Goal: Task Accomplishment & Management: Use online tool/utility

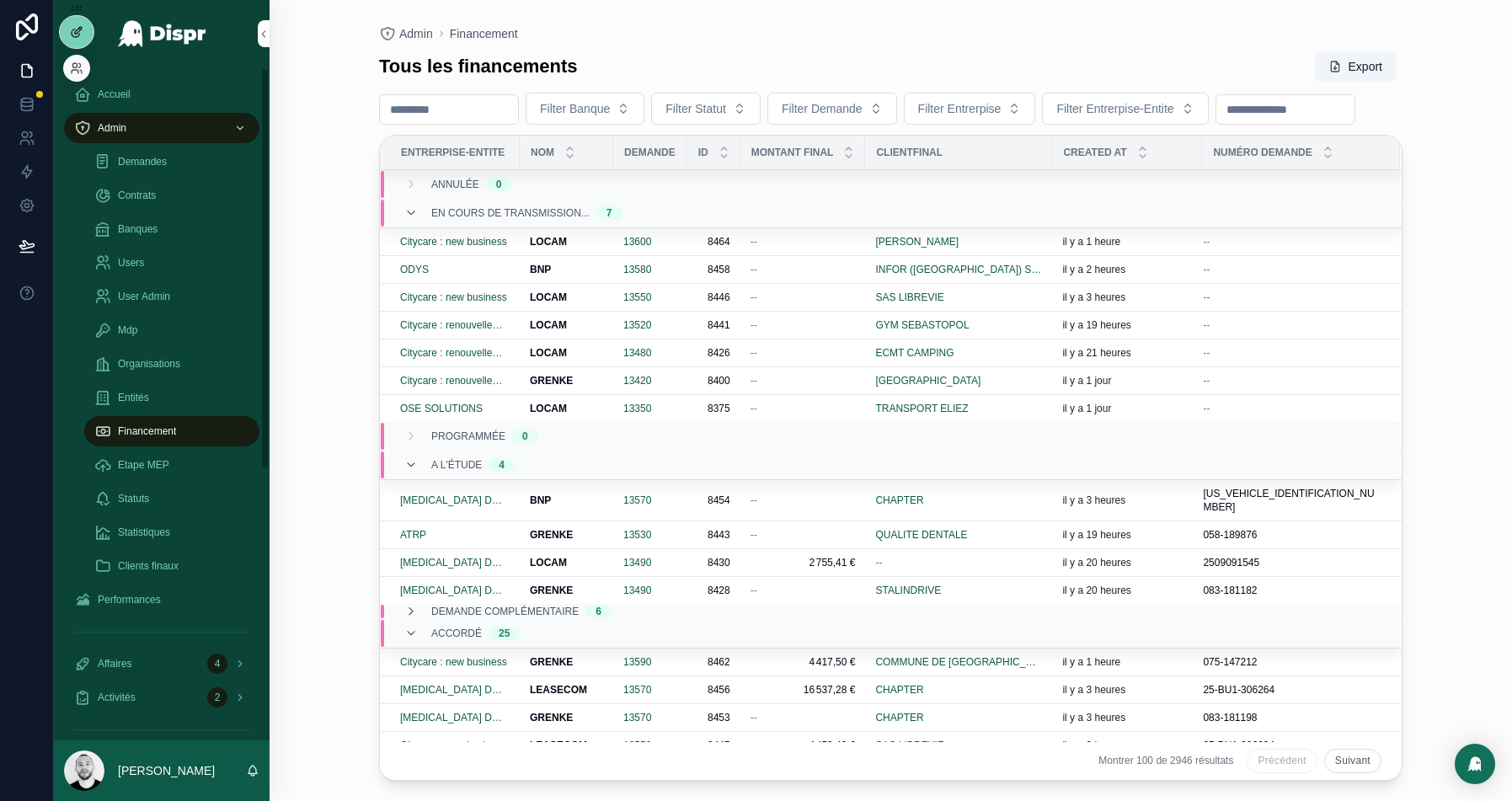
click at [69, 39] on div at bounding box center [76, 32] width 33 height 32
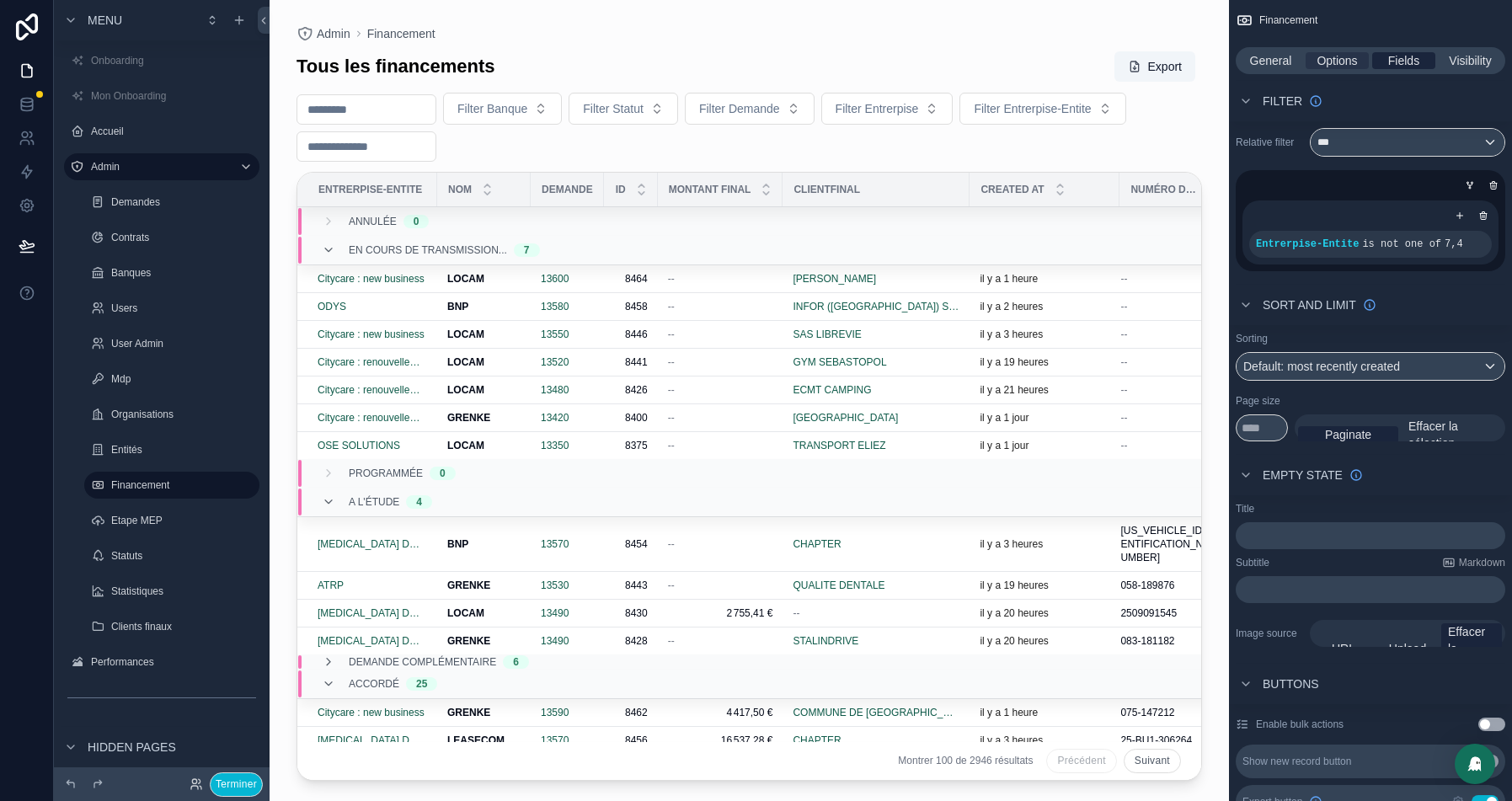
click at [1393, 59] on span "Fields" at bounding box center [1403, 61] width 31 height 17
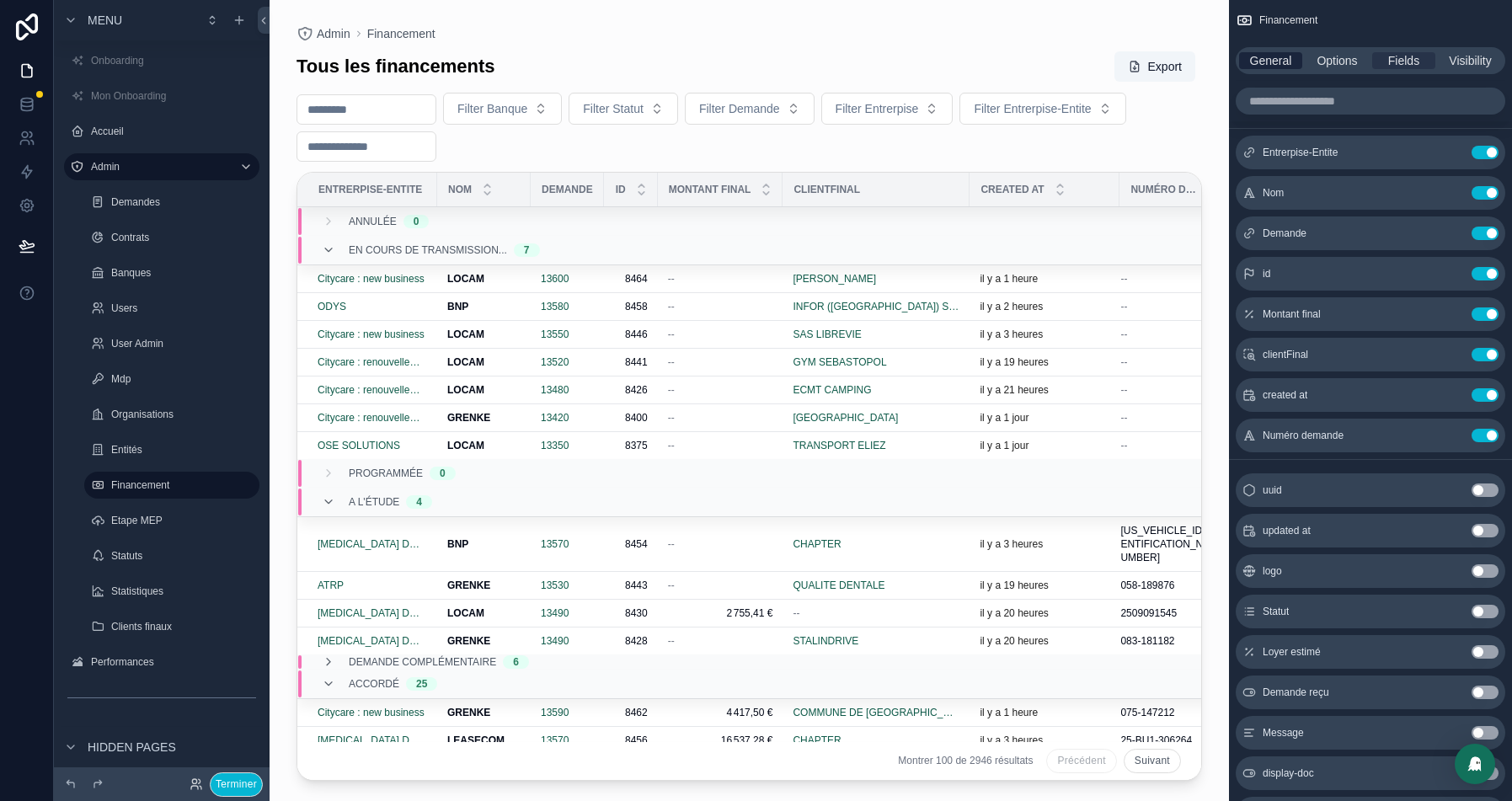
click at [1273, 62] on span "General" at bounding box center [1271, 61] width 43 height 17
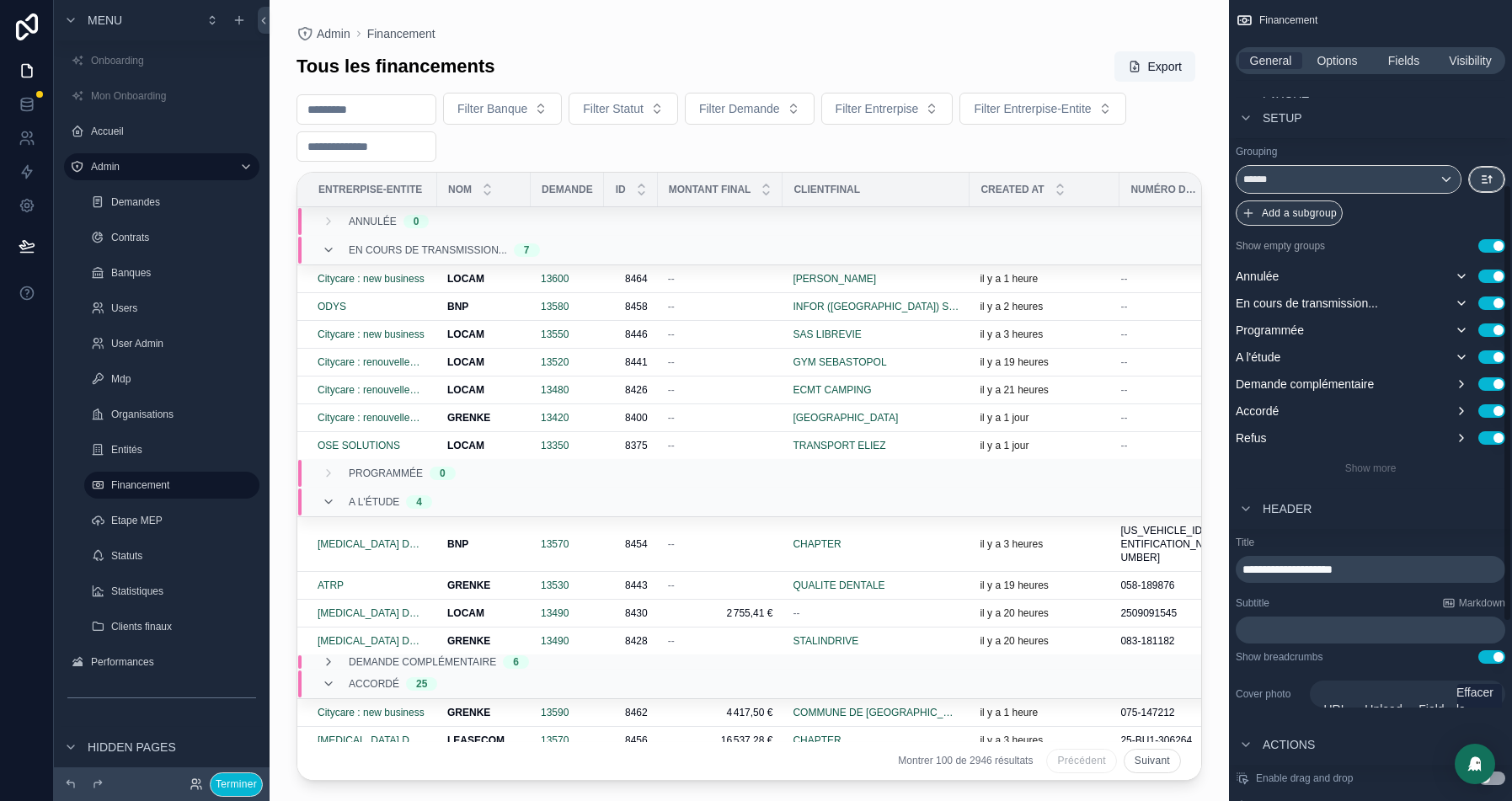
scroll to position [179, 0]
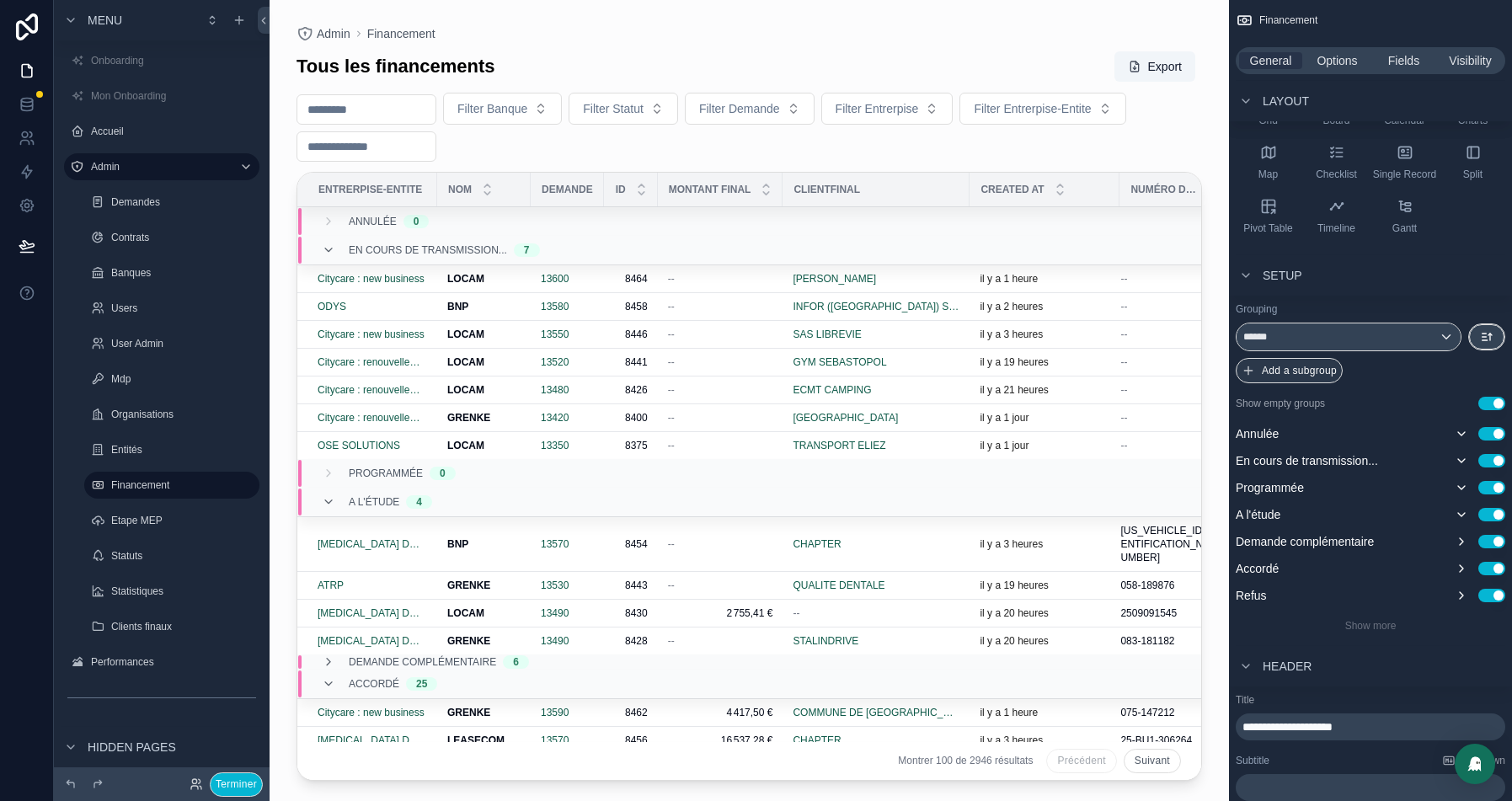
click at [704, 277] on div "scrollable content" at bounding box center [749, 390] width 960 height 781
click at [728, 334] on div "--" at bounding box center [720, 334] width 105 height 14
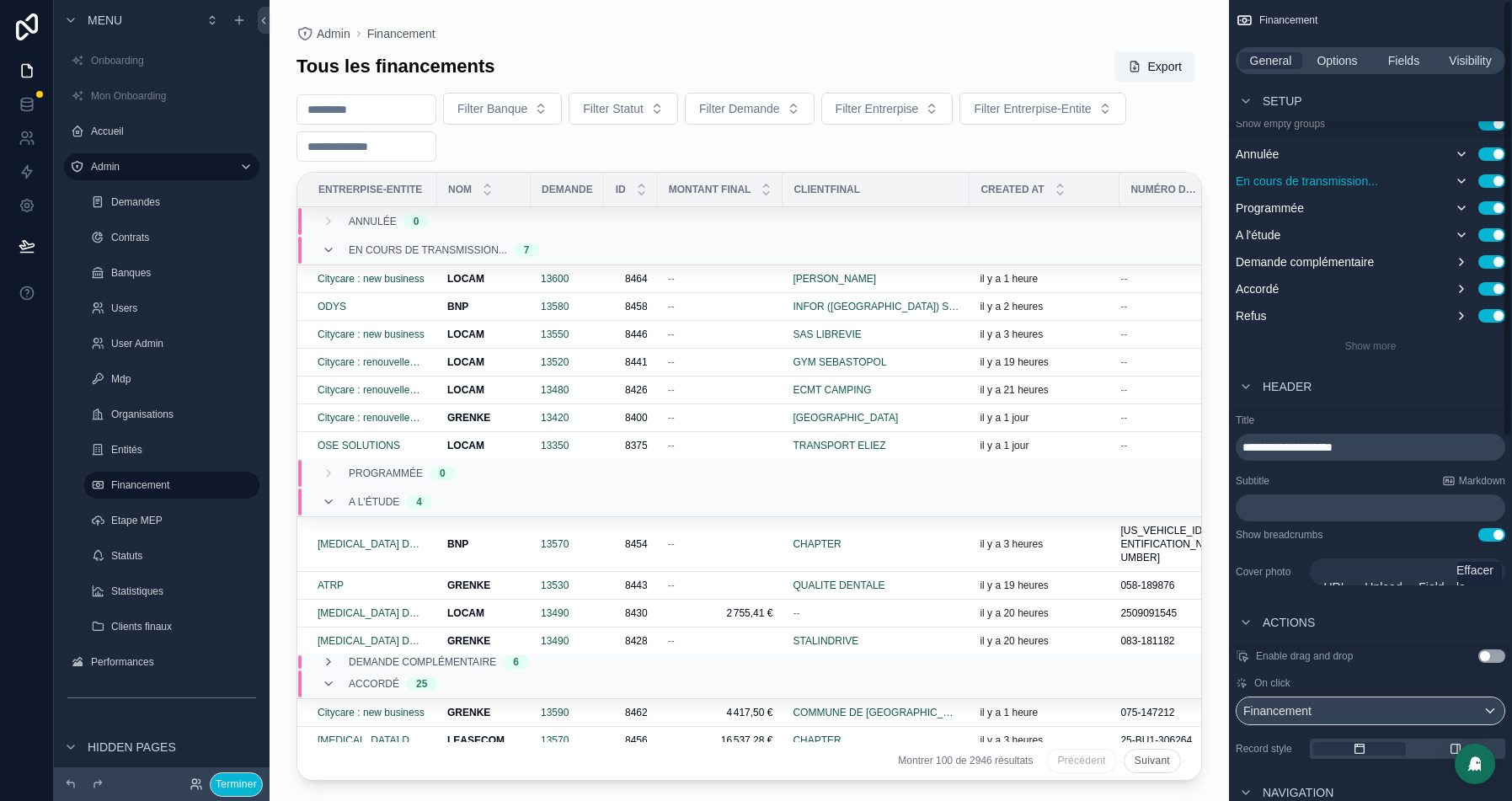
scroll to position [0, 0]
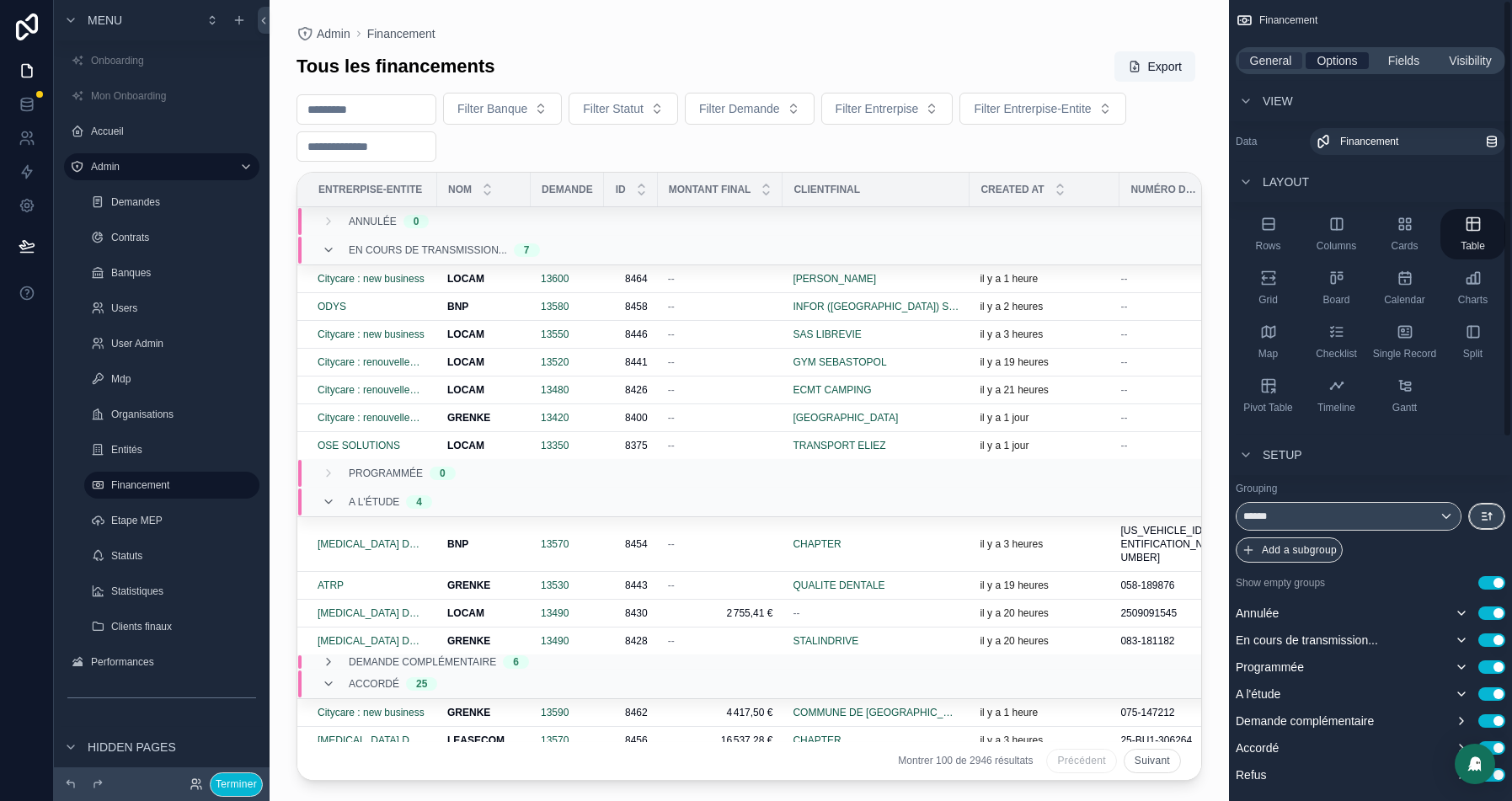
click at [1346, 65] on span "Options" at bounding box center [1336, 61] width 41 height 17
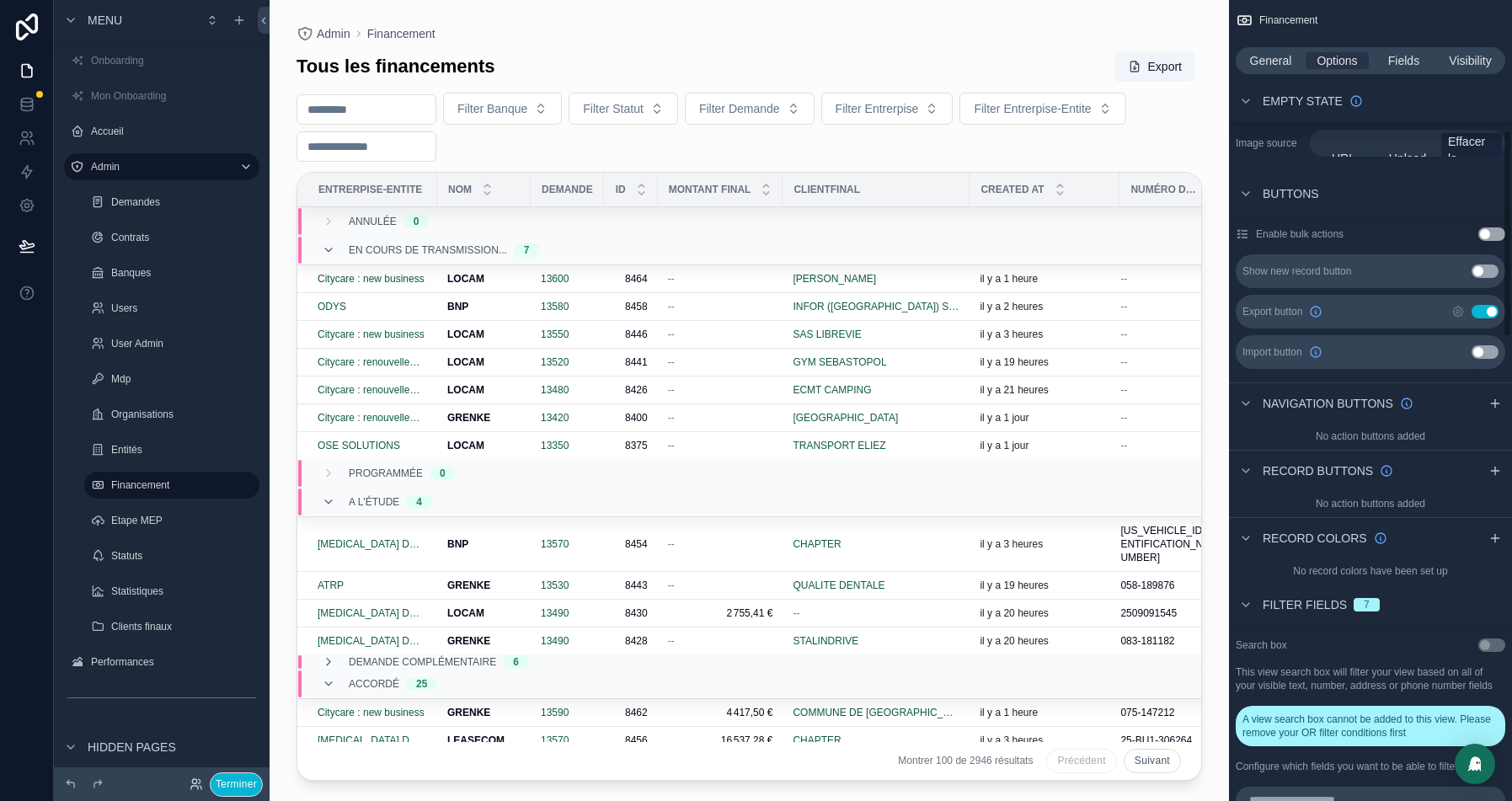
scroll to position [519, 0]
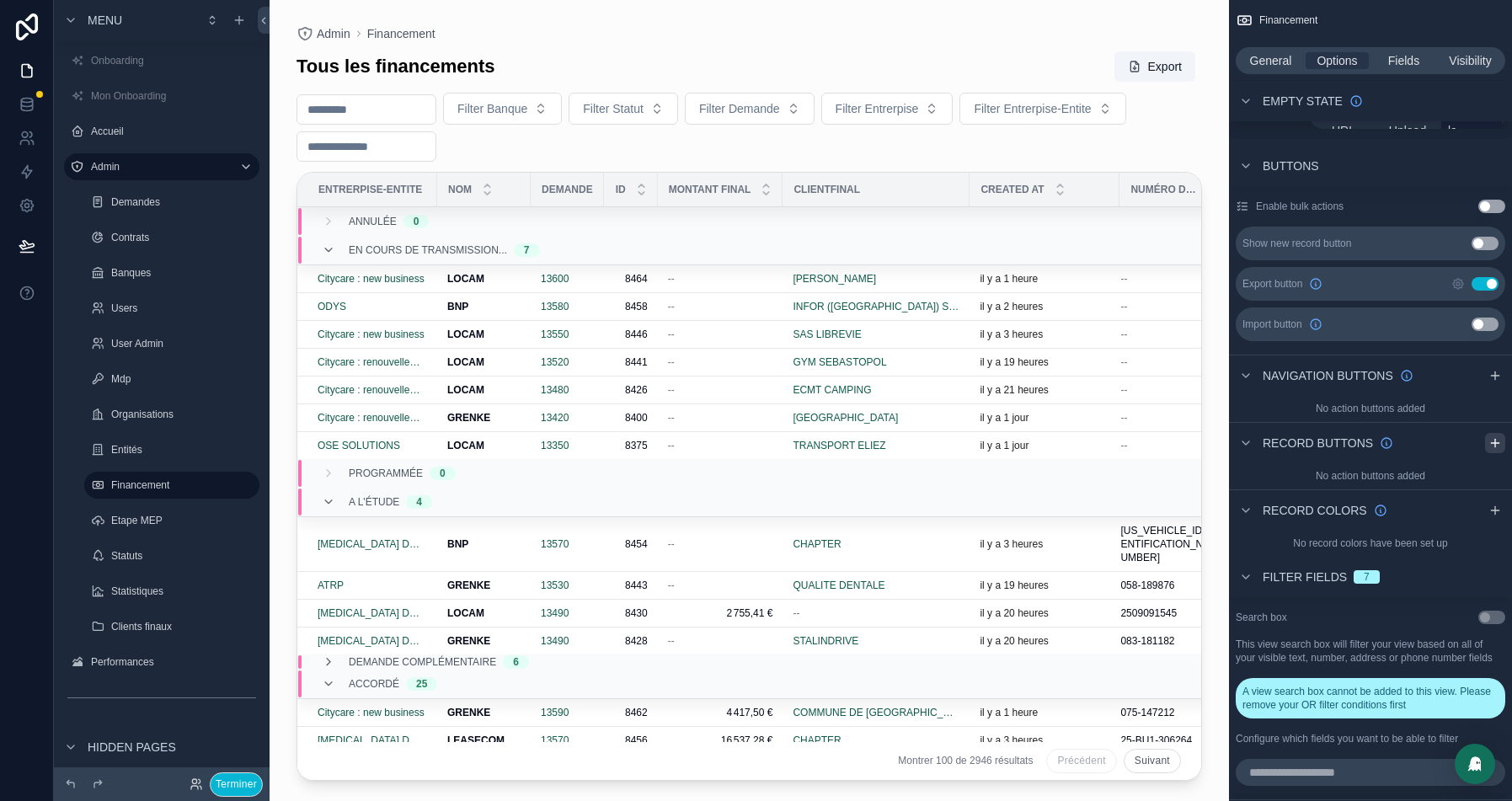
click at [1497, 438] on icon "scrollable content" at bounding box center [1495, 443] width 14 height 14
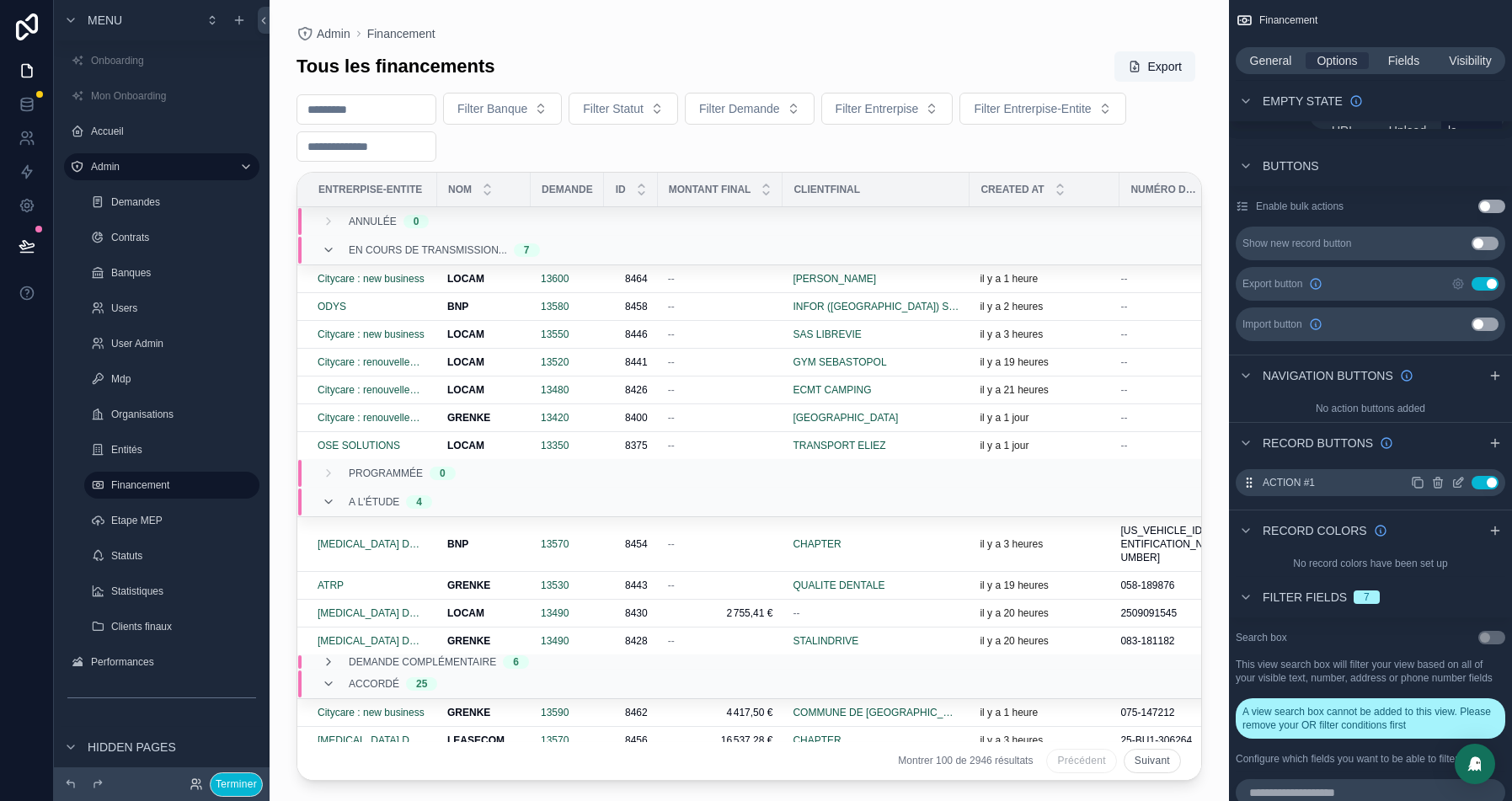
click at [1455, 482] on icon "scrollable content" at bounding box center [1458, 482] width 14 height 14
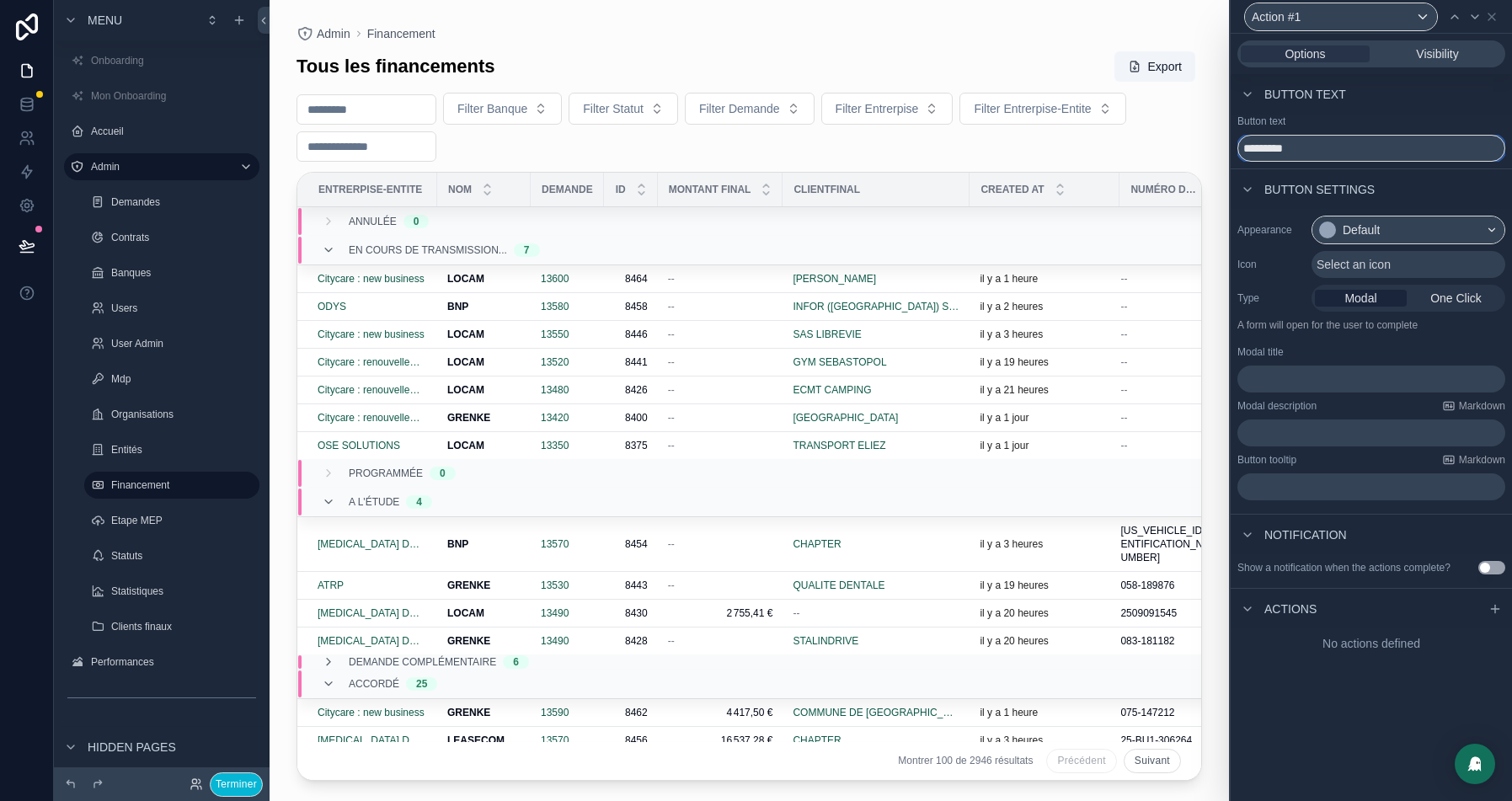
click at [1290, 152] on input "*********" at bounding box center [1372, 148] width 268 height 27
click at [1264, 146] on input "**********" at bounding box center [1372, 148] width 268 height 27
type input "**********"
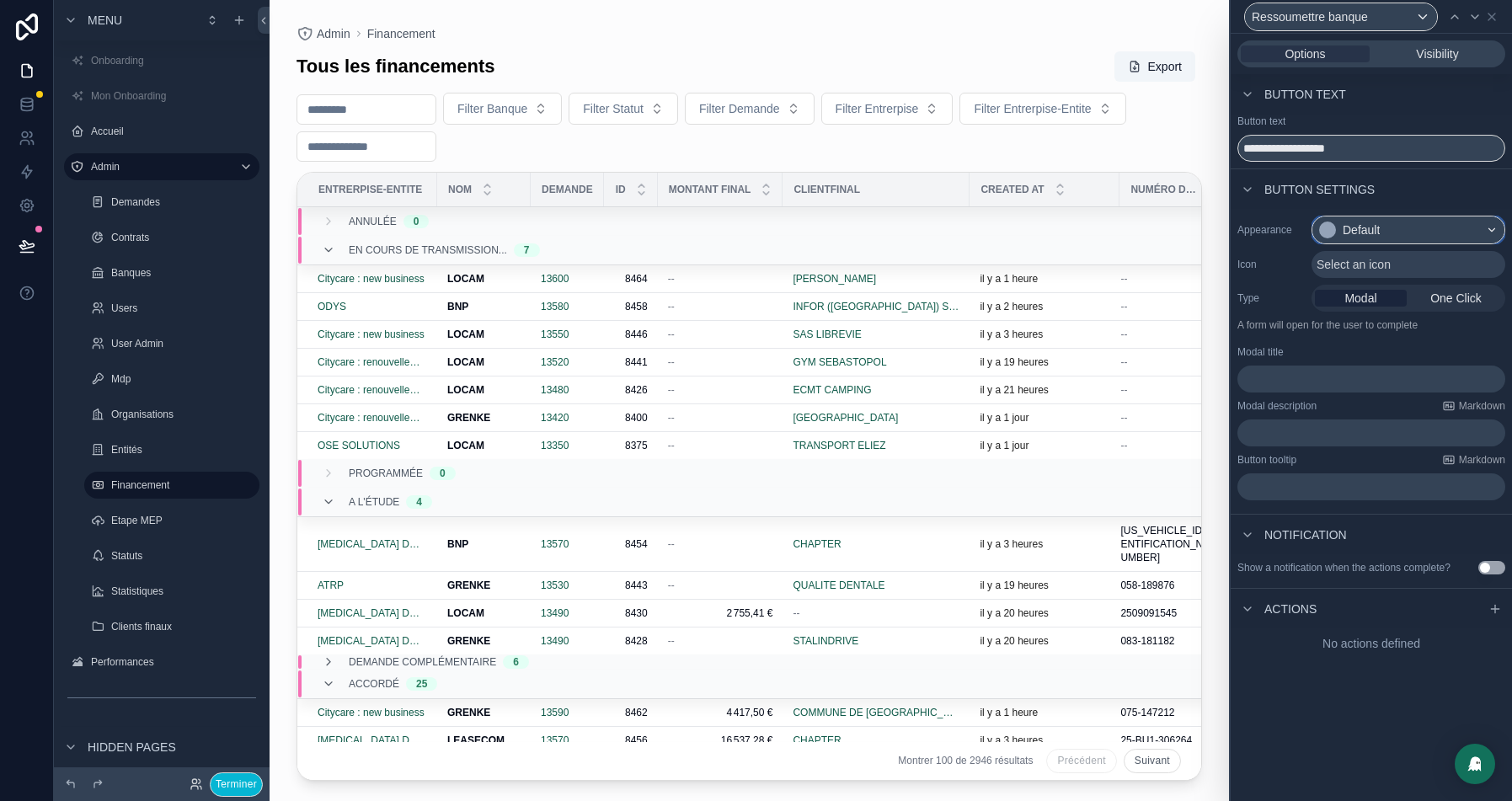
click at [1380, 229] on div "Default" at bounding box center [1361, 230] width 37 height 17
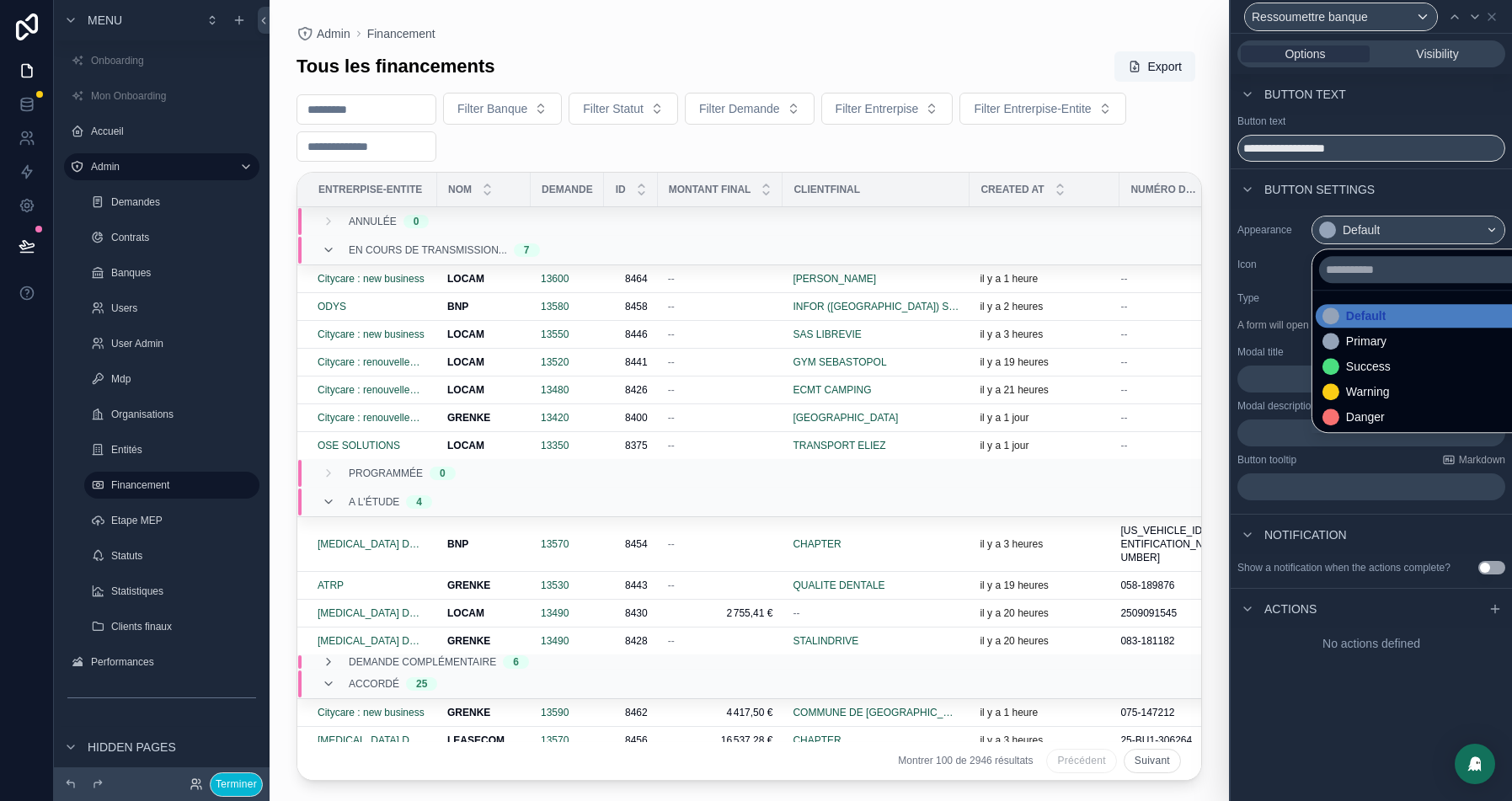
click at [1414, 208] on div at bounding box center [1371, 400] width 281 height 801
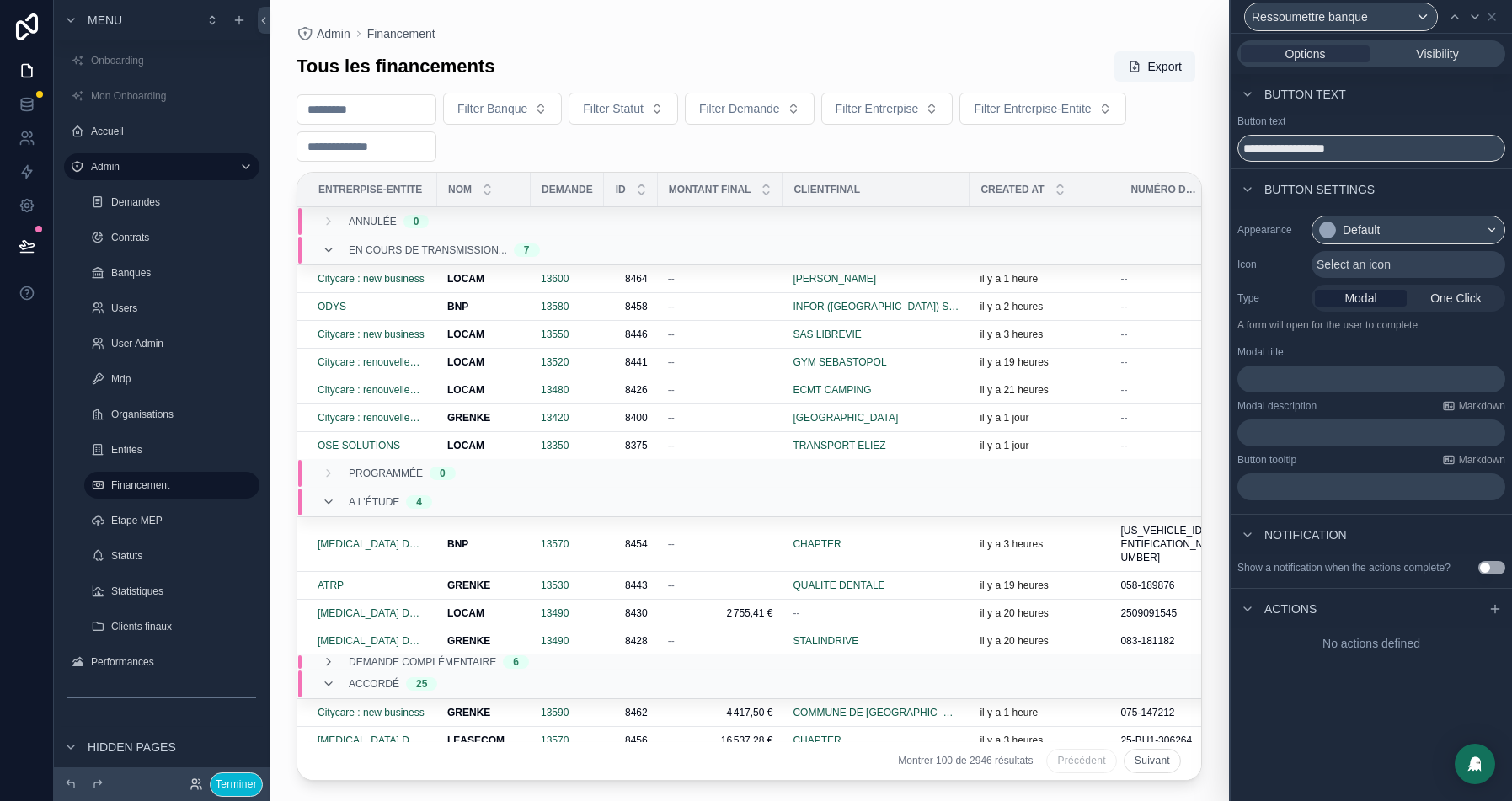
click at [1374, 264] on span "Select an icon" at bounding box center [1354, 264] width 74 height 17
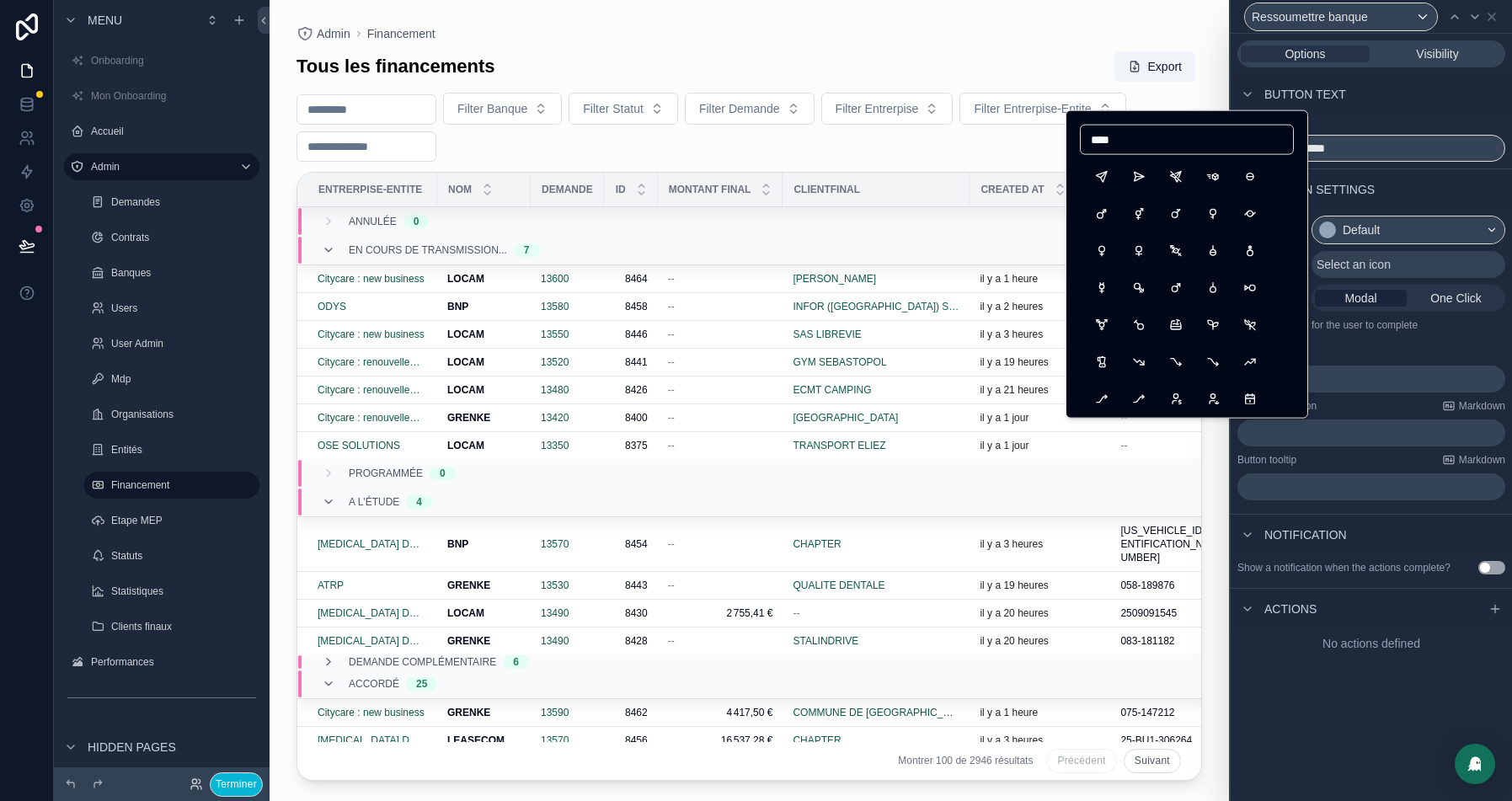
type input "****"
click at [1095, 177] on button "Send" at bounding box center [1102, 177] width 31 height 31
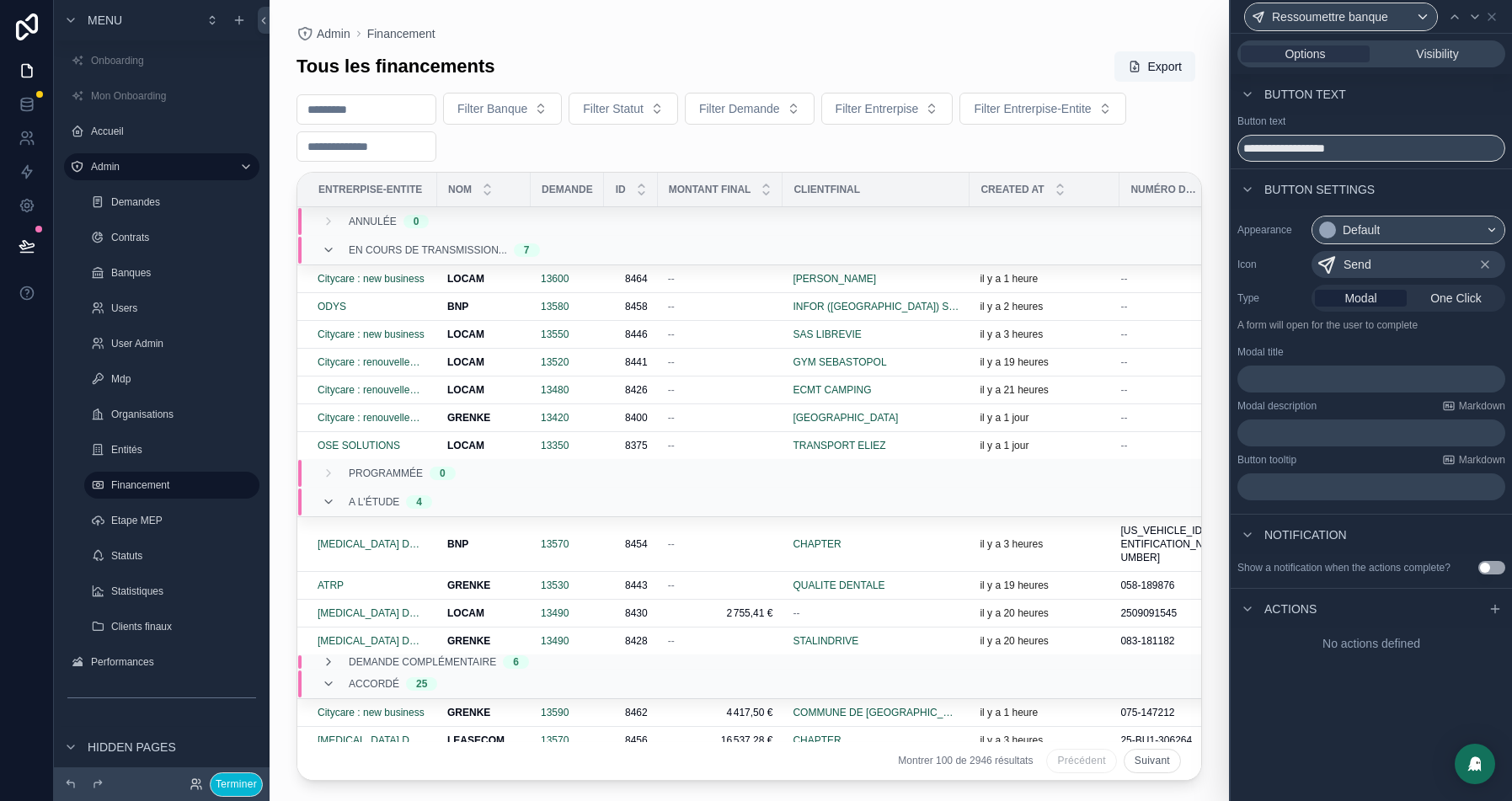
click at [1327, 376] on p "﻿" at bounding box center [1373, 379] width 258 height 17
click at [1491, 575] on button "Use setting" at bounding box center [1492, 567] width 27 height 14
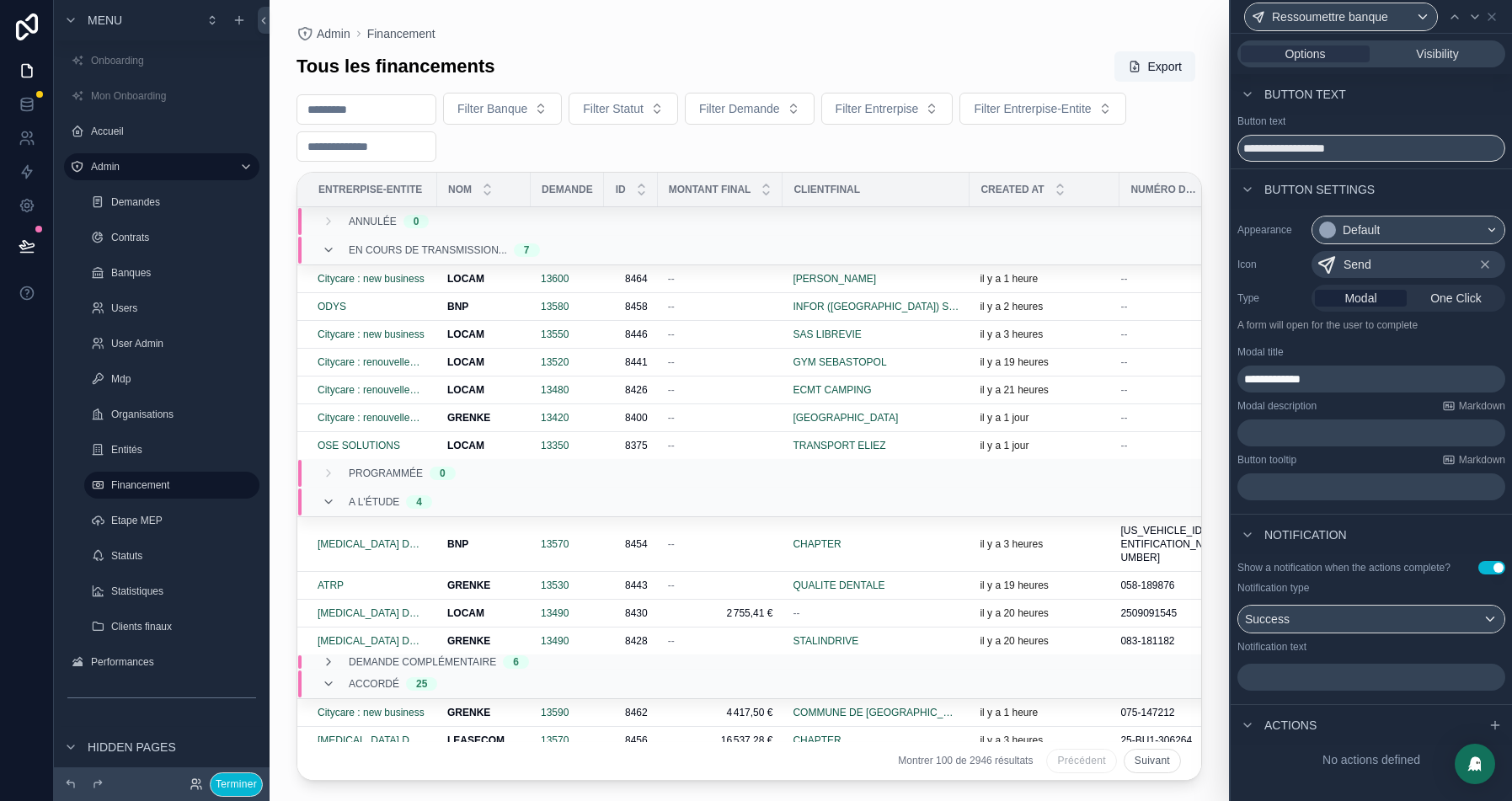
click at [1290, 682] on p "﻿" at bounding box center [1373, 677] width 258 height 17
click at [1498, 732] on icon at bounding box center [1495, 725] width 14 height 14
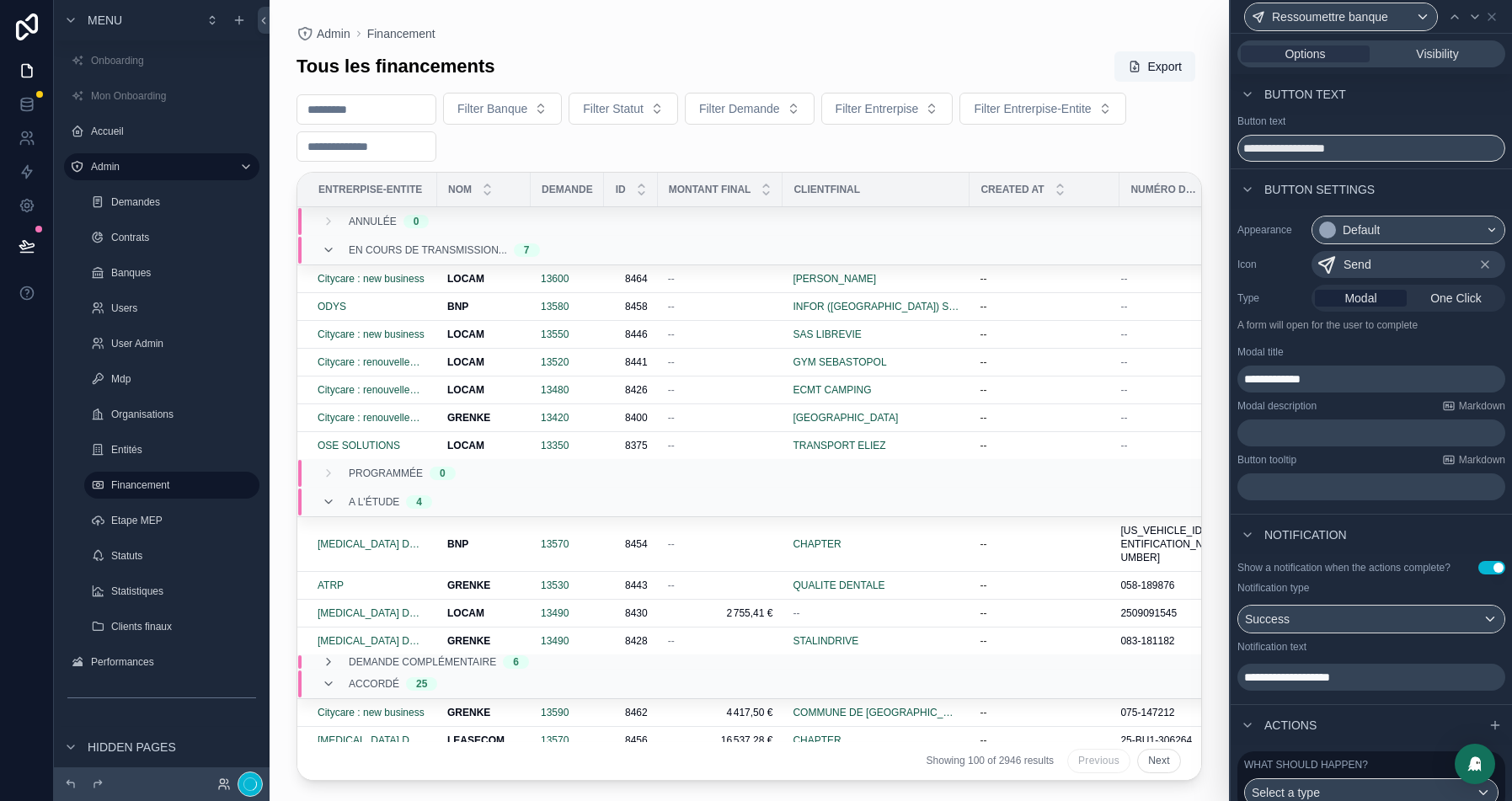
scroll to position [72, 0]
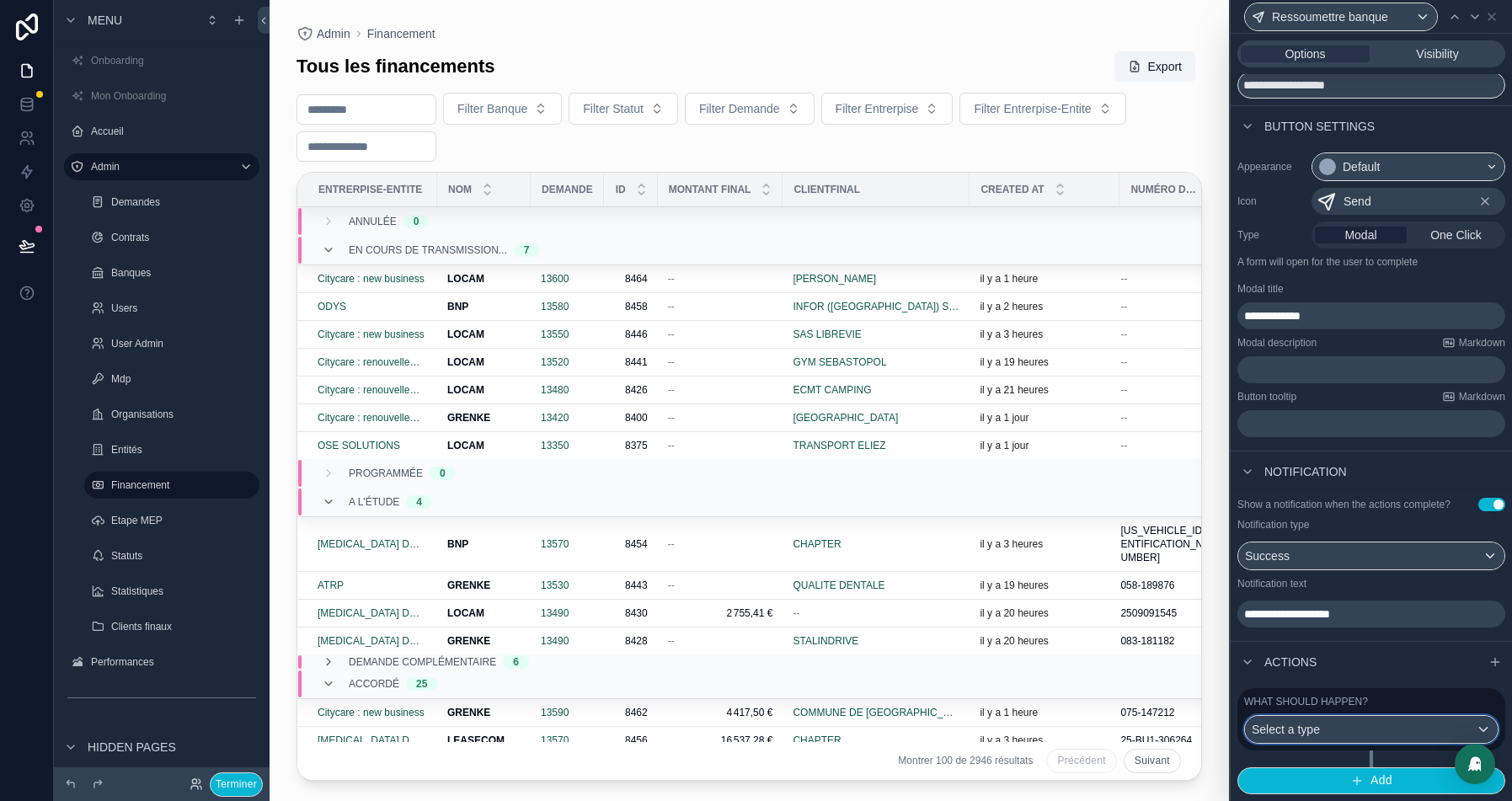
click at [1356, 734] on div "Select a type" at bounding box center [1371, 729] width 252 height 27
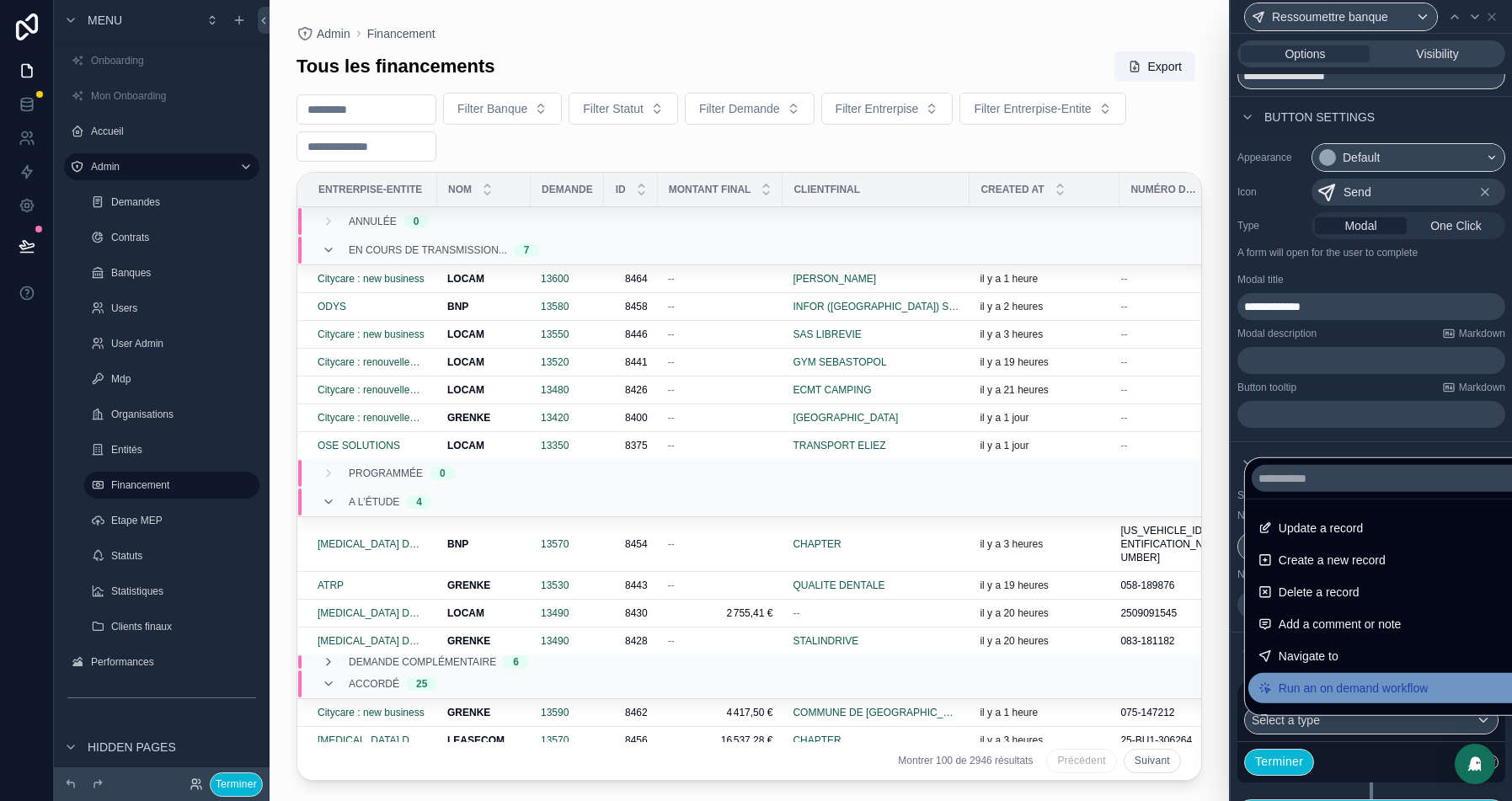
click at [1348, 689] on span "Run an on demand workflow" at bounding box center [1353, 689] width 149 height 20
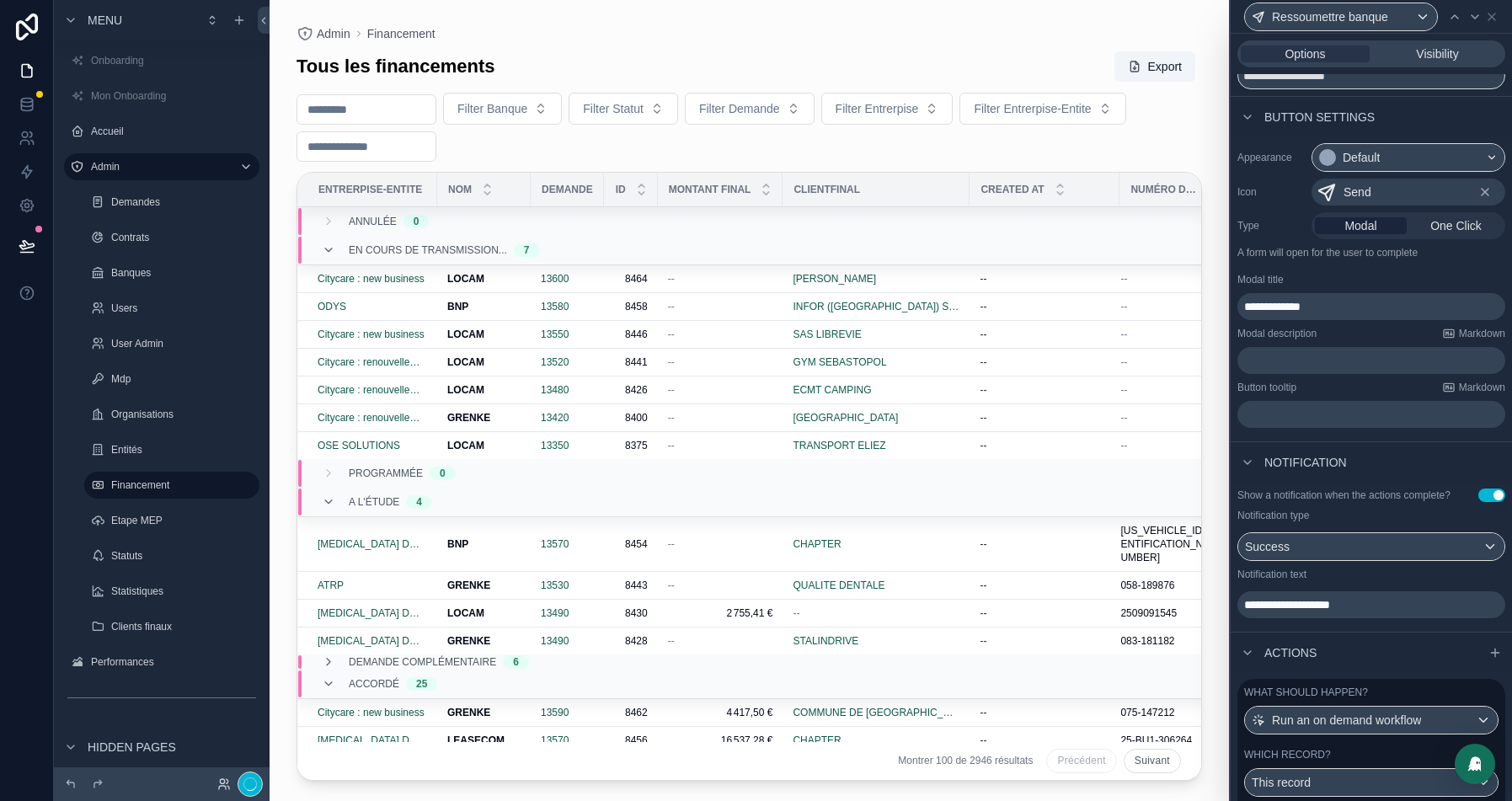
scroll to position [236, 0]
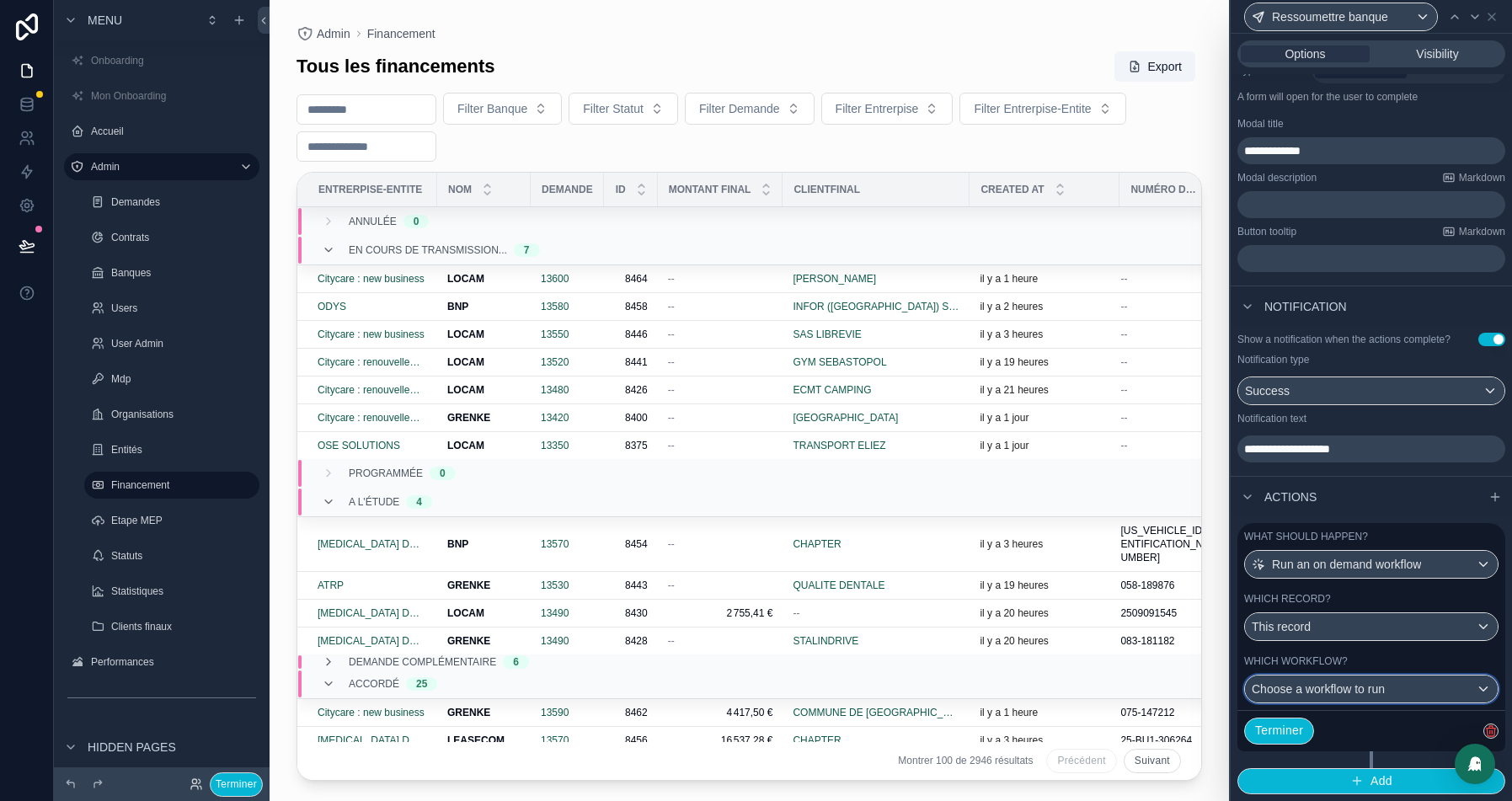
click at [1336, 689] on span "Choose a workflow to run" at bounding box center [1318, 689] width 133 height 14
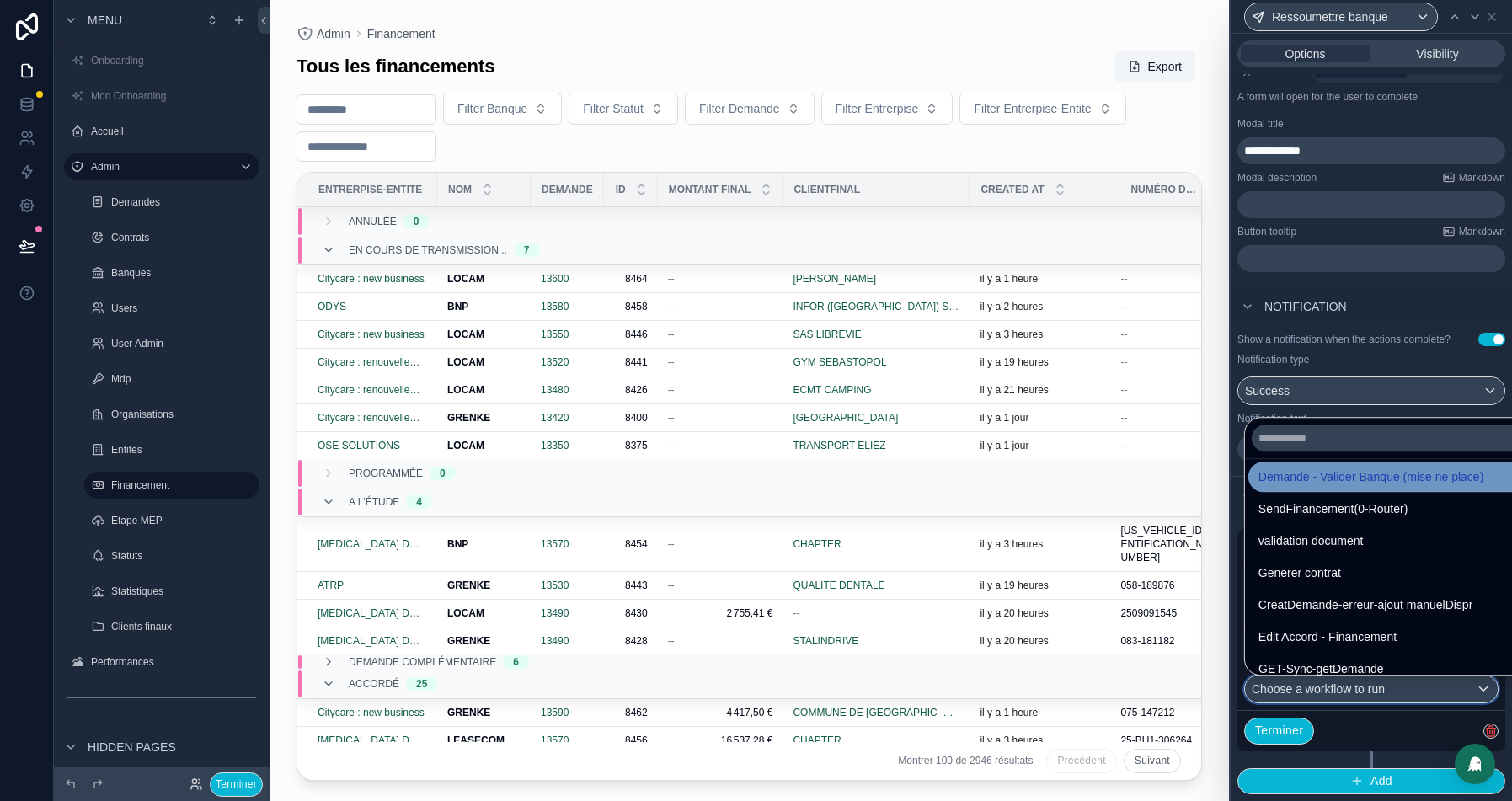
scroll to position [0, 0]
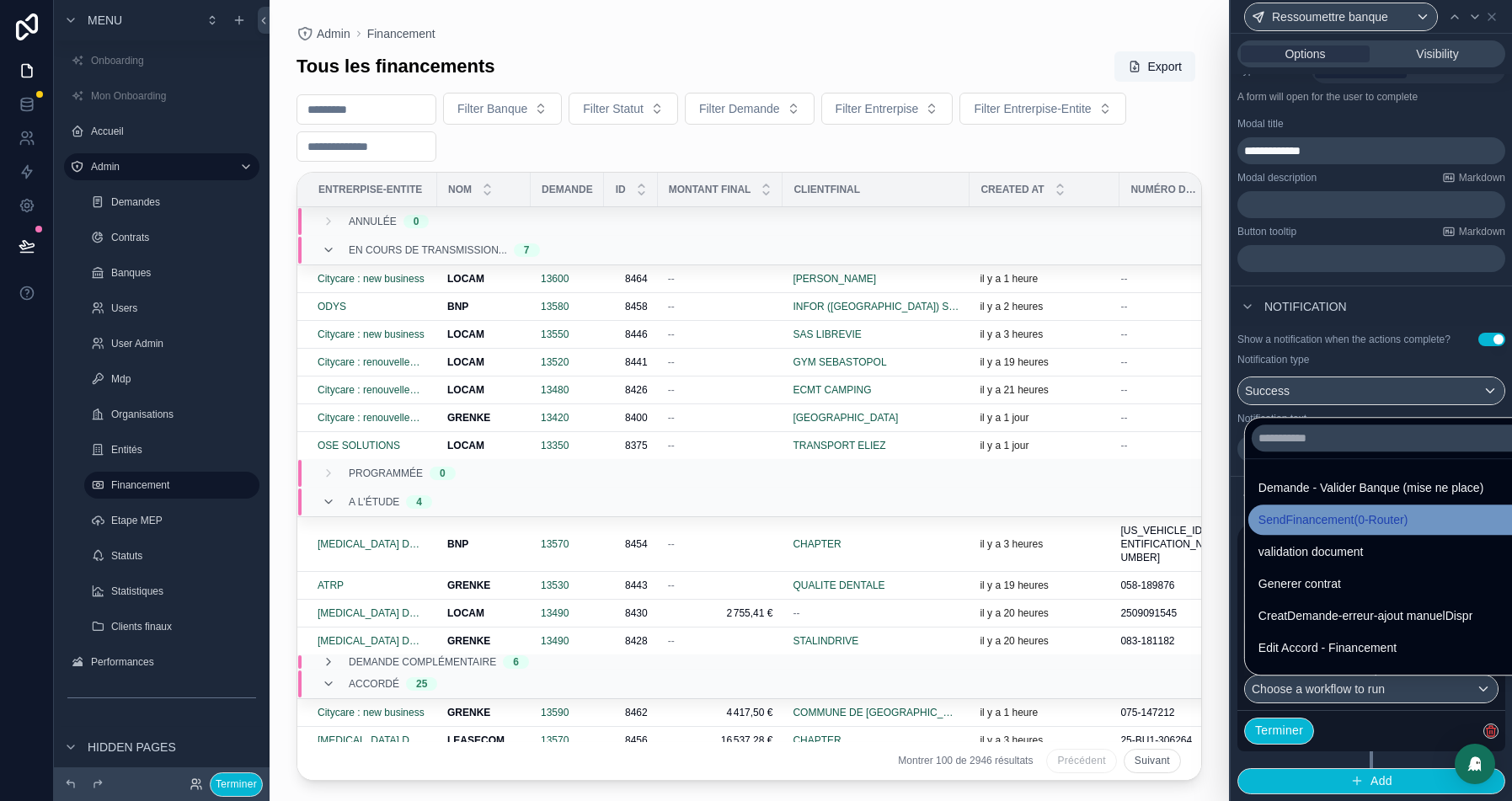
click at [1338, 528] on span "SendFinancement(0-Router)" at bounding box center [1333, 520] width 149 height 20
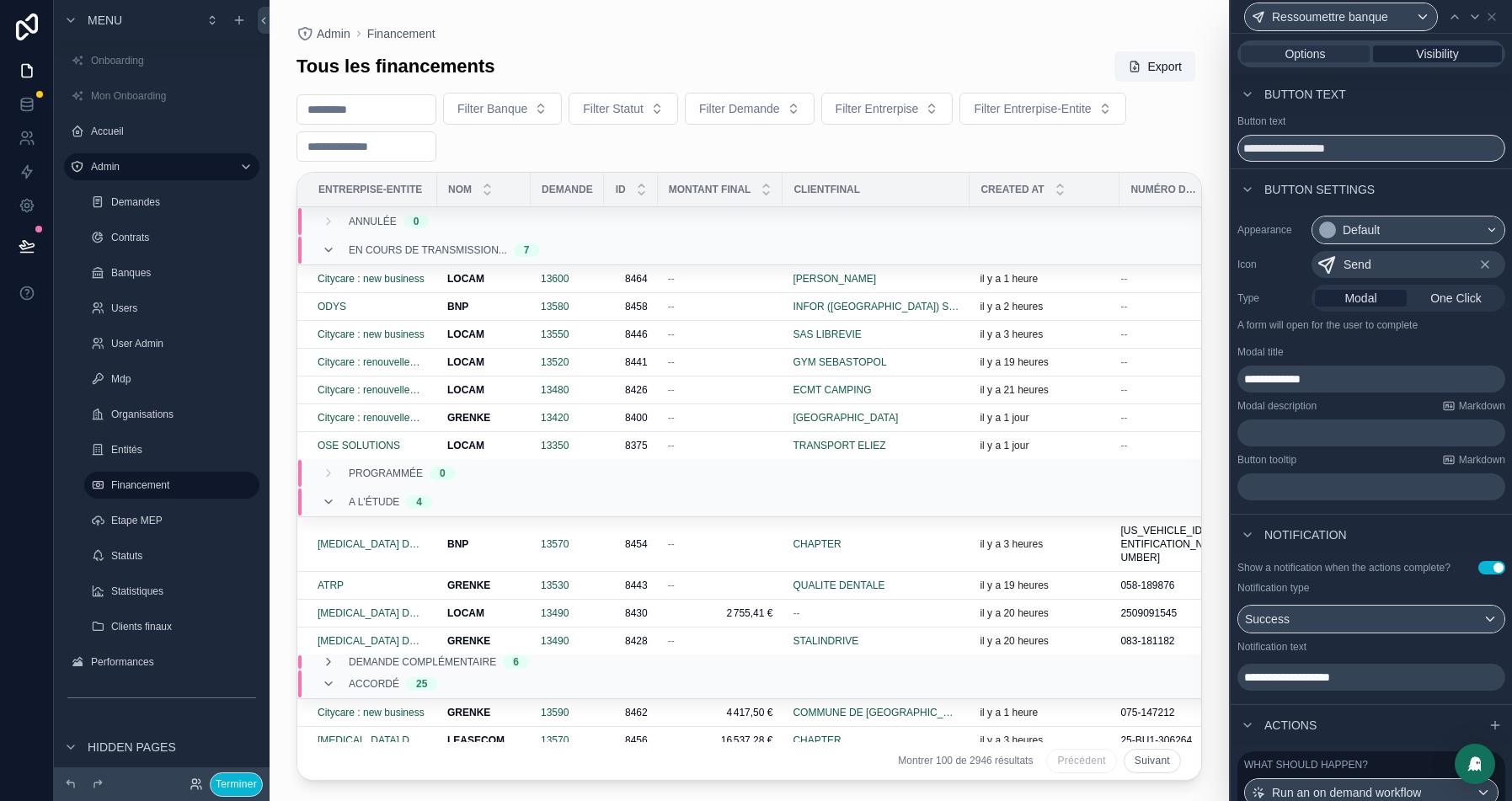
click at [1434, 51] on span "Visibility" at bounding box center [1437, 53] width 43 height 17
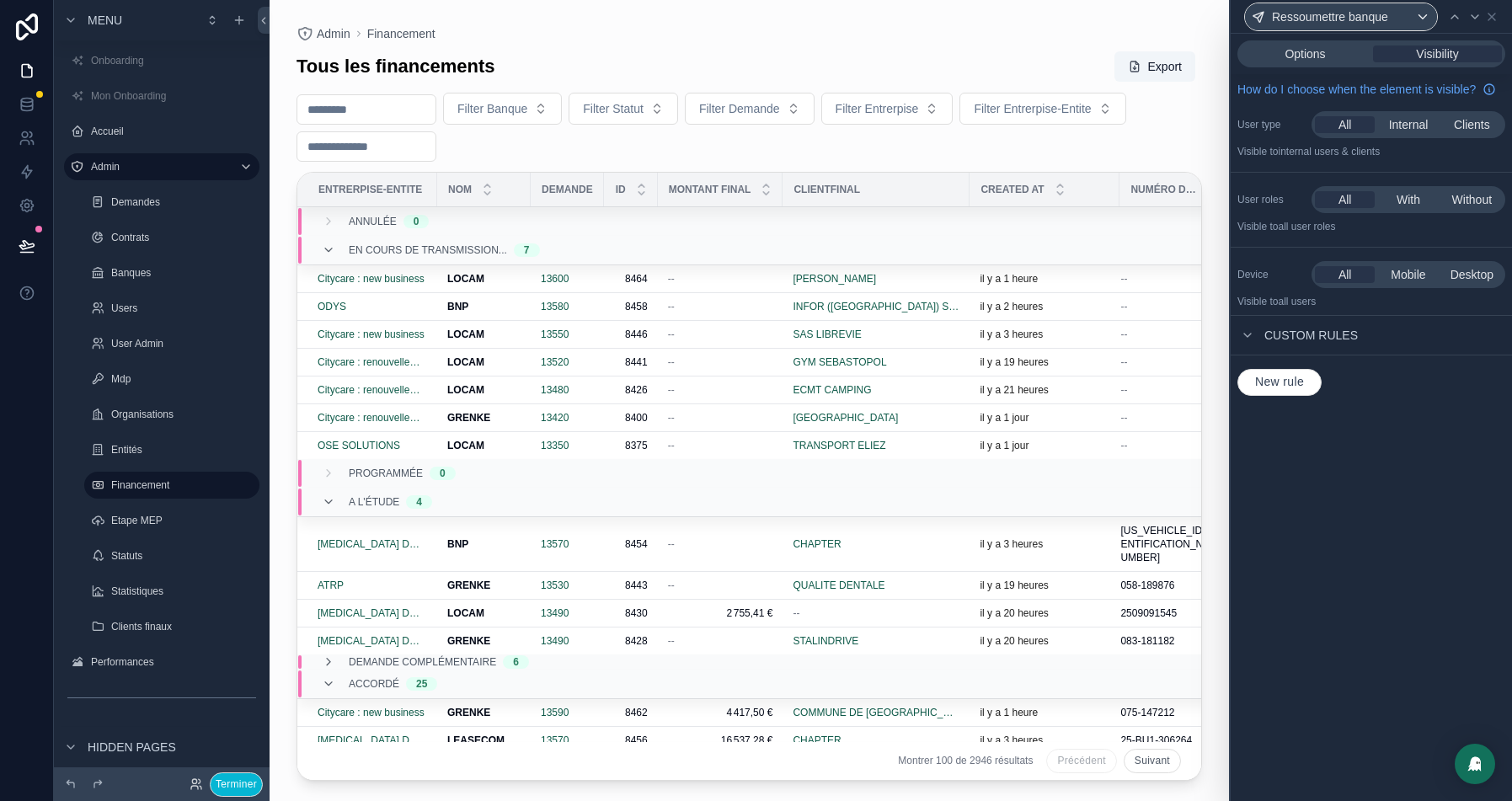
click at [1290, 390] on span "New rule" at bounding box center [1279, 382] width 62 height 15
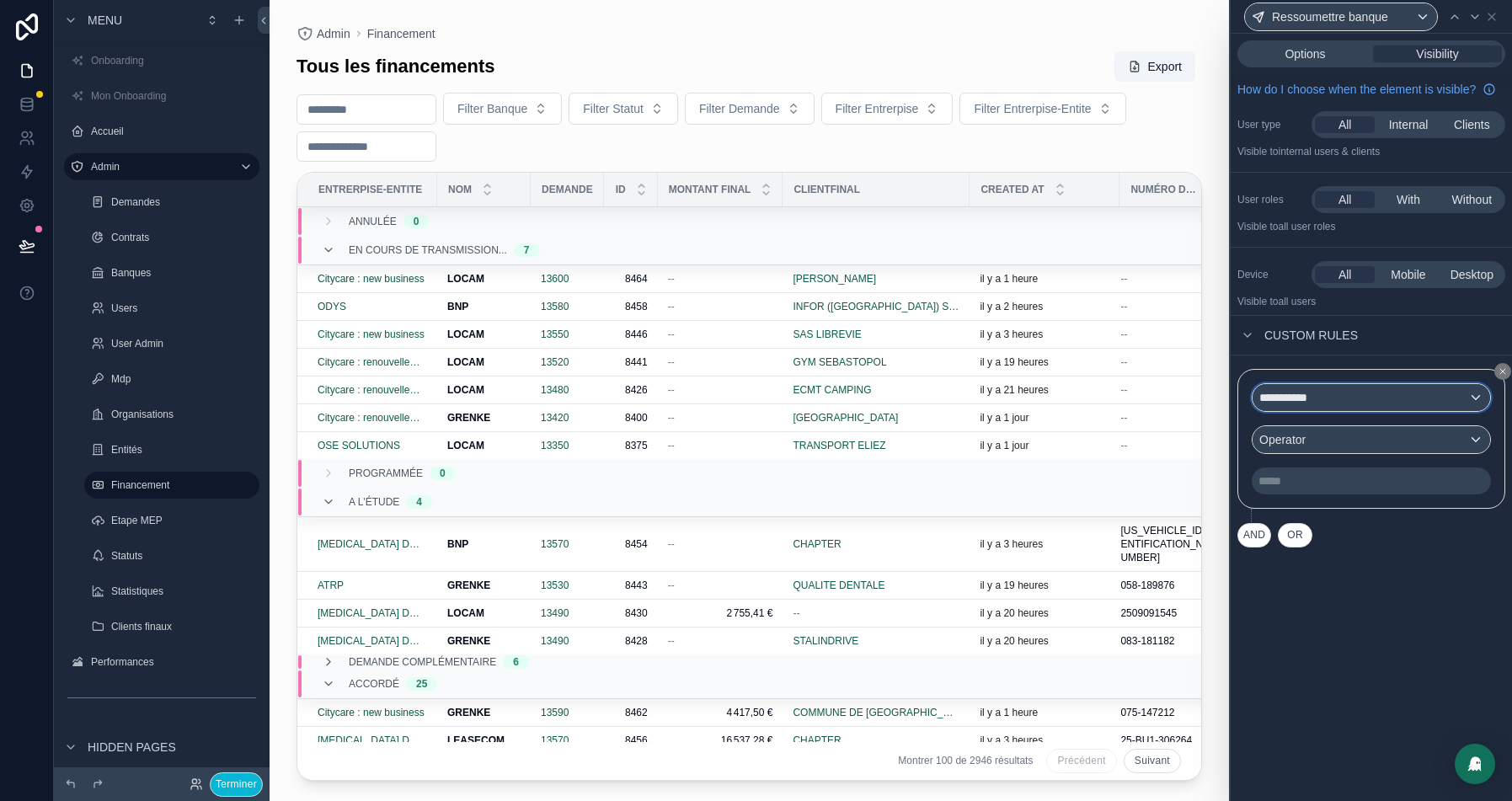
click at [1327, 411] on div "**********" at bounding box center [1372, 398] width 238 height 27
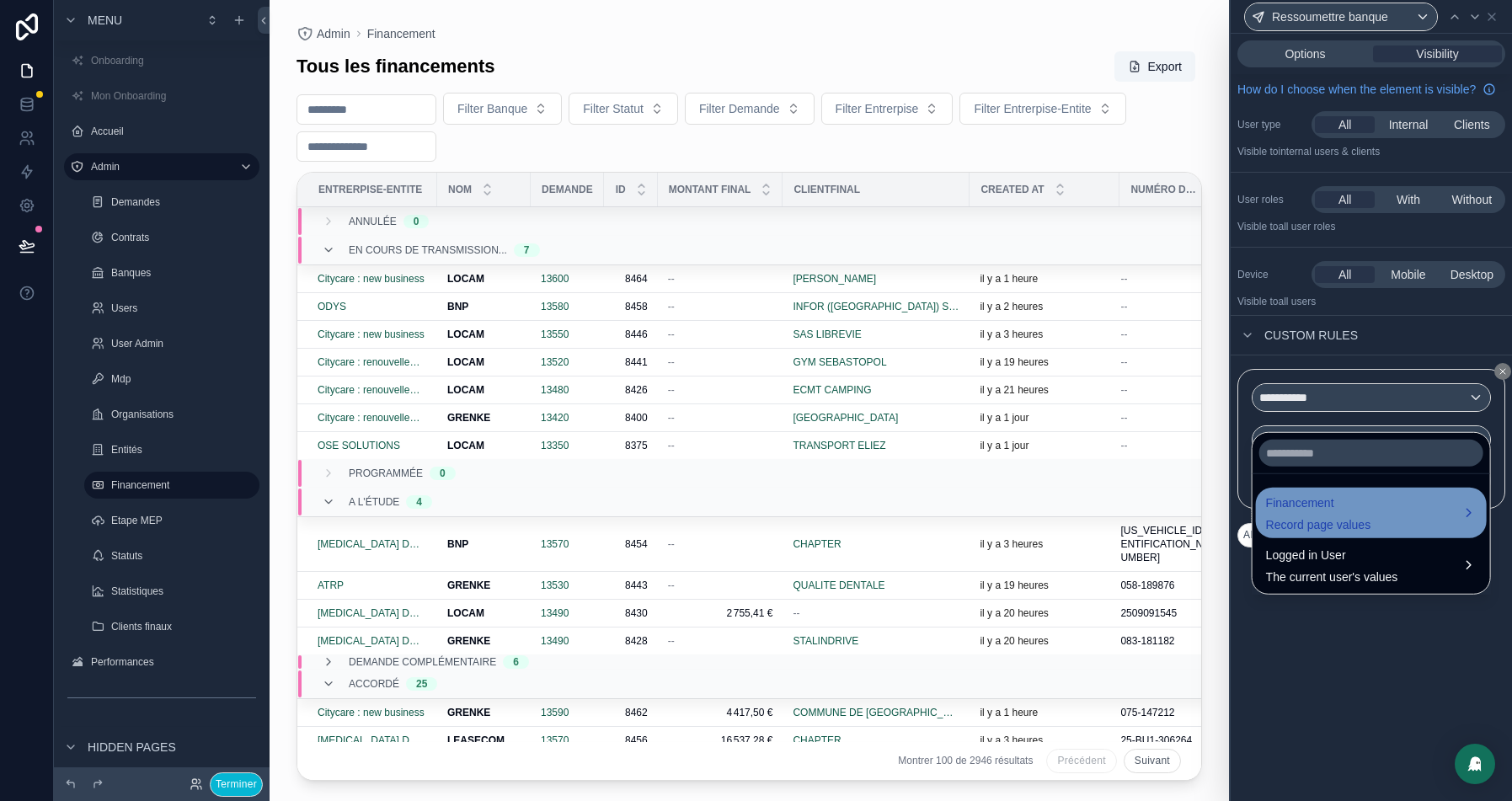
click at [1324, 501] on span "Financement" at bounding box center [1318, 503] width 105 height 20
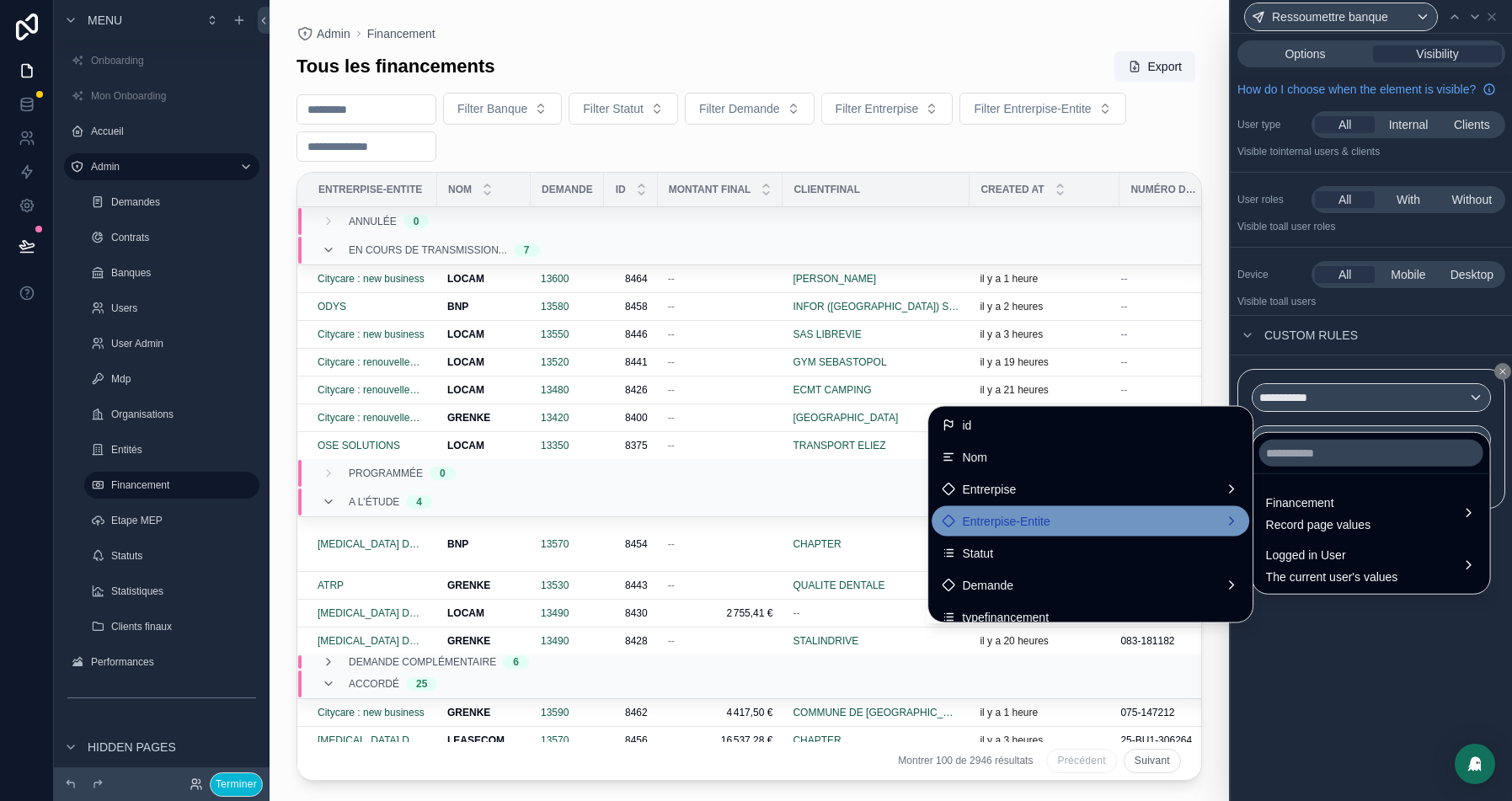
scroll to position [40, 0]
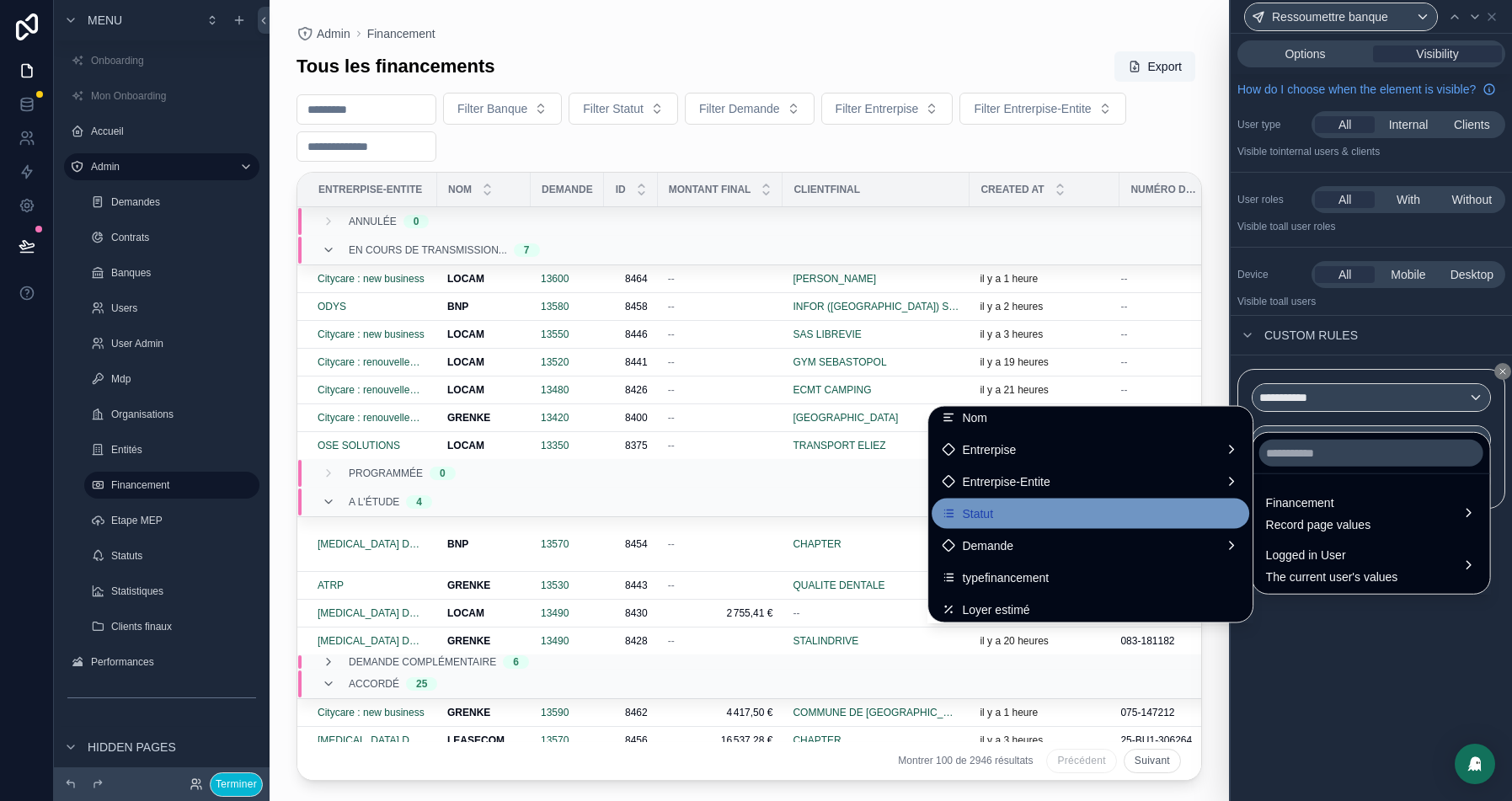
click at [1005, 513] on div "Statut" at bounding box center [1090, 514] width 298 height 20
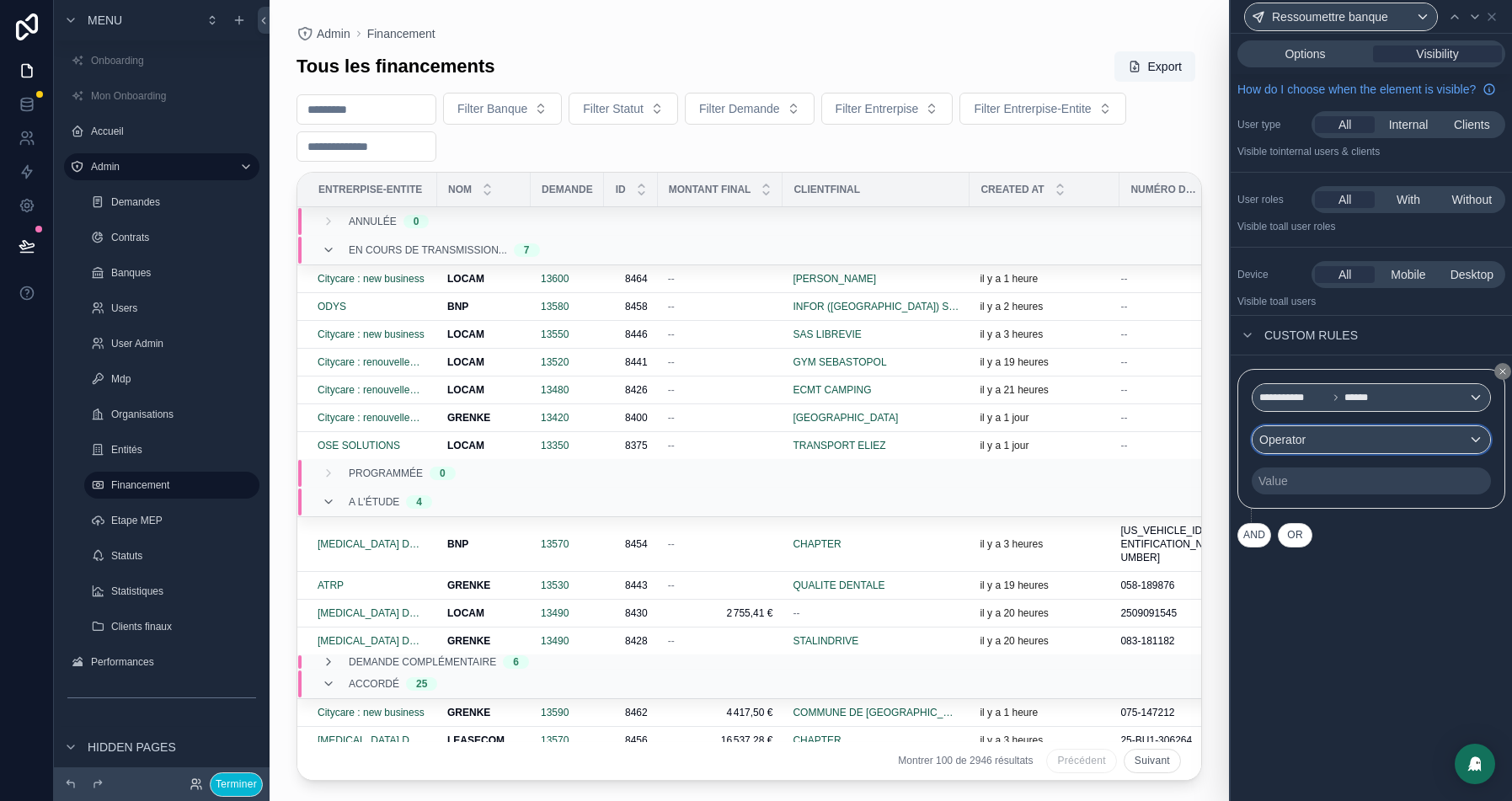
click at [1375, 448] on div "Operator" at bounding box center [1372, 440] width 238 height 27
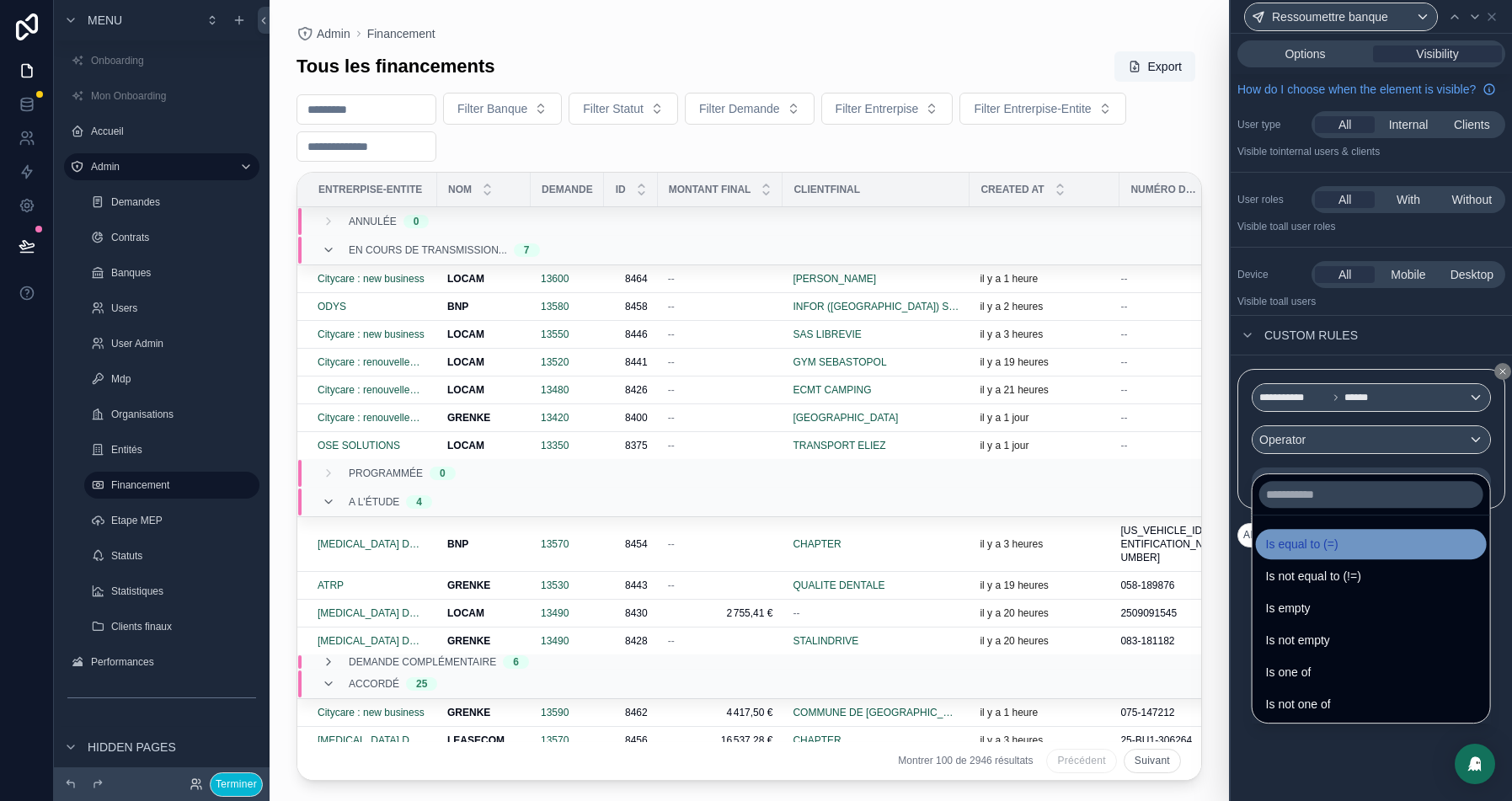
click at [1310, 530] on div "Is equal to (=)" at bounding box center [1371, 545] width 231 height 31
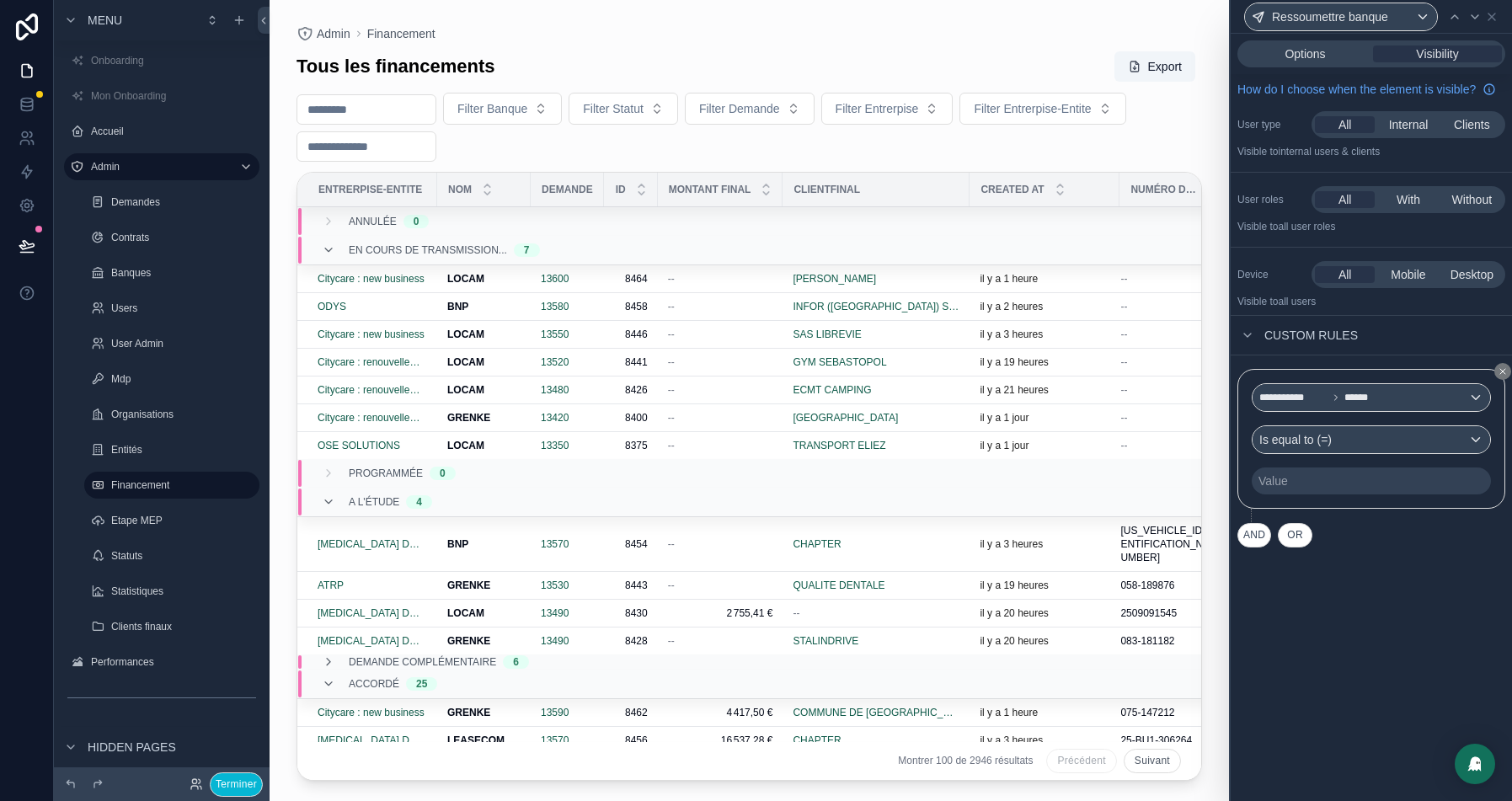
click at [1288, 490] on div "Value" at bounding box center [1273, 481] width 30 height 17
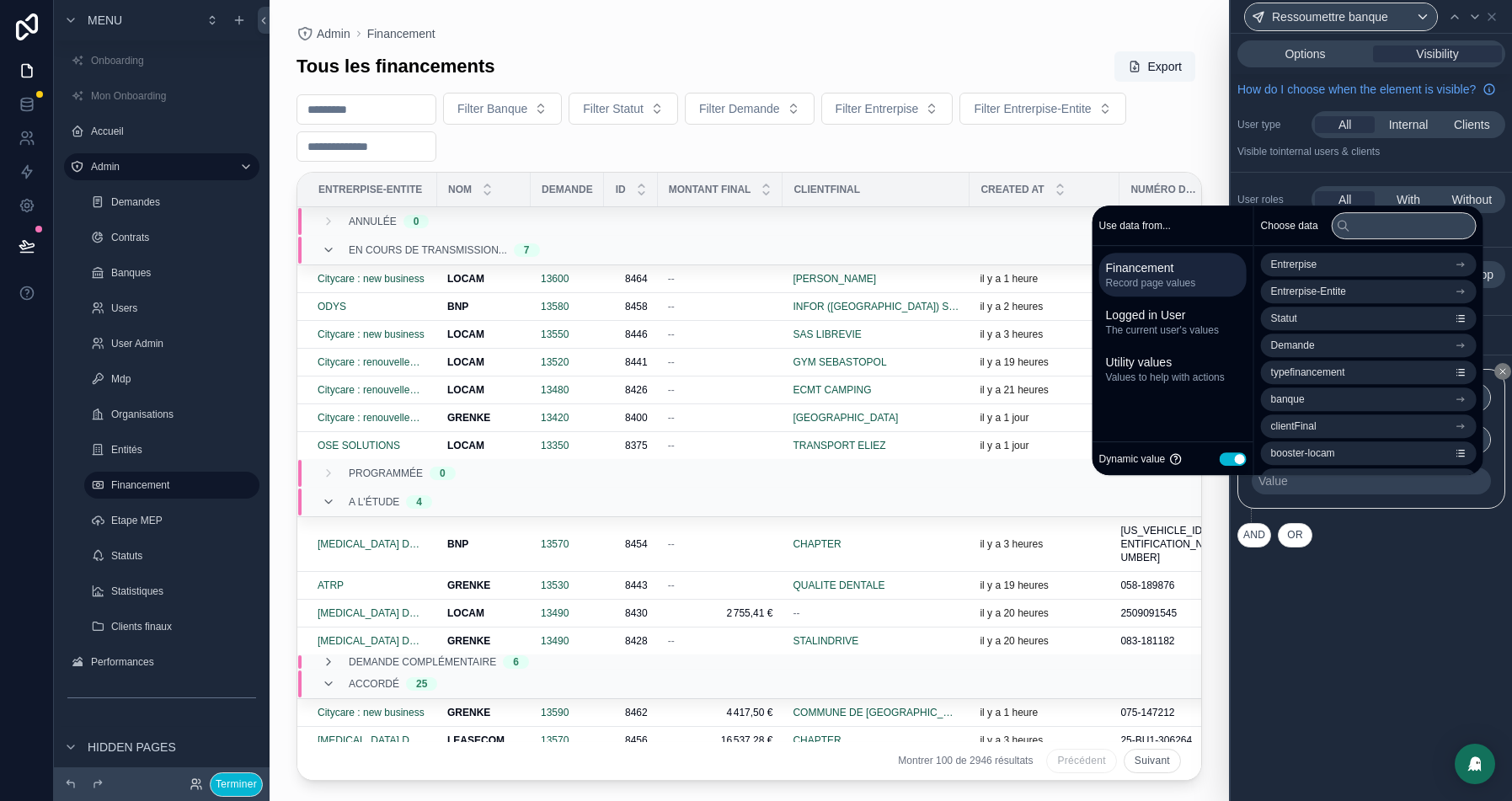
click at [1220, 455] on button "Use setting" at bounding box center [1233, 459] width 27 height 14
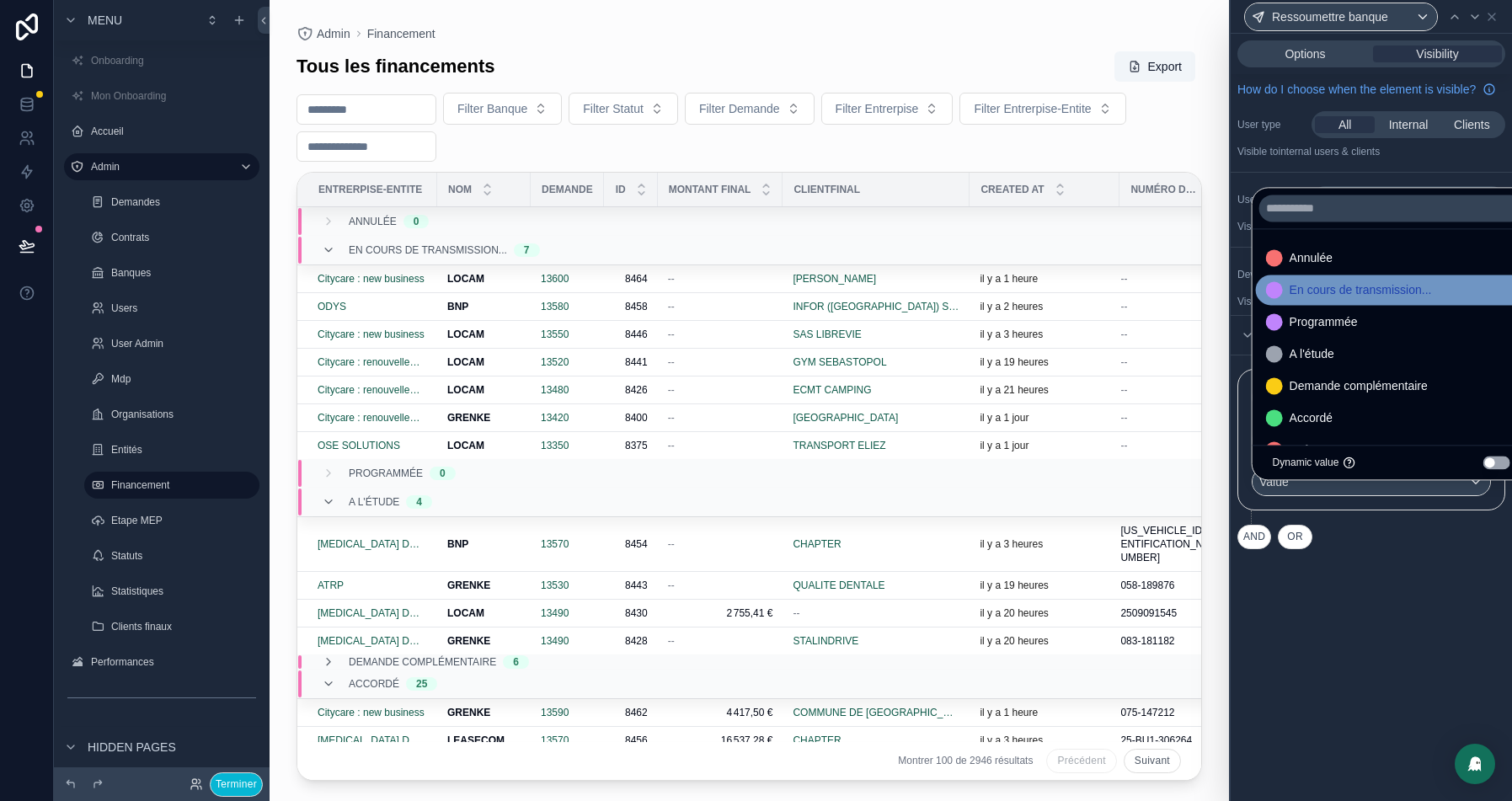
click at [1387, 280] on div "En cours de transmission..." at bounding box center [1392, 291] width 271 height 31
click at [1337, 701] on div "**********" at bounding box center [1371, 417] width 281 height 768
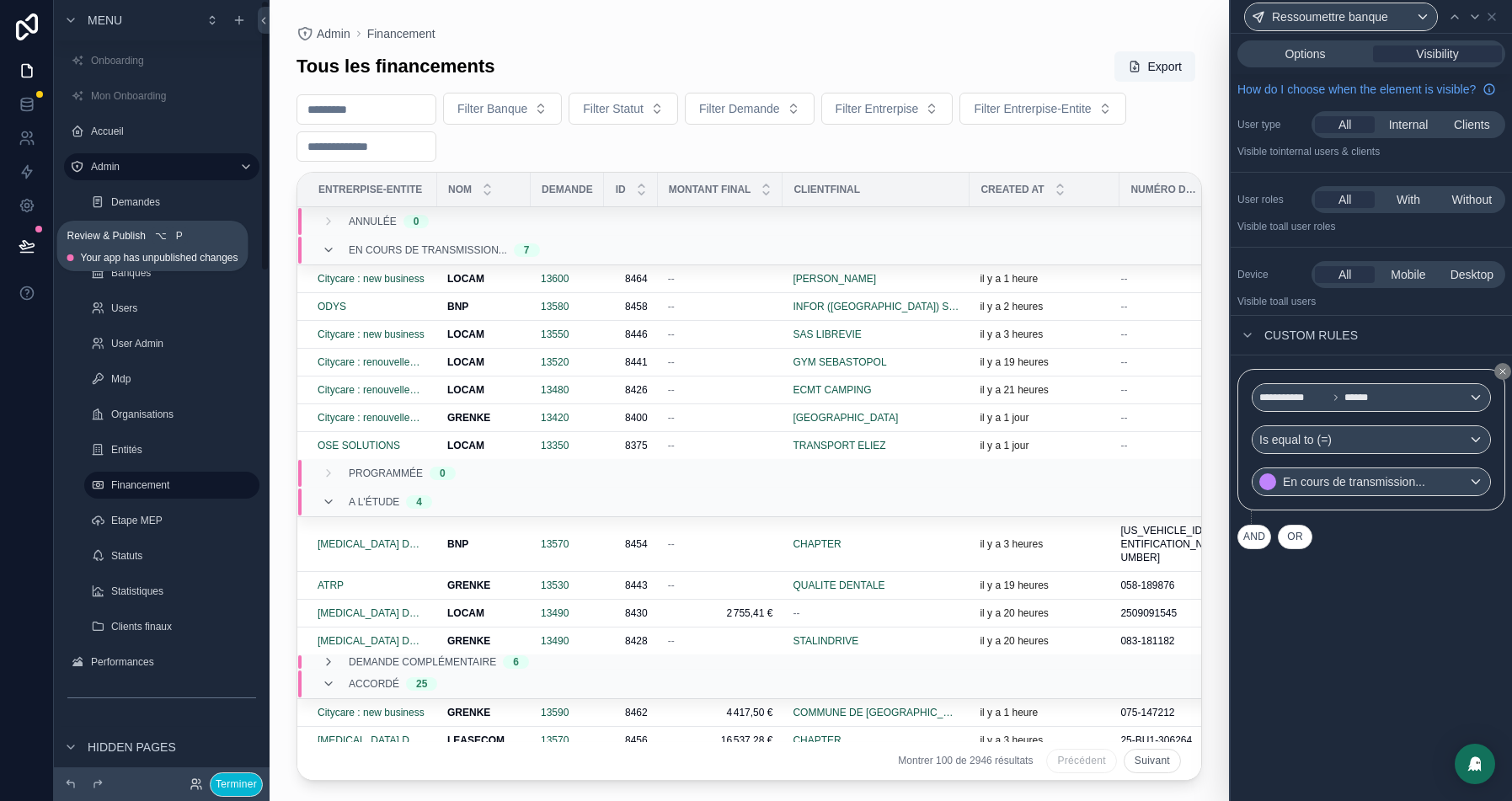
drag, startPoint x: 21, startPoint y: 244, endPoint x: 276, endPoint y: 312, distance: 263.9
click at [21, 244] on icon at bounding box center [26, 246] width 17 height 17
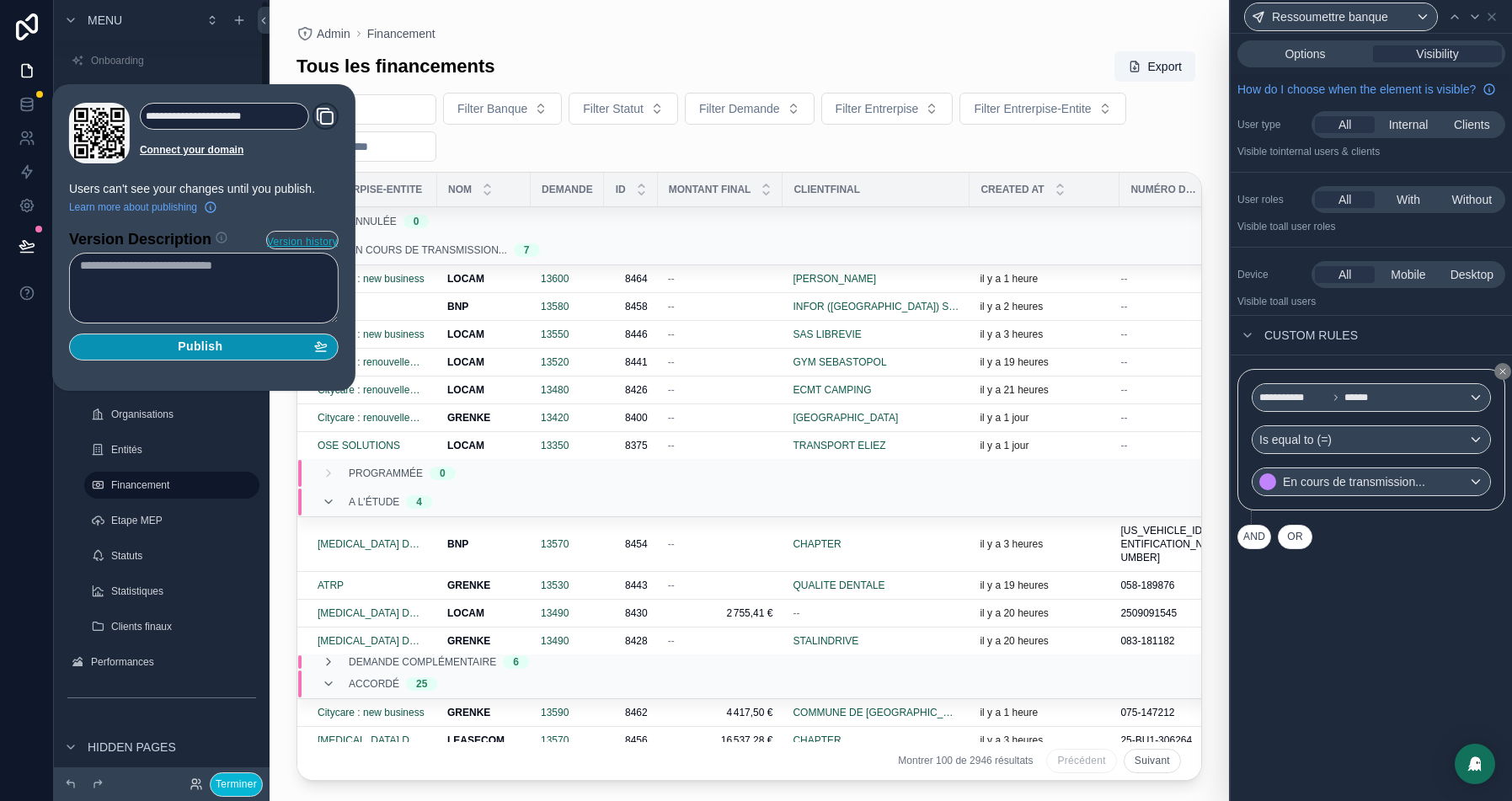
click at [223, 341] on span "Publish" at bounding box center [199, 347] width 44 height 15
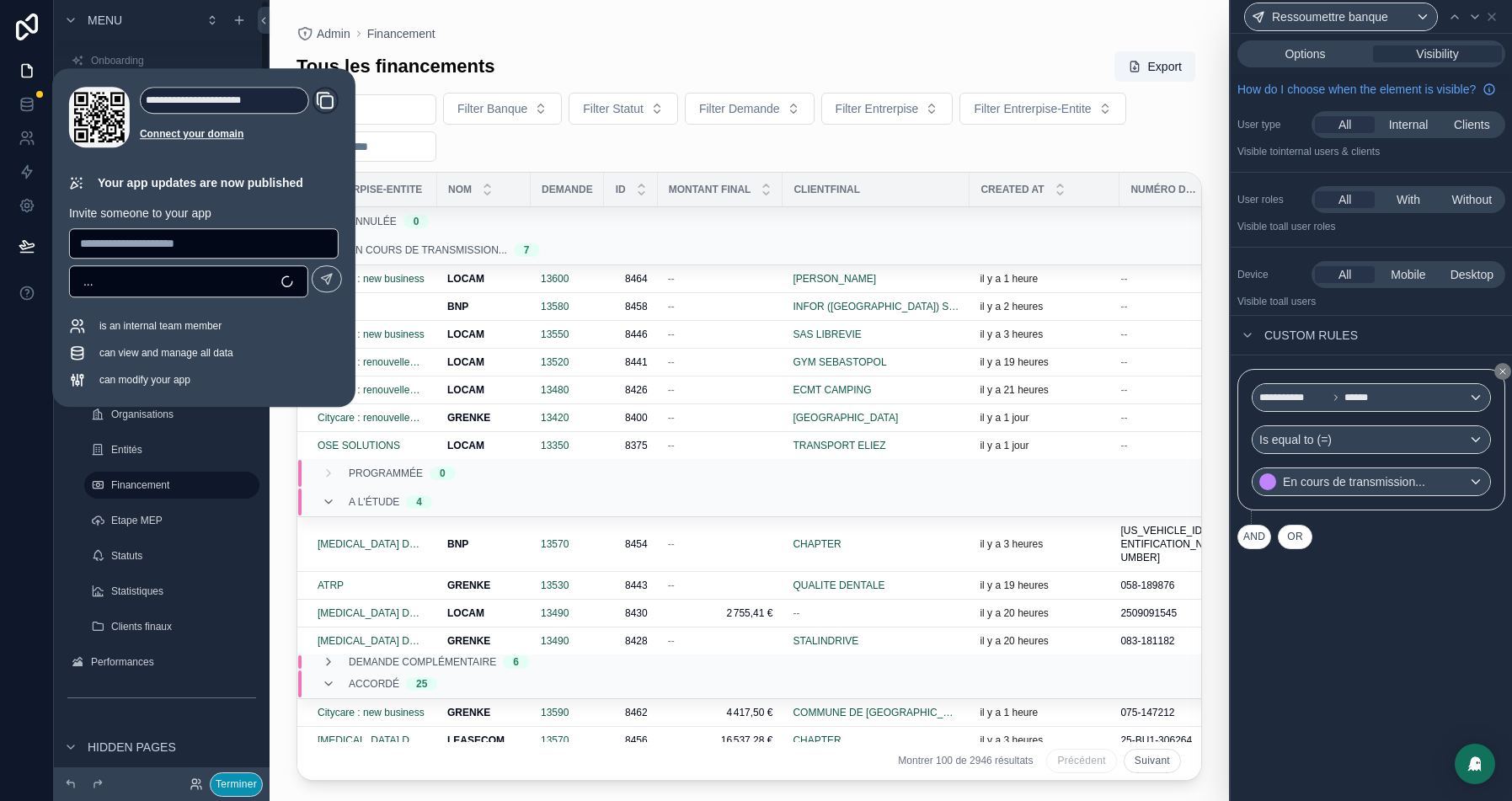
click at [237, 783] on button "Terminer" at bounding box center [236, 785] width 53 height 24
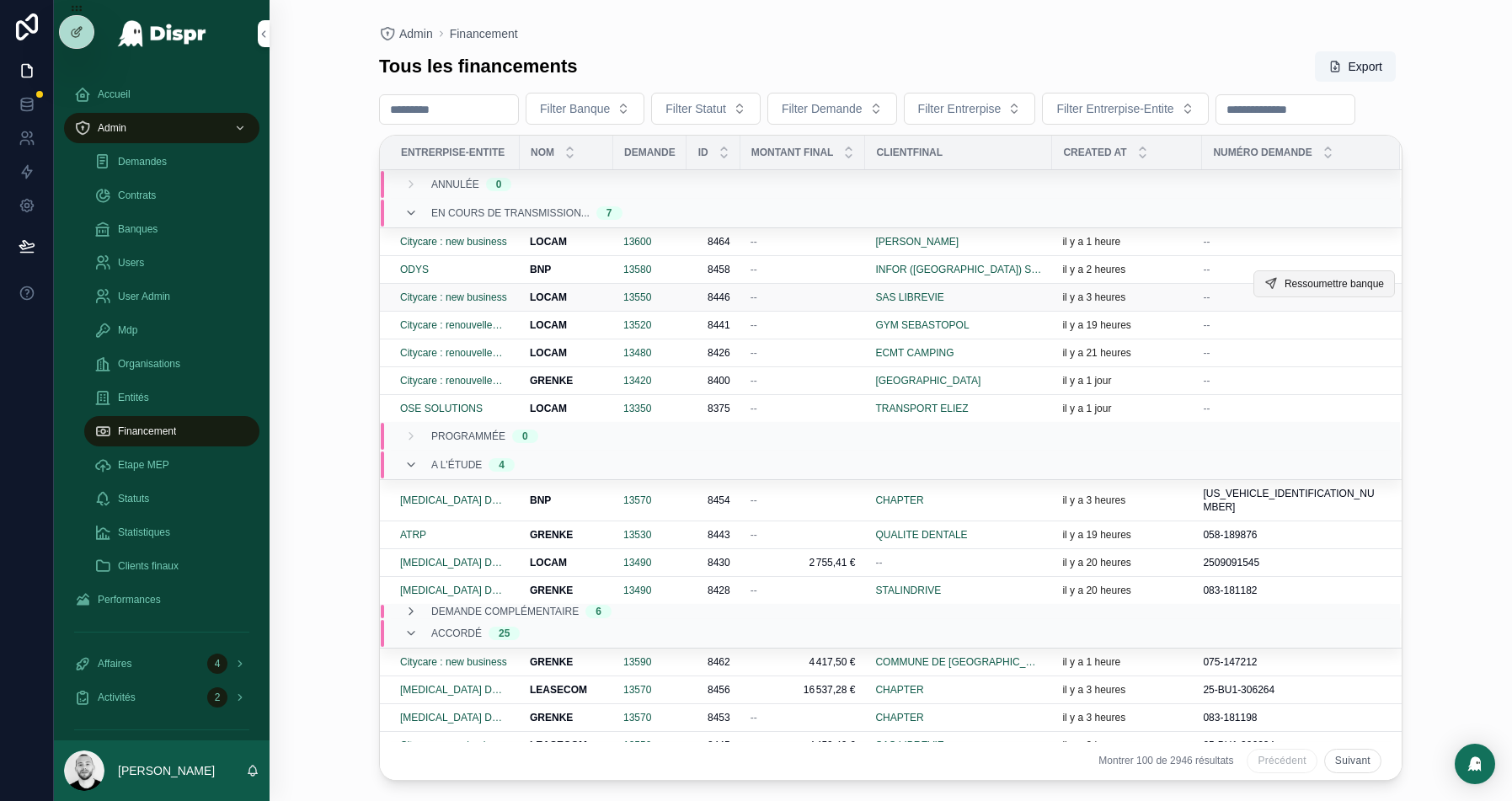
click at [1310, 291] on span "Ressoumettre banque" at bounding box center [1335, 283] width 100 height 14
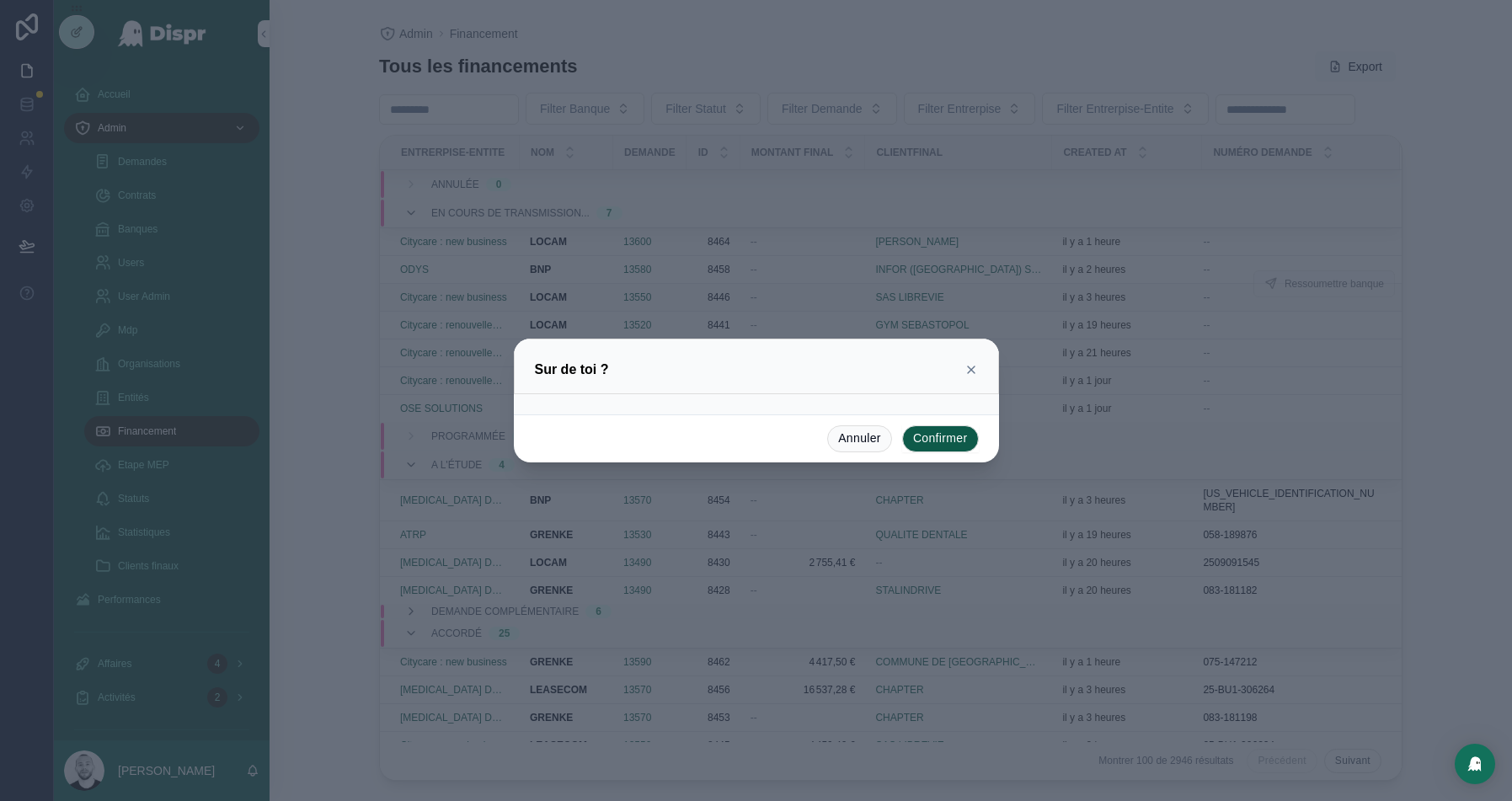
click at [941, 434] on button "Confirmer" at bounding box center [940, 439] width 77 height 27
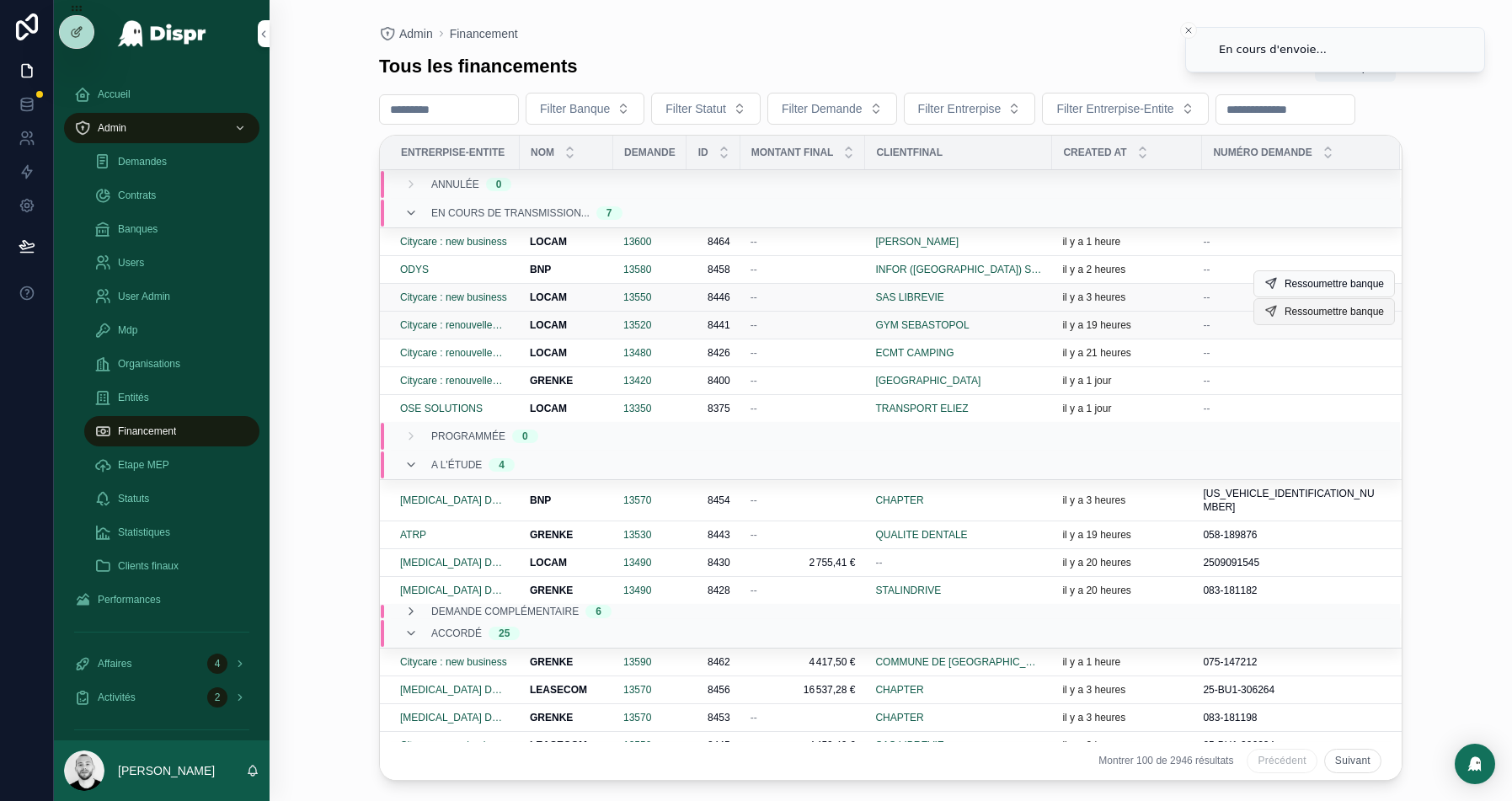
click at [1349, 319] on span "Ressoumettre banque" at bounding box center [1335, 311] width 100 height 14
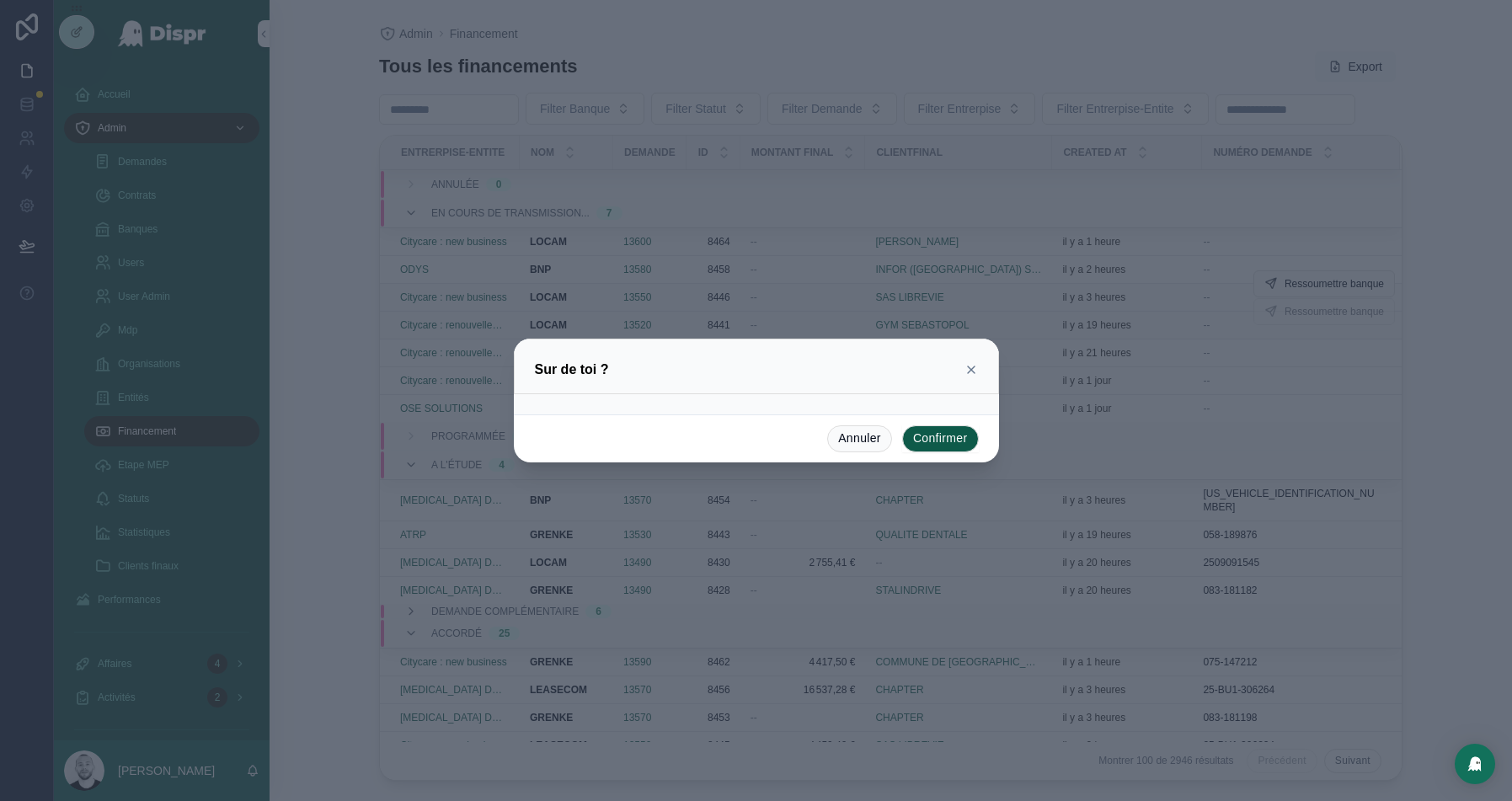
click at [937, 435] on button "Confirmer" at bounding box center [940, 439] width 77 height 27
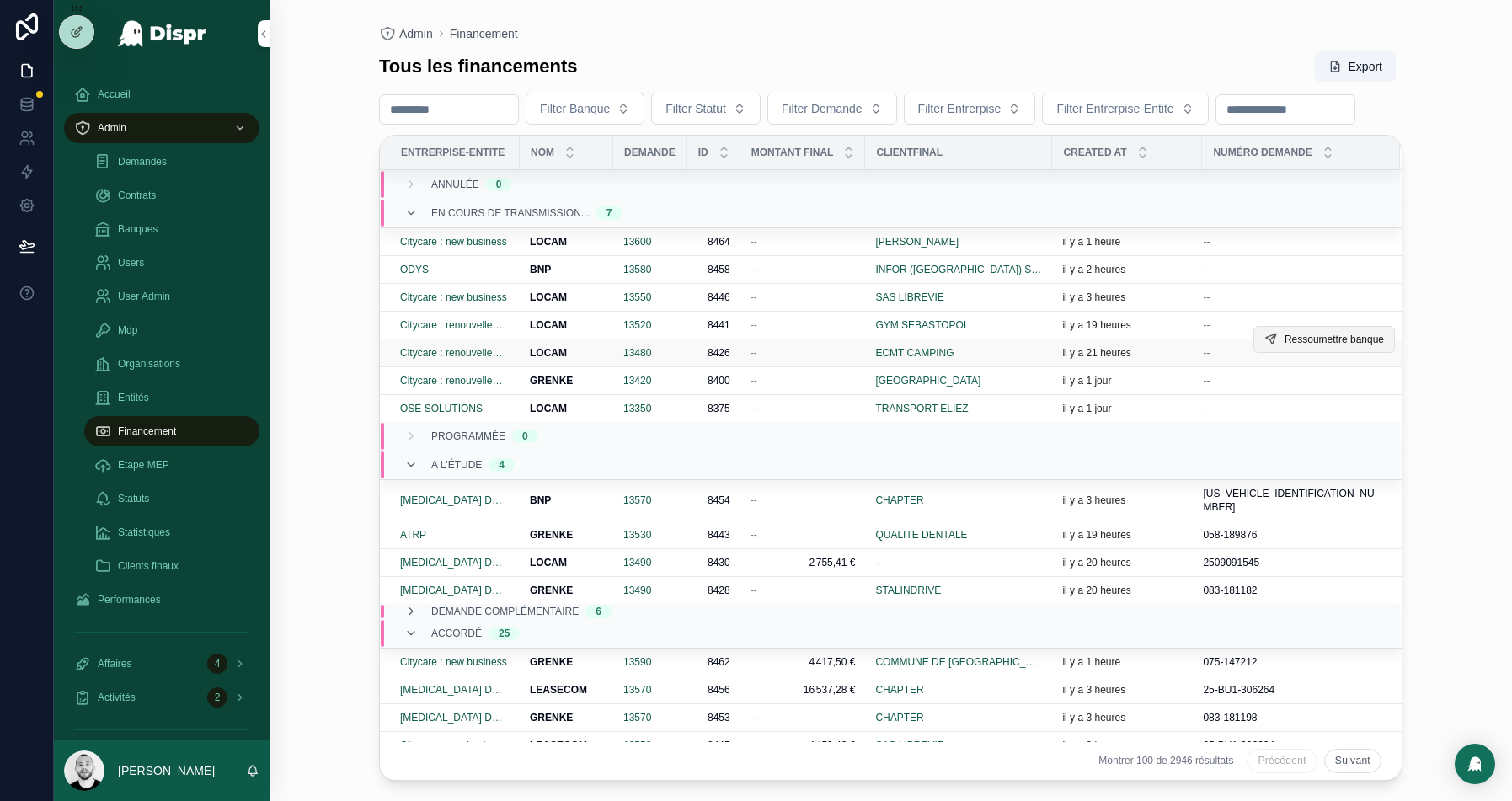
click at [1324, 347] on span "Ressoumettre banque" at bounding box center [1335, 339] width 100 height 14
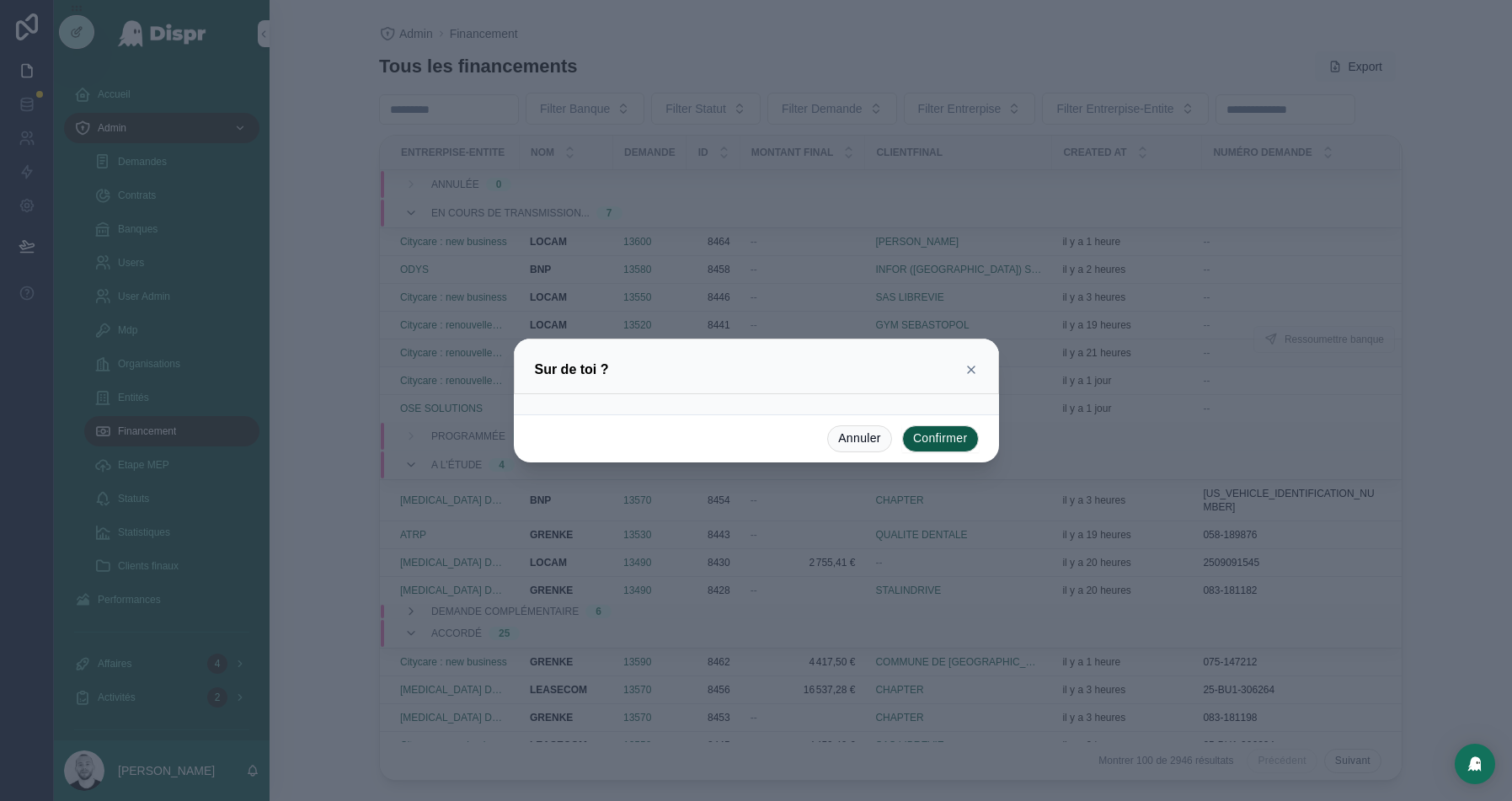
click at [947, 434] on button "Confirmer" at bounding box center [940, 439] width 77 height 27
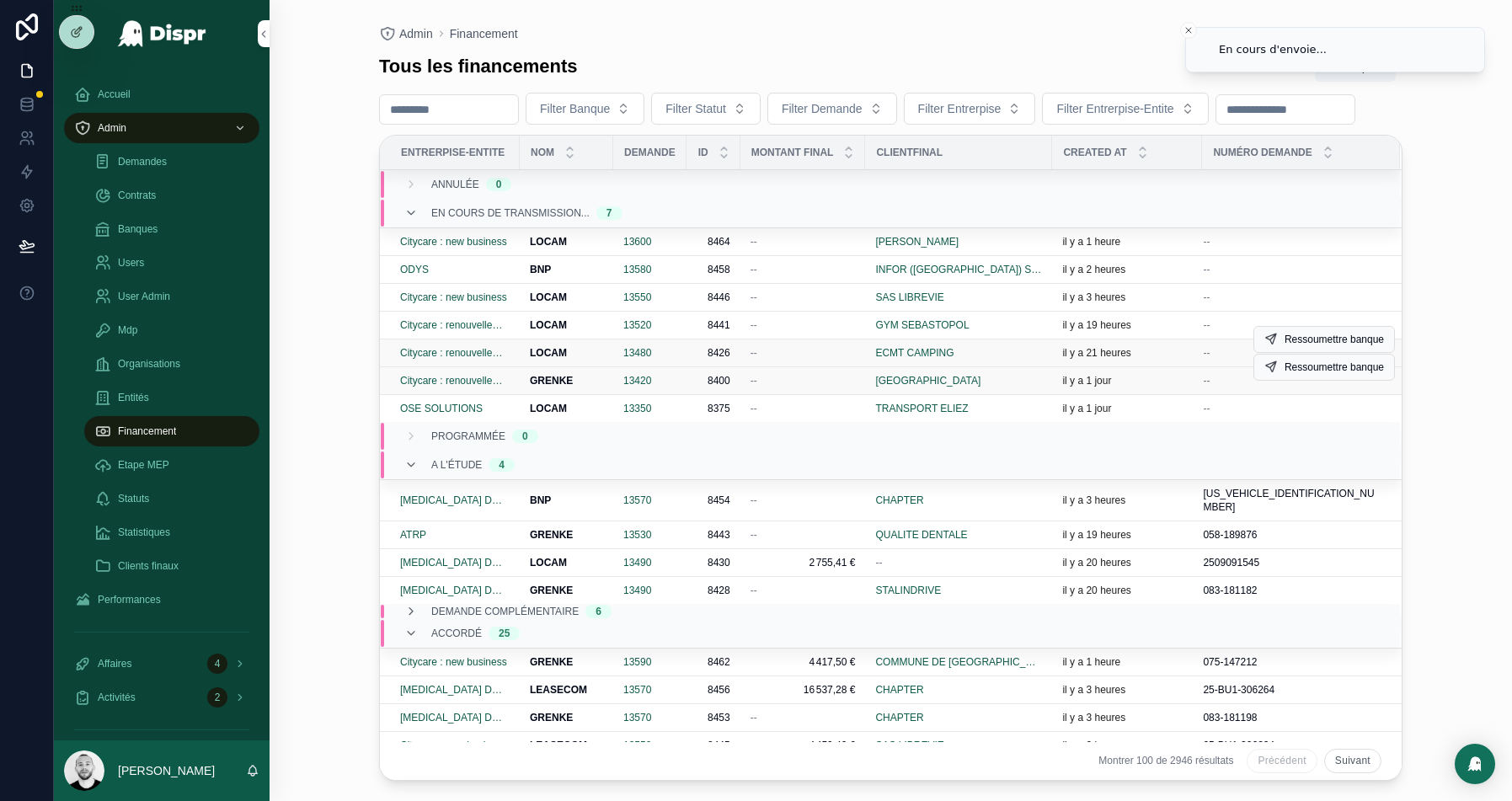
click at [801, 387] on div "--" at bounding box center [804, 380] width 105 height 14
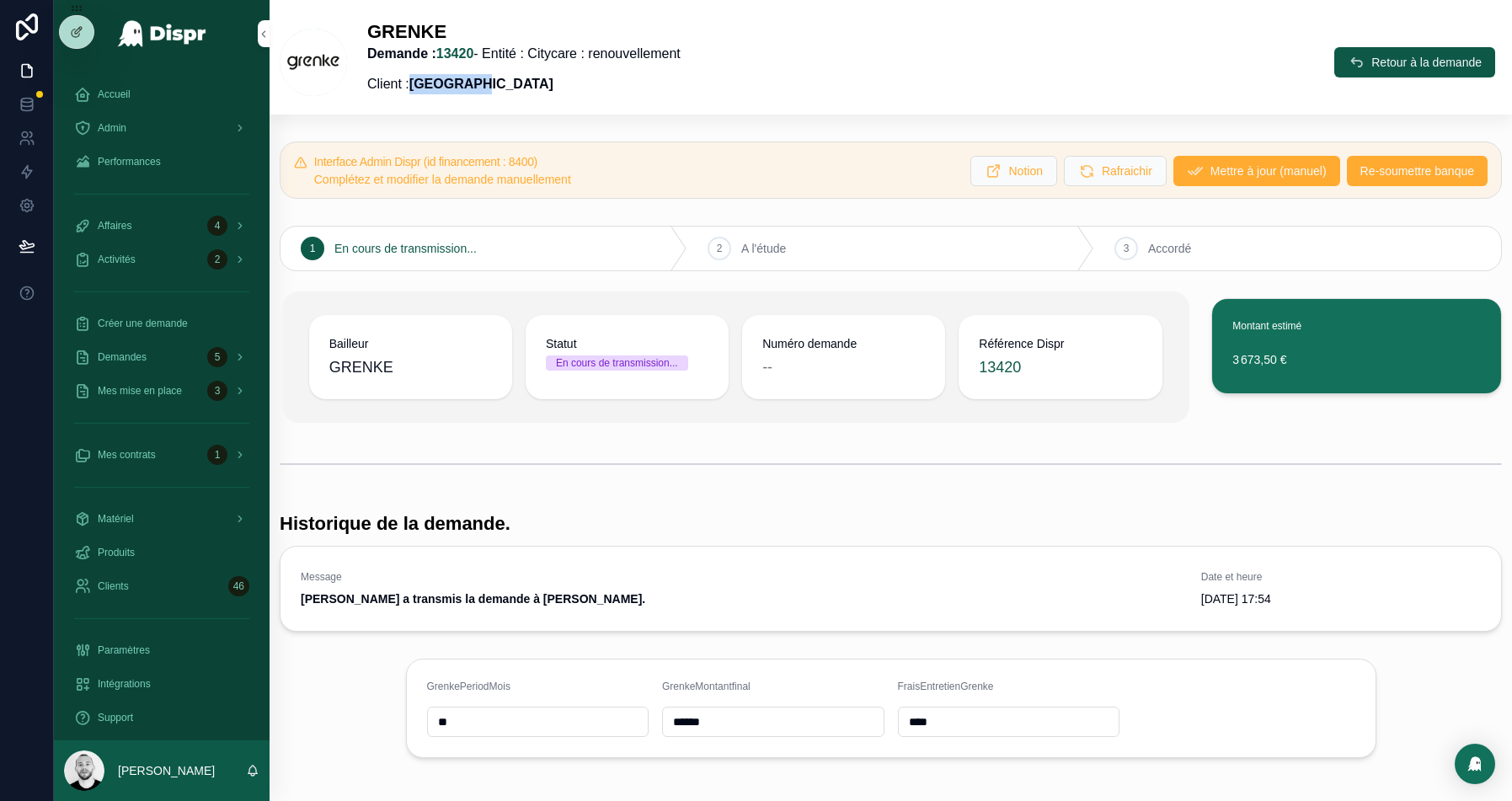
drag, startPoint x: 496, startPoint y: 83, endPoint x: 420, endPoint y: 88, distance: 76.2
click at [420, 88] on strong "NEW PARIS" at bounding box center [481, 84] width 144 height 14
copy strong "NEW PARIS"
click at [1254, 176] on span "Mettre à jour (manuel)" at bounding box center [1269, 171] width 116 height 17
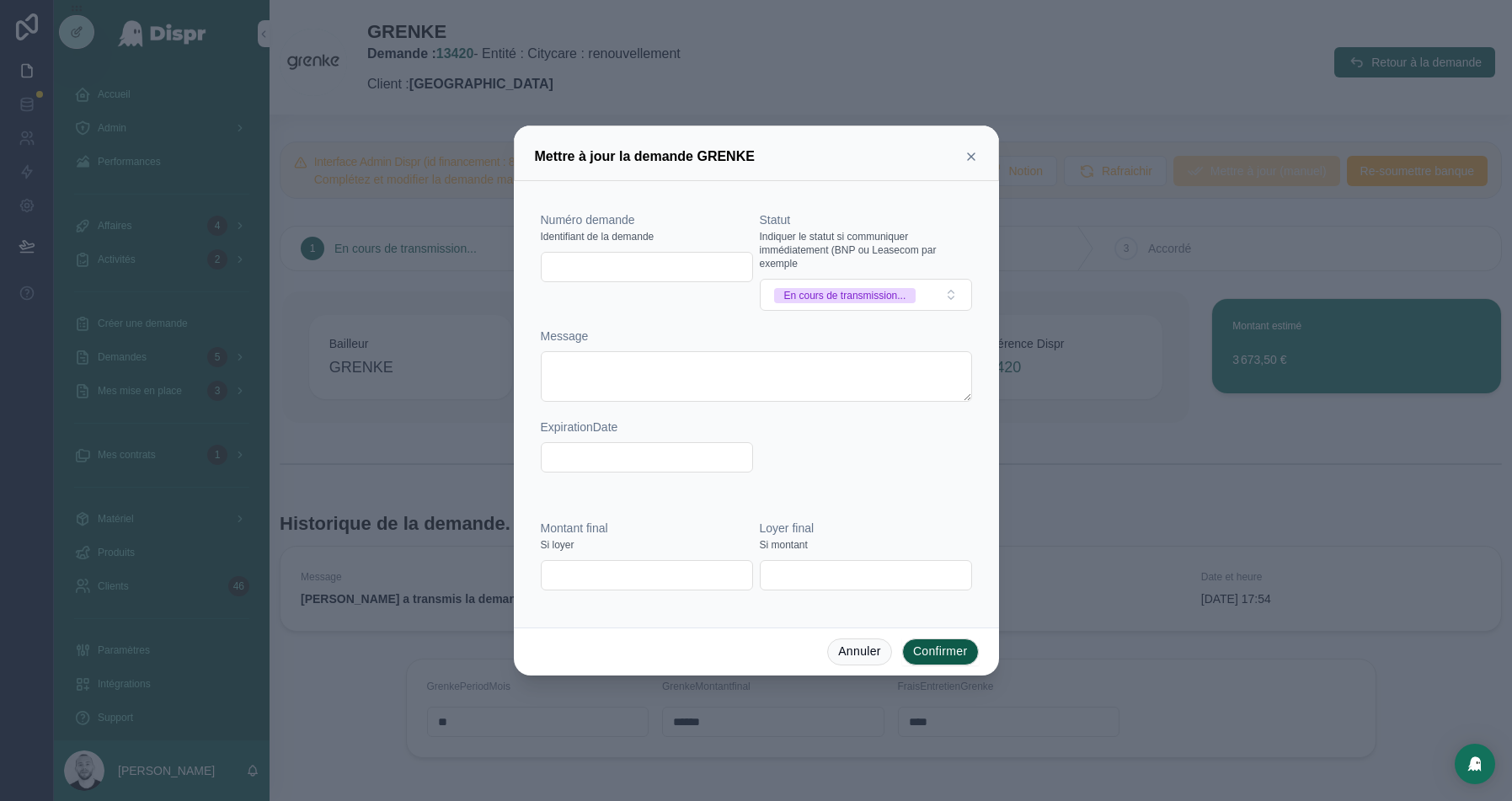
click at [642, 273] on input "text" at bounding box center [647, 267] width 211 height 24
paste input "**********"
type input "**********"
click at [841, 284] on button "En cours de transmission..." at bounding box center [866, 294] width 213 height 32
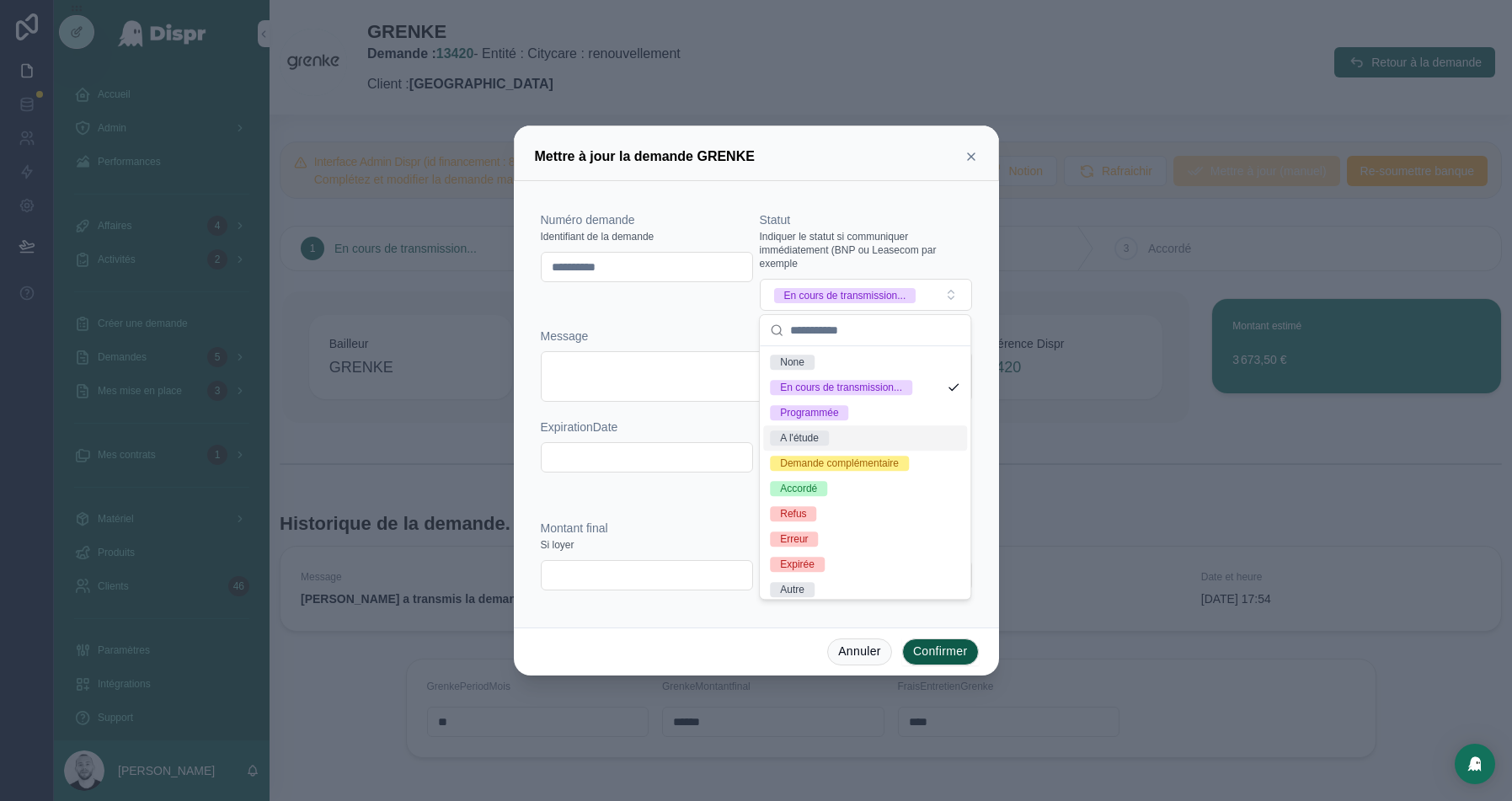
click at [818, 434] on div "A l'étude" at bounding box center [799, 438] width 39 height 15
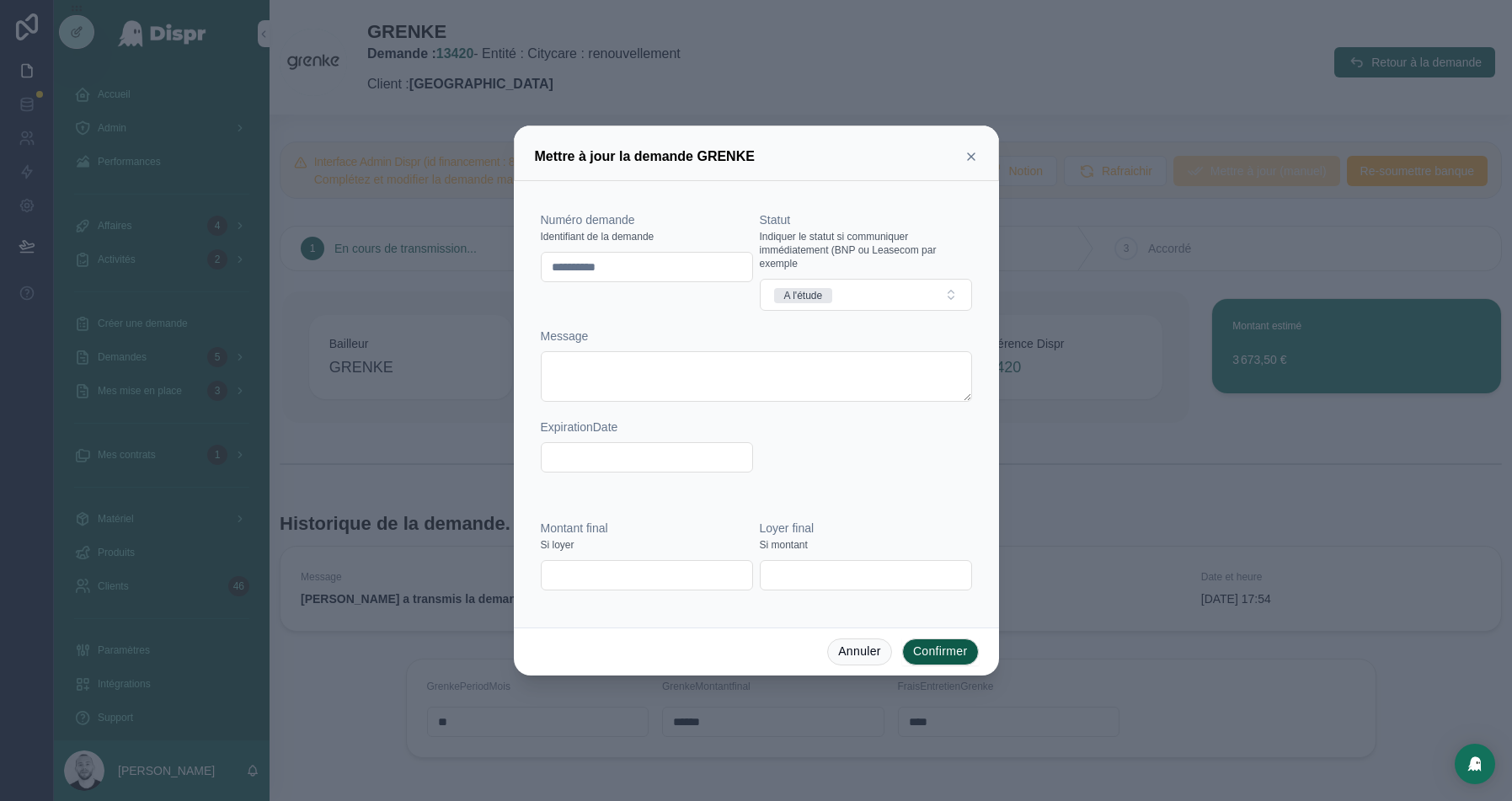
click at [597, 581] on input "text" at bounding box center [647, 576] width 211 height 24
paste input "*********"
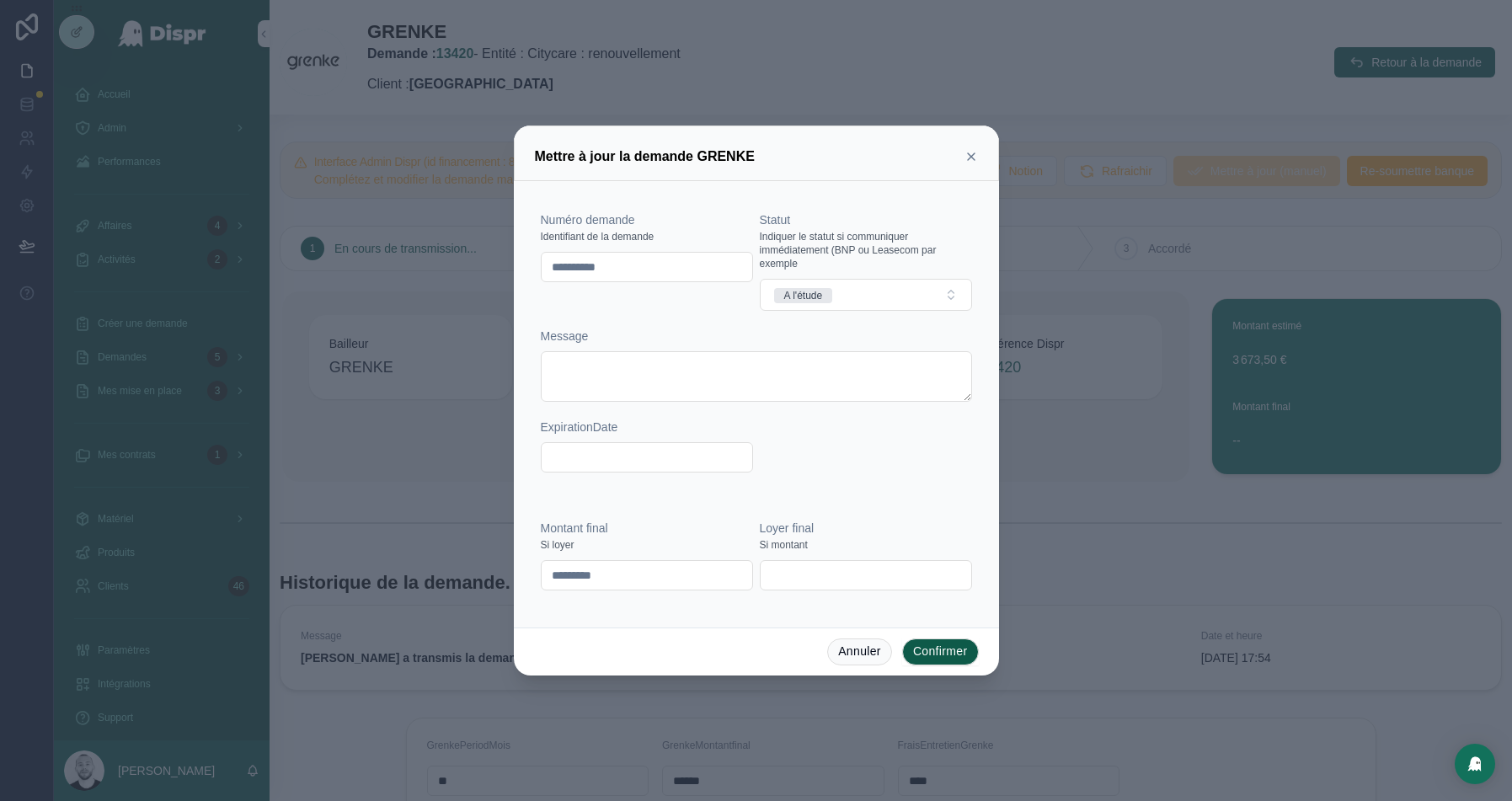
type input "*********"
click at [946, 653] on button "Confirmer" at bounding box center [940, 653] width 77 height 27
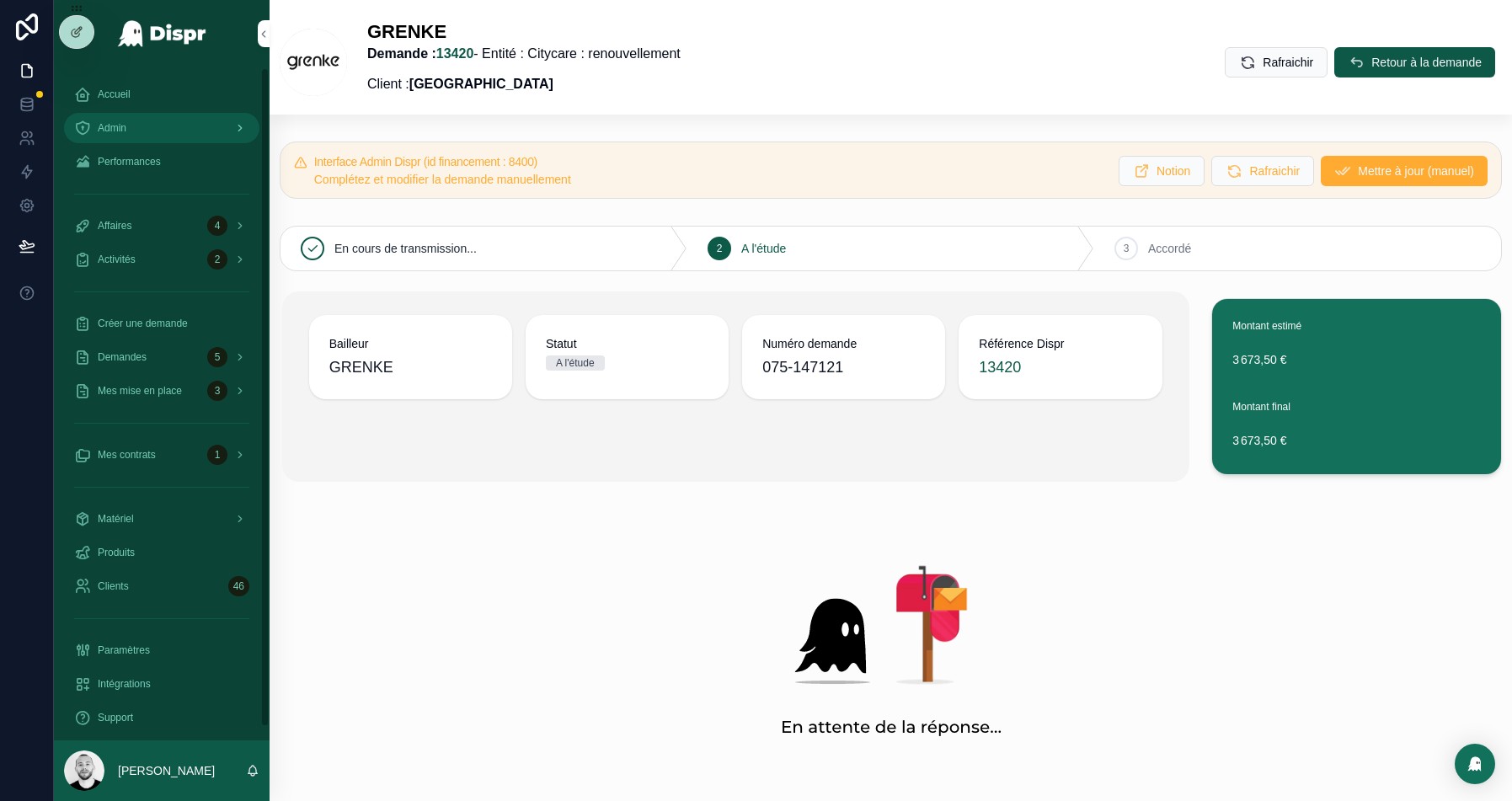
click at [122, 127] on span "Admin" at bounding box center [112, 128] width 29 height 14
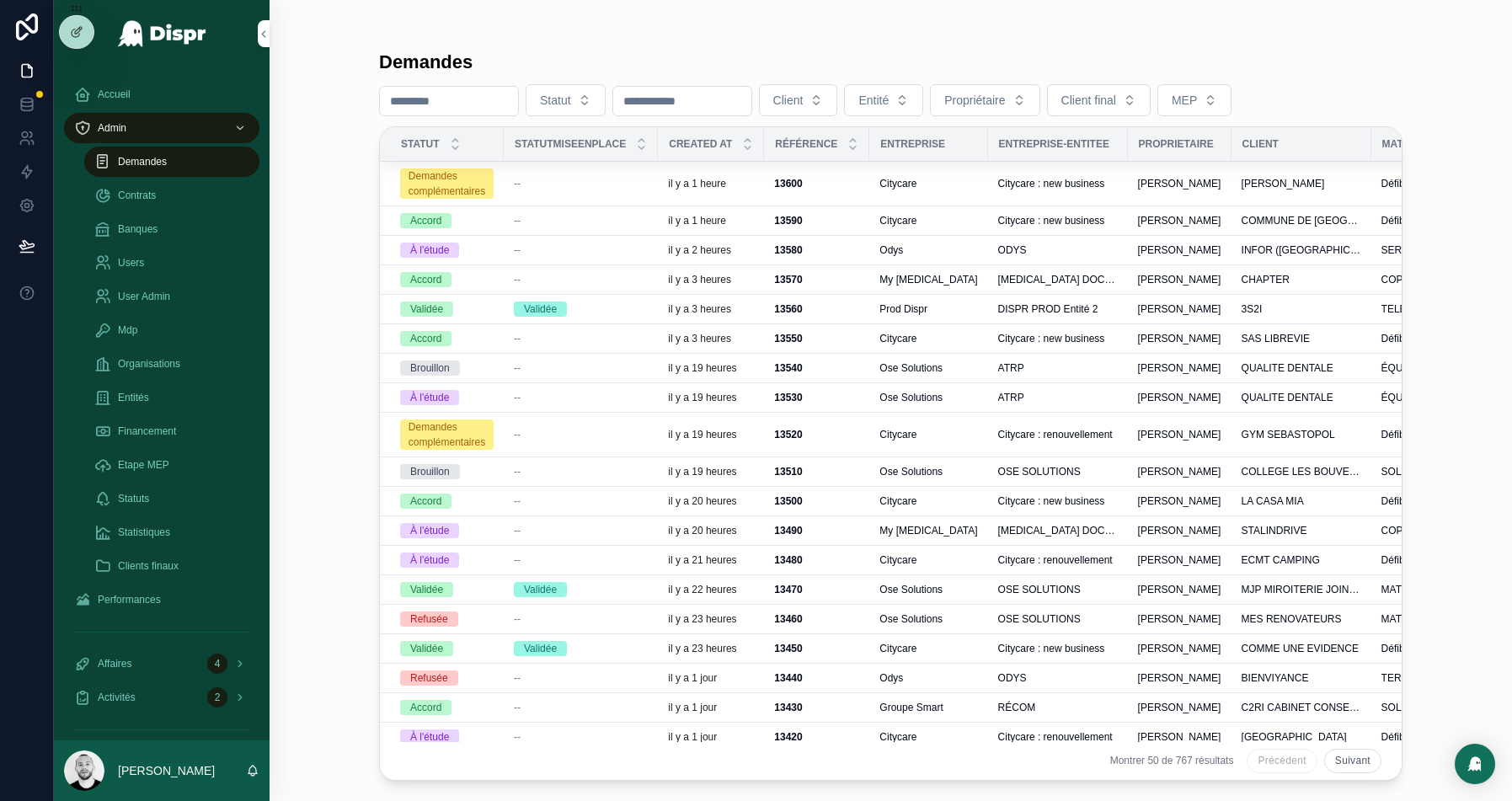
click at [438, 101] on input "scrollable content" at bounding box center [449, 101] width 138 height 24
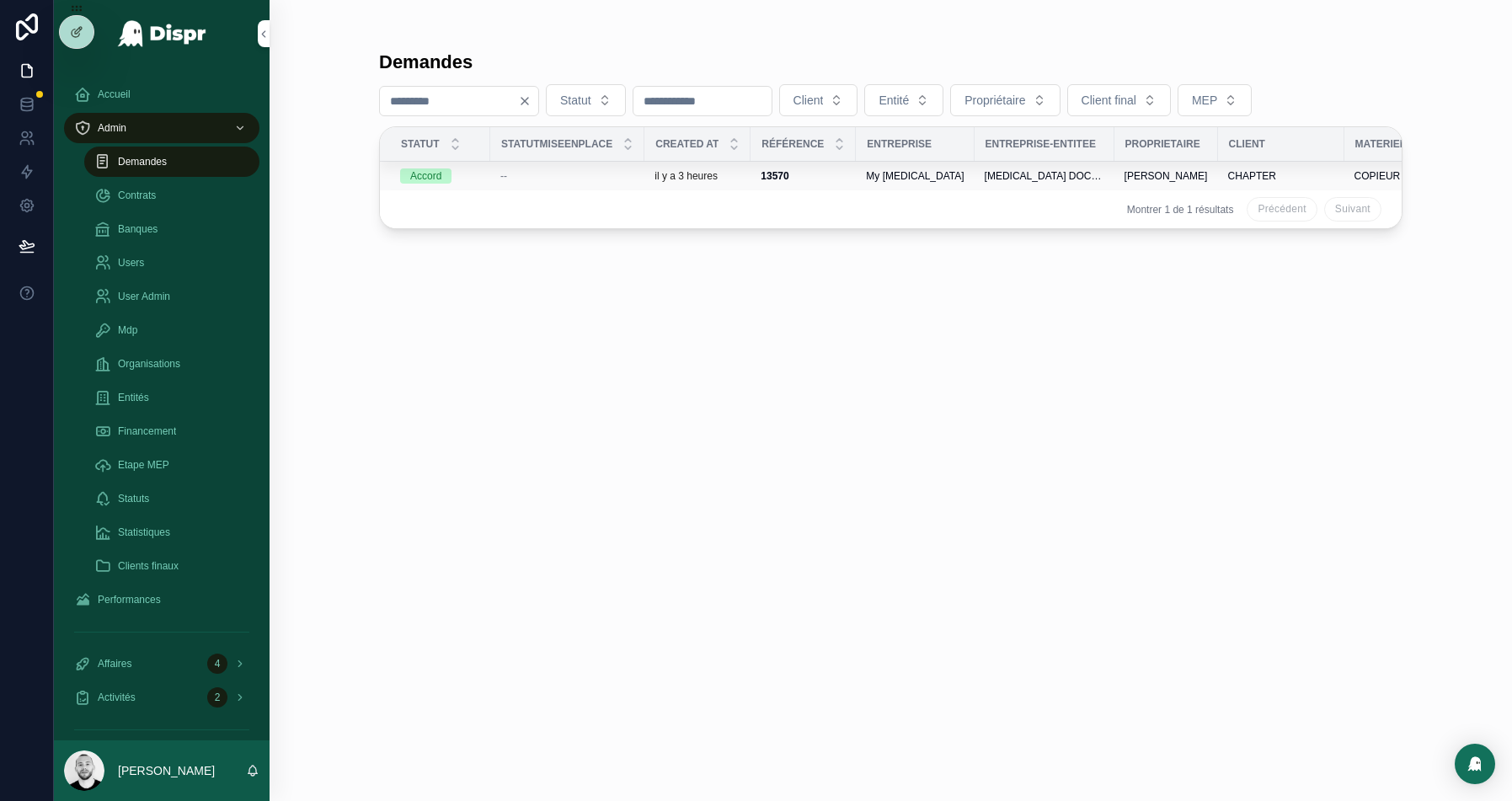
type input "****"
click at [560, 179] on div "--" at bounding box center [567, 176] width 134 height 14
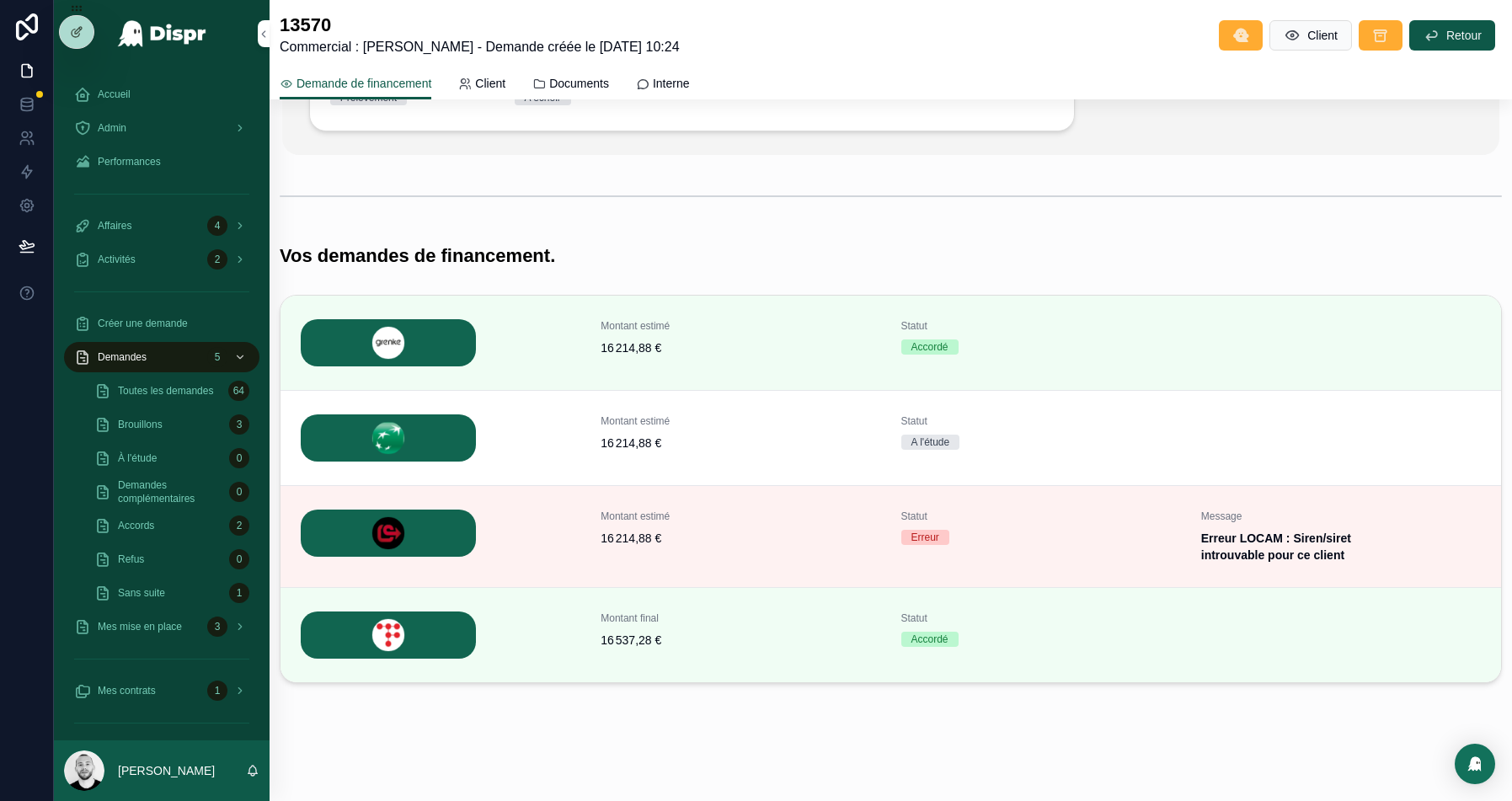
scroll to position [367, 0]
click at [1440, 451] on button "Détails" at bounding box center [1458, 442] width 73 height 27
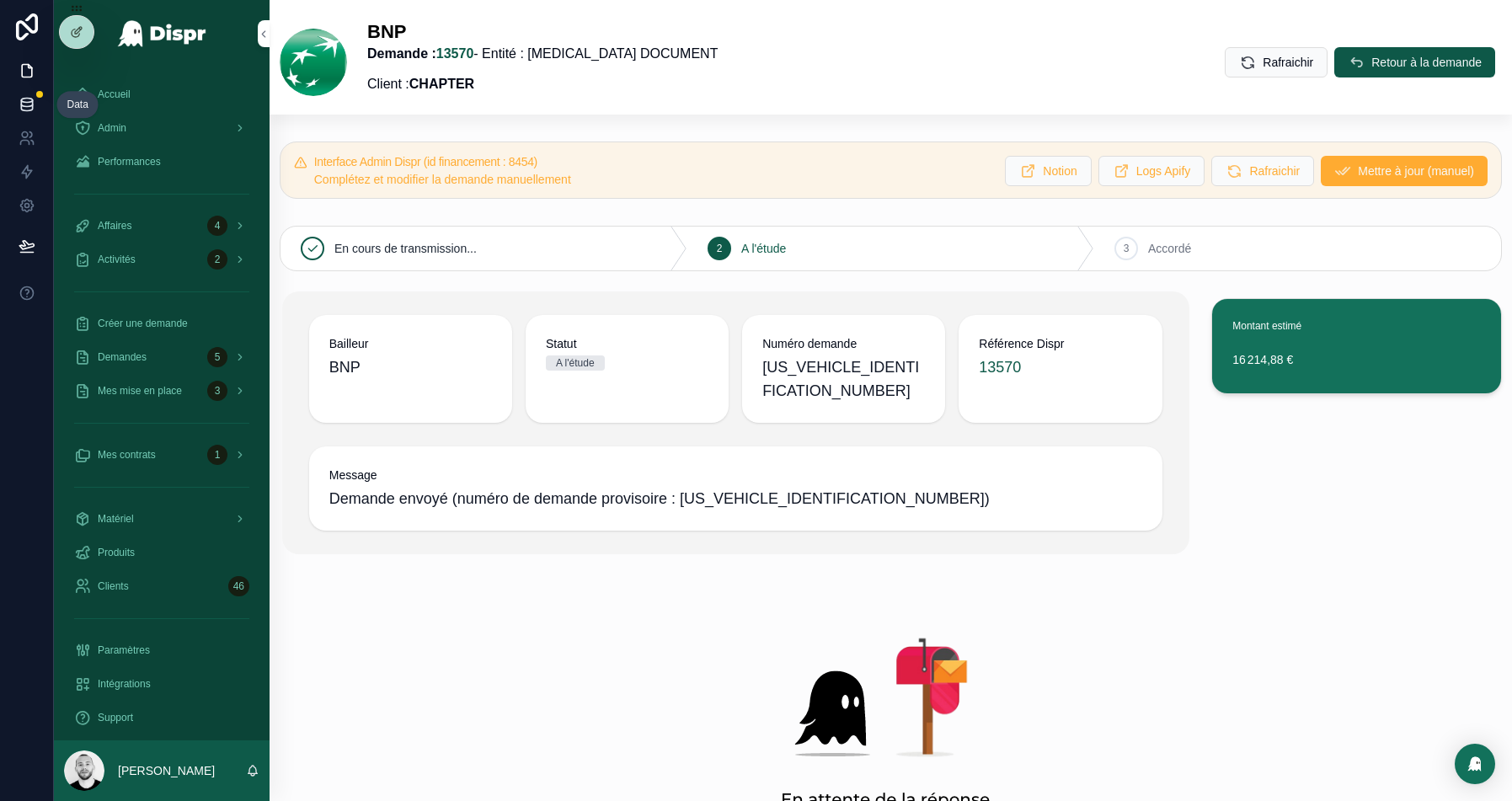
click at [28, 94] on link at bounding box center [26, 104] width 53 height 33
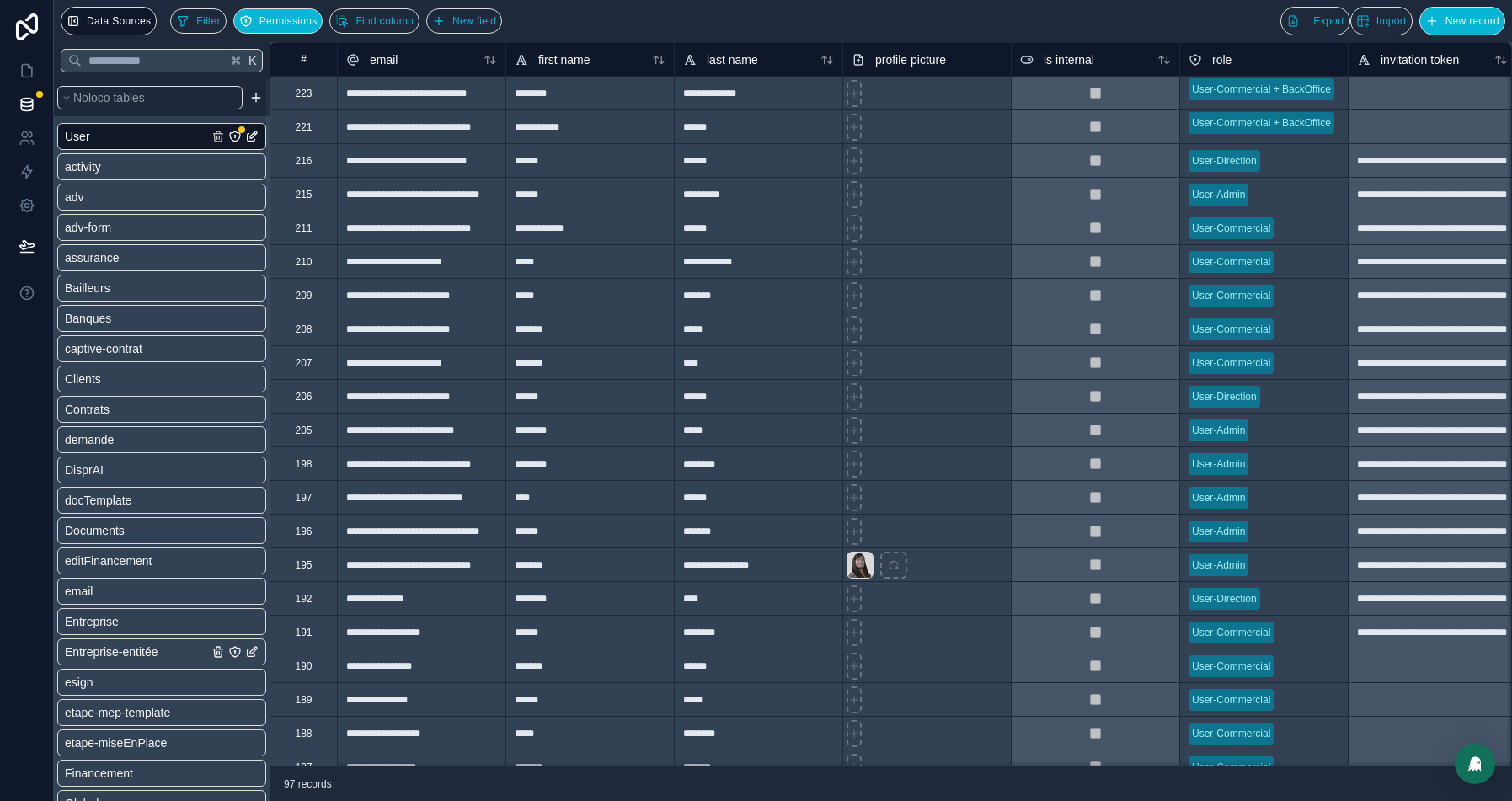
click at [140, 657] on span "Entreprise-entitée" at bounding box center [111, 652] width 93 height 17
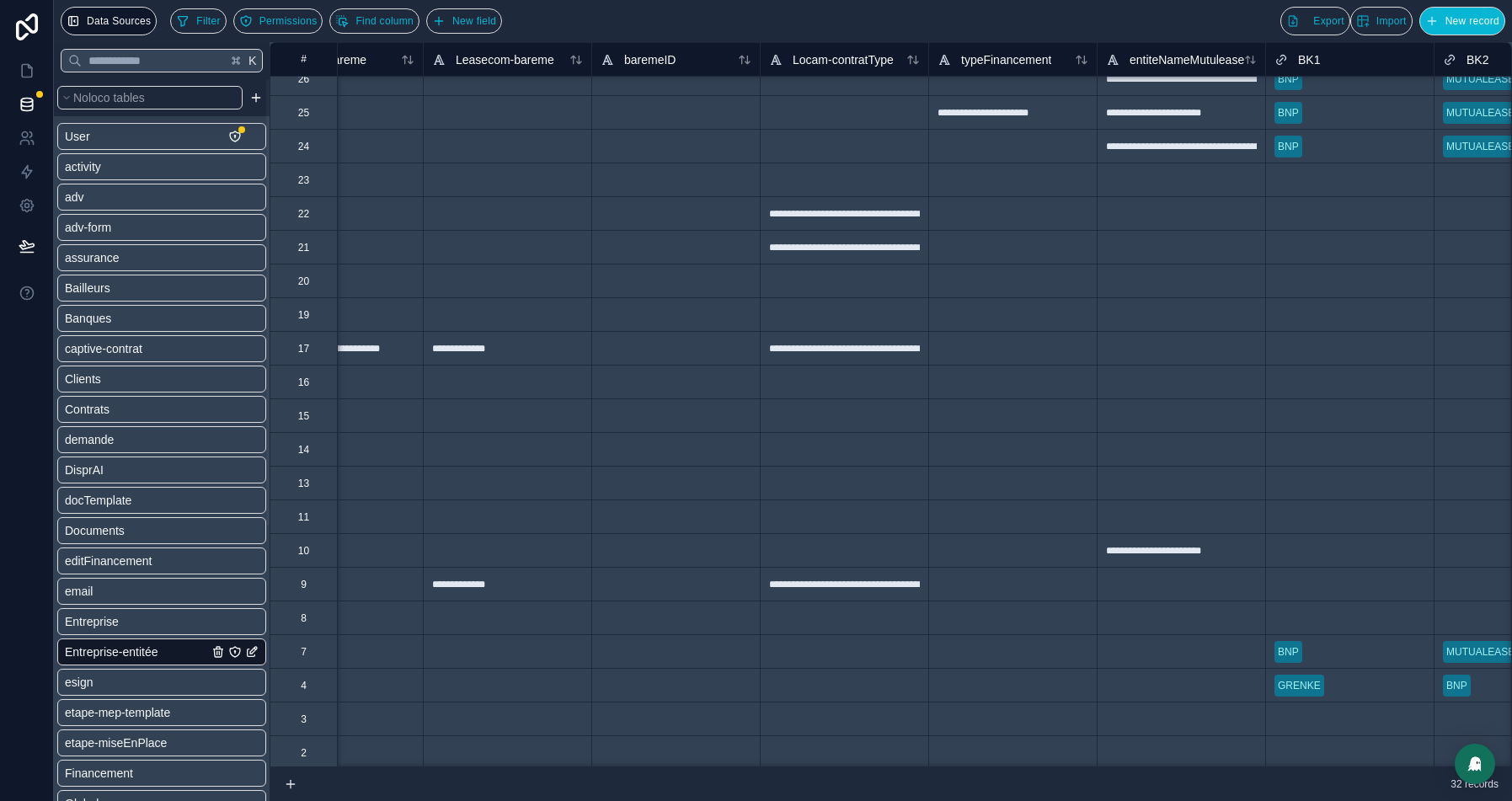
scroll to position [386, 5474]
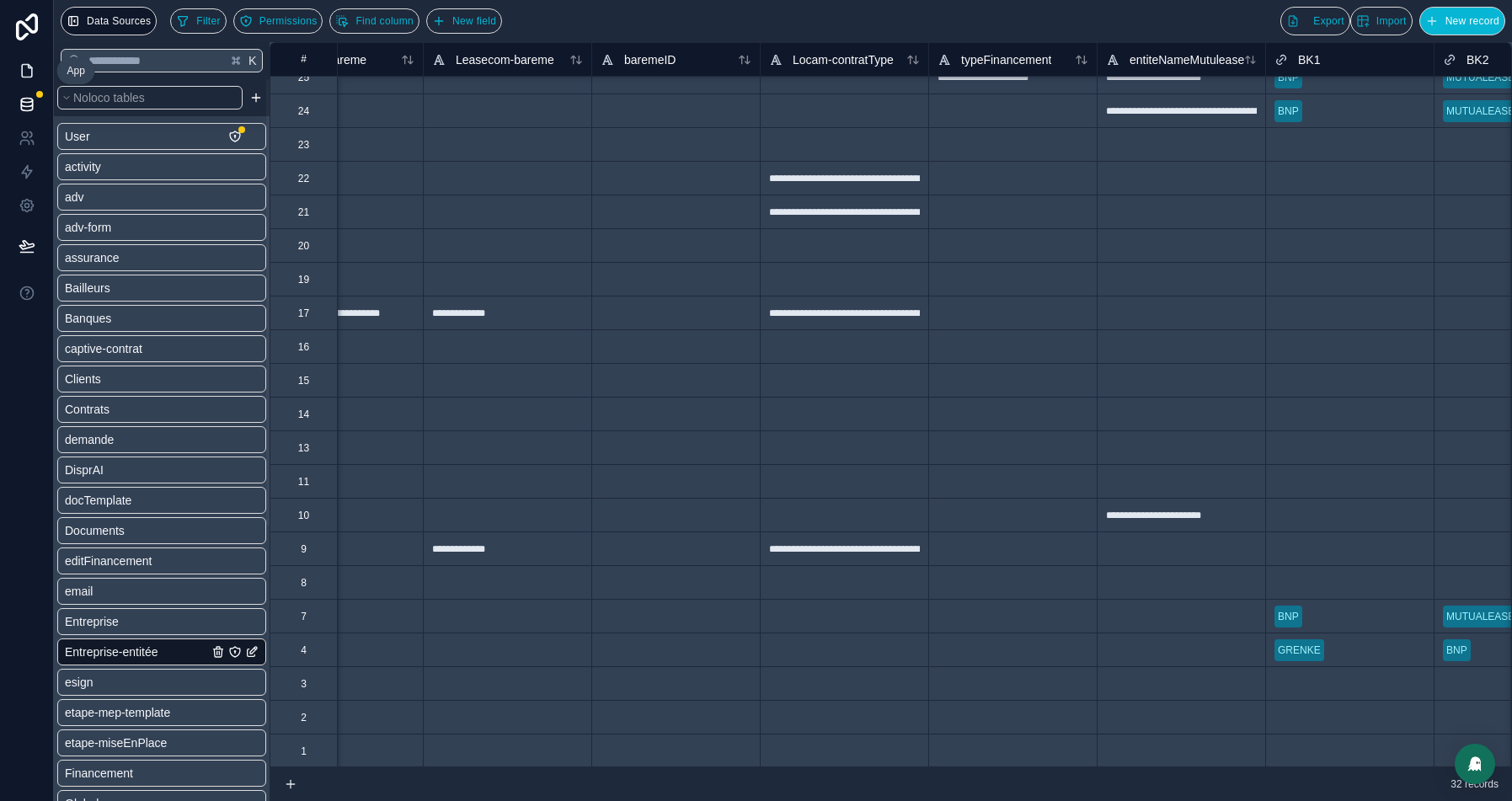
click at [29, 63] on icon at bounding box center [26, 71] width 17 height 17
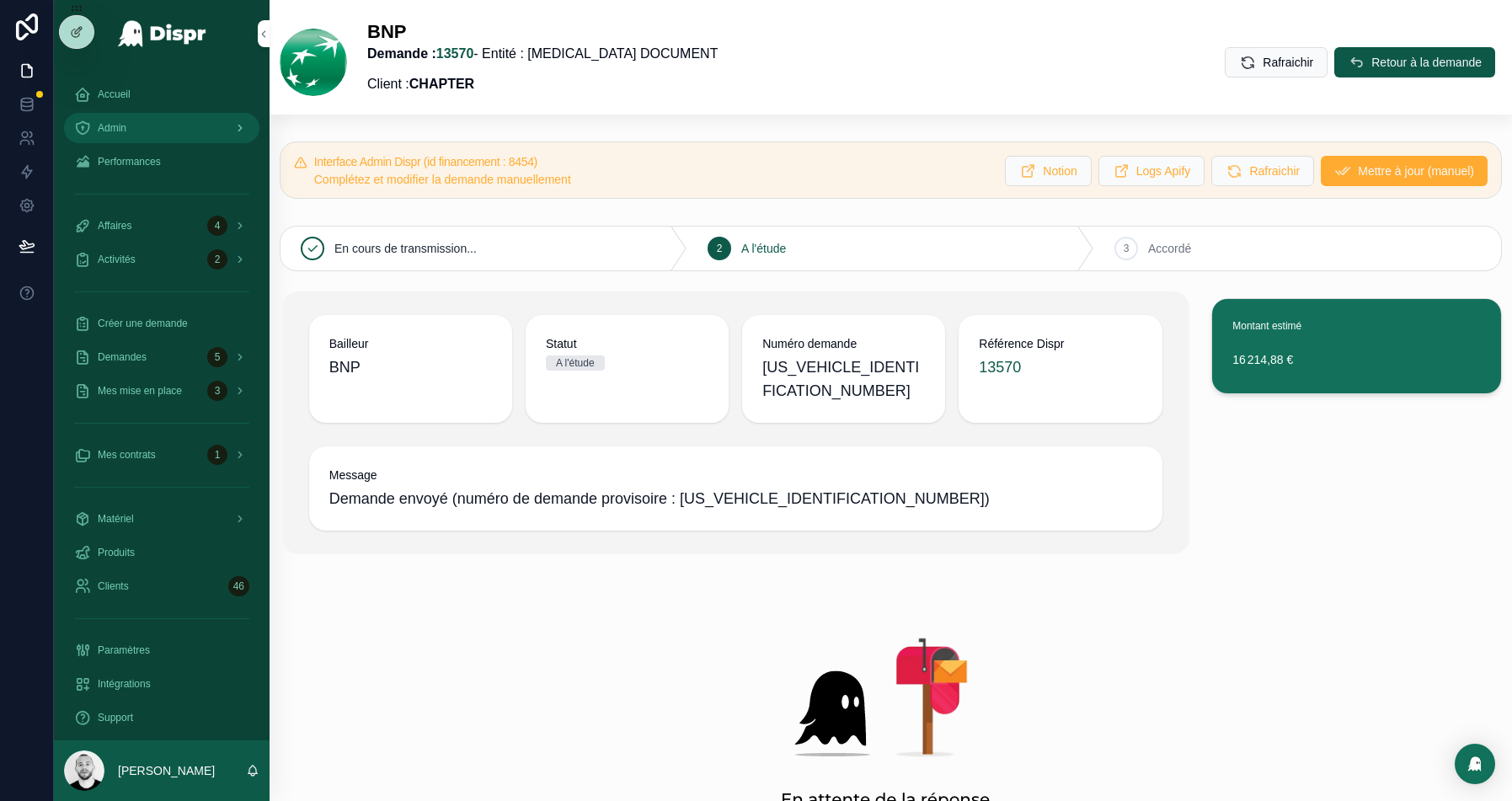
click at [127, 125] on span "Admin" at bounding box center [112, 128] width 29 height 14
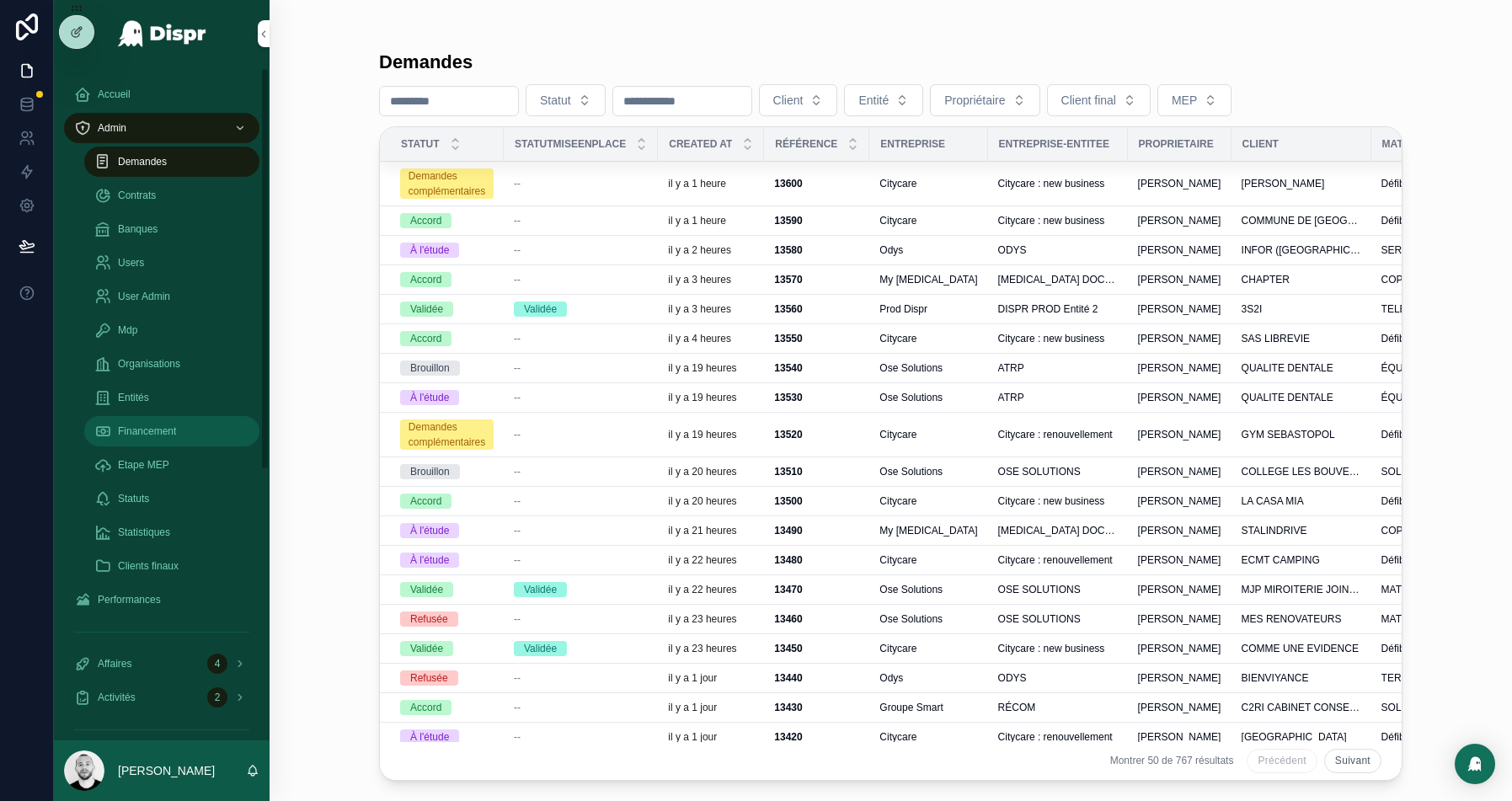
click at [158, 424] on span "Financement" at bounding box center [147, 431] width 58 height 14
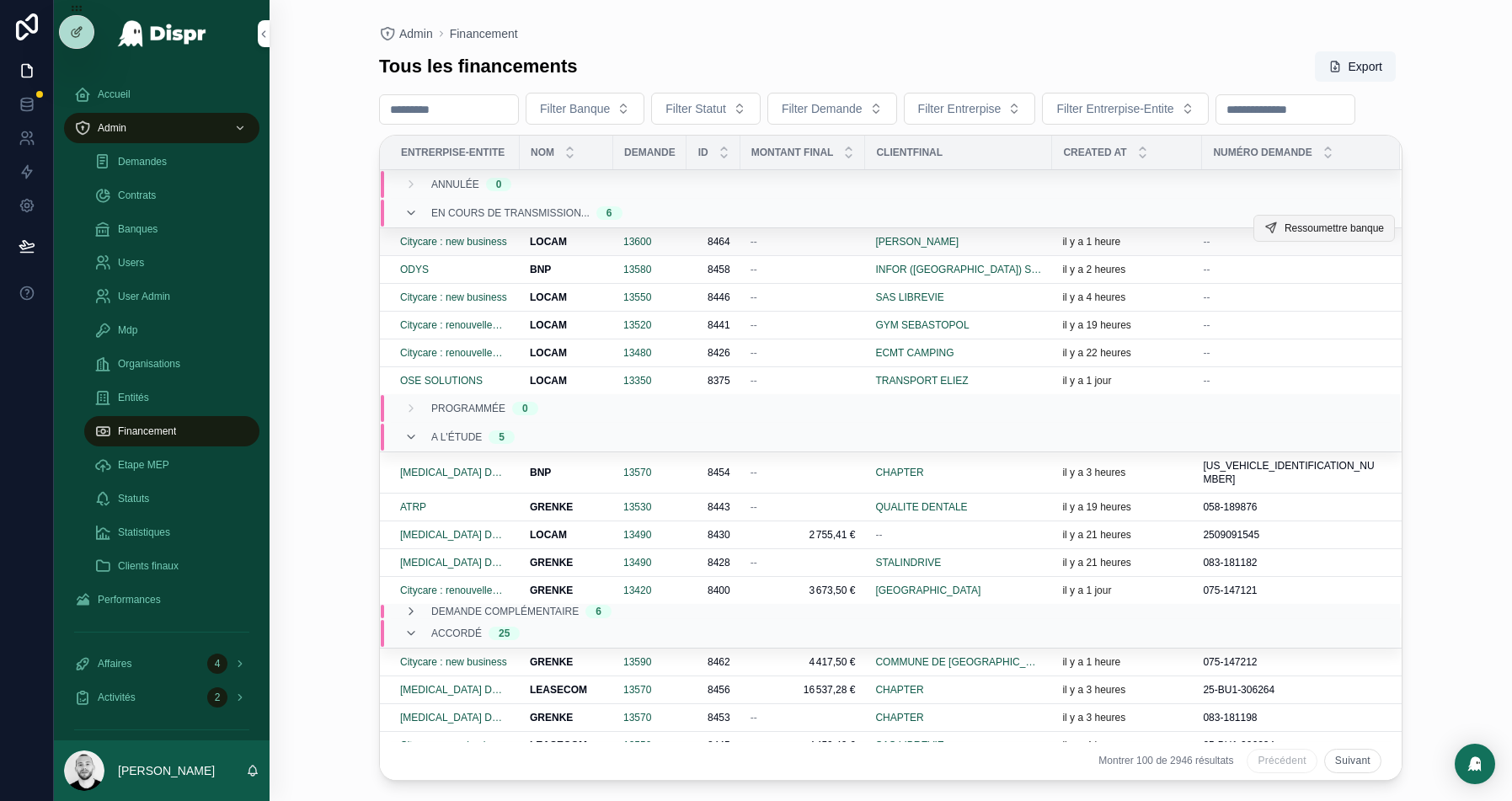
click at [1327, 235] on span "Ressoumettre banque" at bounding box center [1335, 228] width 100 height 14
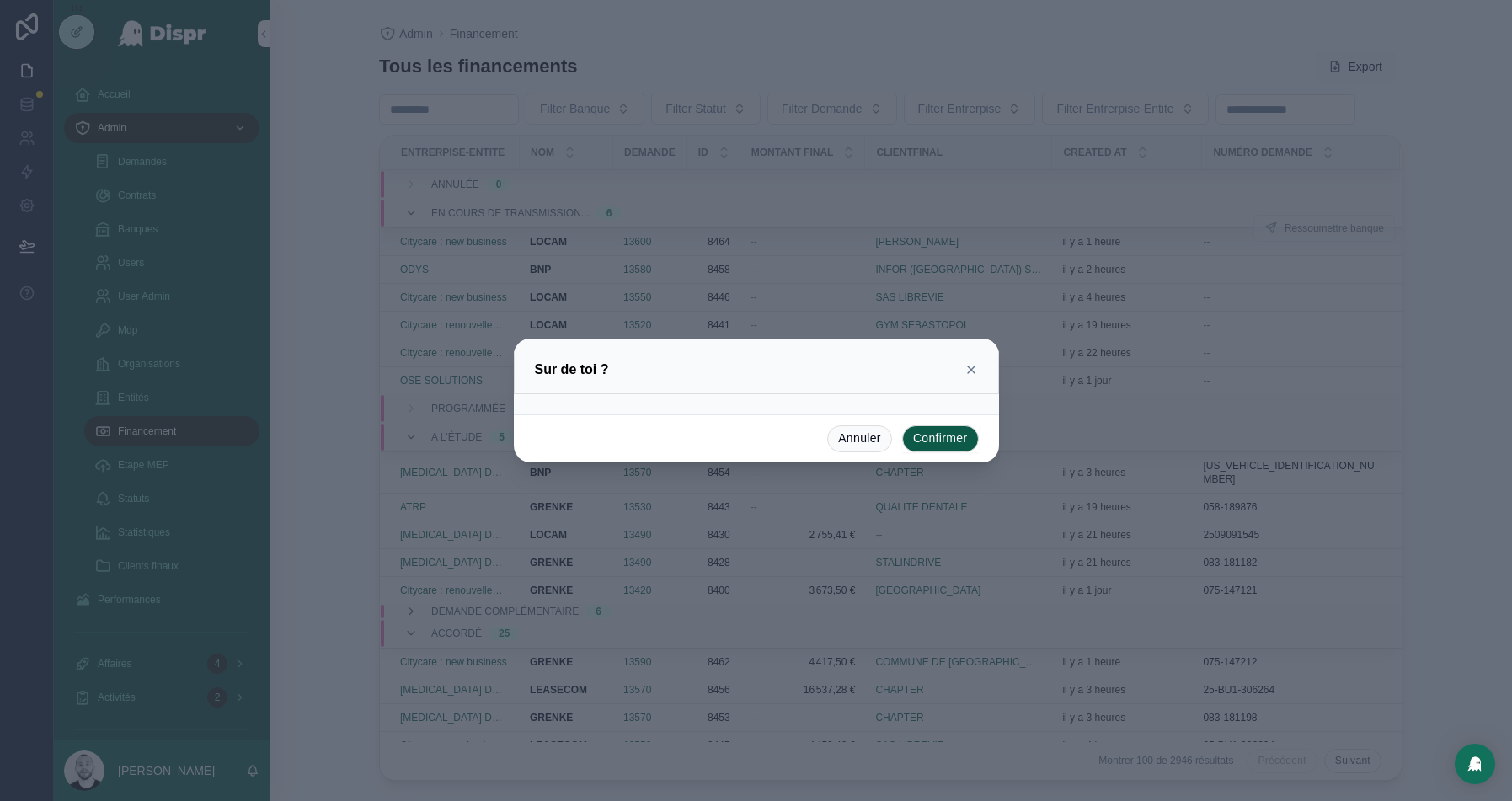
click at [955, 434] on button "Confirmer" at bounding box center [940, 439] width 77 height 27
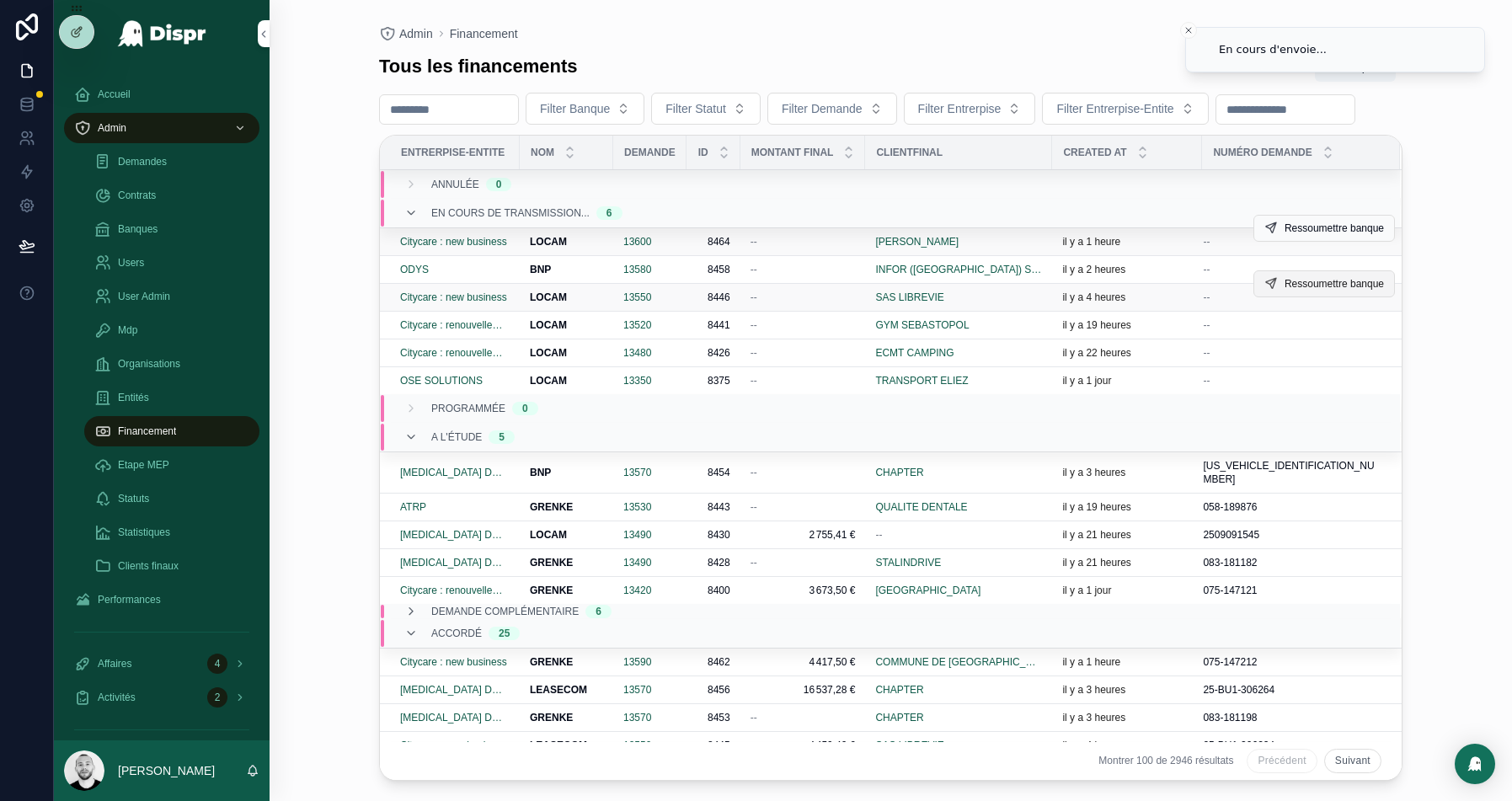
click at [1285, 291] on span "Ressoumettre banque" at bounding box center [1335, 283] width 100 height 14
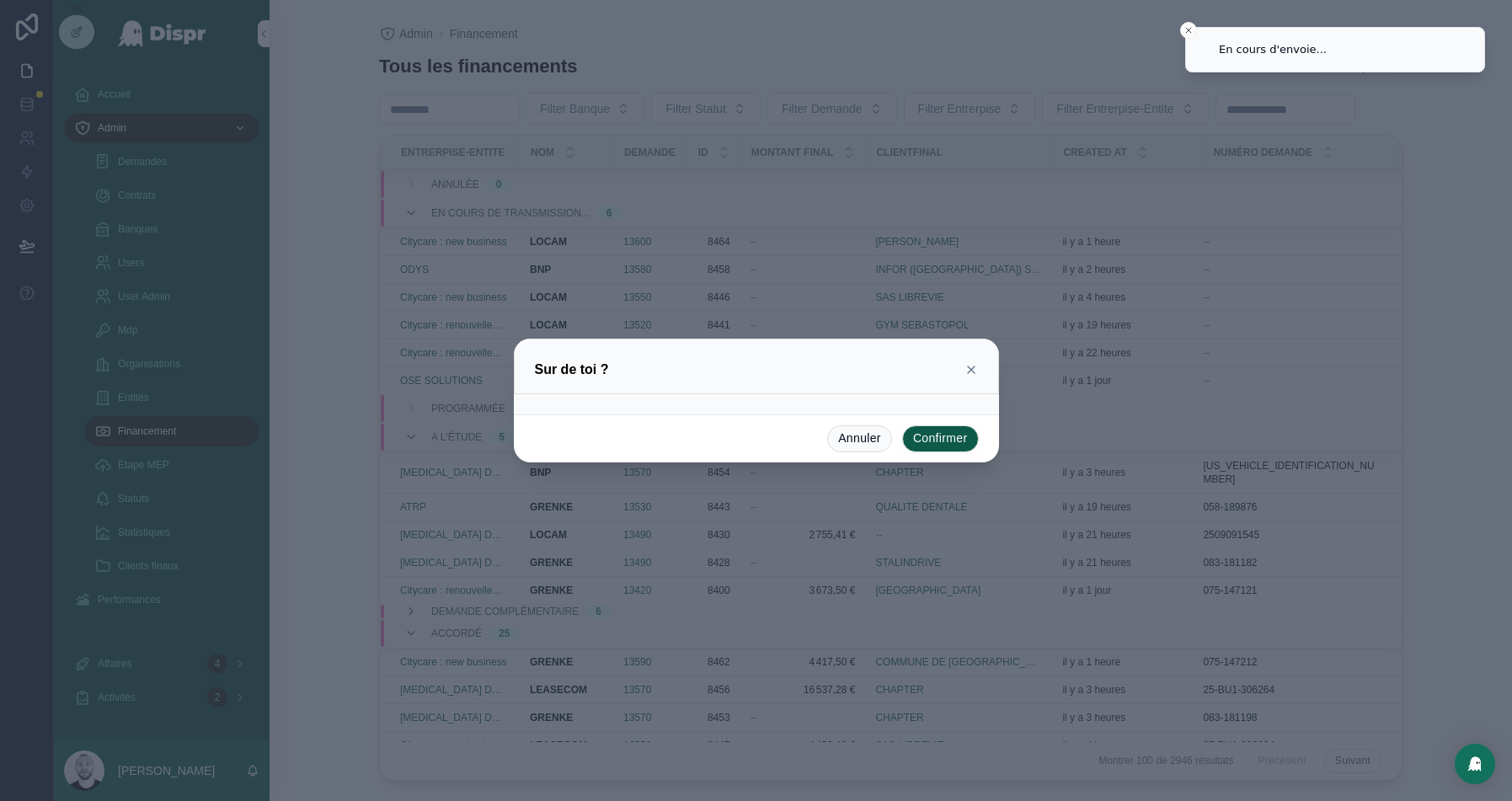
click at [941, 438] on button "Confirmer" at bounding box center [940, 439] width 77 height 27
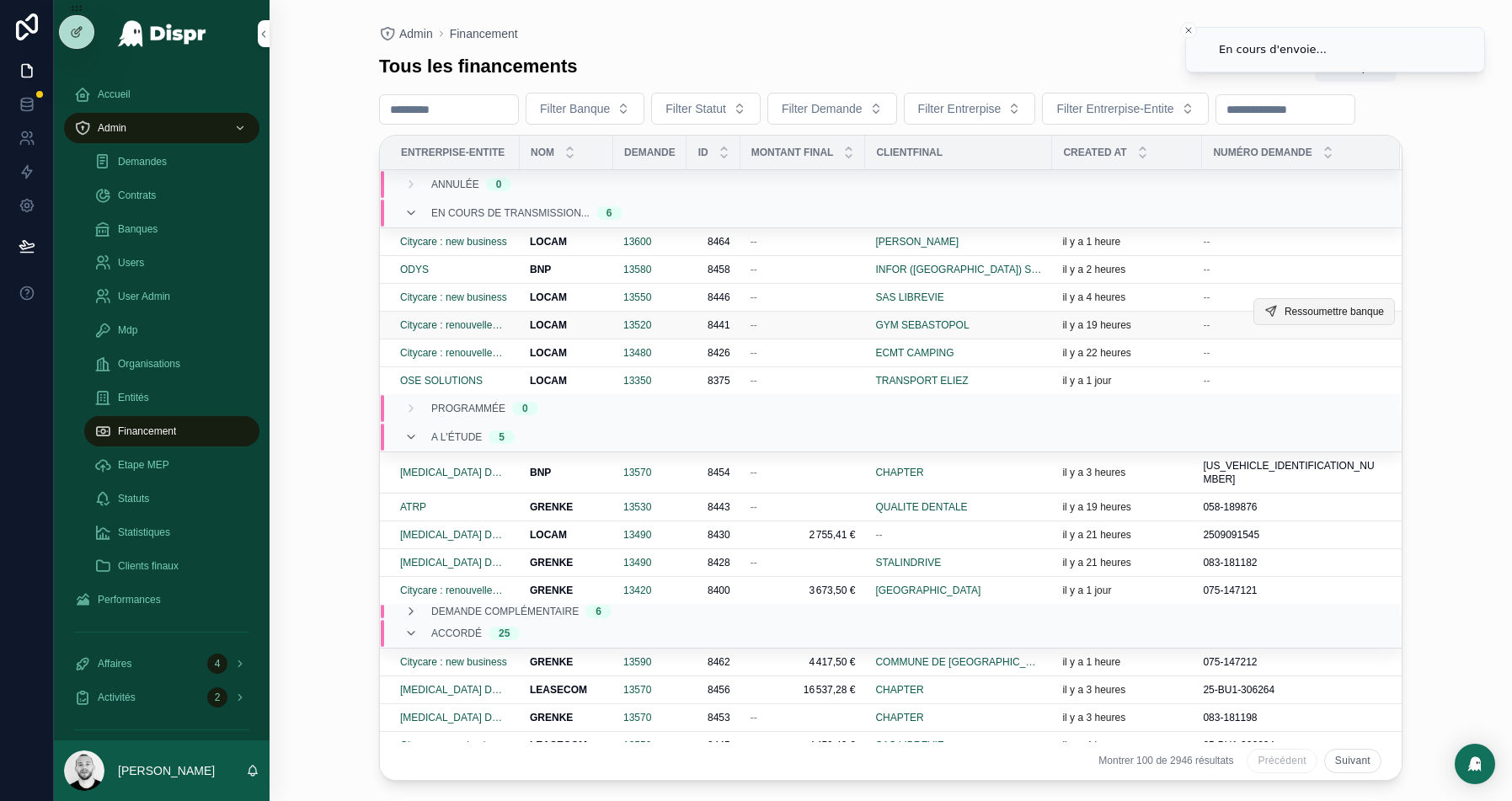
click at [1309, 319] on span "Ressoumettre banque" at bounding box center [1335, 311] width 100 height 14
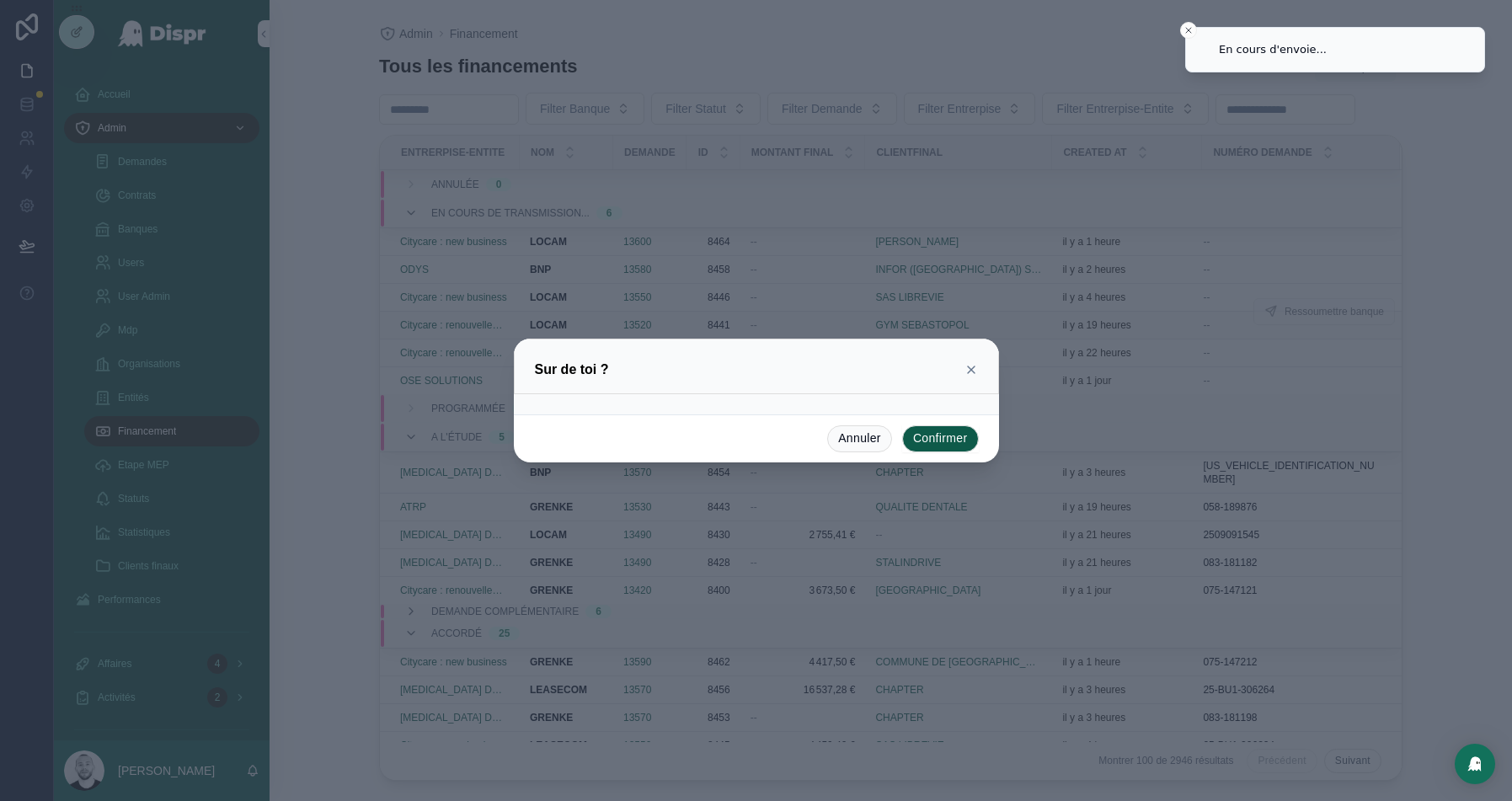
click at [938, 439] on button "Confirmer" at bounding box center [940, 439] width 77 height 27
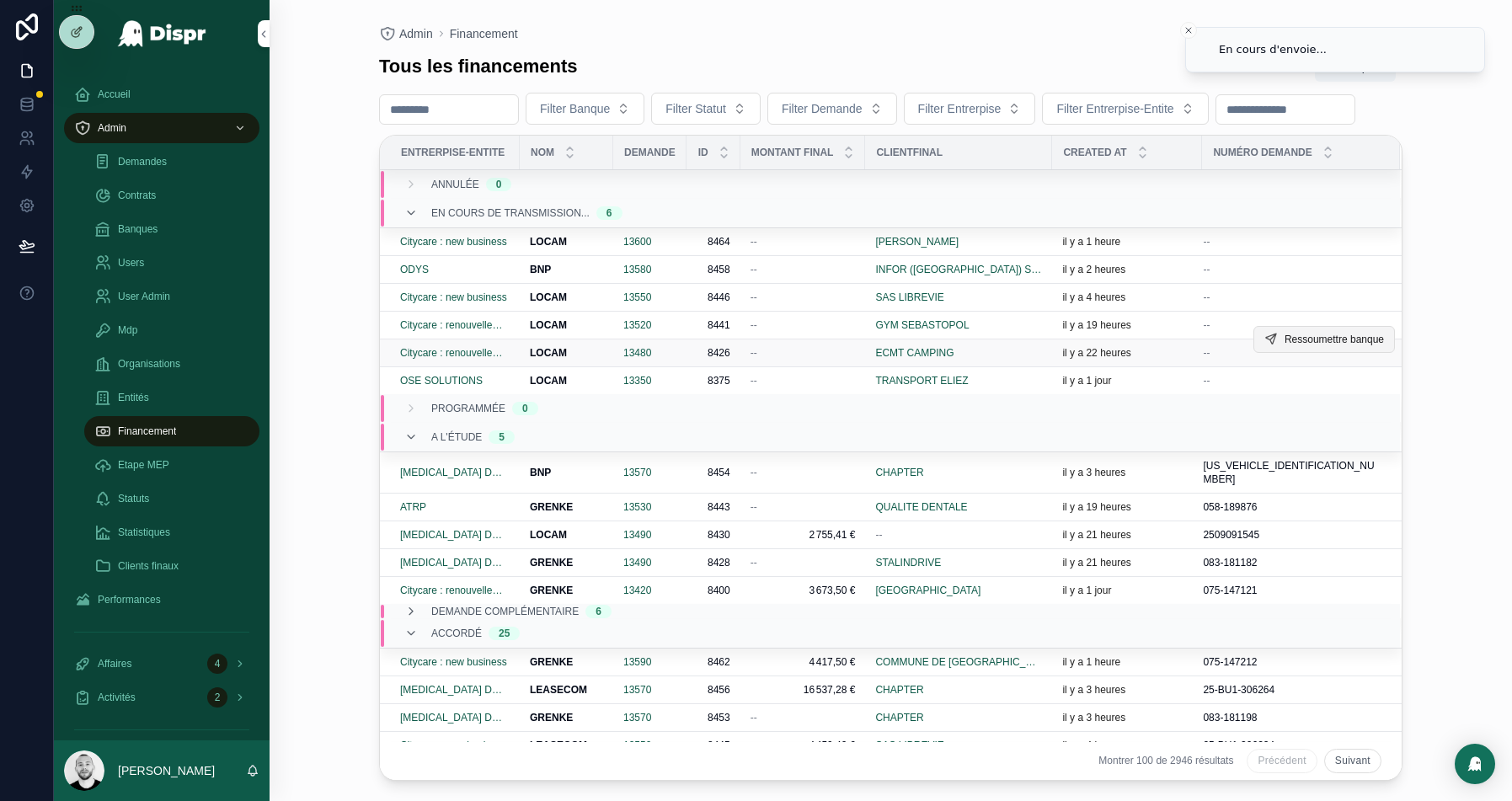
click at [1331, 347] on span "Ressoumettre banque" at bounding box center [1335, 339] width 100 height 14
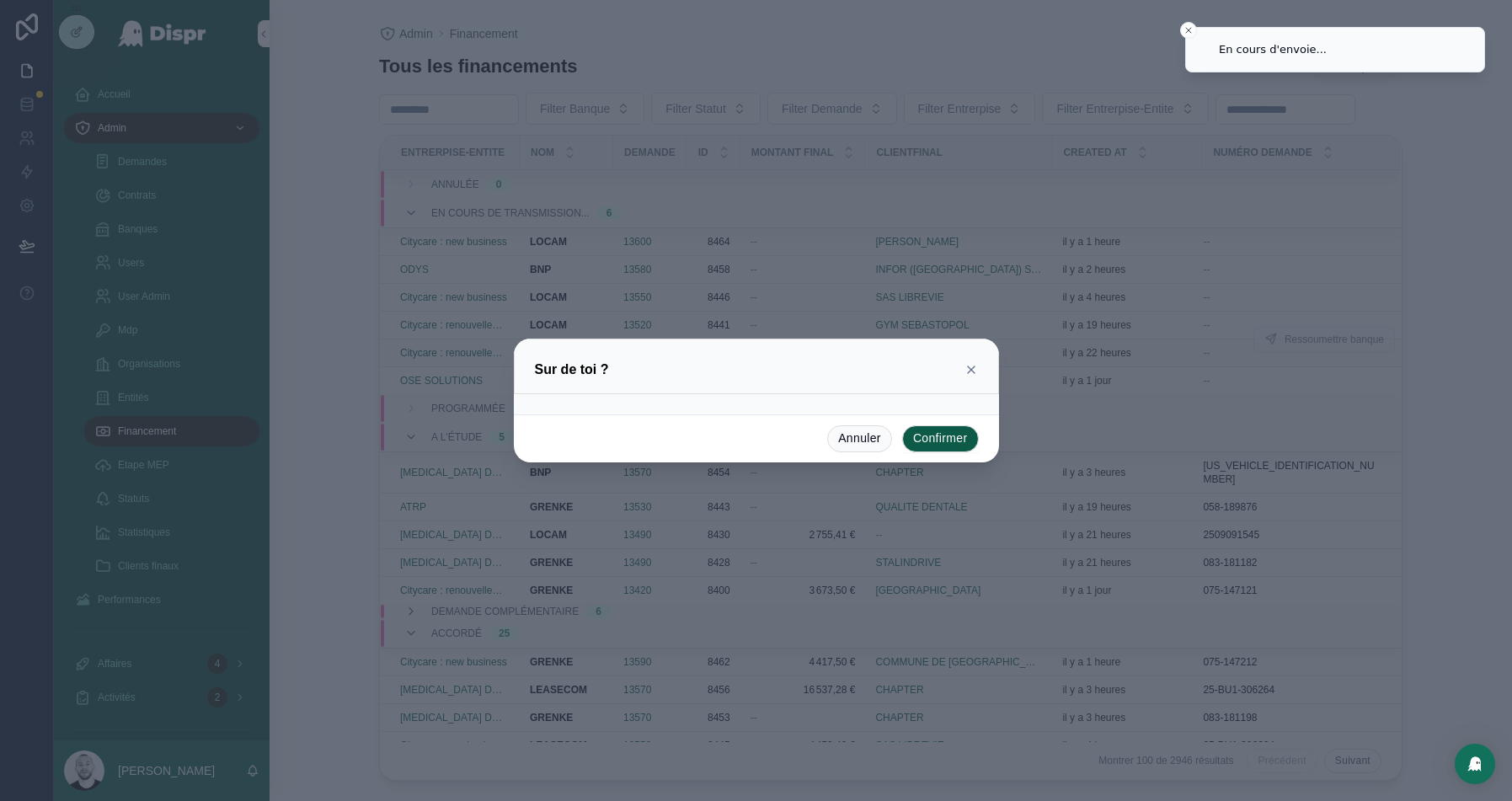
click at [950, 434] on button "Confirmer" at bounding box center [940, 439] width 77 height 27
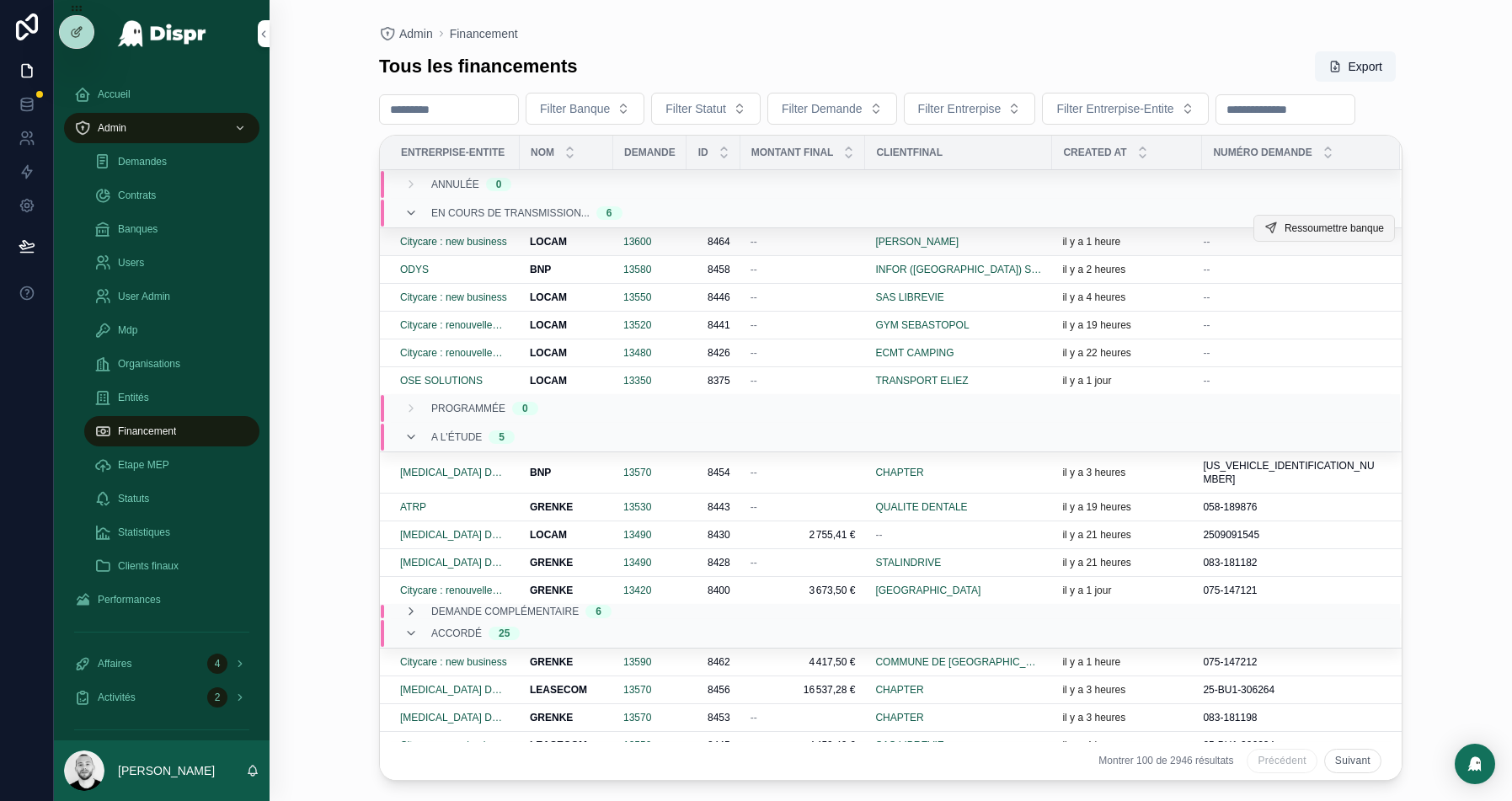
click at [1315, 235] on span "Ressoumettre banque" at bounding box center [1335, 228] width 100 height 14
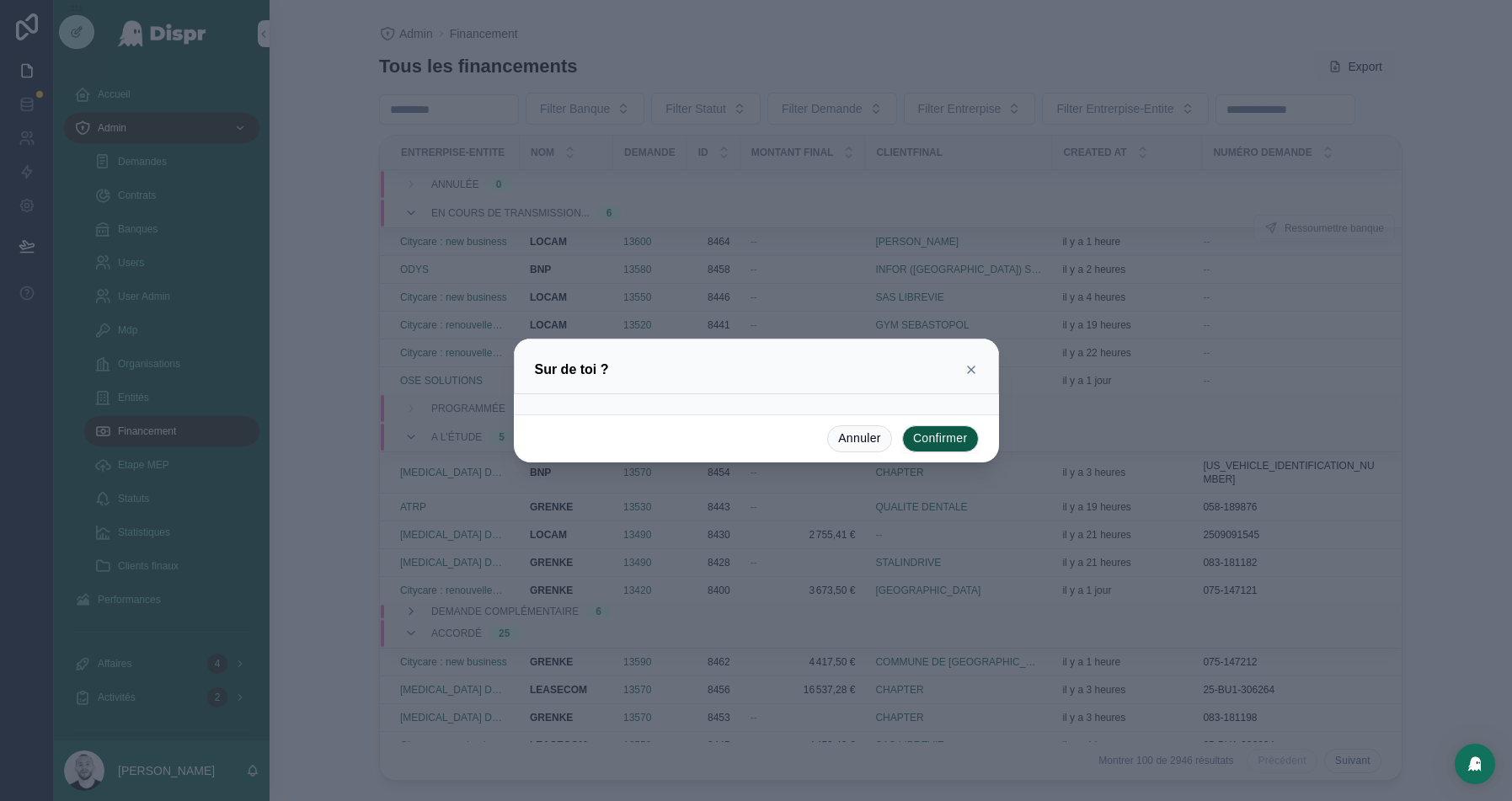
click at [952, 435] on button "Confirmer" at bounding box center [940, 439] width 77 height 27
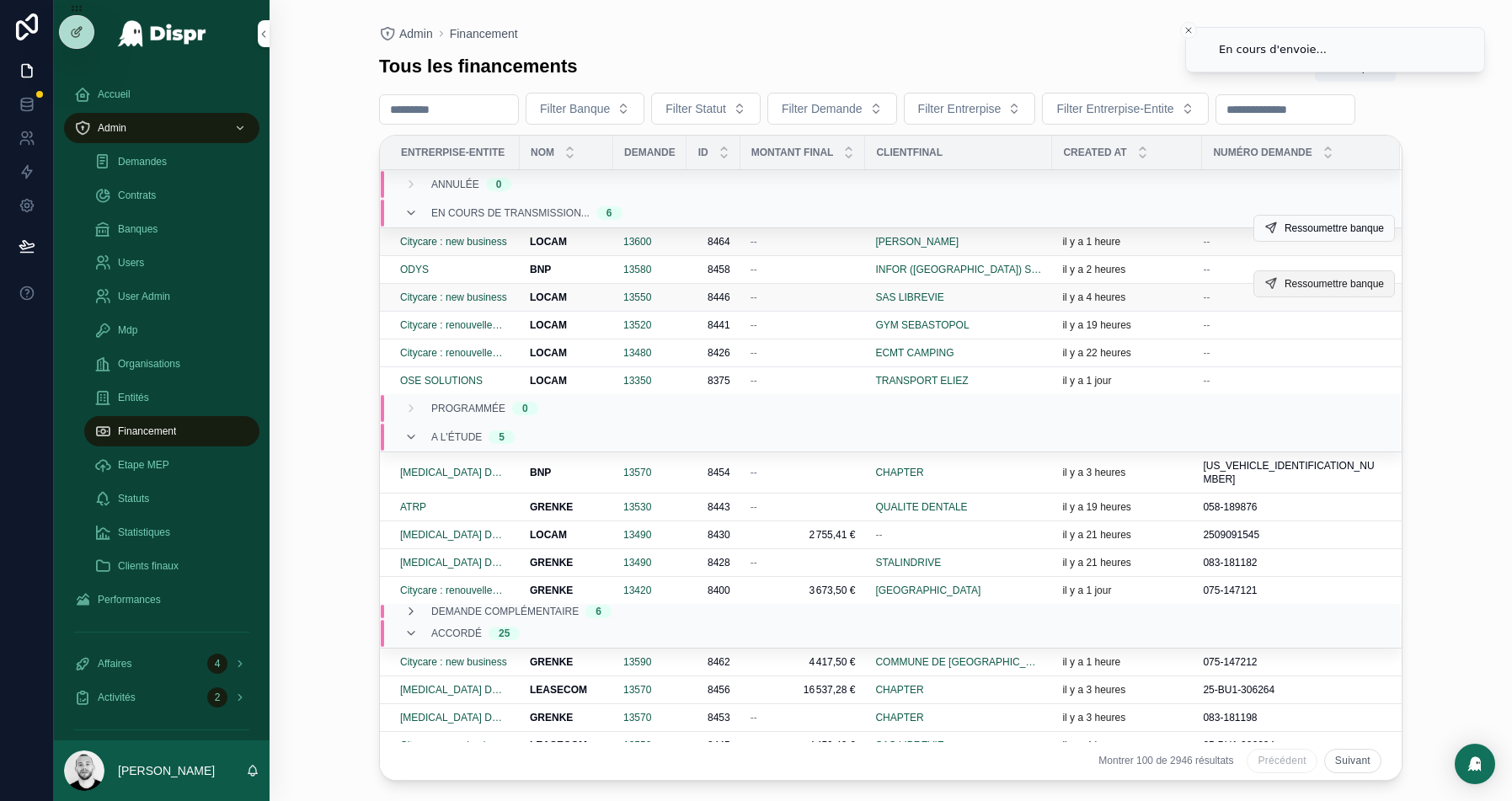
click at [1296, 291] on span "Ressoumettre banque" at bounding box center [1335, 283] width 100 height 14
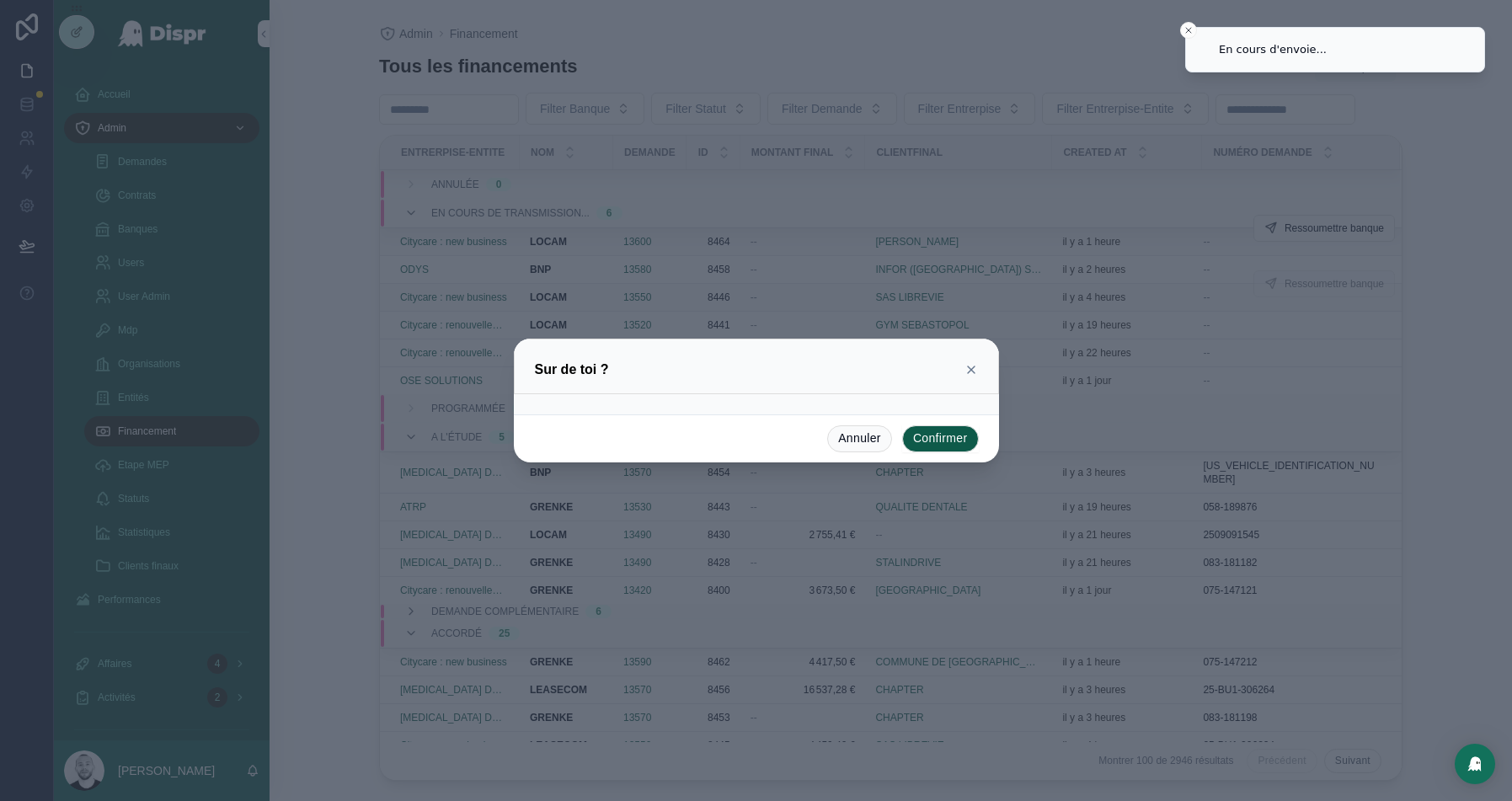
click at [949, 434] on button "Confirmer" at bounding box center [940, 439] width 77 height 27
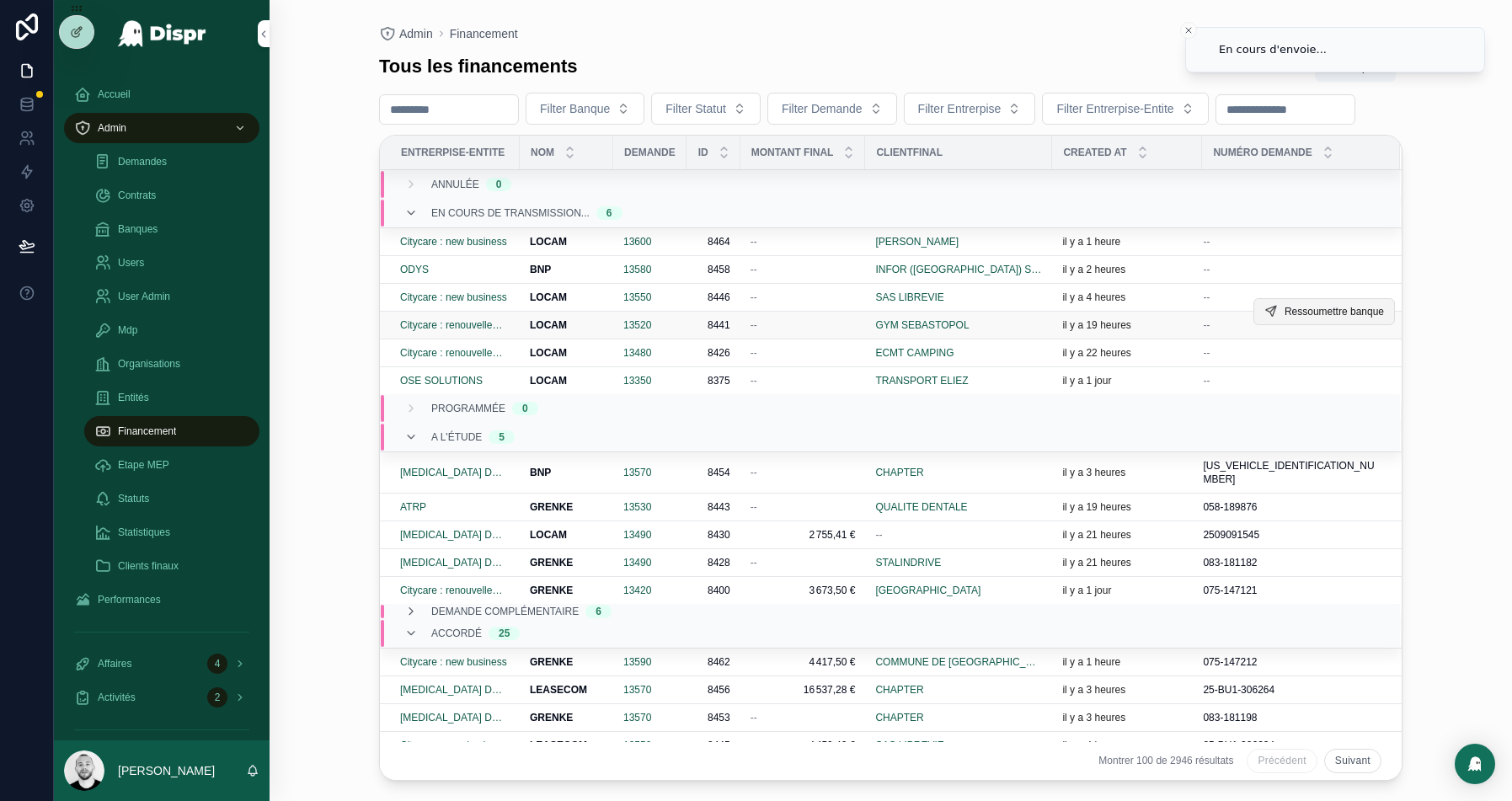
click at [1317, 319] on span "Ressoumettre banque" at bounding box center [1335, 311] width 100 height 14
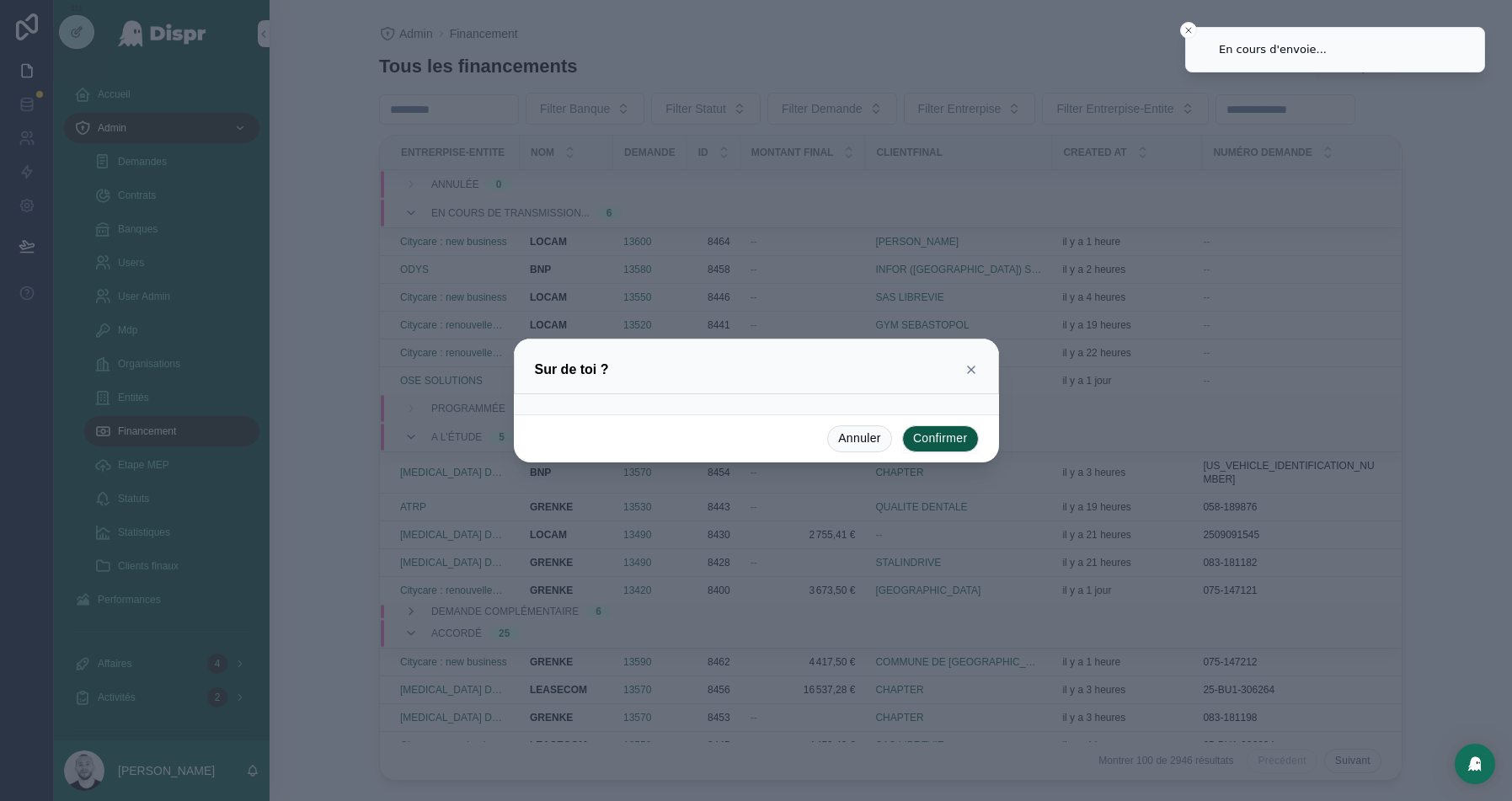
click at [927, 440] on button "Confirmer" at bounding box center [940, 439] width 77 height 27
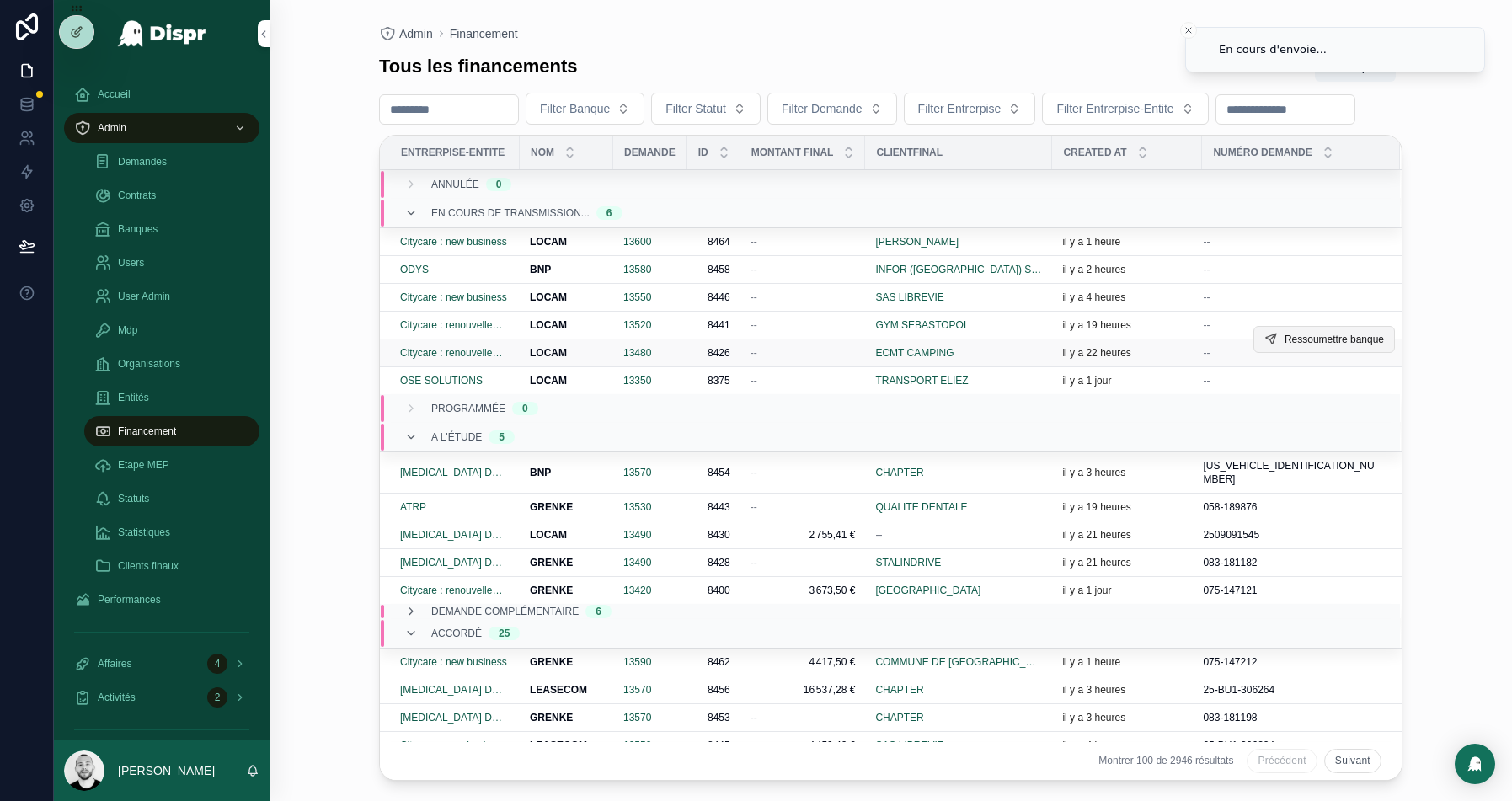
click at [1302, 347] on span "Ressoumettre banque" at bounding box center [1335, 339] width 100 height 14
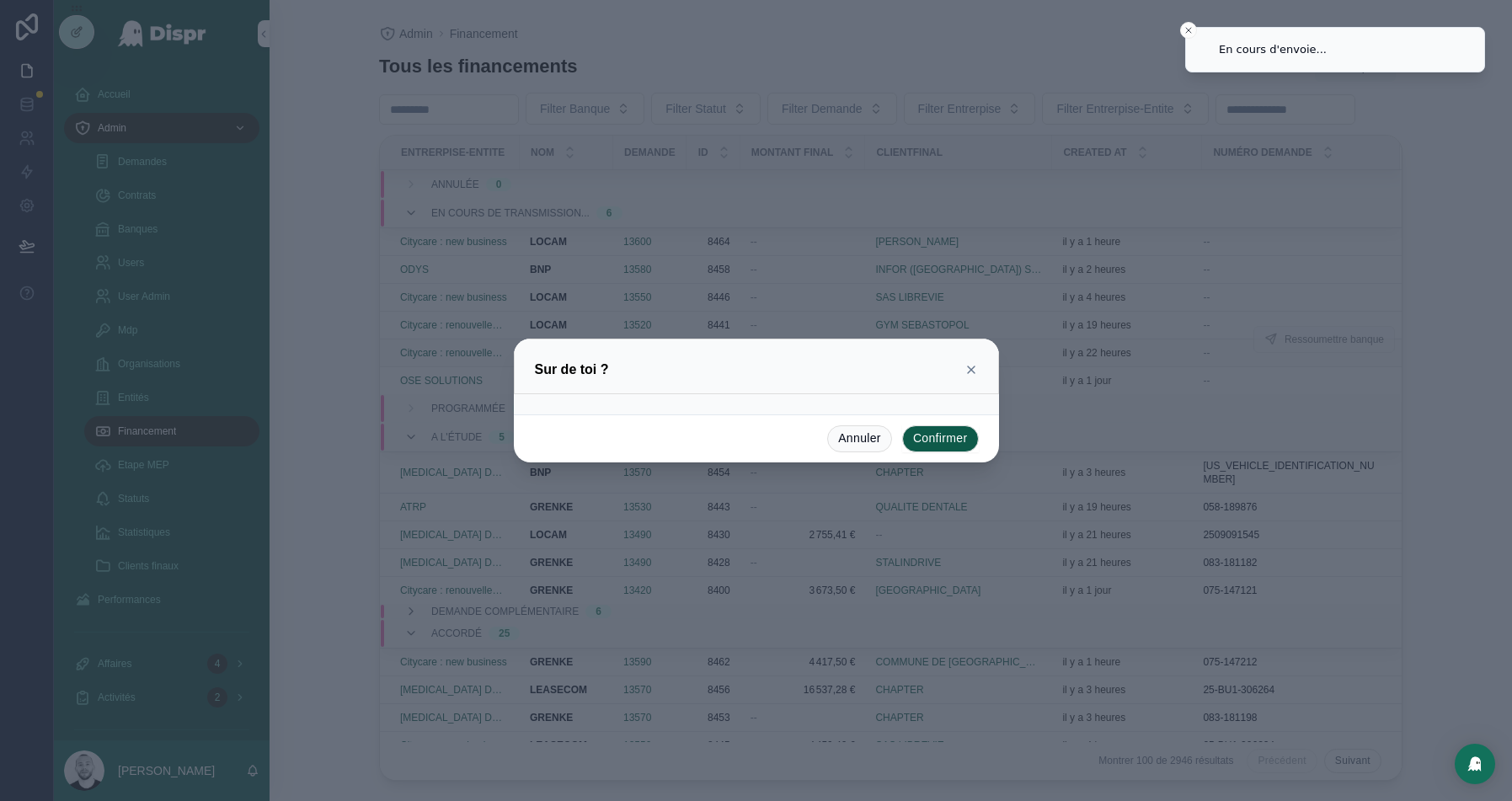
click at [942, 441] on button "Confirmer" at bounding box center [940, 439] width 77 height 27
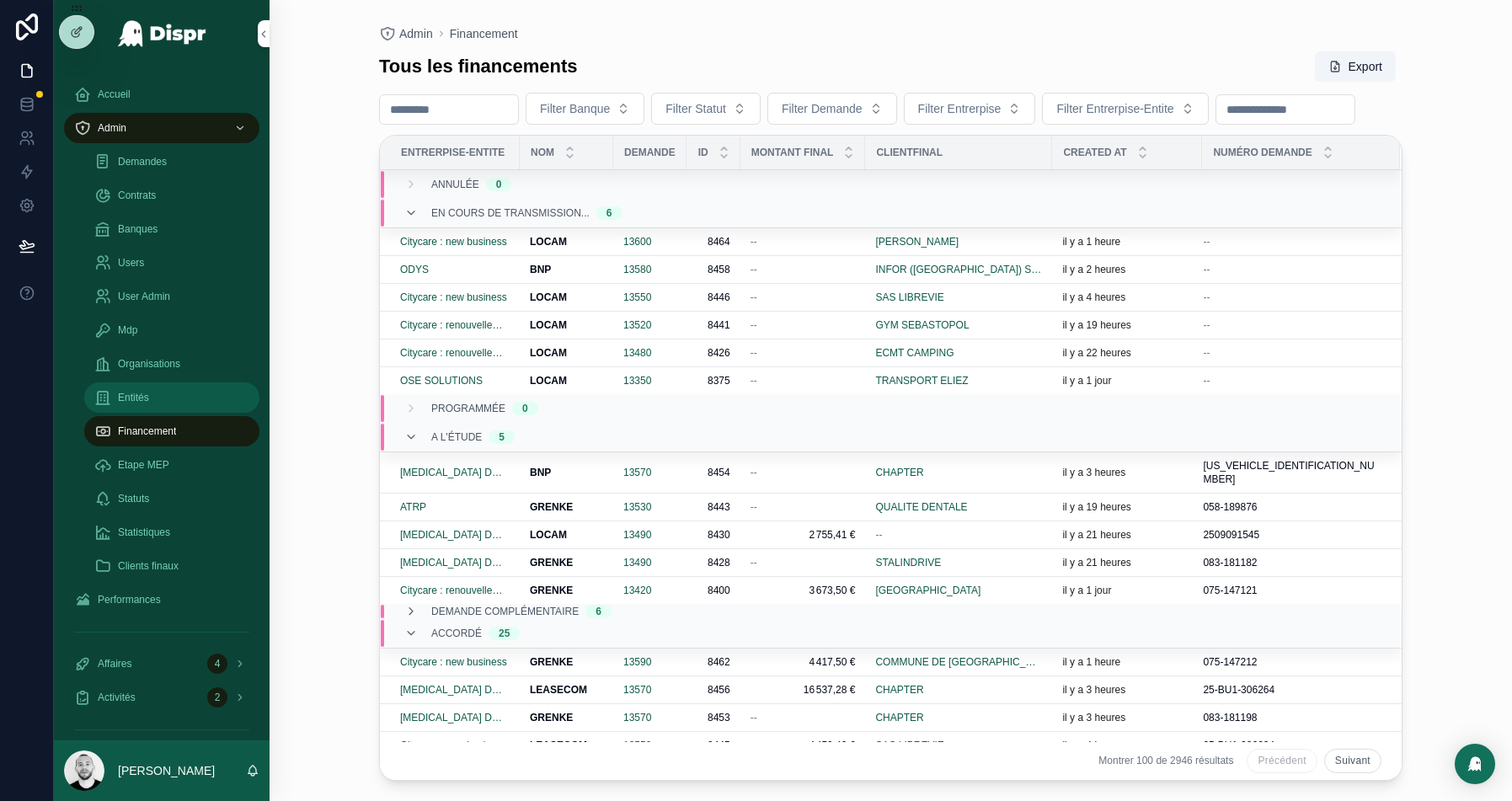
click at [135, 403] on span "Entités" at bounding box center [133, 397] width 31 height 14
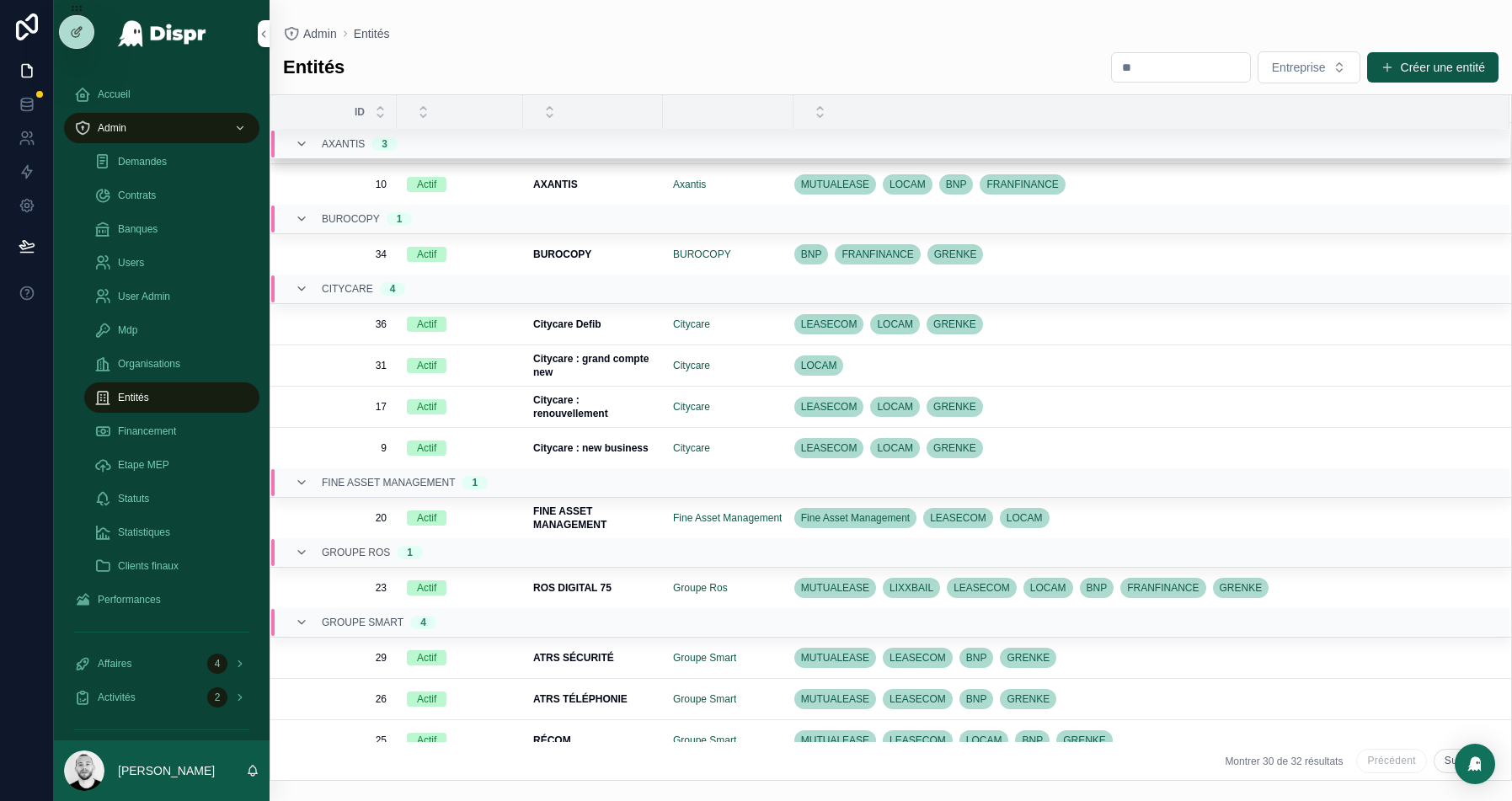
scroll to position [462, 0]
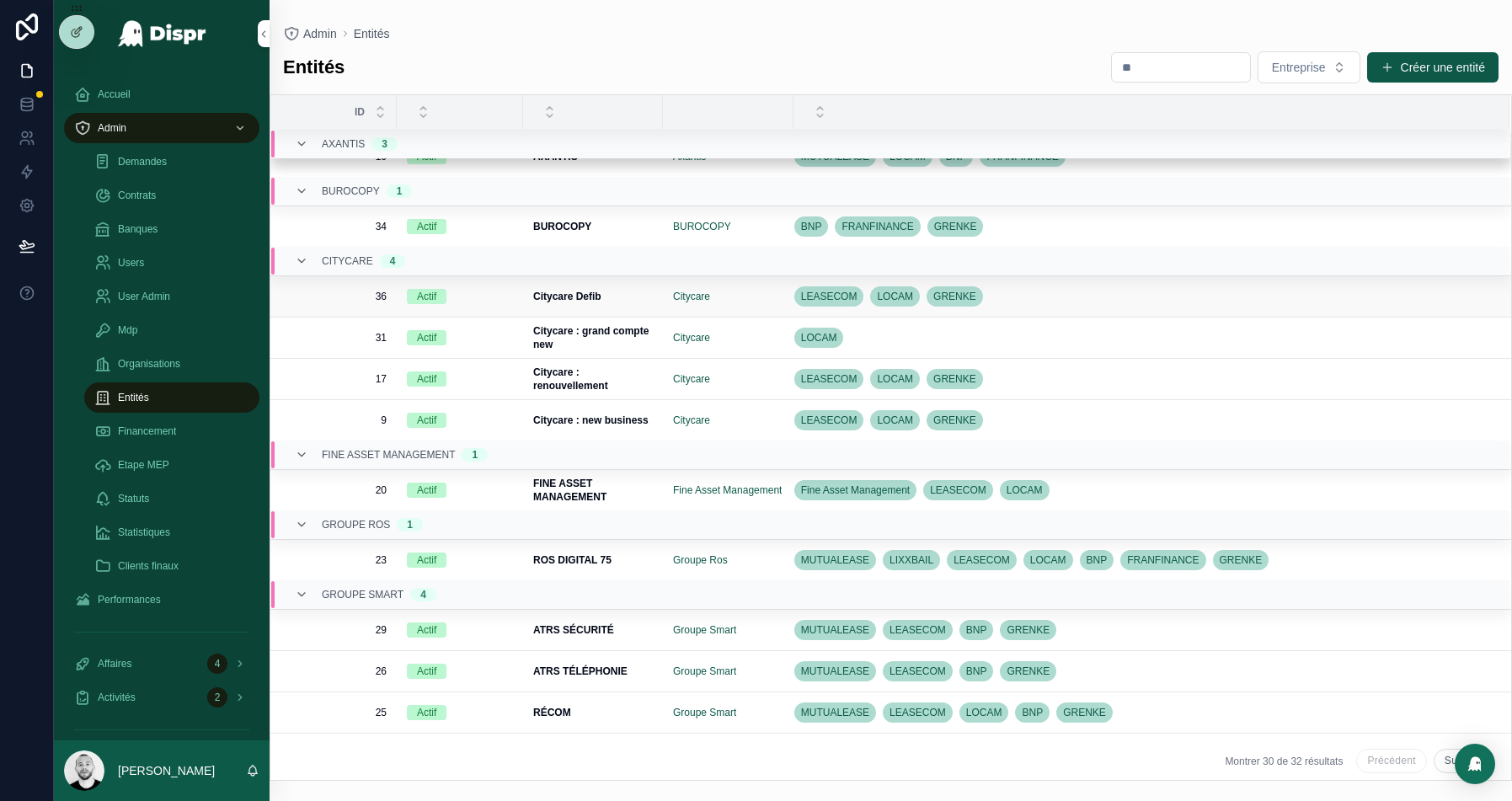
click at [345, 301] on td "36 36" at bounding box center [334, 296] width 127 height 42
click at [357, 283] on td "36 36" at bounding box center [334, 296] width 127 height 42
click at [353, 290] on span "36" at bounding box center [338, 296] width 96 height 14
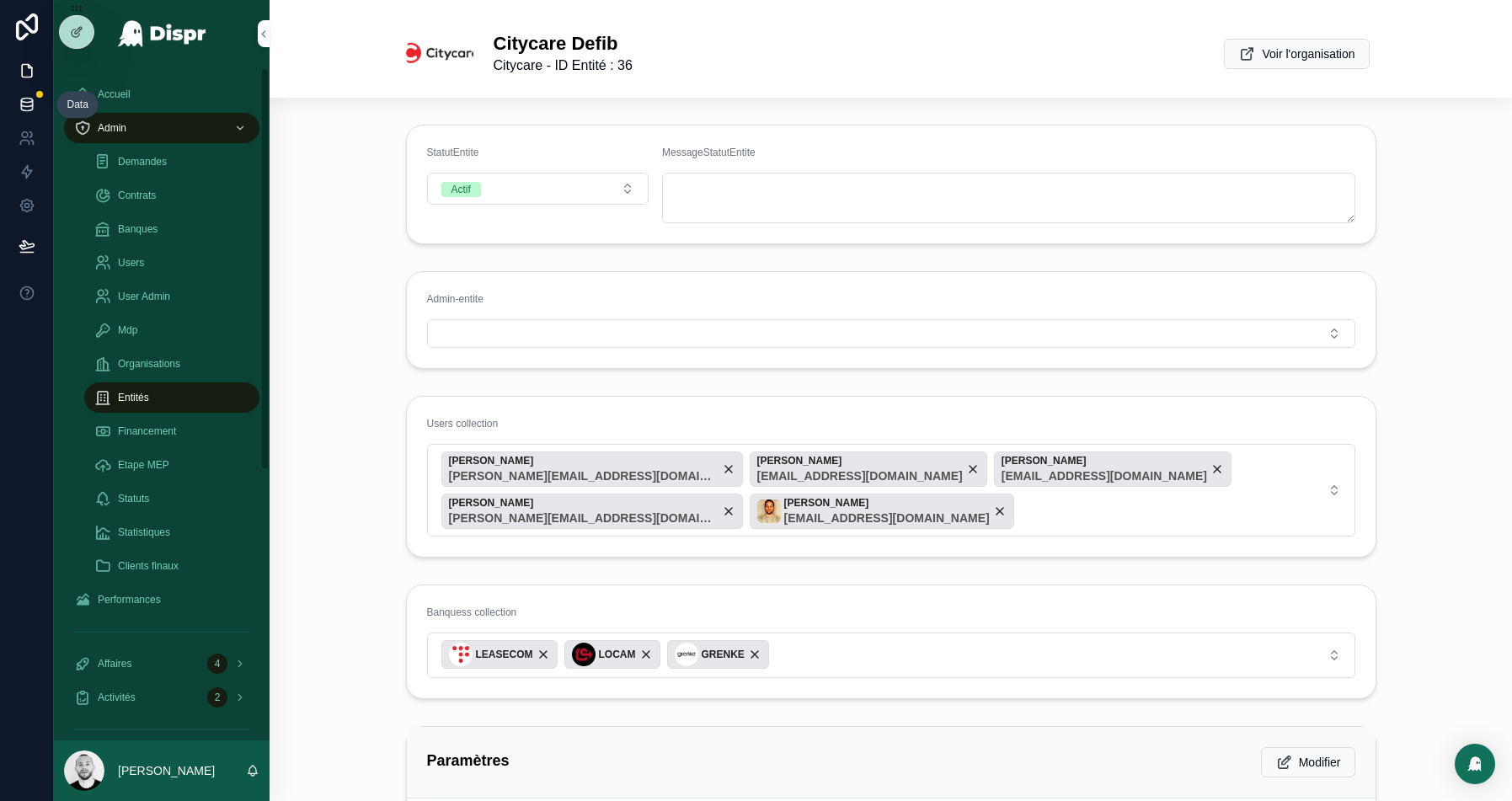
click at [31, 96] on icon at bounding box center [26, 104] width 17 height 17
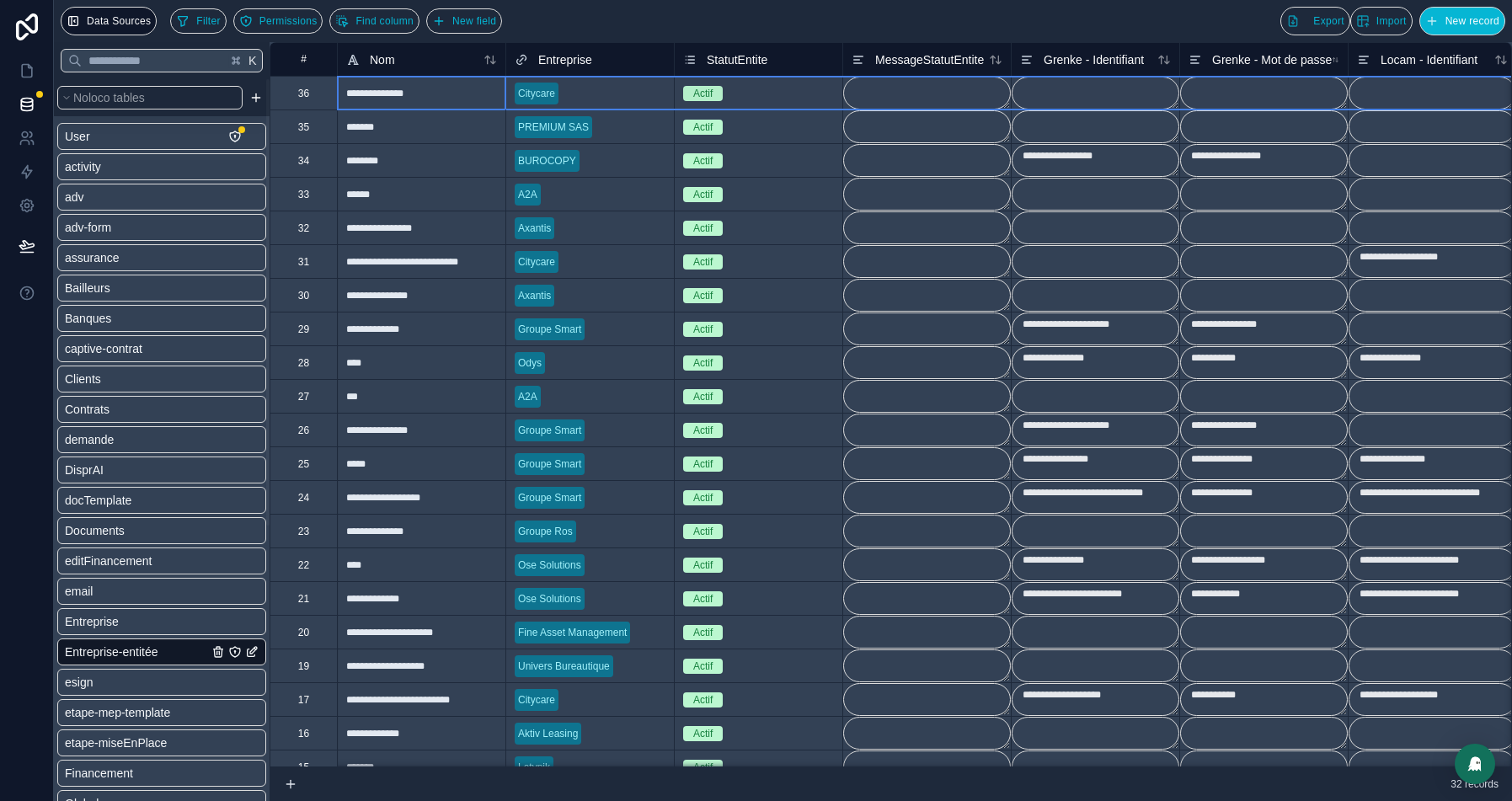
click at [288, 100] on div "36" at bounding box center [303, 92] width 67 height 33
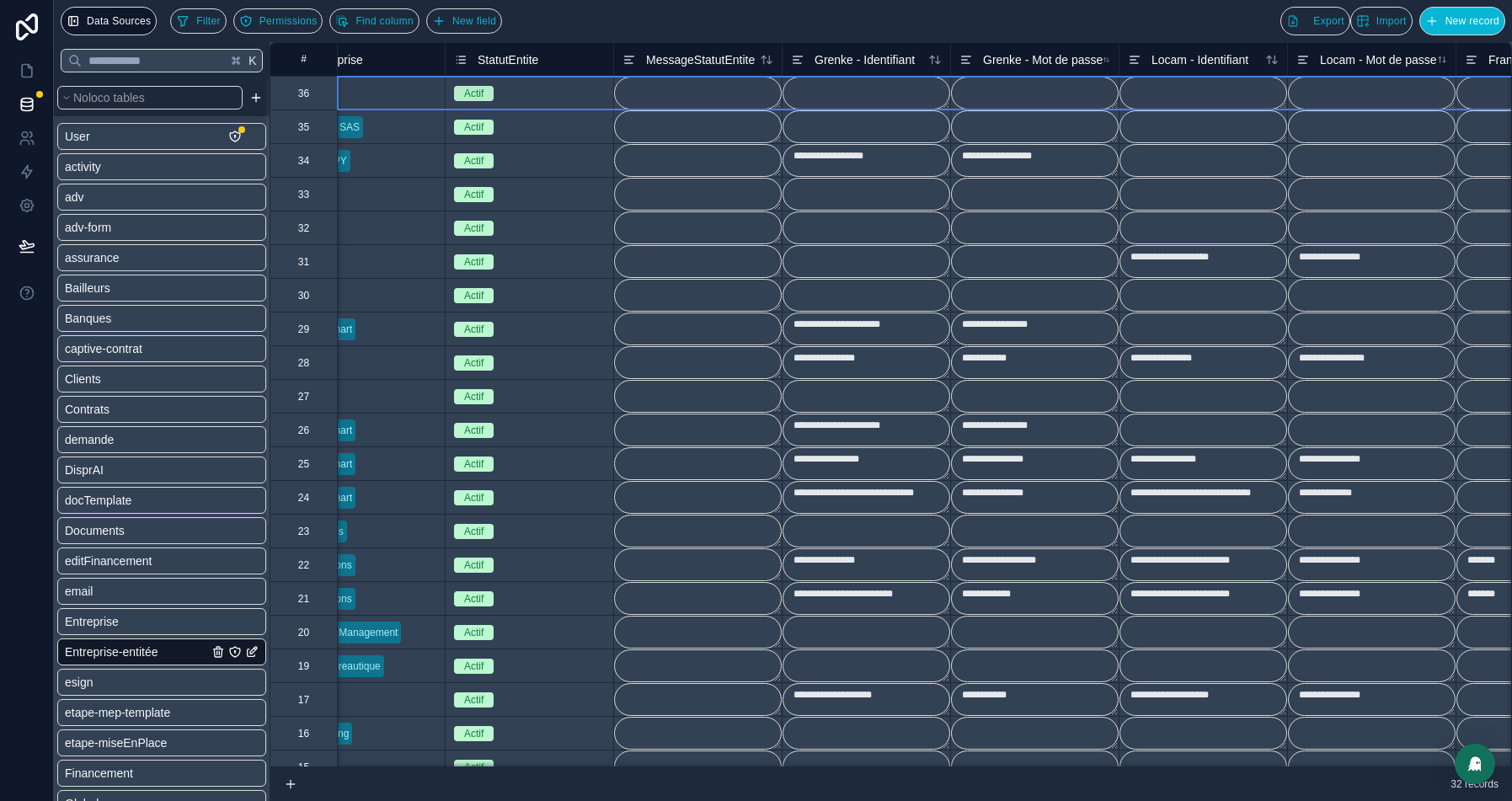
scroll to position [0, 234]
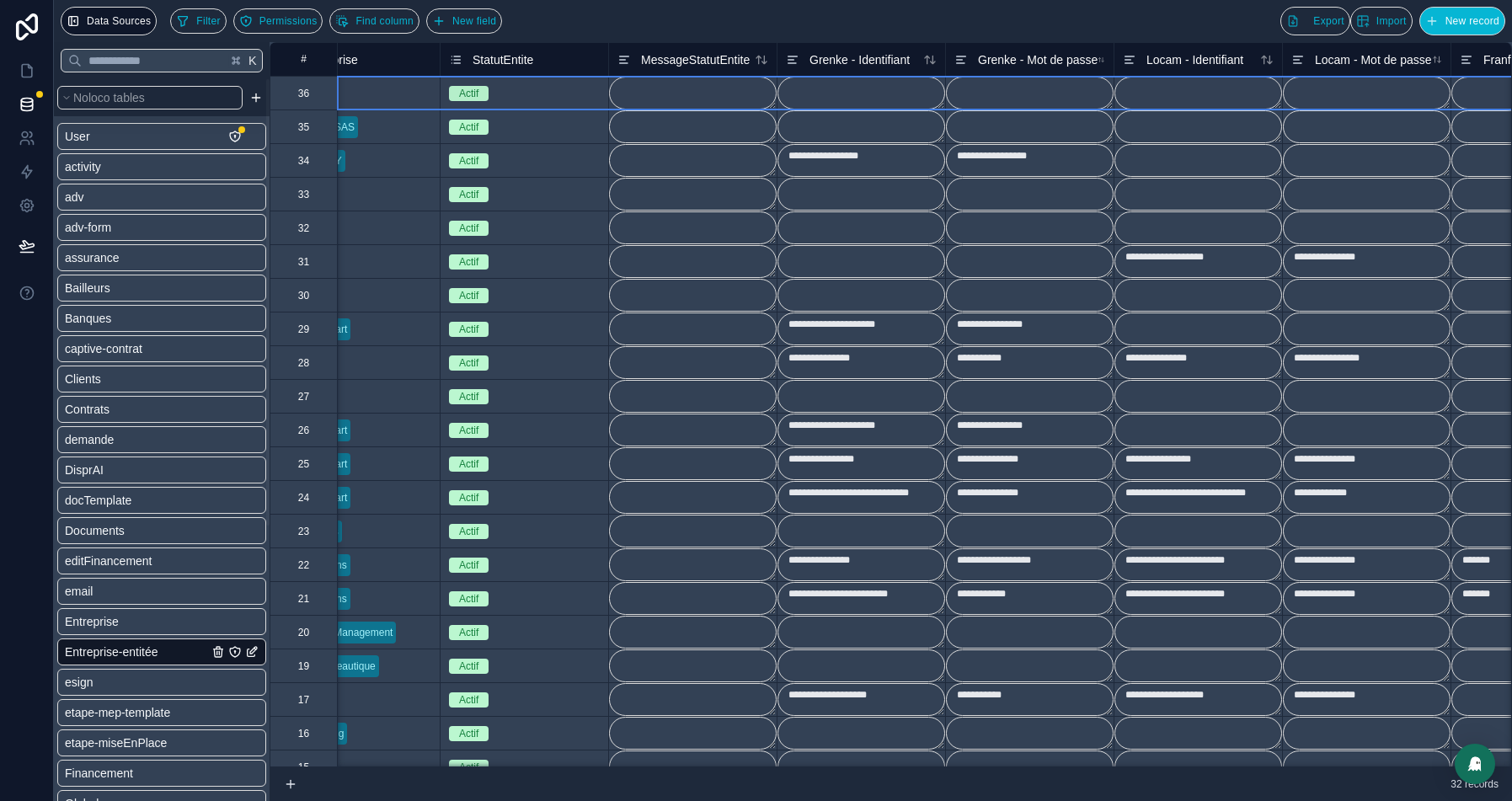
click at [972, 84] on textarea at bounding box center [1030, 93] width 167 height 33
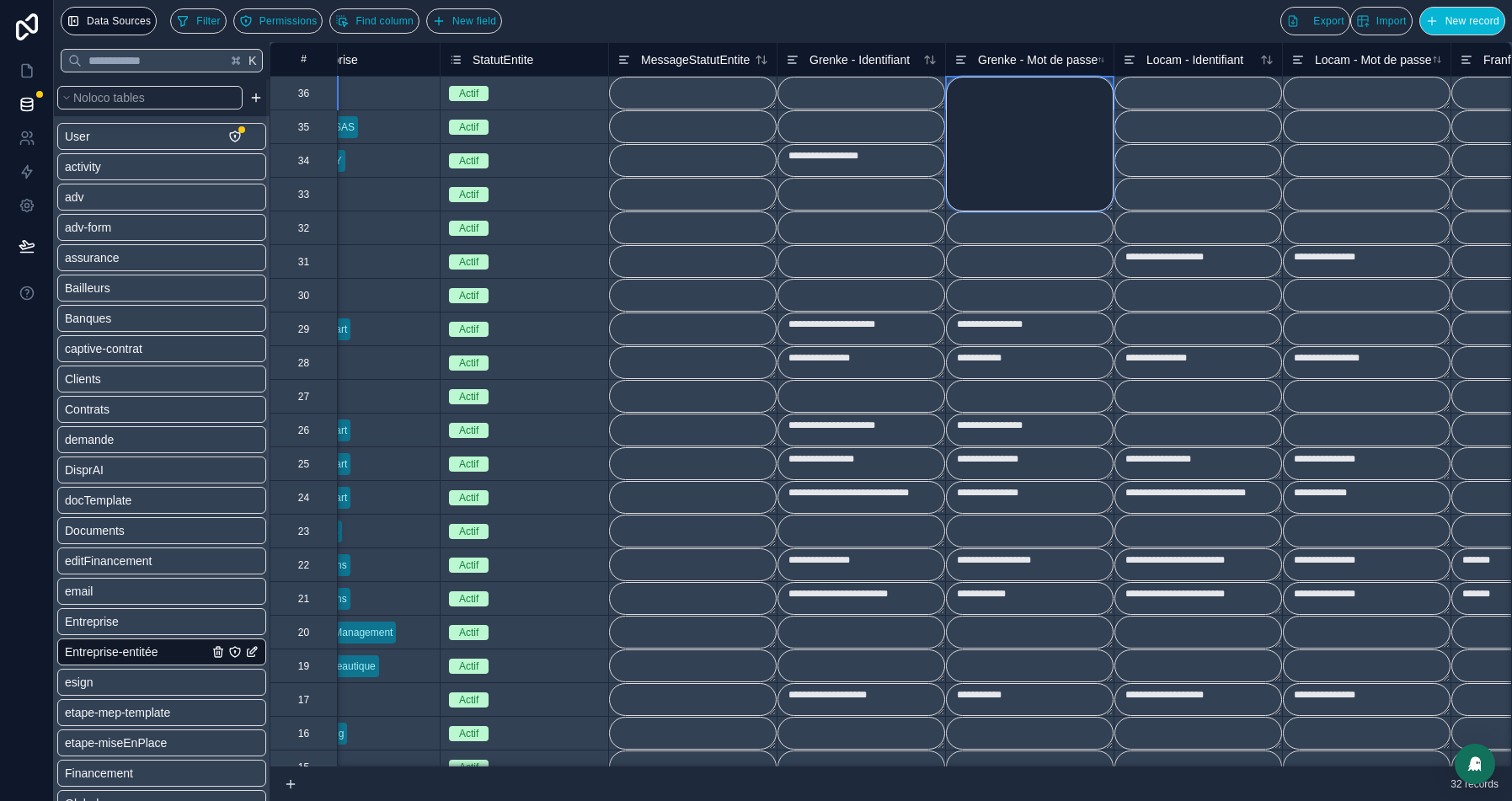
click at [972, 84] on textarea at bounding box center [1030, 144] width 167 height 135
click at [962, 88] on textarea at bounding box center [1030, 144] width 167 height 135
paste textarea "**********"
type textarea "**********"
click at [827, 87] on textarea at bounding box center [861, 93] width 167 height 33
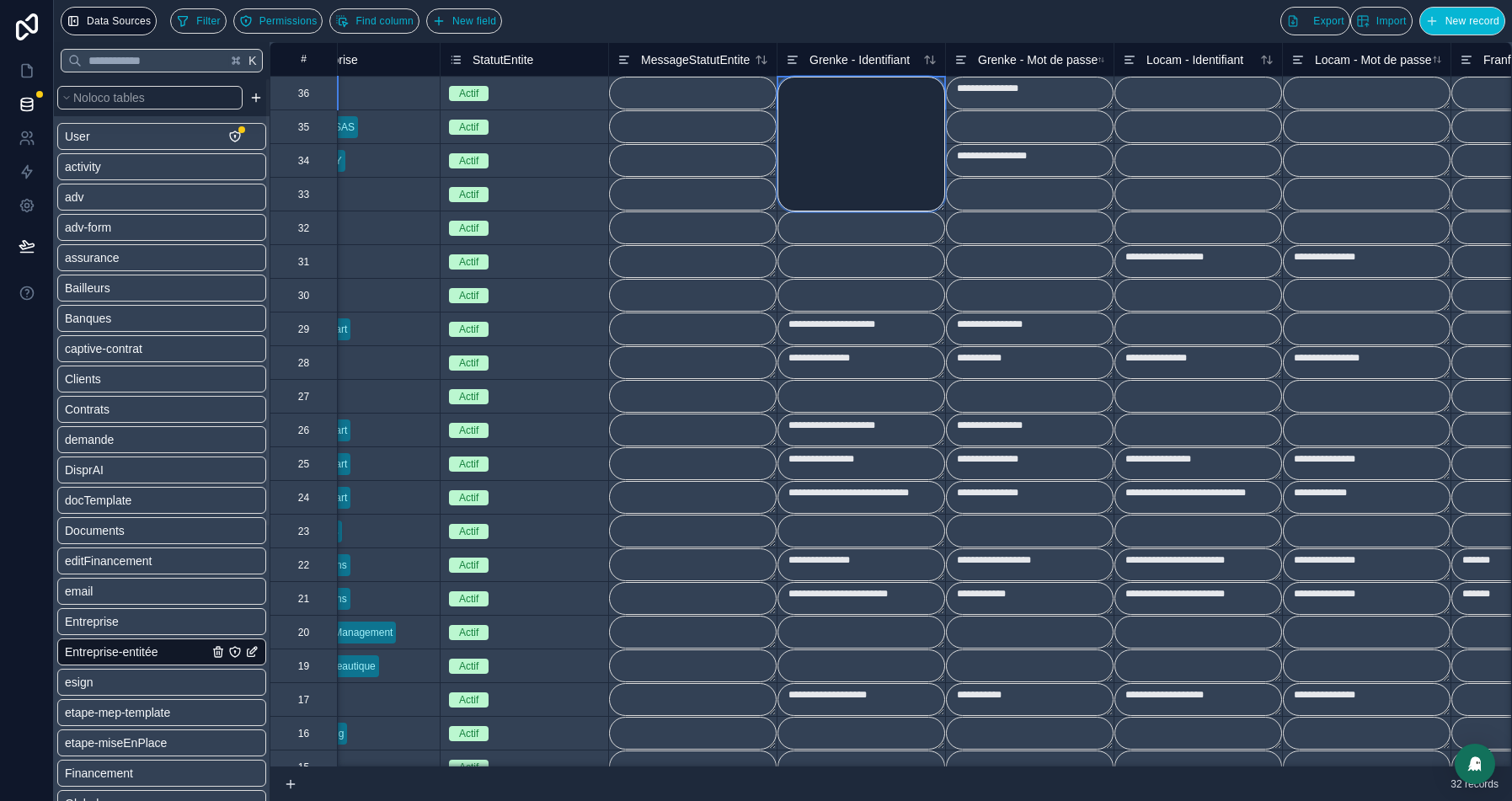
click at [827, 87] on textarea at bounding box center [861, 144] width 167 height 135
click at [817, 87] on textarea at bounding box center [861, 144] width 167 height 135
paste textarea "**********"
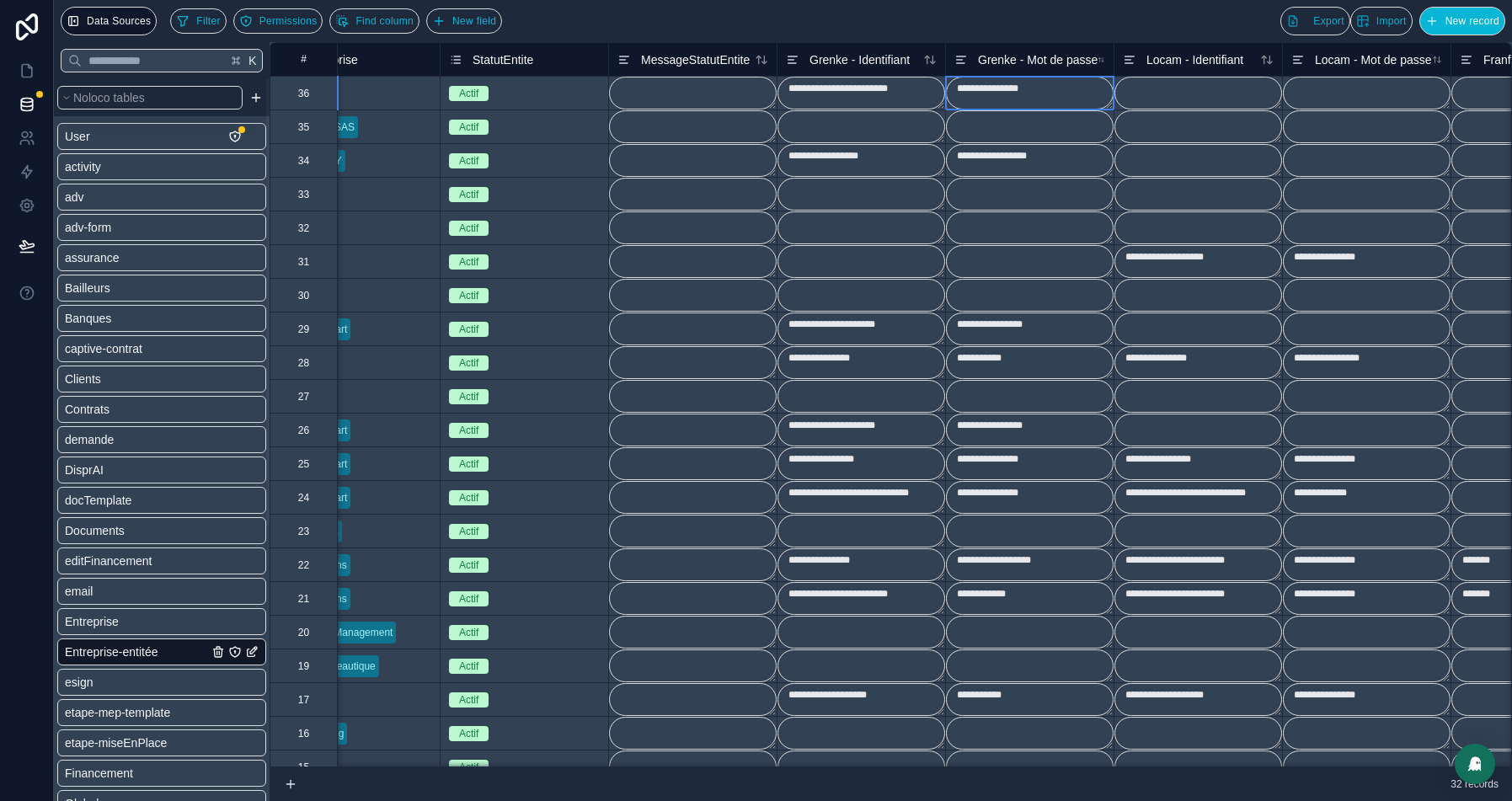
click at [1061, 102] on textarea "**********" at bounding box center [1030, 93] width 167 height 33
type textarea "**********"
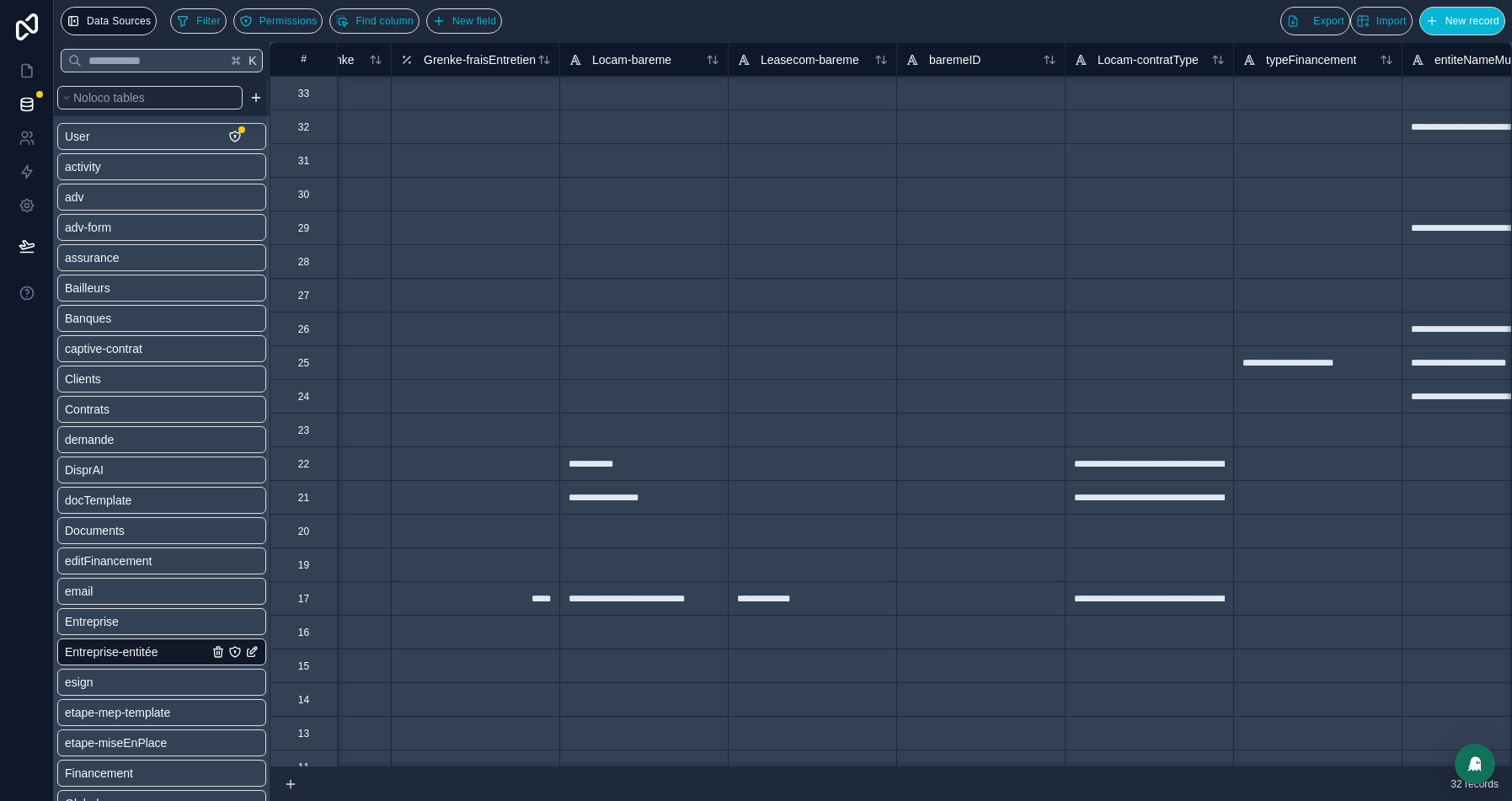
scroll to position [104, 5169]
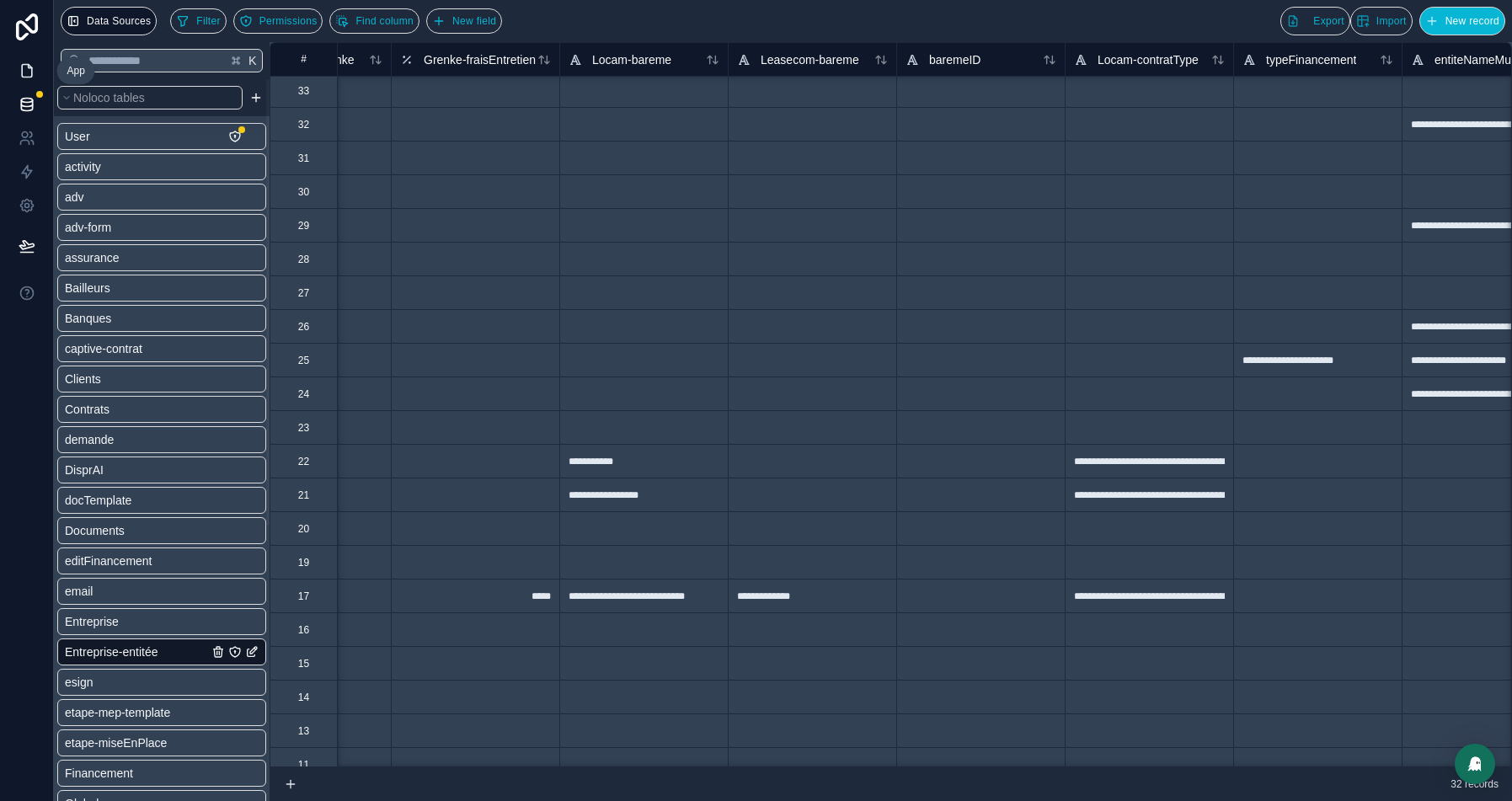
click at [29, 62] on icon at bounding box center [26, 71] width 17 height 17
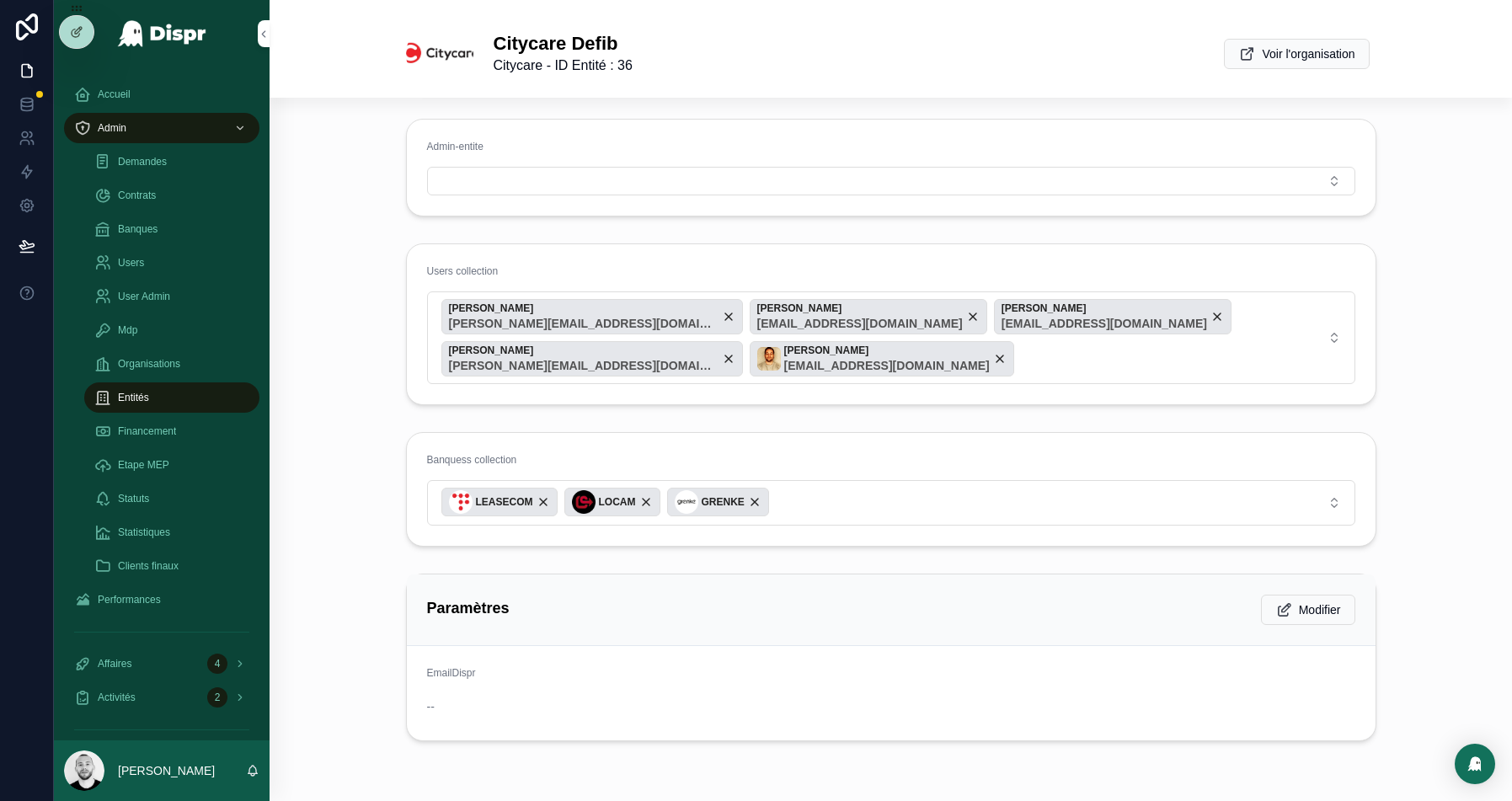
scroll to position [200, 0]
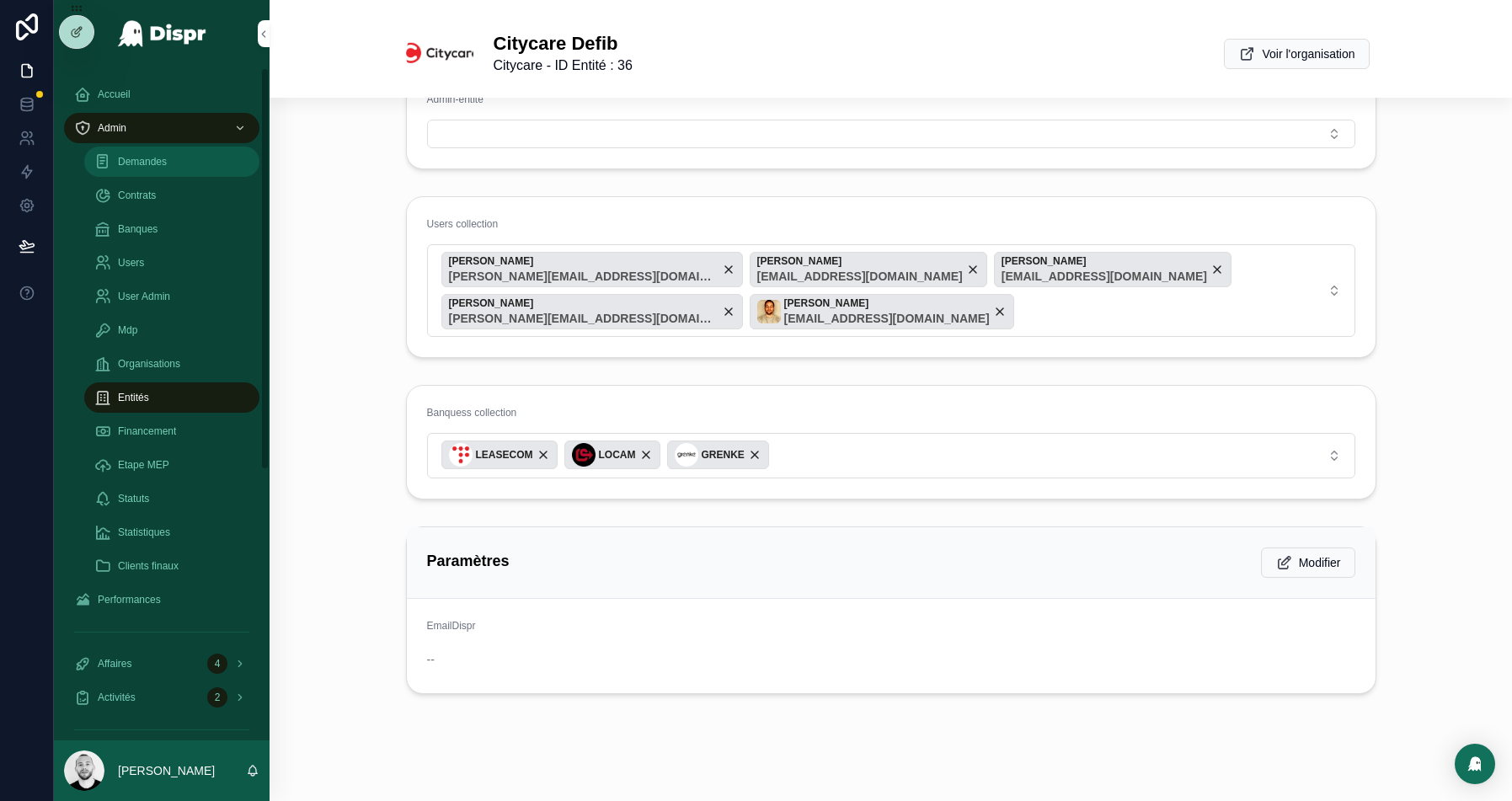
click at [139, 163] on span "Demandes" at bounding box center [142, 161] width 49 height 14
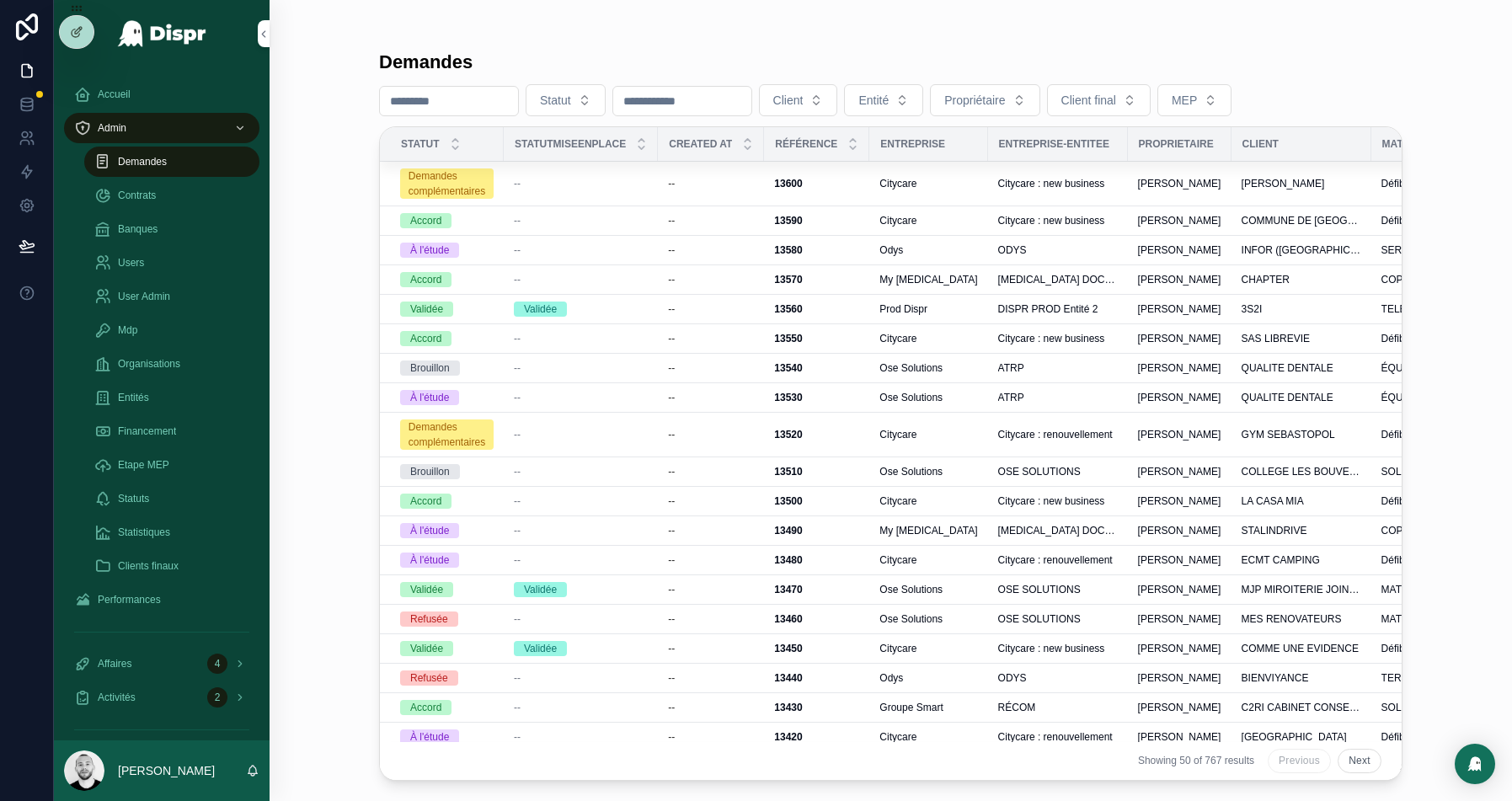
click at [423, 91] on input "scrollable content" at bounding box center [449, 101] width 138 height 24
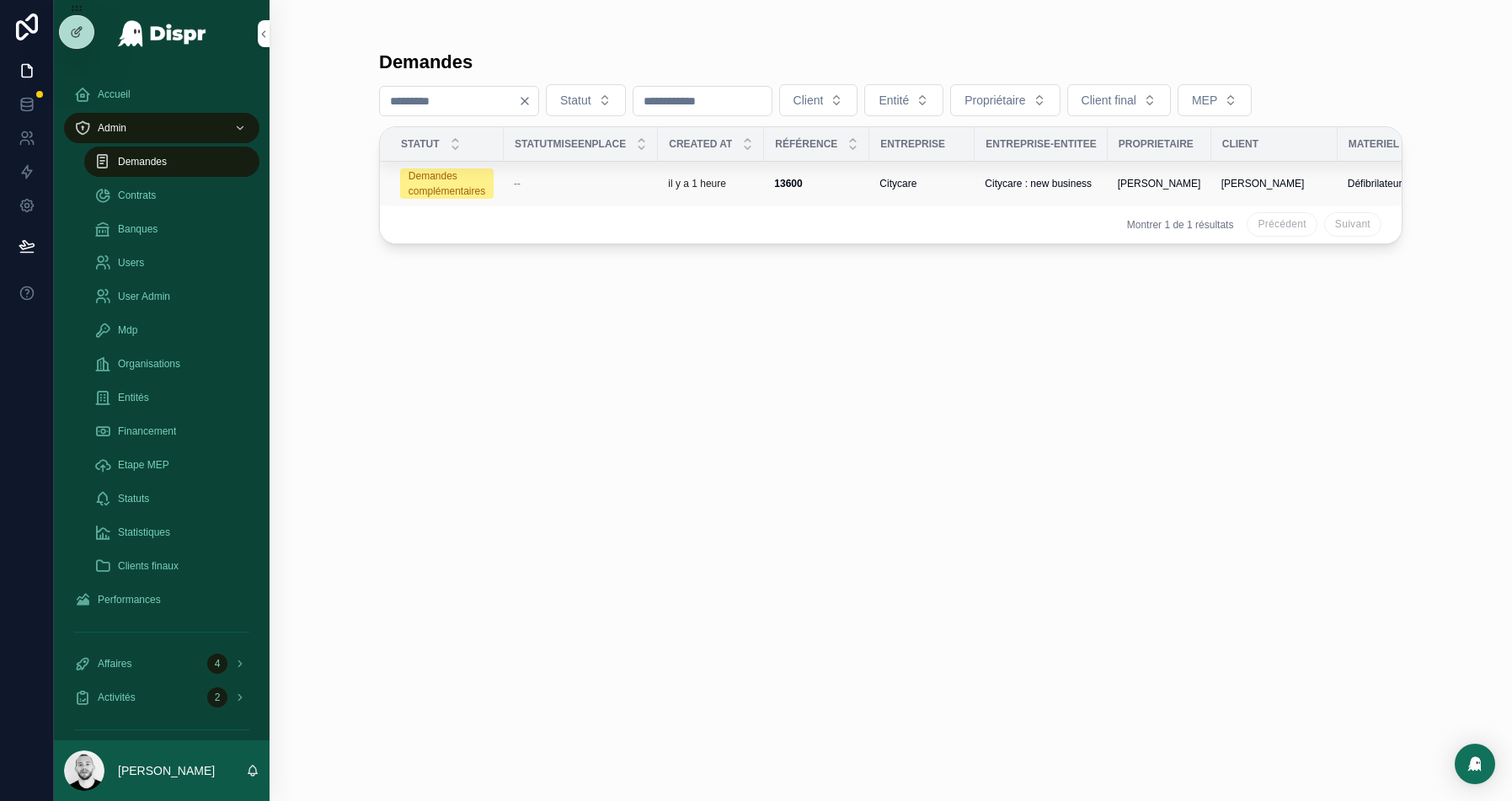
type input "****"
click at [544, 177] on div "--" at bounding box center [581, 184] width 134 height 14
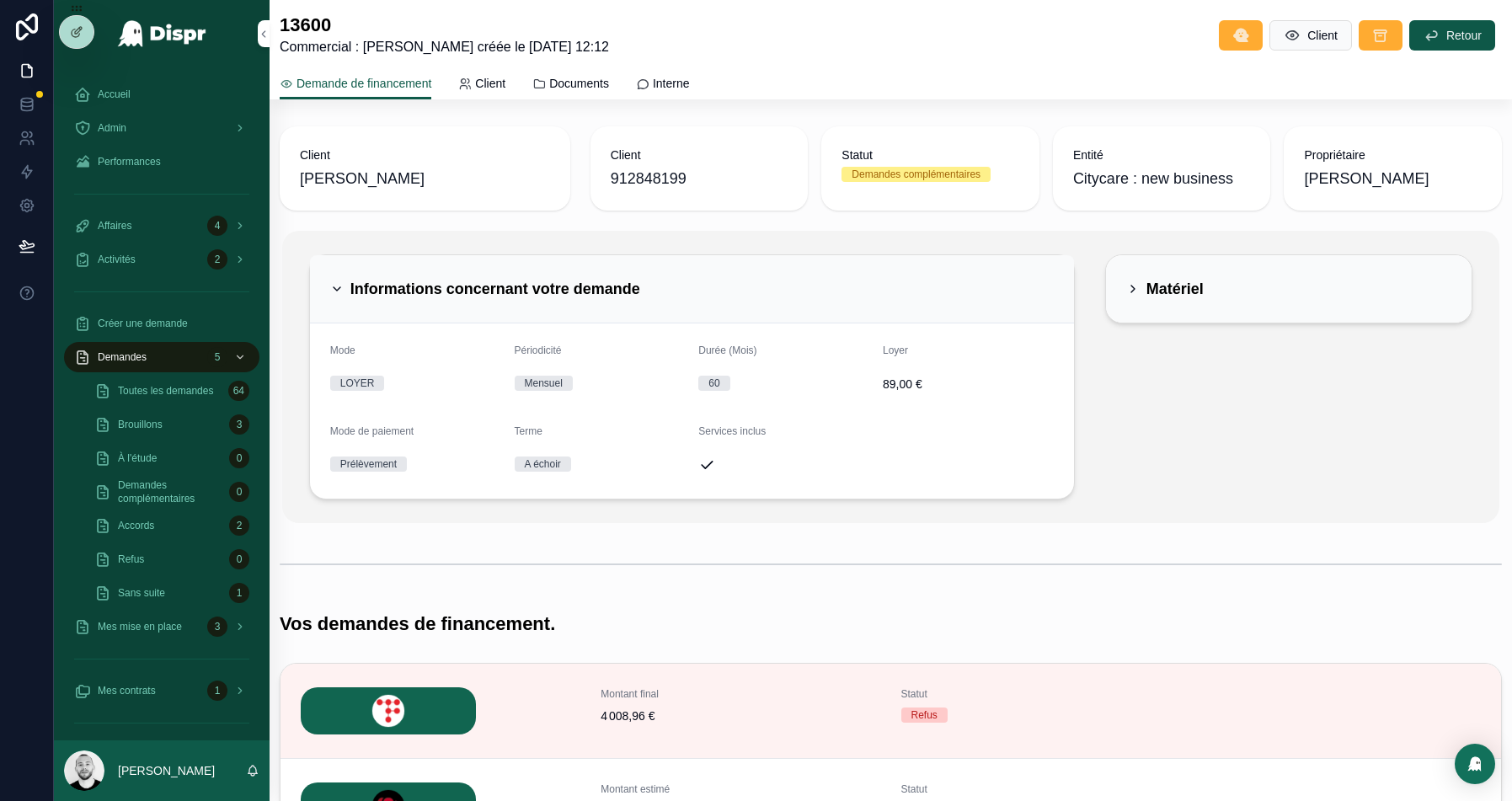
click at [871, 281] on div "Informations concernant votre demande" at bounding box center [692, 289] width 724 height 27
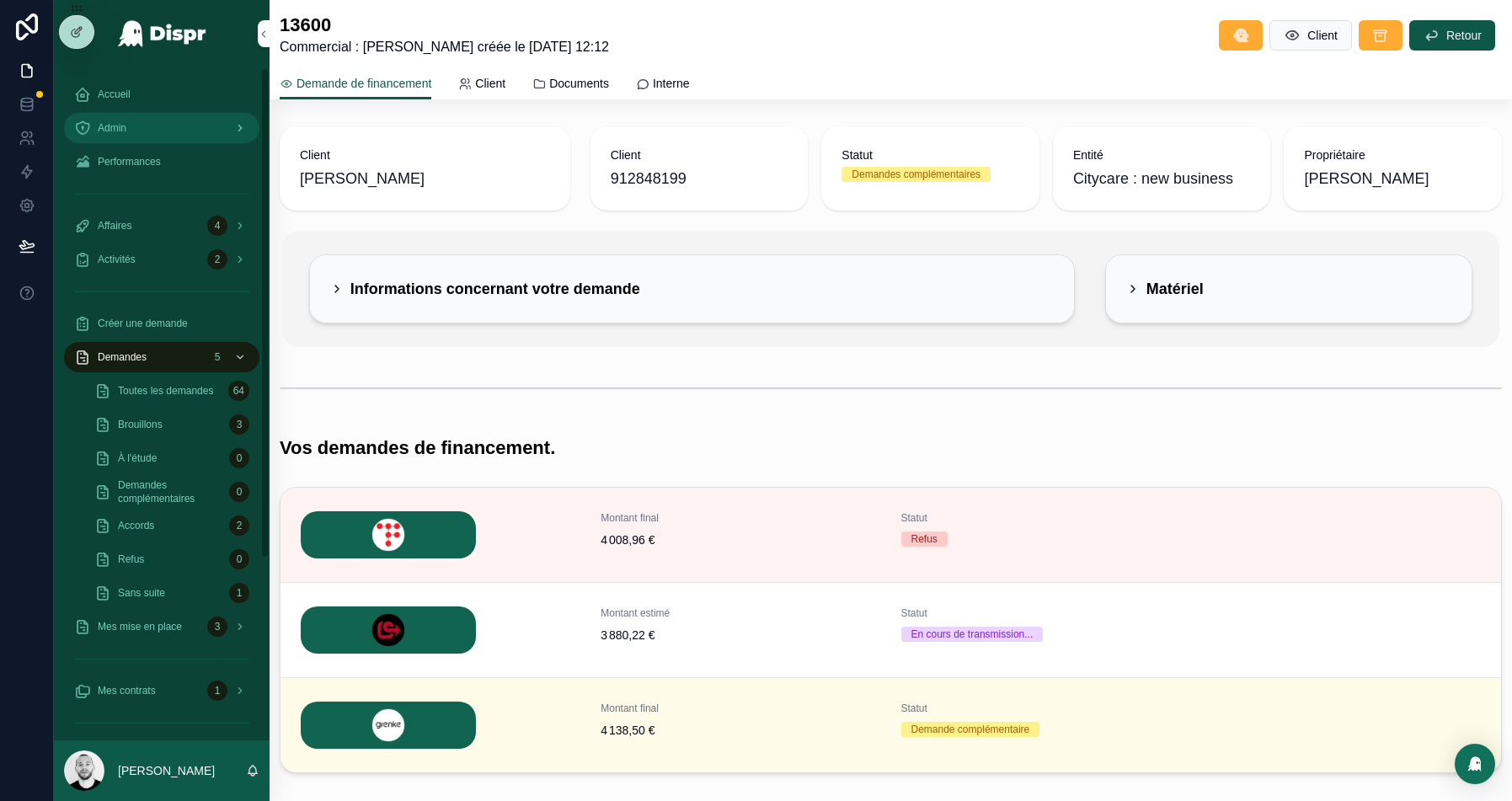
click at [165, 123] on div "Admin" at bounding box center [162, 129] width 176 height 27
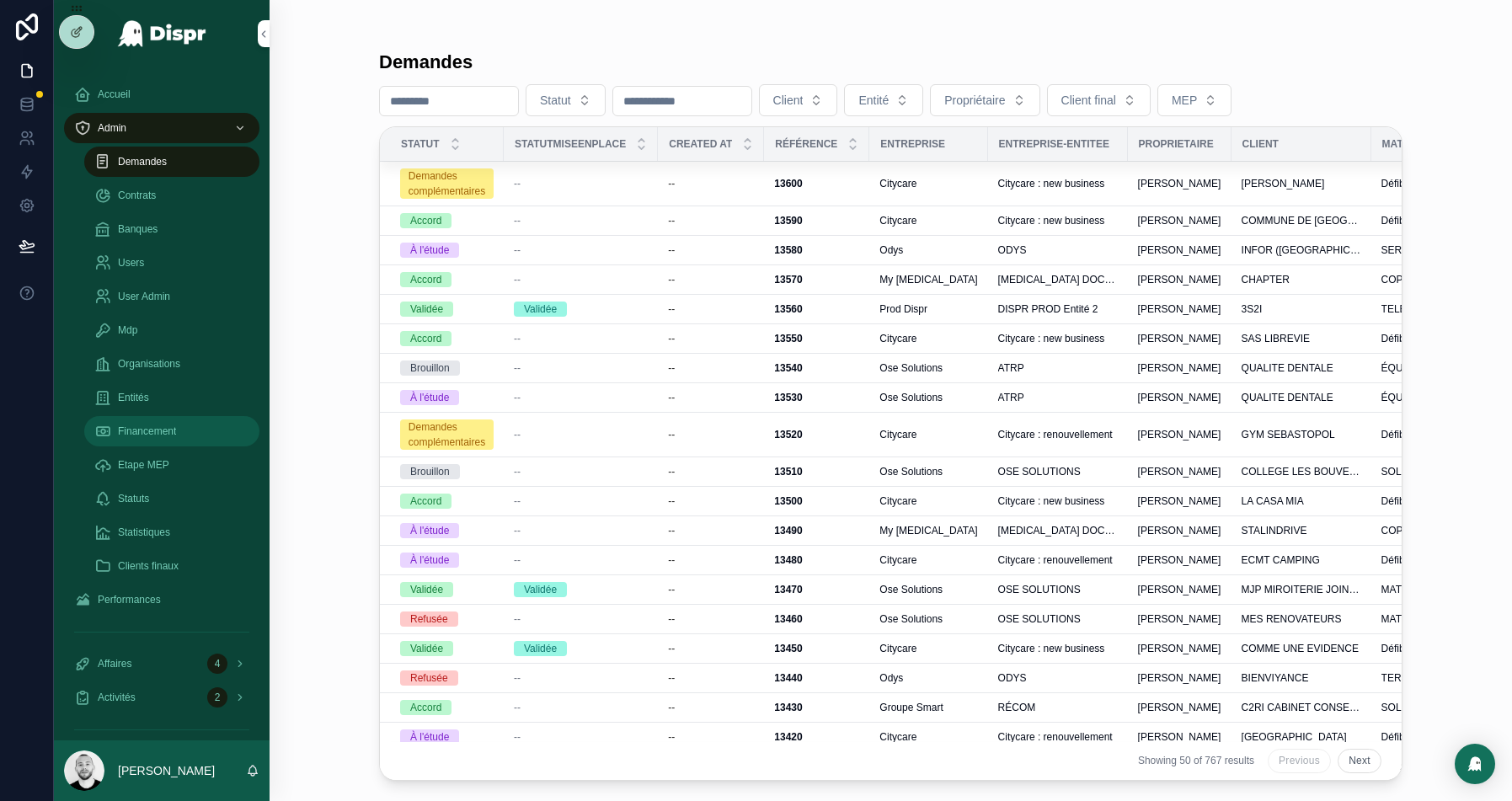
click at [144, 425] on span "Financement" at bounding box center [147, 431] width 58 height 14
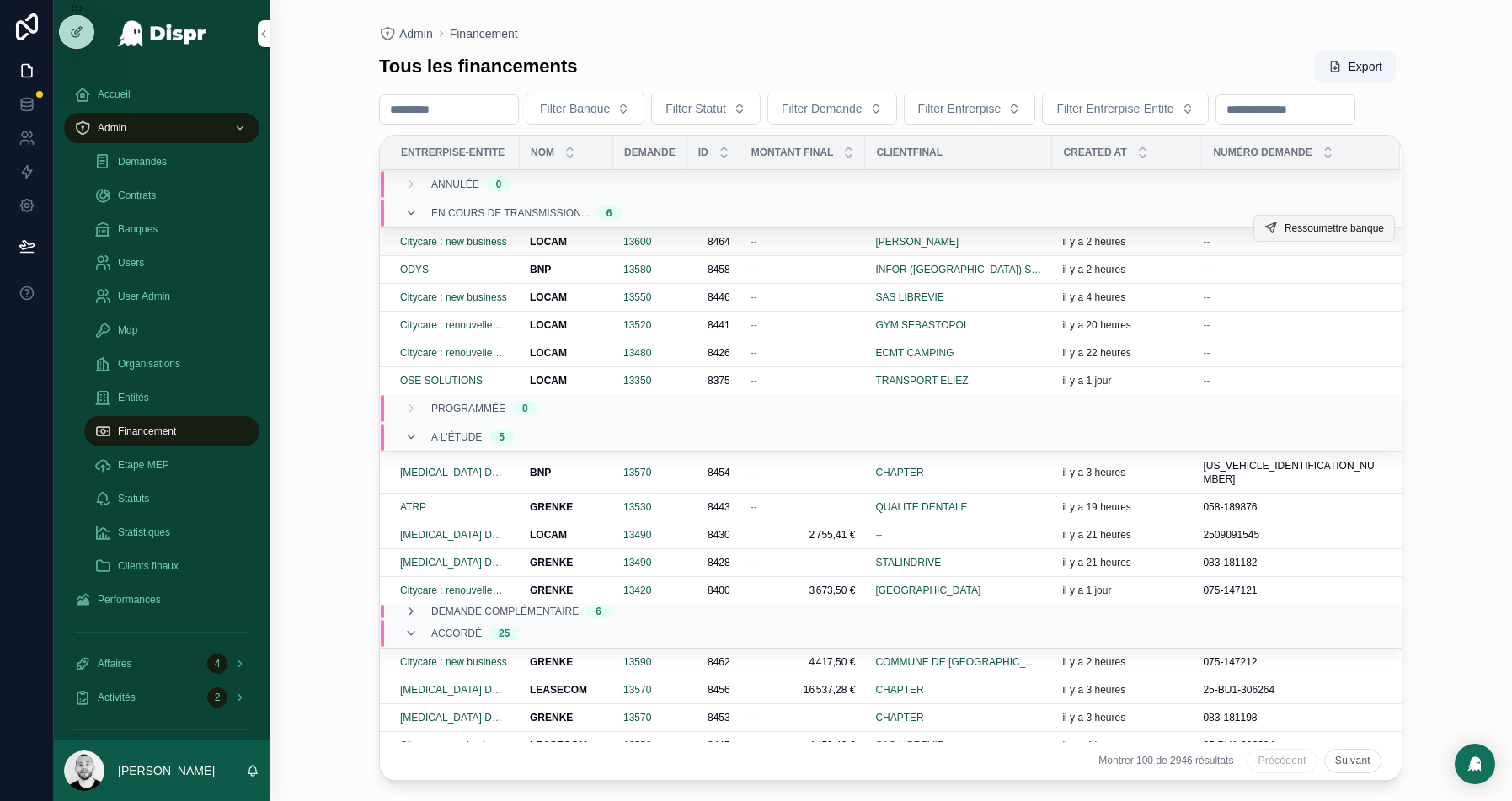
click at [1344, 235] on span "Ressoumettre banque" at bounding box center [1335, 228] width 100 height 14
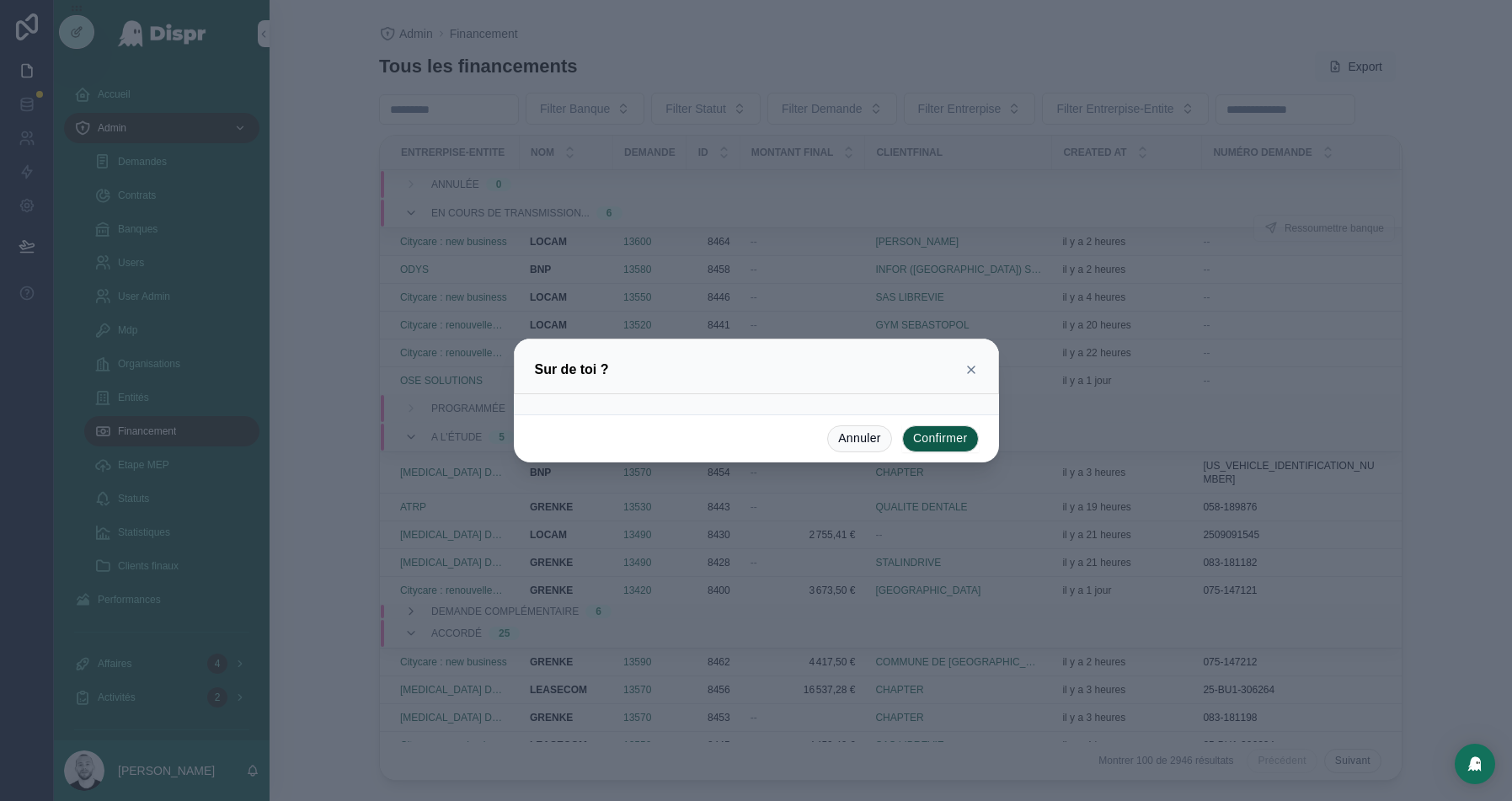
click at [928, 442] on button "Confirmer" at bounding box center [940, 439] width 77 height 27
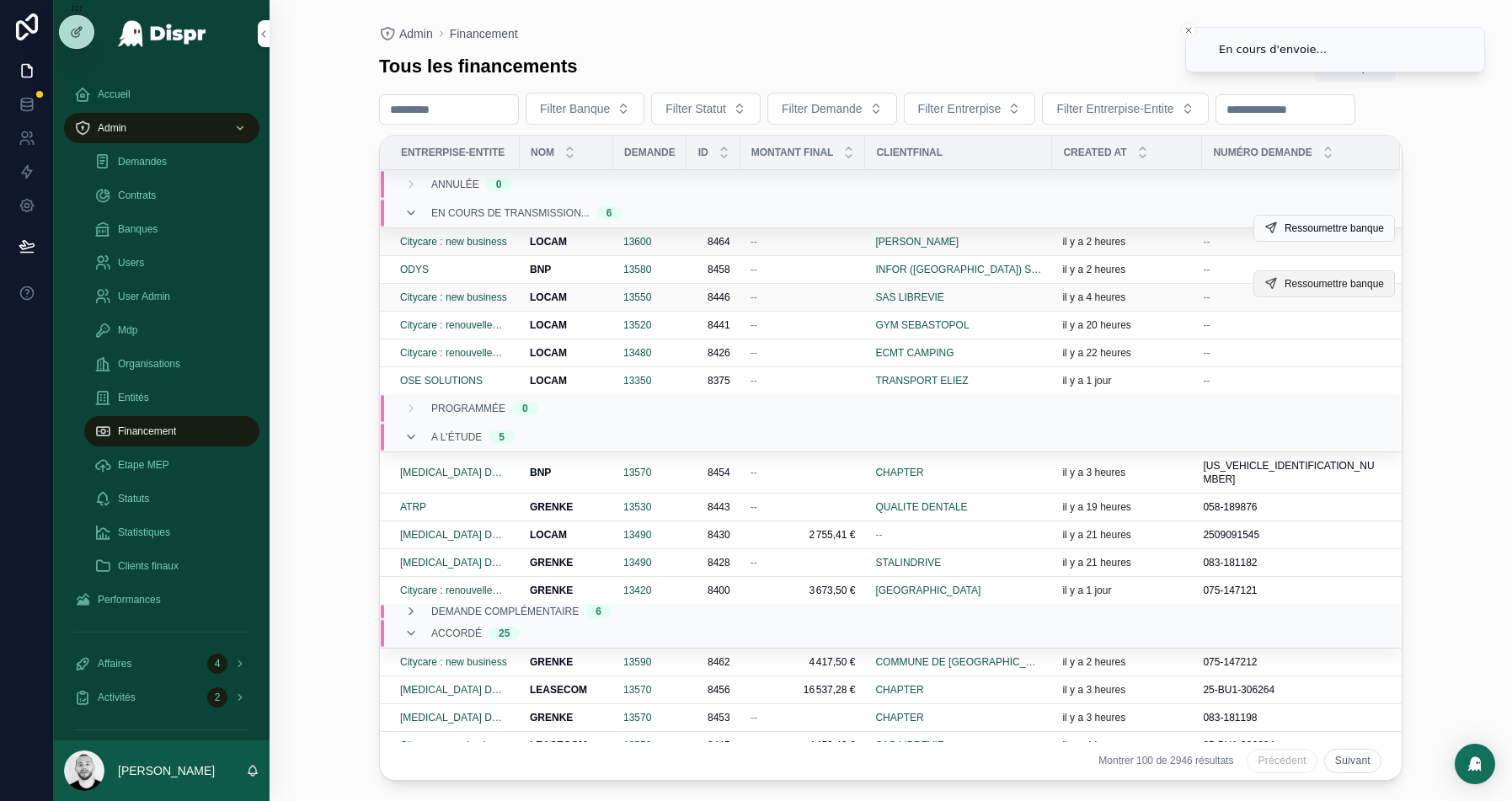
click at [1330, 291] on span "Ressoumettre banque" at bounding box center [1335, 283] width 100 height 14
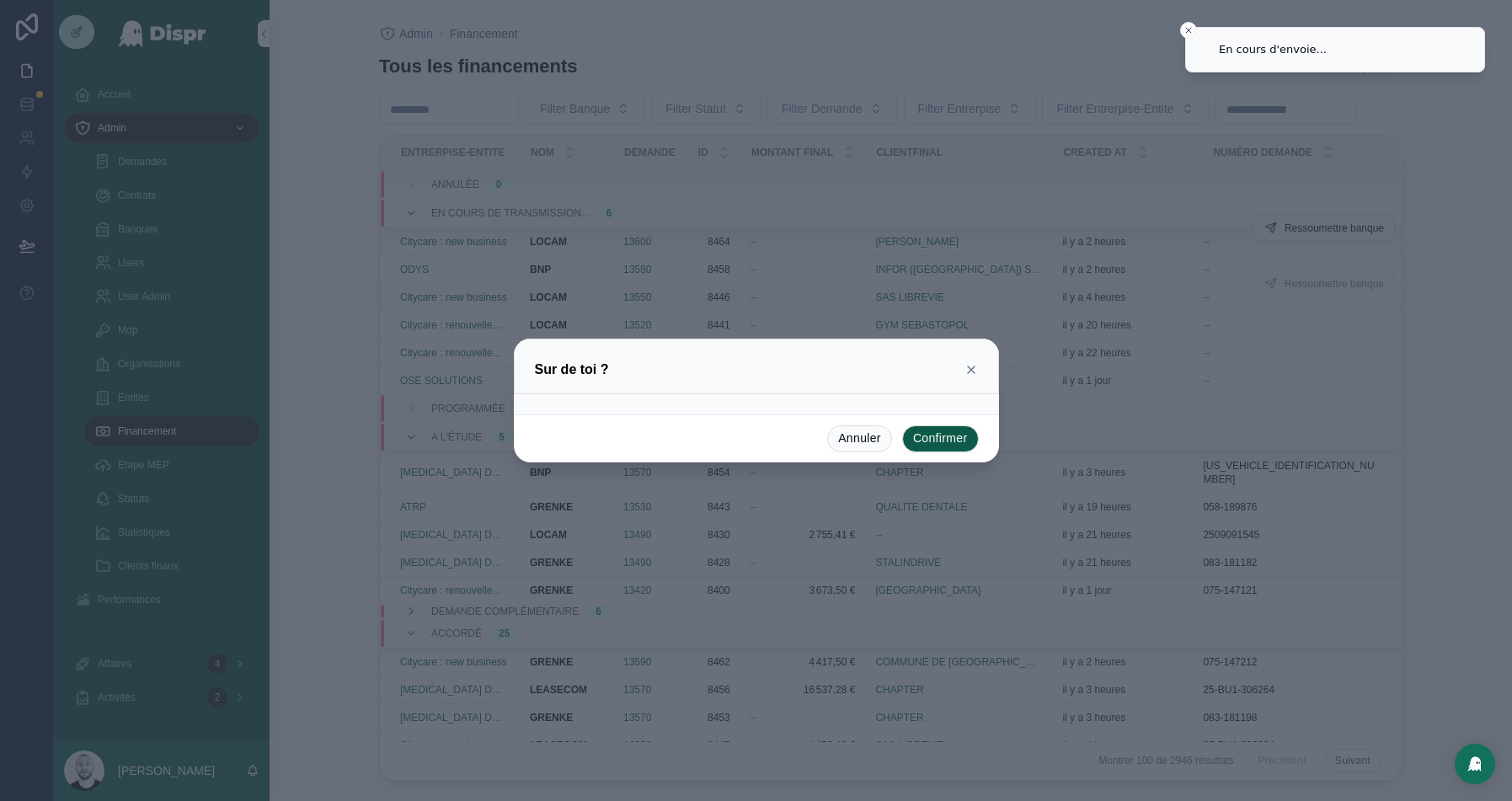
click at [946, 442] on button "Confirmer" at bounding box center [940, 439] width 77 height 27
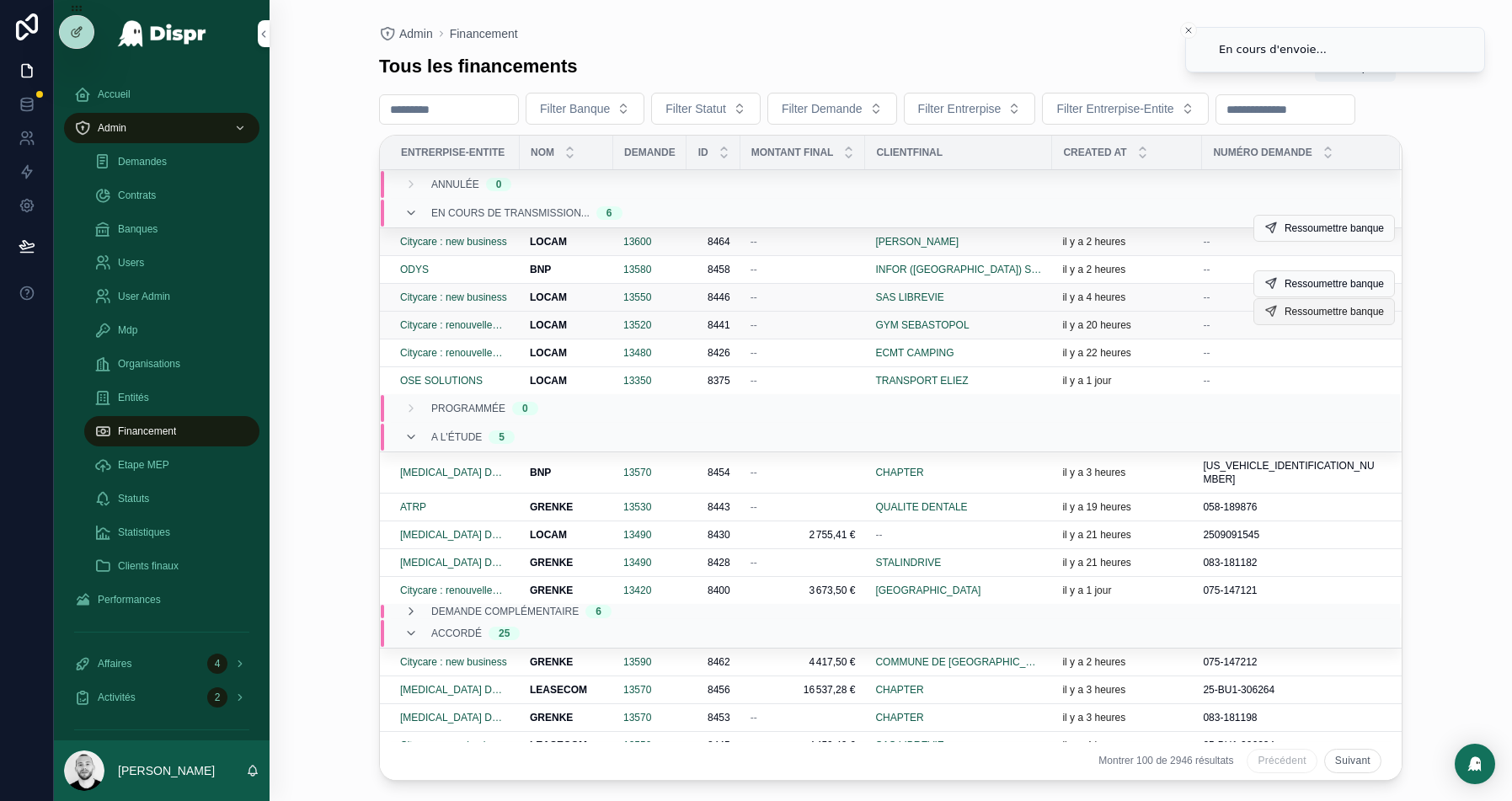
click at [1305, 319] on span "Ressoumettre banque" at bounding box center [1335, 311] width 100 height 14
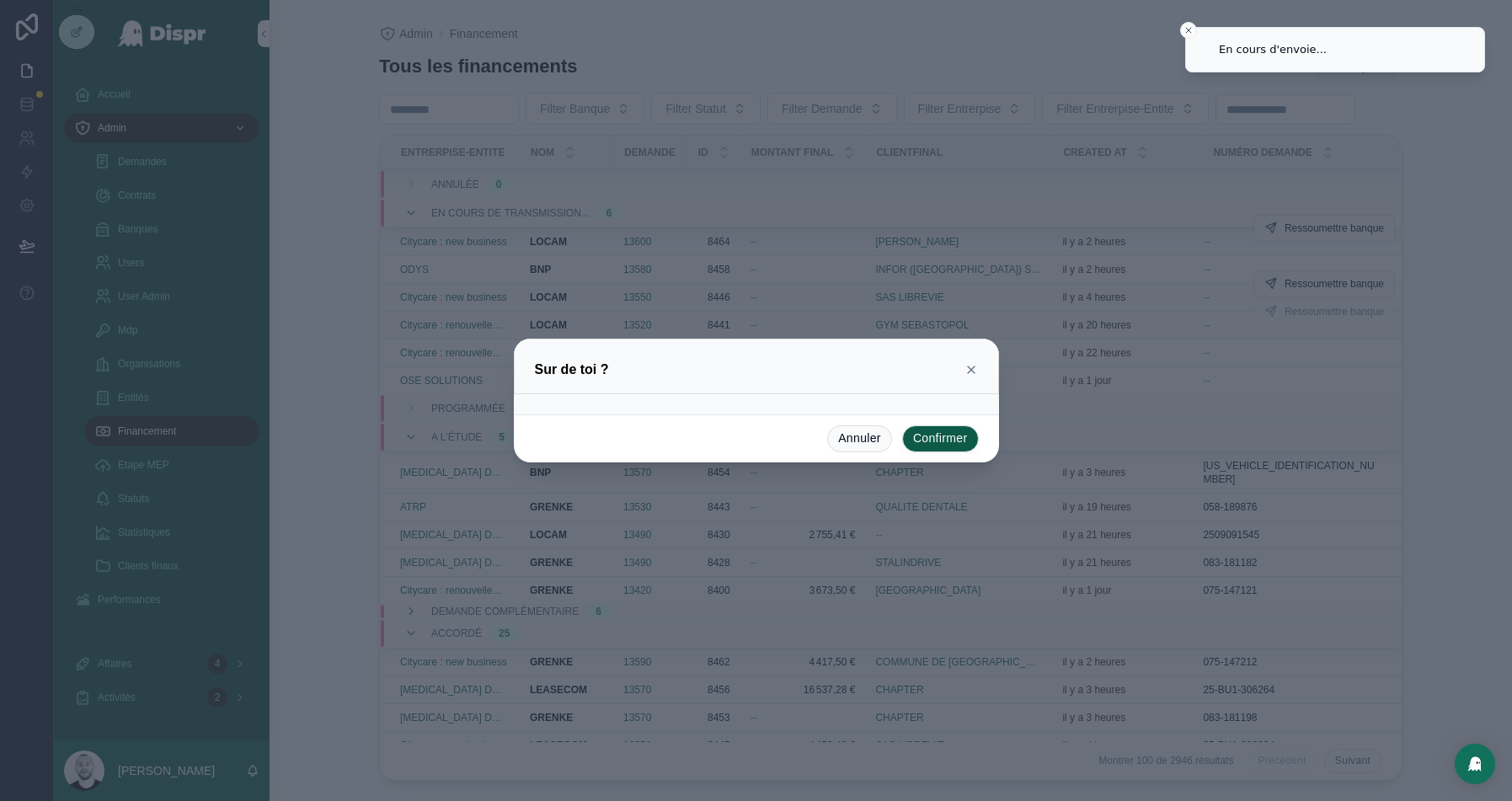
click at [933, 438] on button "Confirmer" at bounding box center [940, 439] width 77 height 27
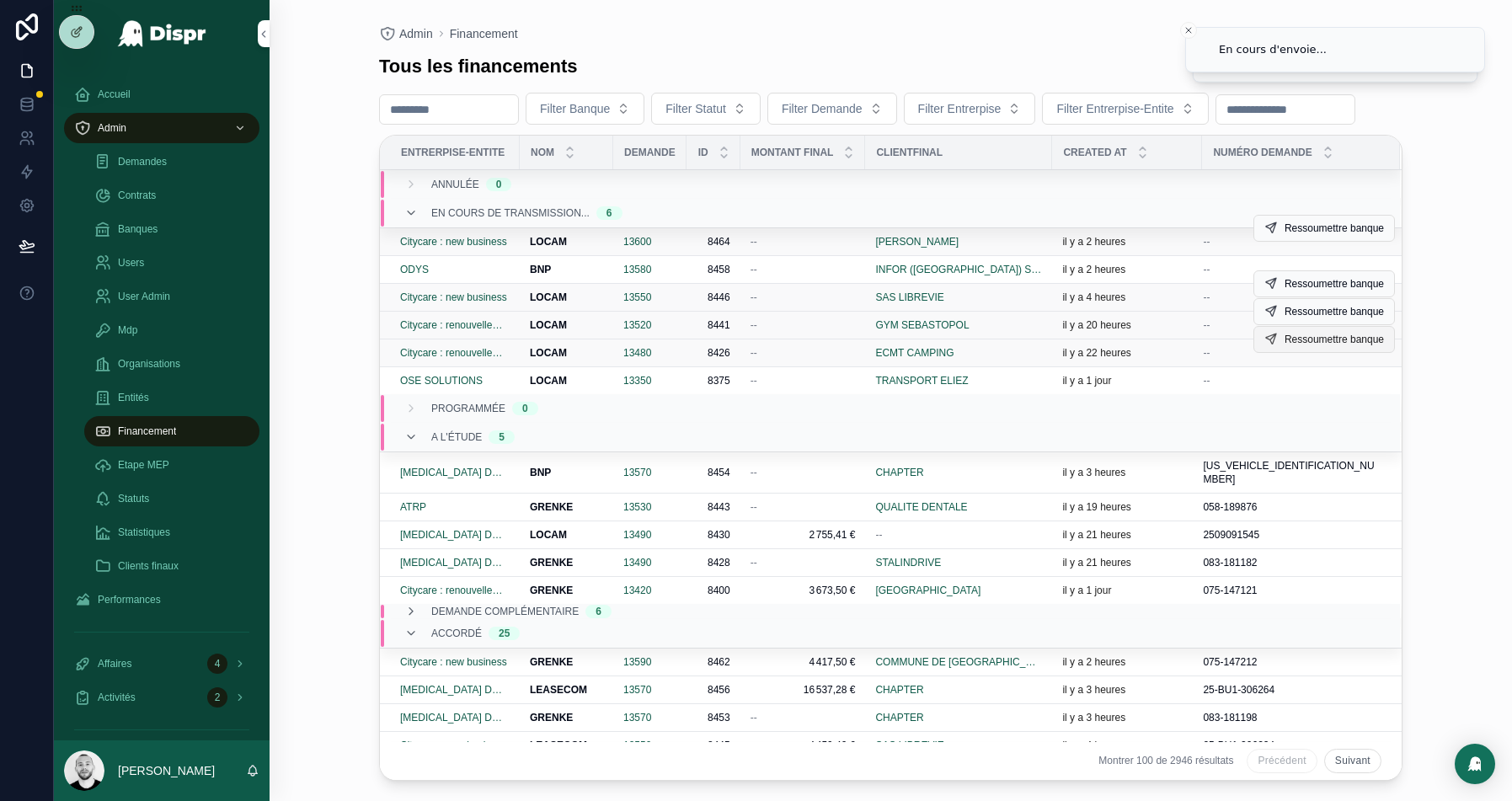
click at [1317, 347] on span "Ressoumettre banque" at bounding box center [1335, 339] width 100 height 14
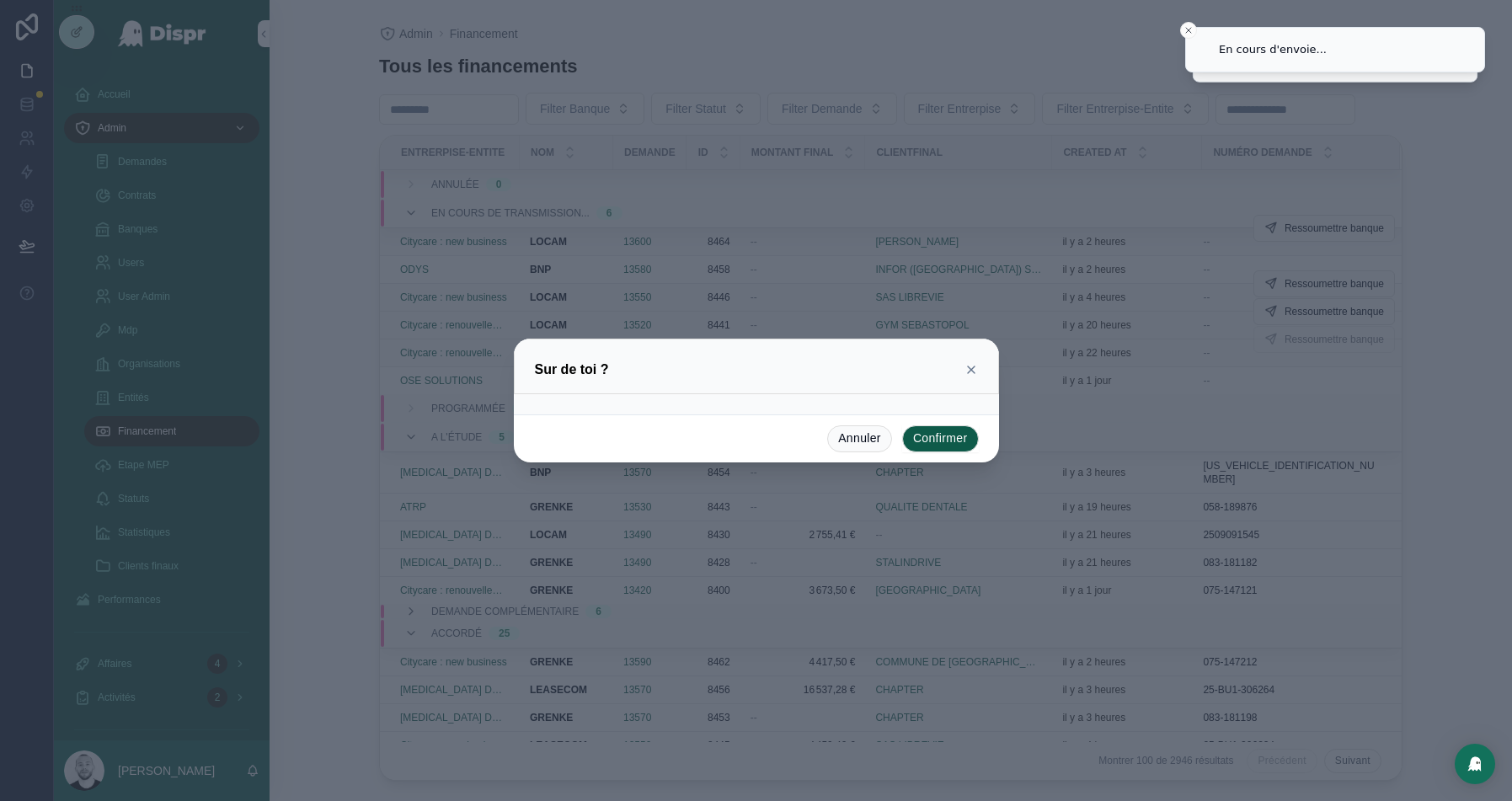
click at [937, 443] on button "Confirmer" at bounding box center [940, 439] width 77 height 27
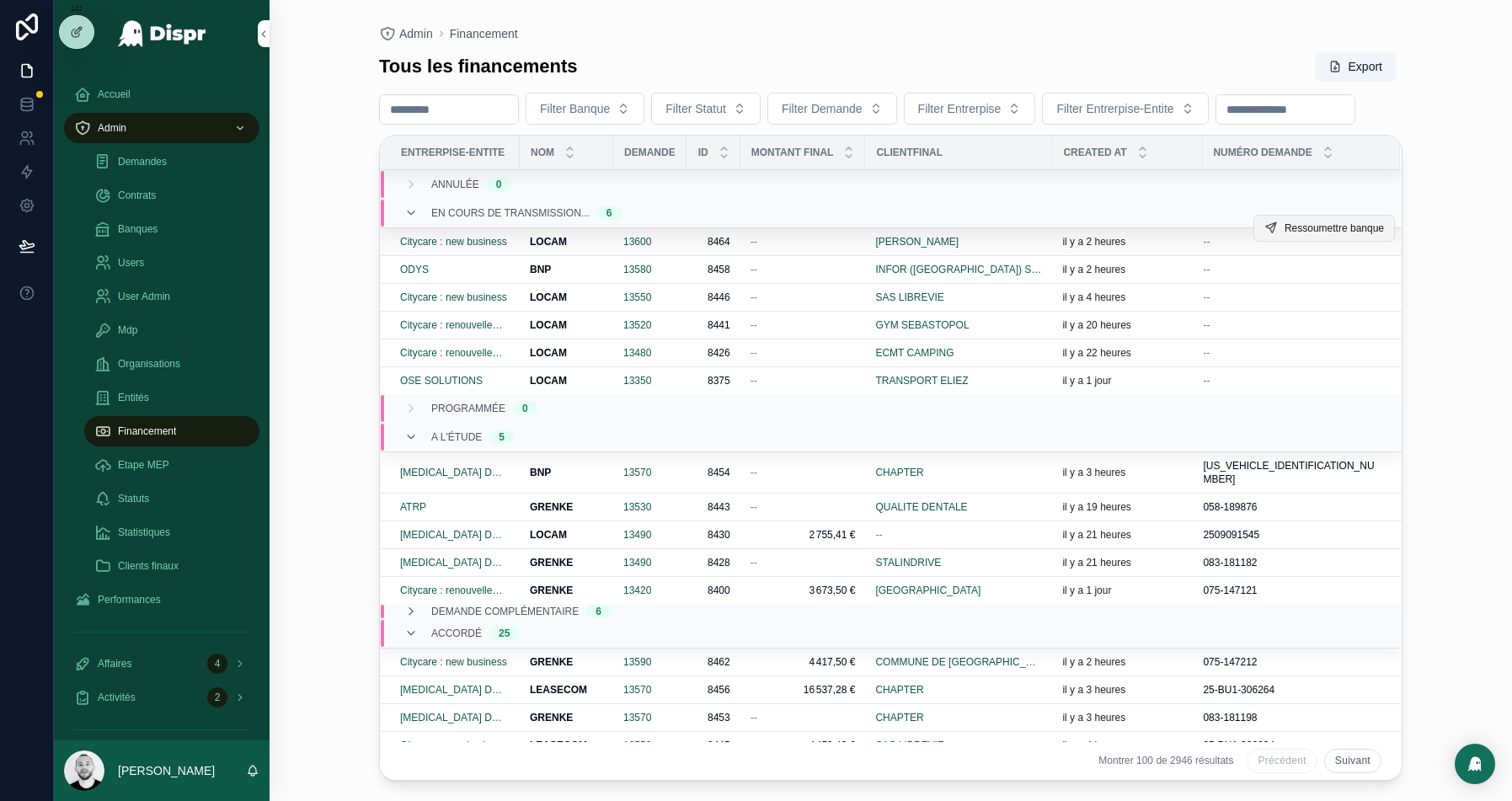
click at [1316, 235] on span "Ressoumettre banque" at bounding box center [1335, 228] width 100 height 14
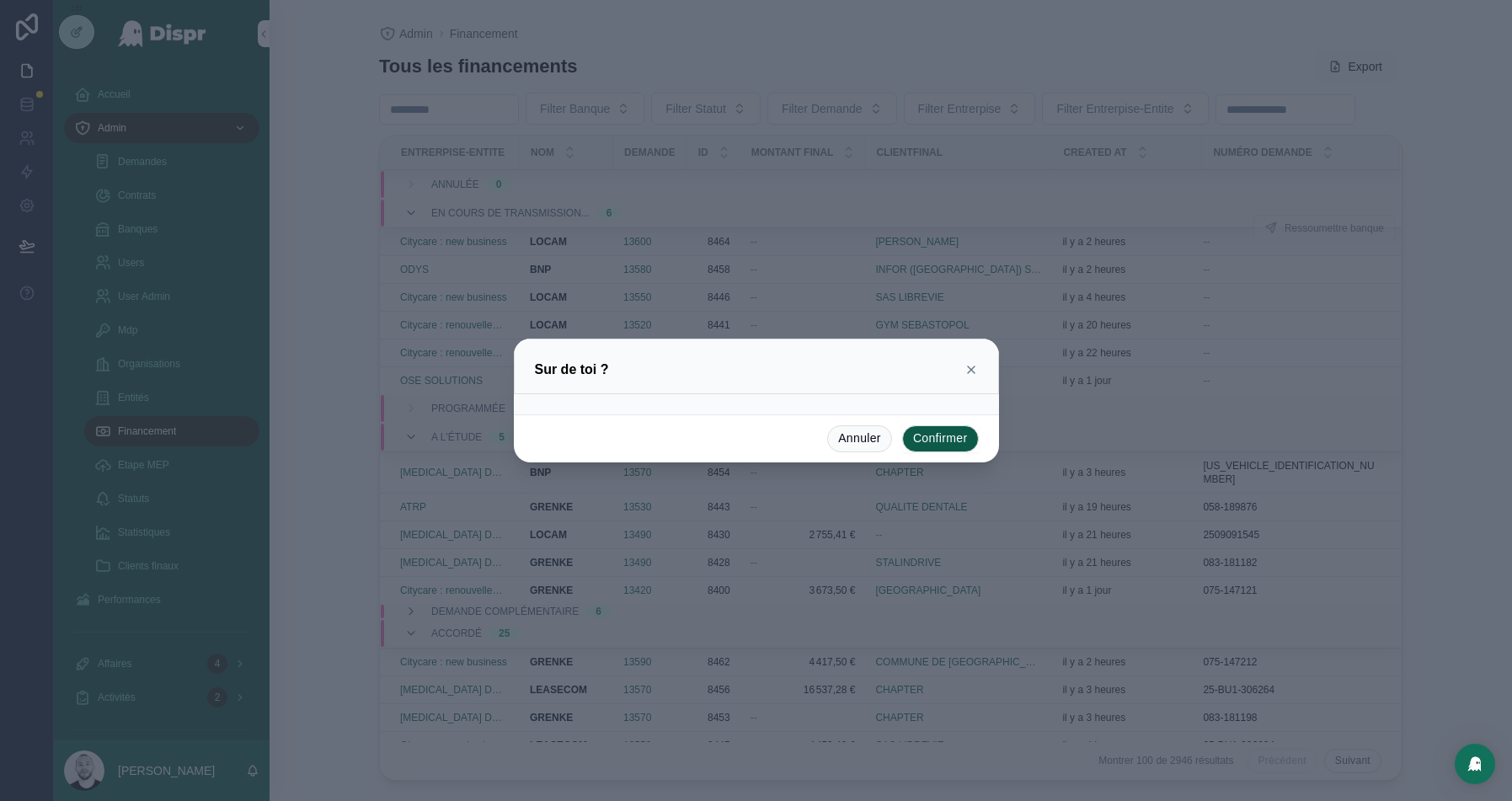
click at [934, 442] on button "Confirmer" at bounding box center [940, 439] width 77 height 27
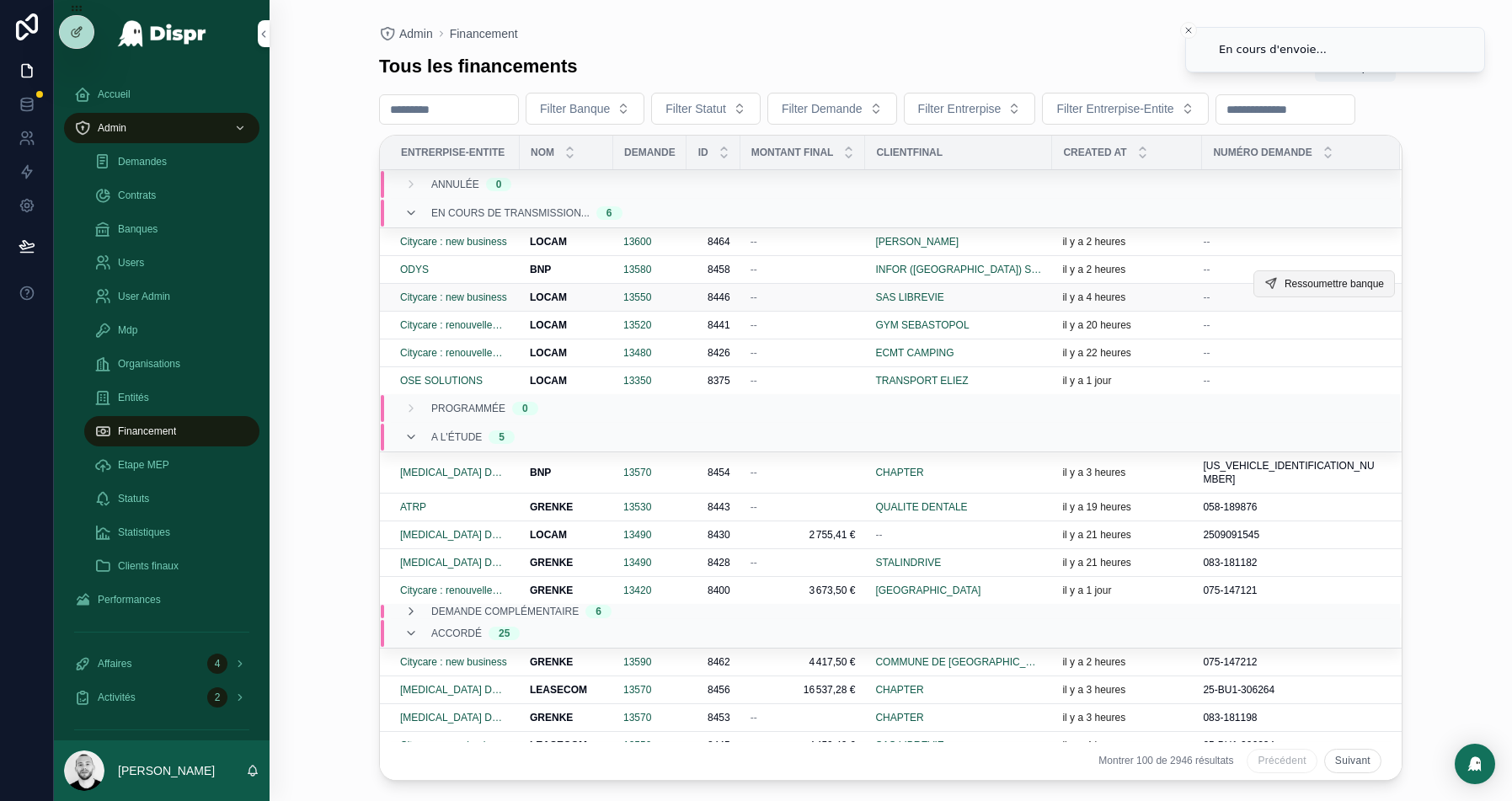
click at [1302, 291] on span "Ressoumettre banque" at bounding box center [1335, 283] width 100 height 14
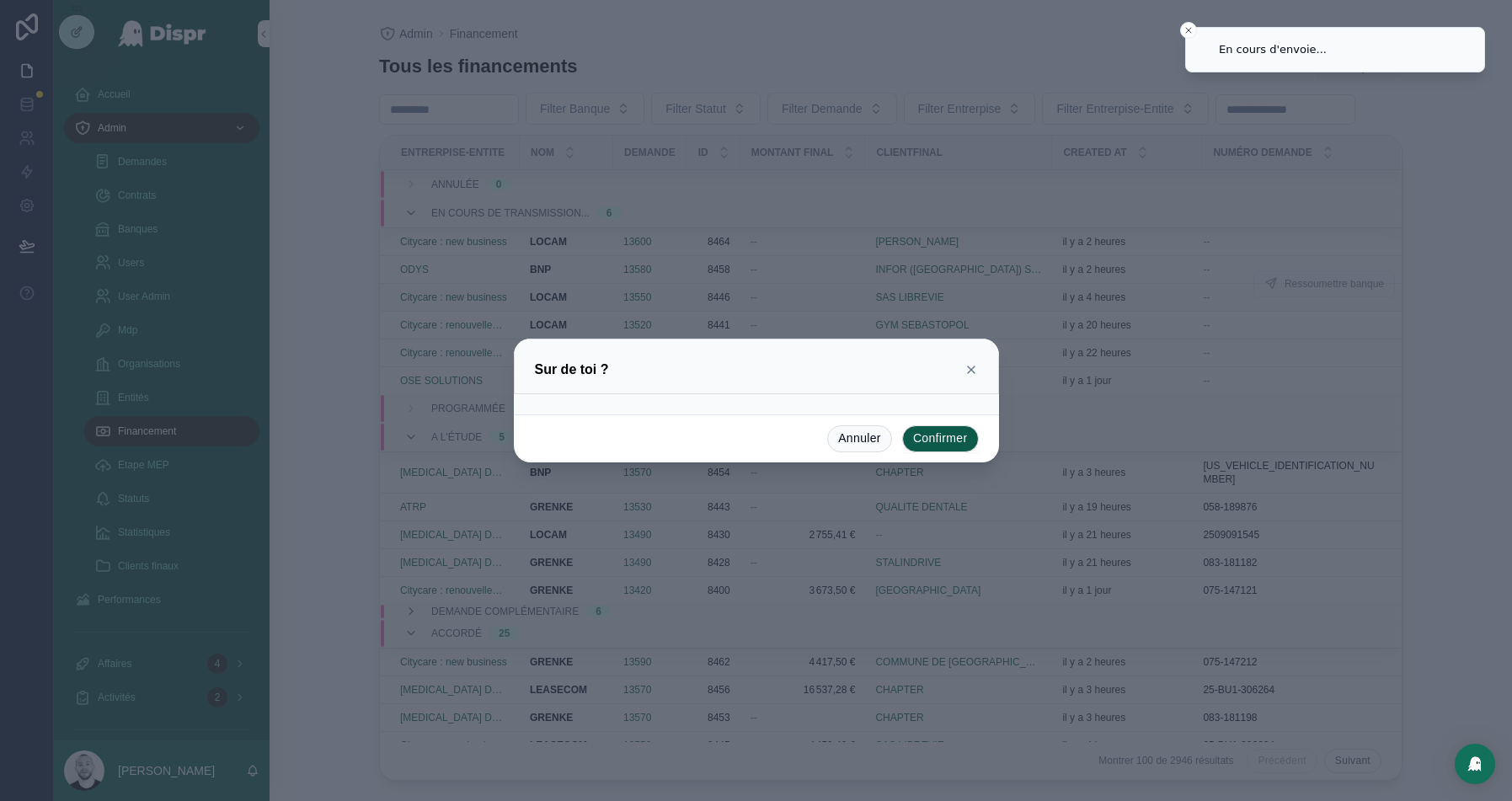
click at [924, 442] on button "Confirmer" at bounding box center [940, 439] width 77 height 27
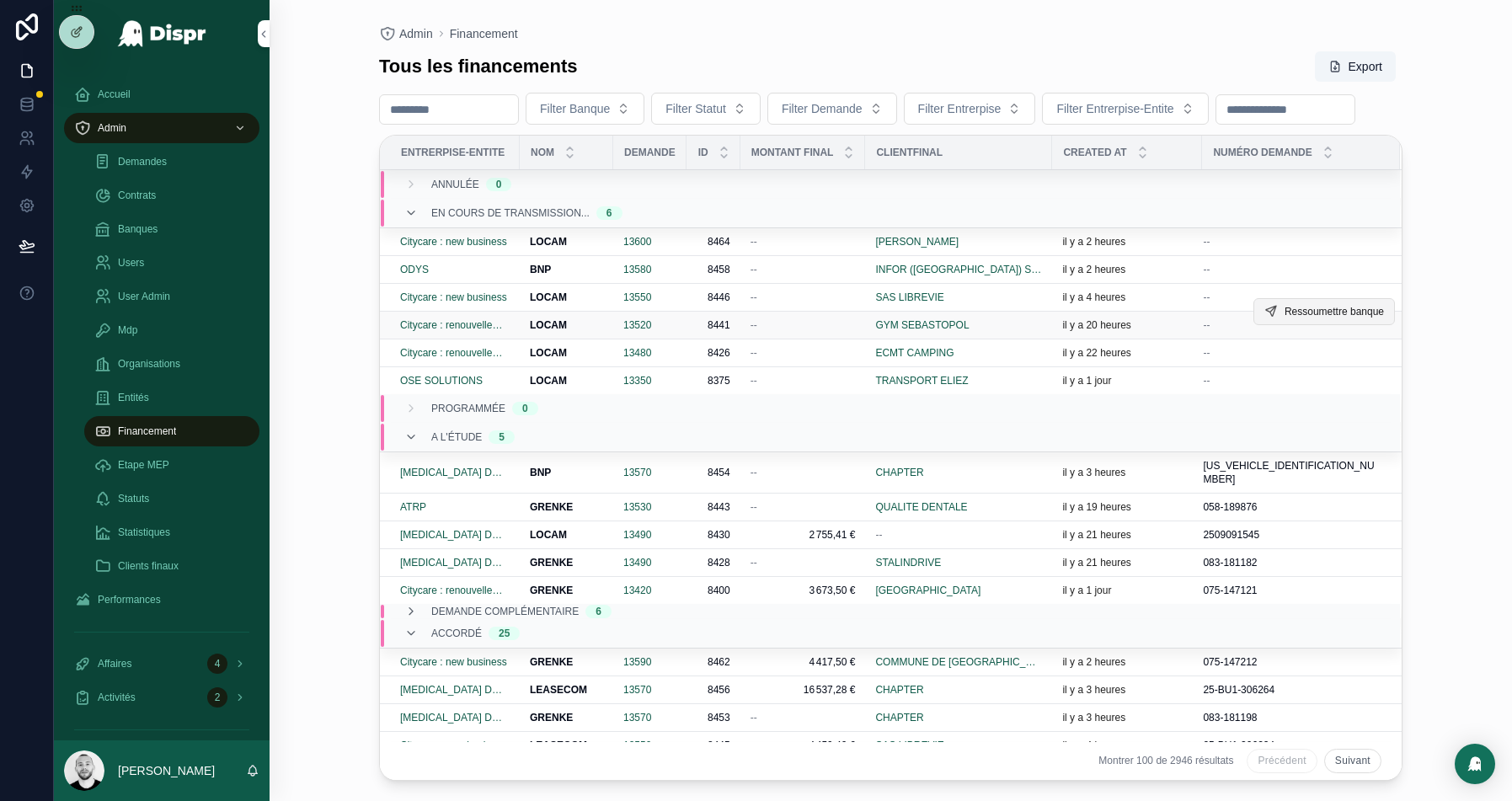
click at [1289, 319] on span "Ressoumettre banque" at bounding box center [1335, 311] width 100 height 14
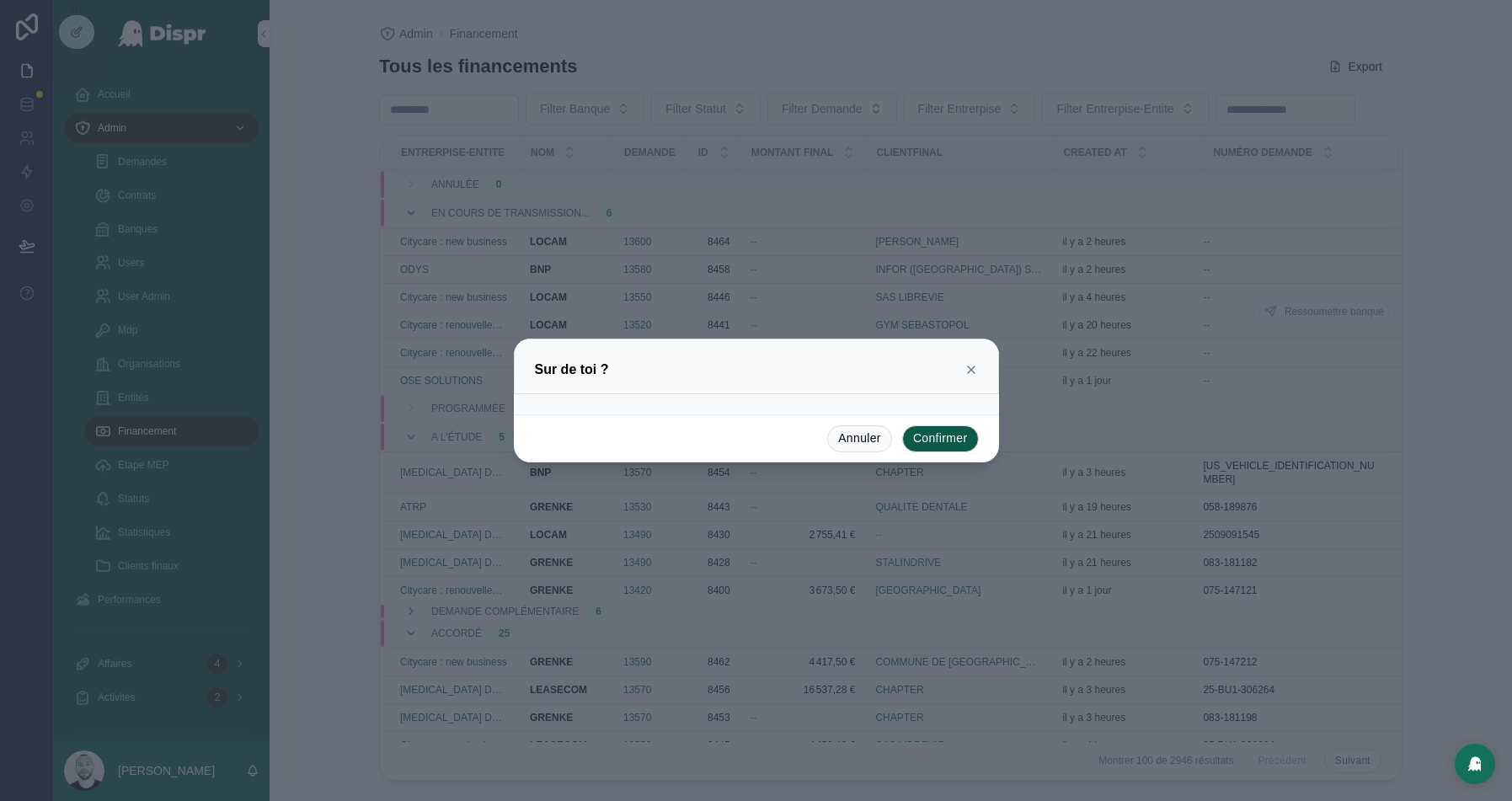
click at [959, 445] on button "Confirmer" at bounding box center [940, 439] width 77 height 27
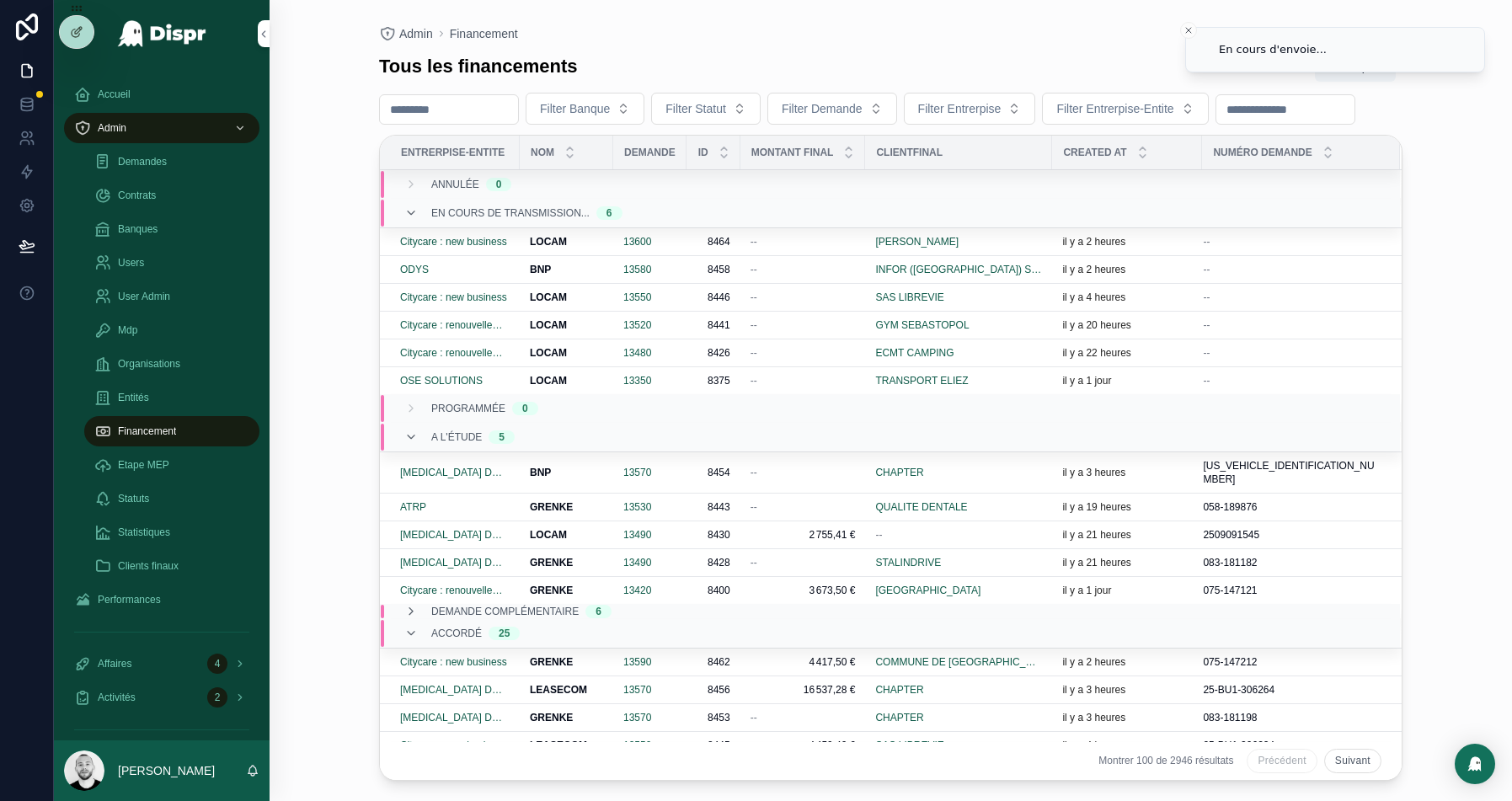
click at [1325, 367] on tr "Citycare : renouvellement LOCAM LOCAM 13480 8426 8426 -- ECMT CAMPING il y a 22…" at bounding box center [890, 353] width 1022 height 28
click at [1313, 347] on span "Ressoumettre banque" at bounding box center [1335, 339] width 100 height 14
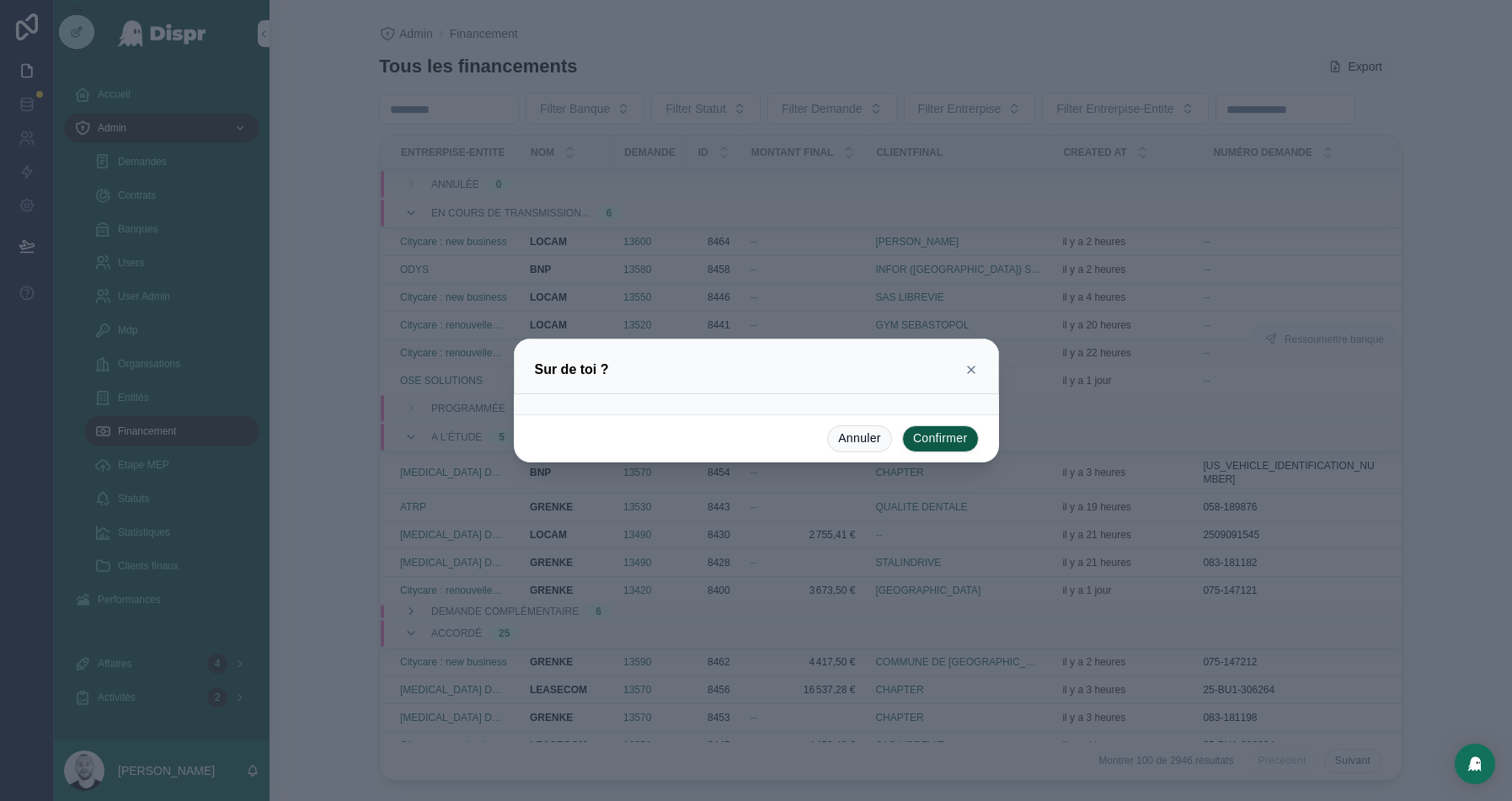
click at [948, 439] on button "Confirmer" at bounding box center [940, 439] width 77 height 27
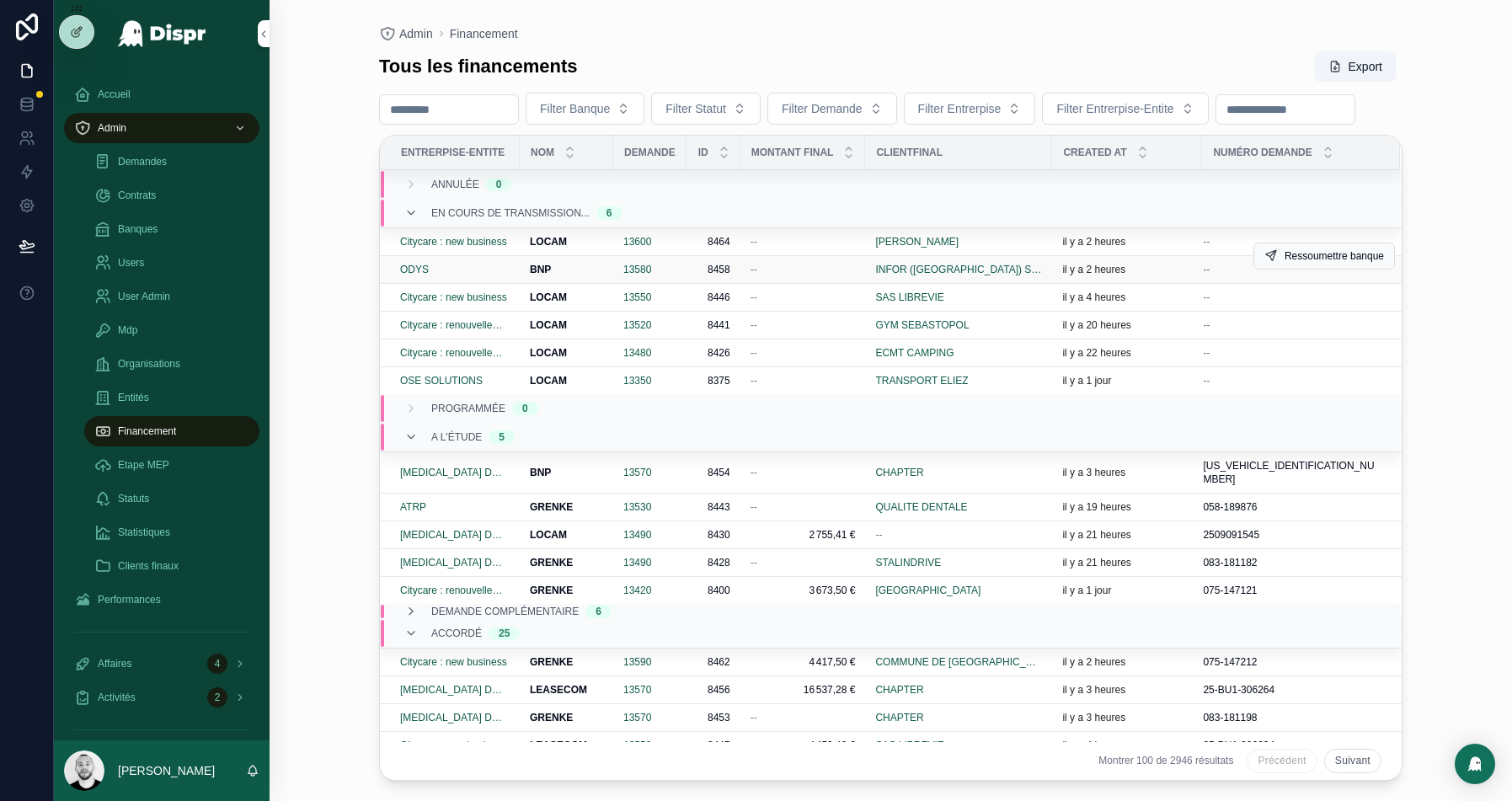
click at [445, 276] on div "ODYS" at bounding box center [454, 270] width 109 height 14
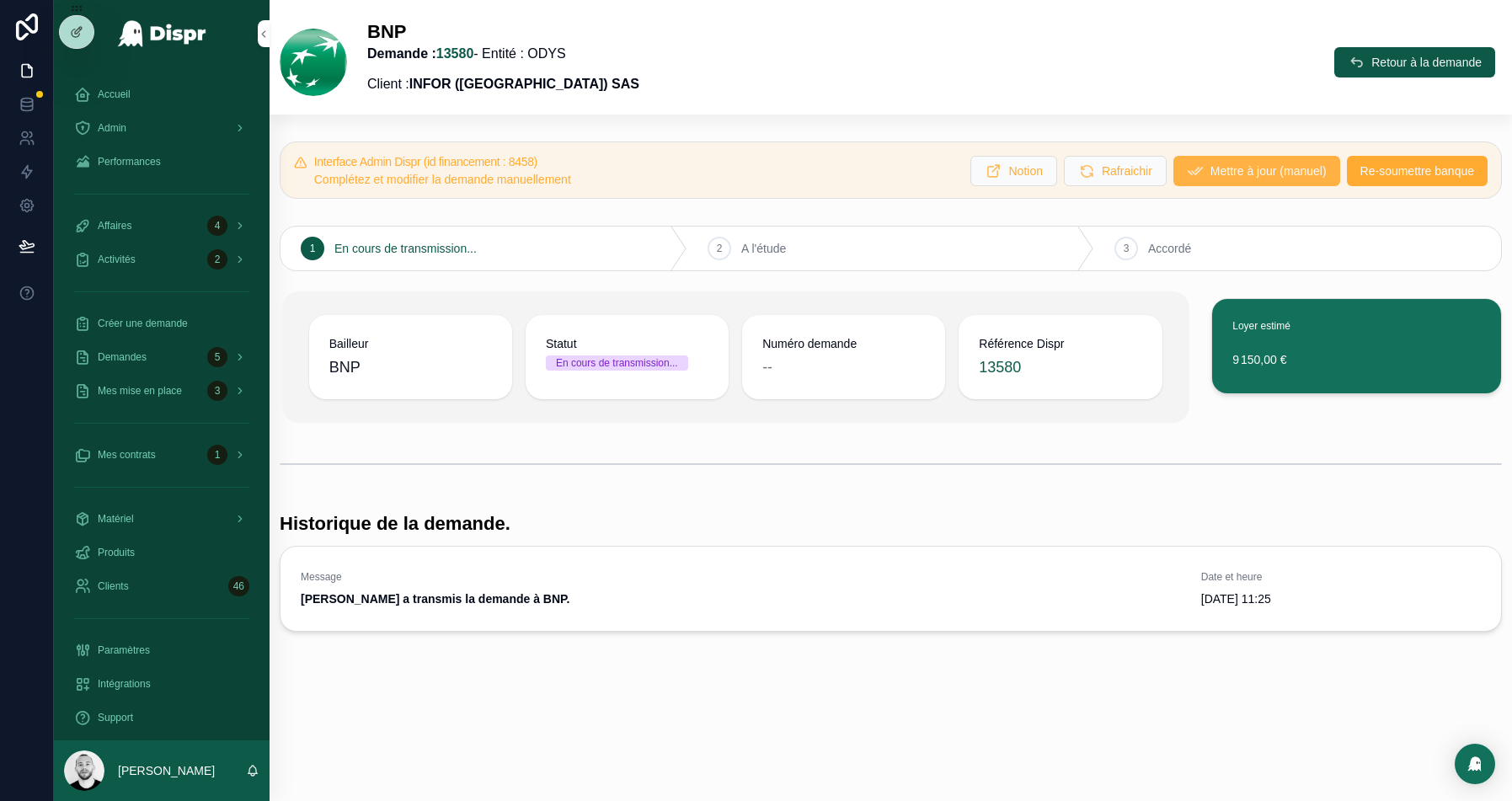
click at [1259, 169] on span "Mettre à jour (manuel)" at bounding box center [1269, 171] width 116 height 17
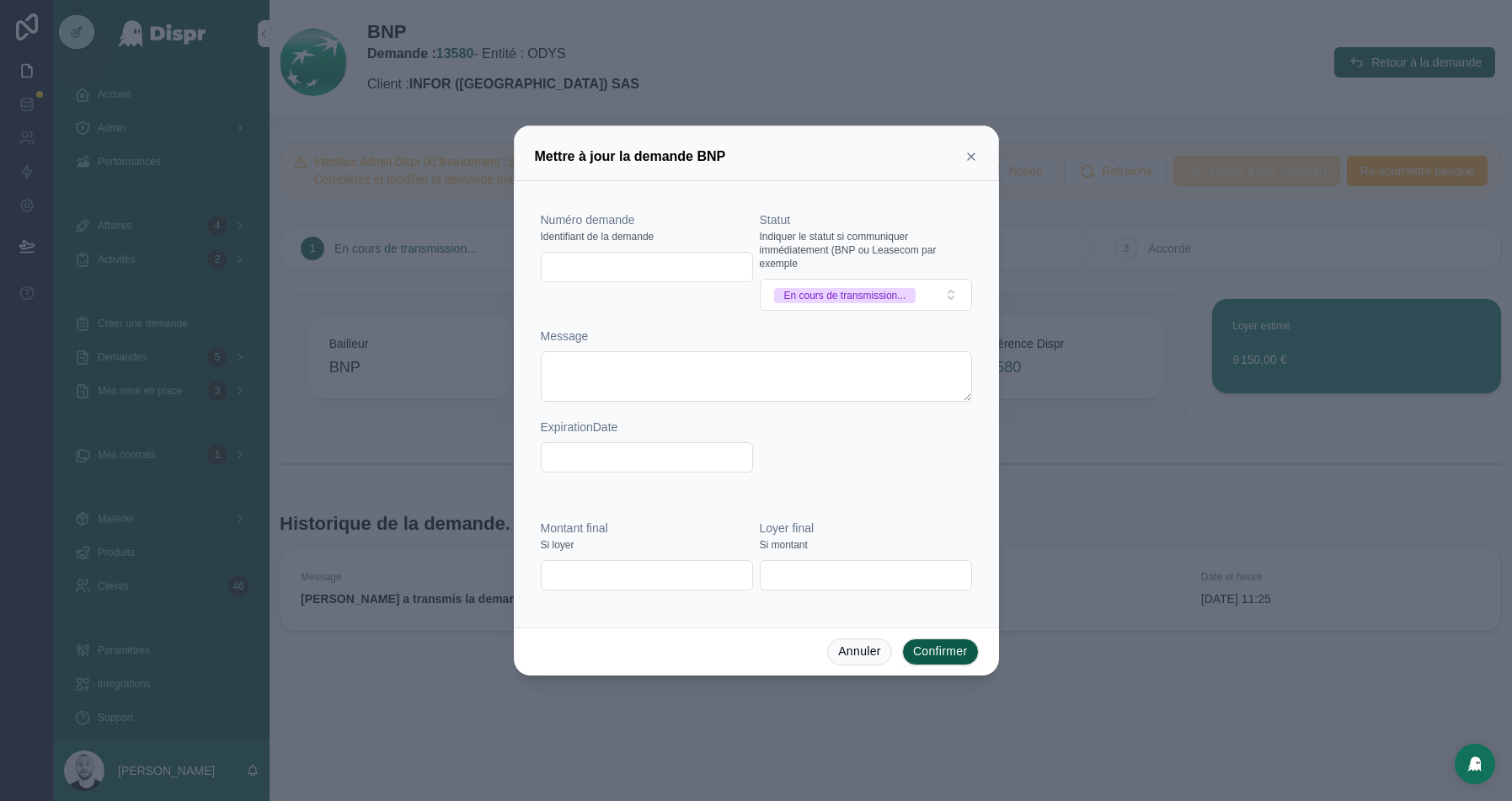
click at [970, 153] on icon at bounding box center [971, 157] width 14 height 14
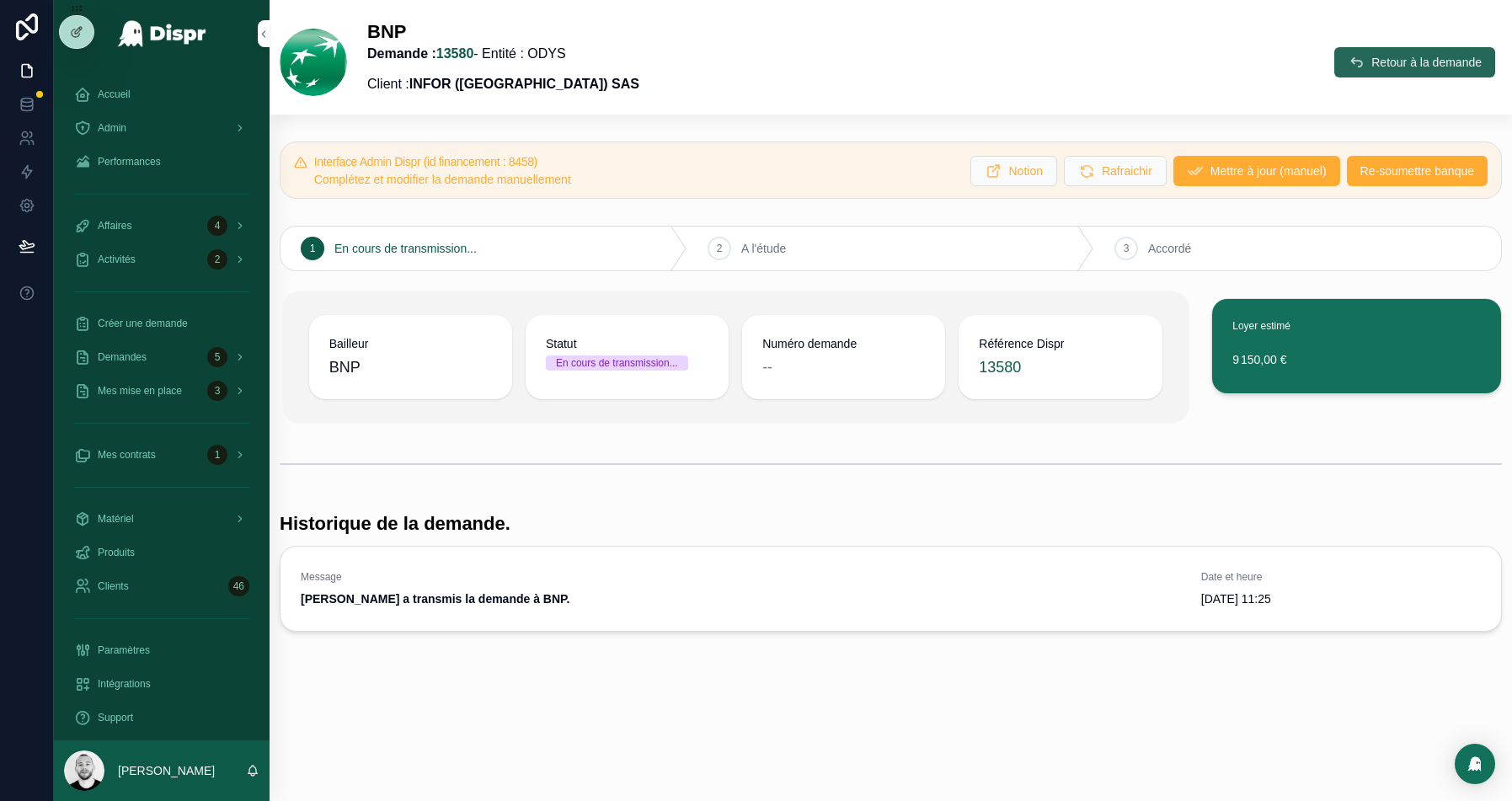
click at [1390, 61] on span "Retour à la demande" at bounding box center [1427, 62] width 110 height 17
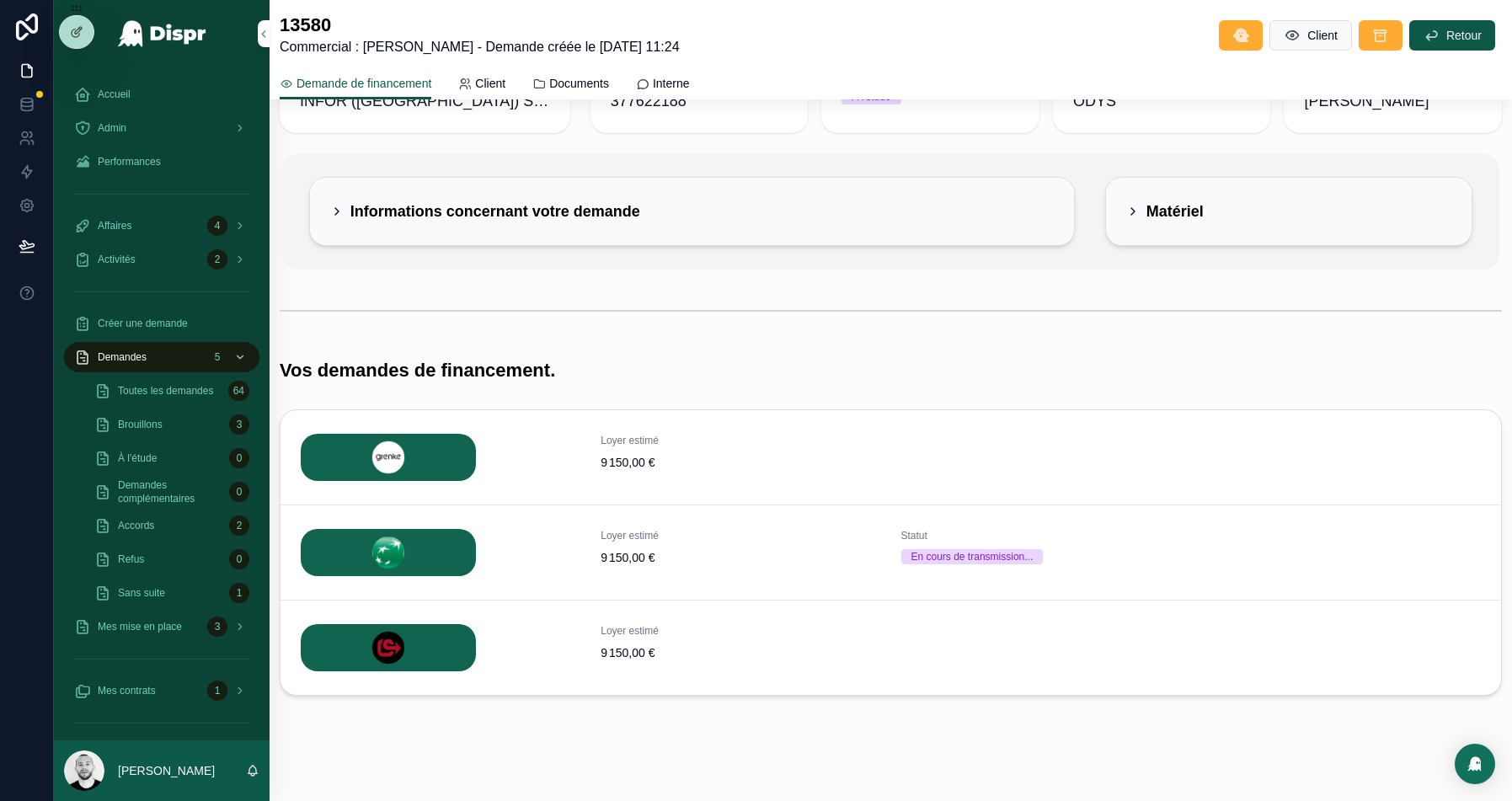
scroll to position [91, 0]
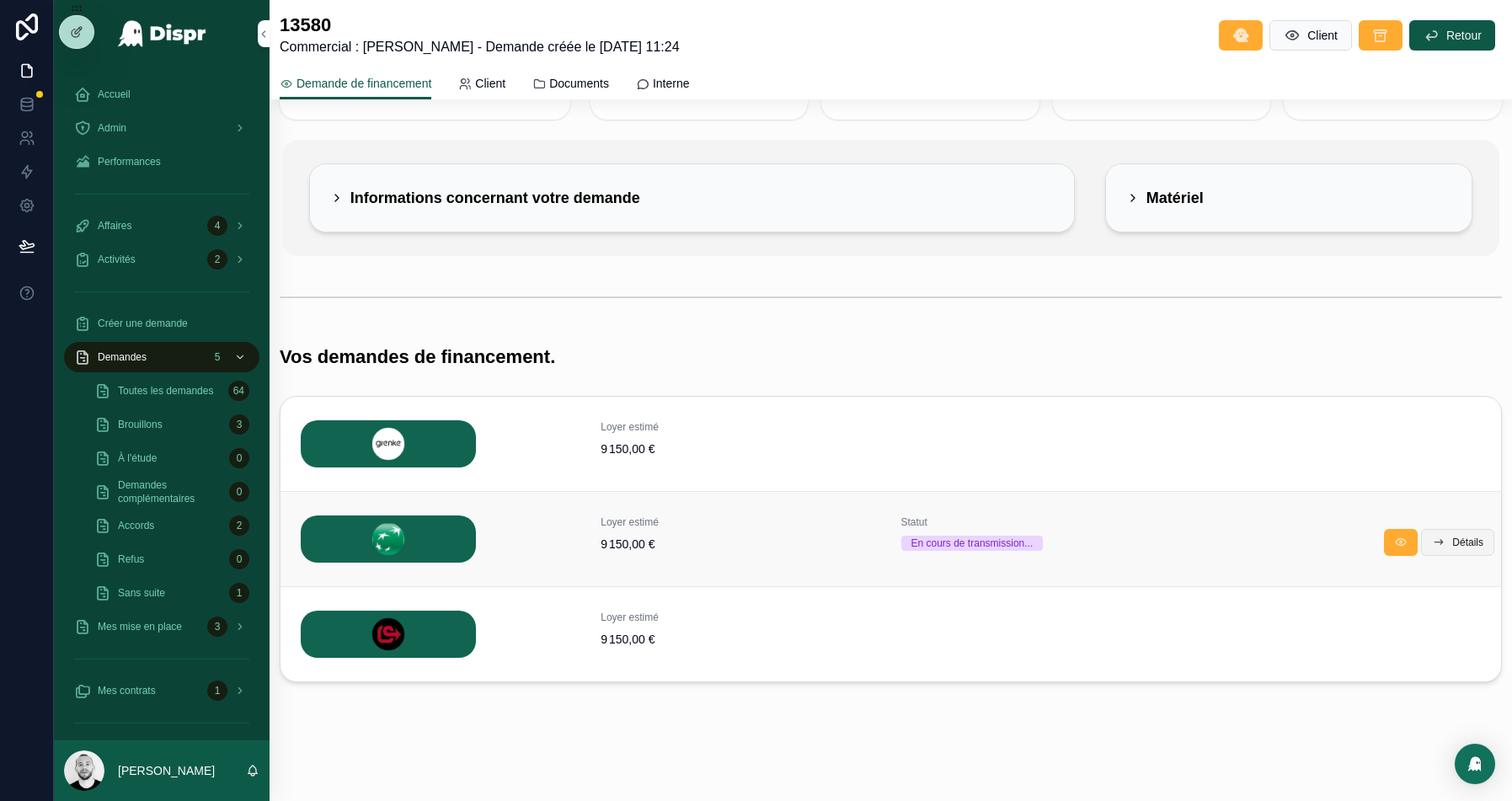
click at [1440, 543] on icon "scrollable content" at bounding box center [1439, 542] width 14 height 14
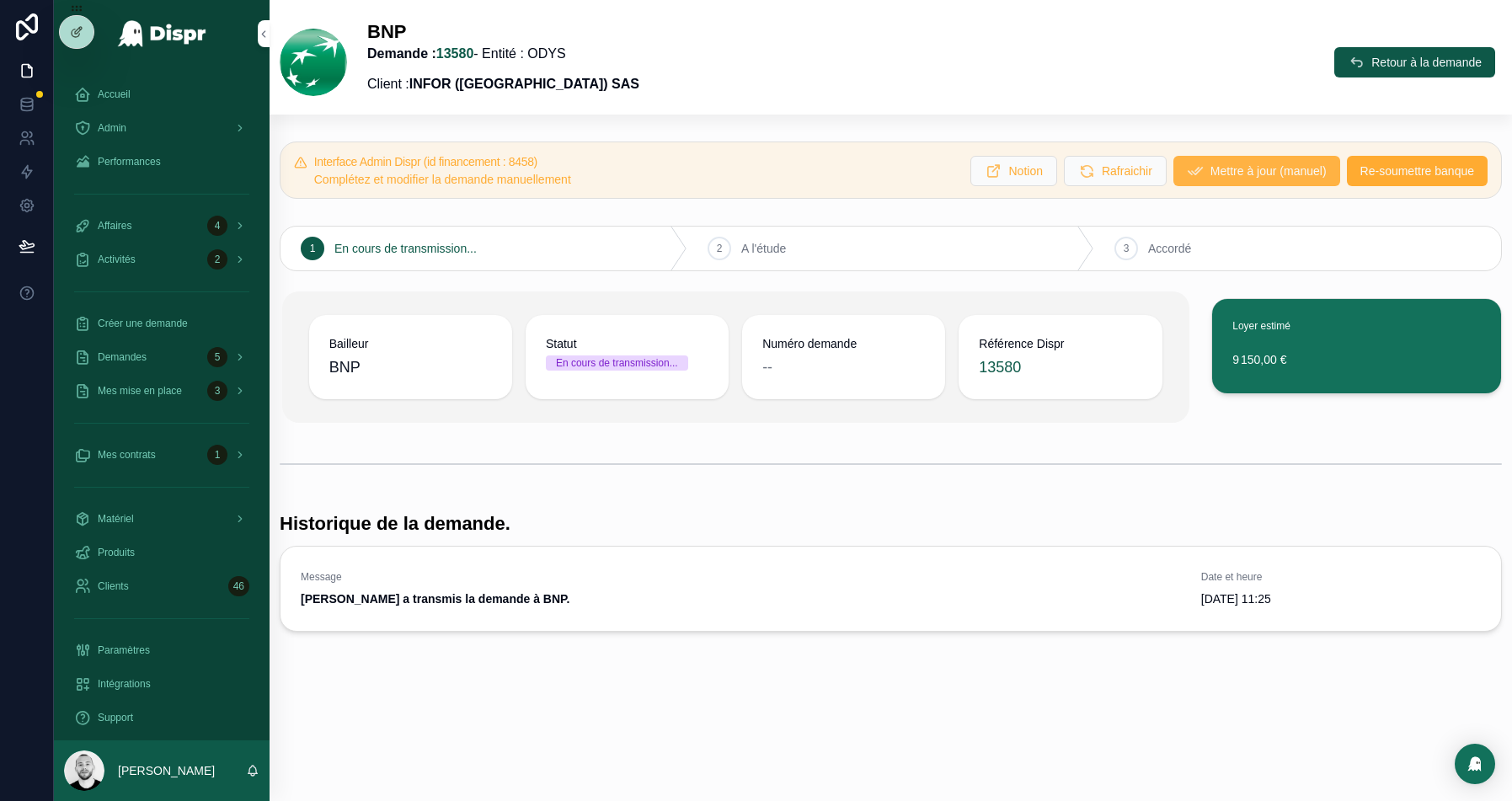
click at [1236, 179] on button "Mettre à jour (manuel)" at bounding box center [1257, 171] width 166 height 31
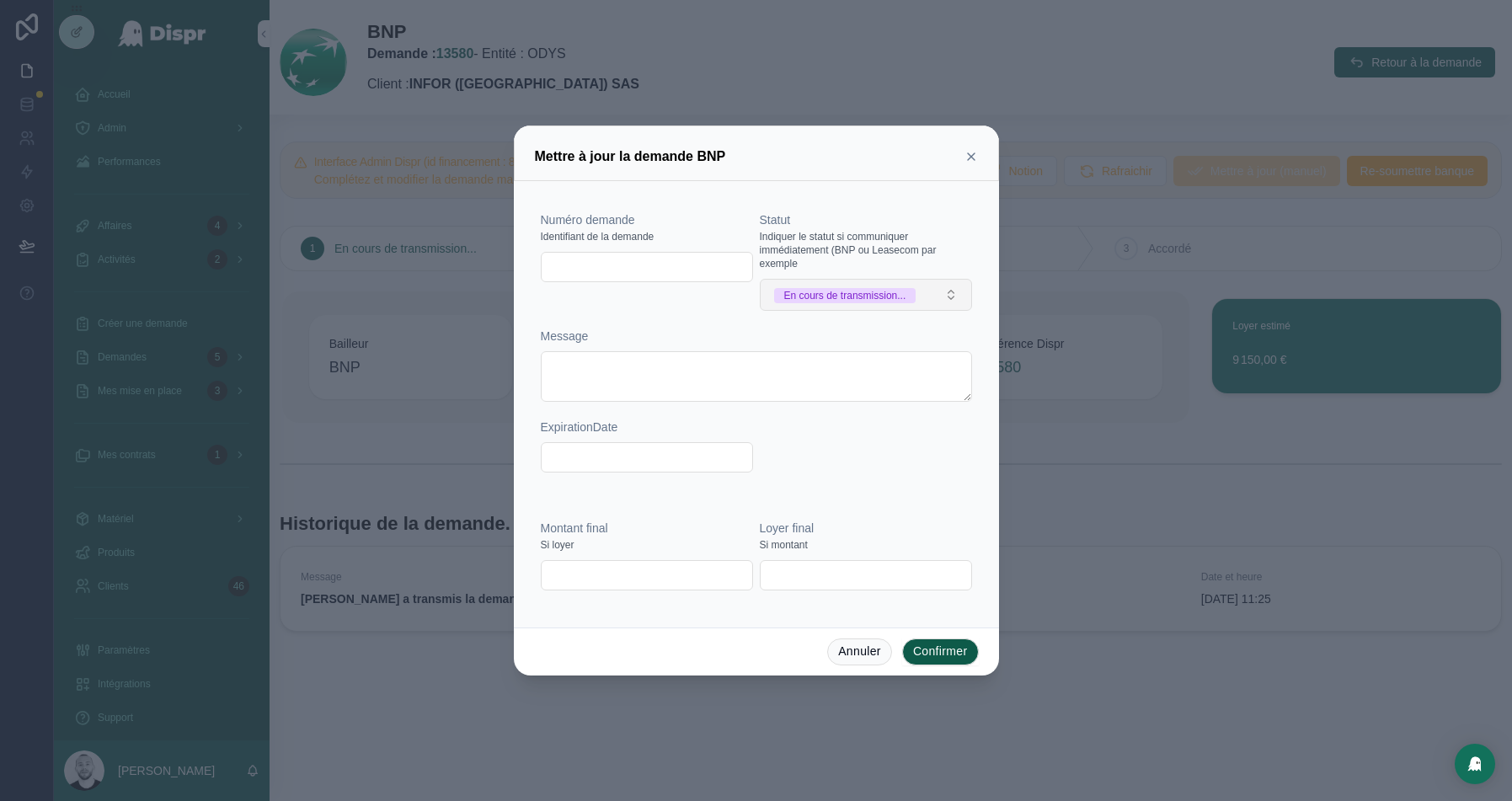
click at [828, 288] on div "En cours de transmission..." at bounding box center [845, 295] width 122 height 15
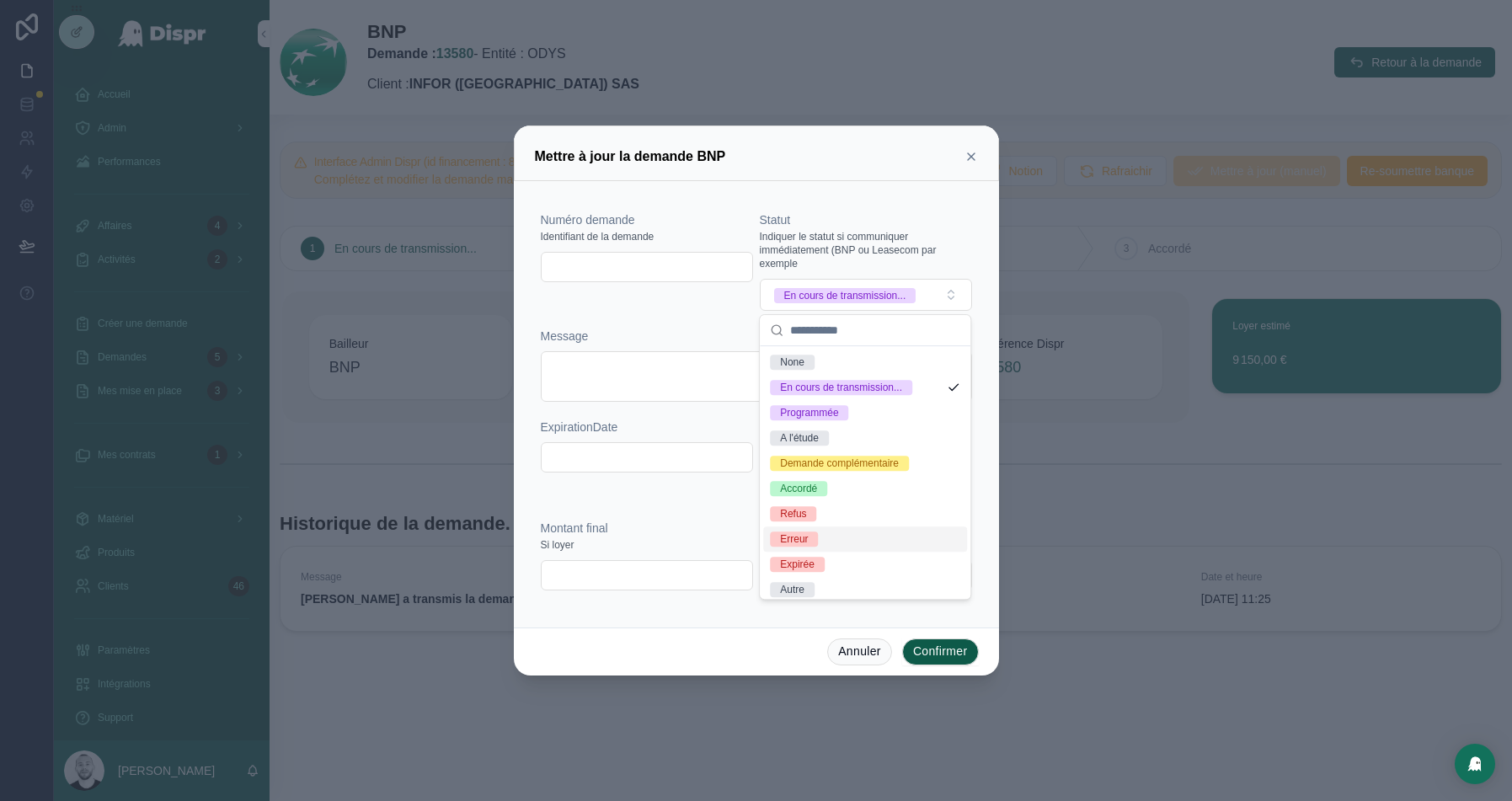
click at [818, 539] on span "Erreur" at bounding box center [794, 539] width 48 height 15
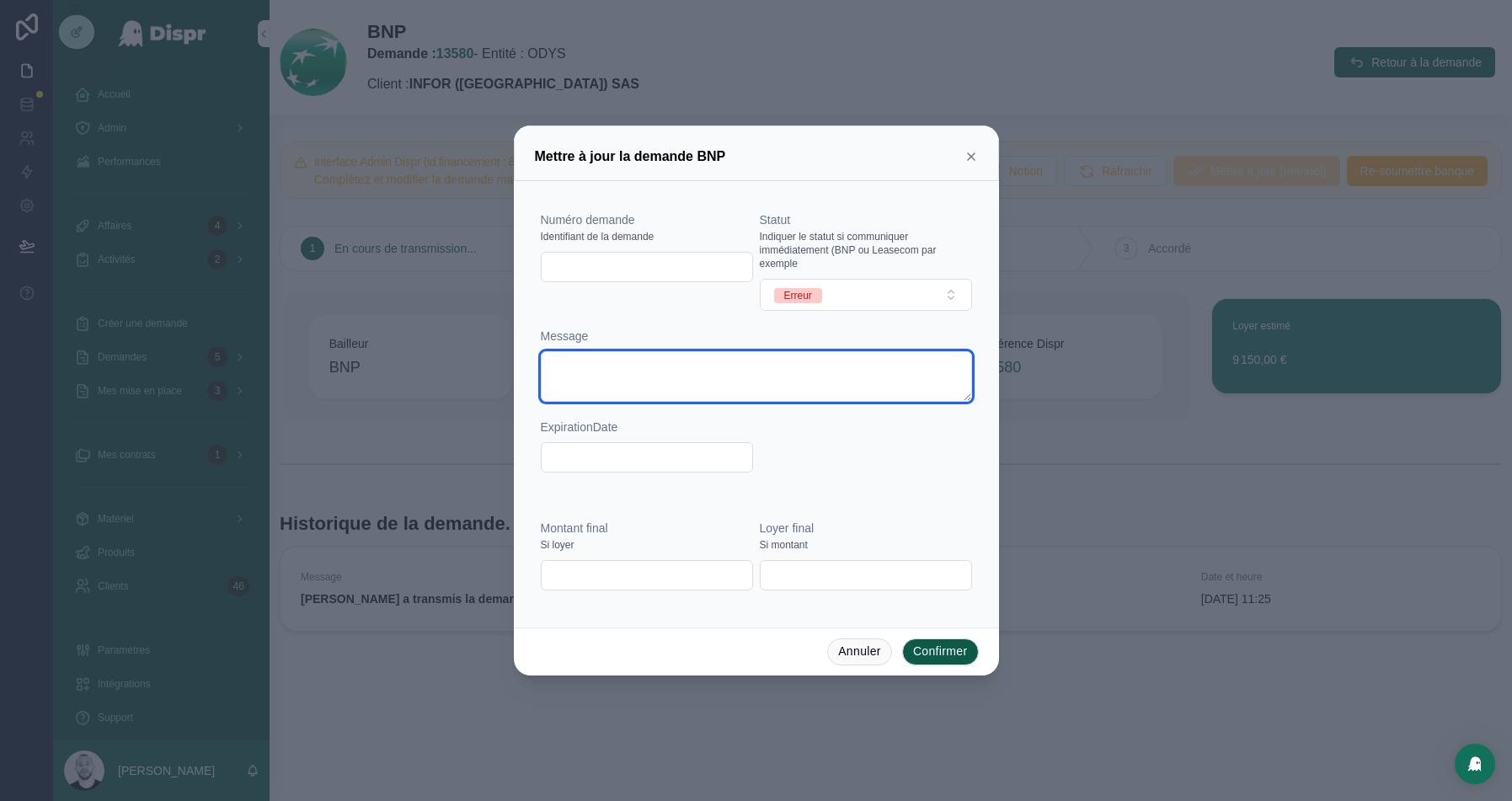
click at [581, 386] on textarea at bounding box center [756, 377] width 432 height 51
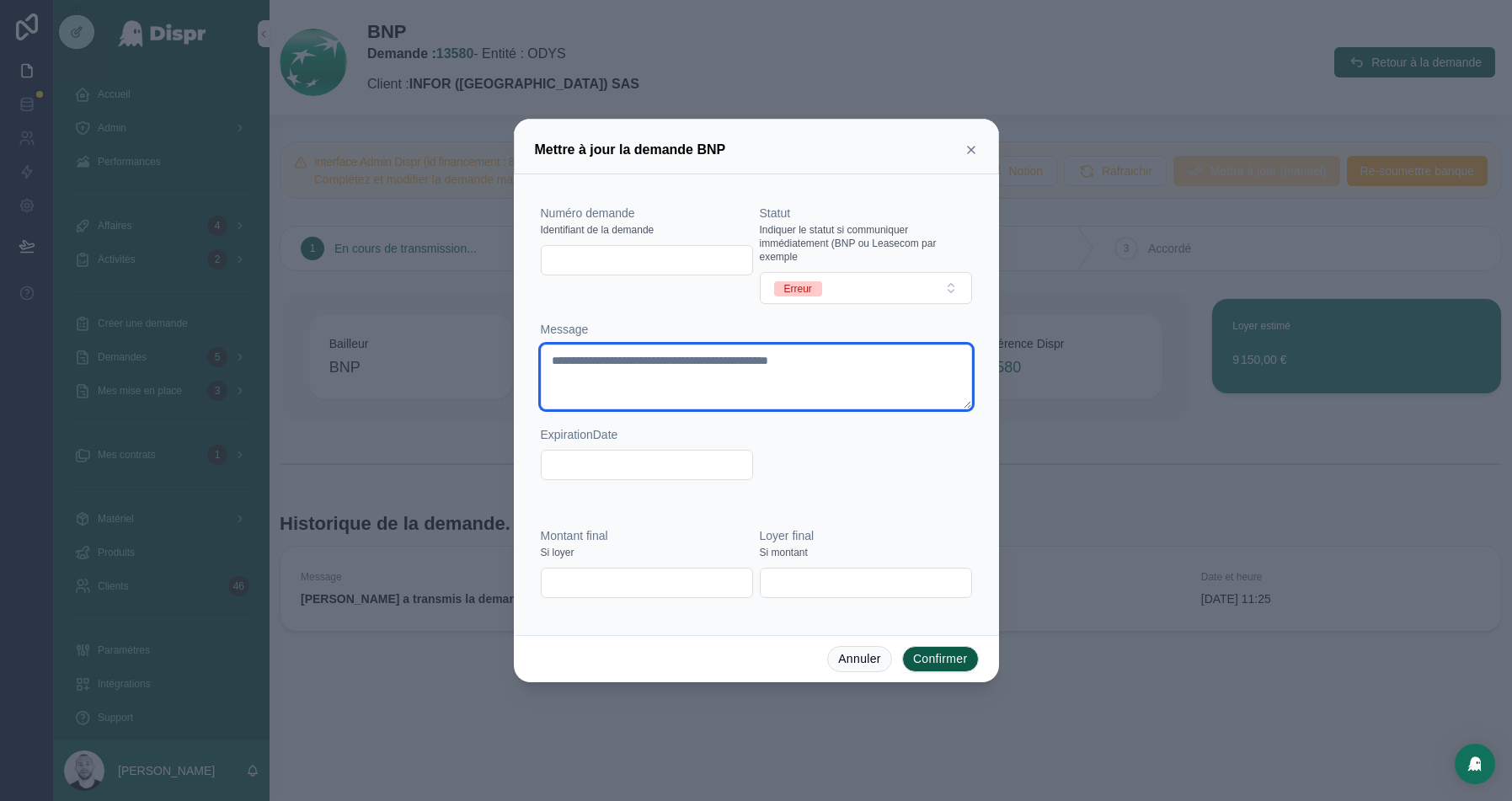
type textarea "**********"
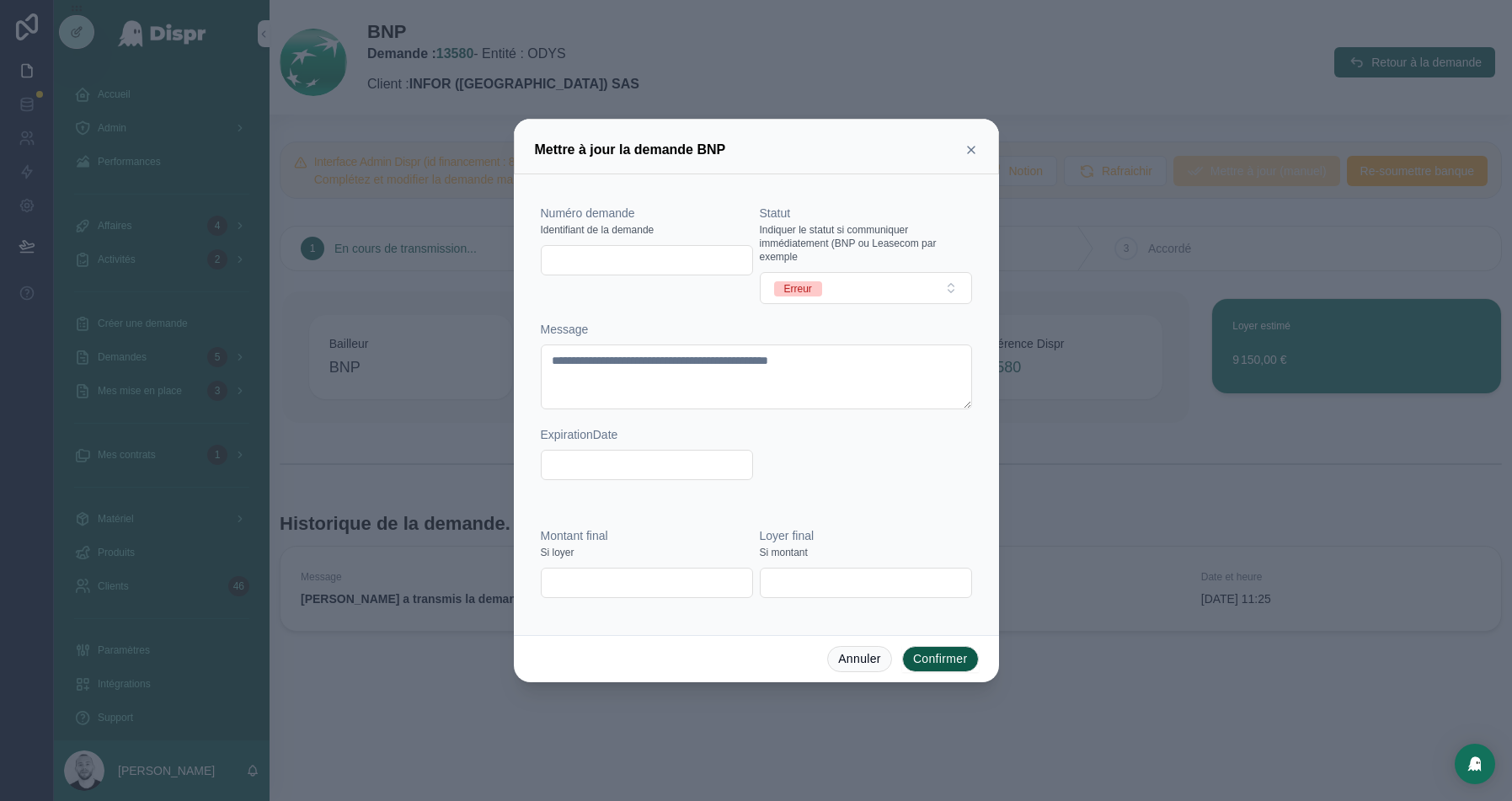
click at [919, 655] on button "Confirmer" at bounding box center [940, 660] width 77 height 27
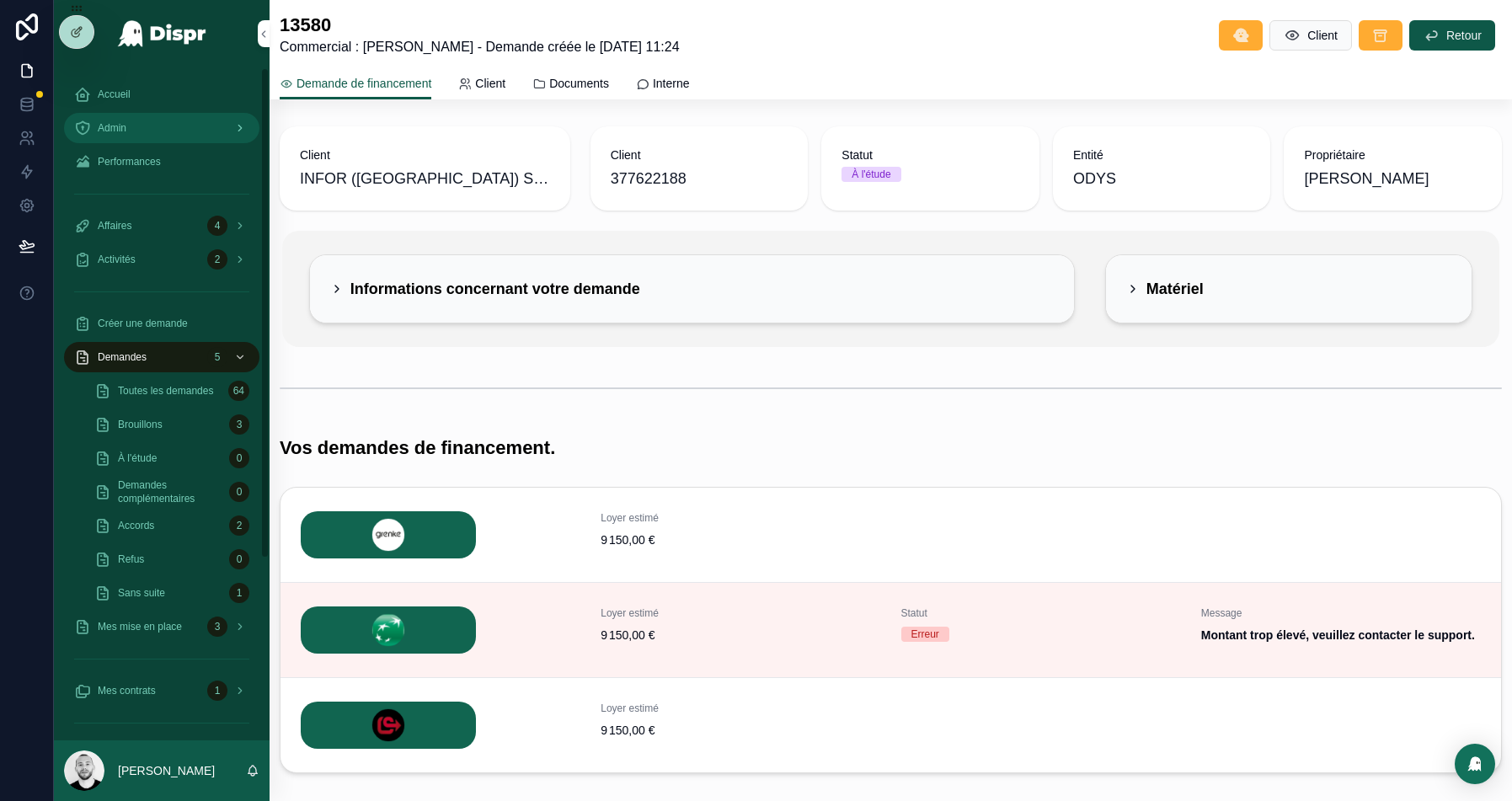
click at [142, 129] on div "Admin" at bounding box center [162, 129] width 176 height 27
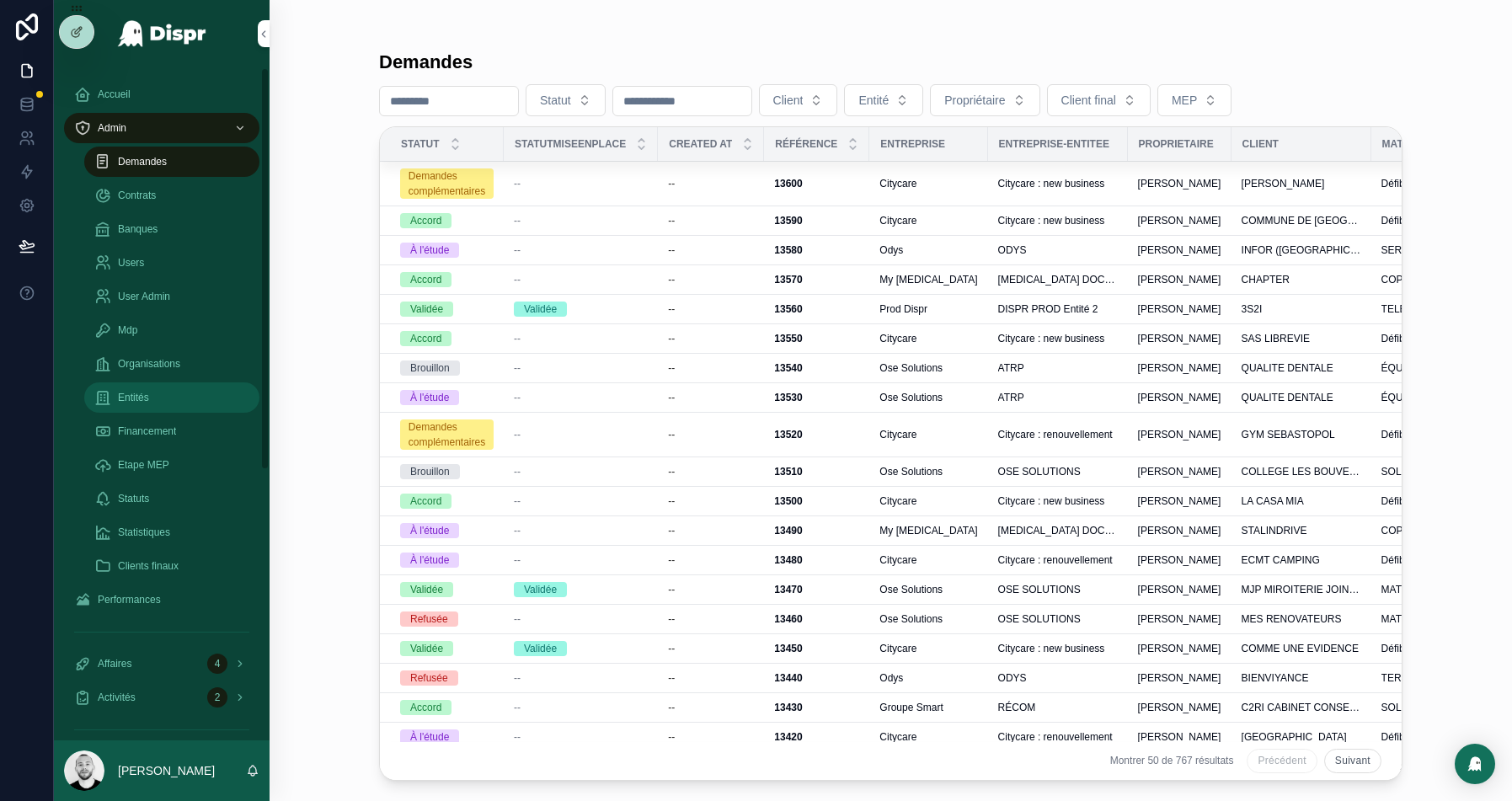
click at [157, 396] on div "Entités" at bounding box center [171, 398] width 155 height 27
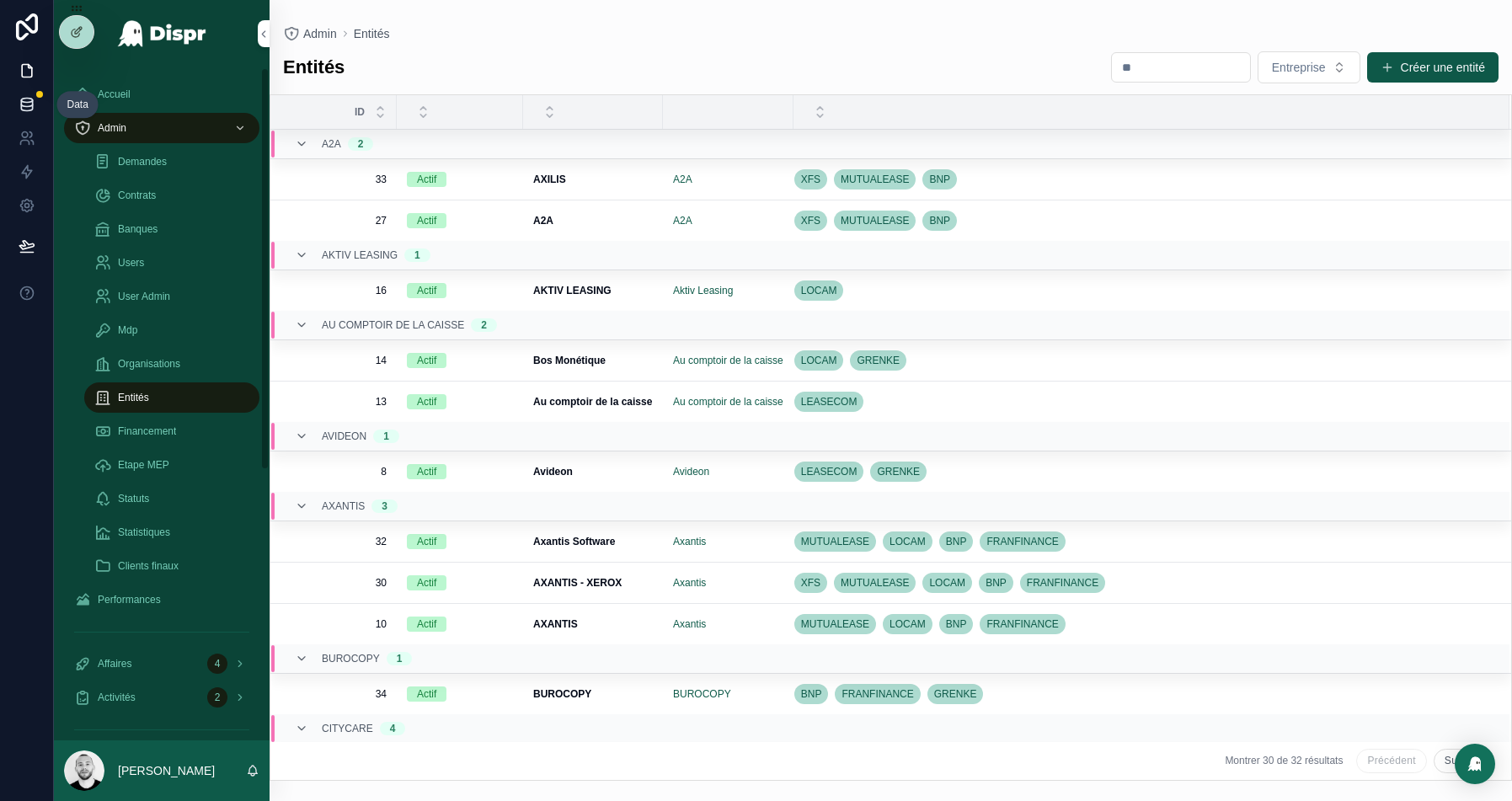
click at [31, 102] on icon at bounding box center [26, 100] width 11 height 5
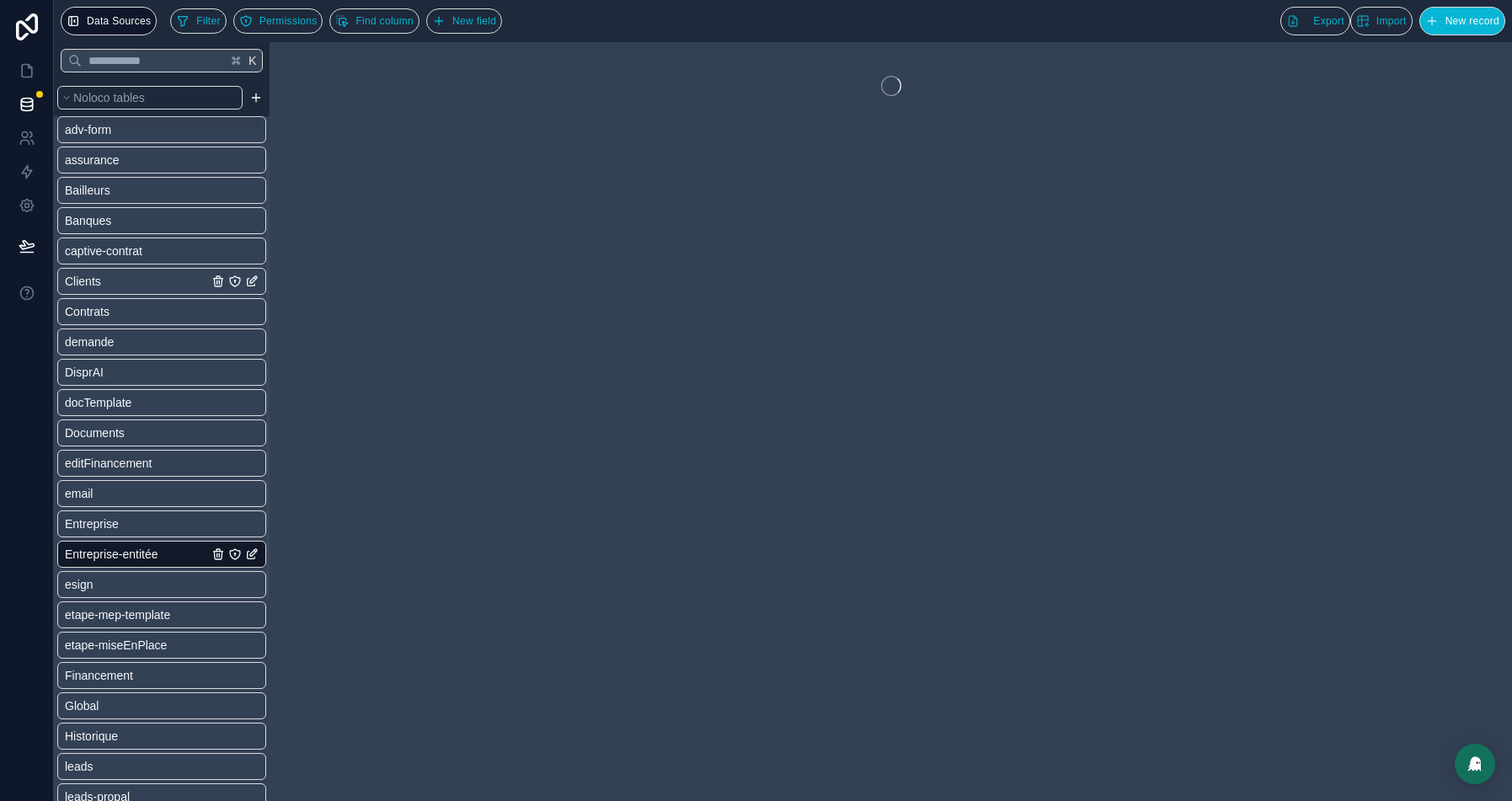
scroll to position [140, 0]
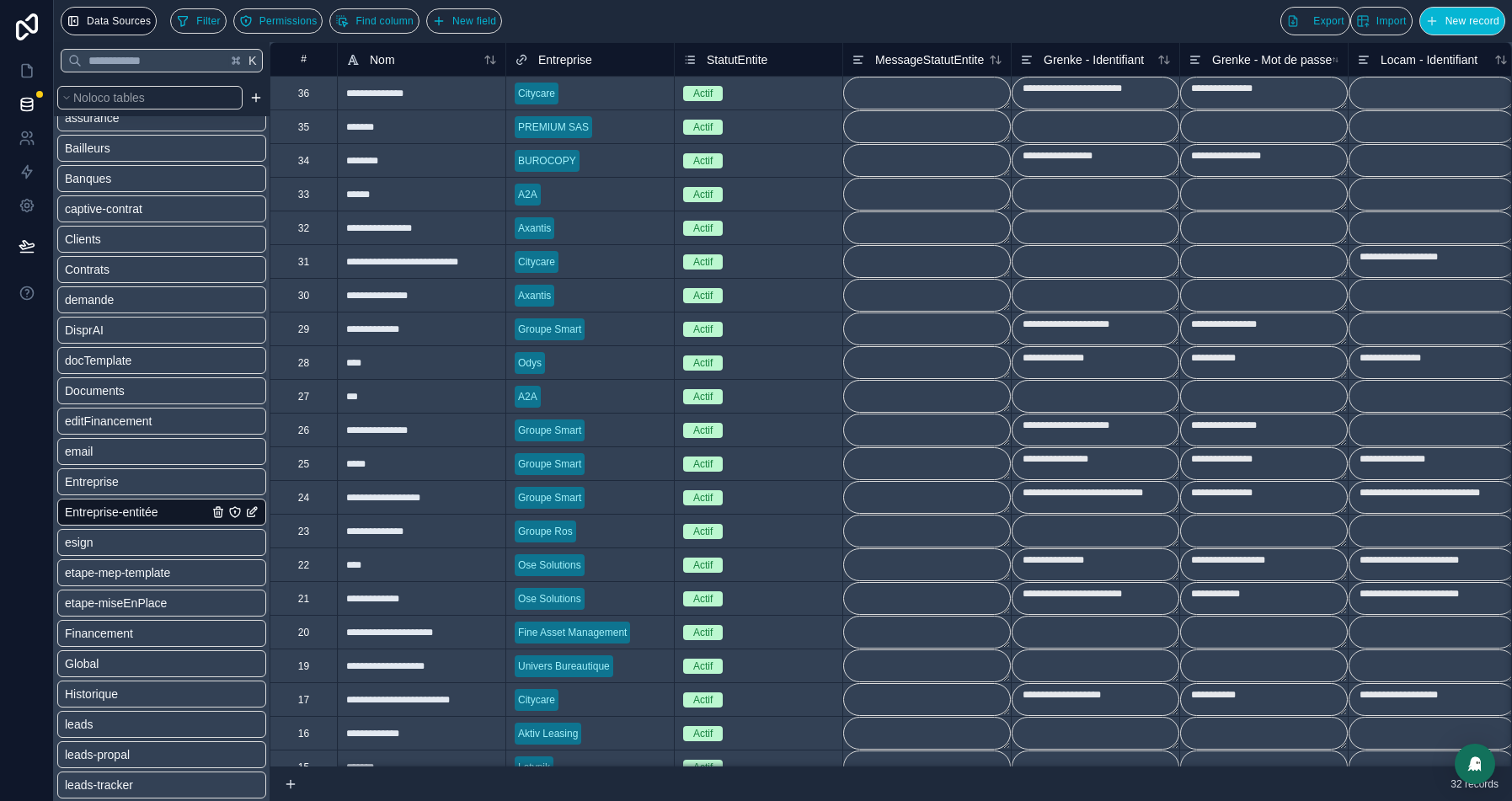
click at [319, 96] on div "36" at bounding box center [303, 92] width 67 height 33
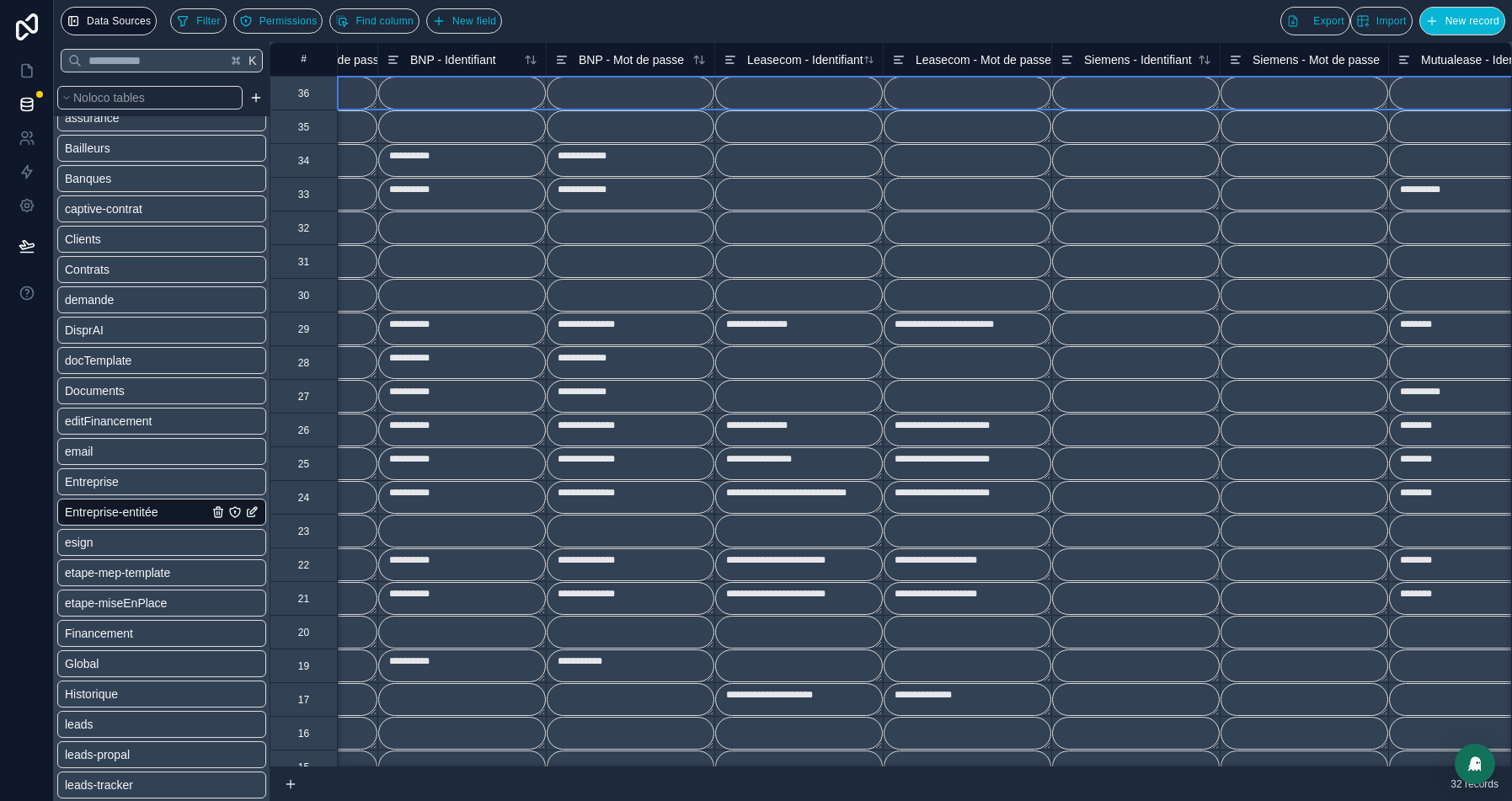
scroll to position [0, 1673]
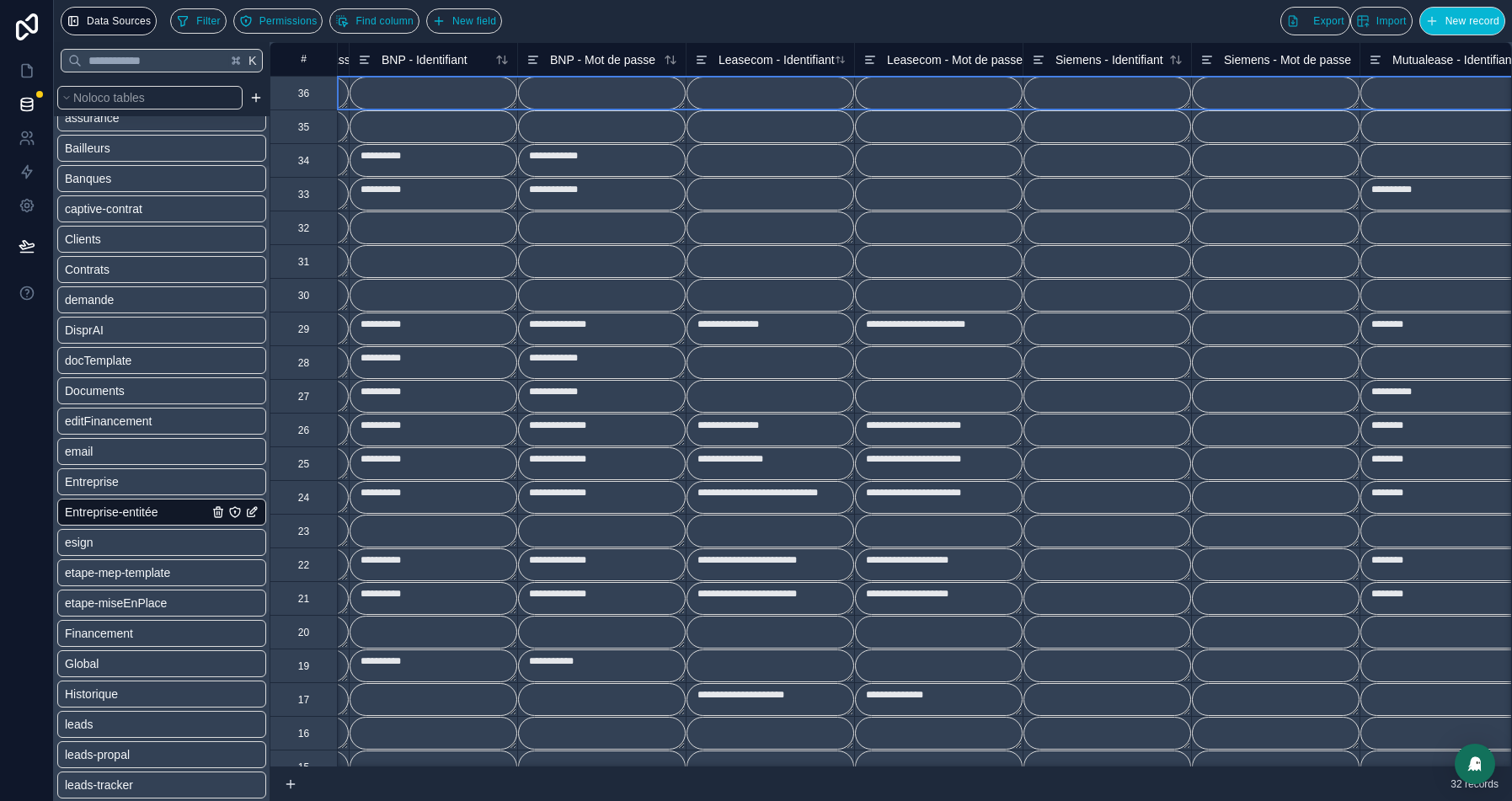
click at [773, 87] on textarea at bounding box center [770, 93] width 167 height 33
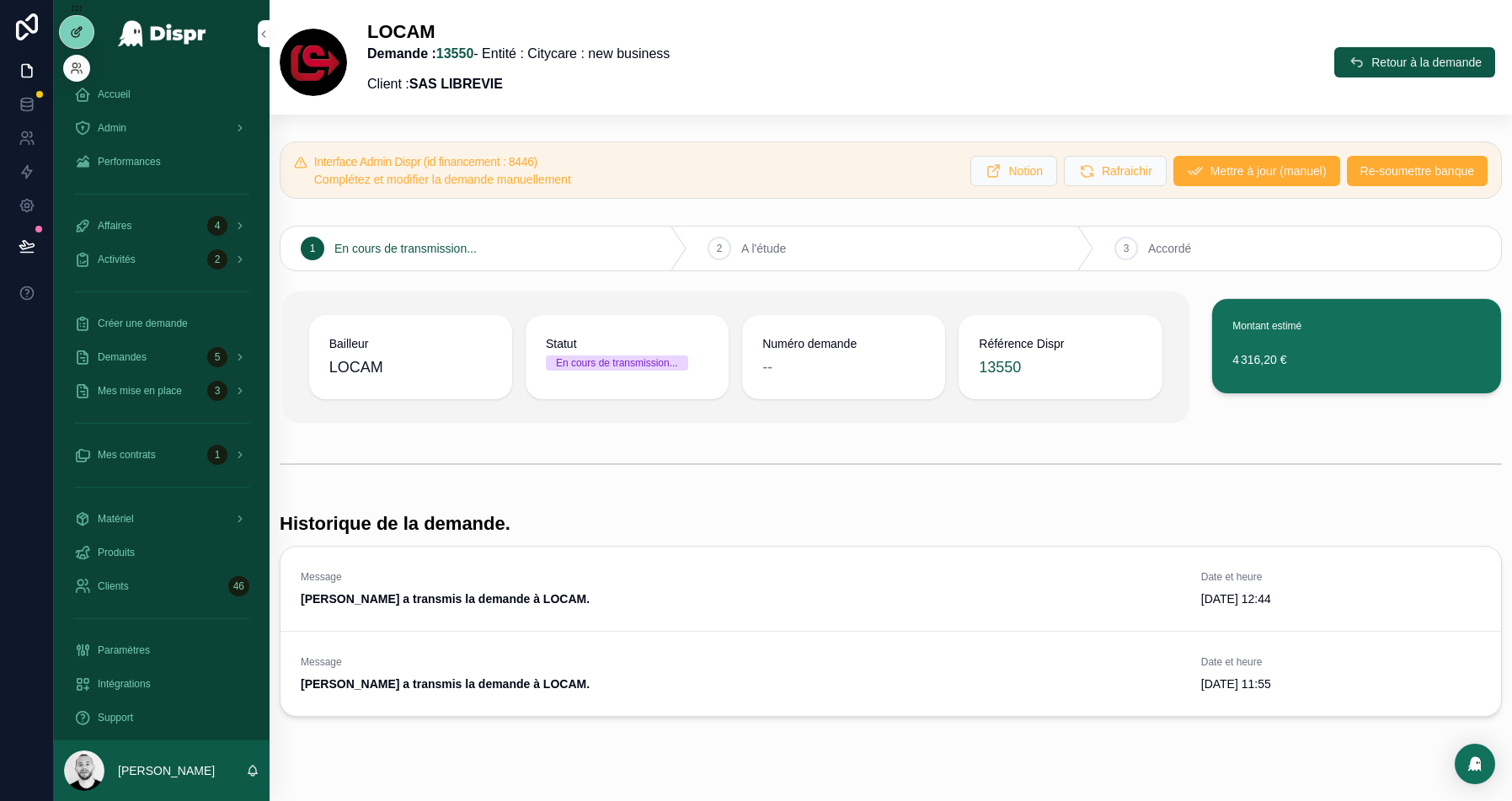
click at [81, 40] on div at bounding box center [76, 32] width 33 height 32
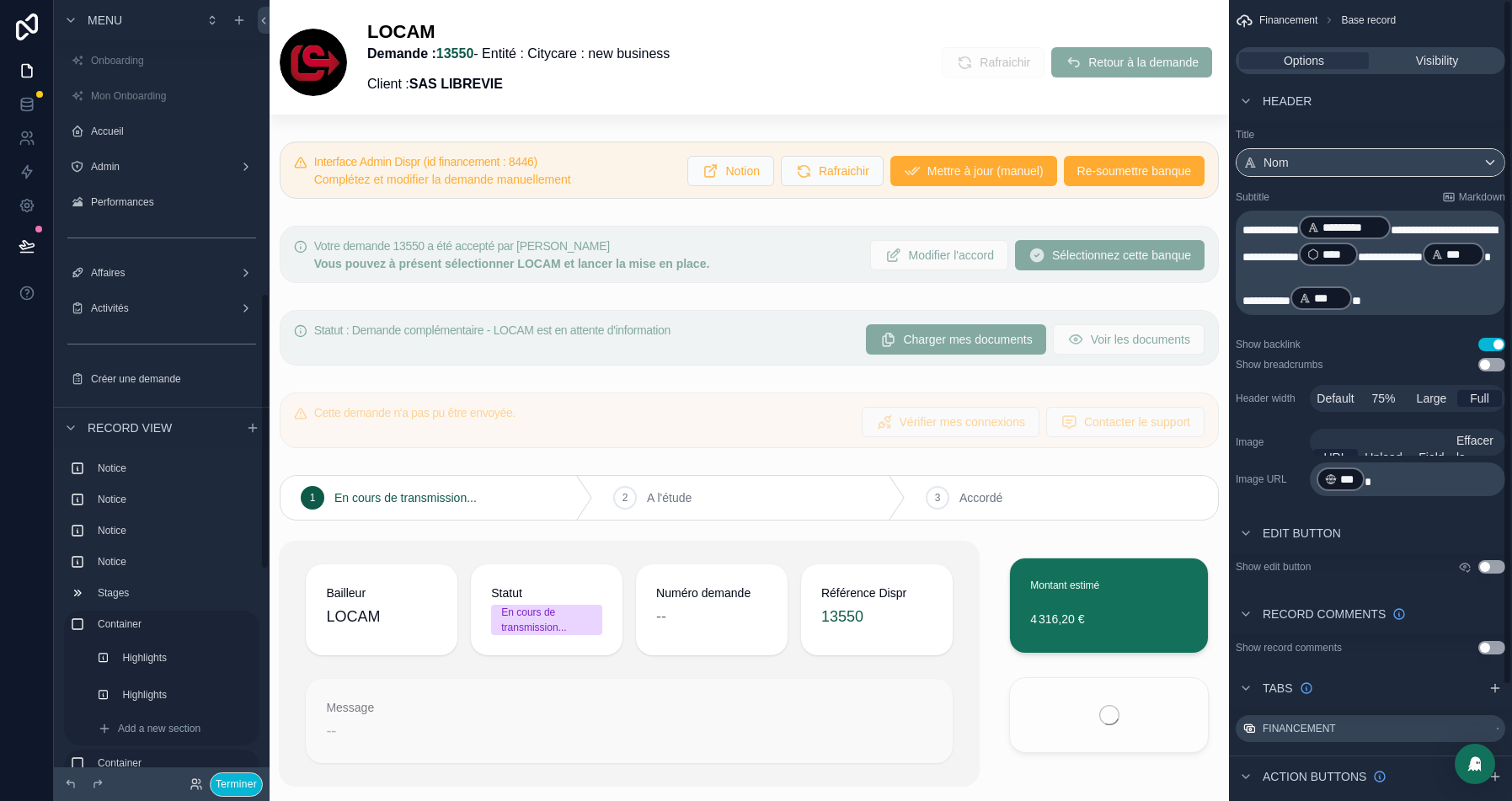
scroll to position [828, 0]
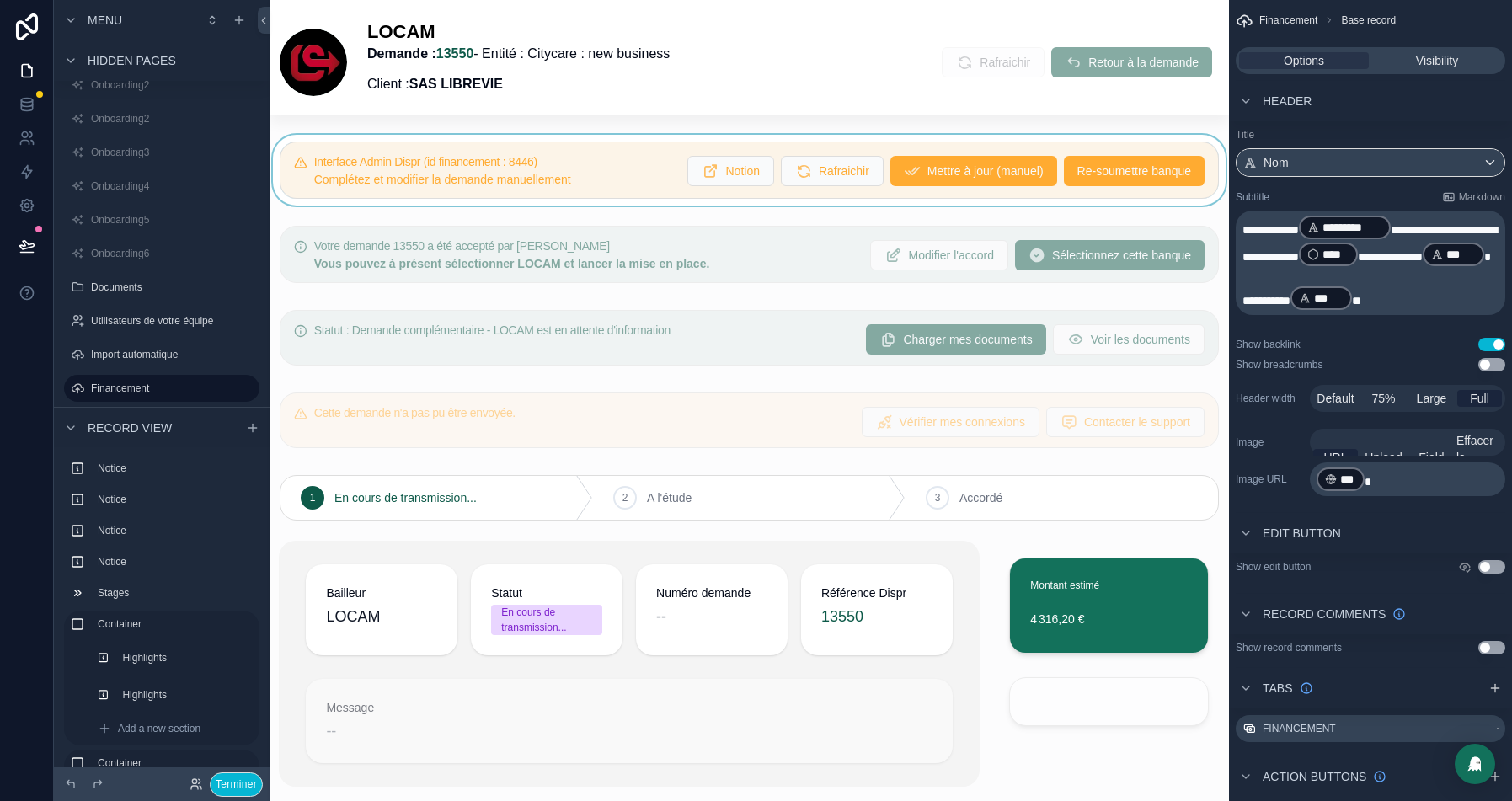
click at [1097, 169] on div "scrollable content" at bounding box center [749, 170] width 960 height 71
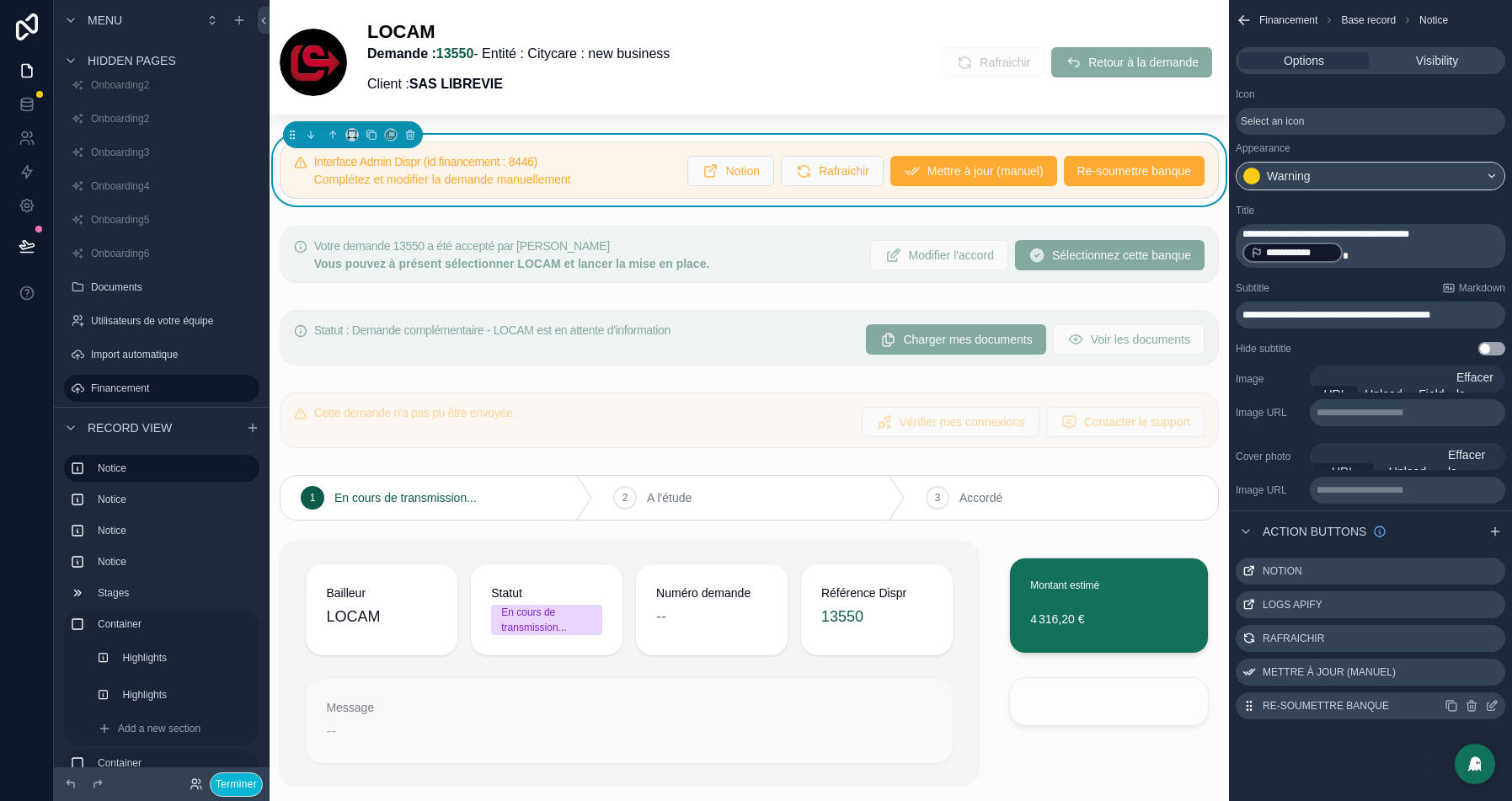
click at [1494, 709] on icon "scrollable content" at bounding box center [1491, 707] width 7 height 7
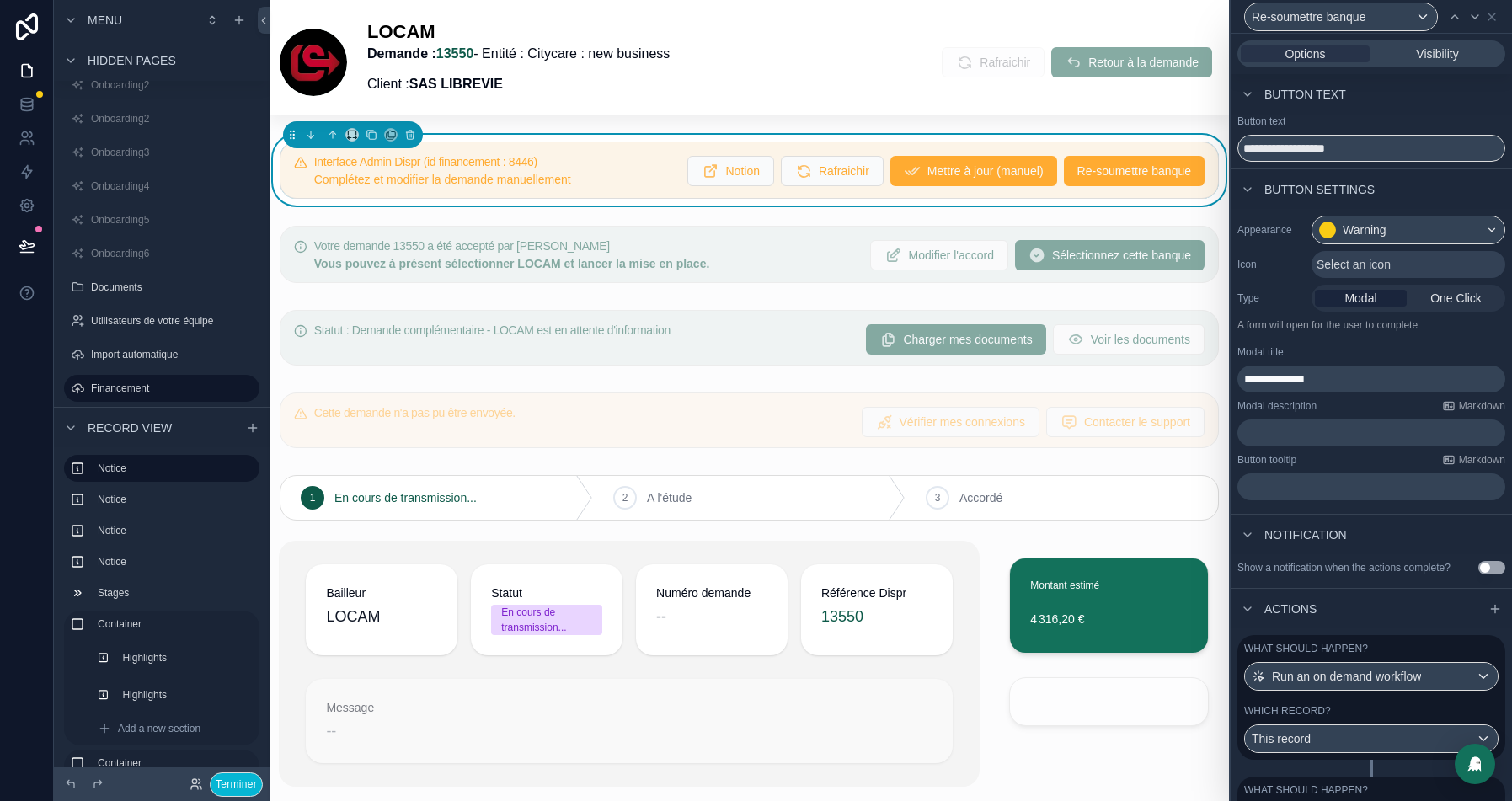
scroll to position [159, 0]
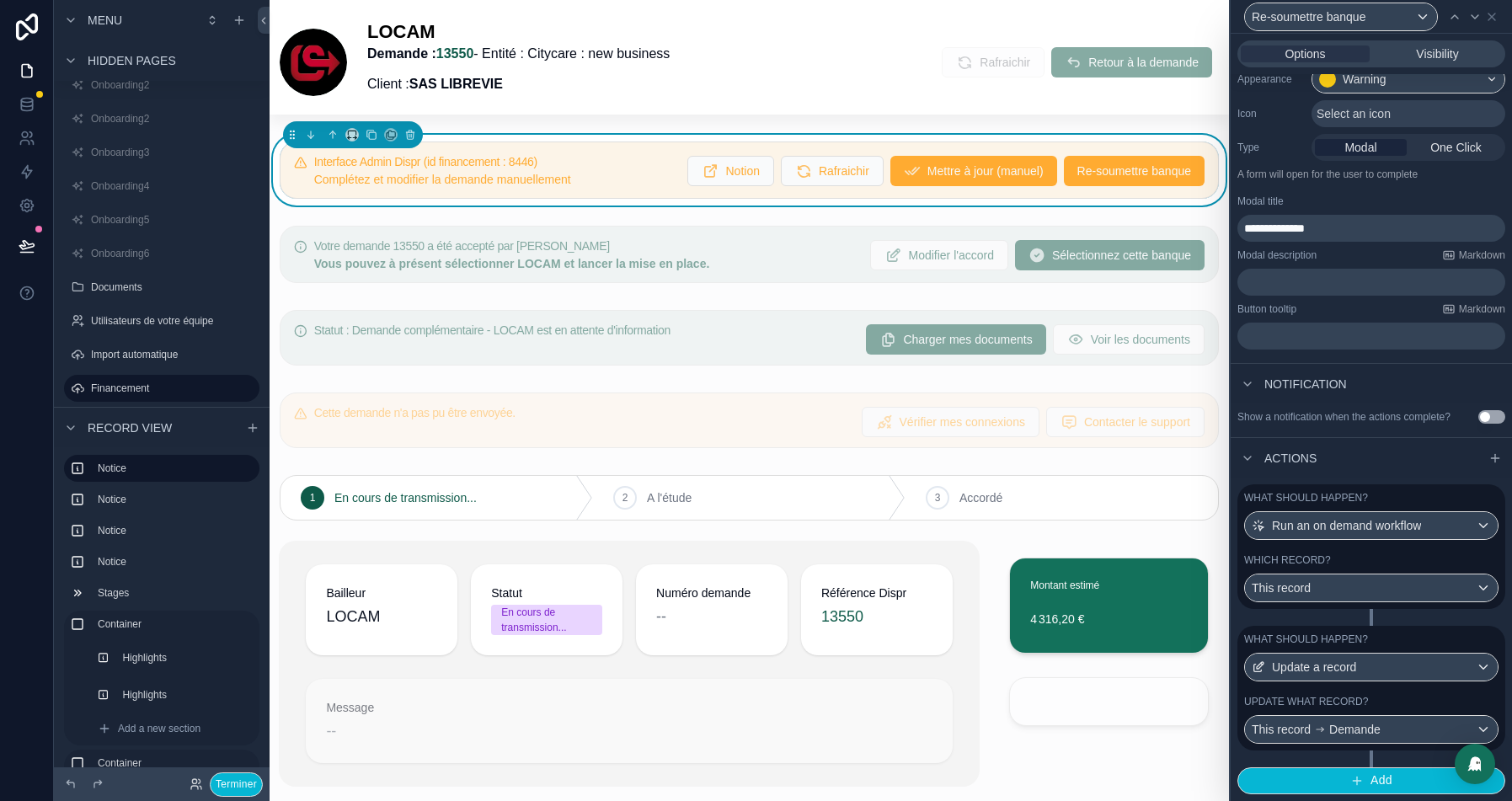
click at [1360, 692] on div "What should happen? Update a record Update what record? This record Demande" at bounding box center [1372, 689] width 268 height 125
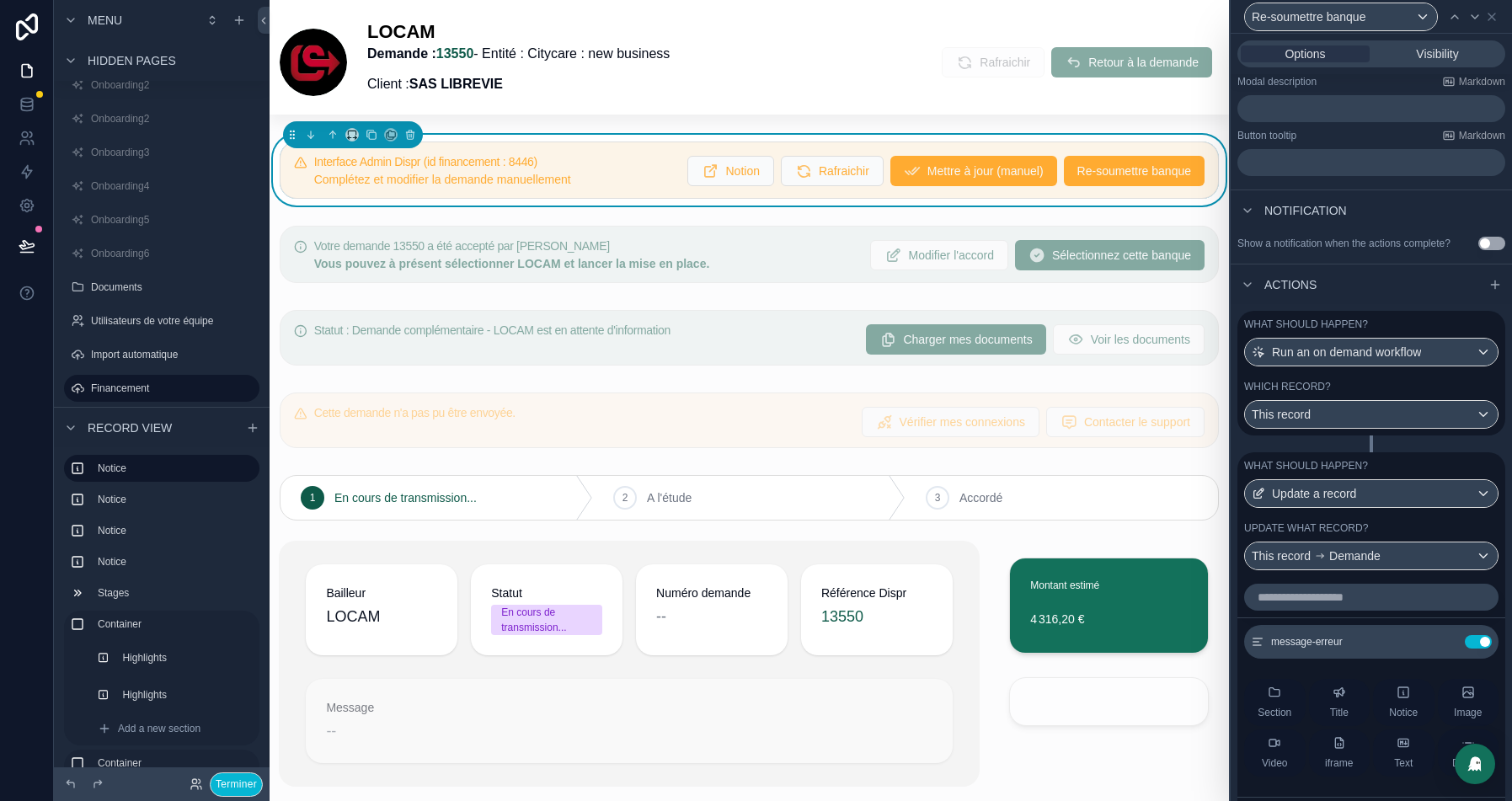
scroll to position [328, 0]
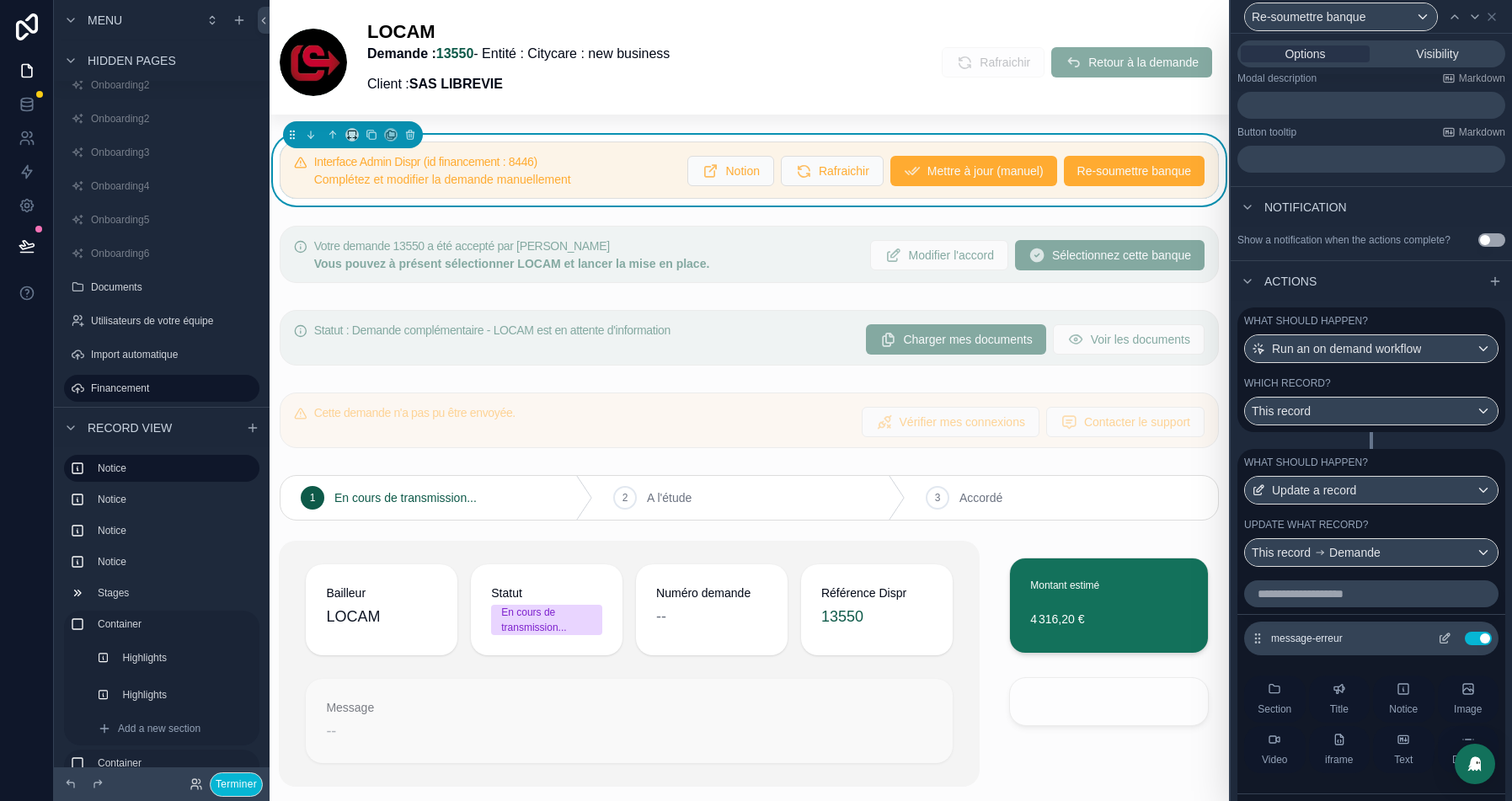
click at [1450, 645] on icon at bounding box center [1444, 638] width 14 height 14
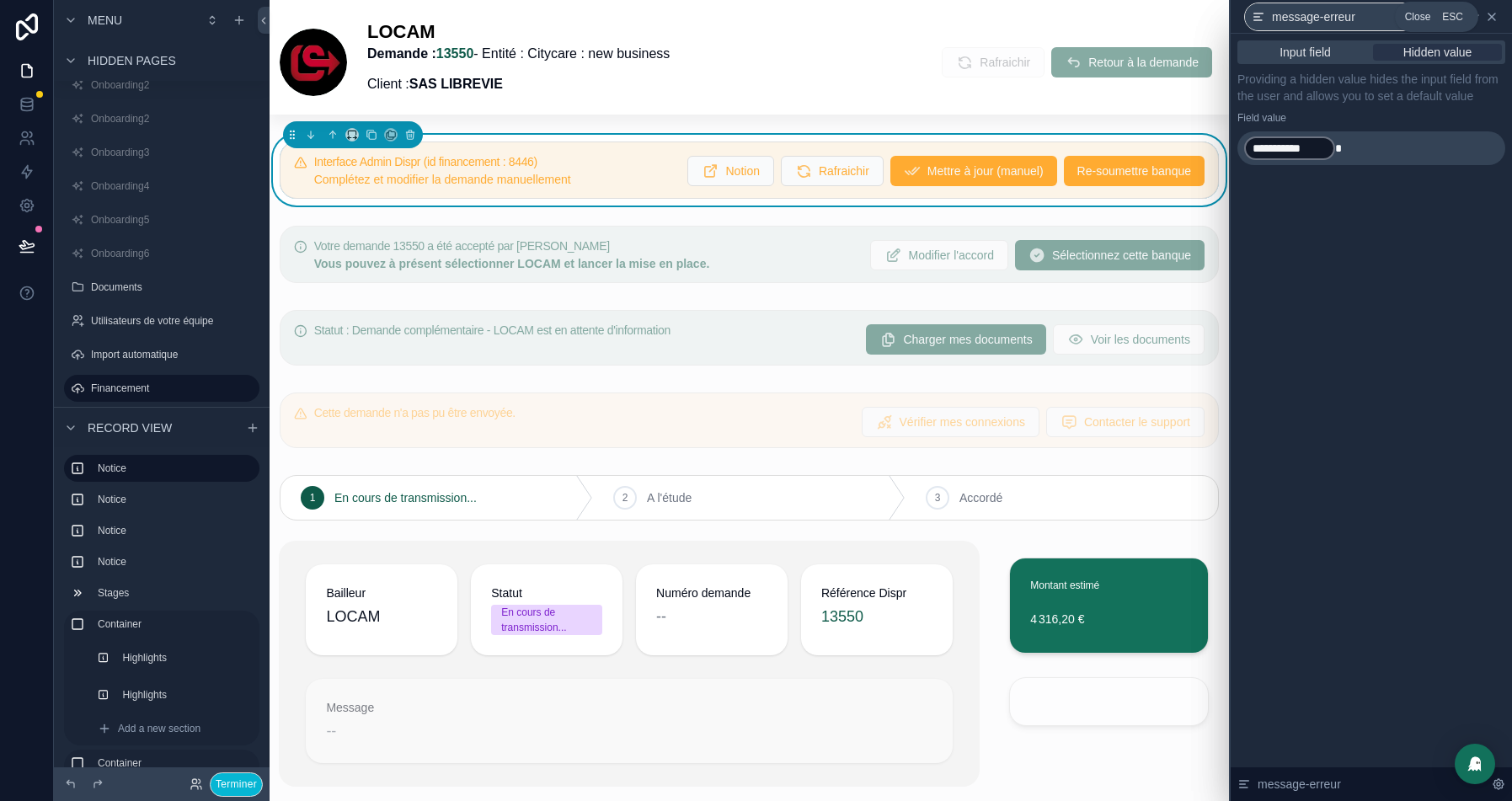
click at [1493, 15] on icon at bounding box center [1491, 16] width 6 height 6
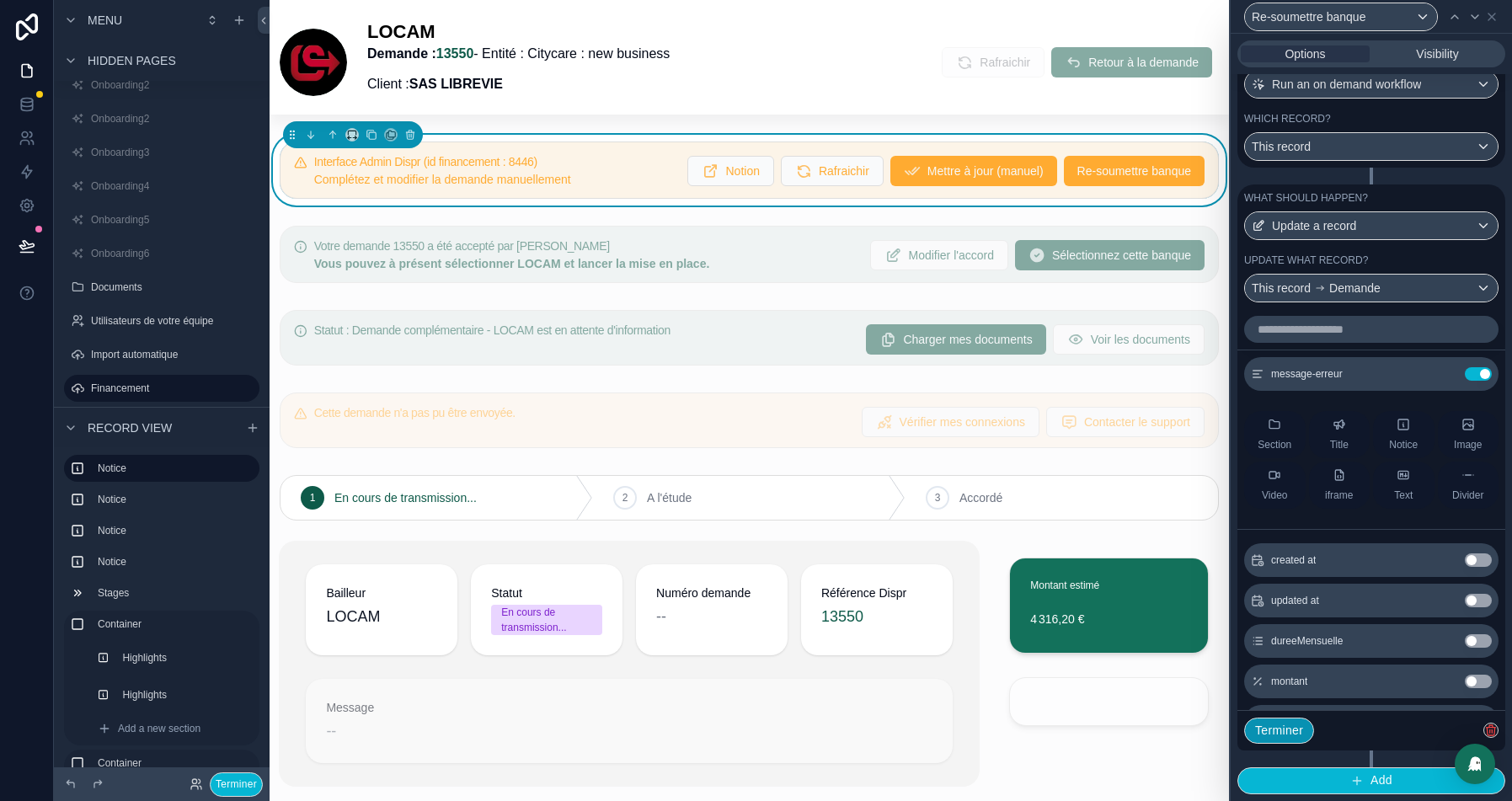
click at [1287, 732] on button "Terminer" at bounding box center [1279, 731] width 70 height 27
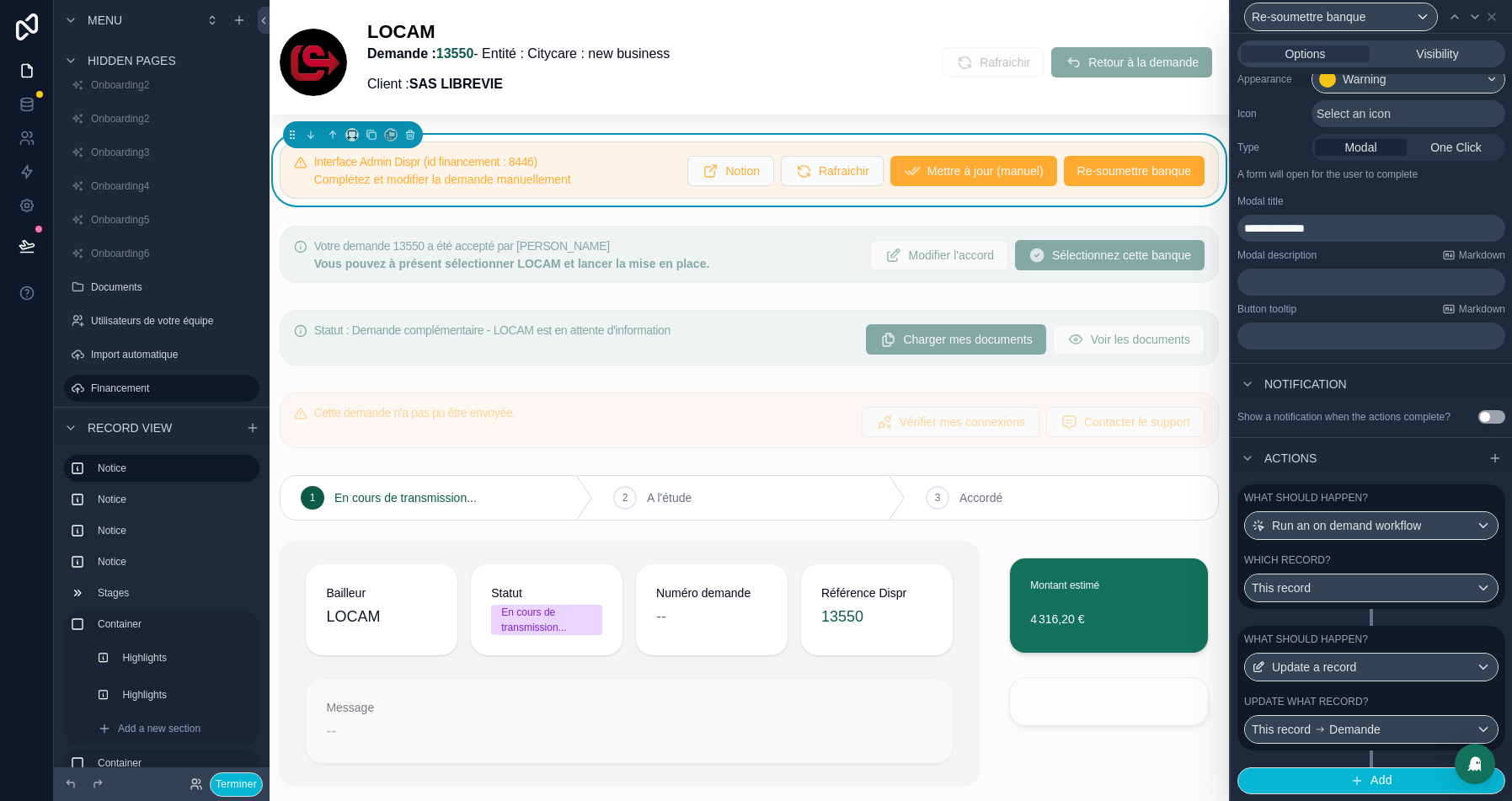
scroll to position [120, 0]
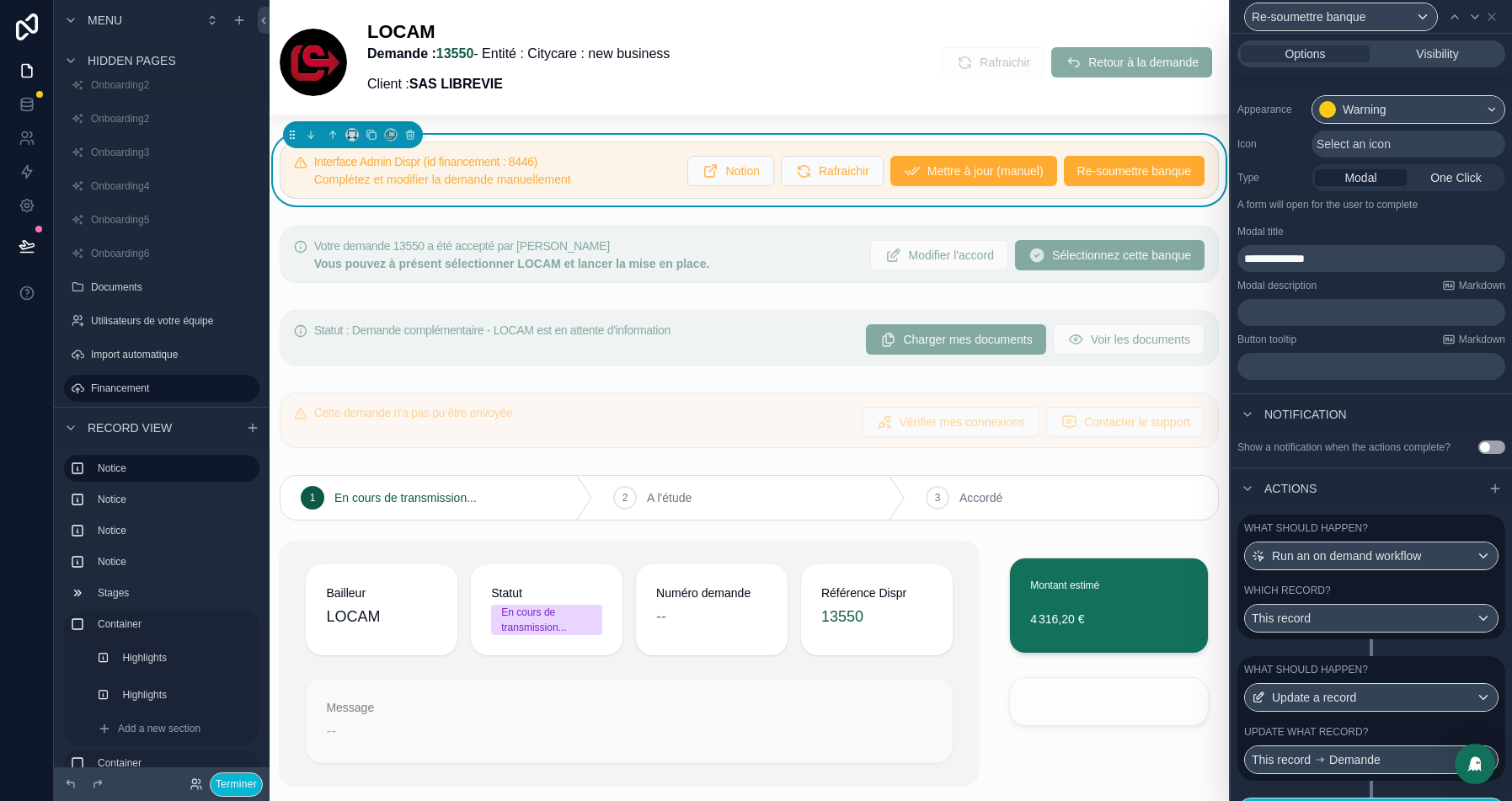
click at [1379, 597] on div "Which record?" at bounding box center [1371, 590] width 254 height 14
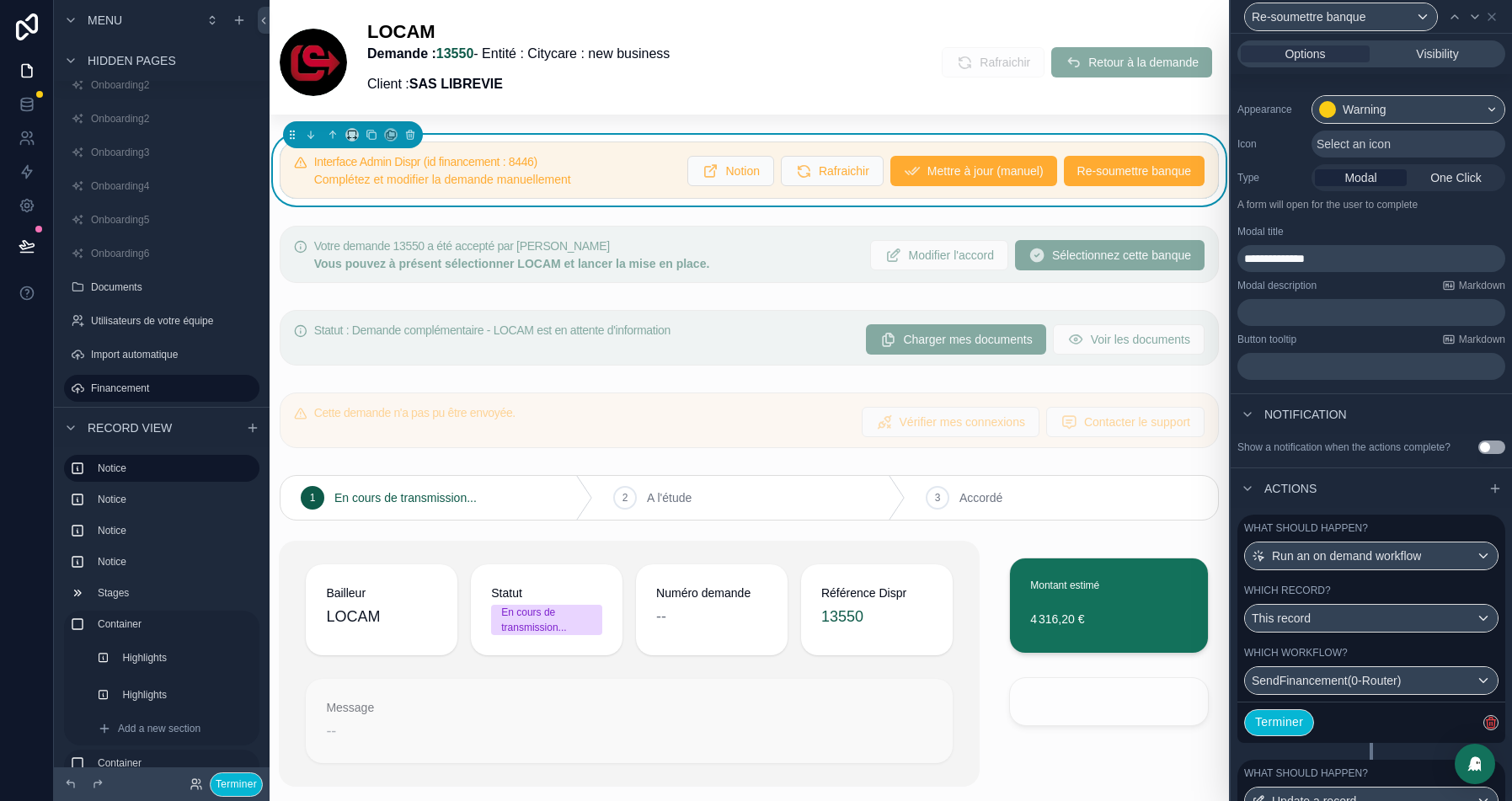
scroll to position [215, 0]
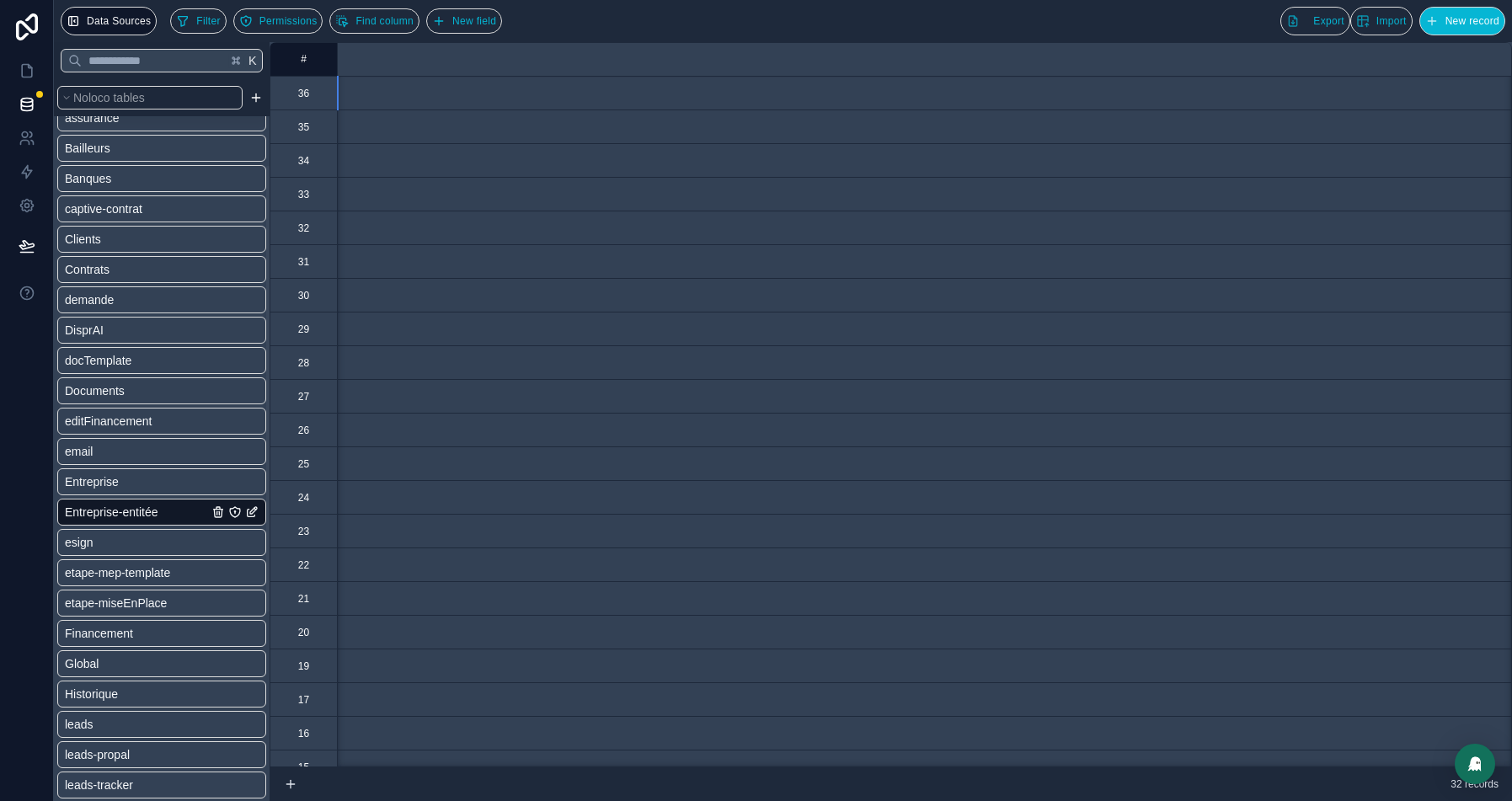
scroll to position [0, 1673]
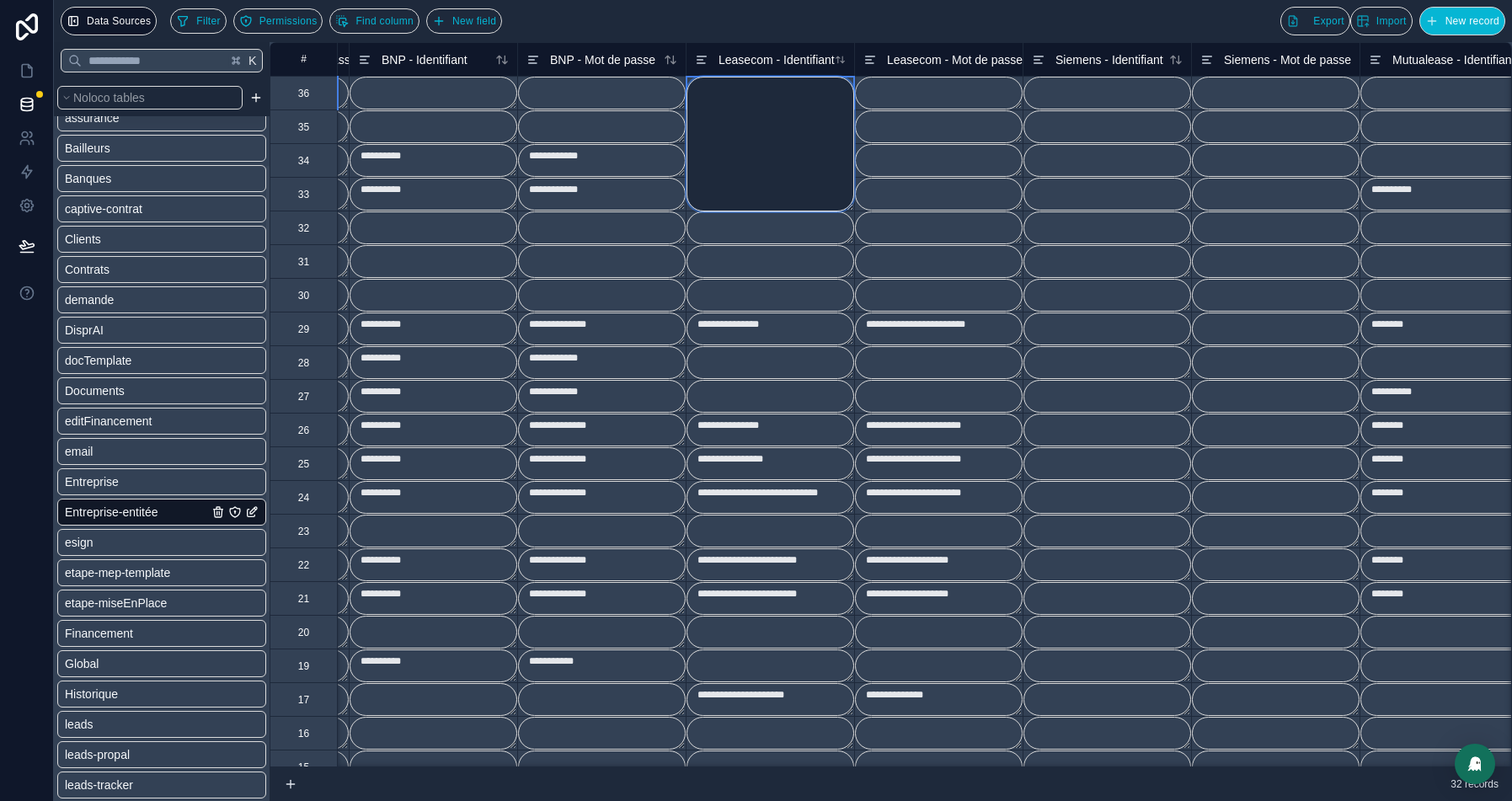
click at [737, 96] on textarea at bounding box center [770, 144] width 167 height 135
paste textarea "**********"
click at [880, 87] on textarea at bounding box center [938, 93] width 167 height 33
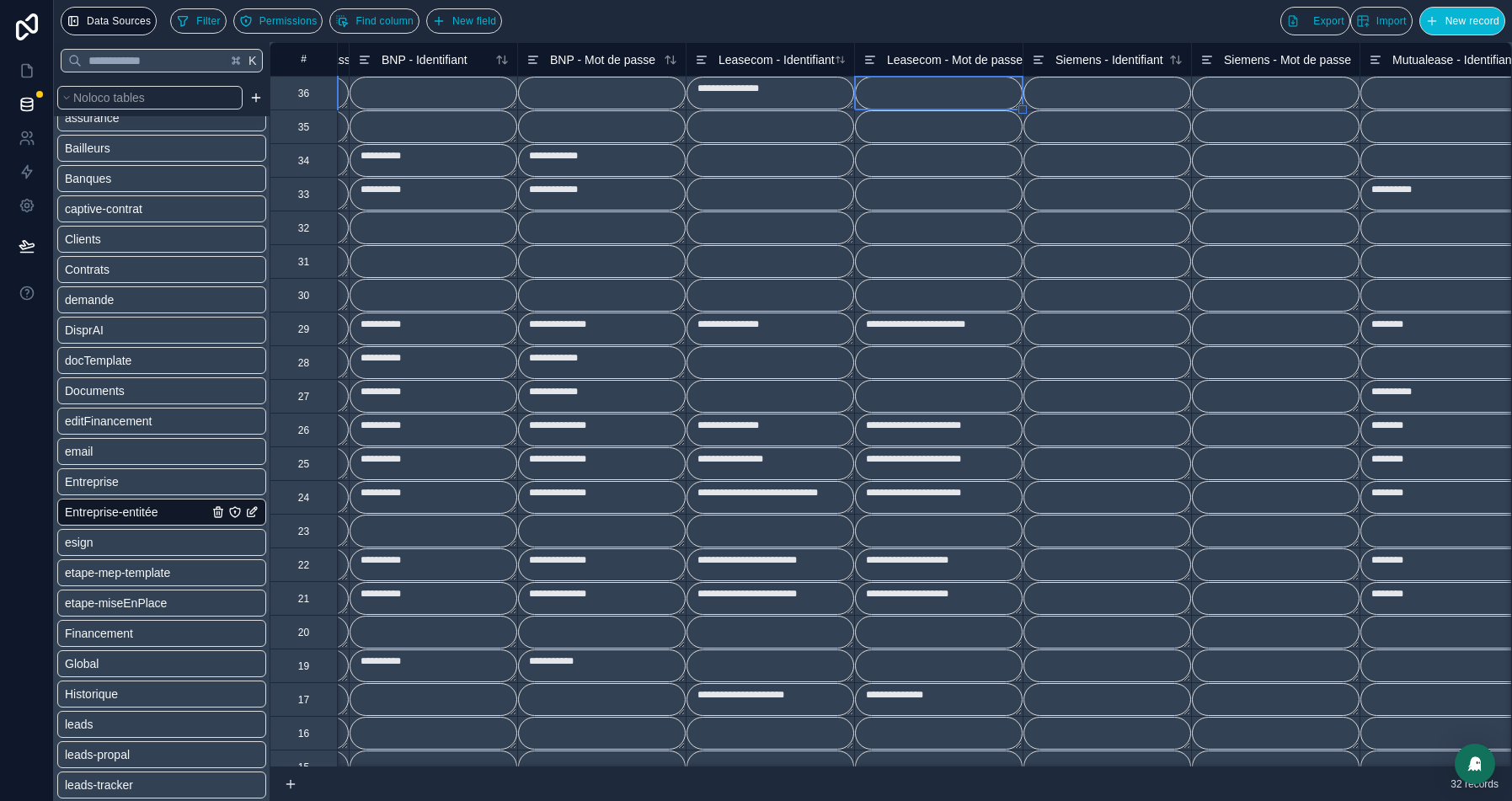
click at [880, 87] on textarea at bounding box center [938, 93] width 167 height 33
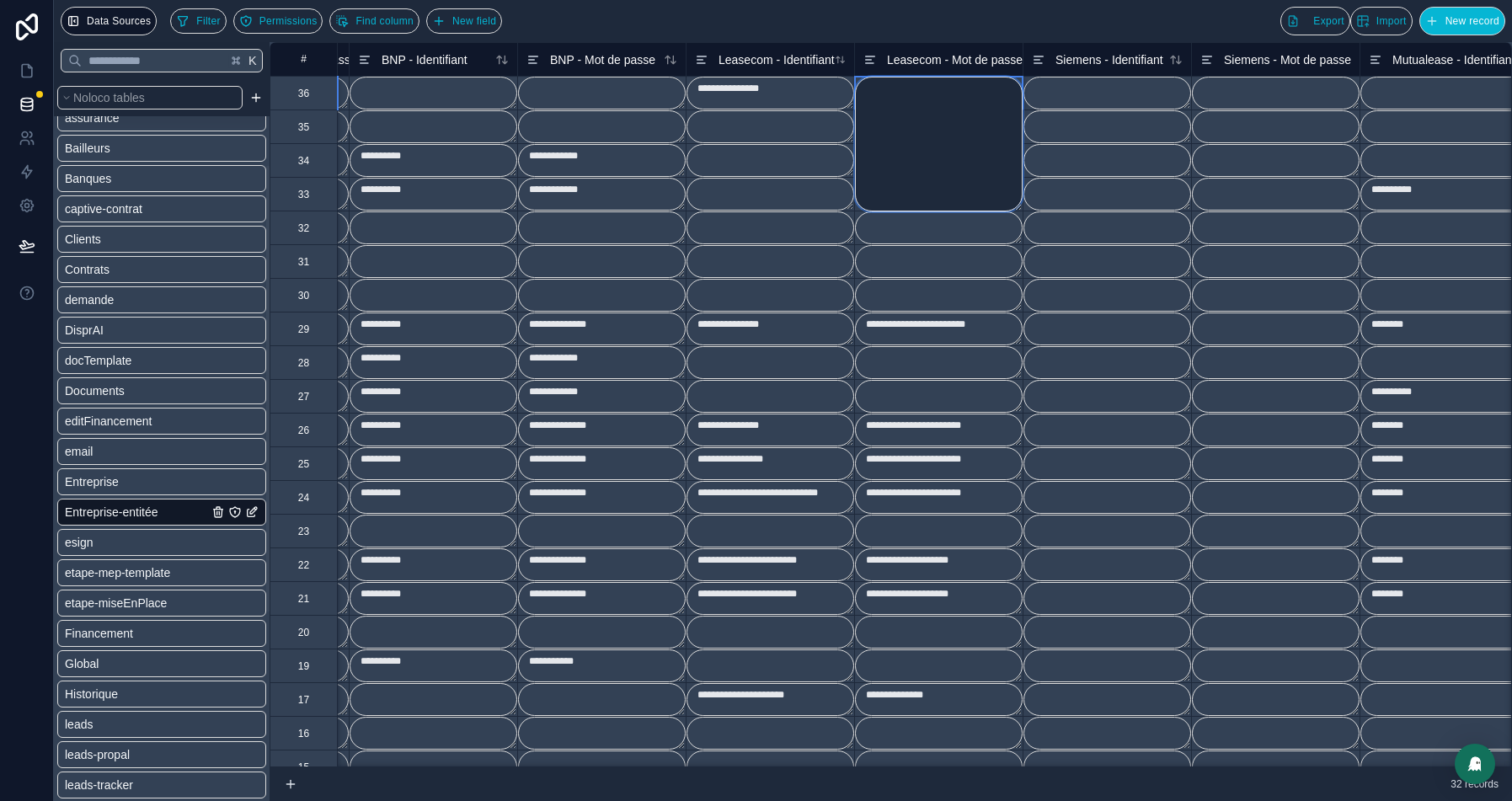
type textarea "**********"
click at [874, 88] on textarea at bounding box center [938, 144] width 167 height 135
paste textarea "**********"
type textarea "**********"
click at [806, 261] on textarea at bounding box center [770, 262] width 167 height 33
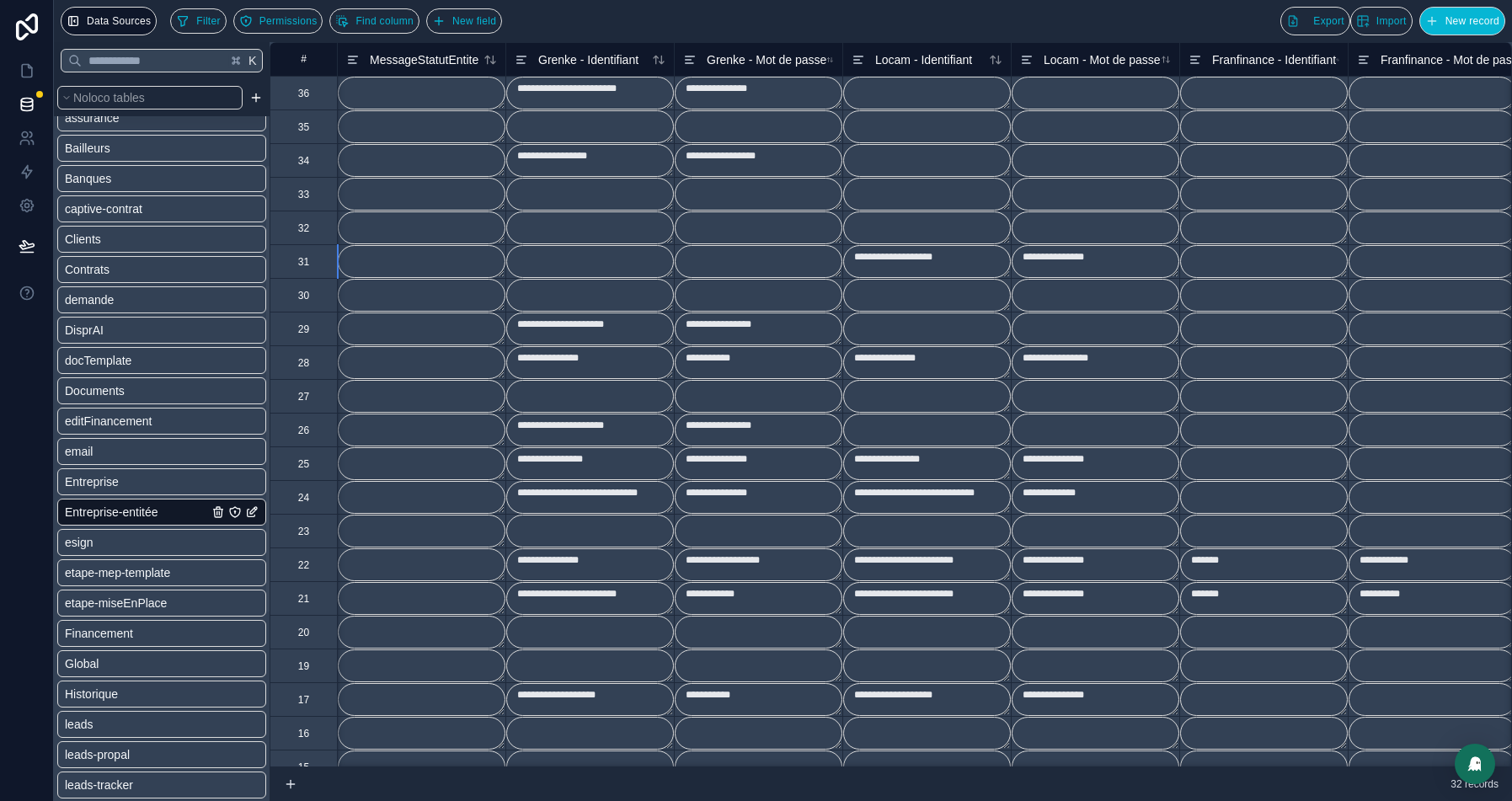
scroll to position [0, 211]
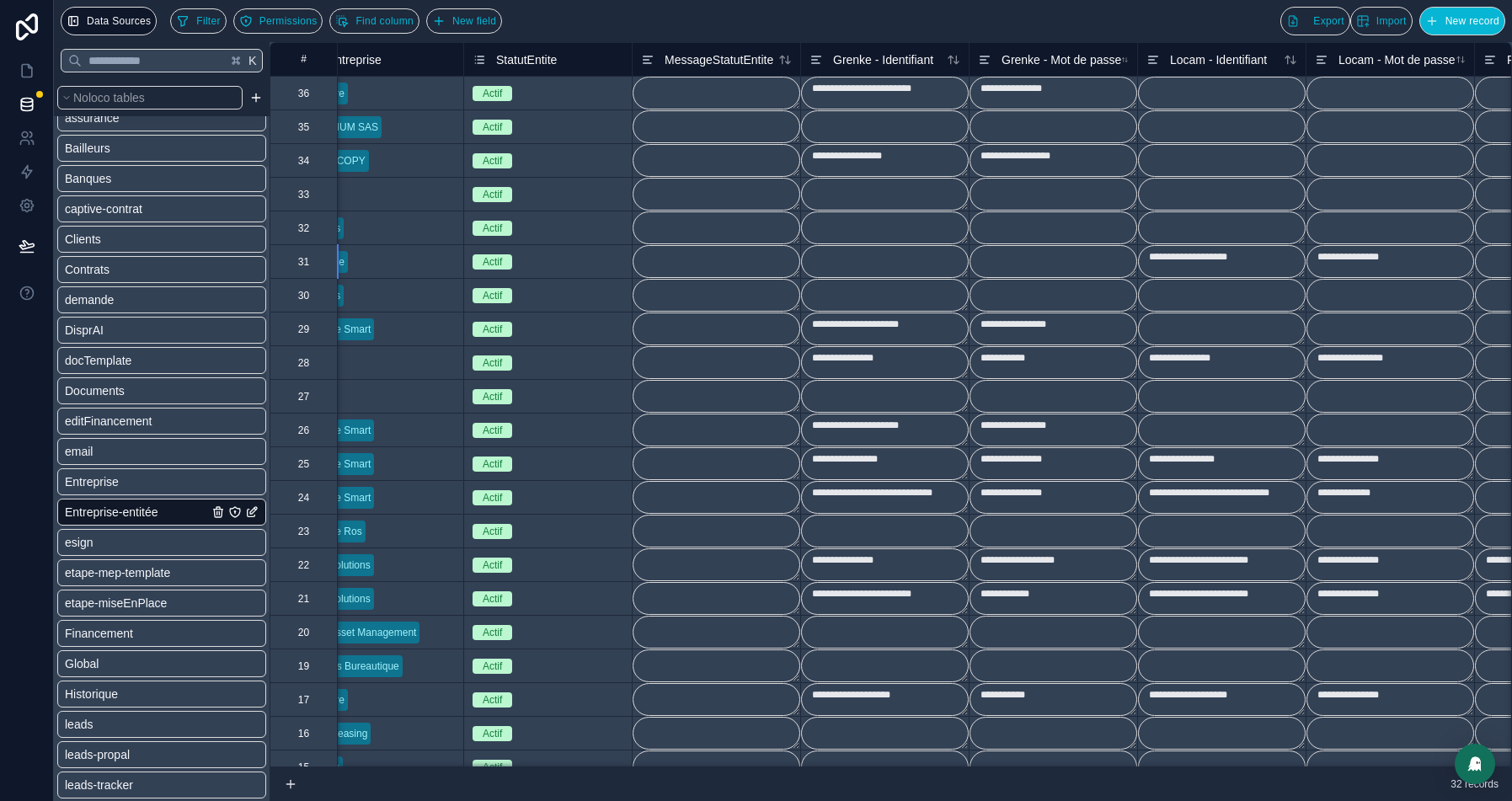
click at [860, 94] on textarea "**********" at bounding box center [884, 93] width 167 height 33
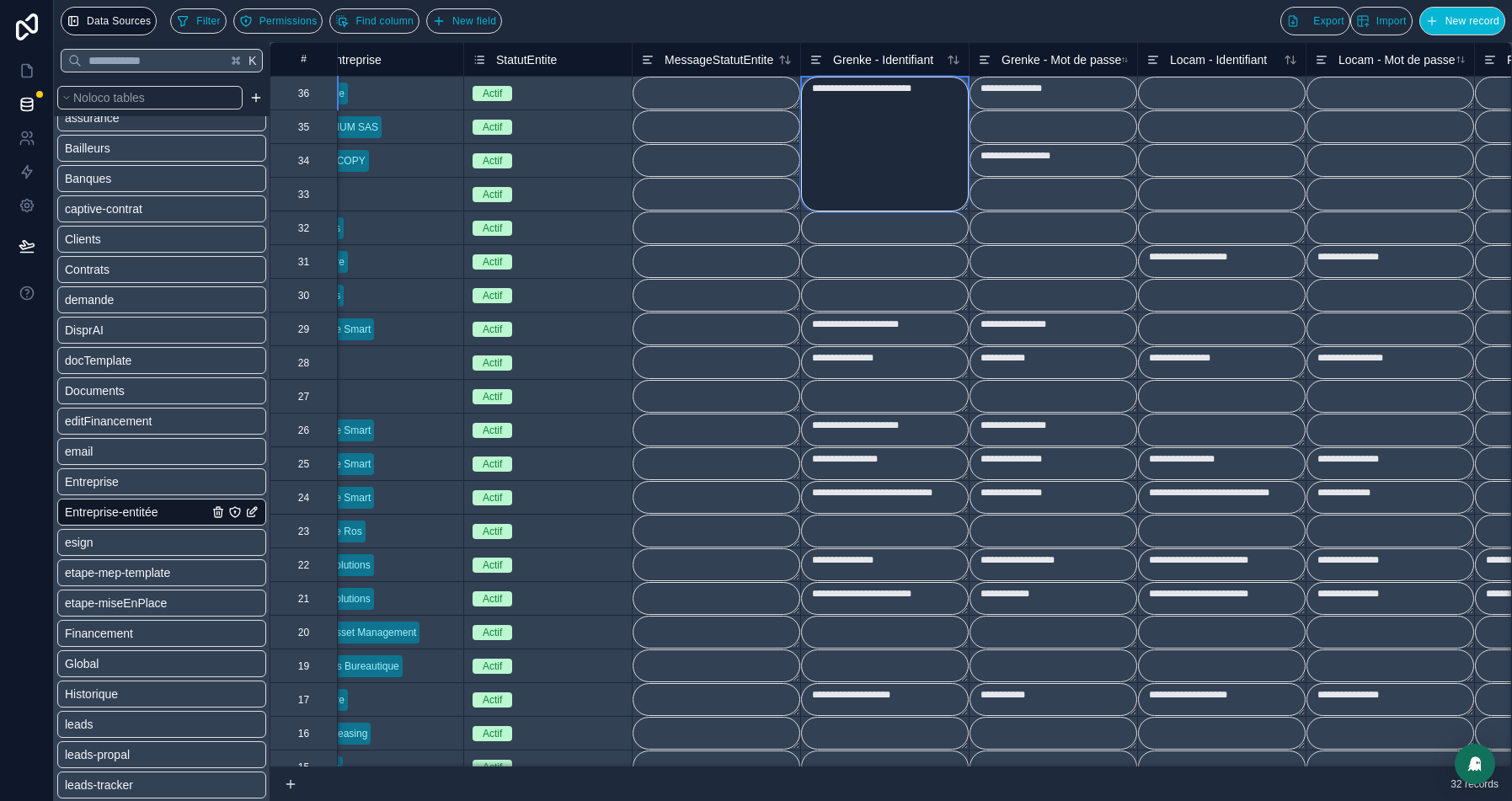
click at [860, 94] on textarea "**********" at bounding box center [884, 144] width 167 height 135
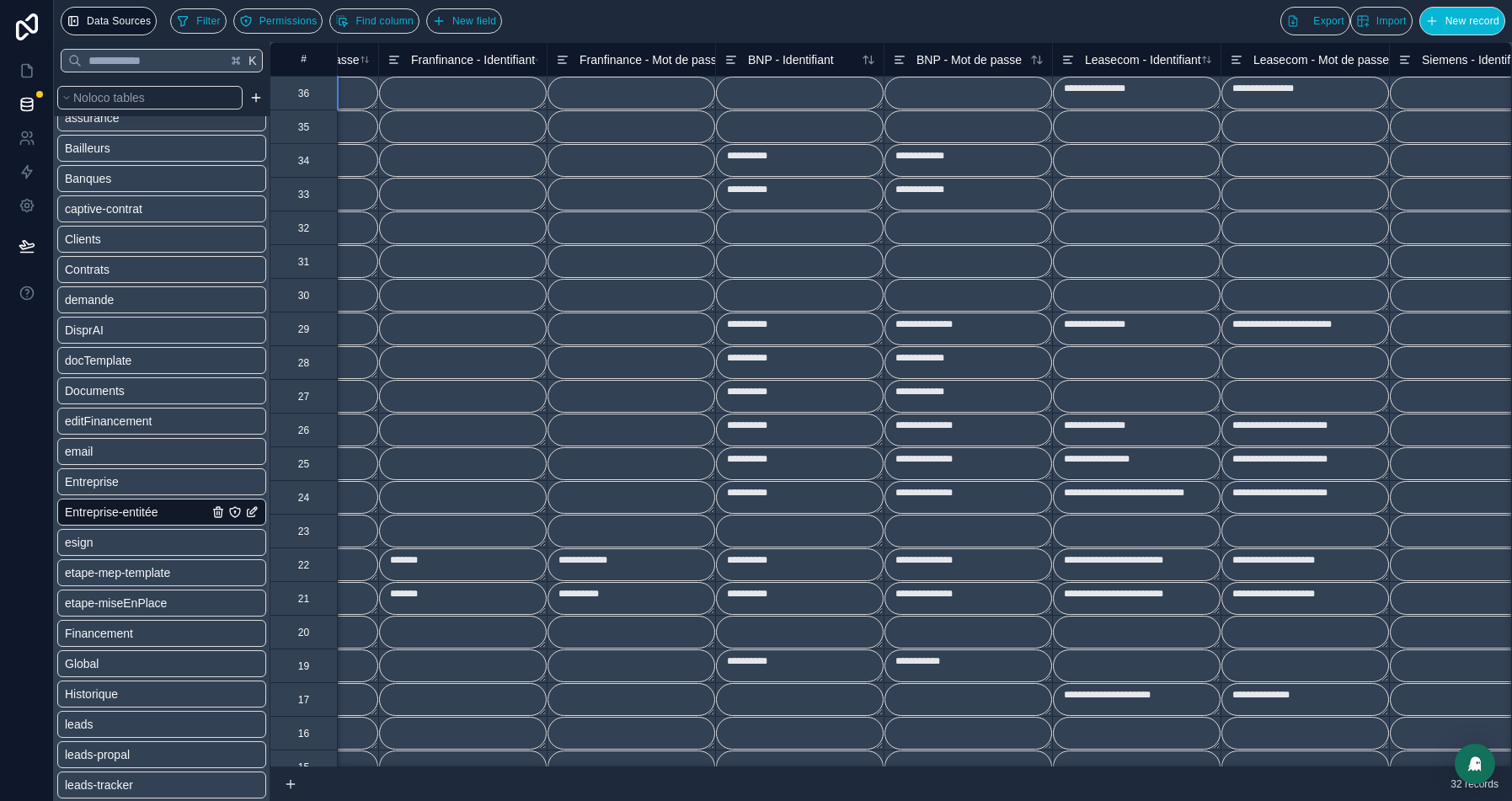
scroll to position [0, 1391]
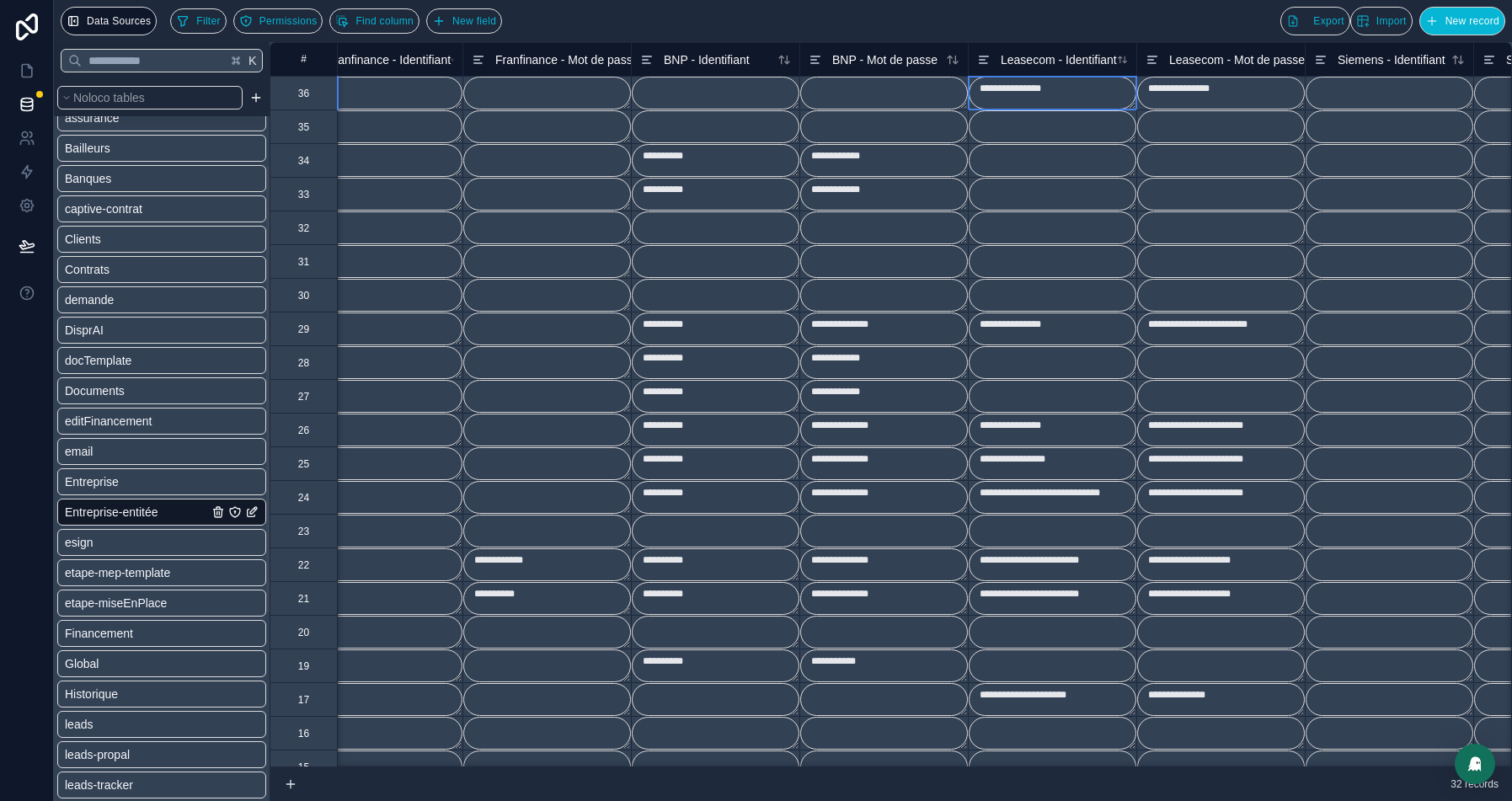
click at [1022, 91] on textarea "**********" at bounding box center [1052, 93] width 167 height 33
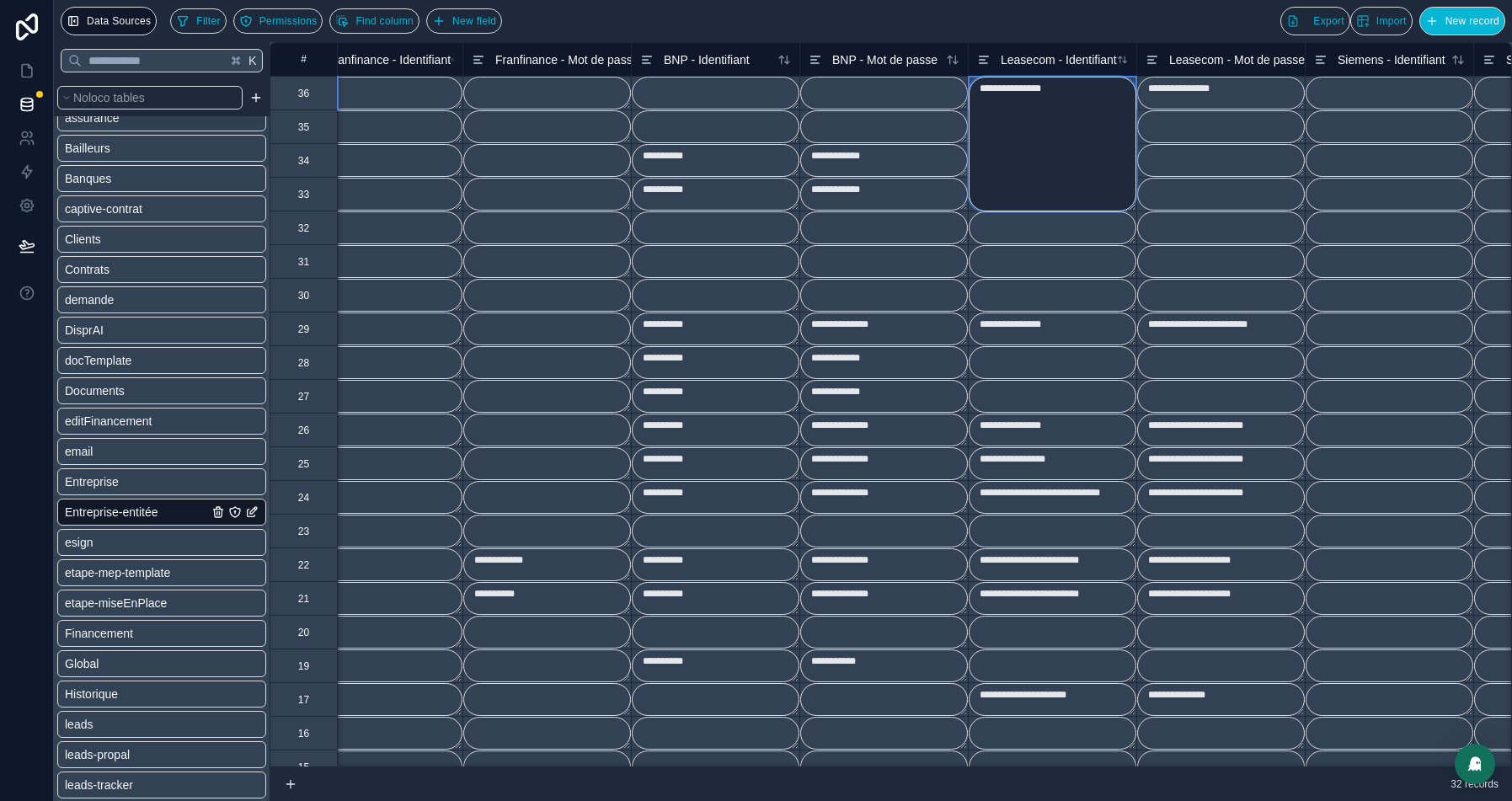
click at [1022, 91] on textarea "**********" at bounding box center [1052, 144] width 167 height 135
paste textarea "*********"
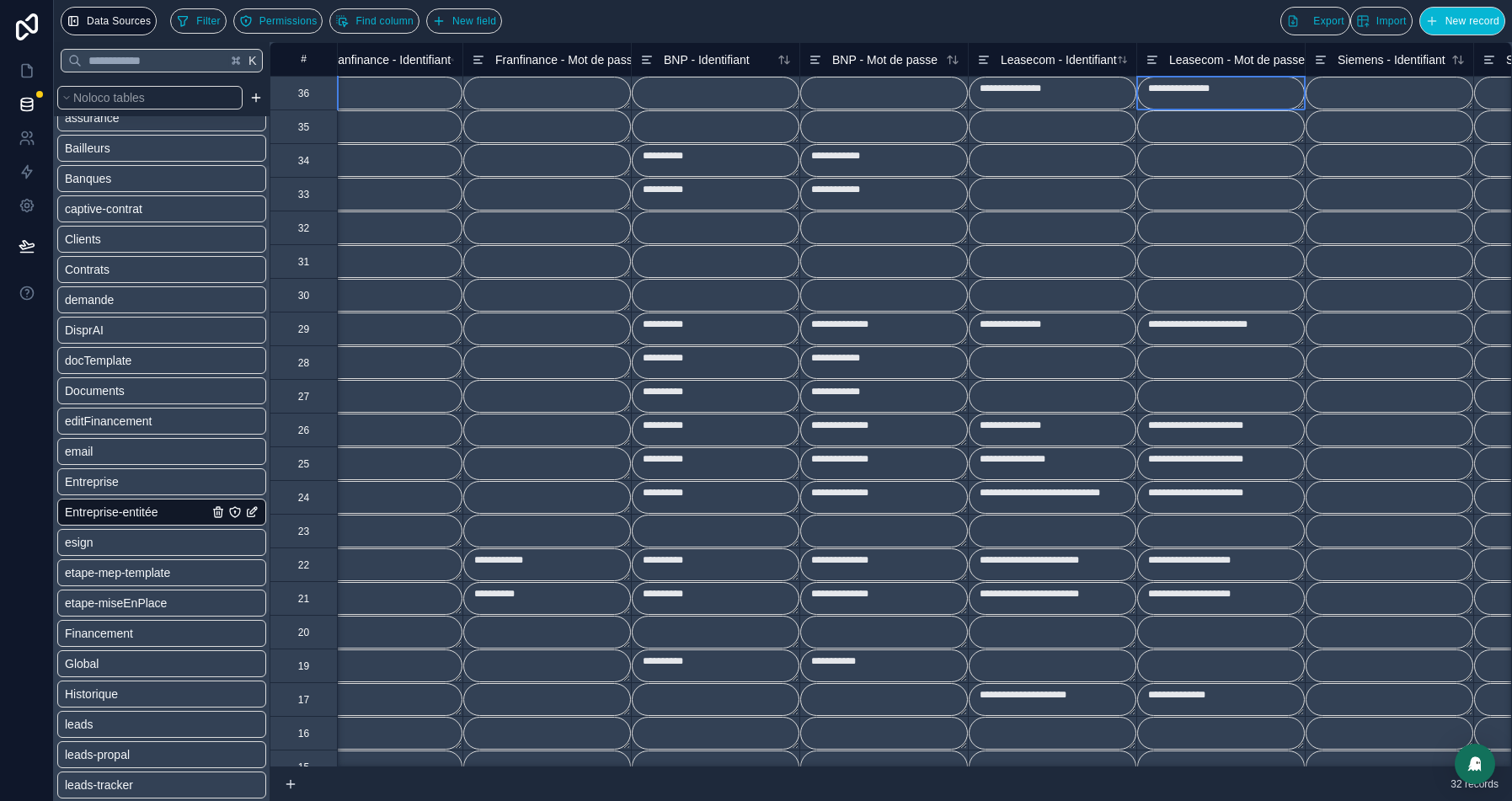
click at [1305, 107] on div at bounding box center [1389, 92] width 168 height 33
type textarea "**********"
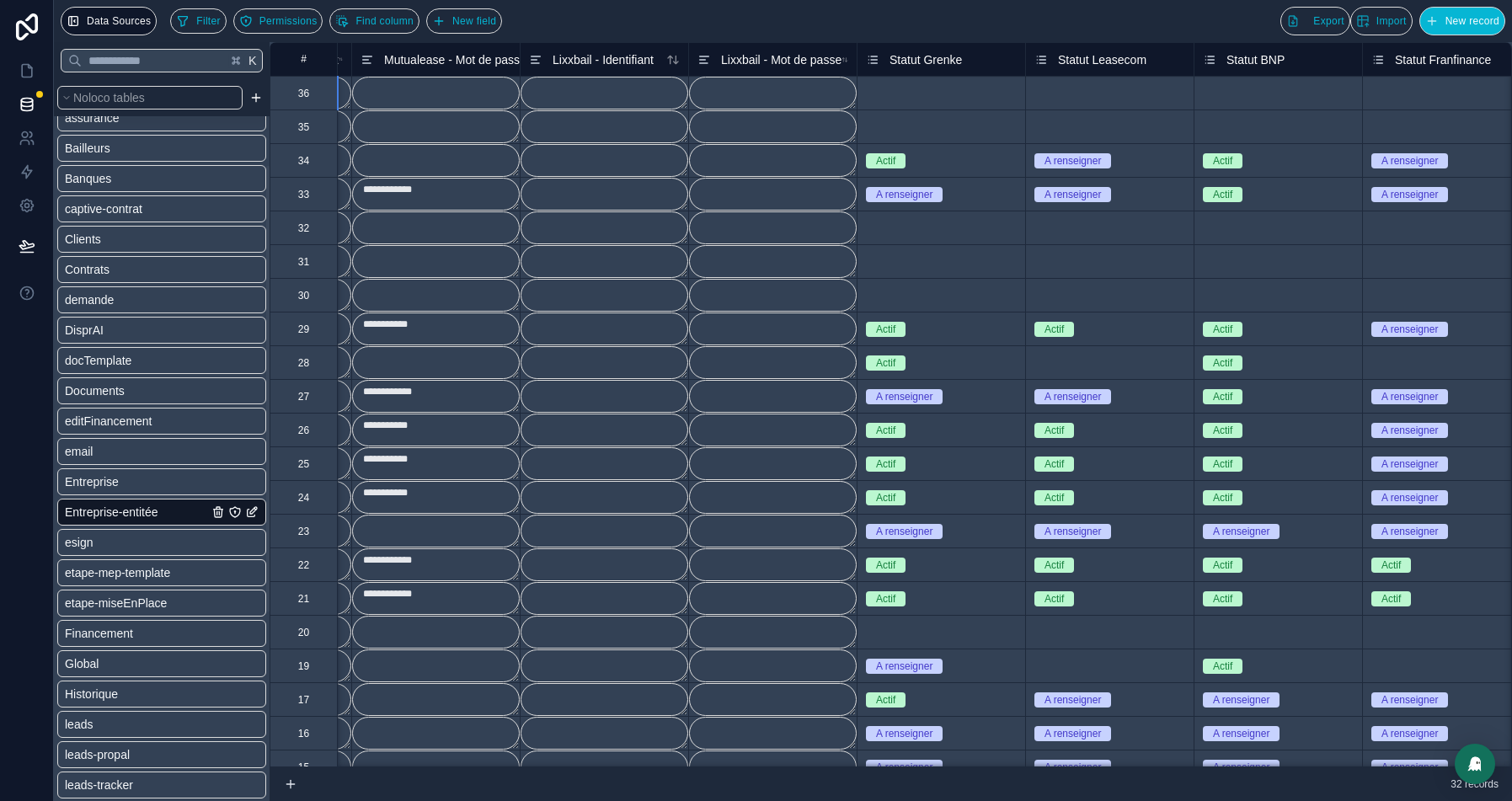
scroll to position [0, 2874]
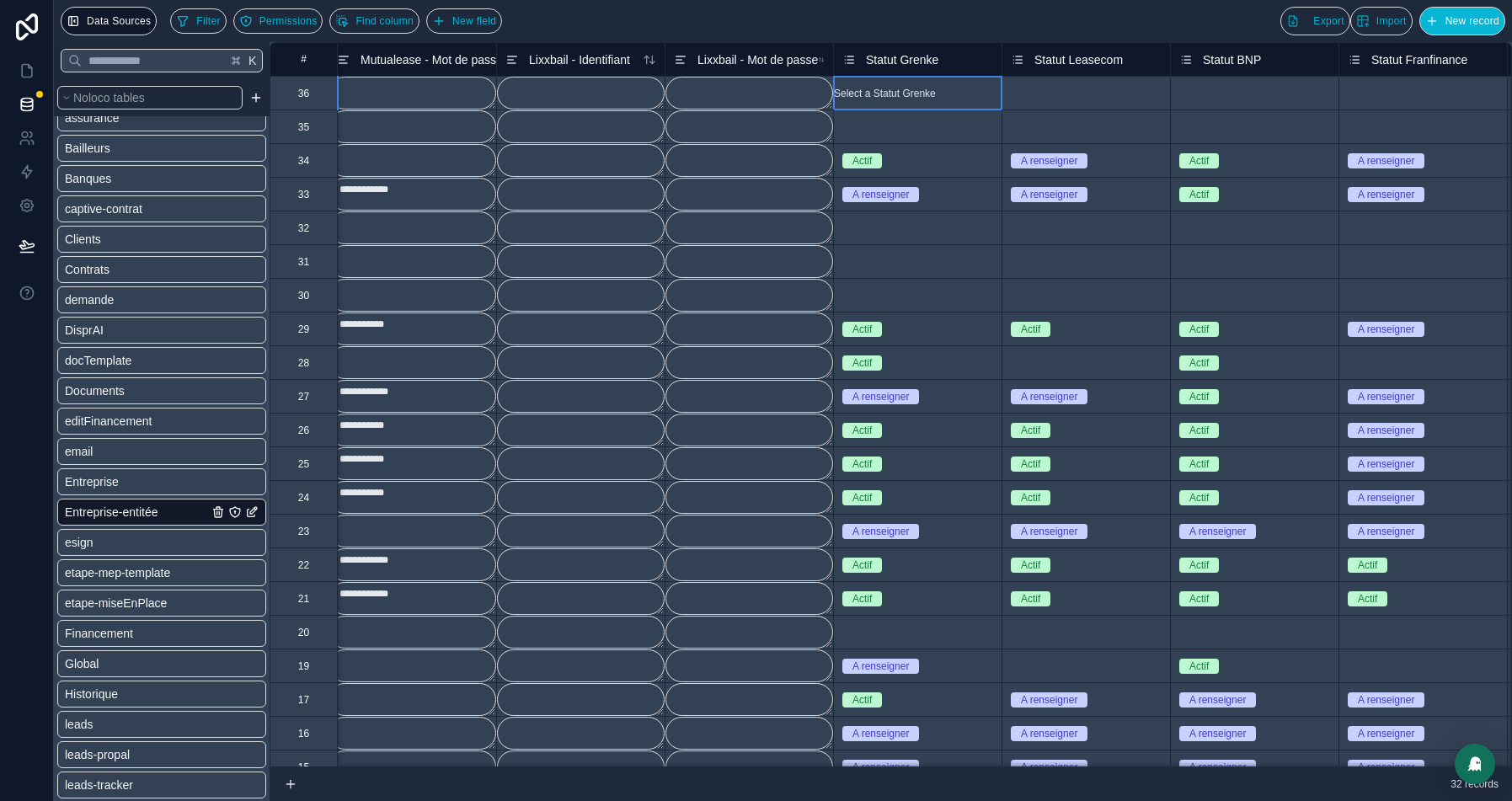
click at [908, 91] on div "Select a Statut Grenke" at bounding box center [885, 93] width 102 height 14
click at [899, 801] on div "Actif" at bounding box center [756, 811] width 1512 height 20
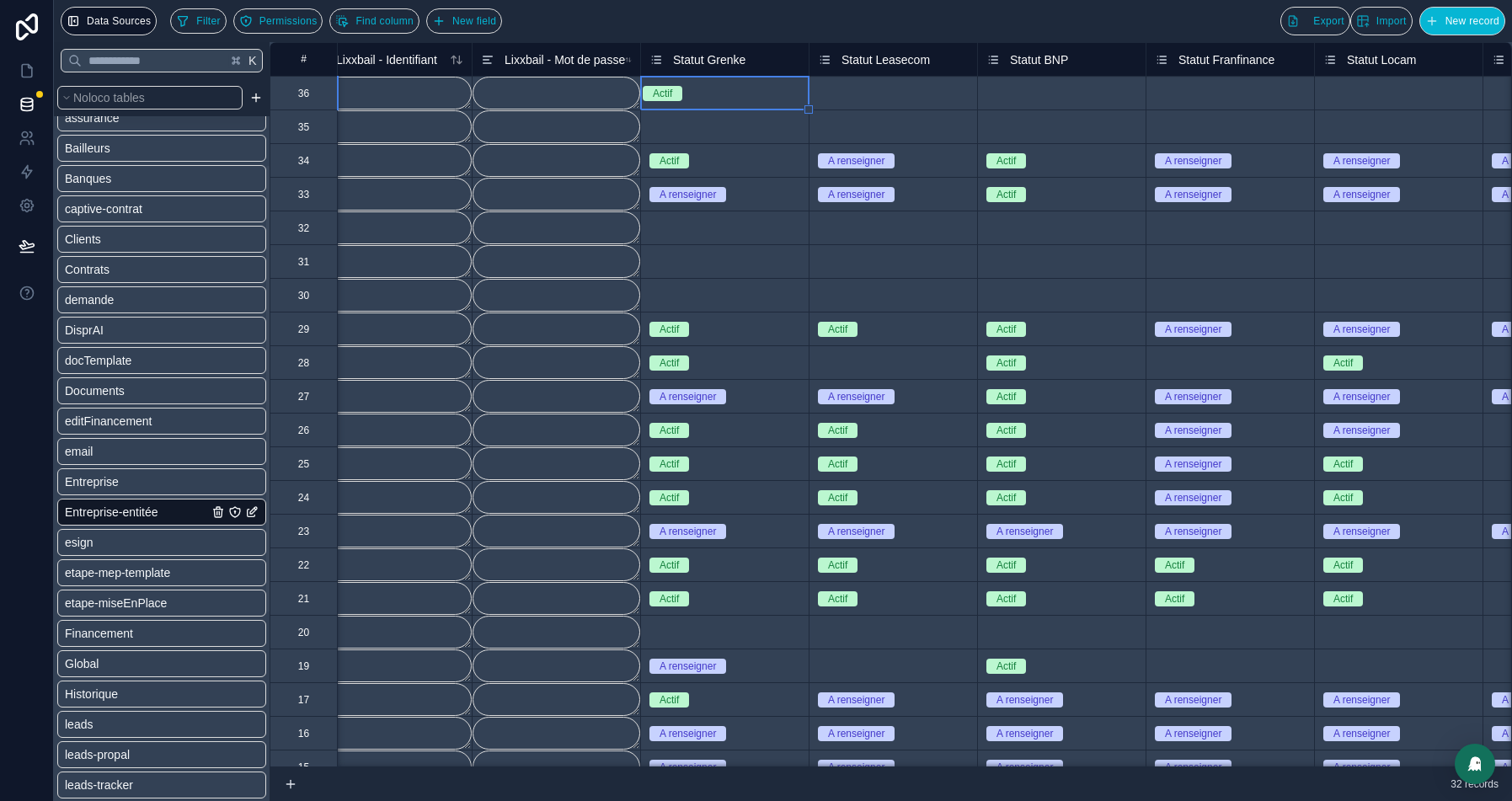
scroll to position [0, 3100]
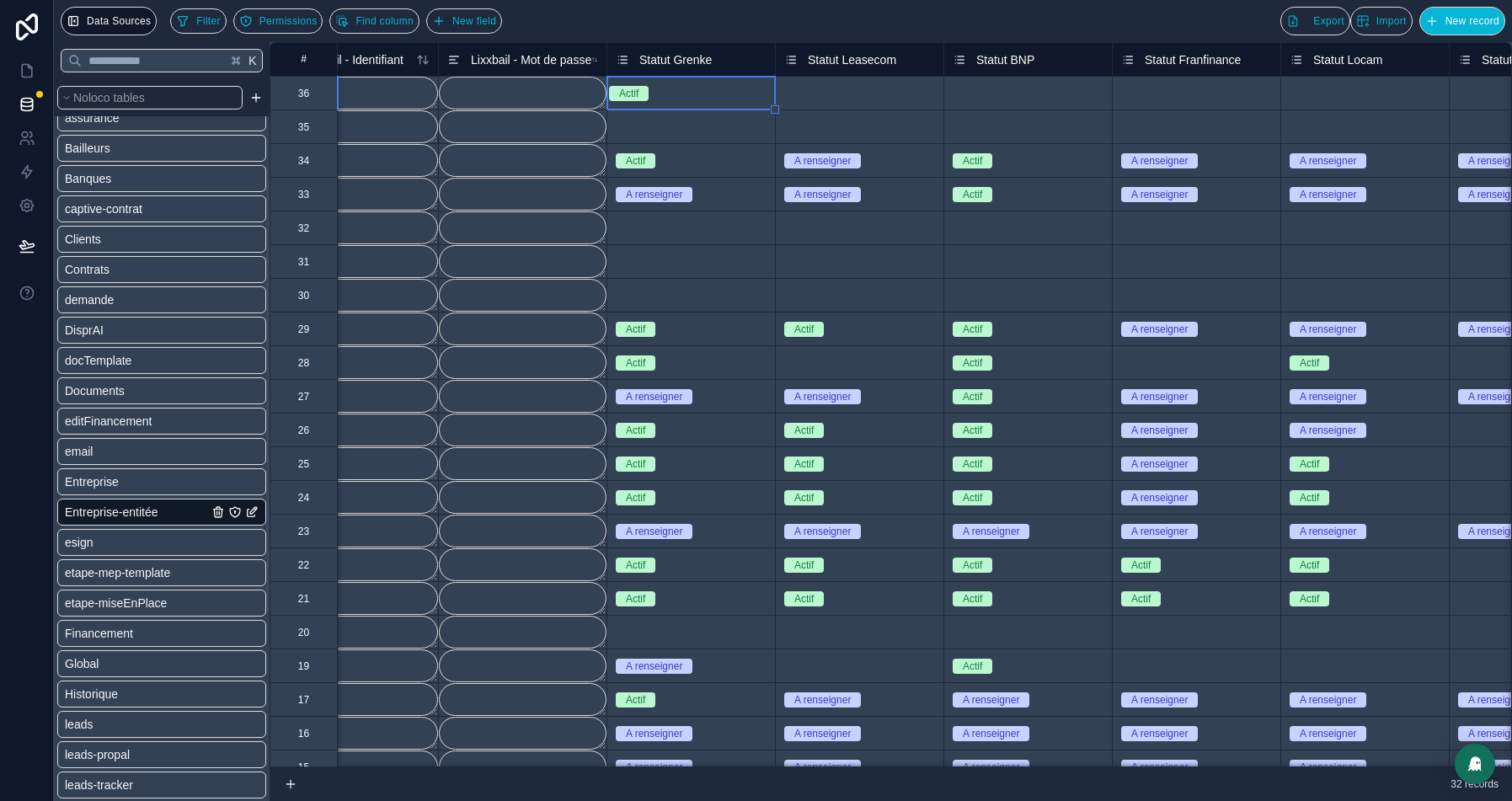
click at [824, 87] on div "Select a Statut Leasecom" at bounding box center [842, 93] width 116 height 14
click at [824, 87] on div "Select a Statut Leasecom" at bounding box center [834, 93] width 116 height 14
click at [822, 801] on div "Erreur" at bounding box center [756, 811] width 1512 height 20
click at [827, 89] on div "Erreur" at bounding box center [802, 93] width 52 height 15
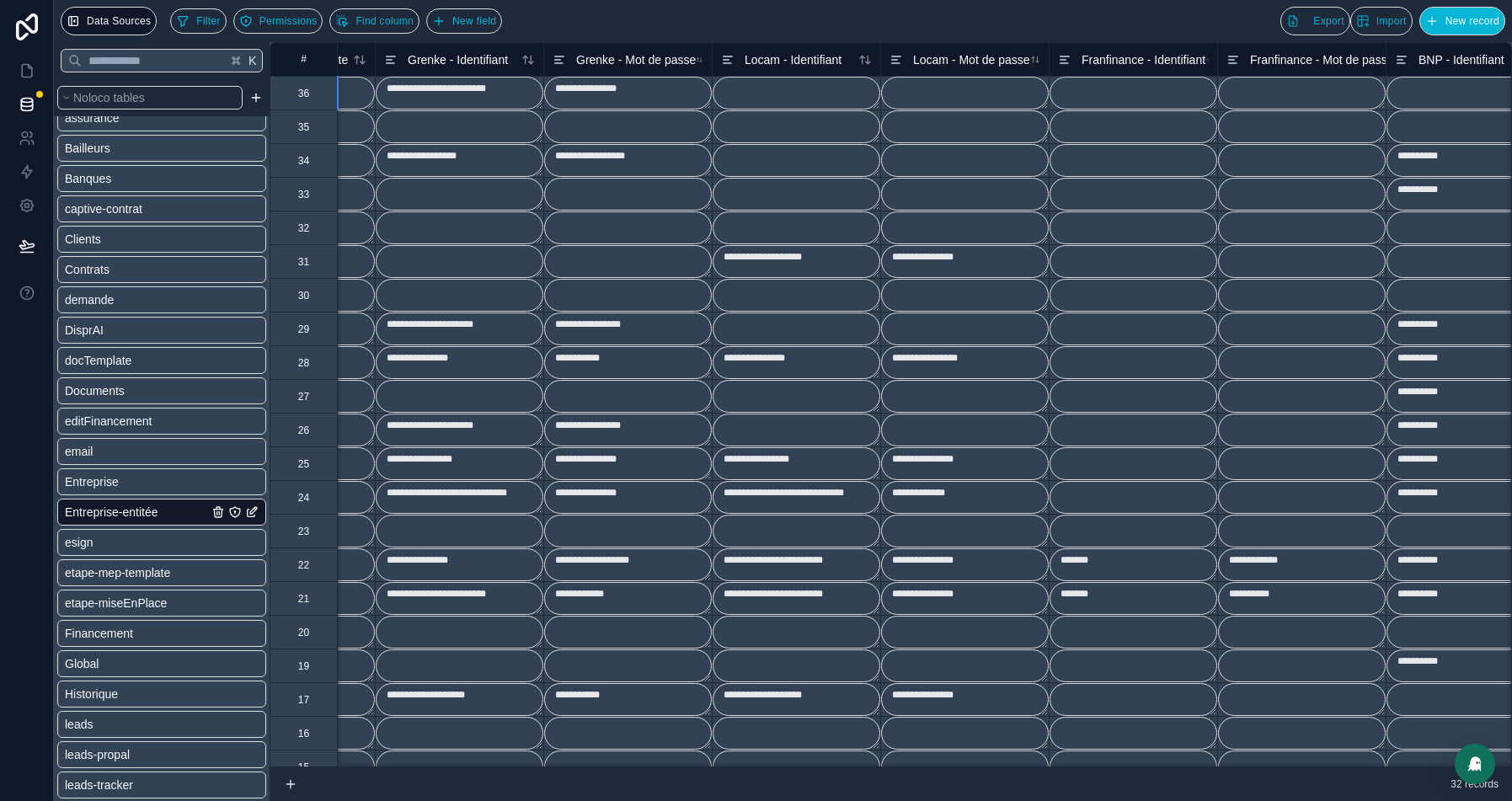
scroll to position [0, 691]
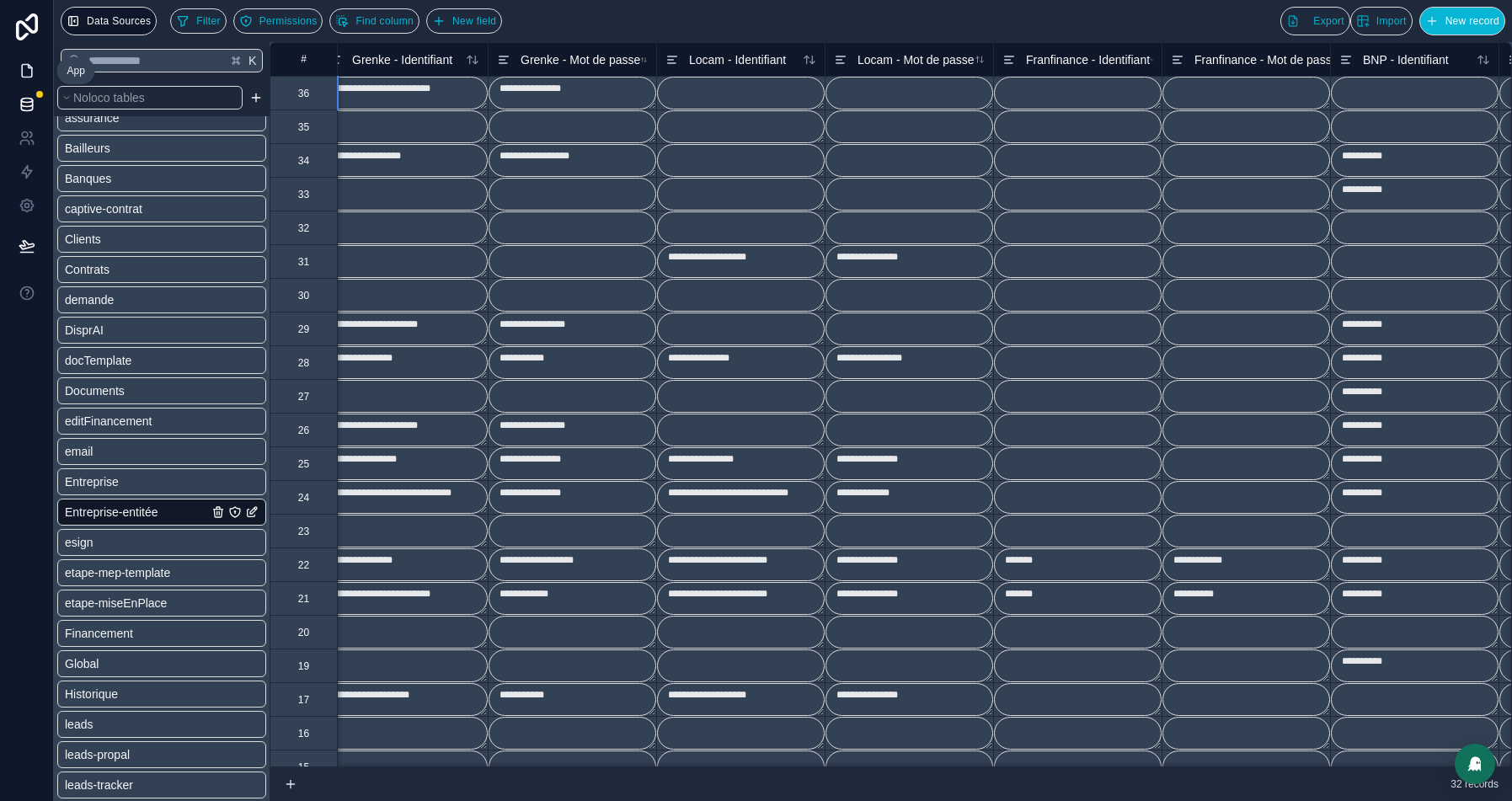
click at [21, 62] on icon at bounding box center [26, 71] width 17 height 17
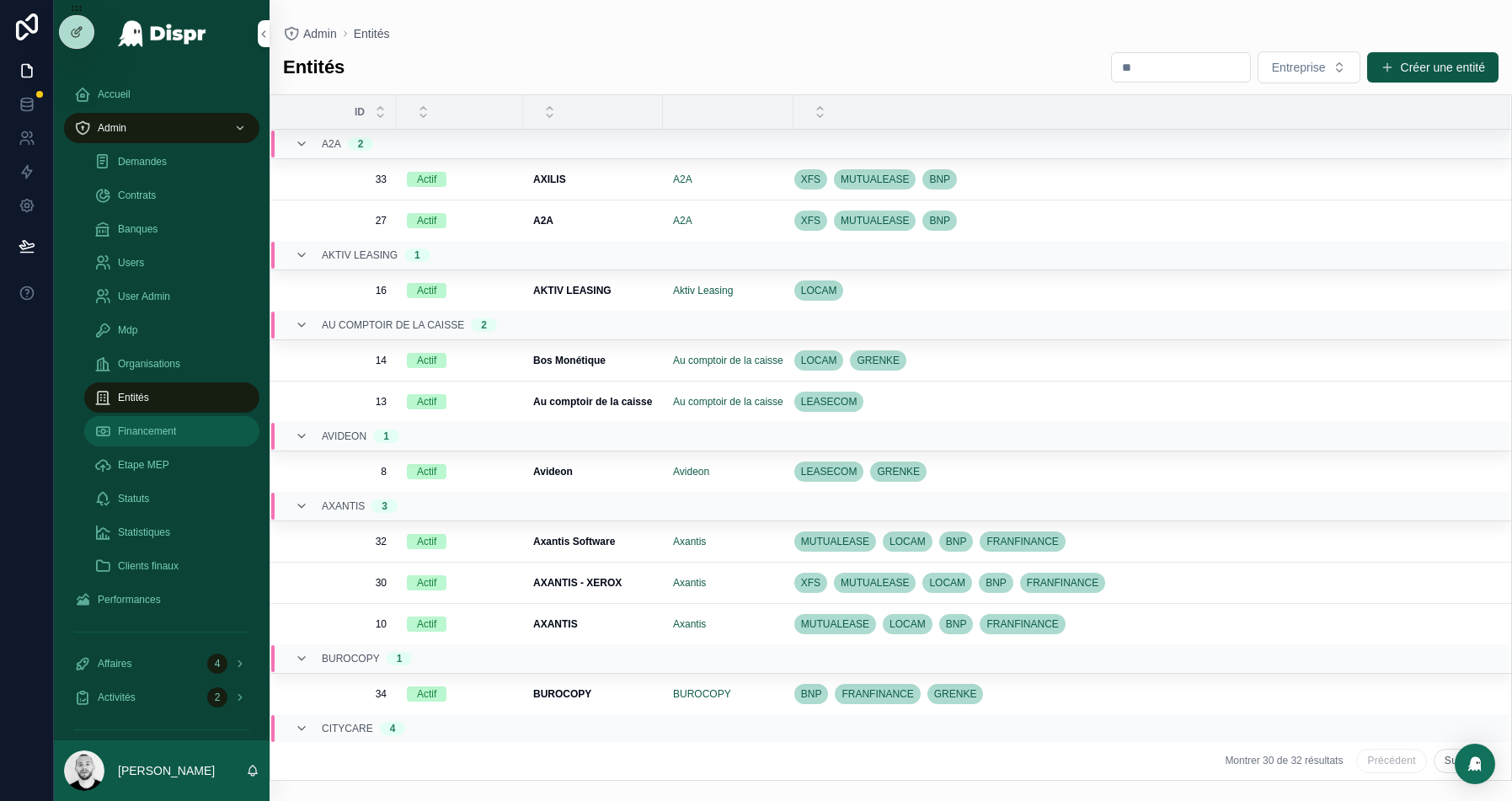
click at [164, 434] on span "Financement" at bounding box center [147, 431] width 58 height 14
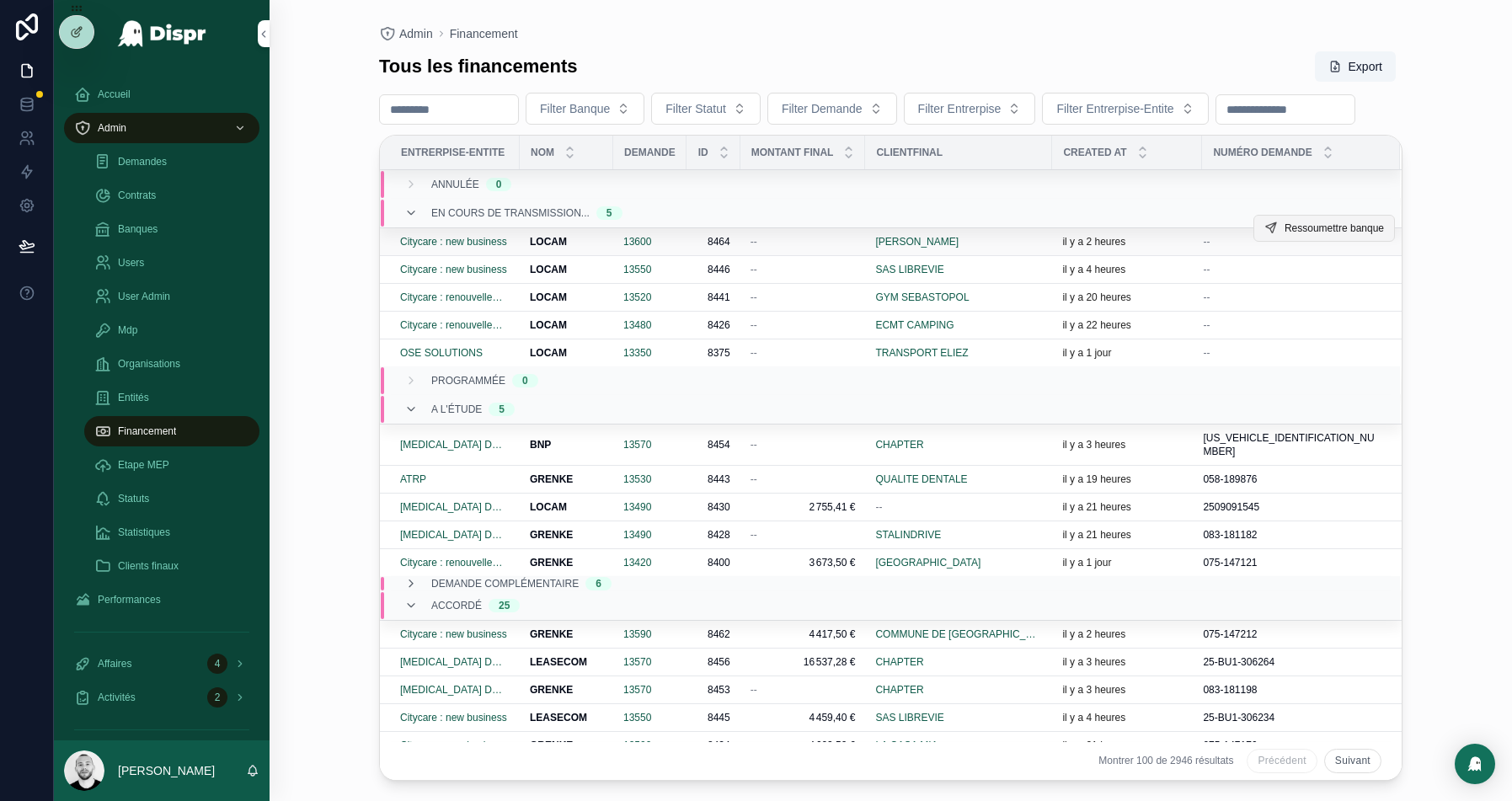
click at [1314, 235] on span "Ressoumettre banque" at bounding box center [1335, 228] width 100 height 14
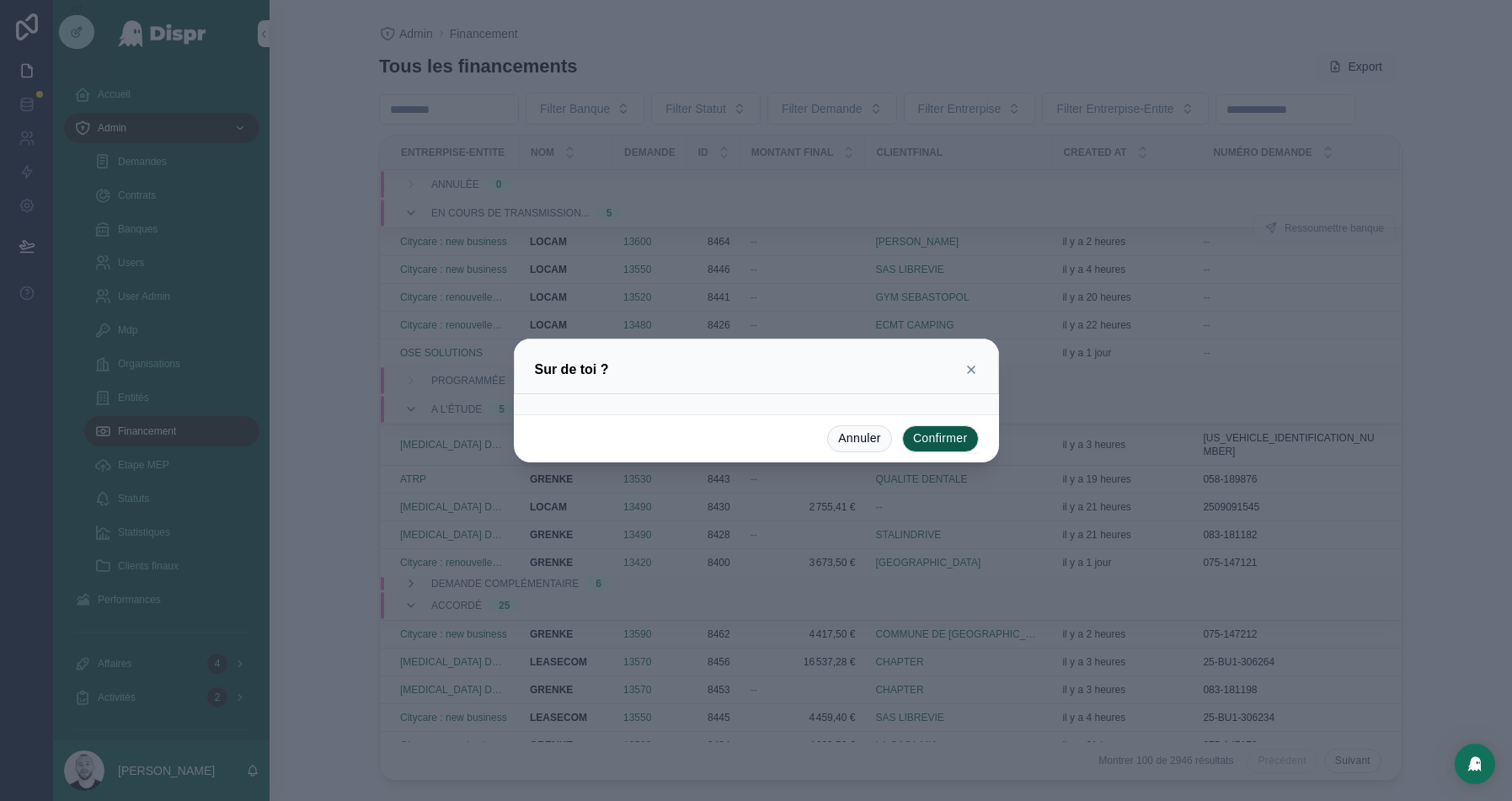
click at [947, 435] on button "Confirmer" at bounding box center [940, 439] width 77 height 27
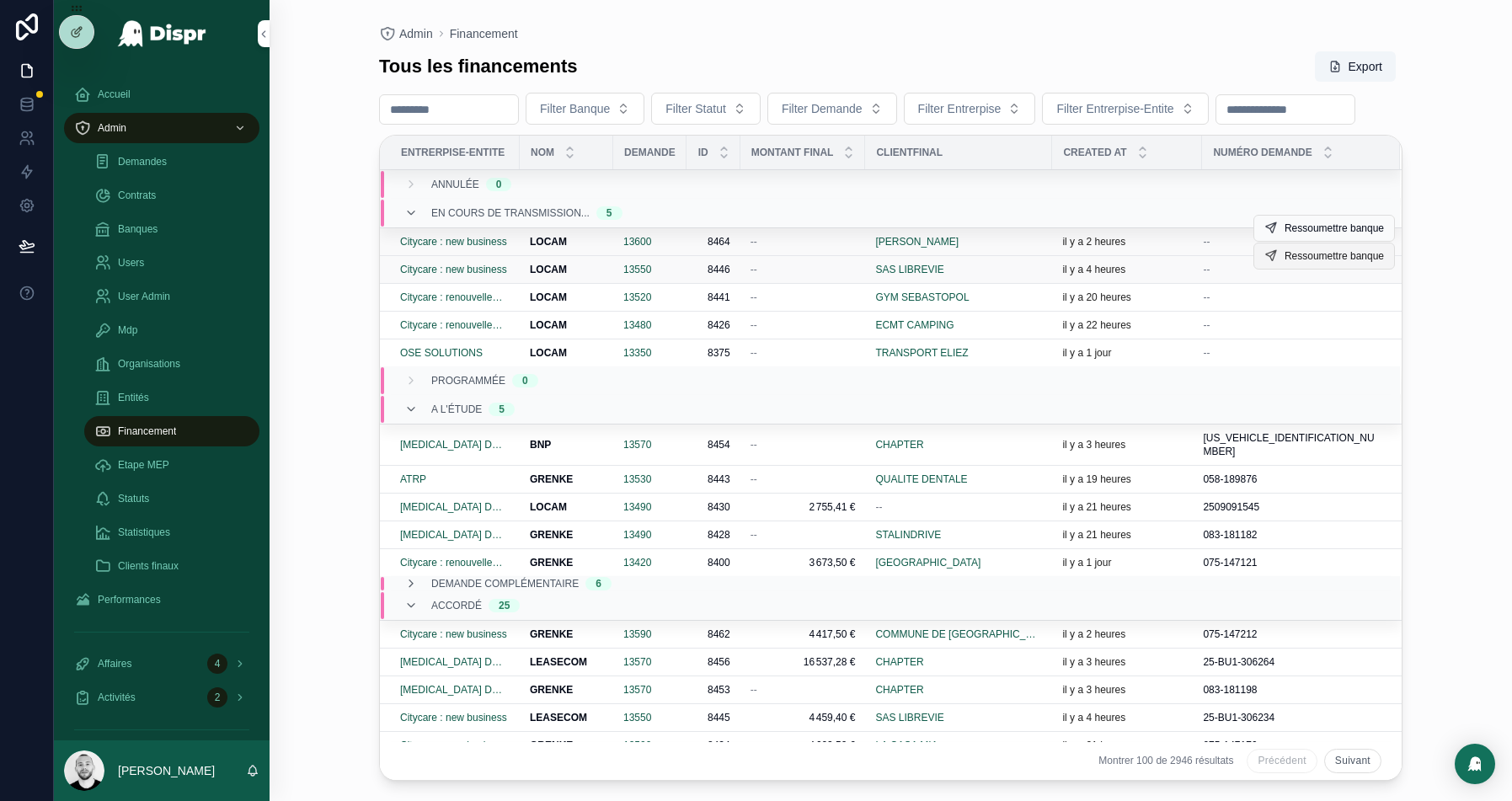
click at [1304, 263] on span "Ressoumettre banque" at bounding box center [1335, 256] width 100 height 14
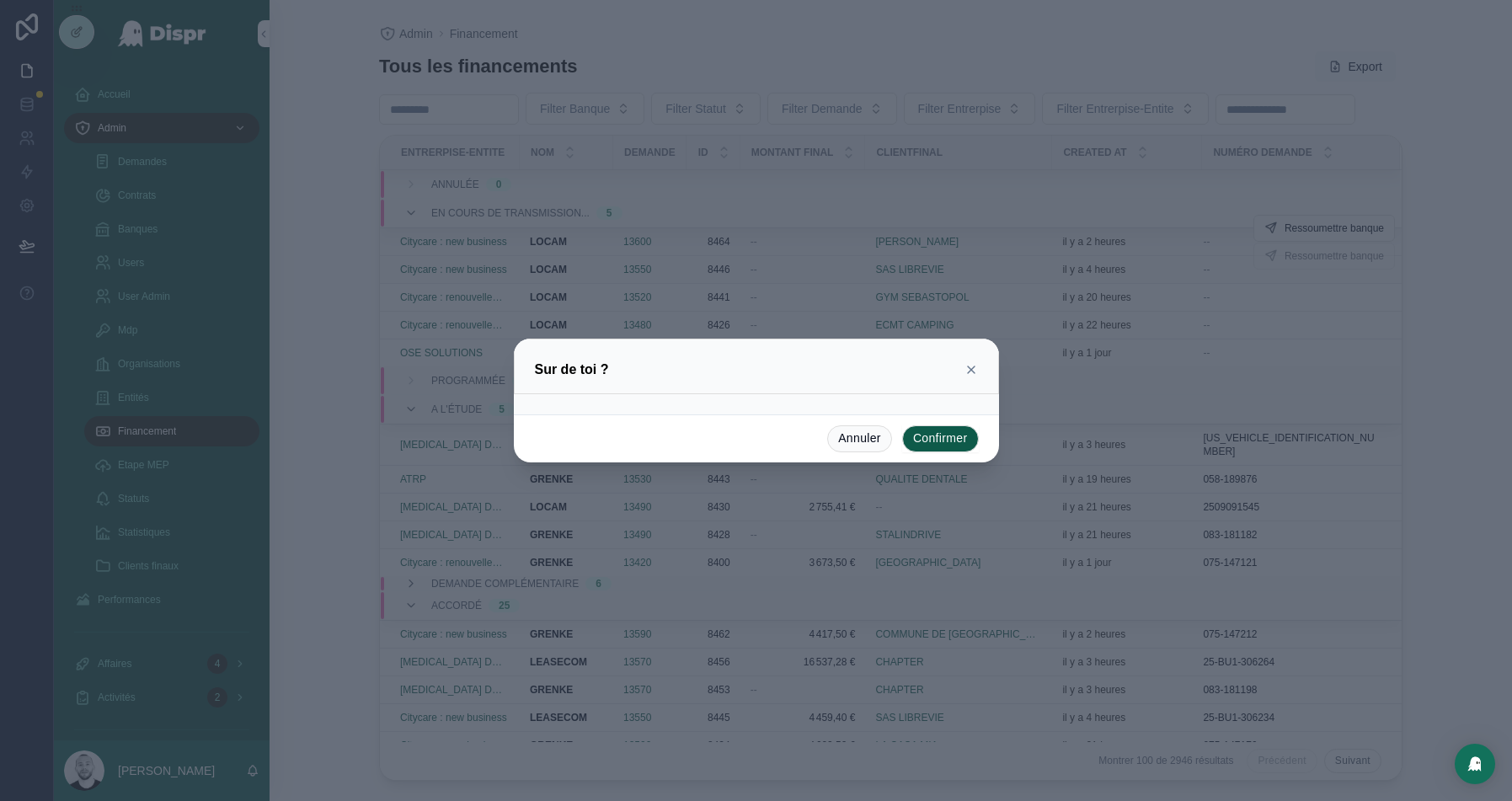
click at [937, 434] on button "Confirmer" at bounding box center [940, 439] width 77 height 27
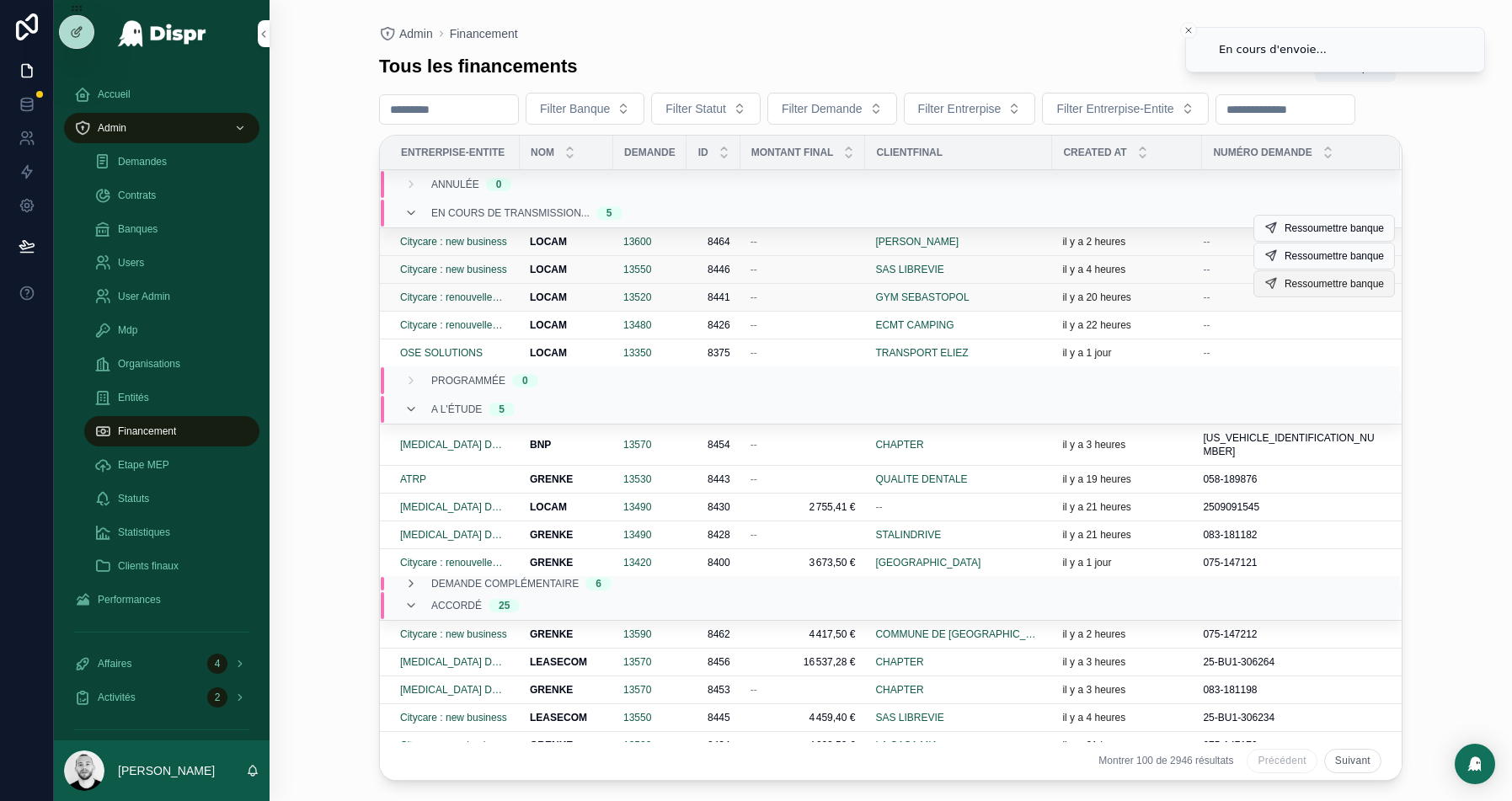
click at [1291, 291] on span "Ressoumettre banque" at bounding box center [1335, 283] width 100 height 14
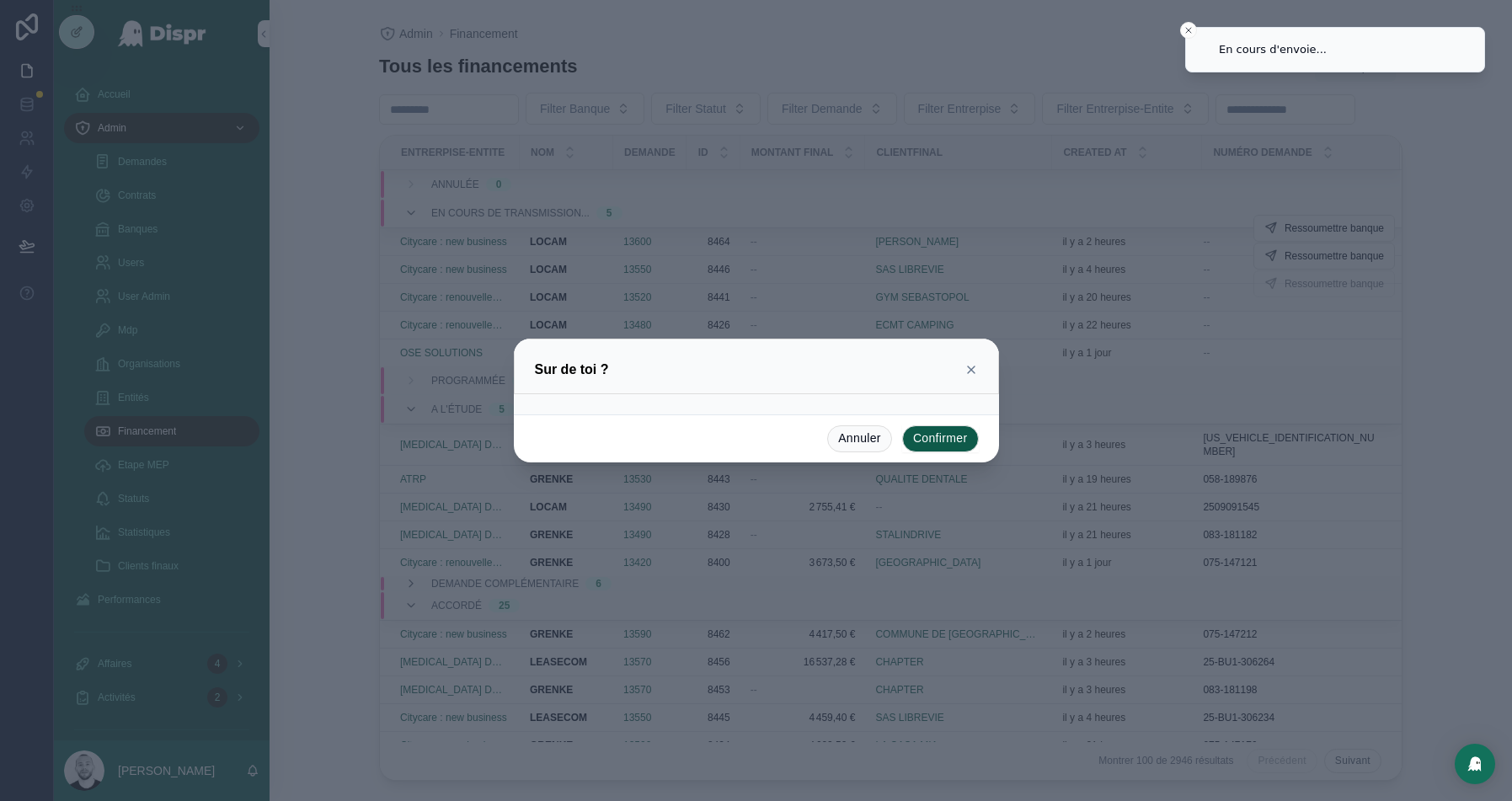
click at [947, 431] on button "Confirmer" at bounding box center [940, 439] width 77 height 27
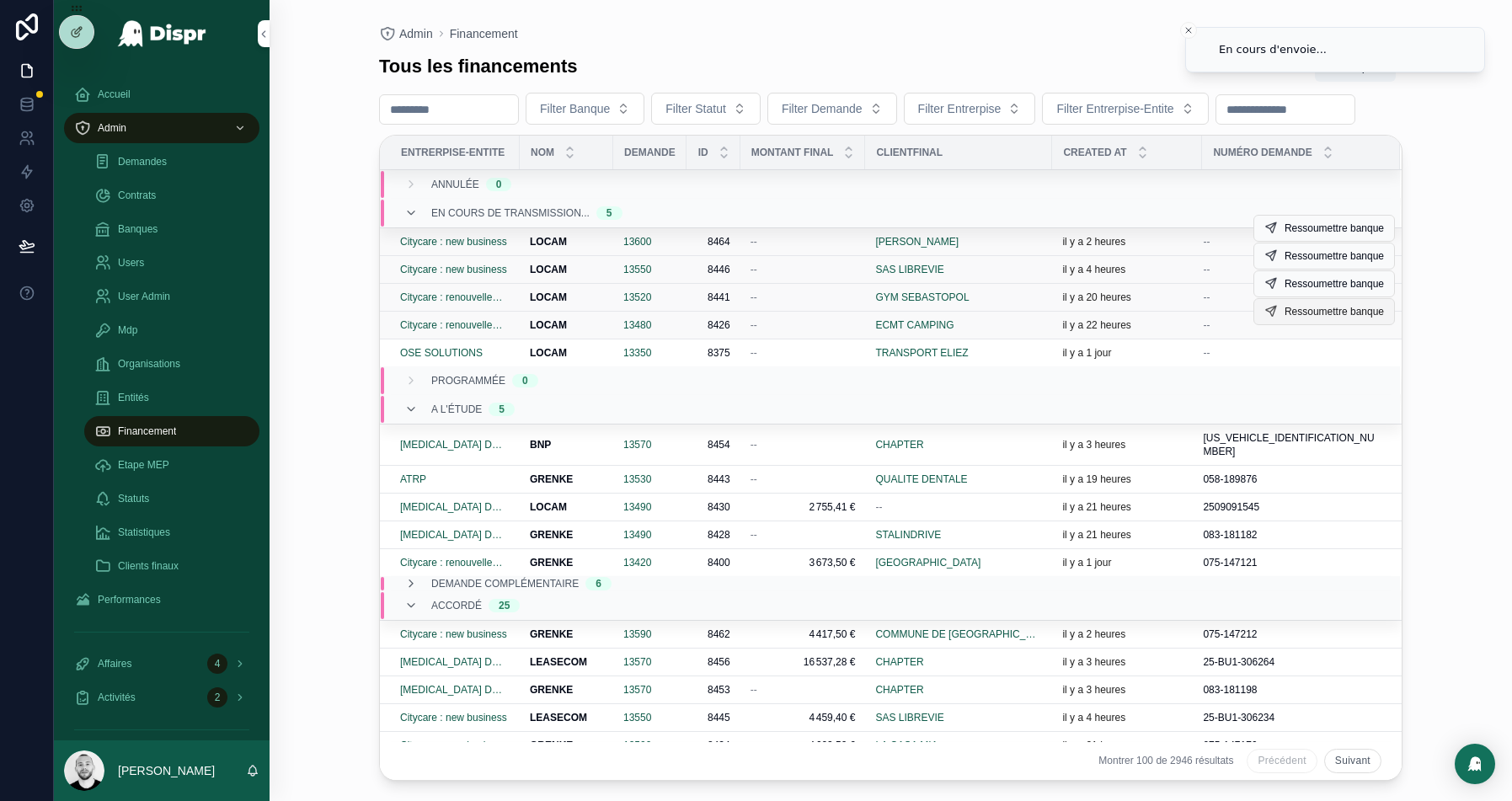
click at [1306, 319] on span "Ressoumettre banque" at bounding box center [1335, 311] width 100 height 14
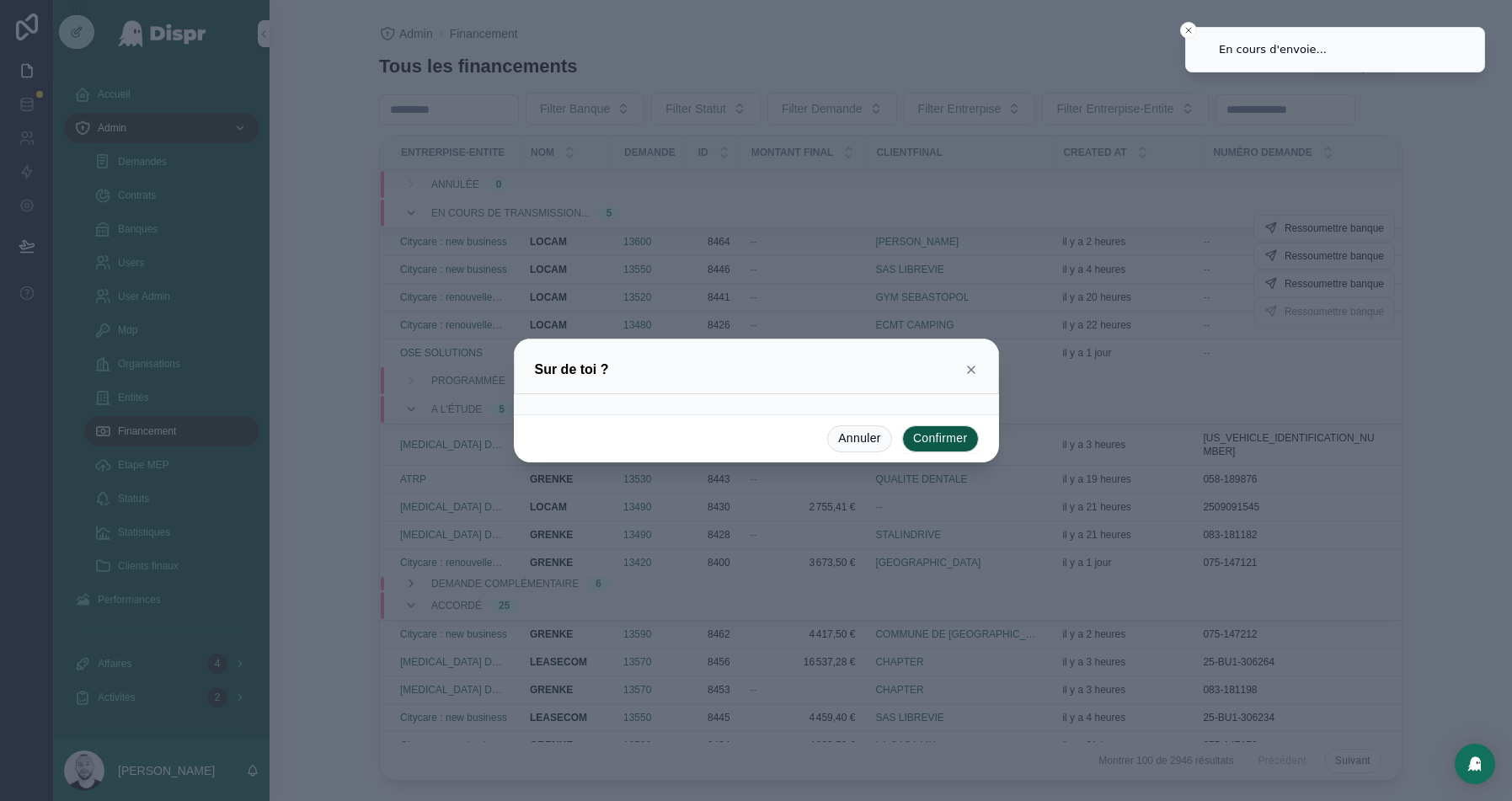
click at [933, 443] on button "Confirmer" at bounding box center [940, 439] width 77 height 27
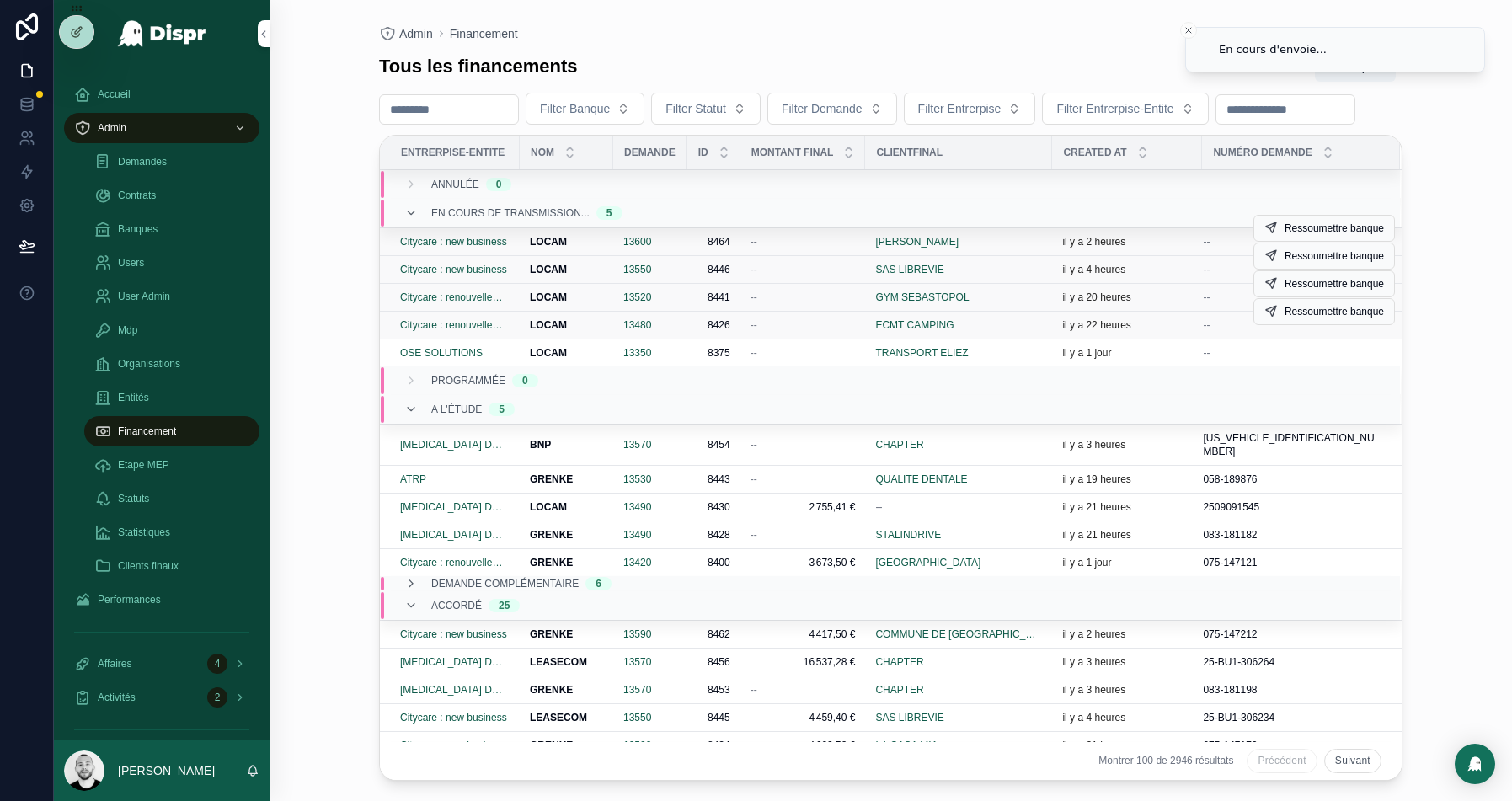
click at [591, 249] on div "LOCAM LOCAM" at bounding box center [566, 242] width 73 height 14
click at [585, 276] on div "LOCAM LOCAM" at bounding box center [566, 270] width 73 height 14
click at [592, 304] on div "LOCAM LOCAM" at bounding box center [566, 297] width 73 height 14
click at [582, 339] on td "LOCAM LOCAM" at bounding box center [566, 326] width 93 height 28
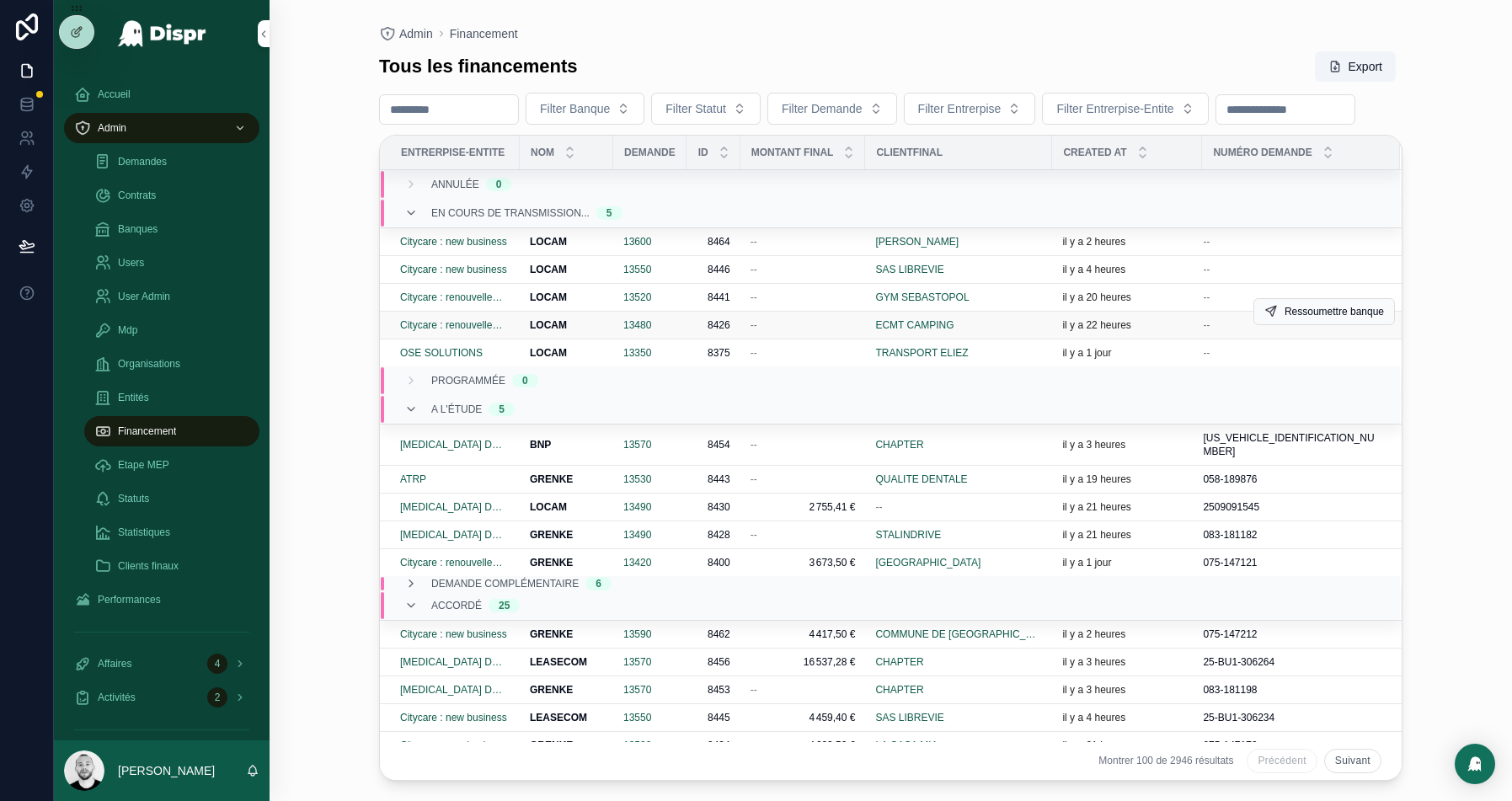
click at [591, 332] on div "LOCAM LOCAM" at bounding box center [566, 325] width 73 height 14
click at [1322, 347] on span "Ressoumettre banque" at bounding box center [1335, 339] width 100 height 14
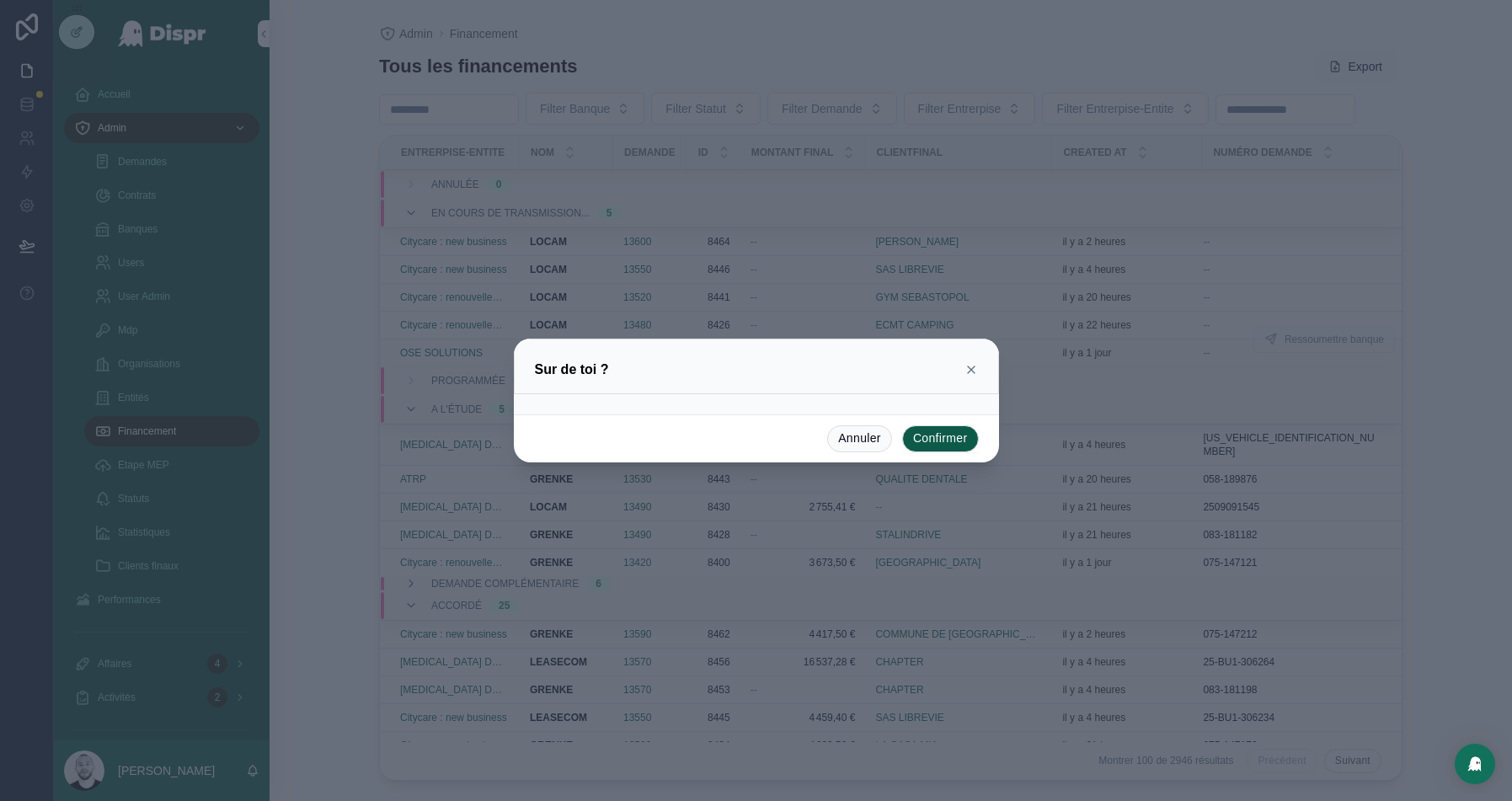
click at [945, 433] on button "Confirmer" at bounding box center [940, 439] width 77 height 27
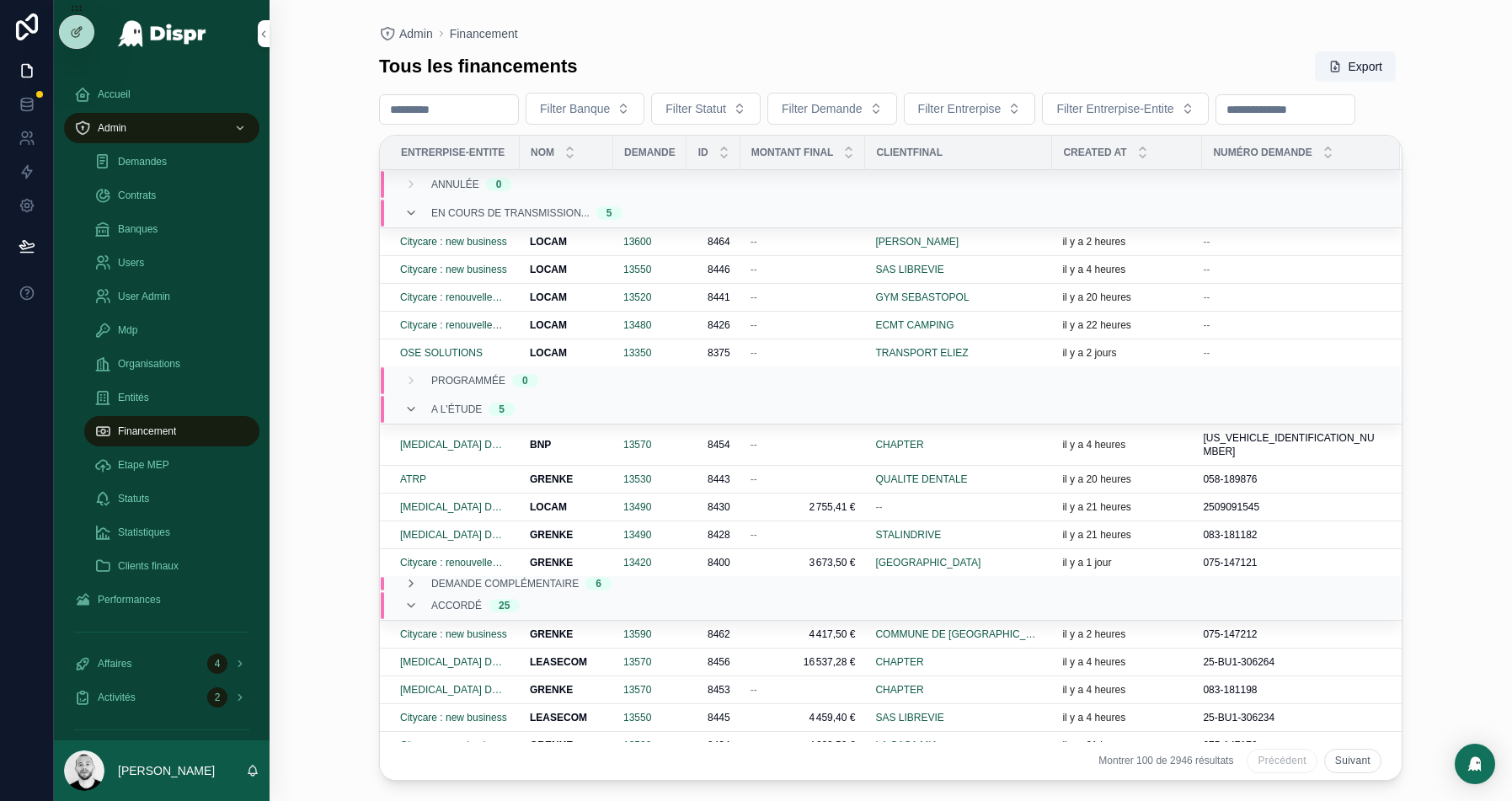
click at [24, 24] on icon at bounding box center [27, 27] width 22 height 27
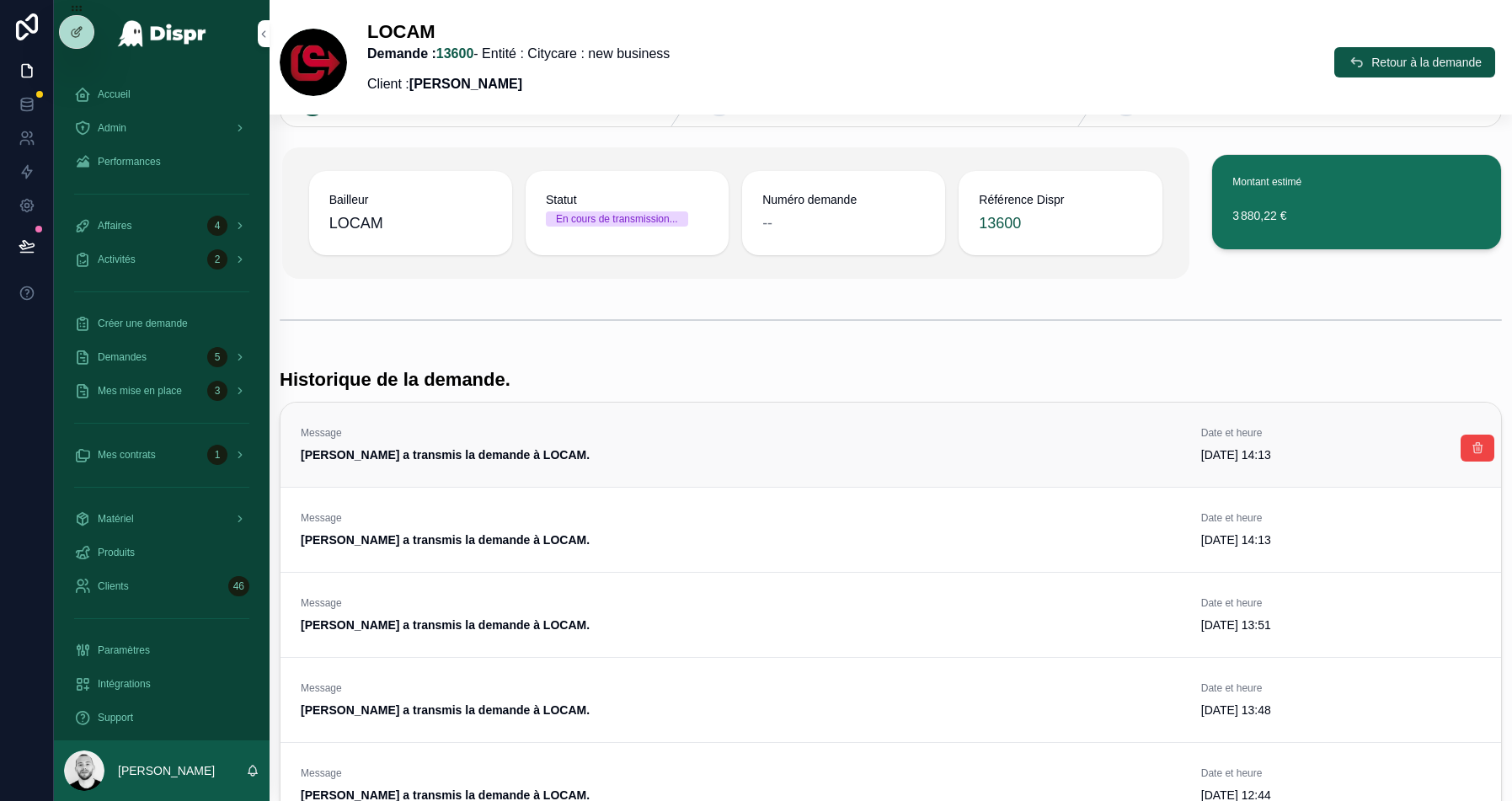
scroll to position [75, 0]
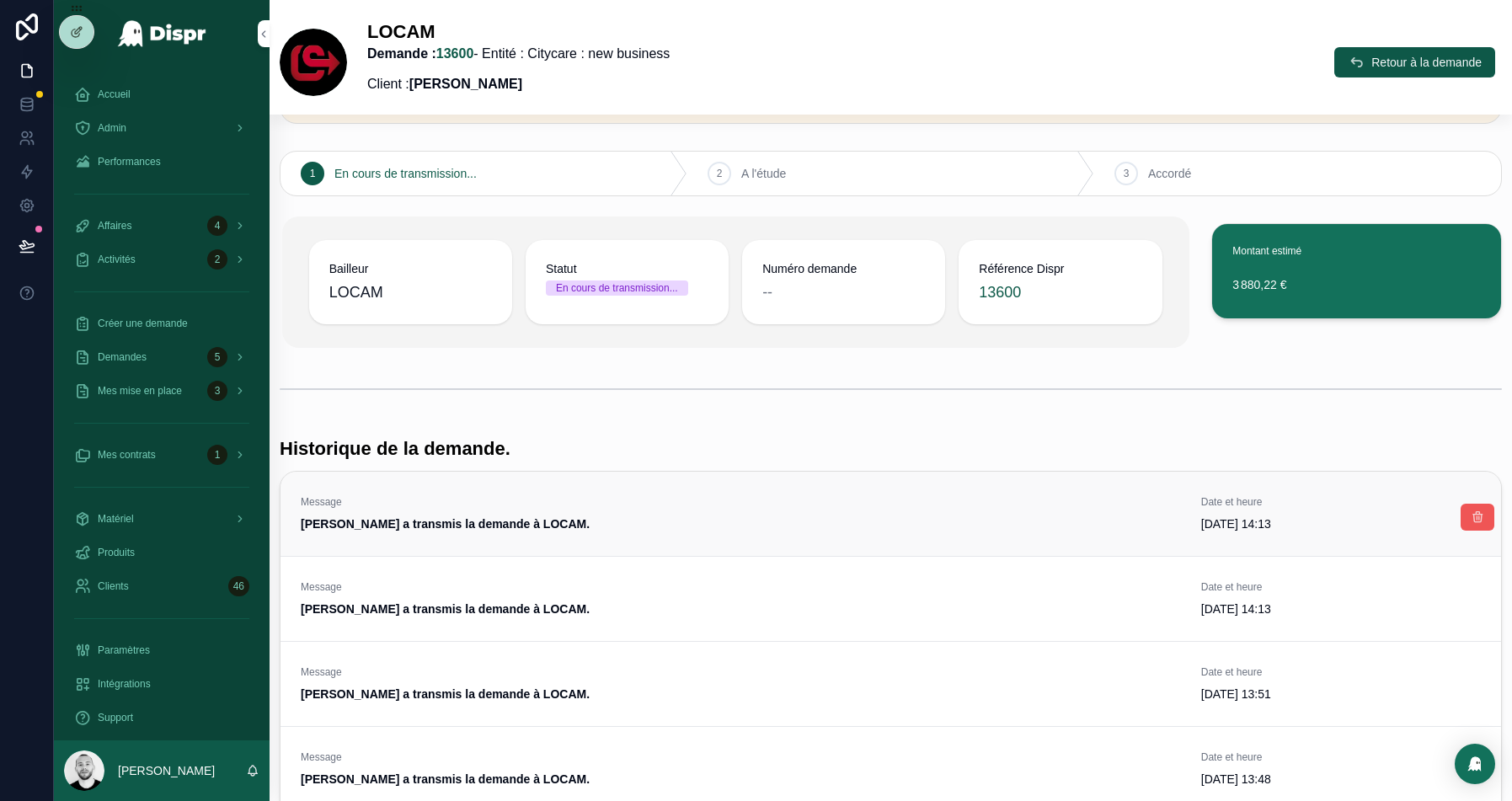
click at [1470, 522] on button "scrollable content" at bounding box center [1478, 518] width 33 height 27
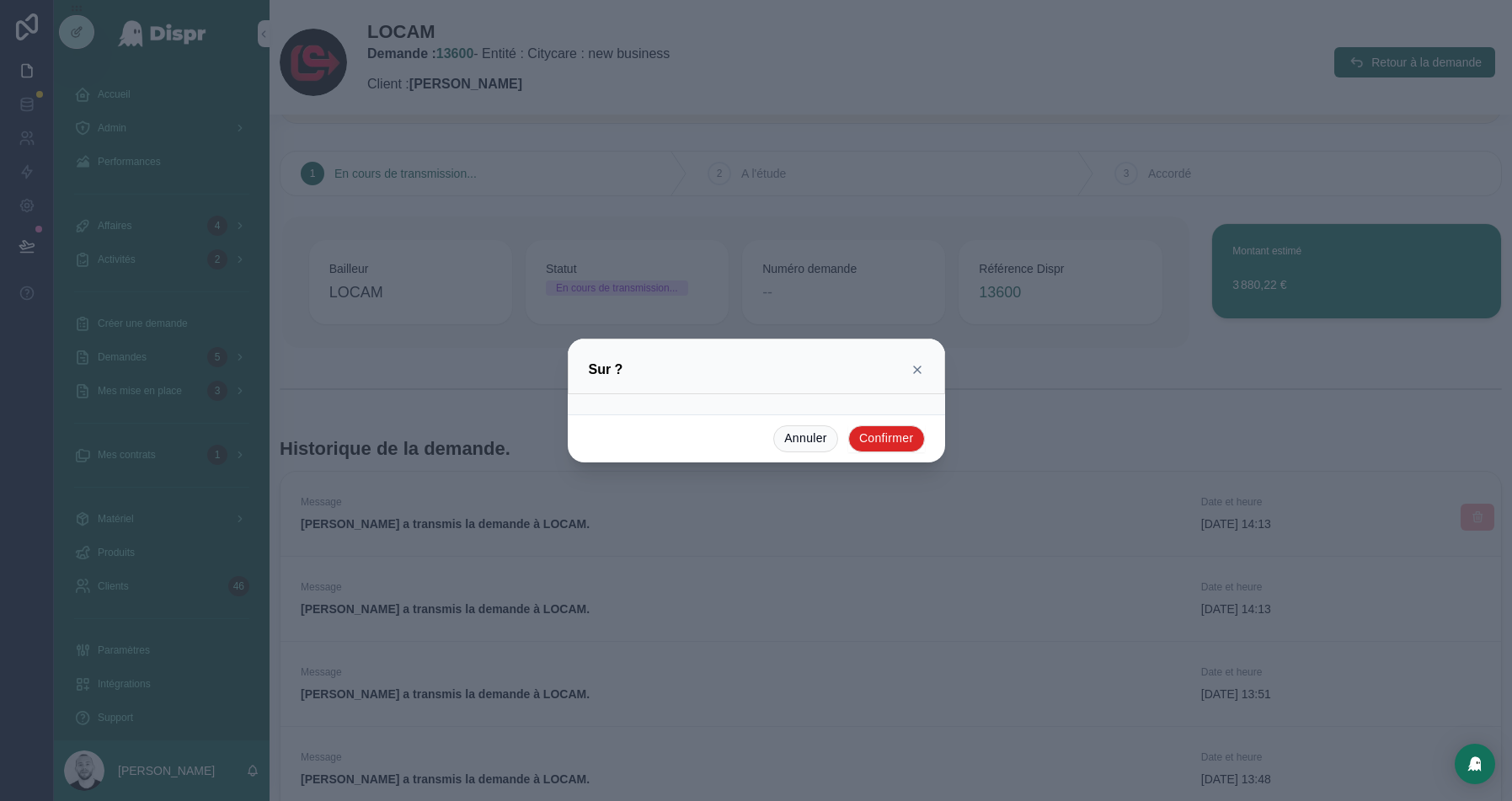
click at [887, 428] on button "Confirmer" at bounding box center [887, 439] width 77 height 27
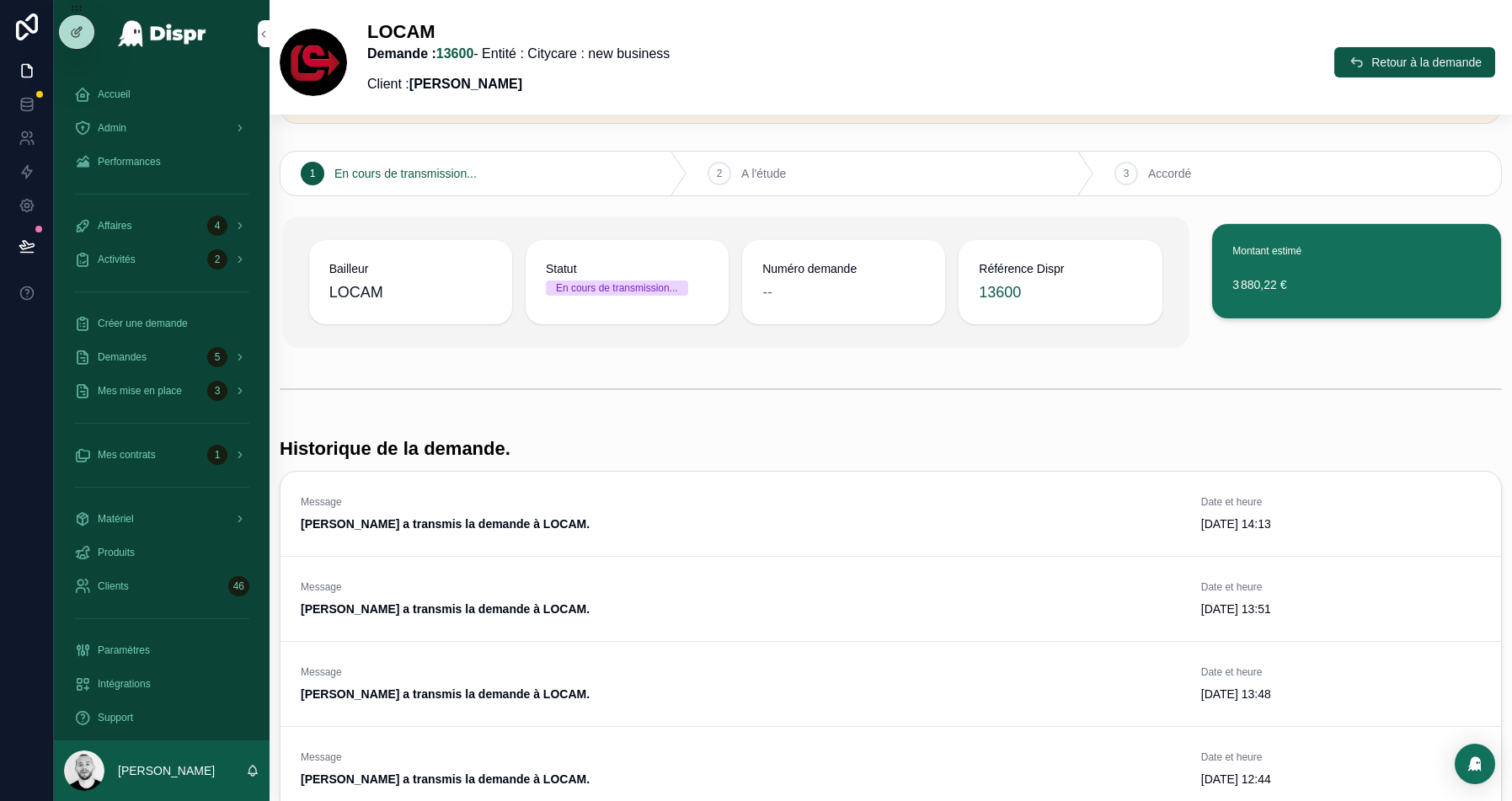
scroll to position [357, 0]
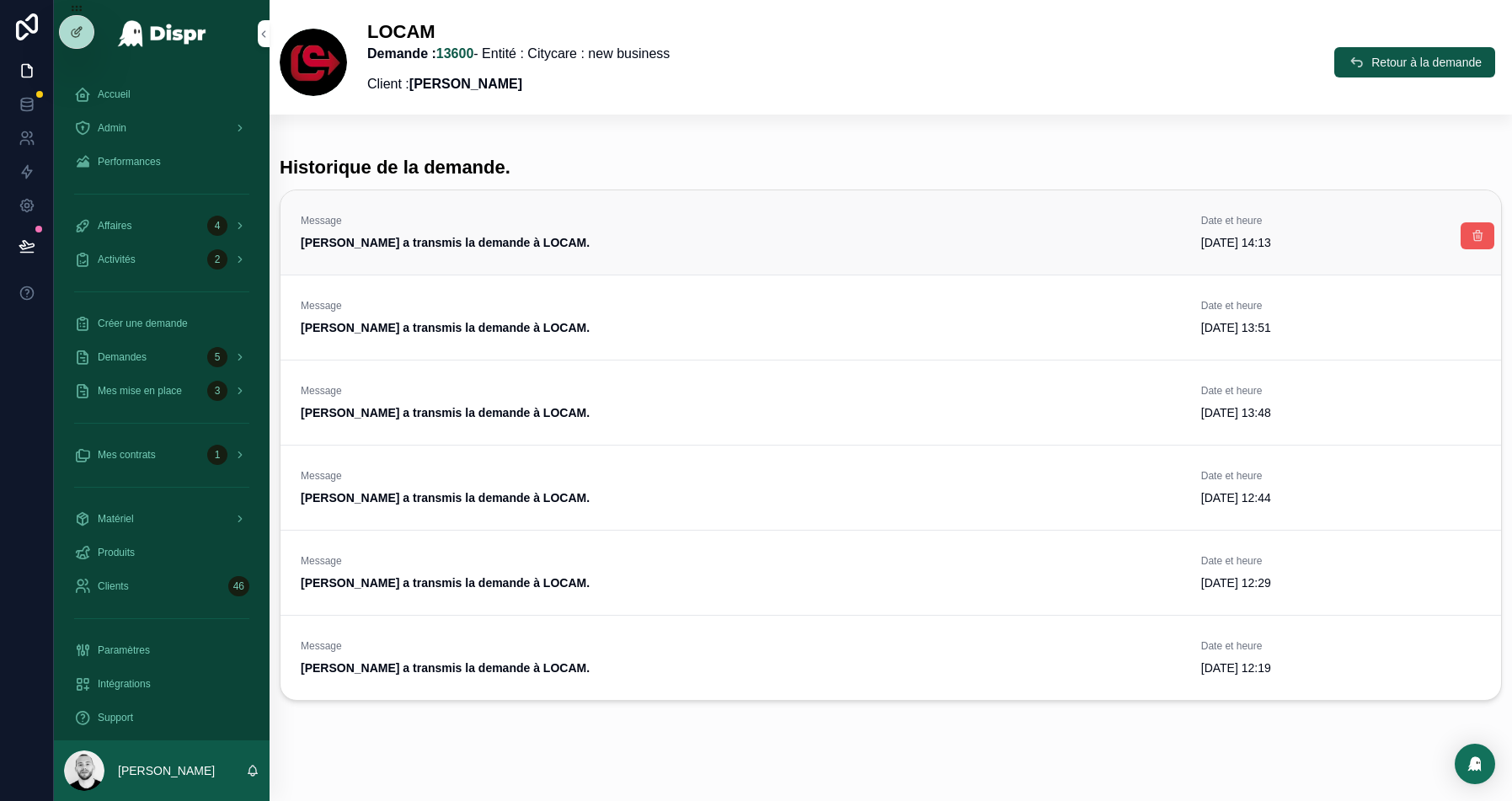
click at [1469, 238] on button "scrollable content" at bounding box center [1478, 236] width 33 height 27
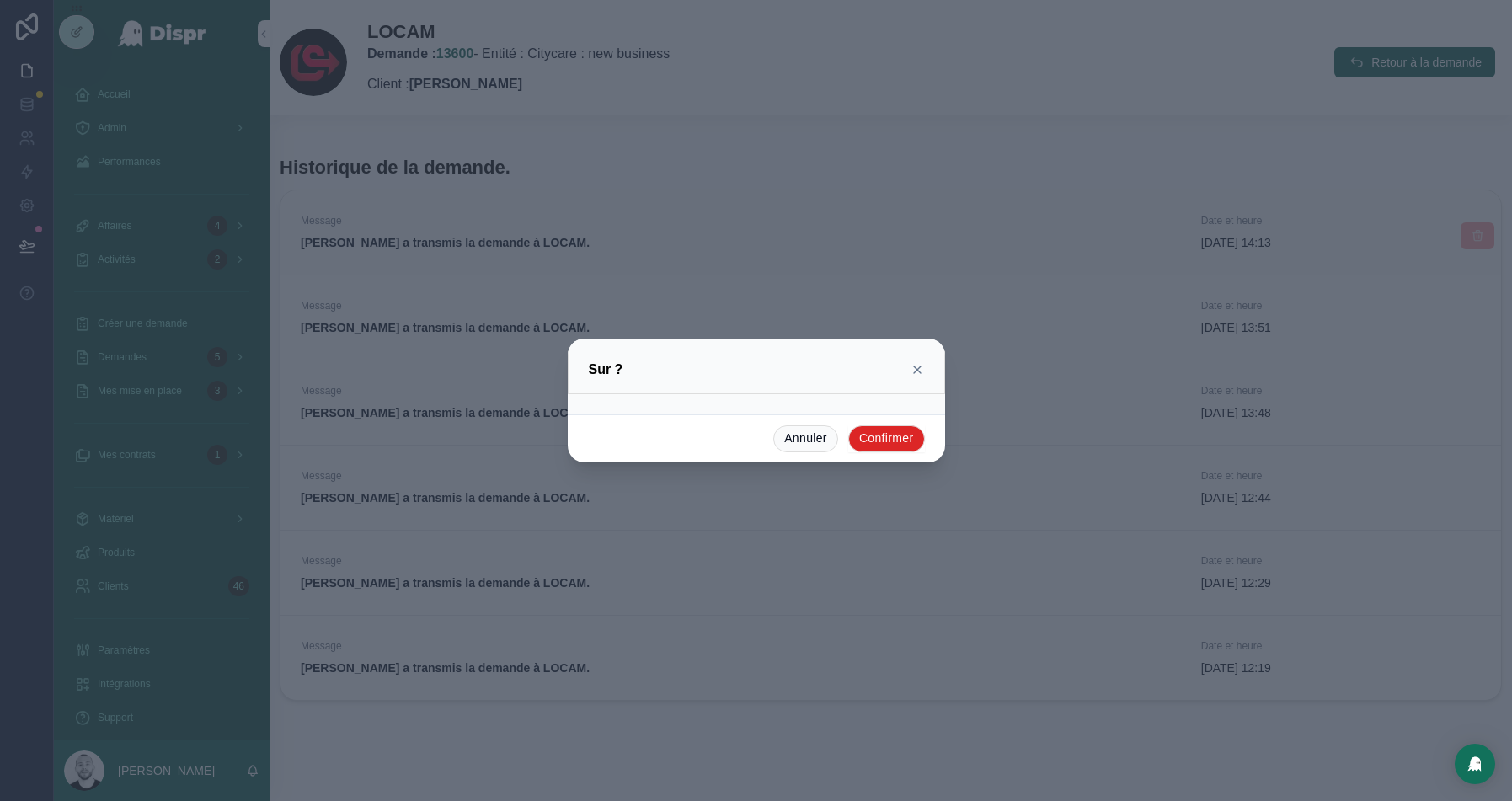
click at [869, 443] on button "Confirmer" at bounding box center [887, 439] width 77 height 27
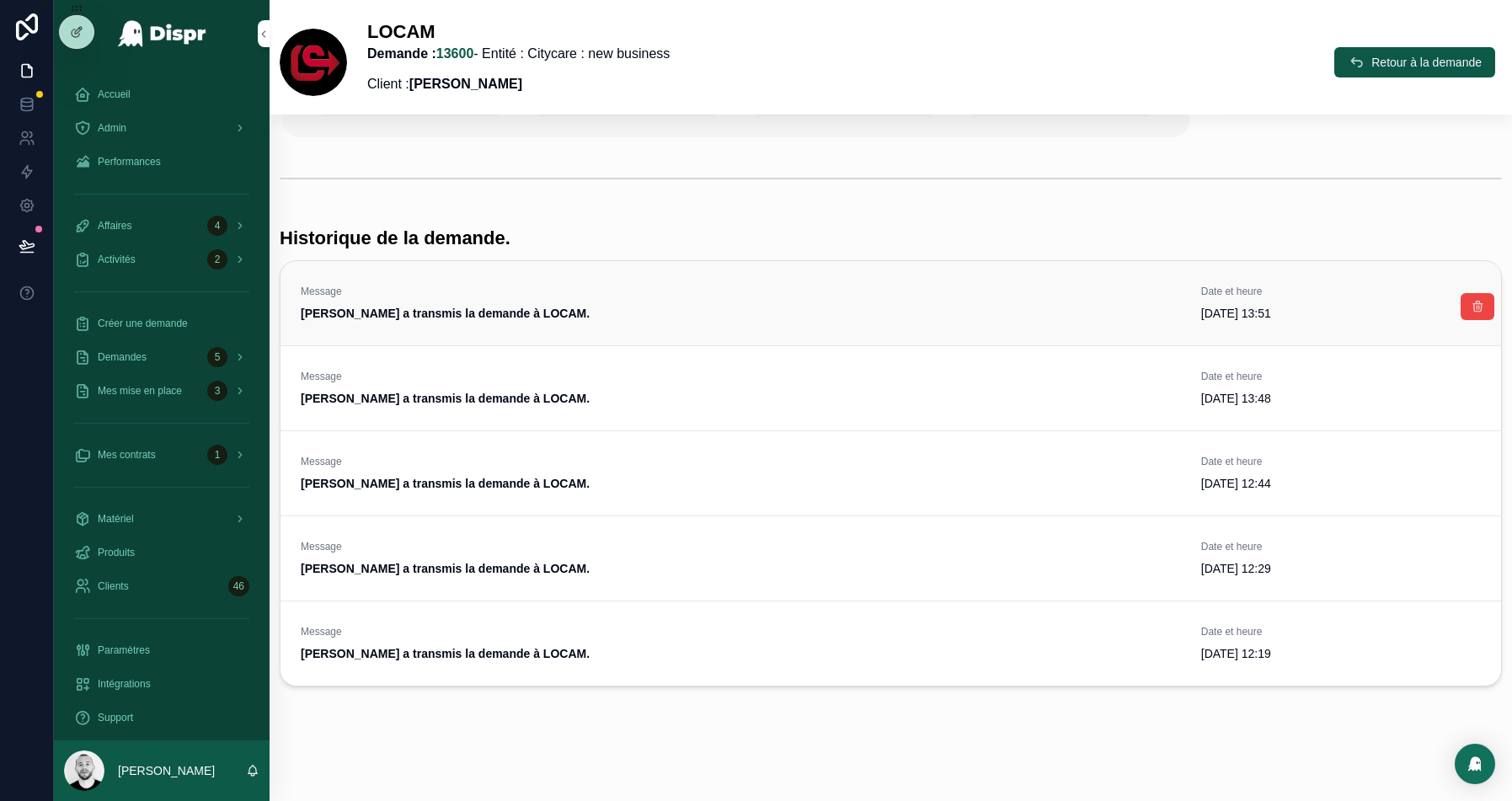
scroll to position [281, 0]
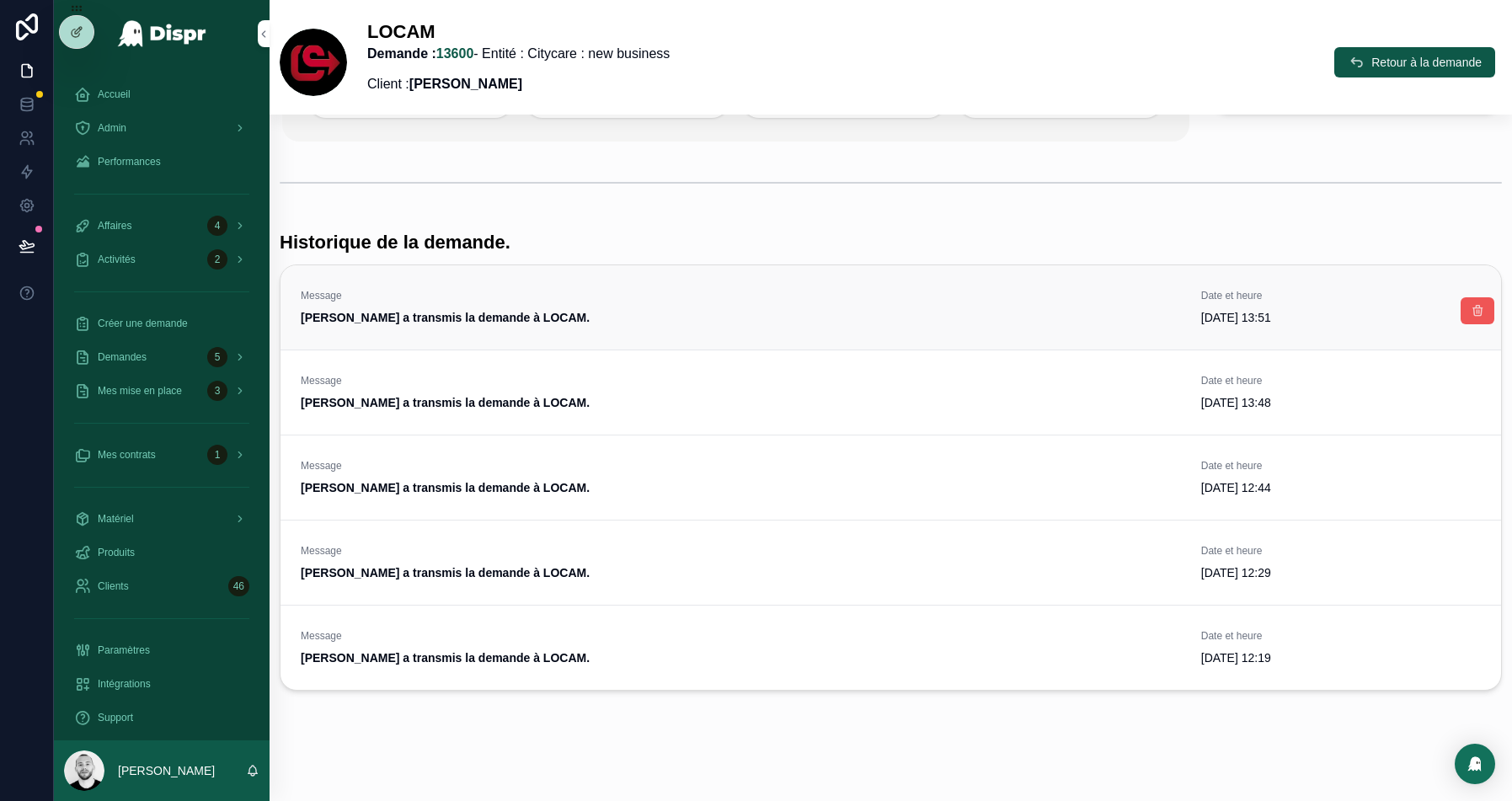
click at [1477, 312] on icon "scrollable content" at bounding box center [1478, 310] width 14 height 14
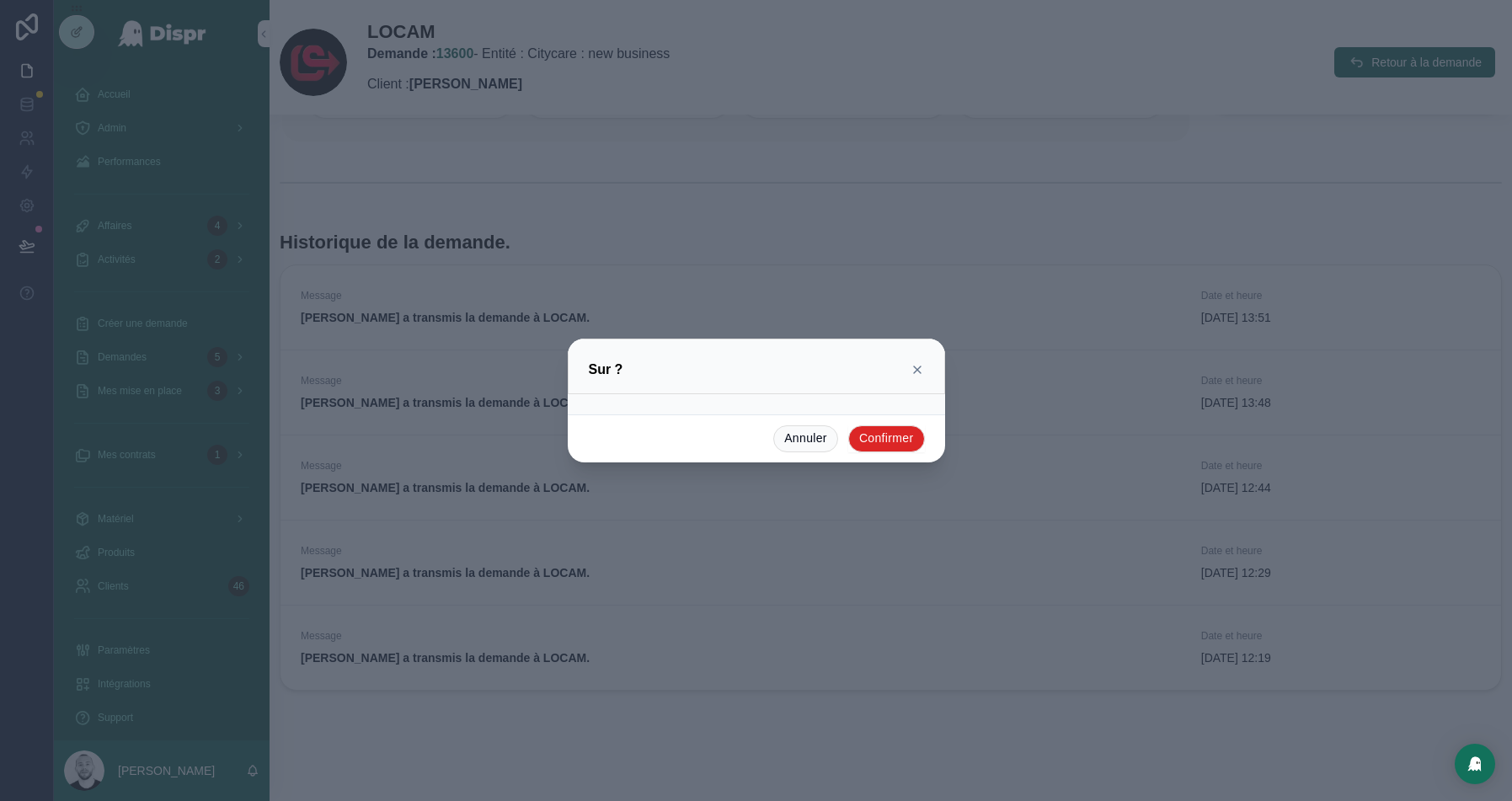
click at [900, 445] on button "Confirmer" at bounding box center [887, 439] width 77 height 27
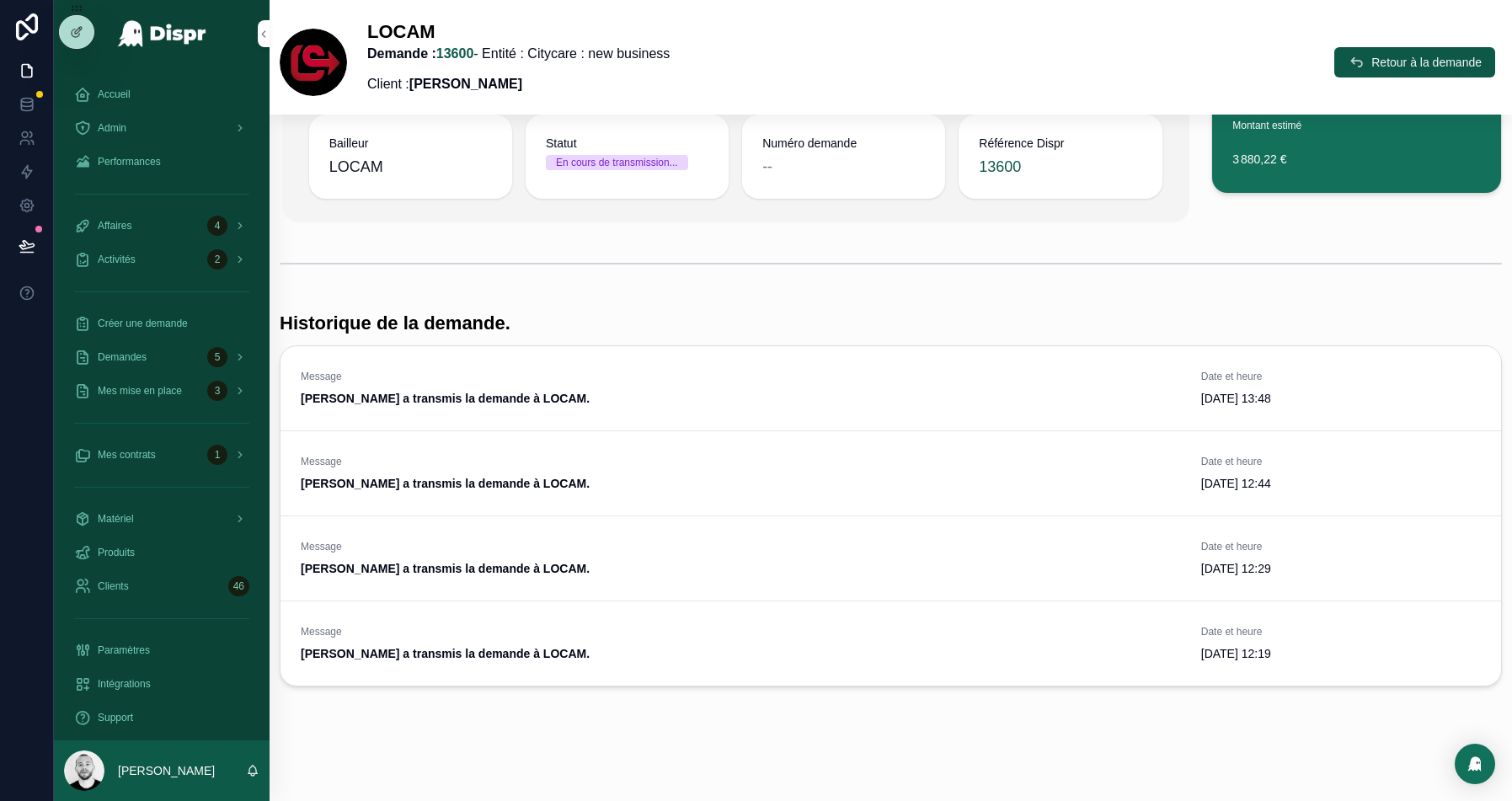
scroll to position [196, 0]
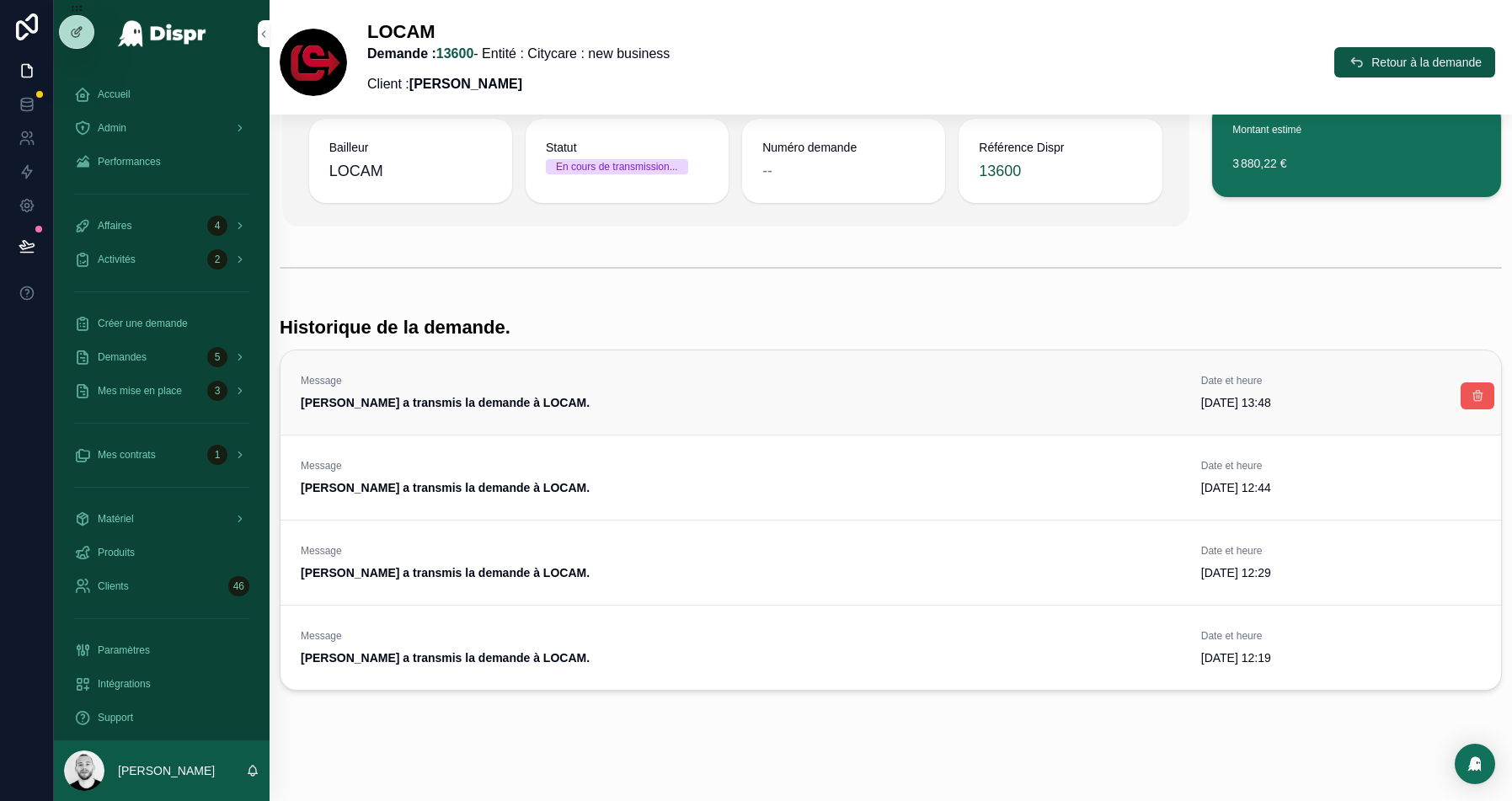
click at [1479, 397] on icon "scrollable content" at bounding box center [1478, 396] width 14 height 14
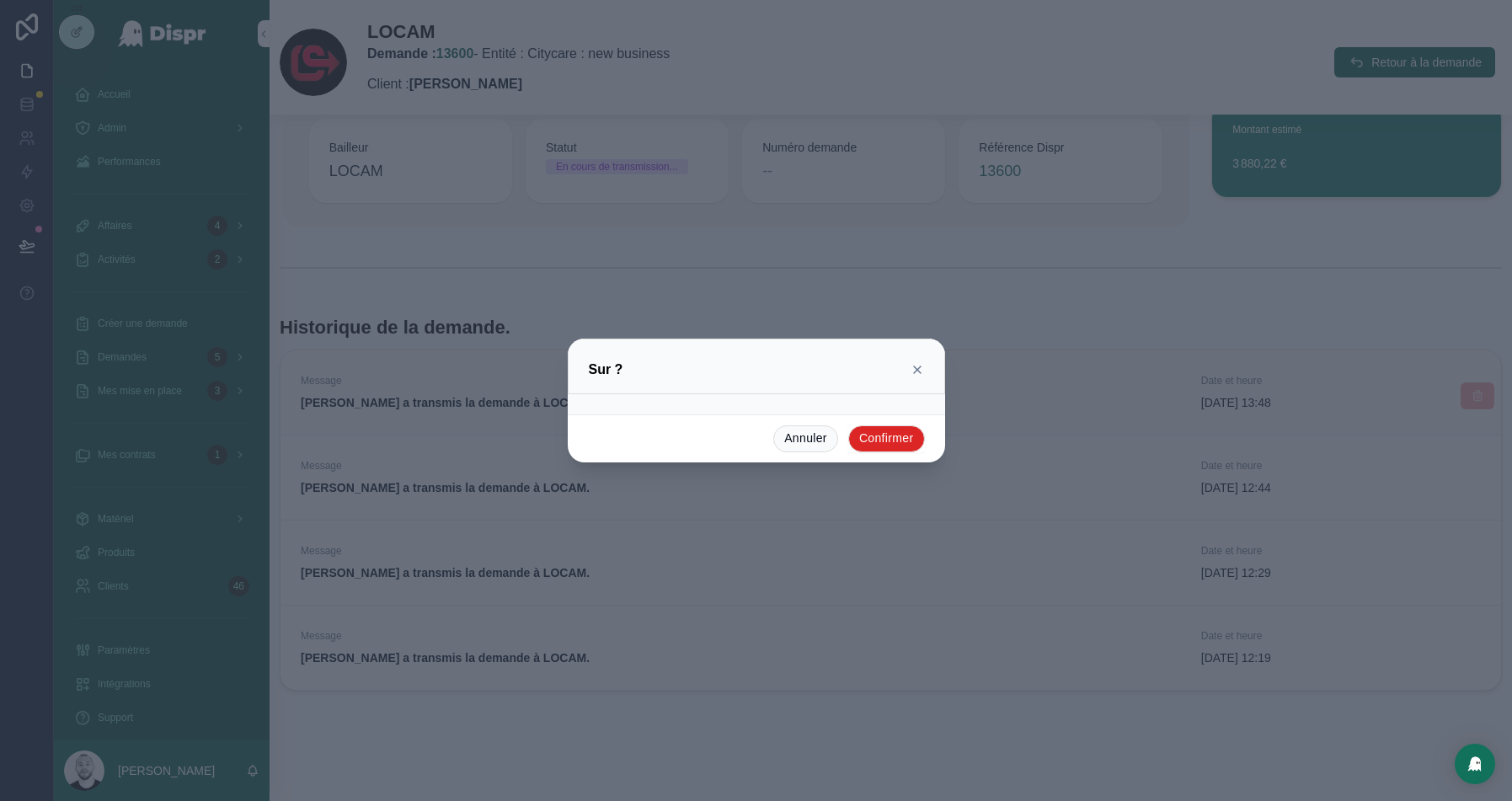
click at [893, 437] on button "Confirmer" at bounding box center [887, 439] width 77 height 27
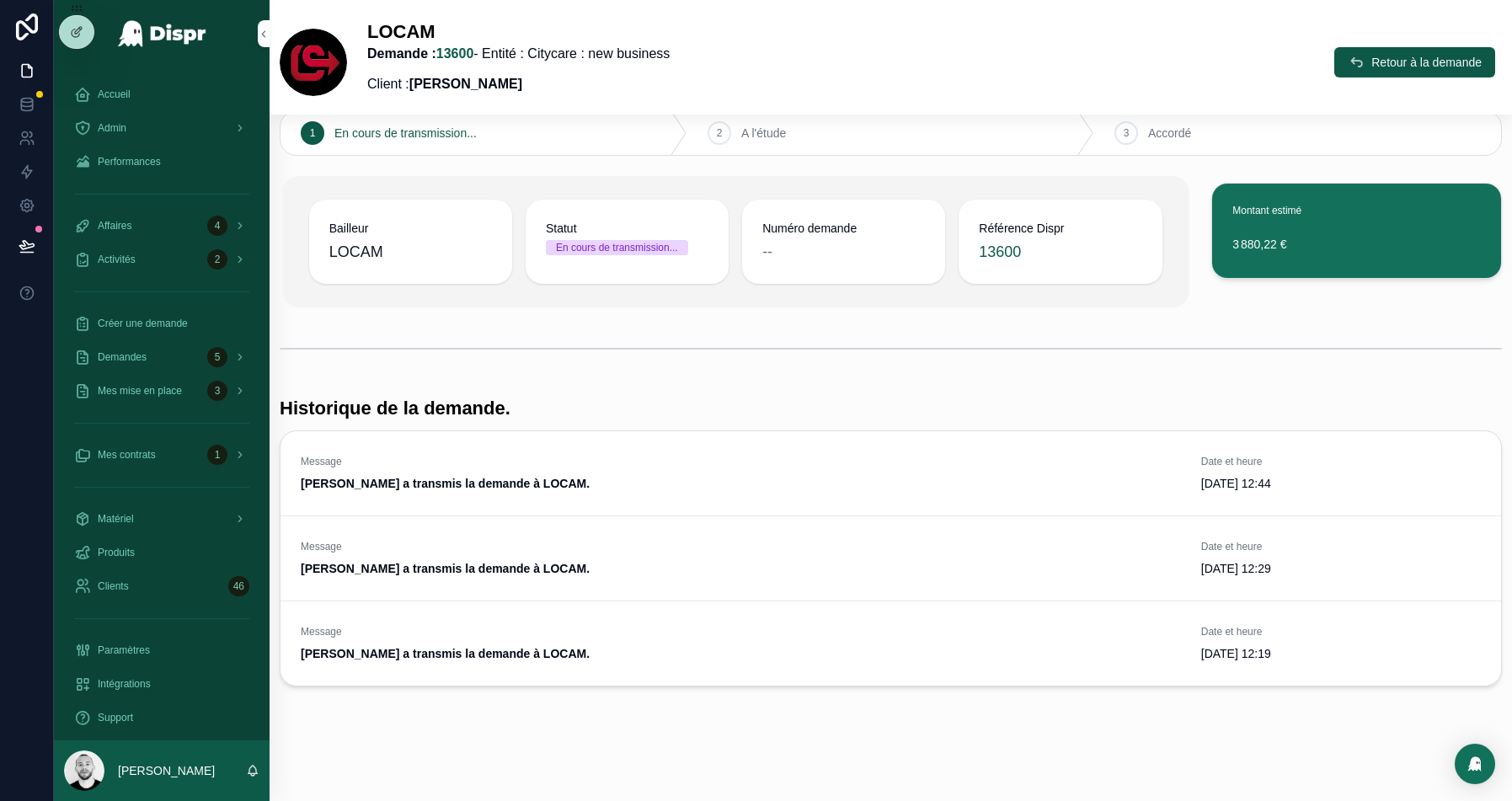
scroll to position [112, 0]
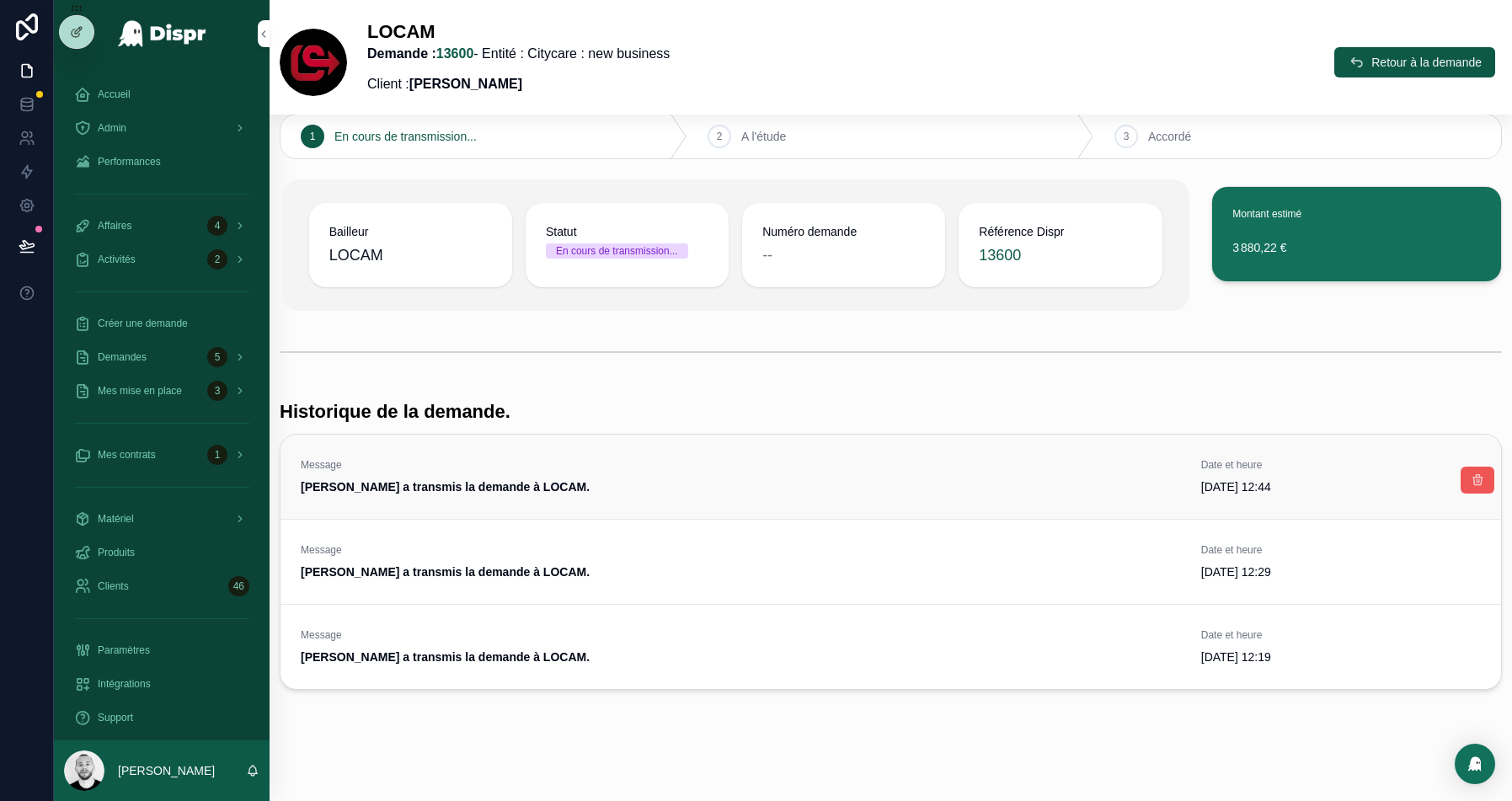
click at [1472, 481] on icon "scrollable content" at bounding box center [1478, 480] width 14 height 14
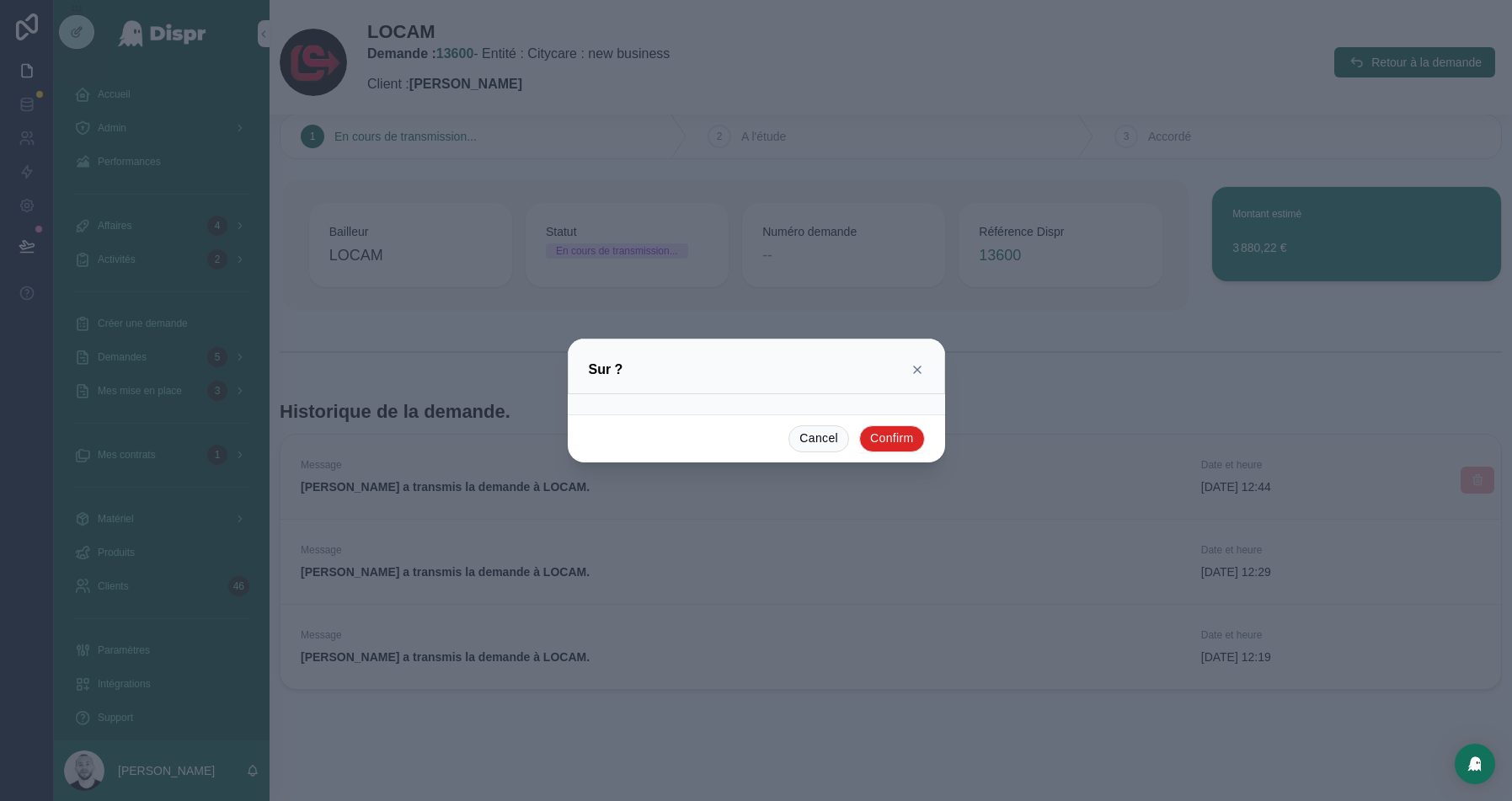
click at [889, 433] on button "Confirm" at bounding box center [892, 439] width 65 height 27
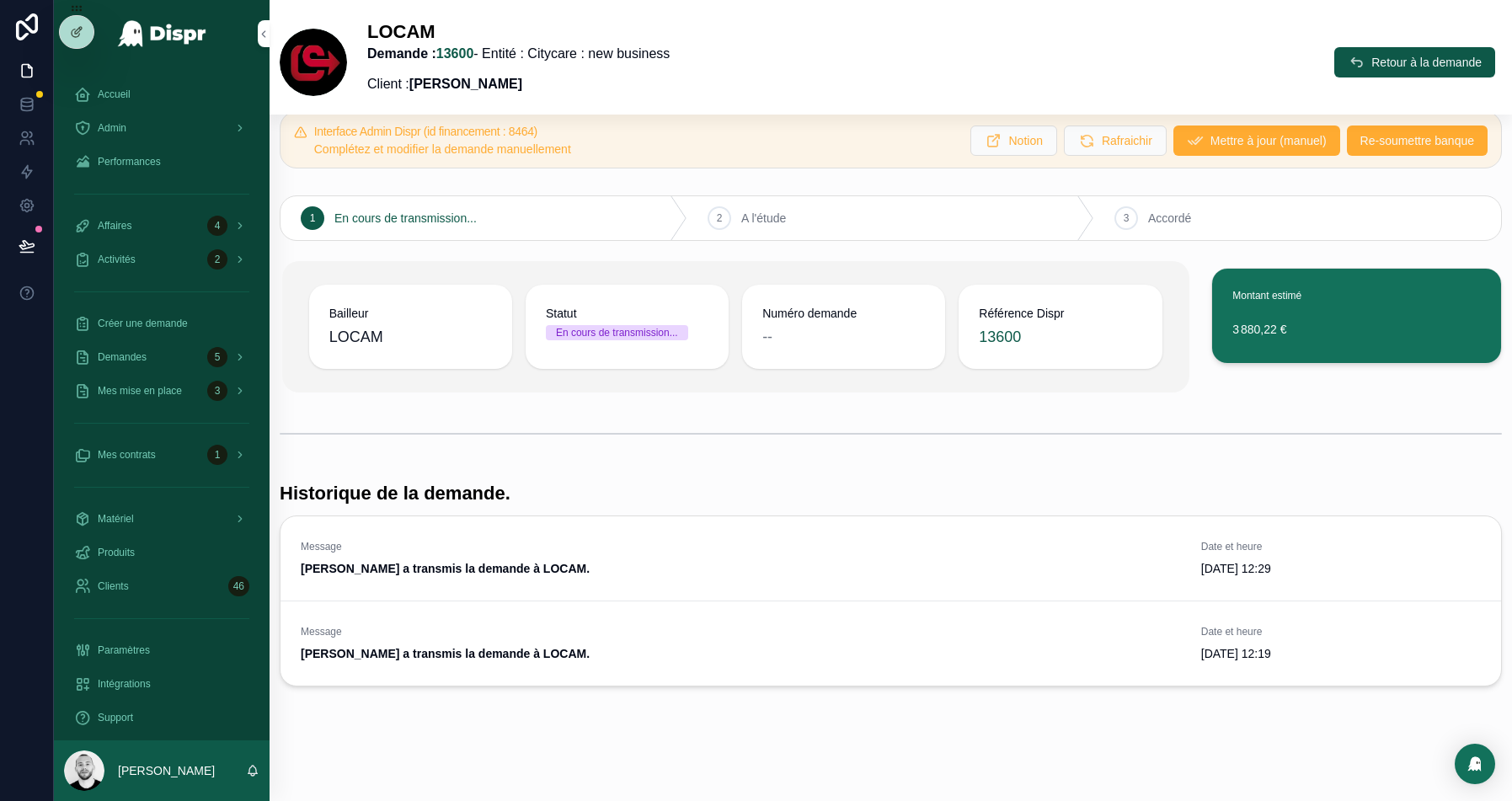
scroll to position [27, 0]
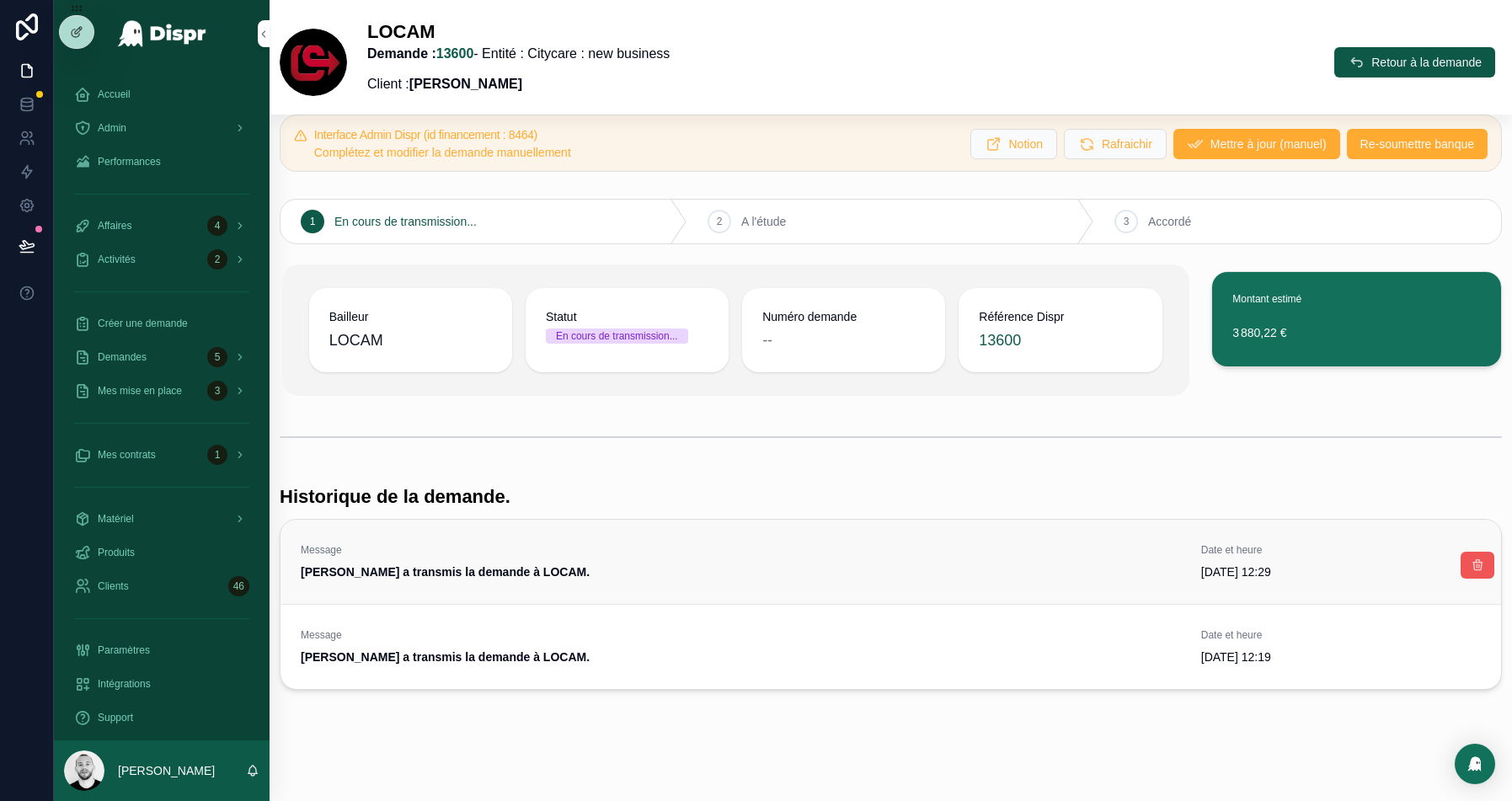
click at [1479, 562] on icon "scrollable content" at bounding box center [1478, 565] width 14 height 14
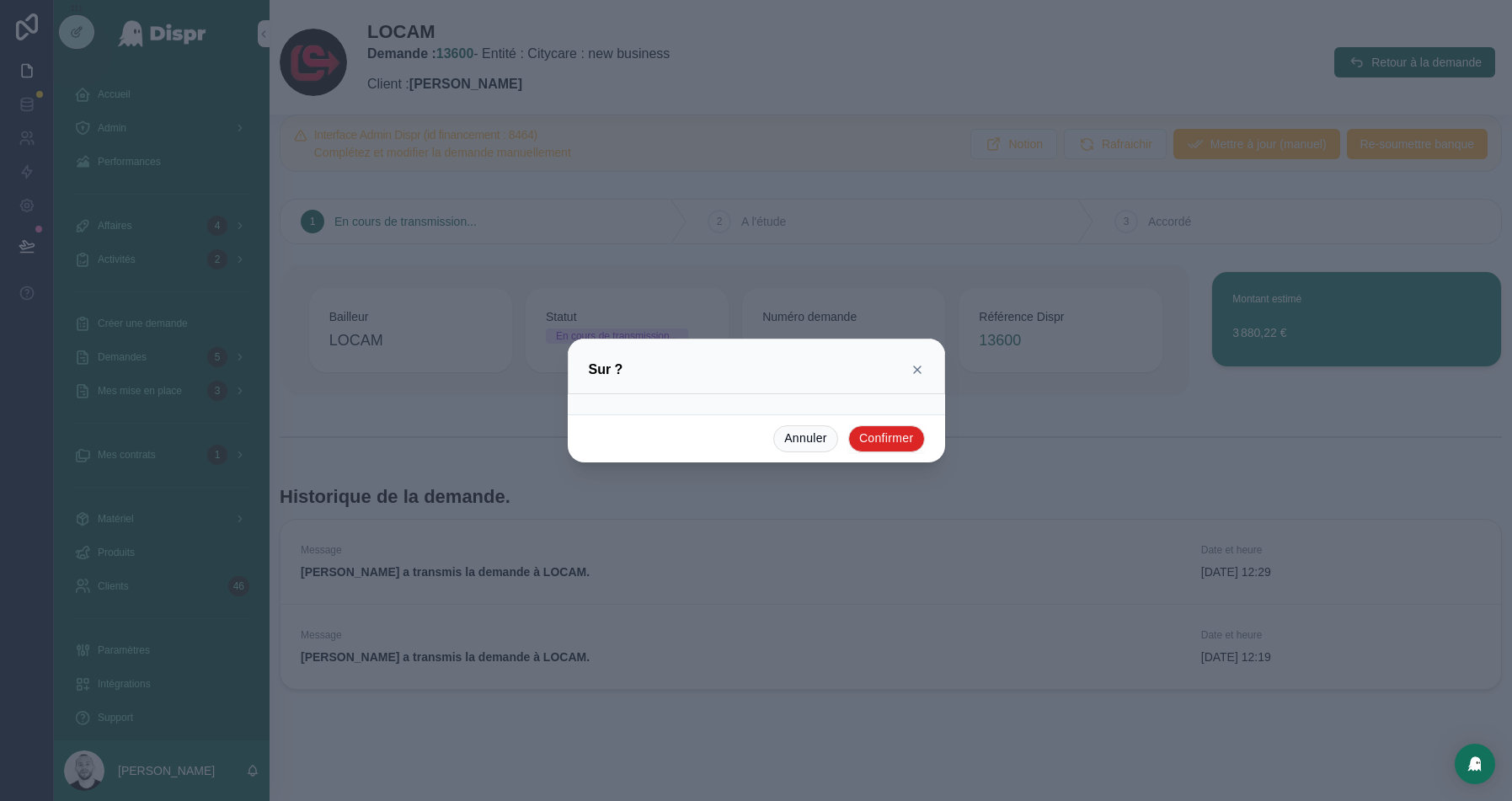
click at [895, 438] on button "Confirmer" at bounding box center [887, 439] width 77 height 27
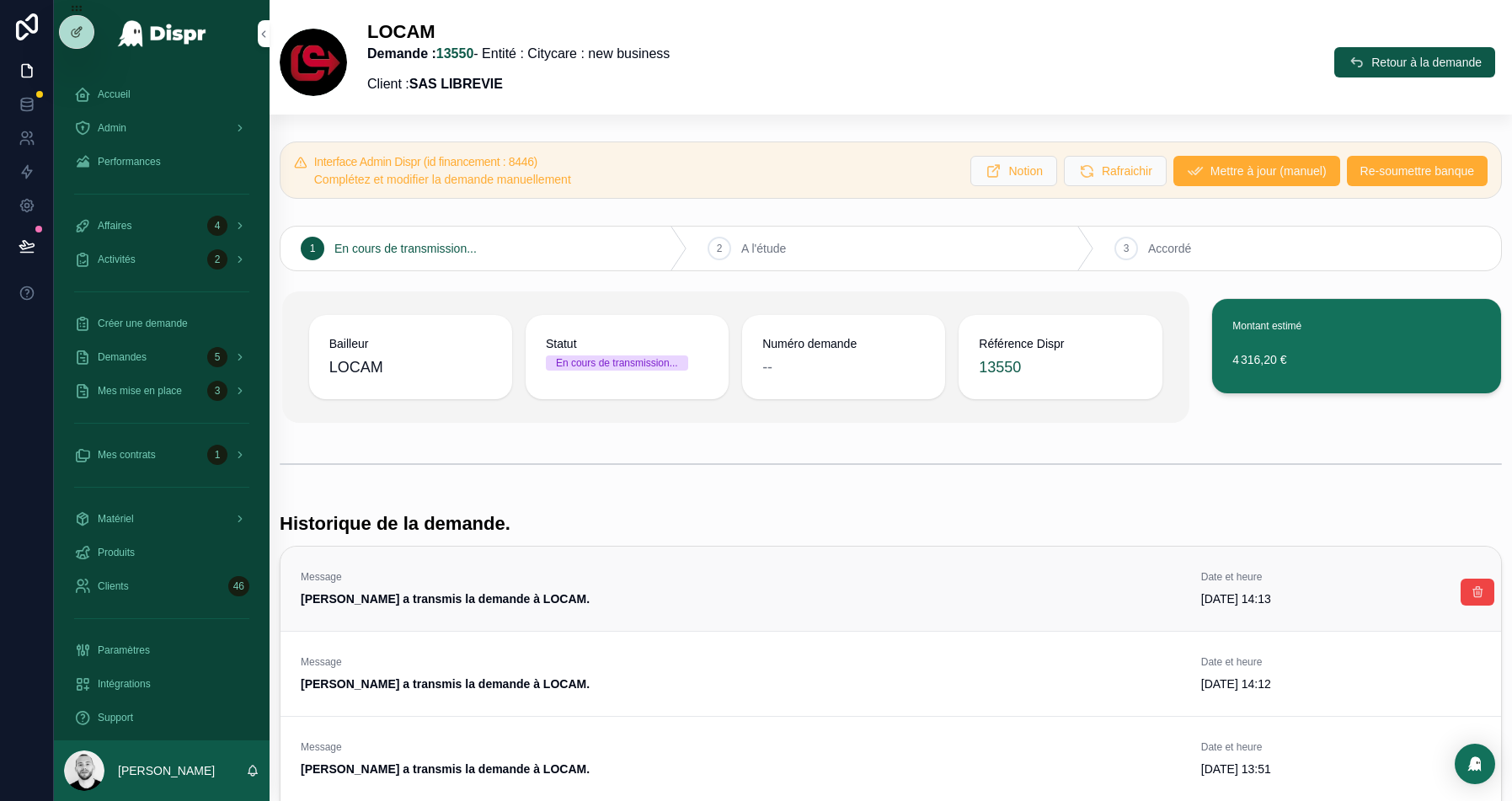
scroll to position [398, 0]
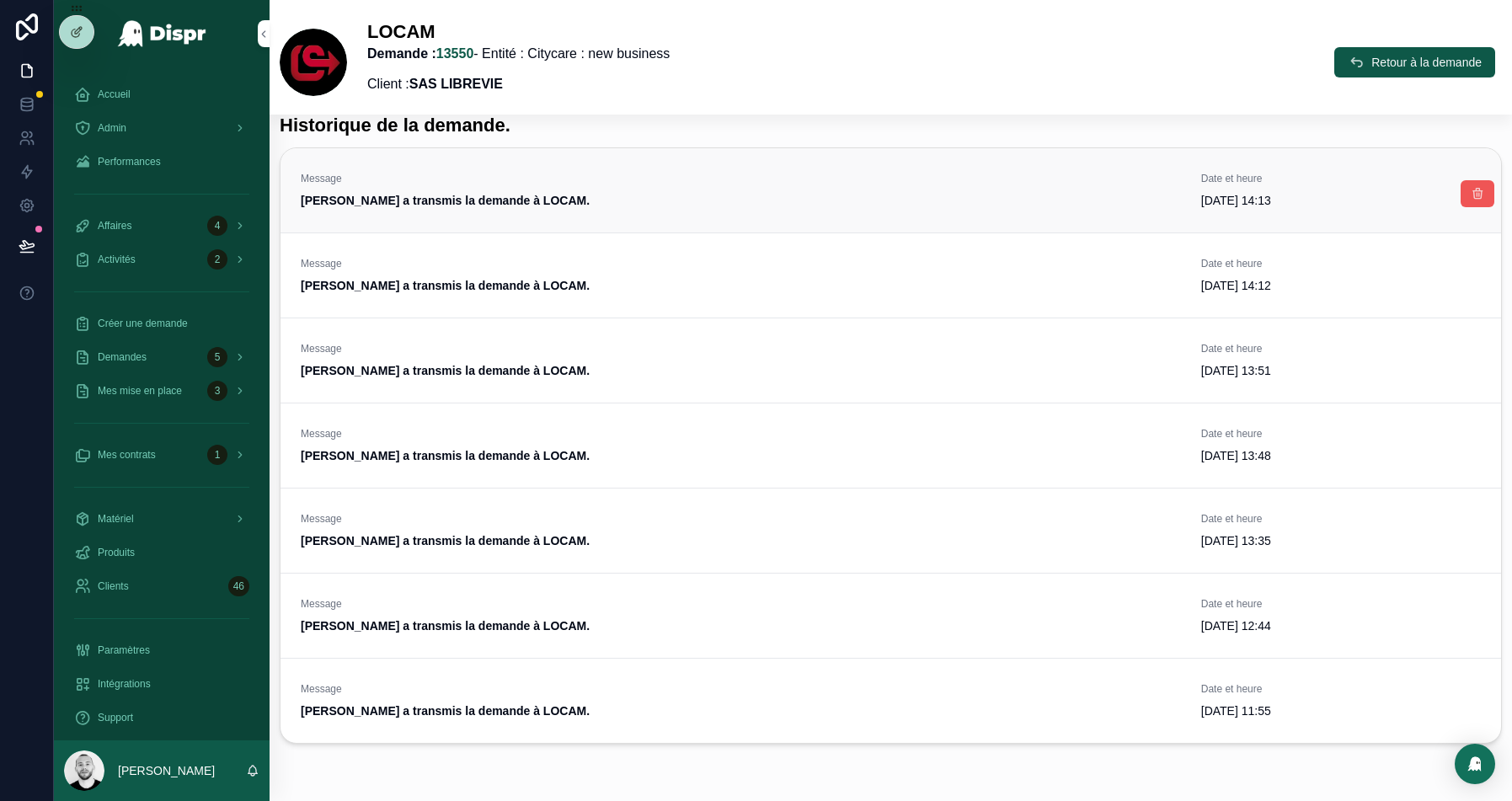
click at [1476, 193] on icon "scrollable content" at bounding box center [1478, 194] width 14 height 14
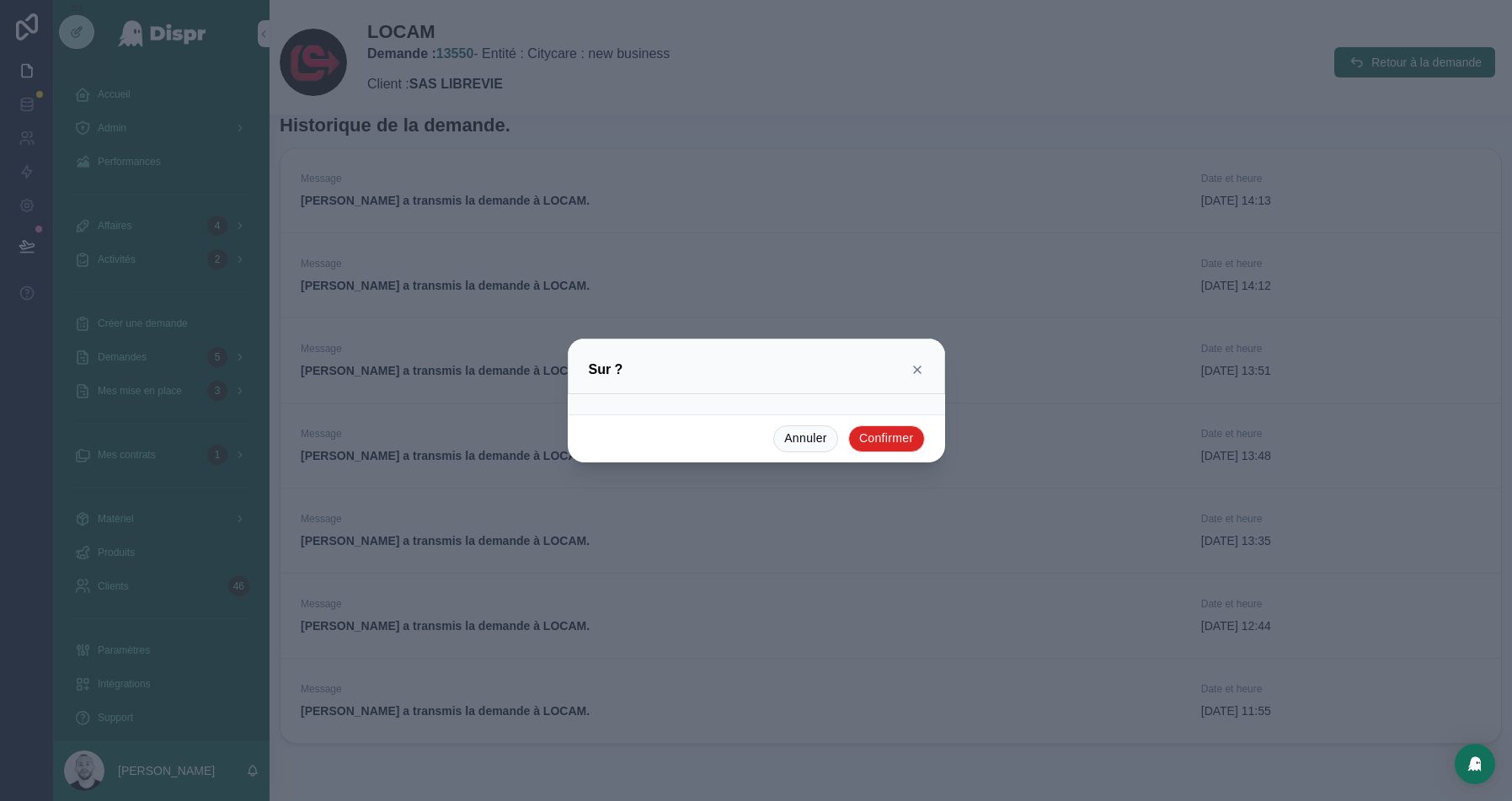
click at [886, 434] on button "Confirmer" at bounding box center [887, 439] width 77 height 27
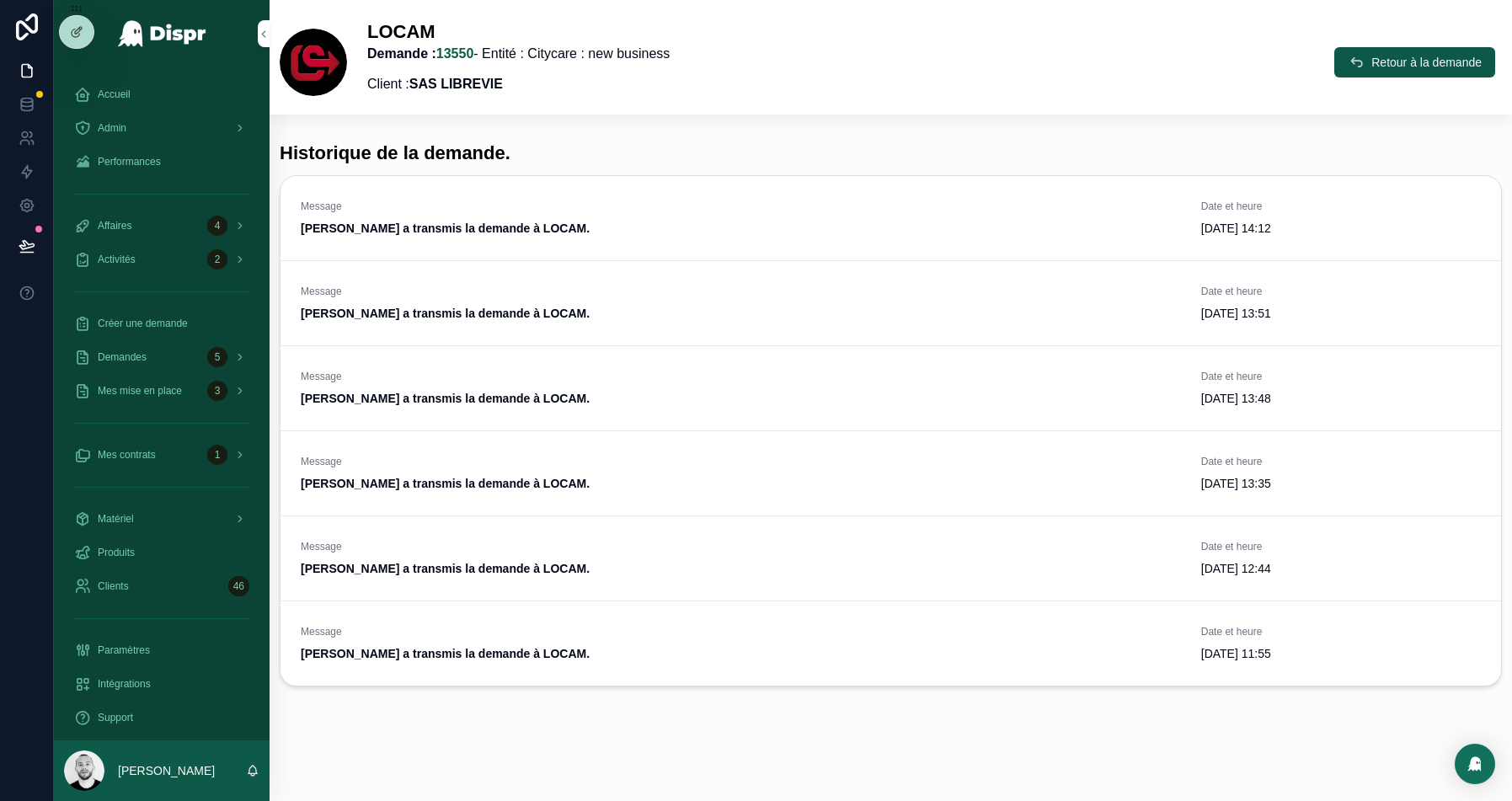
scroll to position [367, 0]
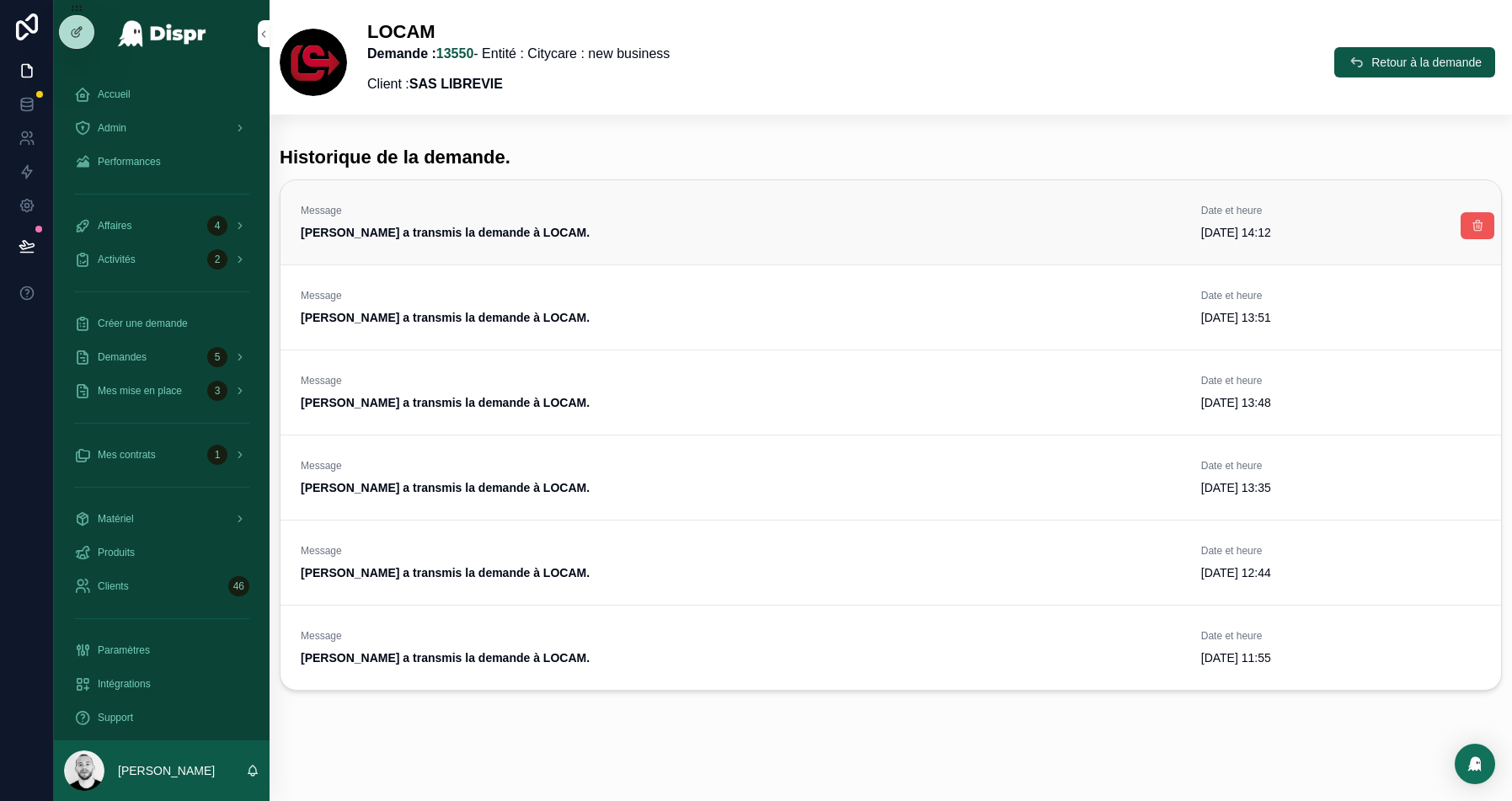
click at [1482, 221] on icon "scrollable content" at bounding box center [1478, 225] width 14 height 14
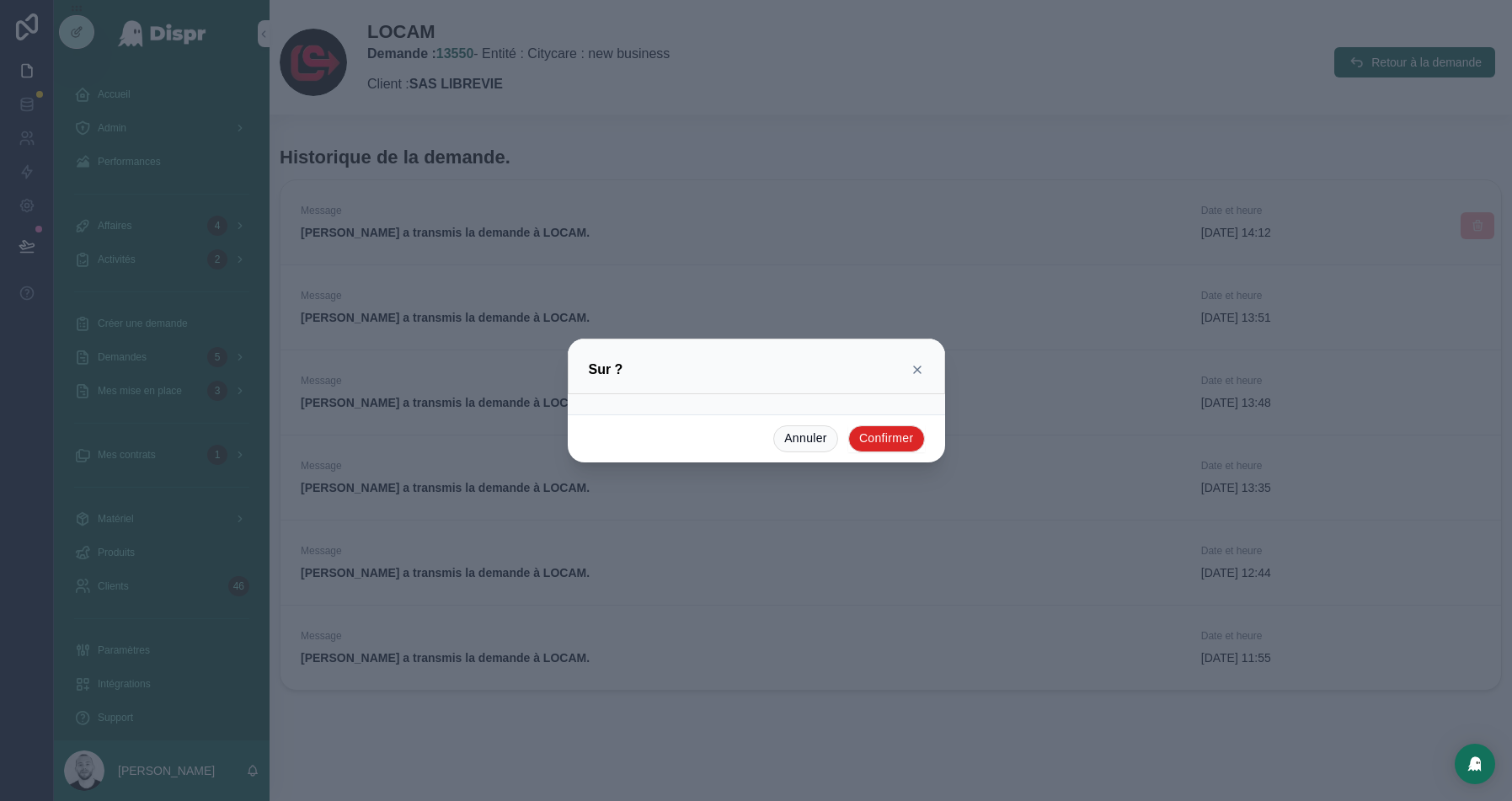
click at [891, 439] on button "Confirmer" at bounding box center [887, 439] width 77 height 27
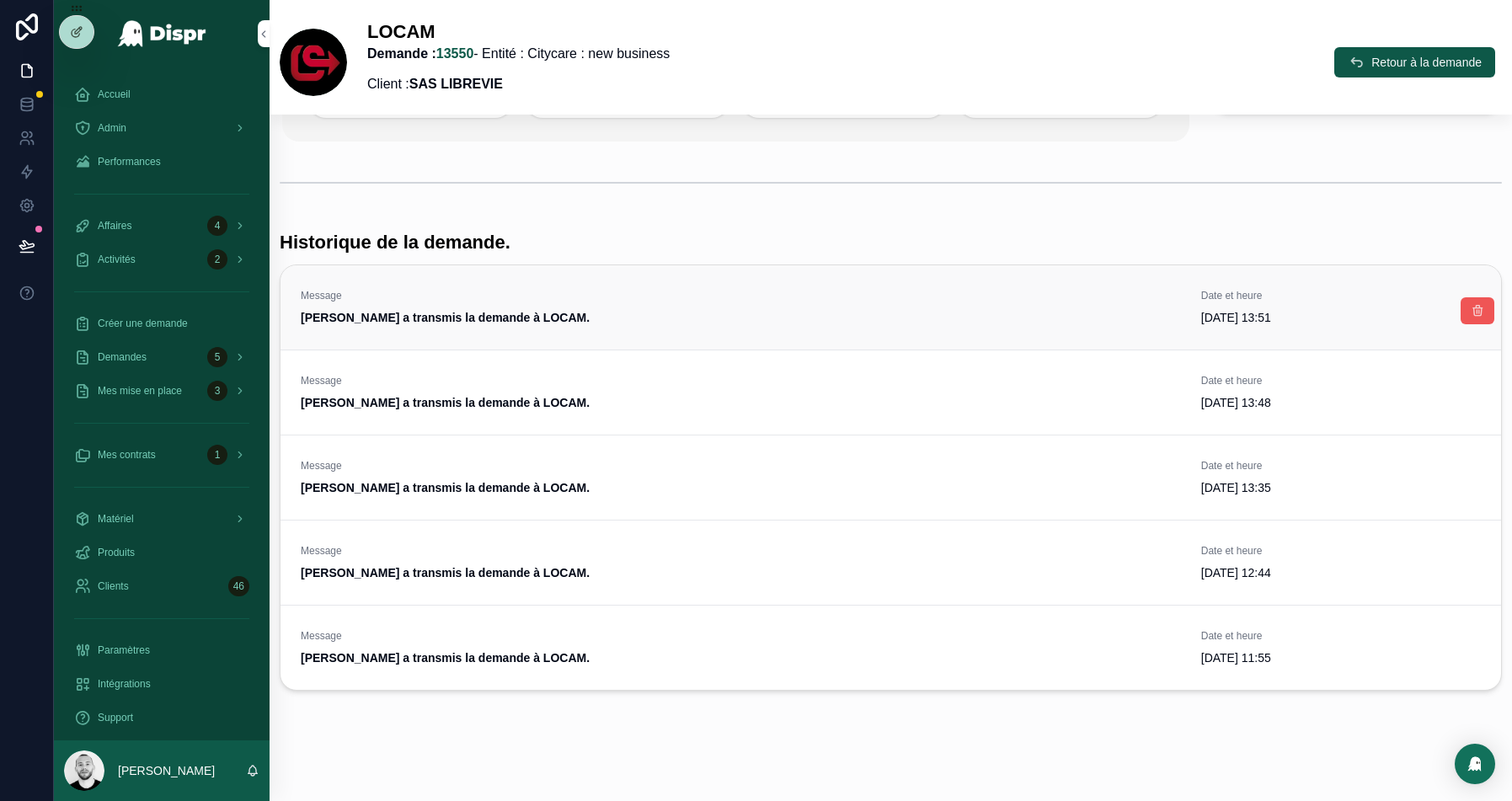
click at [1473, 306] on icon "scrollable content" at bounding box center [1478, 310] width 14 height 14
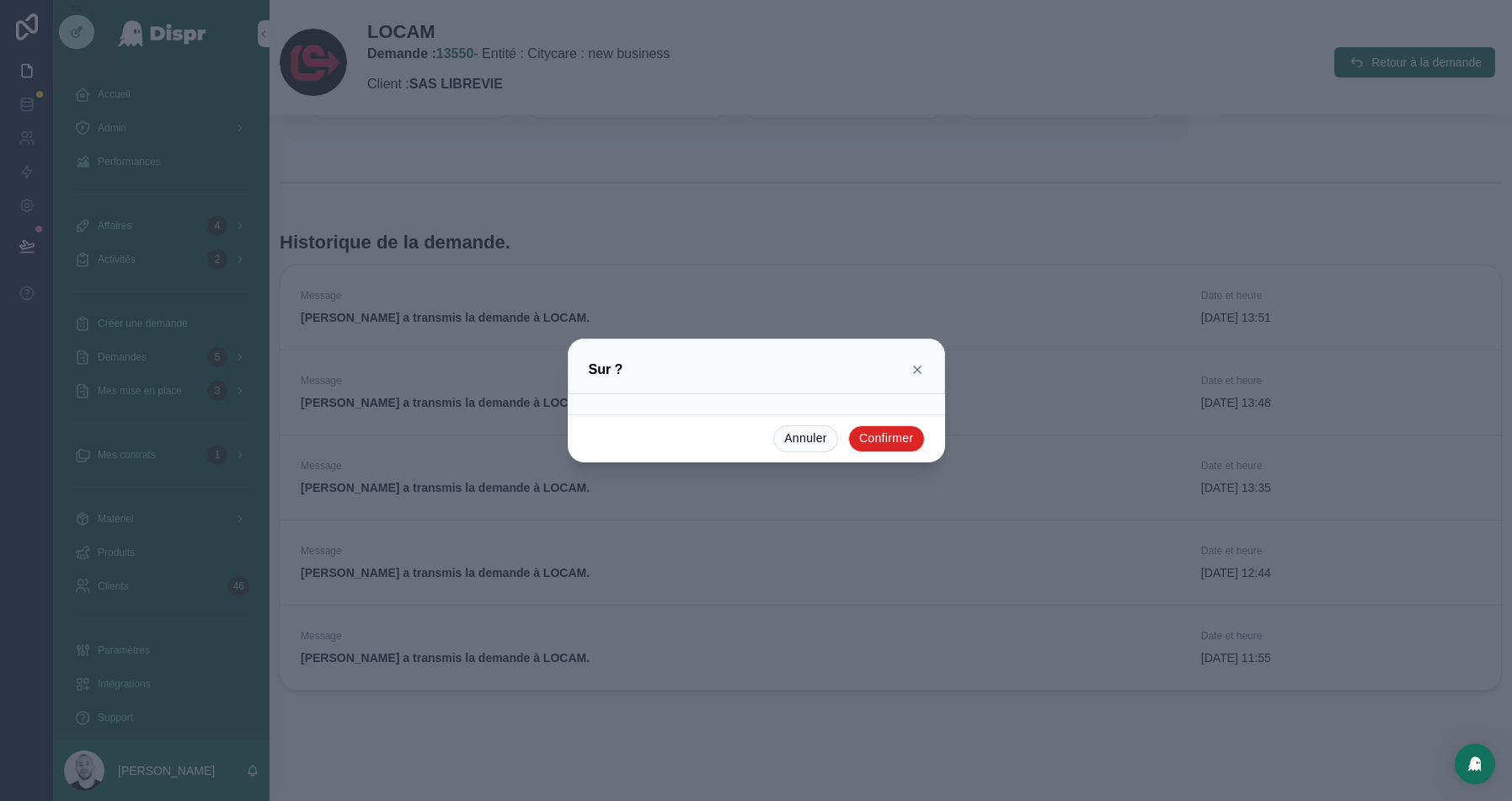
click at [874, 441] on button "Confirmer" at bounding box center [887, 439] width 77 height 27
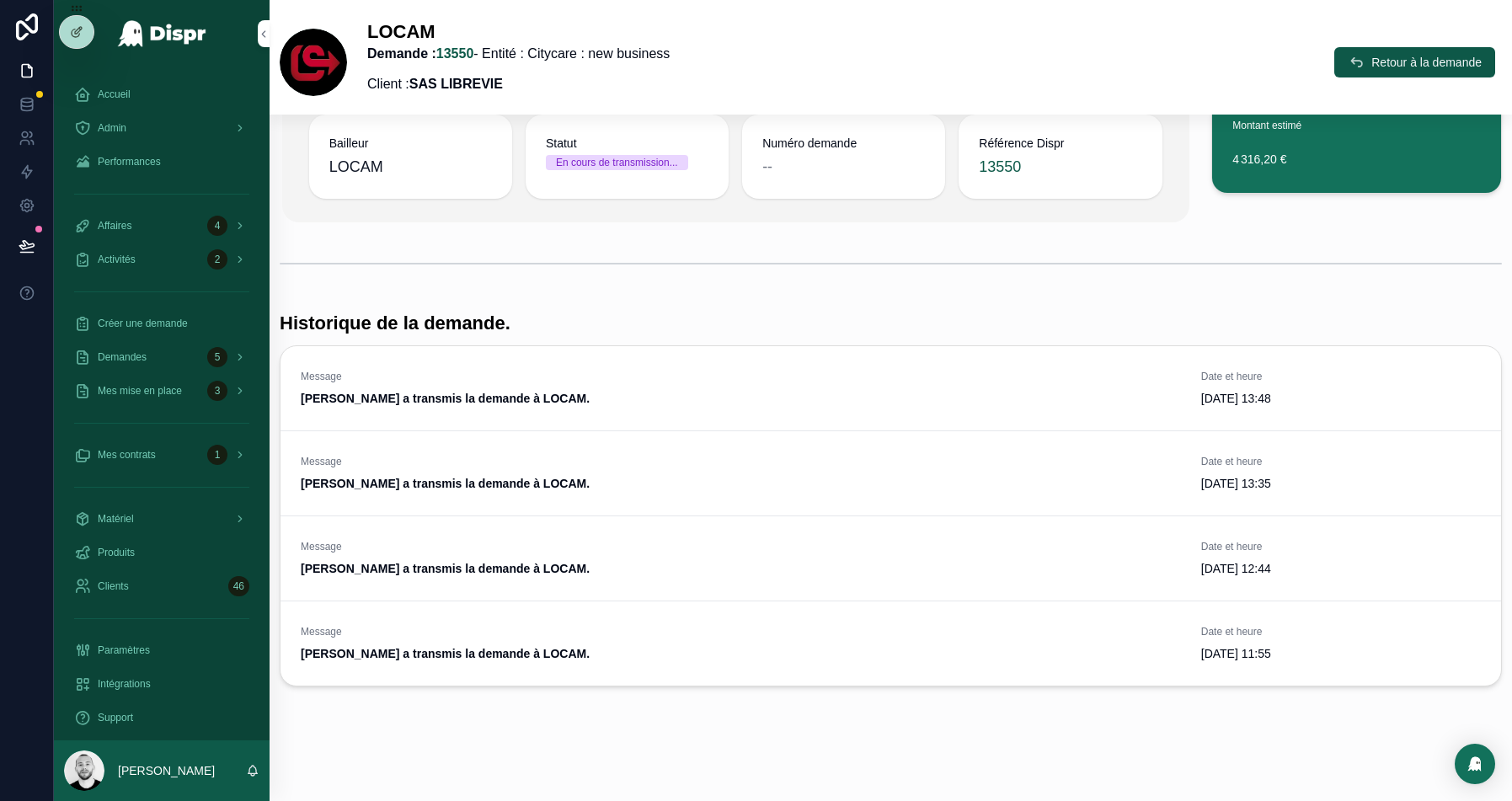
scroll to position [196, 0]
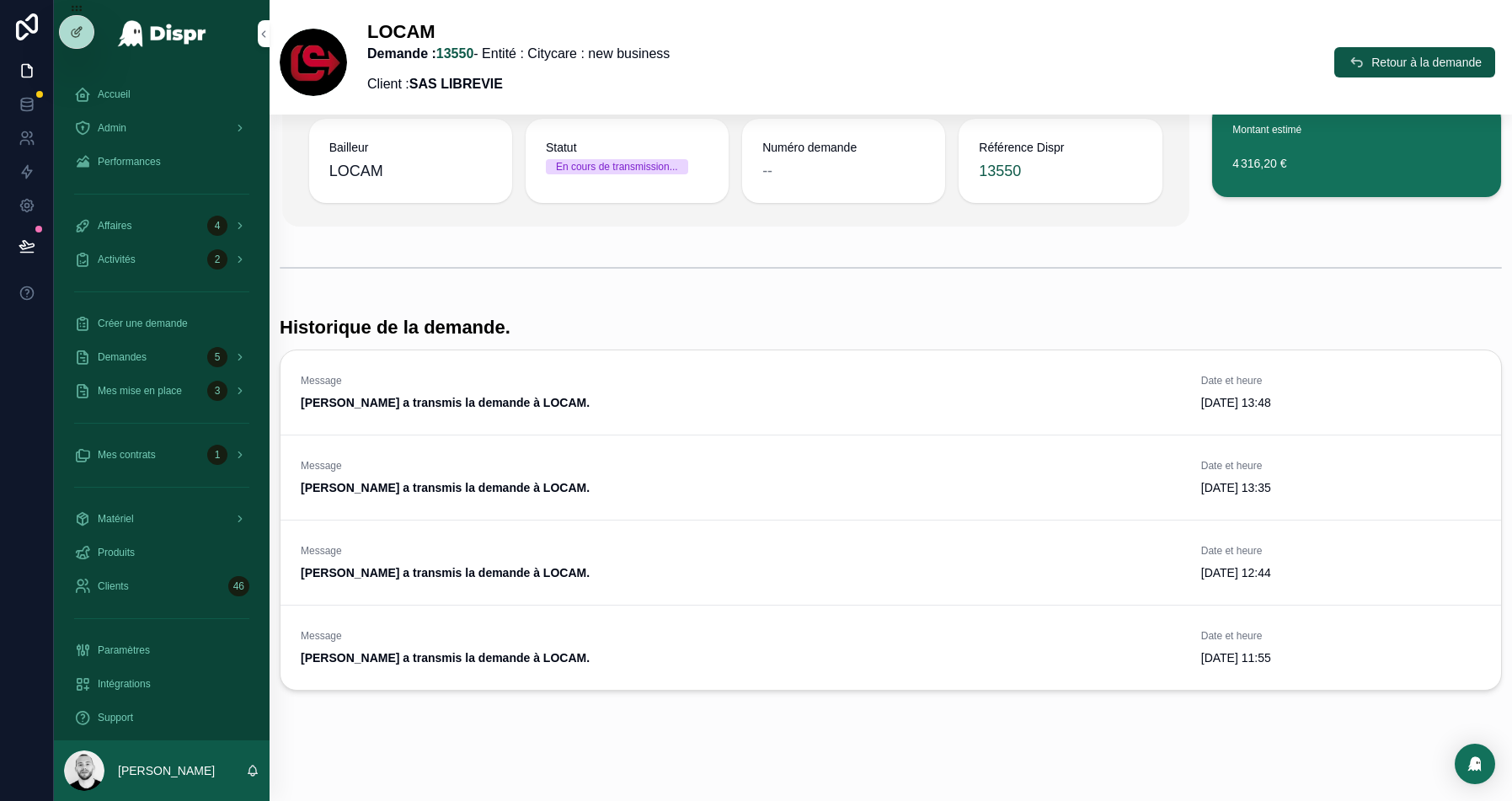
click at [0, 0] on icon "scrollable content" at bounding box center [0, 0] width 0 height 0
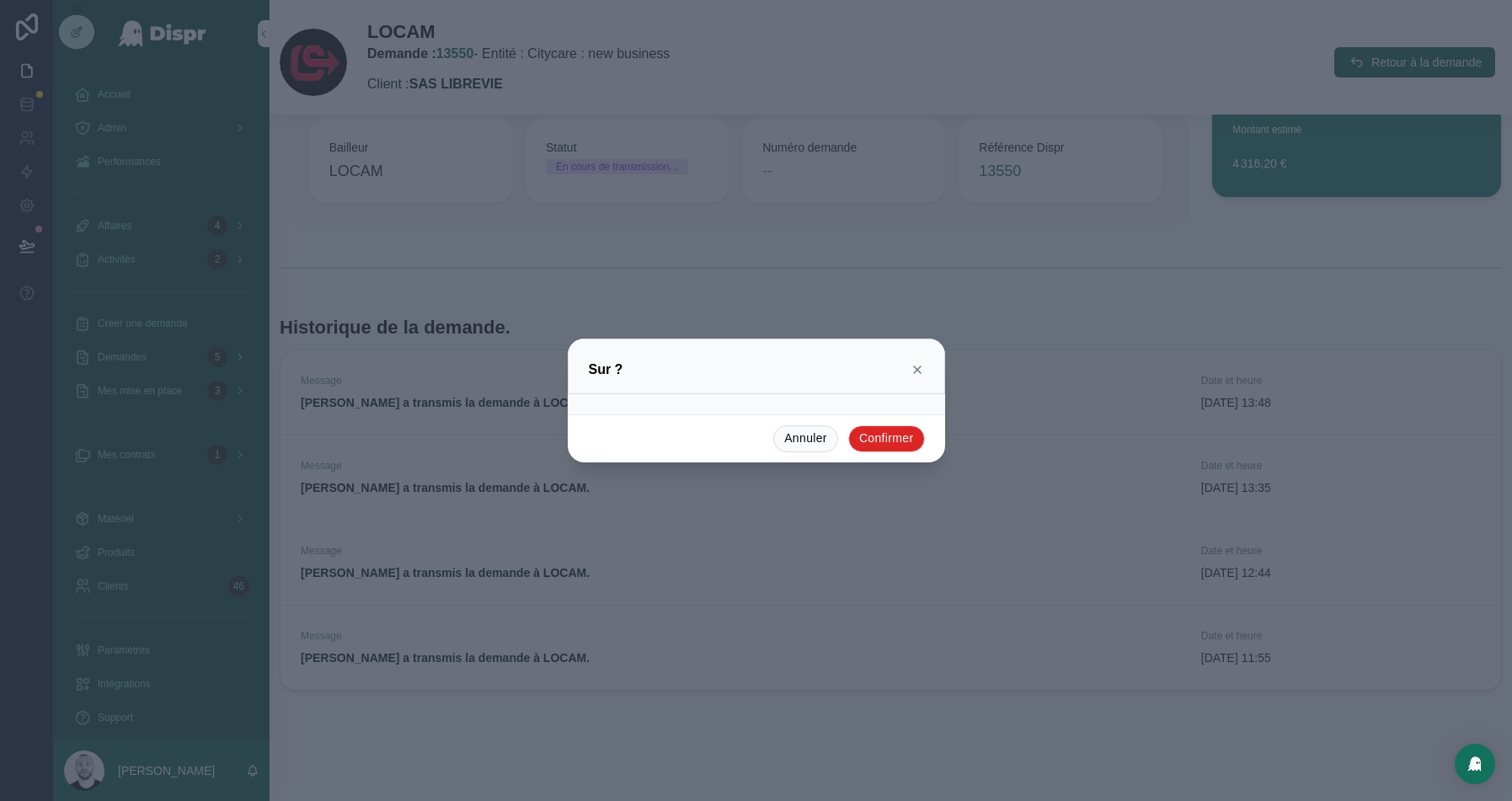
click at [868, 440] on button "Confirmer" at bounding box center [887, 439] width 77 height 27
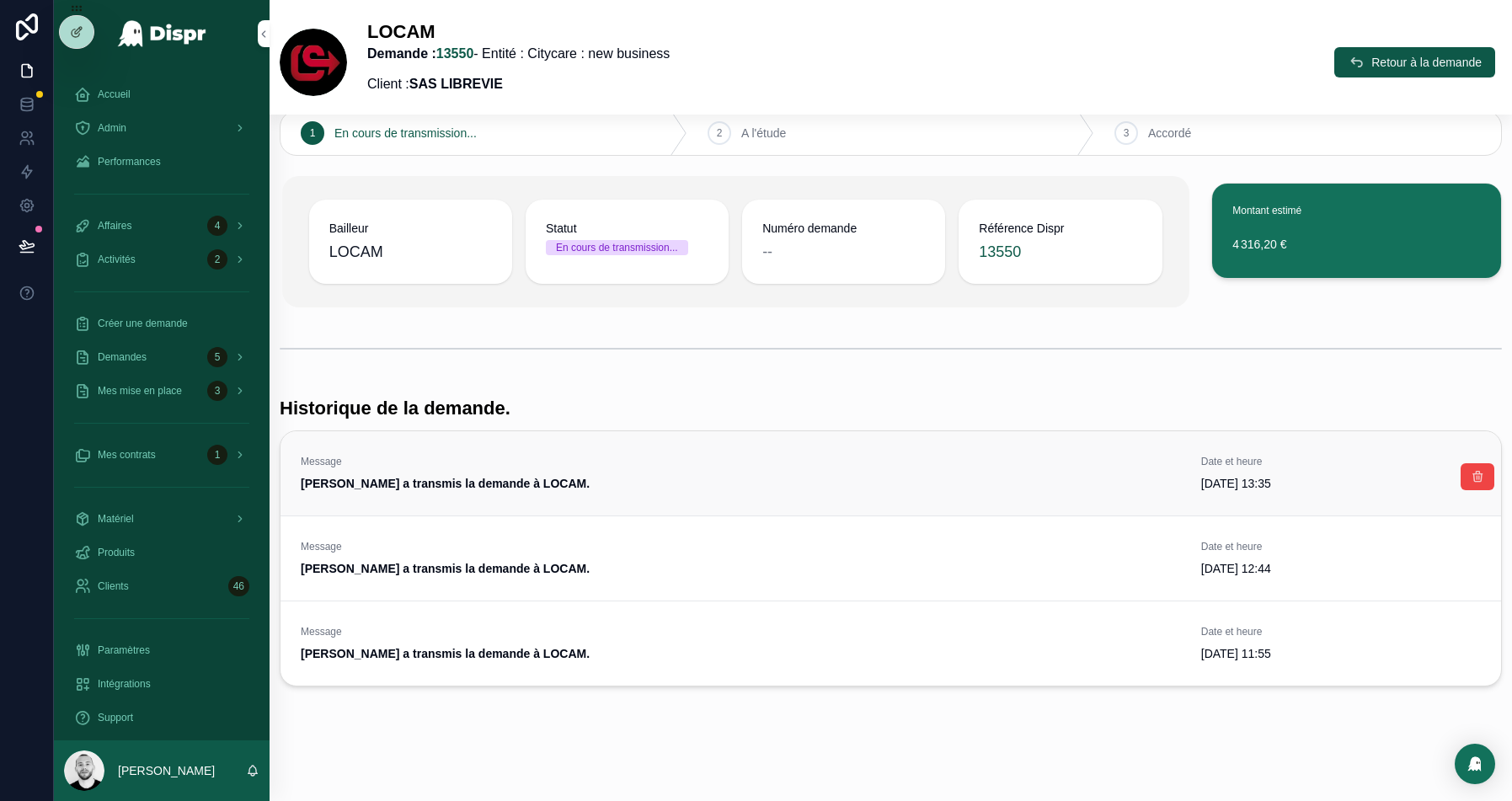
scroll to position [112, 0]
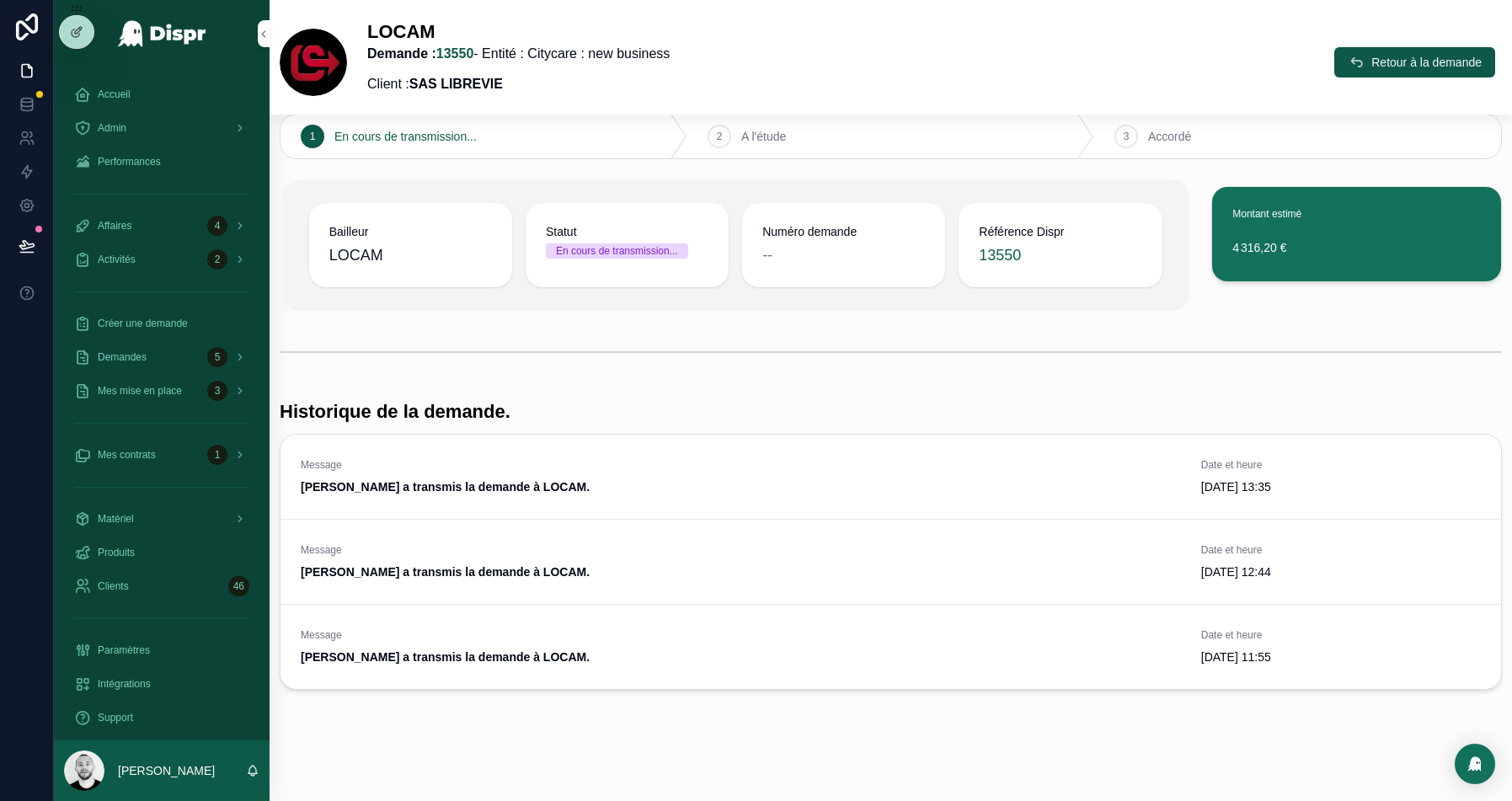
click at [1486, 477] on div "Message [PERSON_NAME] a transmis la demande à [PERSON_NAME]. Date et heure [DAT…" at bounding box center [890, 476] width 1221 height 84
click at [1477, 480] on icon "scrollable content" at bounding box center [1478, 480] width 14 height 14
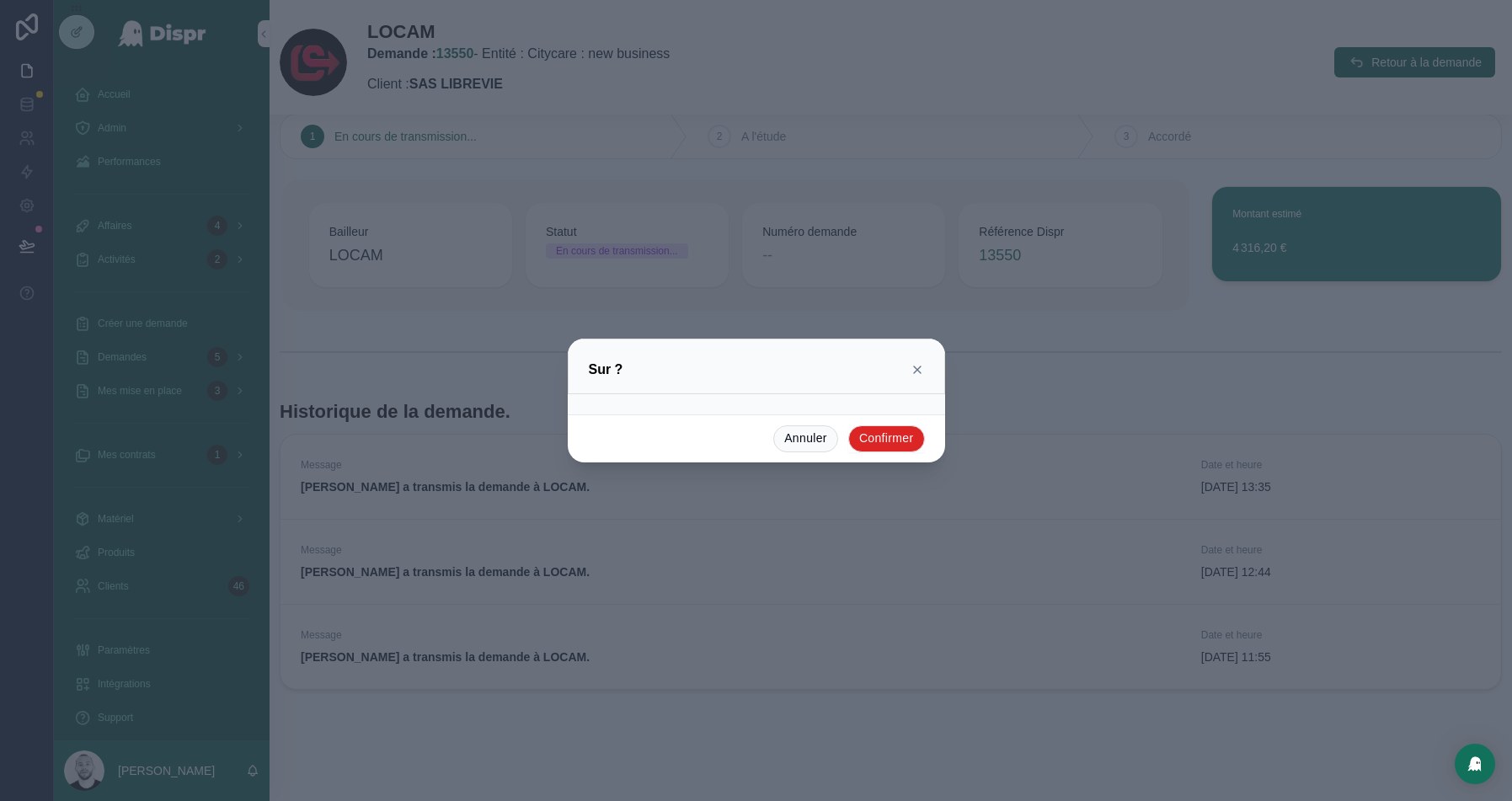
click at [884, 437] on button "Confirmer" at bounding box center [887, 439] width 77 height 27
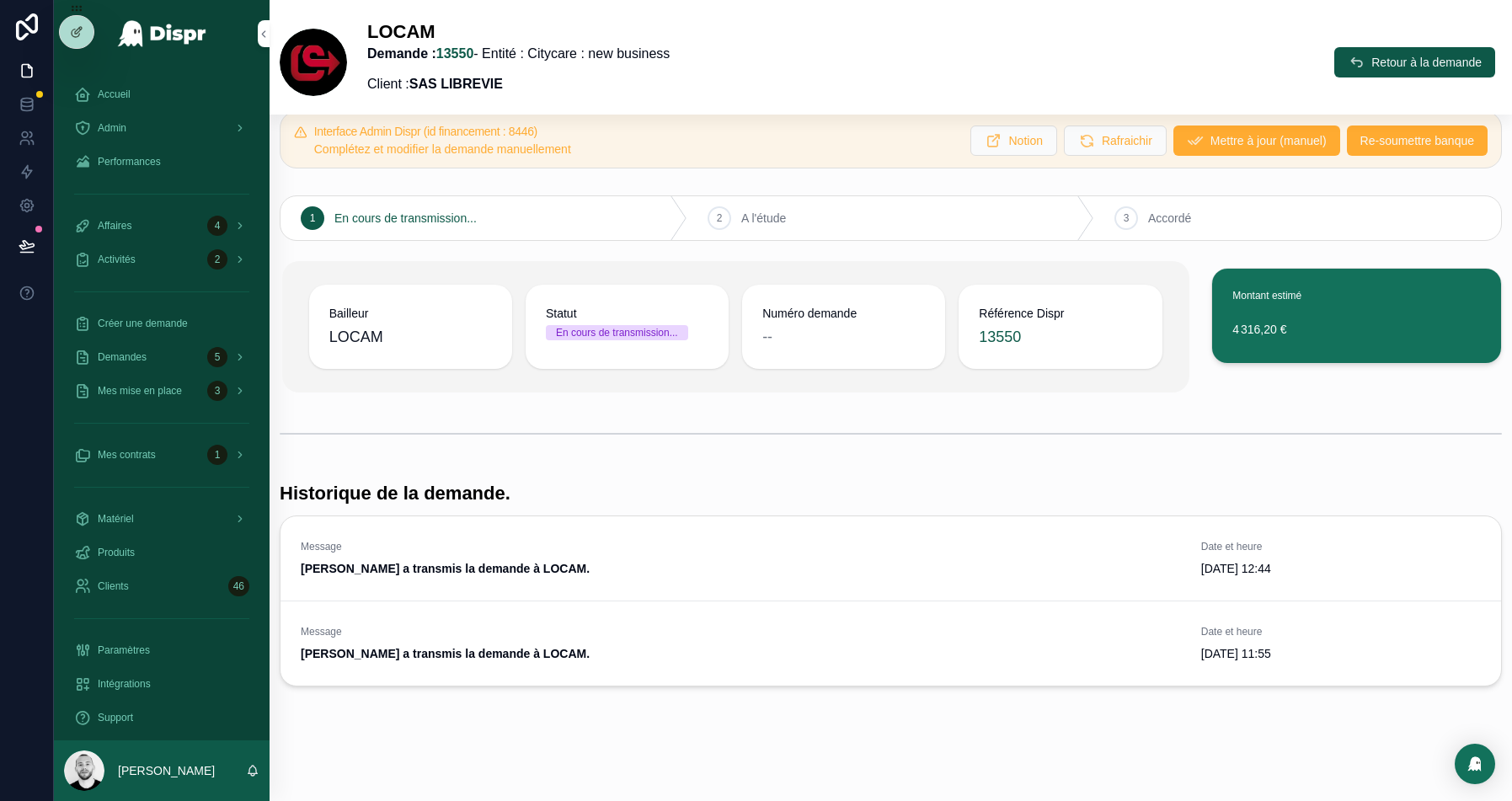
scroll to position [27, 0]
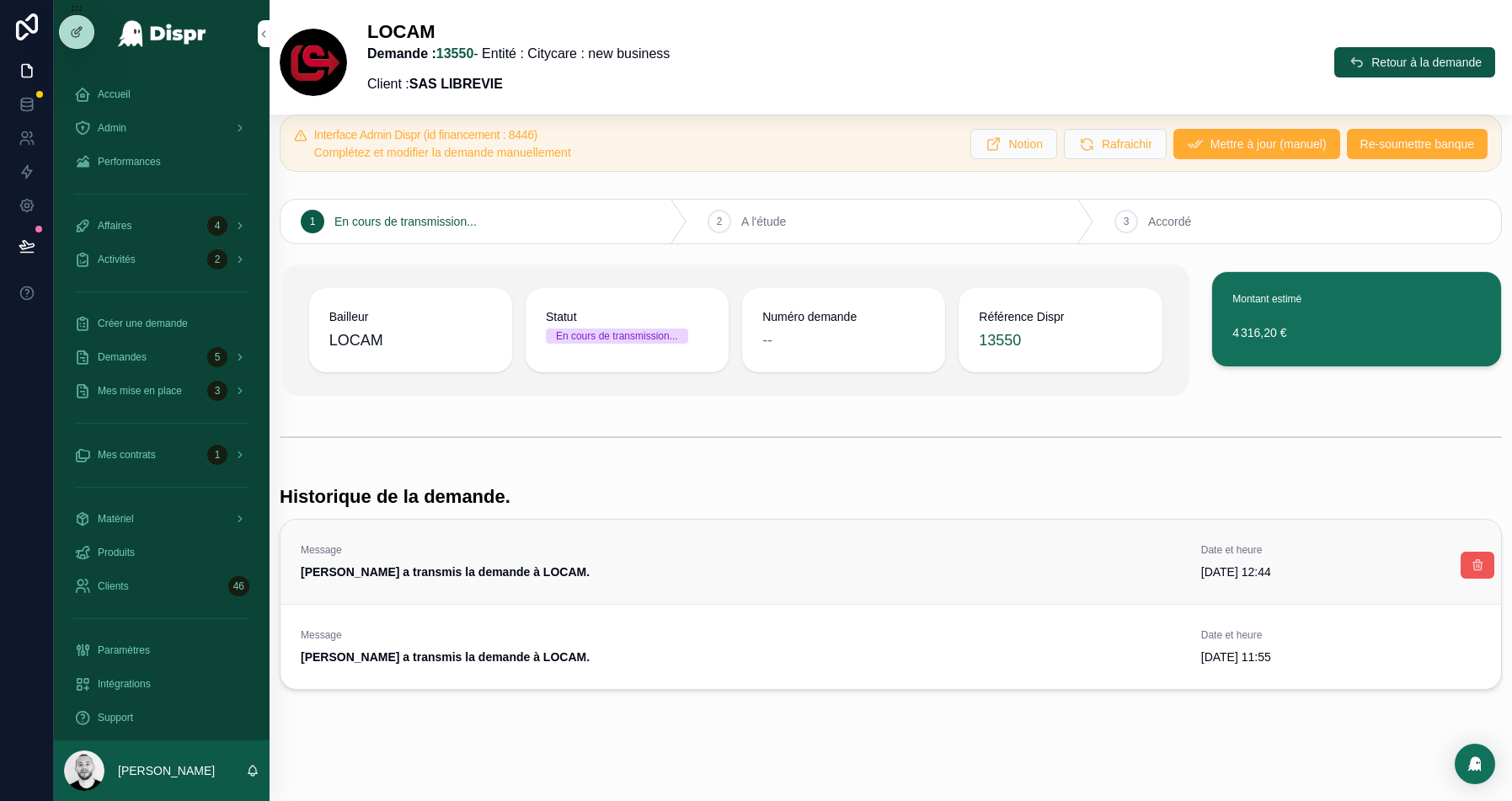
click at [1482, 563] on icon "scrollable content" at bounding box center [1478, 565] width 14 height 14
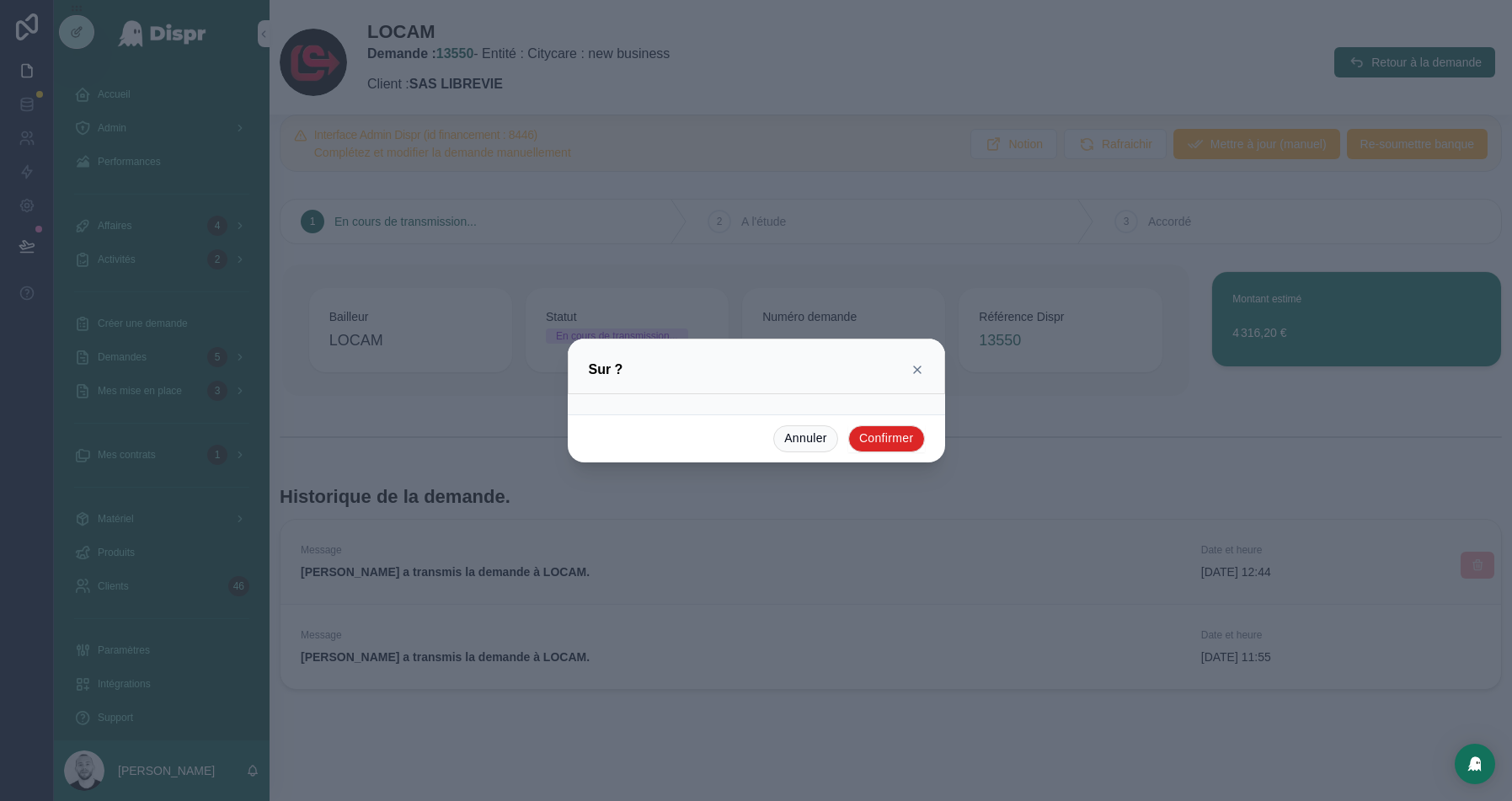
click at [885, 434] on button "Confirmer" at bounding box center [887, 439] width 77 height 27
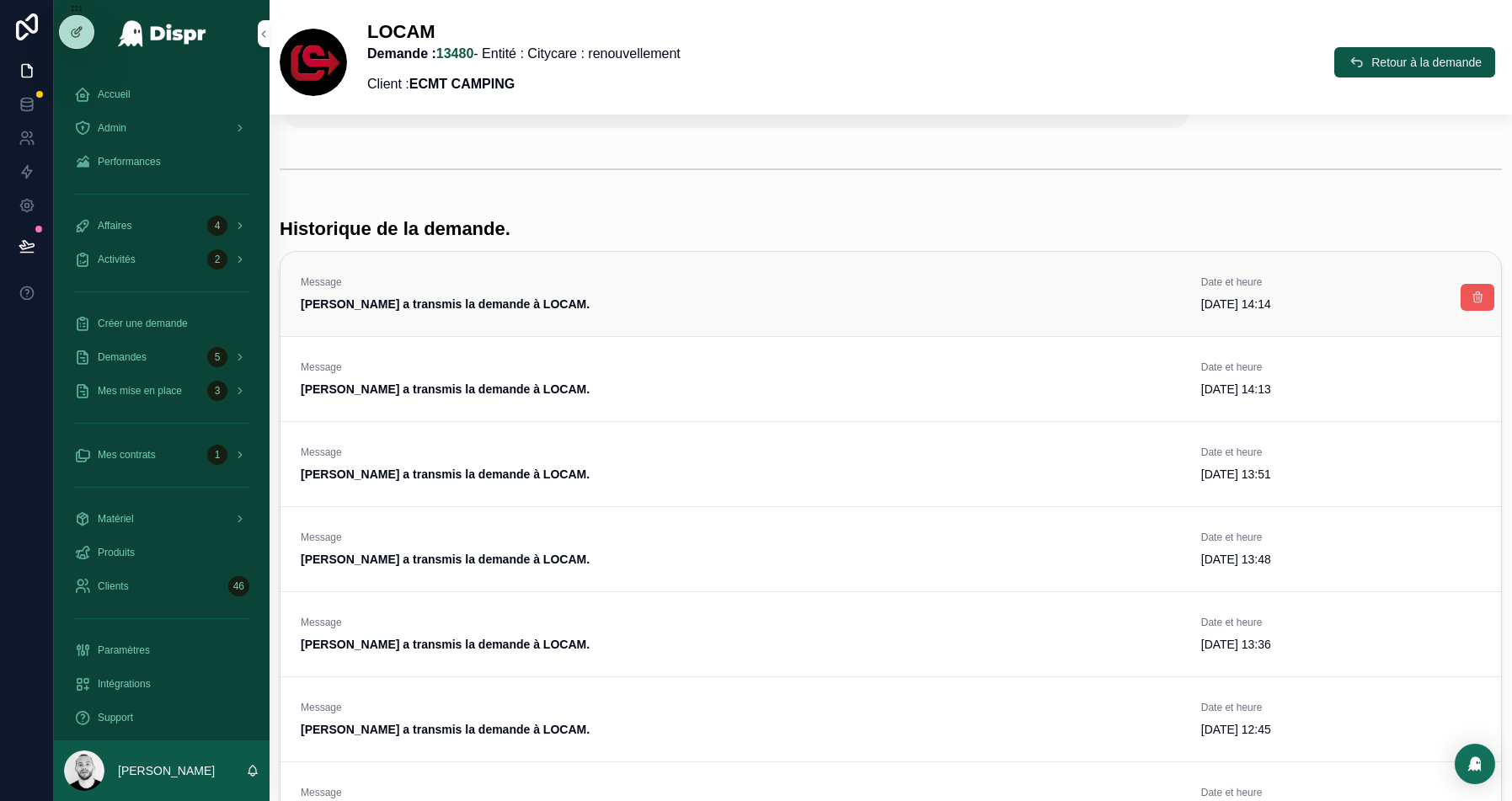
scroll to position [415, 0]
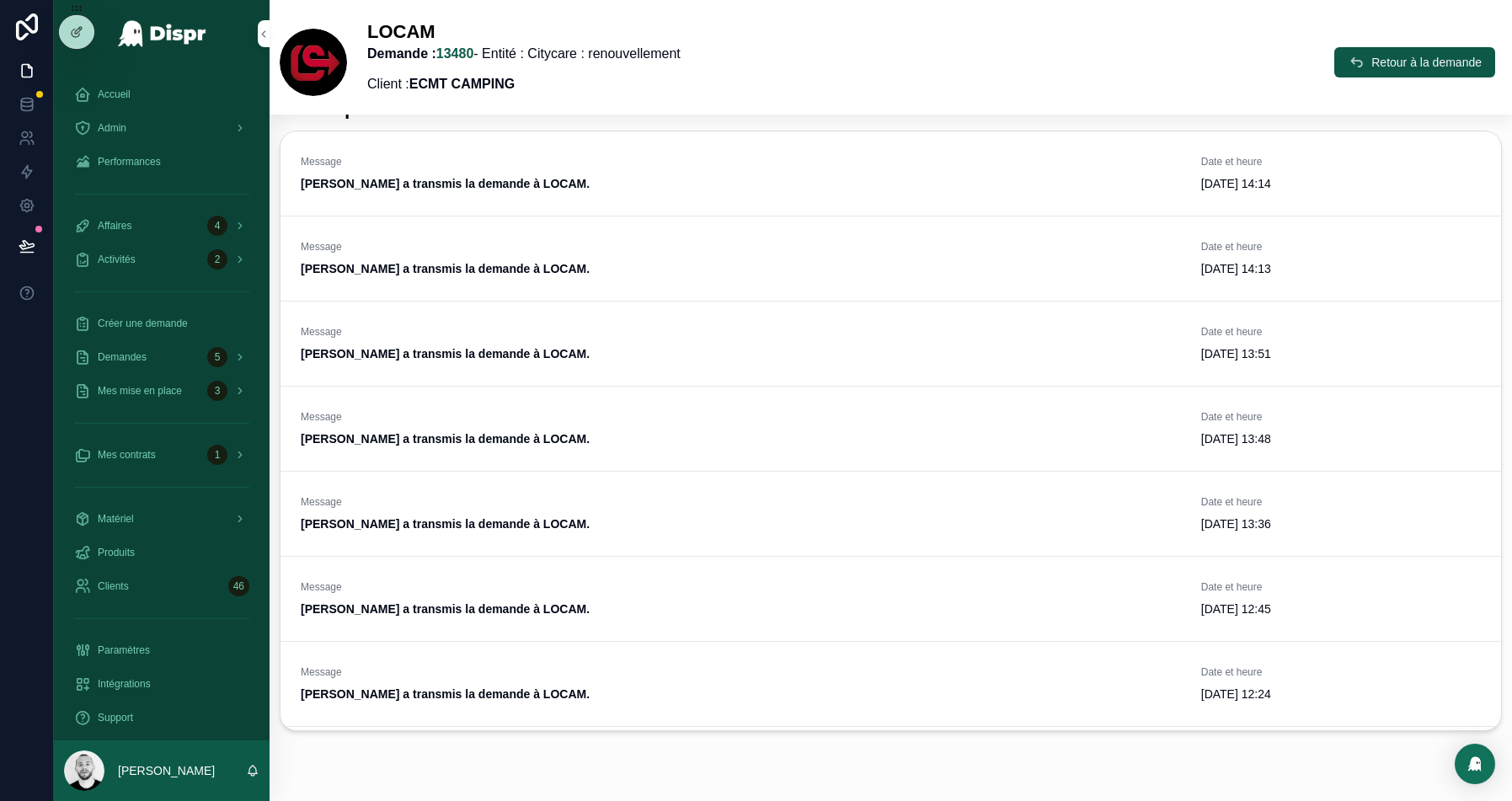
click at [0, 0] on button "scrollable content" at bounding box center [0, 0] width 0 height 0
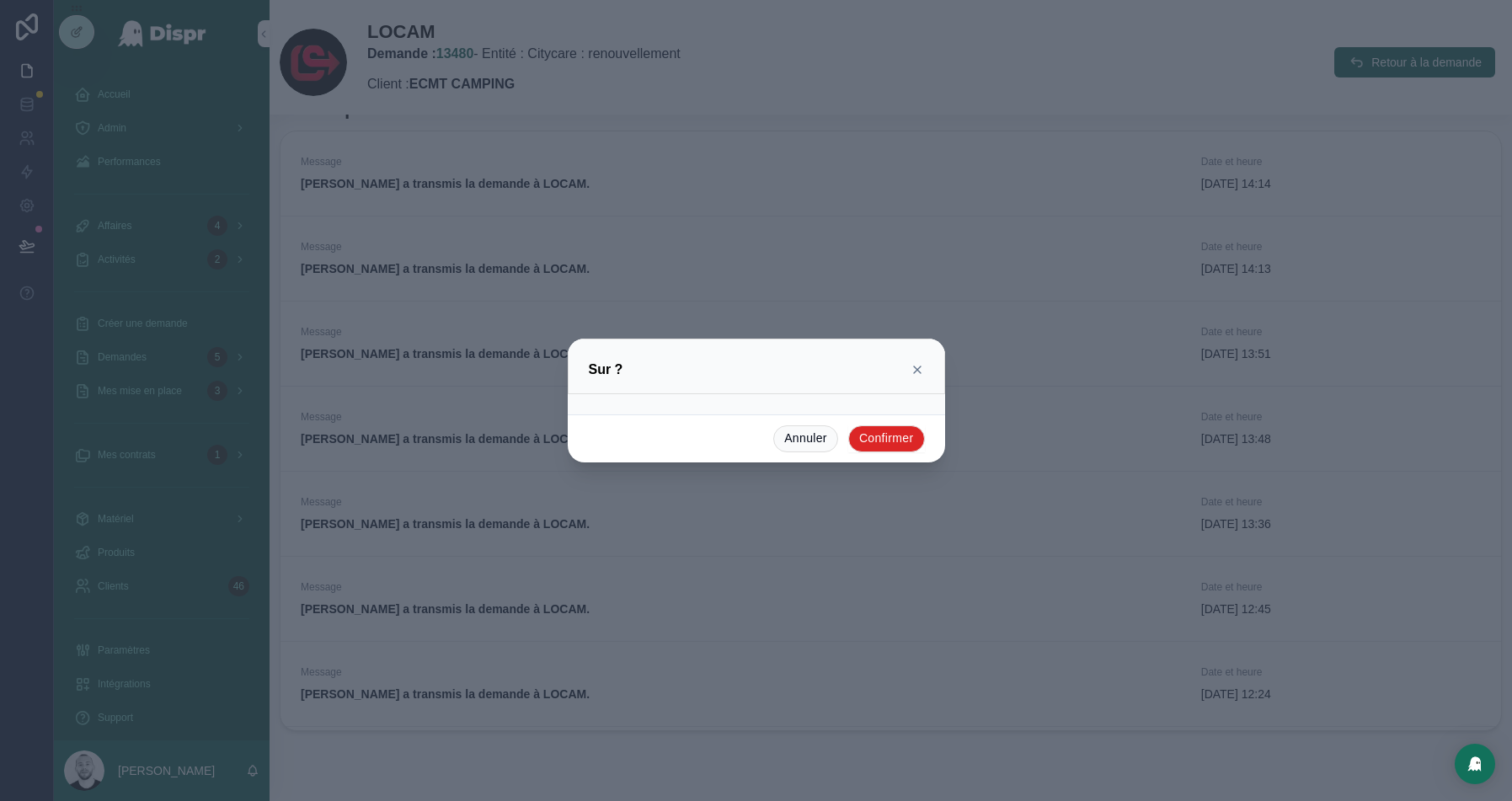
click at [890, 442] on button "Confirmer" at bounding box center [887, 439] width 77 height 27
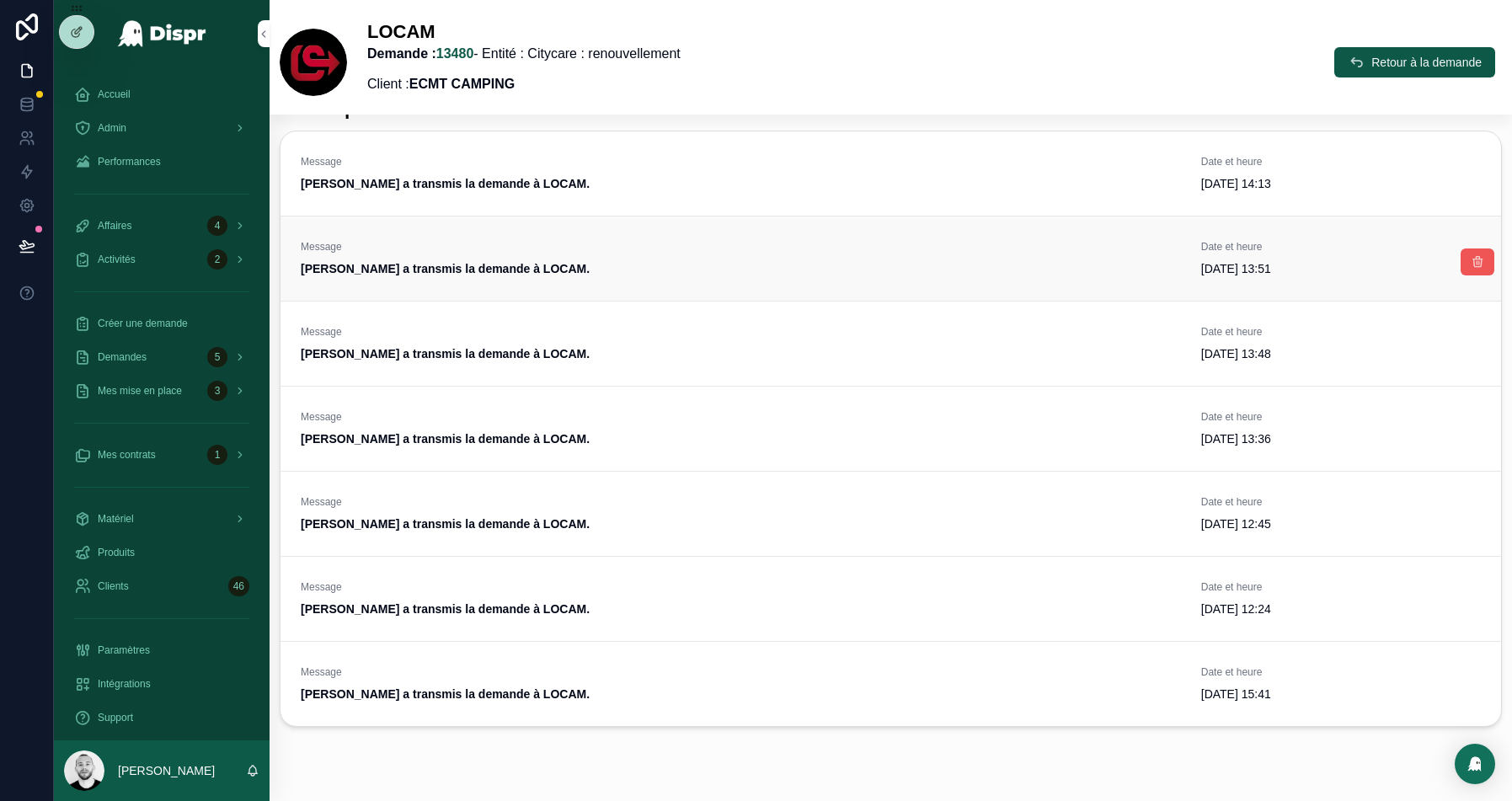
click at [1479, 259] on icon "scrollable content" at bounding box center [1478, 262] width 14 height 14
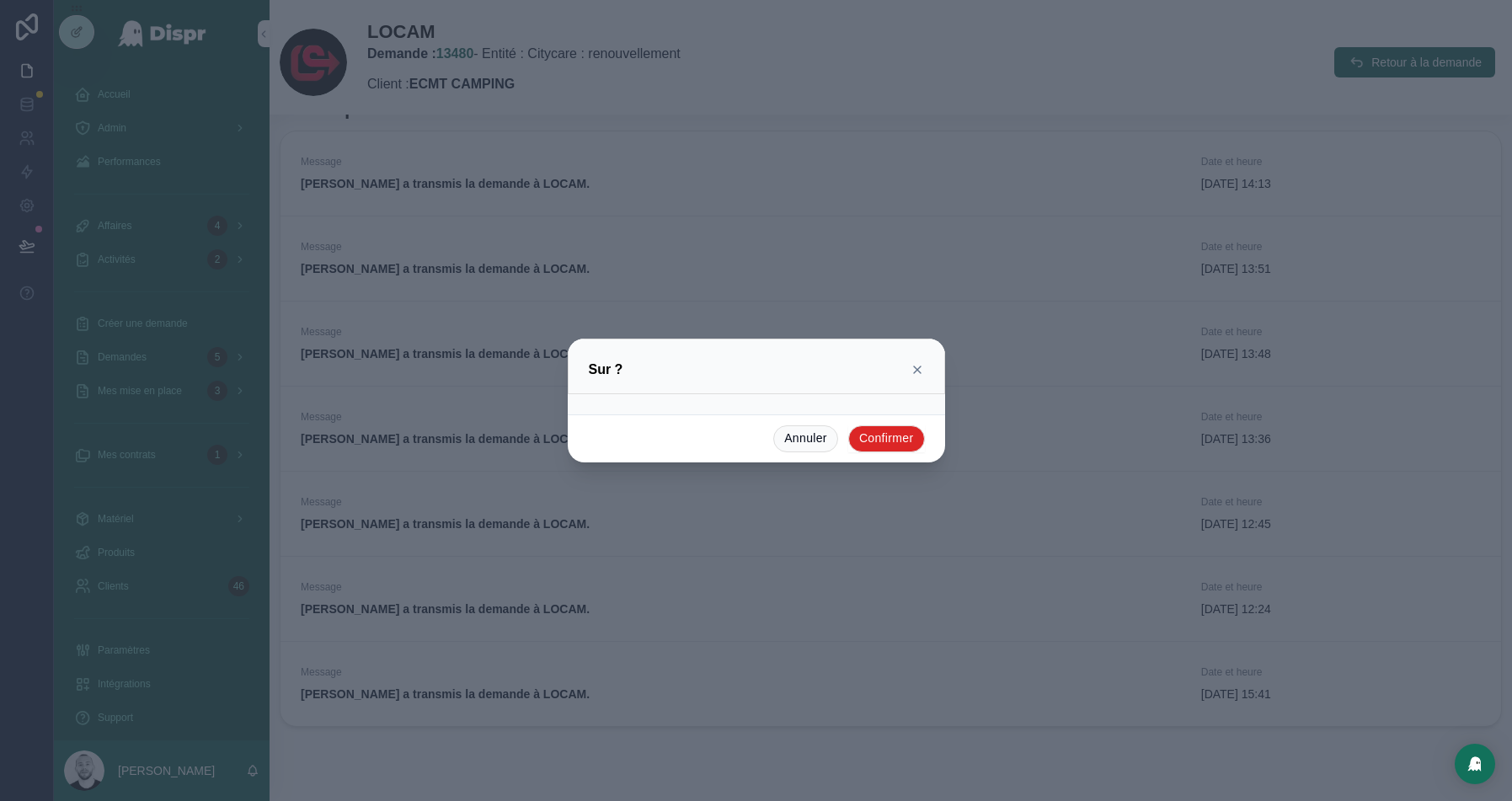
click at [882, 441] on button "Confirmer" at bounding box center [887, 439] width 77 height 27
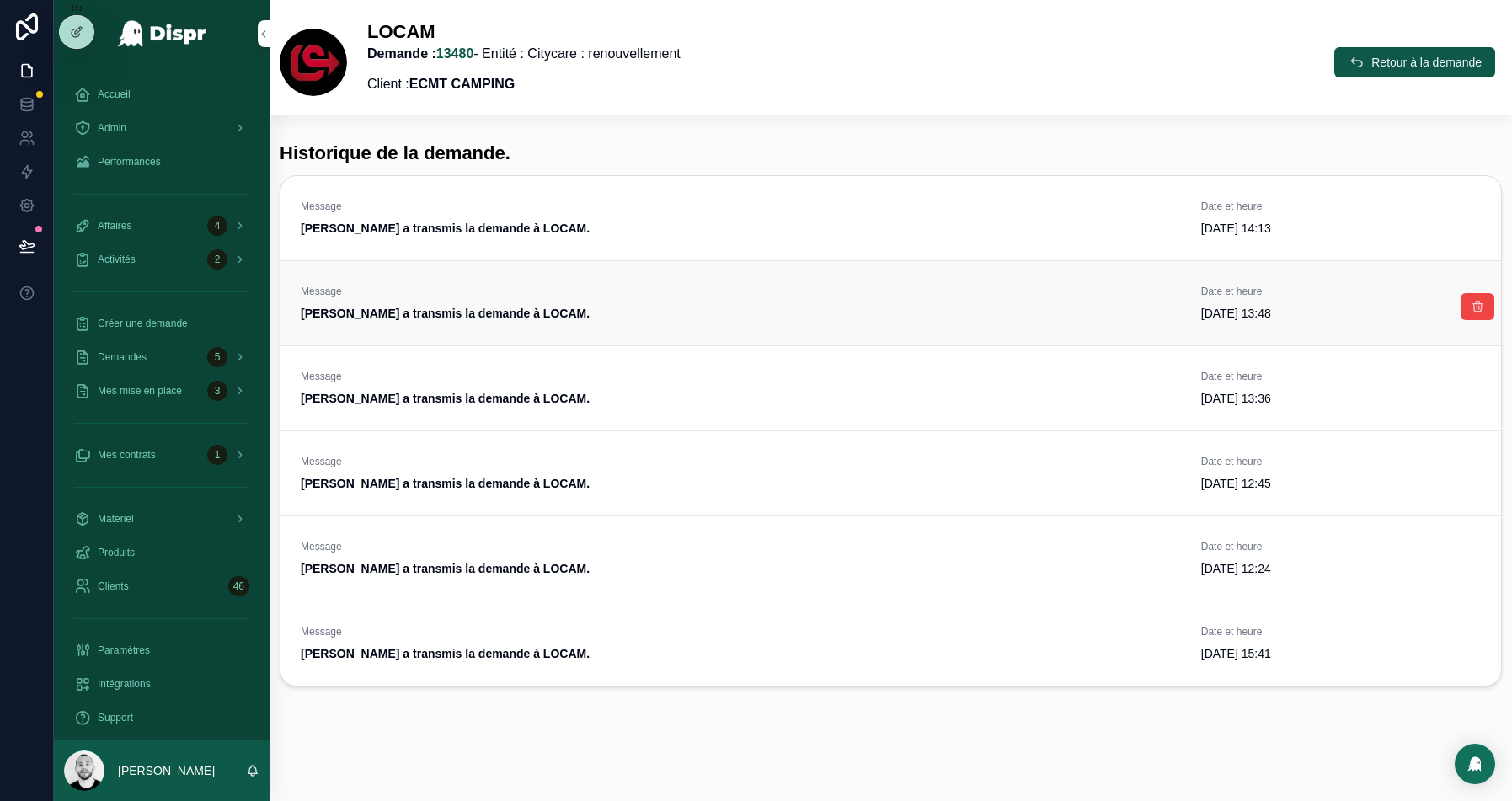
scroll to position [367, 0]
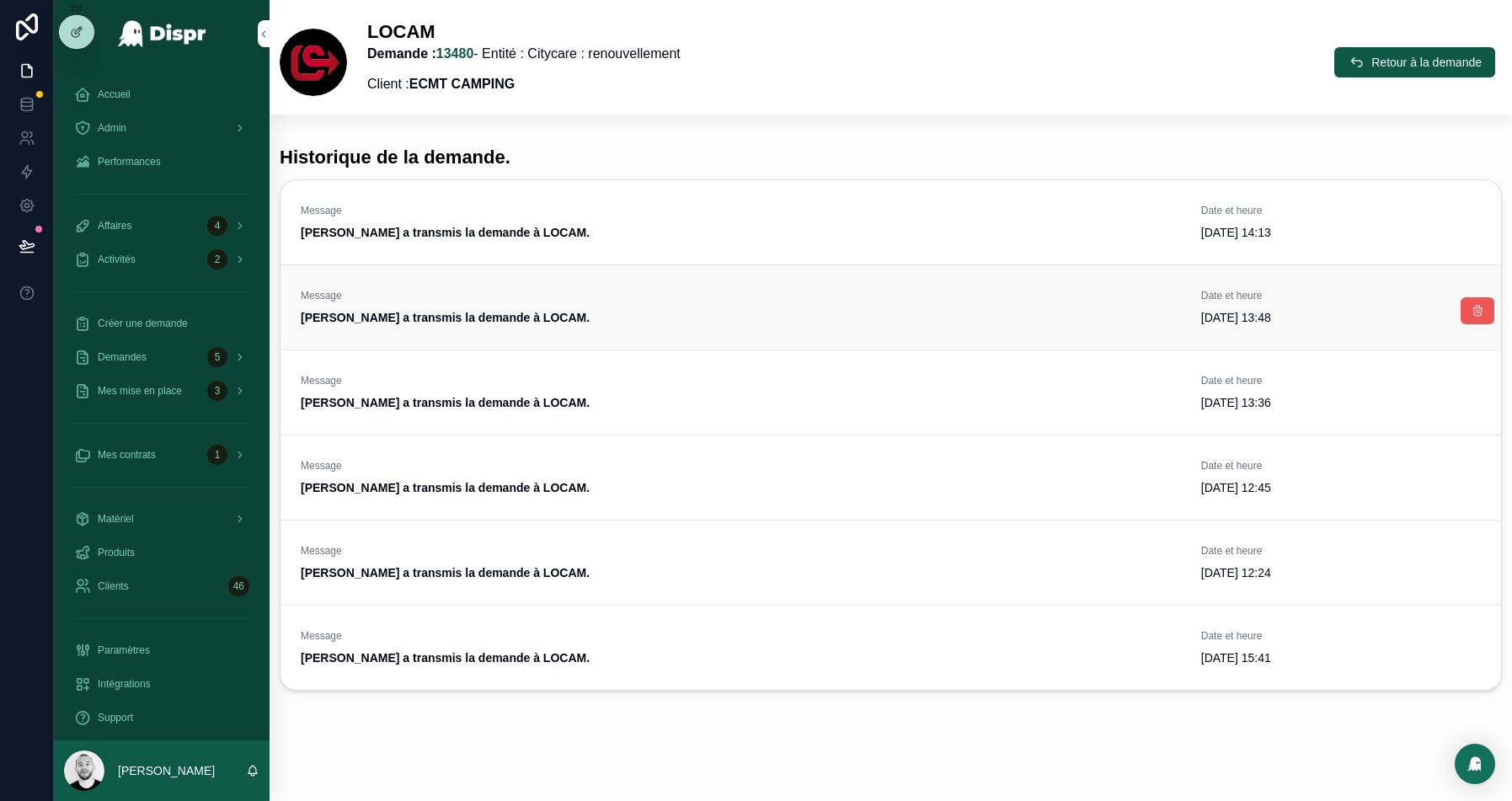
click at [1472, 311] on icon "scrollable content" at bounding box center [1478, 310] width 14 height 14
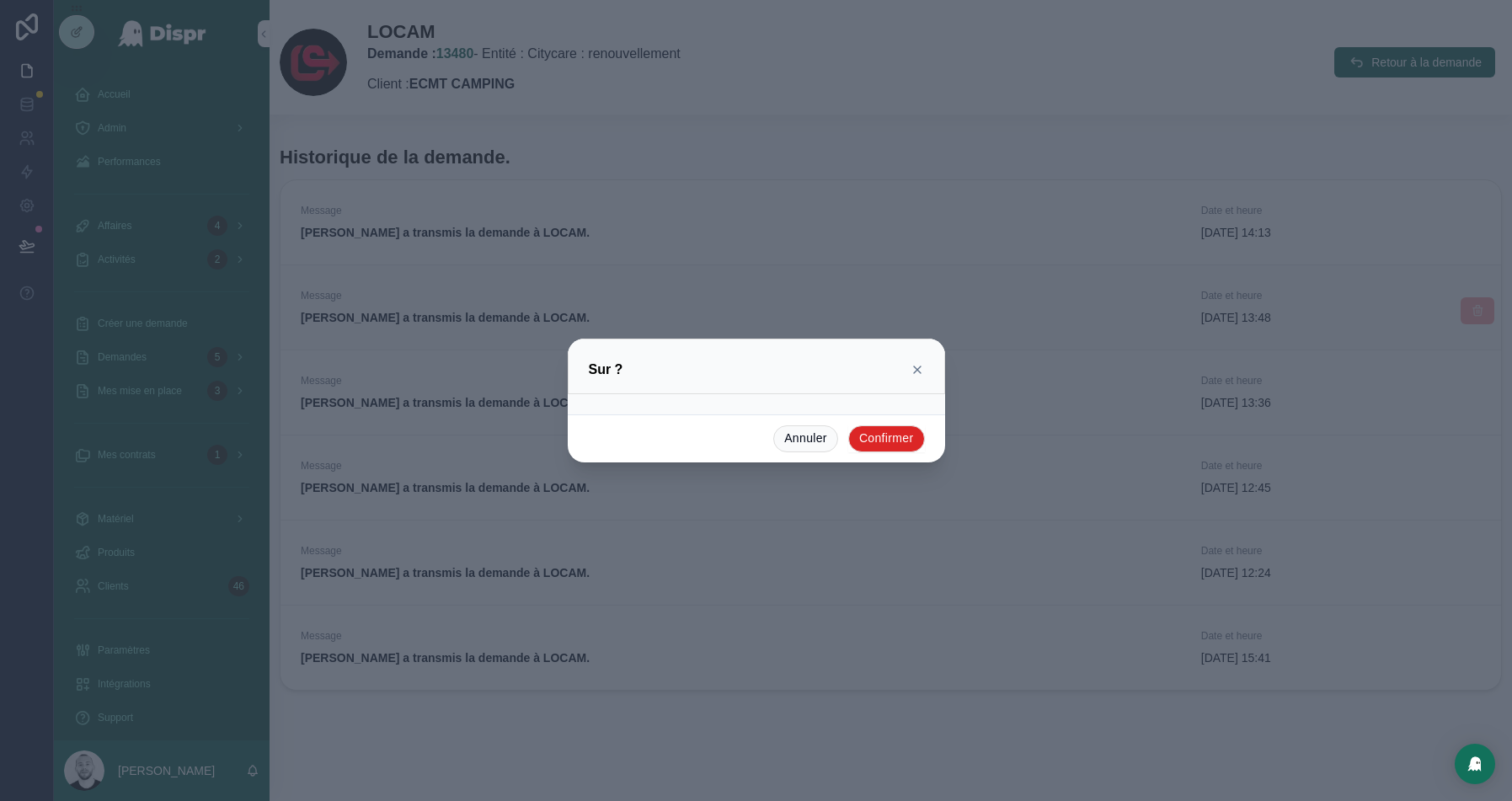
click at [887, 449] on button "Confirmer" at bounding box center [887, 439] width 77 height 27
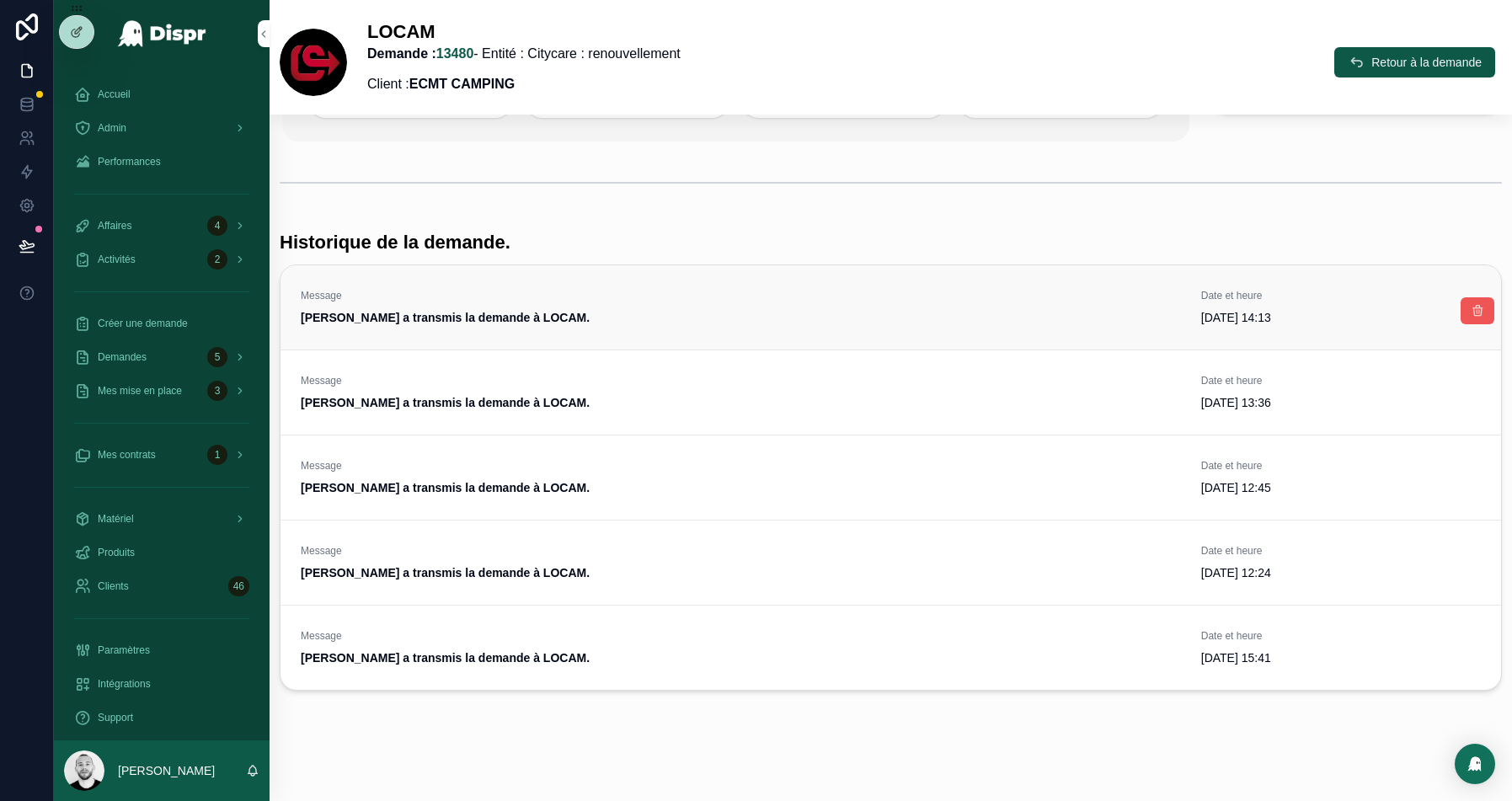
click at [1483, 310] on icon "scrollable content" at bounding box center [1478, 310] width 14 height 14
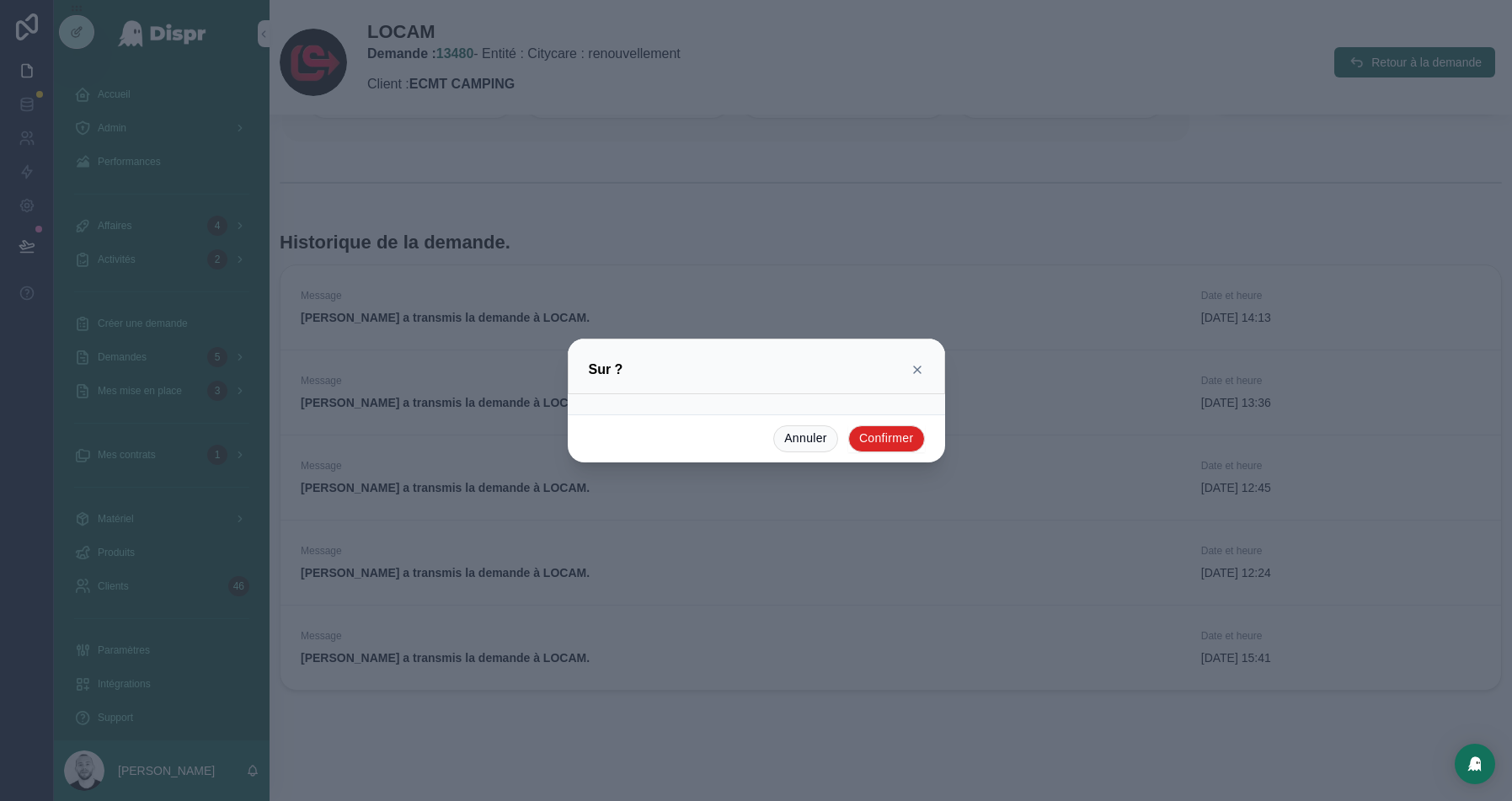
click at [889, 440] on button "Confirmer" at bounding box center [887, 439] width 77 height 27
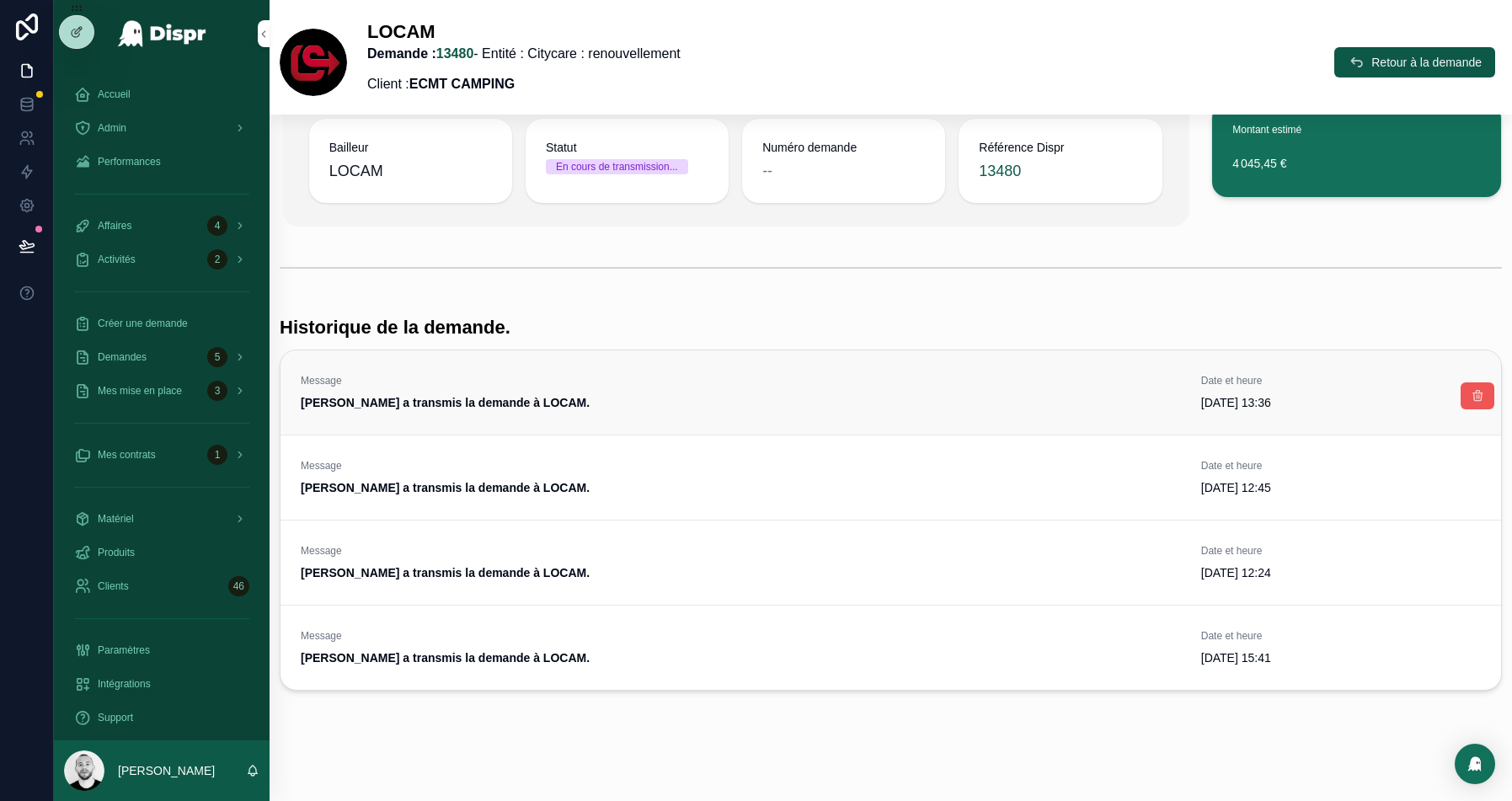
click at [1475, 393] on icon "scrollable content" at bounding box center [1478, 396] width 14 height 14
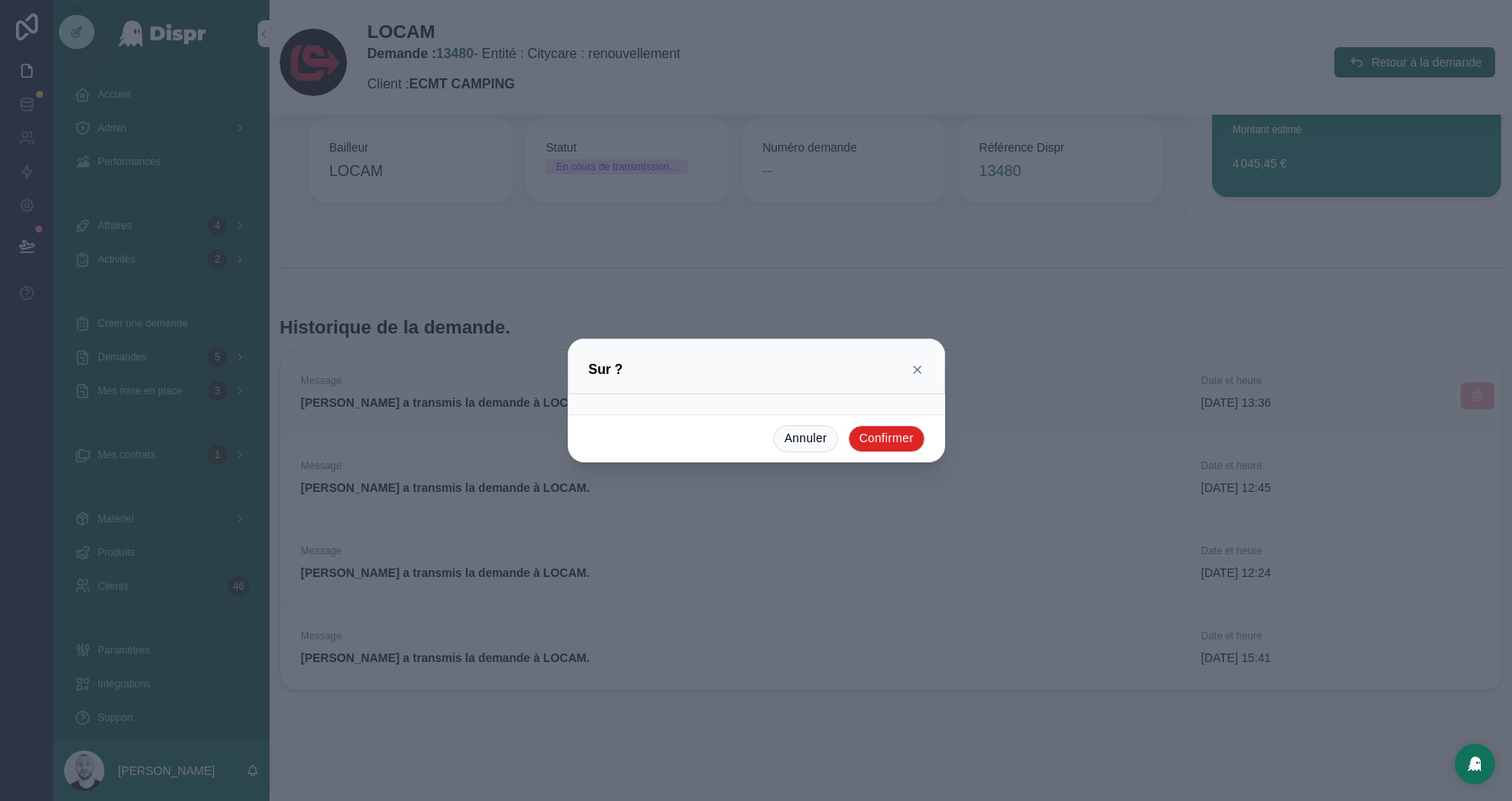
click at [880, 436] on button "Confirmer" at bounding box center [887, 439] width 77 height 27
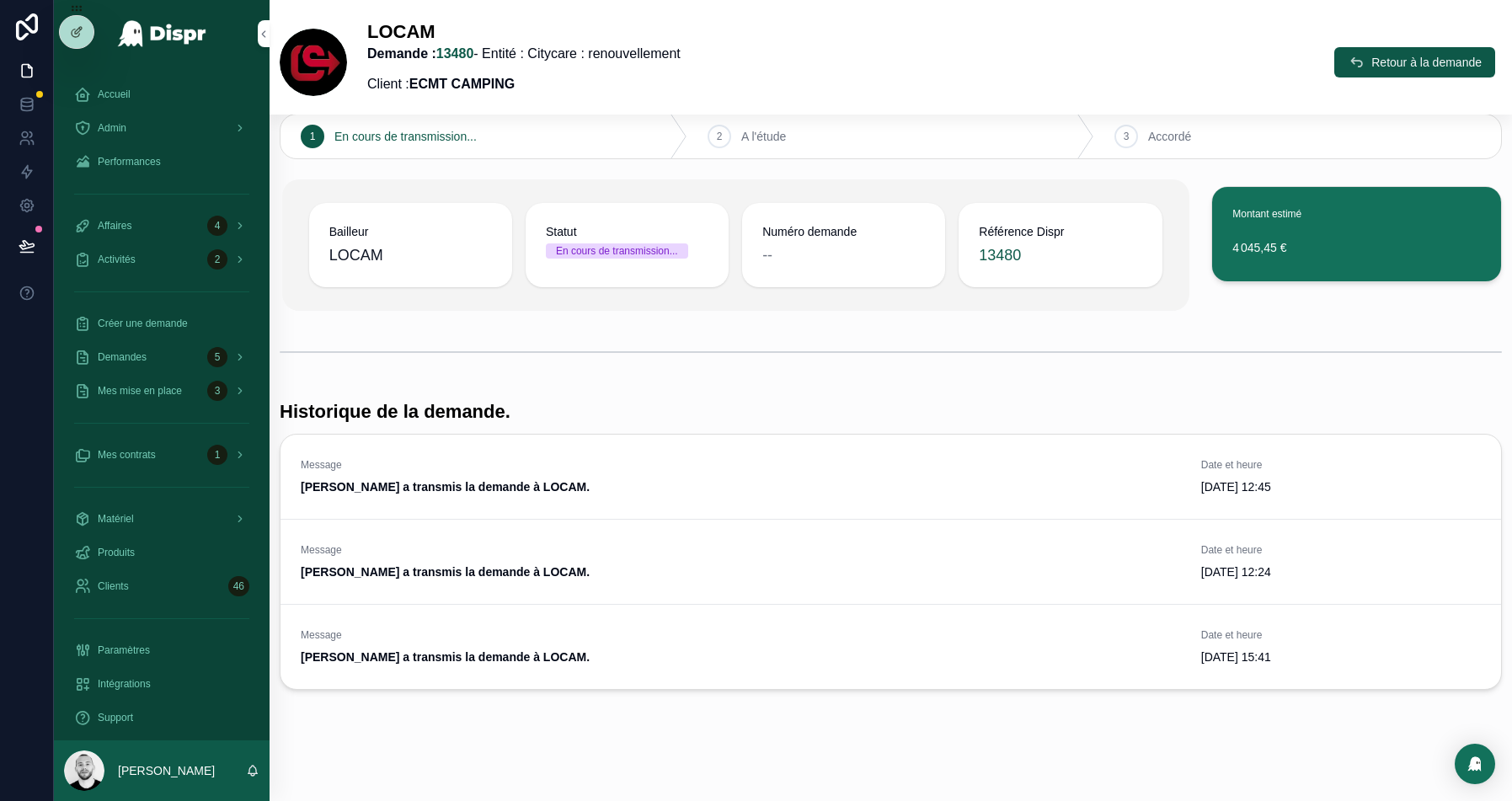
click at [0, 0] on button "scrollable content" at bounding box center [0, 0] width 0 height 0
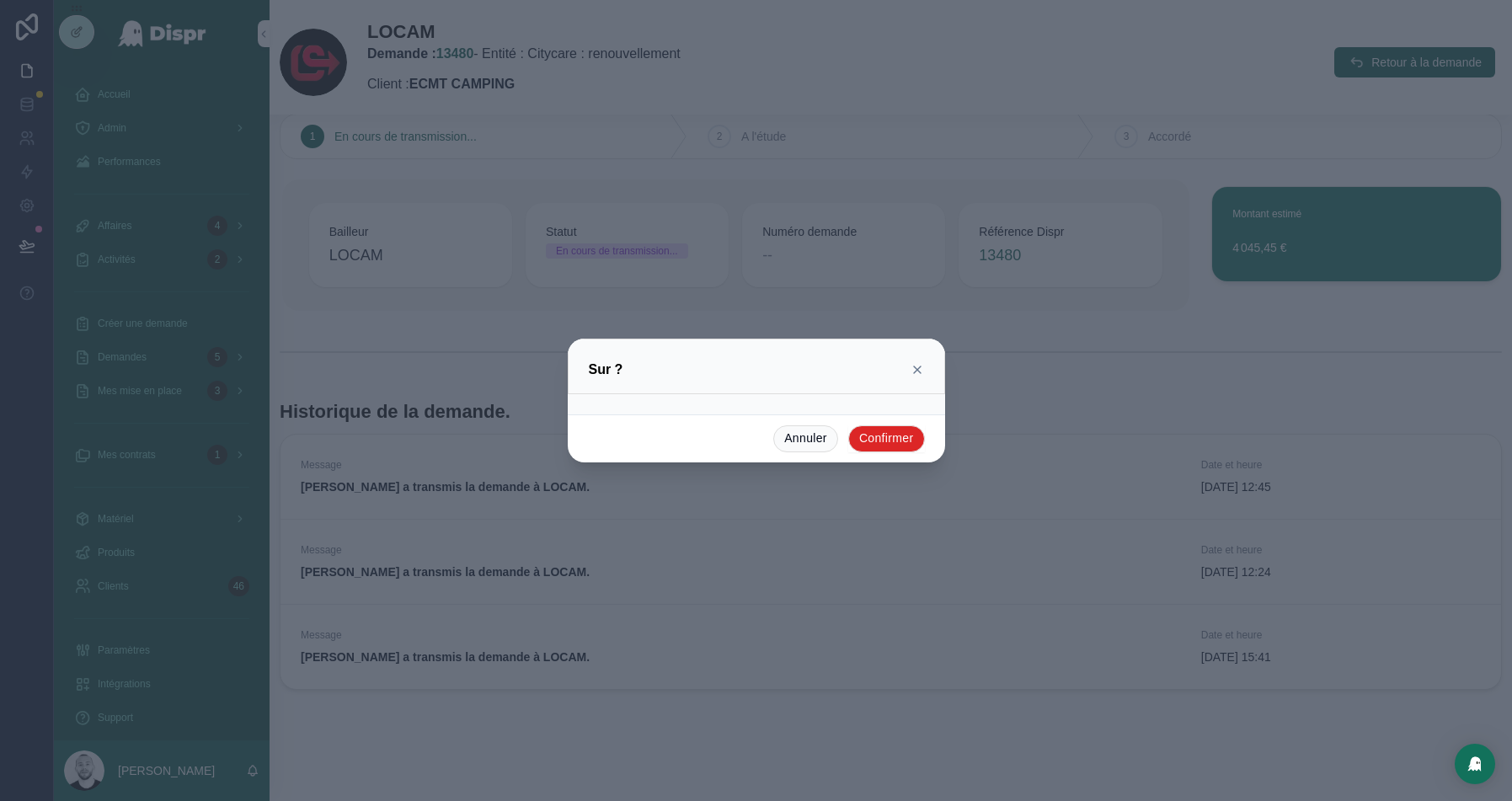
click at [894, 443] on button "Confirmer" at bounding box center [887, 439] width 77 height 27
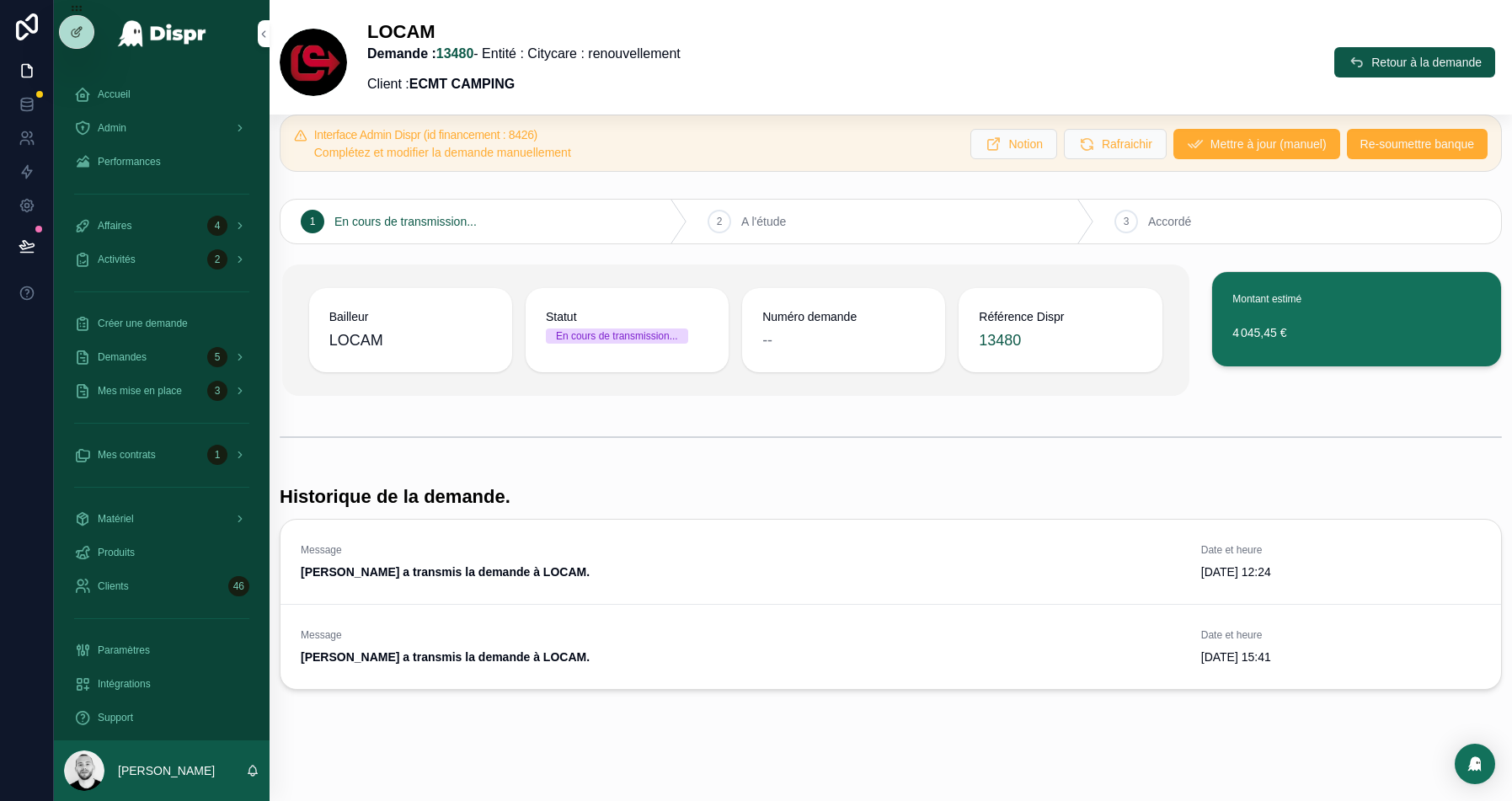
click at [0, 0] on icon "scrollable content" at bounding box center [0, 0] width 0 height 0
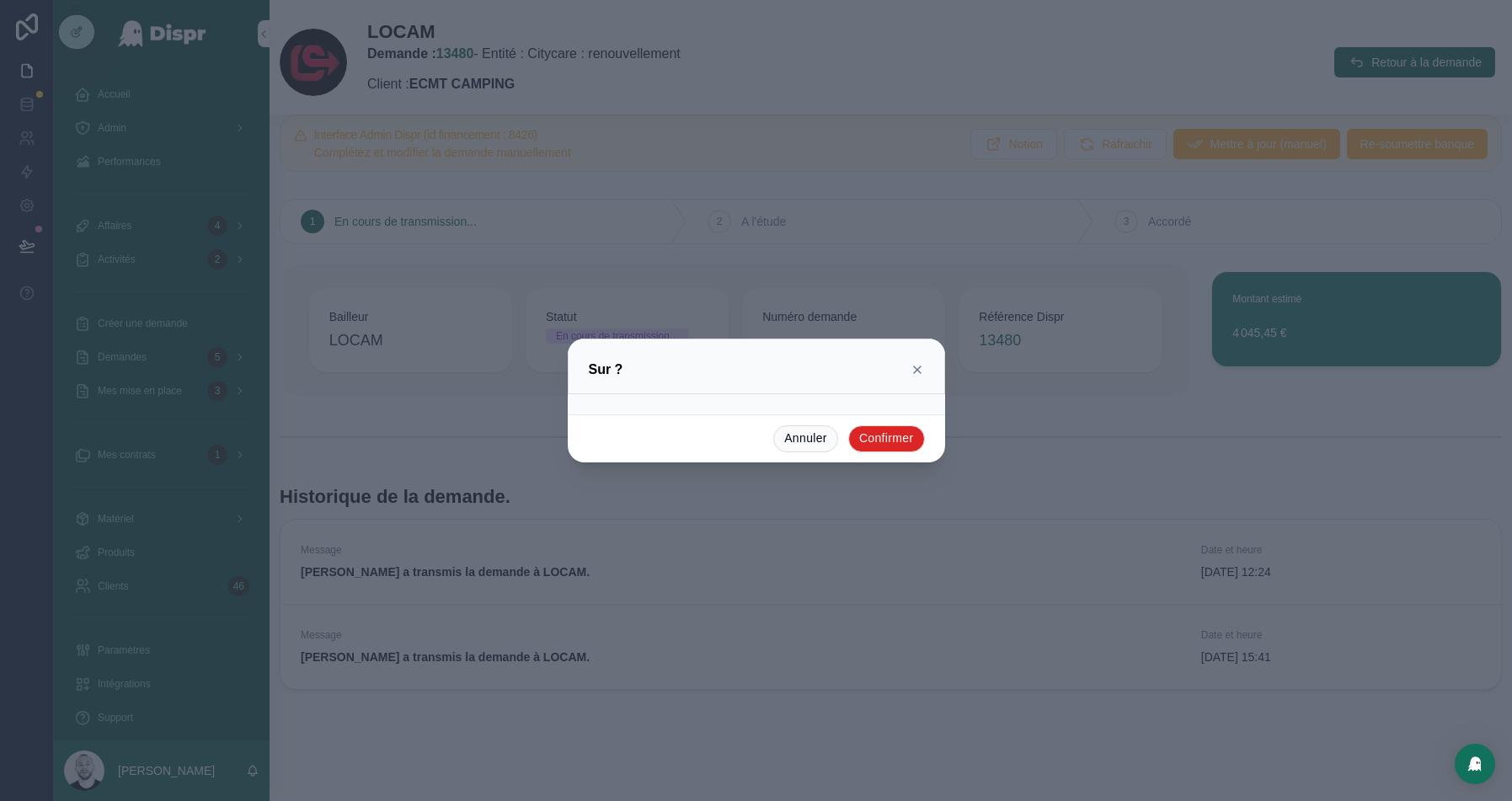
click at [886, 435] on button "Confirmer" at bounding box center [887, 439] width 77 height 27
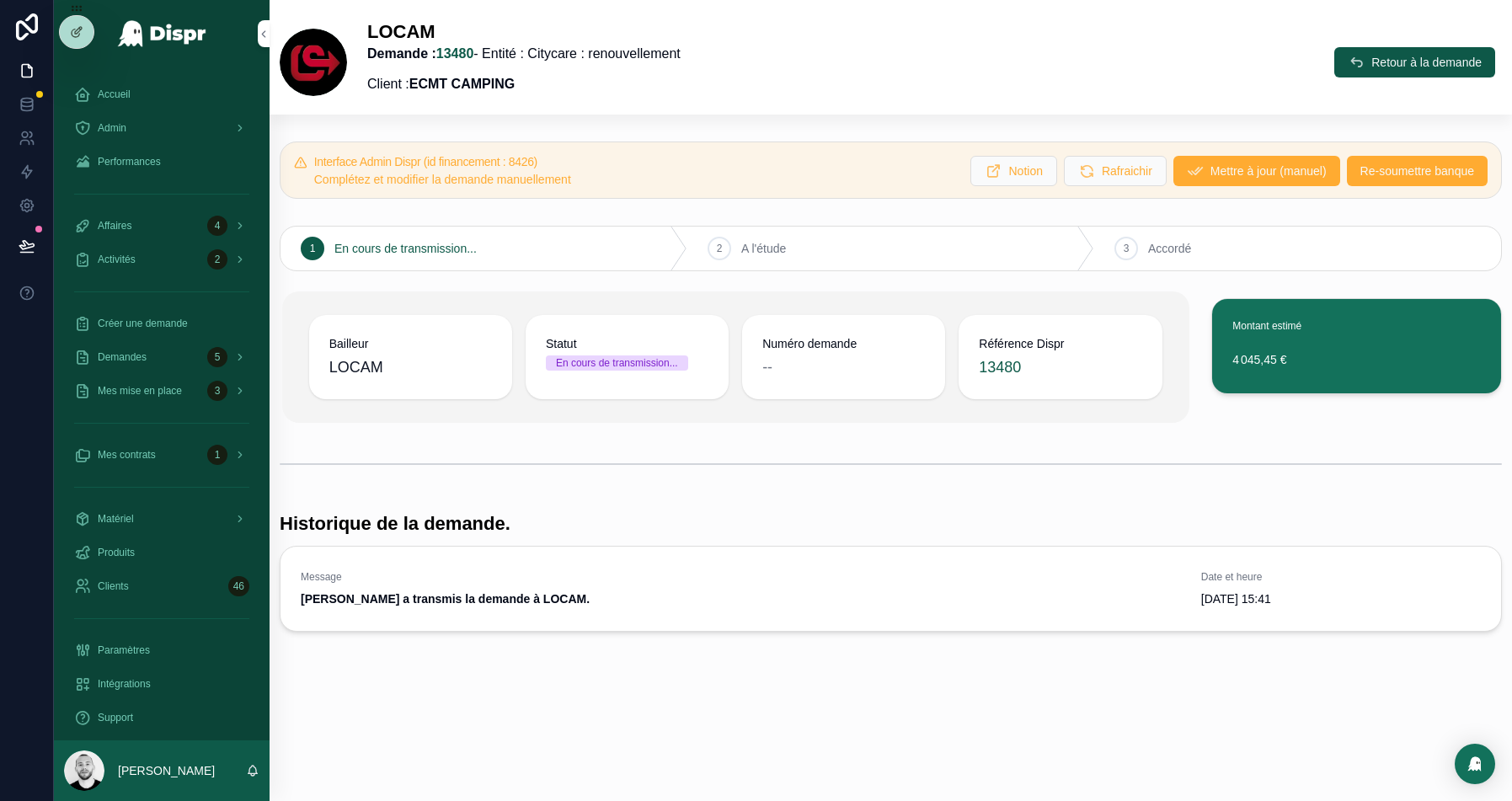
scroll to position [0, 0]
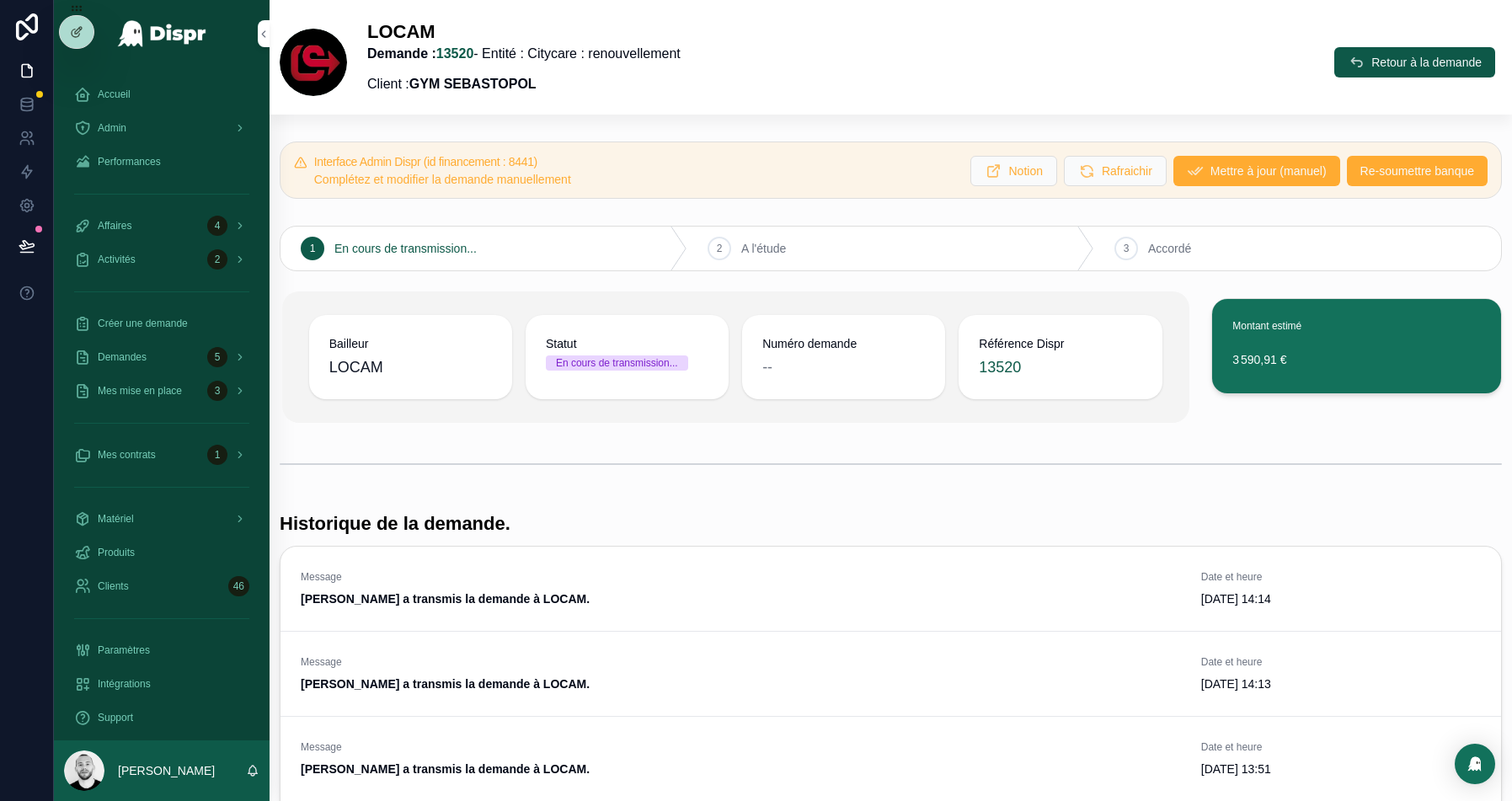
scroll to position [372, 0]
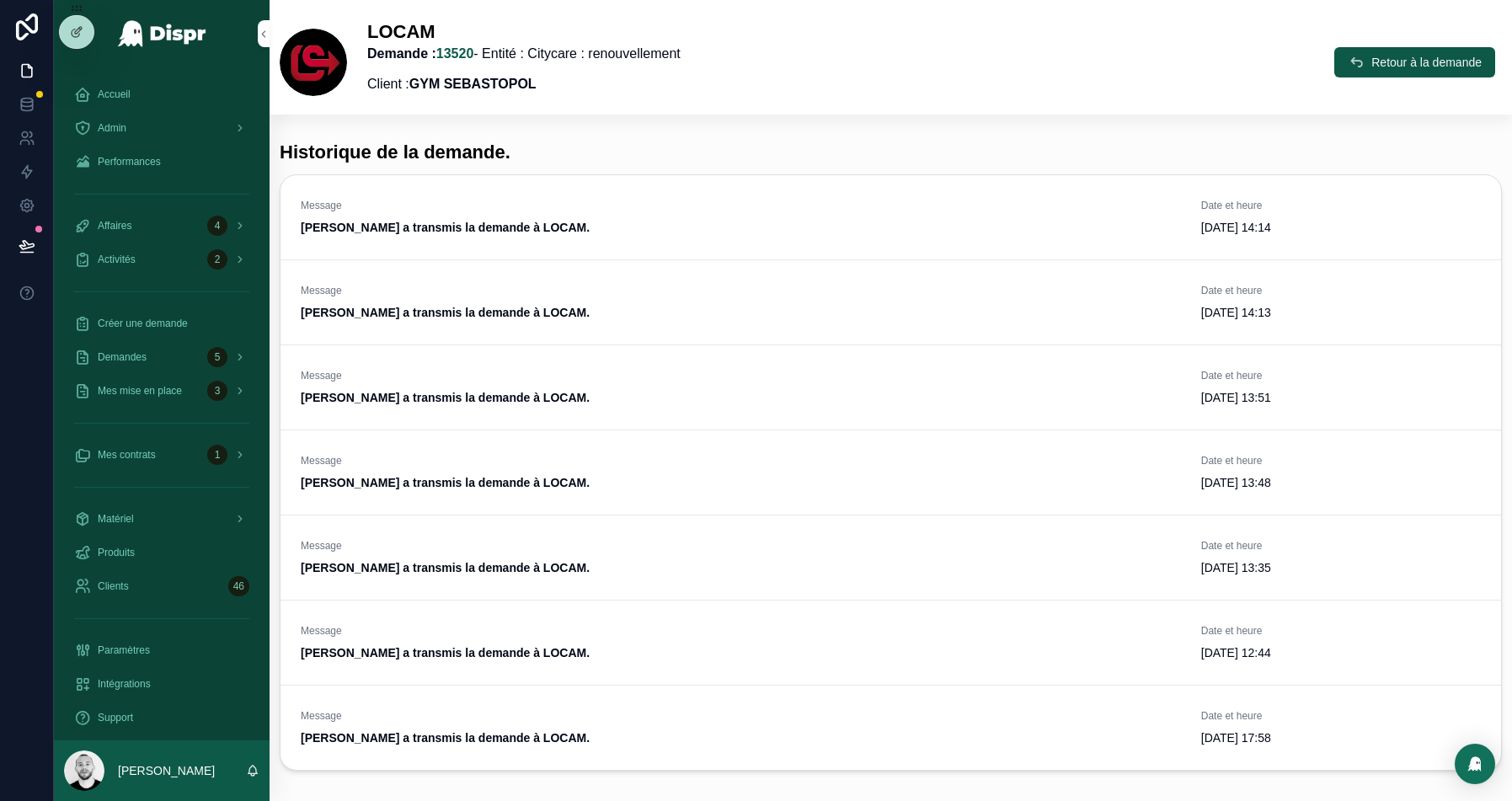
click at [0, 0] on button "scrollable content" at bounding box center [0, 0] width 0 height 0
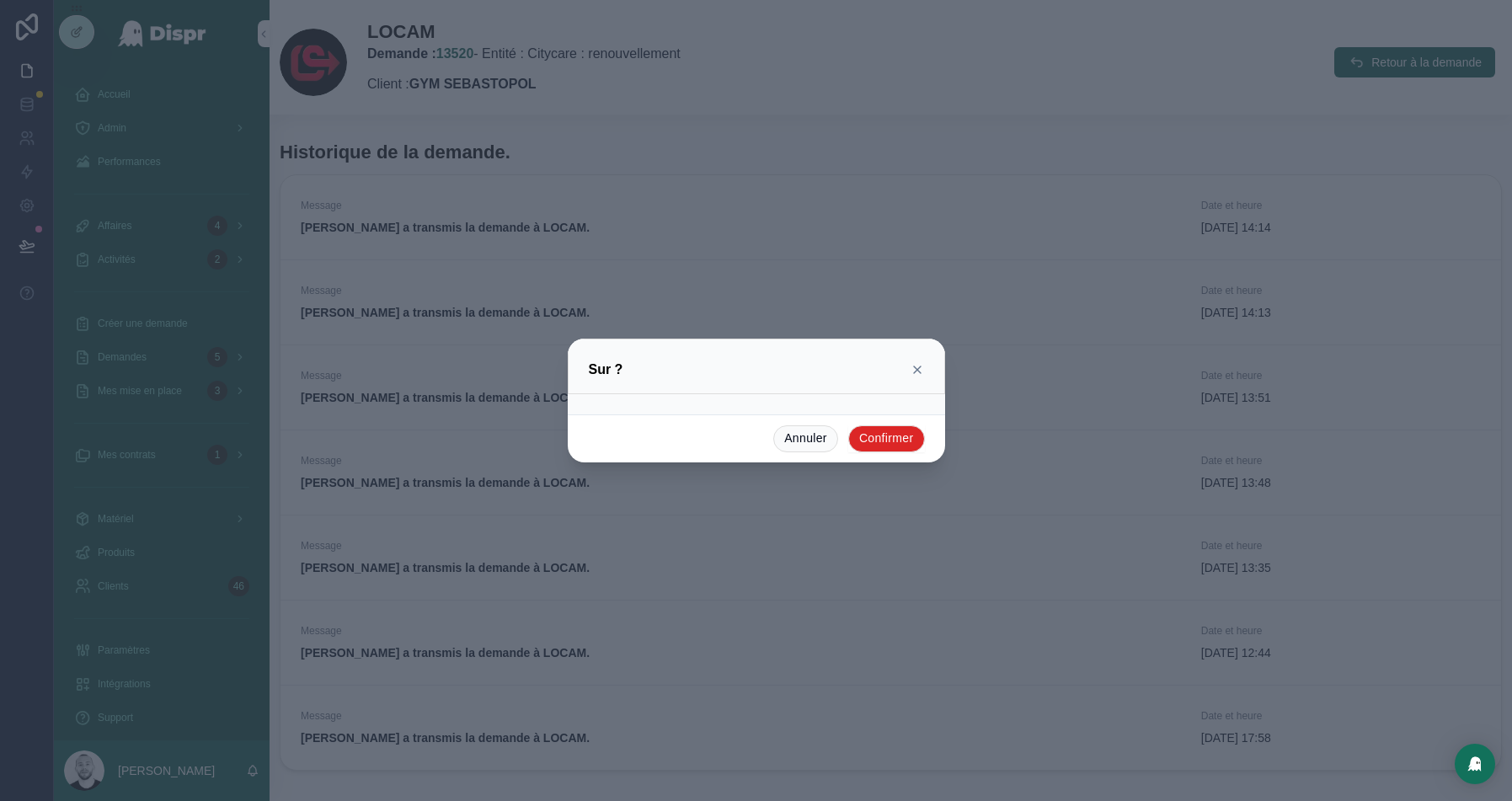
click at [889, 434] on button "Confirmer" at bounding box center [887, 439] width 77 height 27
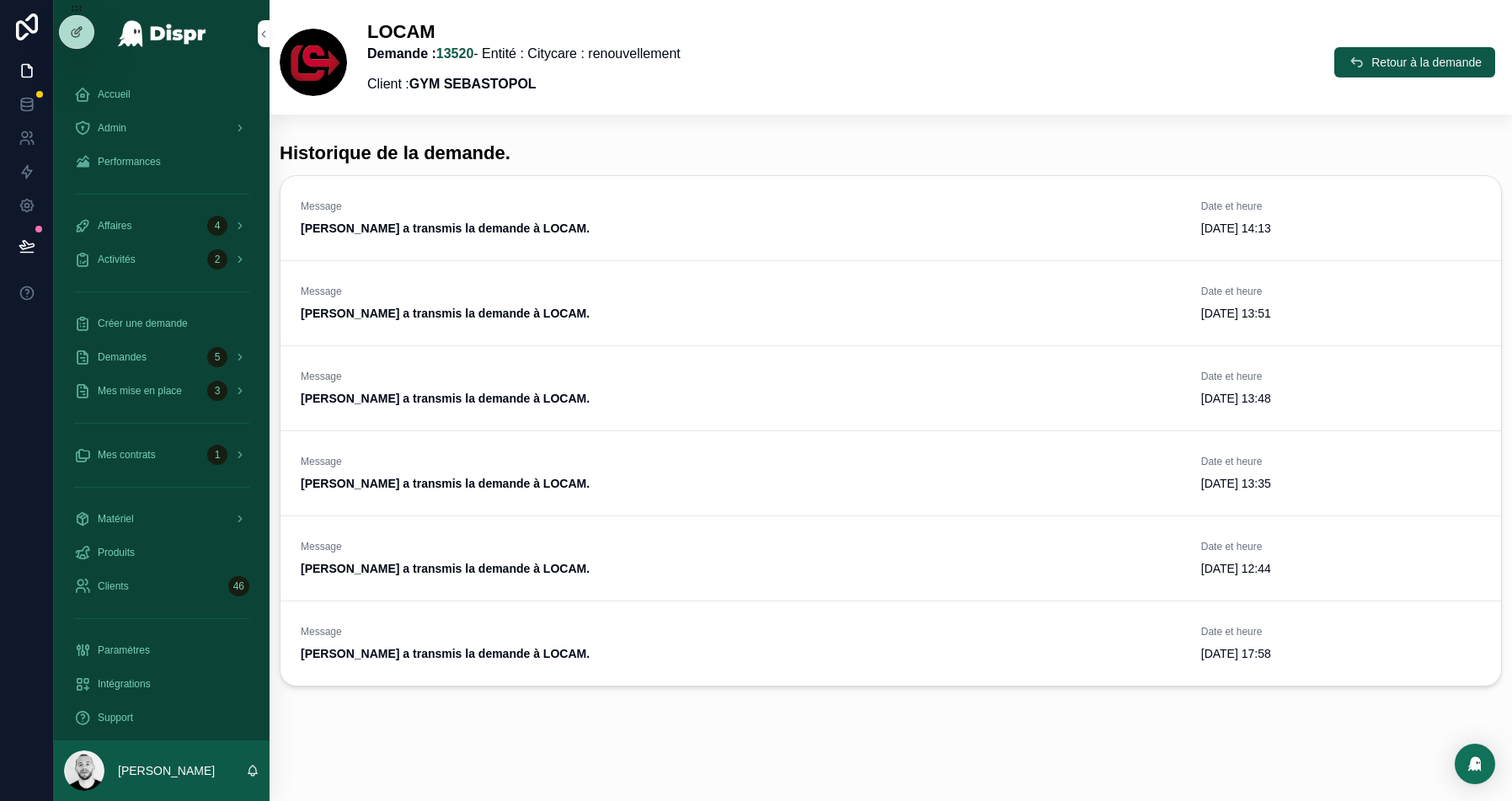
scroll to position [367, 0]
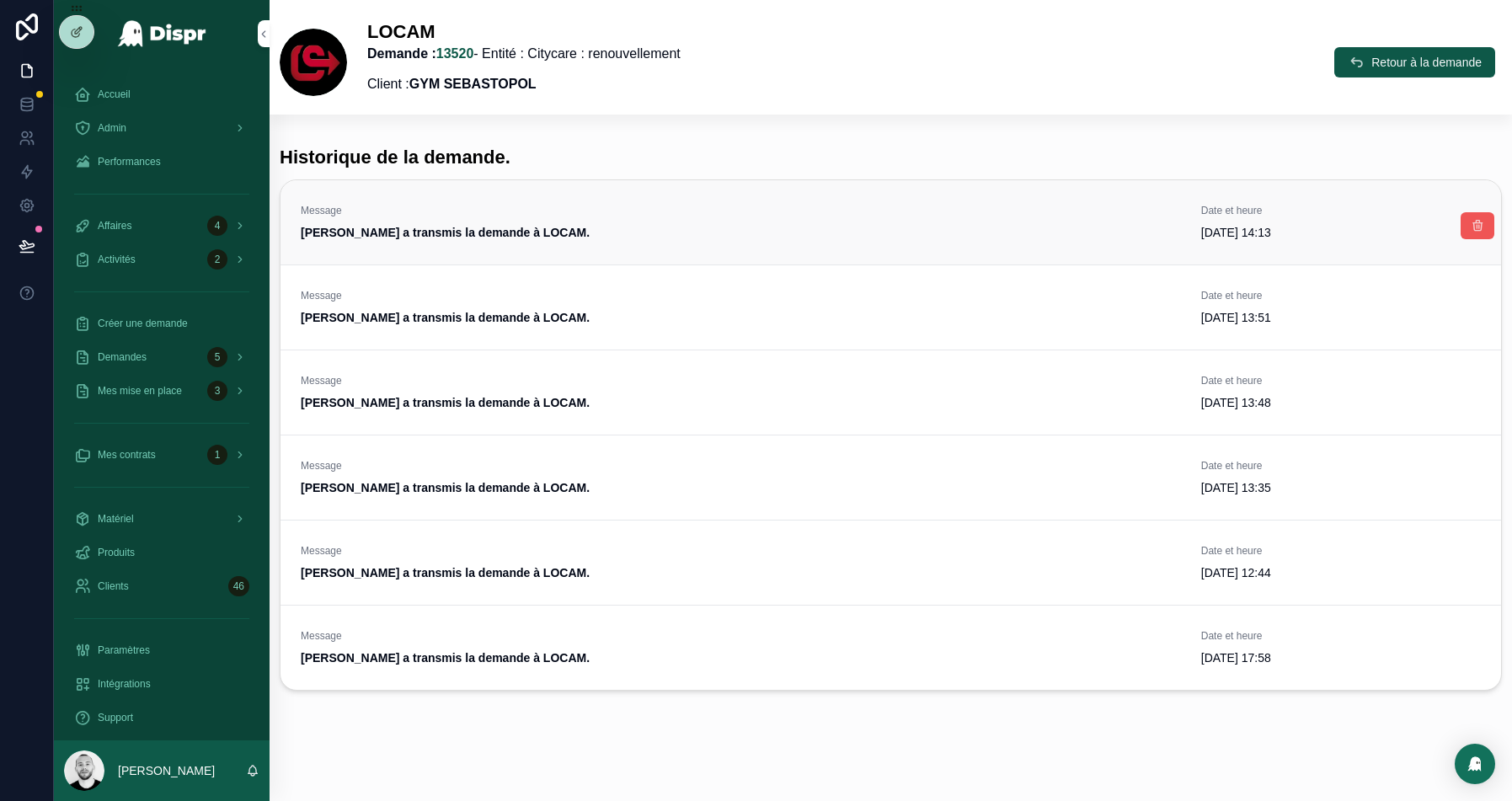
click at [1477, 230] on icon "scrollable content" at bounding box center [1478, 225] width 14 height 14
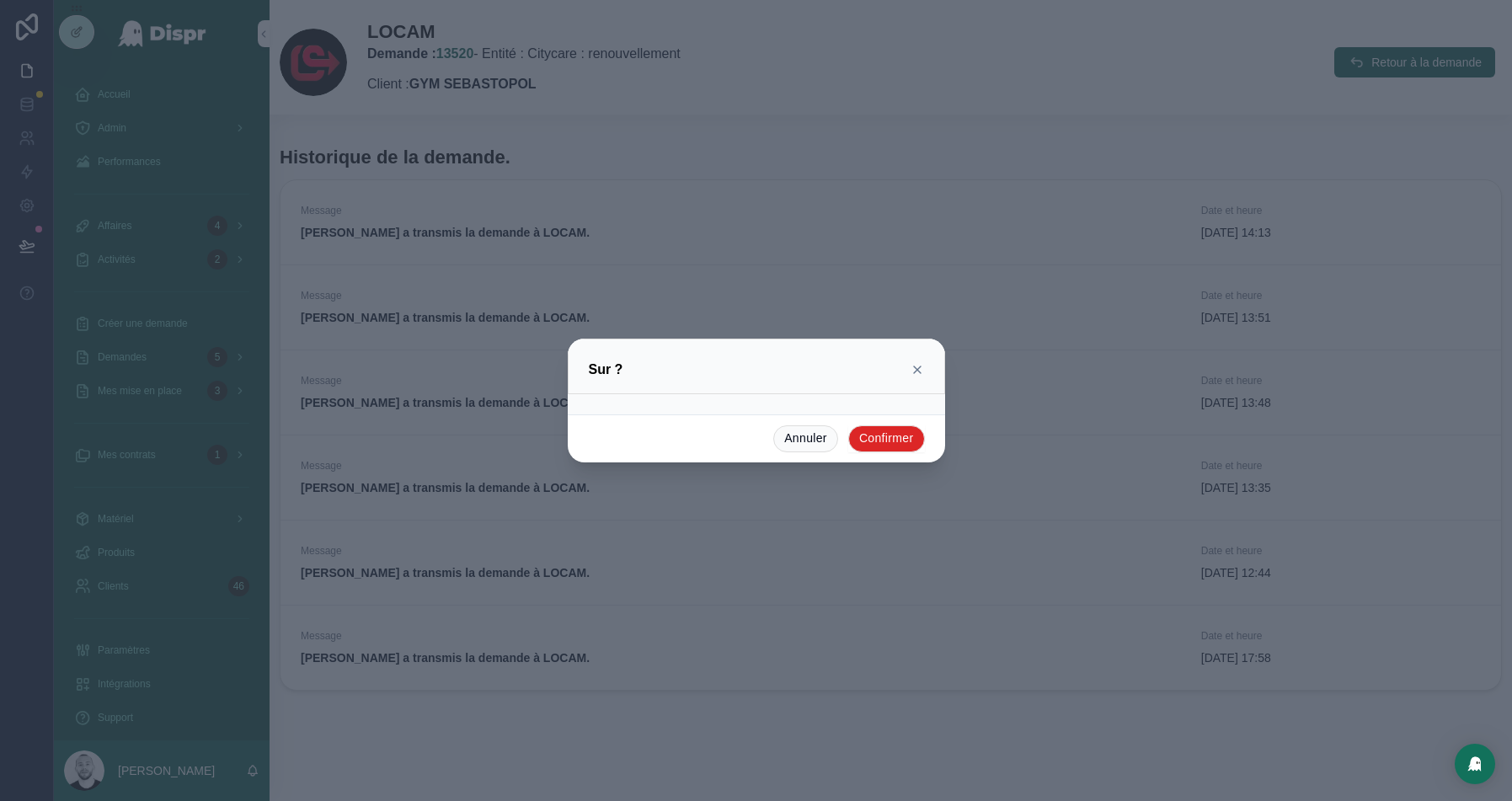
click at [903, 434] on button "Confirmer" at bounding box center [887, 439] width 77 height 27
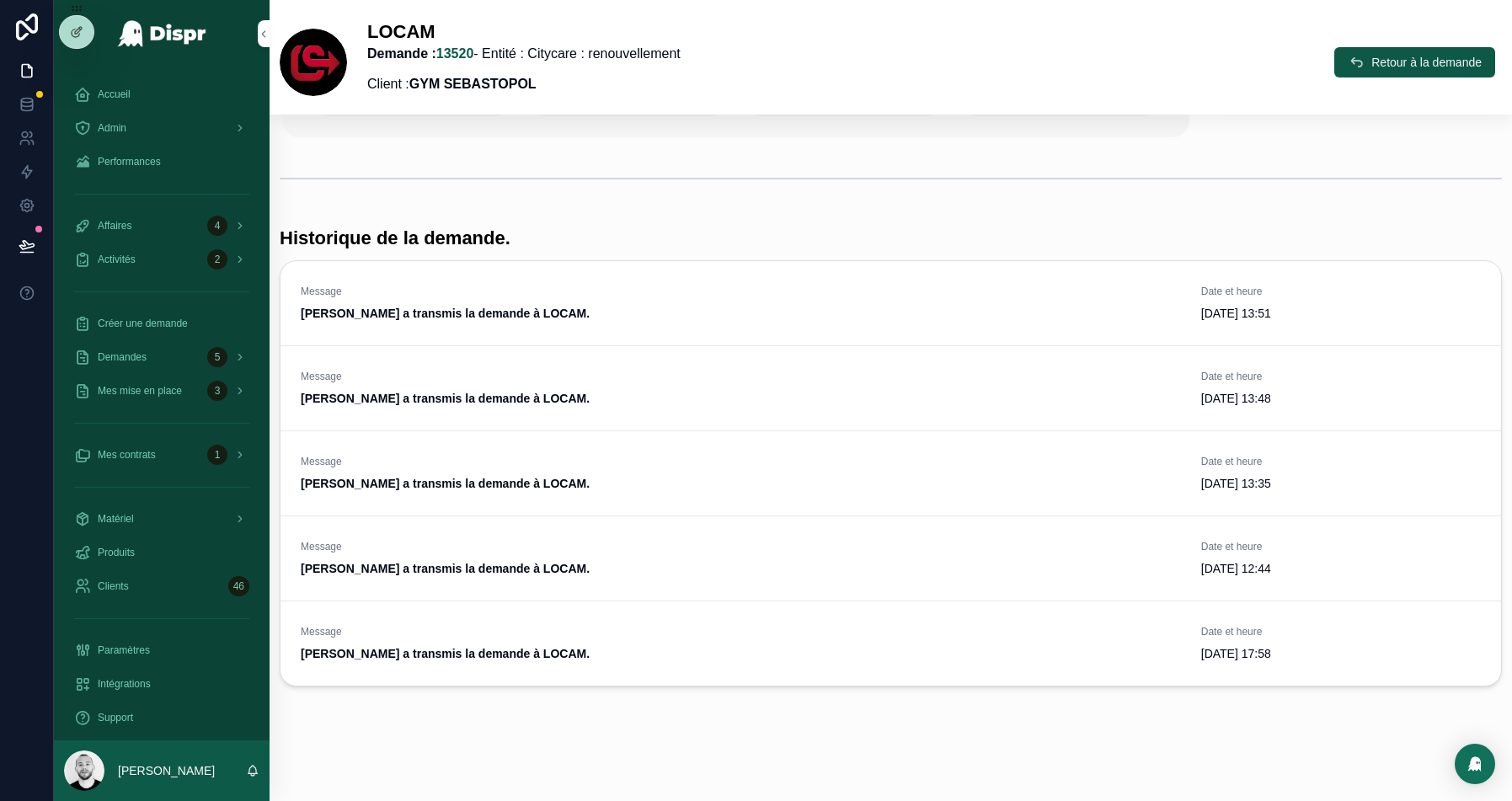
scroll to position [281, 0]
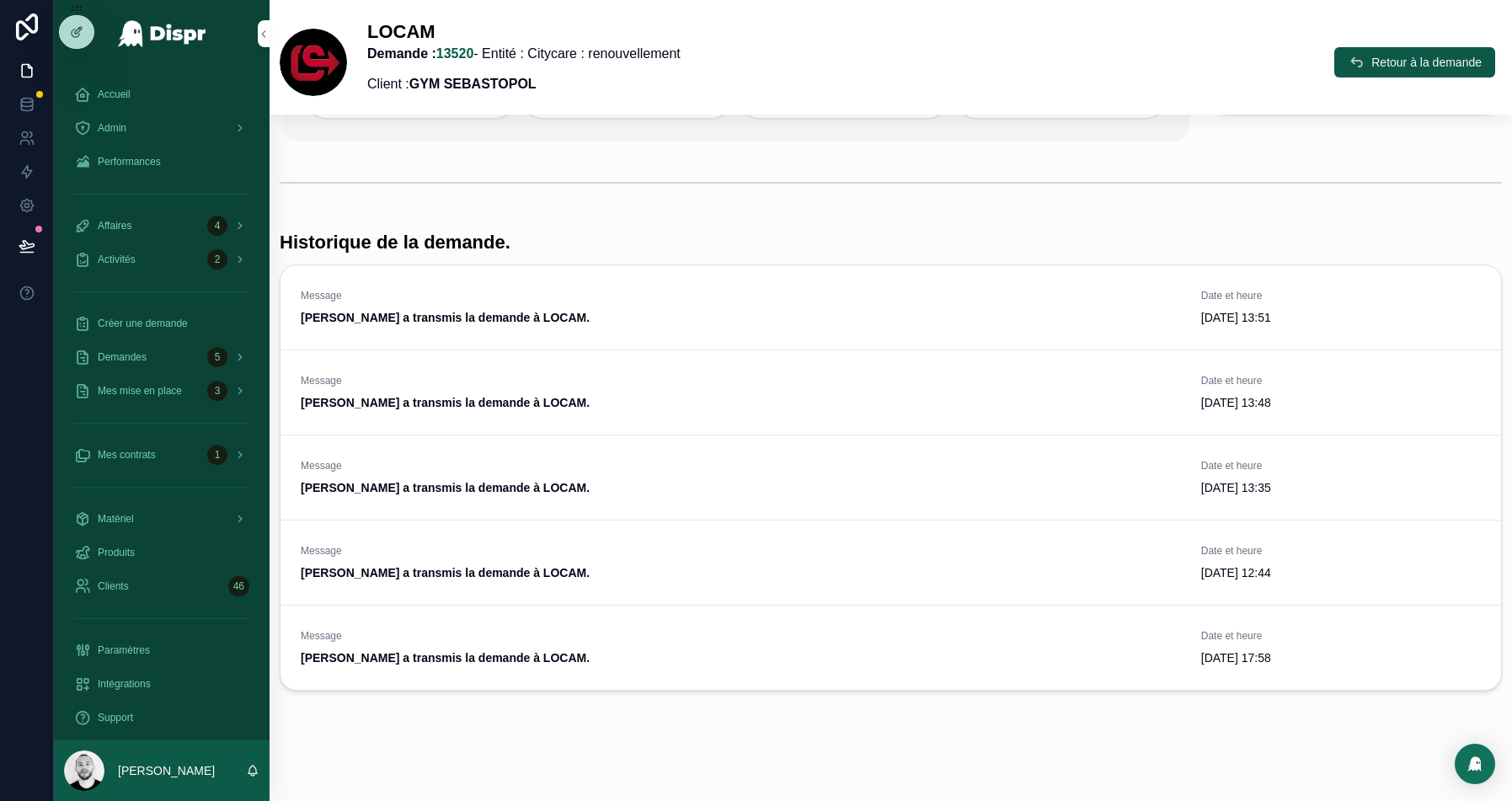
click at [1487, 322] on div "Message [PERSON_NAME] a transmis la demande à [PERSON_NAME]. Date et heure [DAT…" at bounding box center [890, 307] width 1221 height 84
click at [1477, 306] on icon "scrollable content" at bounding box center [1478, 310] width 14 height 14
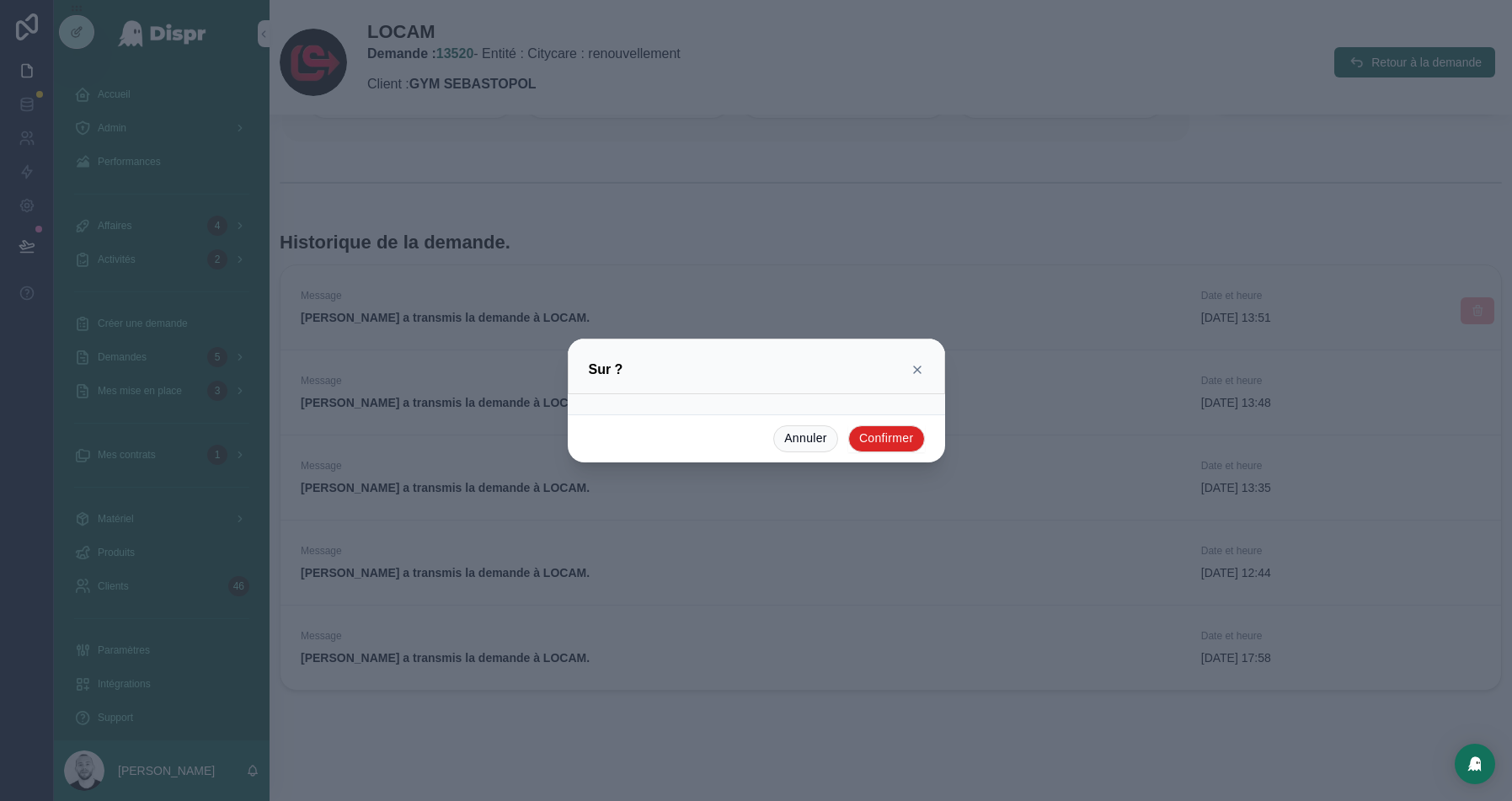
click at [885, 434] on button "Confirmer" at bounding box center [887, 439] width 77 height 27
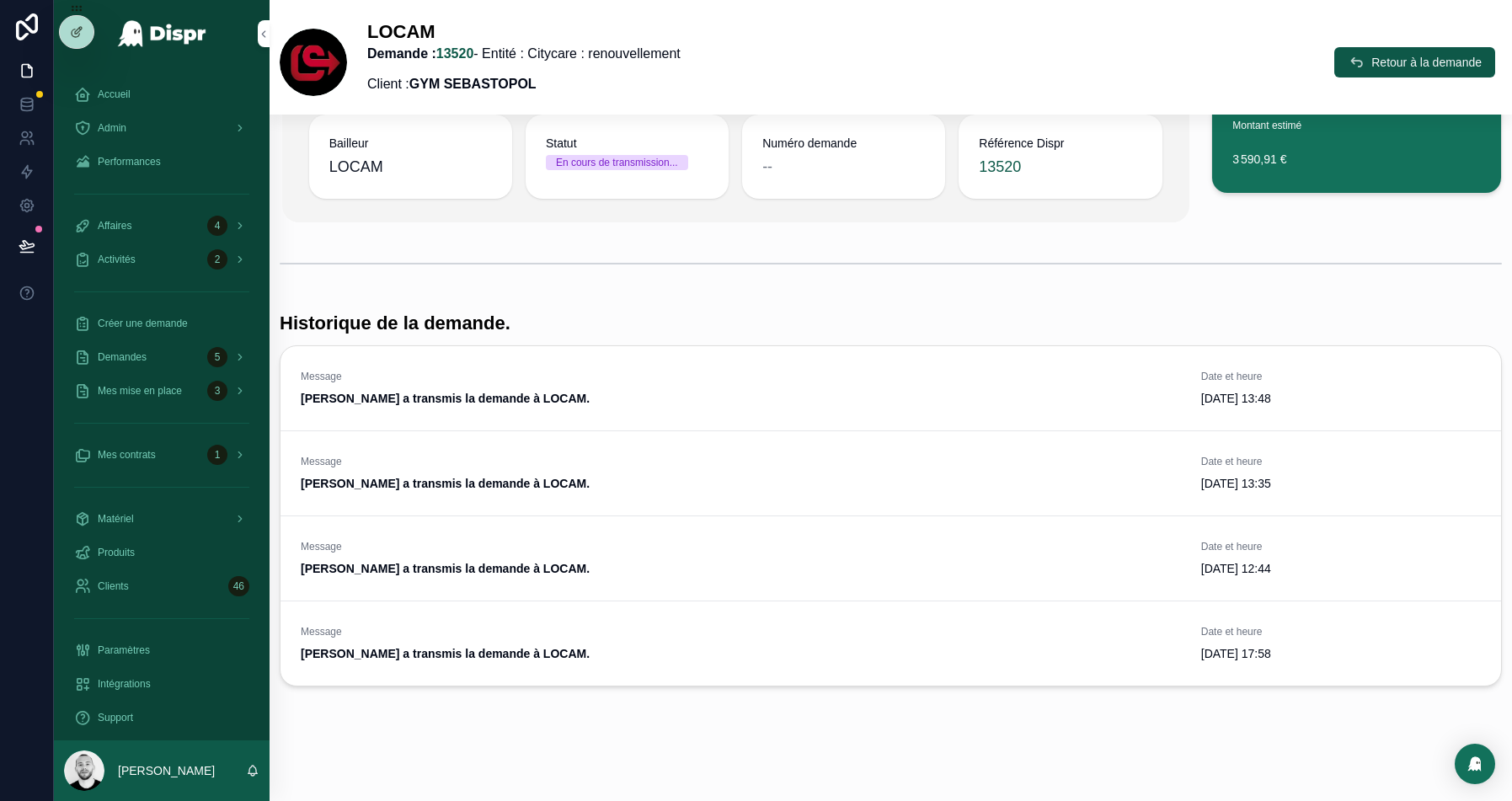
scroll to position [196, 0]
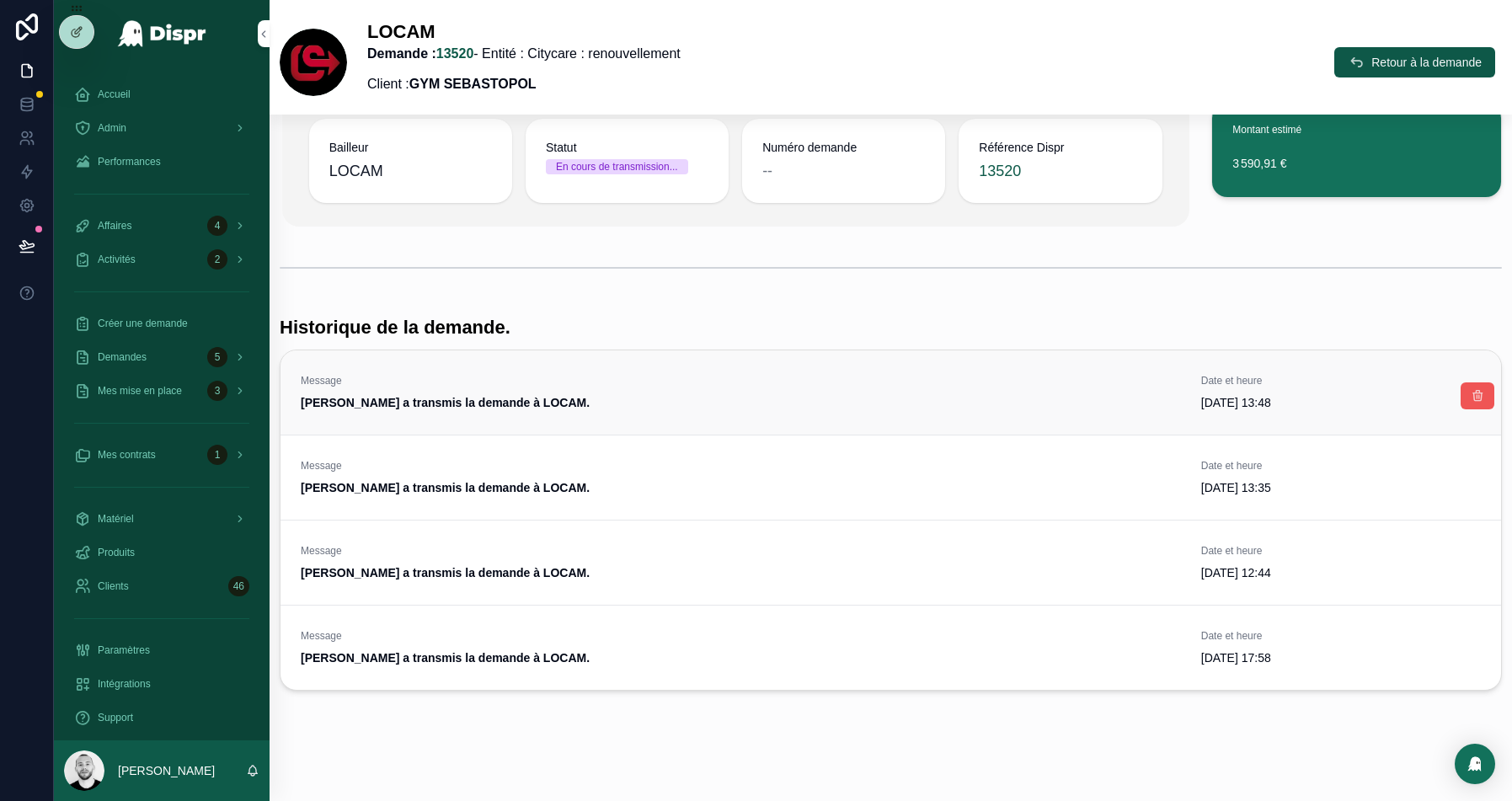
click at [1485, 395] on icon "scrollable content" at bounding box center [1478, 396] width 14 height 14
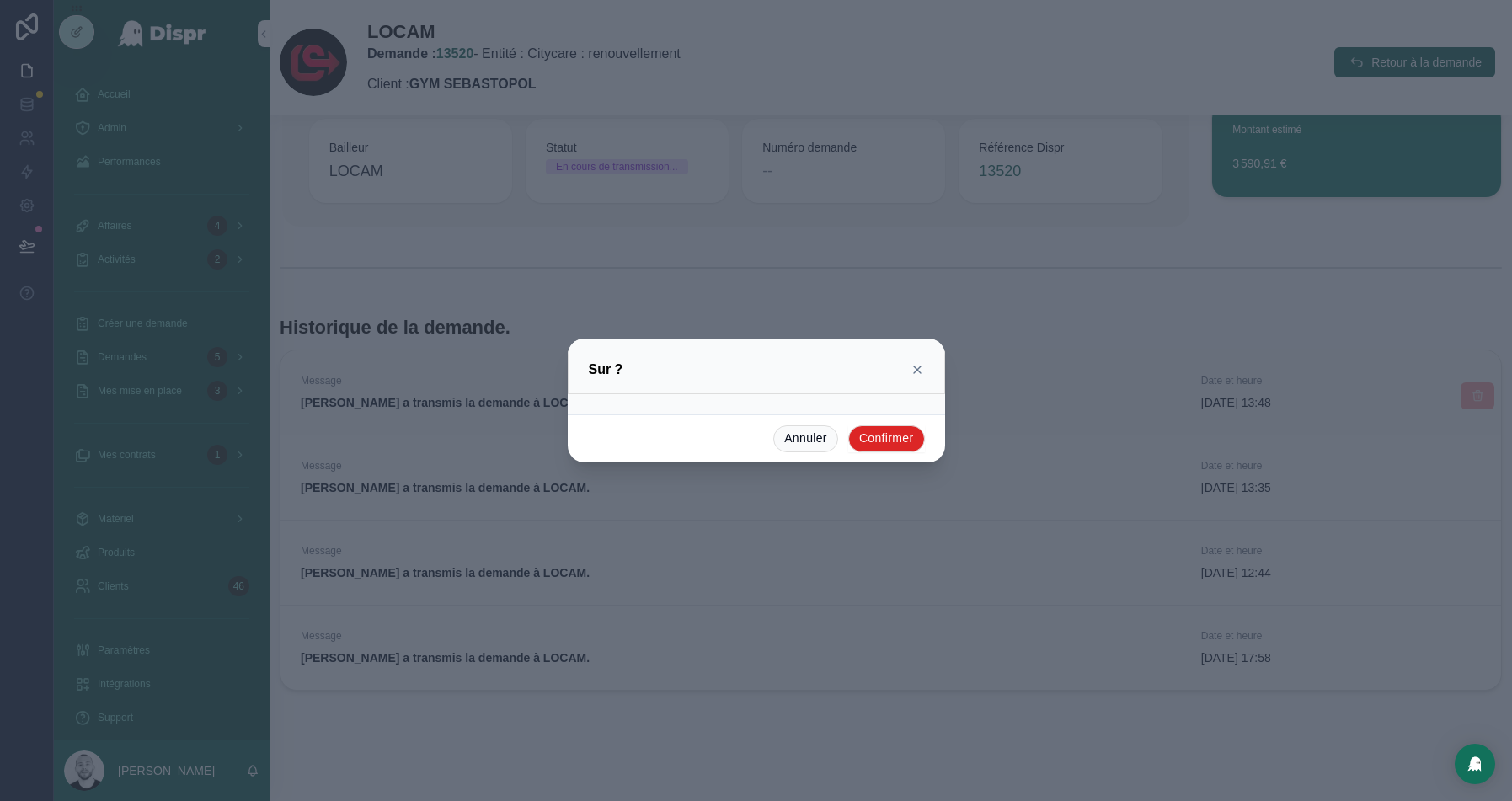
click at [870, 440] on button "Confirmer" at bounding box center [887, 439] width 77 height 27
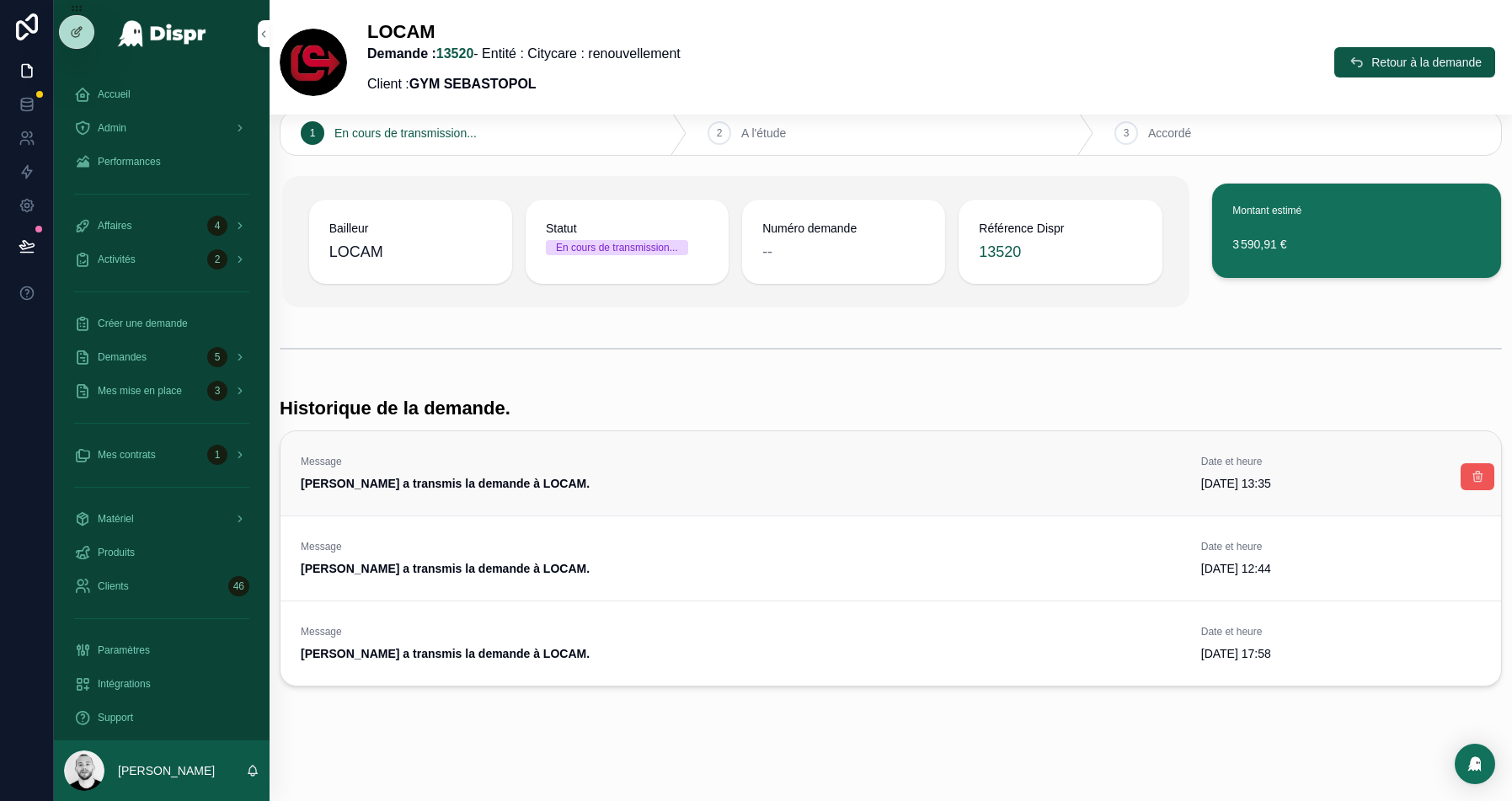
scroll to position [112, 0]
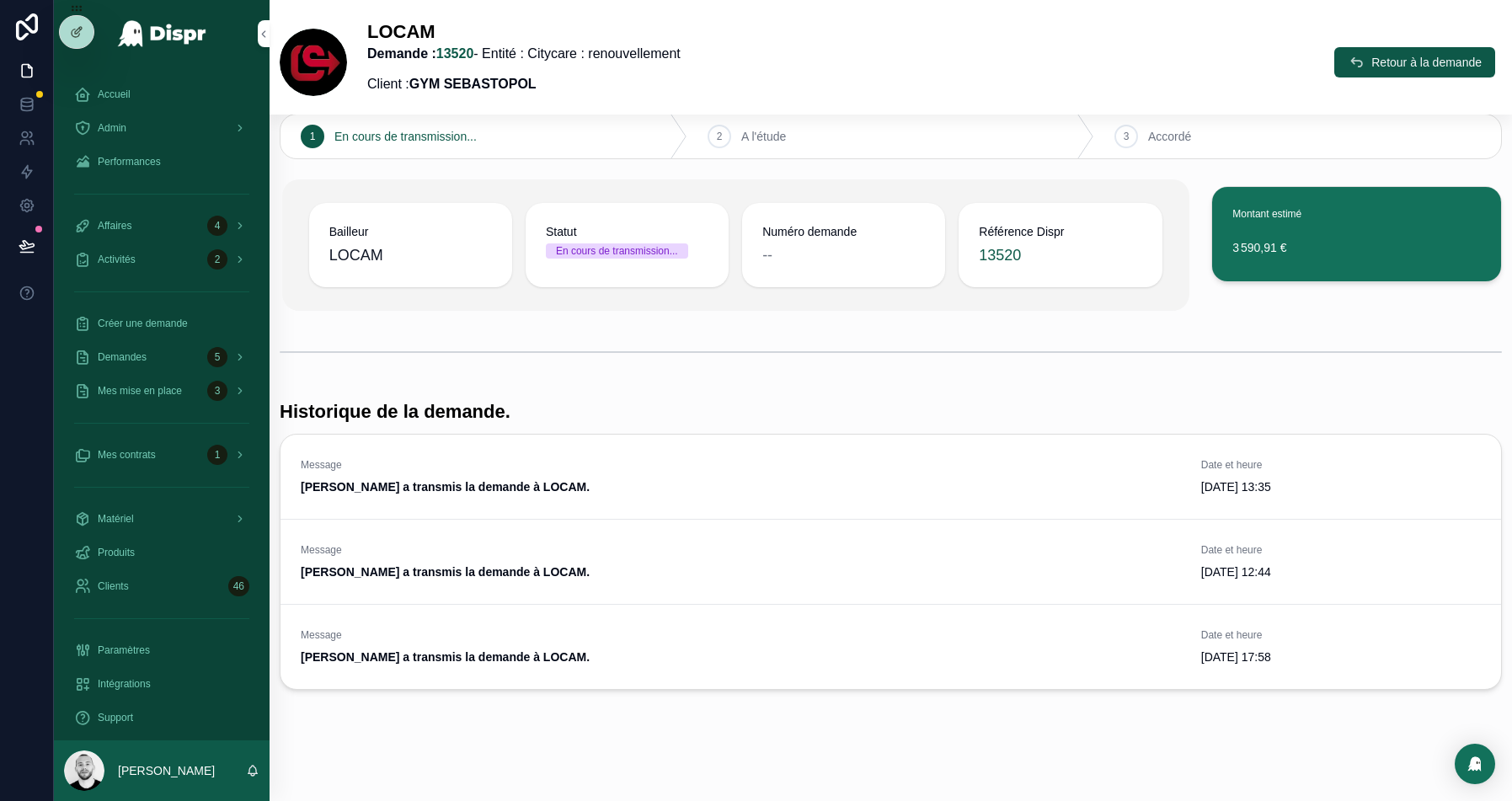
click at [0, 0] on icon "scrollable content" at bounding box center [0, 0] width 0 height 0
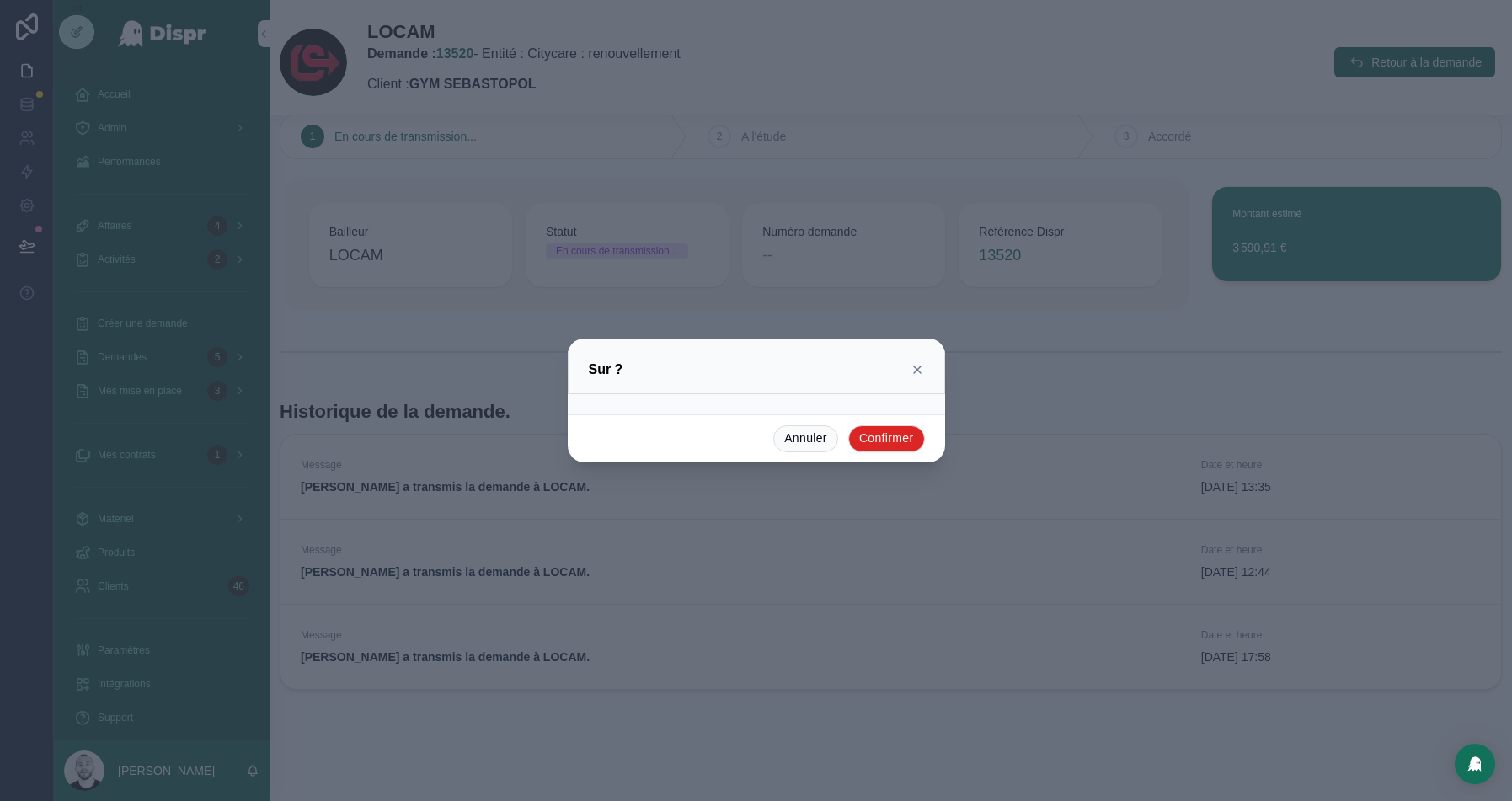
click at [914, 441] on button "Confirmer" at bounding box center [887, 439] width 77 height 27
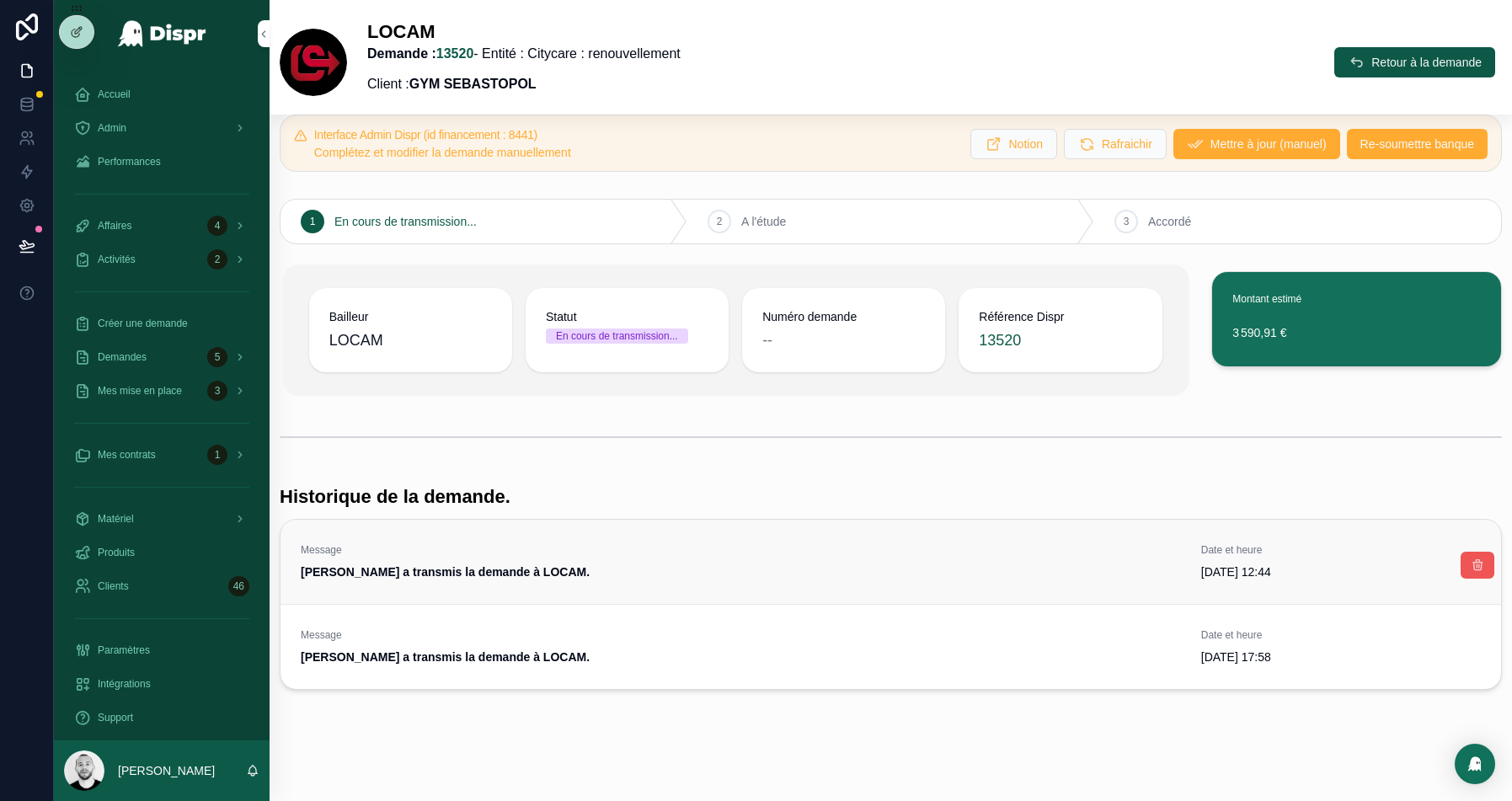
click at [1469, 560] on button "scrollable content" at bounding box center [1478, 566] width 33 height 27
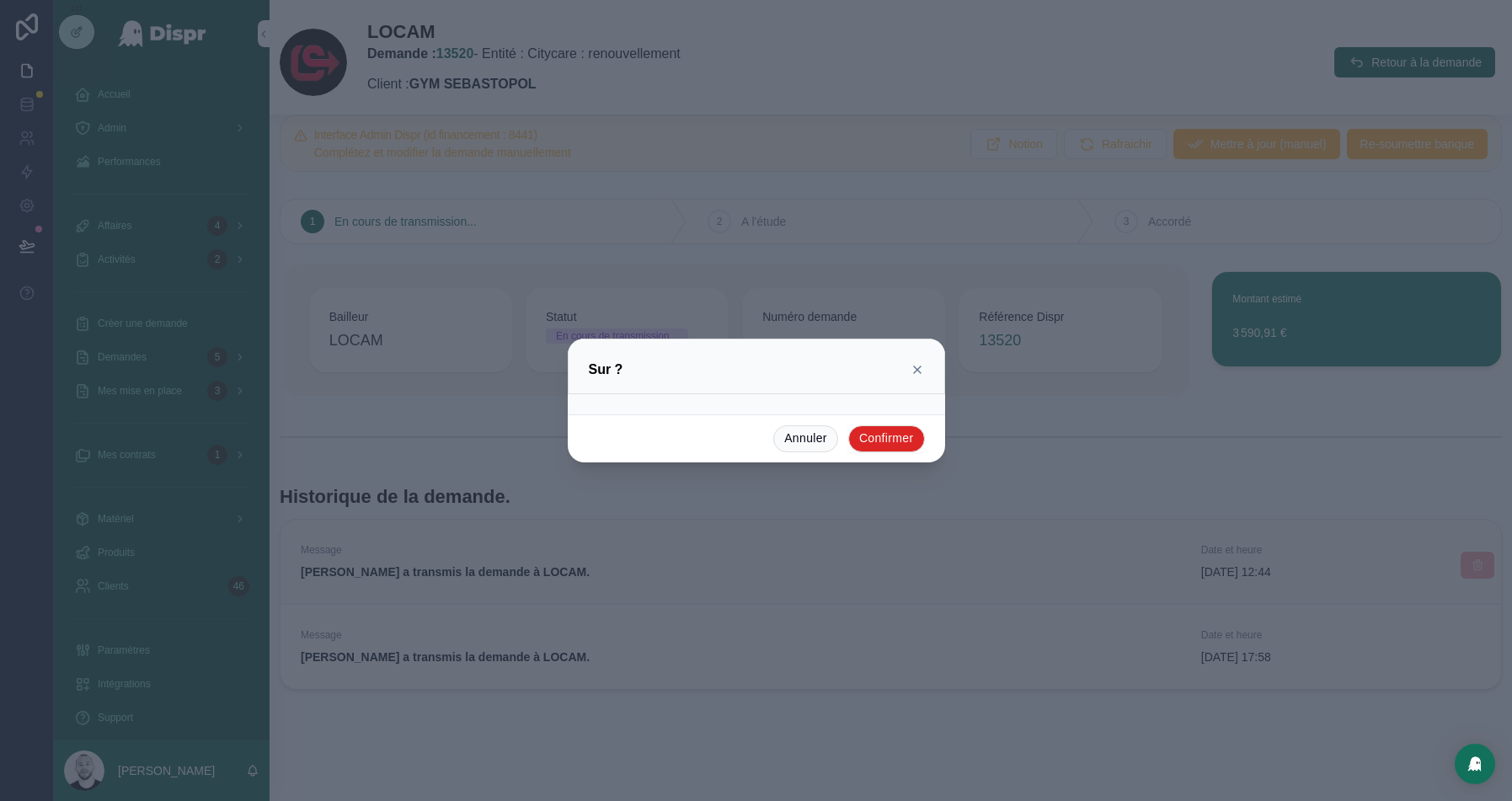
click at [899, 434] on button "Confirmer" at bounding box center [887, 439] width 77 height 27
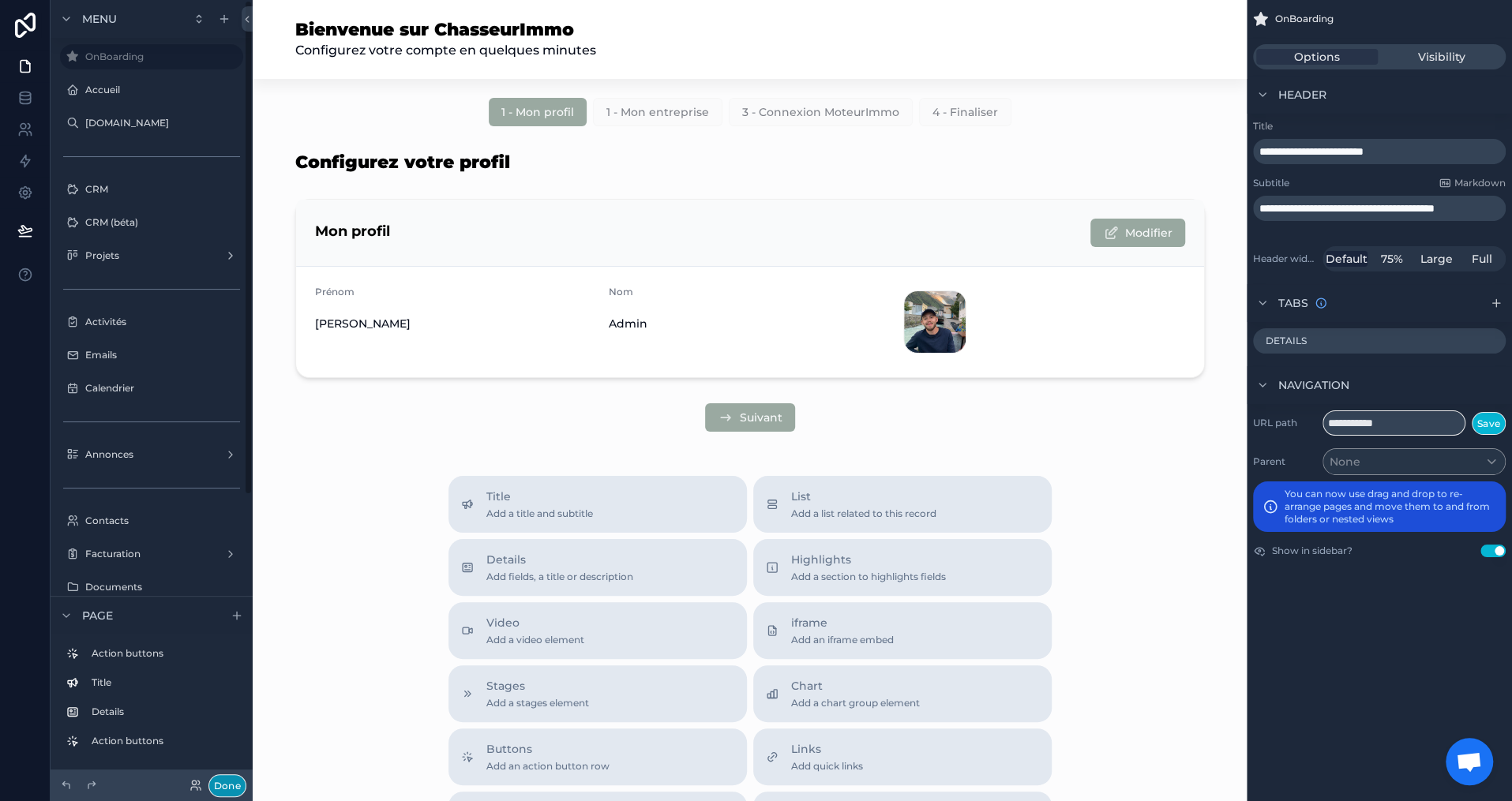
click at [219, 782] on button "Done" at bounding box center [227, 785] width 38 height 23
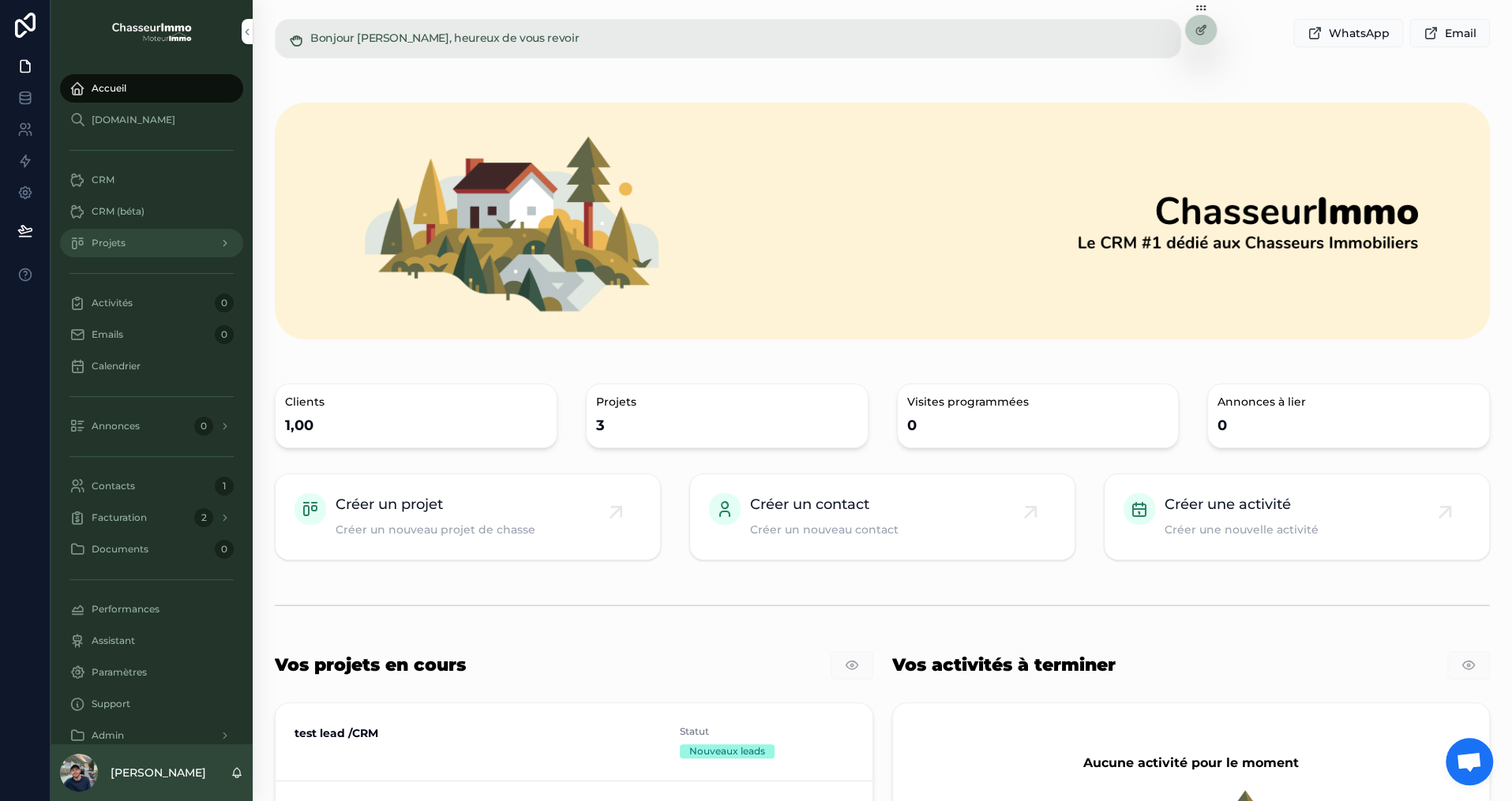
click at [129, 253] on div "Projets" at bounding box center [152, 243] width 165 height 25
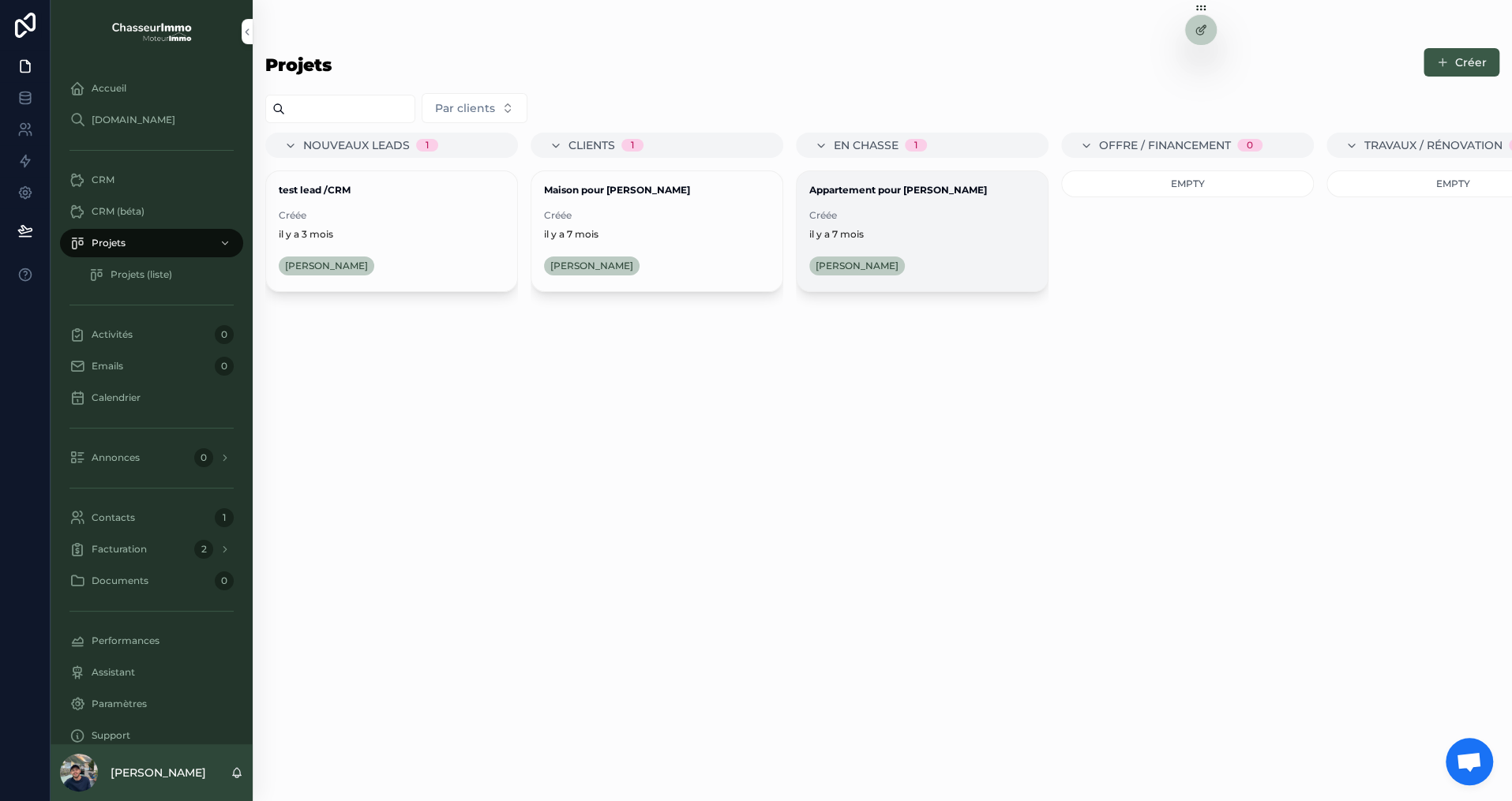
click at [896, 203] on div "Appartement pour Thomas Créée il y a 7 mois Thomas Guillemin" at bounding box center [922, 231] width 251 height 120
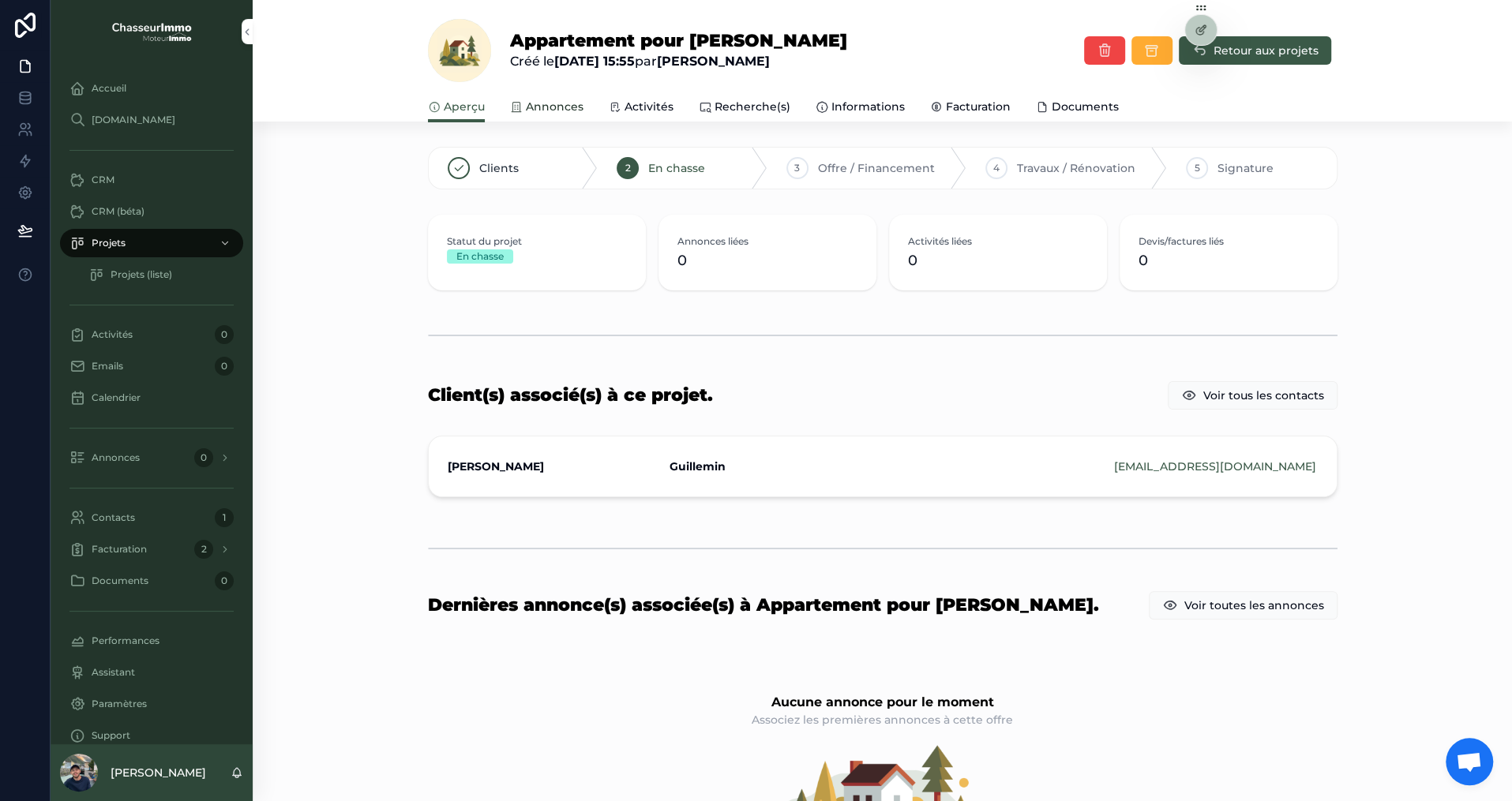
click at [547, 108] on span "Annonces" at bounding box center [555, 106] width 58 height 16
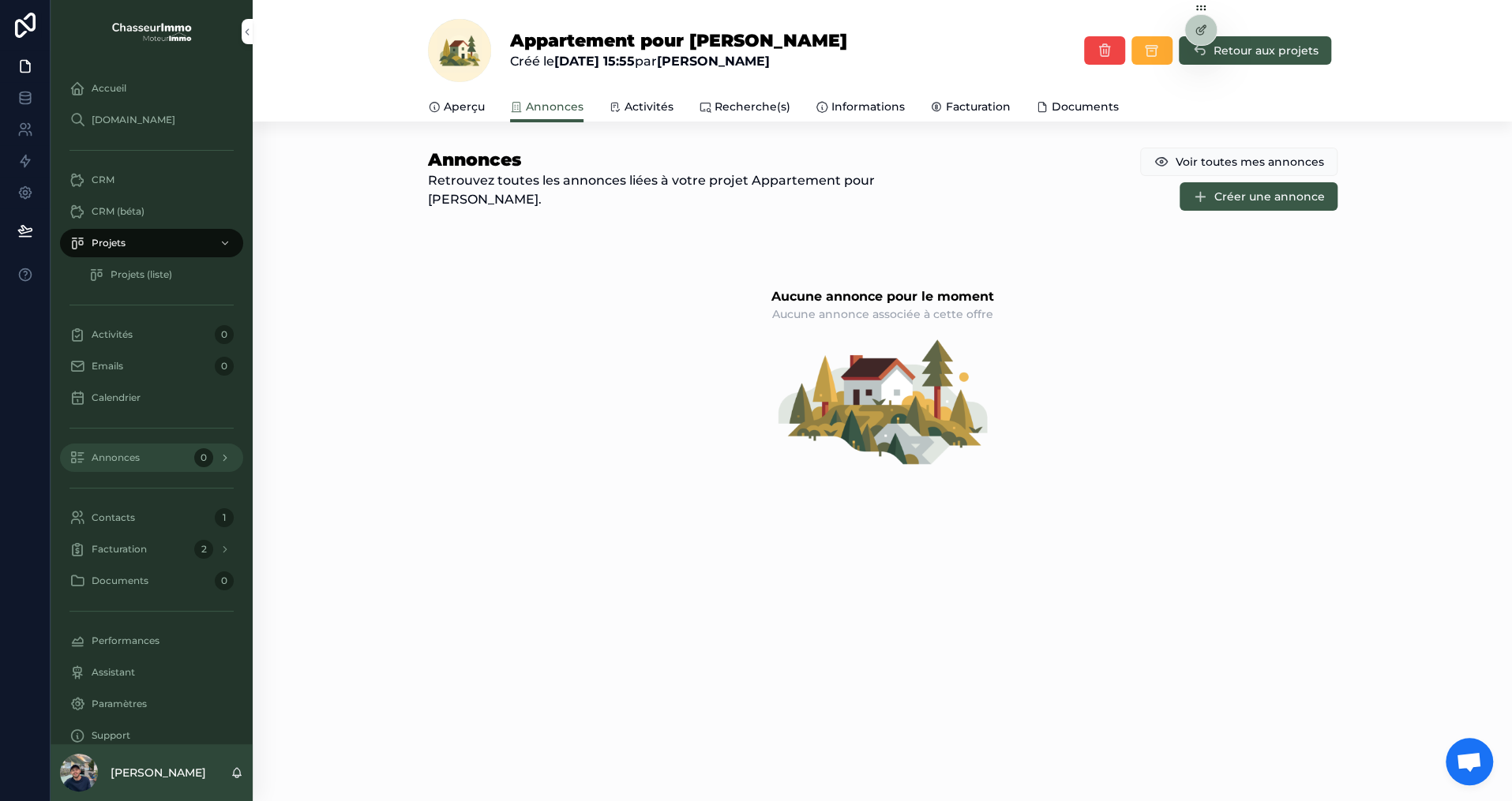
click at [144, 463] on div "Annonces 0" at bounding box center [152, 458] width 165 height 25
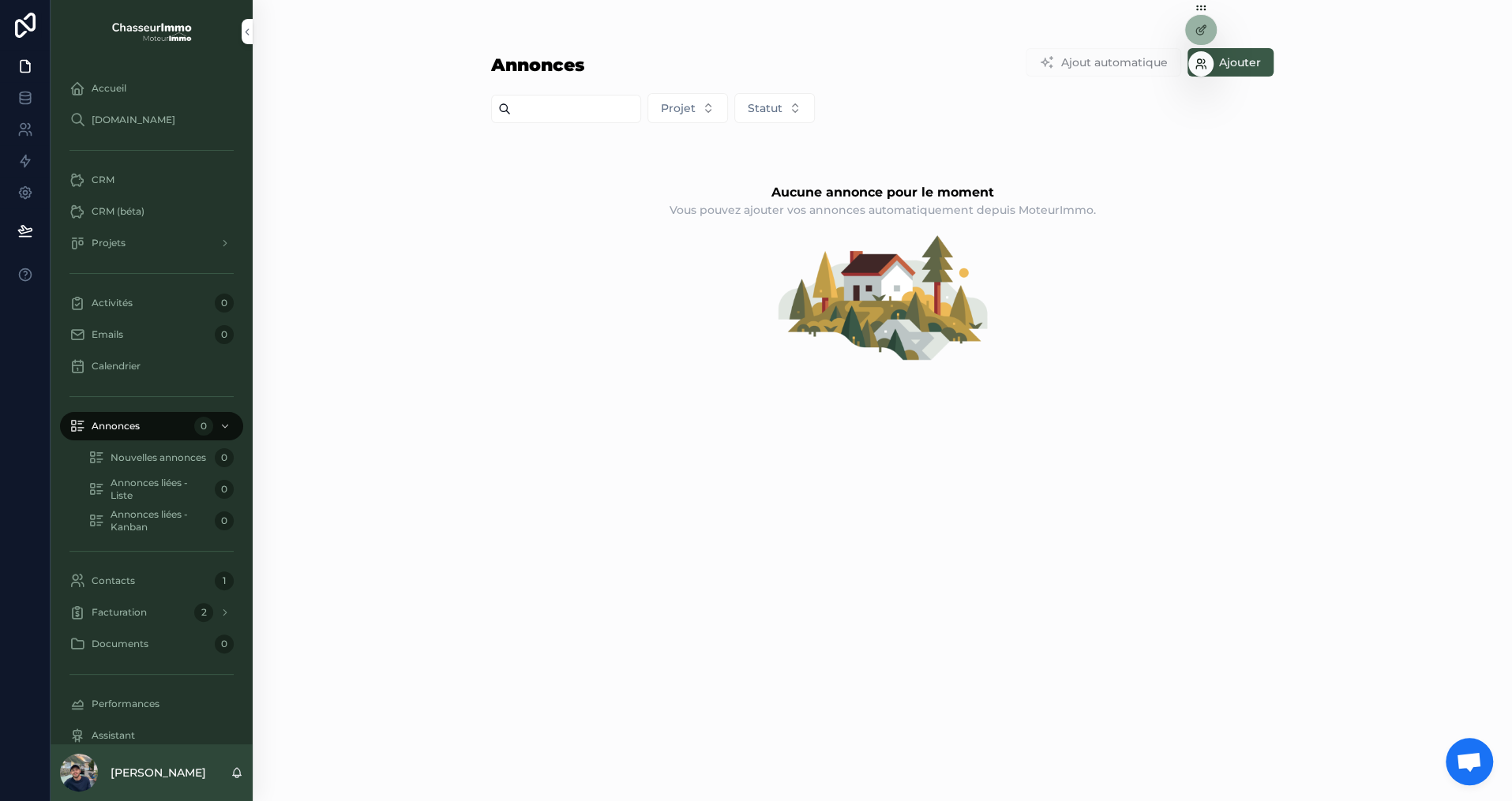
click at [1195, 68] on icon at bounding box center [1201, 64] width 13 height 13
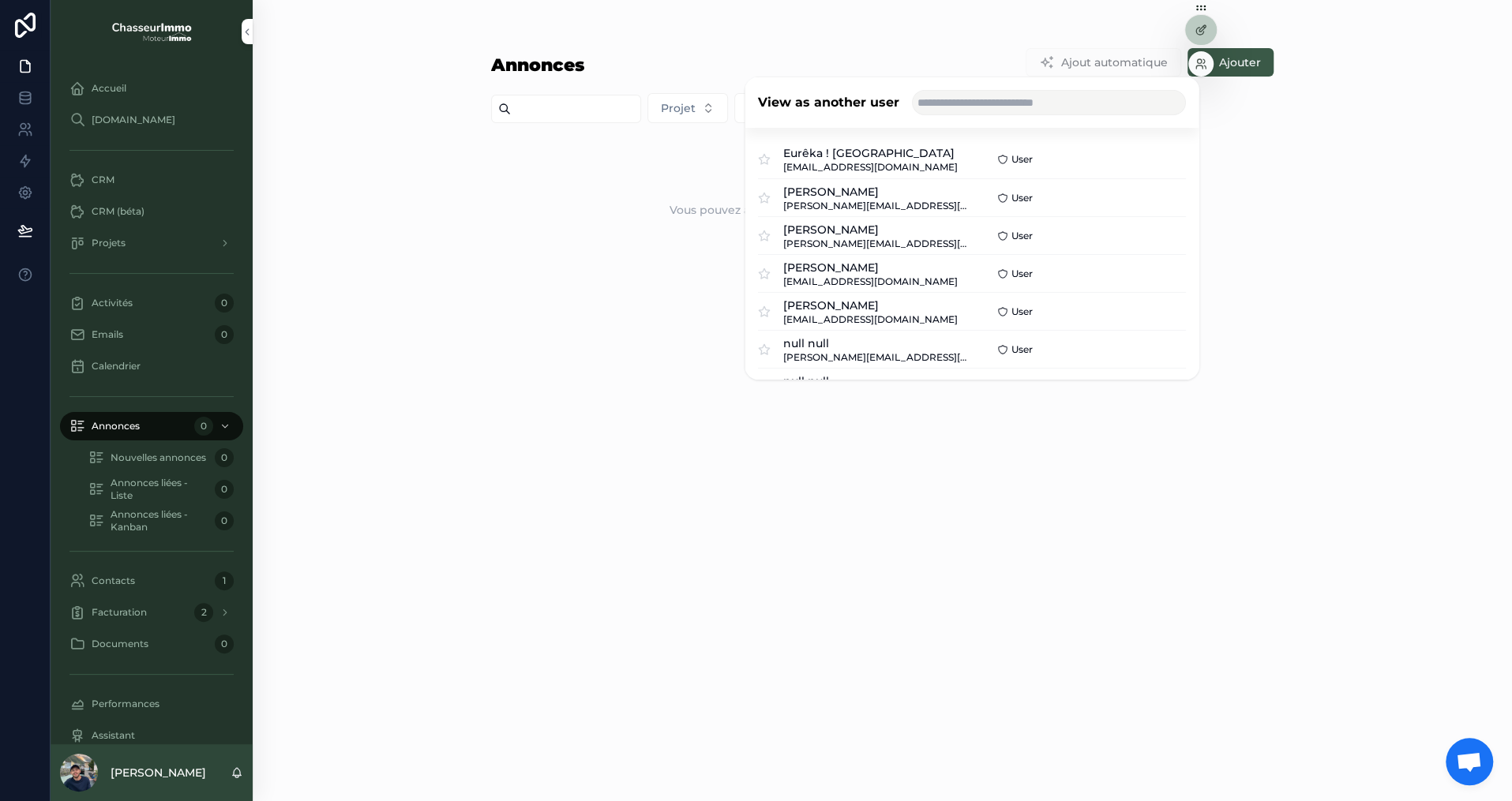
click at [978, 84] on div "View as another user" at bounding box center [972, 103] width 453 height 51
click at [974, 98] on input "text" at bounding box center [1048, 103] width 274 height 25
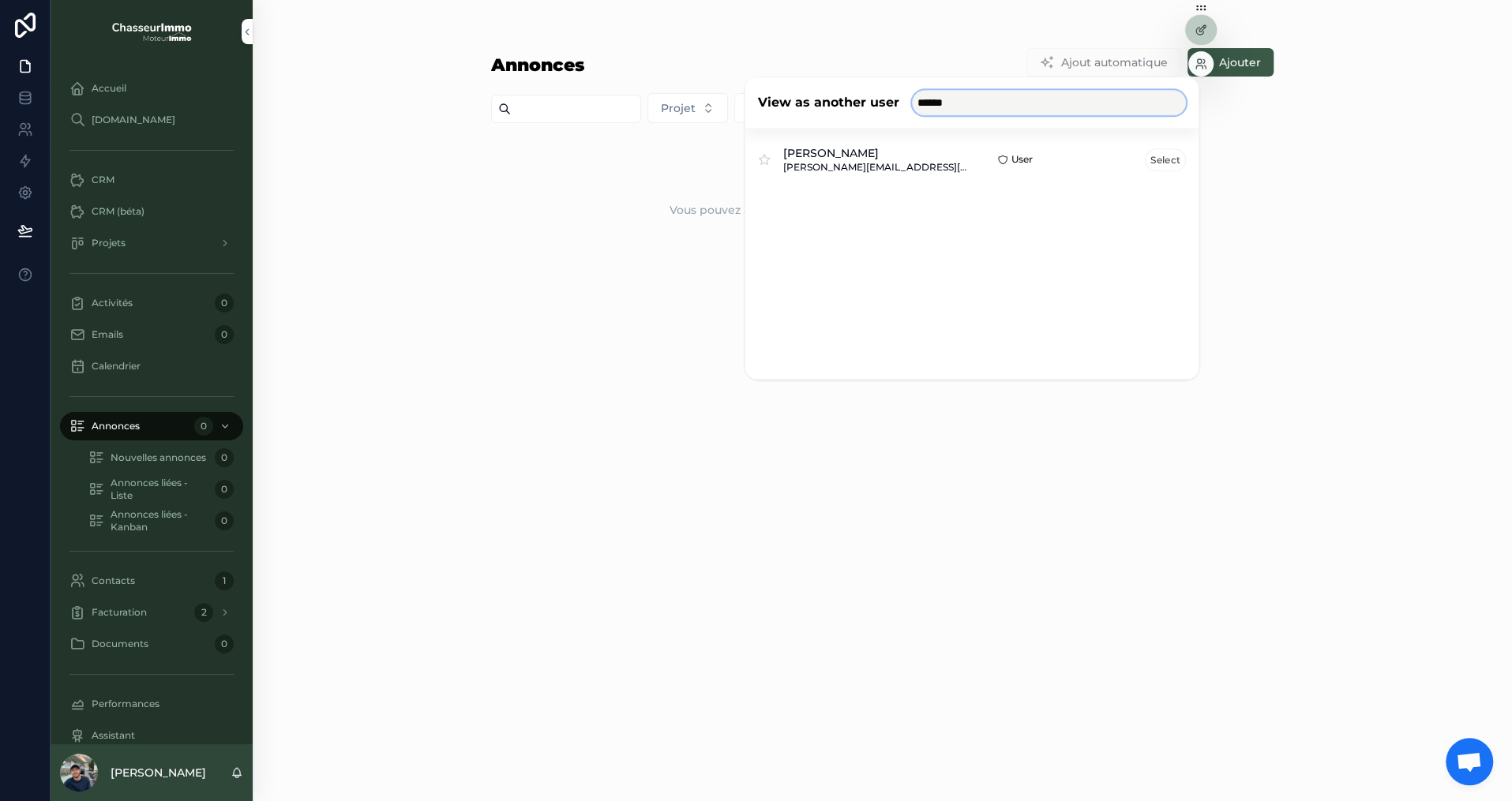
type input "******"
click at [1163, 158] on button "Select" at bounding box center [1165, 159] width 41 height 23
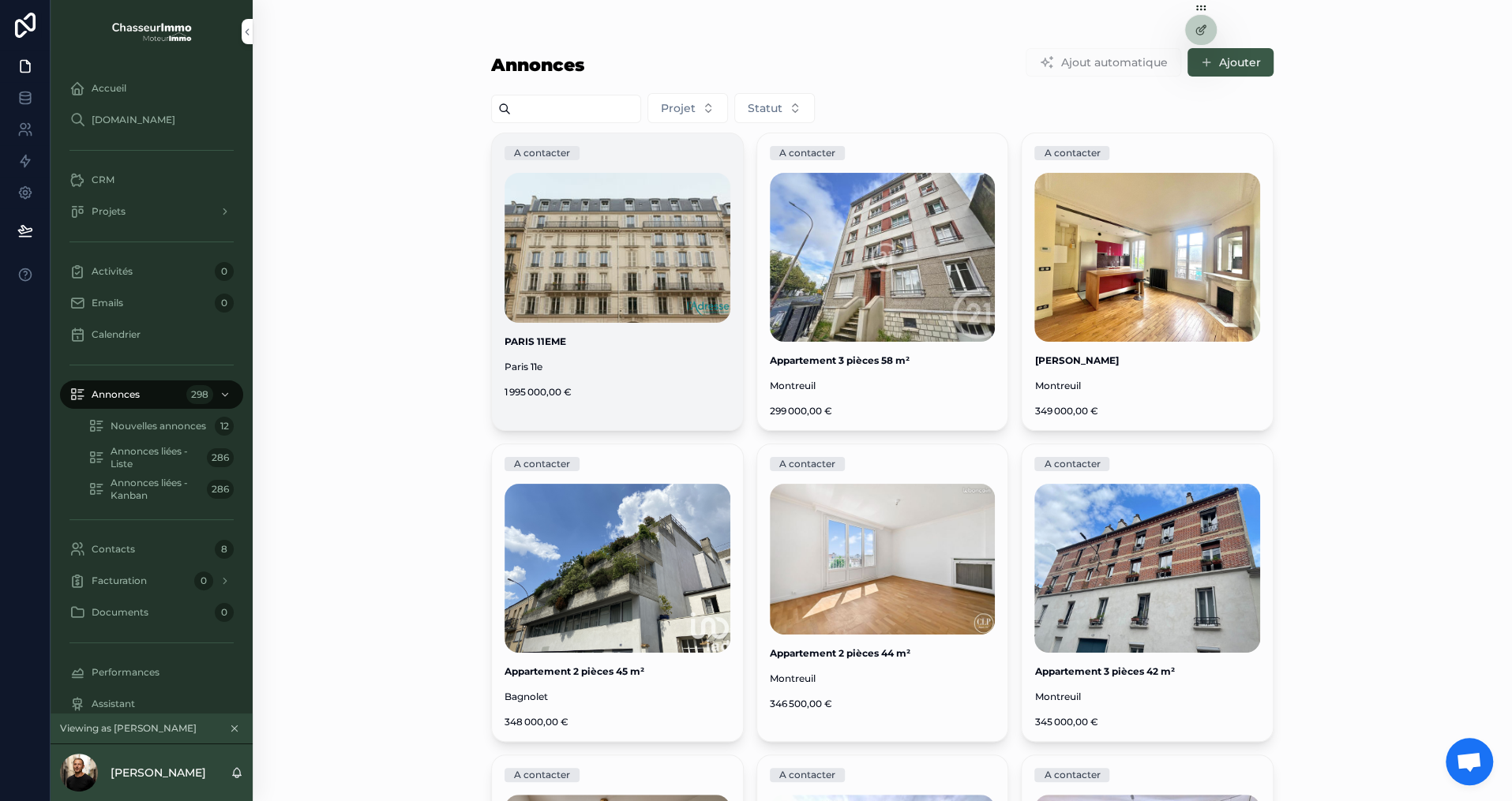
click at [597, 236] on img "scrollable content" at bounding box center [617, 248] width 226 height 150
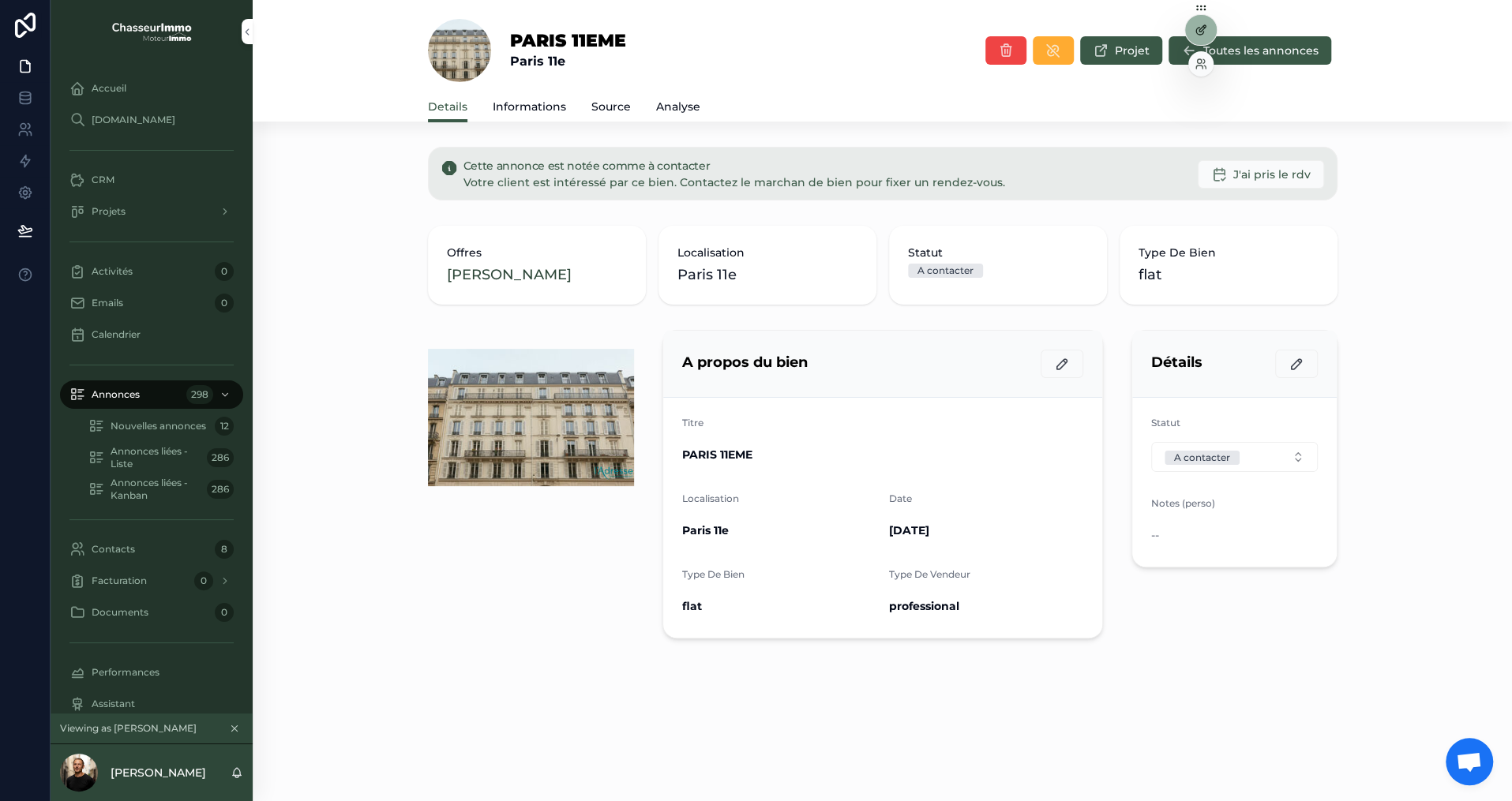
click at [1199, 33] on icon at bounding box center [1201, 30] width 13 height 13
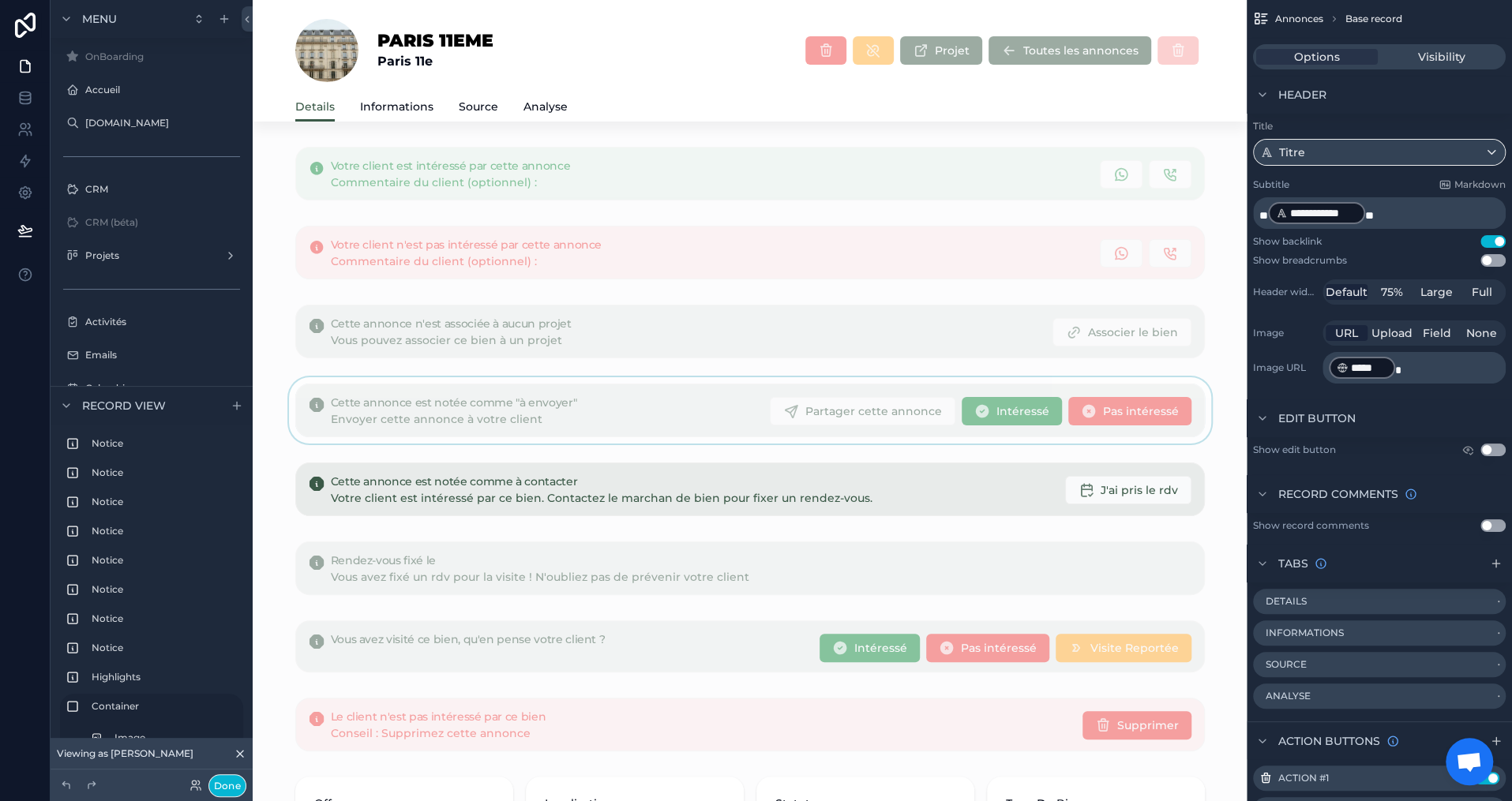
click at [557, 406] on div "scrollable content" at bounding box center [750, 410] width 994 height 66
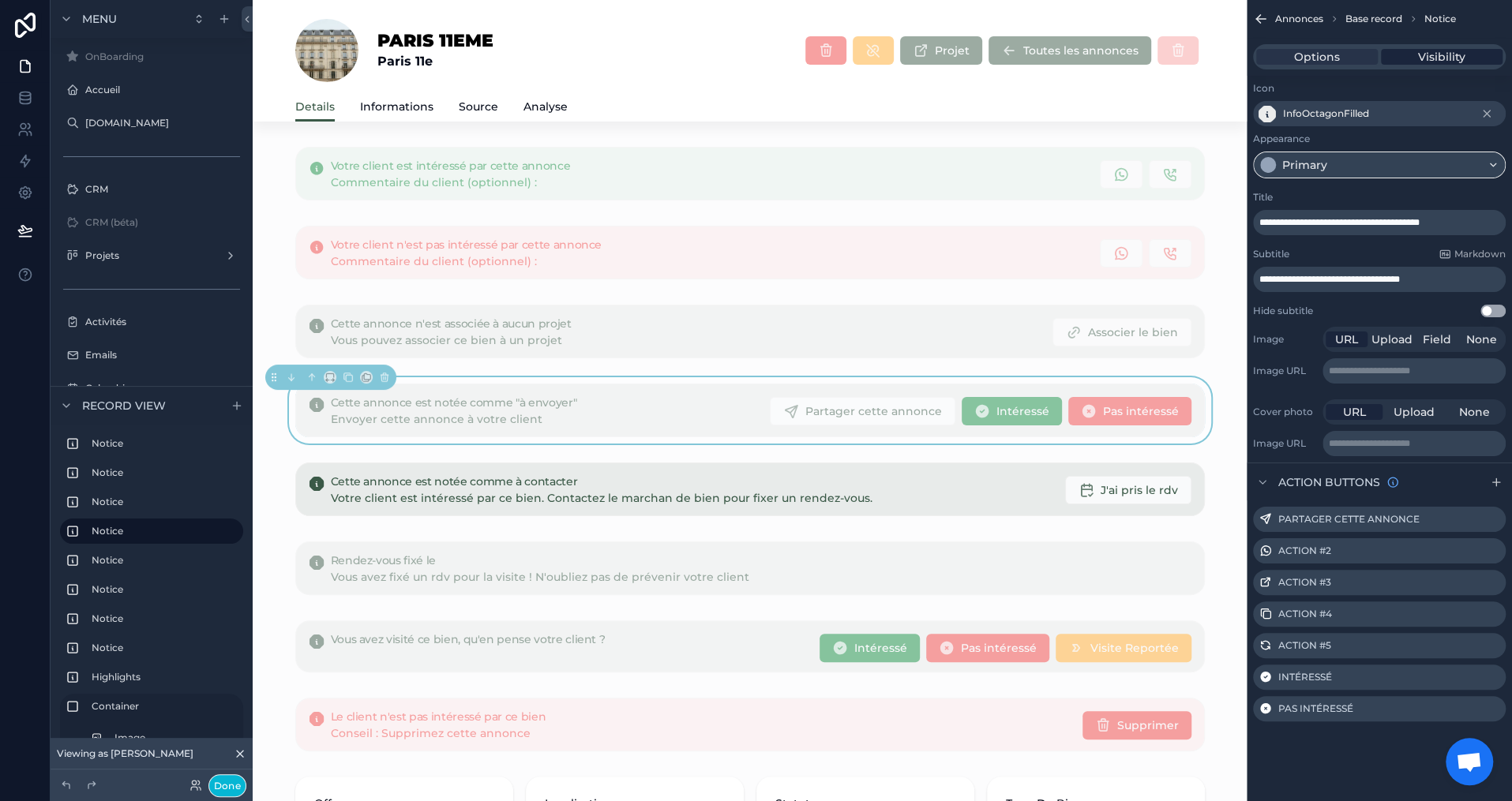
click at [1449, 61] on span "Visibility" at bounding box center [1442, 57] width 47 height 16
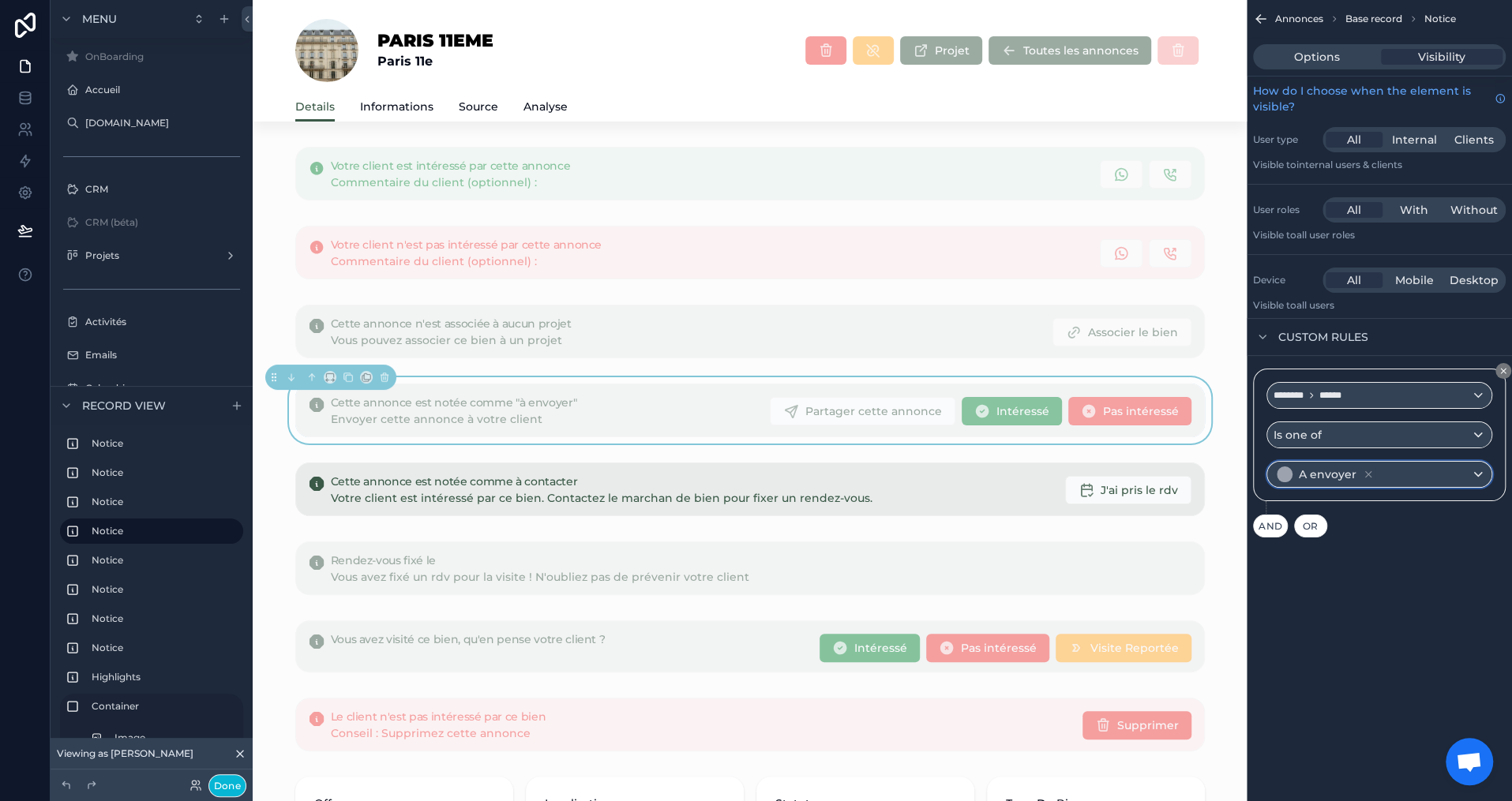
click at [1421, 464] on div "A envoyer" at bounding box center [1379, 475] width 224 height 25
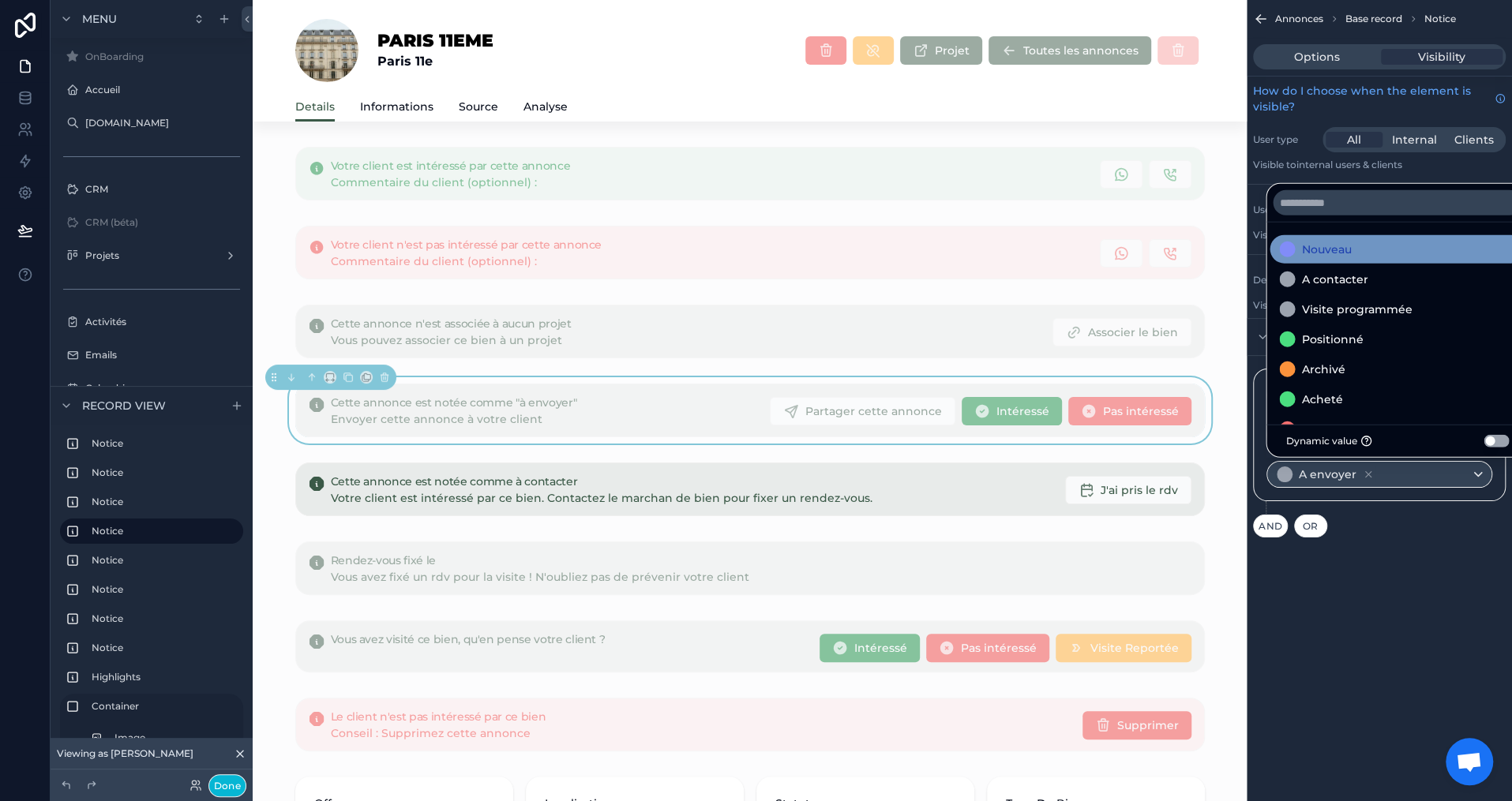
click at [1371, 253] on div "Nouveau" at bounding box center [1397, 249] width 236 height 19
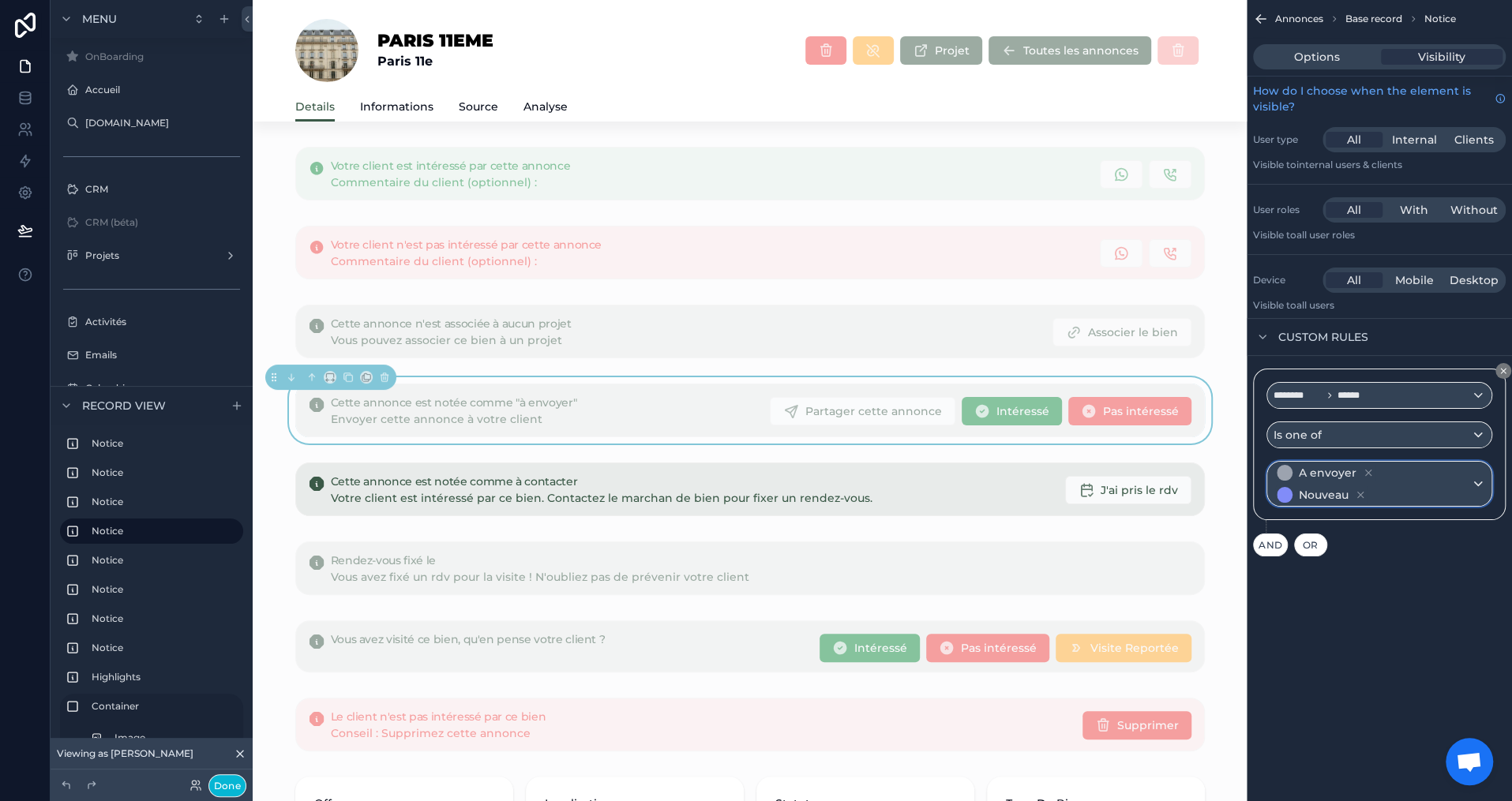
click at [1482, 475] on div "A envoyer Nouveau" at bounding box center [1379, 484] width 224 height 44
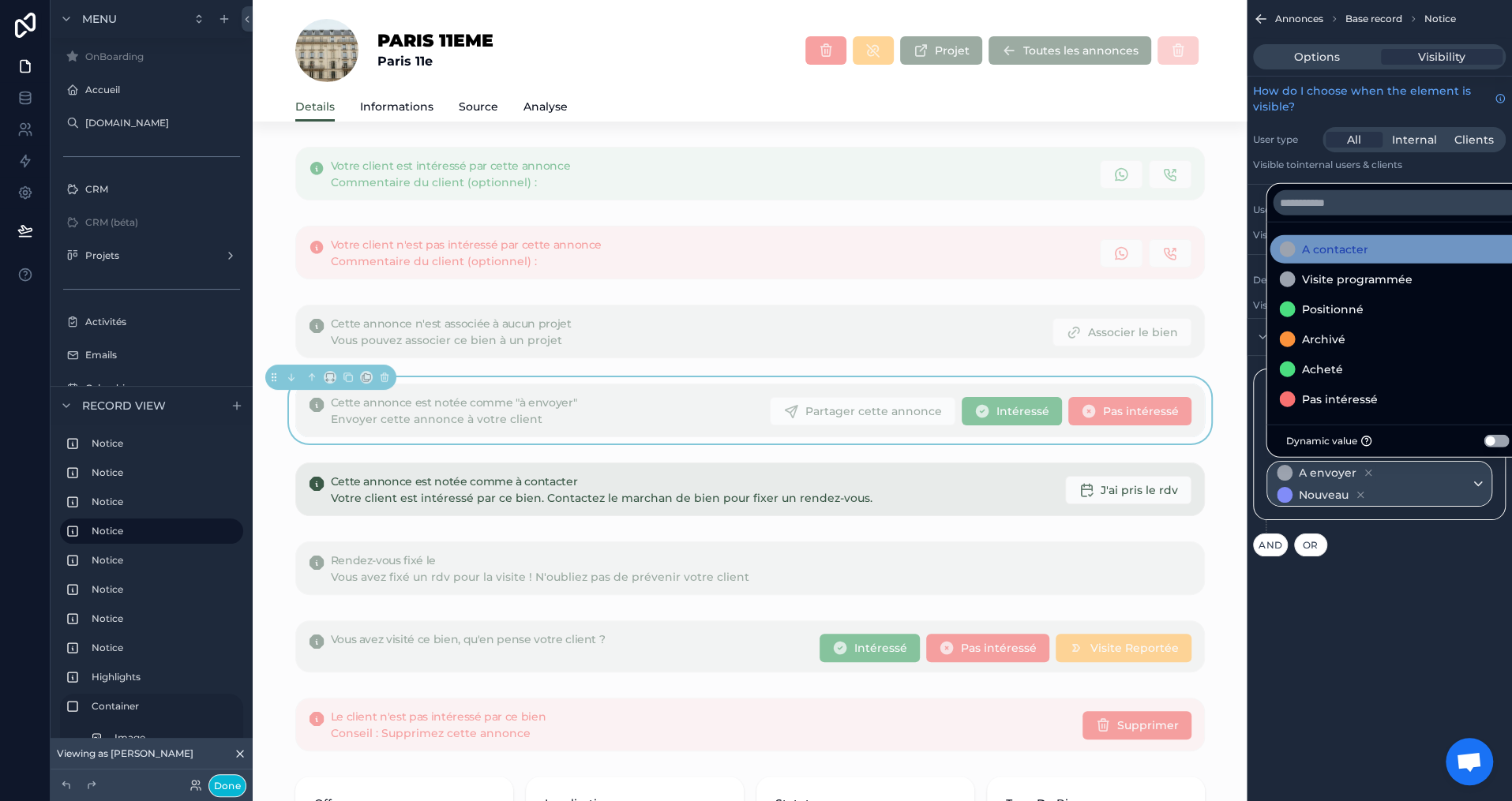
click at [1369, 251] on div "A contacter" at bounding box center [1397, 249] width 236 height 19
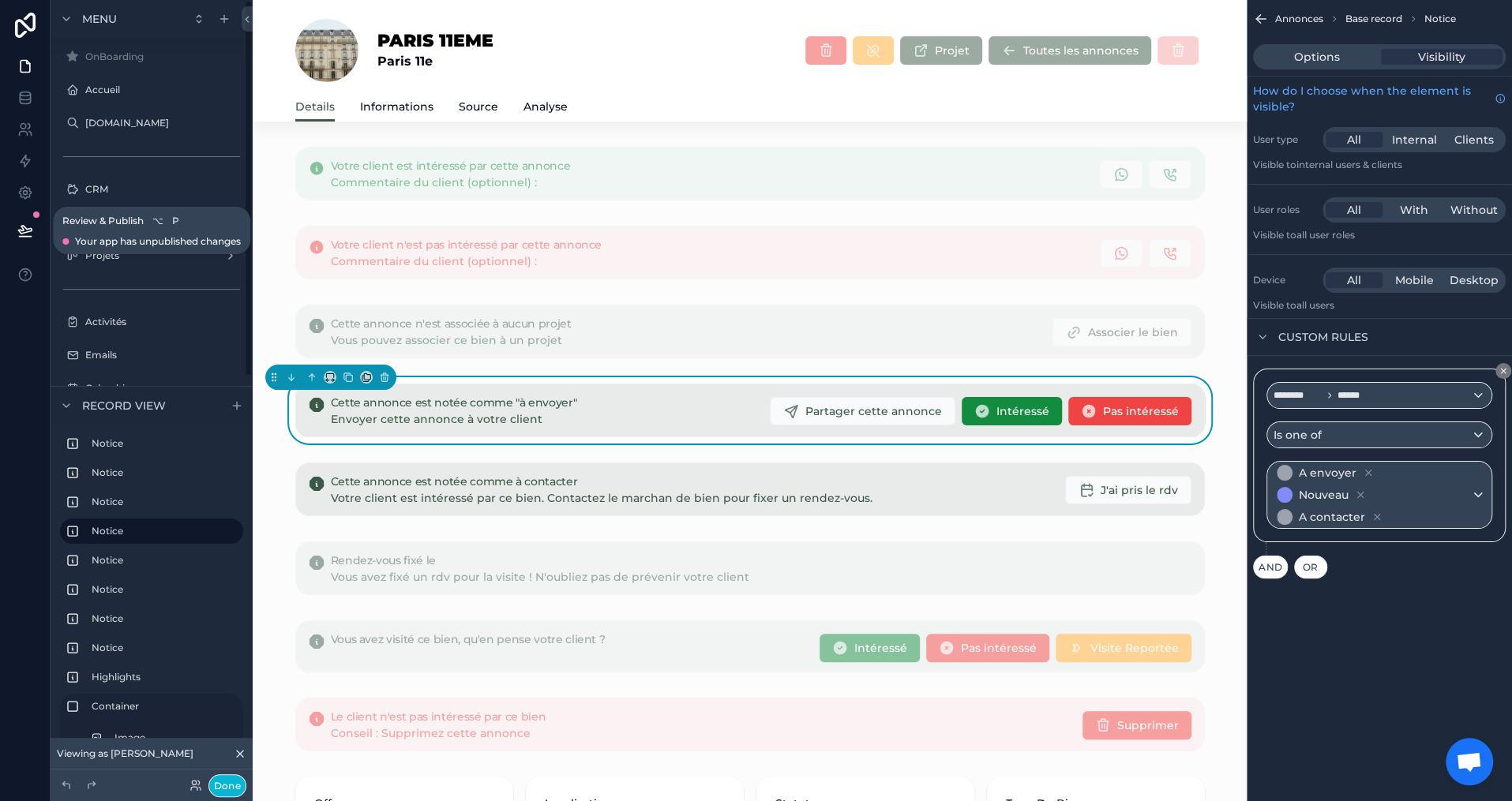
click at [30, 232] on icon at bounding box center [25, 231] width 16 height 16
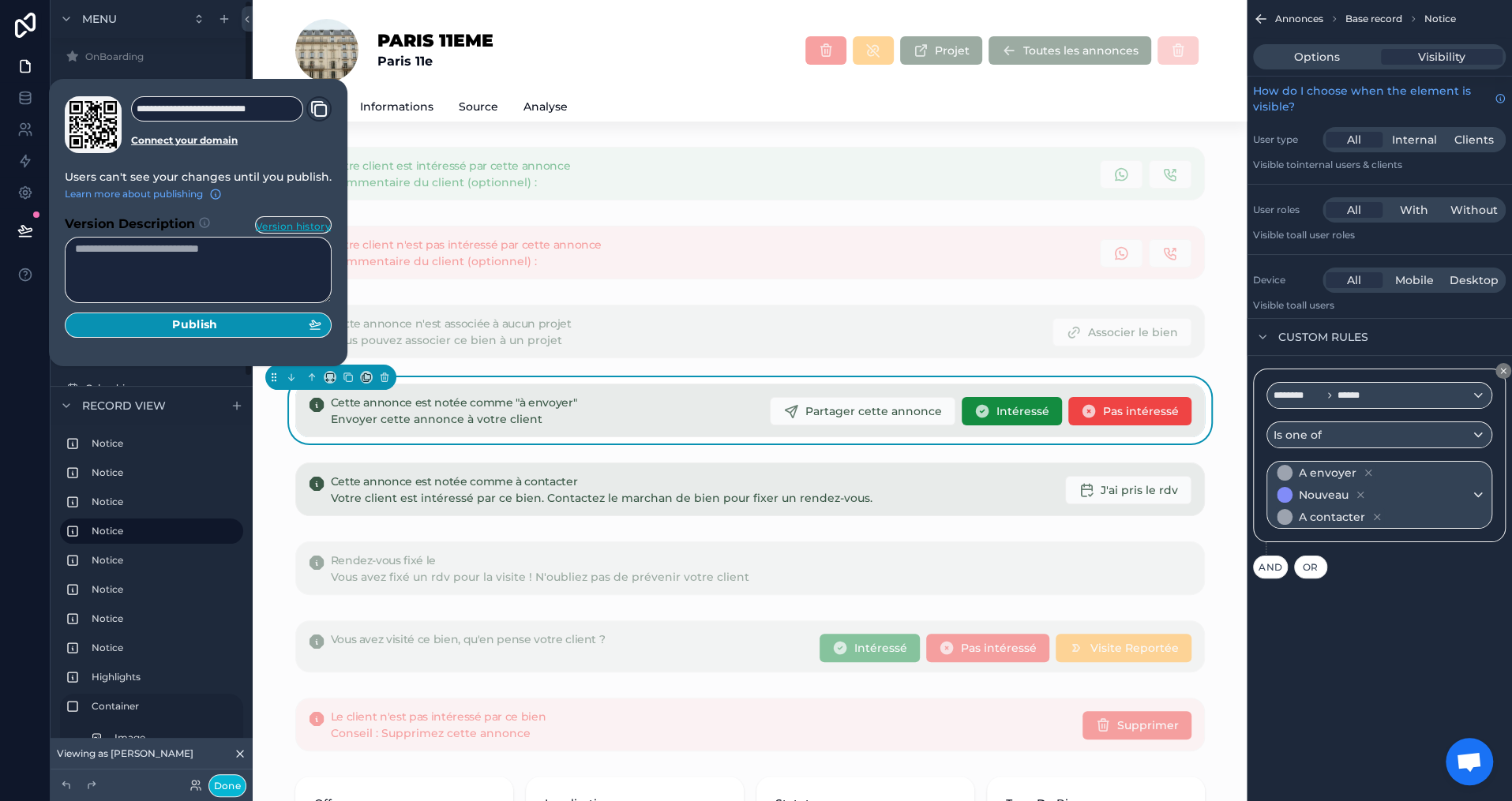
click at [218, 321] on div "Publish" at bounding box center [198, 325] width 247 height 14
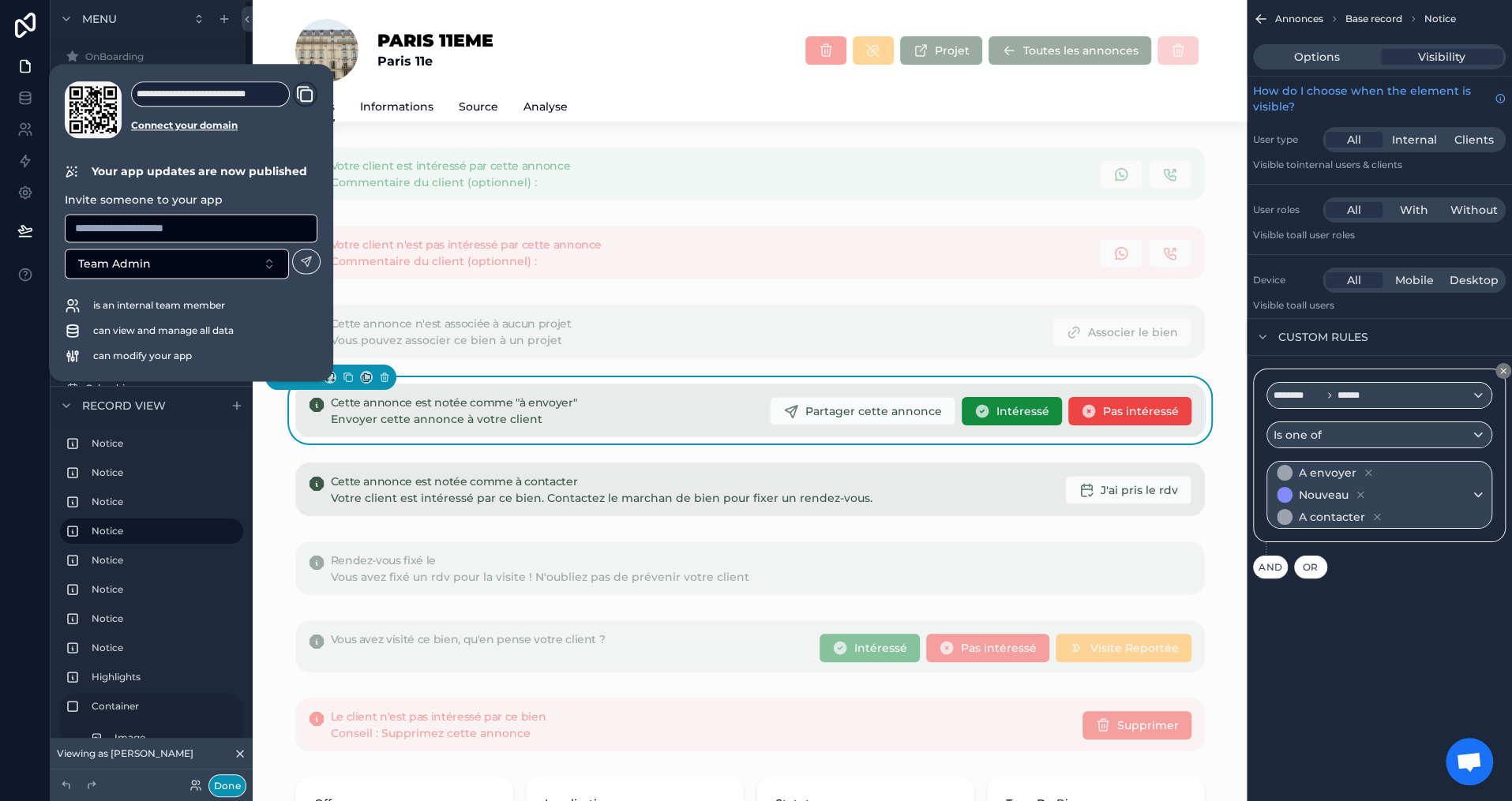
click at [233, 782] on button "Done" at bounding box center [227, 785] width 38 height 23
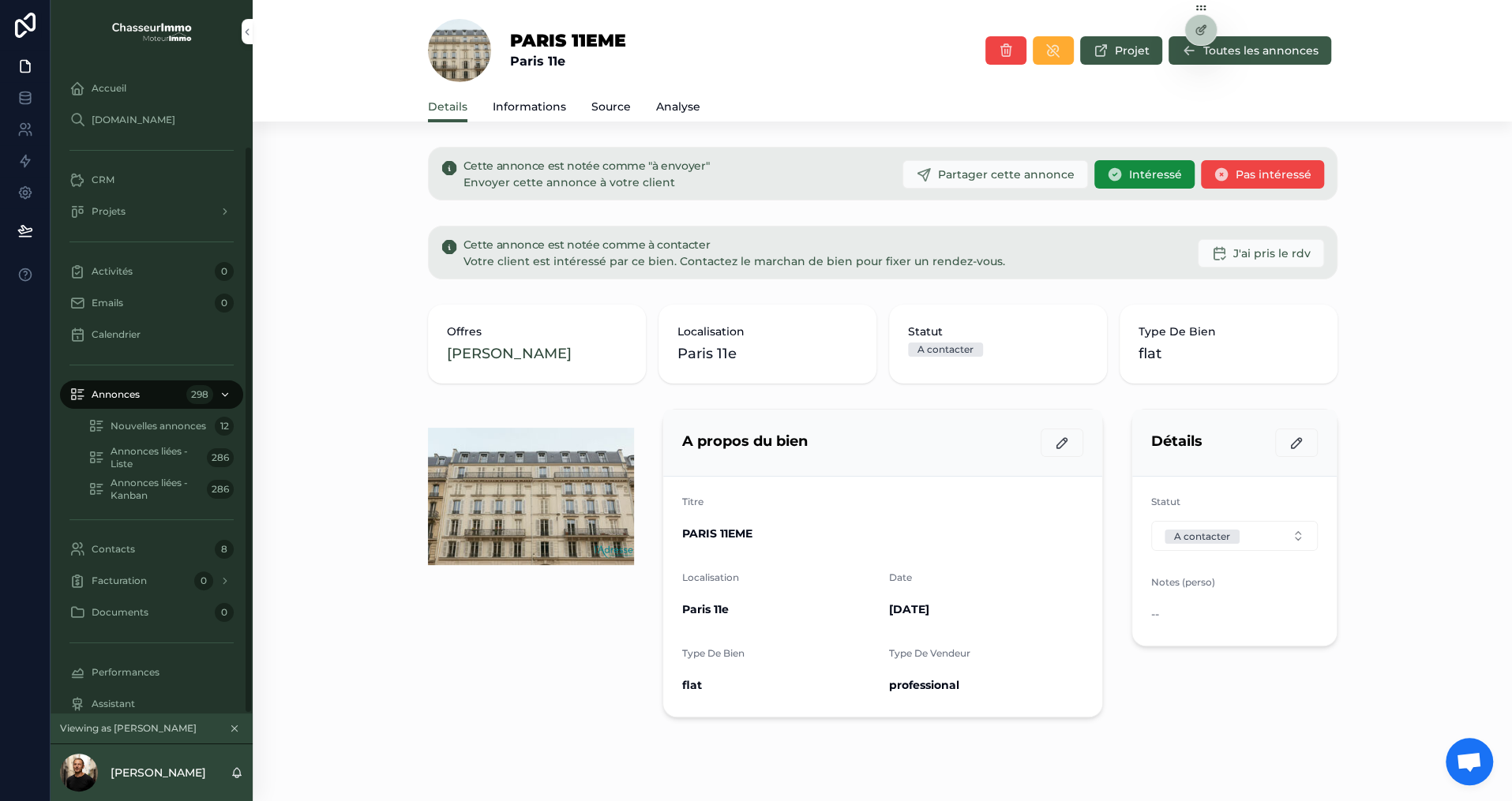
scroll to position [95, 0]
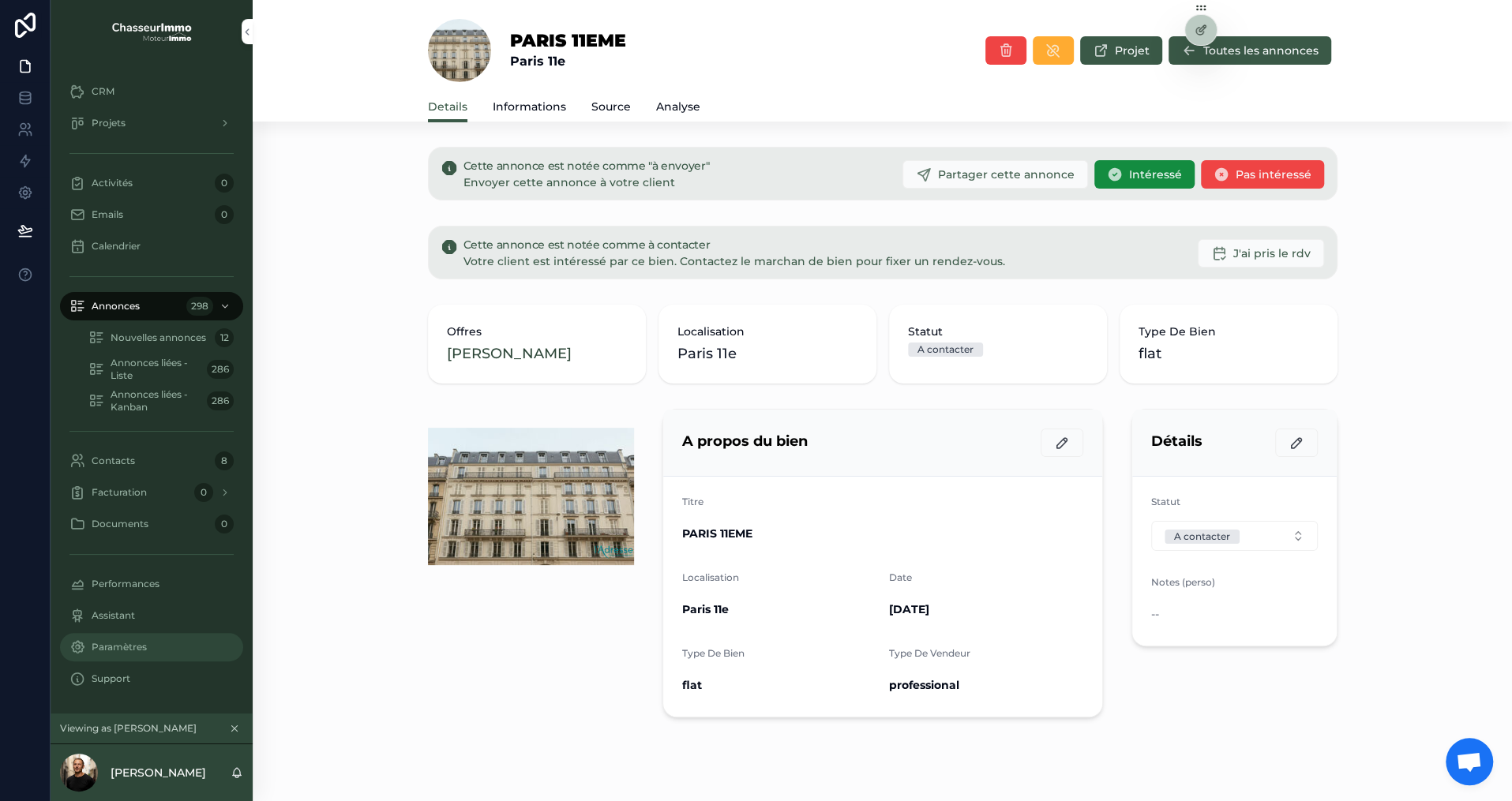
click at [145, 649] on span "Paramètres" at bounding box center [119, 647] width 55 height 13
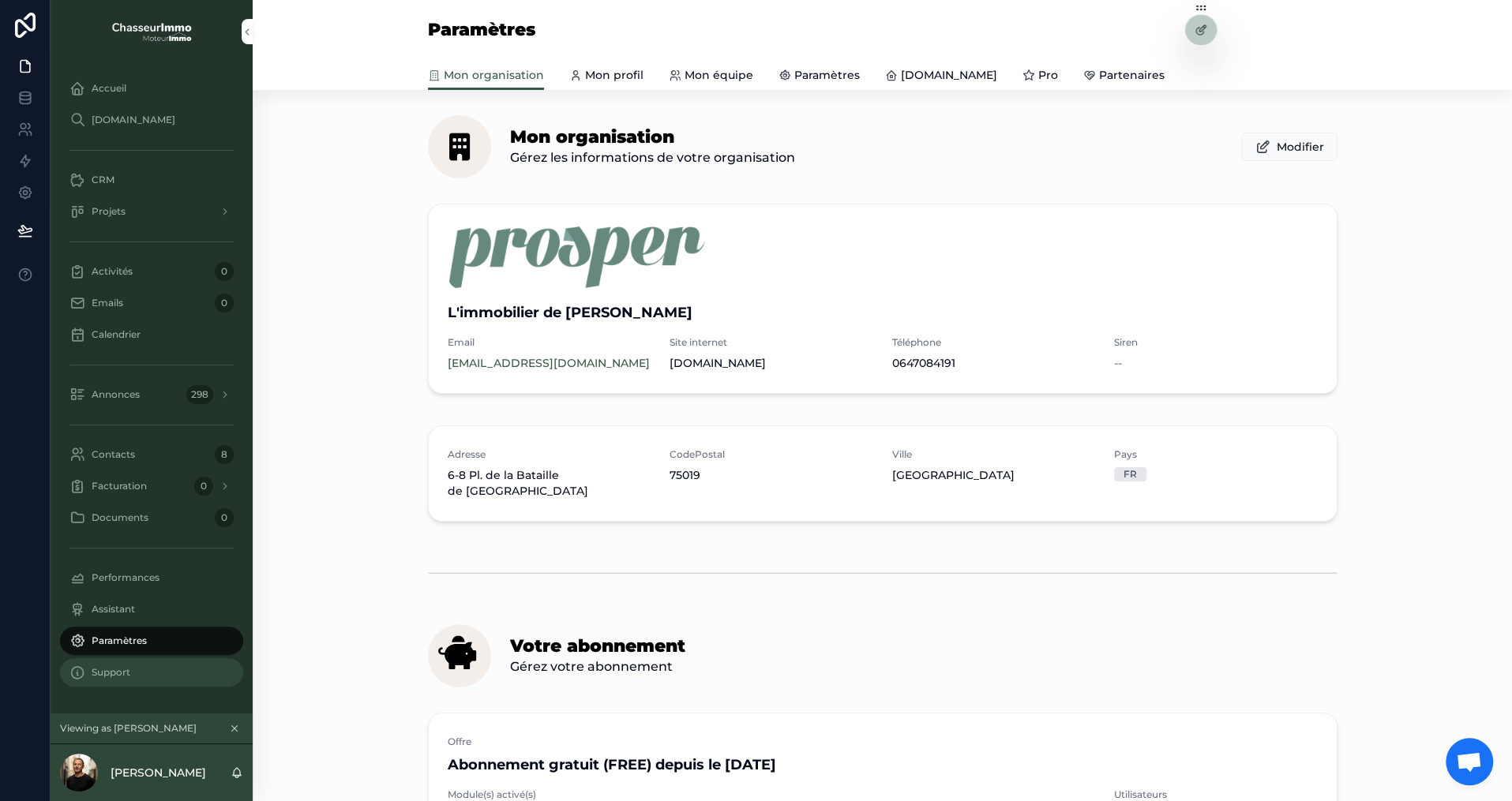
click at [103, 685] on div "Support" at bounding box center [152, 672] width 165 height 25
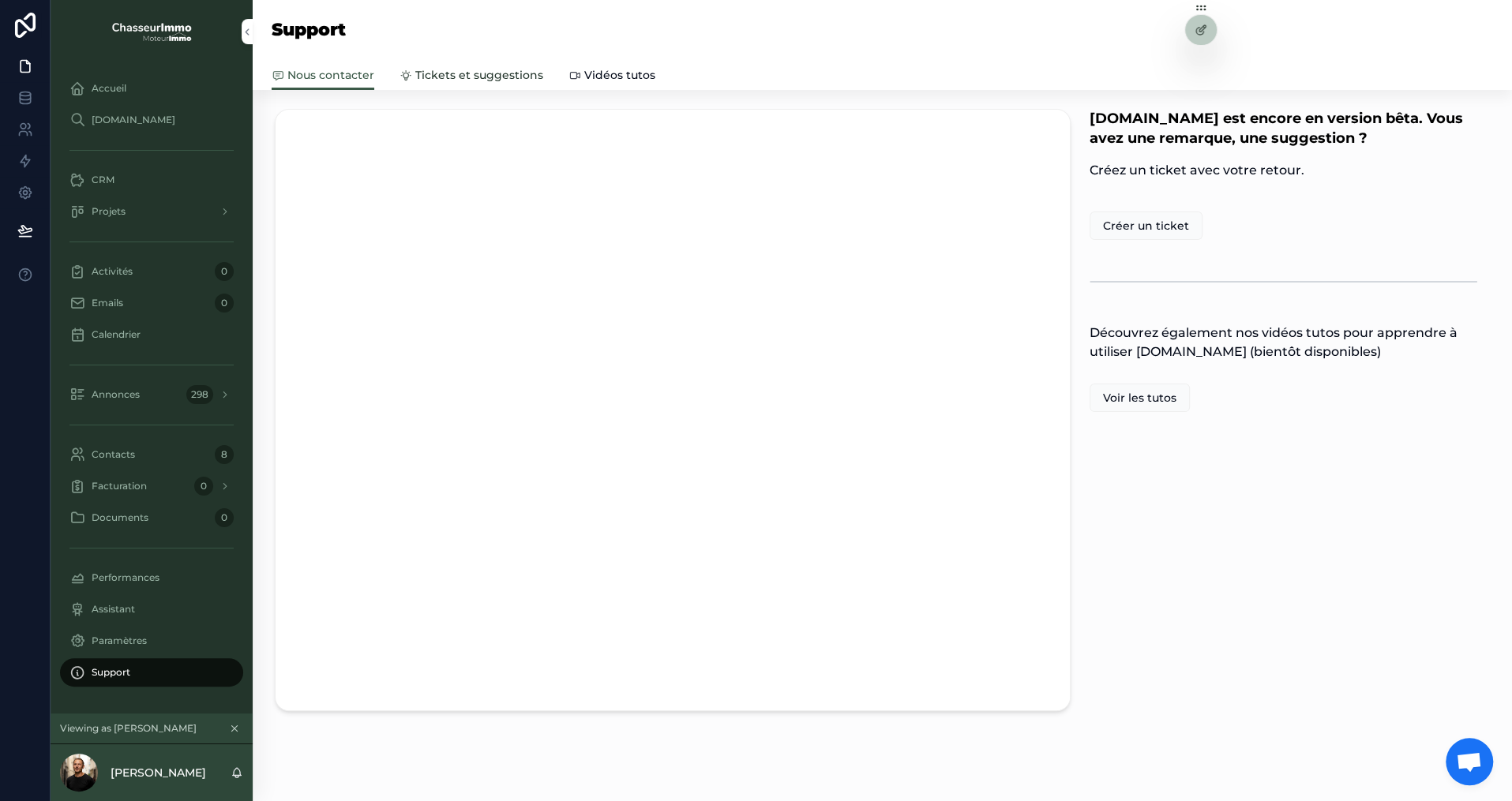
click at [485, 76] on span "Tickets et suggestions" at bounding box center [479, 75] width 128 height 16
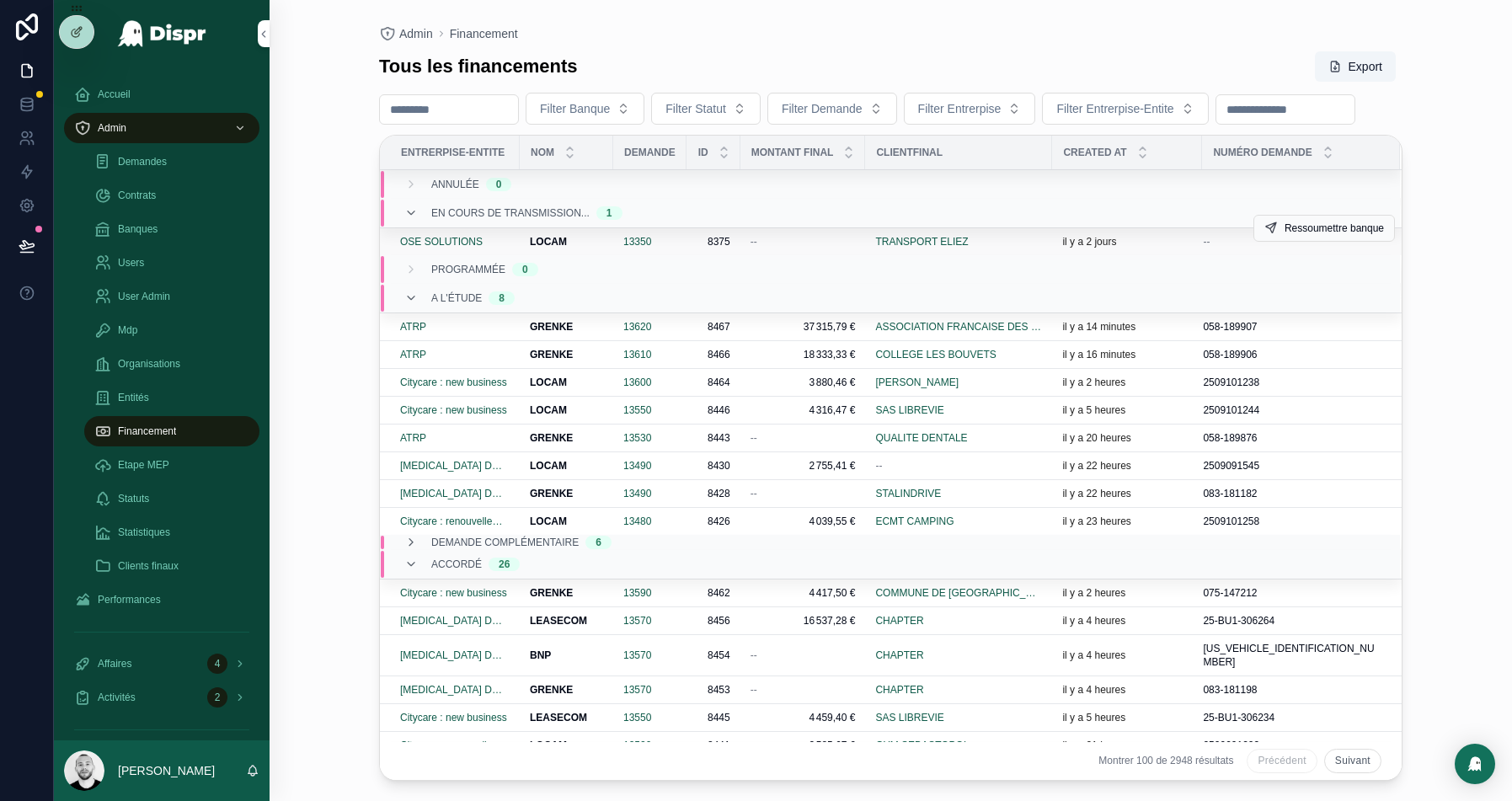
click at [1018, 249] on div "TRANSPORT ELIEZ" at bounding box center [958, 242] width 166 height 14
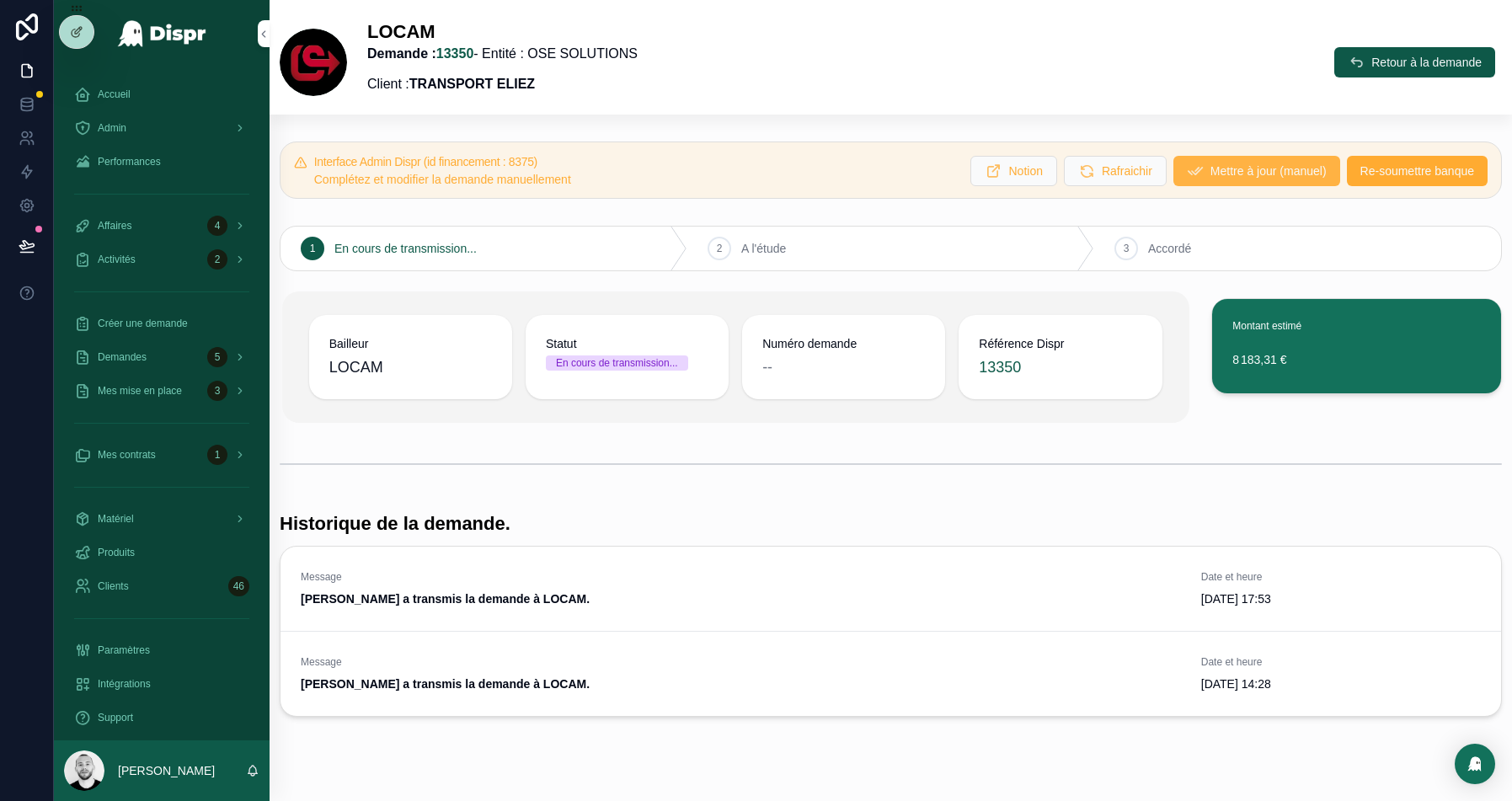
click at [1221, 176] on span "Mettre à jour (manuel)" at bounding box center [1269, 171] width 116 height 17
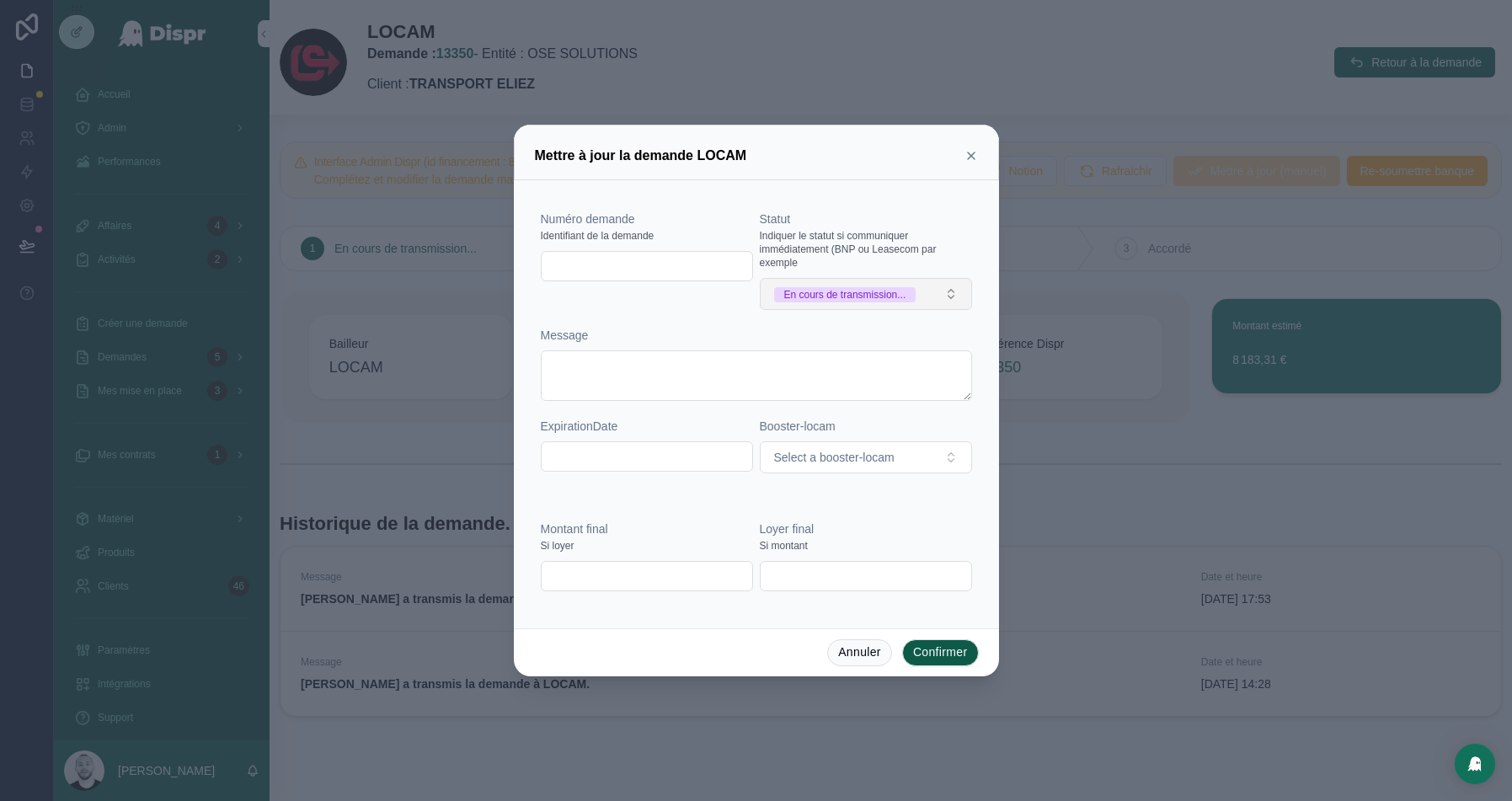
click at [908, 285] on button "En cours de transmission..." at bounding box center [866, 293] width 213 height 32
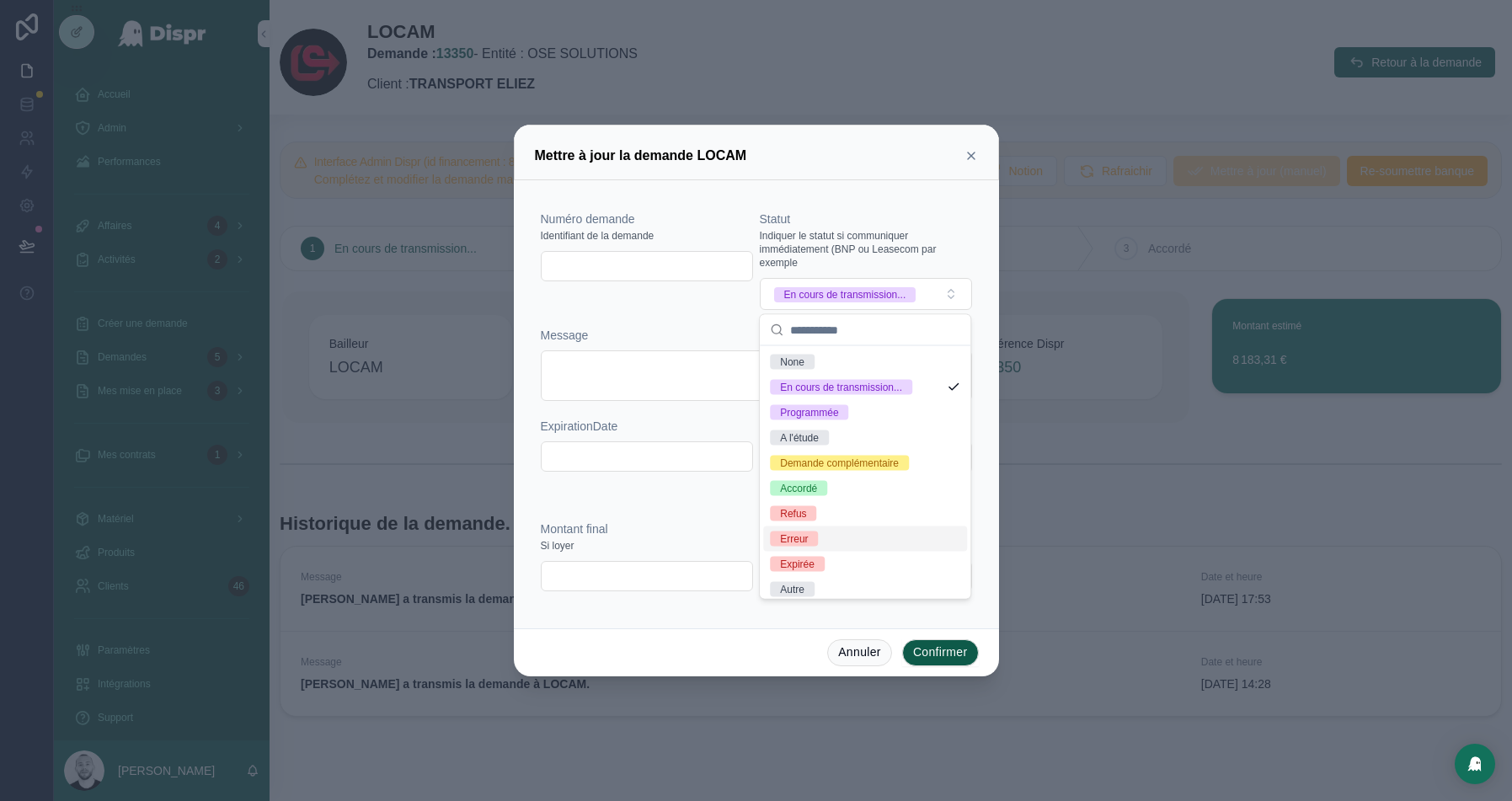
click at [792, 537] on div "Erreur" at bounding box center [794, 539] width 28 height 15
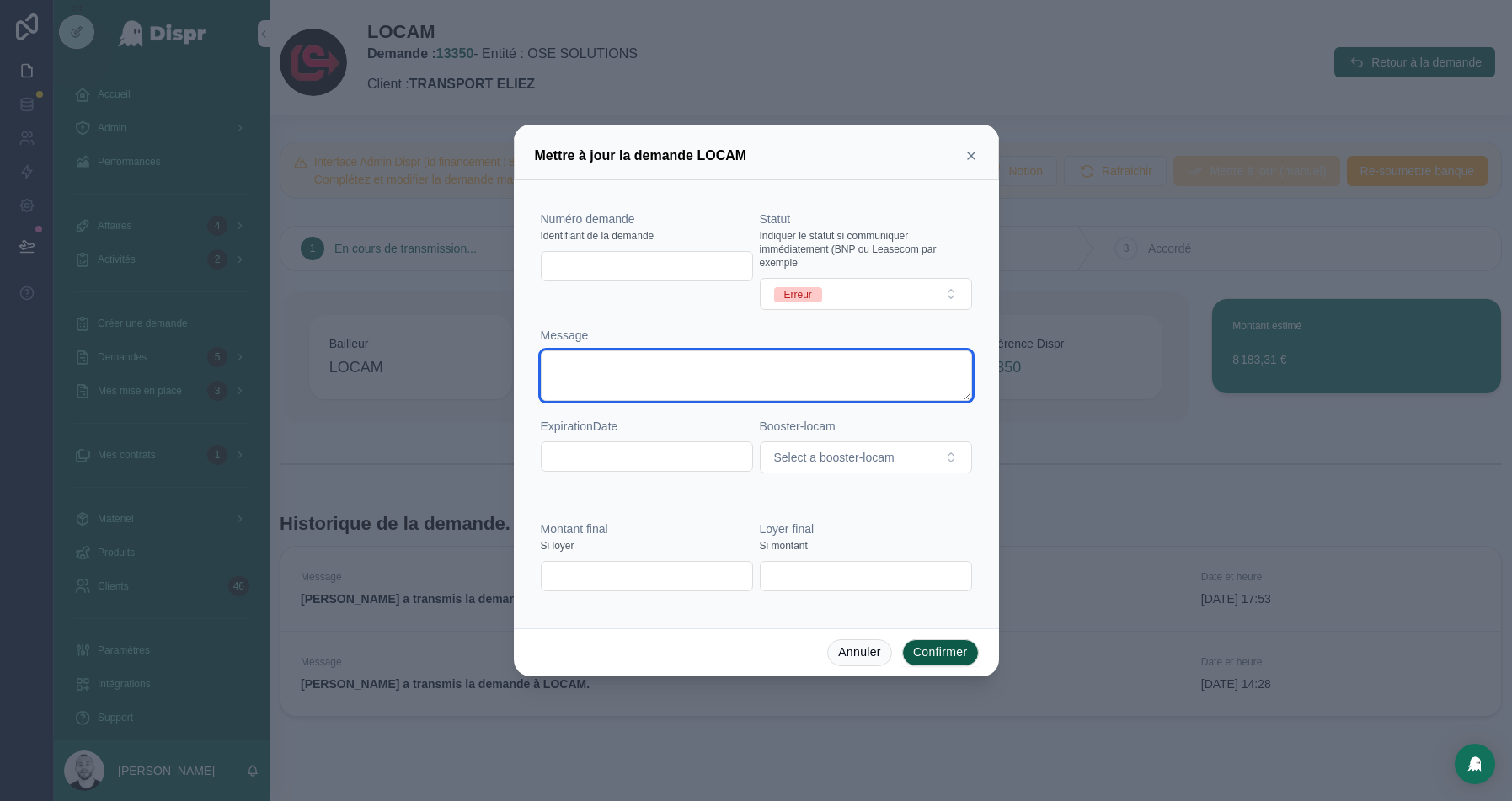
click at [579, 355] on textarea at bounding box center [756, 376] width 432 height 51
type textarea "**********"
click at [936, 658] on button "Confirmer" at bounding box center [940, 653] width 77 height 27
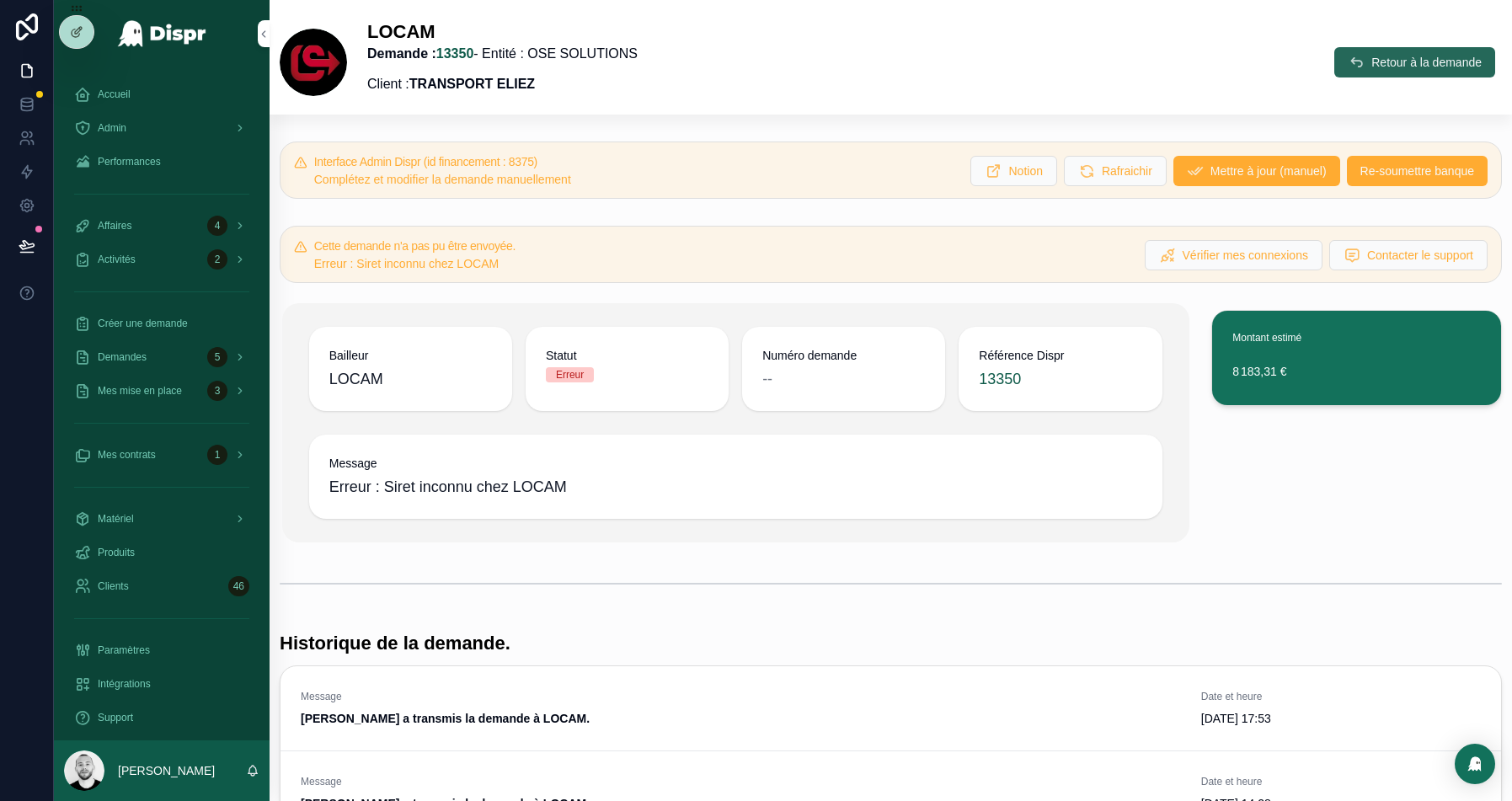
click at [1441, 61] on span "Retour à la demande" at bounding box center [1427, 62] width 110 height 17
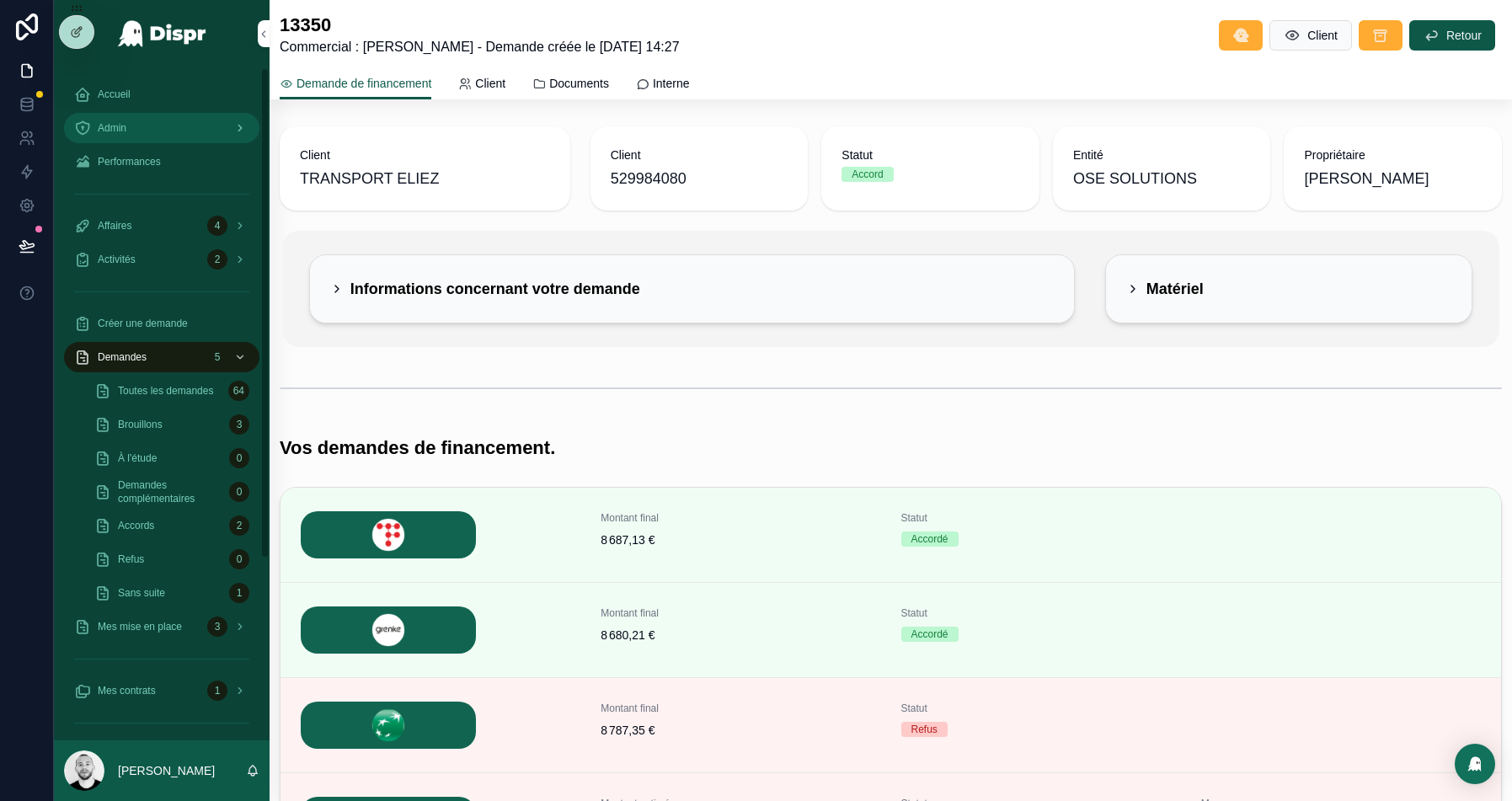
click at [157, 134] on div "Admin" at bounding box center [162, 129] width 176 height 27
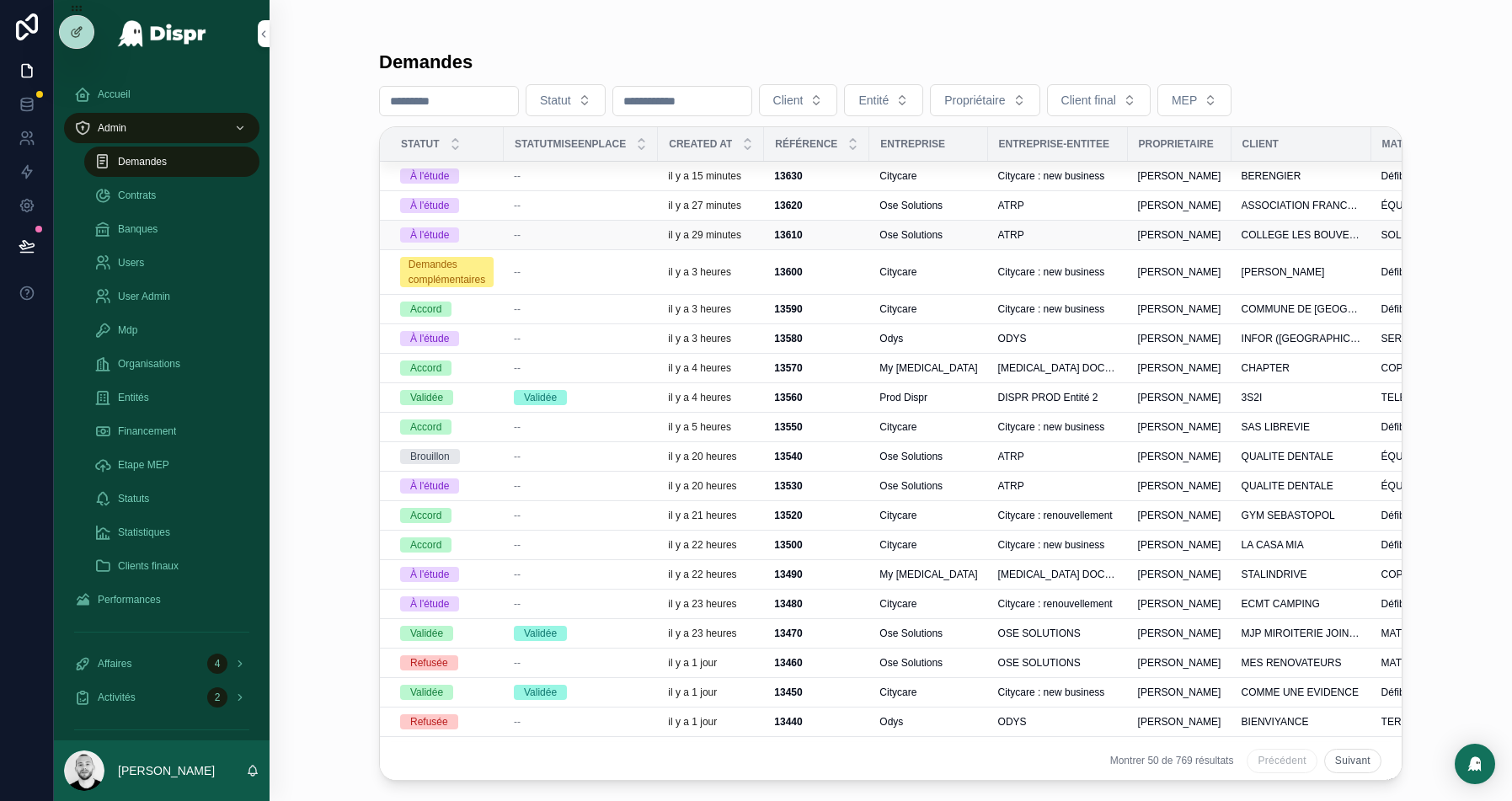
click at [620, 234] on div "--" at bounding box center [581, 234] width 134 height 14
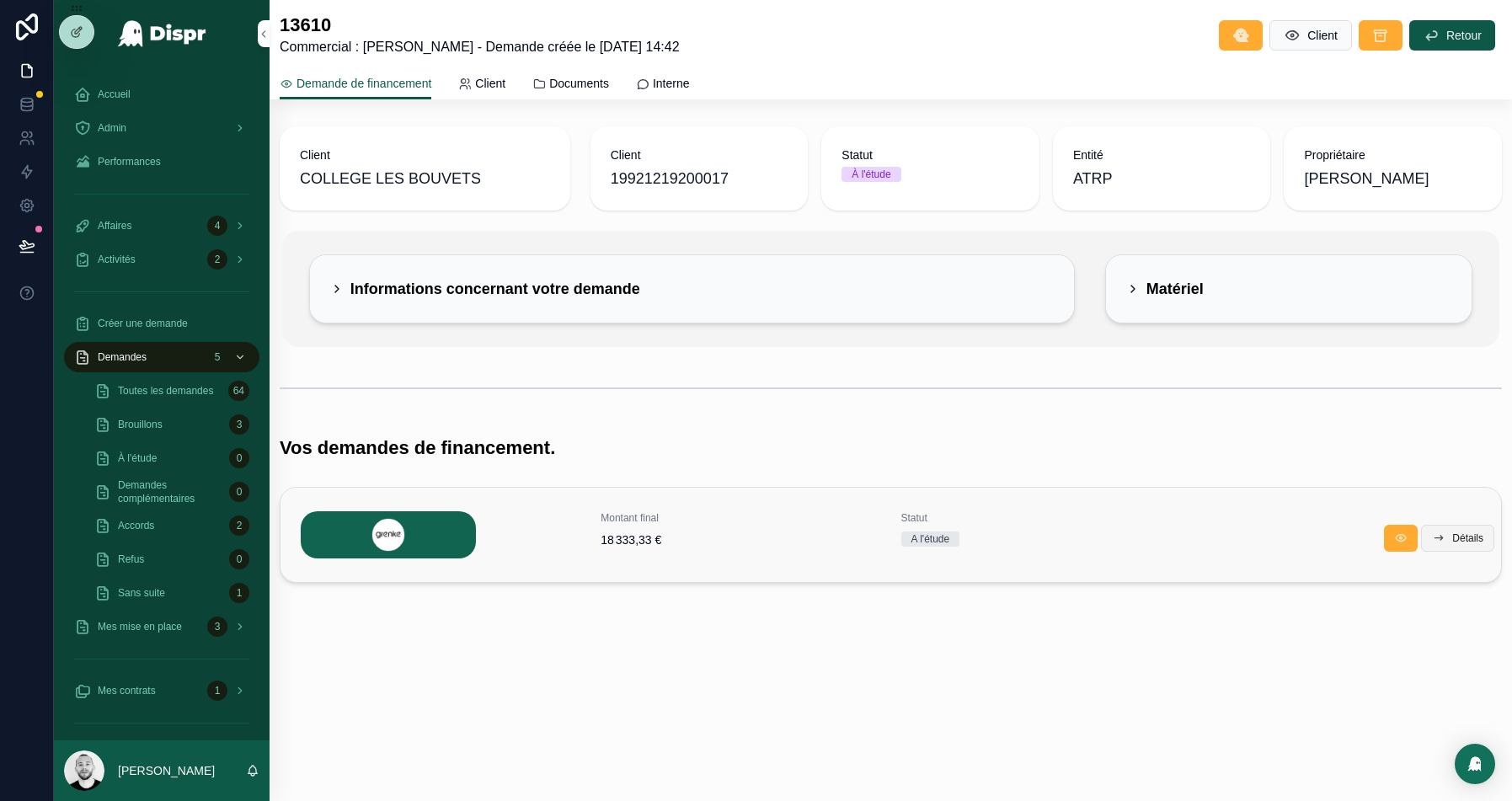
click at [1437, 532] on icon "scrollable content" at bounding box center [1439, 539] width 14 height 14
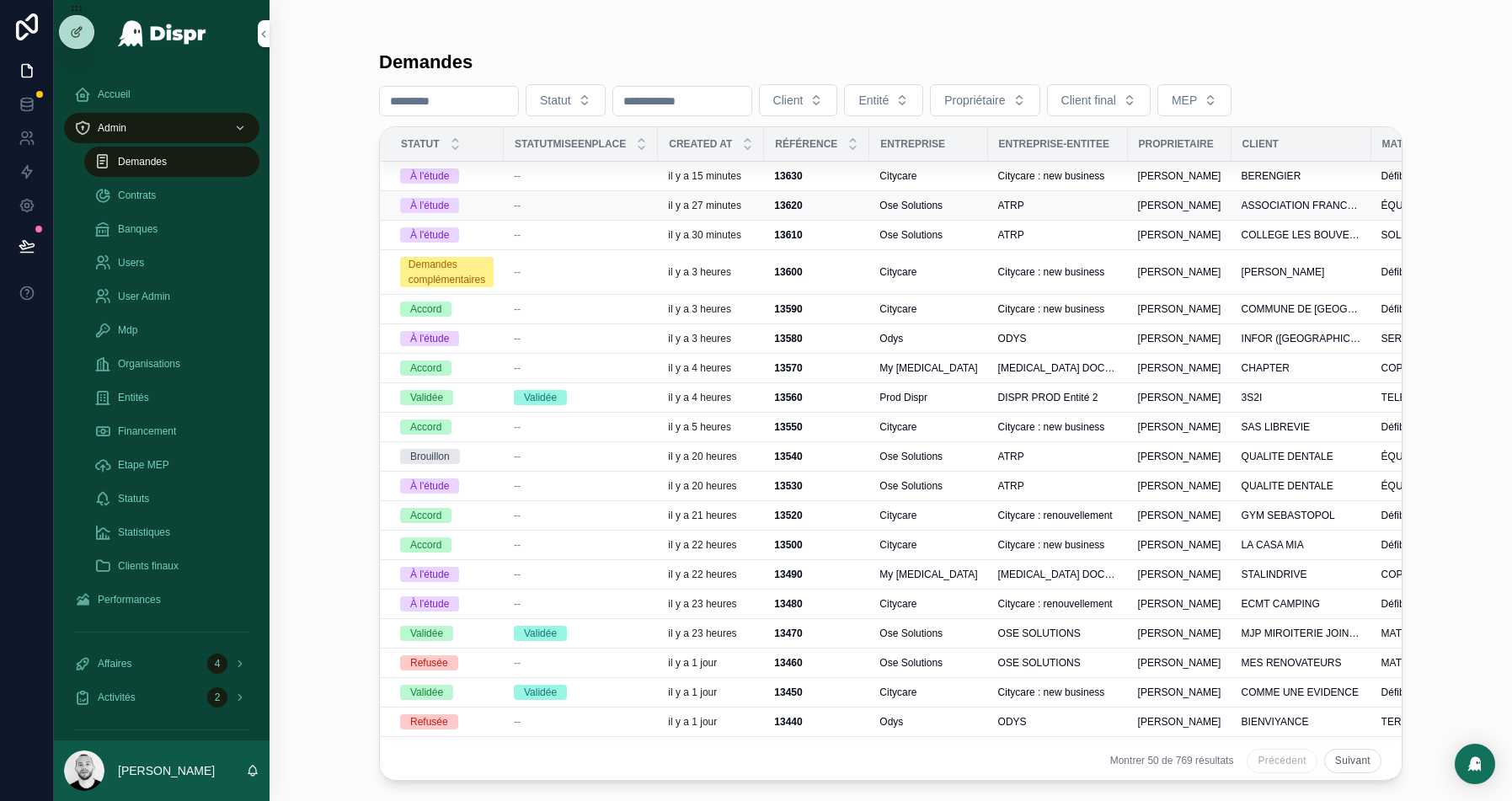
click at [600, 205] on div "--" at bounding box center [581, 205] width 134 height 14
click at [611, 169] on div "--" at bounding box center [581, 176] width 134 height 14
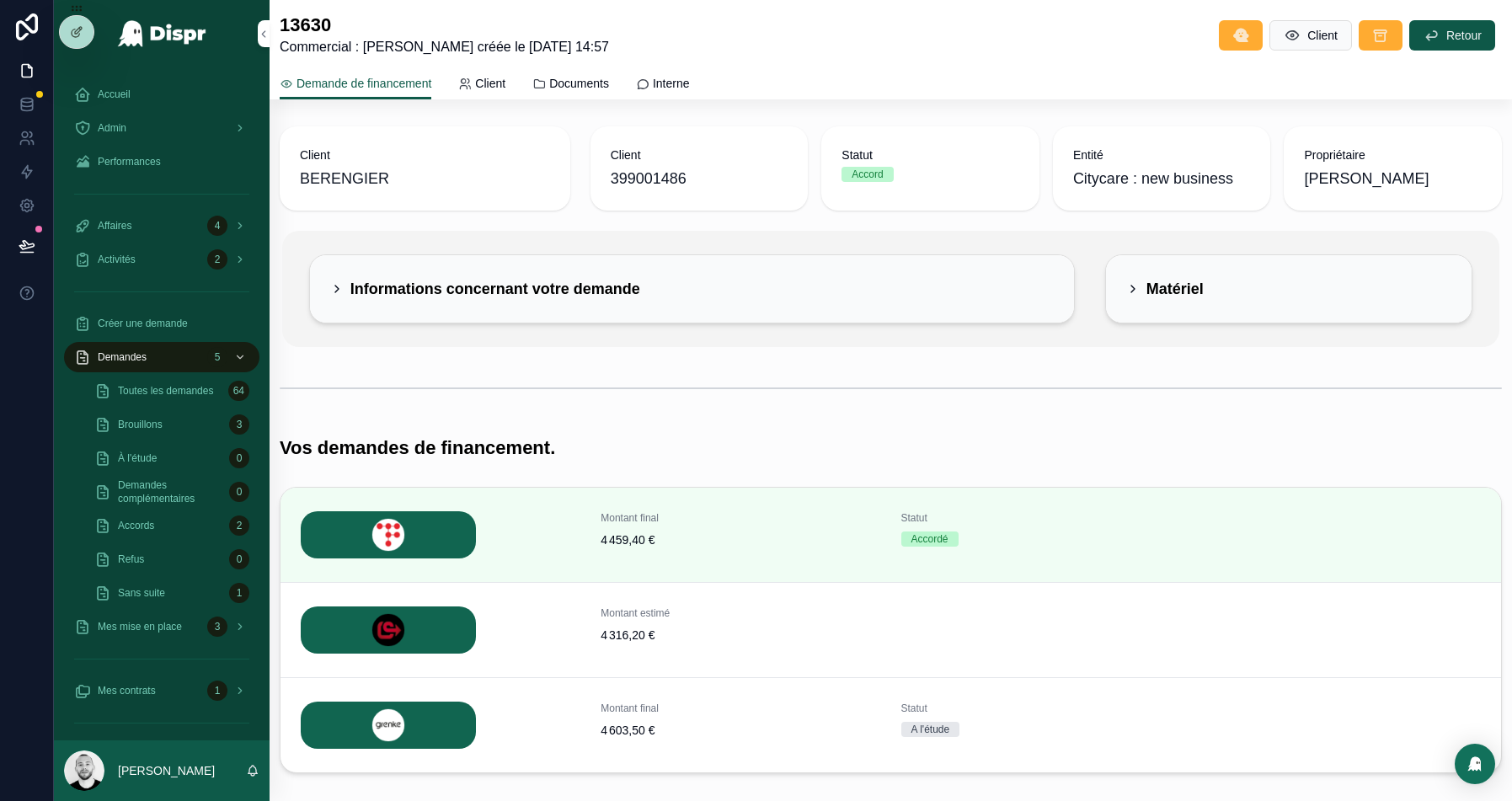
scroll to position [91, 0]
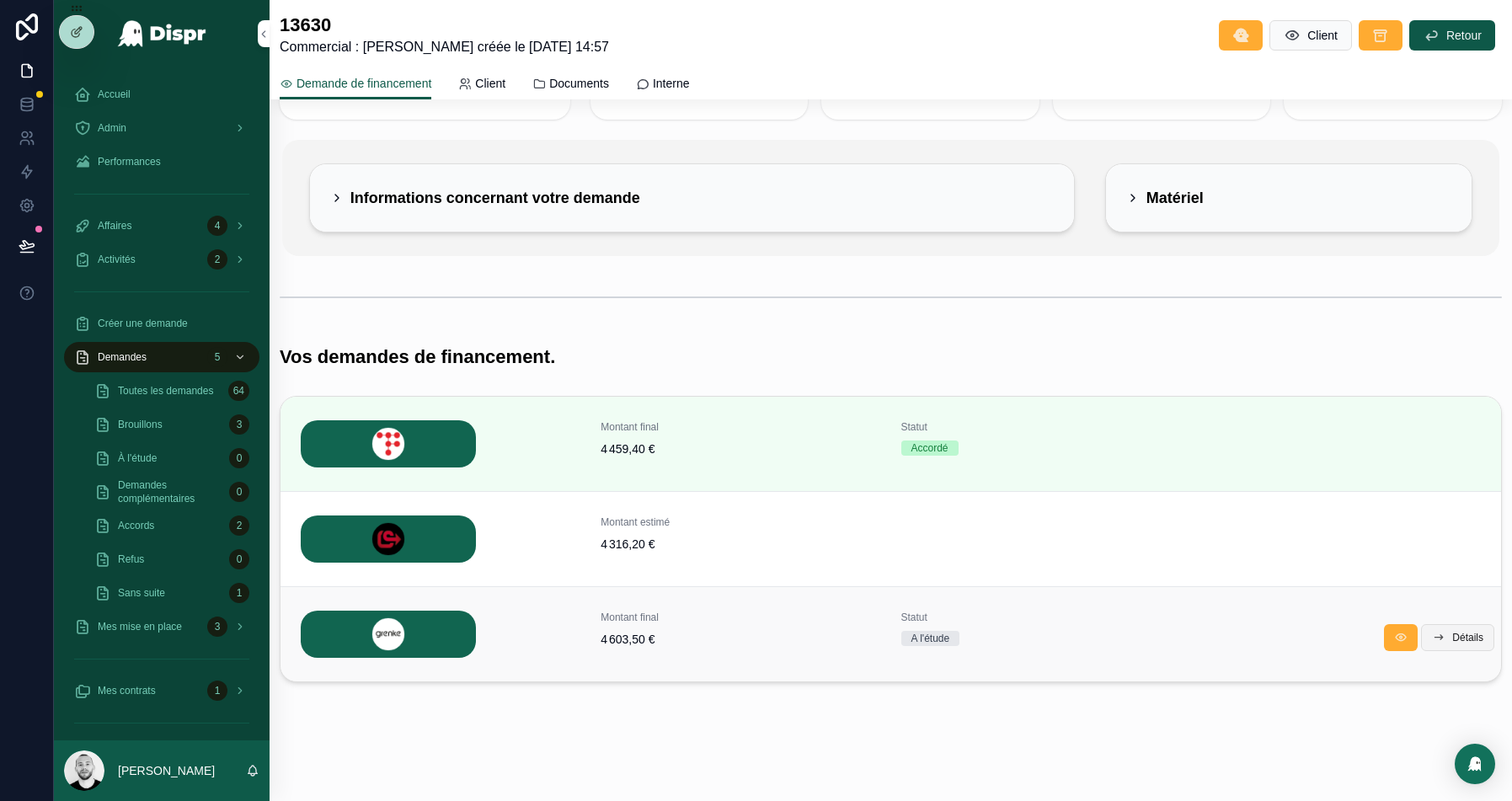
click at [1460, 639] on span "Détails" at bounding box center [1468, 637] width 31 height 14
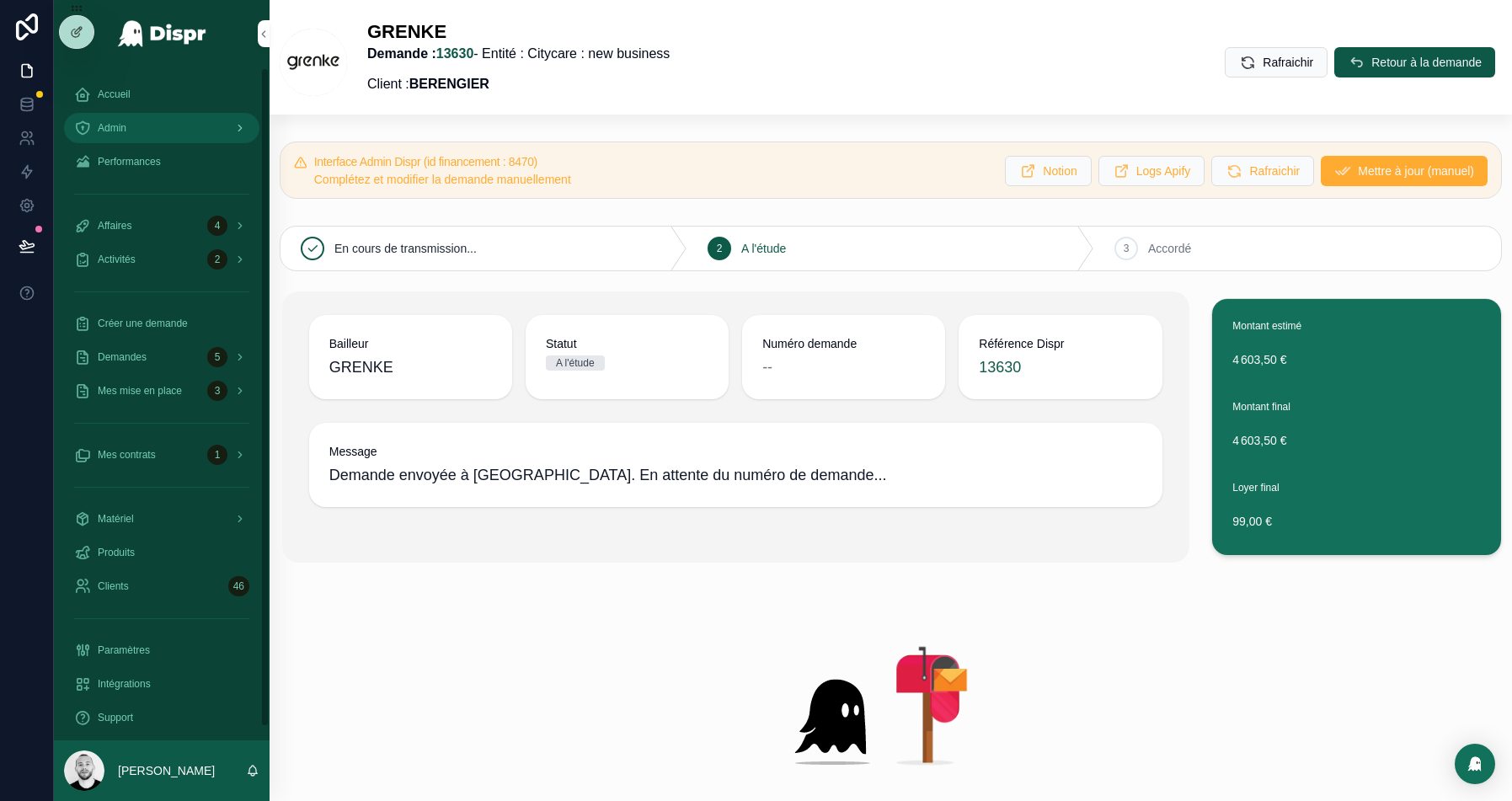
click at [132, 127] on div "Admin" at bounding box center [162, 129] width 176 height 27
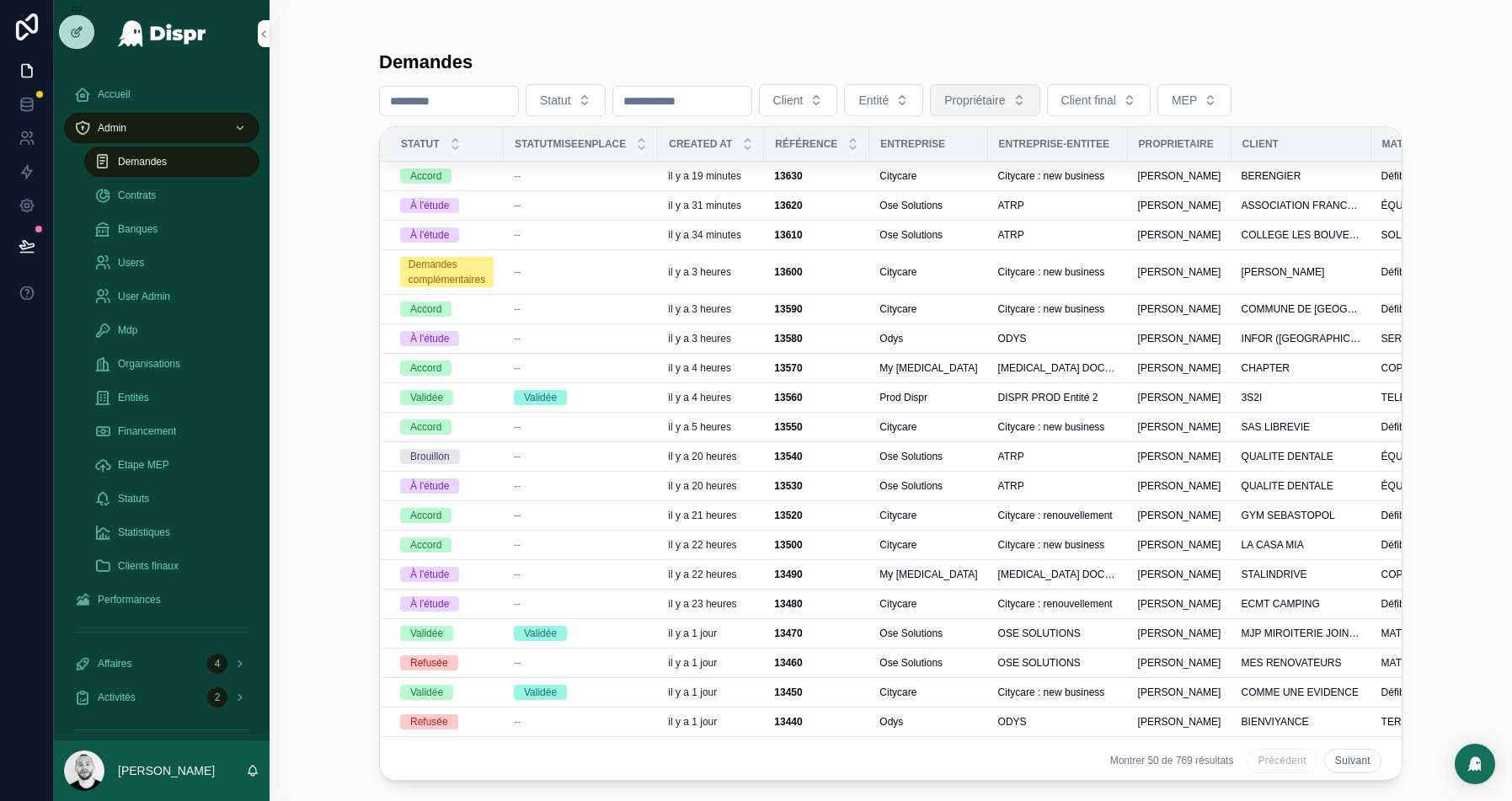
click at [1005, 104] on span "Propriétaire" at bounding box center [975, 100] width 61 height 17
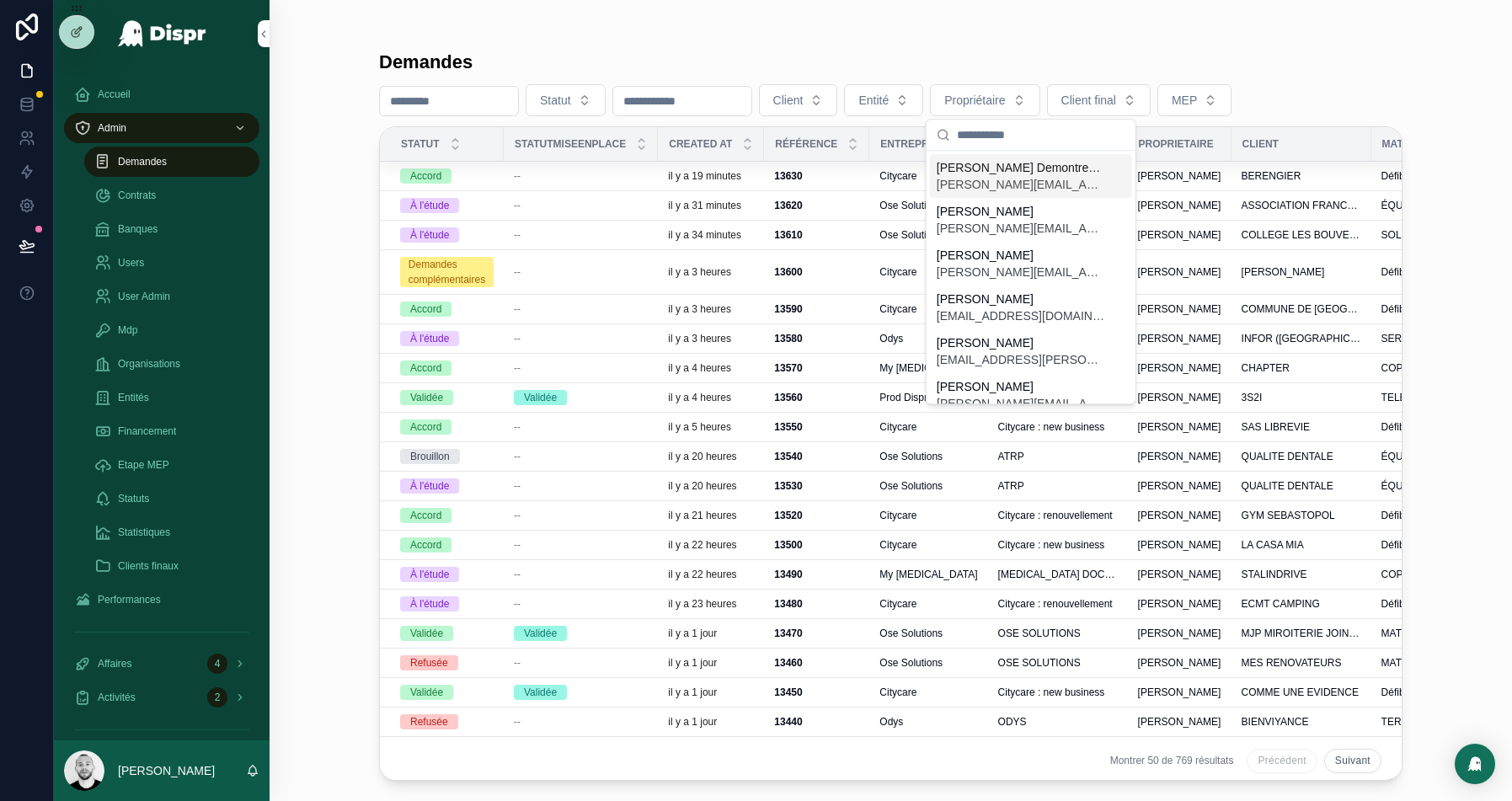
click at [1184, 119] on div "Demandes Statut Client Entité Propriétaire Client final MEP Statut StatutMiseen…" at bounding box center [890, 411] width 1023 height 740
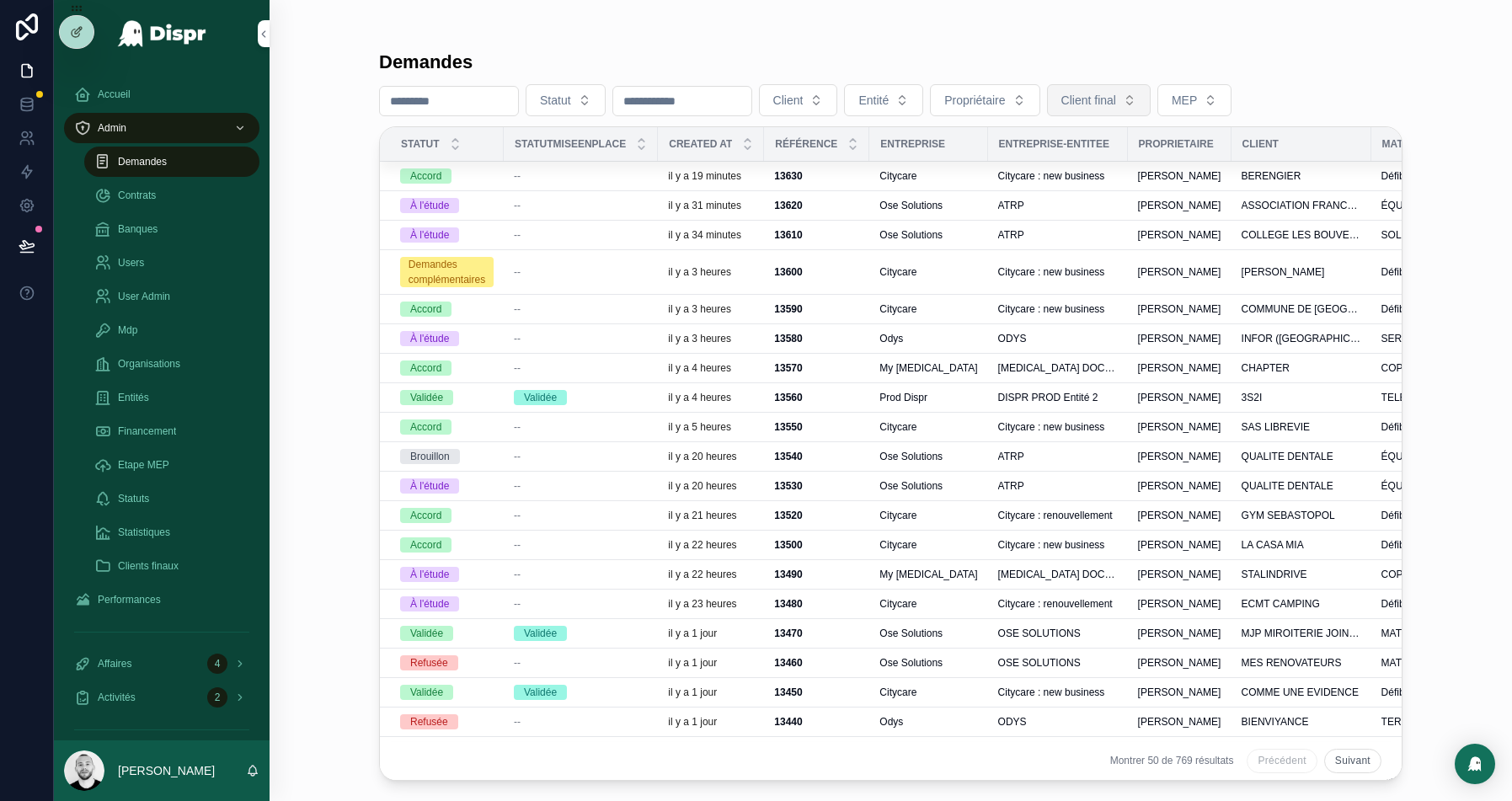
click at [1151, 109] on button "Client final" at bounding box center [1098, 100] width 104 height 32
type input "*******"
click at [1145, 163] on span "[PERSON_NAME]" at bounding box center [1108, 167] width 97 height 17
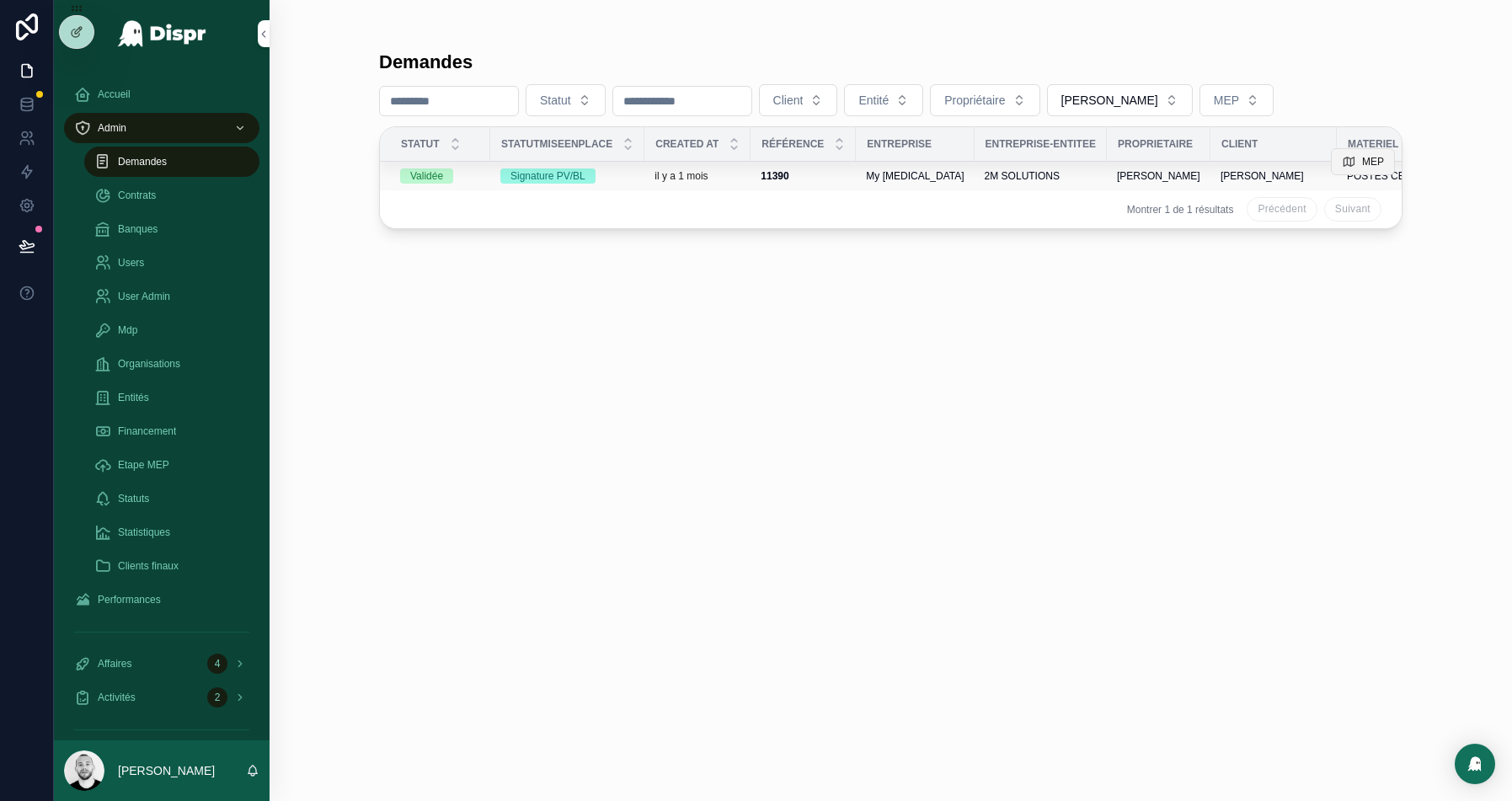
click at [1370, 161] on span "MEP" at bounding box center [1374, 161] width 22 height 14
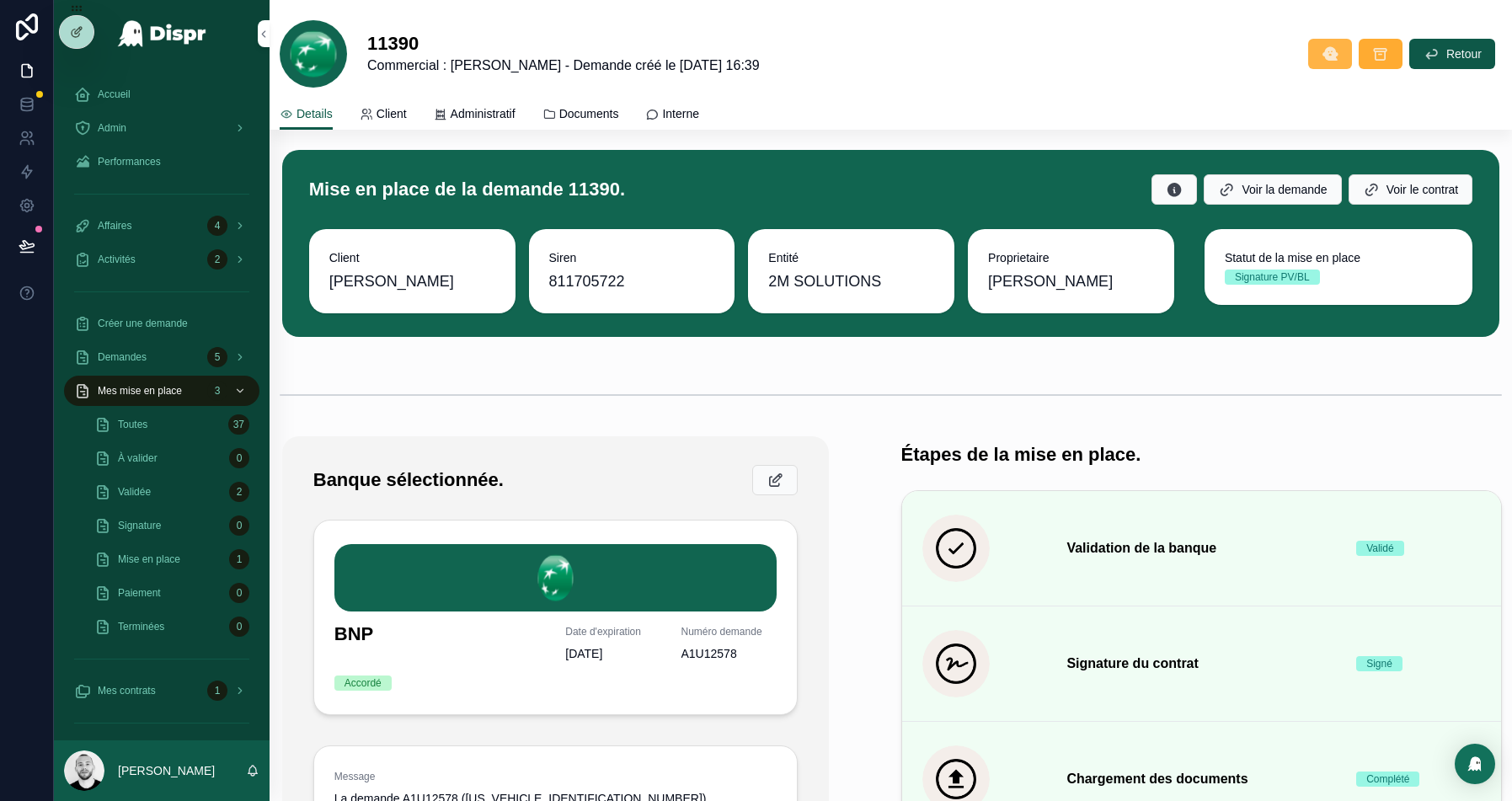
click at [1330, 57] on icon "scrollable content" at bounding box center [1330, 53] width 17 height 17
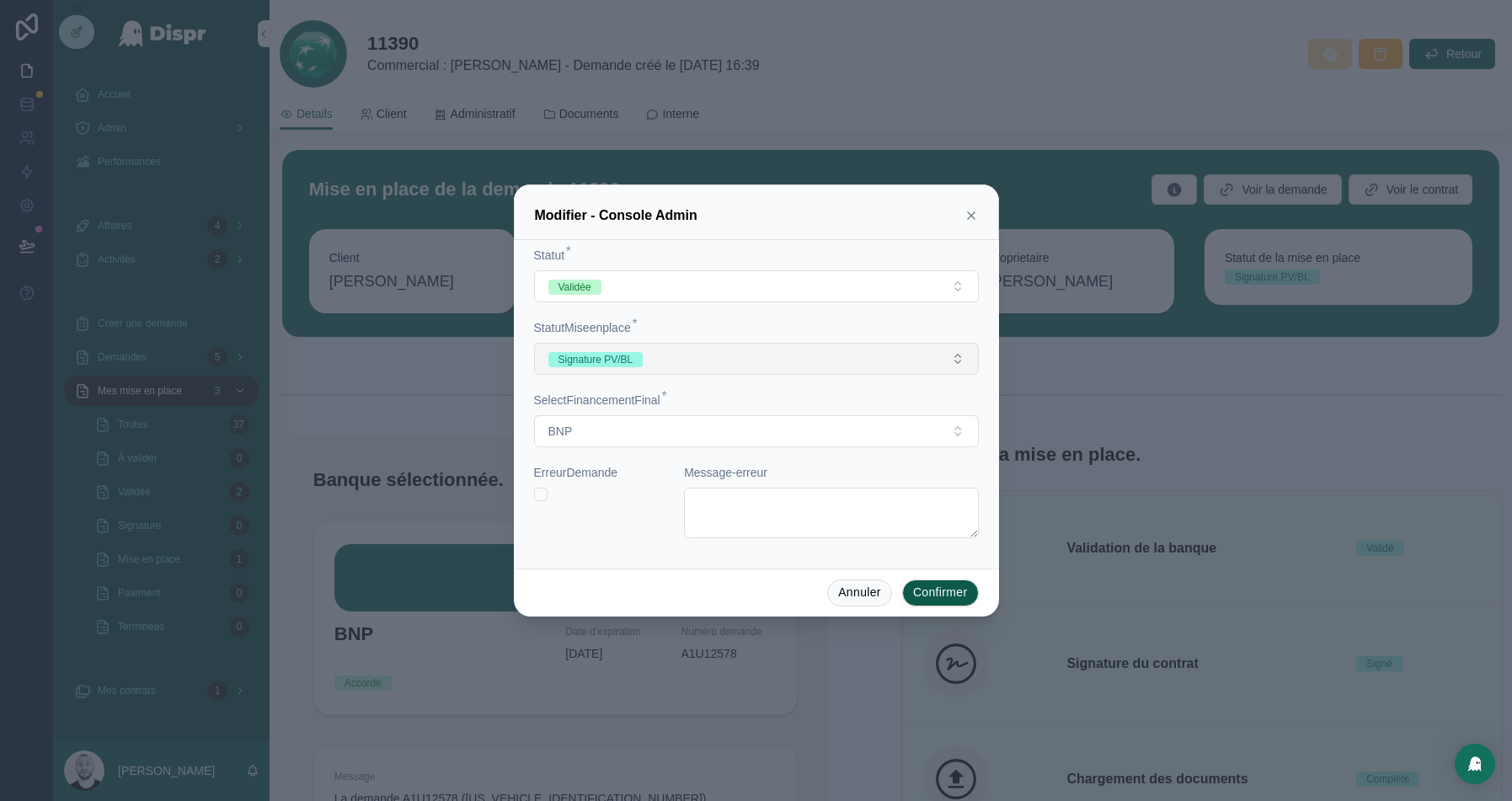
click at [756, 358] on button "Signature PV/BL" at bounding box center [756, 358] width 445 height 32
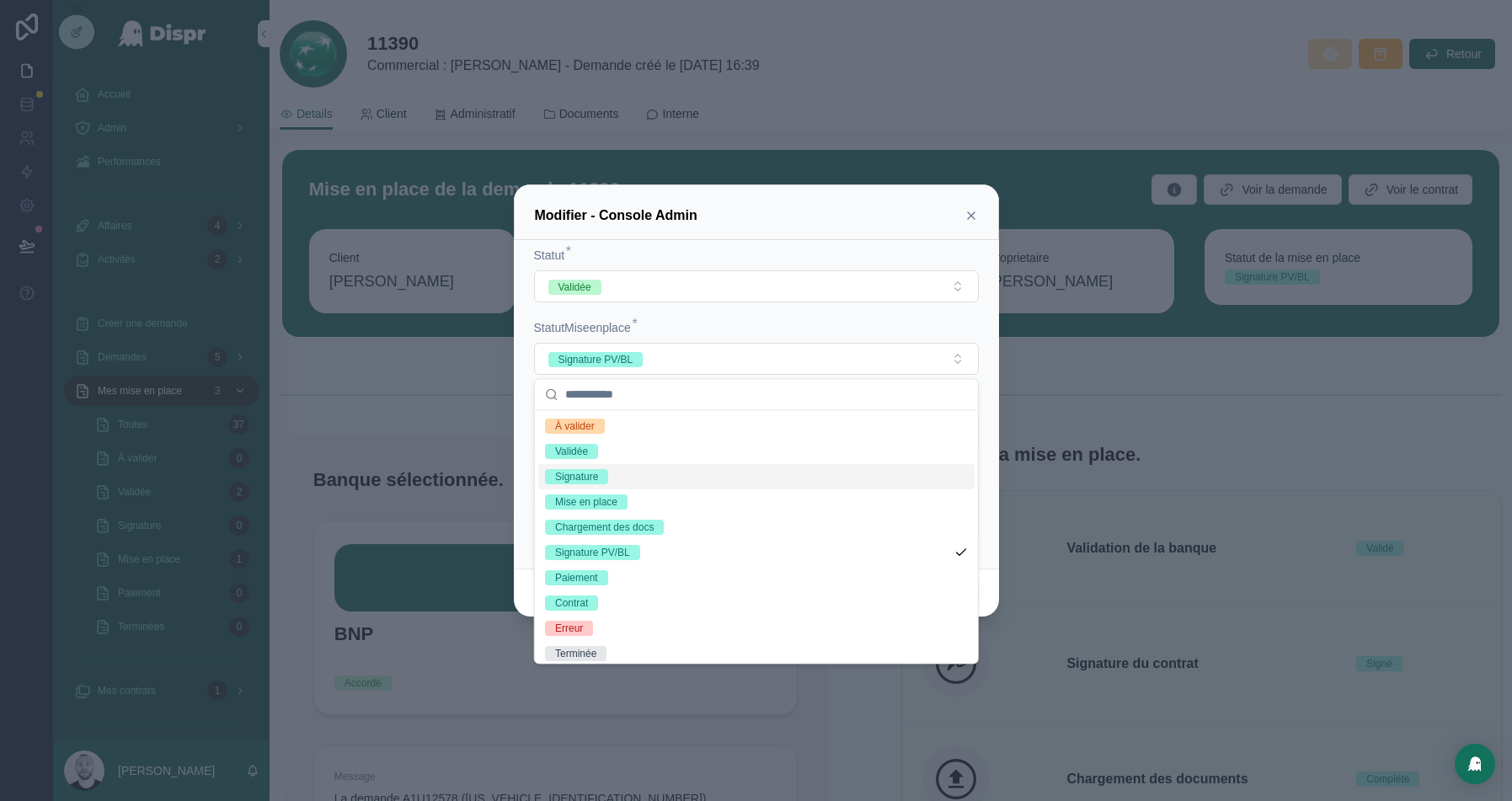
scroll to position [6, 0]
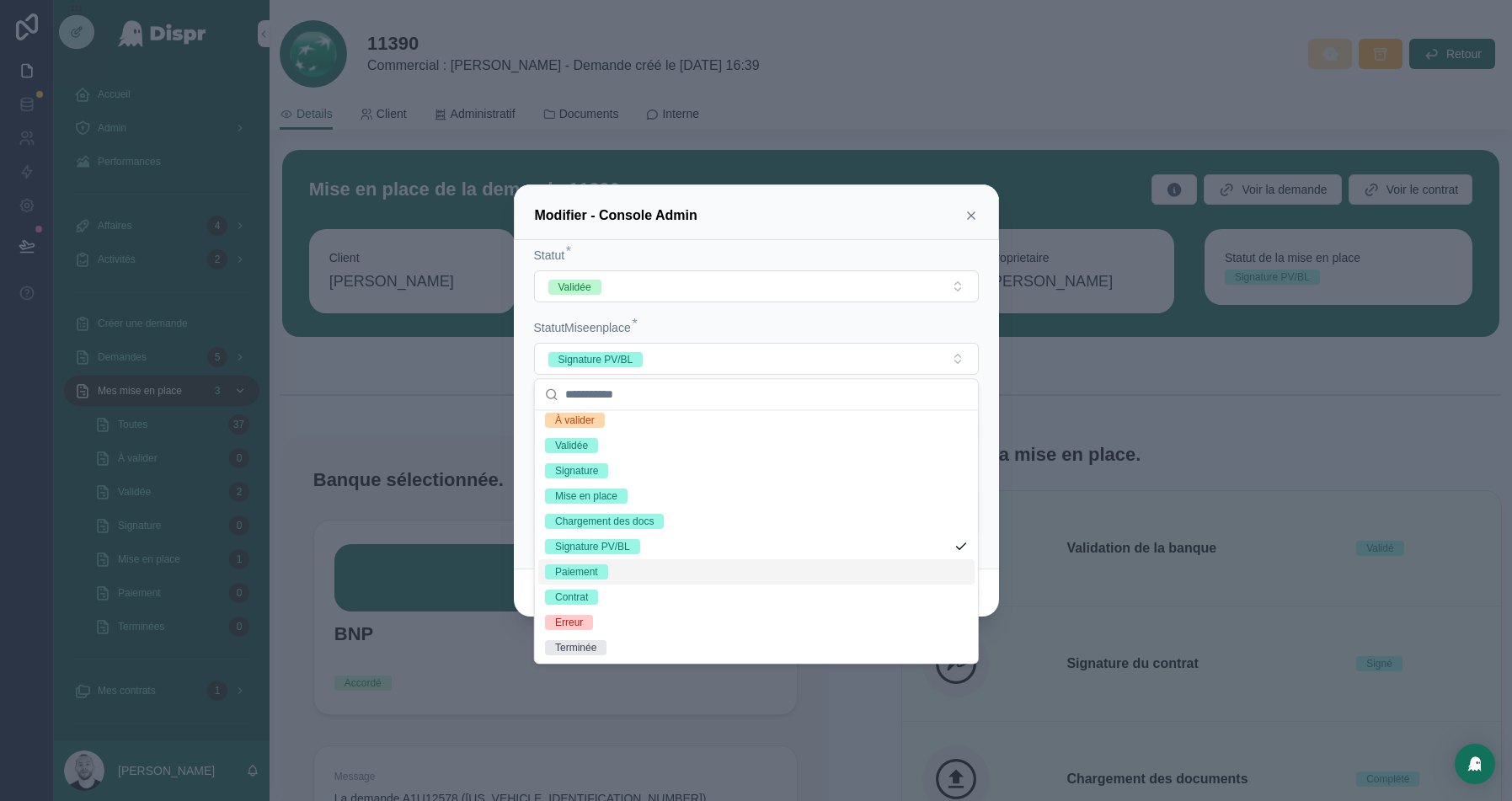
click at [598, 574] on div "Paiement" at bounding box center [576, 572] width 43 height 15
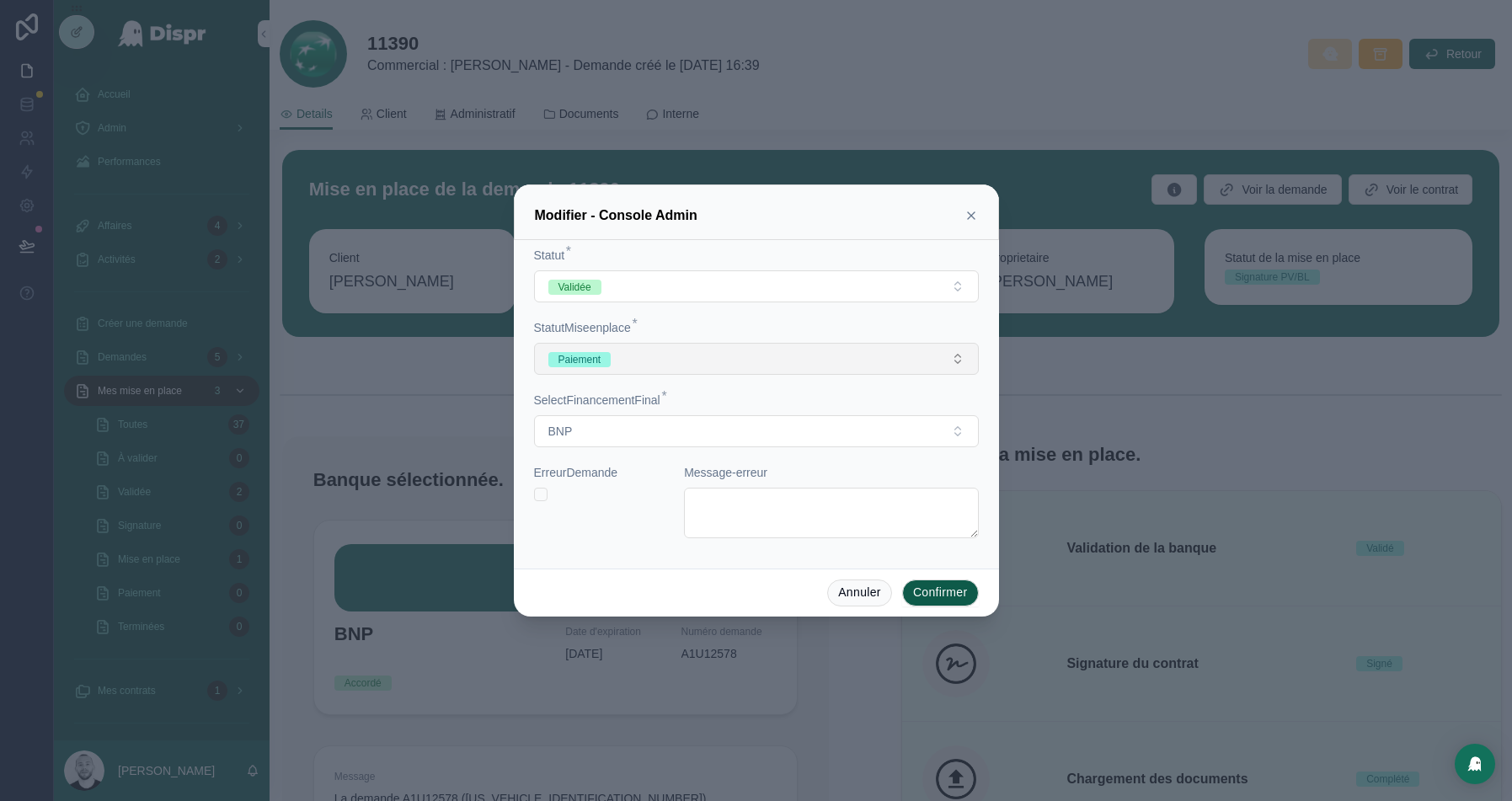
click at [749, 364] on button "Paiement" at bounding box center [756, 358] width 445 height 32
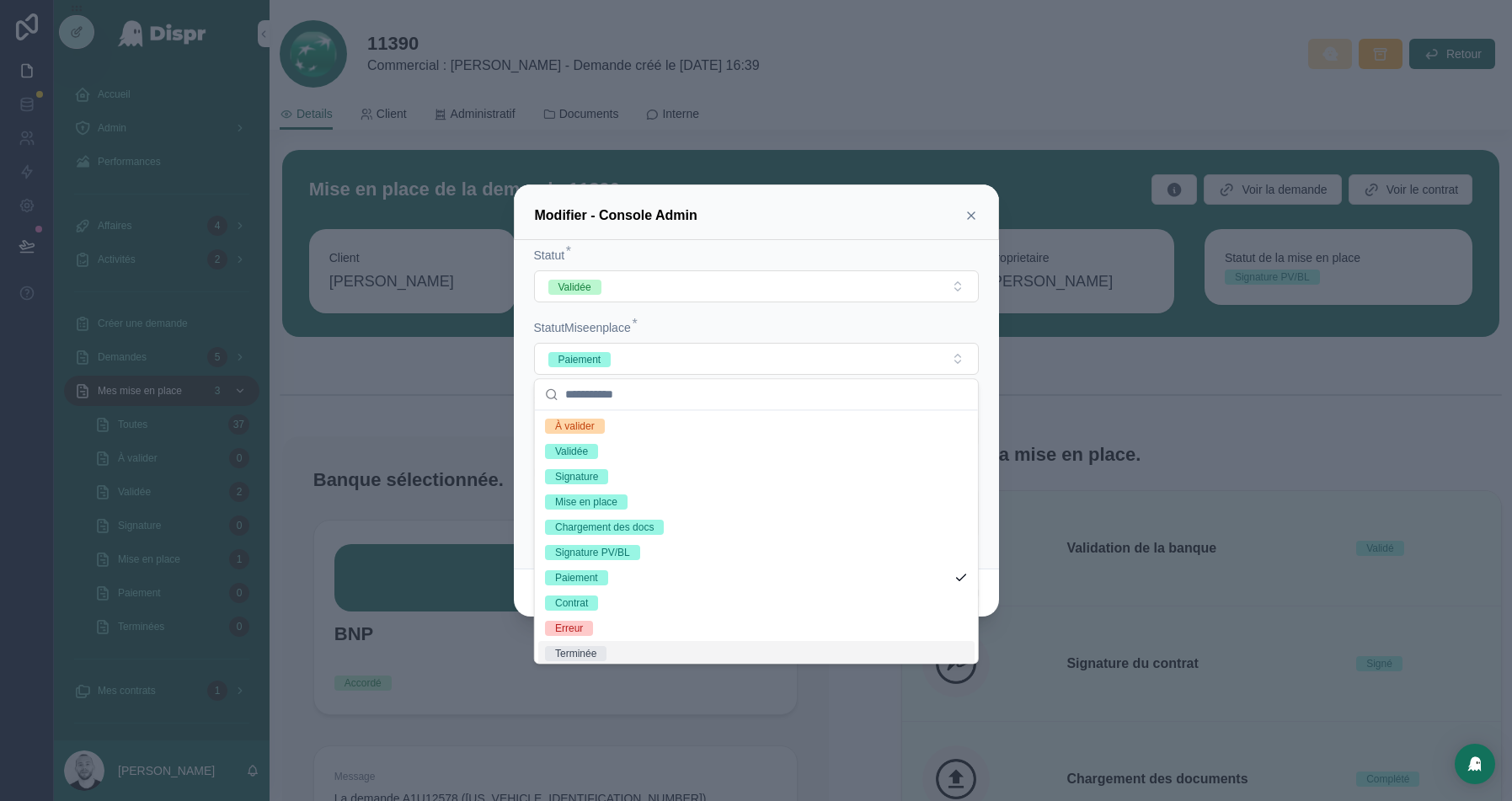
click at [591, 649] on div "Terminée" at bounding box center [576, 653] width 42 height 15
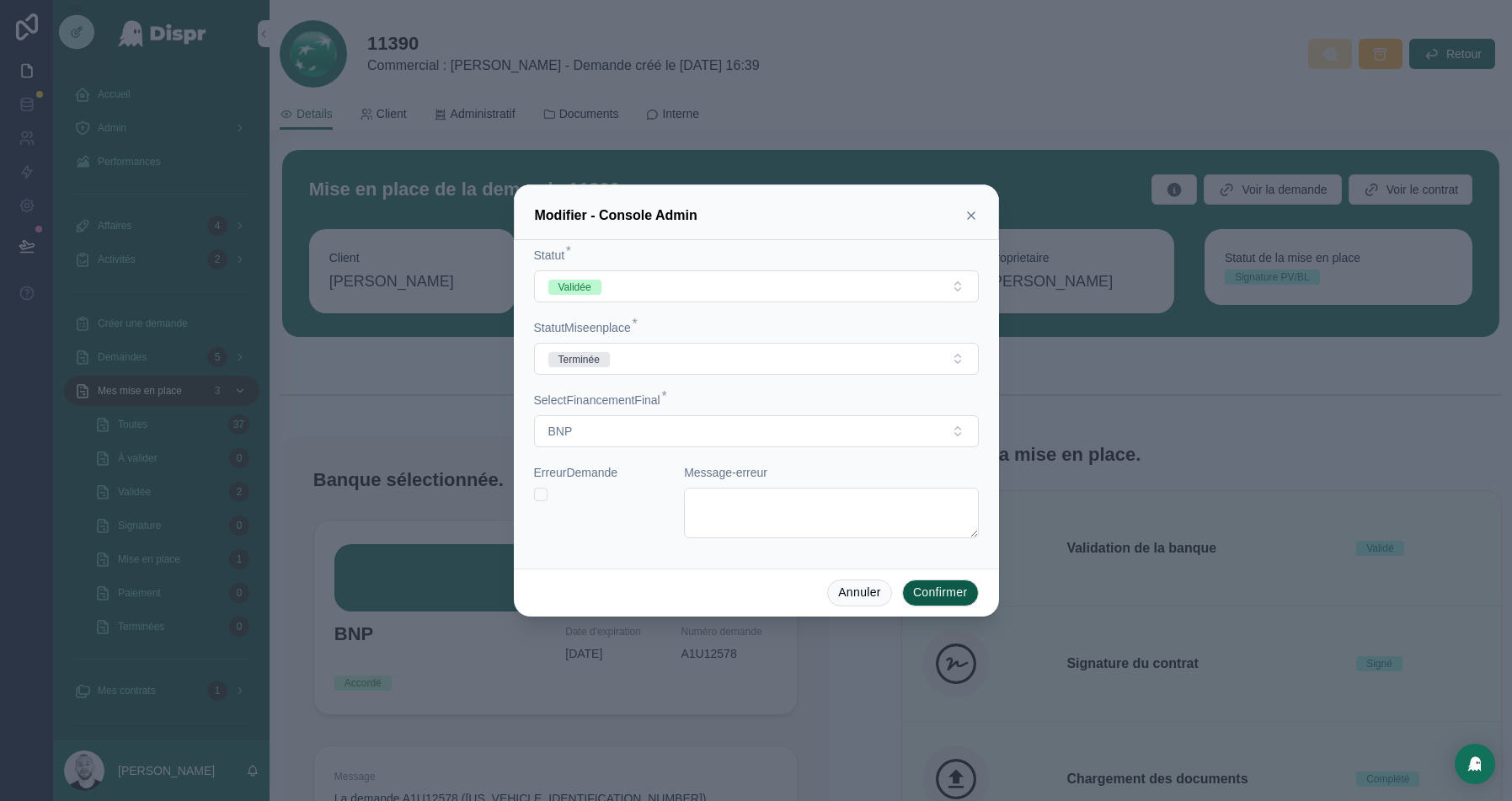
click at [934, 588] on button "Confirmer" at bounding box center [940, 594] width 77 height 27
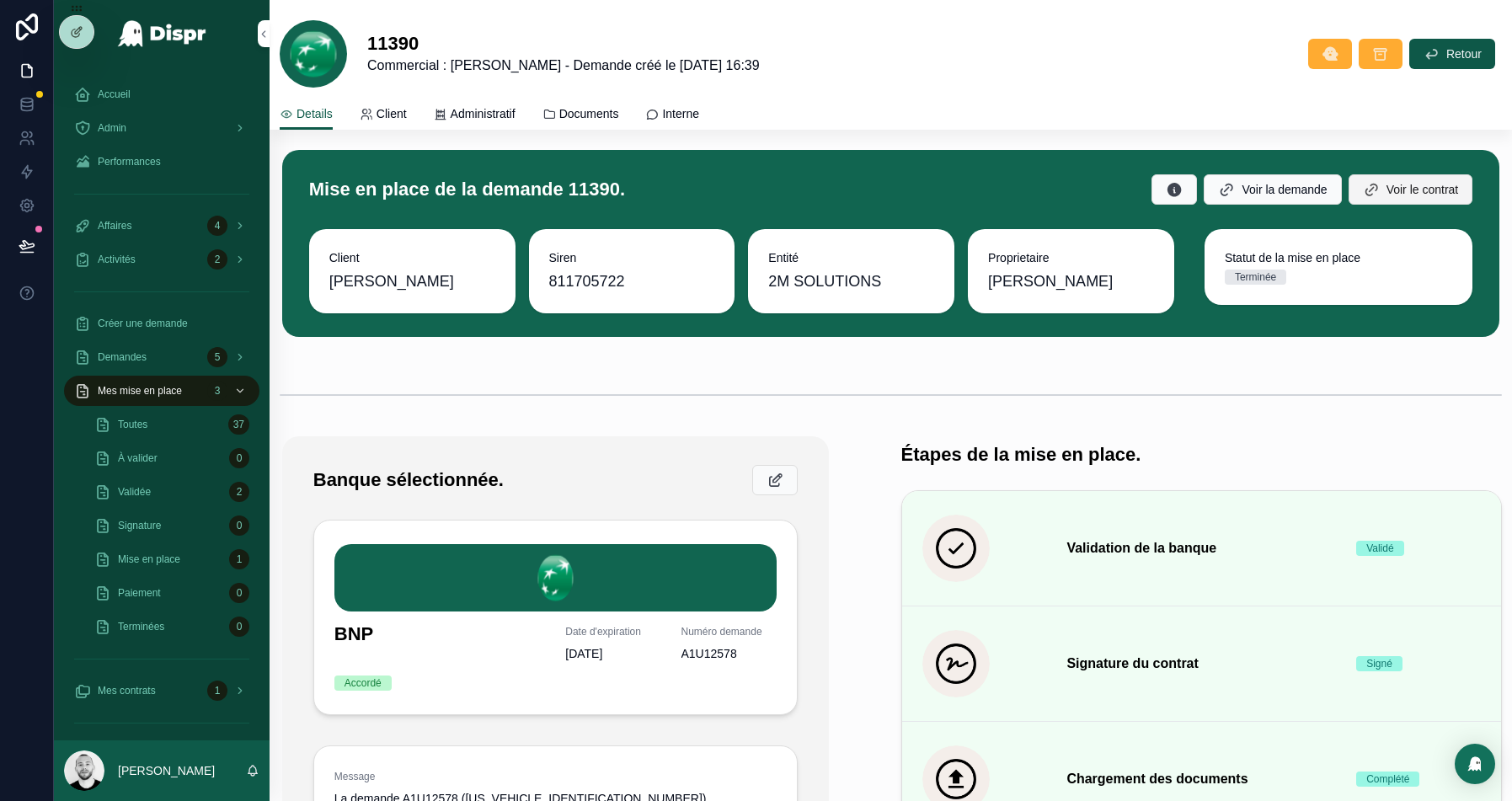
click at [1393, 193] on span "Voir le contrat" at bounding box center [1423, 189] width 72 height 17
click at [1286, 187] on span "Voir la demande" at bounding box center [1284, 189] width 85 height 17
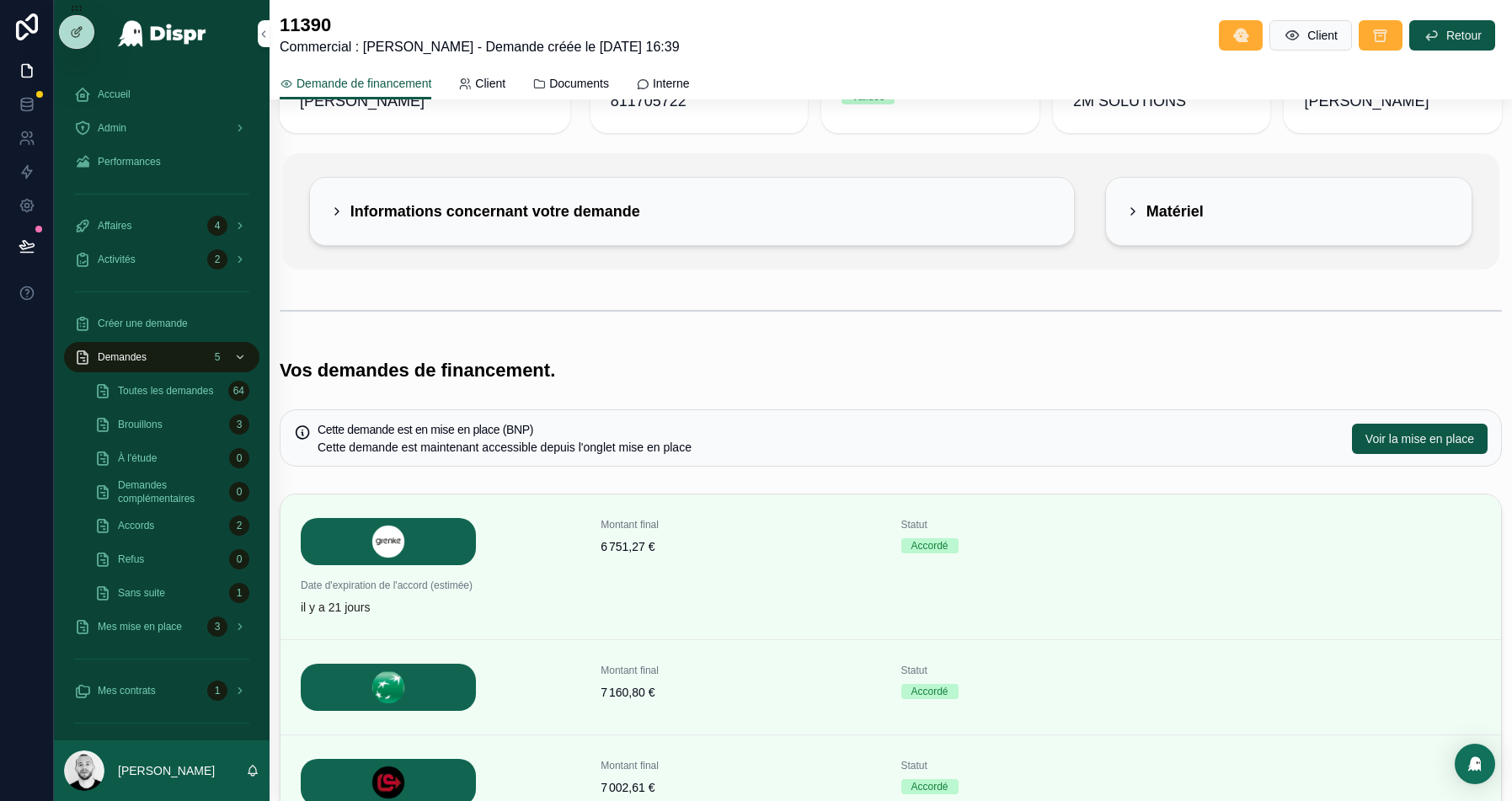
scroll to position [403, 0]
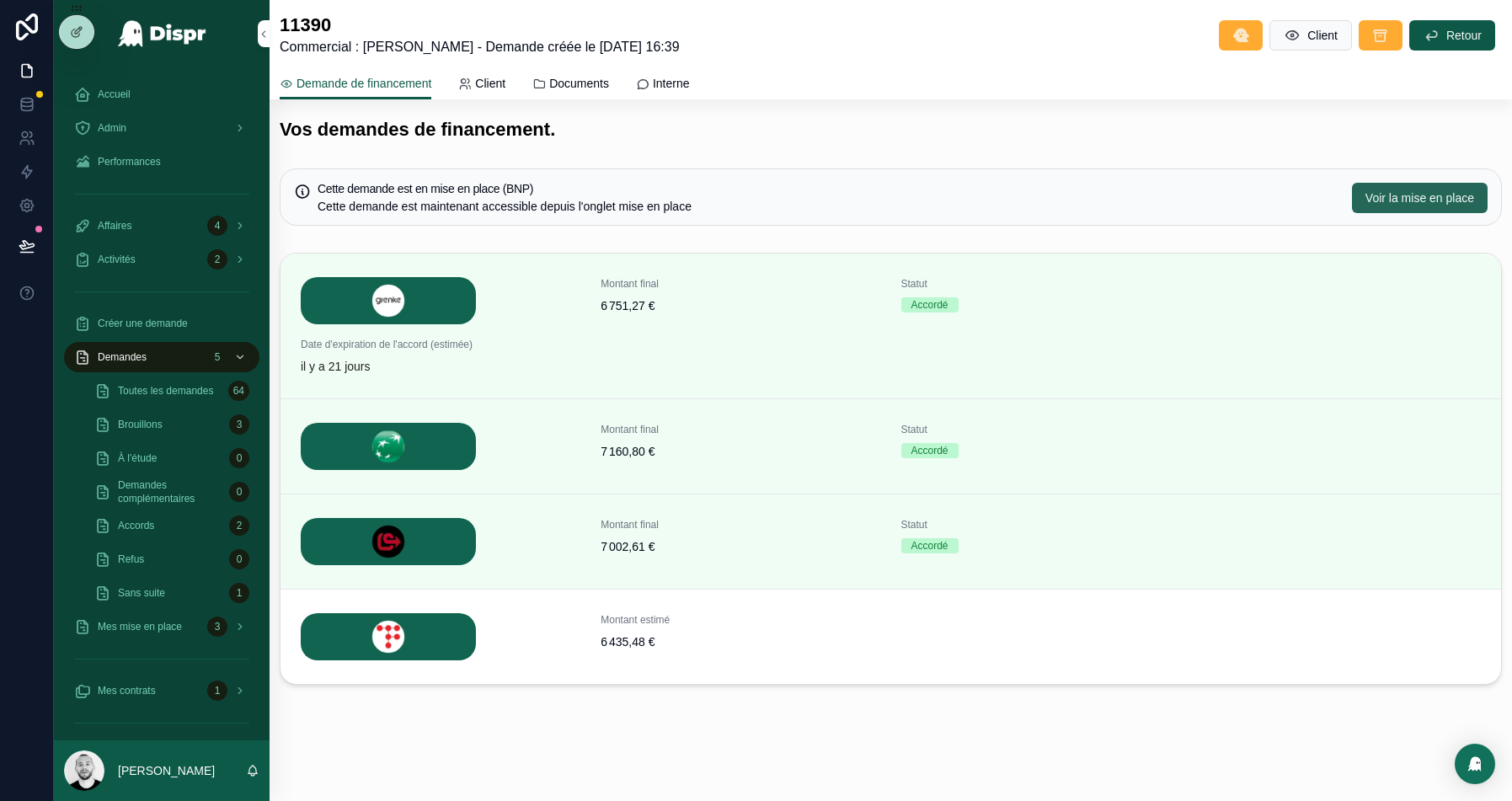
click at [1418, 201] on span "Voir la mise en place" at bounding box center [1420, 197] width 109 height 17
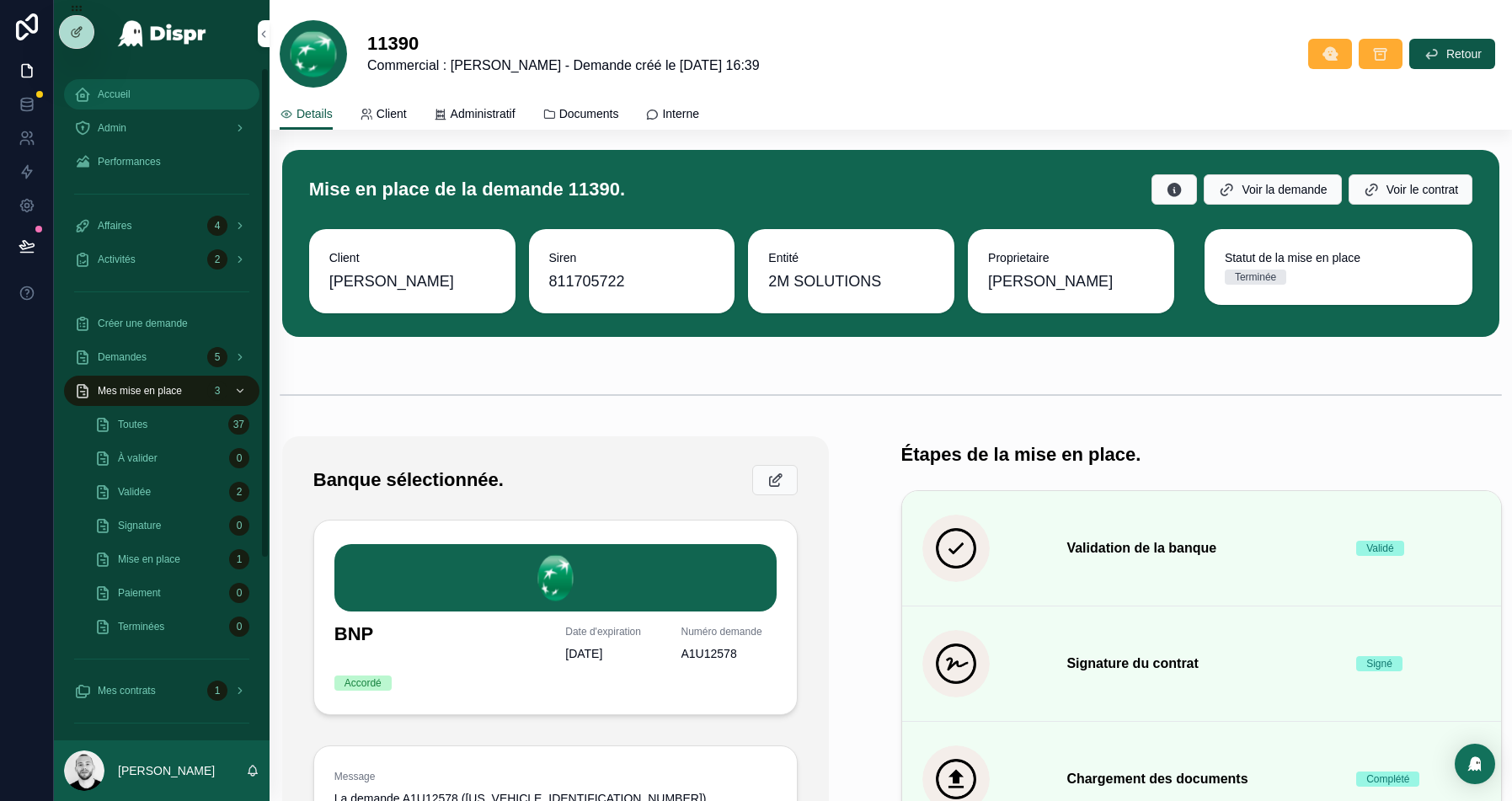
click at [140, 102] on div "Accueil" at bounding box center [162, 94] width 176 height 27
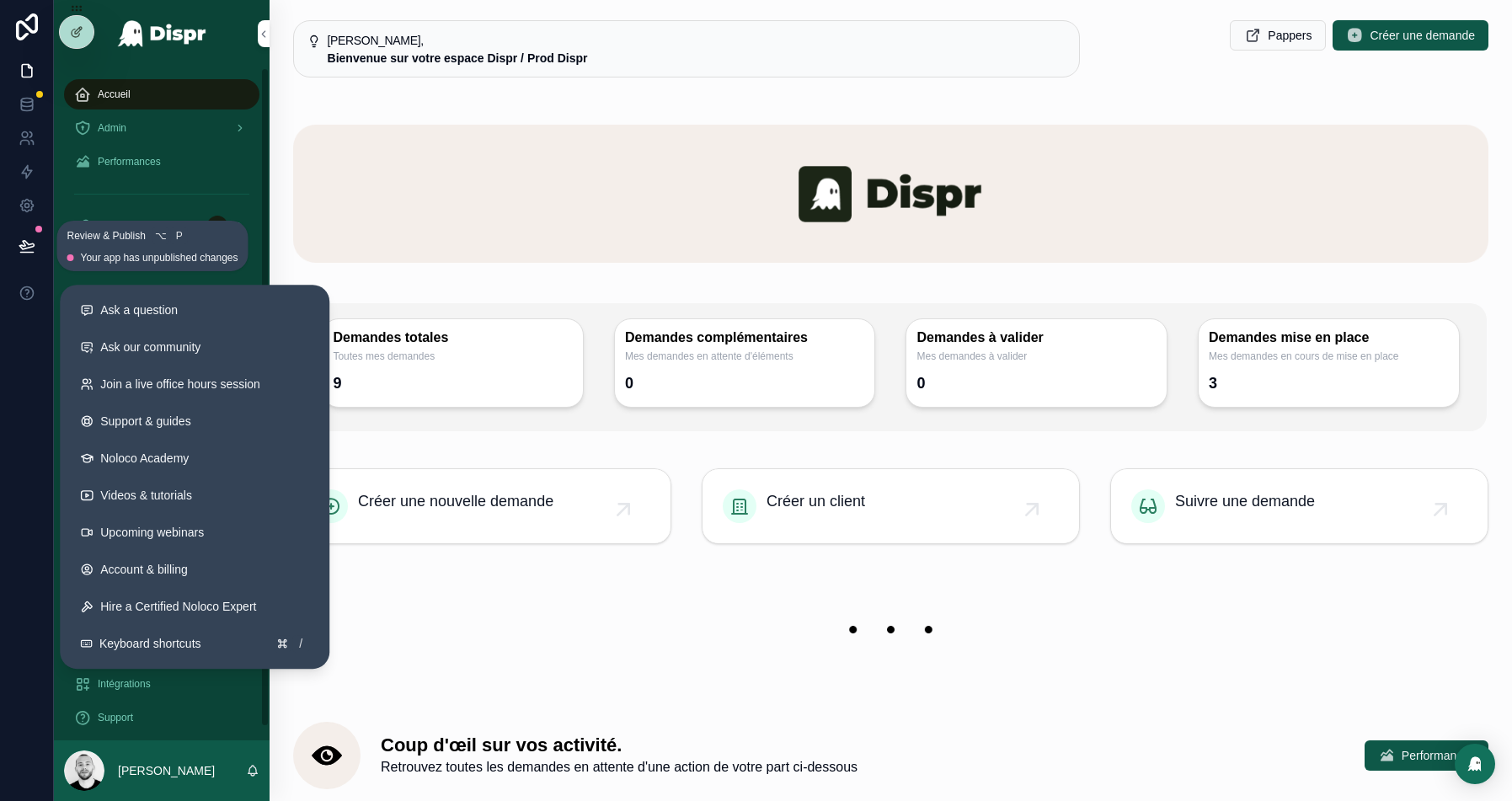
click at [29, 253] on icon at bounding box center [26, 253] width 13 height 0
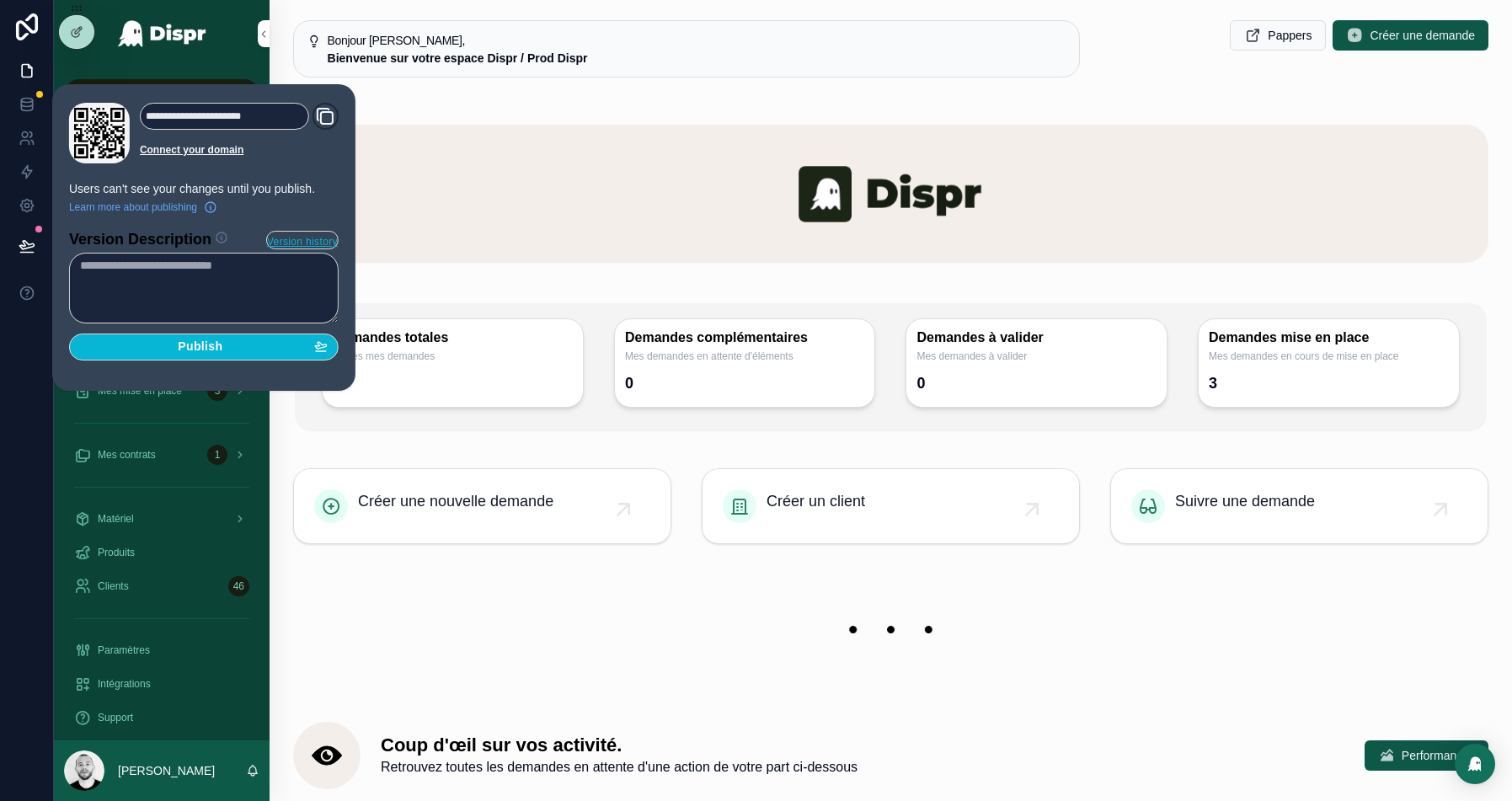
click at [777, 104] on div "scrollable content" at bounding box center [890, 193] width 1195 height 178
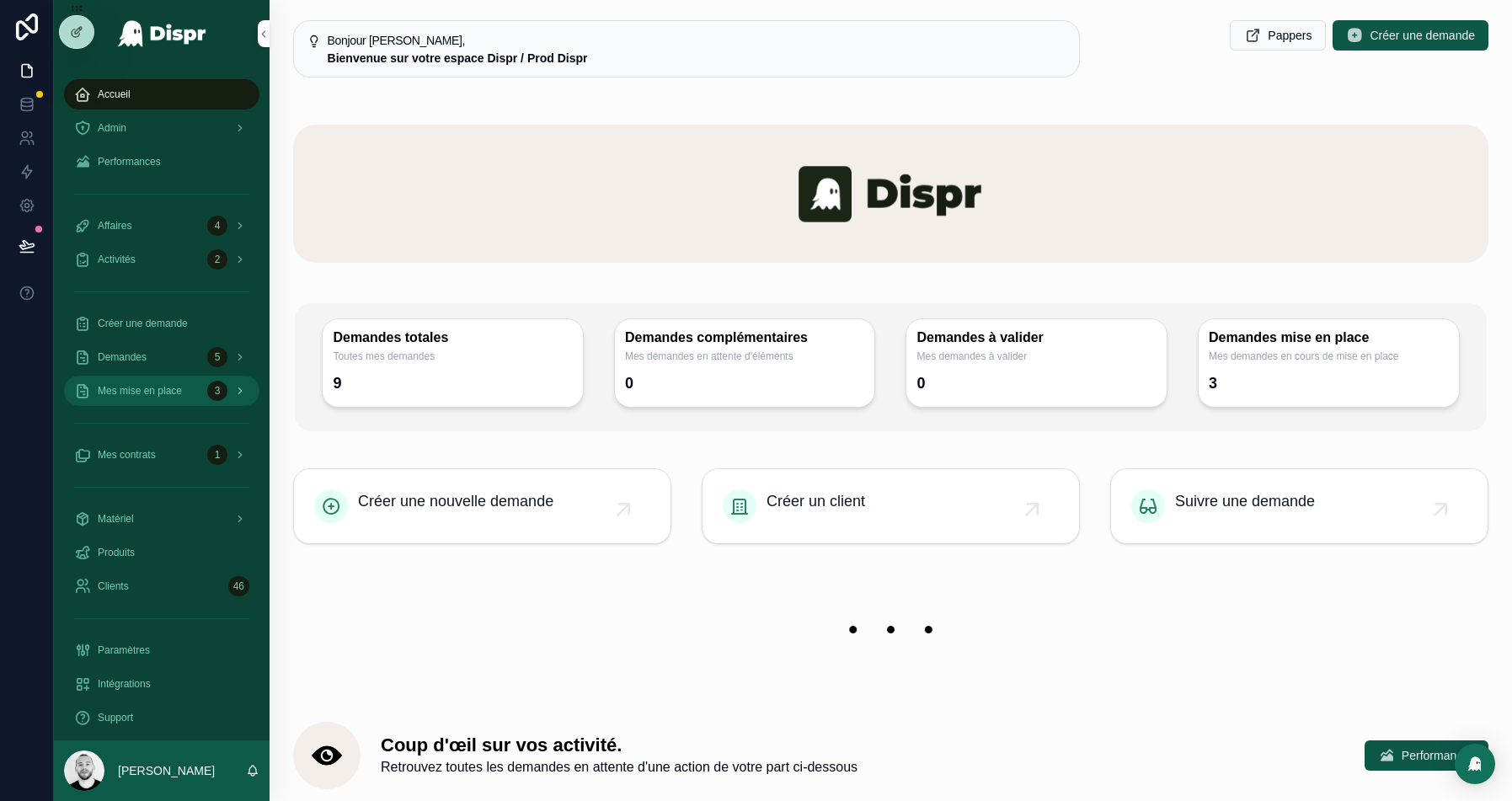
click at [151, 396] on span "Mes mise en place" at bounding box center [139, 391] width 84 height 14
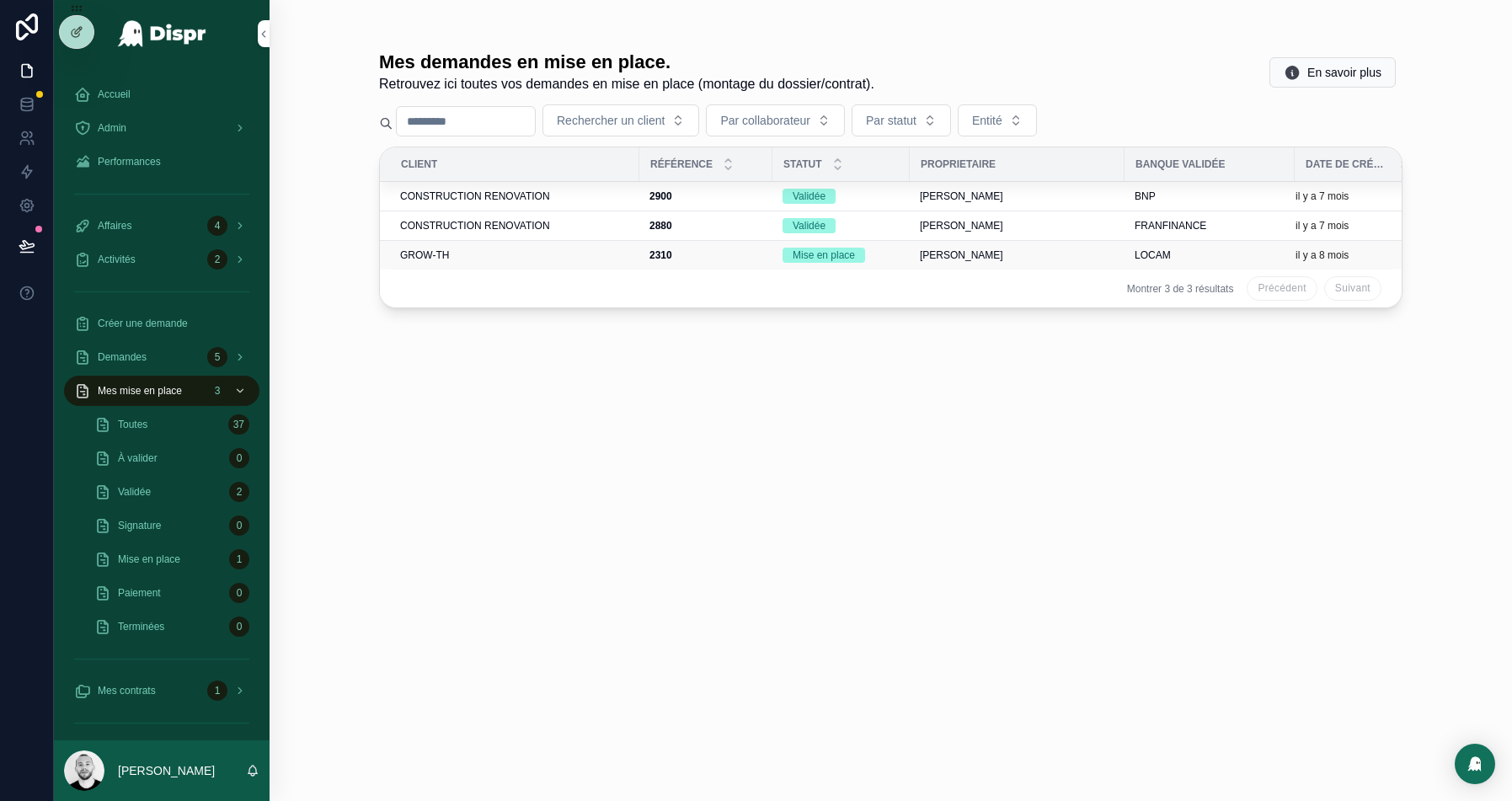
click at [522, 253] on div "GROW-TH" at bounding box center [514, 255] width 229 height 14
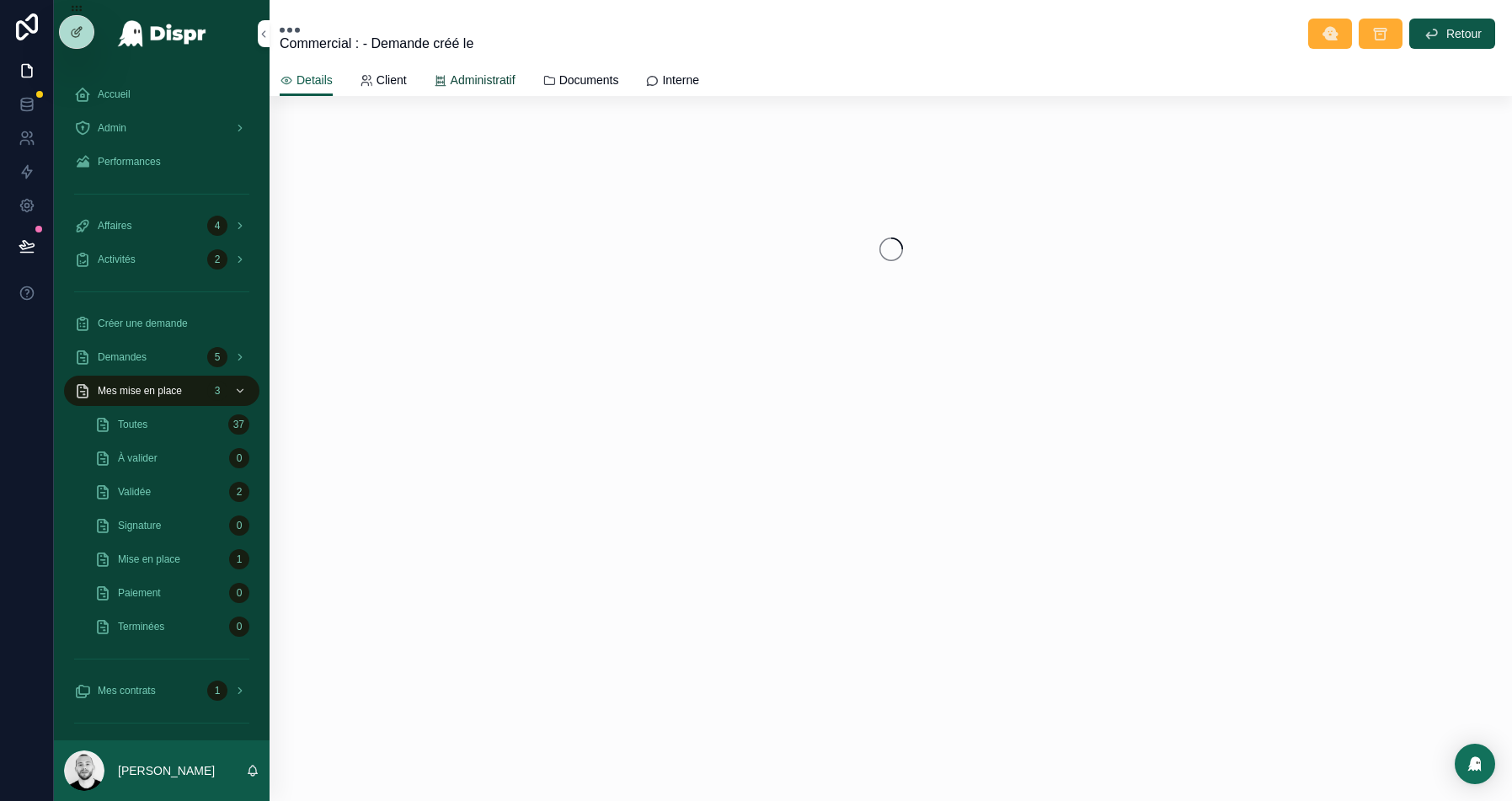
click at [480, 81] on span "Administratif" at bounding box center [483, 80] width 65 height 17
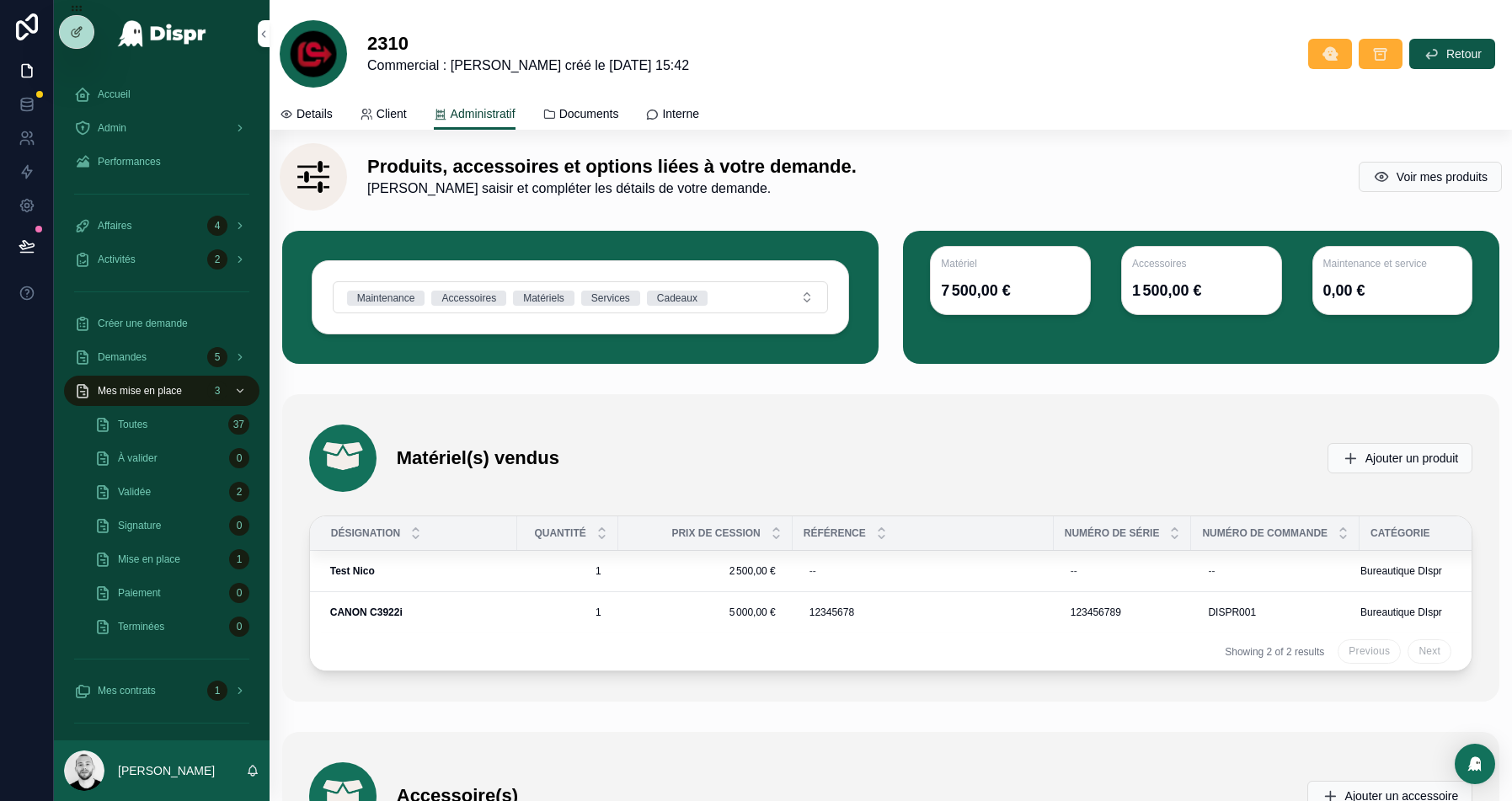
scroll to position [3698, 0]
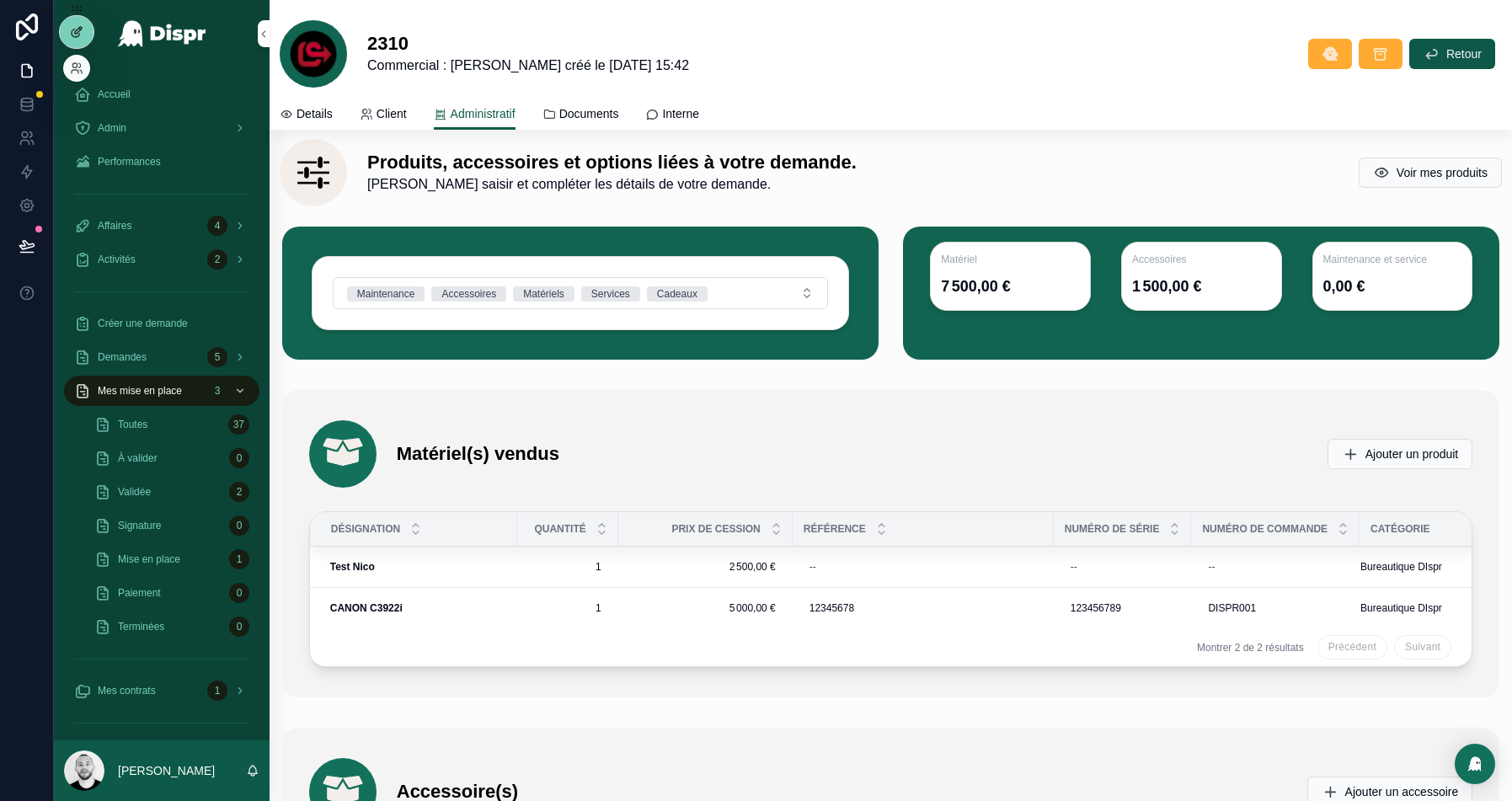
click at [88, 26] on div at bounding box center [76, 32] width 33 height 32
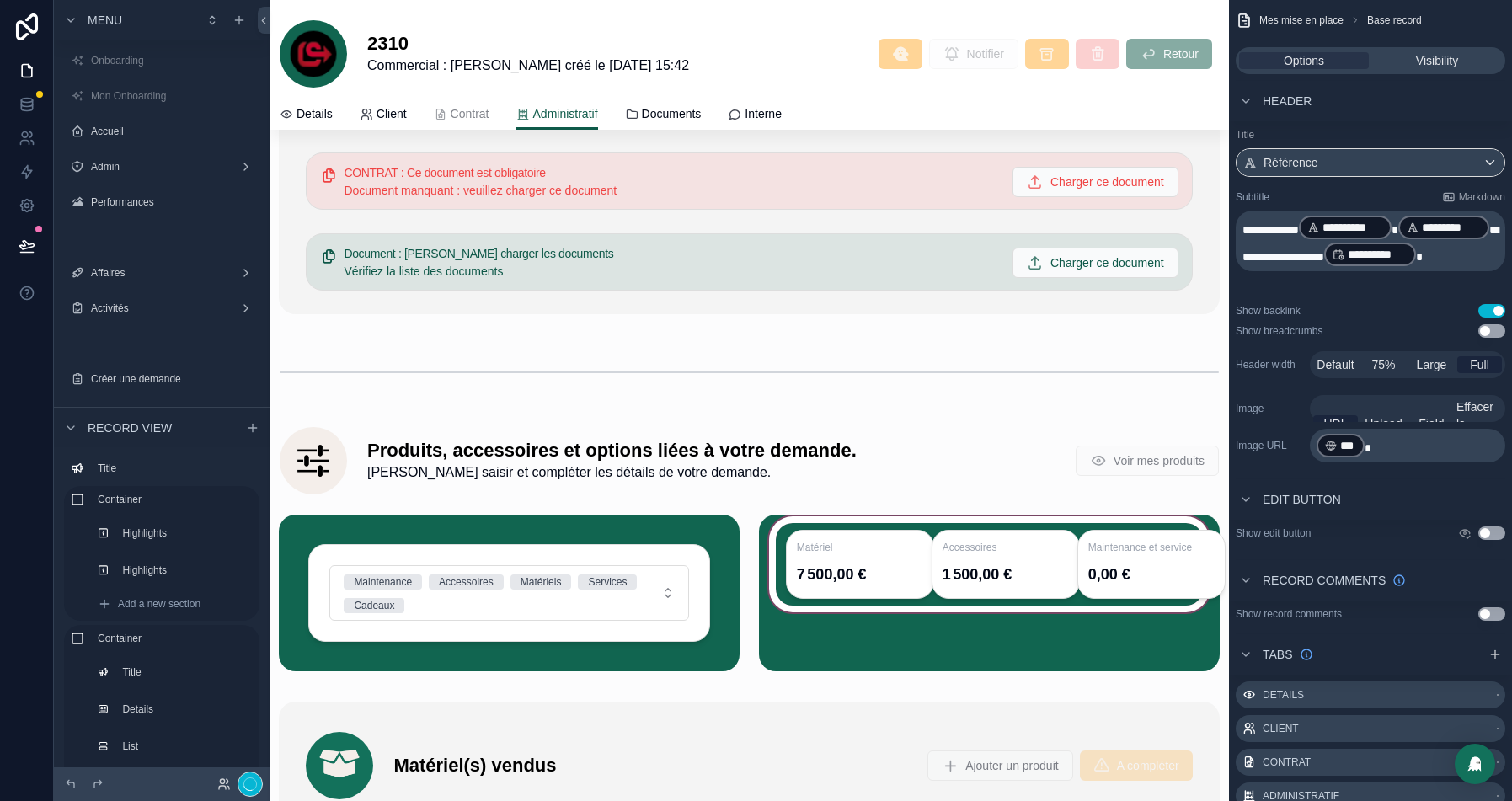
click at [1120, 543] on div "scrollable content" at bounding box center [989, 593] width 461 height 157
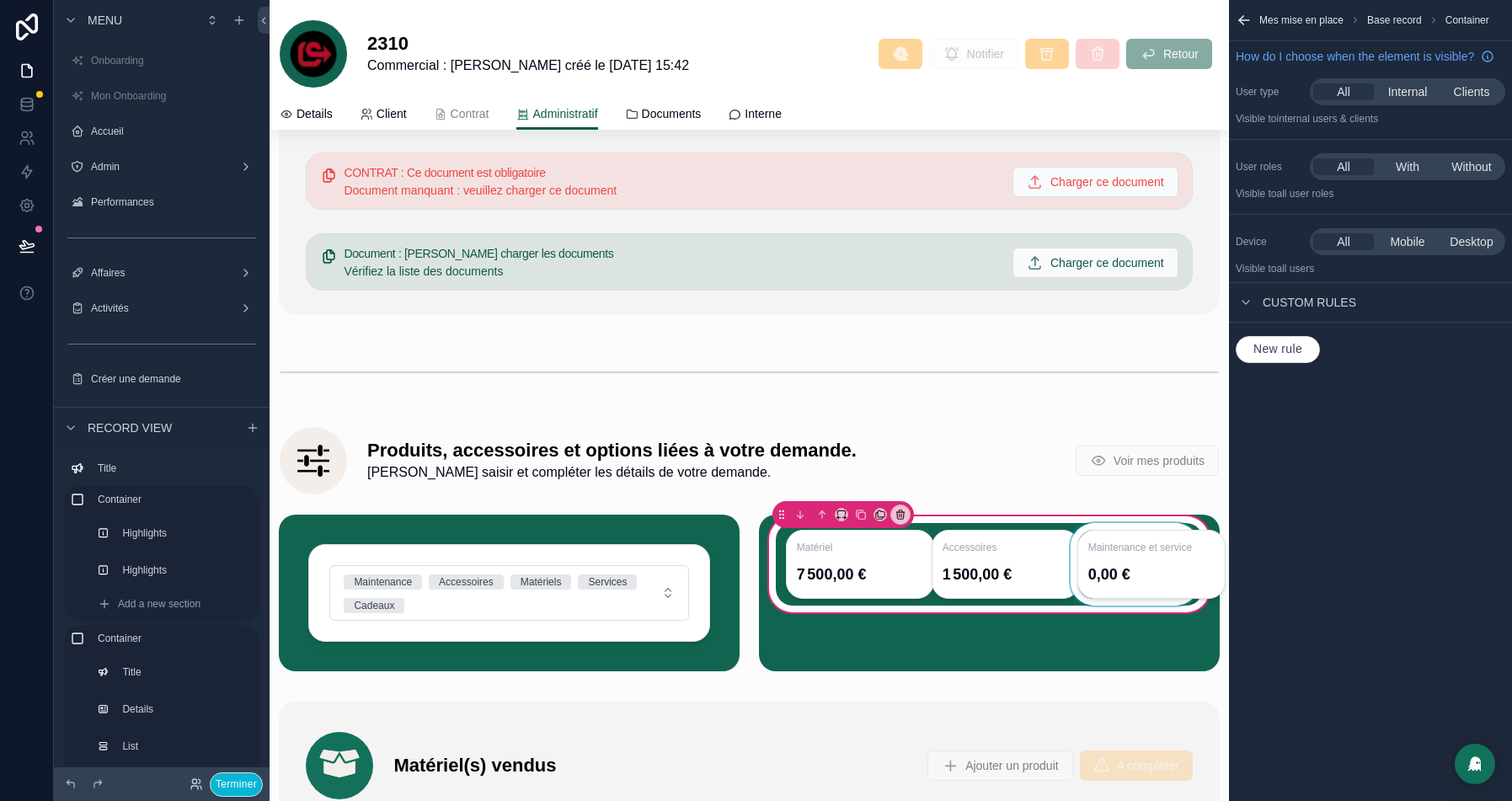
click at [1174, 547] on div "scrollable content" at bounding box center [1136, 564] width 136 height 82
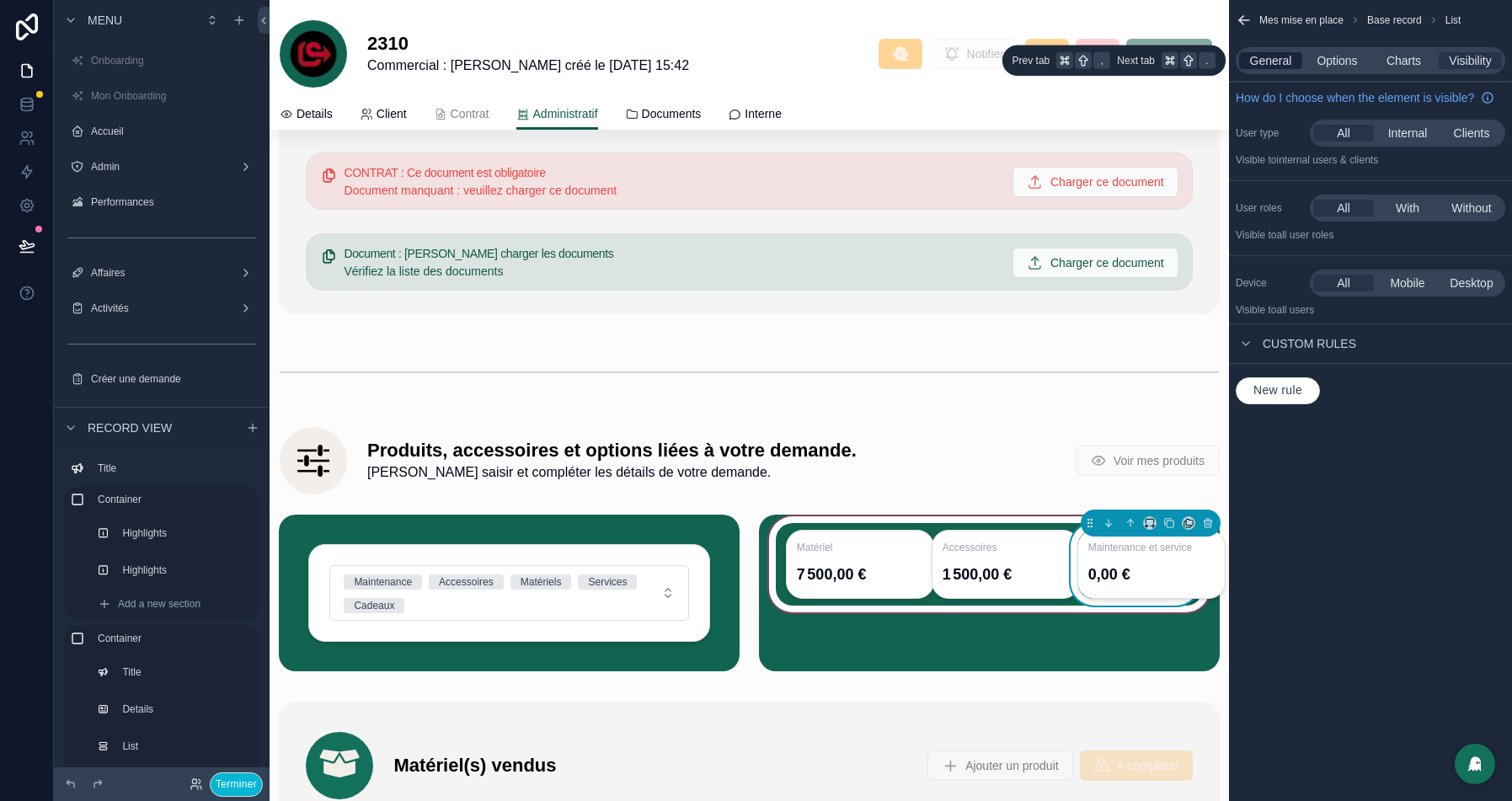
click at [1268, 60] on span "General" at bounding box center [1271, 61] width 43 height 17
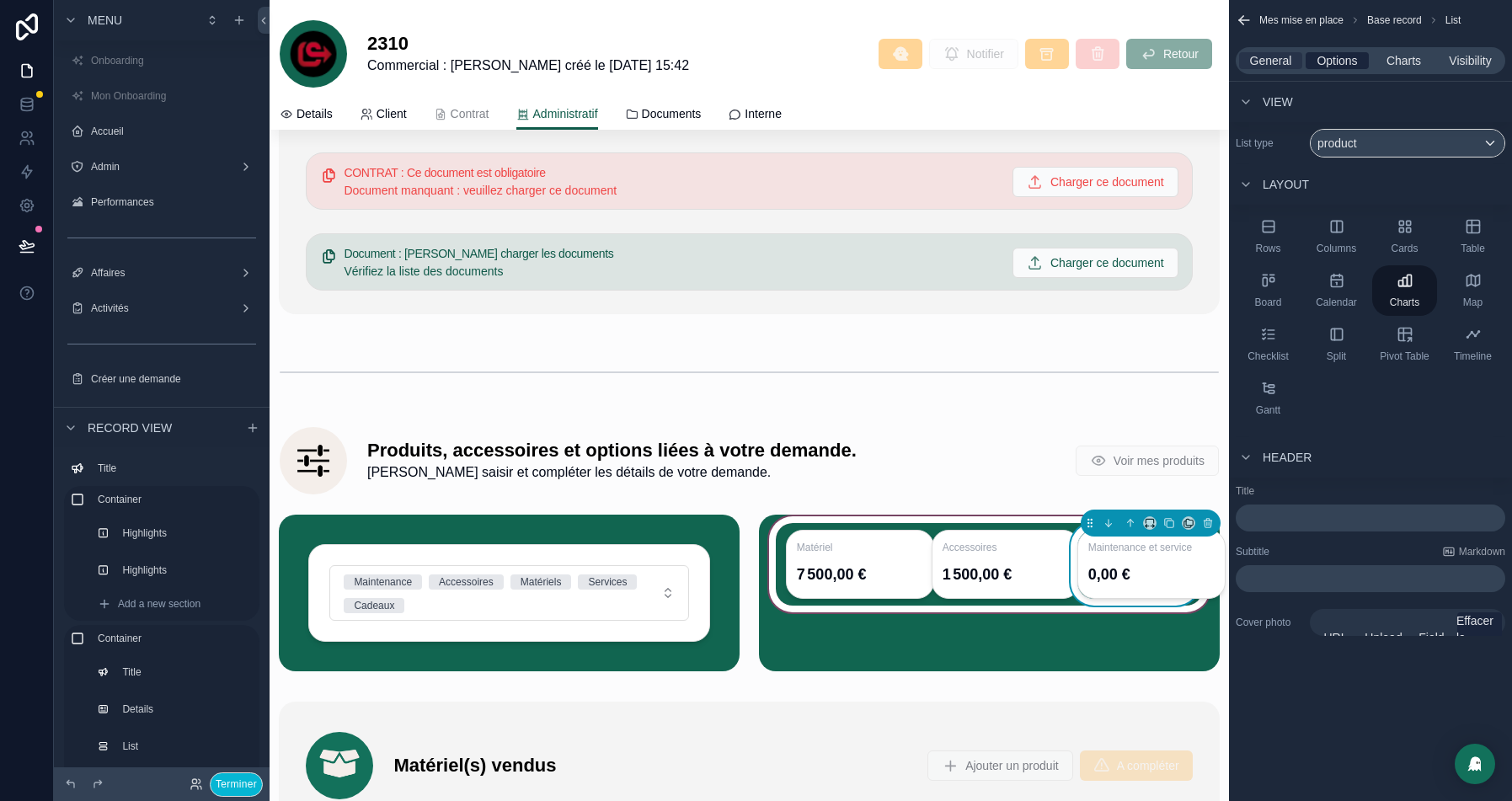
click at [1348, 64] on span "Options" at bounding box center [1336, 61] width 41 height 17
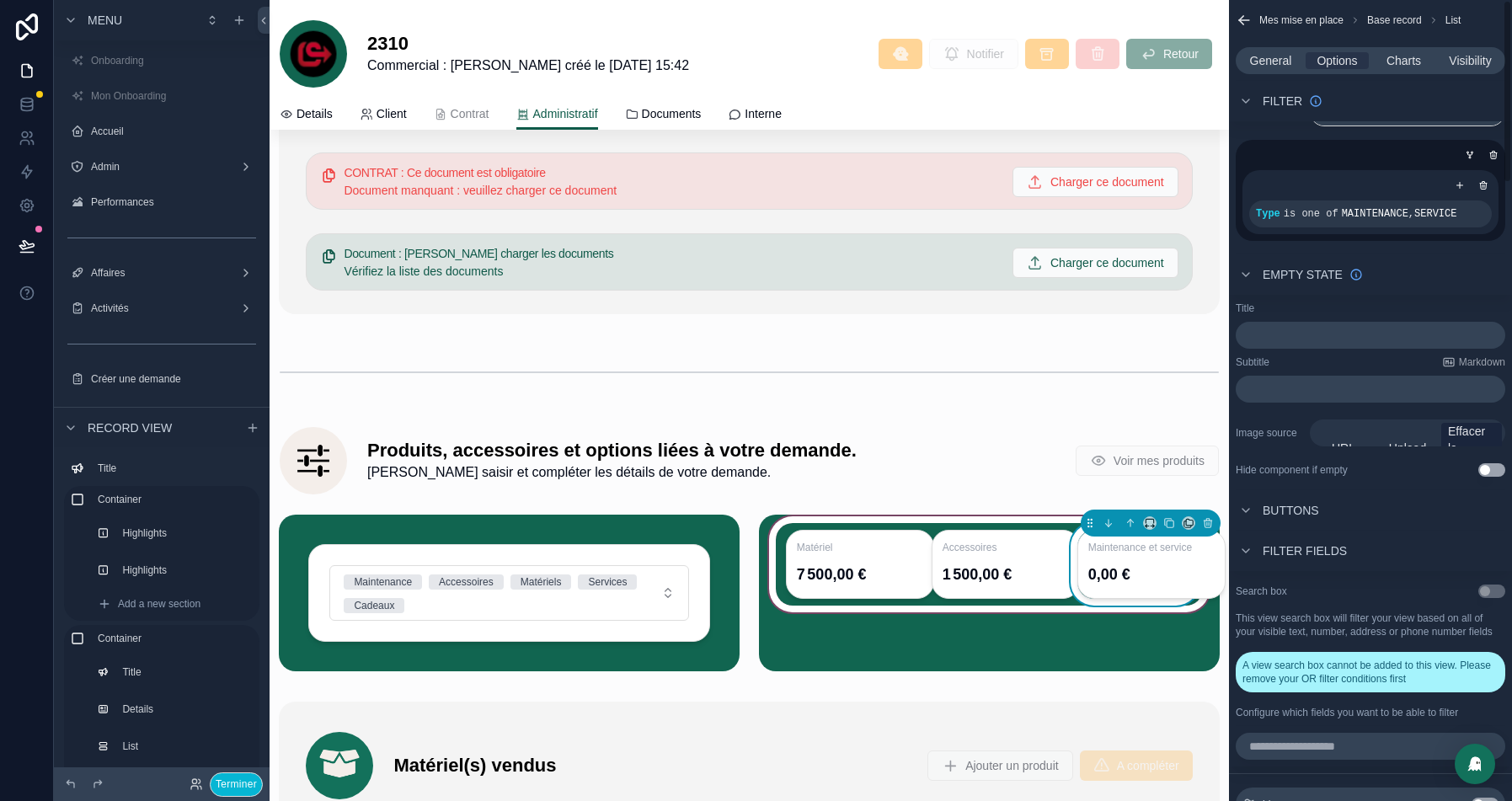
scroll to position [0, 0]
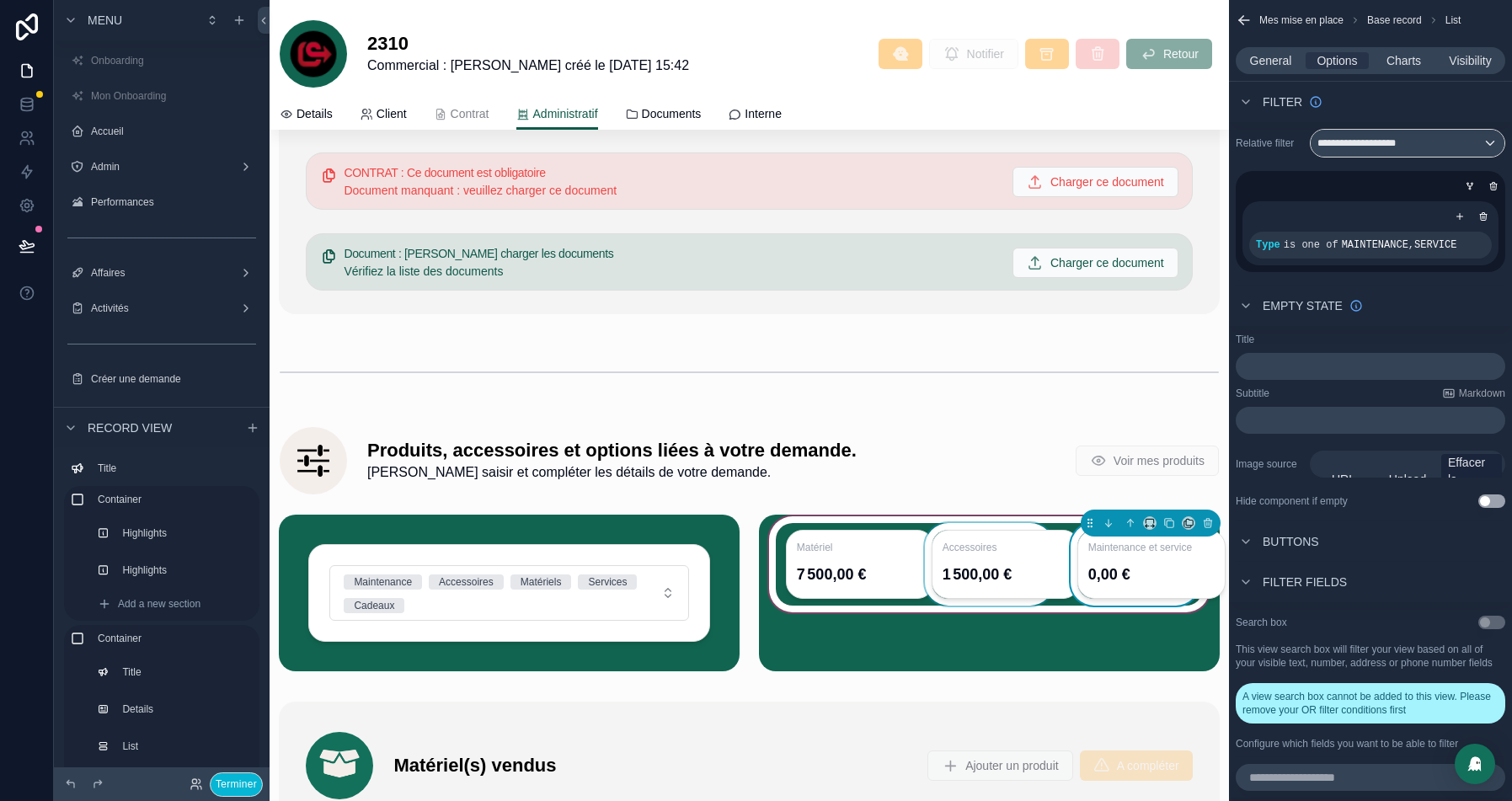
click at [1030, 548] on div "scrollable content" at bounding box center [990, 564] width 136 height 82
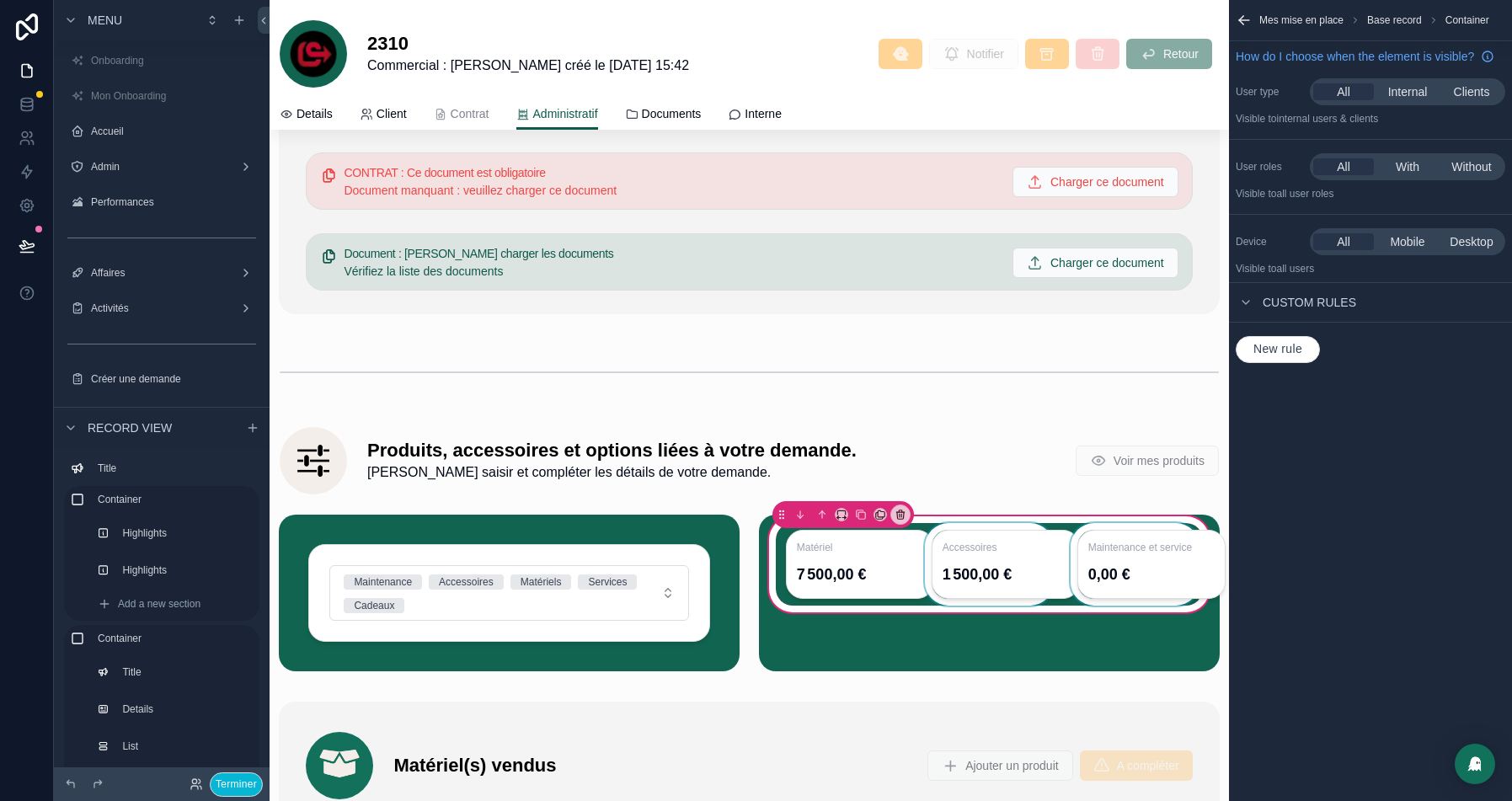
click at [994, 558] on div "scrollable content" at bounding box center [990, 564] width 136 height 82
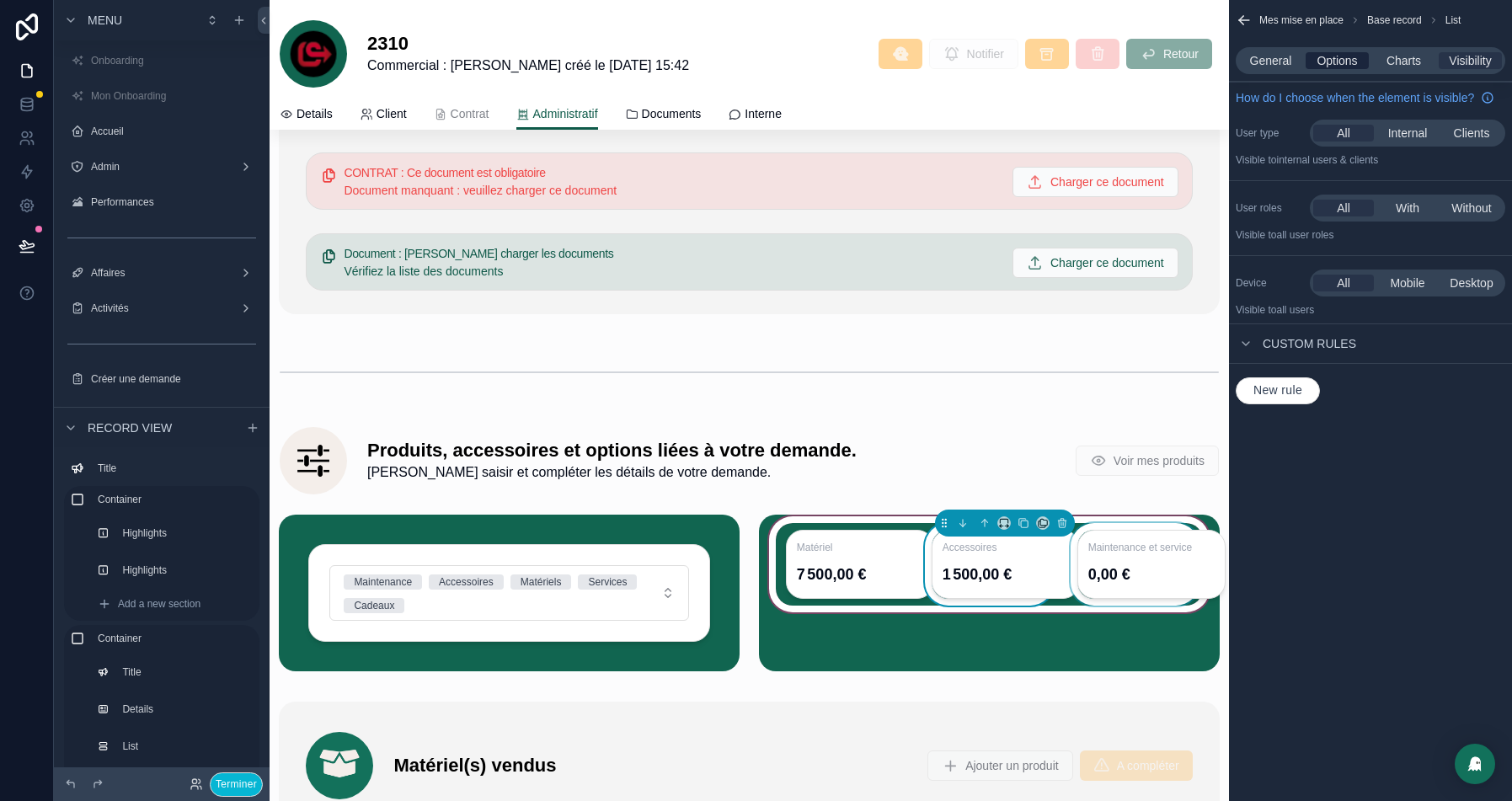
click at [1334, 65] on span "Options" at bounding box center [1336, 61] width 41 height 17
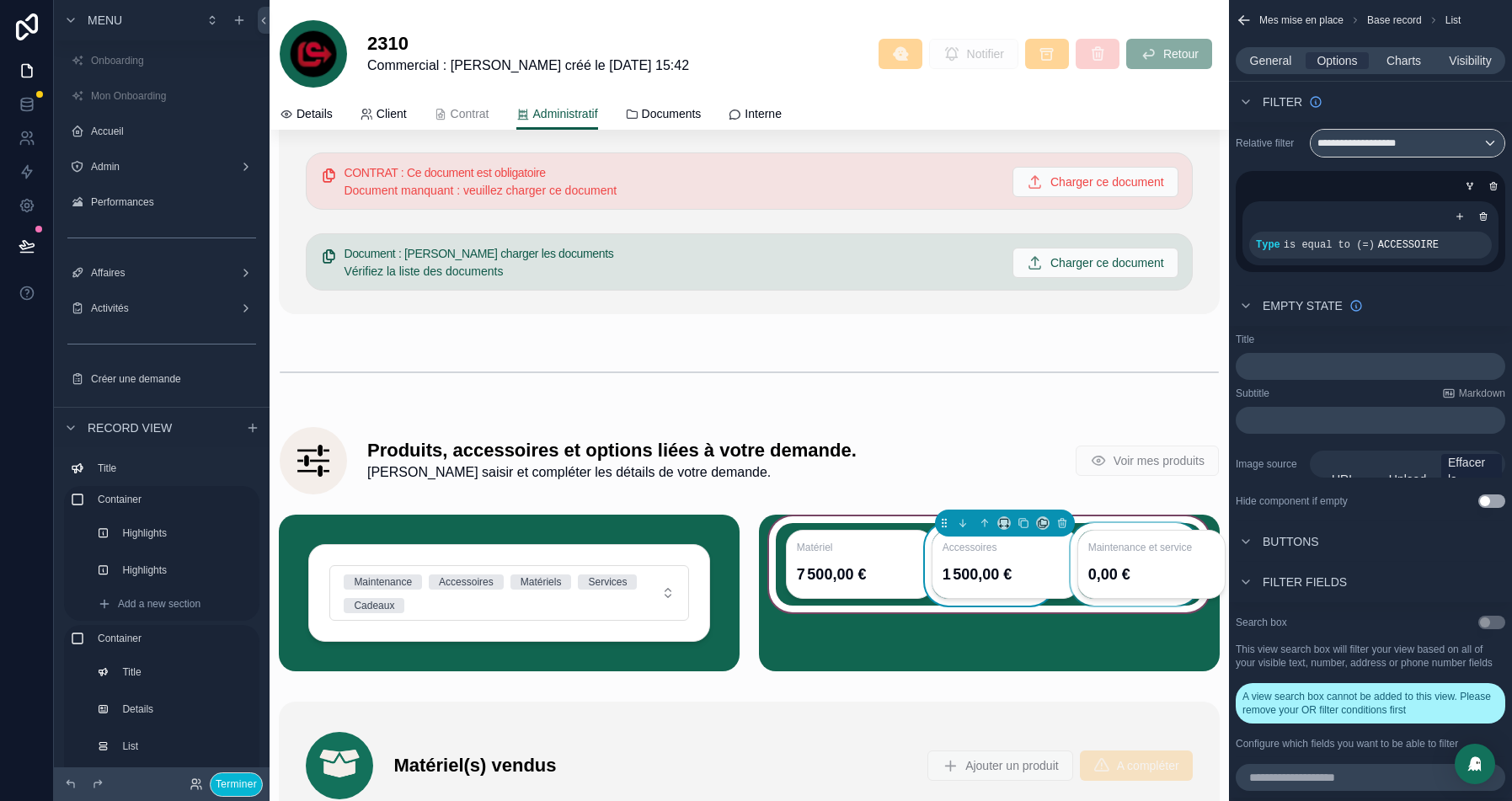
click at [1110, 558] on div "scrollable content" at bounding box center [1136, 564] width 136 height 82
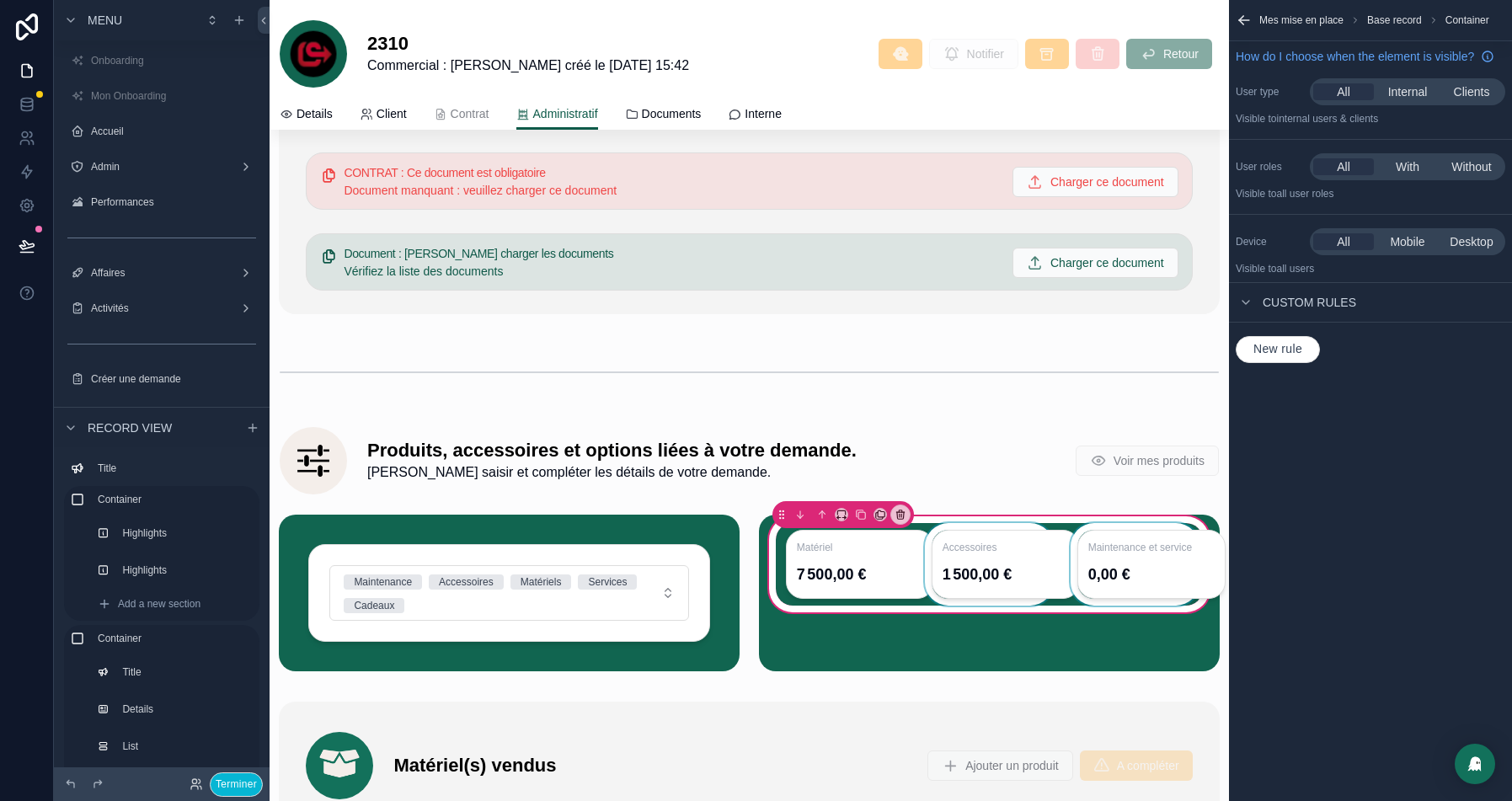
click at [1146, 577] on div "scrollable content" at bounding box center [1136, 564] width 136 height 82
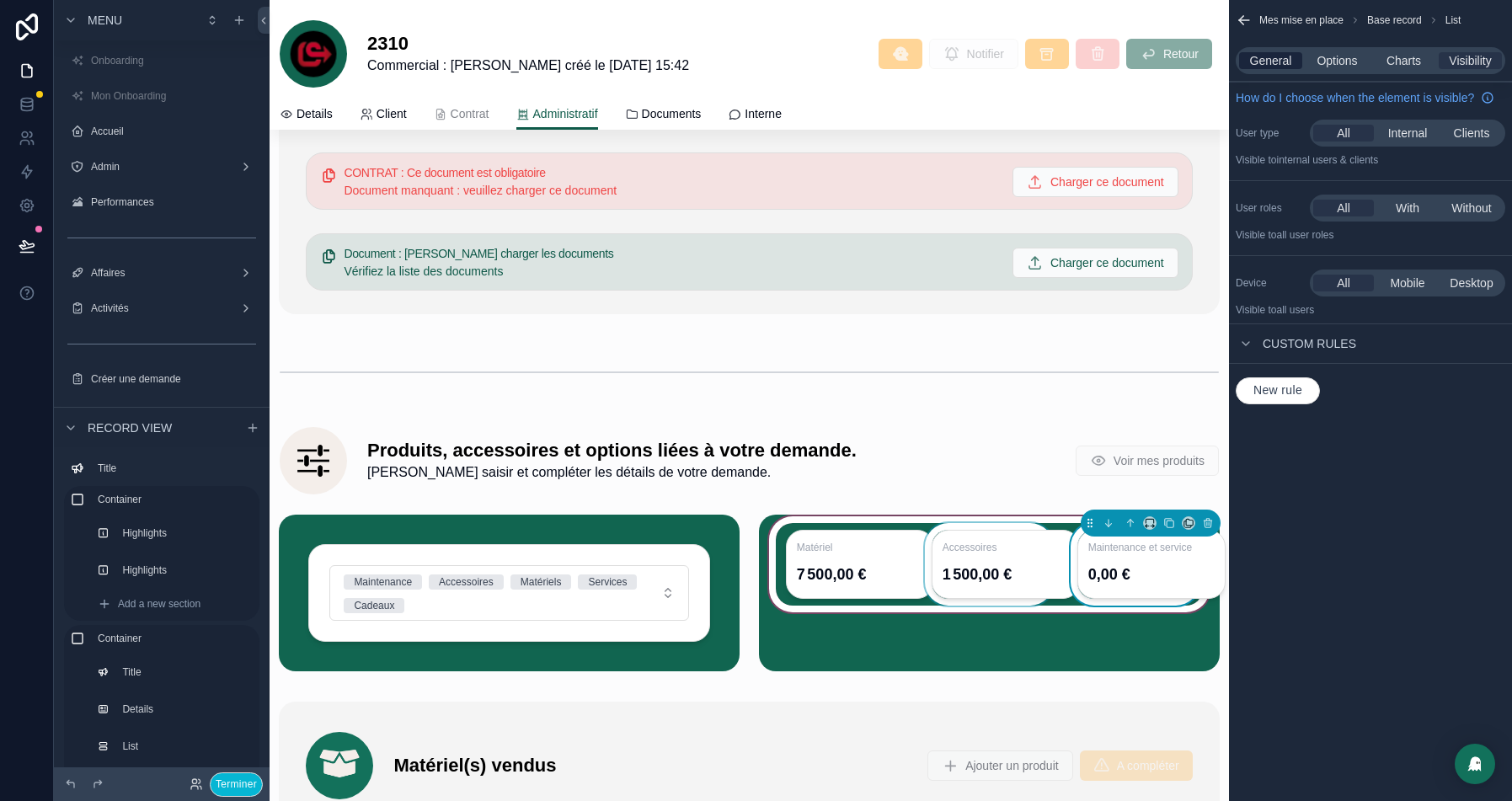
click at [1258, 57] on span "General" at bounding box center [1271, 61] width 43 height 17
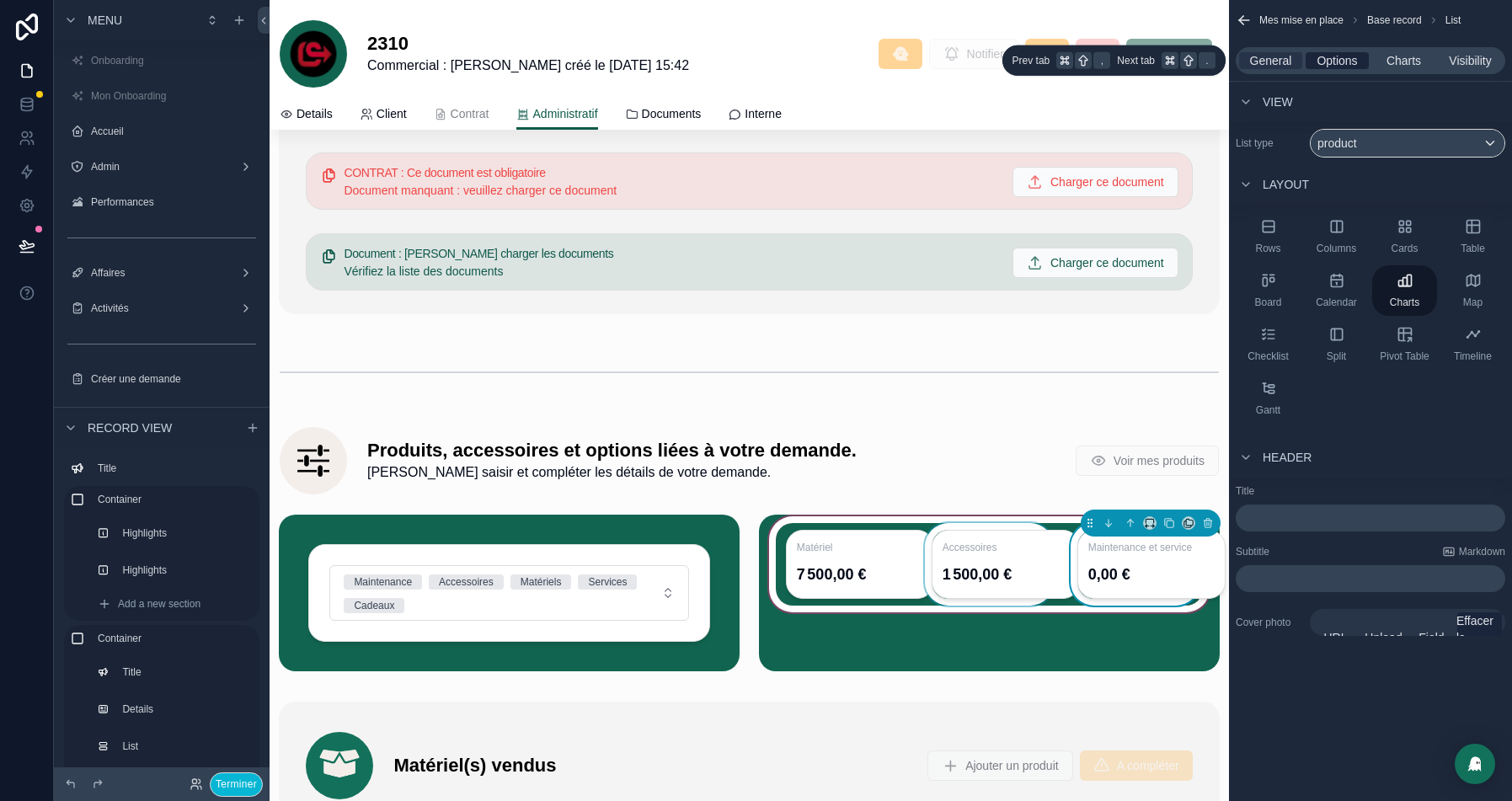
click at [1346, 63] on span "Options" at bounding box center [1336, 61] width 41 height 17
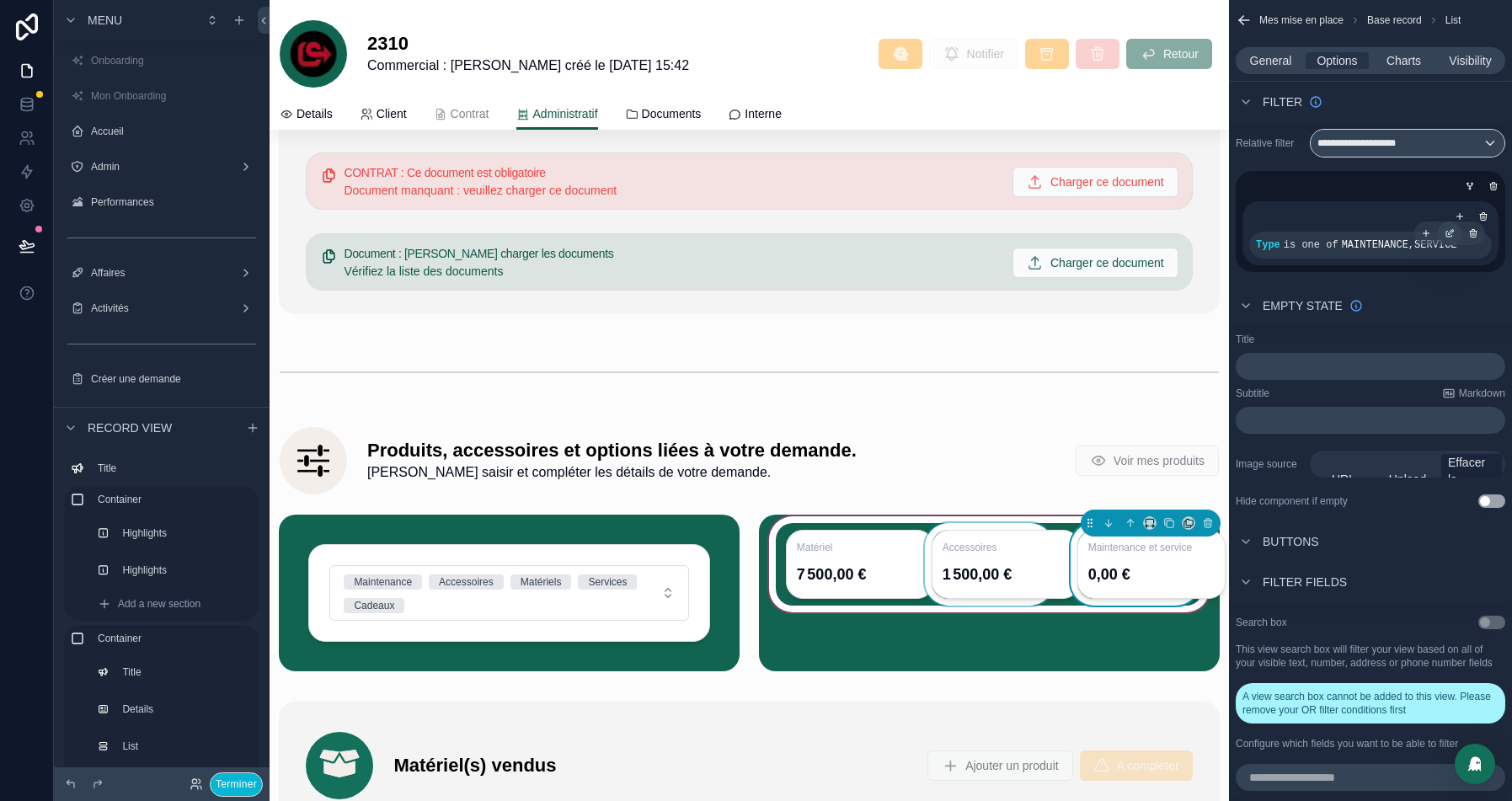
click at [1450, 229] on icon "scrollable content" at bounding box center [1452, 232] width 5 height 5
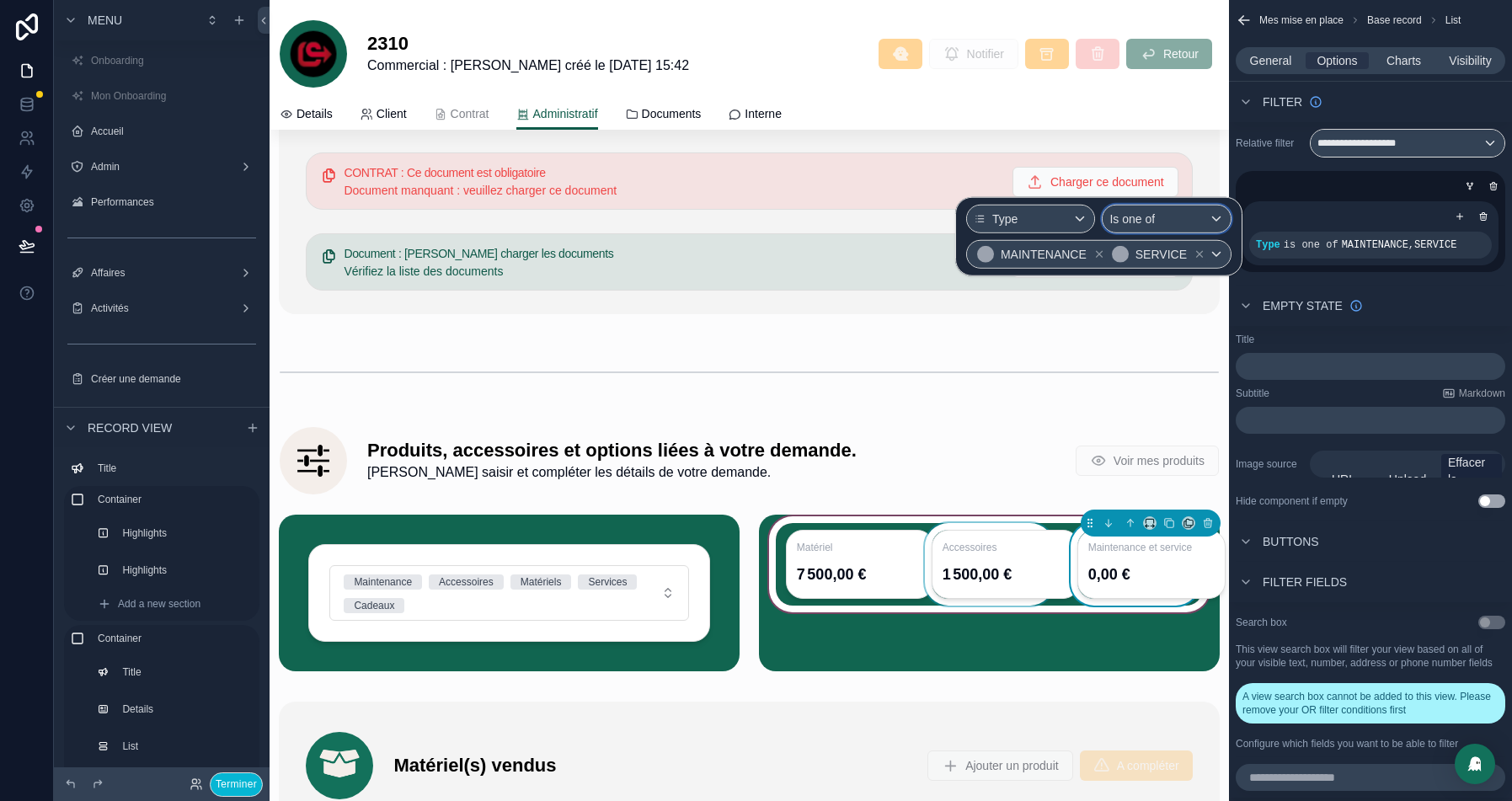
click at [1208, 215] on div "Is one of" at bounding box center [1167, 219] width 128 height 27
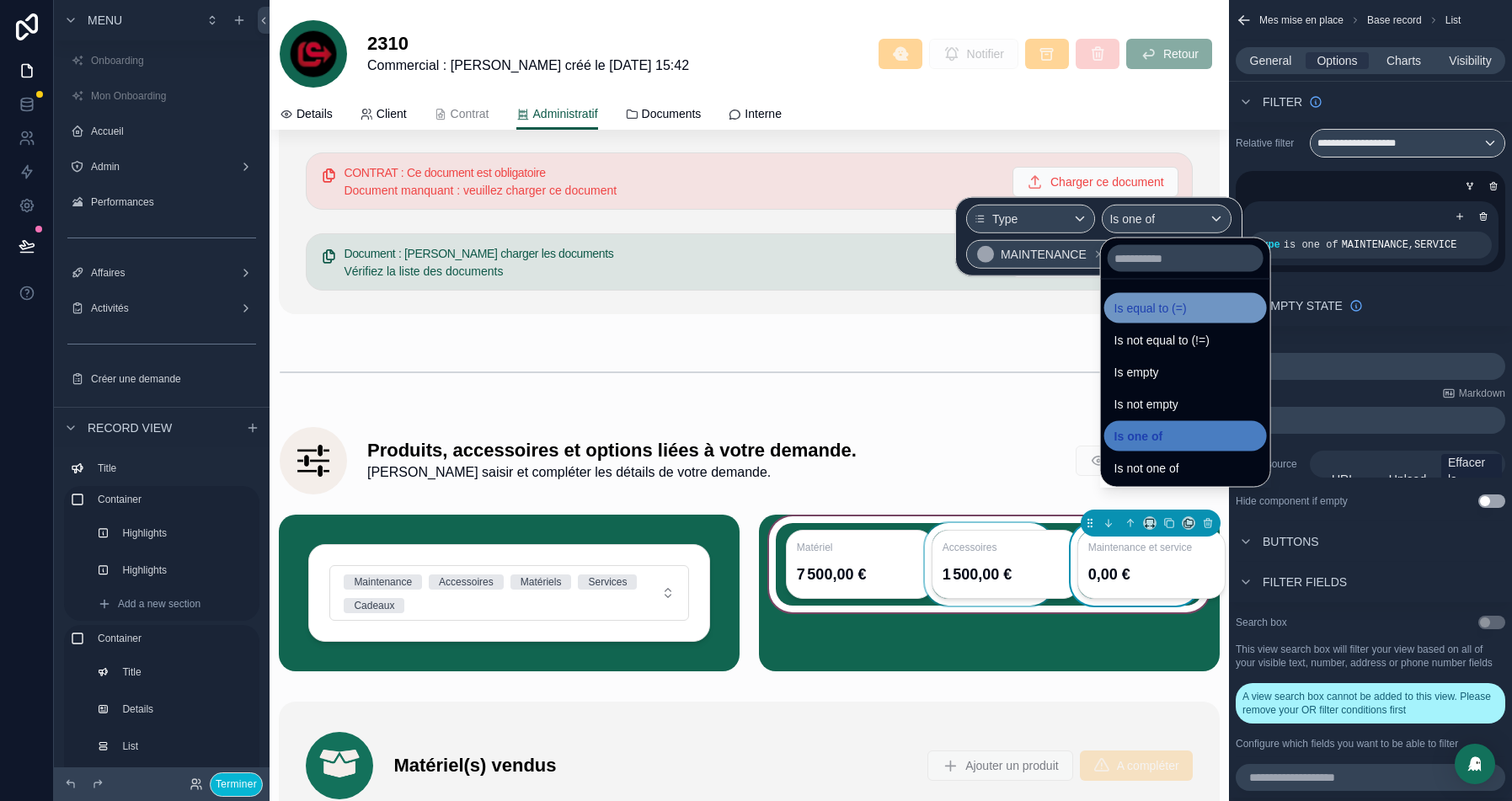
click at [1160, 303] on span "Is equal to (=)" at bounding box center [1151, 309] width 72 height 20
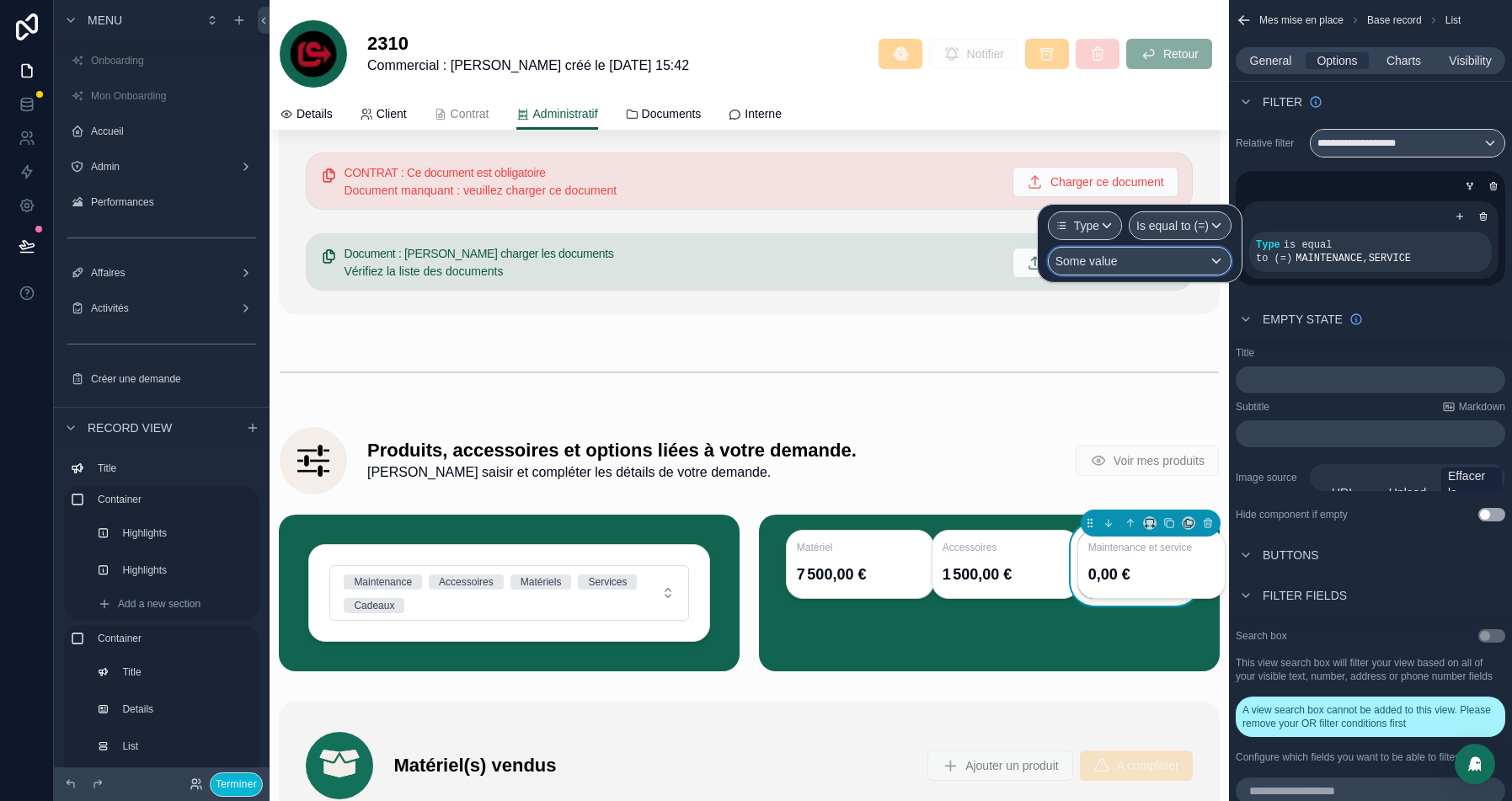
click at [1197, 258] on div "Some value" at bounding box center [1139, 262] width 182 height 27
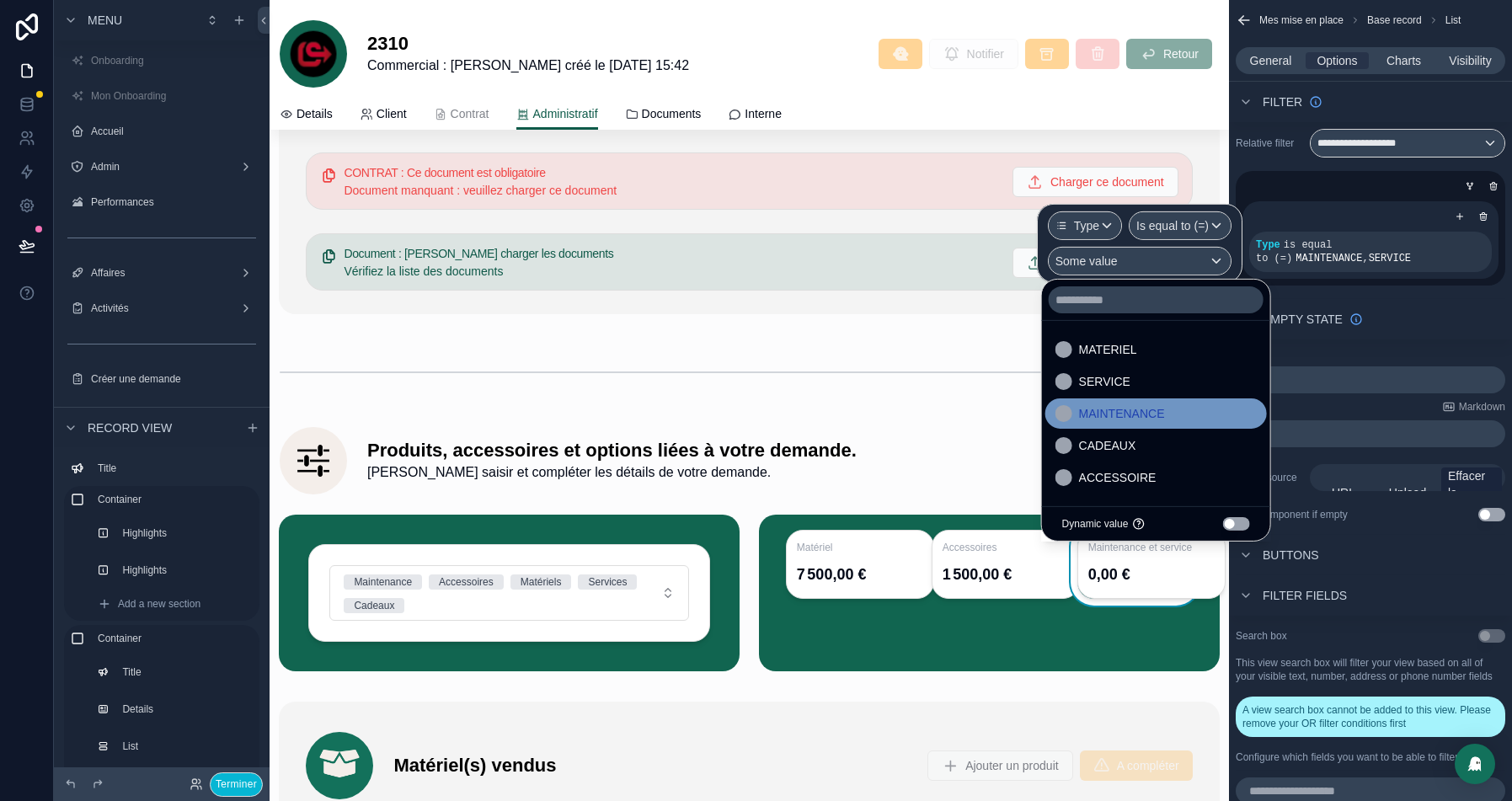
click at [1119, 409] on span "MAINTENANCE" at bounding box center [1122, 414] width 86 height 20
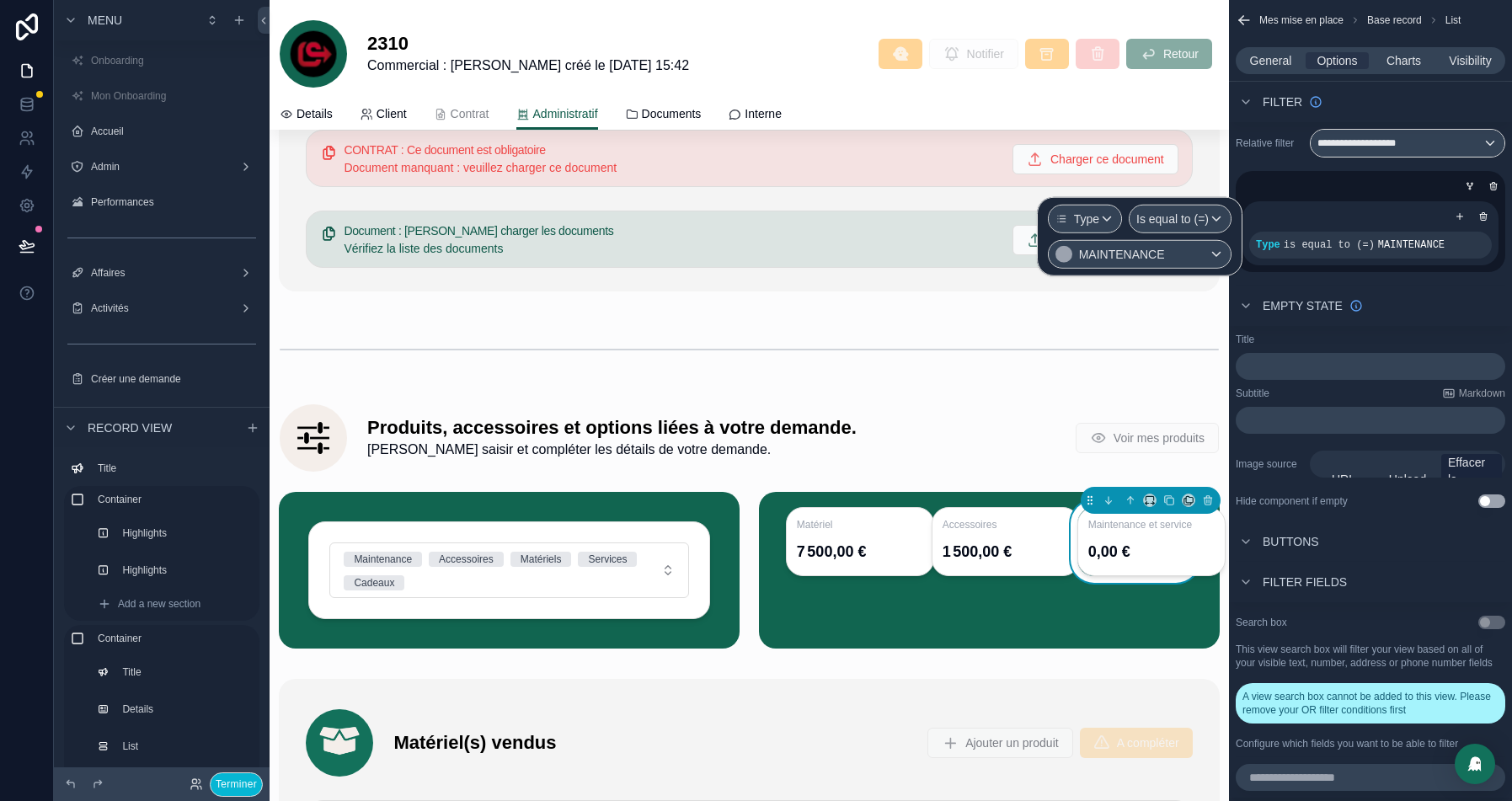
scroll to position [3829, 0]
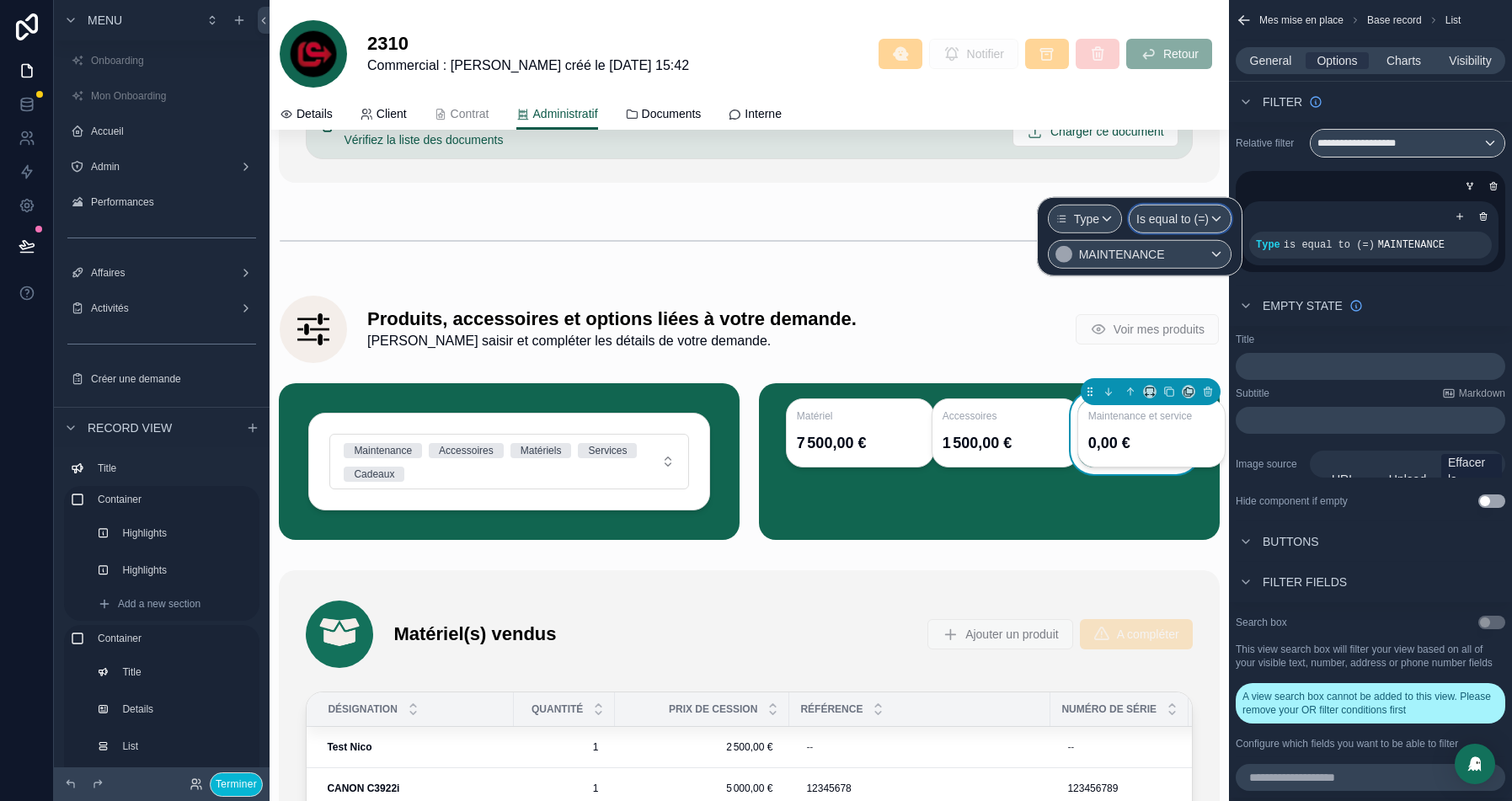
click at [1177, 215] on span "Is equal to (=)" at bounding box center [1173, 219] width 72 height 17
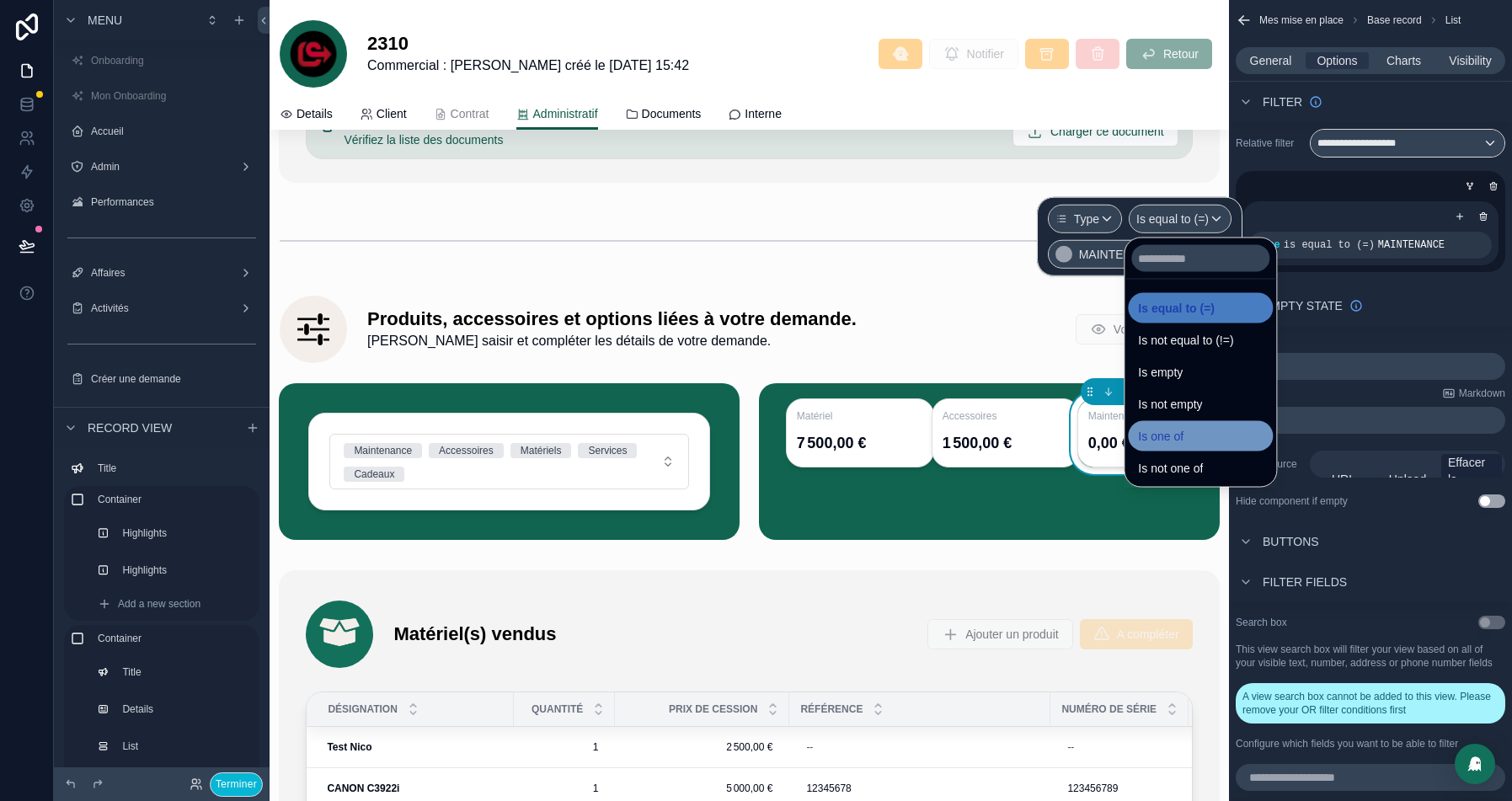
click at [1177, 440] on span "Is one of" at bounding box center [1161, 436] width 45 height 20
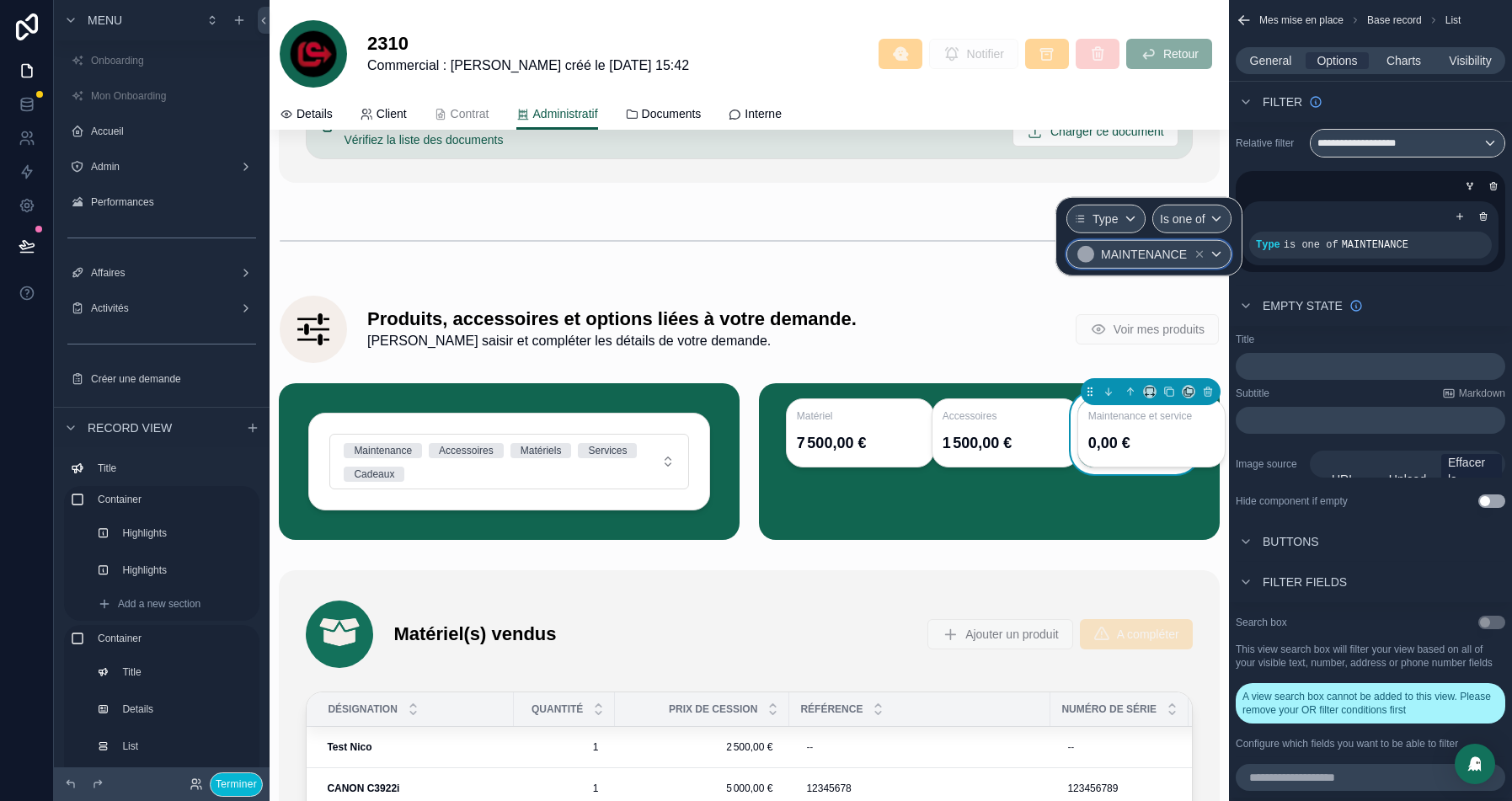
click at [1219, 249] on div "MAINTENANCE" at bounding box center [1149, 254] width 164 height 27
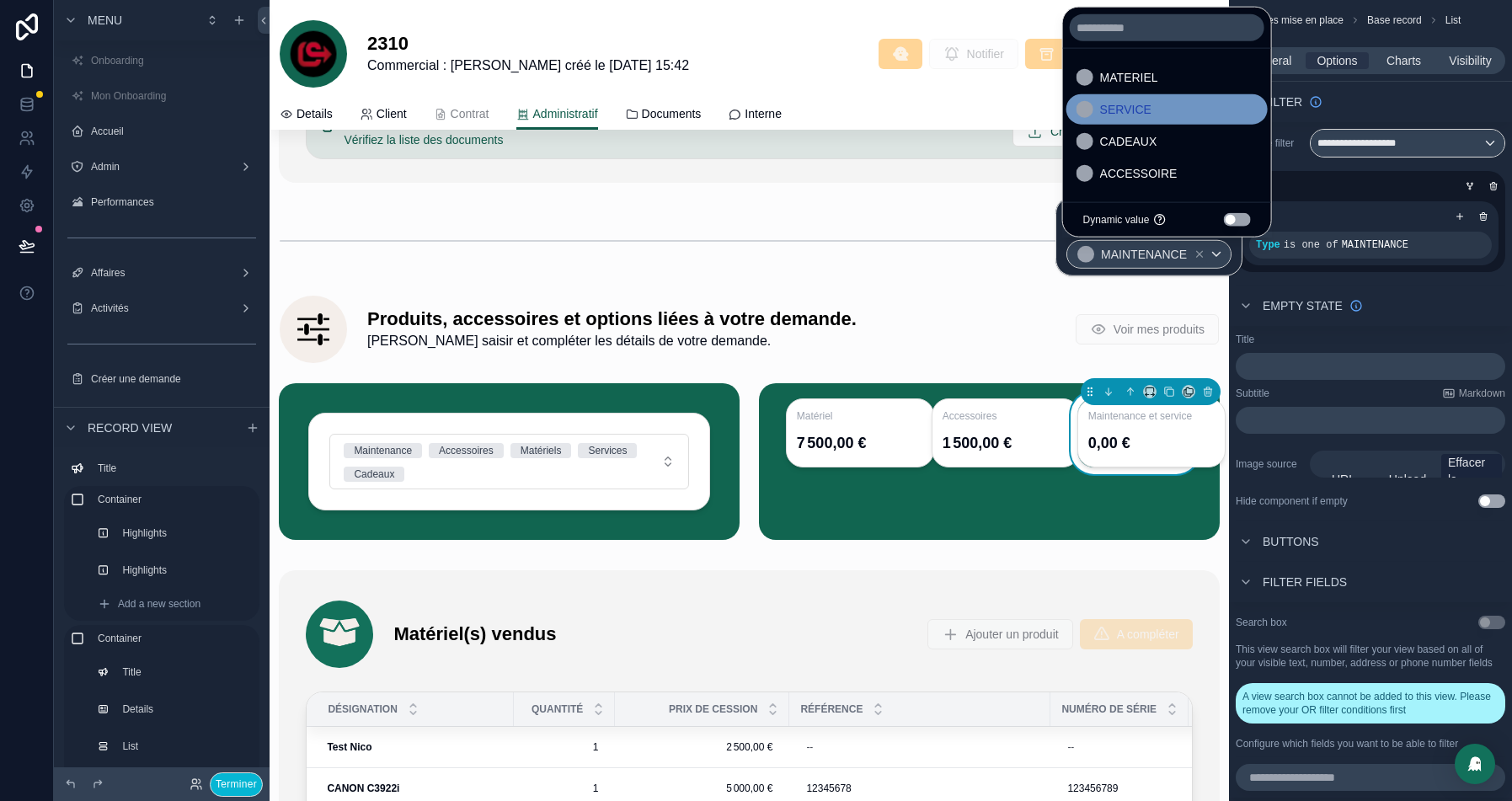
click at [1156, 112] on div "SERVICE" at bounding box center [1167, 110] width 181 height 20
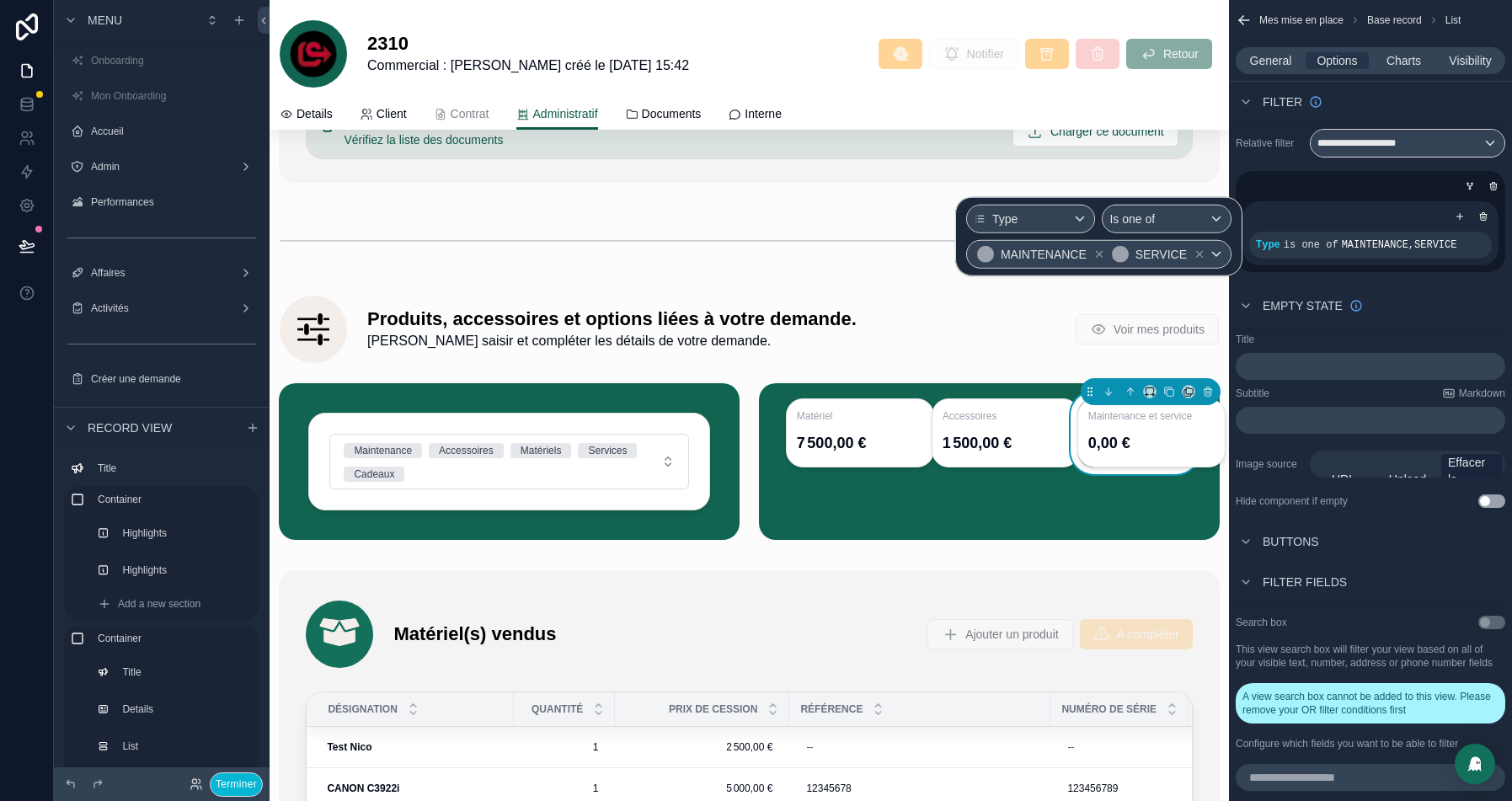
type input "*******"
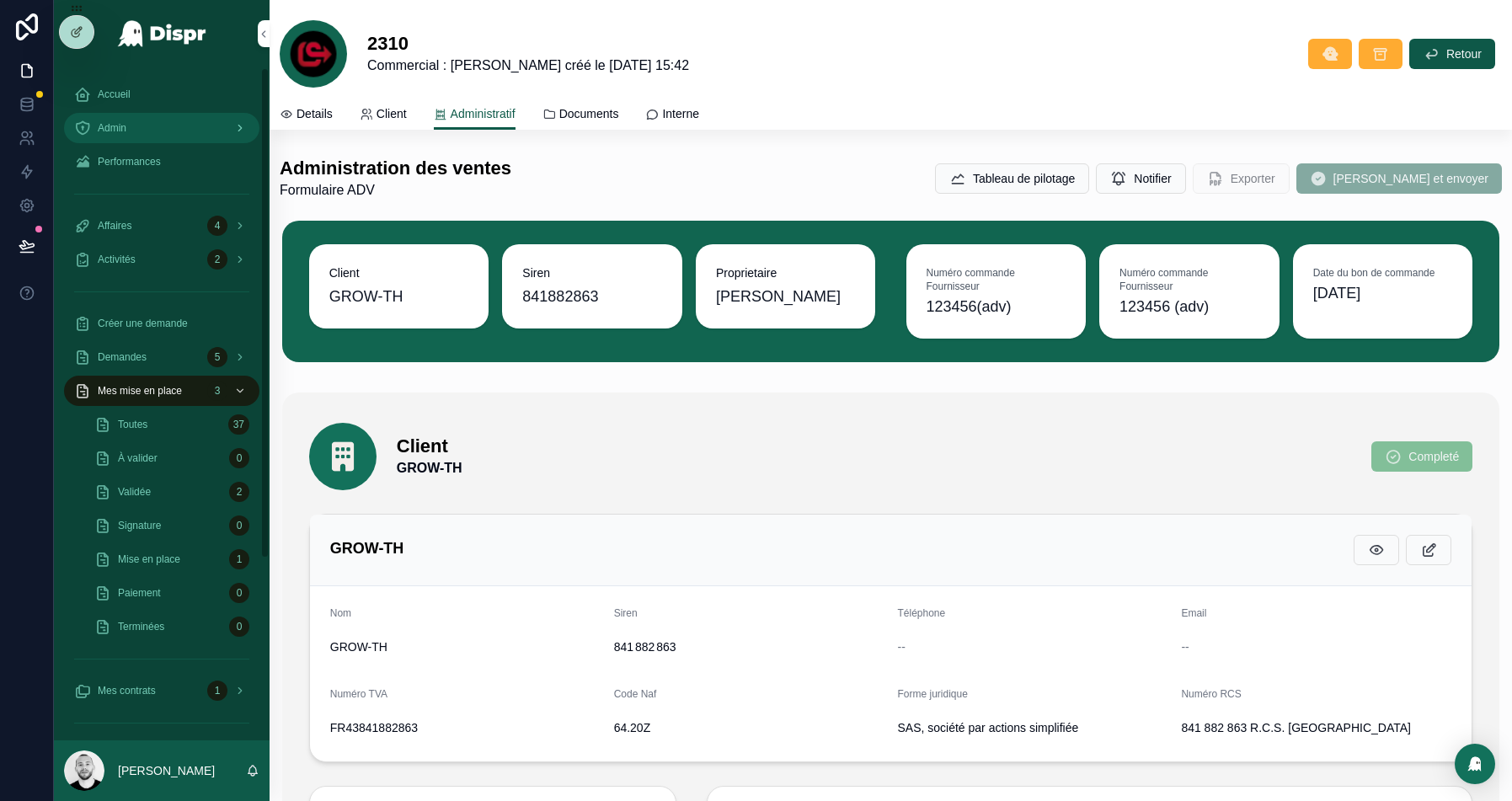
click at [127, 124] on span "Admin" at bounding box center [112, 128] width 29 height 14
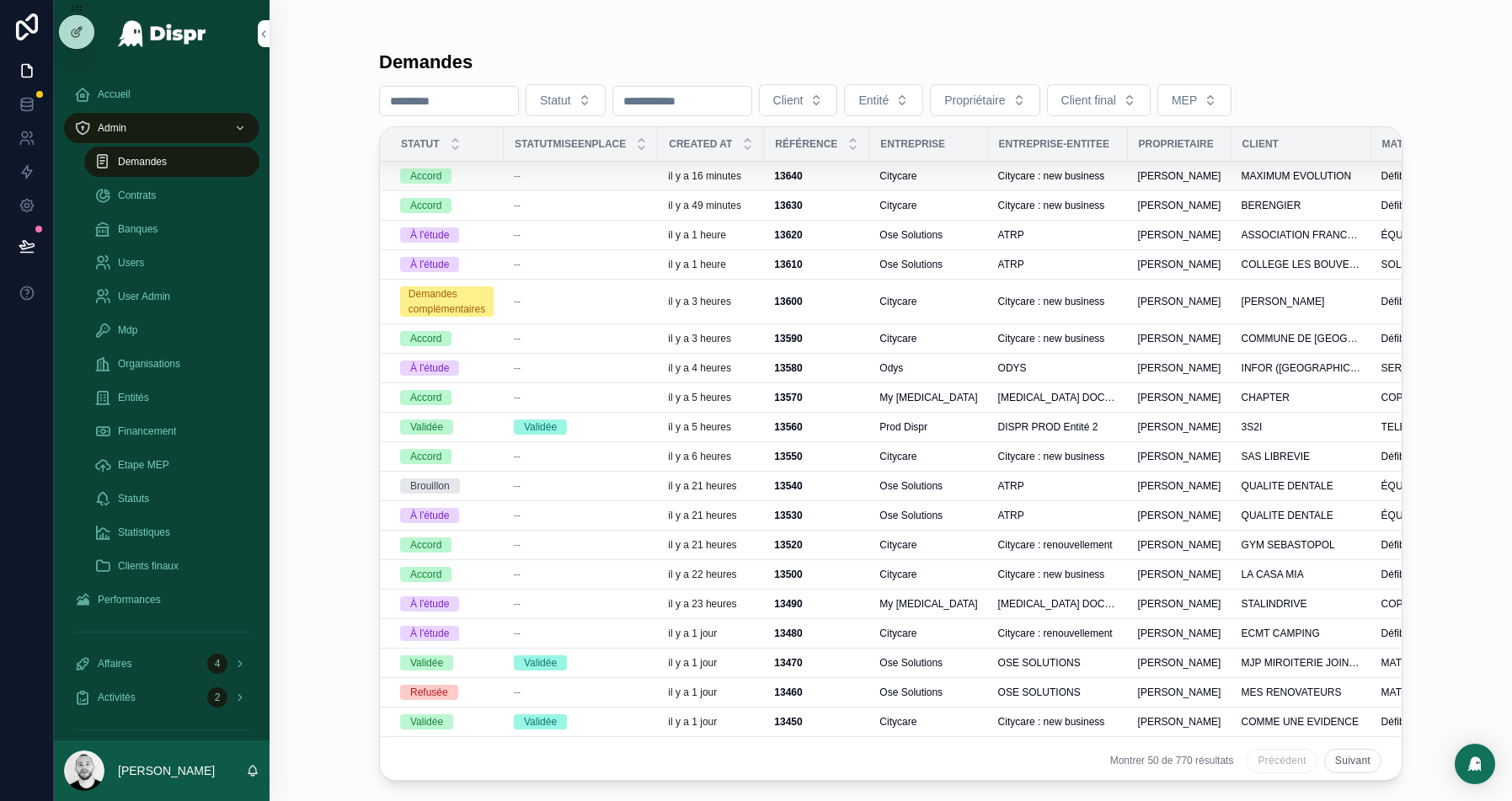
click at [545, 176] on div "--" at bounding box center [581, 176] width 134 height 14
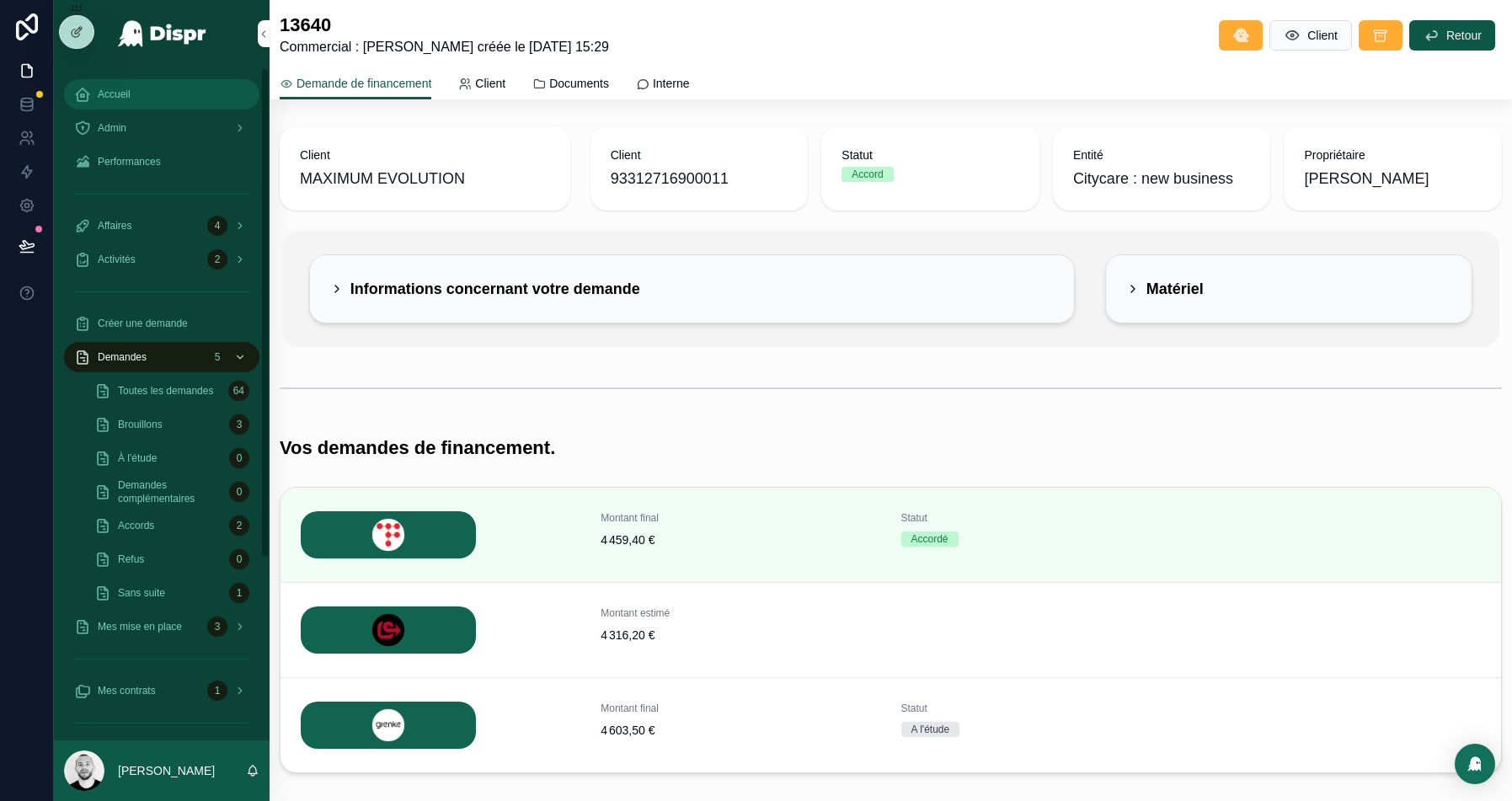
click at [138, 95] on div "Accueil" at bounding box center [162, 94] width 176 height 27
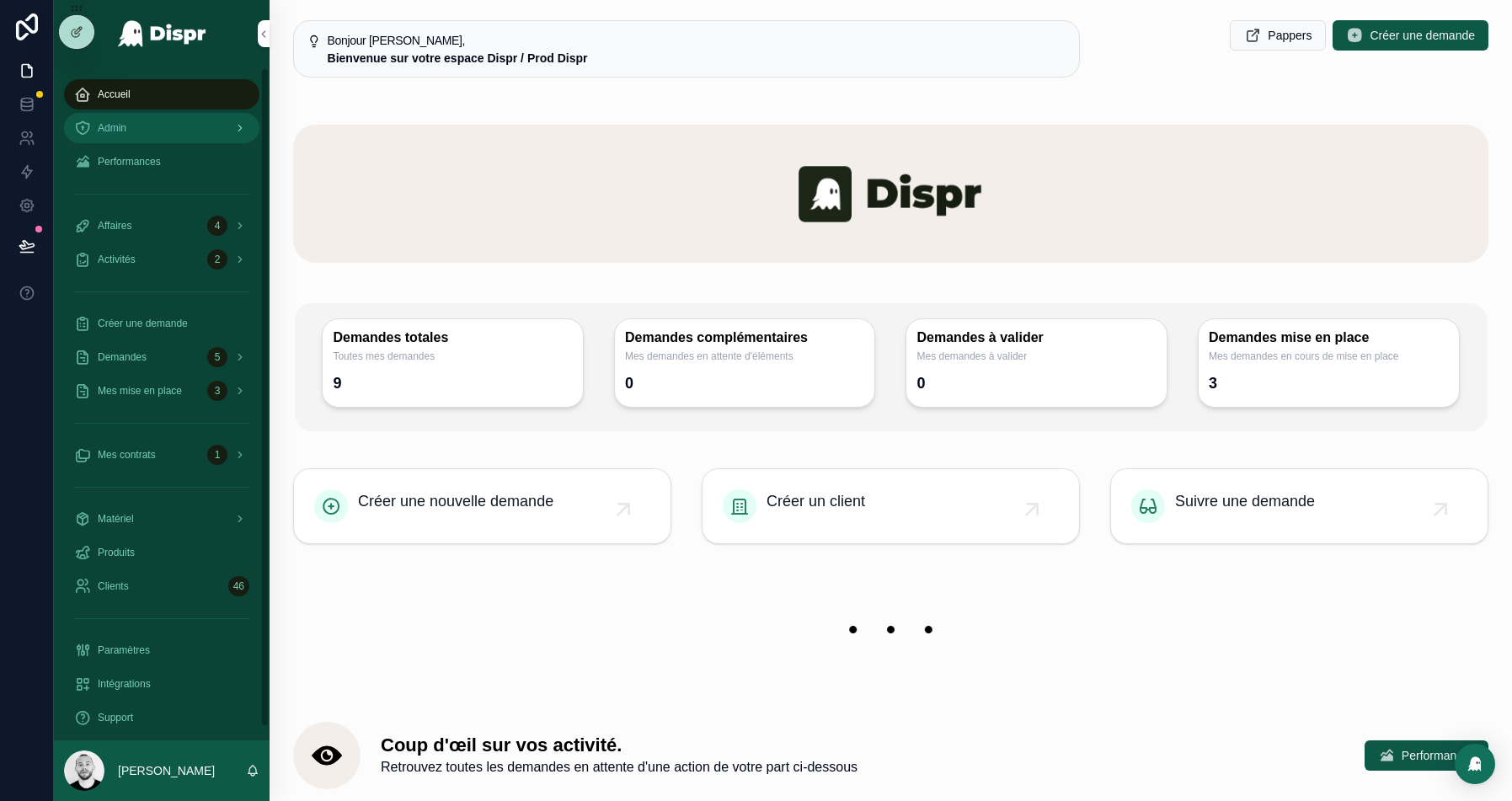
click at [138, 127] on div "Admin" at bounding box center [162, 129] width 176 height 27
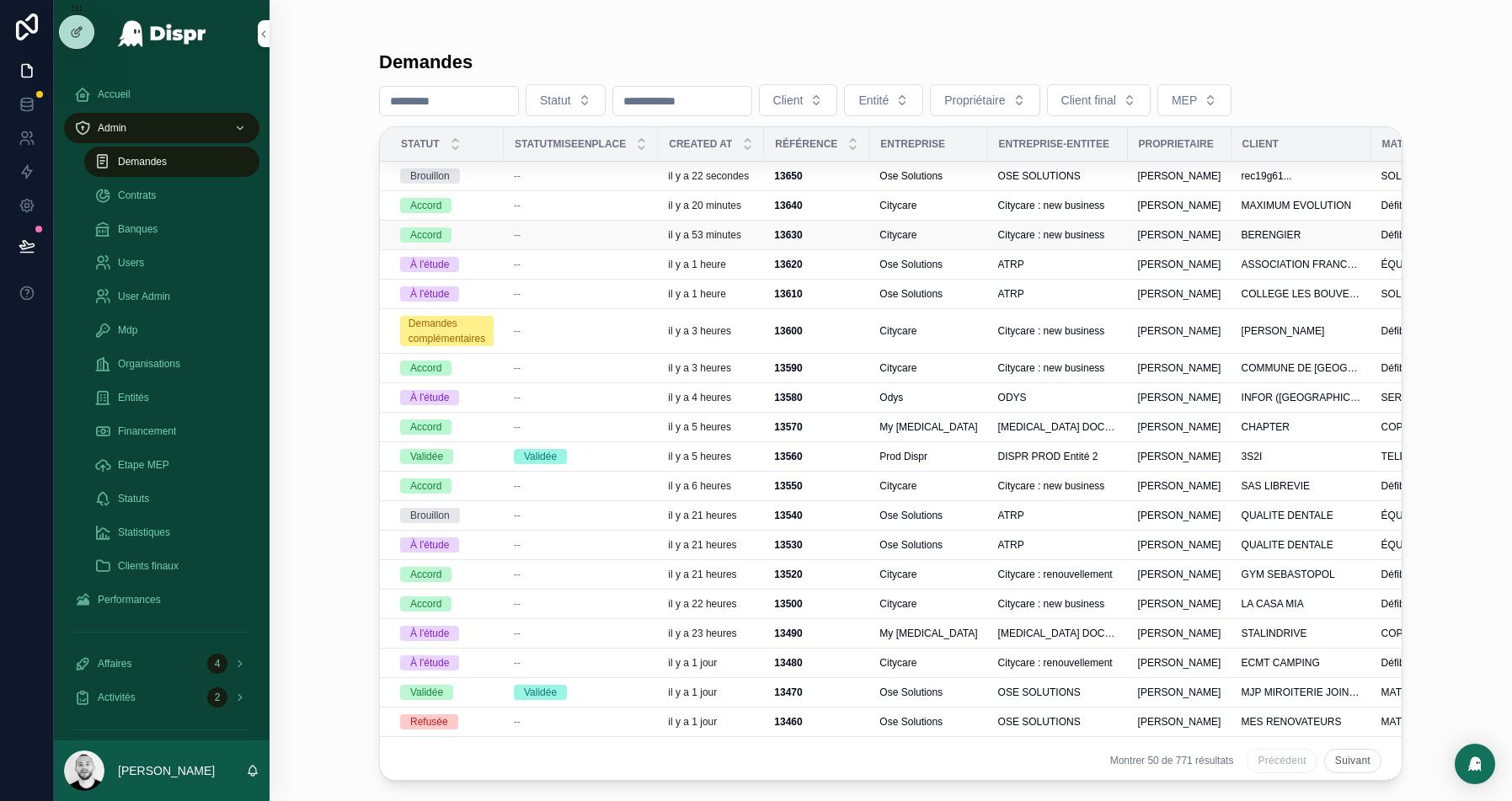
click at [547, 237] on div "--" at bounding box center [581, 234] width 134 height 14
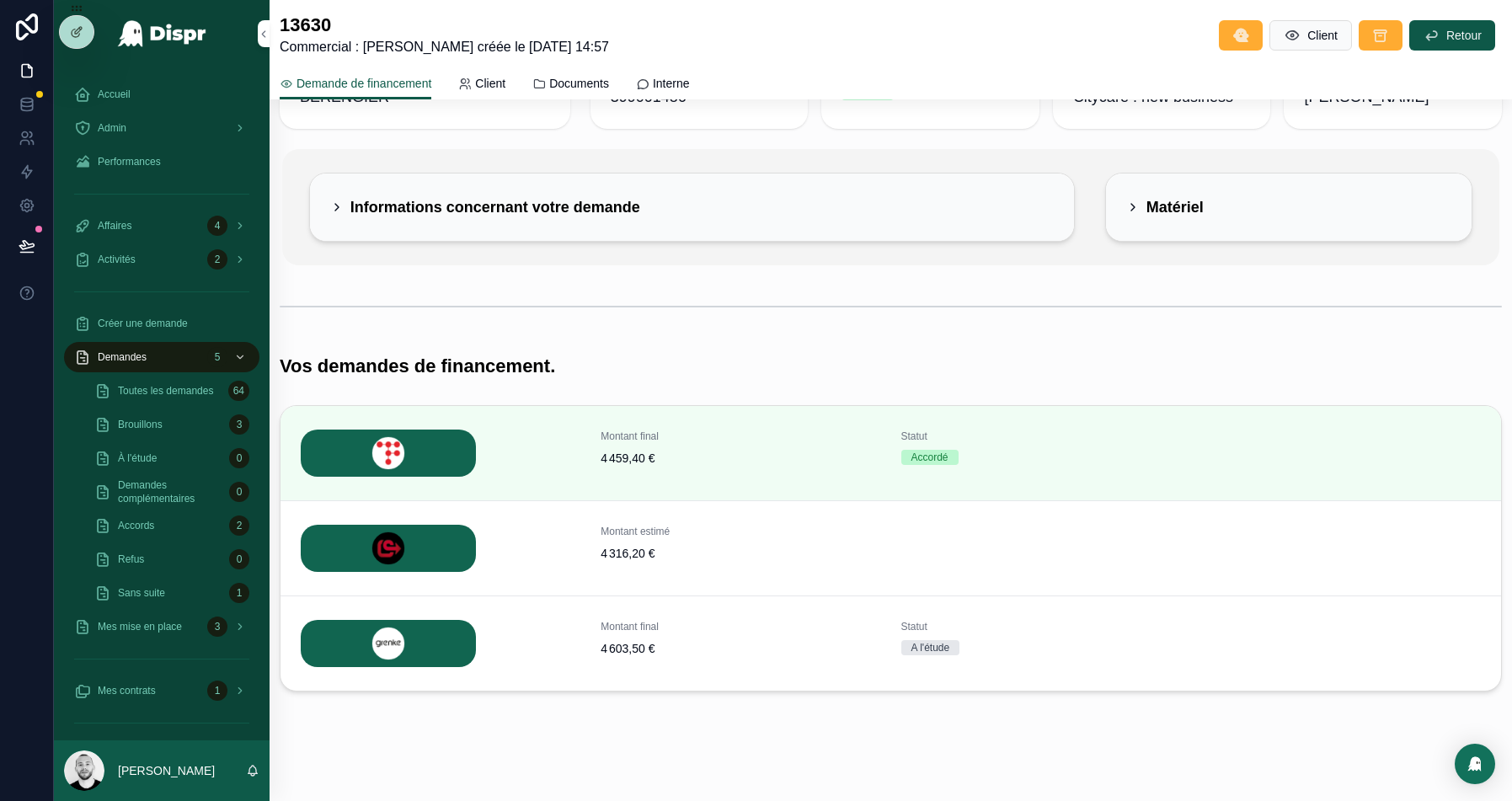
scroll to position [91, 0]
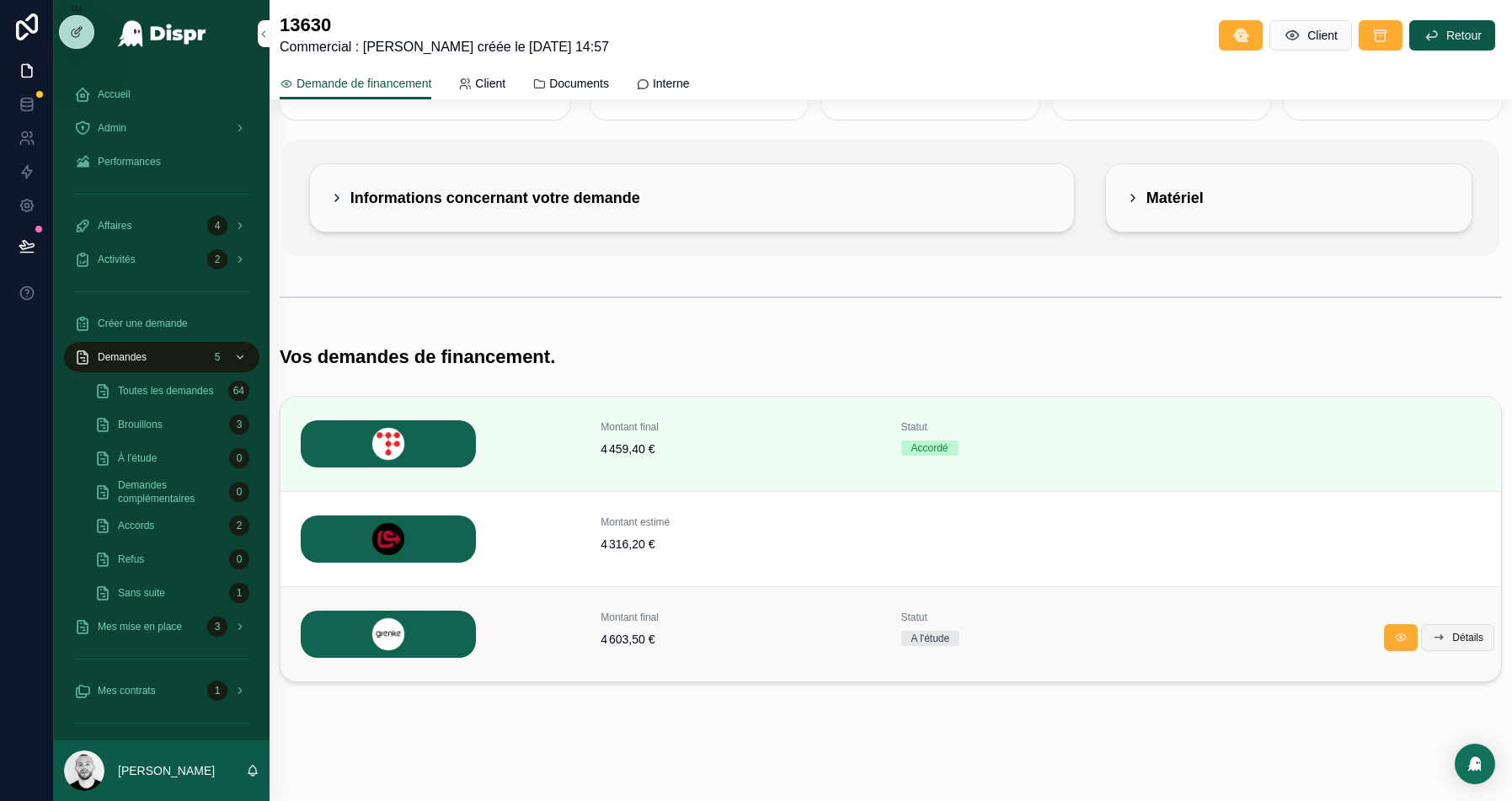
click at [1463, 636] on span "Détails" at bounding box center [1468, 637] width 31 height 14
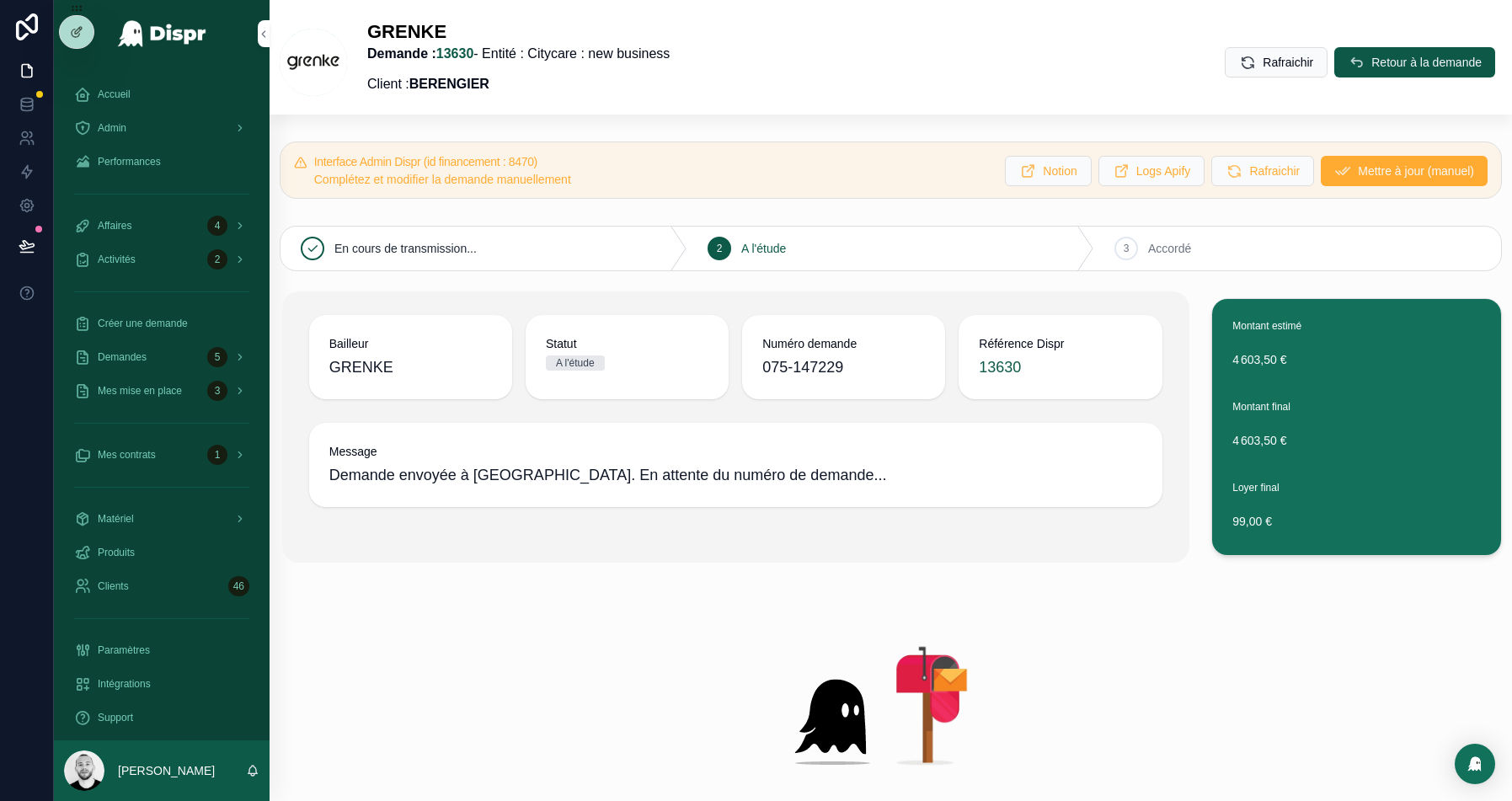
click at [562, 160] on h5 "Interface Admin Dispr (id financement : 8470)" at bounding box center [653, 161] width 679 height 12
copy h5 "8470"
click at [1389, 55] on span "Retour à la demande" at bounding box center [1427, 62] width 110 height 17
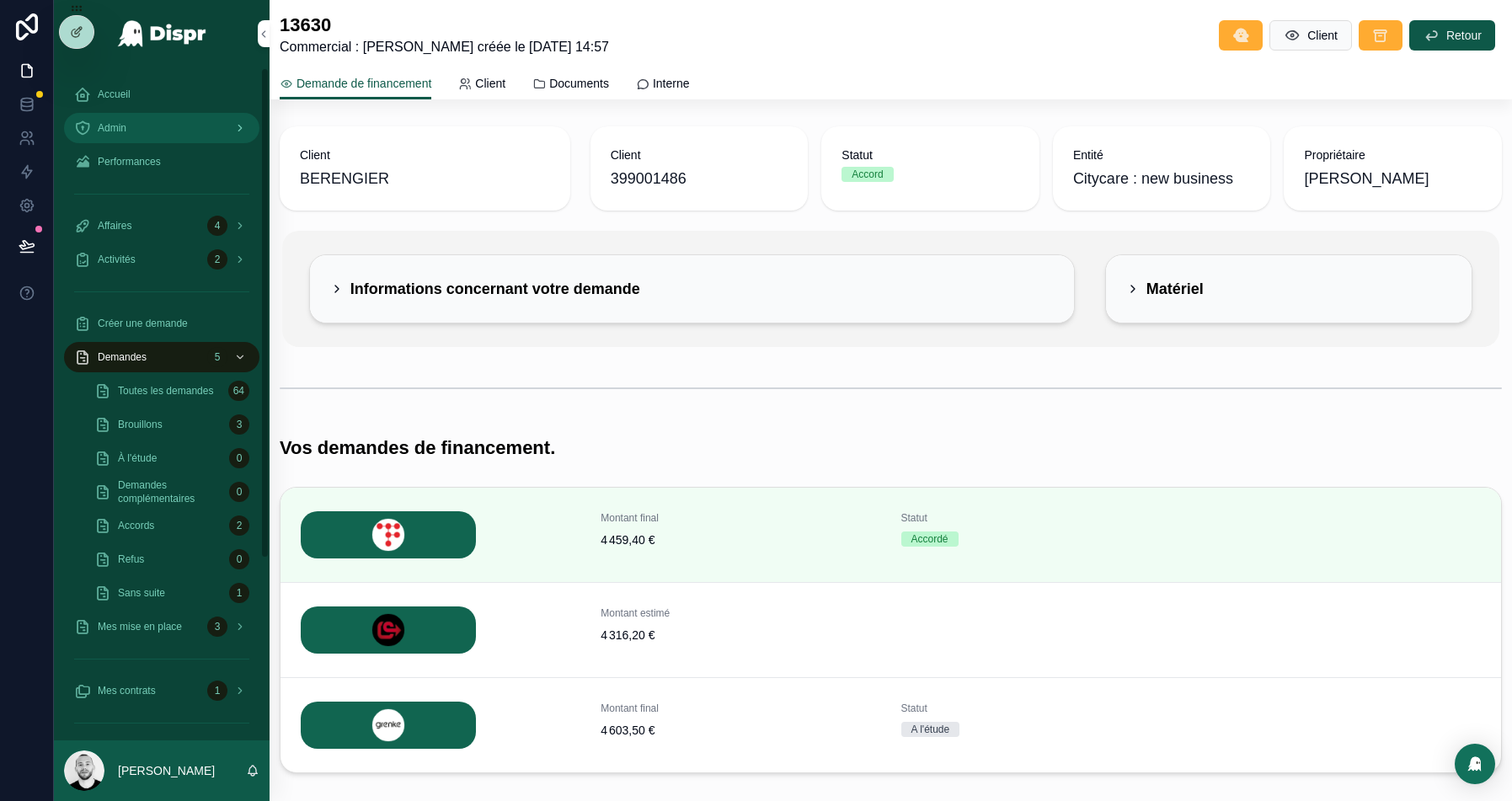
click at [170, 130] on div "Admin" at bounding box center [162, 129] width 176 height 27
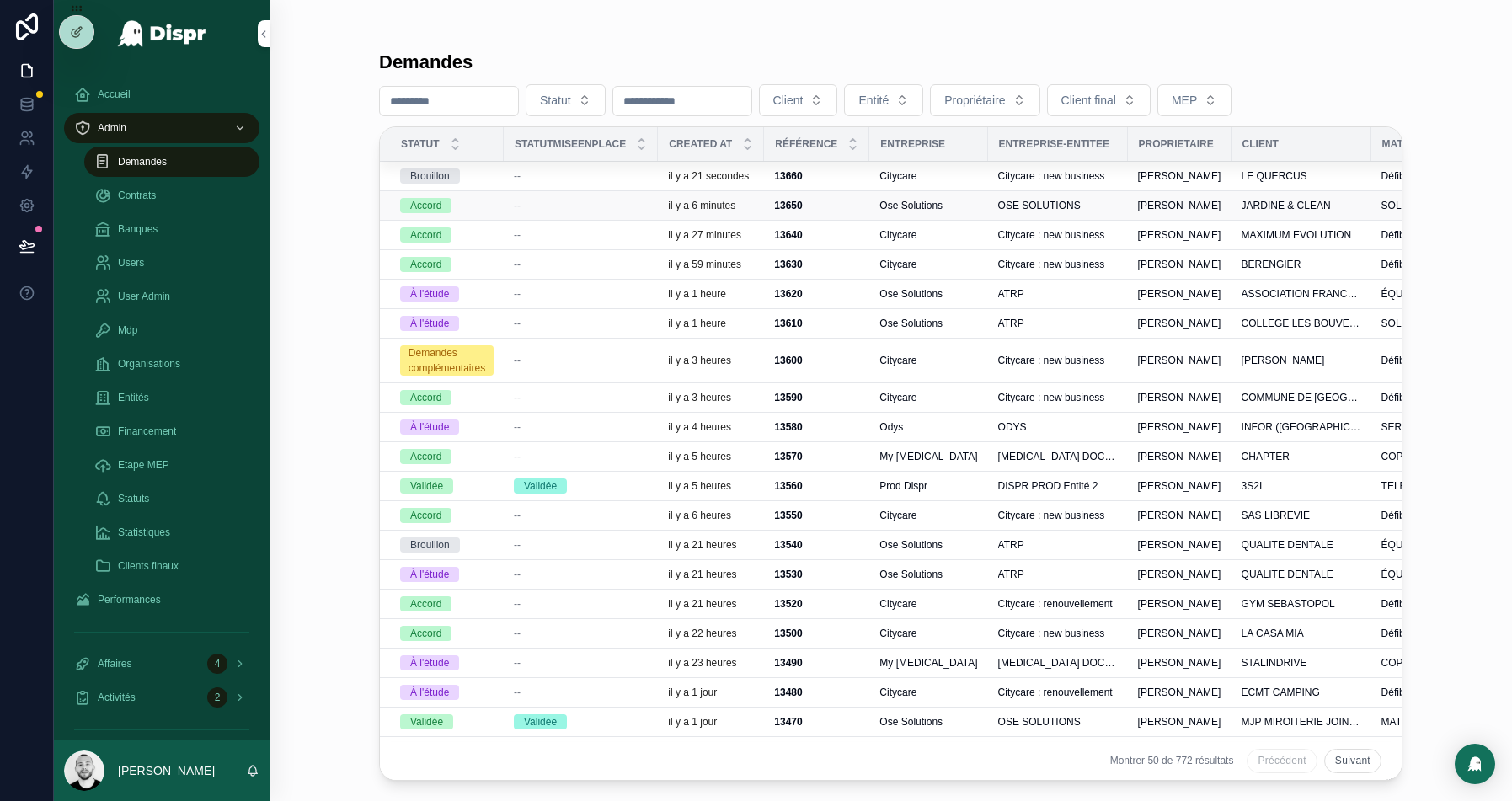
click at [599, 202] on div "--" at bounding box center [581, 205] width 134 height 14
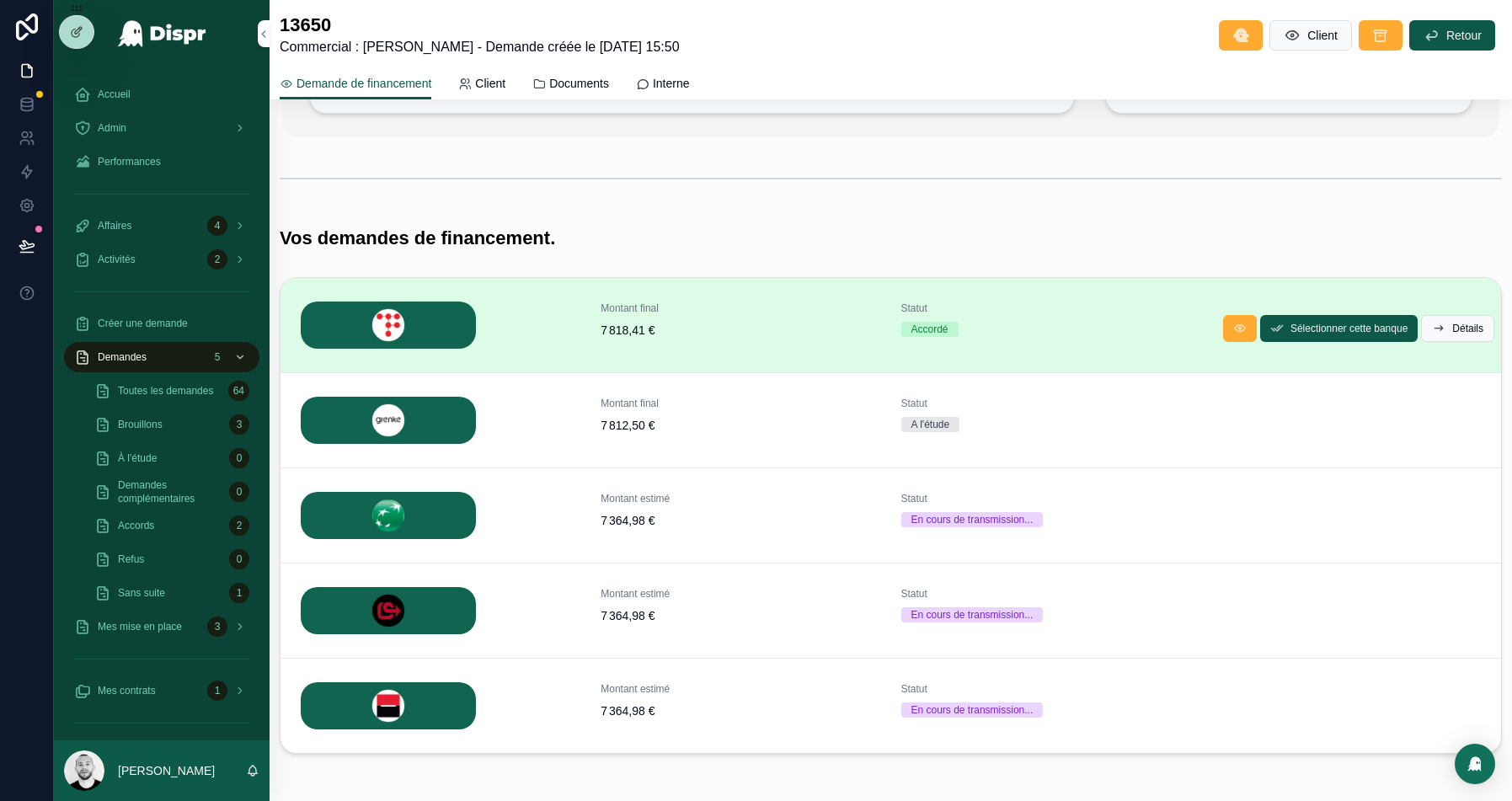
scroll to position [281, 0]
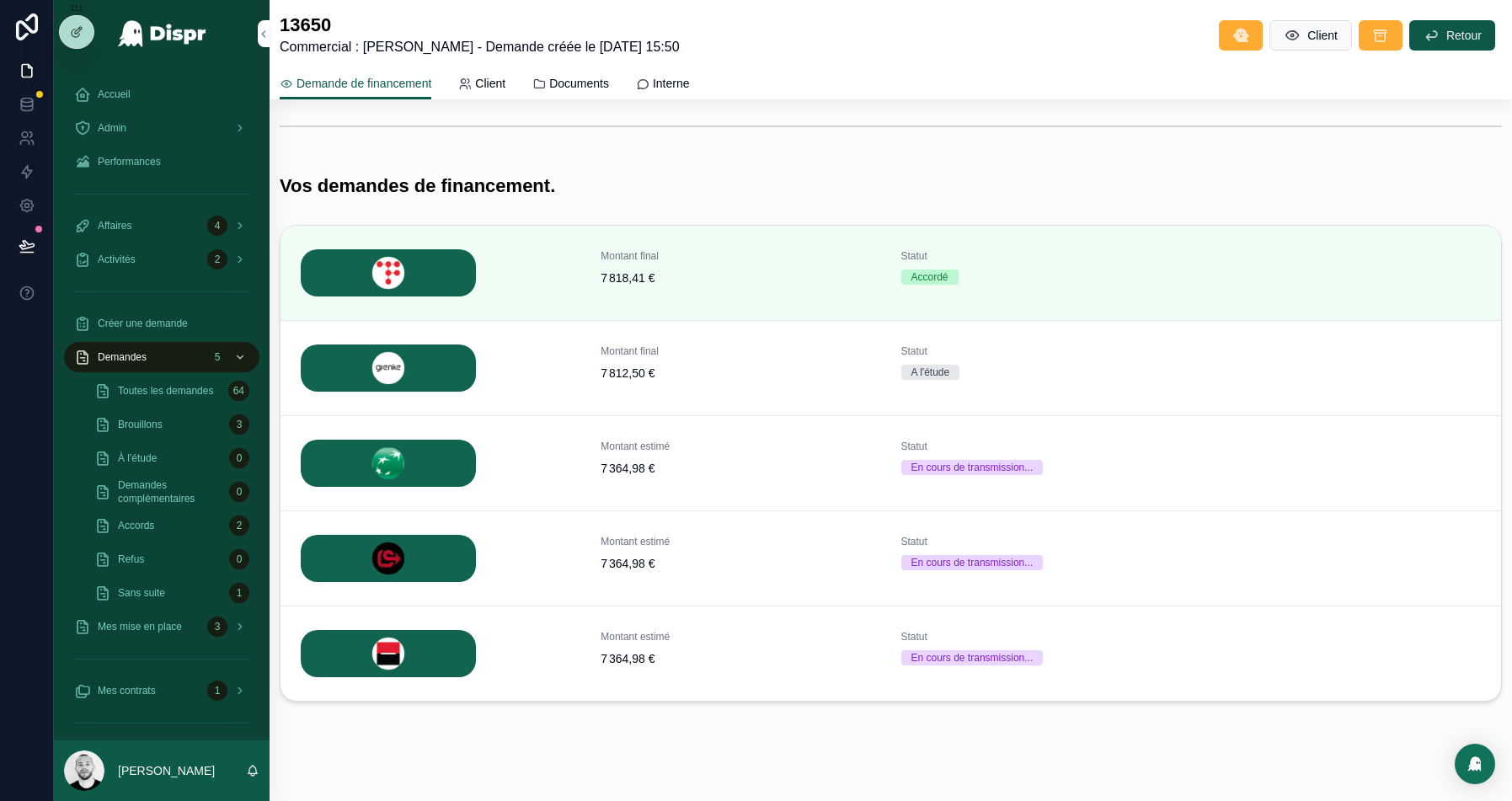
scroll to position [281, 0]
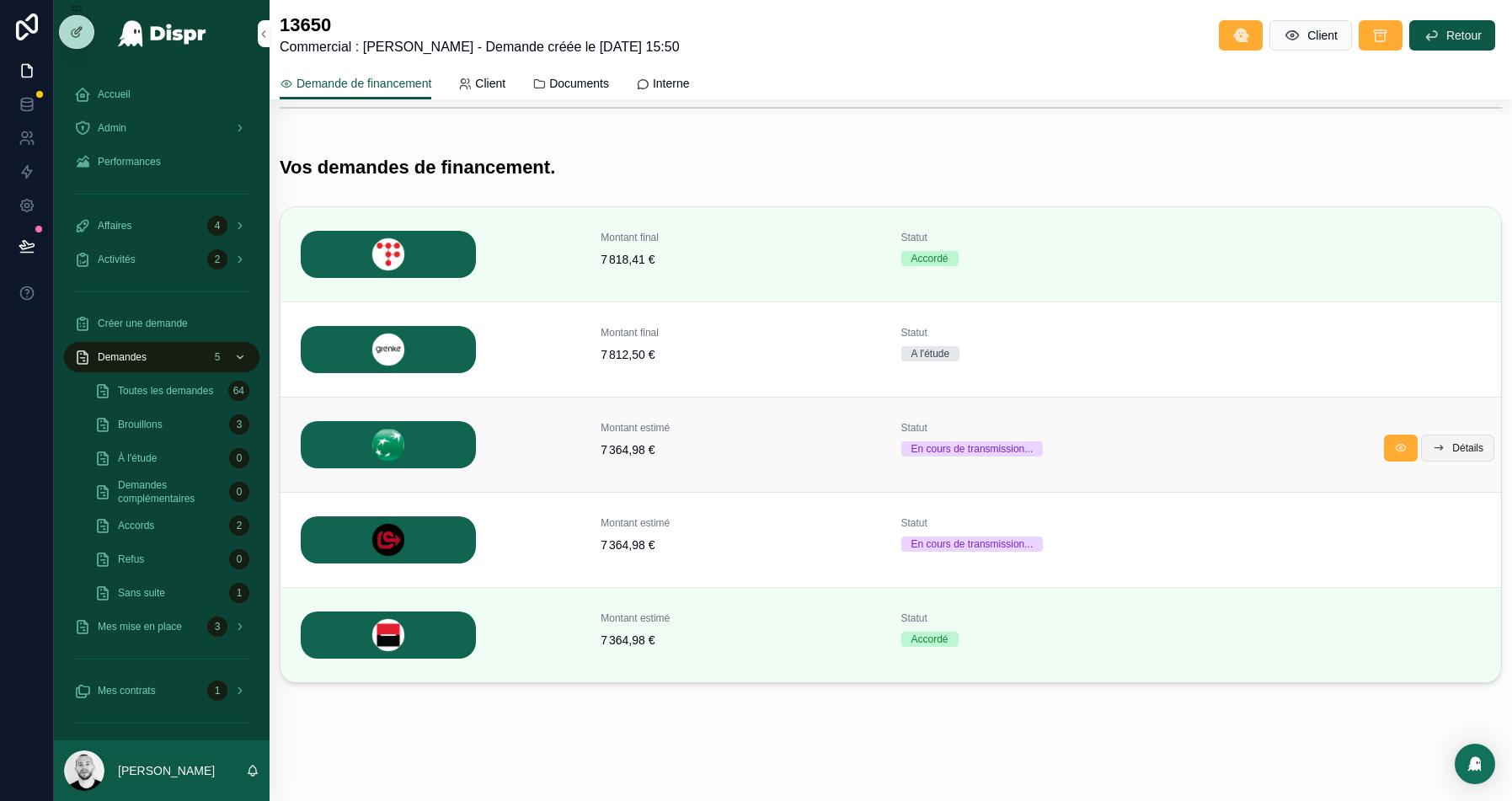
click at [1458, 443] on span "Détails" at bounding box center [1468, 448] width 31 height 14
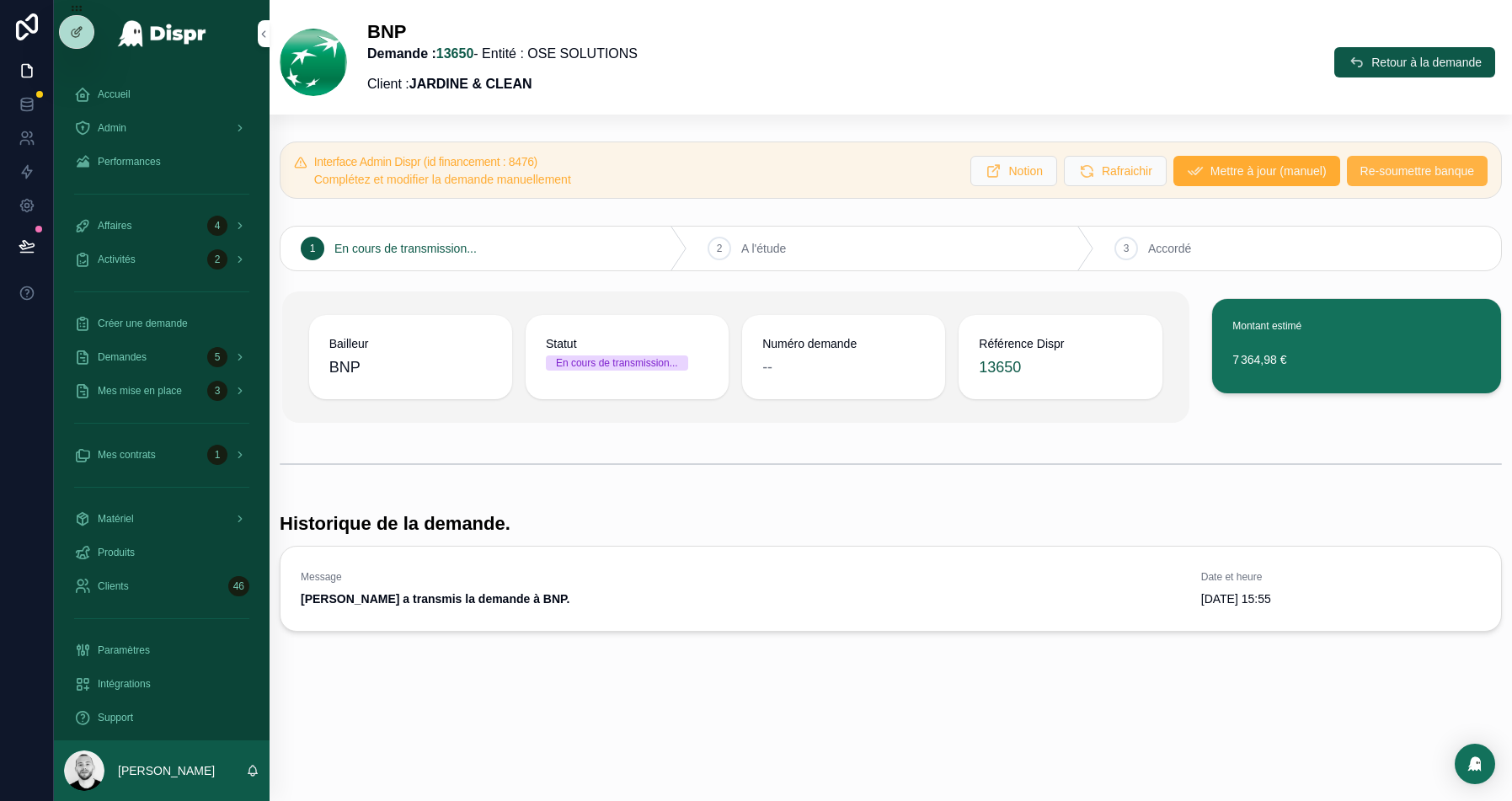
click at [1400, 172] on span "Re-soumettre banque" at bounding box center [1418, 171] width 114 height 17
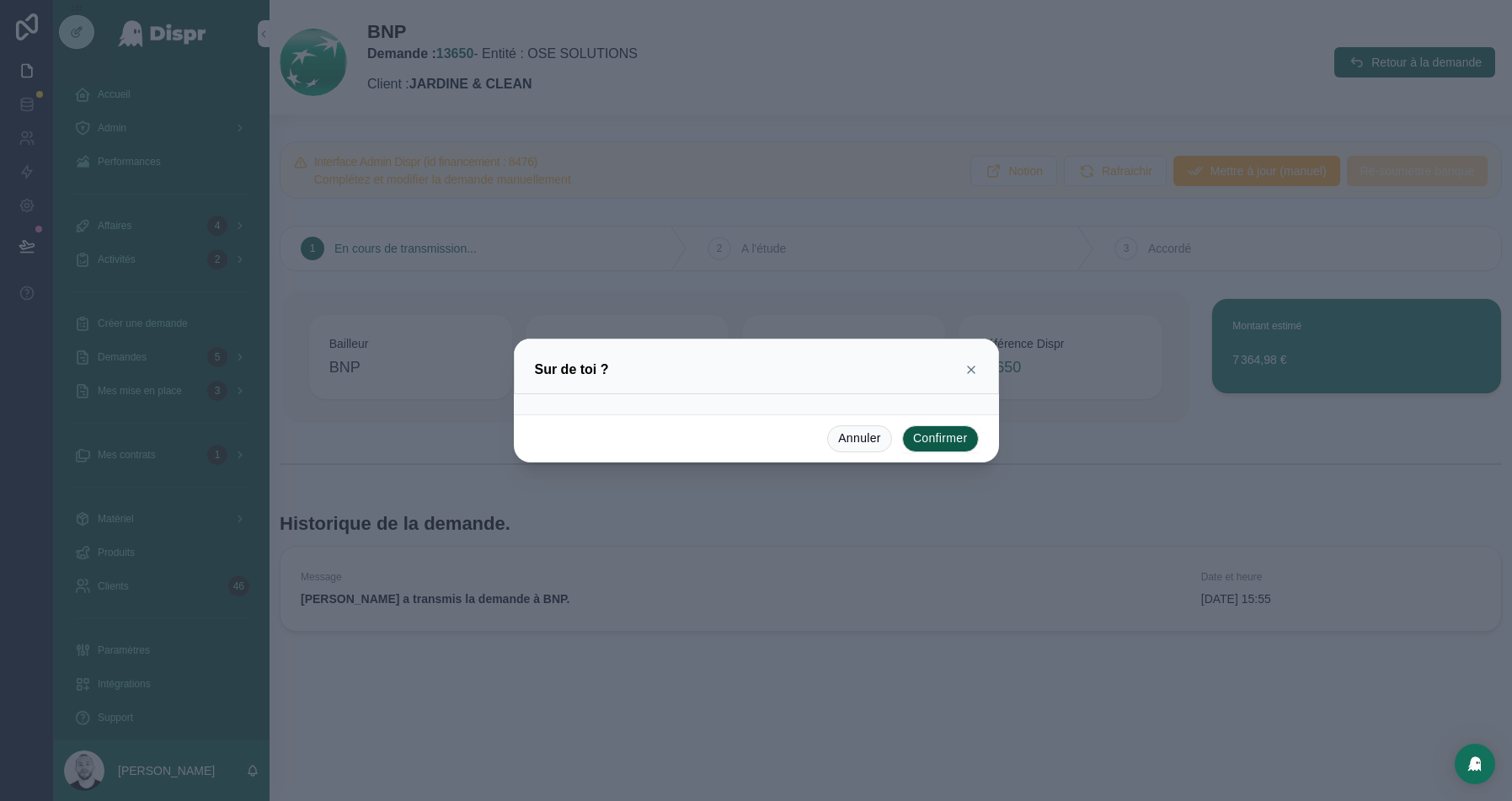
click at [931, 442] on button "Confirmer" at bounding box center [940, 439] width 77 height 27
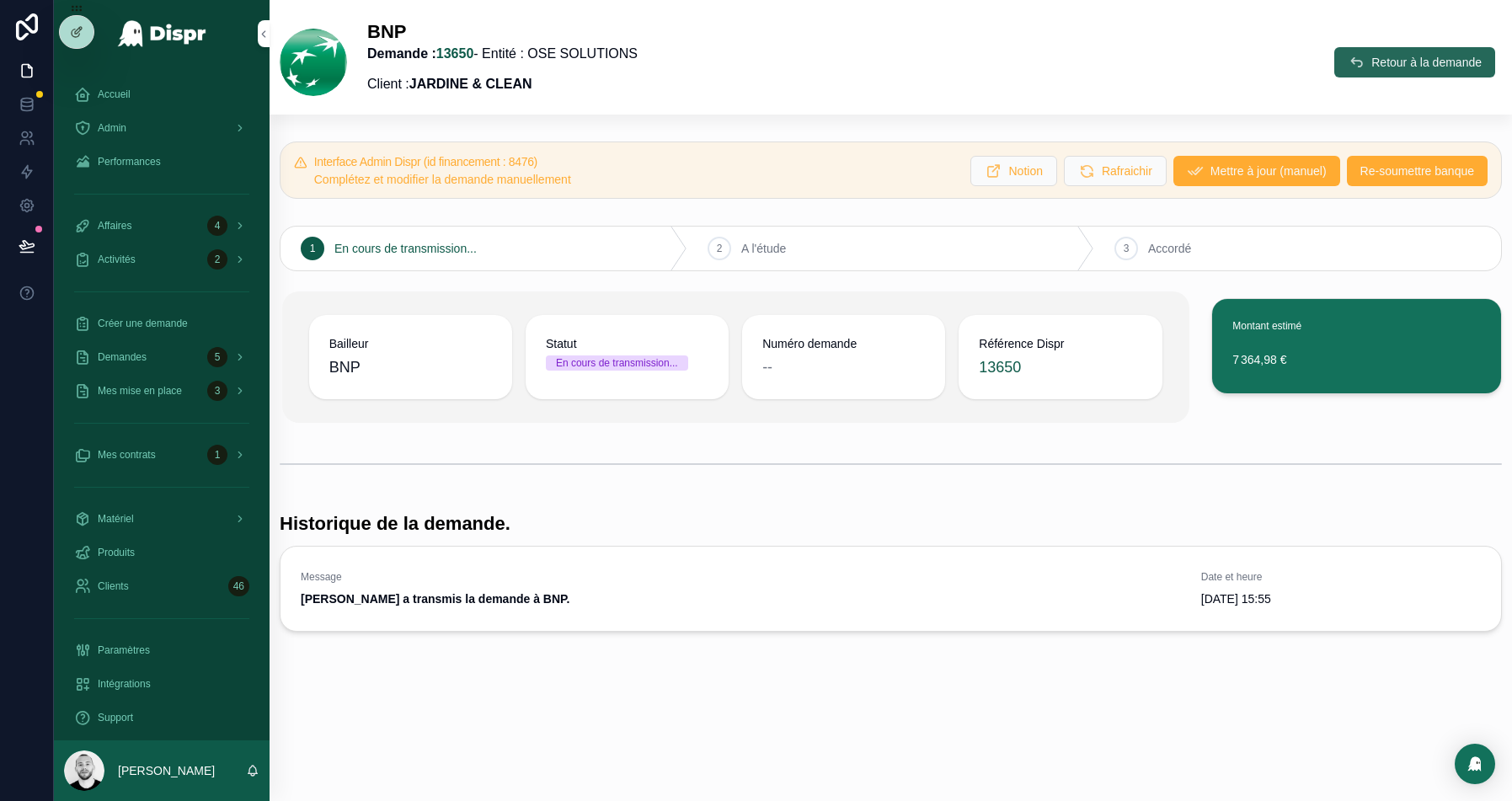
click at [1377, 62] on span "Retour à la demande" at bounding box center [1427, 62] width 110 height 17
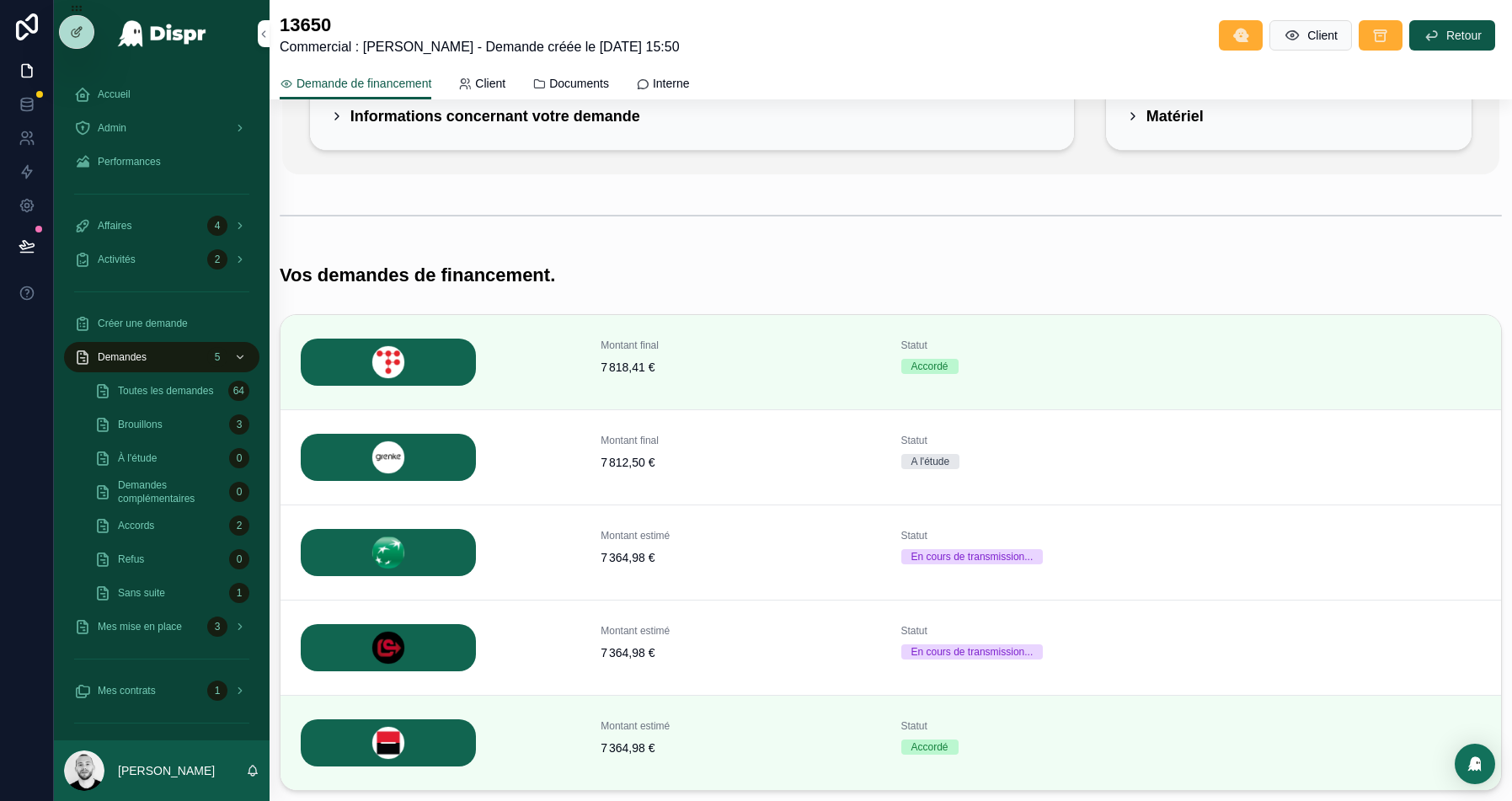
scroll to position [281, 0]
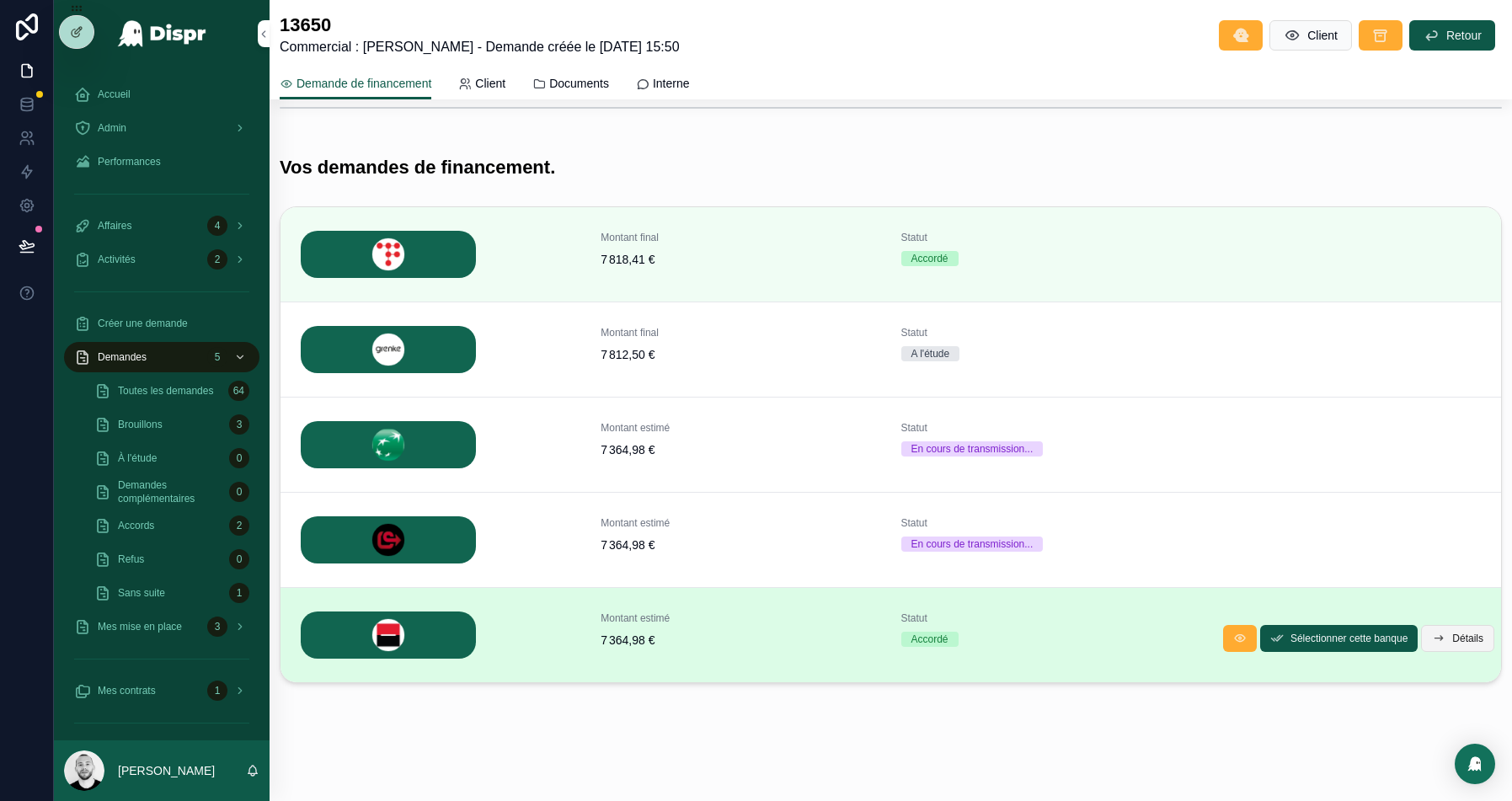
click at [1443, 630] on button "Détails" at bounding box center [1458, 639] width 73 height 27
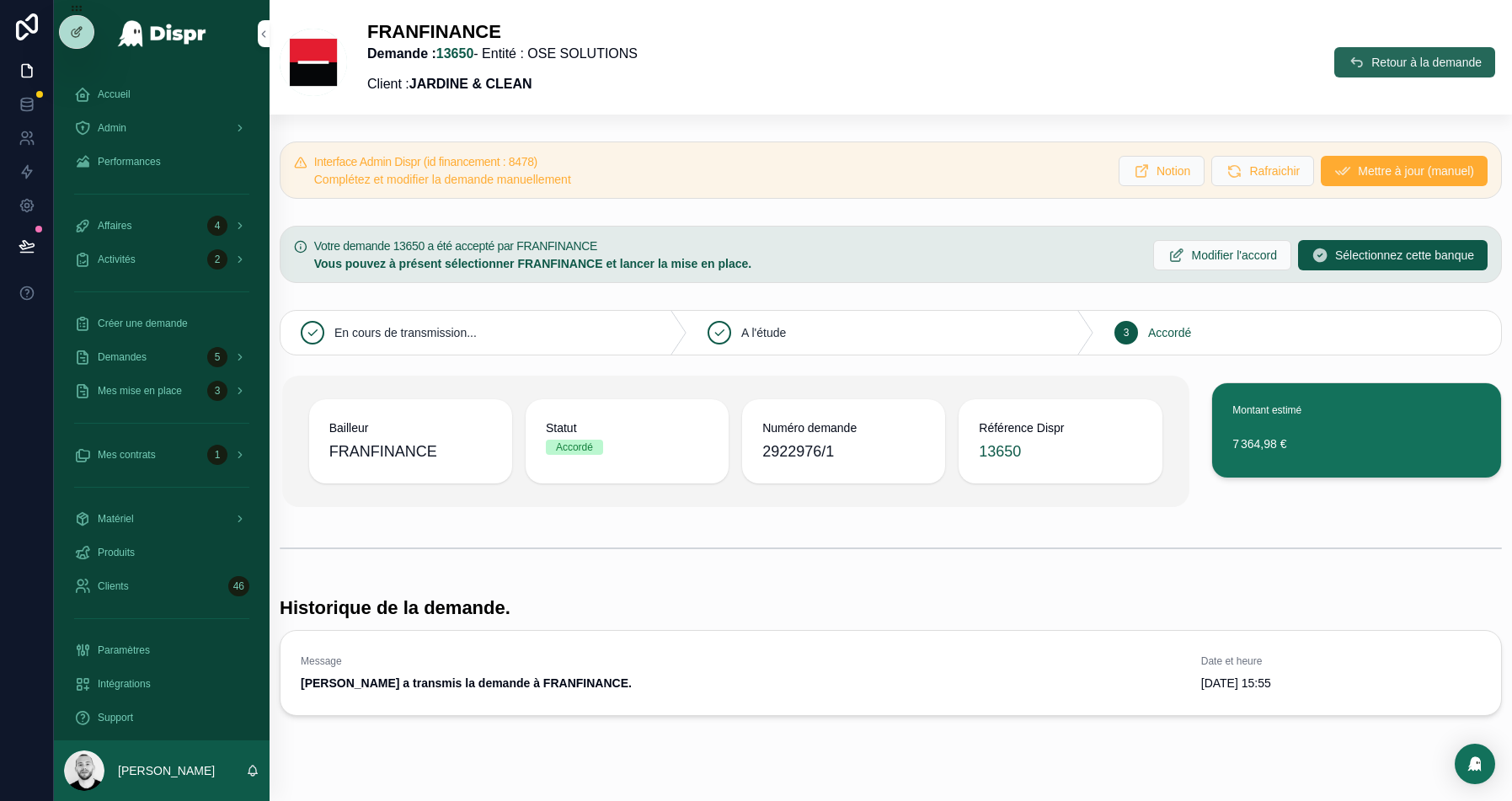
click at [1372, 67] on span "Retour à la demande" at bounding box center [1427, 62] width 110 height 17
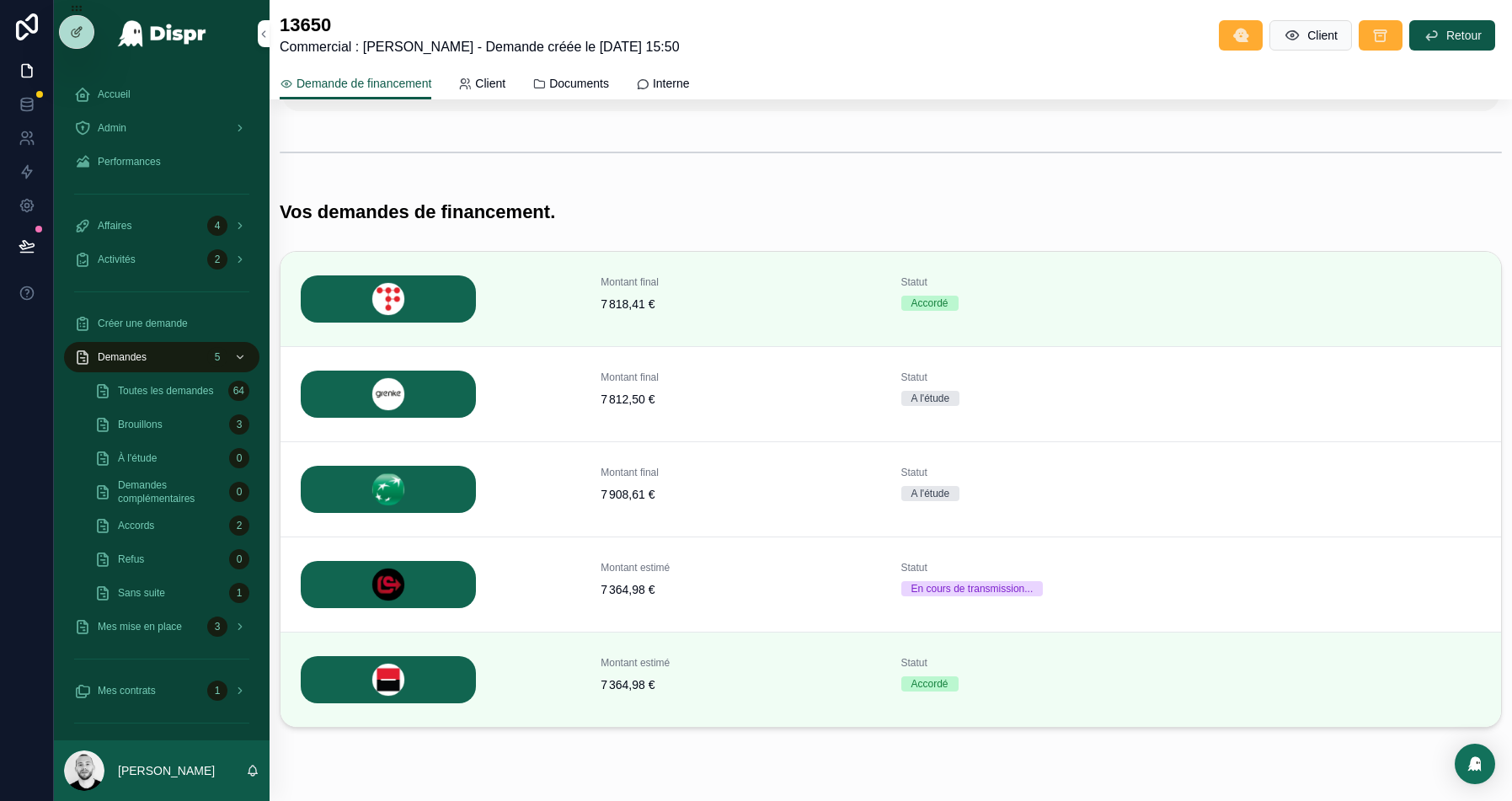
scroll to position [223, 0]
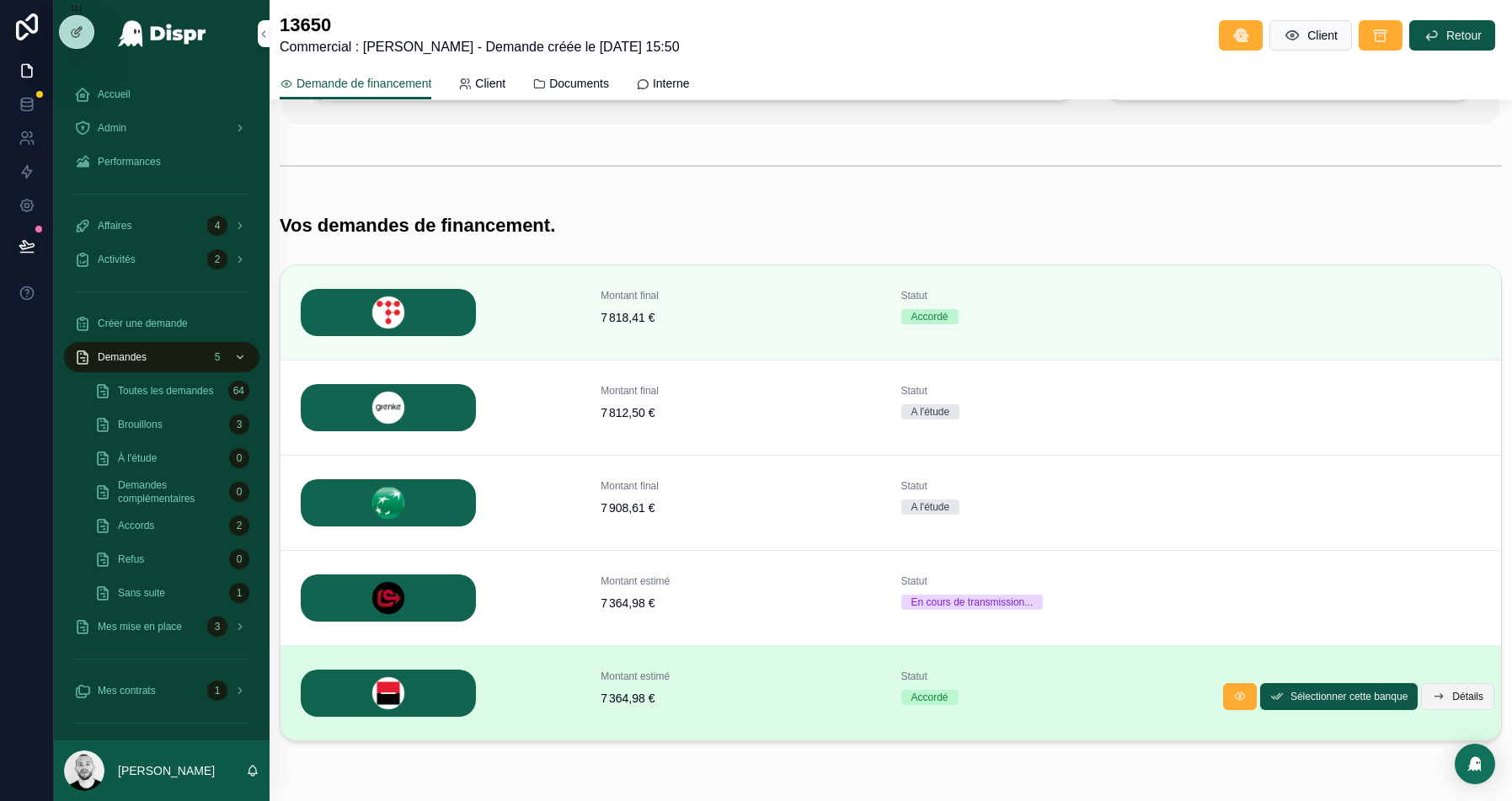
click at [1458, 694] on span "Détails" at bounding box center [1468, 697] width 31 height 14
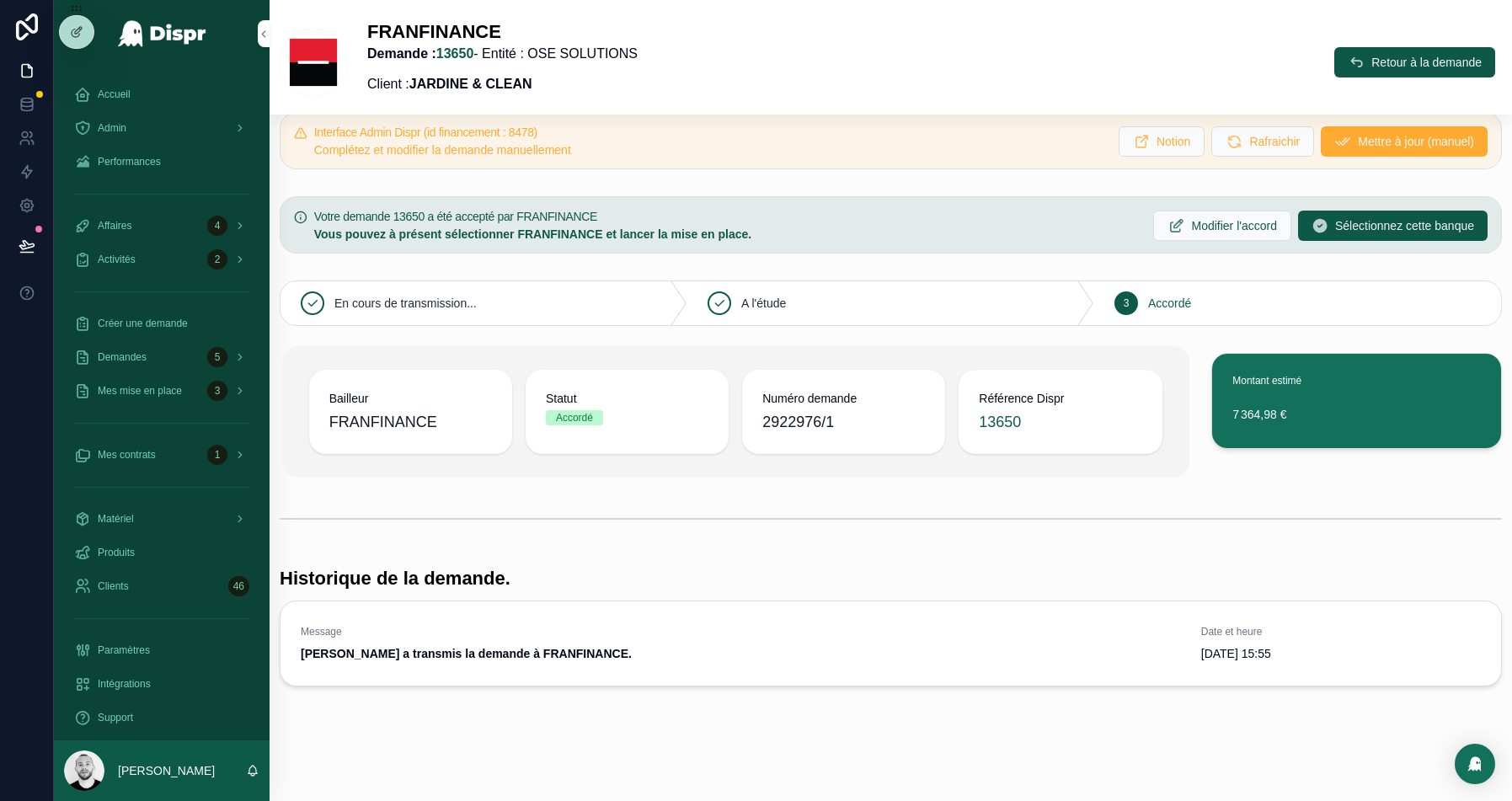
scroll to position [26, 0]
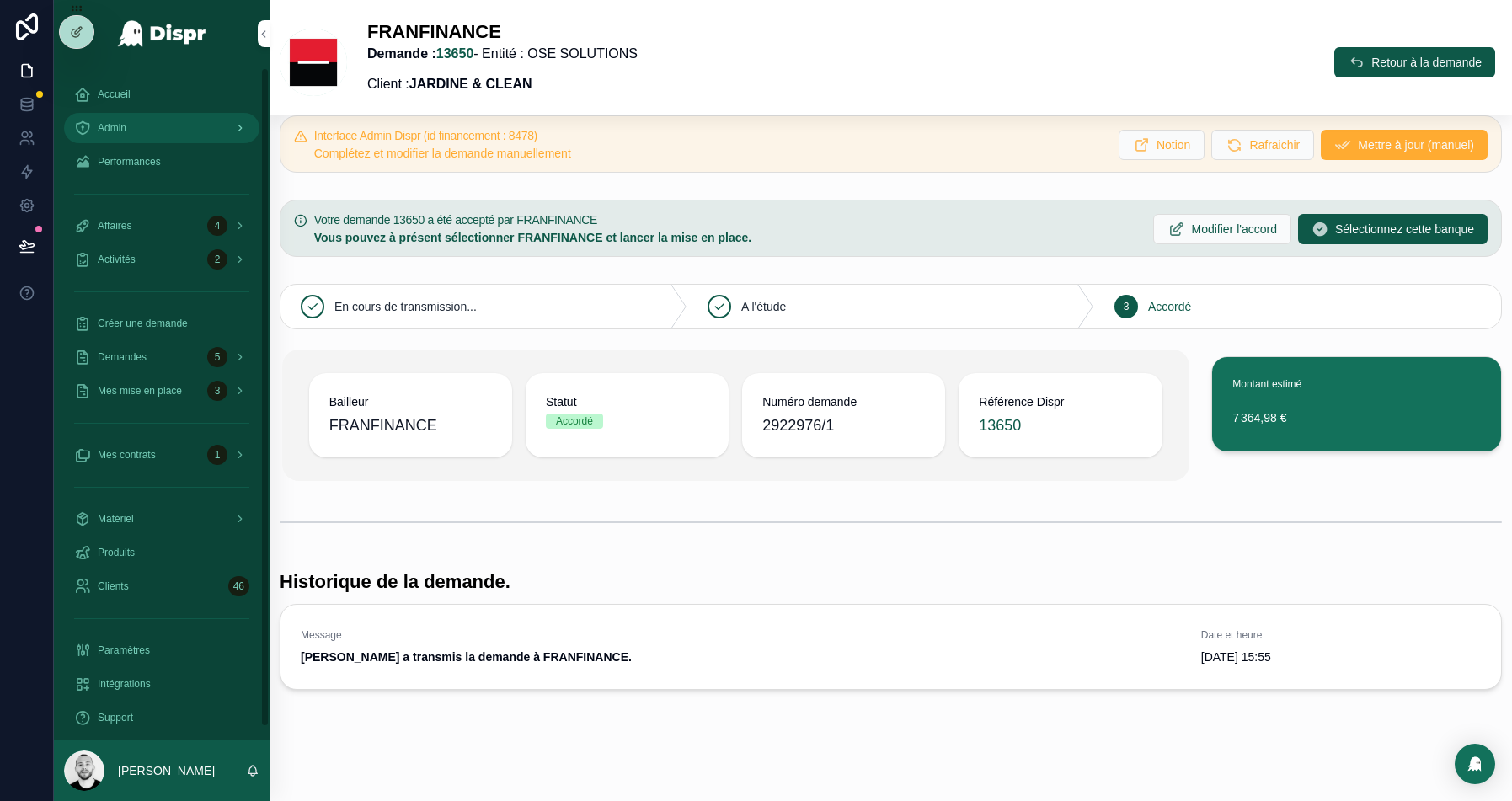
click at [127, 121] on span "Admin" at bounding box center [112, 128] width 29 height 14
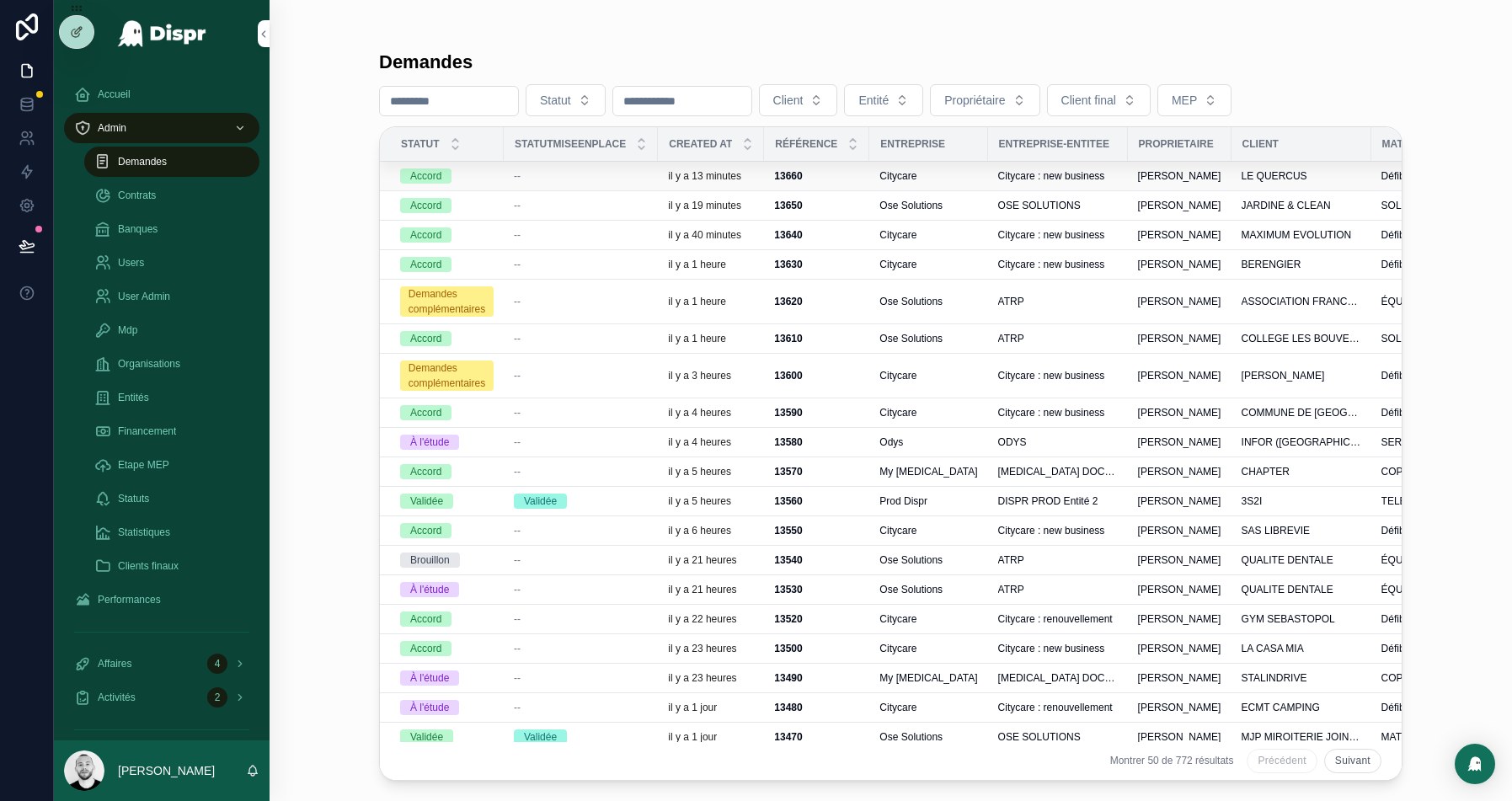
click at [604, 176] on div "--" at bounding box center [581, 176] width 134 height 14
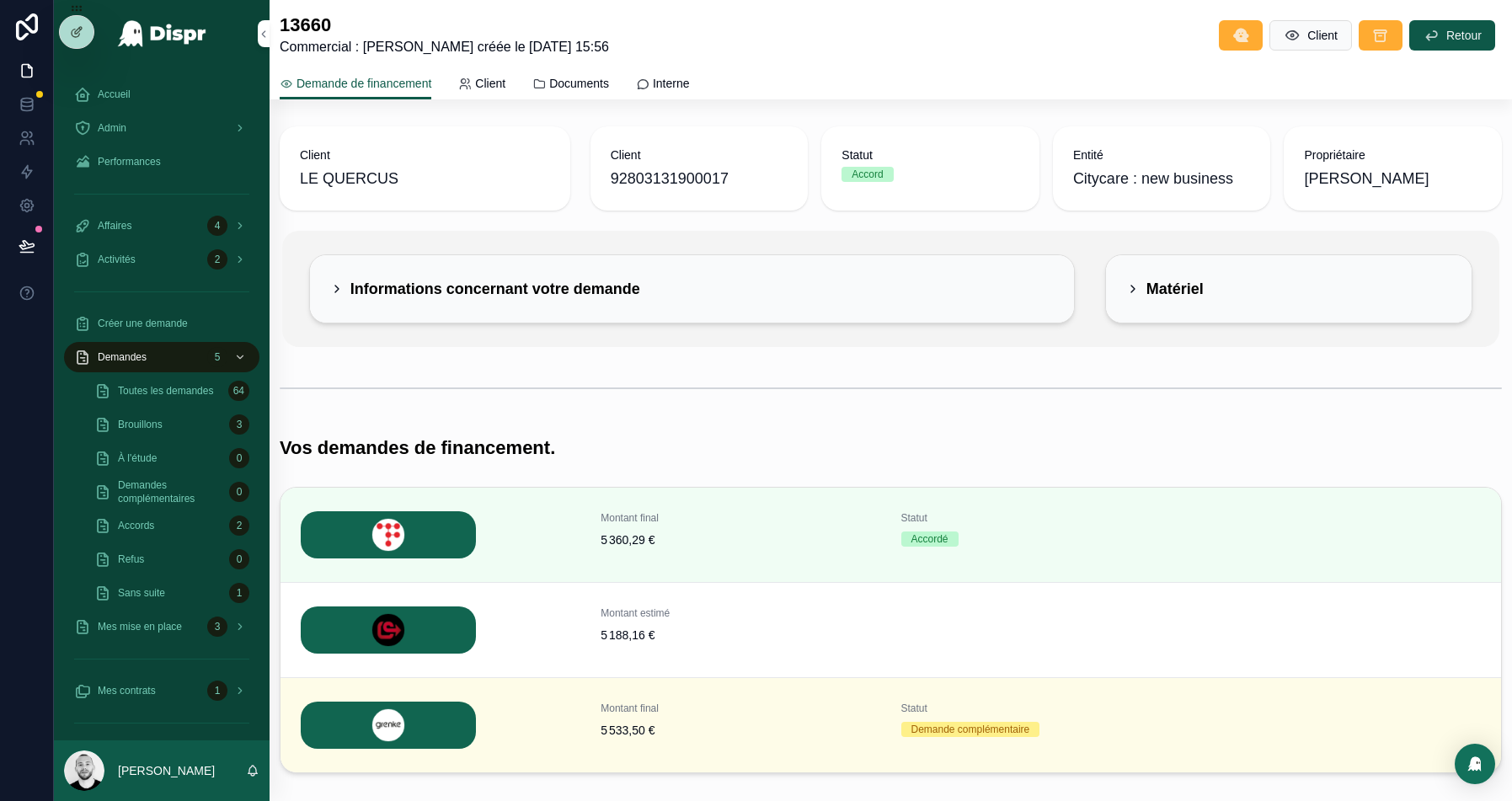
scroll to position [91, 0]
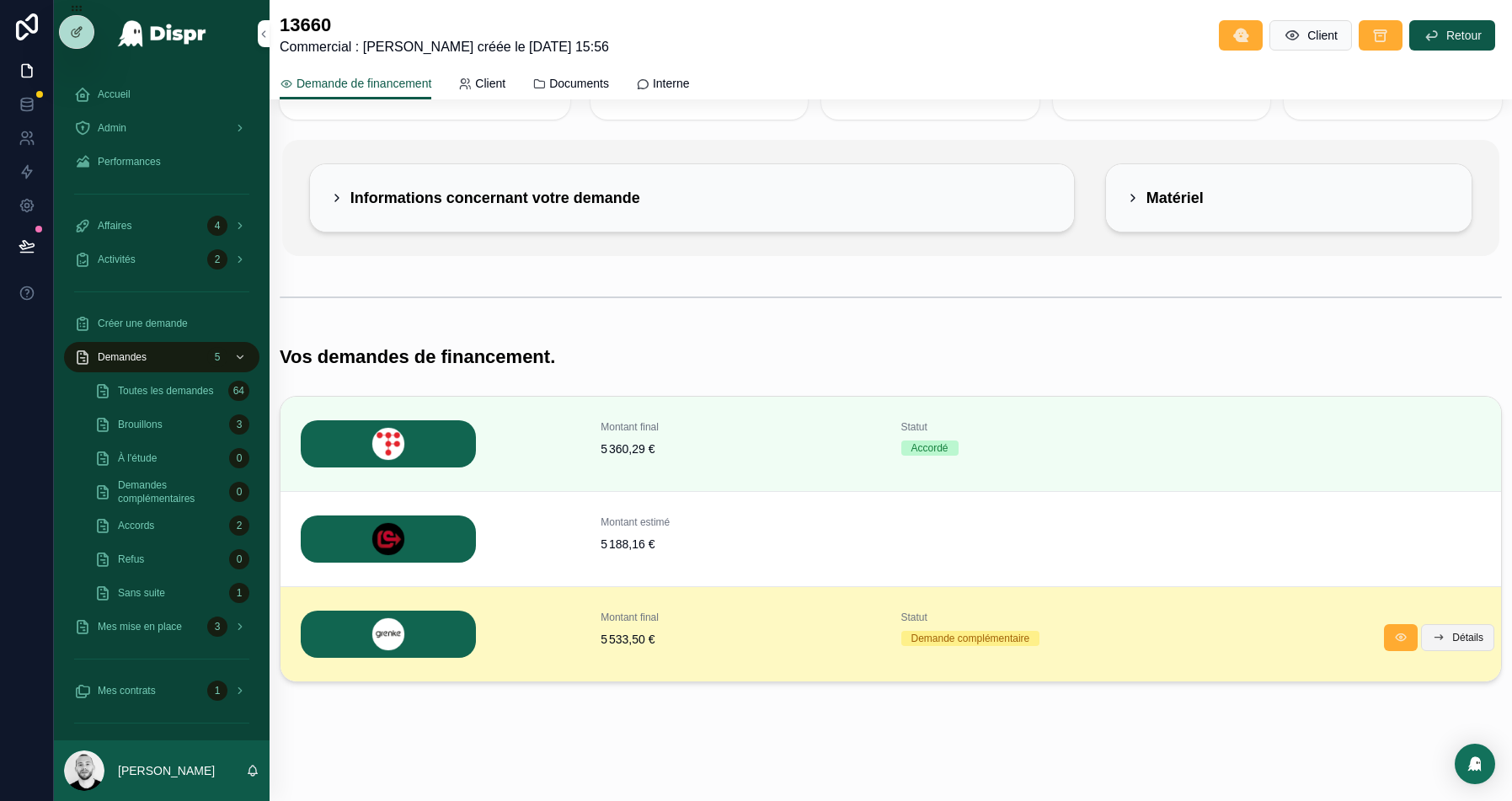
click at [1467, 642] on span "Détails" at bounding box center [1468, 637] width 31 height 14
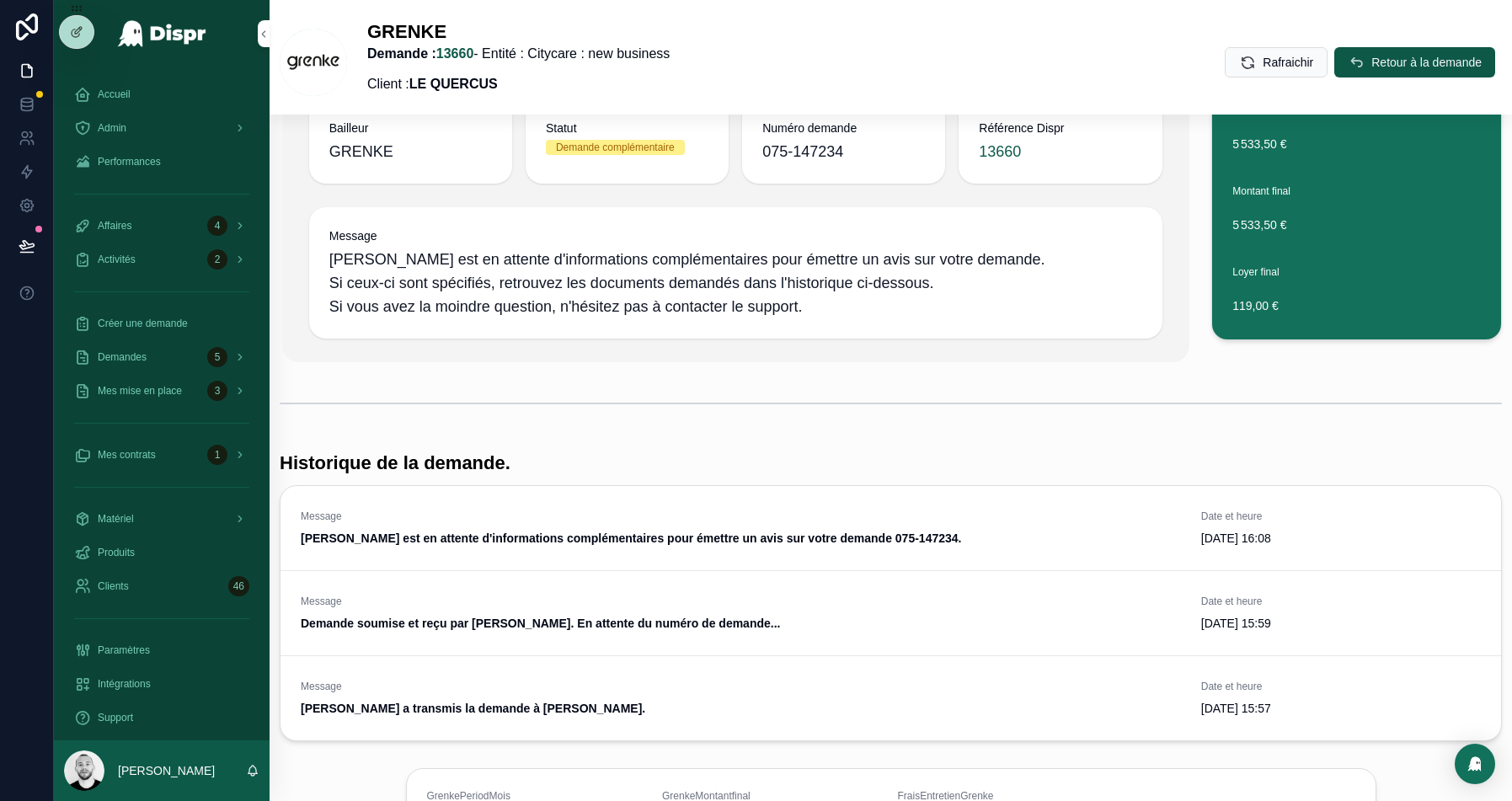
scroll to position [255, 0]
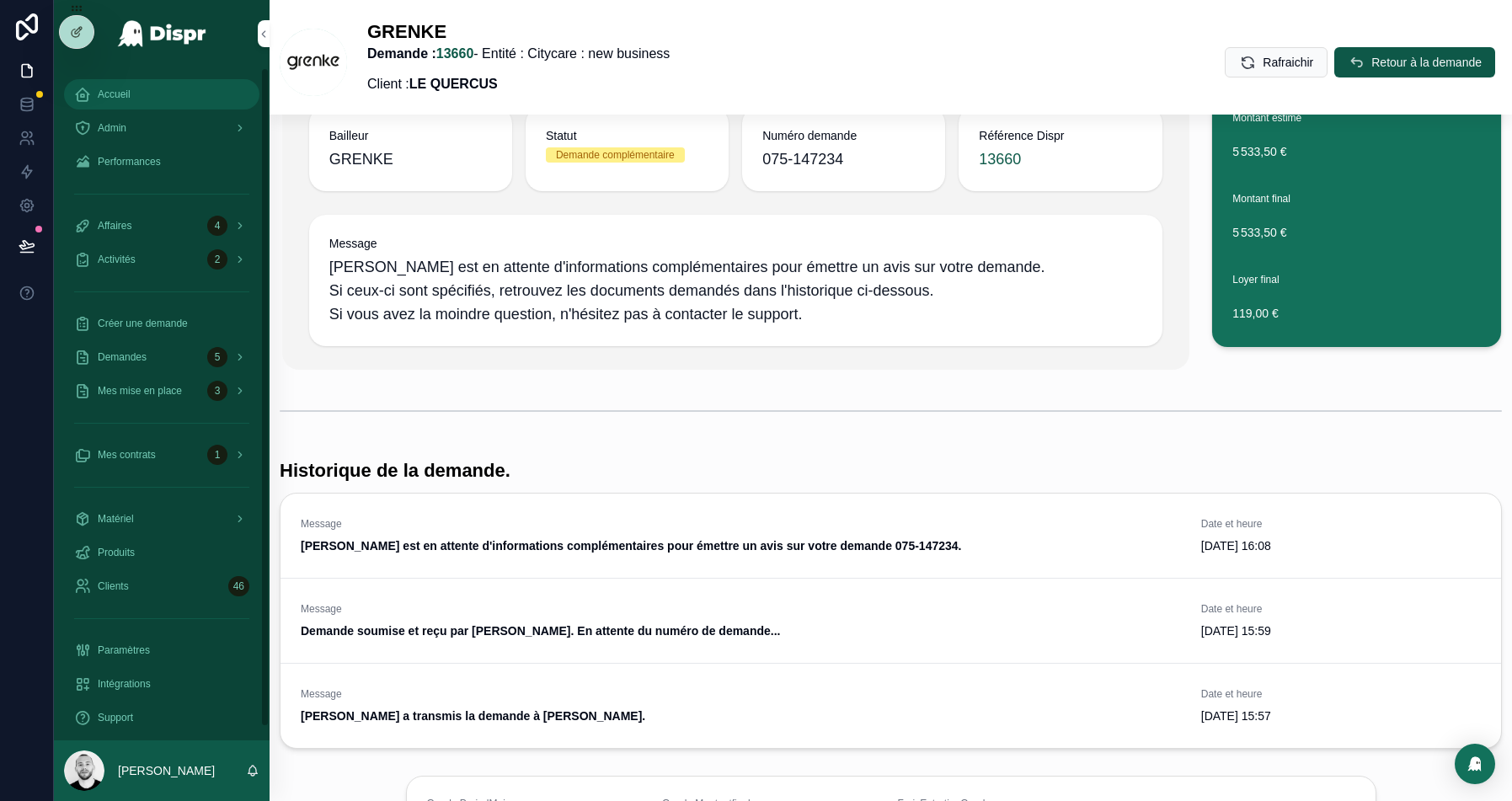
click at [104, 109] on link "Accueil" at bounding box center [162, 95] width 195 height 31
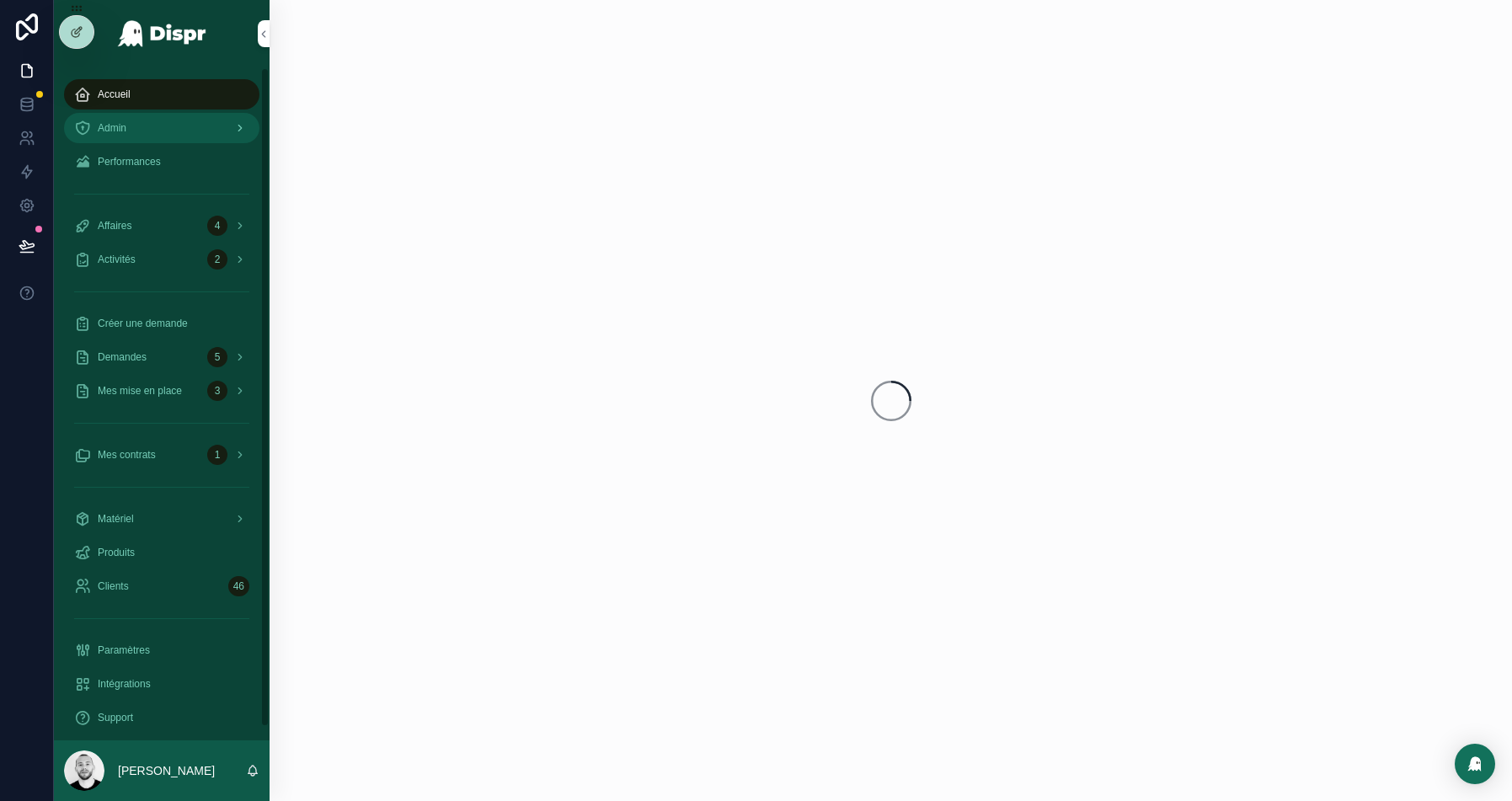
click at [100, 130] on span "Admin" at bounding box center [112, 128] width 29 height 14
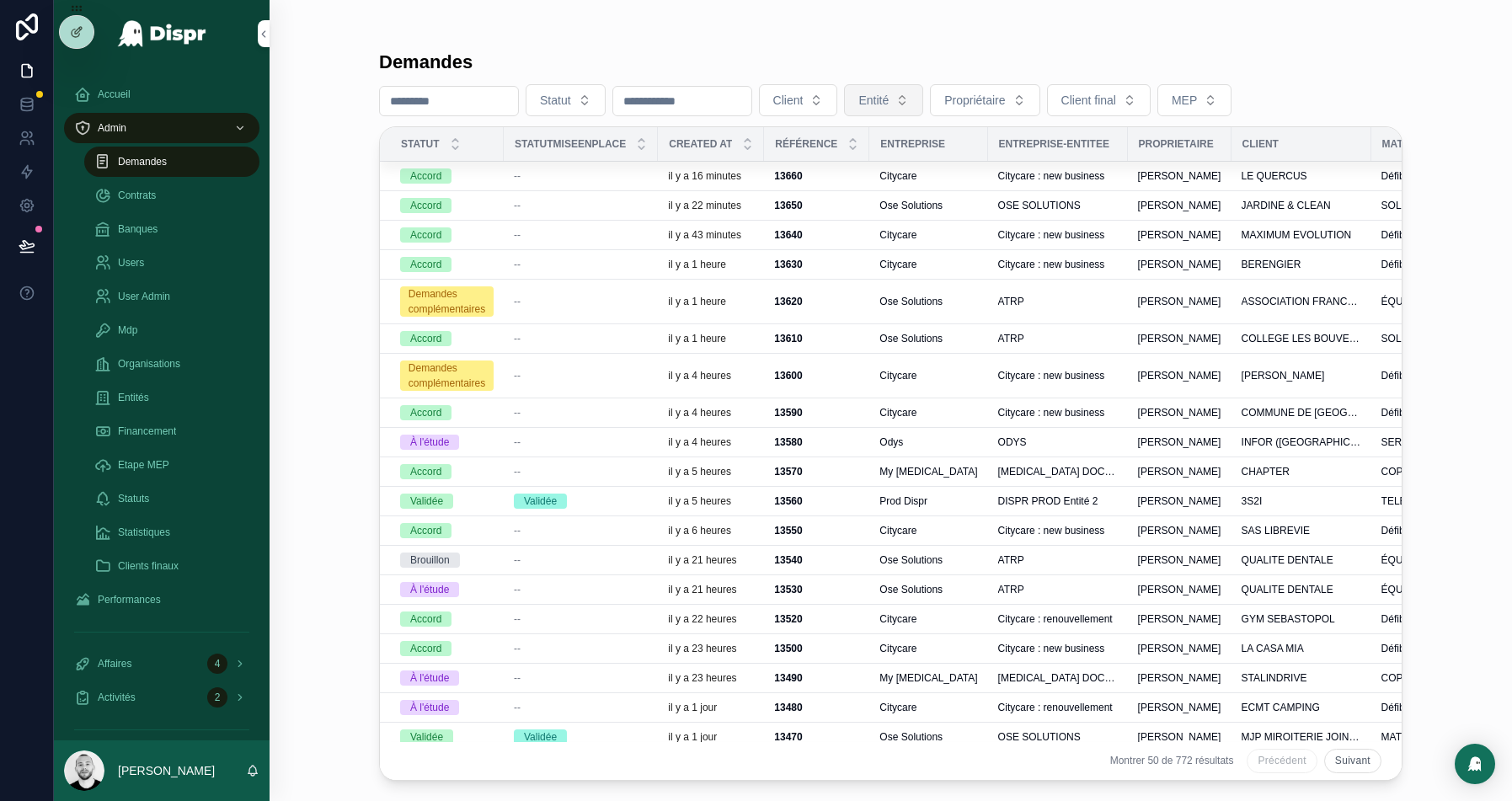
click at [889, 103] on span "Entité" at bounding box center [874, 100] width 31 height 17
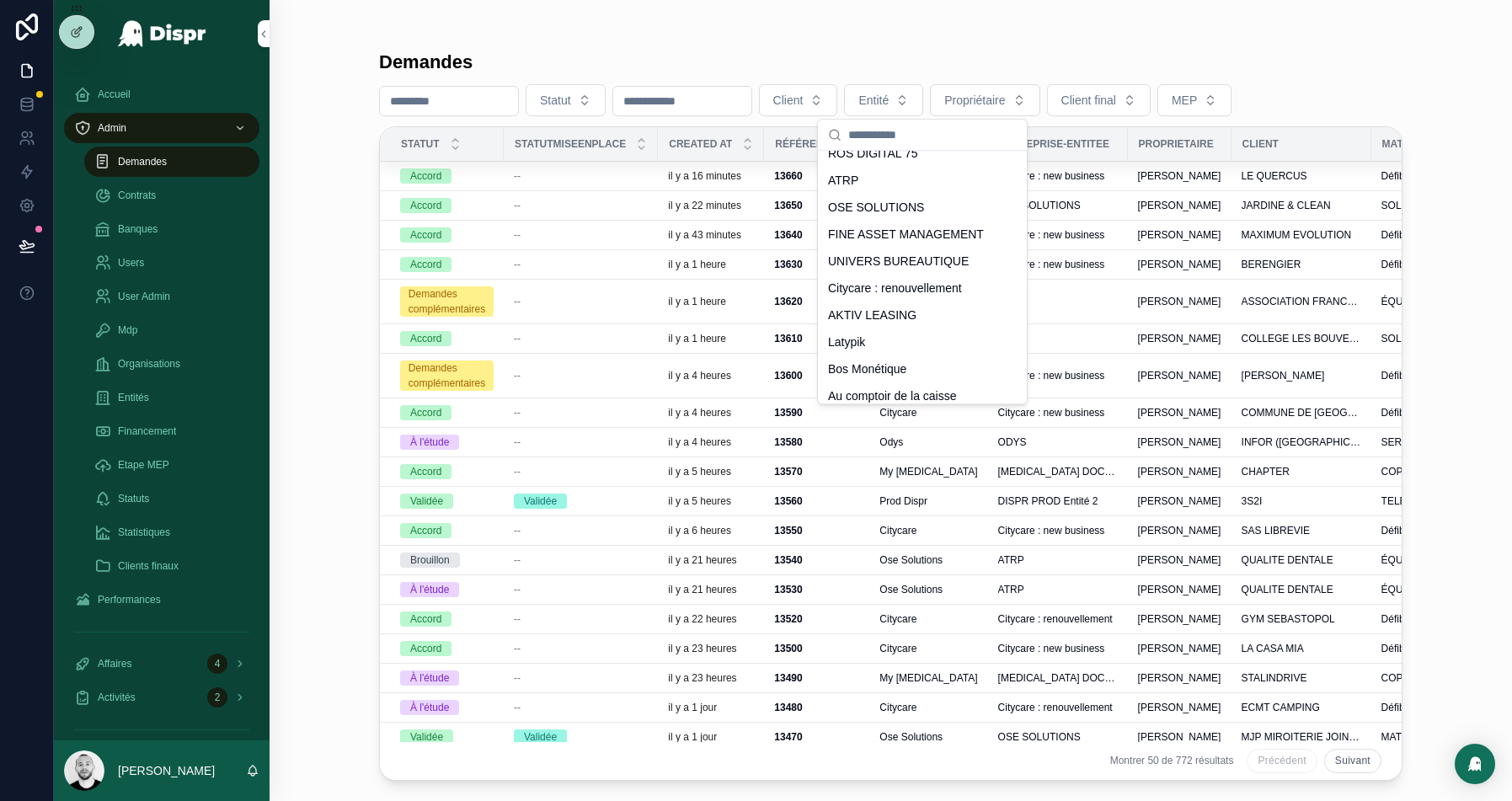
scroll to position [364, 0]
click at [896, 291] on span "Citycare : renouvellement" at bounding box center [895, 289] width 134 height 17
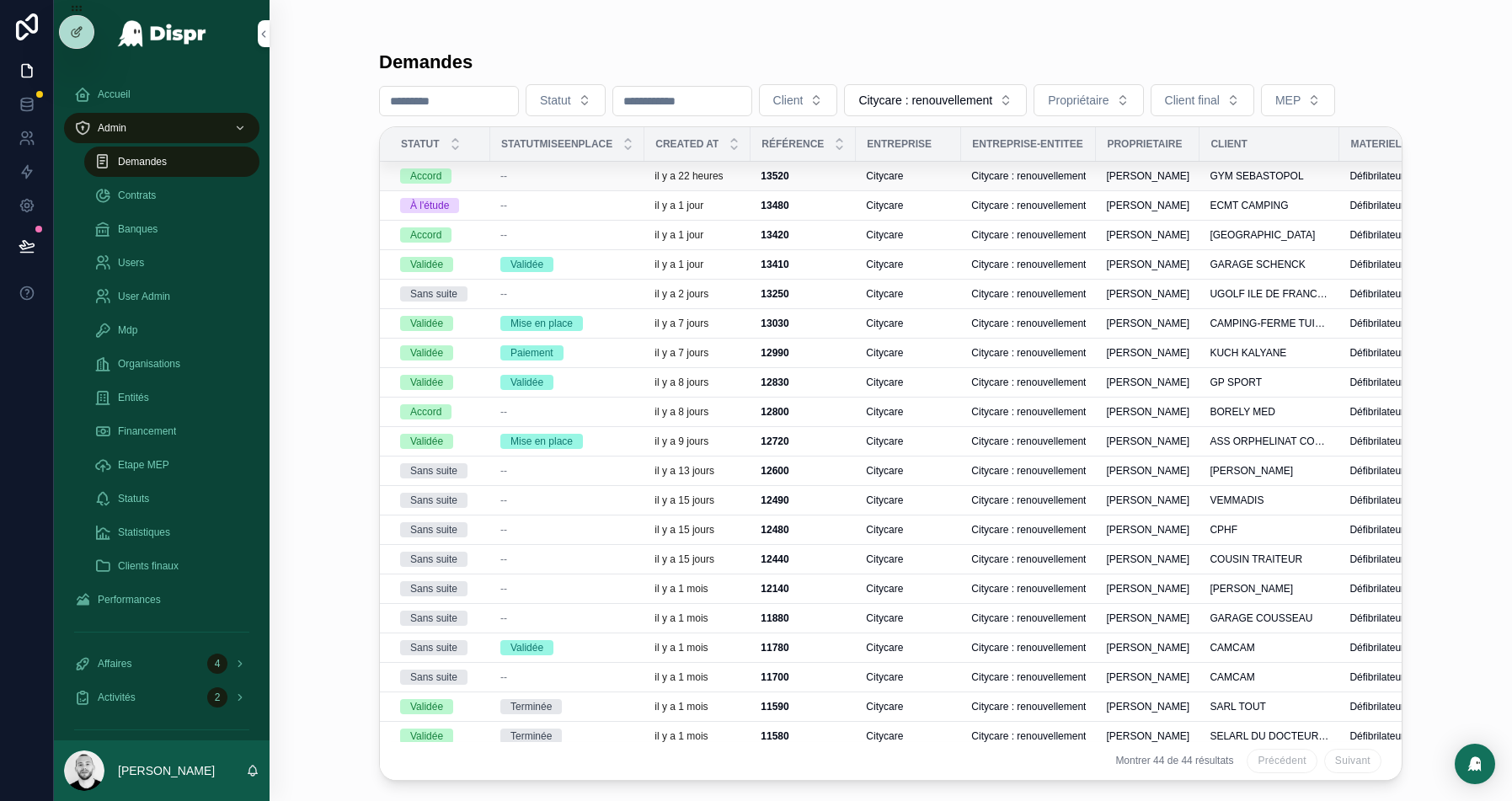
click at [581, 183] on div "--" at bounding box center [567, 176] width 134 height 14
click at [587, 213] on div "--" at bounding box center [567, 205] width 134 height 14
click at [544, 242] on div "--" at bounding box center [567, 234] width 134 height 14
click at [610, 272] on div "Validée" at bounding box center [567, 264] width 134 height 15
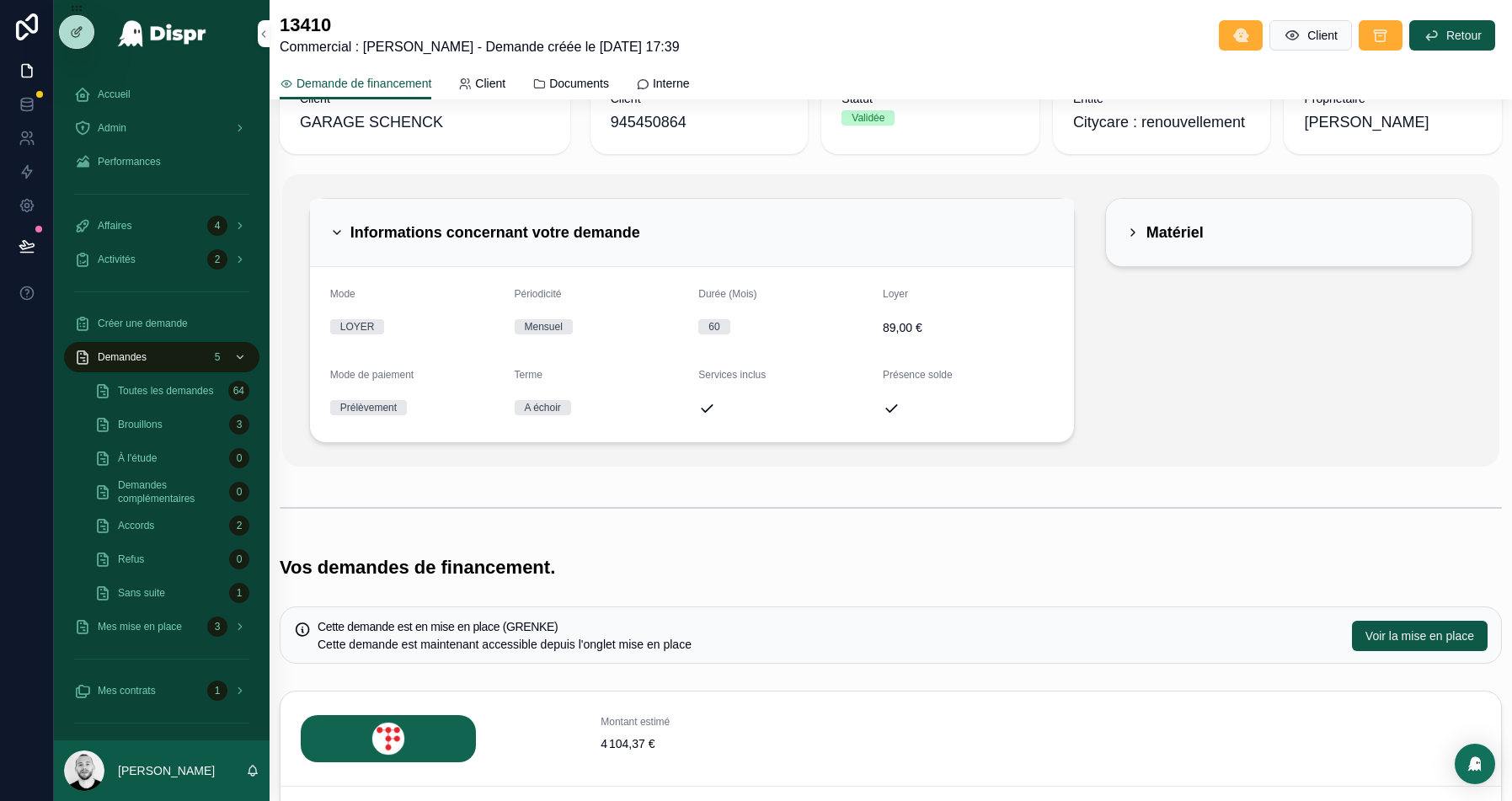
scroll to position [145, 0]
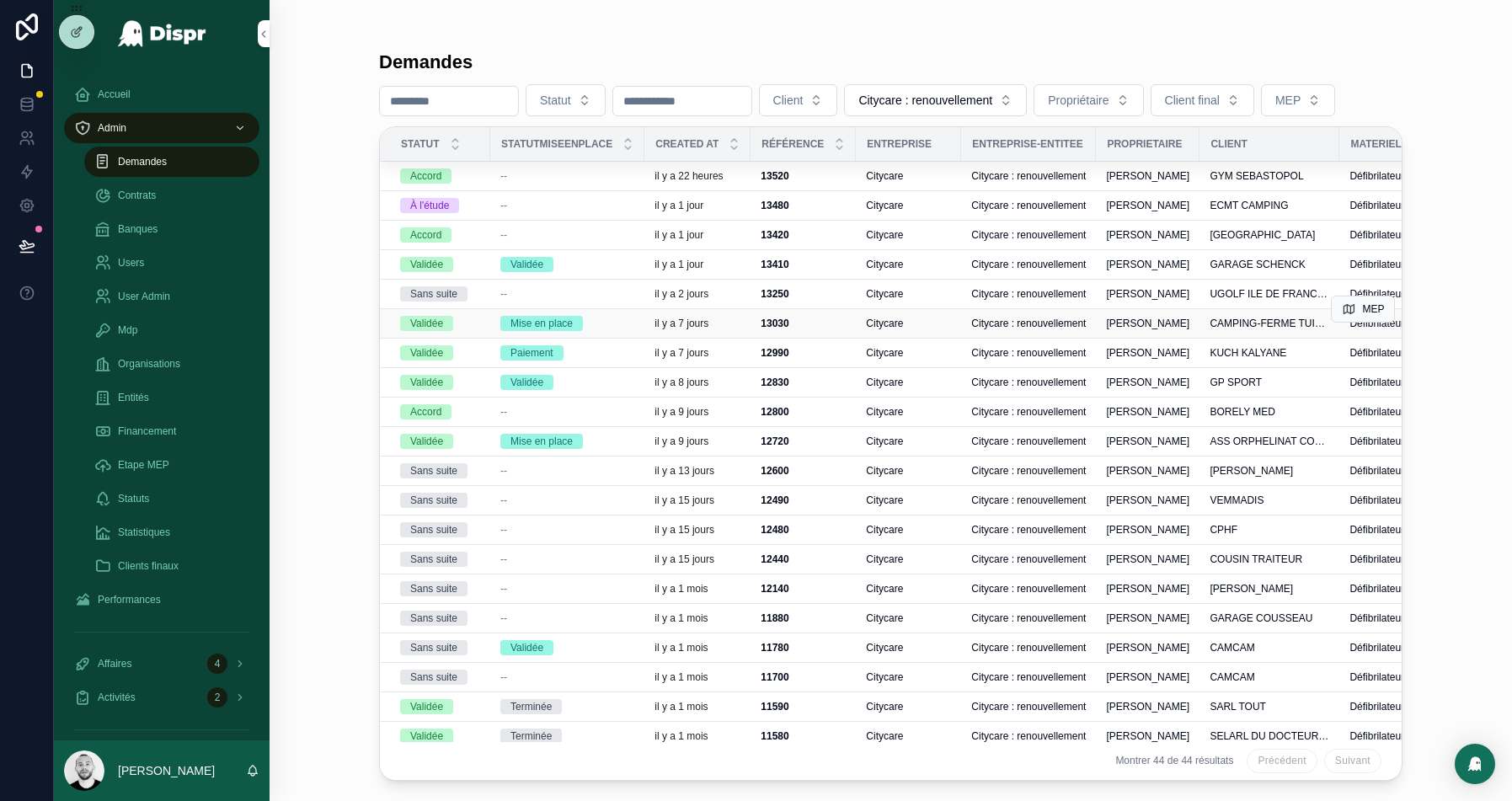
click at [618, 331] on div "Mise en place" at bounding box center [567, 323] width 134 height 15
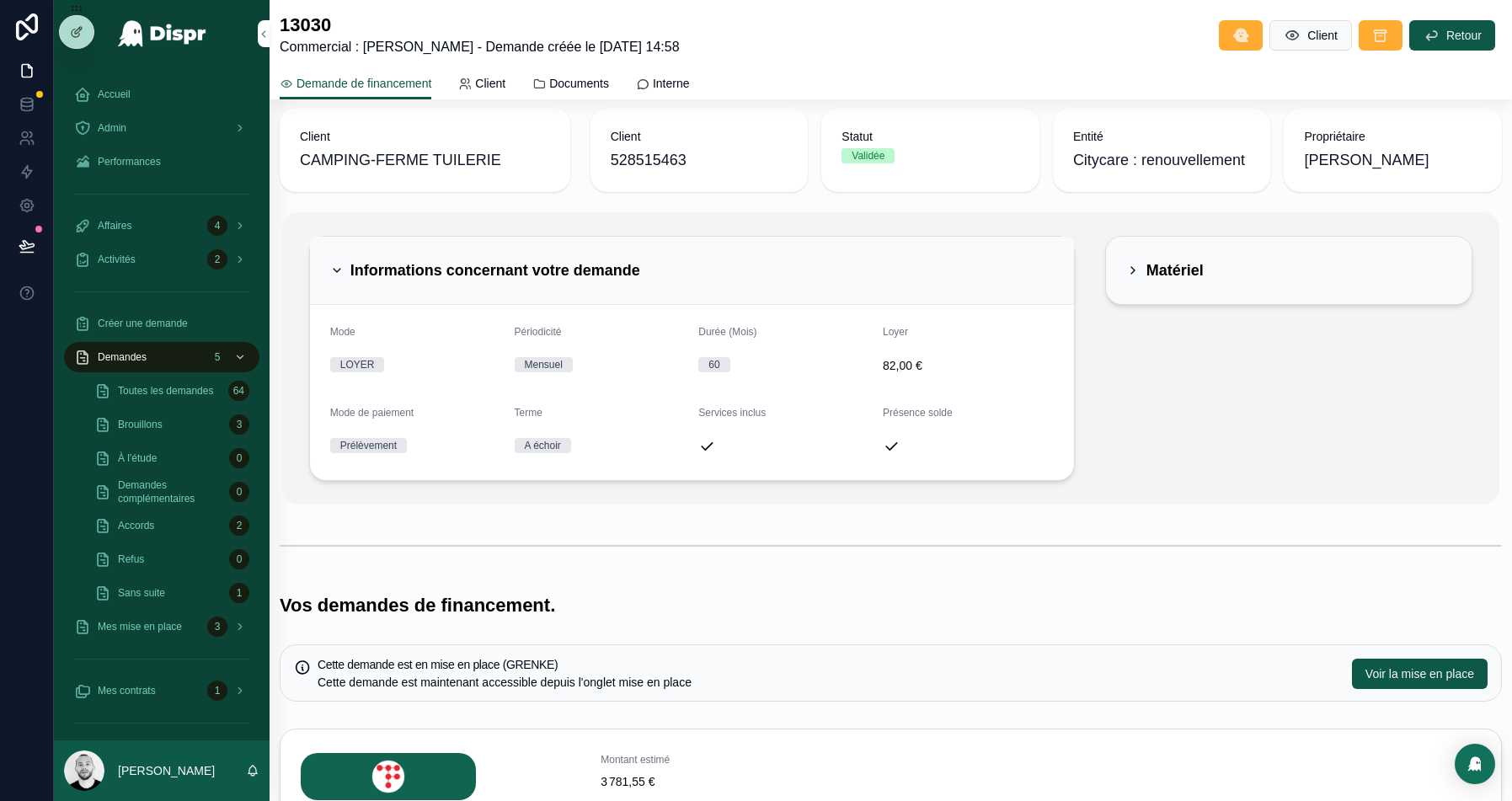
scroll to position [84, 0]
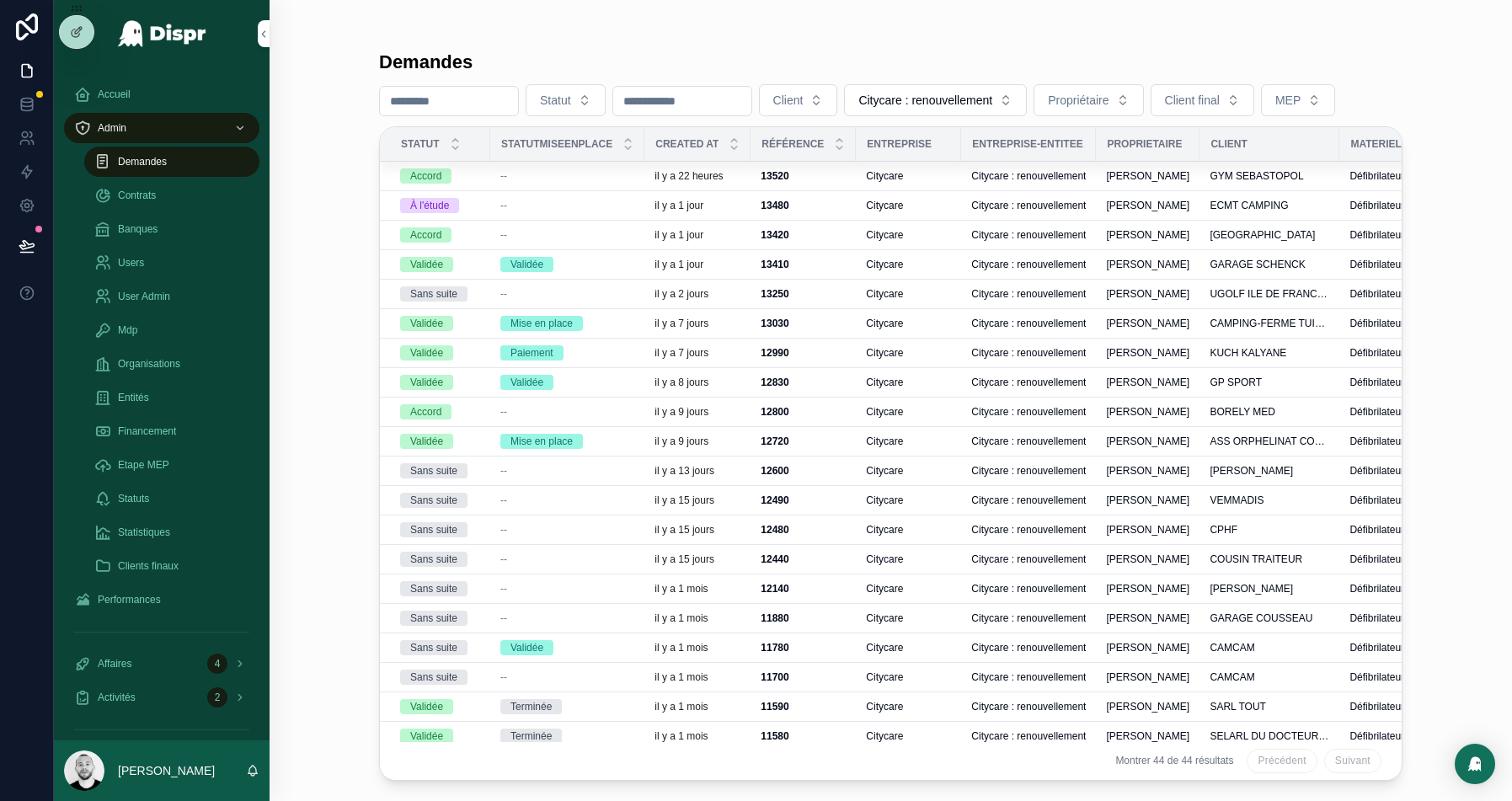
click at [586, 361] on div "Paiement" at bounding box center [567, 353] width 134 height 15
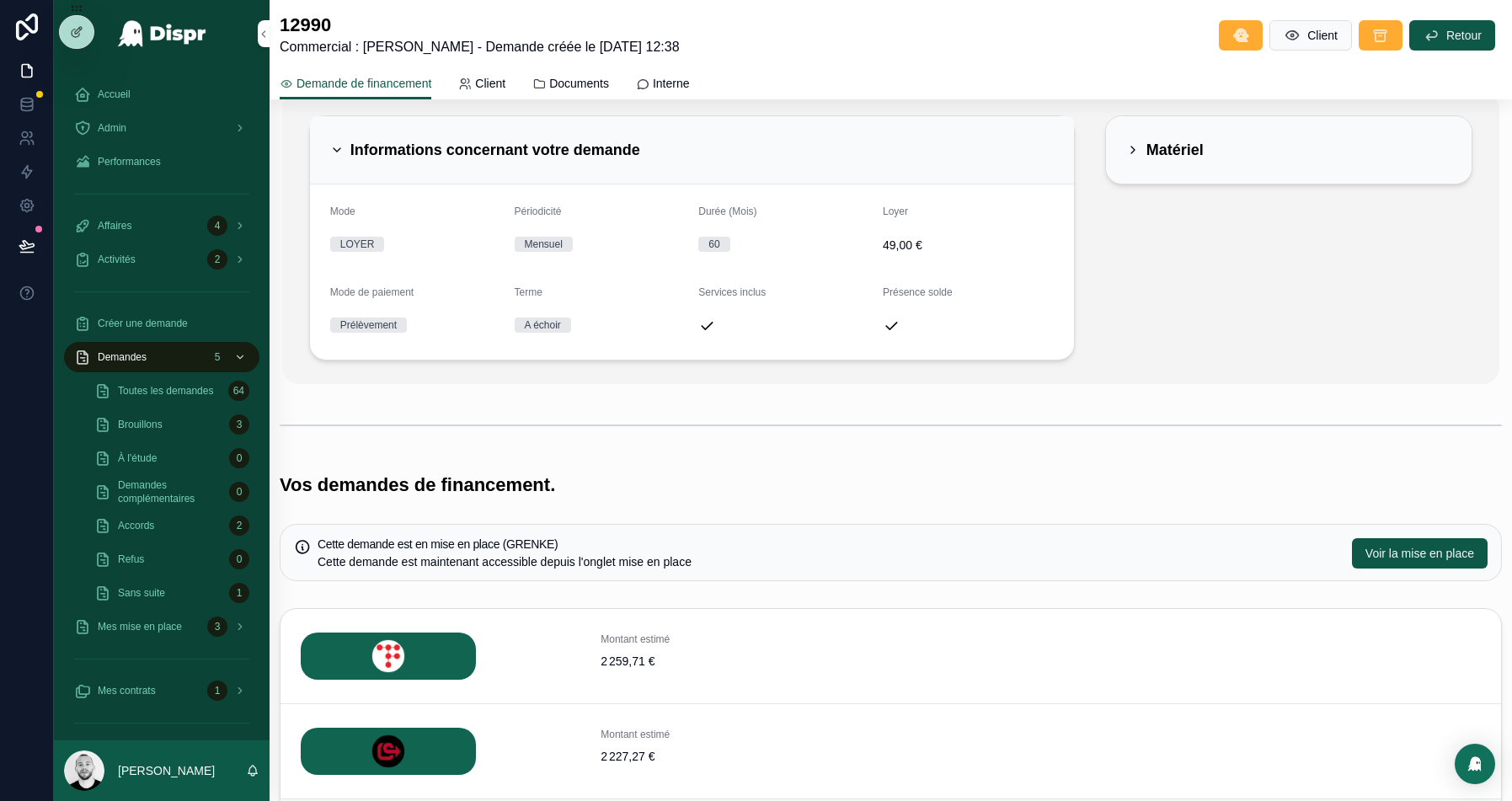
scroll to position [193, 0]
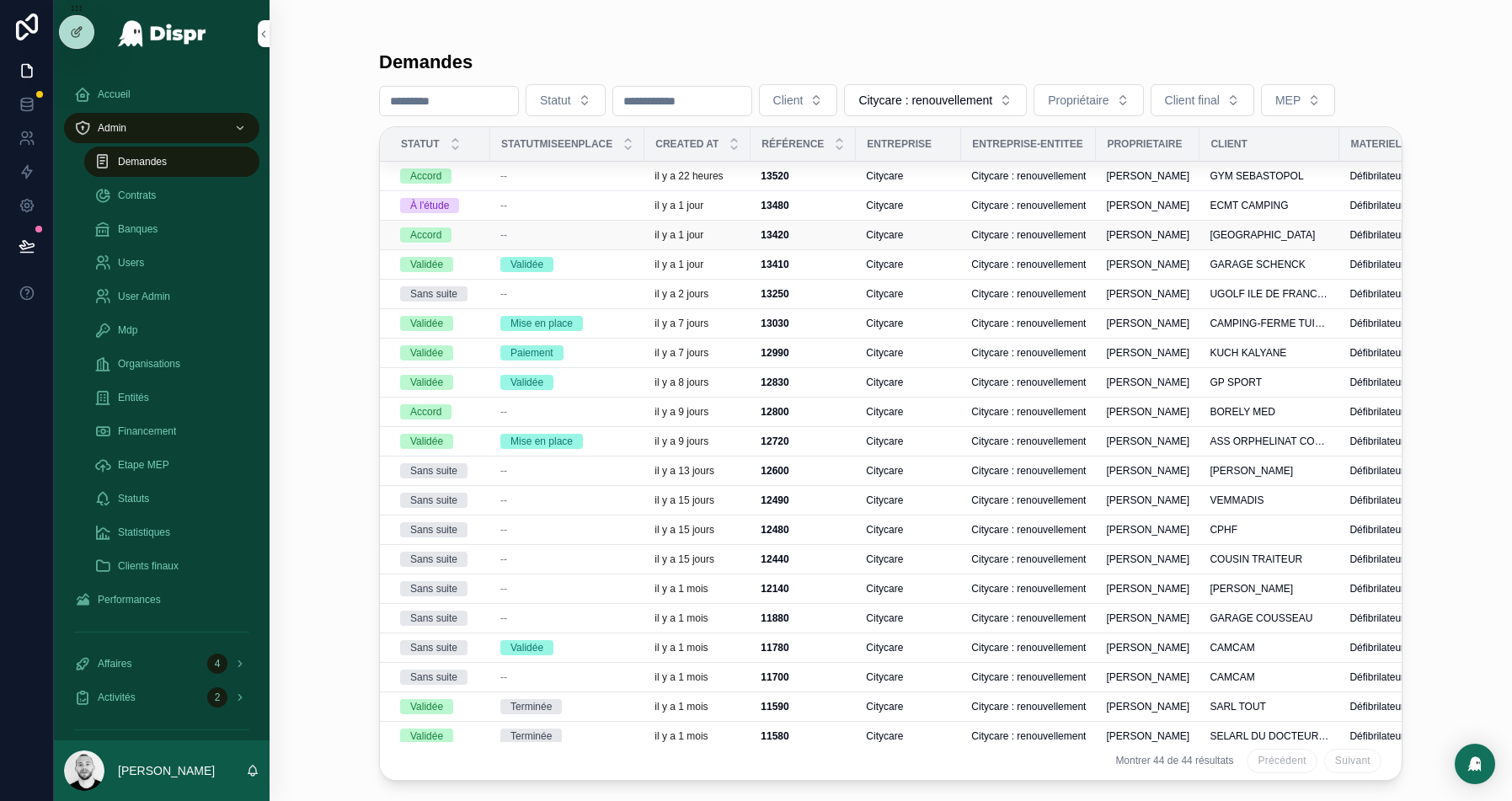
click at [546, 242] on div "--" at bounding box center [567, 234] width 134 height 14
click at [611, 449] on div "Mise en place" at bounding box center [567, 442] width 134 height 15
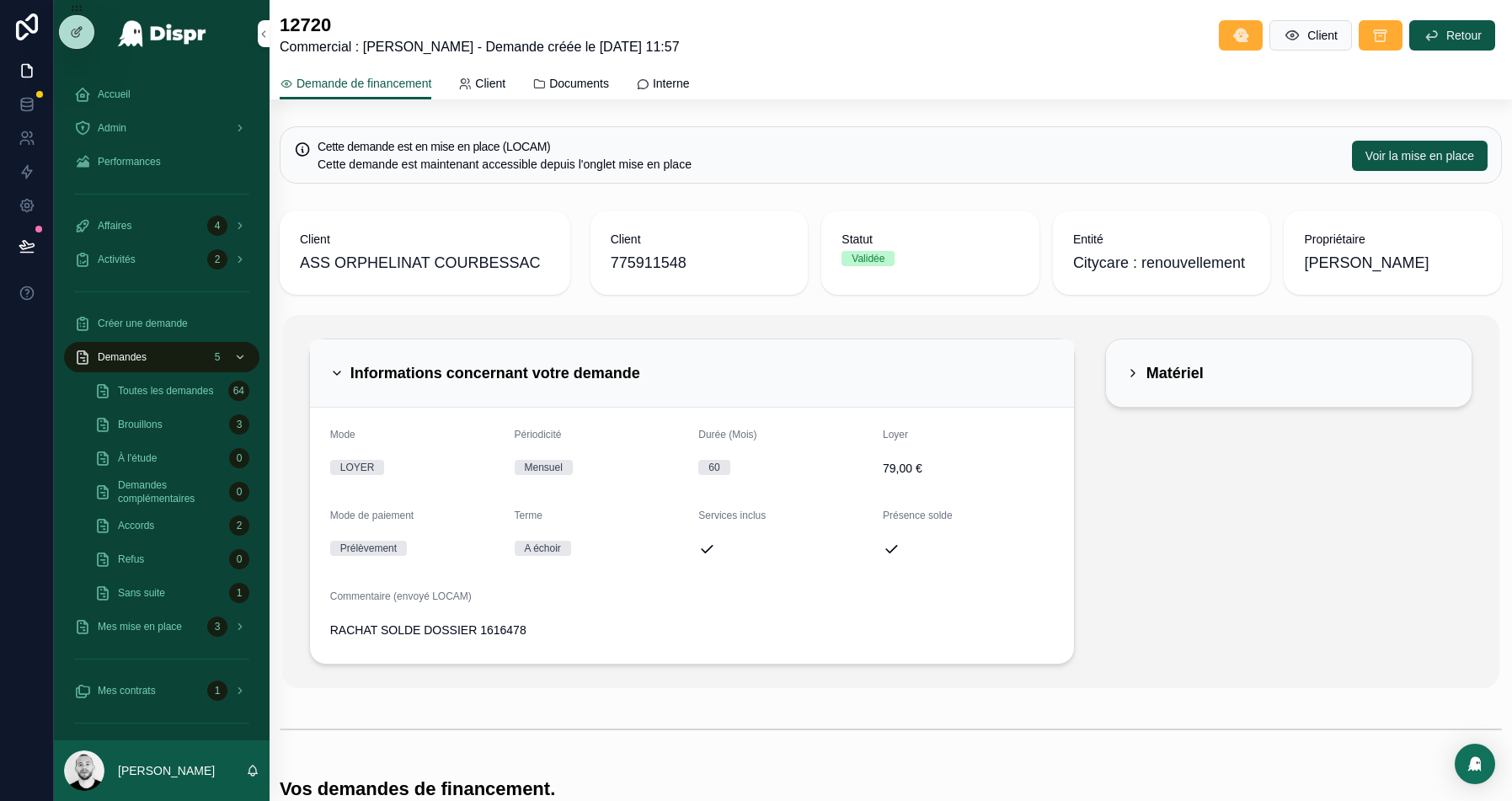
click at [703, 364] on div "Informations concernant votre demande" at bounding box center [692, 374] width 724 height 27
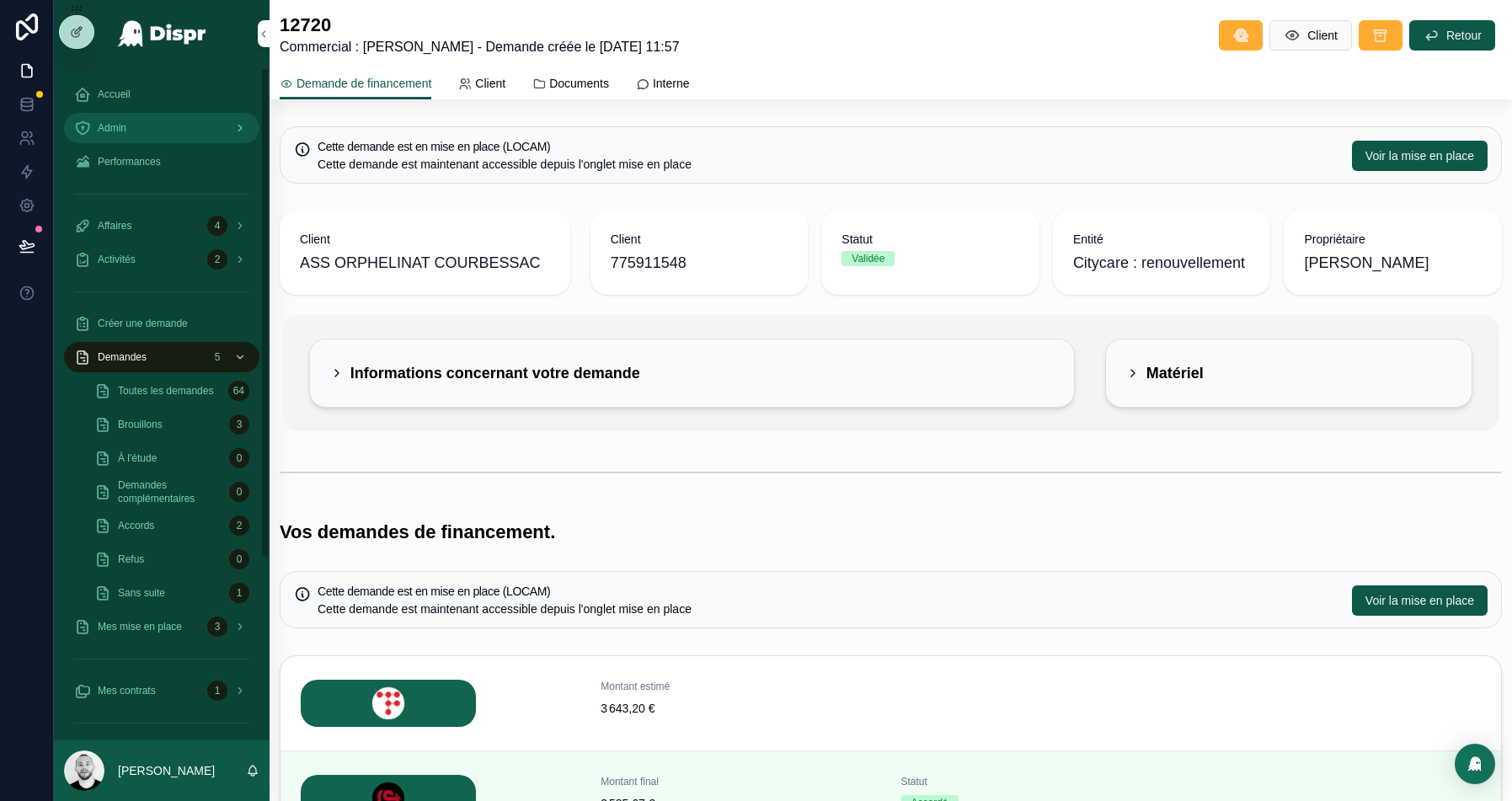
click at [115, 131] on span "Admin" at bounding box center [112, 128] width 29 height 14
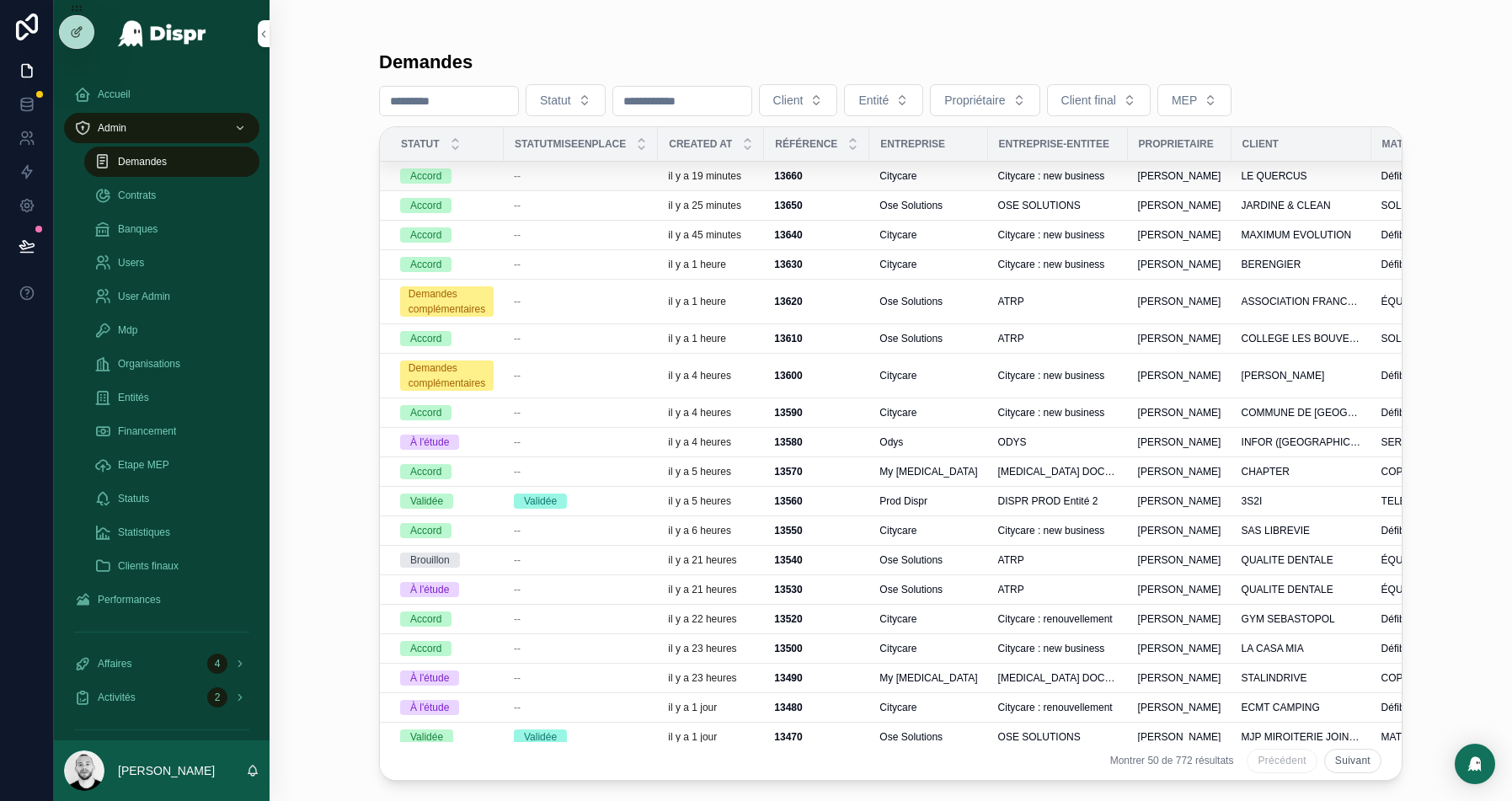
click at [583, 173] on div "--" at bounding box center [581, 176] width 134 height 14
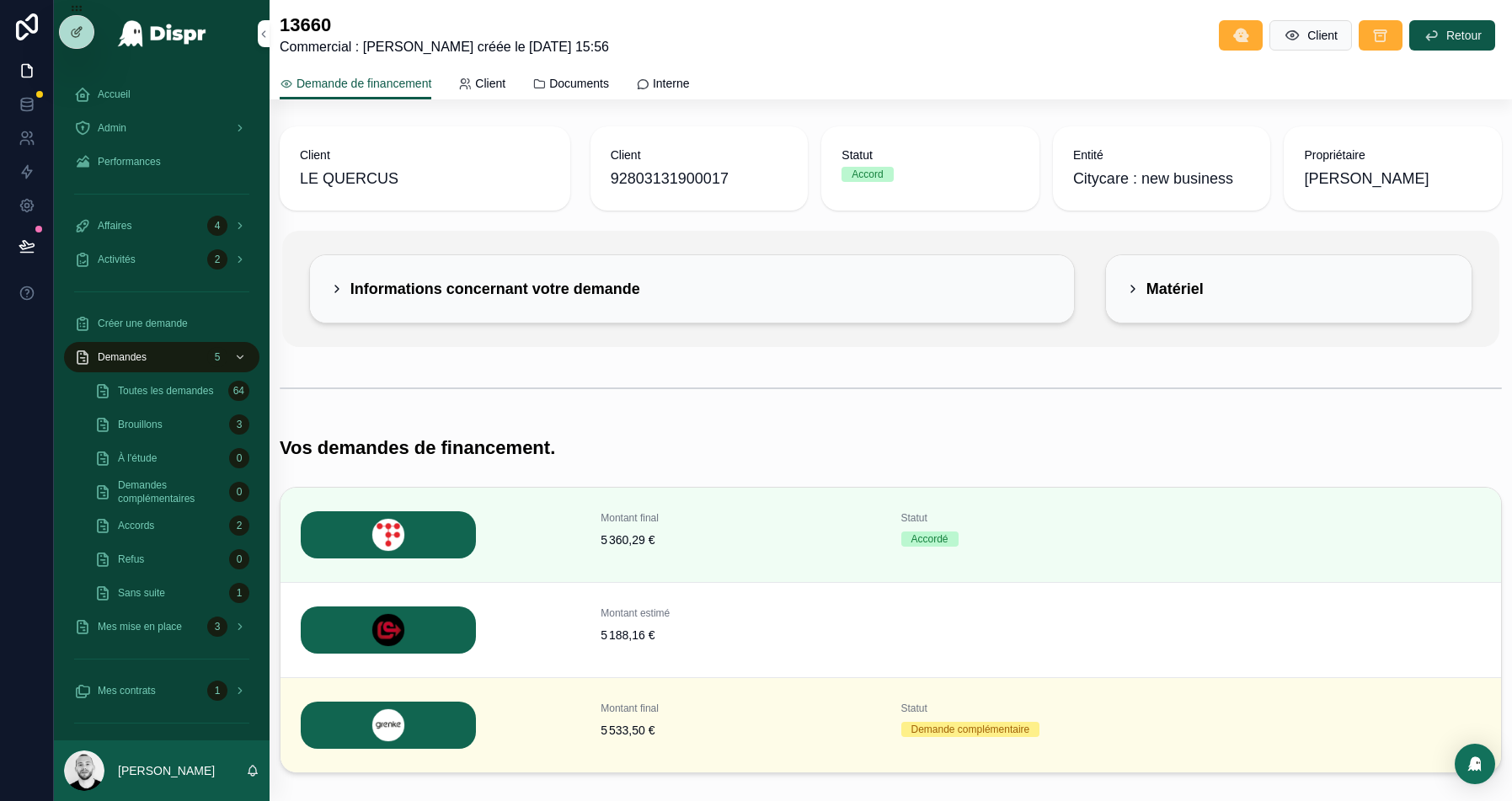
scroll to position [91, 0]
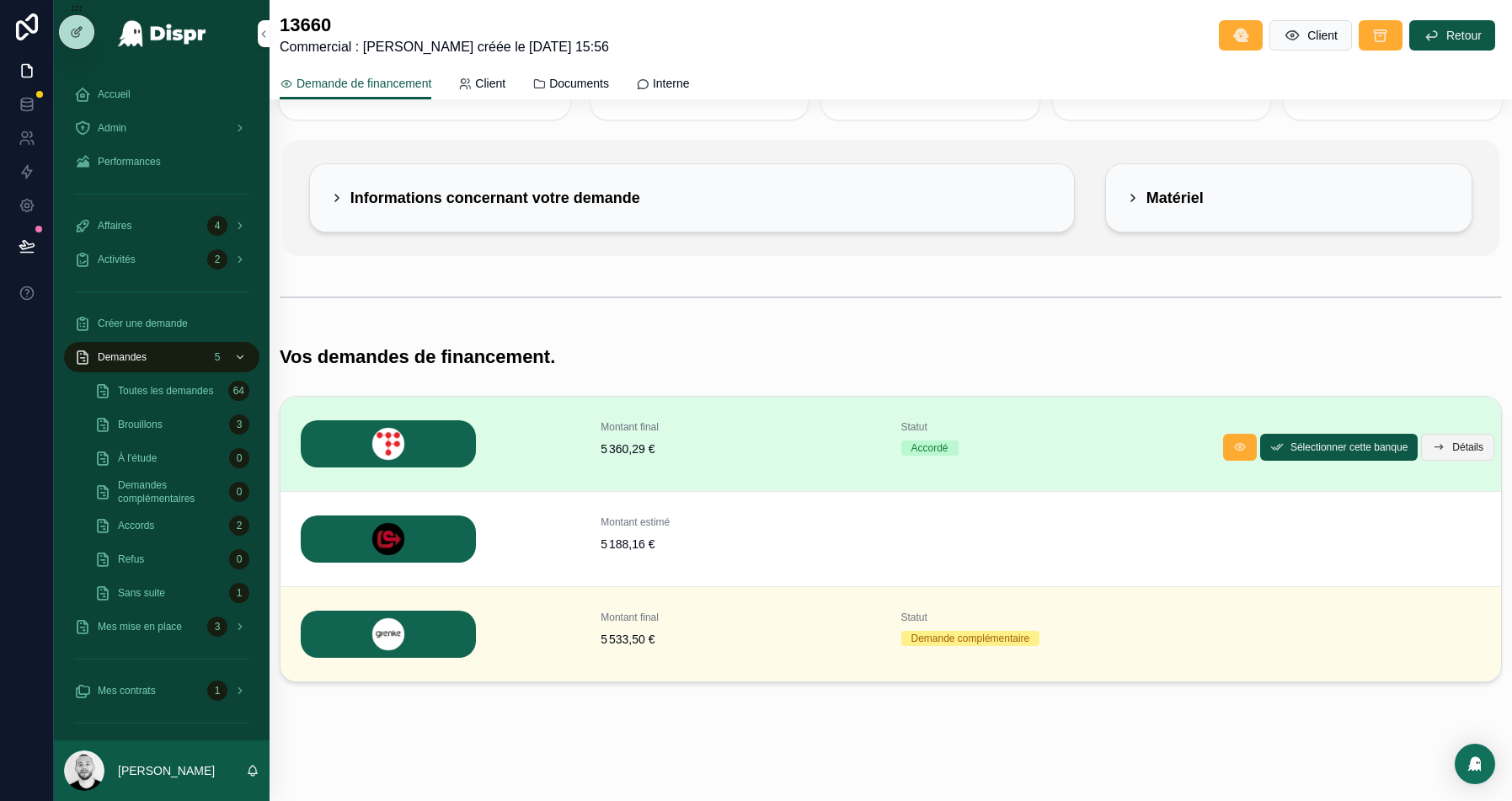
click at [1448, 446] on button "Détails" at bounding box center [1458, 448] width 73 height 27
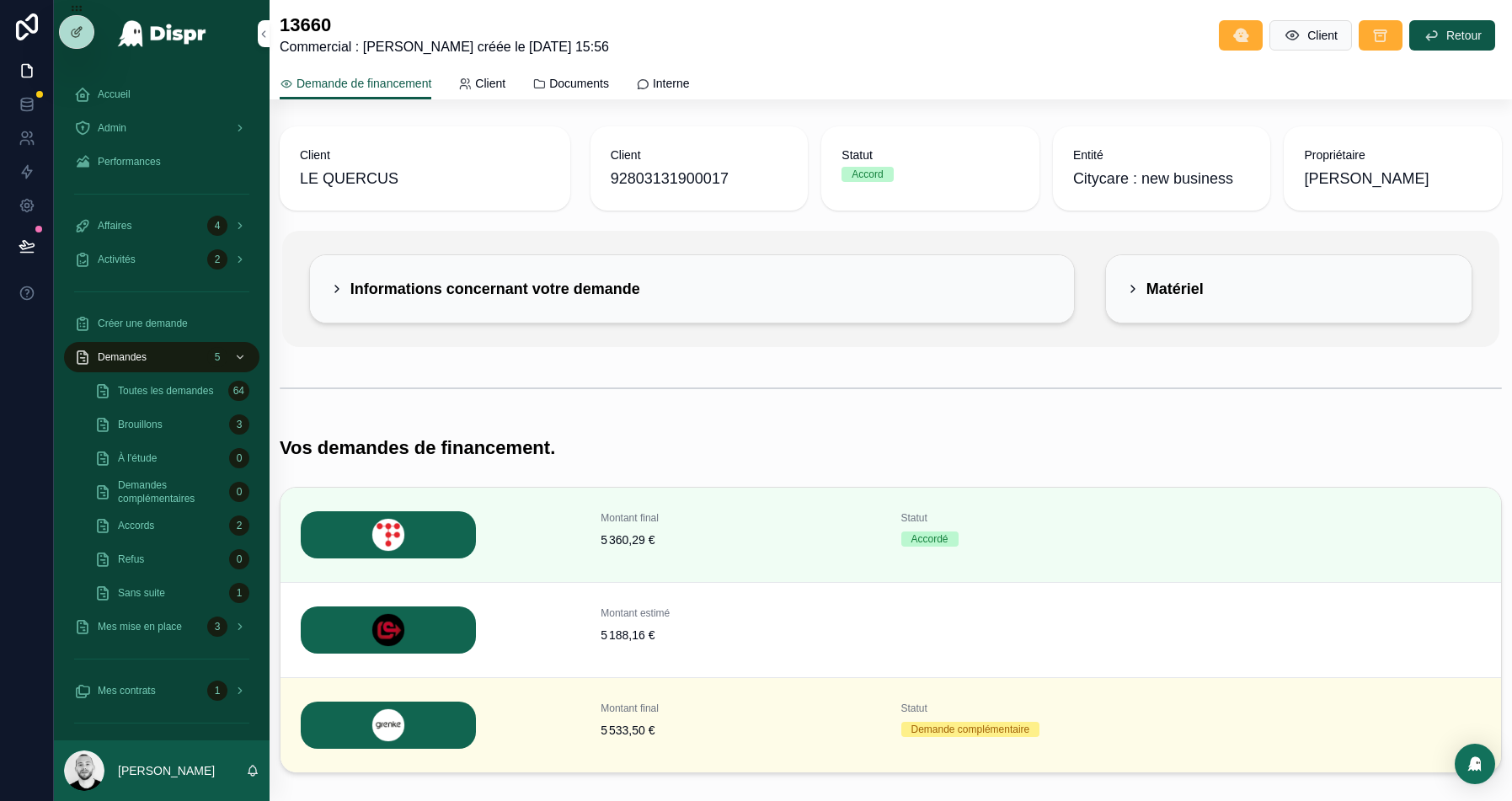
scroll to position [91, 0]
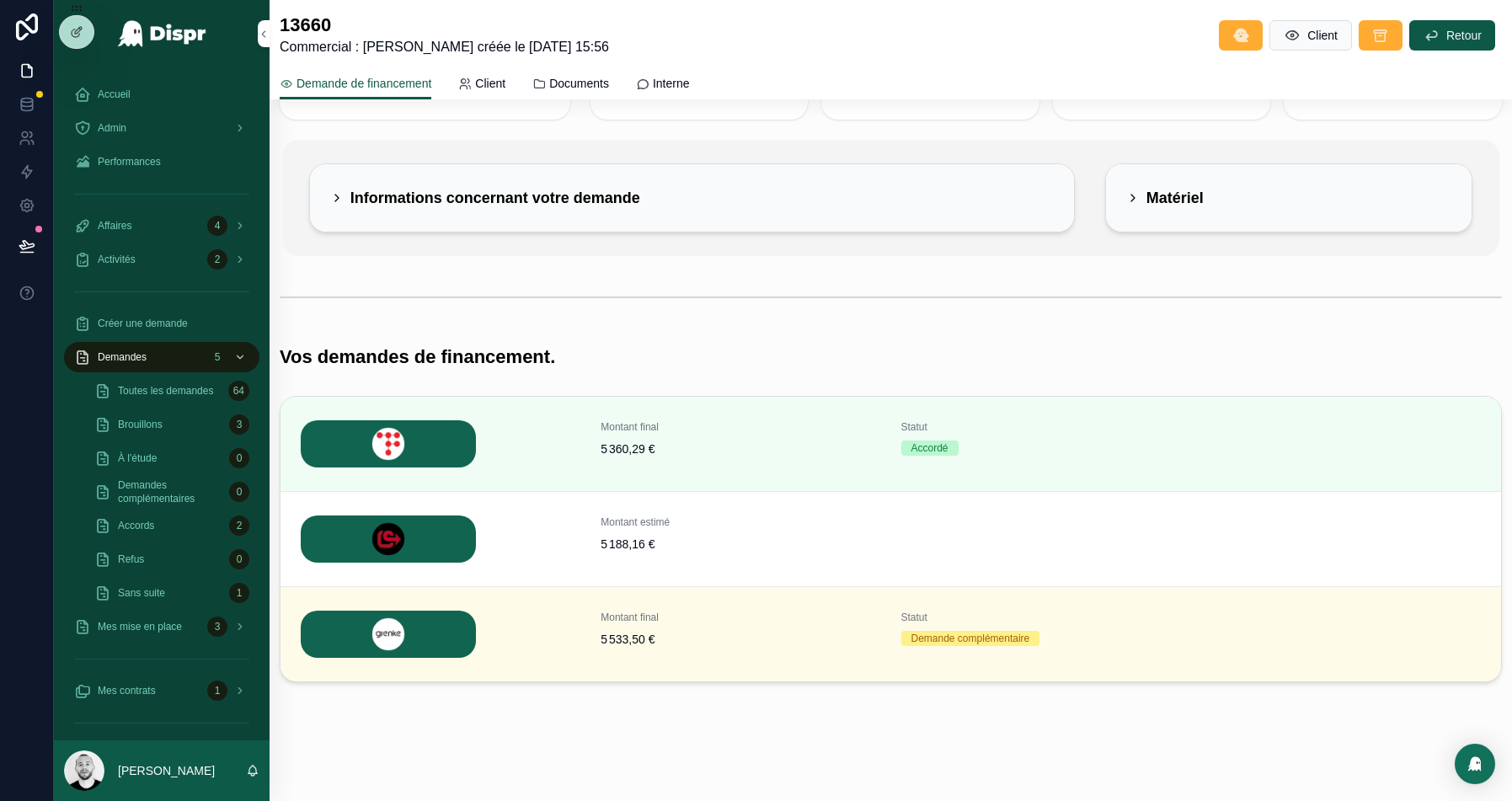
click at [0, 0] on span "Détails" at bounding box center [0, 0] width 0 height 0
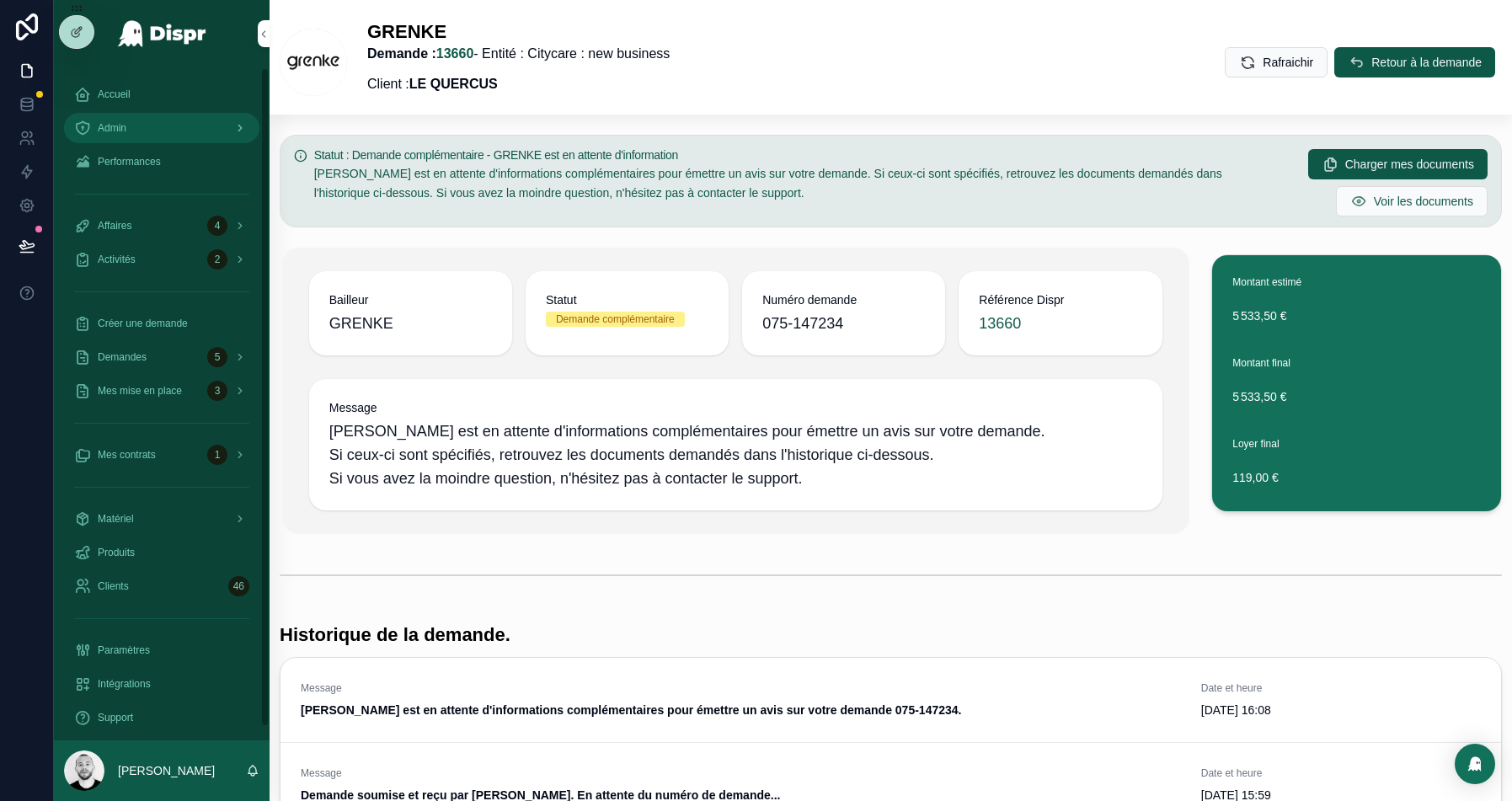
click at [122, 123] on span "Admin" at bounding box center [112, 128] width 29 height 14
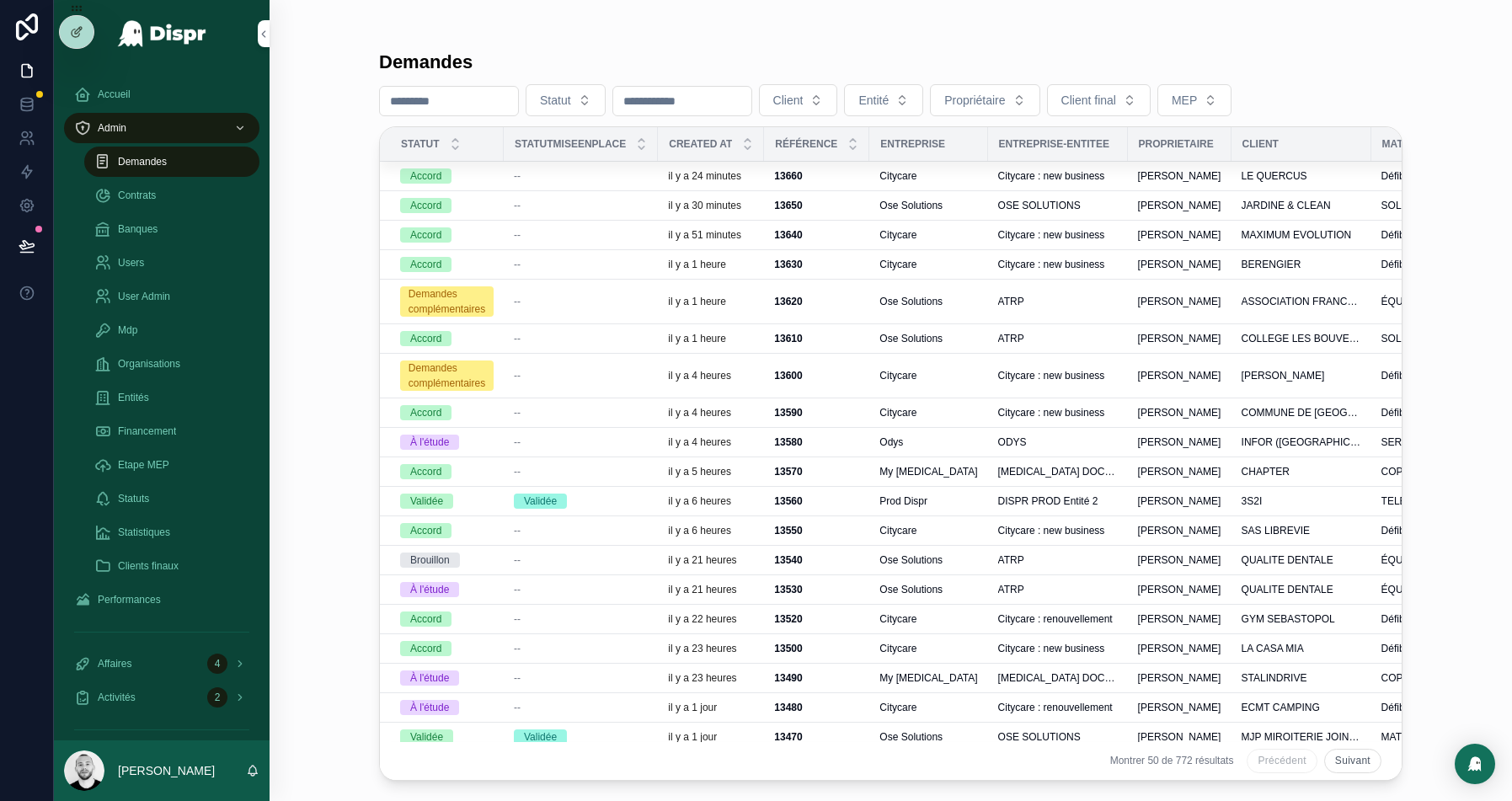
click at [415, 94] on input "scrollable content" at bounding box center [449, 101] width 138 height 24
paste input "****"
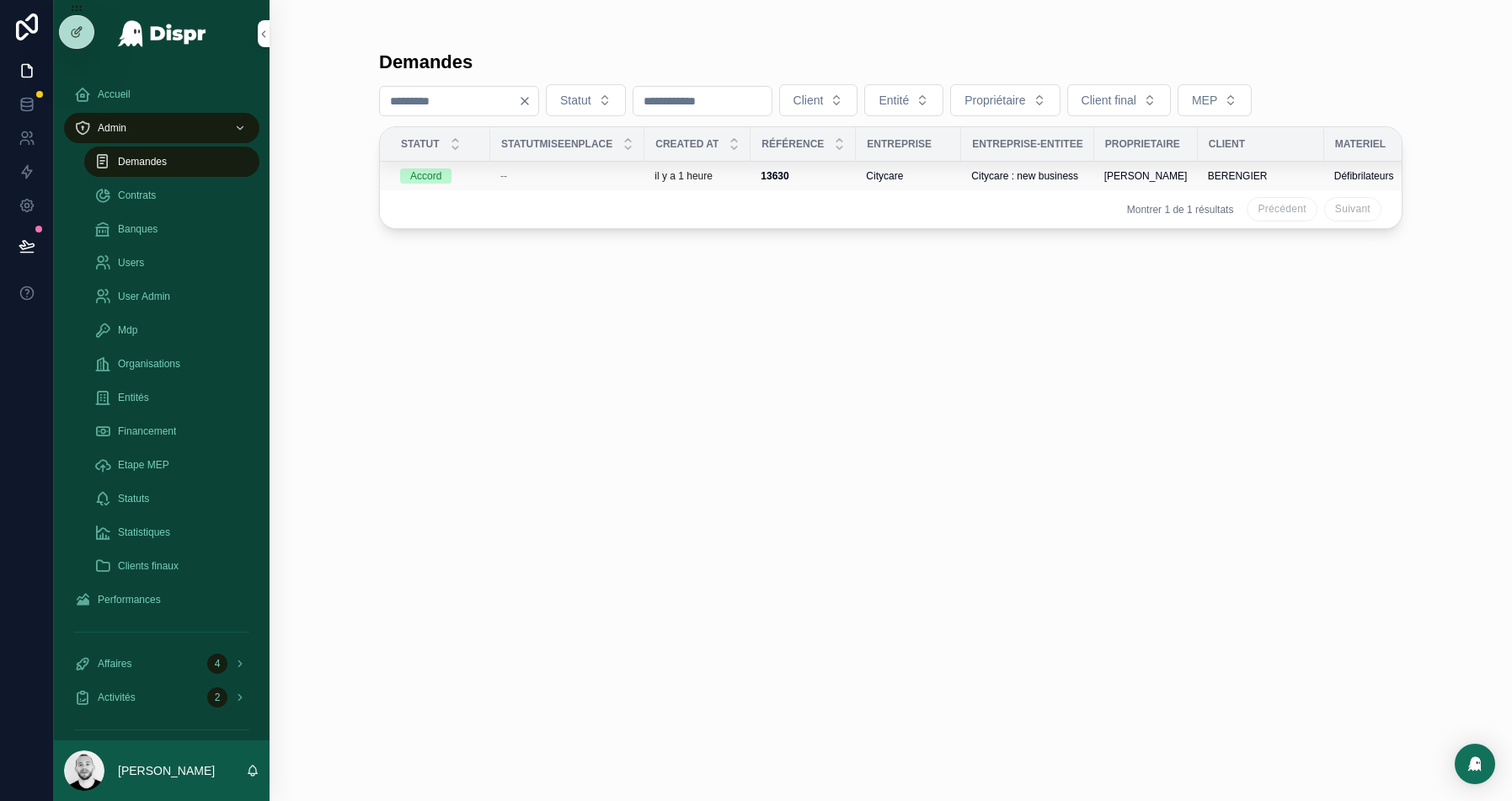
type input "****"
click at [604, 164] on td "--" at bounding box center [567, 176] width 154 height 30
click at [606, 167] on td "--" at bounding box center [567, 176] width 154 height 30
click at [613, 169] on div "--" at bounding box center [567, 176] width 134 height 14
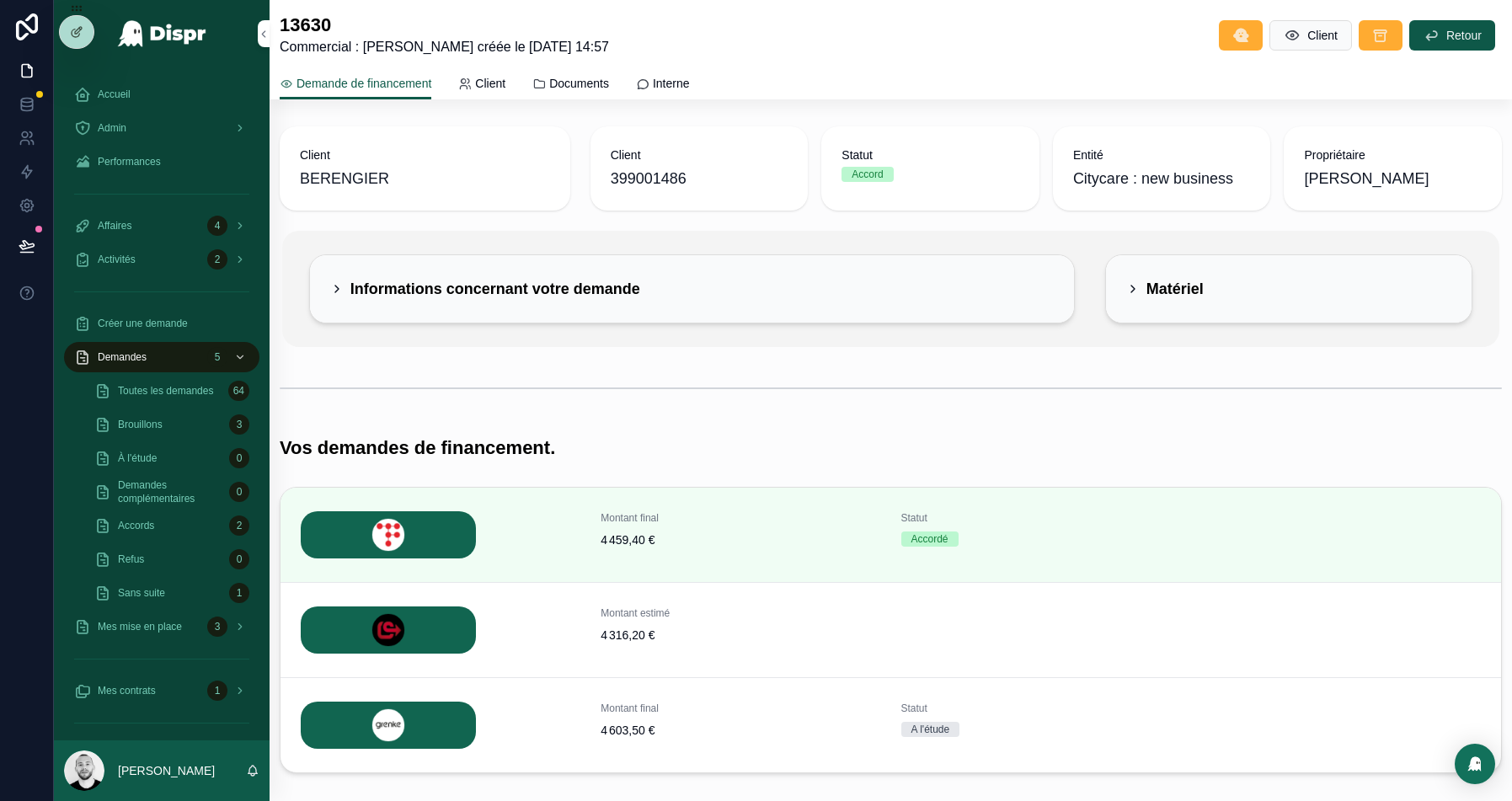
scroll to position [91, 0]
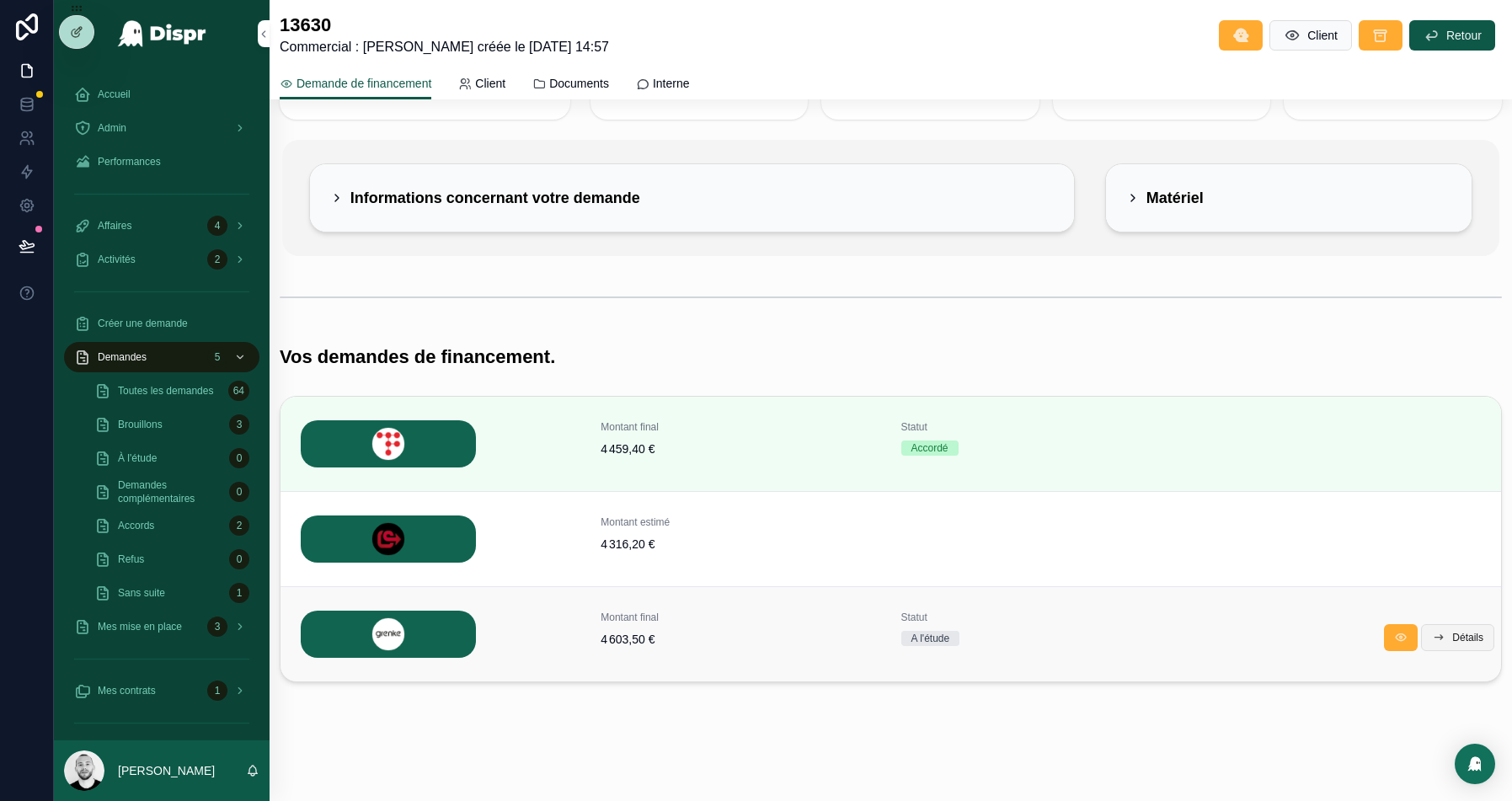
click at [1453, 633] on span "Détails" at bounding box center [1468, 637] width 31 height 14
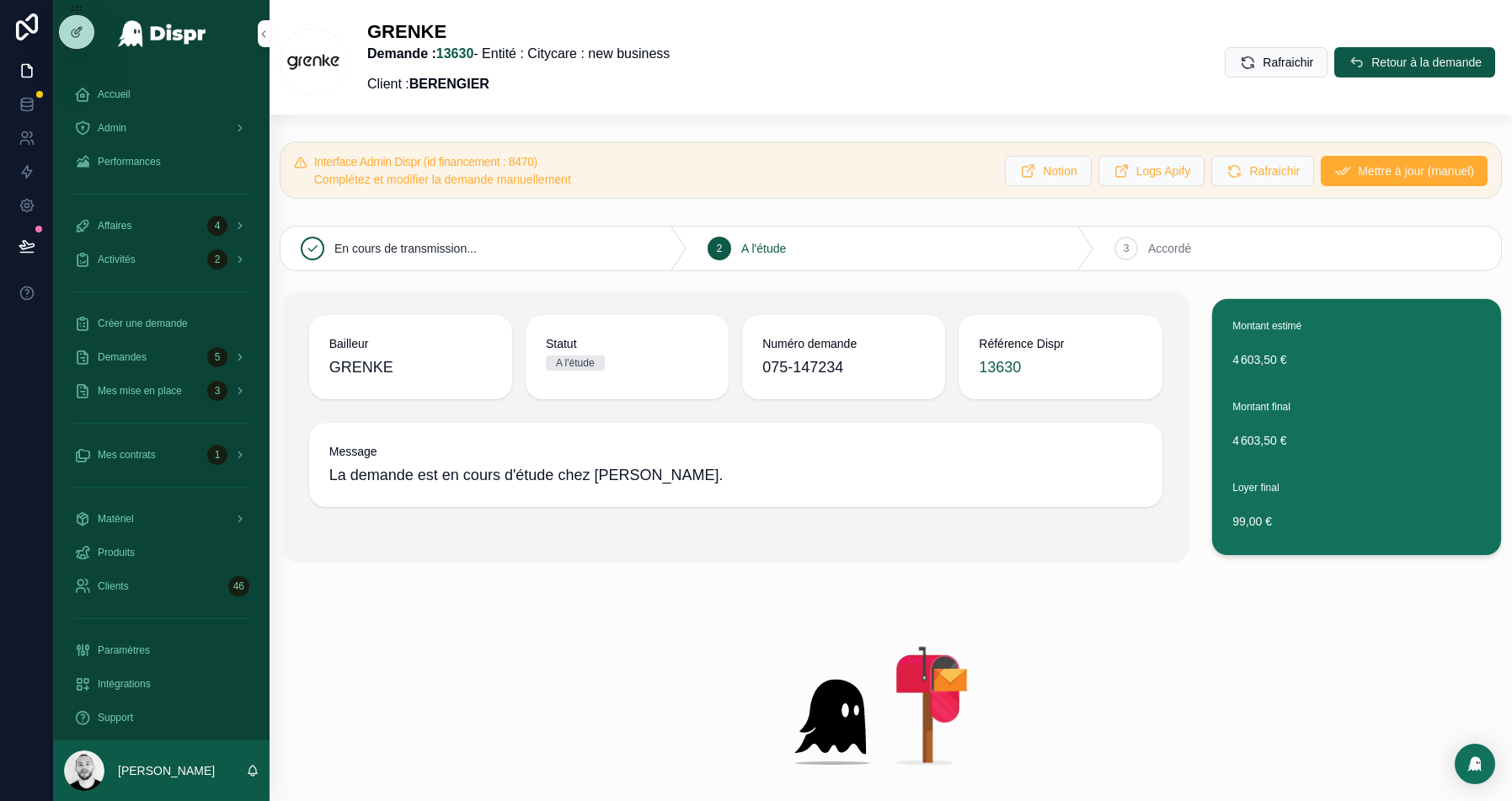
click at [555, 165] on h5 "Interface Admin Dispr (id financement : 8470)" at bounding box center [653, 161] width 679 height 12
click at [555, 156] on h5 "Interface Admin Dispr (id financement : 8470)" at bounding box center [653, 161] width 679 height 12
drag, startPoint x: 845, startPoint y: 364, endPoint x: 752, endPoint y: 363, distance: 93.0
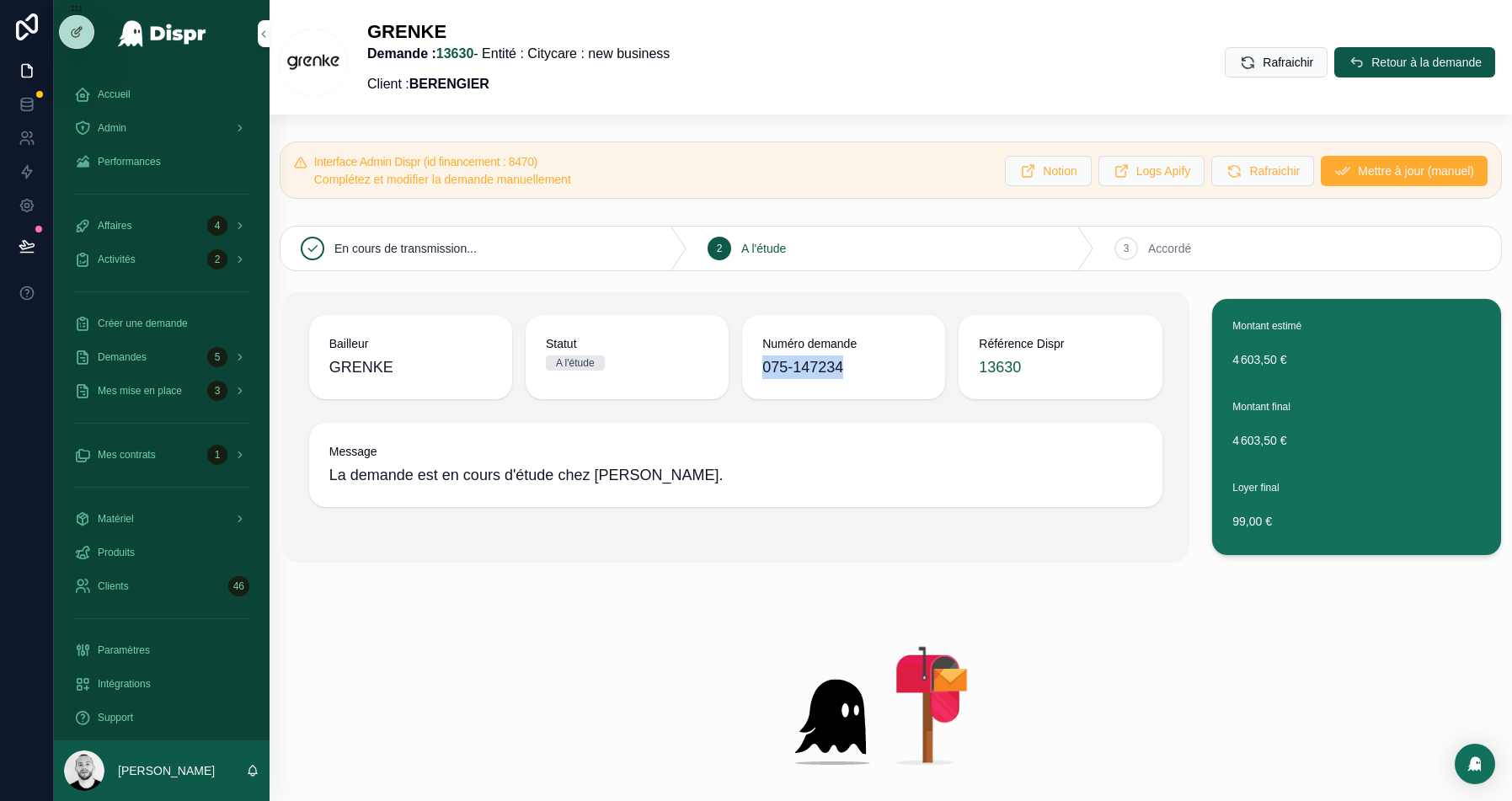
click at [752, 363] on div "Numéro demande 075-147234" at bounding box center [843, 357] width 203 height 84
copy span "075-147234"
click at [1362, 170] on span "Mettre à jour (manuel)" at bounding box center [1416, 171] width 116 height 17
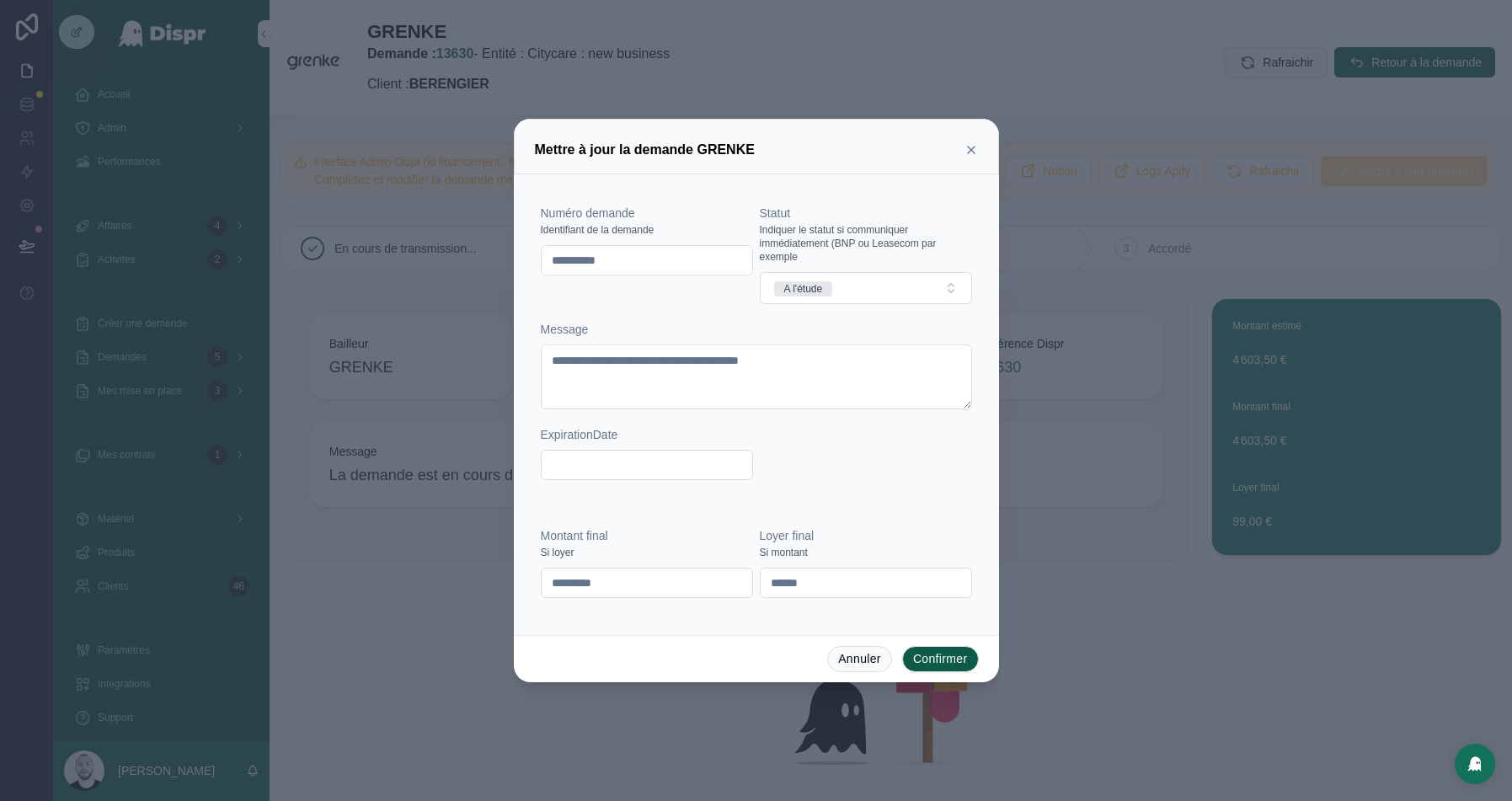
click at [599, 255] on input "**********" at bounding box center [647, 261] width 211 height 24
paste input "text"
type input "**********"
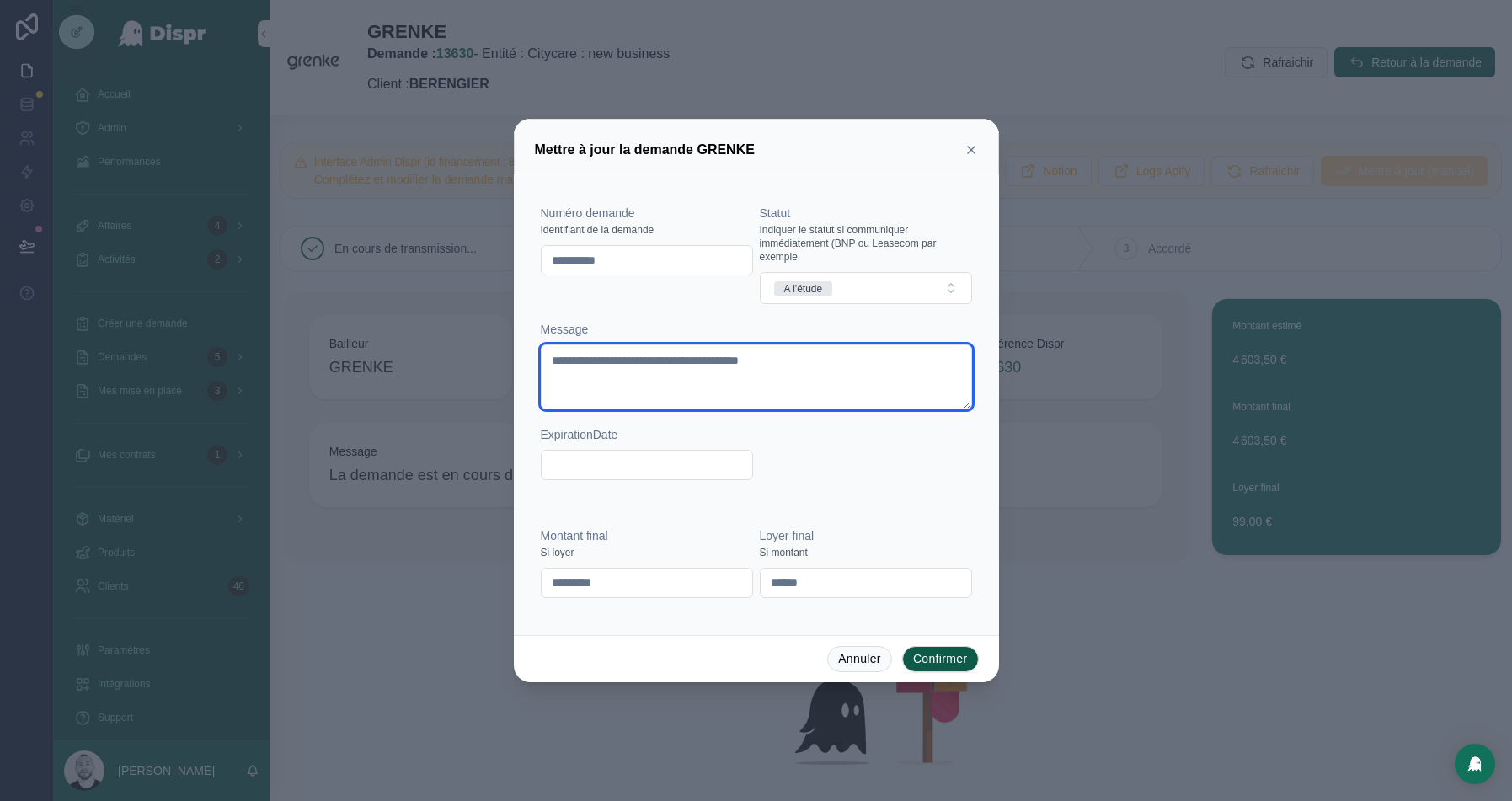
click at [757, 373] on textarea "**********" at bounding box center [756, 377] width 432 height 65
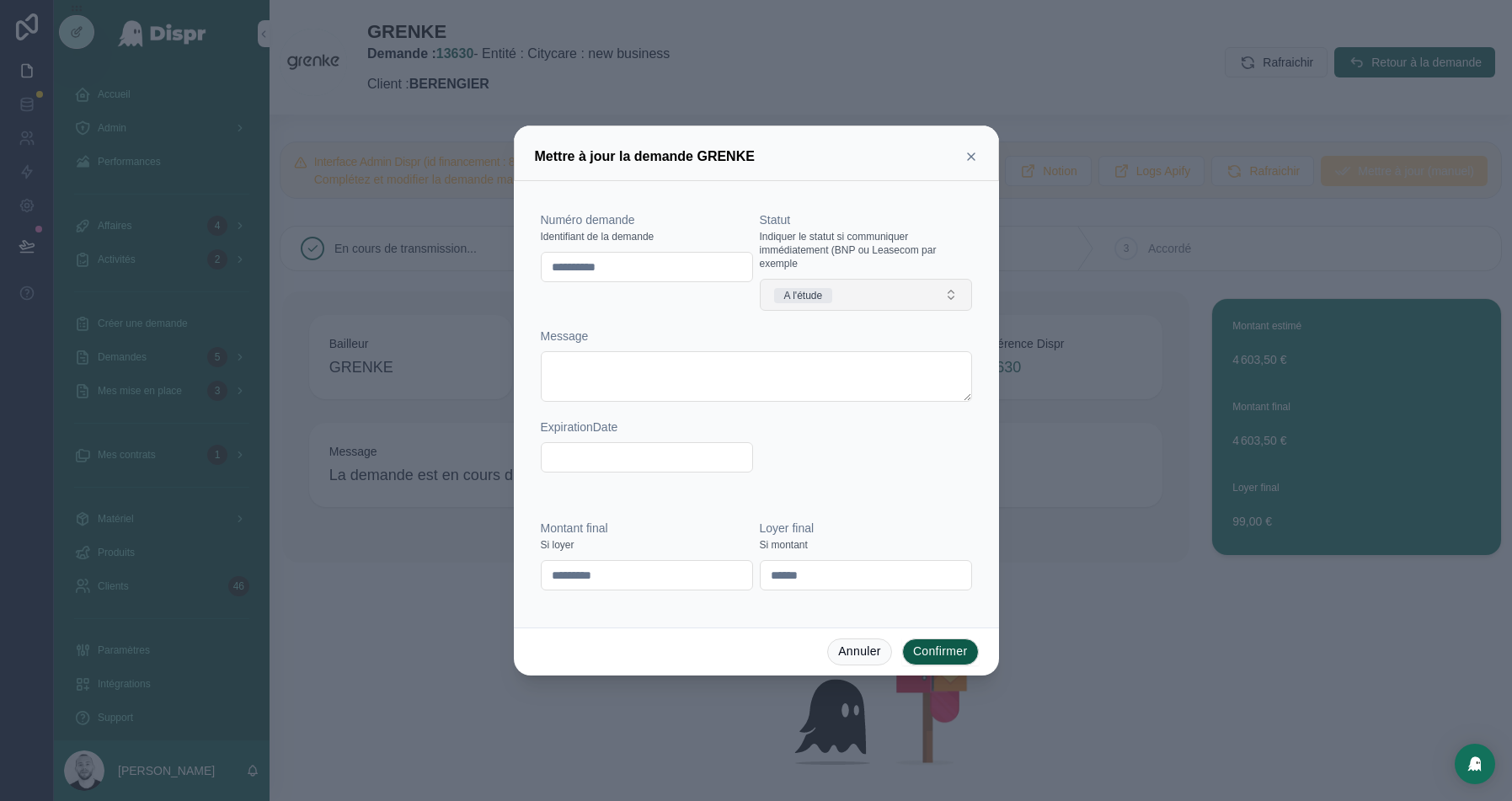
click at [908, 283] on button "A l'étude" at bounding box center [866, 294] width 213 height 32
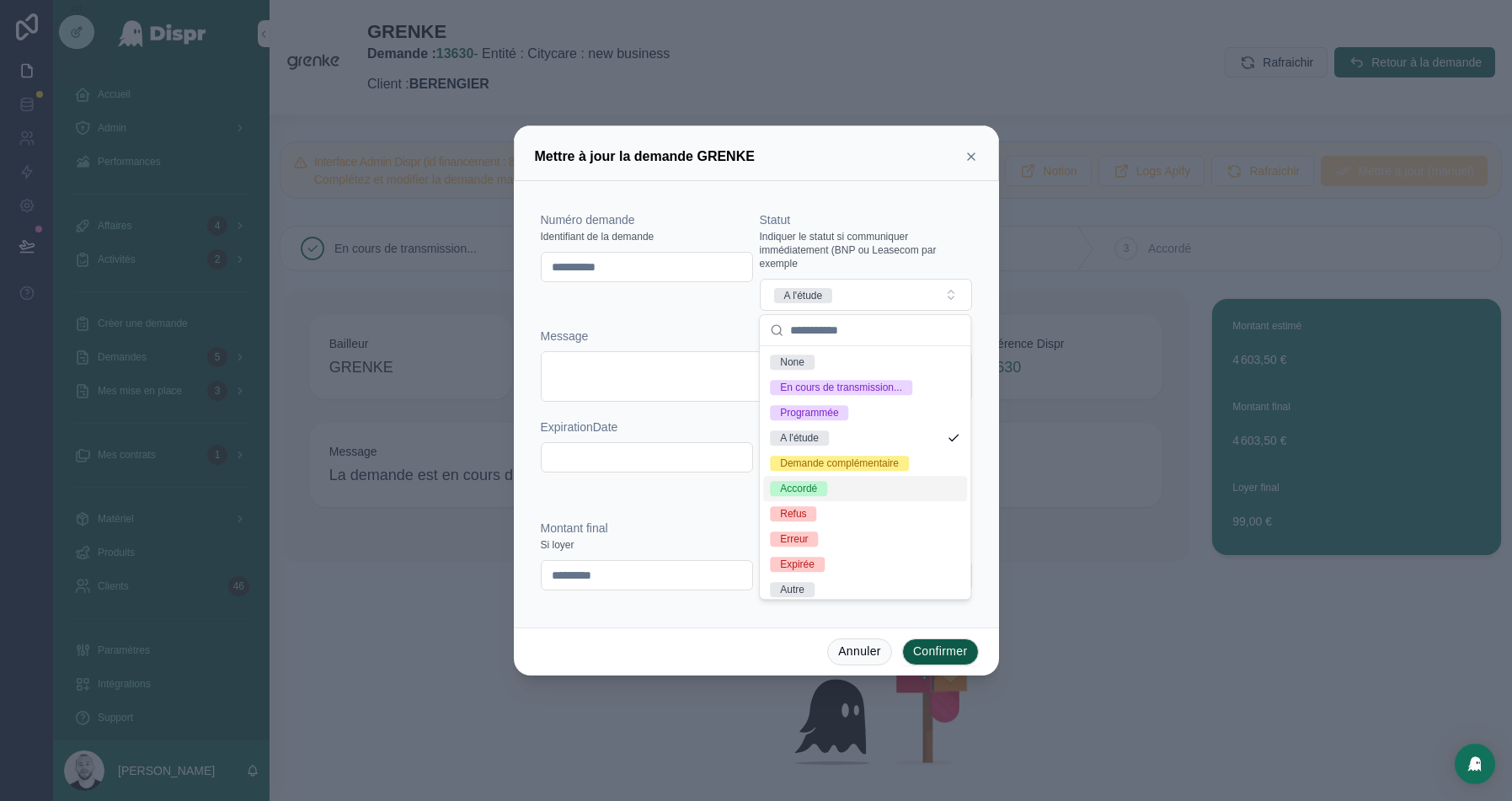
click at [804, 489] on div "Accordé" at bounding box center [798, 489] width 37 height 15
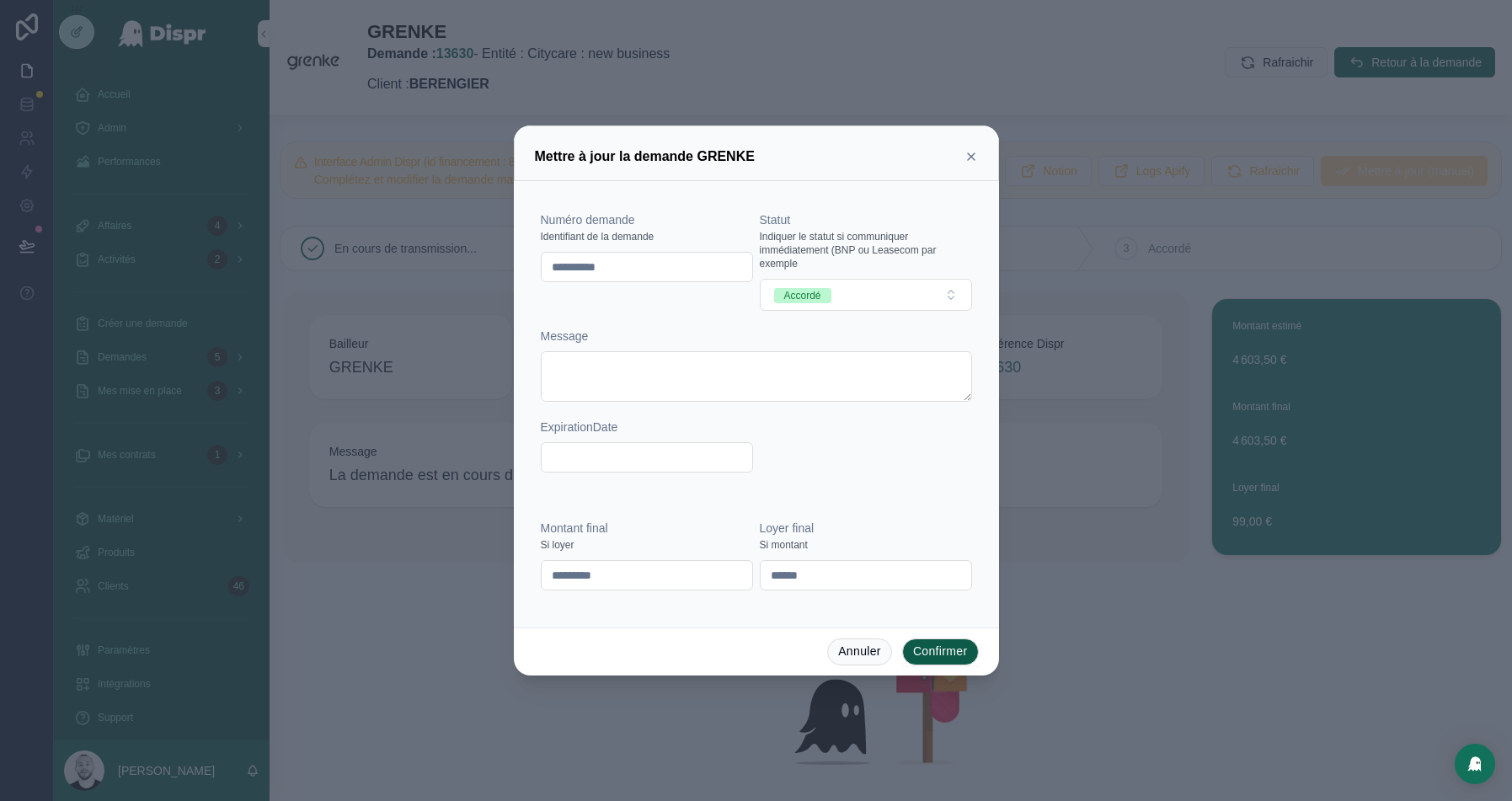
click at [918, 643] on button "Confirmer" at bounding box center [940, 653] width 77 height 27
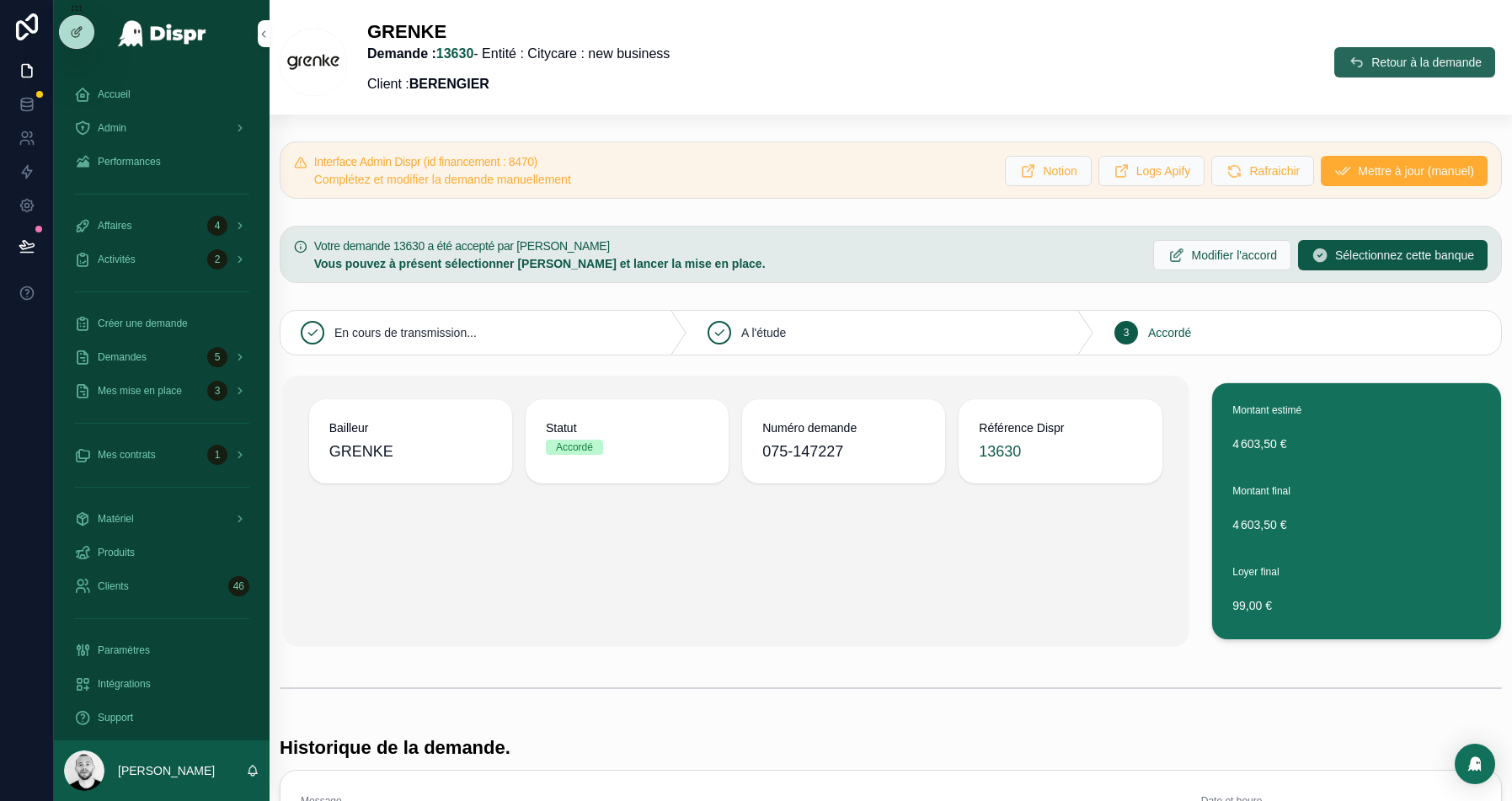
click at [1438, 59] on span "Retour à la demande" at bounding box center [1427, 62] width 110 height 17
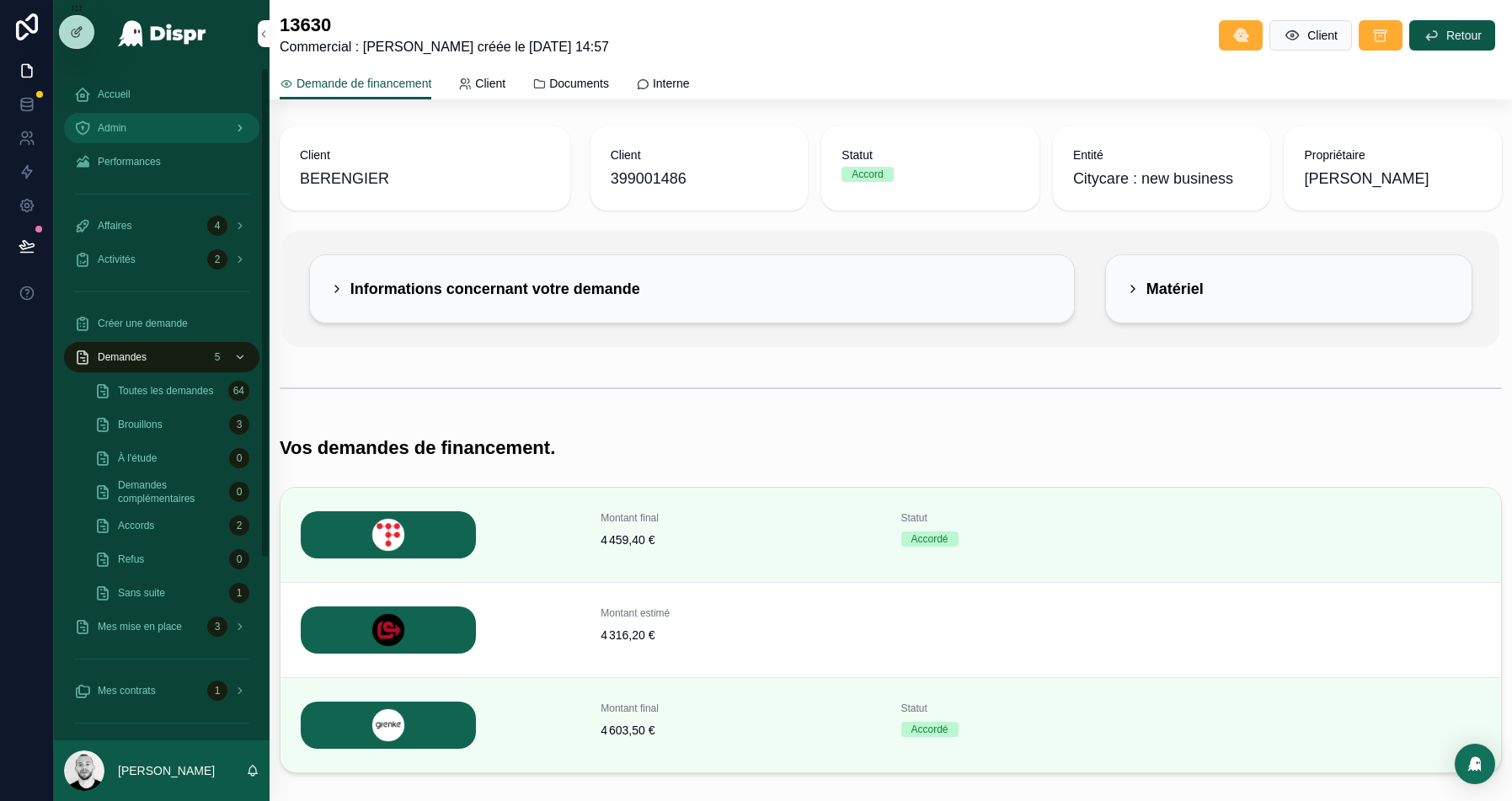
click at [140, 119] on div "Admin" at bounding box center [162, 129] width 176 height 27
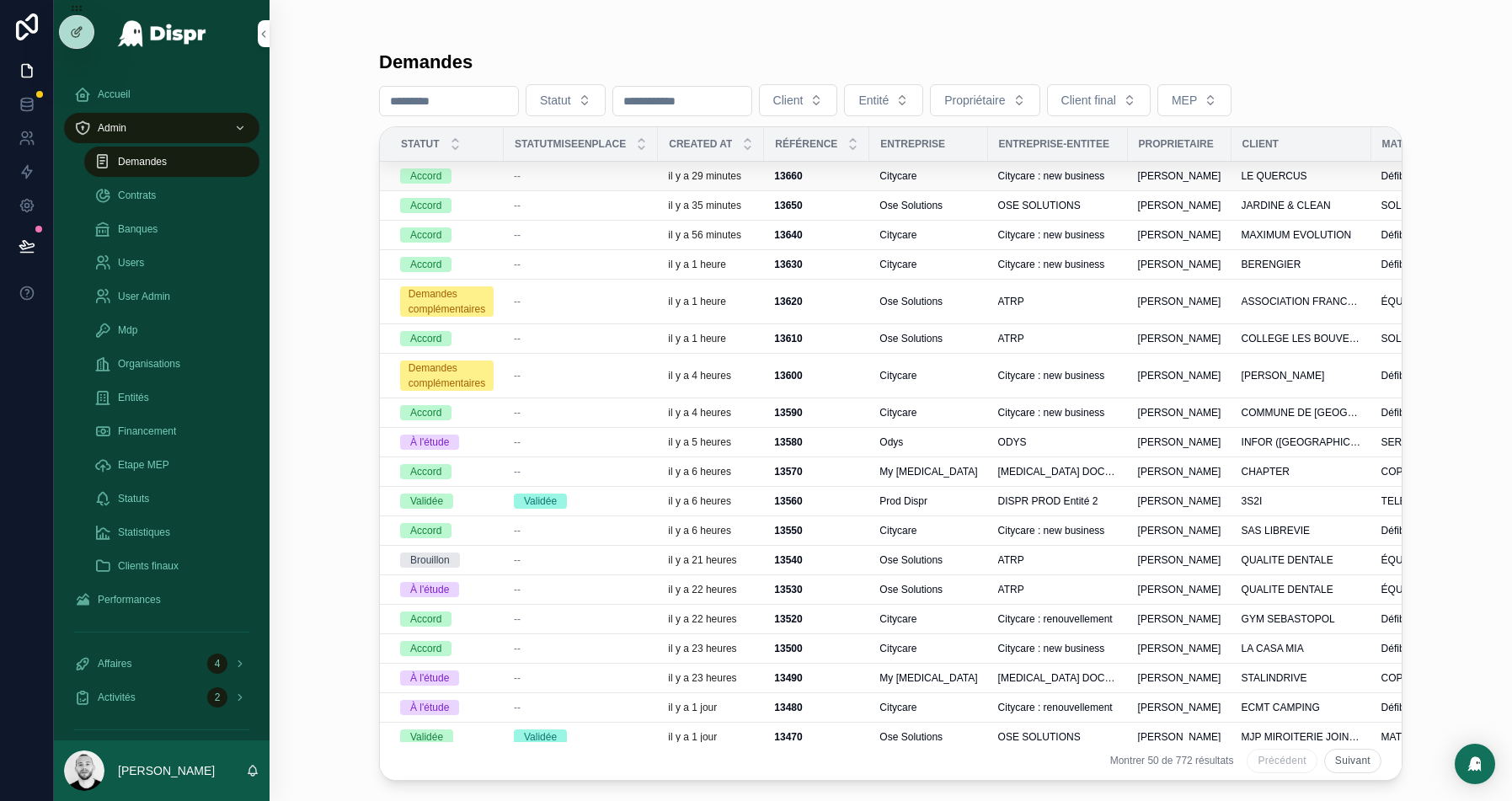
click at [585, 176] on div "--" at bounding box center [581, 176] width 134 height 14
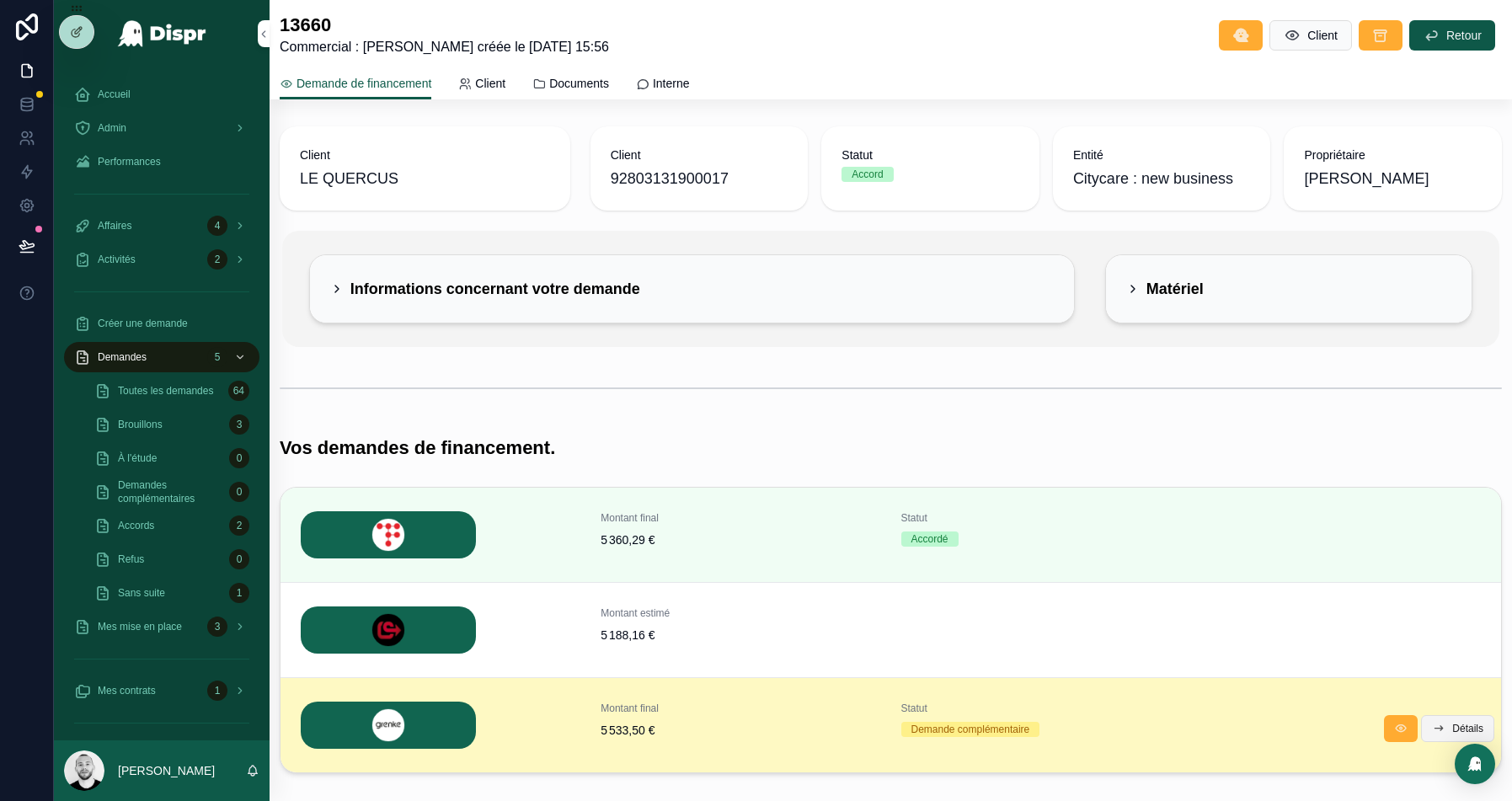
click at [1452, 722] on span "Détails" at bounding box center [1468, 729] width 31 height 14
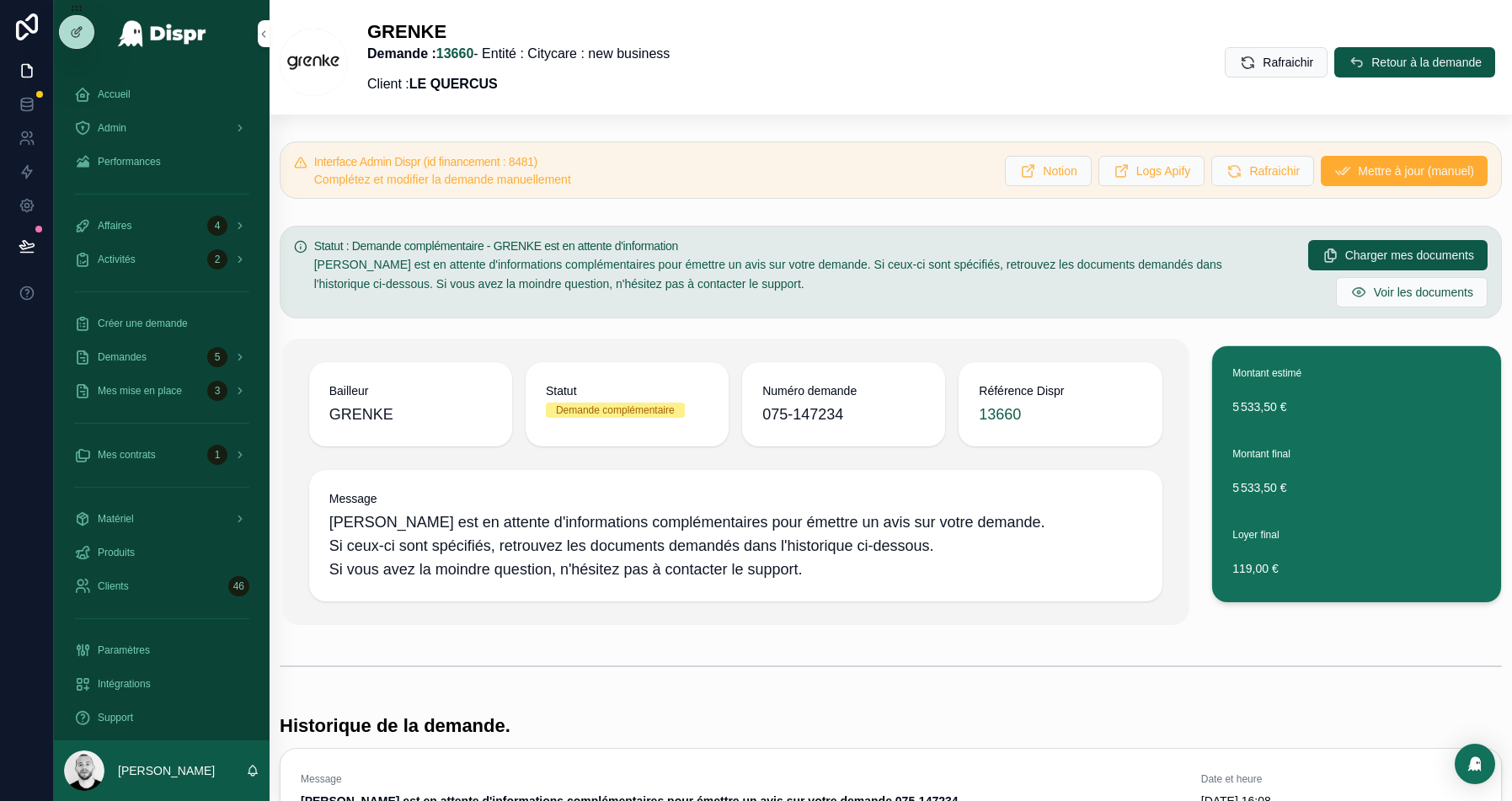
click at [813, 415] on span "075-147234" at bounding box center [844, 415] width 163 height 24
copy span "075-147234"
click at [116, 124] on span "Admin" at bounding box center [112, 128] width 29 height 14
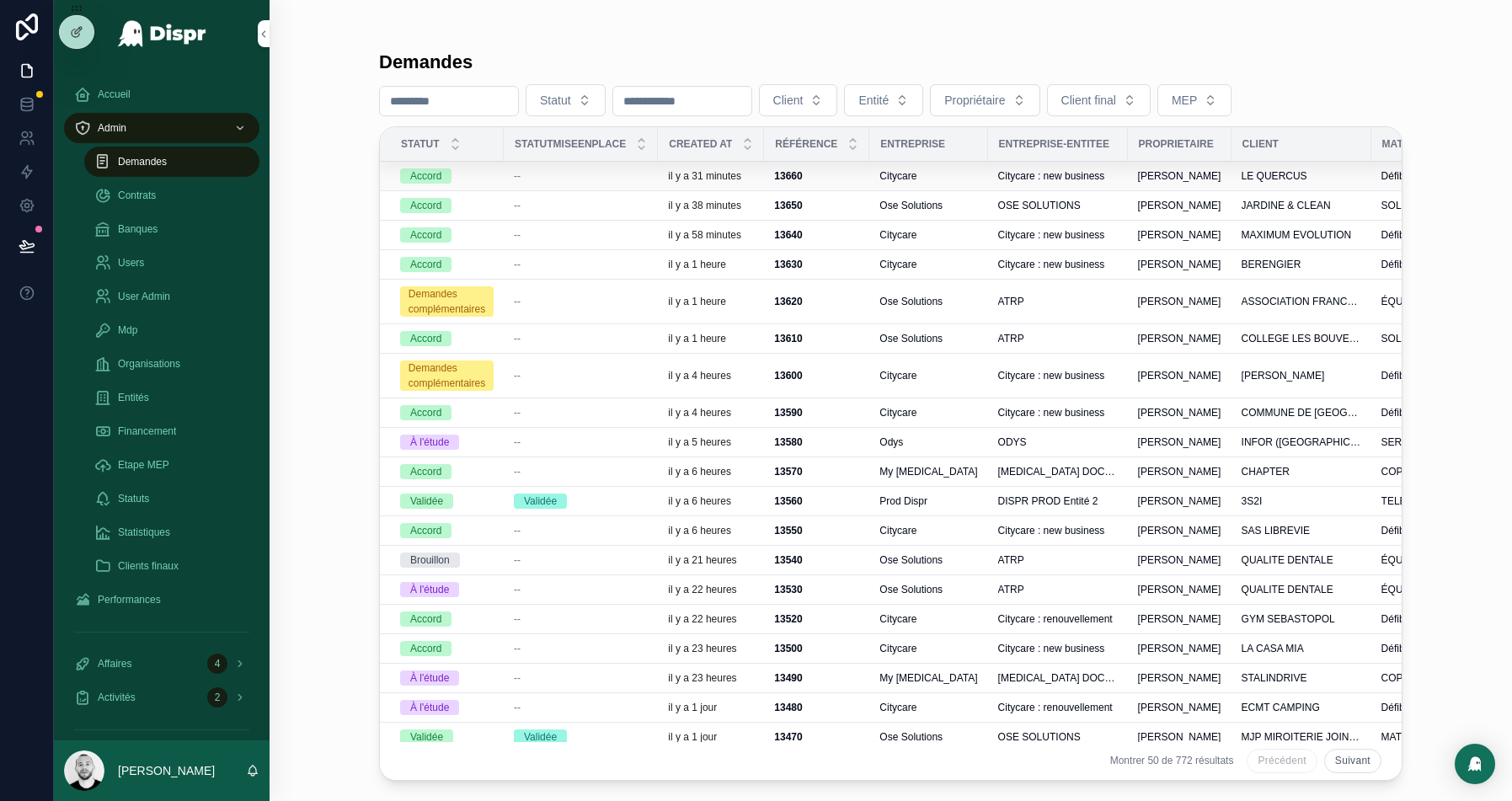
click at [559, 175] on div "--" at bounding box center [581, 176] width 134 height 14
click at [574, 264] on div "--" at bounding box center [581, 264] width 134 height 14
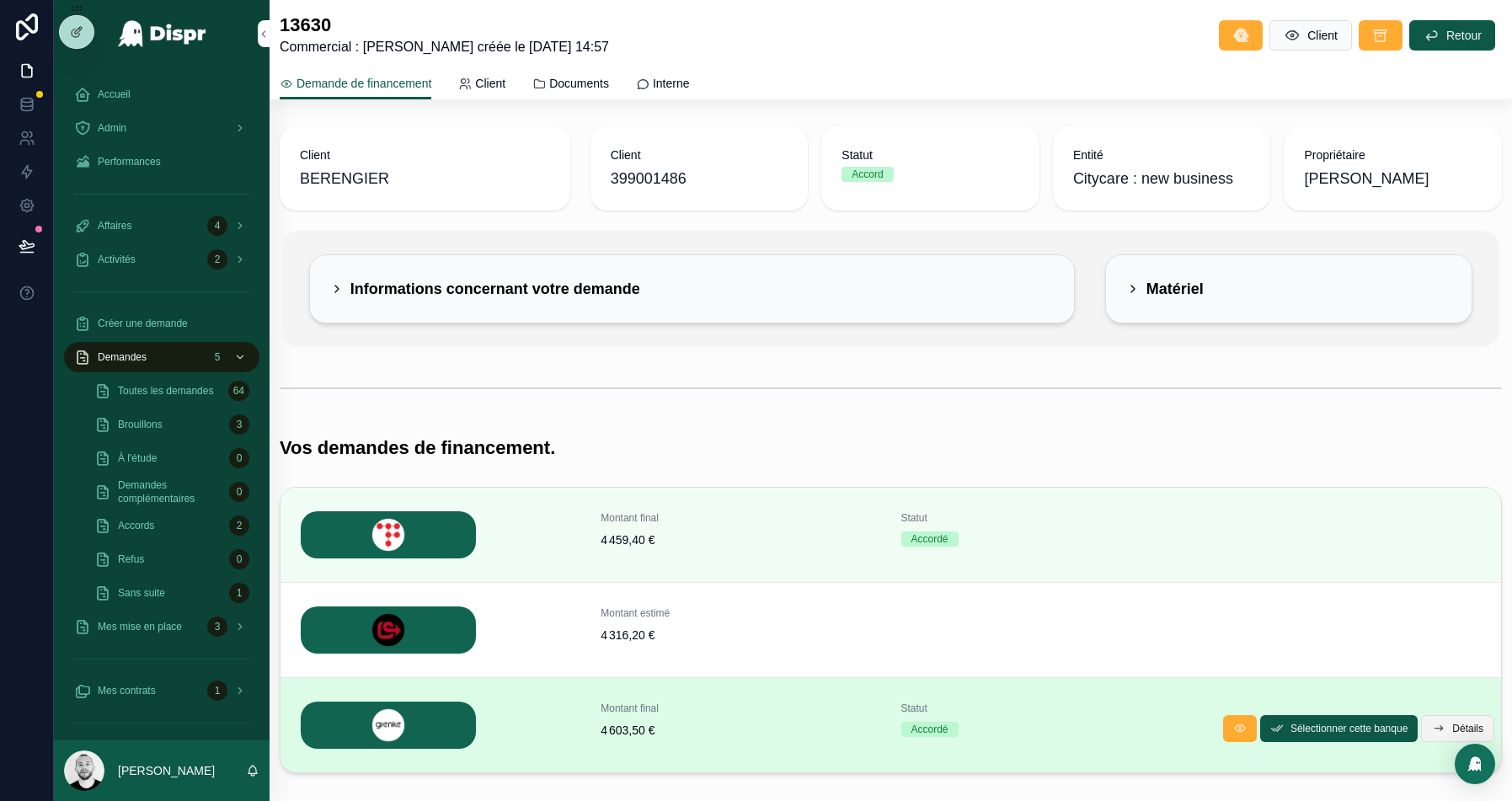
click at [1446, 719] on button "Détails" at bounding box center [1458, 729] width 73 height 27
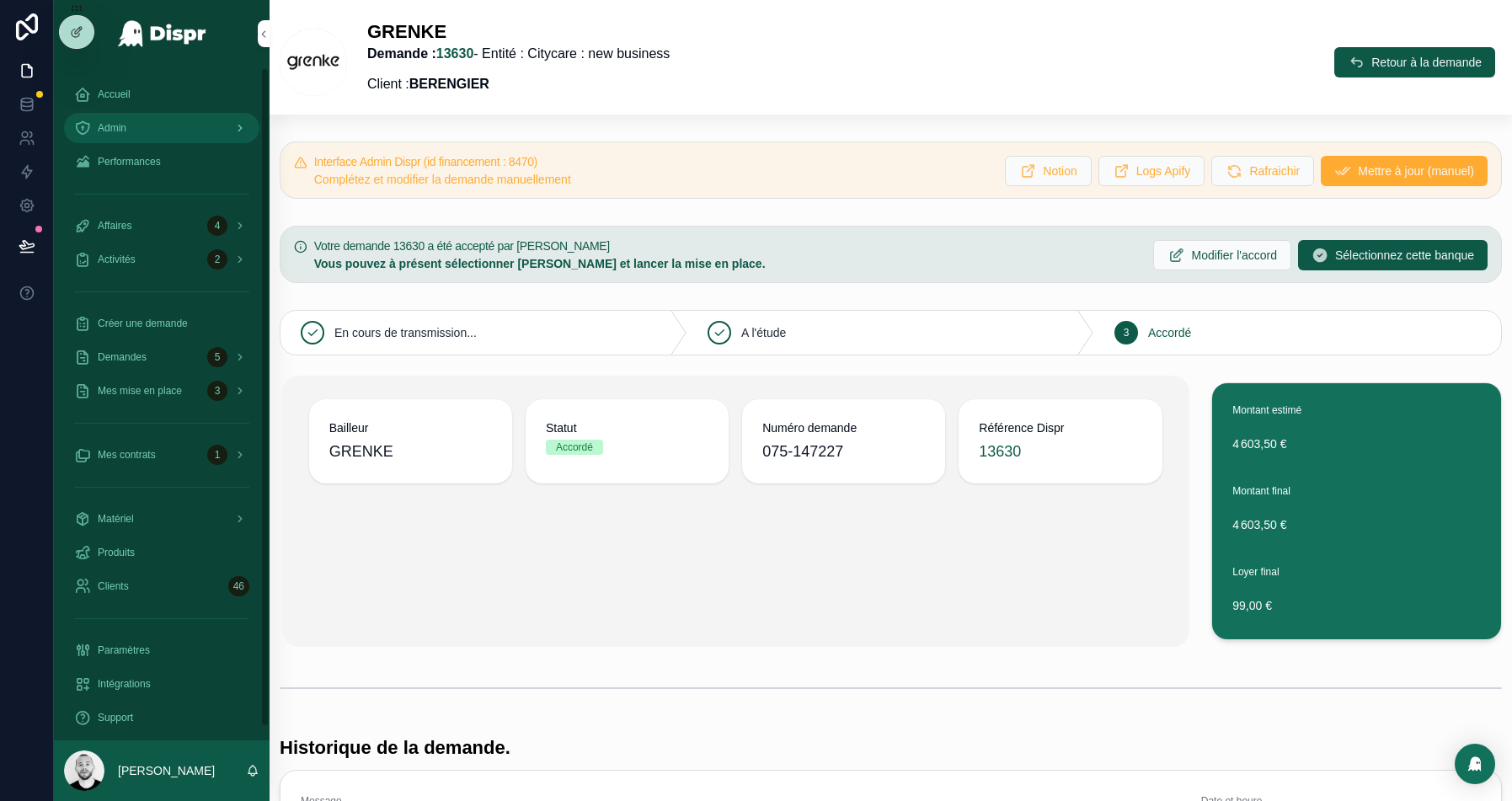
click at [113, 134] on span "Admin" at bounding box center [112, 128] width 29 height 14
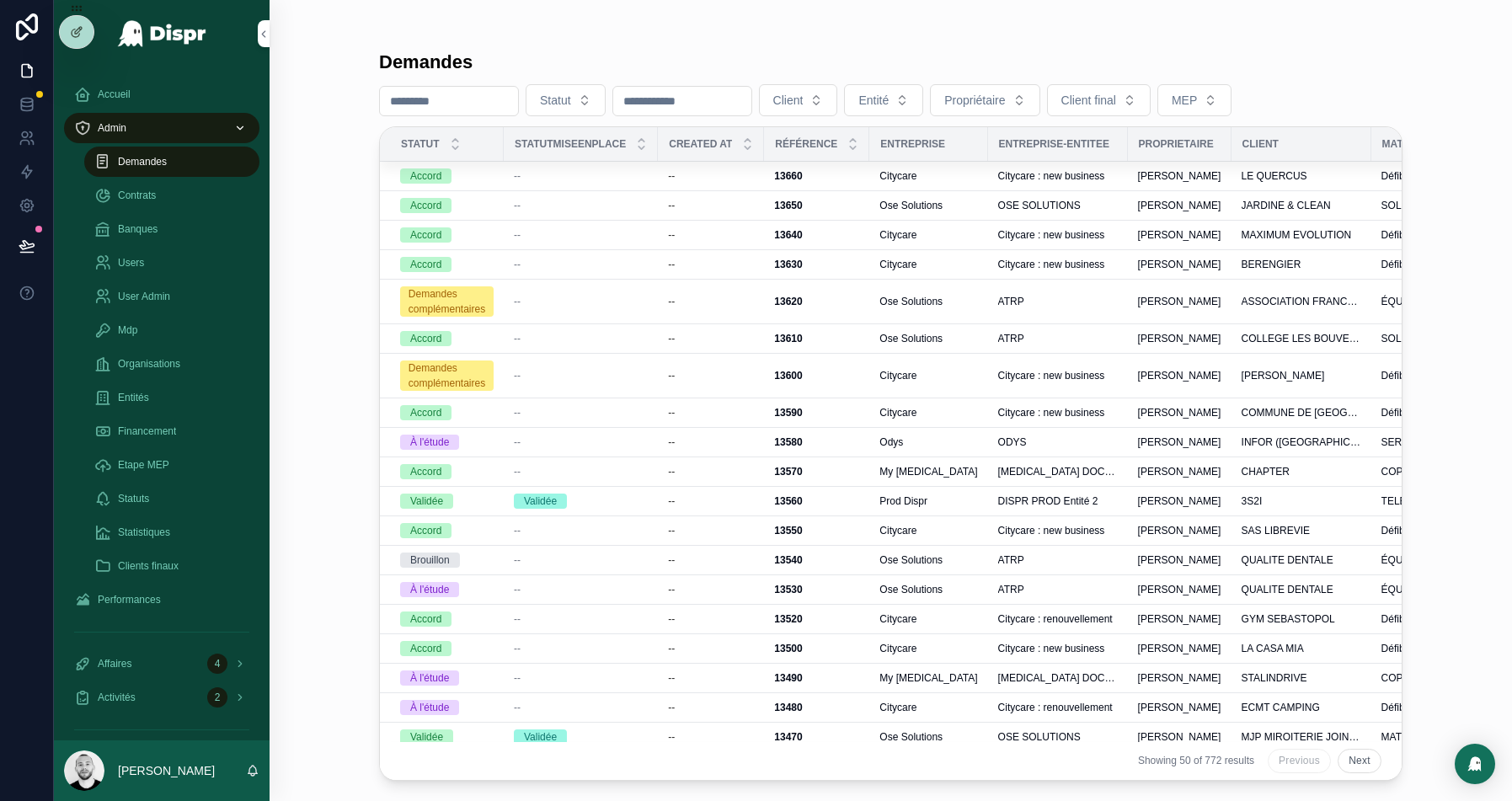
click at [452, 107] on input "scrollable content" at bounding box center [449, 101] width 138 height 24
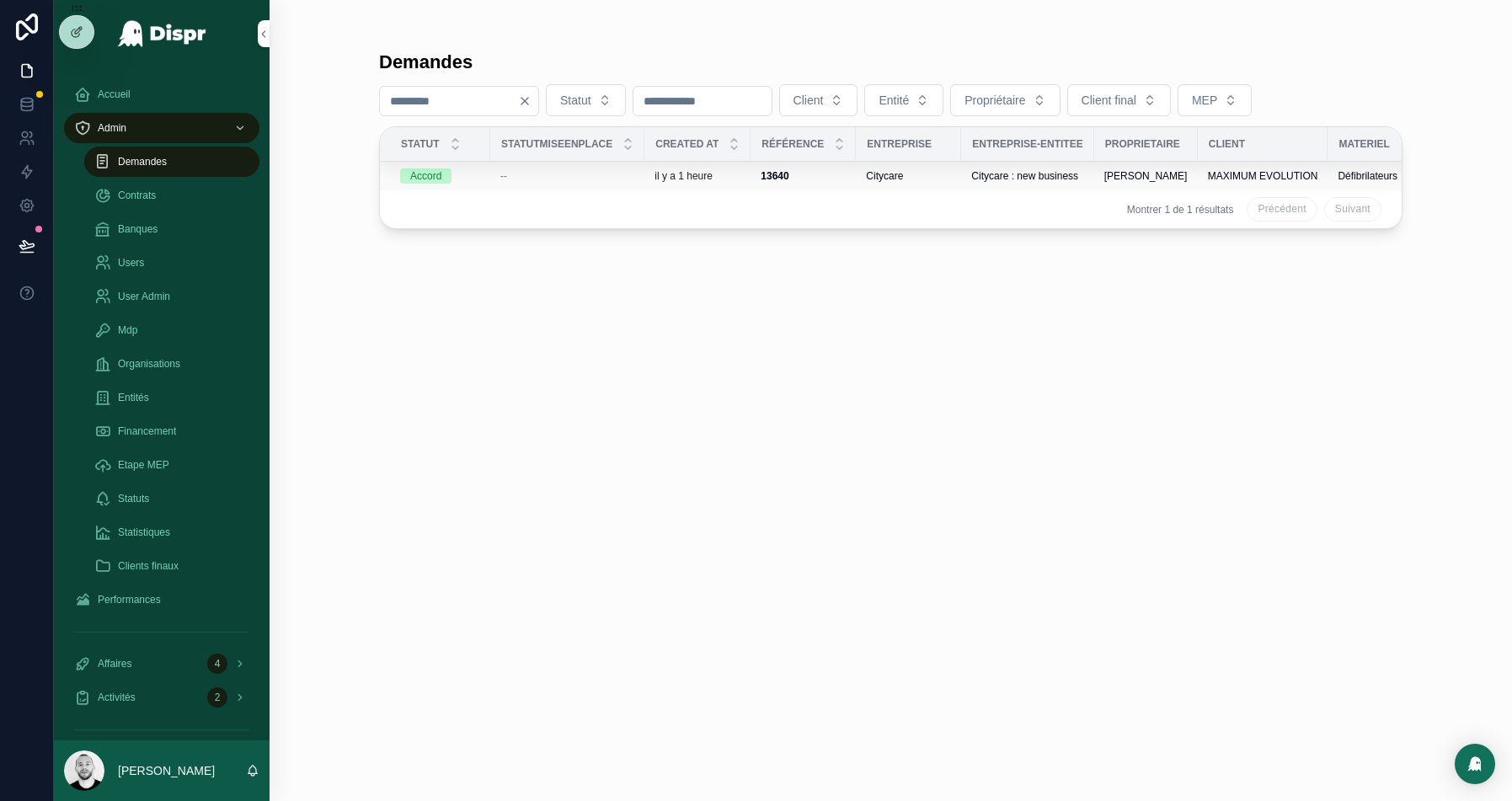
type input "****"
click at [529, 176] on div "--" at bounding box center [567, 176] width 134 height 14
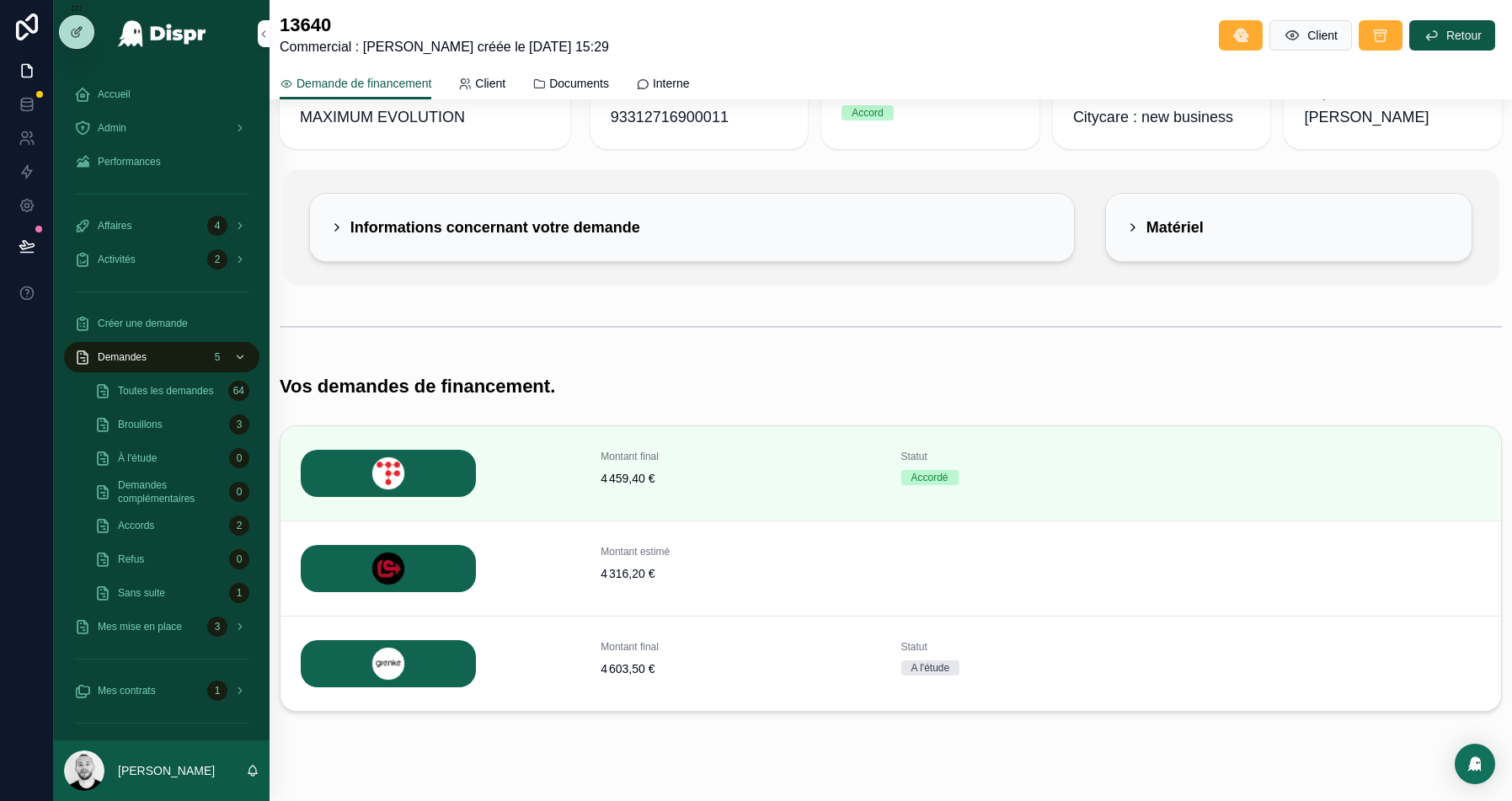
scroll to position [91, 0]
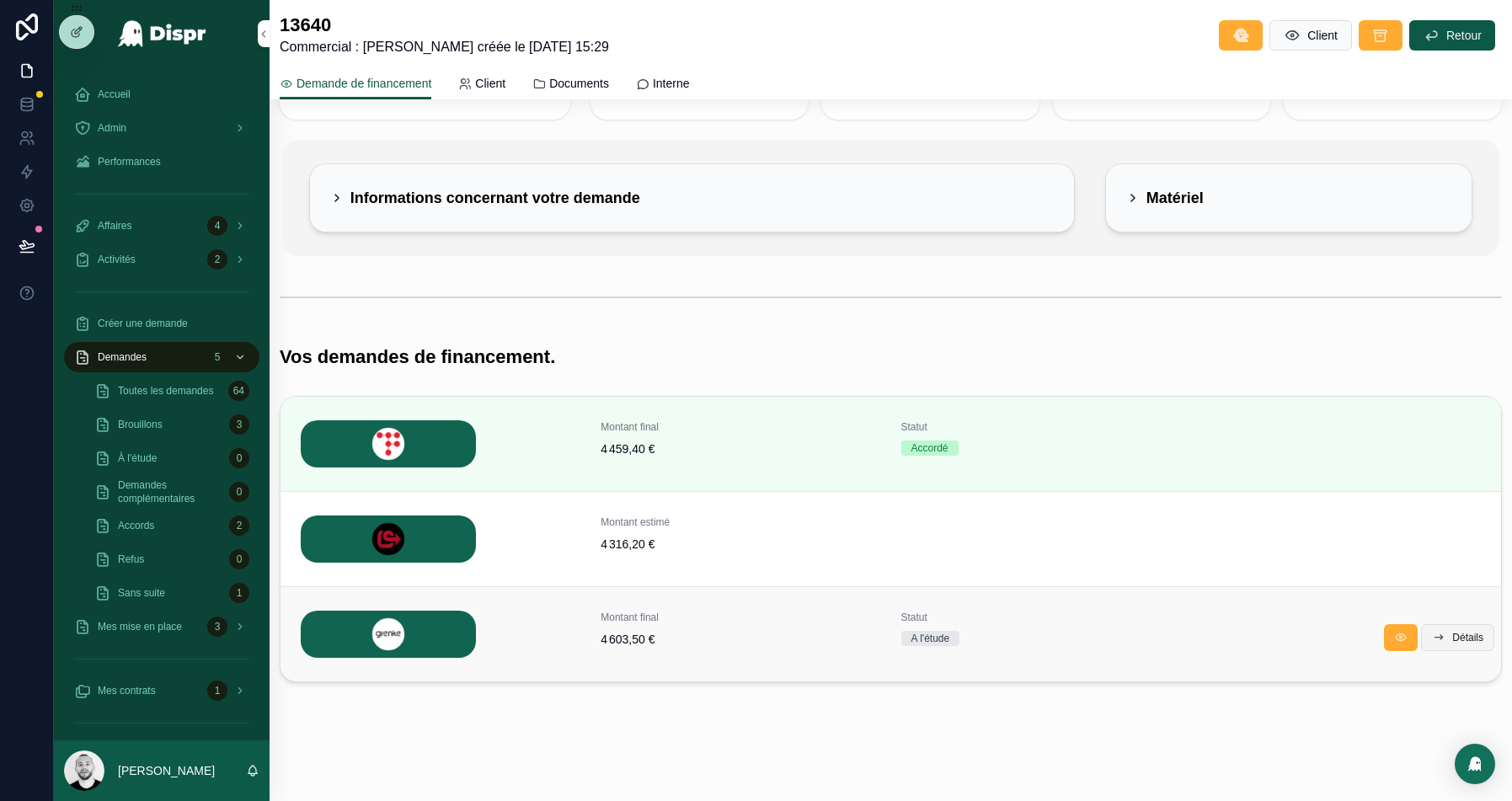
click at [1444, 641] on button "Détails" at bounding box center [1458, 638] width 73 height 27
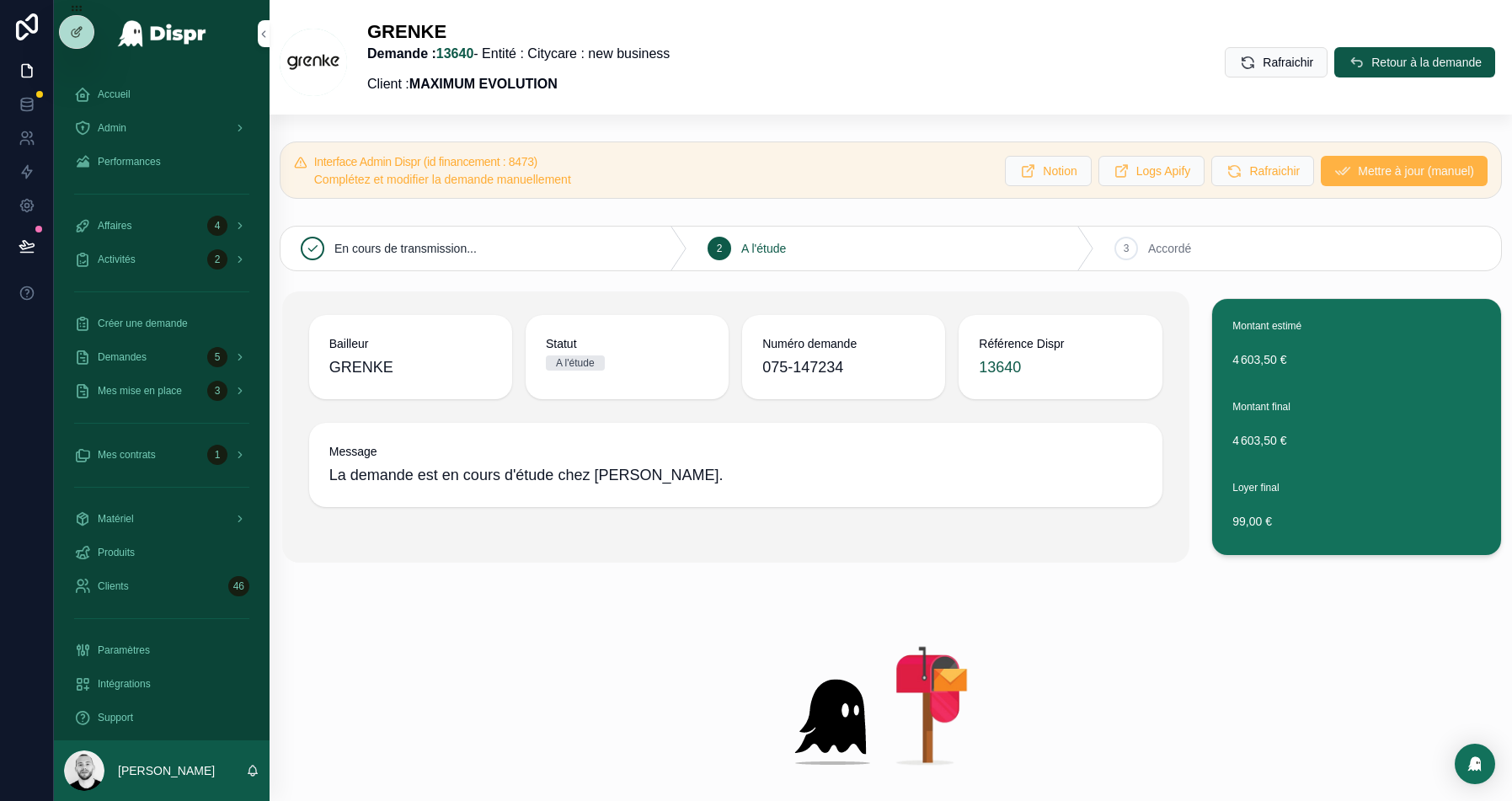
click at [1374, 171] on span "Mettre à jour (manuel)" at bounding box center [1416, 171] width 116 height 17
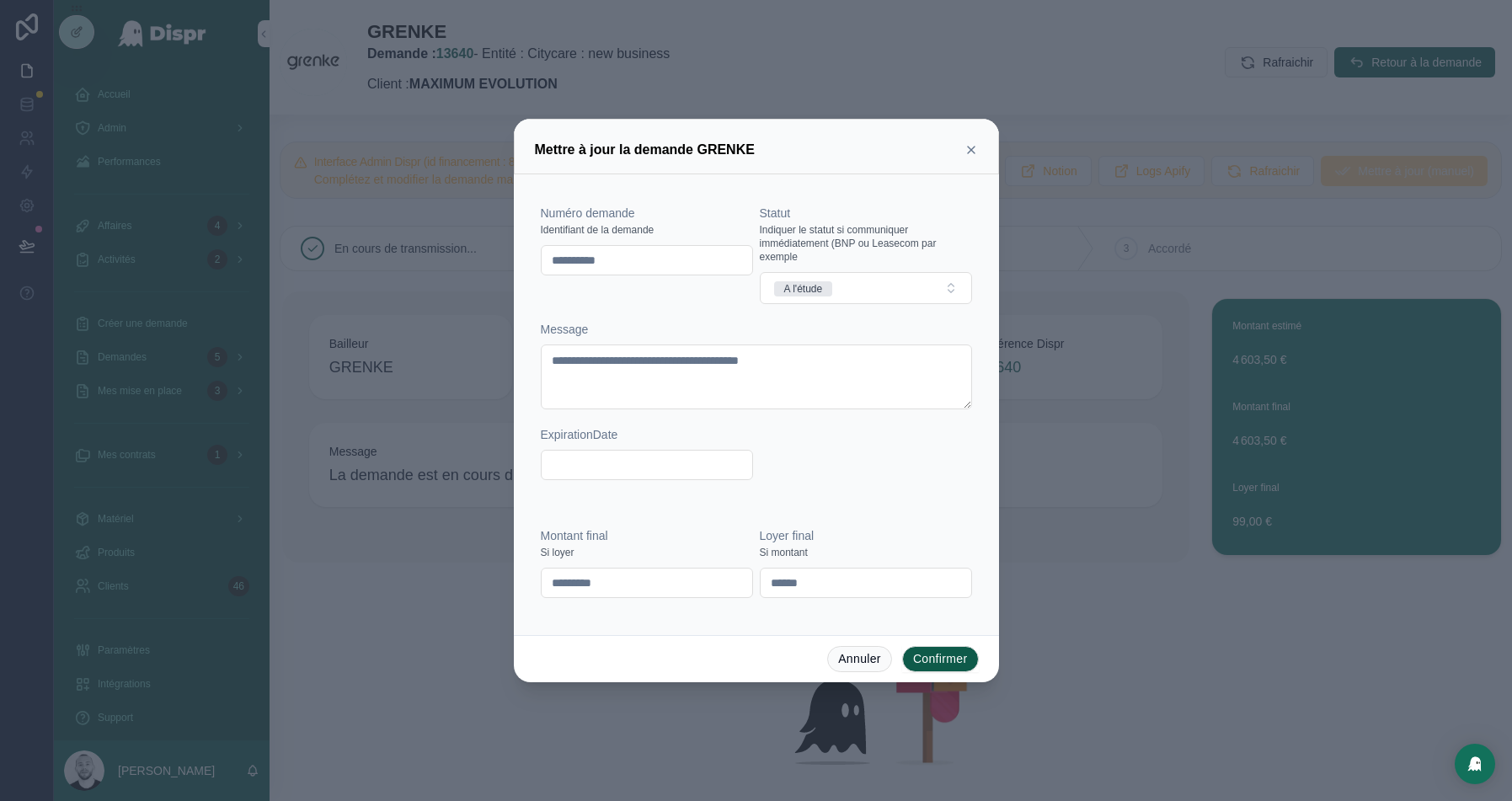
click at [577, 262] on input "**********" at bounding box center [647, 261] width 211 height 24
paste input "text"
type input "**********"
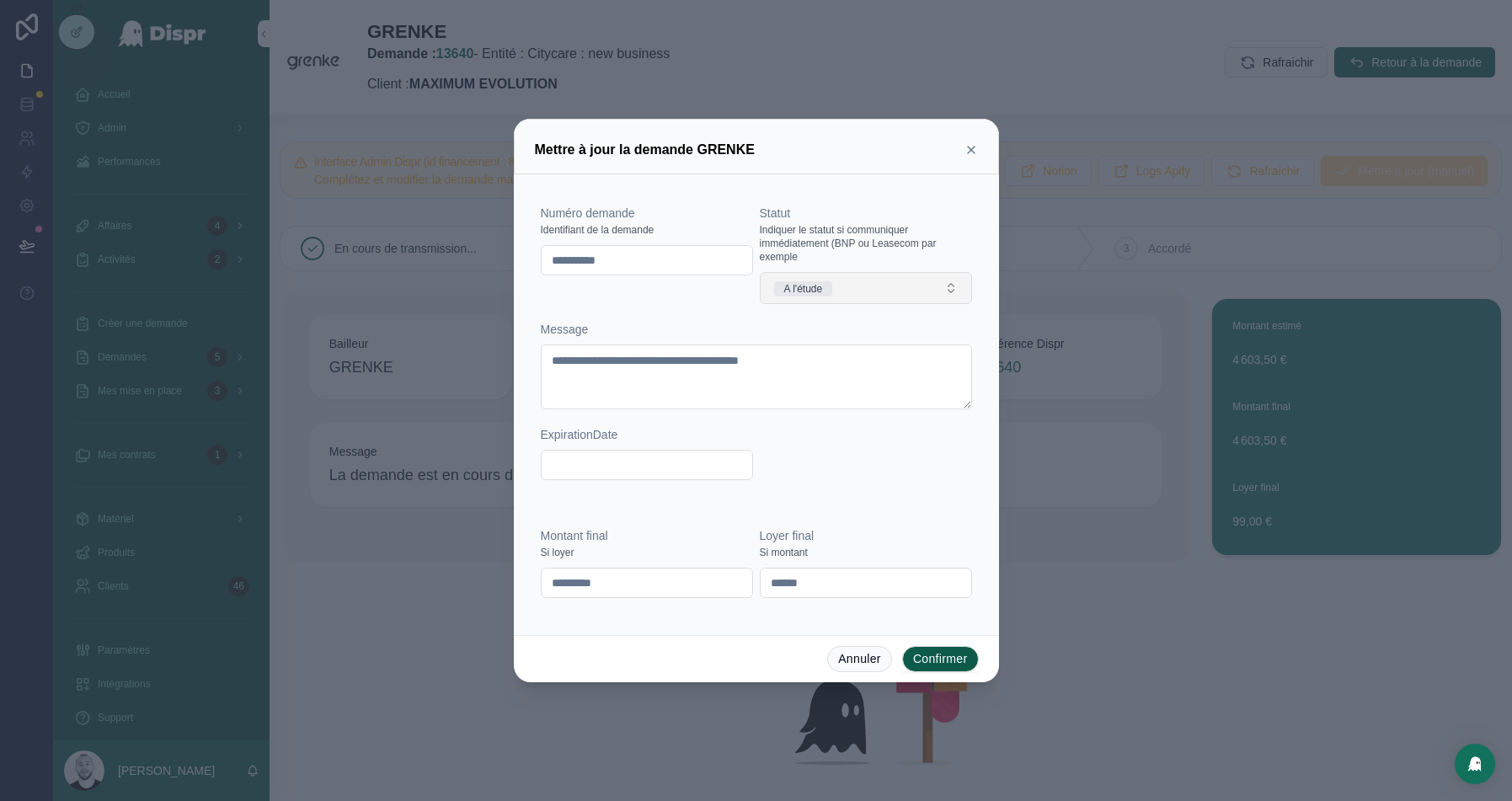
click at [860, 282] on button "A l'étude" at bounding box center [866, 288] width 213 height 32
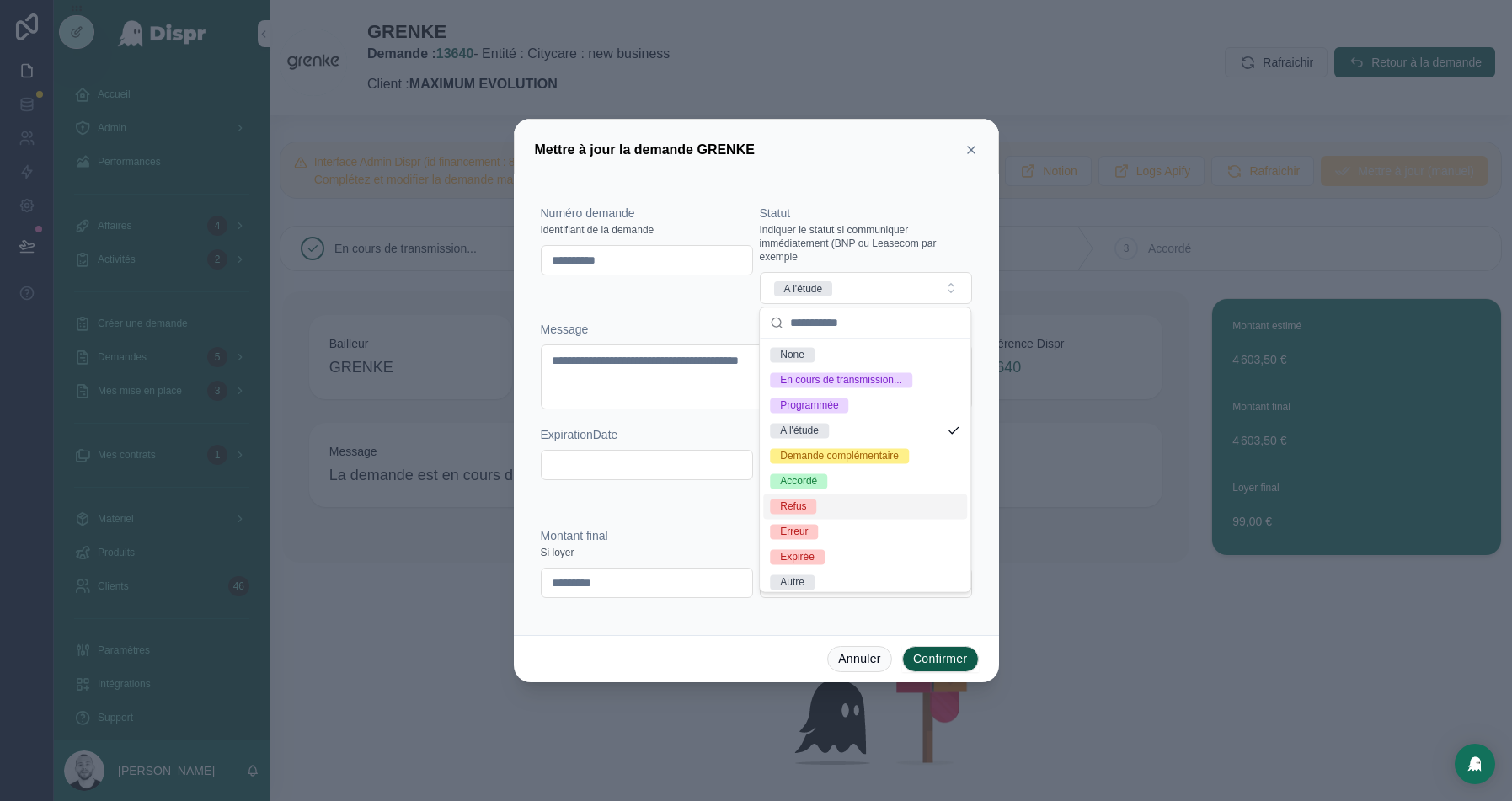
click at [826, 502] on div "Refus" at bounding box center [865, 507] width 204 height 25
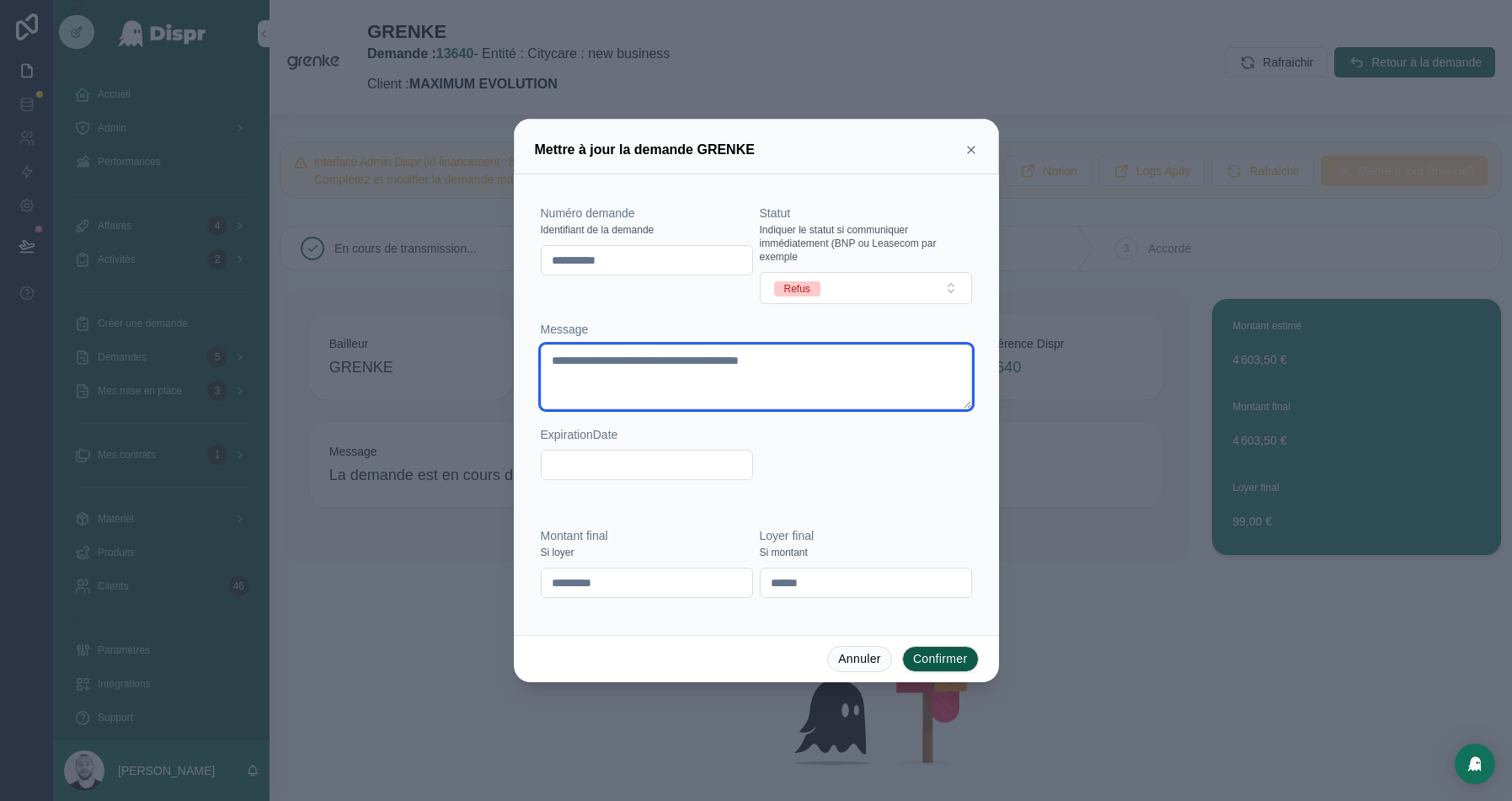
drag, startPoint x: 860, startPoint y: 361, endPoint x: 388, endPoint y: 341, distance: 472.4
click at [388, 341] on div "**********" at bounding box center [756, 400] width 1512 height 801
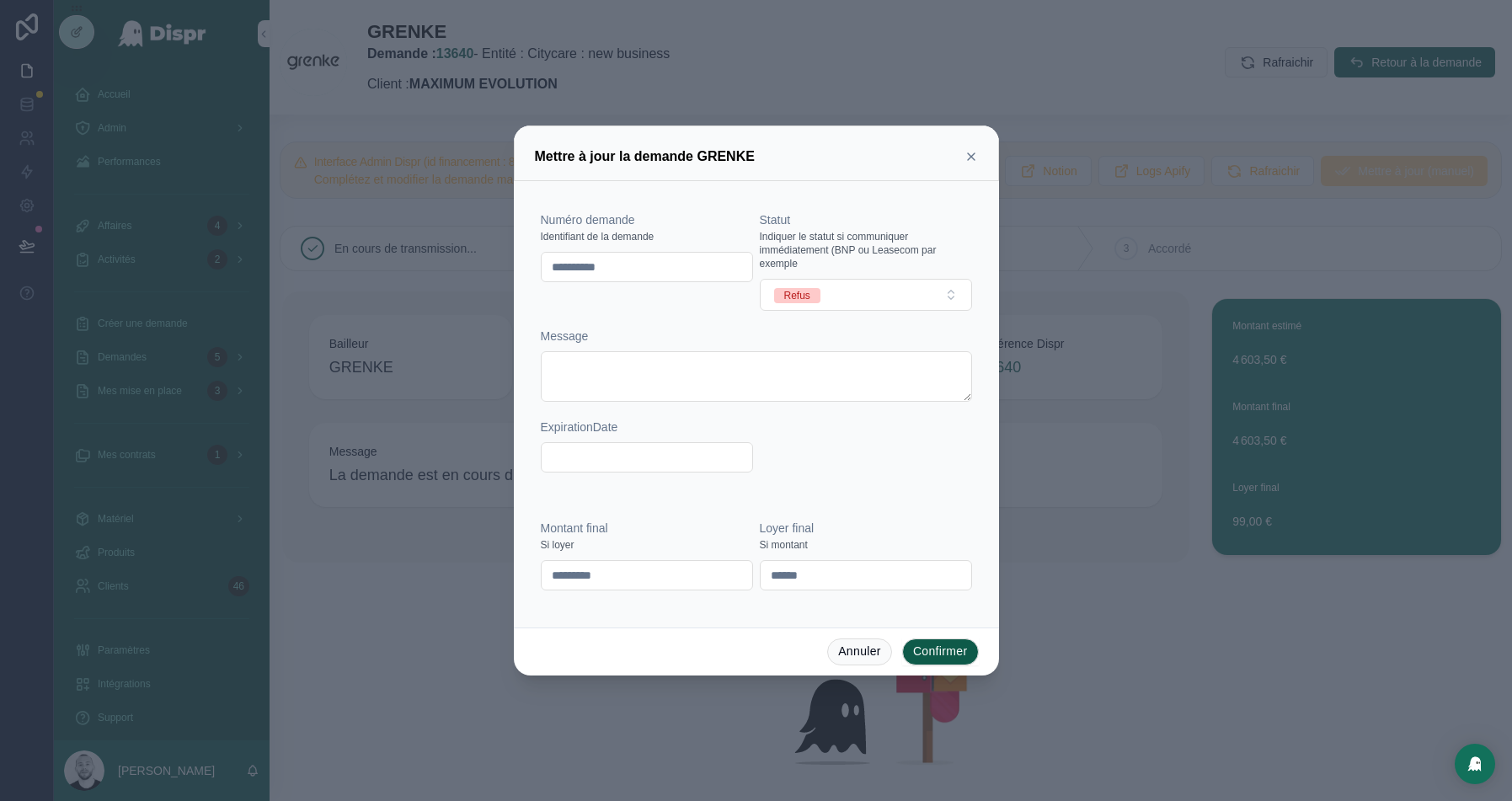
click at [601, 577] on input "*********" at bounding box center [647, 576] width 211 height 24
paste input "text"
type input "*********"
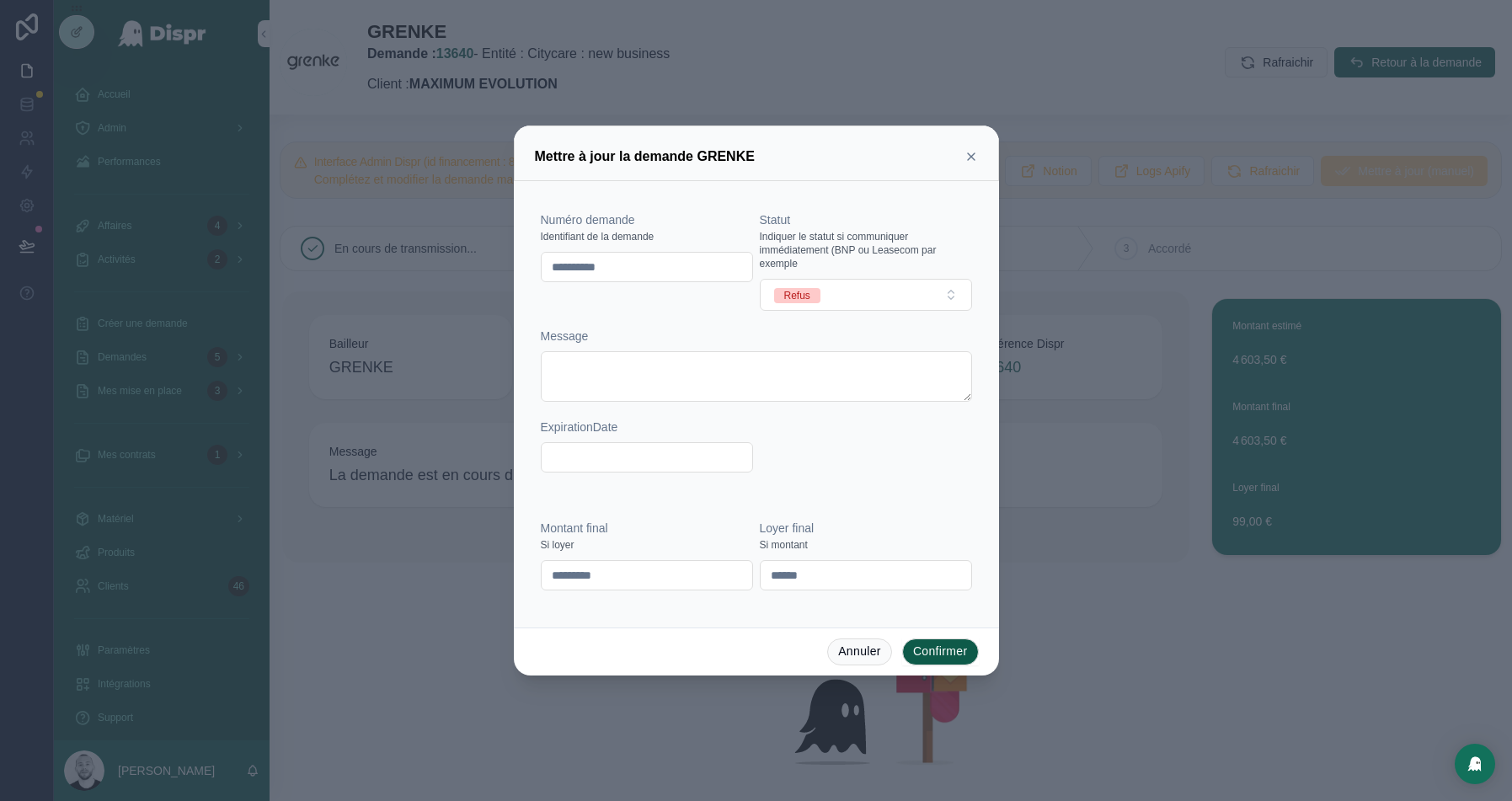
click at [937, 650] on button "Confirmer" at bounding box center [940, 653] width 77 height 27
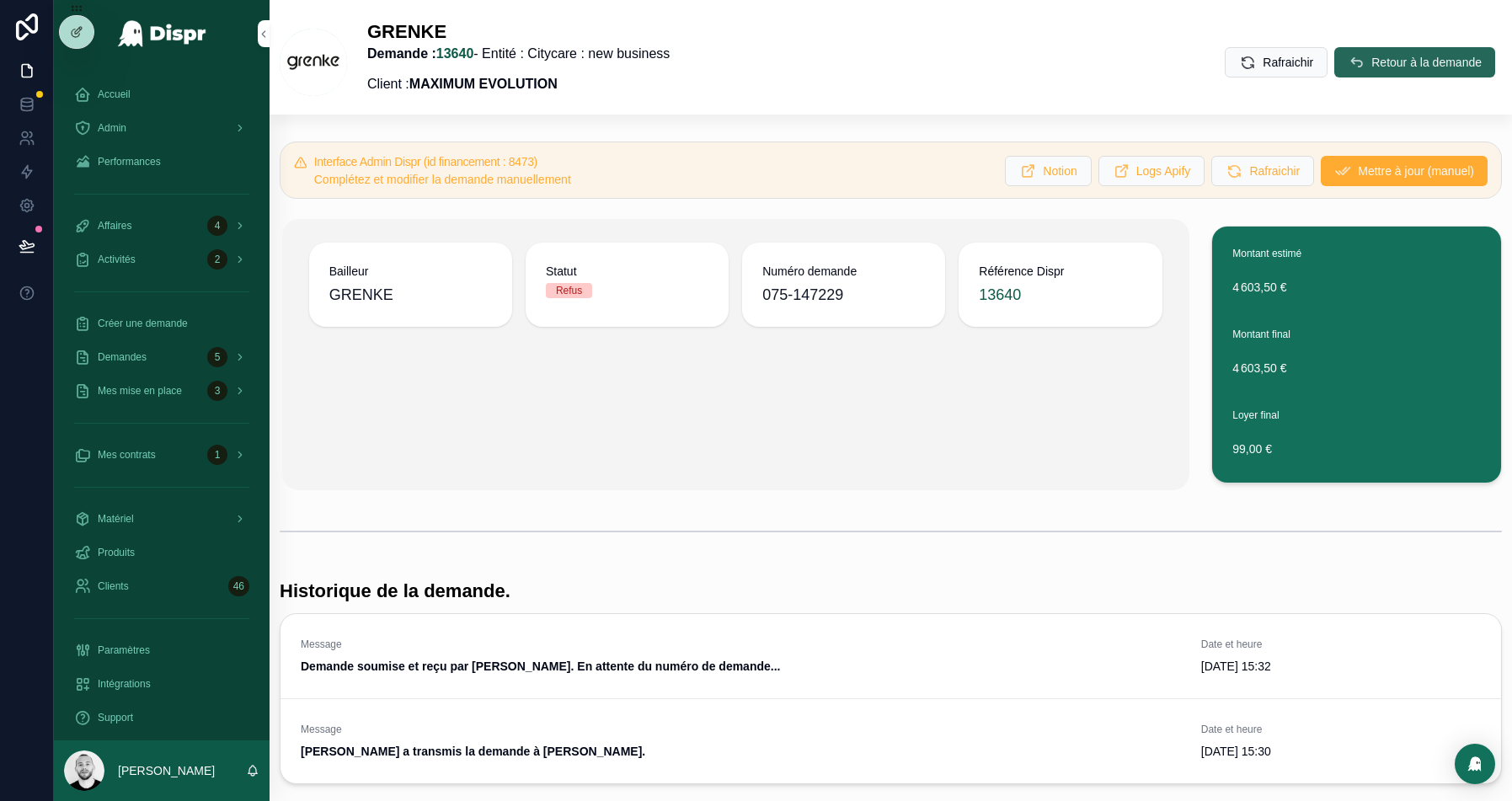
click at [1418, 64] on span "Retour à la demande" at bounding box center [1427, 62] width 110 height 17
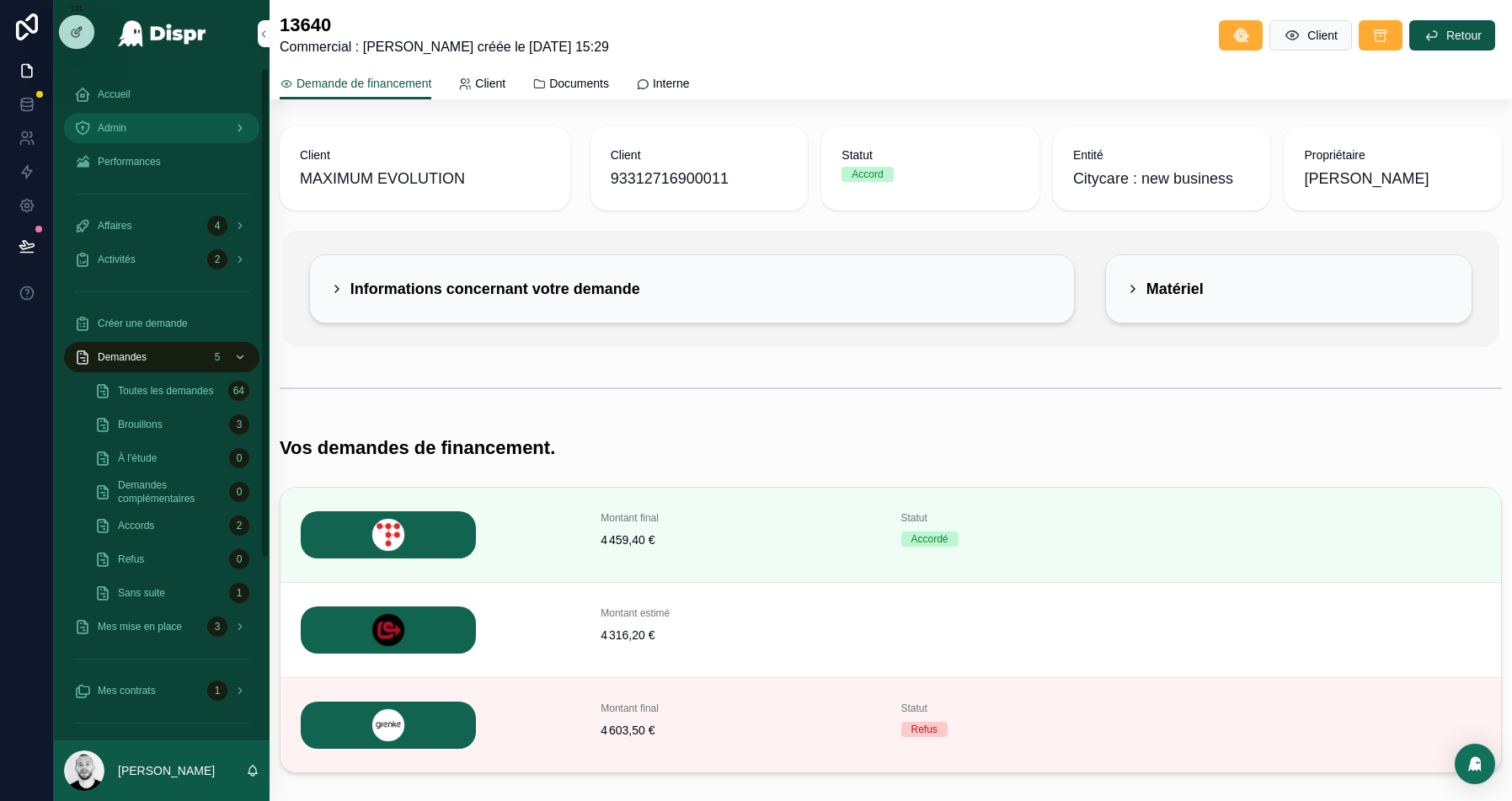
click at [96, 121] on div "Admin" at bounding box center [162, 129] width 176 height 27
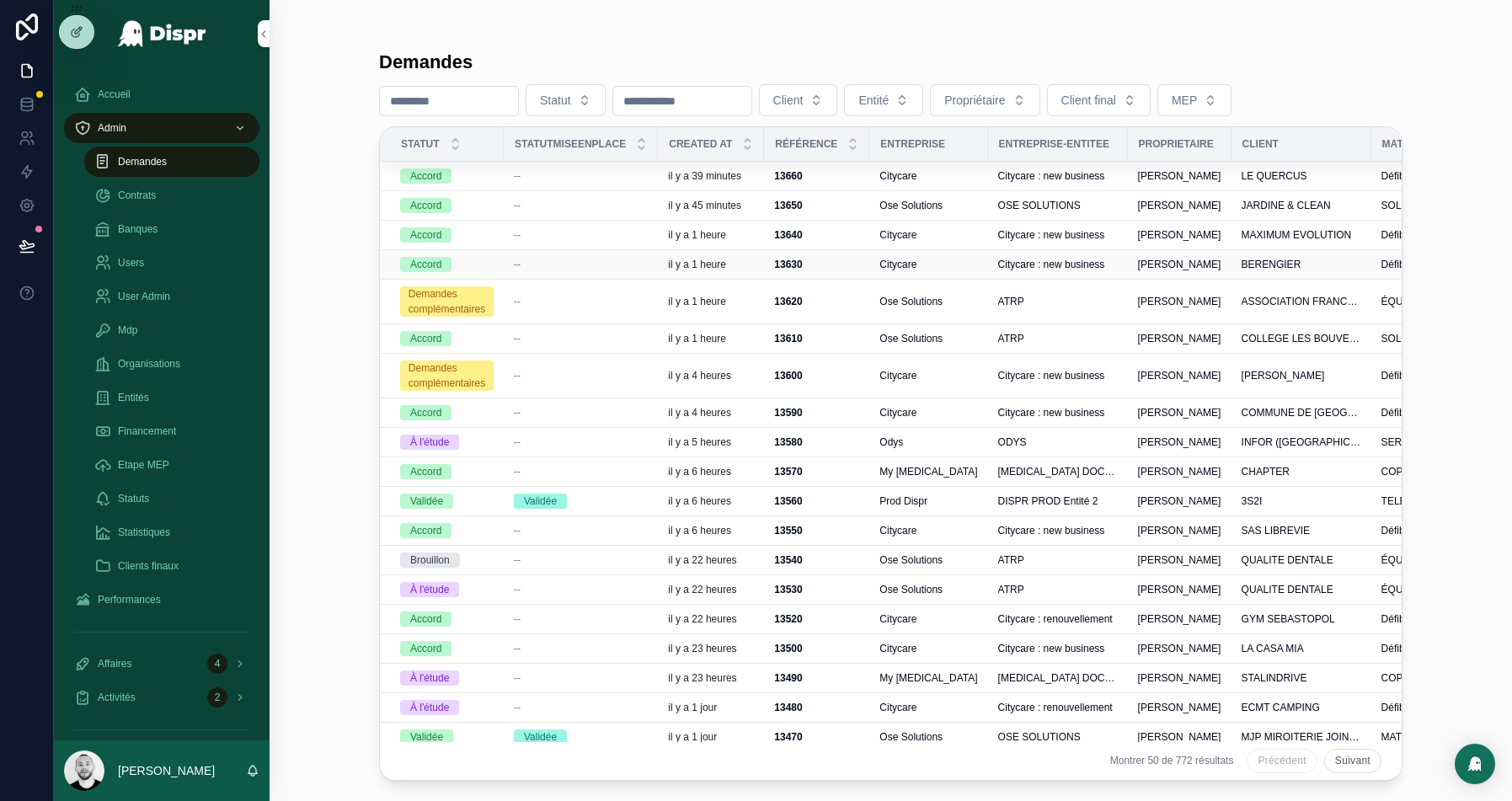
click at [593, 266] on div "--" at bounding box center [581, 264] width 134 height 14
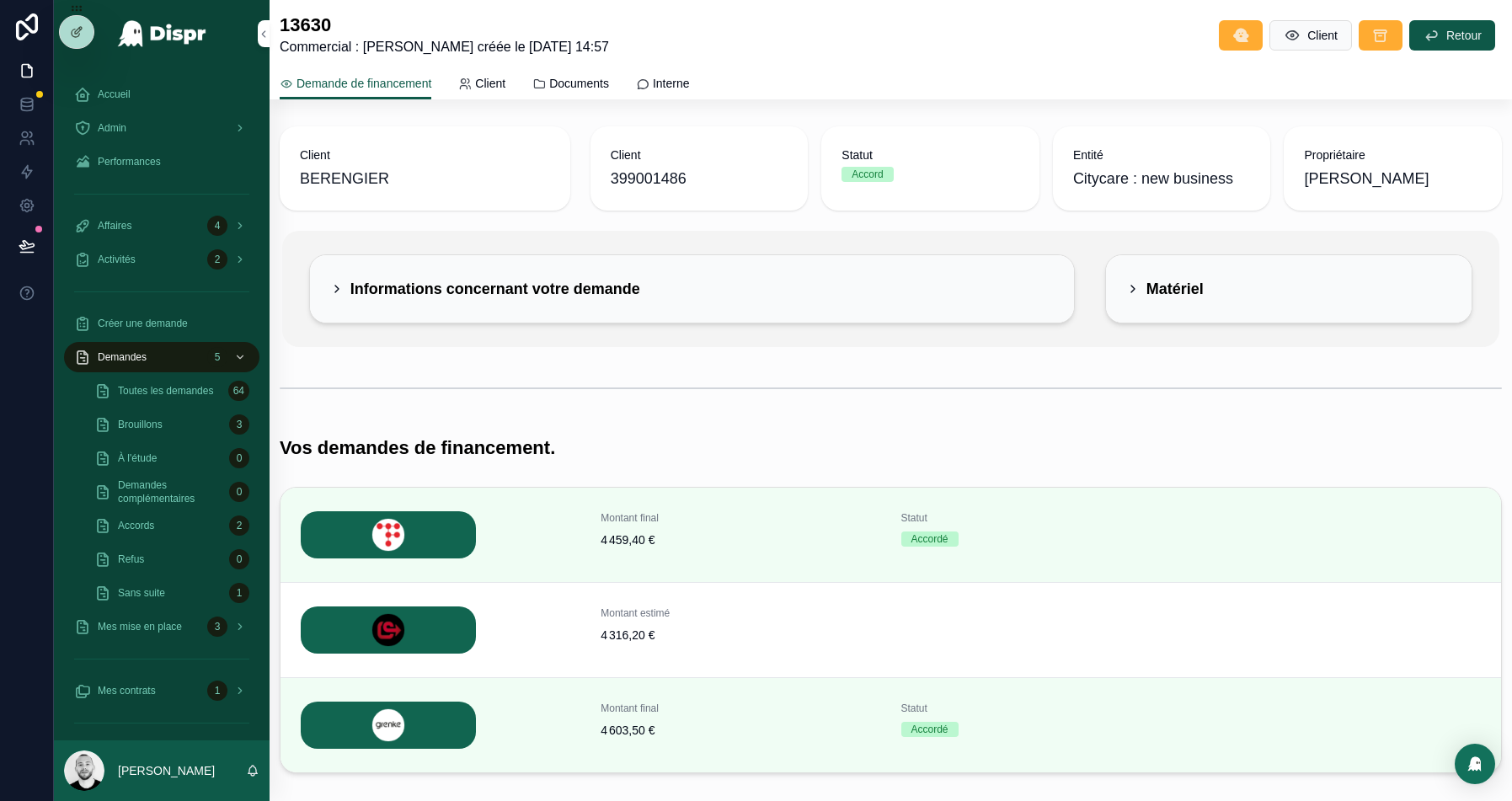
scroll to position [91, 0]
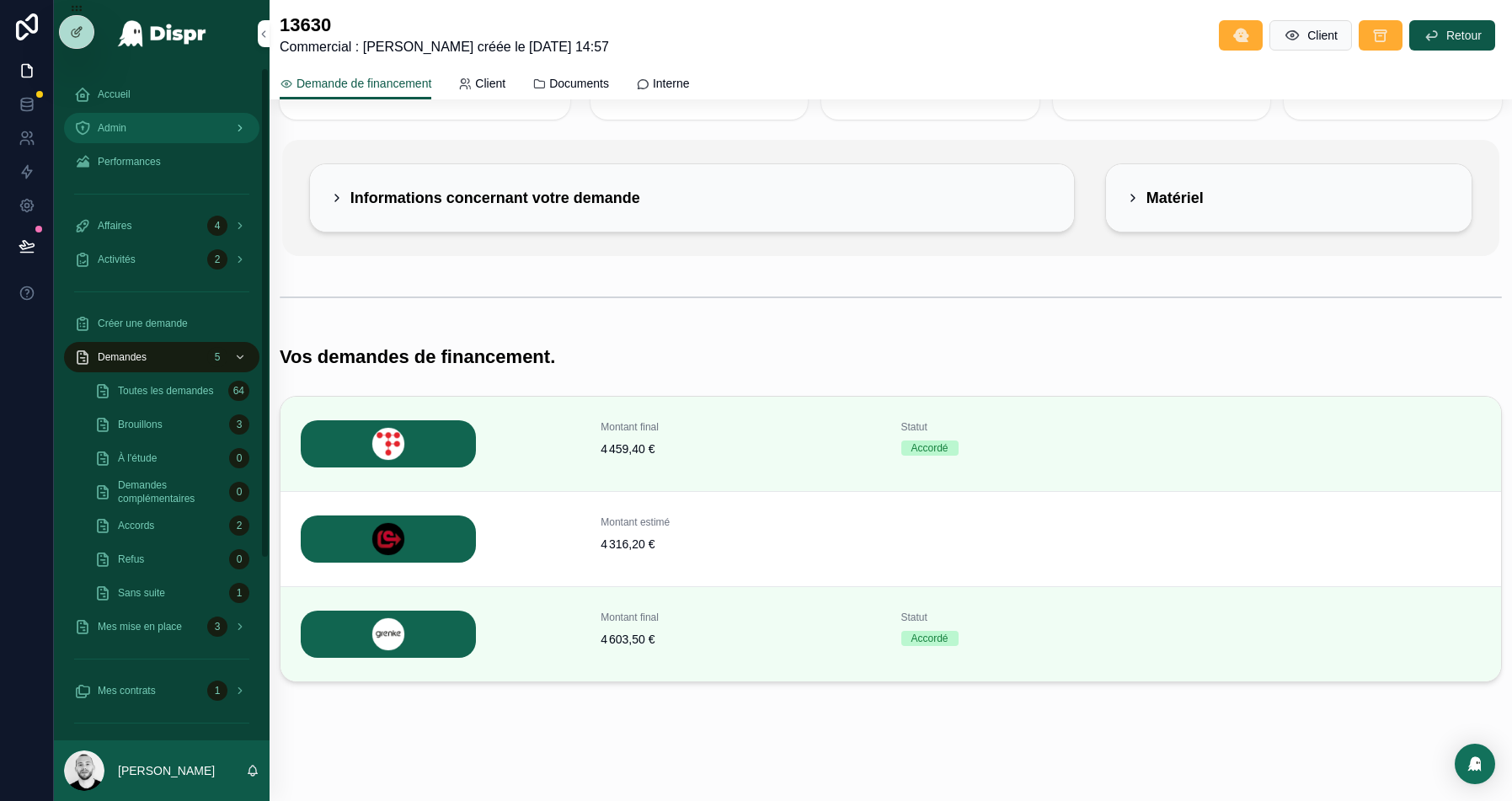
click at [129, 139] on div "Admin" at bounding box center [162, 129] width 176 height 27
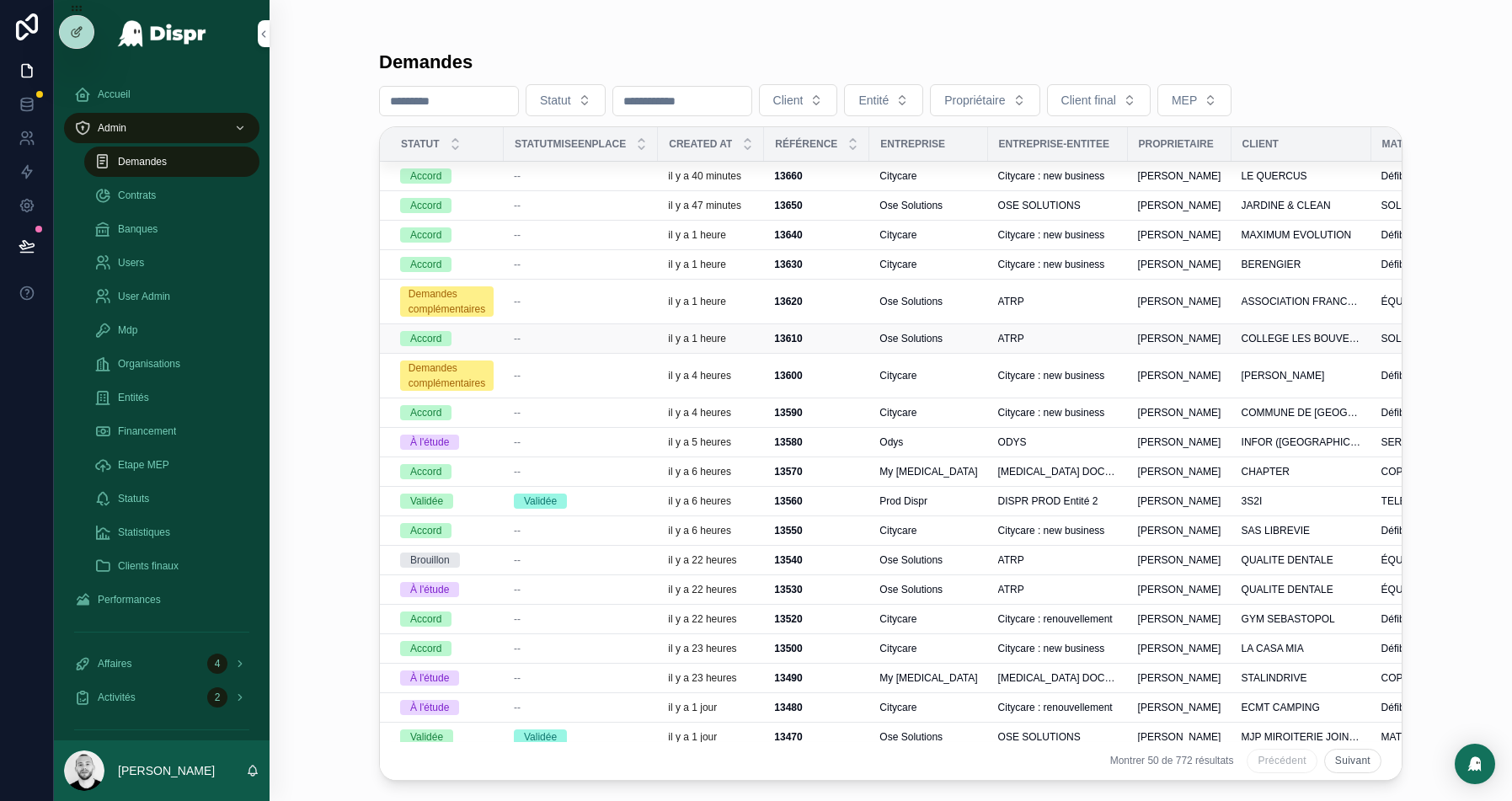
click at [569, 332] on div "--" at bounding box center [581, 339] width 134 height 14
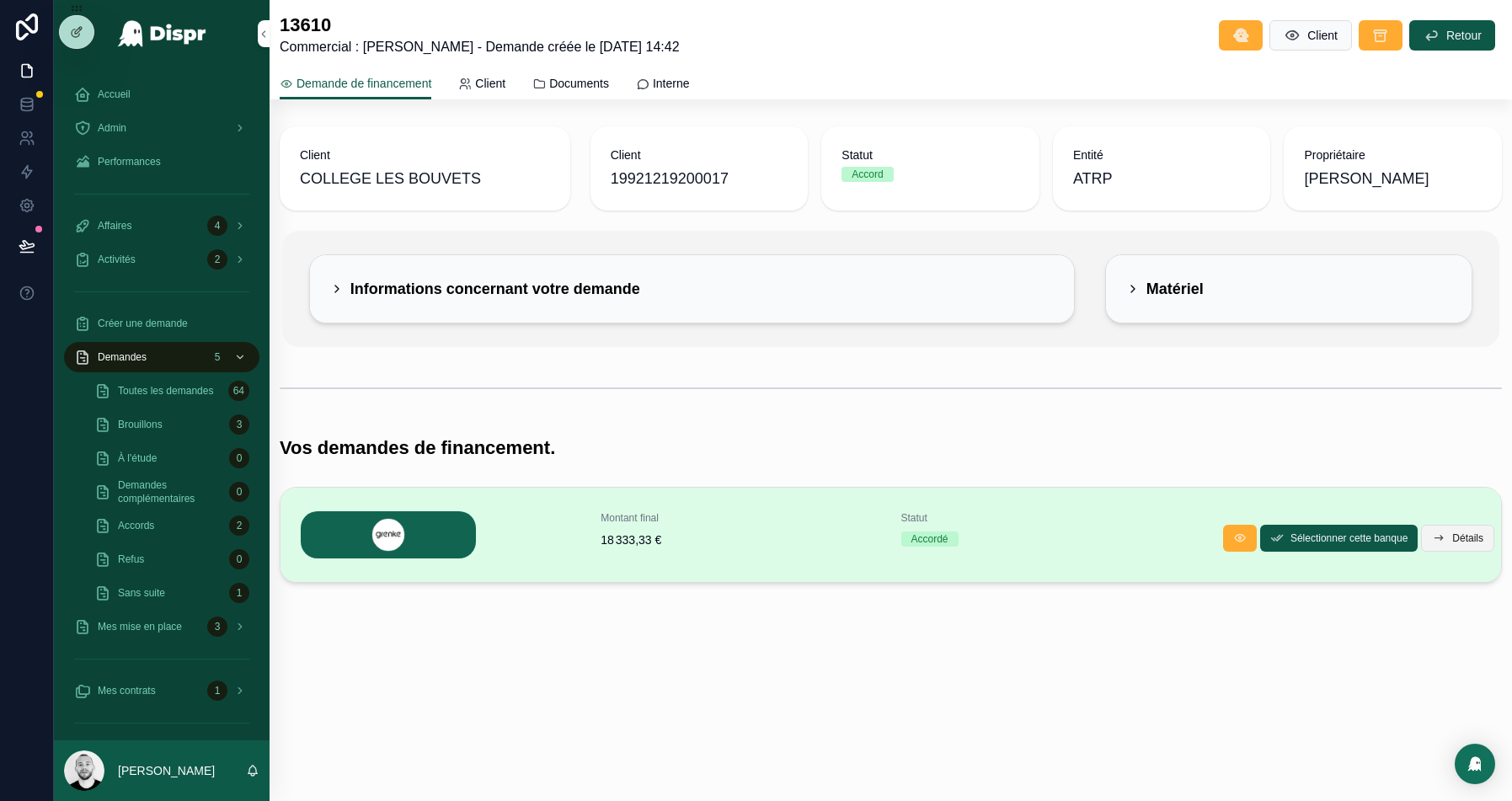
click at [1461, 537] on span "Détails" at bounding box center [1468, 539] width 31 height 14
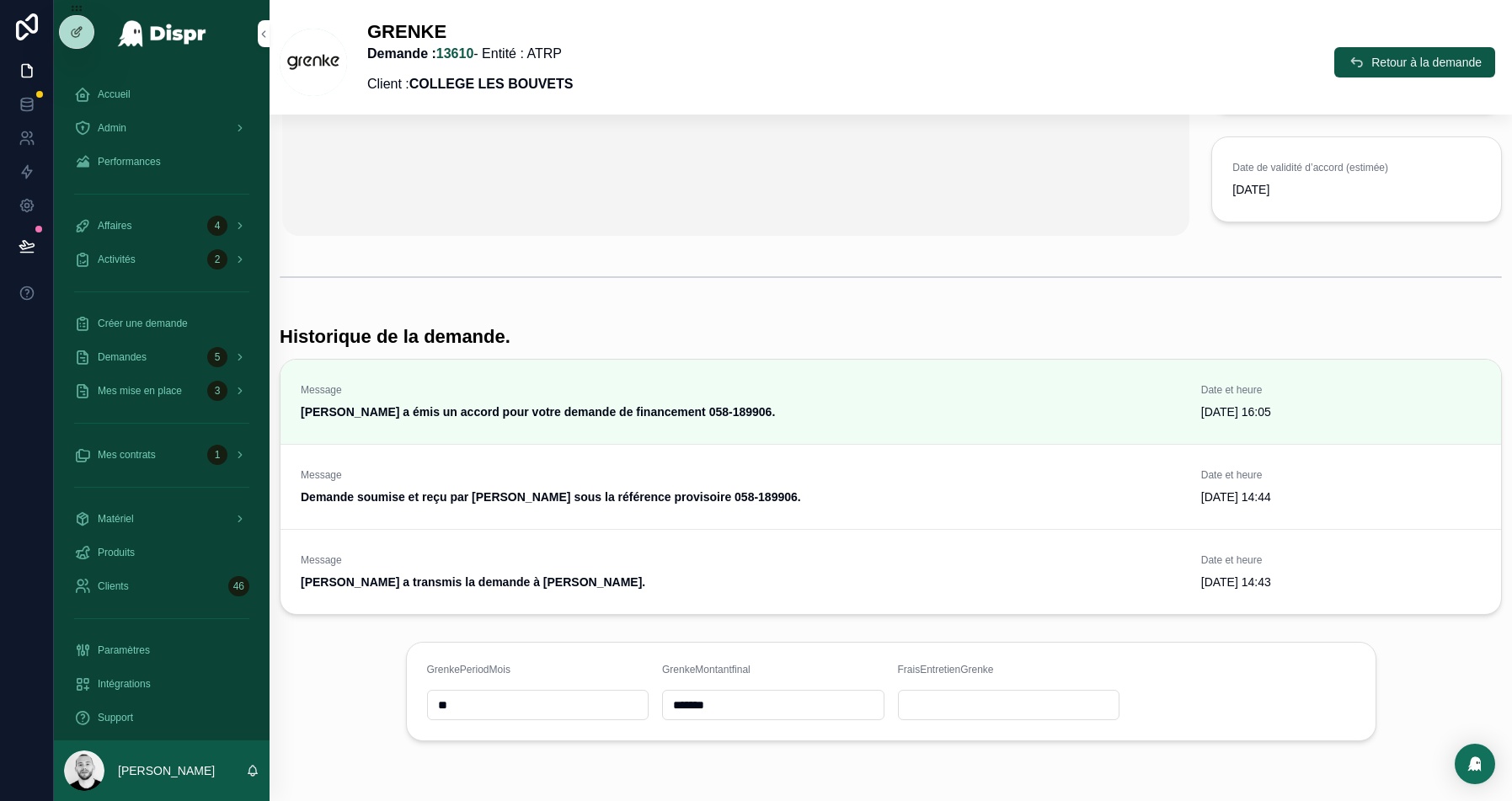
scroll to position [527, 0]
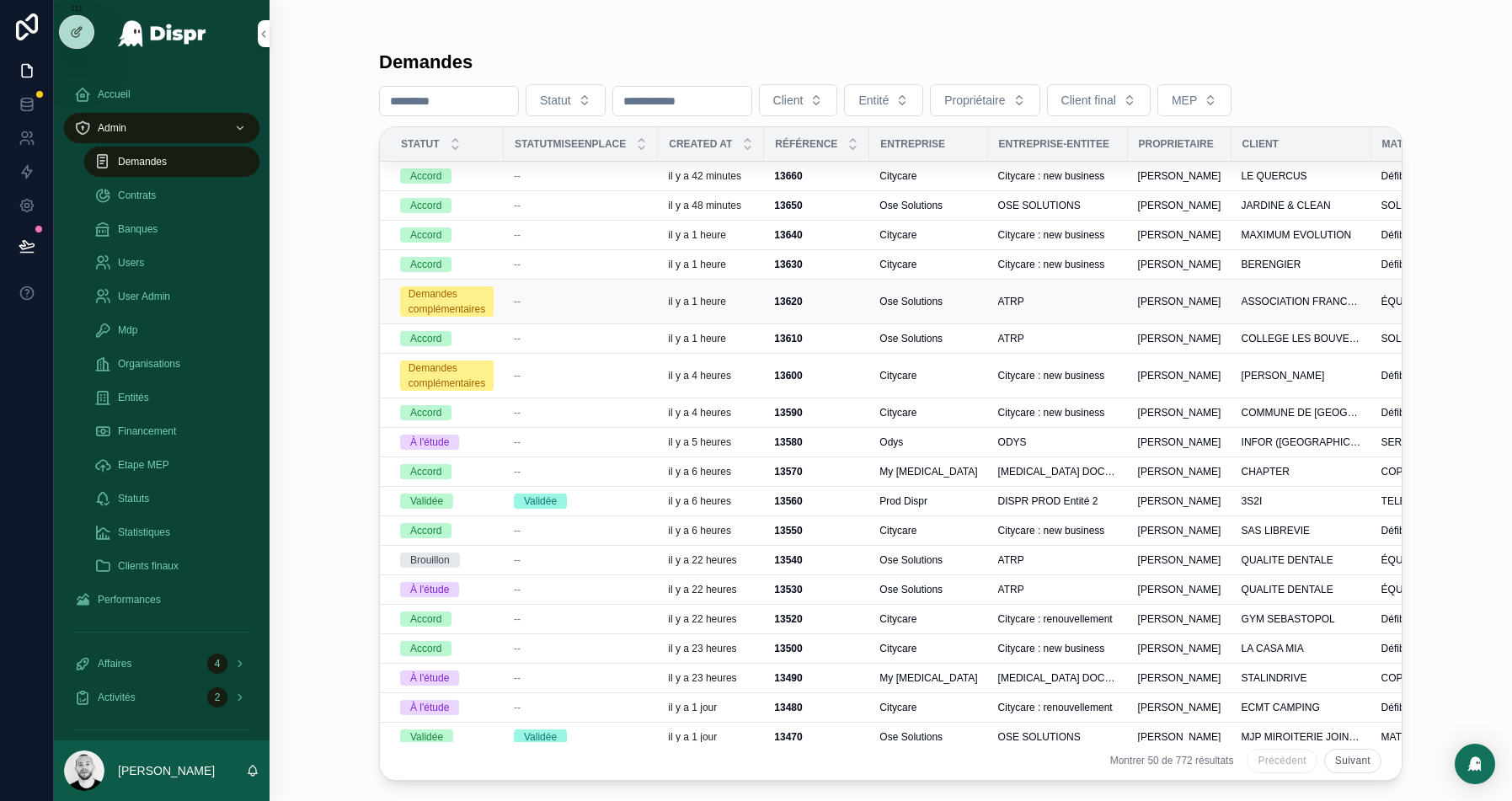
click at [602, 298] on div "--" at bounding box center [581, 301] width 134 height 14
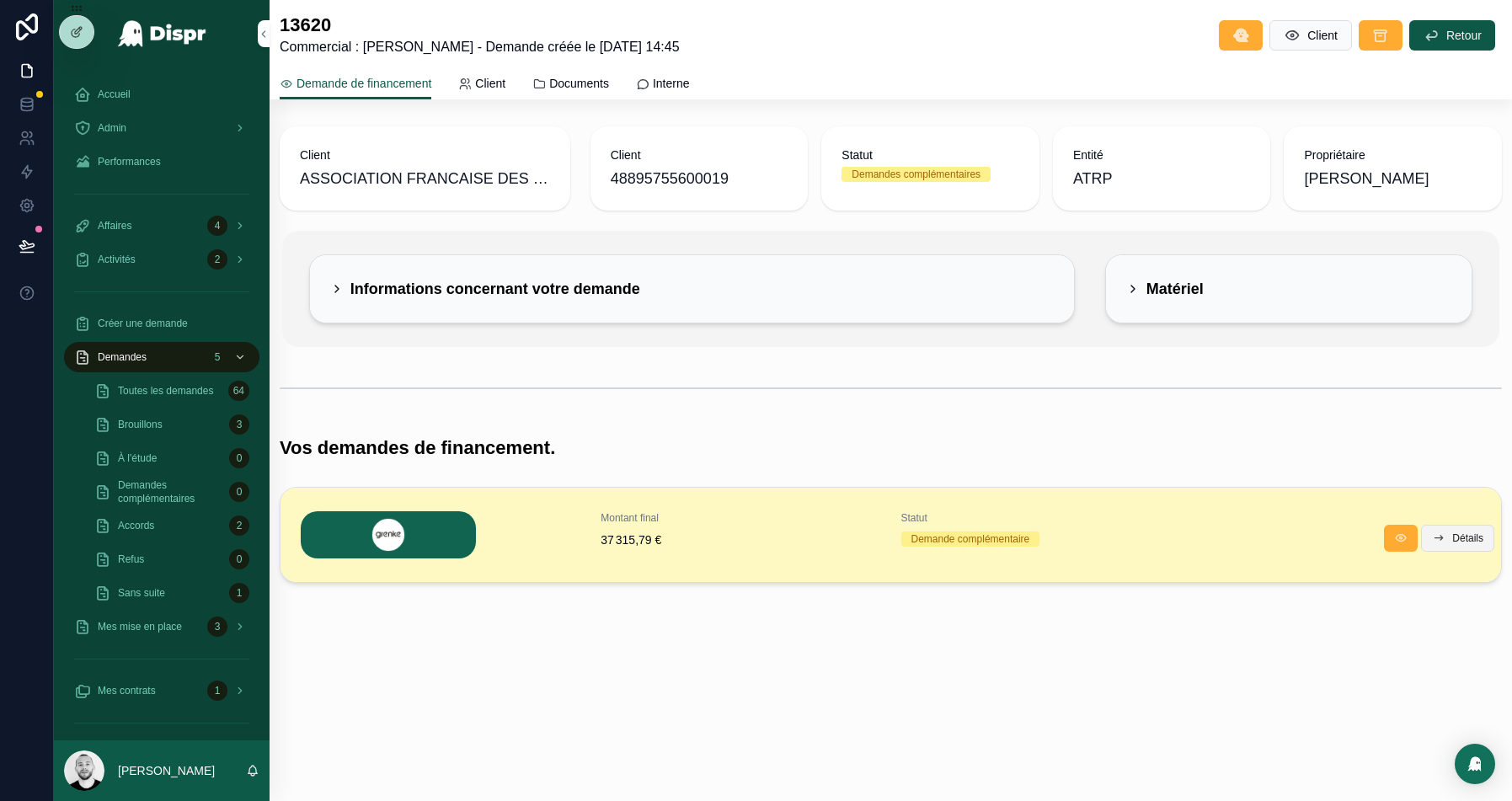
click at [1452, 535] on span "Détails" at bounding box center [1468, 539] width 31 height 14
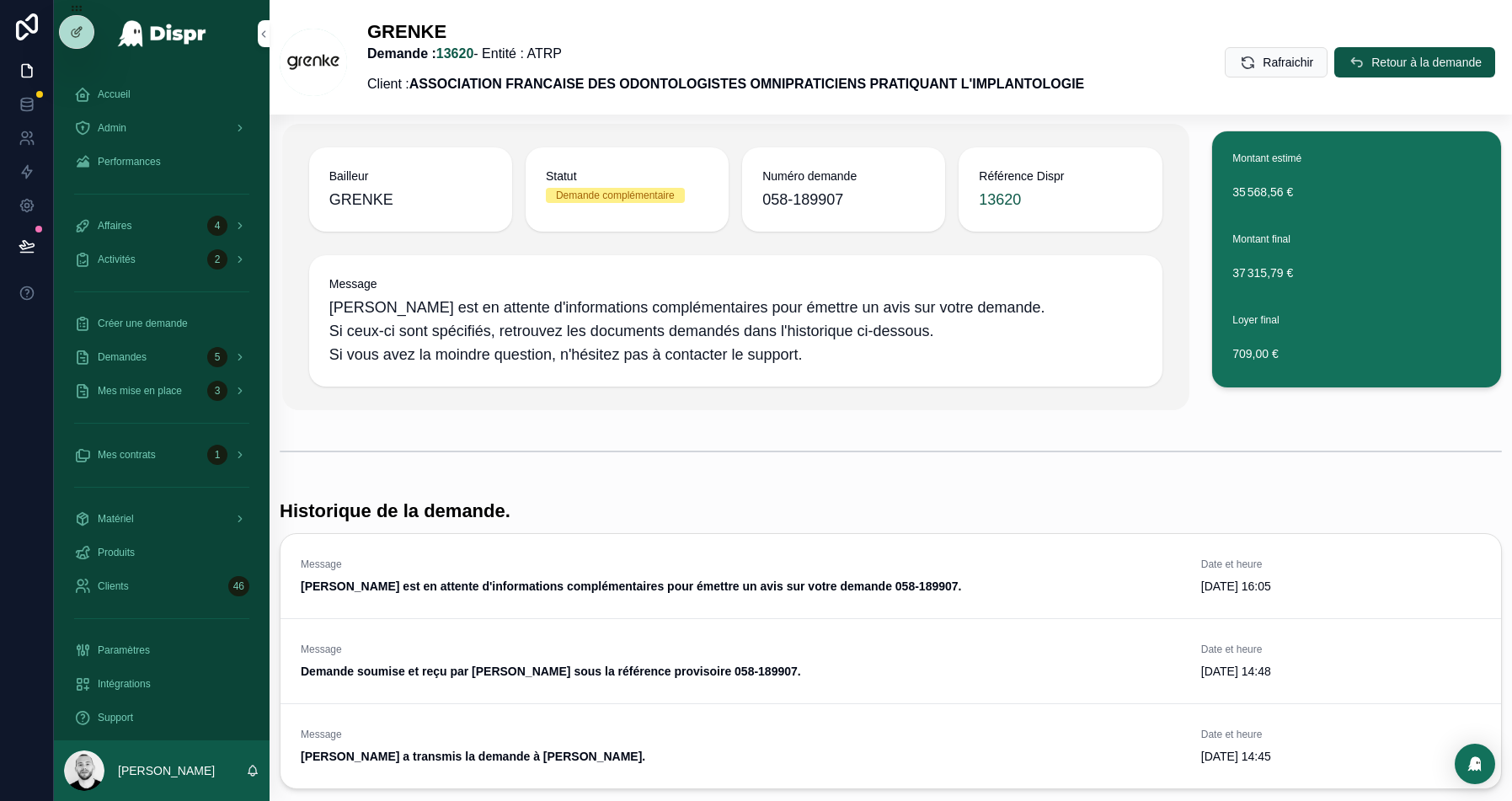
scroll to position [229, 0]
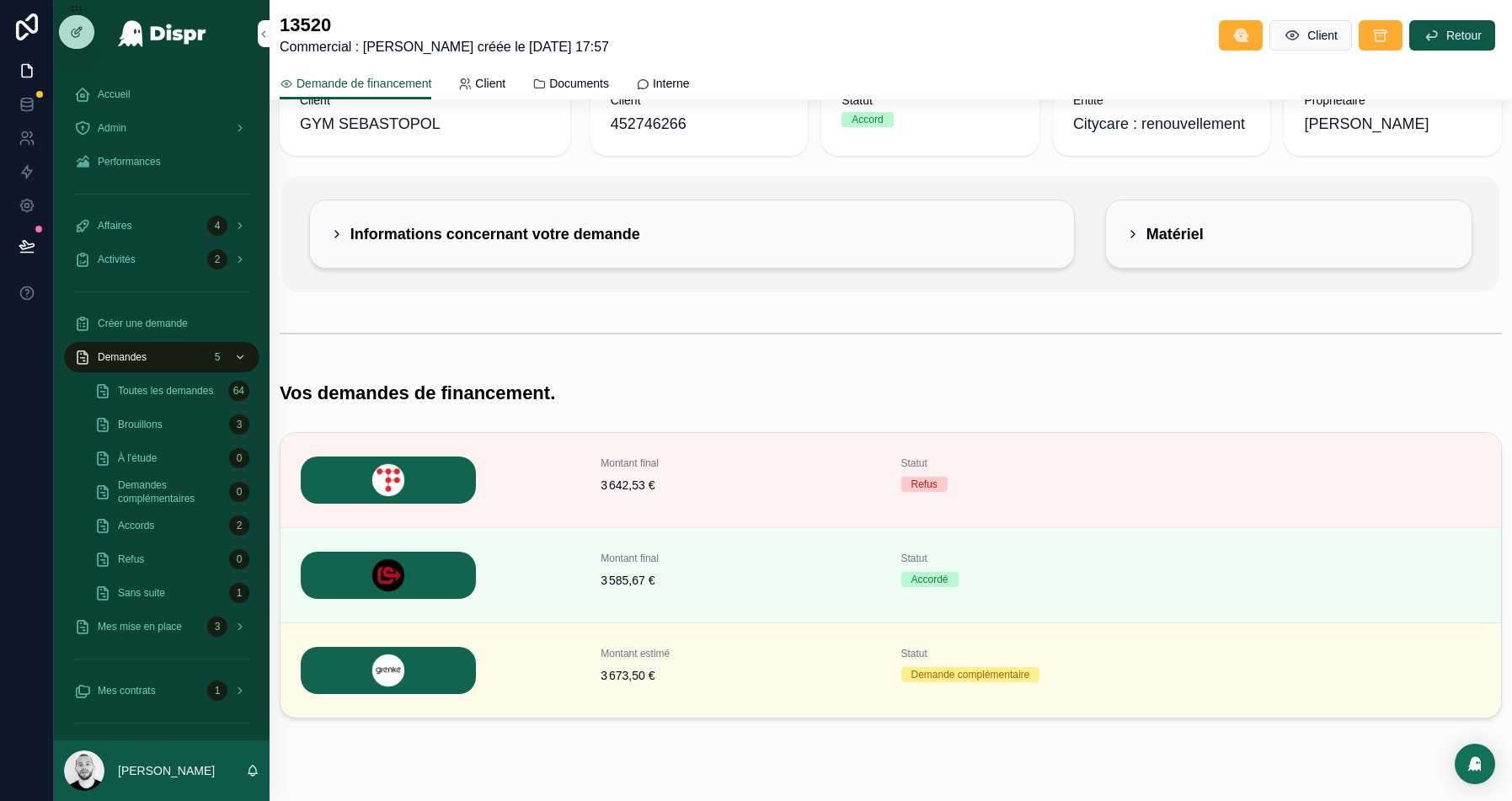
scroll to position [78, 0]
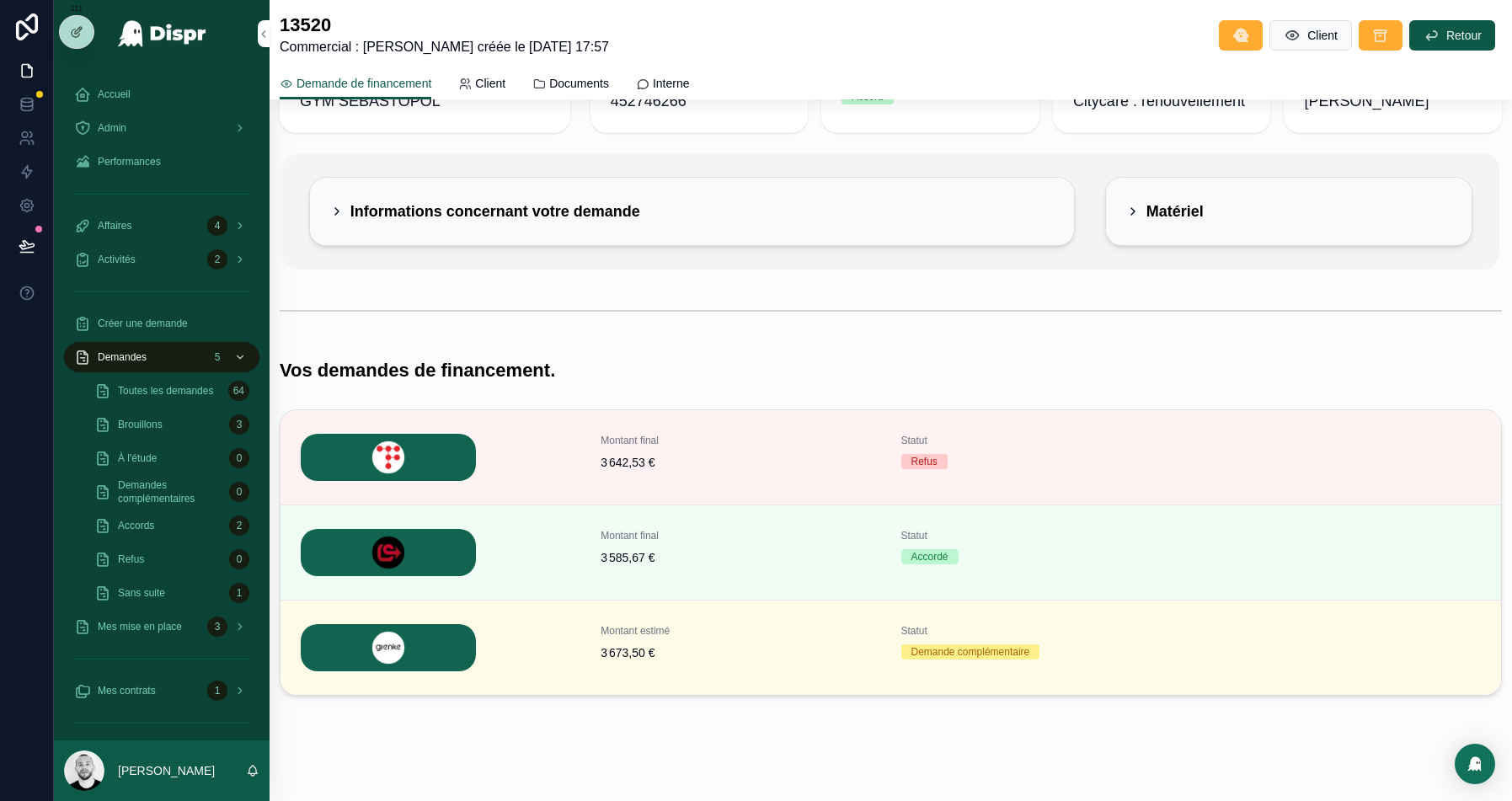
click at [671, 219] on div "Informations concernant votre demande" at bounding box center [692, 212] width 724 height 27
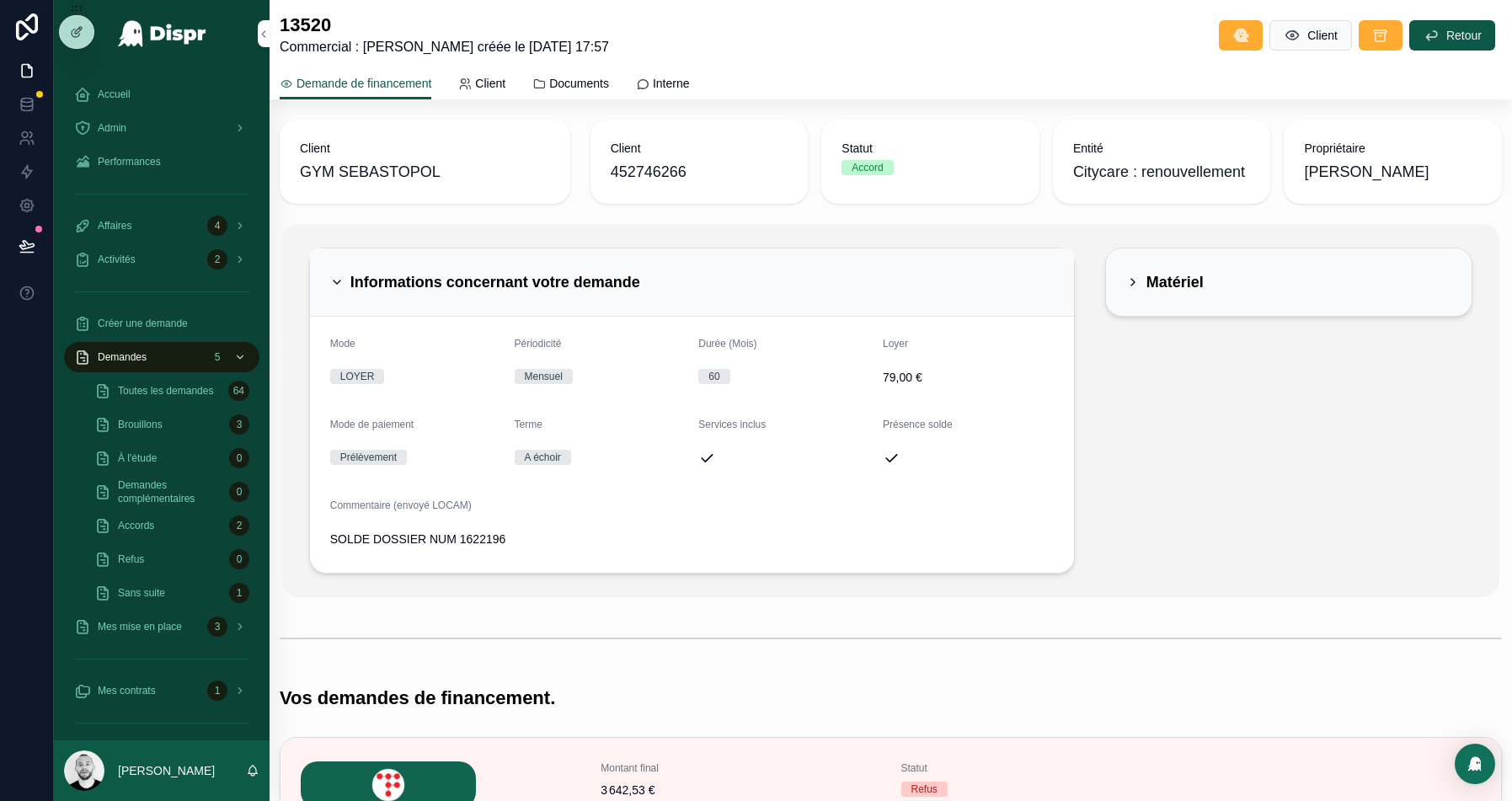
scroll to position [0, 0]
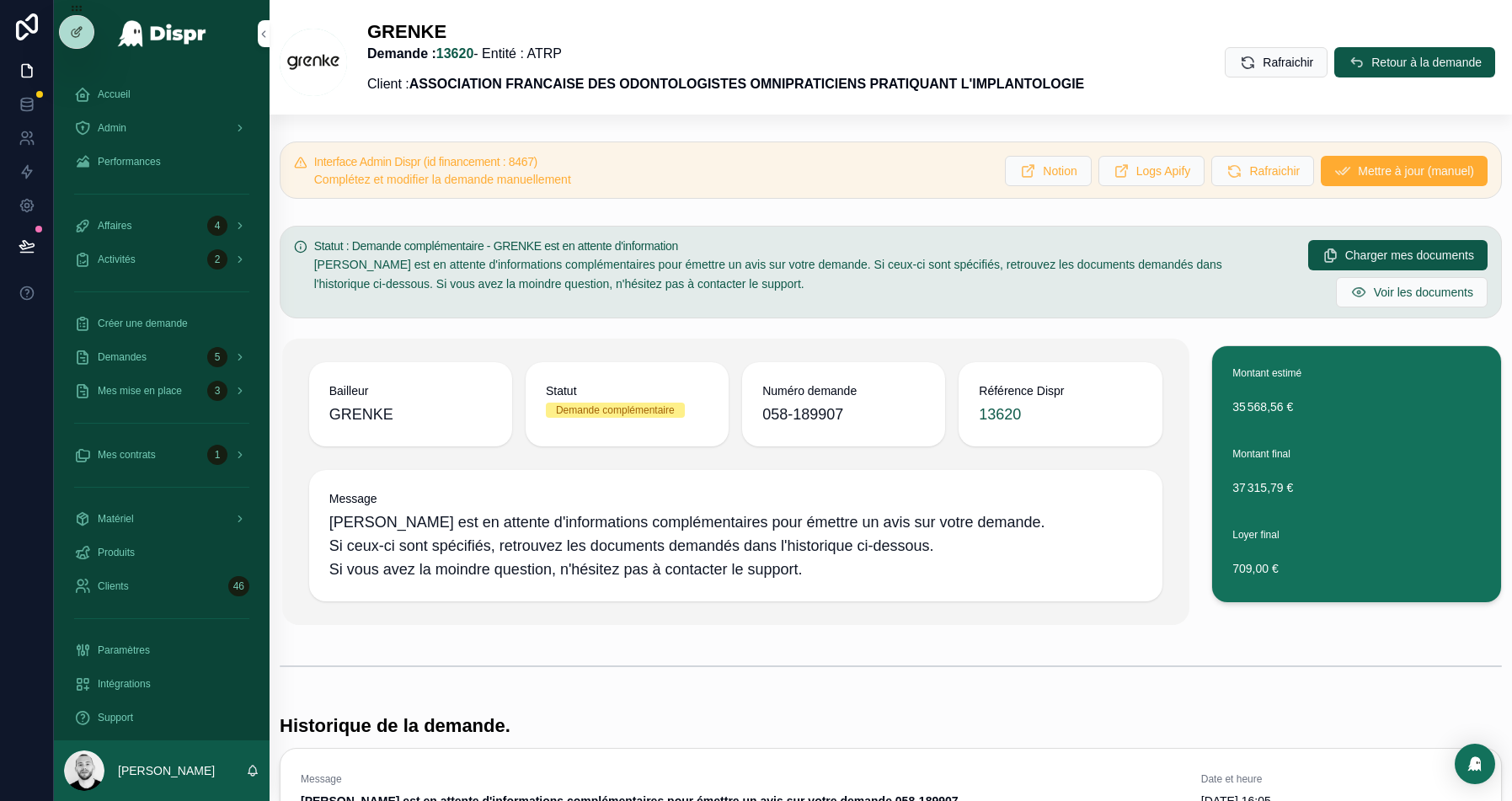
scroll to position [229, 0]
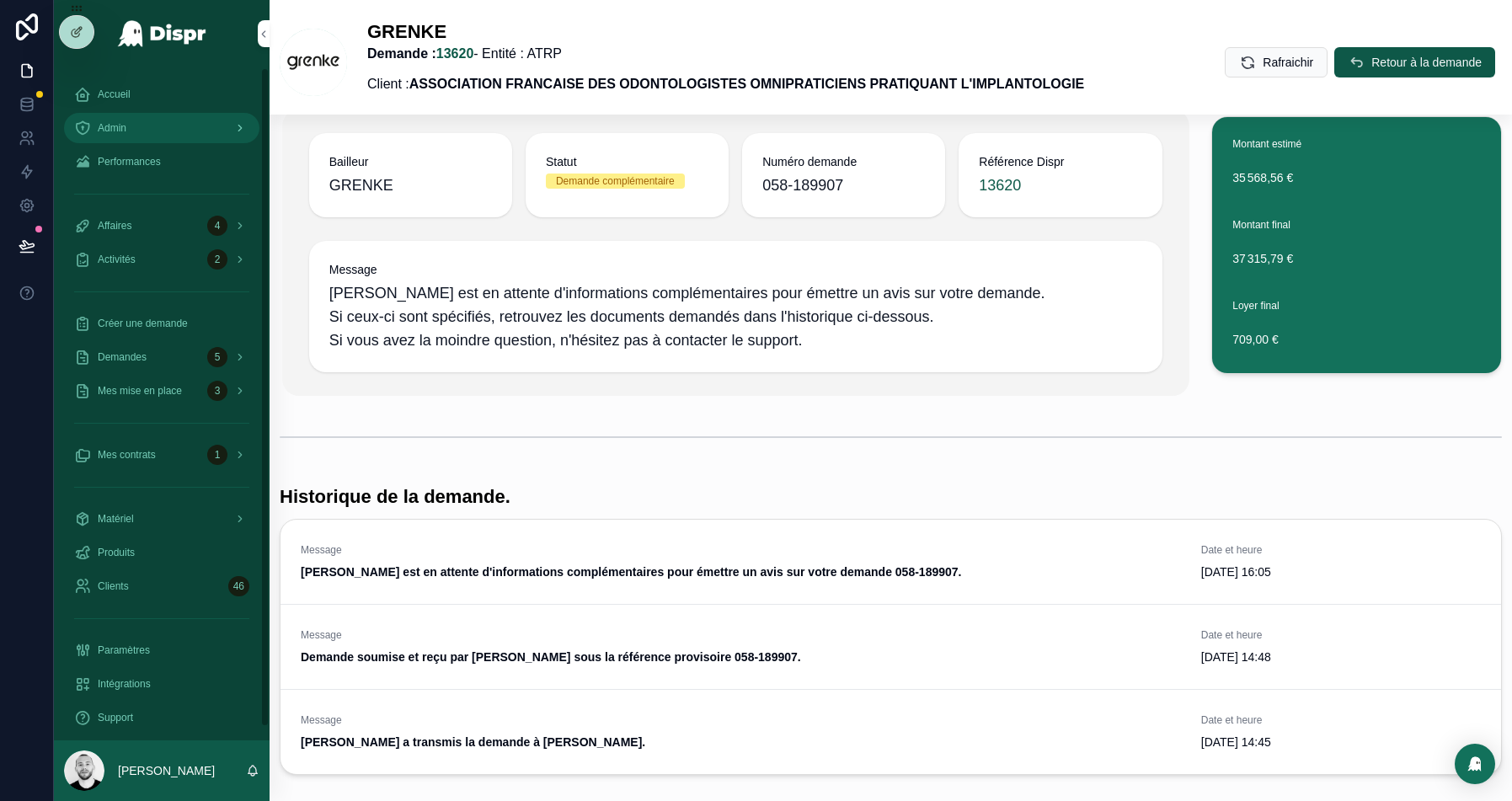
click at [127, 124] on span "Admin" at bounding box center [112, 128] width 29 height 14
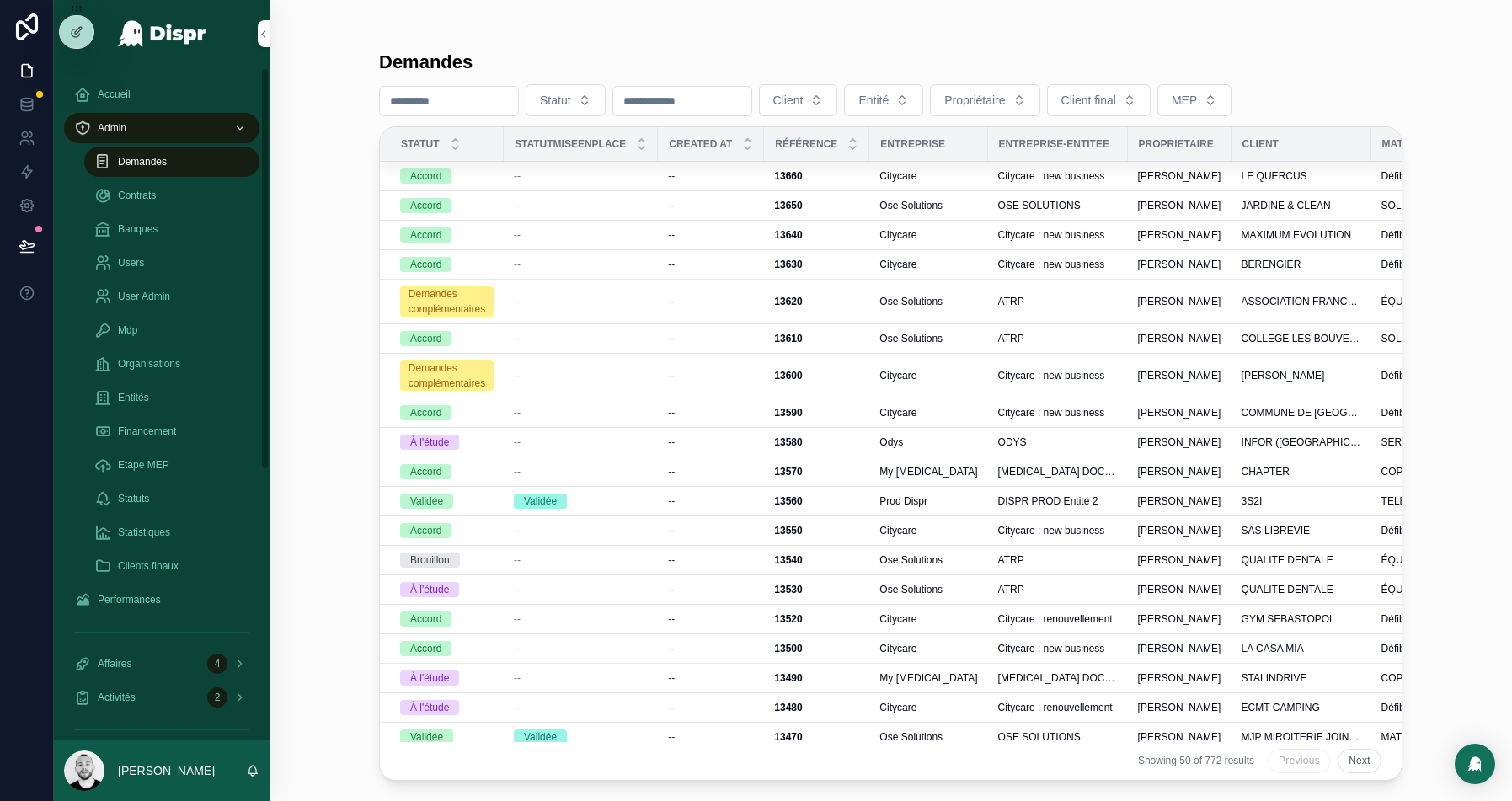
click at [27, 246] on icon at bounding box center [26, 246] width 17 height 17
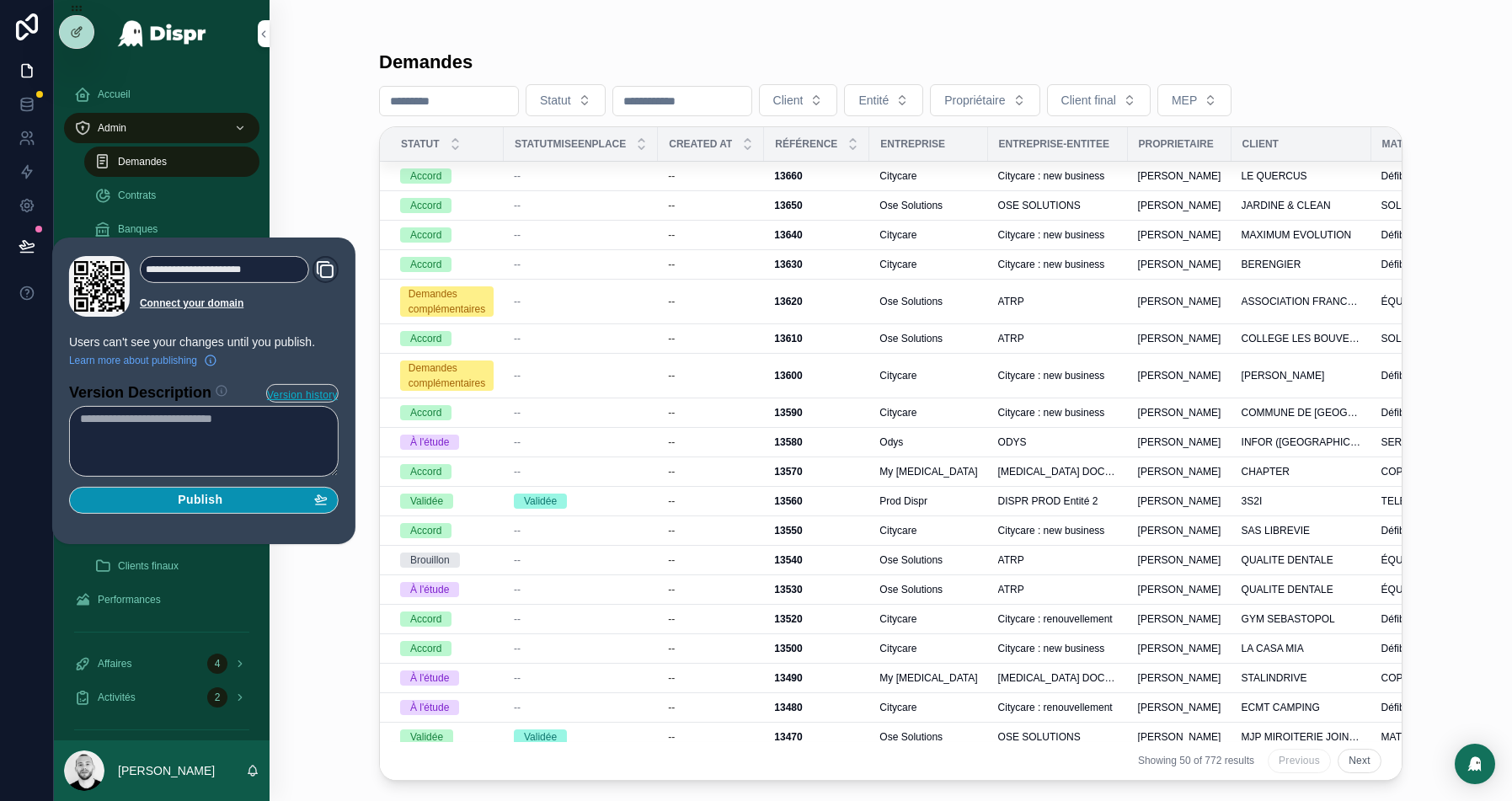
click at [235, 492] on div "Statuts" at bounding box center [171, 499] width 155 height 27
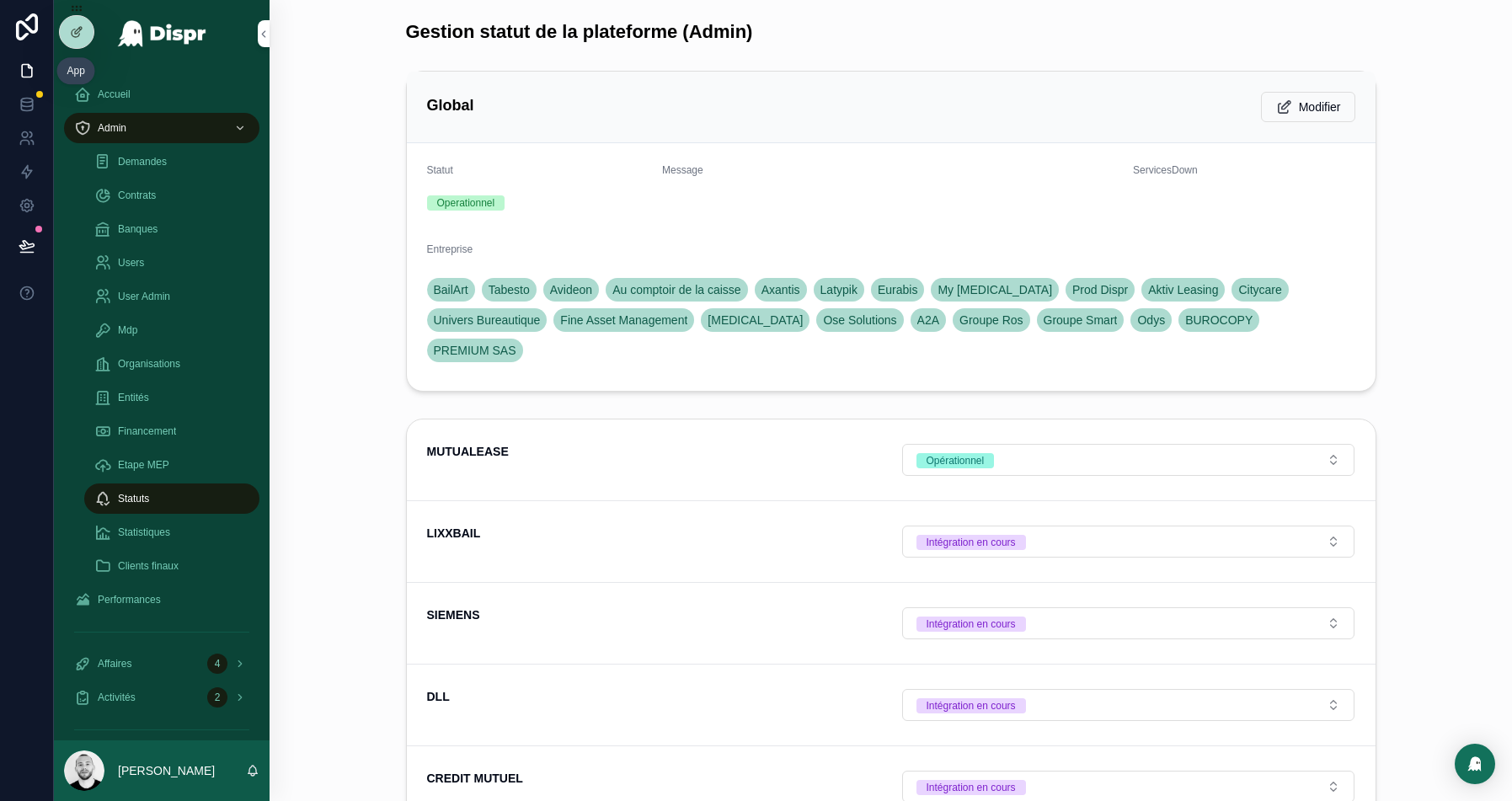
click at [35, 62] on link at bounding box center [26, 71] width 53 height 33
click at [18, 28] on icon at bounding box center [27, 27] width 22 height 27
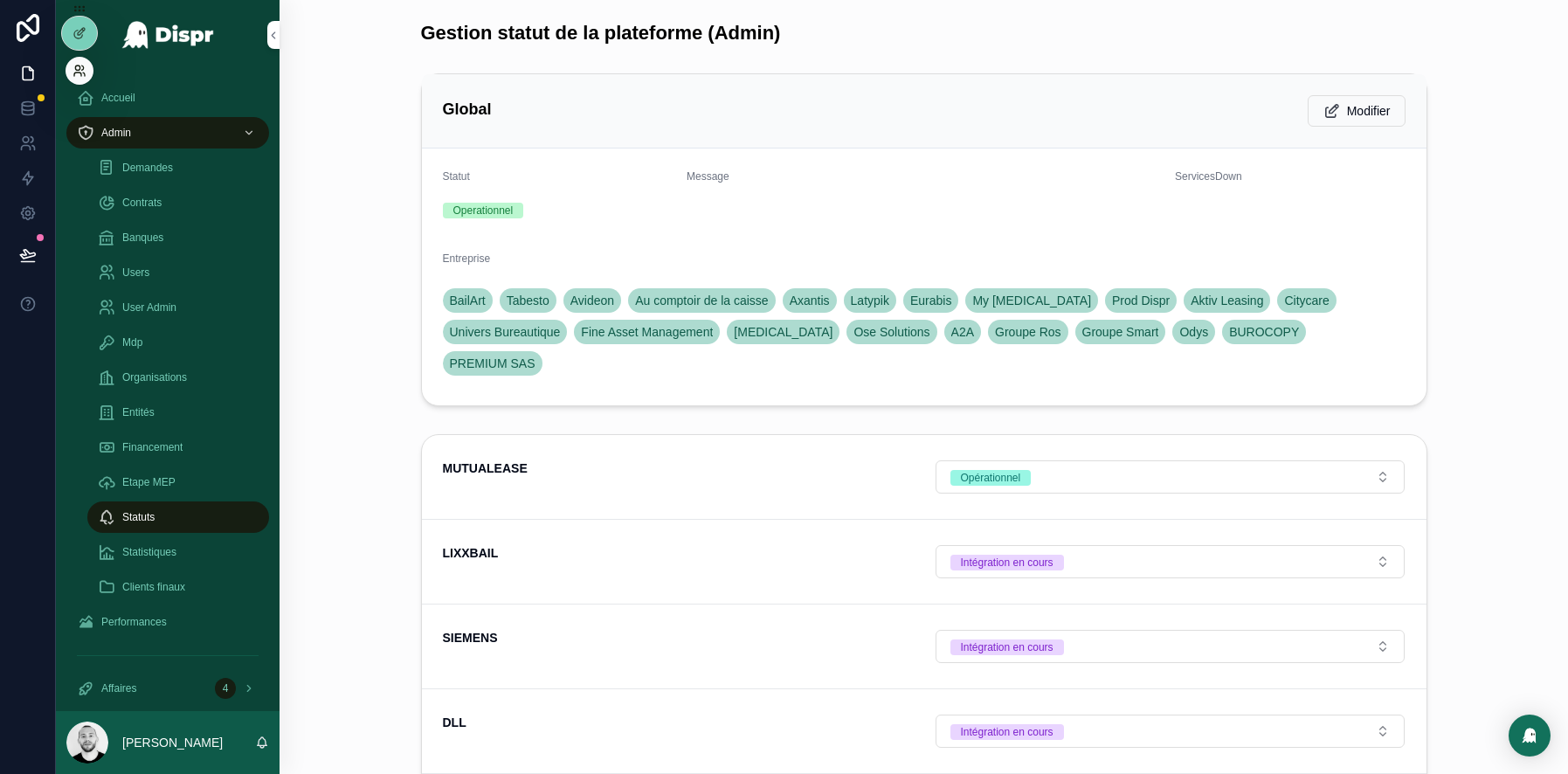
click at [81, 73] on icon at bounding box center [77, 74] width 7 height 4
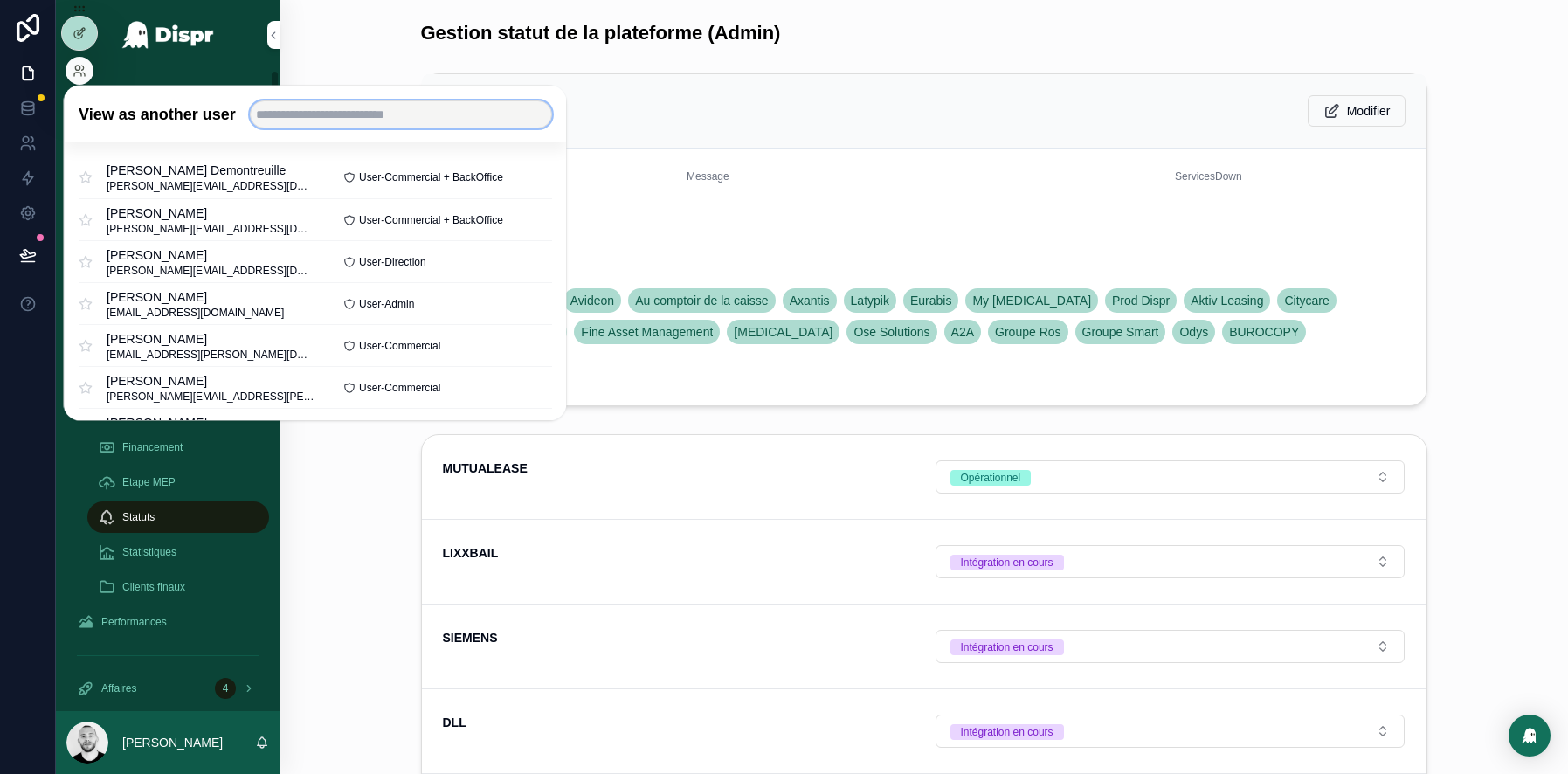
click at [391, 111] on input "text" at bounding box center [400, 114] width 302 height 28
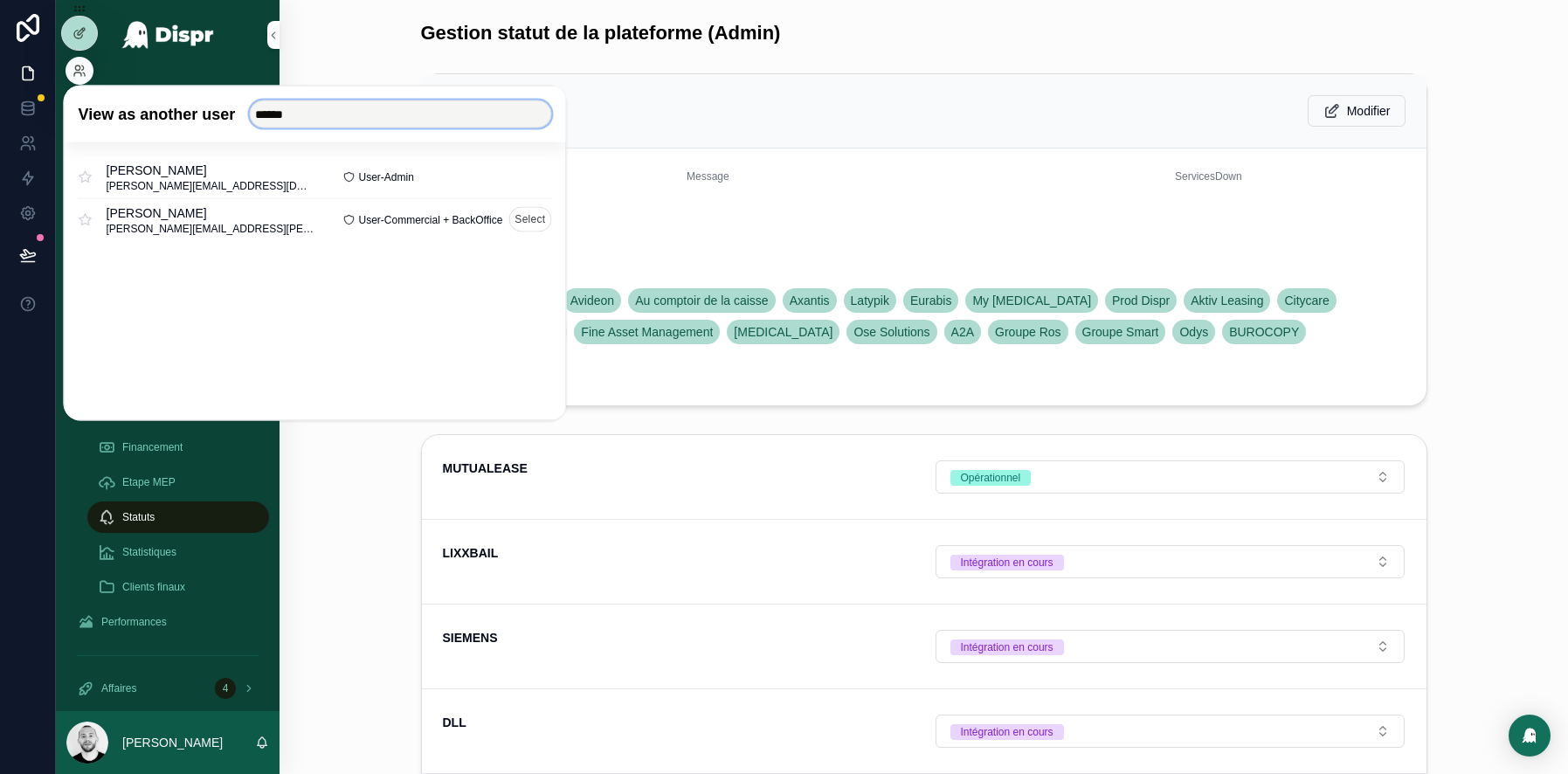
type input "******"
click at [535, 209] on button "Select" at bounding box center [530, 220] width 43 height 25
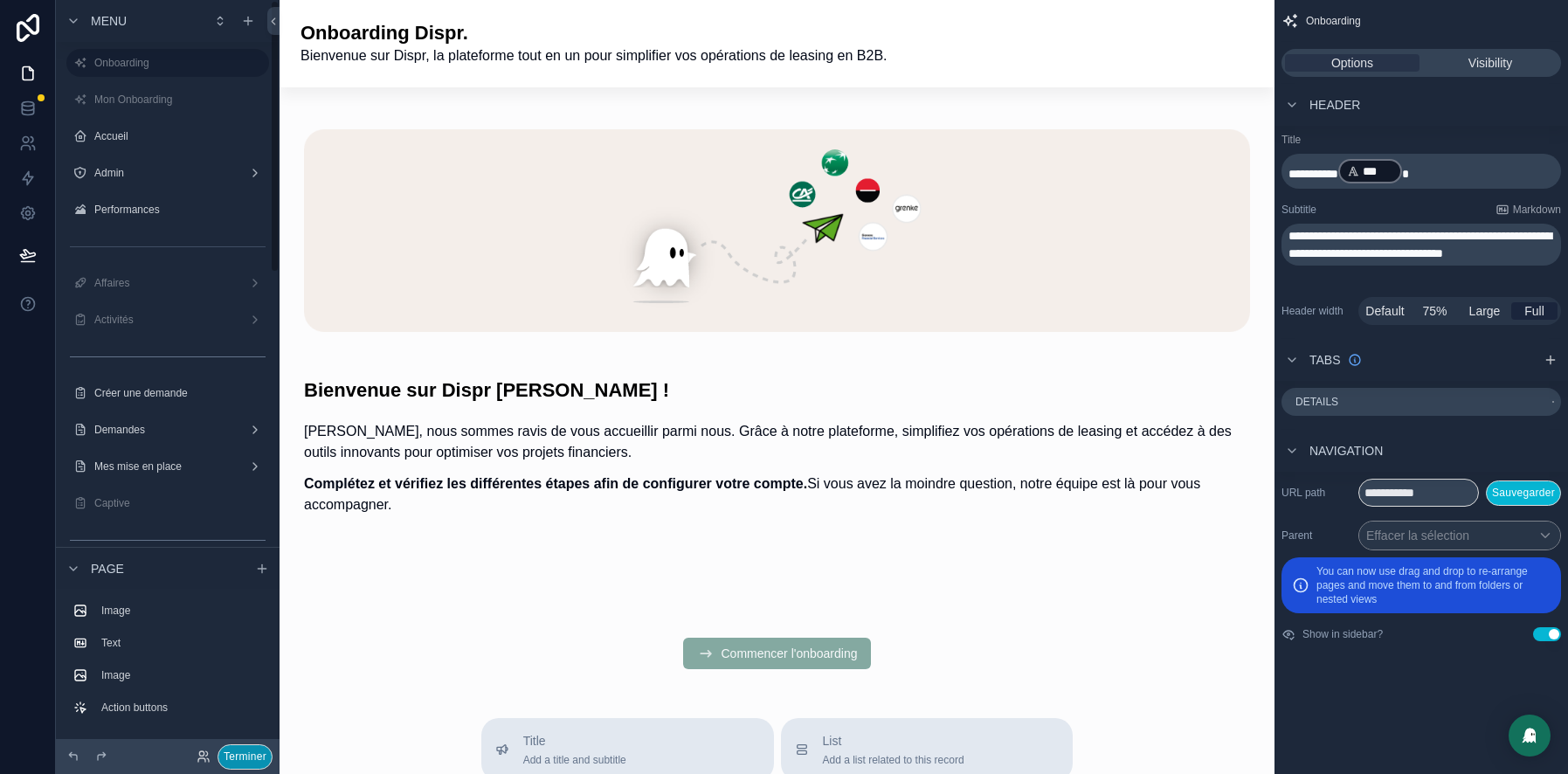
click at [248, 756] on button "Terminer" at bounding box center [245, 756] width 55 height 25
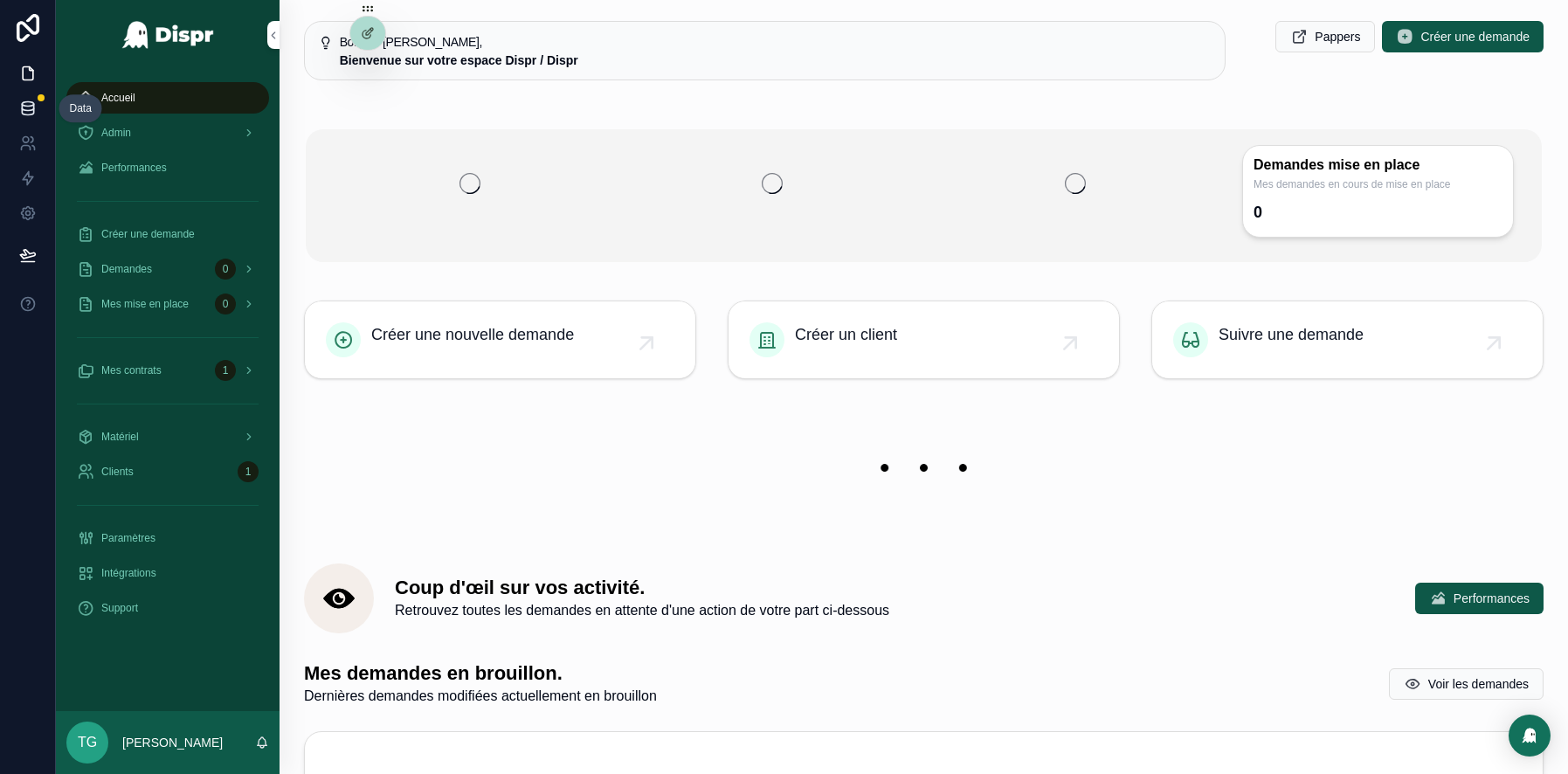
click at [35, 114] on icon at bounding box center [27, 108] width 18 height 18
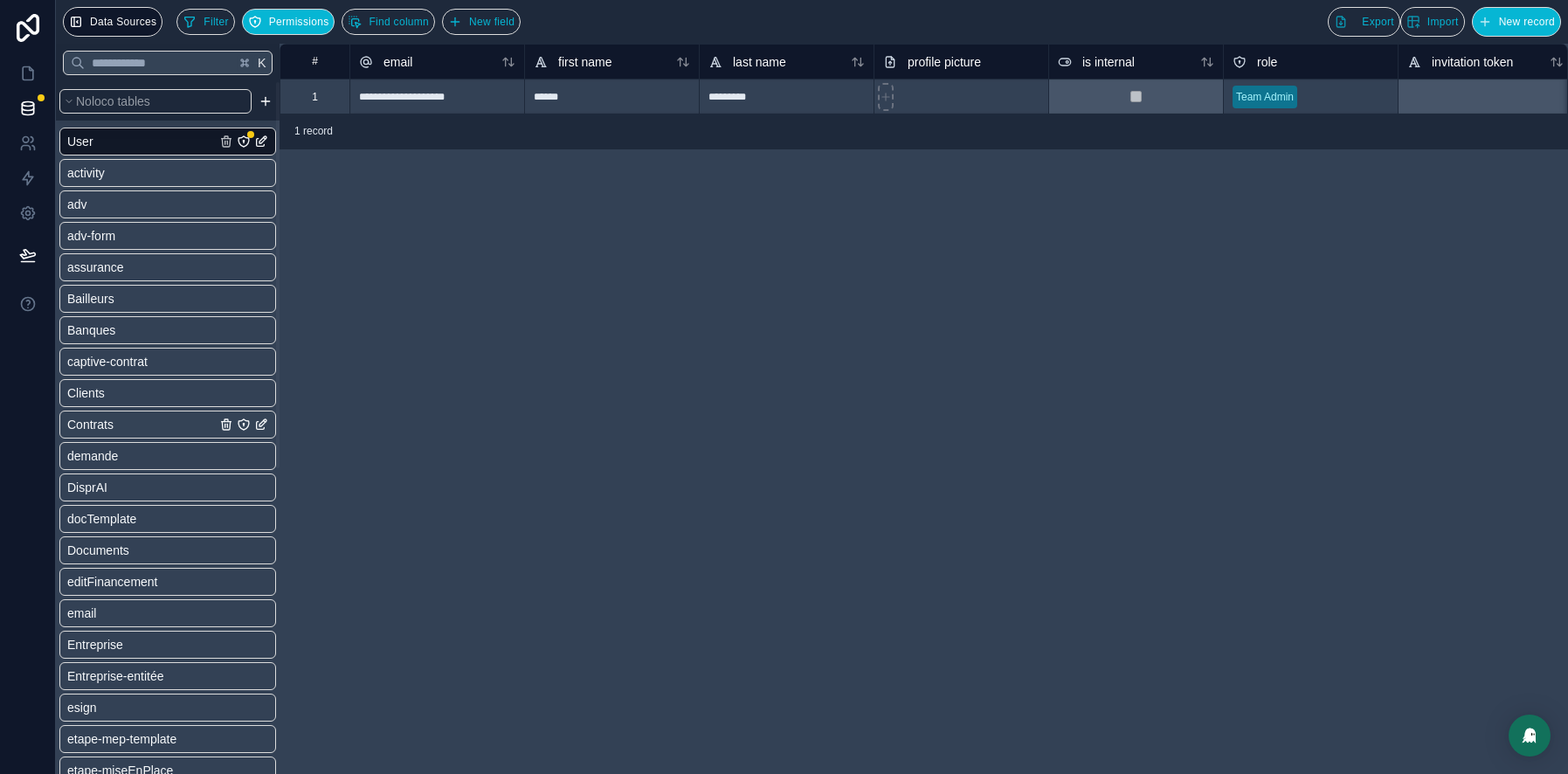
click at [108, 423] on span "Contrats" at bounding box center [90, 424] width 46 height 18
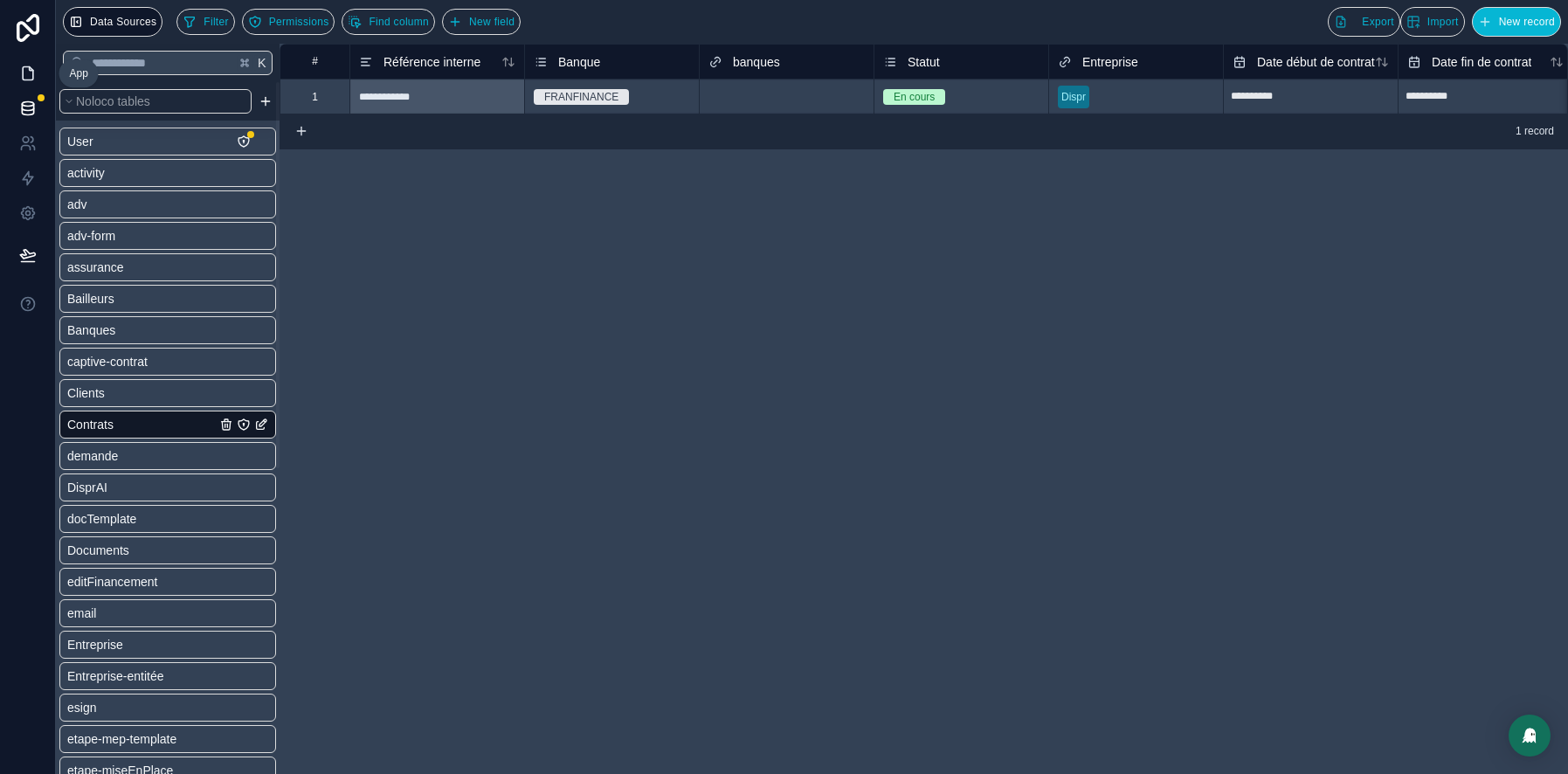
click at [42, 74] on link at bounding box center [27, 73] width 55 height 35
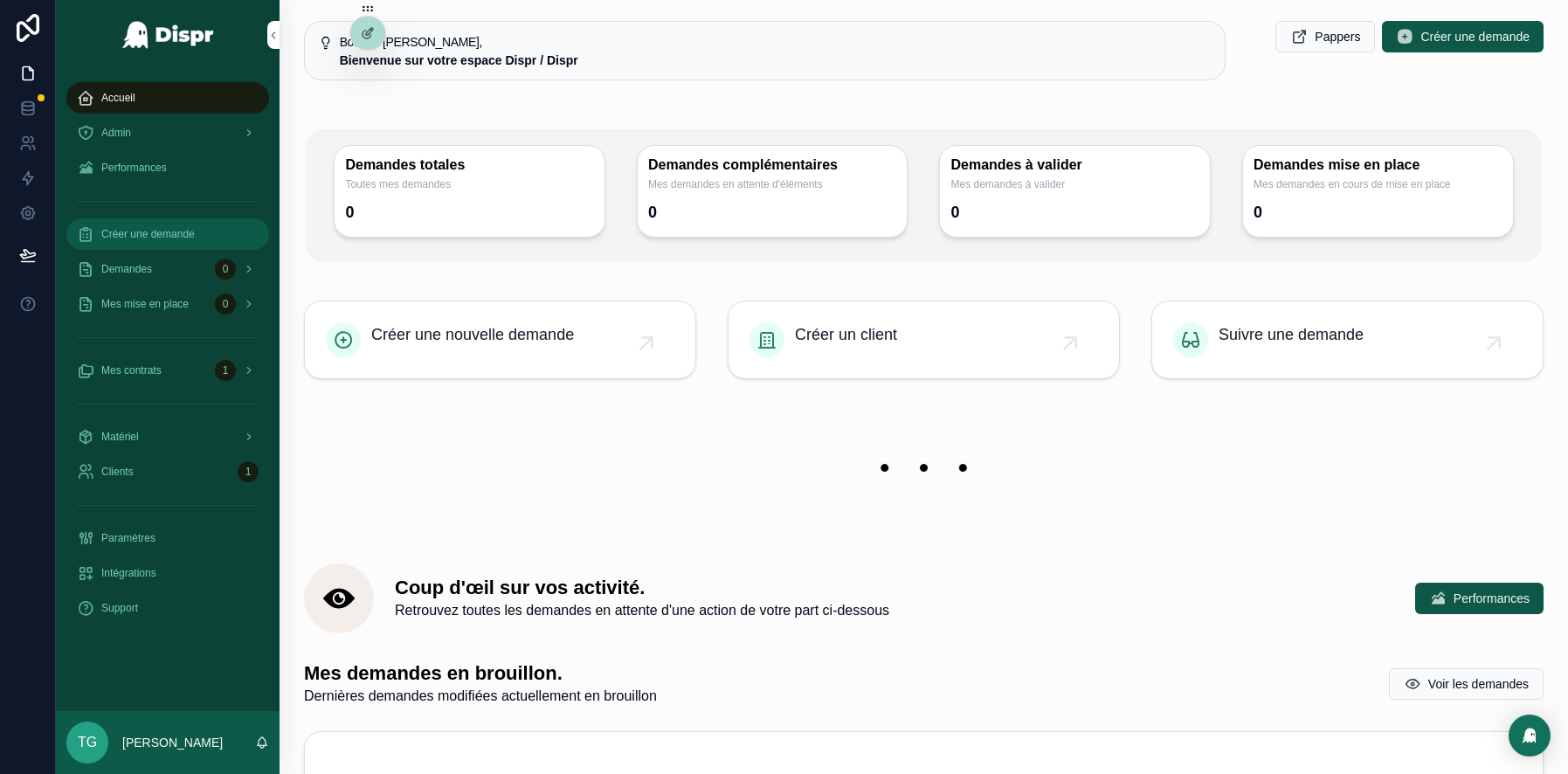
click at [195, 232] on span "Créer une demande" at bounding box center [148, 234] width 94 height 14
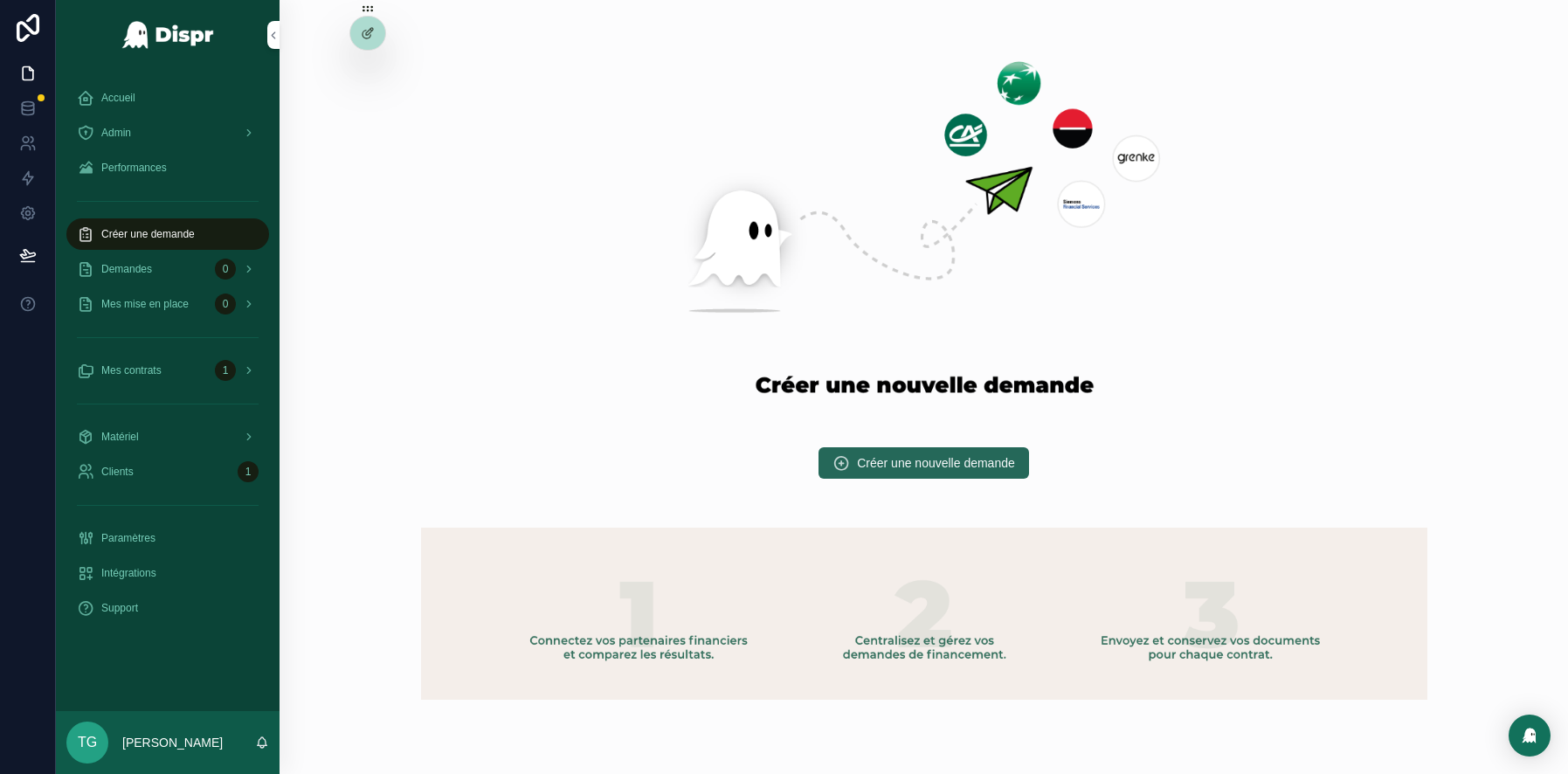
click at [865, 454] on span "Créer une nouvelle demande" at bounding box center [936, 463] width 159 height 18
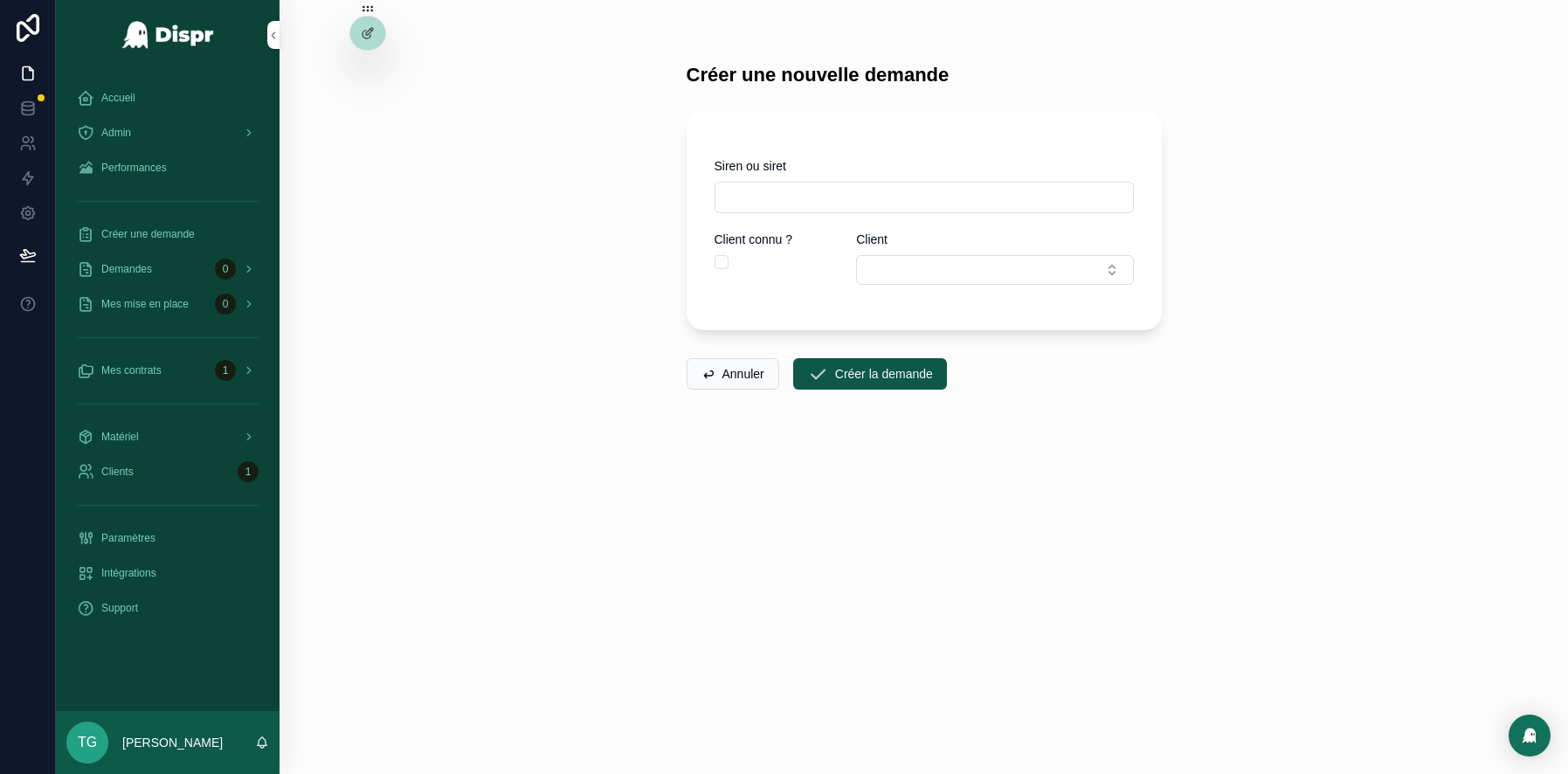
click at [783, 202] on input "scrollable content" at bounding box center [924, 197] width 418 height 24
type input "*********"
click at [881, 363] on button "Créer la demande" at bounding box center [870, 374] width 154 height 32
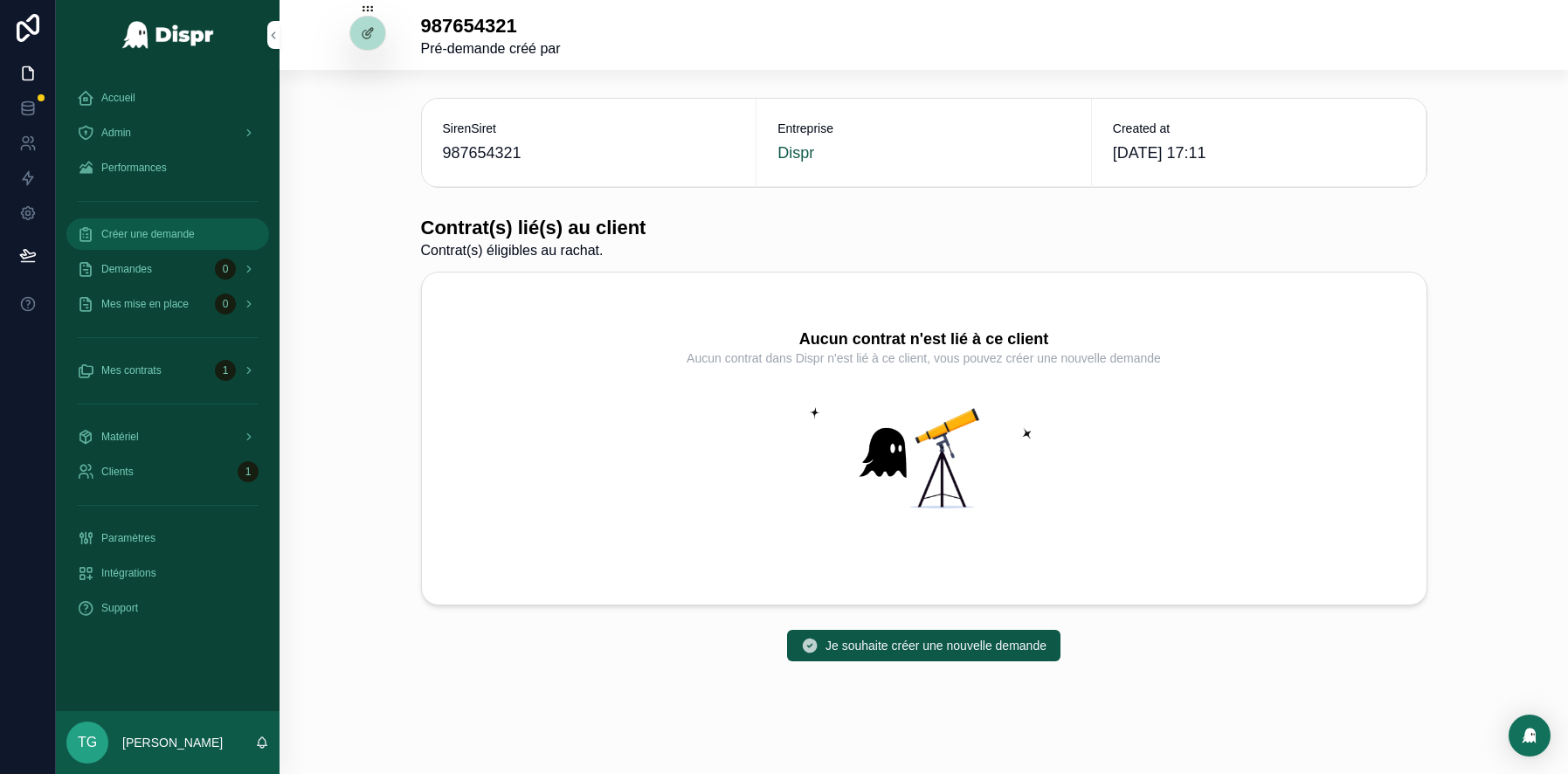
click at [120, 227] on span "Créer une demande" at bounding box center [148, 234] width 94 height 14
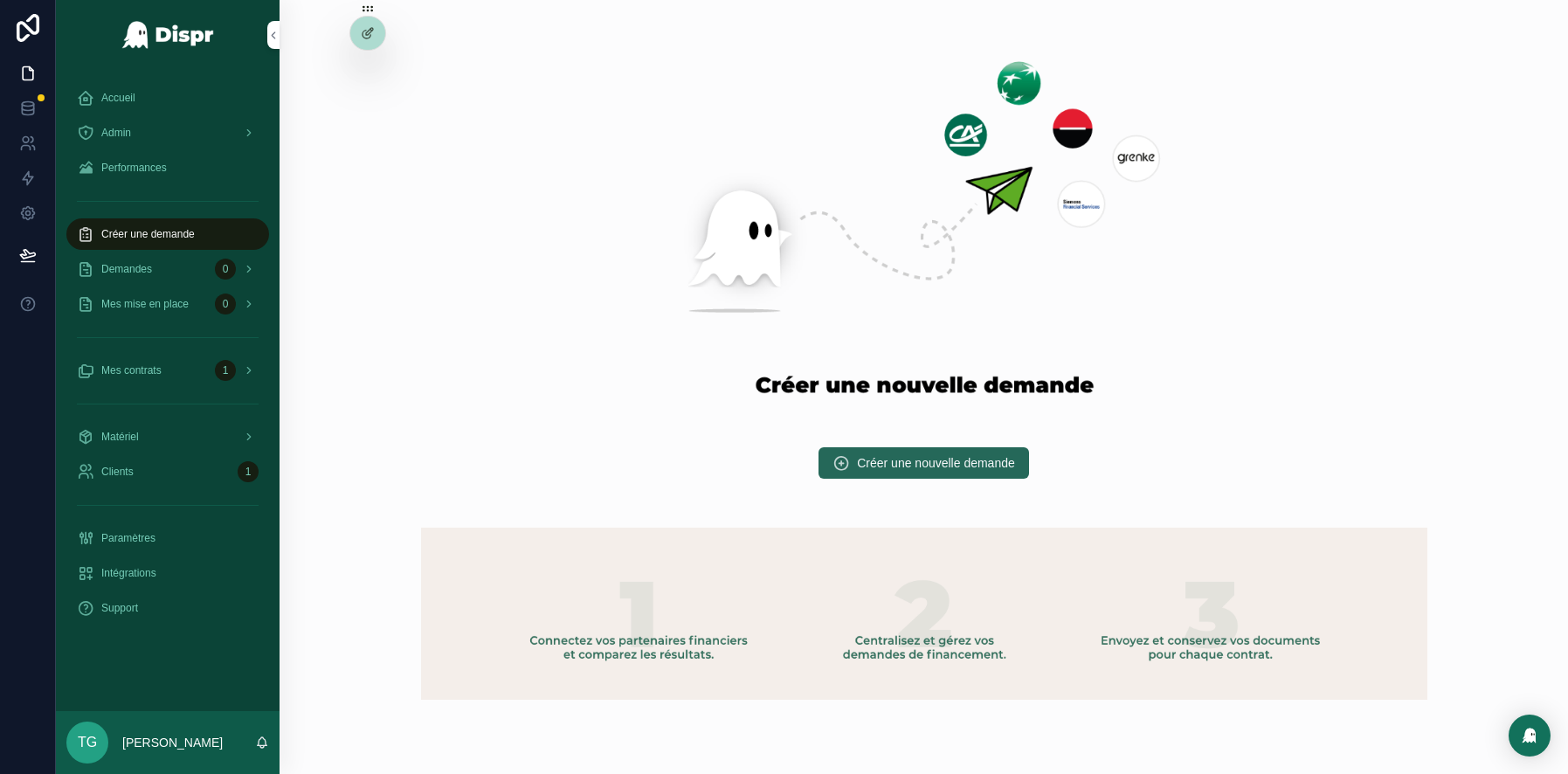
click at [900, 463] on span "Créer une nouvelle demande" at bounding box center [936, 463] width 159 height 18
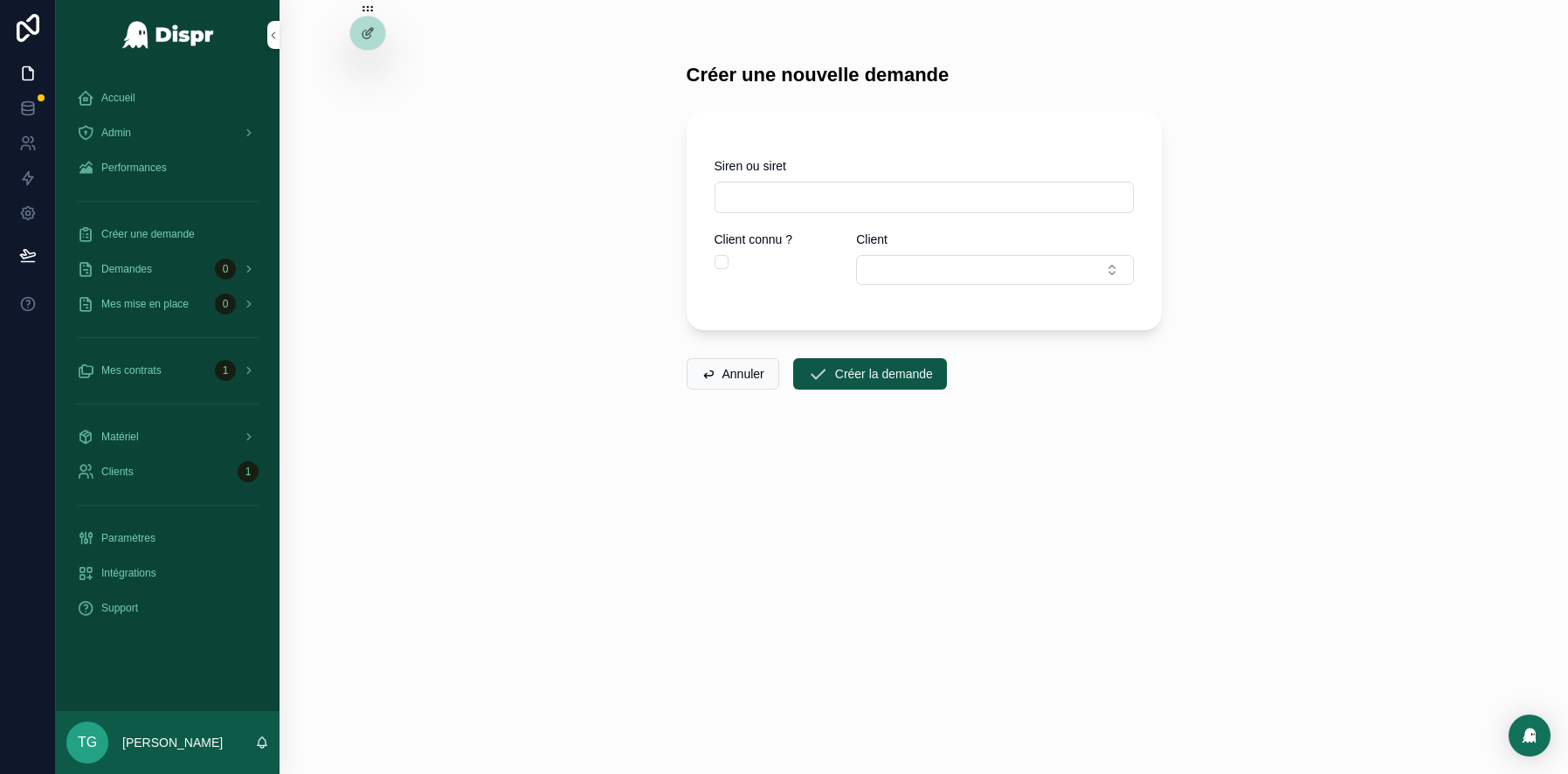
click at [781, 199] on input "scrollable content" at bounding box center [924, 197] width 418 height 24
type input "*********"
click at [878, 368] on button "Créer la demande" at bounding box center [870, 374] width 154 height 32
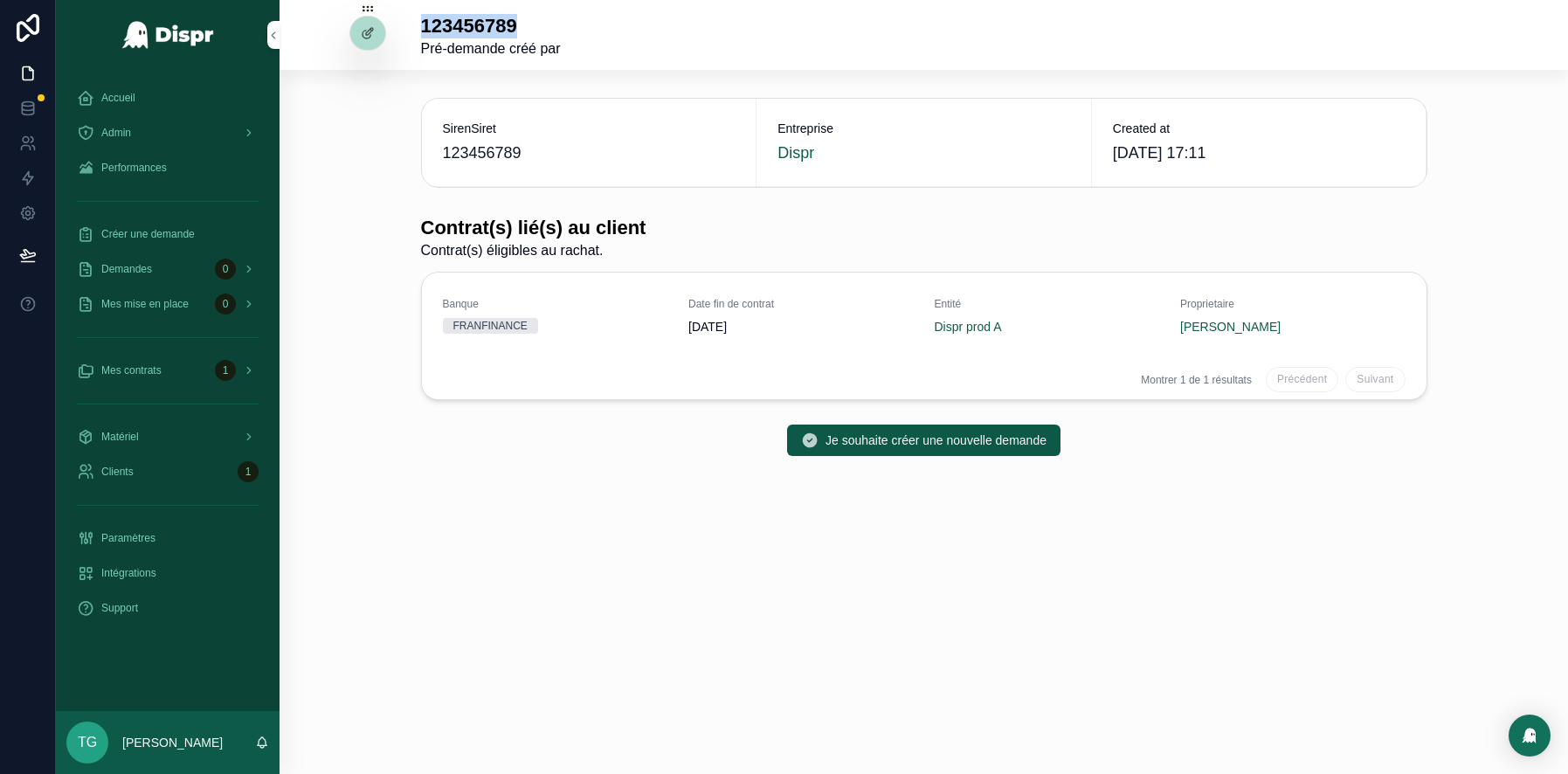
drag, startPoint x: 422, startPoint y: 29, endPoint x: 586, endPoint y: 27, distance: 164.0
click at [586, 29] on div "123456789 Pré-demande créé par" at bounding box center [924, 37] width 1007 height 45
click at [1344, 319] on span "Sélectionner ce contrat" at bounding box center [1345, 320] width 149 height 14
click at [952, 441] on span "Je souhaite créer une nouvelle demande" at bounding box center [936, 440] width 221 height 18
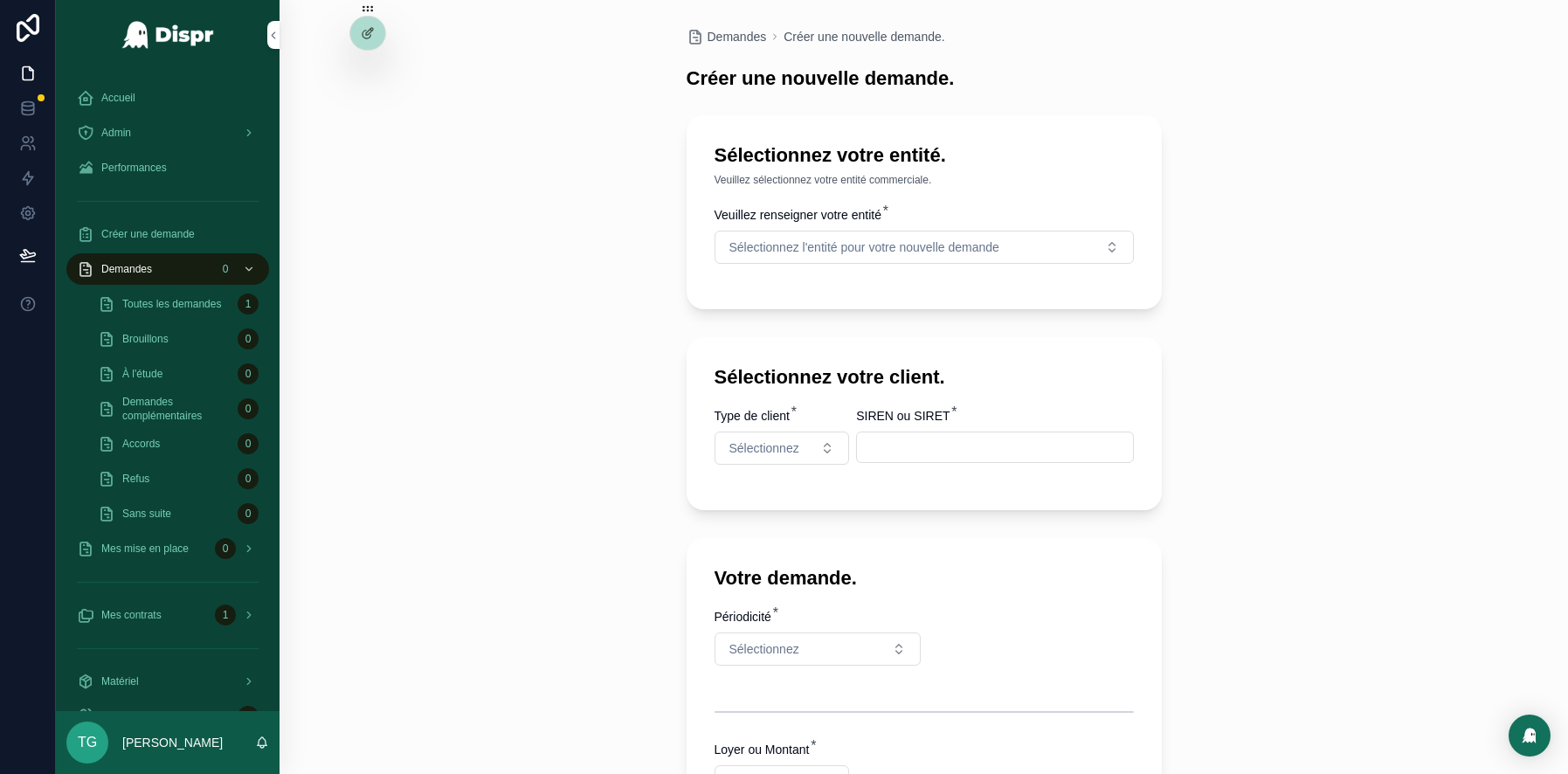
click at [515, 341] on div "Demandes Créer une nouvelle demande. Créer une nouvelle demande. Sélectionnez v…" at bounding box center [923, 387] width 1288 height 774
click at [369, 38] on icon at bounding box center [368, 33] width 14 height 14
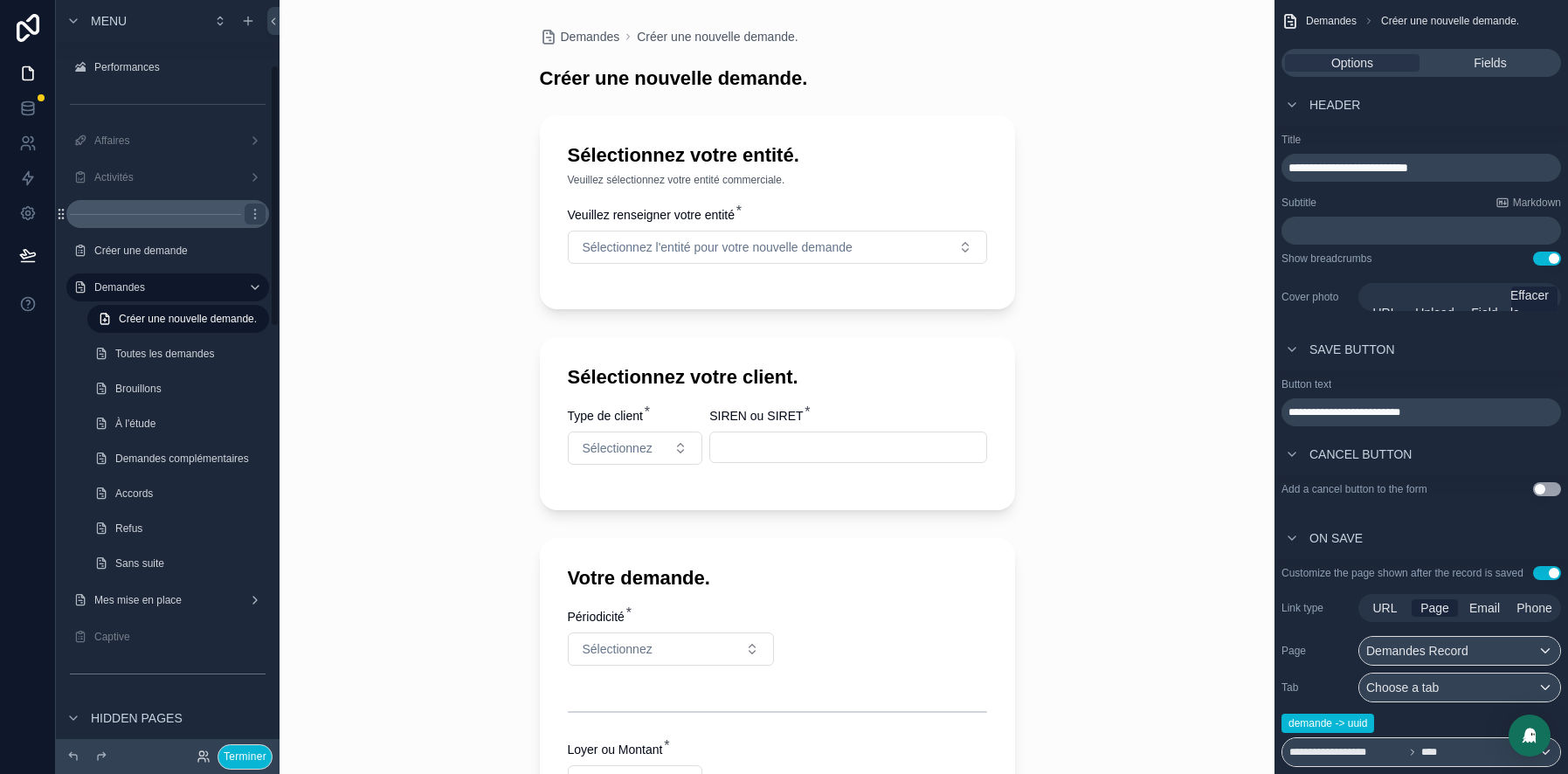
scroll to position [185, 0]
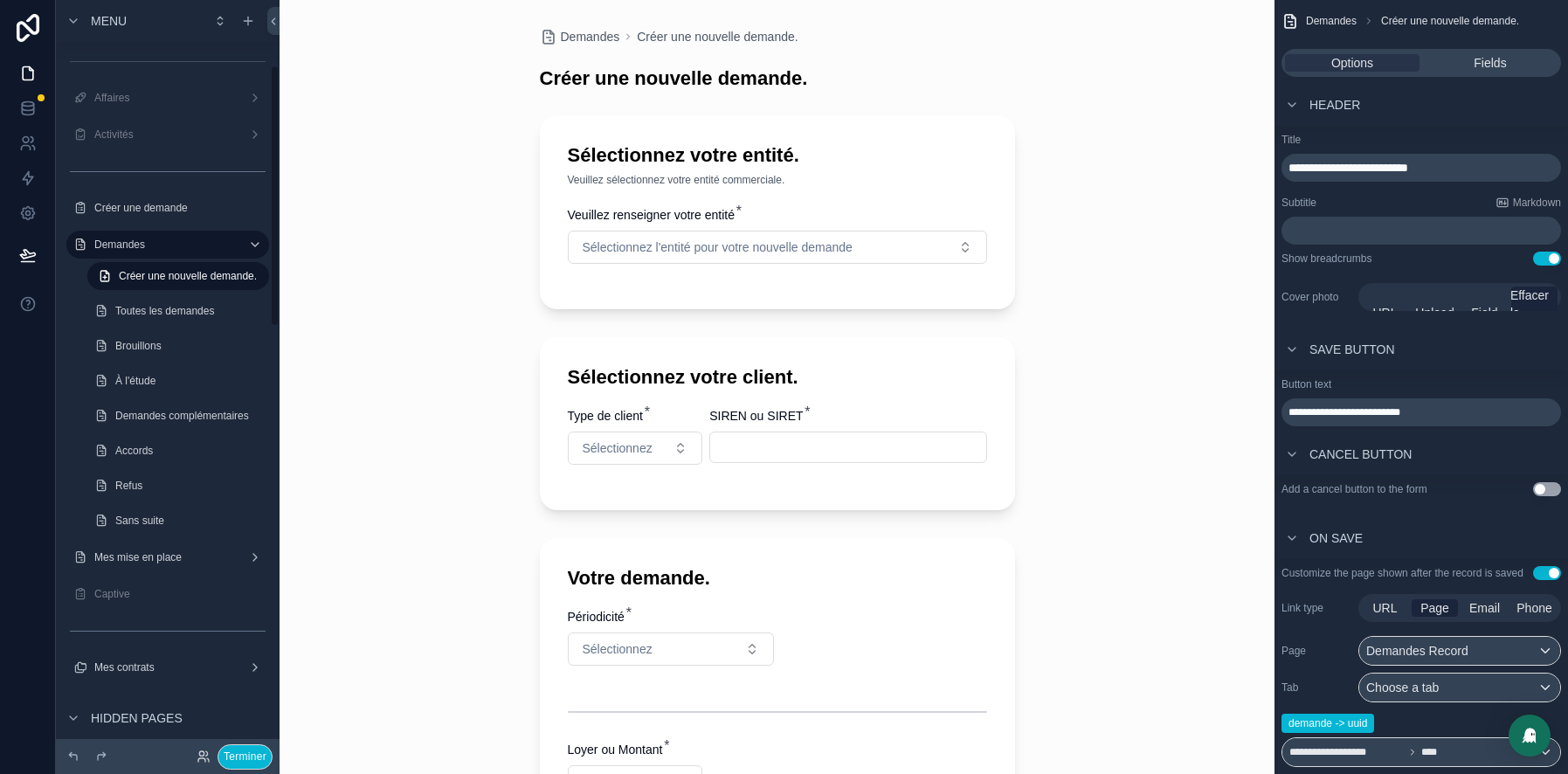
click at [259, 23] on div "Menu" at bounding box center [168, 21] width 223 height 42
click at [255, 23] on div "scrollable content" at bounding box center [248, 21] width 21 height 21
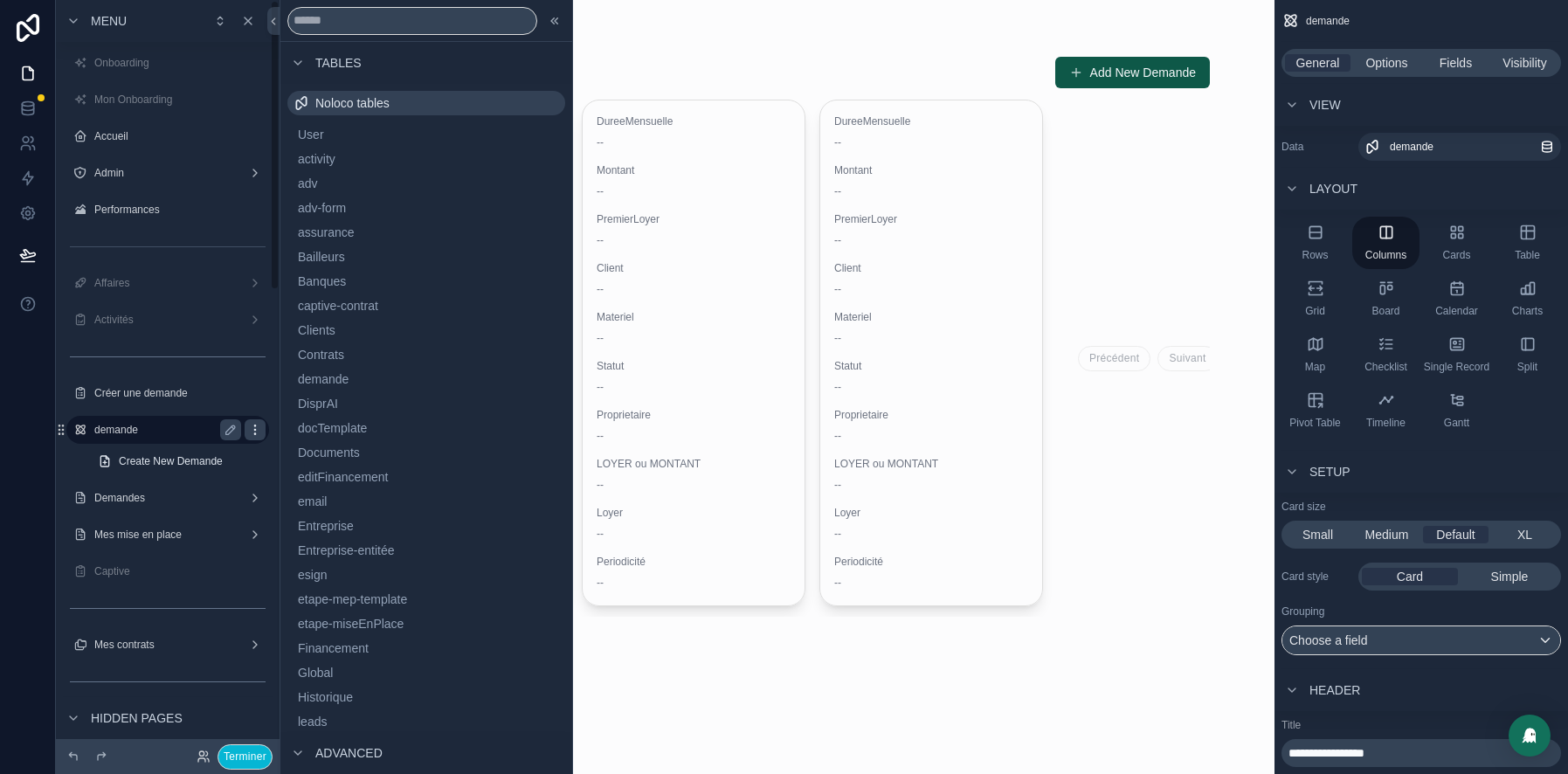
click at [253, 437] on icon "scrollable content" at bounding box center [254, 430] width 14 height 14
click at [1465, 630] on div "Choose a field" at bounding box center [1422, 641] width 278 height 28
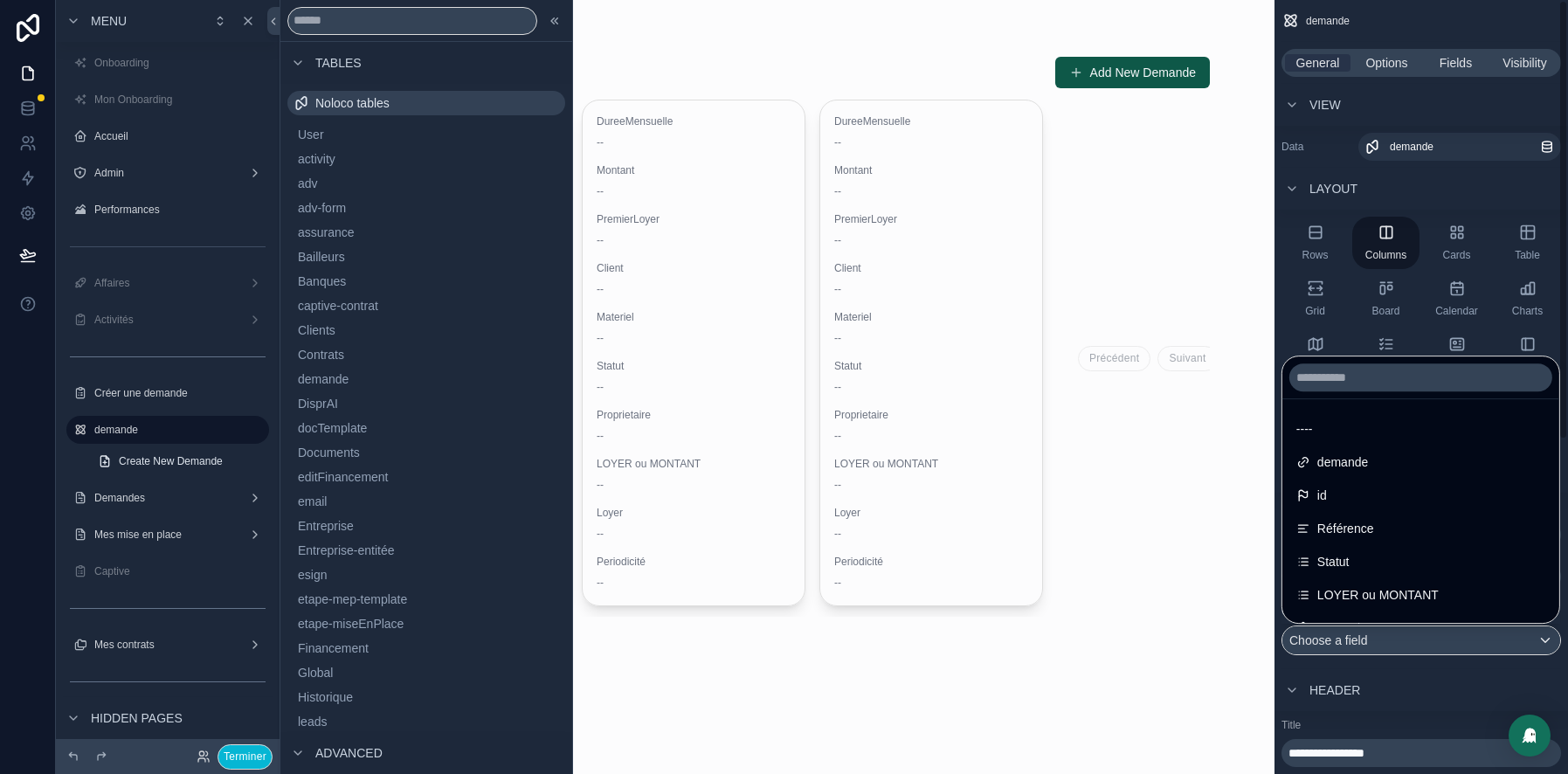
click at [1528, 691] on div "scrollable content" at bounding box center [784, 387] width 1568 height 774
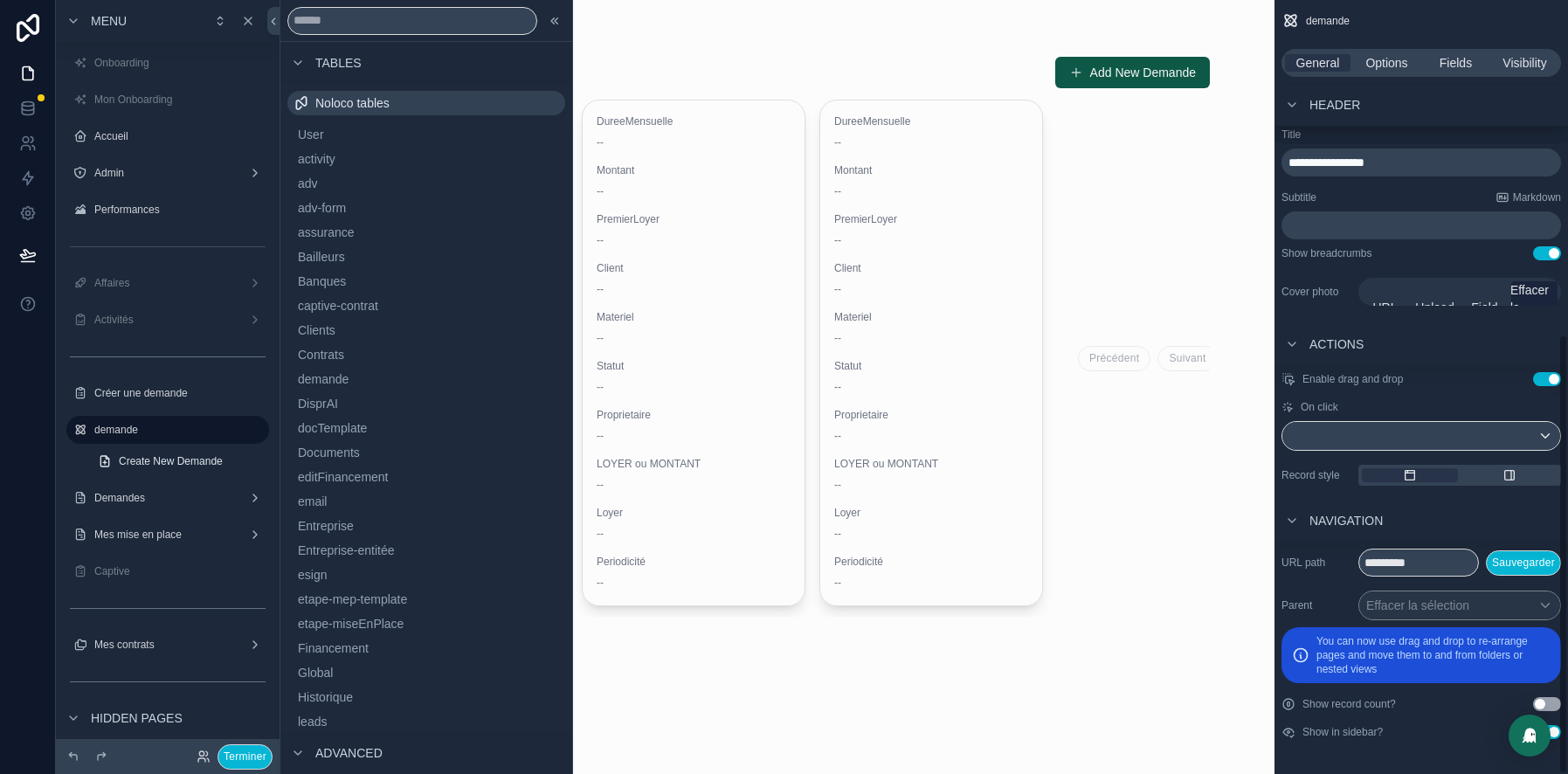
scroll to position [588, 0]
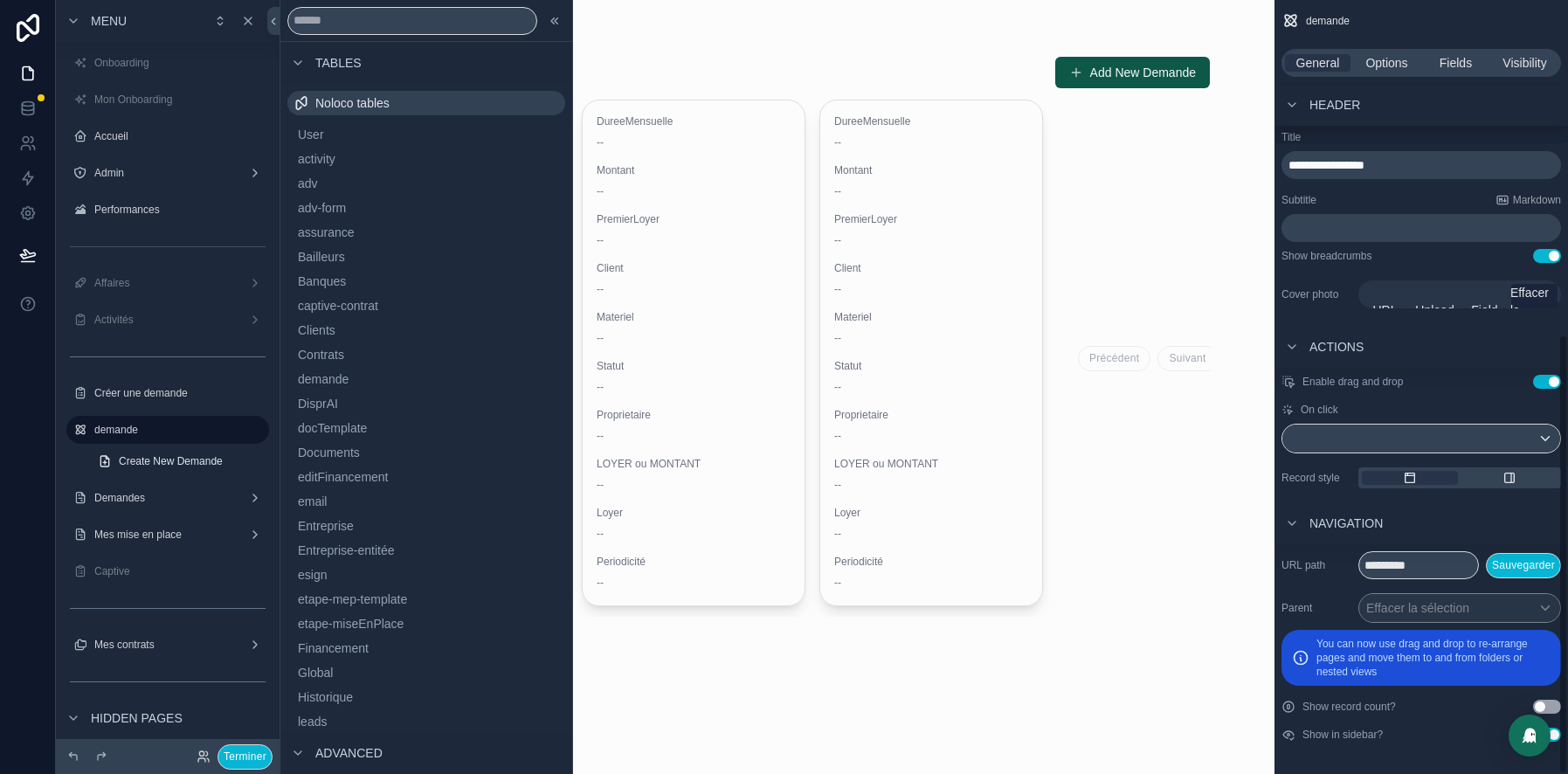
click at [1559, 735] on button "Use setting" at bounding box center [1547, 735] width 28 height 14
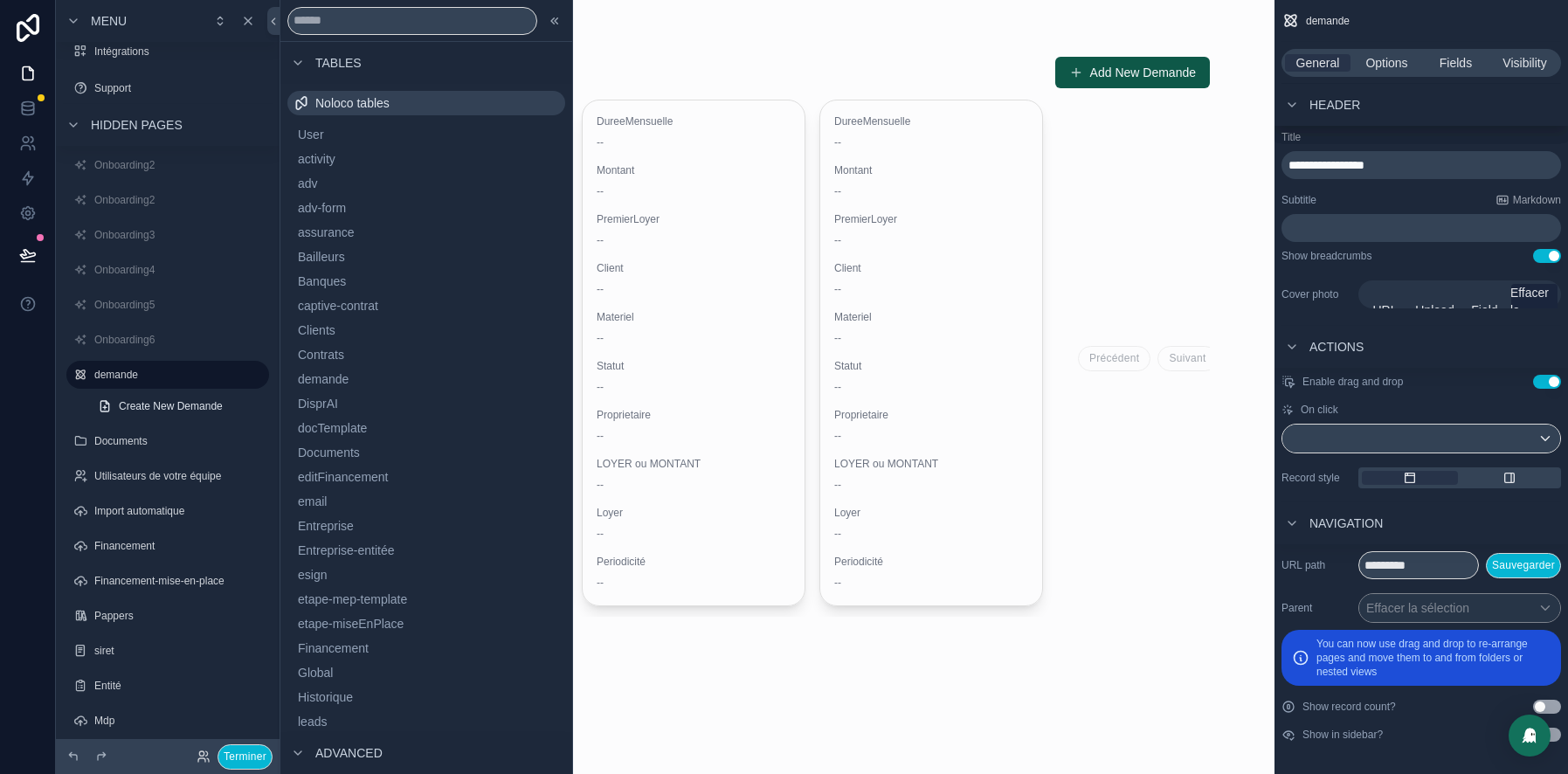
click at [1142, 80] on div "scrollable content" at bounding box center [777, 336] width 894 height 673
click at [1110, 78] on button "Add New Demande" at bounding box center [1133, 73] width 155 height 32
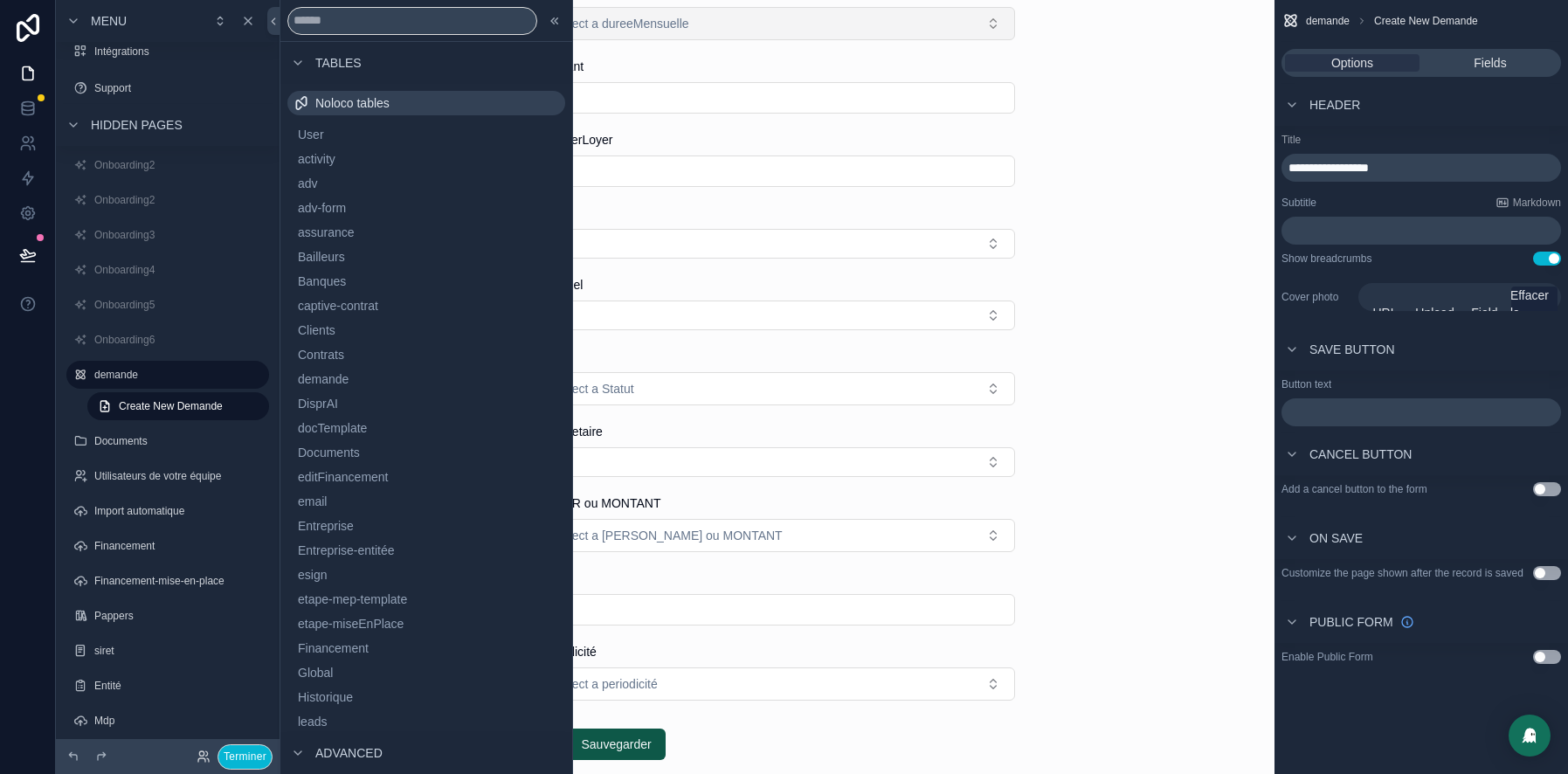
scroll to position [153, 0]
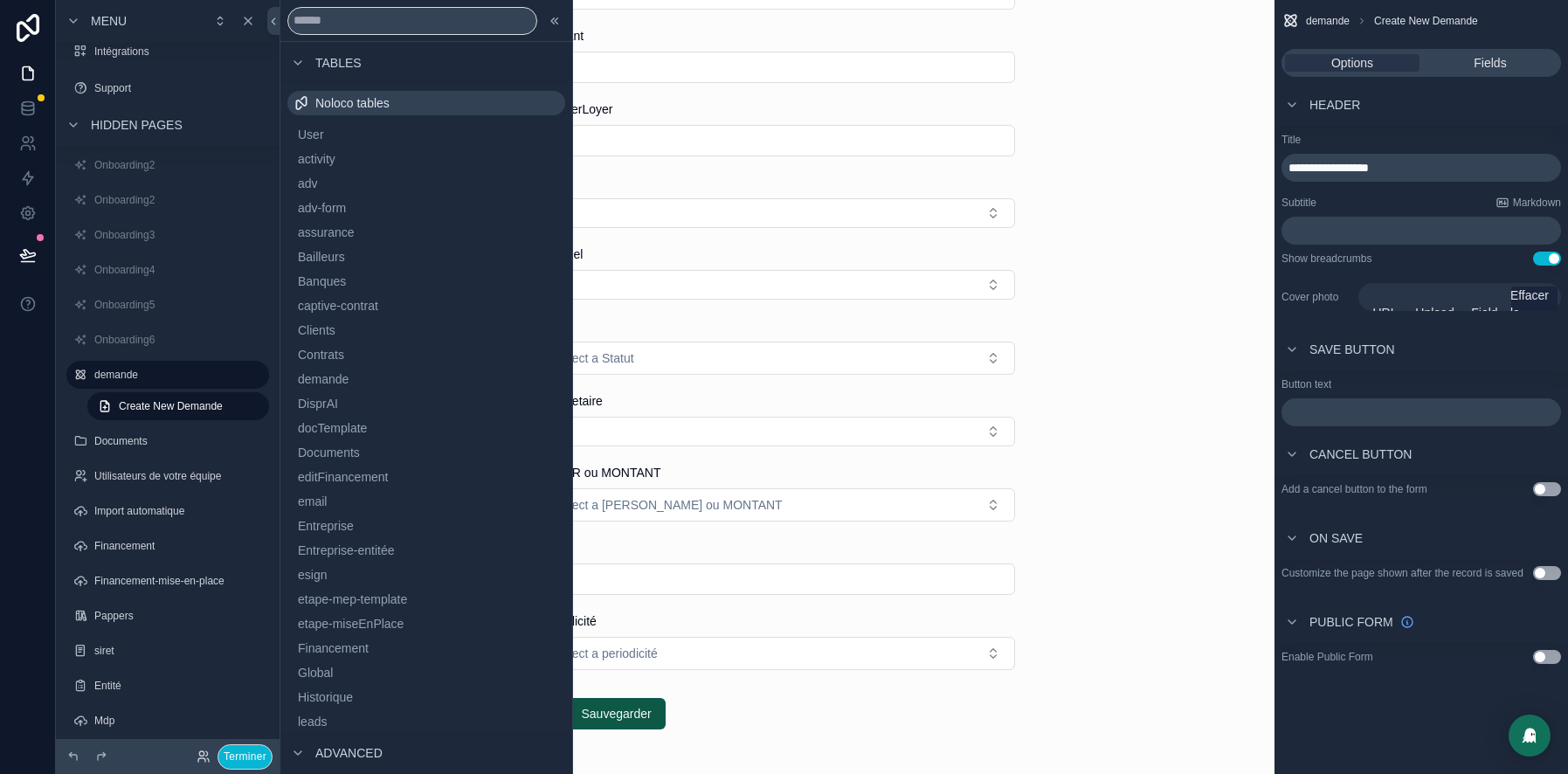
click at [1063, 120] on div "demande Create New Demande Create New Demande DureeMensuelle Select a dureeMens…" at bounding box center [777, 234] width 996 height 774
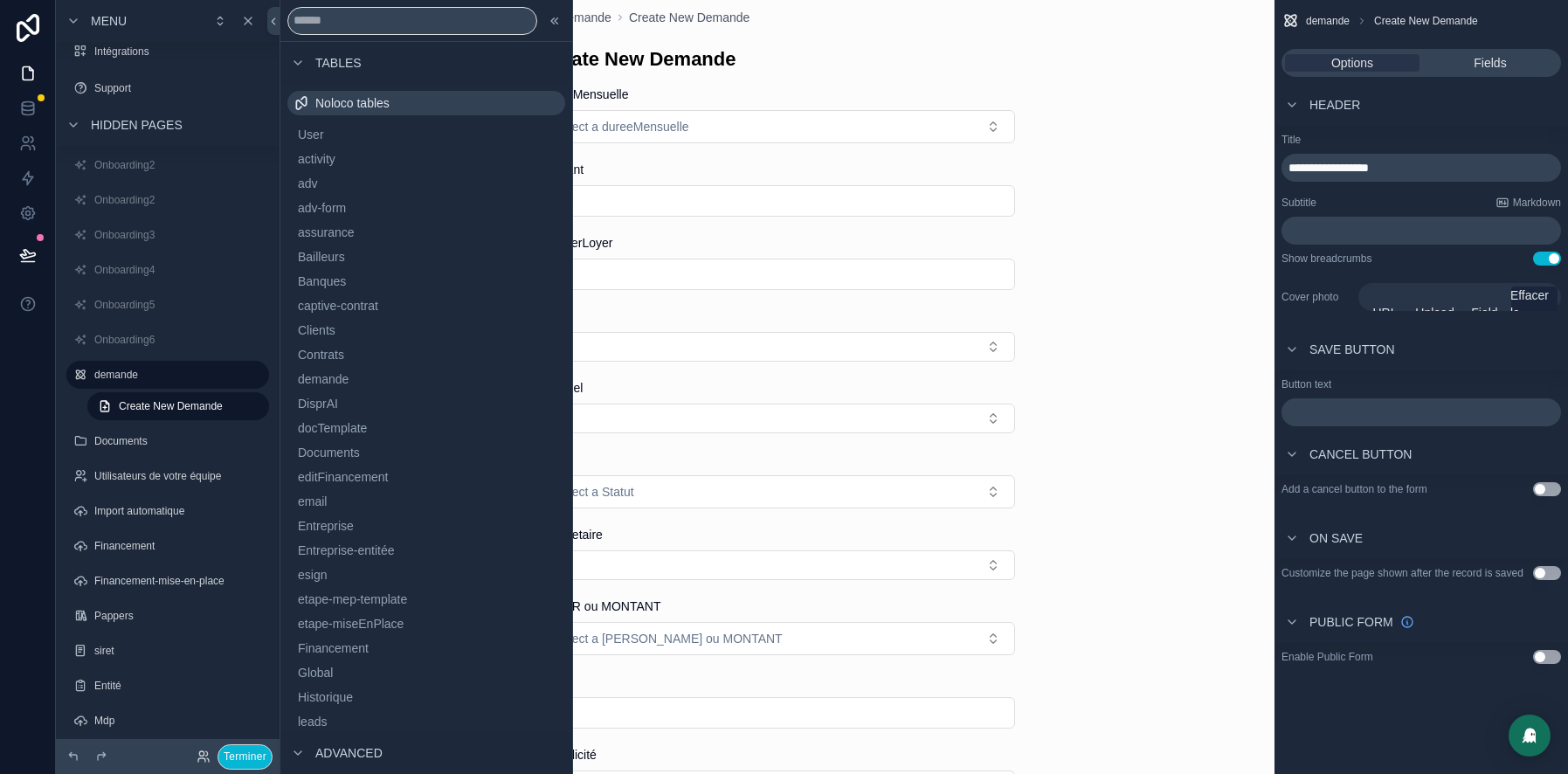
scroll to position [0, 0]
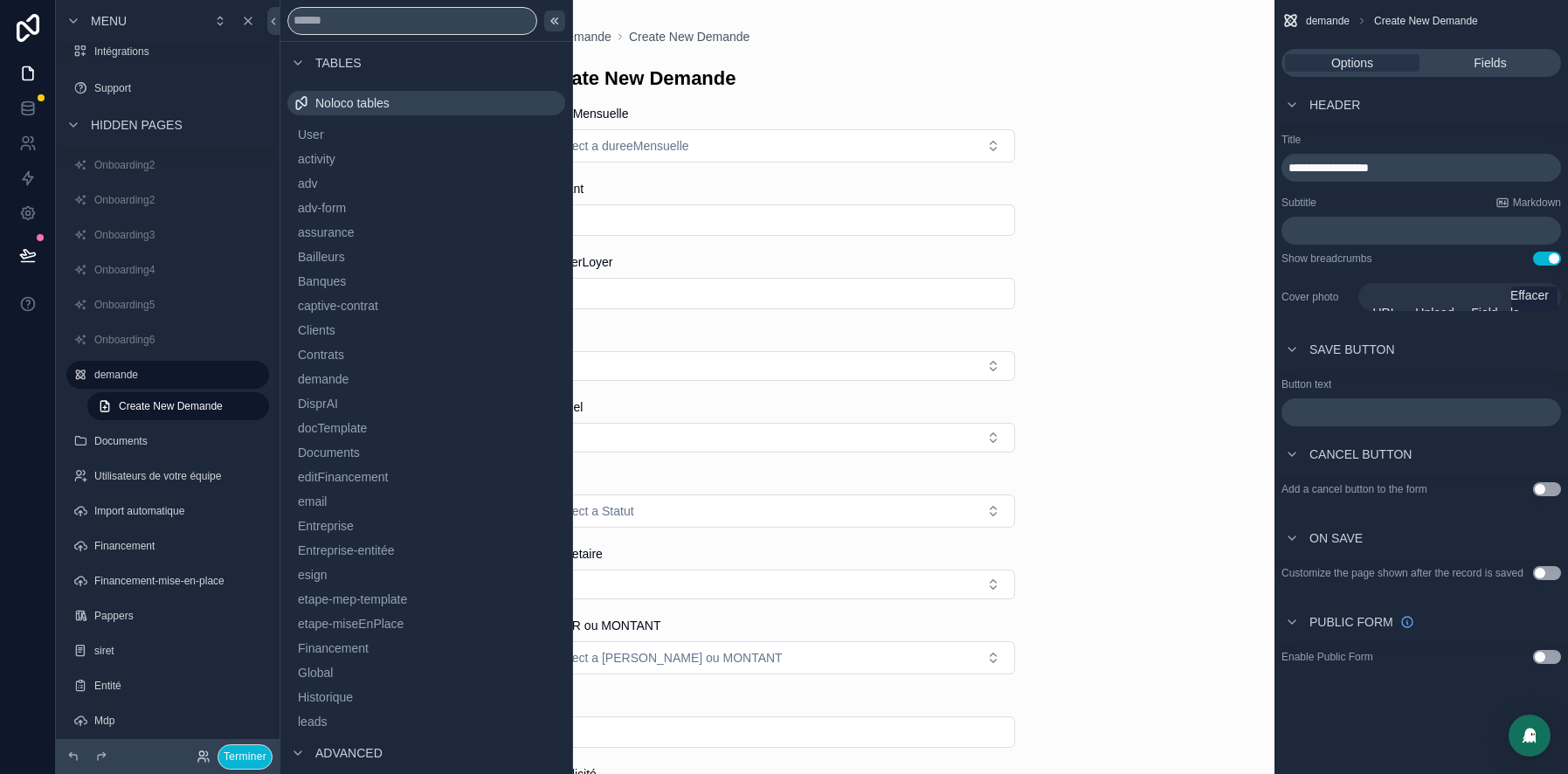
click at [551, 22] on icon at bounding box center [555, 21] width 14 height 14
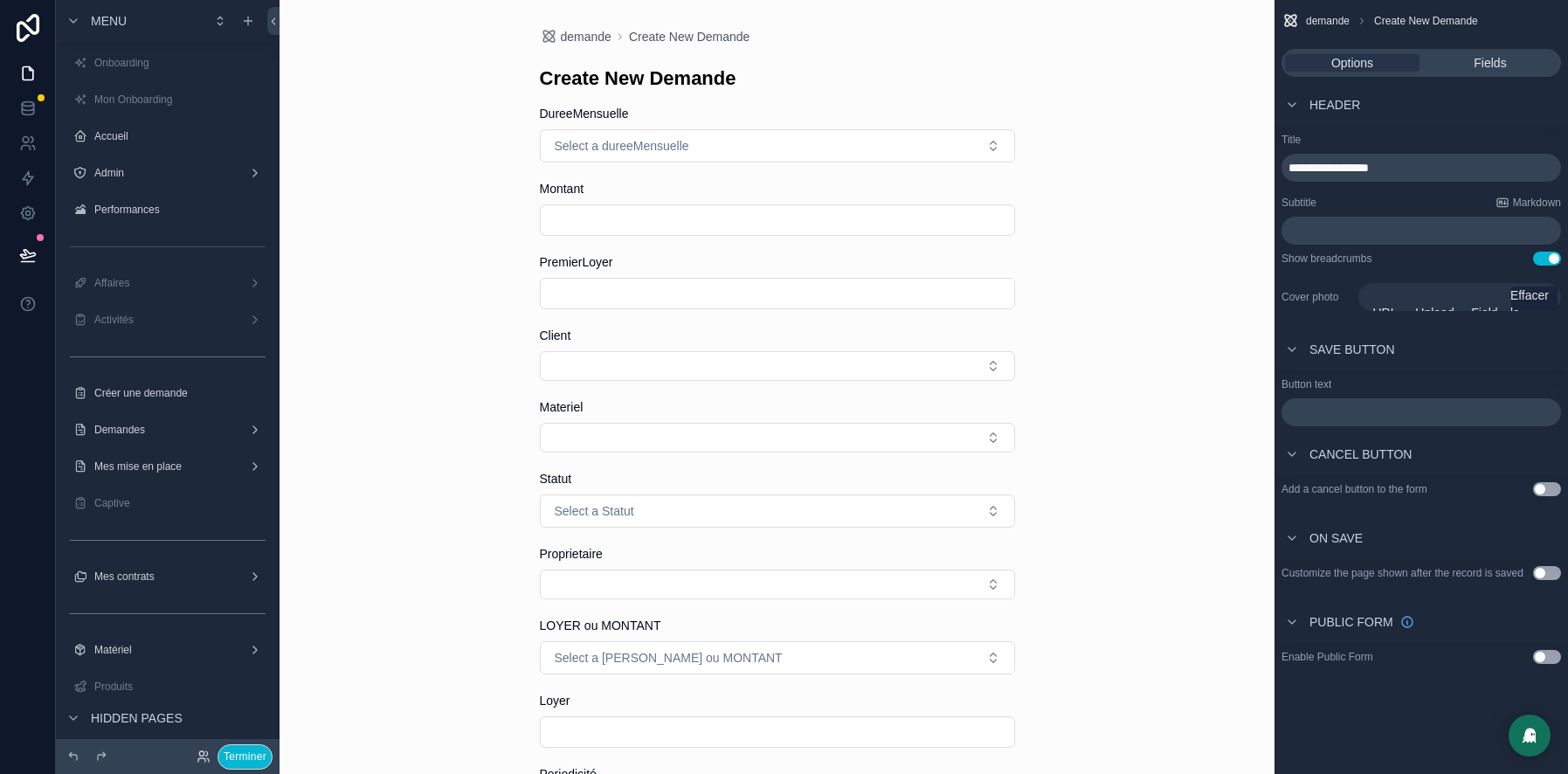
click at [1369, 173] on span "**********" at bounding box center [1329, 167] width 81 height 12
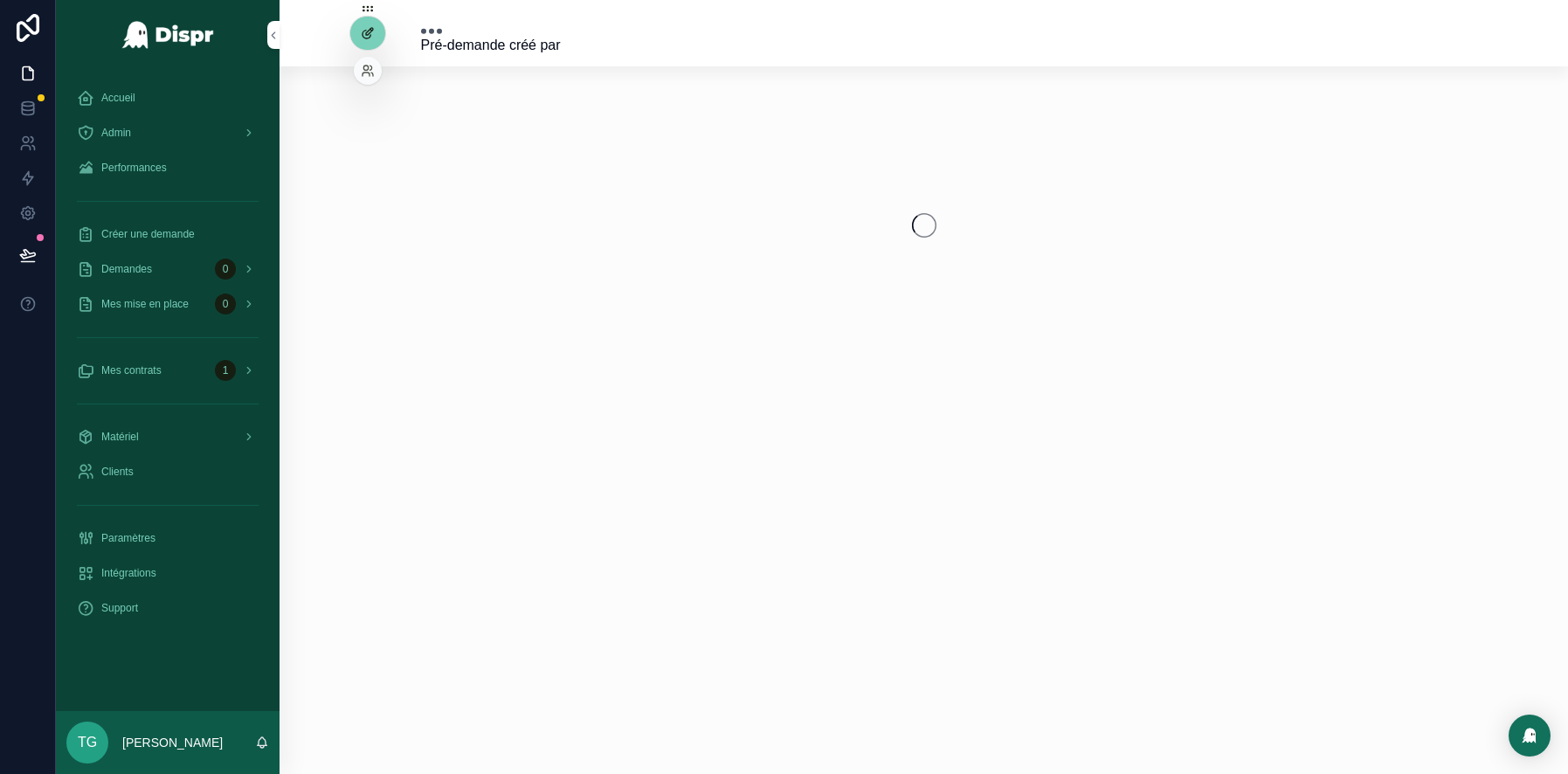
click at [364, 35] on icon at bounding box center [368, 33] width 14 height 14
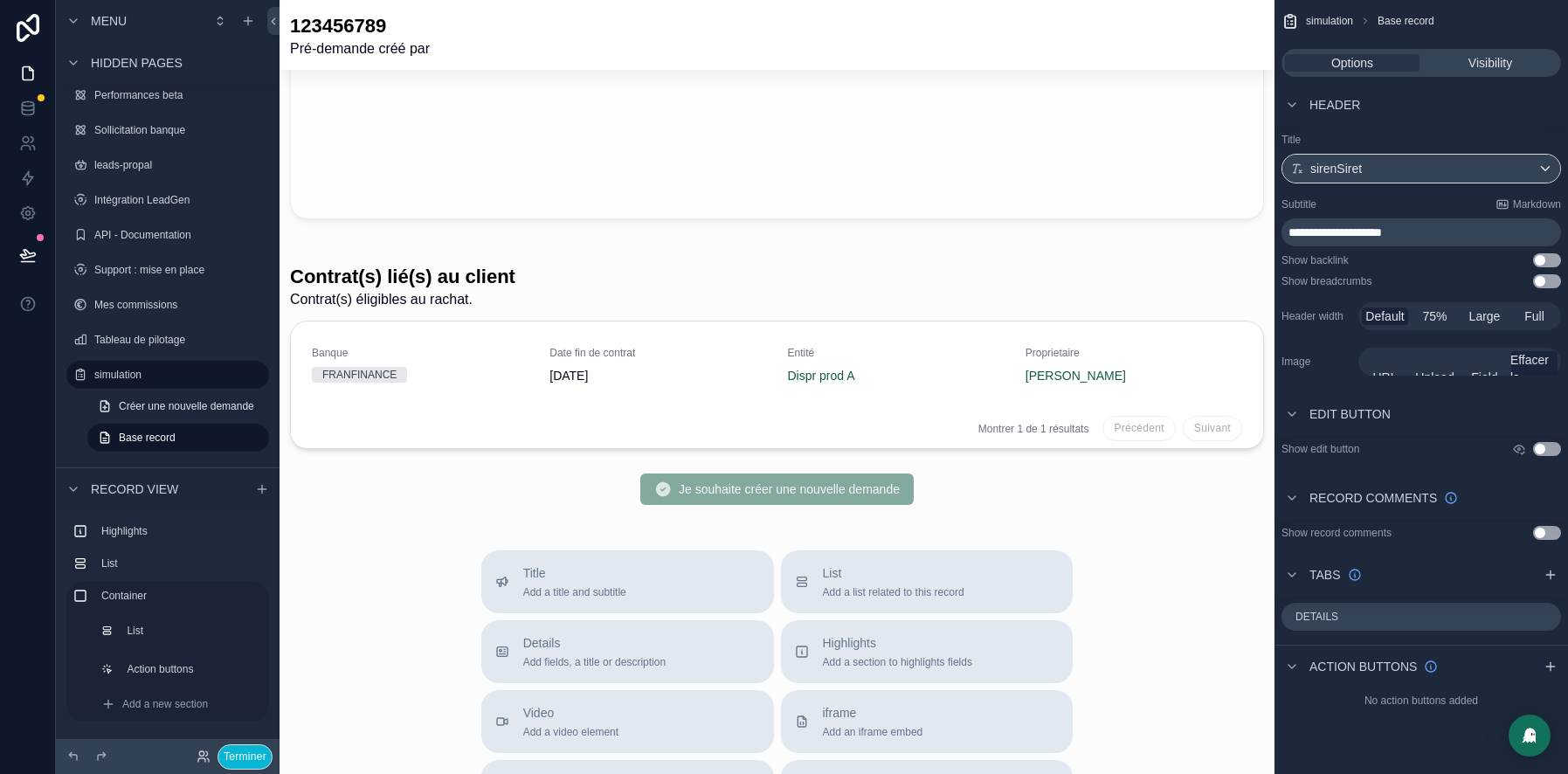
scroll to position [668, 0]
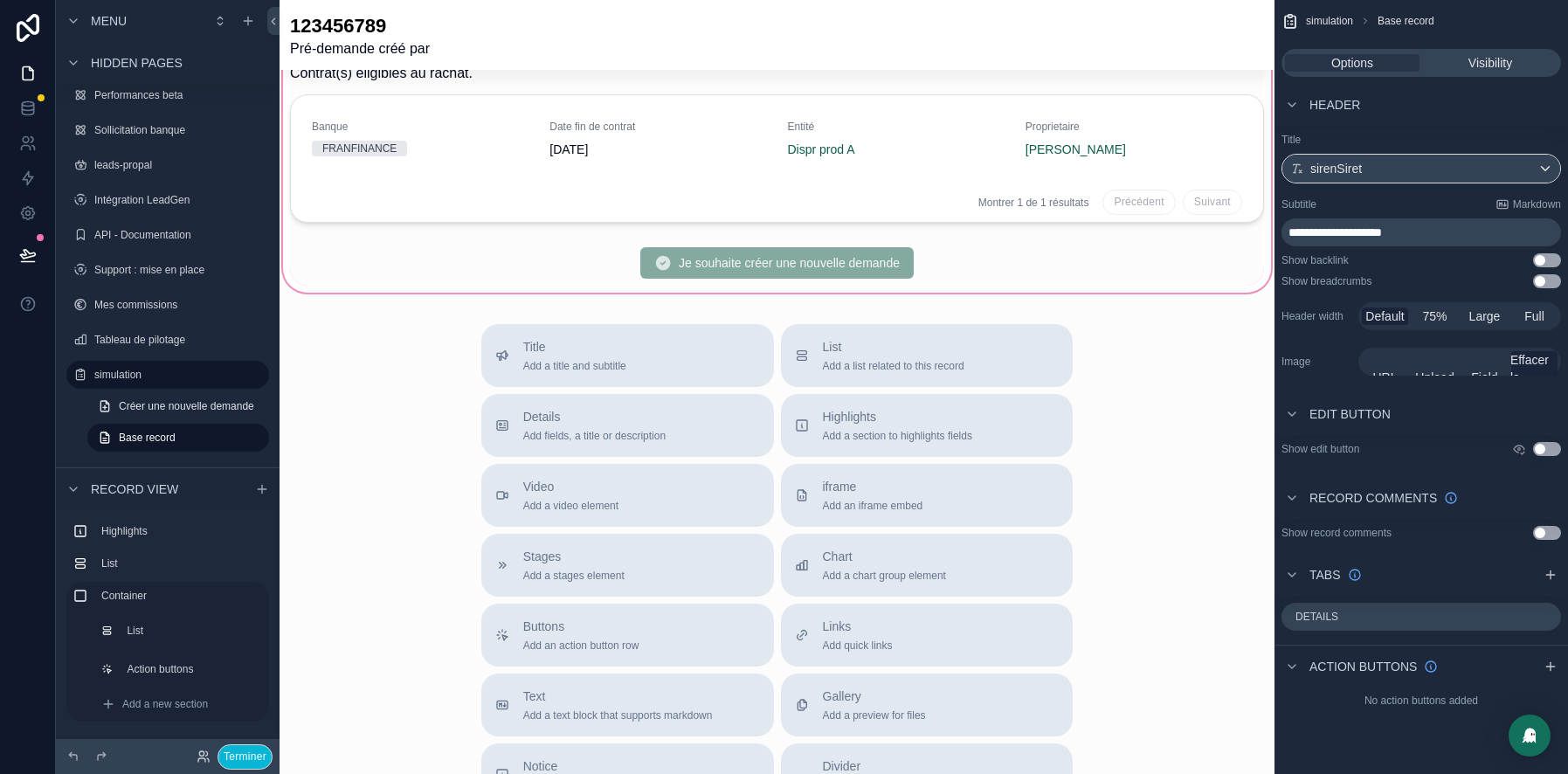
click at [928, 108] on div "scrollable content" at bounding box center [777, 158] width 996 height 275
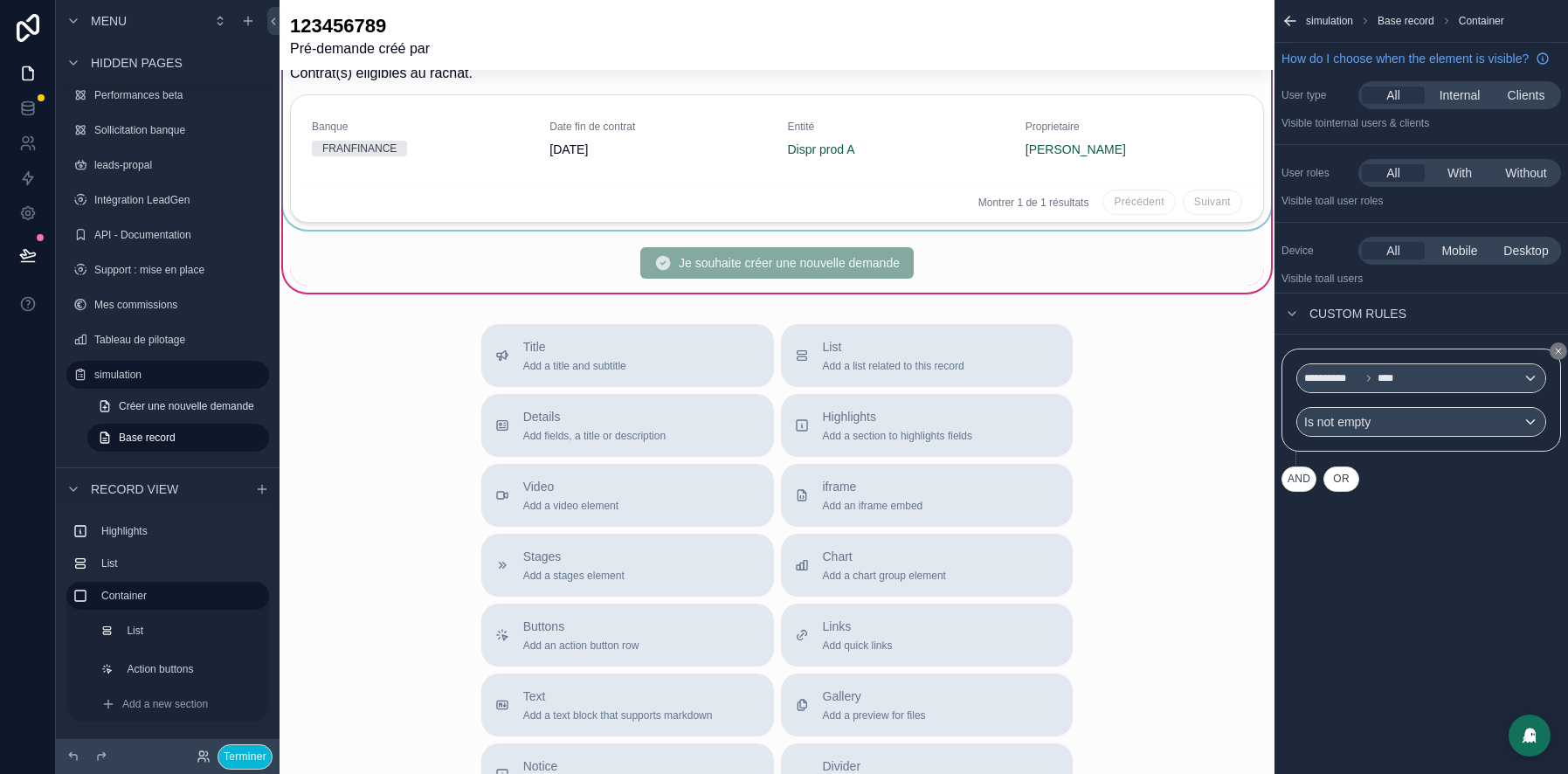
click at [1180, 209] on div "Précédent Suivant" at bounding box center [1172, 202] width 140 height 25
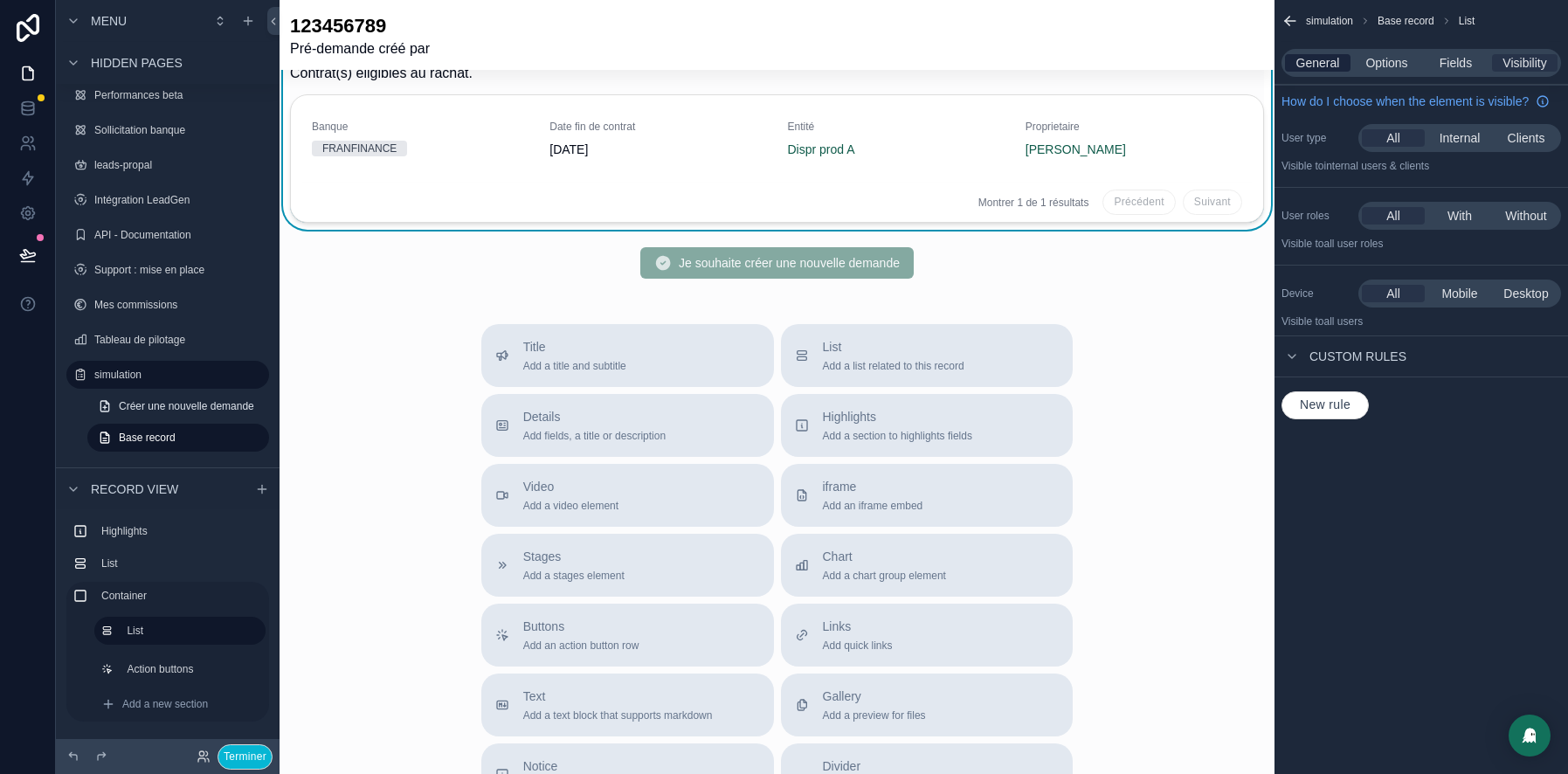
click at [1319, 60] on span "General" at bounding box center [1318, 63] width 44 height 18
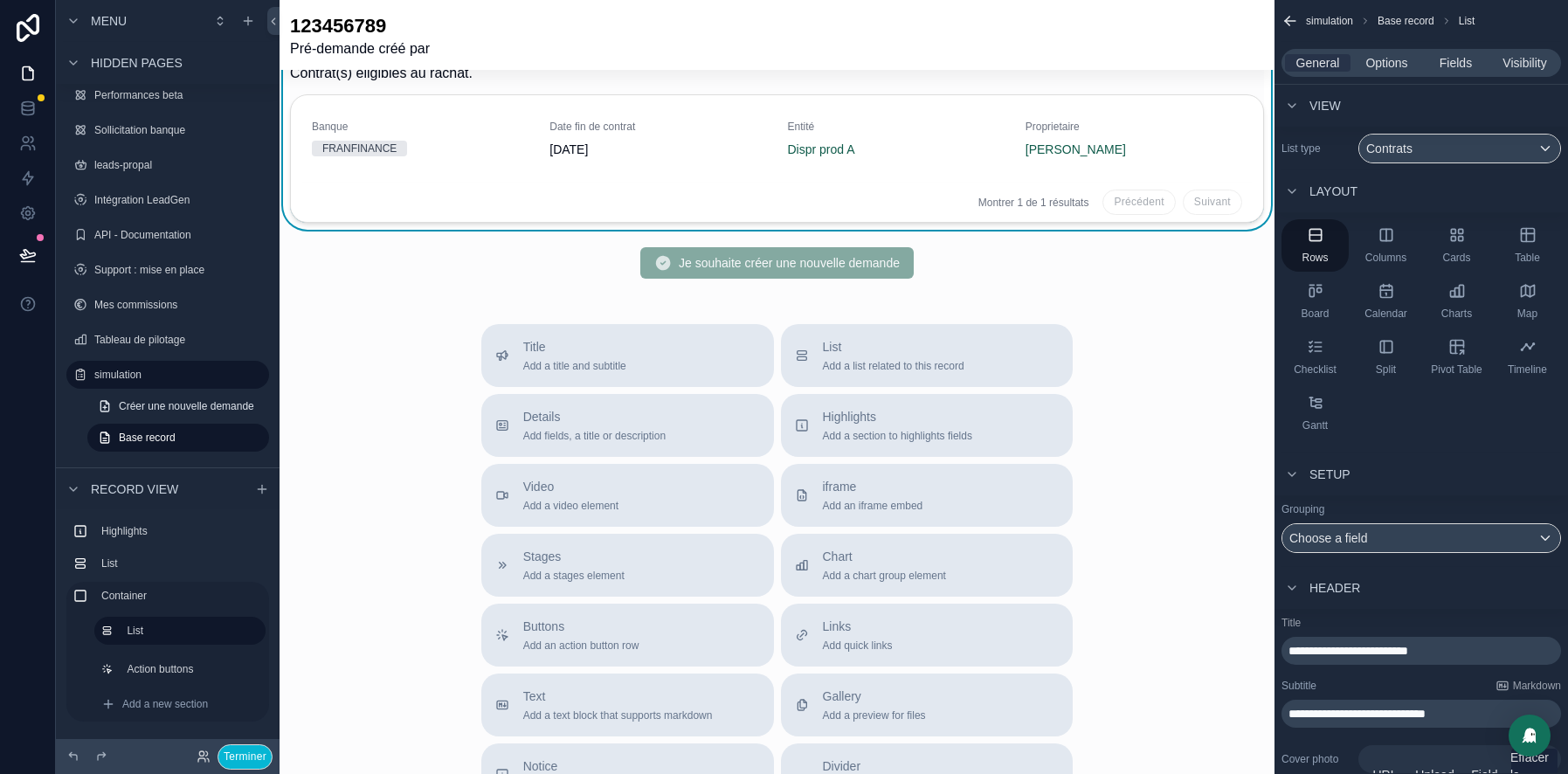
scroll to position [184, 0]
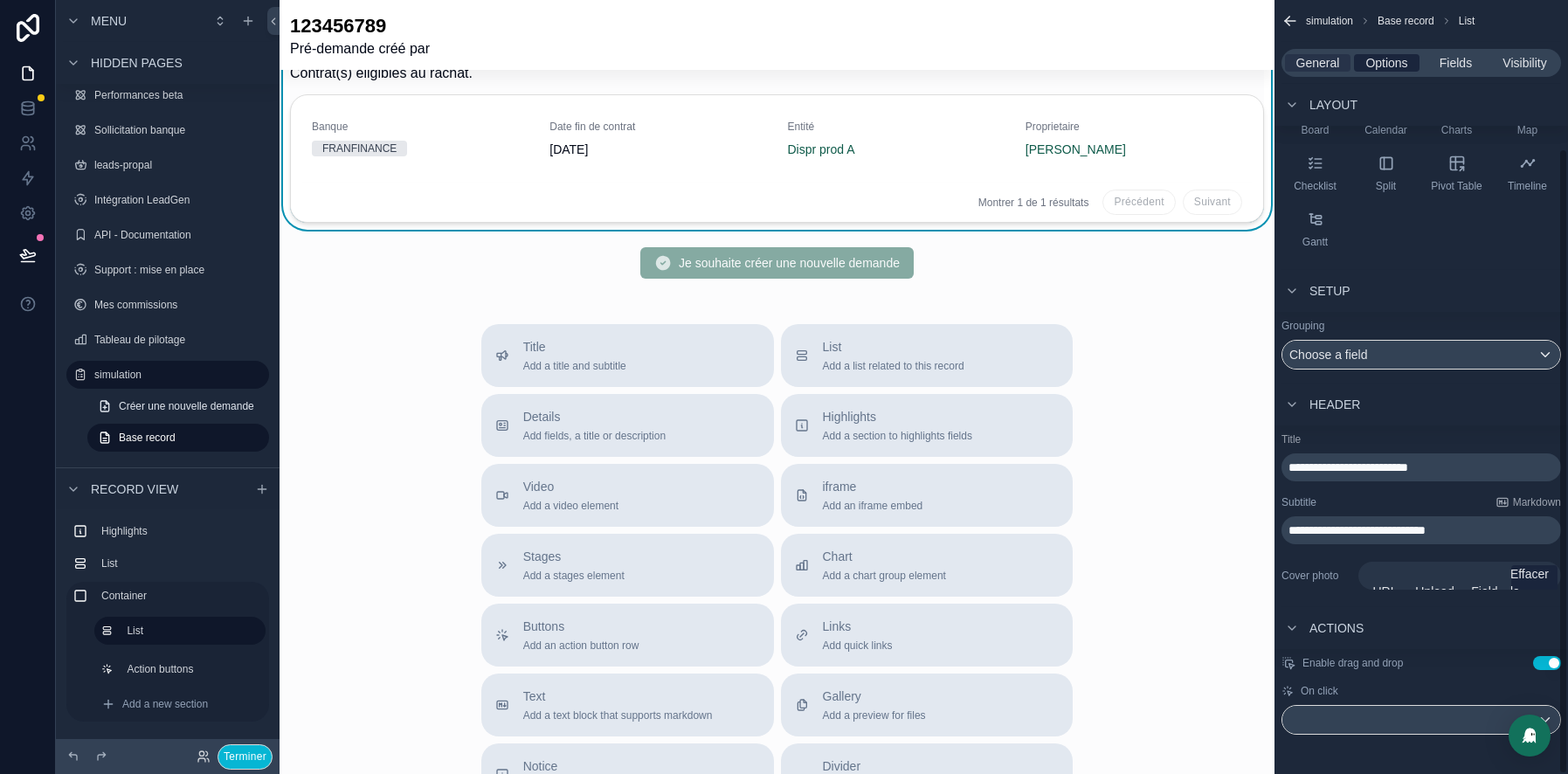
click at [1384, 63] on span "Options" at bounding box center [1386, 63] width 42 height 18
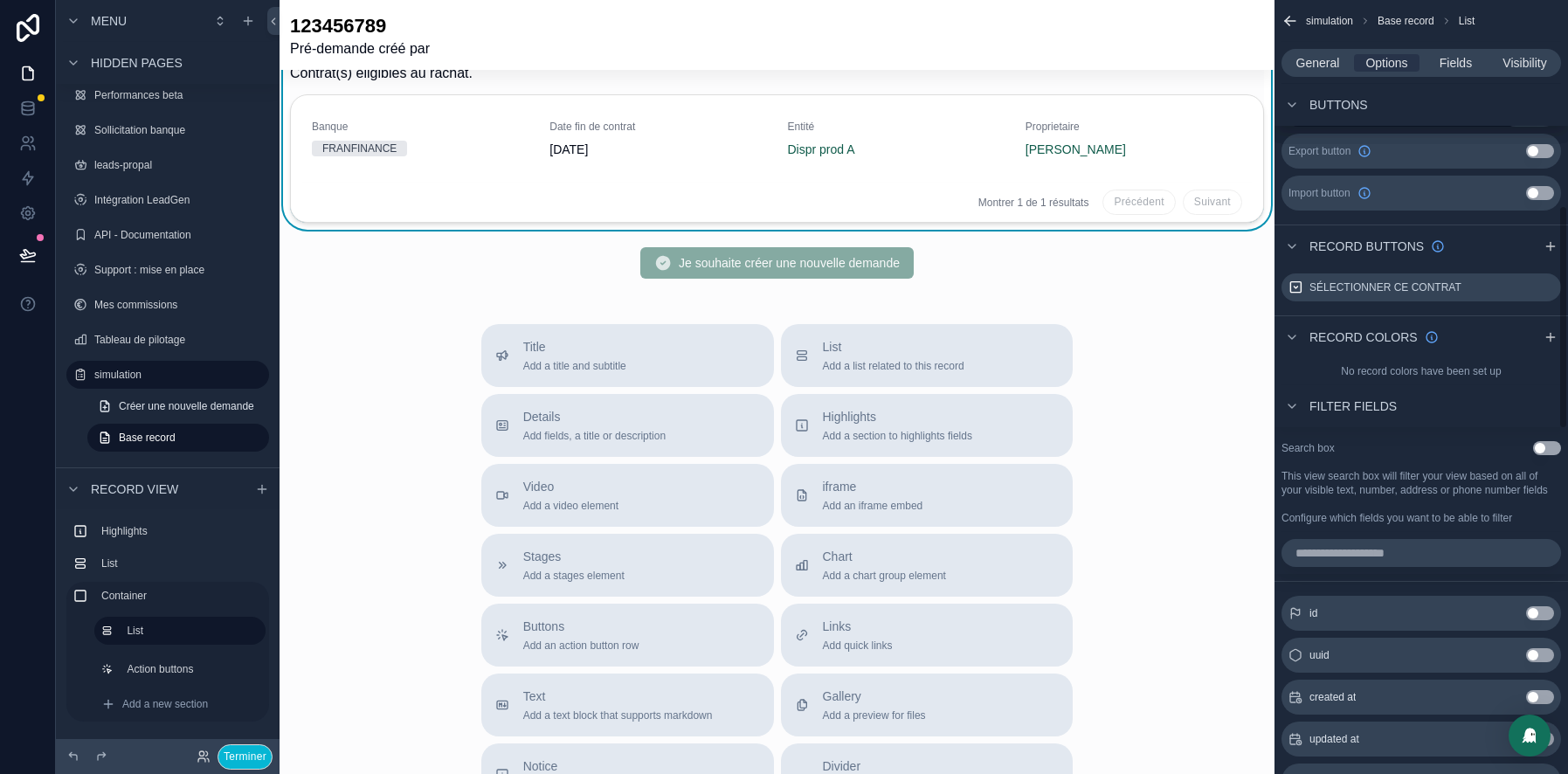
scroll to position [704, 0]
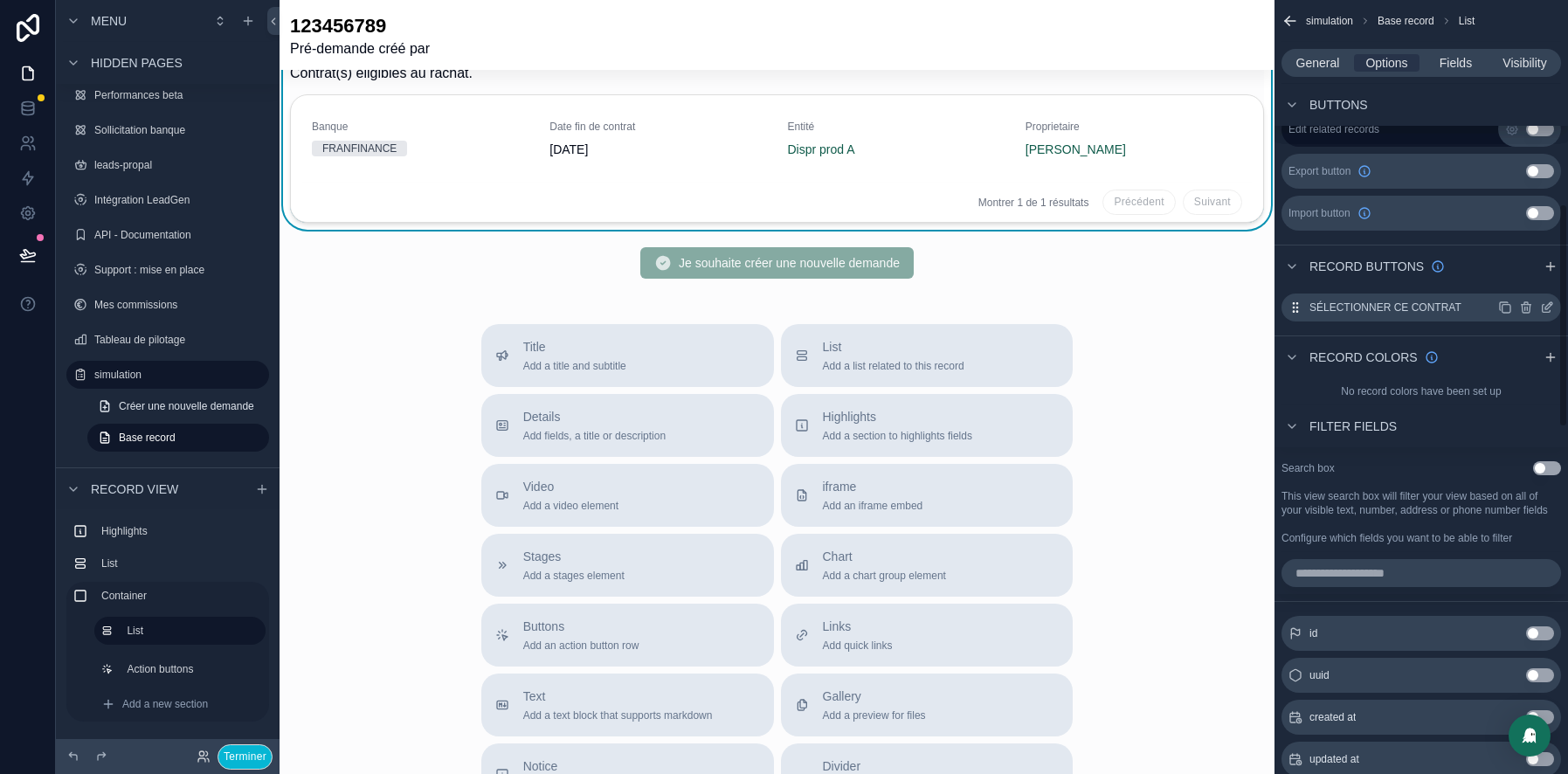
click at [1548, 304] on icon "scrollable content" at bounding box center [1547, 307] width 14 height 14
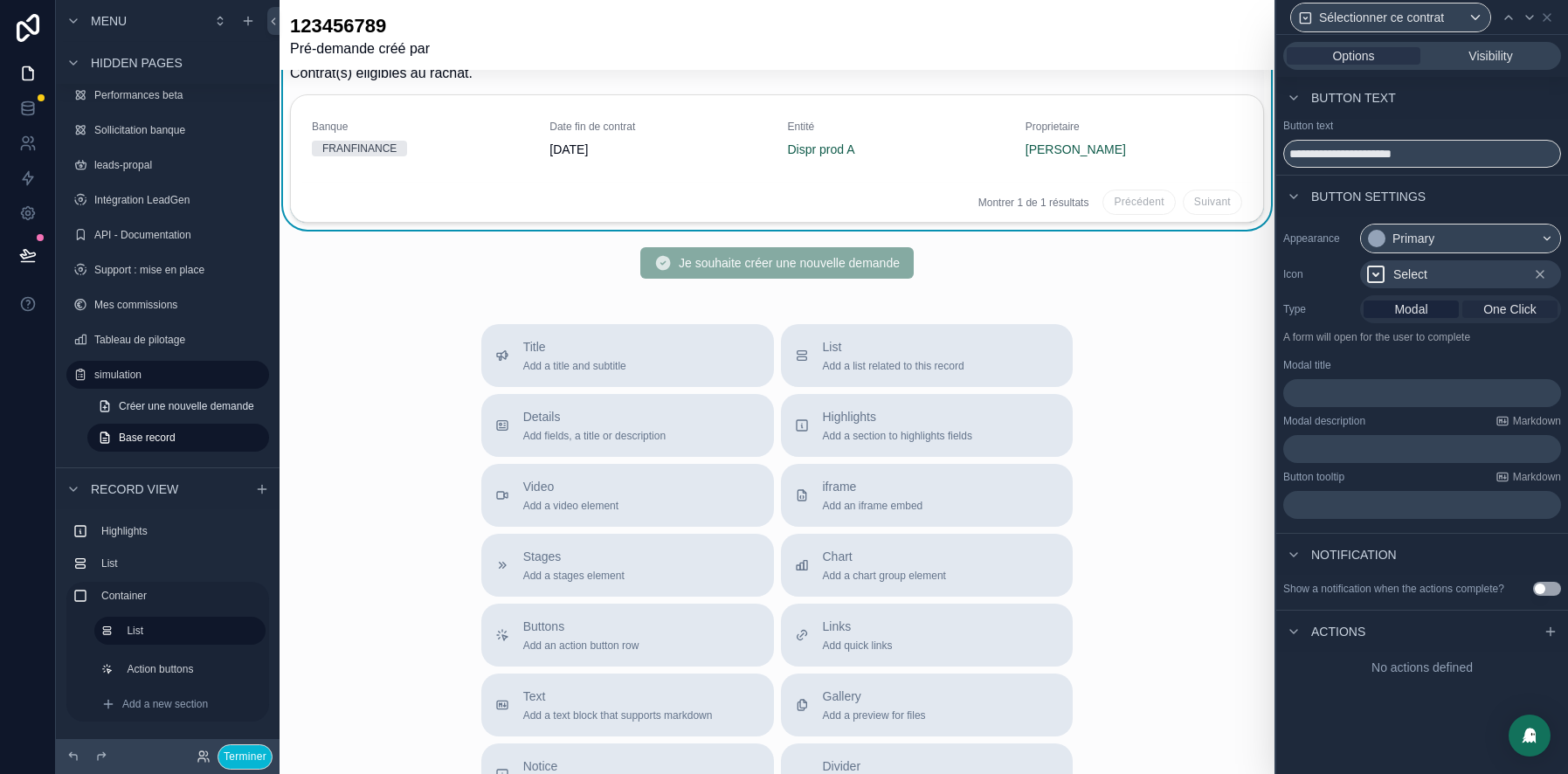
click at [1502, 302] on span "One Click" at bounding box center [1510, 309] width 53 height 18
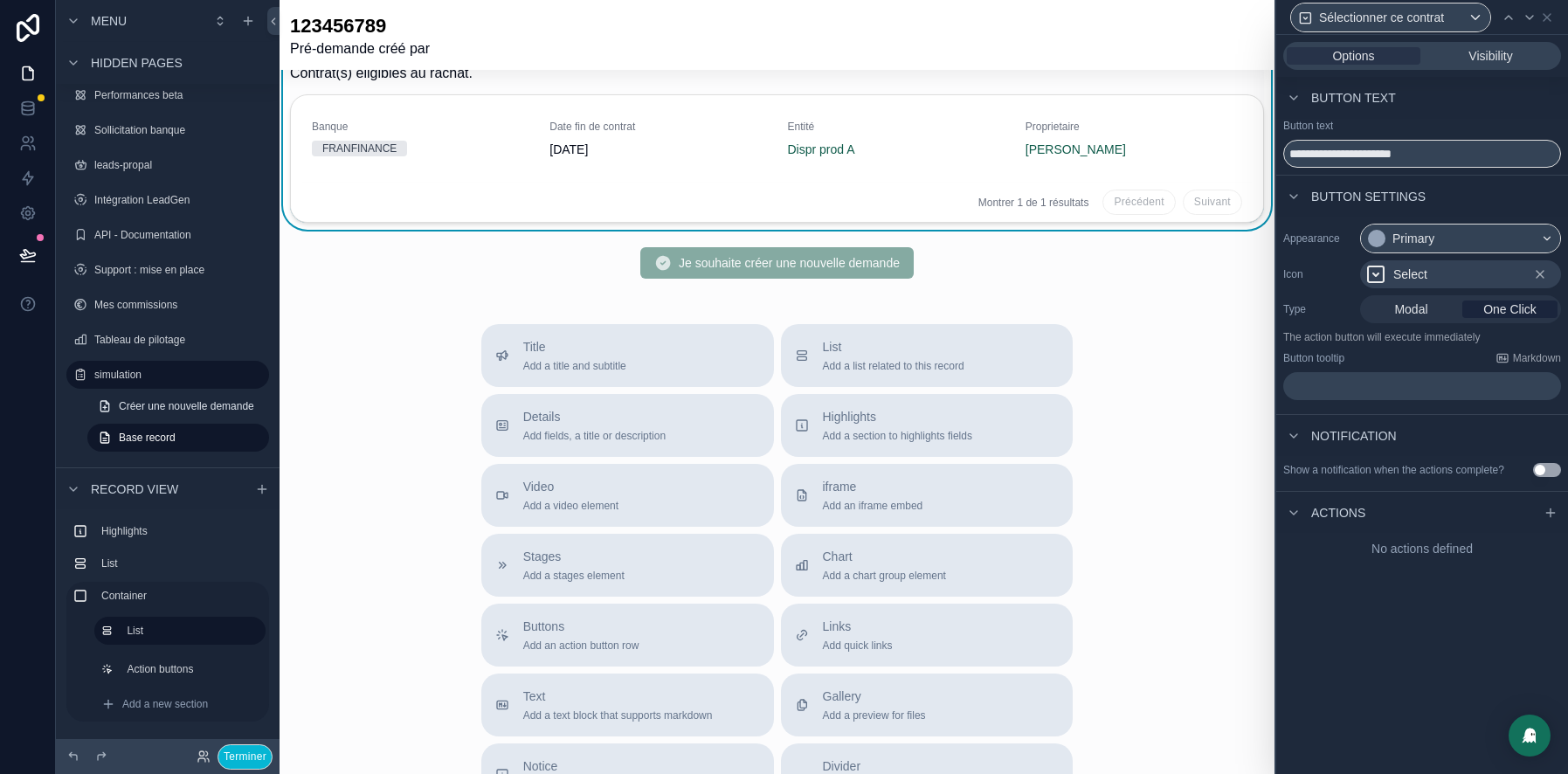
click at [1435, 524] on div "Actions" at bounding box center [1422, 511] width 292 height 42
click at [1544, 520] on icon at bounding box center [1550, 512] width 14 height 14
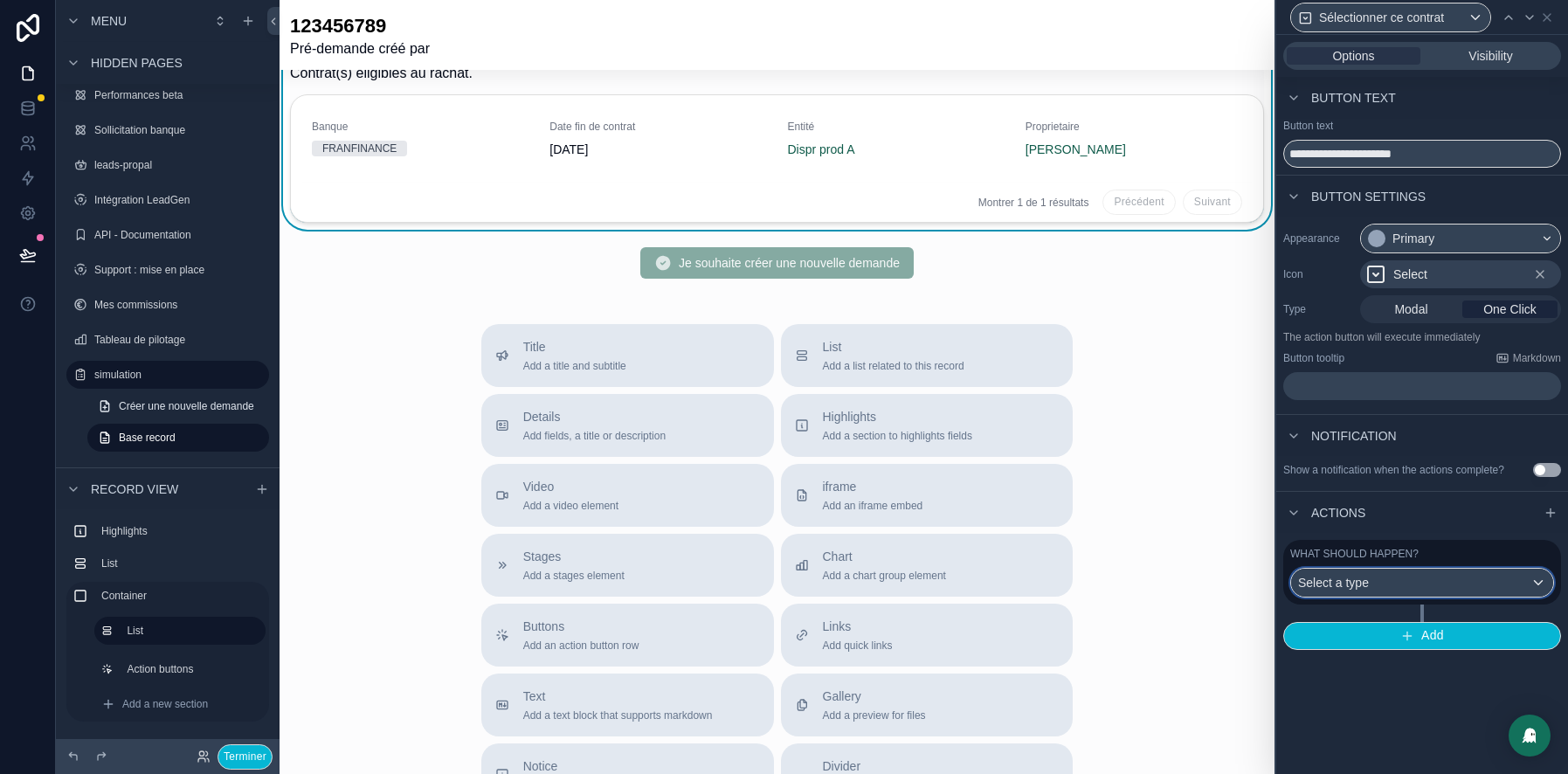
click at [1376, 583] on div "Select a type" at bounding box center [1422, 583] width 262 height 28
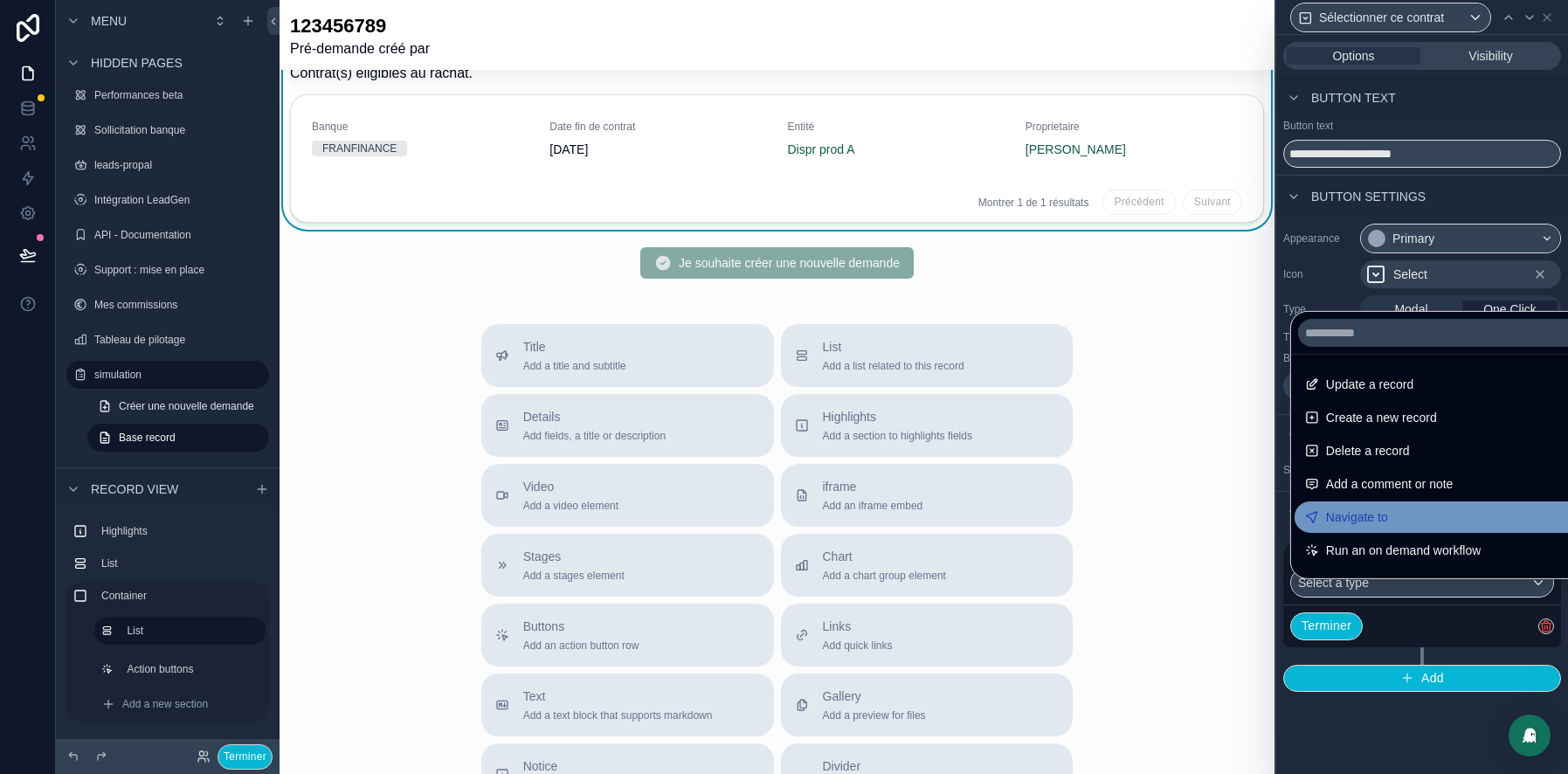
click at [1370, 517] on span "Navigate to" at bounding box center [1357, 517] width 62 height 21
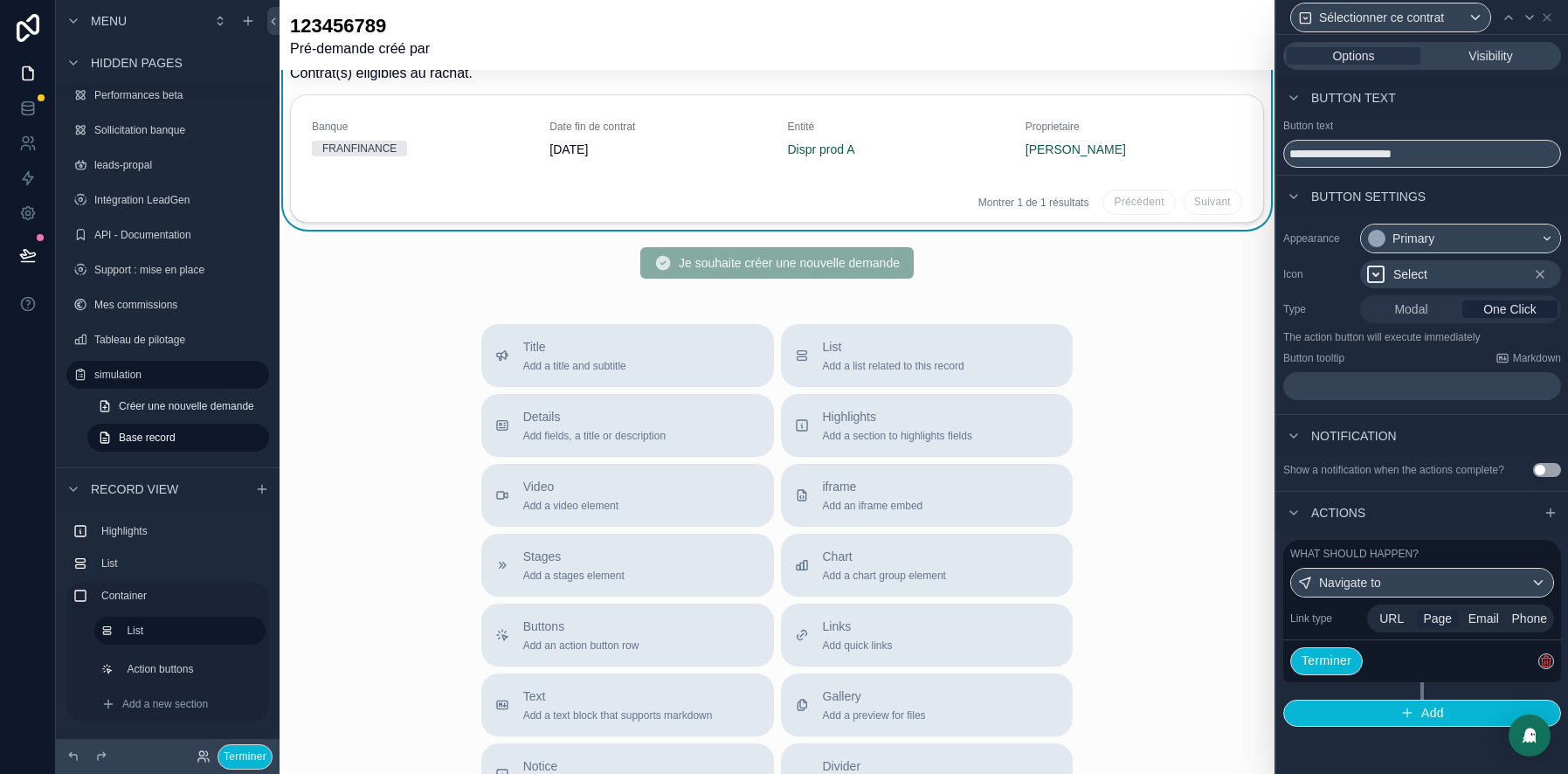
click at [1439, 623] on span "Page" at bounding box center [1438, 618] width 29 height 18
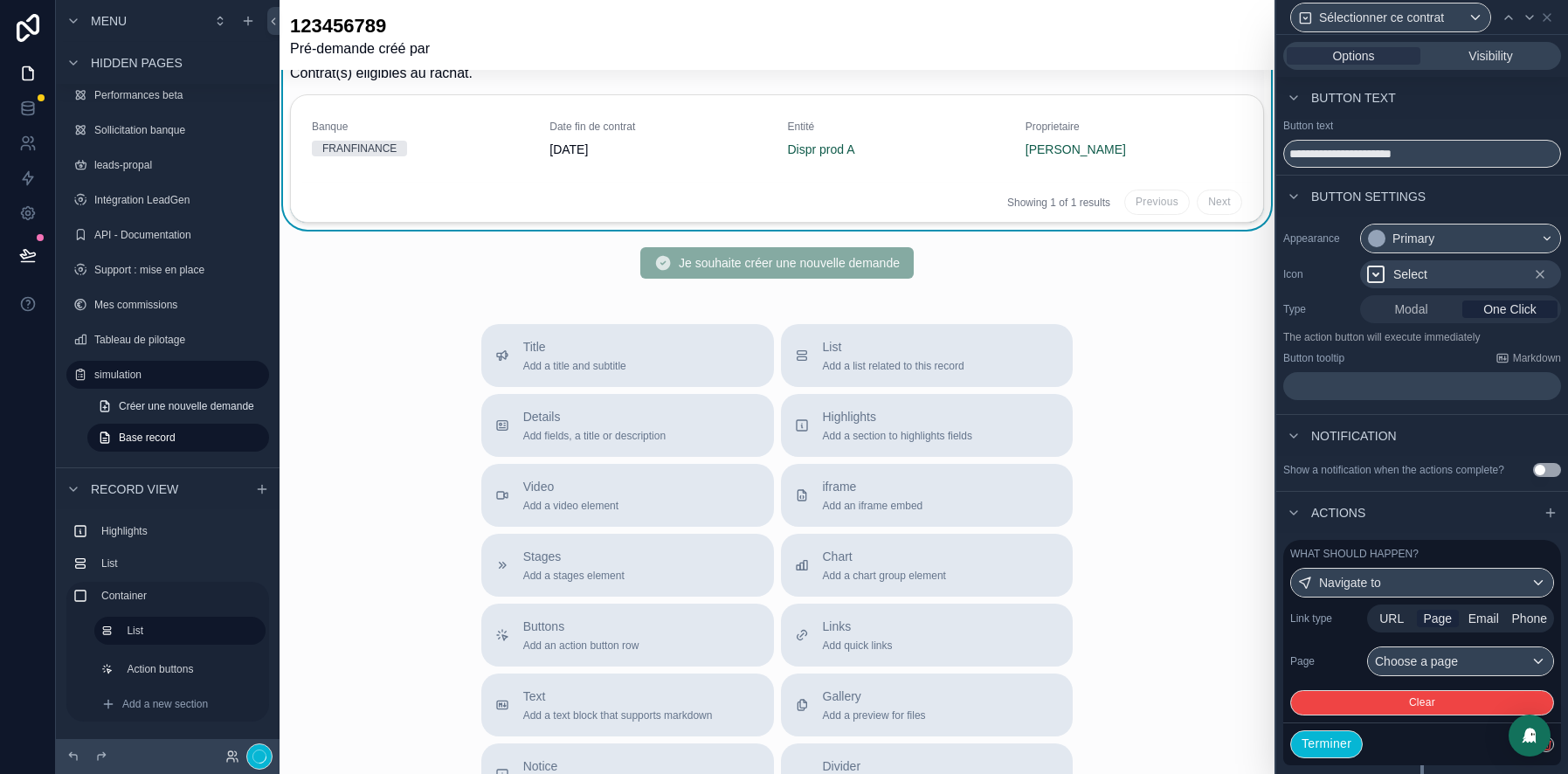
scroll to position [53, 0]
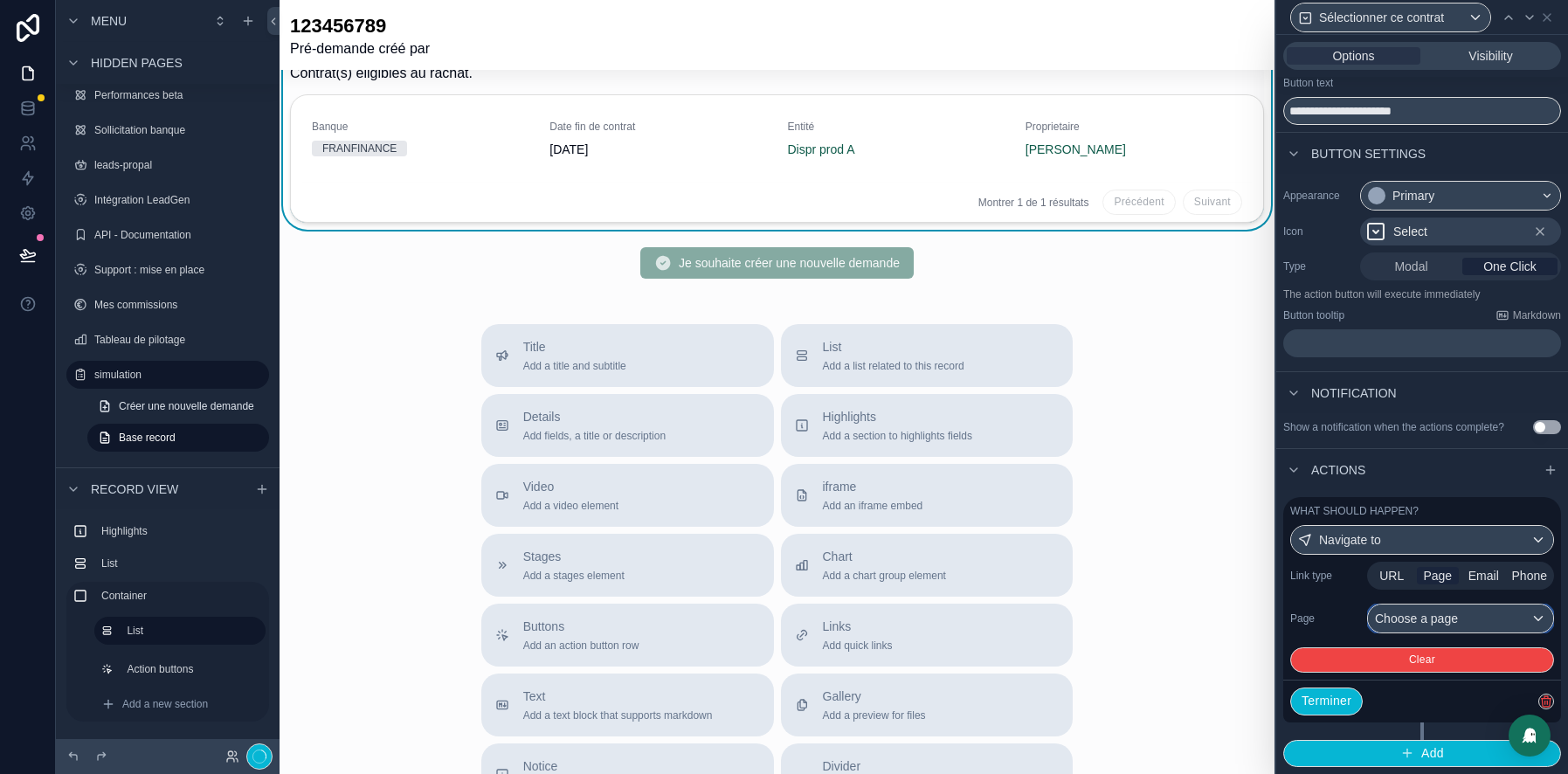
click at [1449, 626] on div "Choose a page" at bounding box center [1460, 618] width 185 height 28
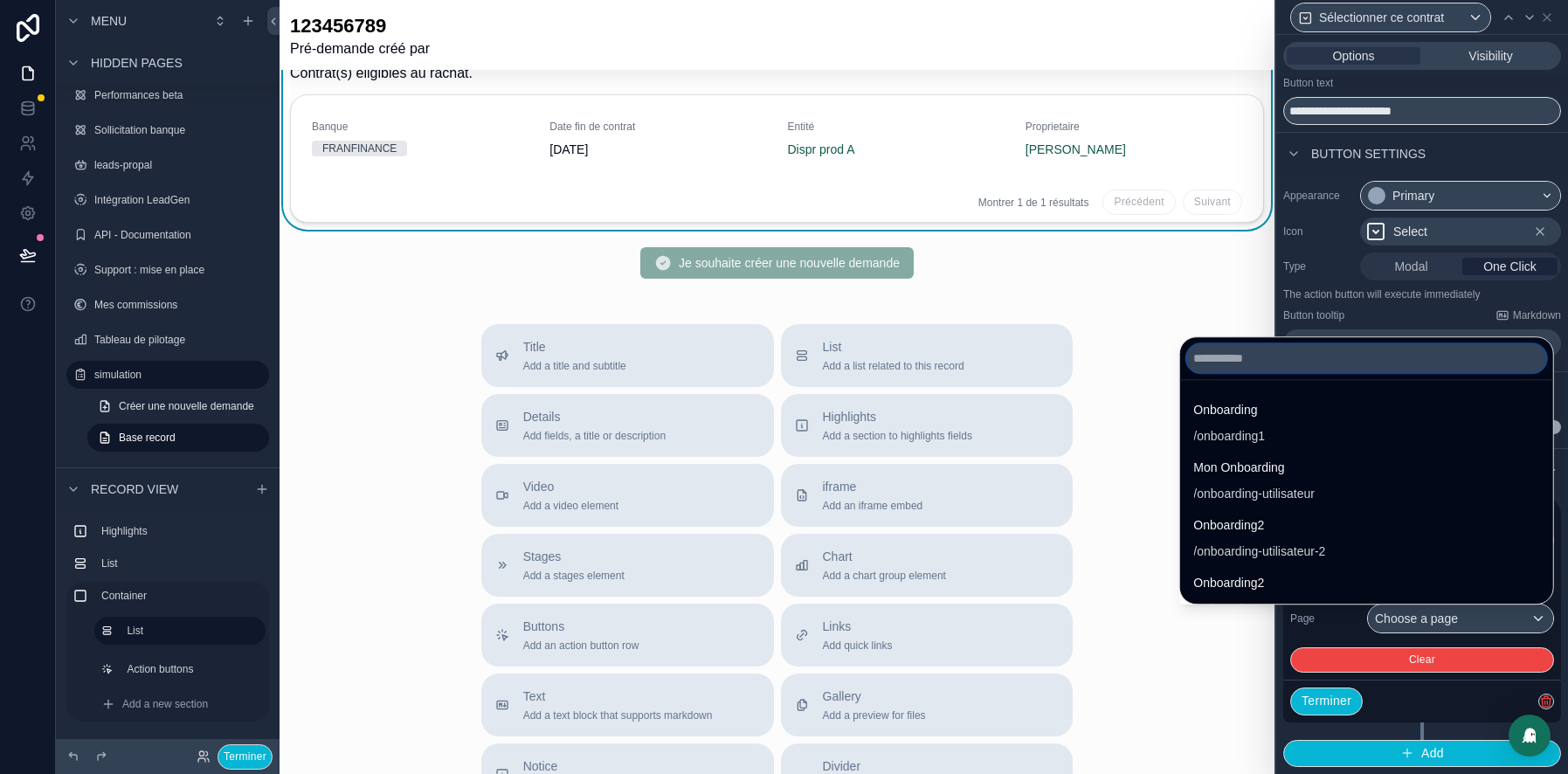
click at [1229, 353] on input "text" at bounding box center [1365, 358] width 359 height 28
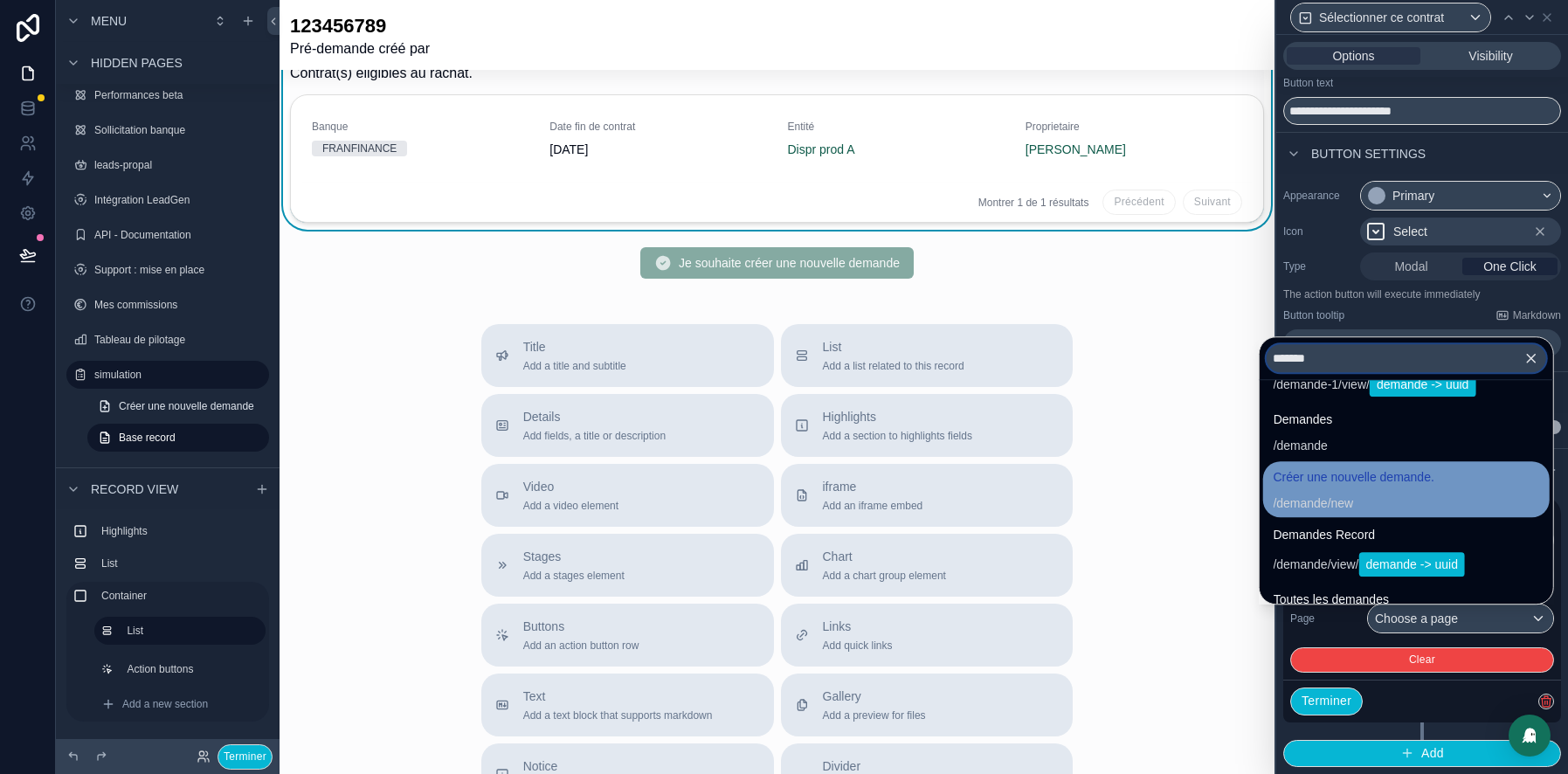
scroll to position [0, 0]
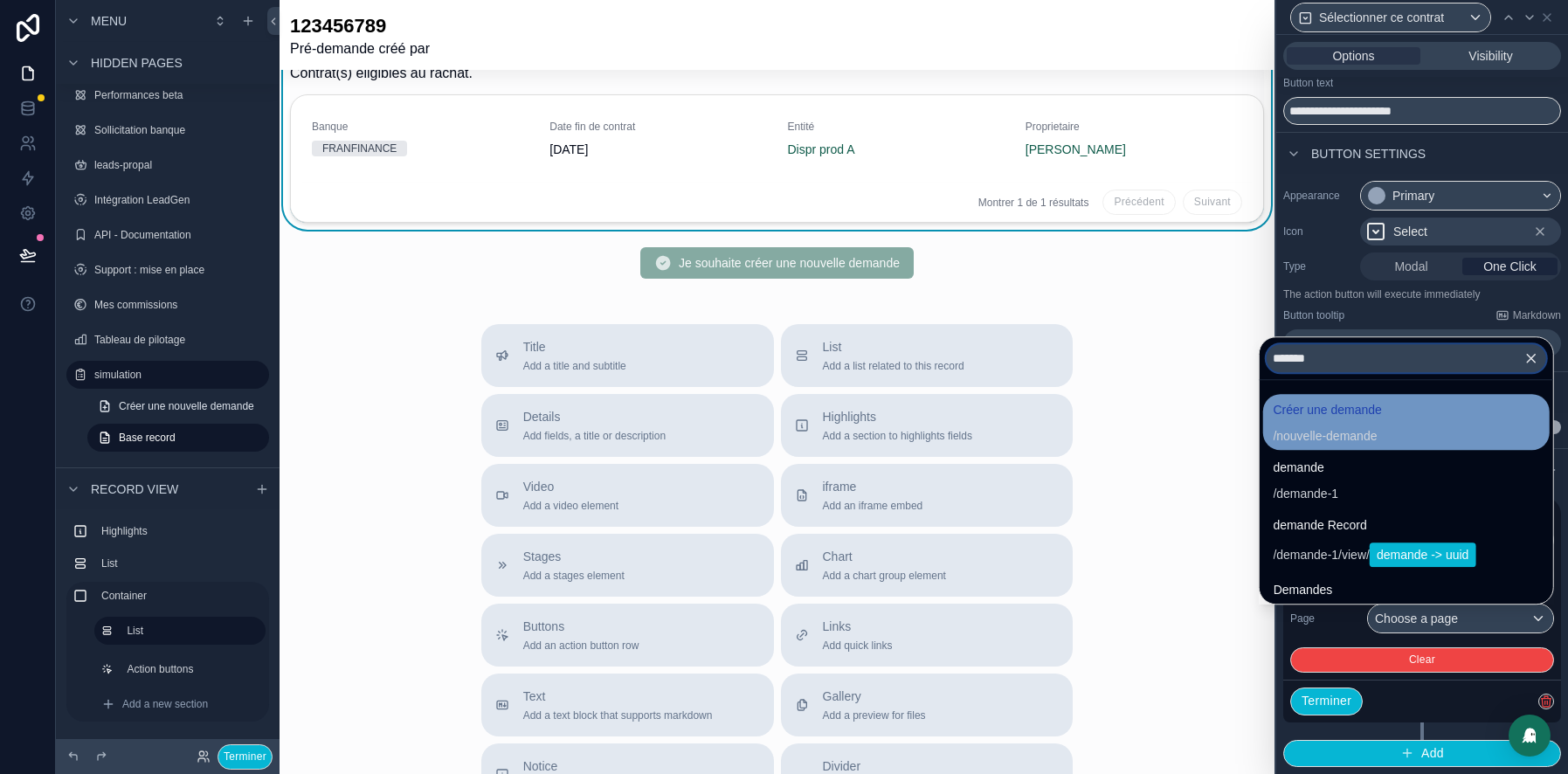
type input "*******"
click at [1344, 418] on span "Créer une demande" at bounding box center [1328, 410] width 109 height 21
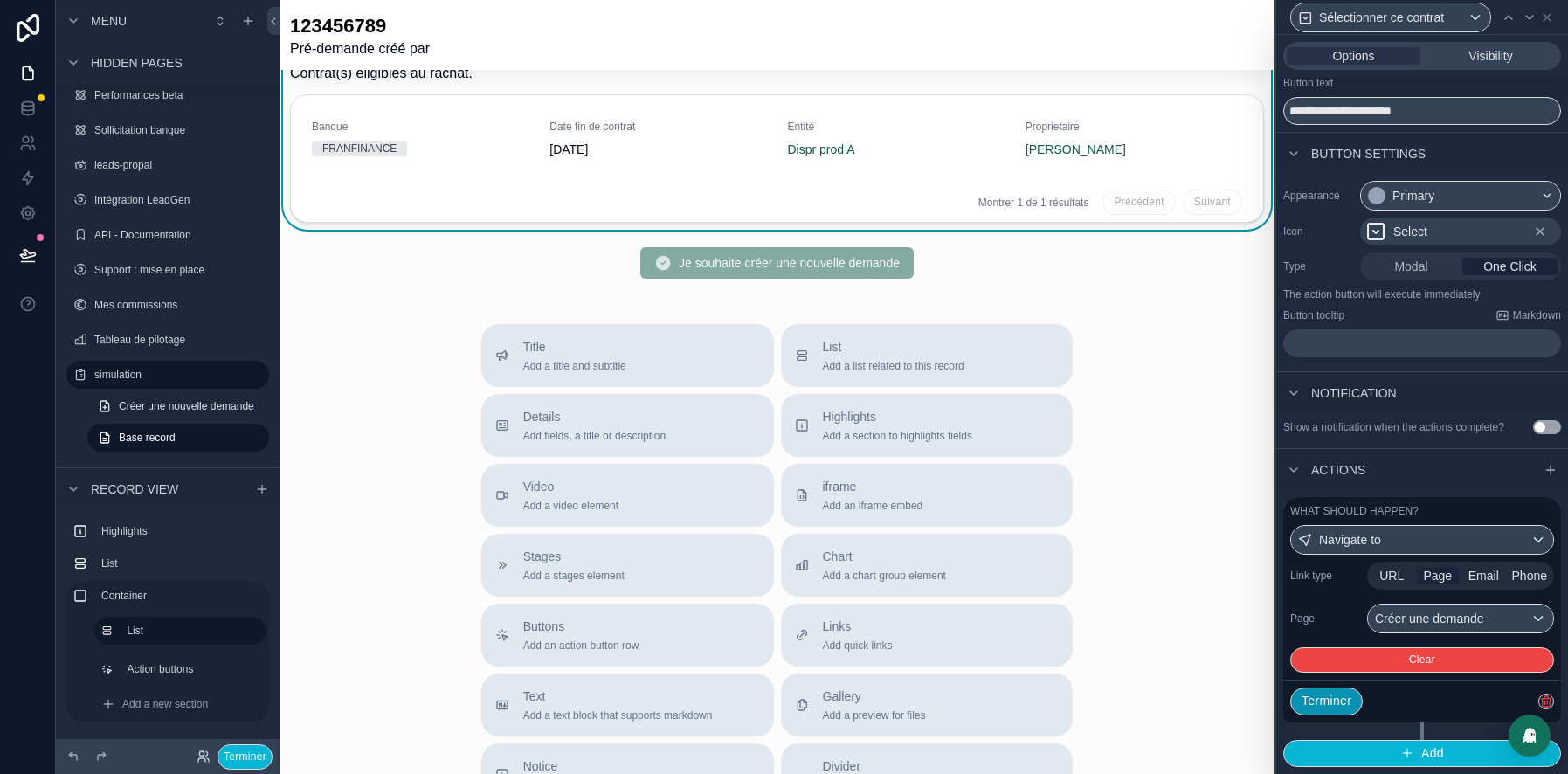
click at [1335, 703] on button "Terminer" at bounding box center [1326, 702] width 72 height 28
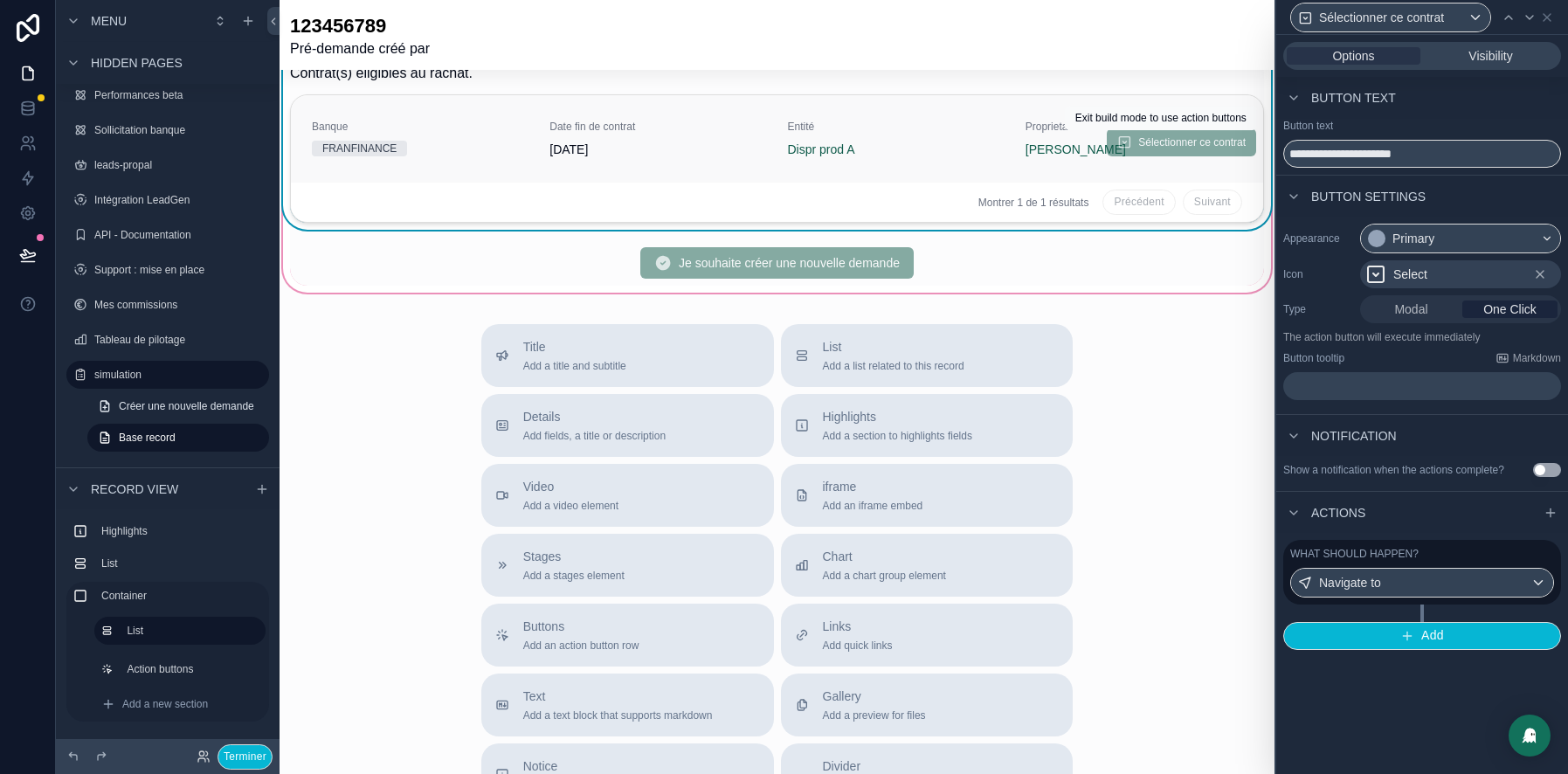
click at [1198, 137] on span "Sélectionner ce contrat" at bounding box center [1181, 143] width 149 height 14
click at [236, 761] on button "Terminer" at bounding box center [245, 756] width 55 height 25
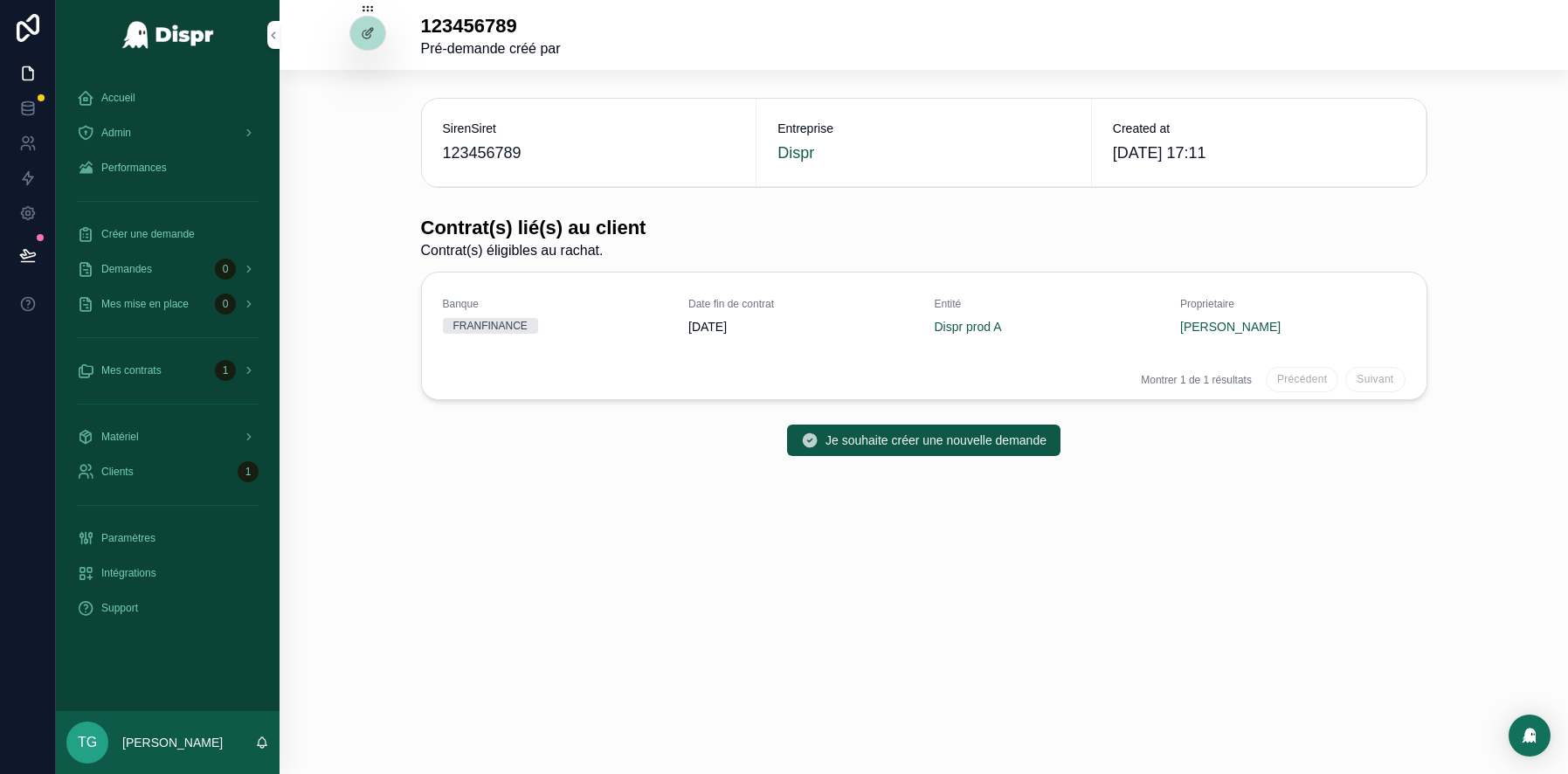
click at [0, 0] on button "Sélectionner ce contrat" at bounding box center [0, 0] width 0 height 0
click at [368, 33] on icon at bounding box center [368, 33] width 14 height 14
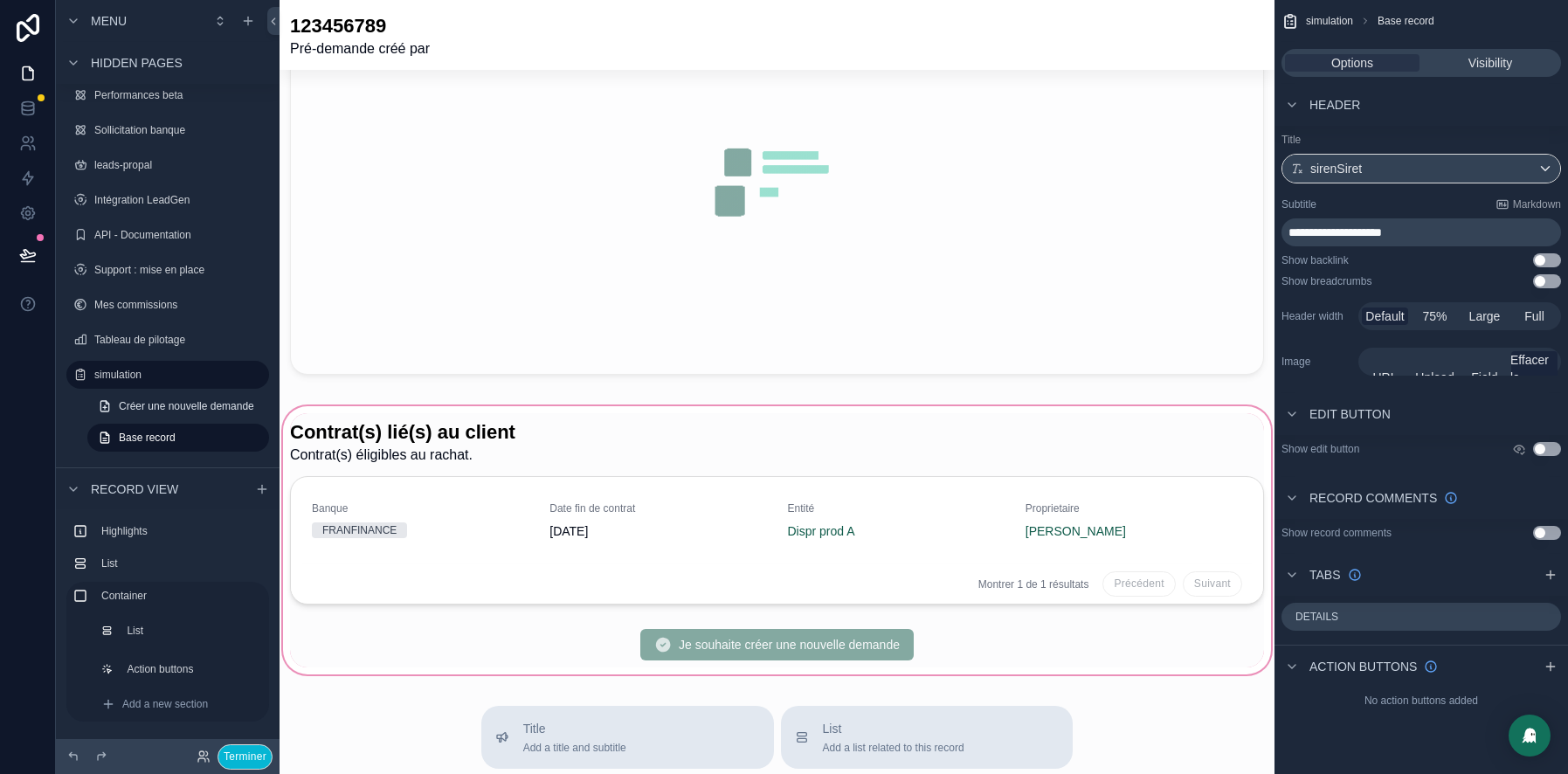
scroll to position [473, 0]
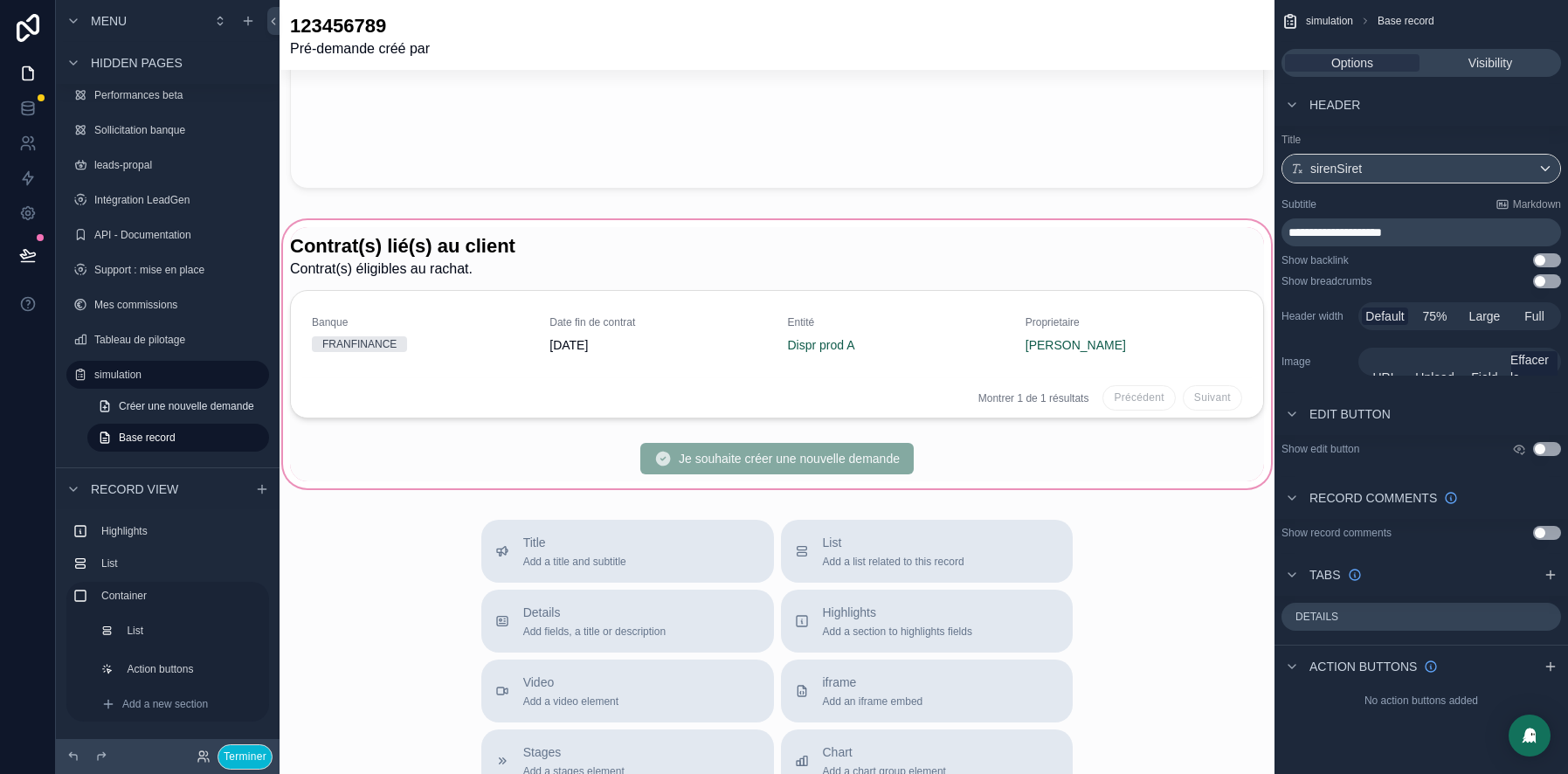
click at [1124, 262] on div "scrollable content" at bounding box center [777, 354] width 996 height 275
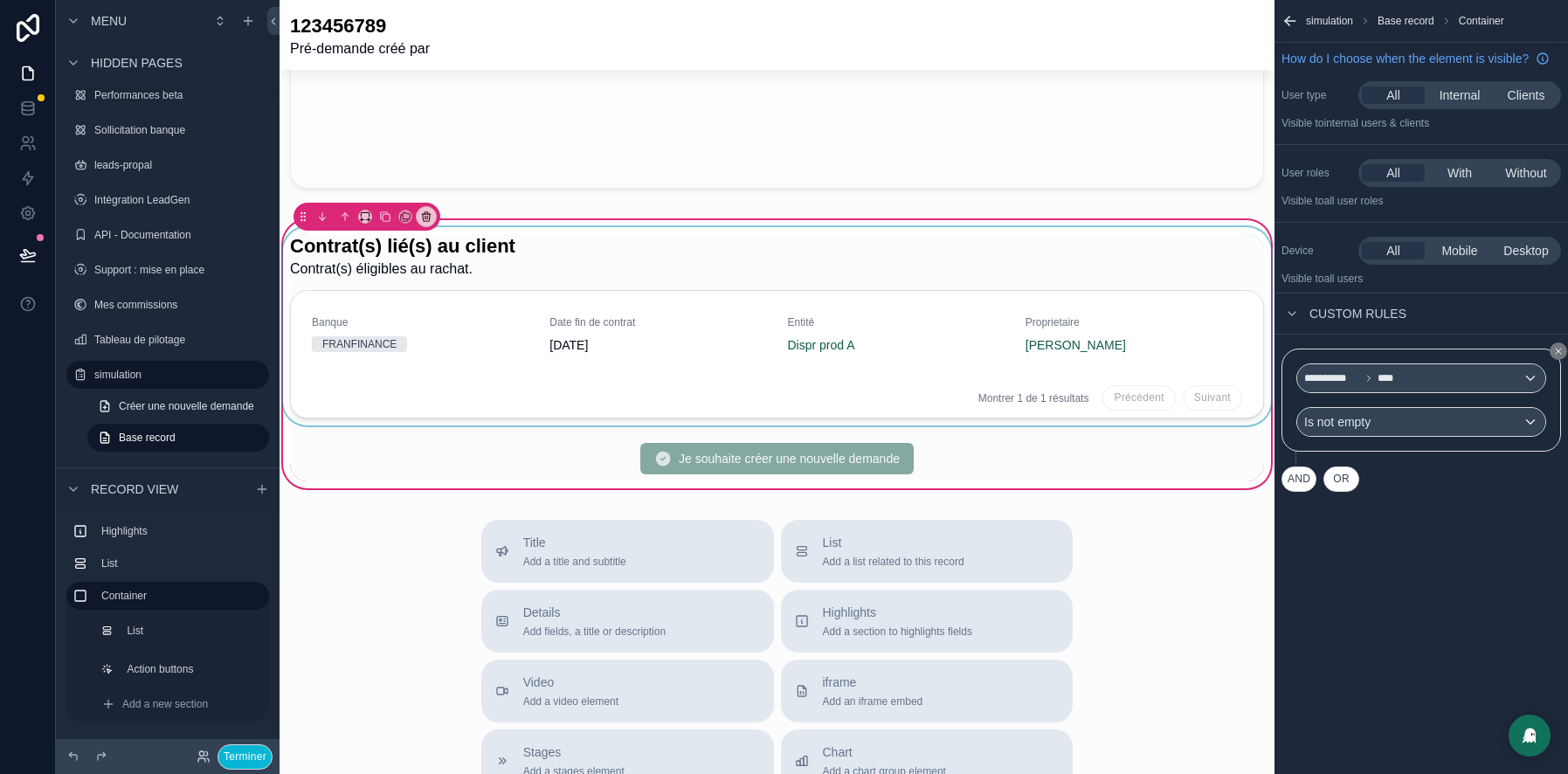
click at [938, 256] on div "scrollable content" at bounding box center [777, 326] width 996 height 198
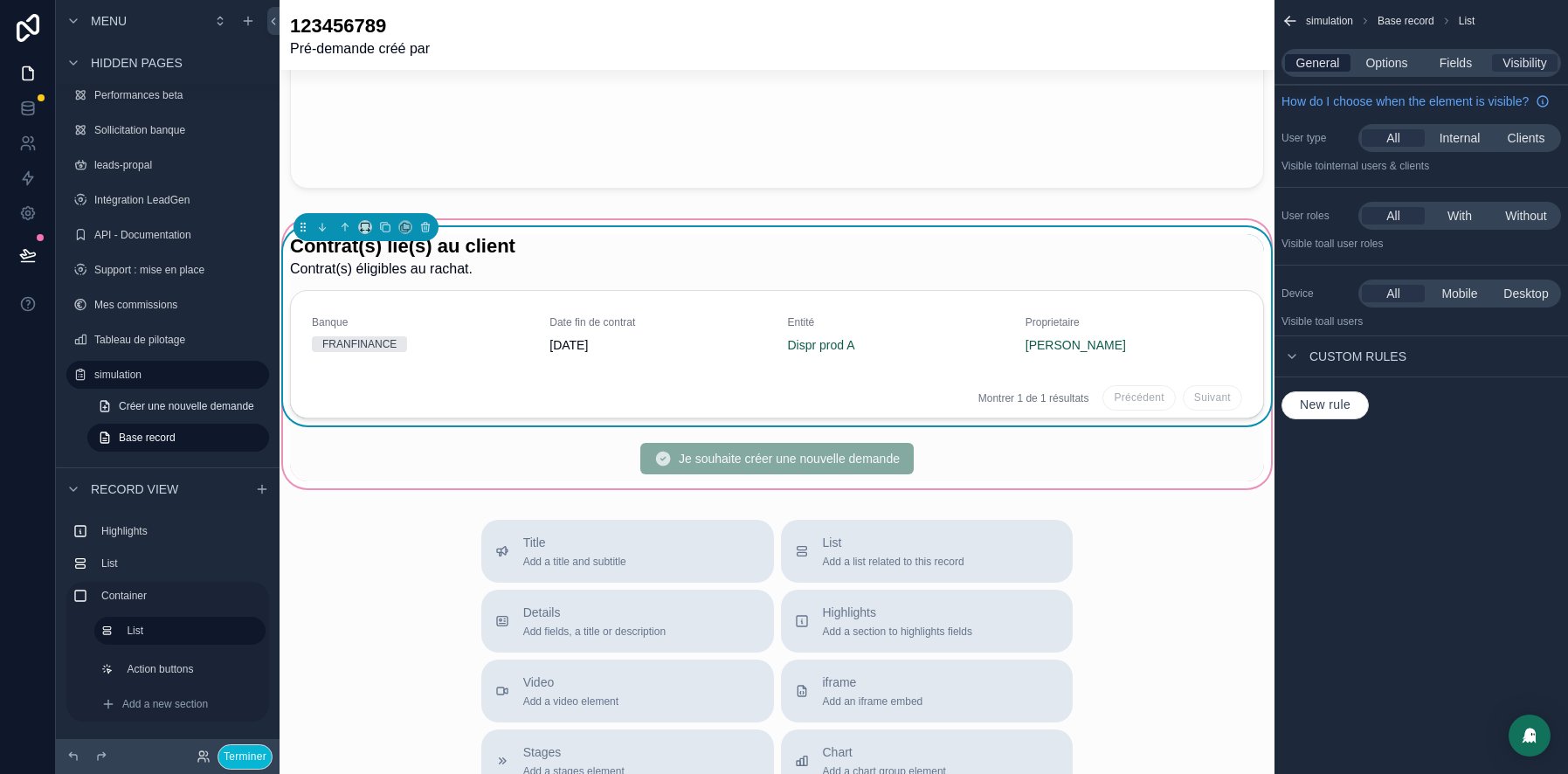
click at [1299, 63] on span "General" at bounding box center [1318, 63] width 44 height 18
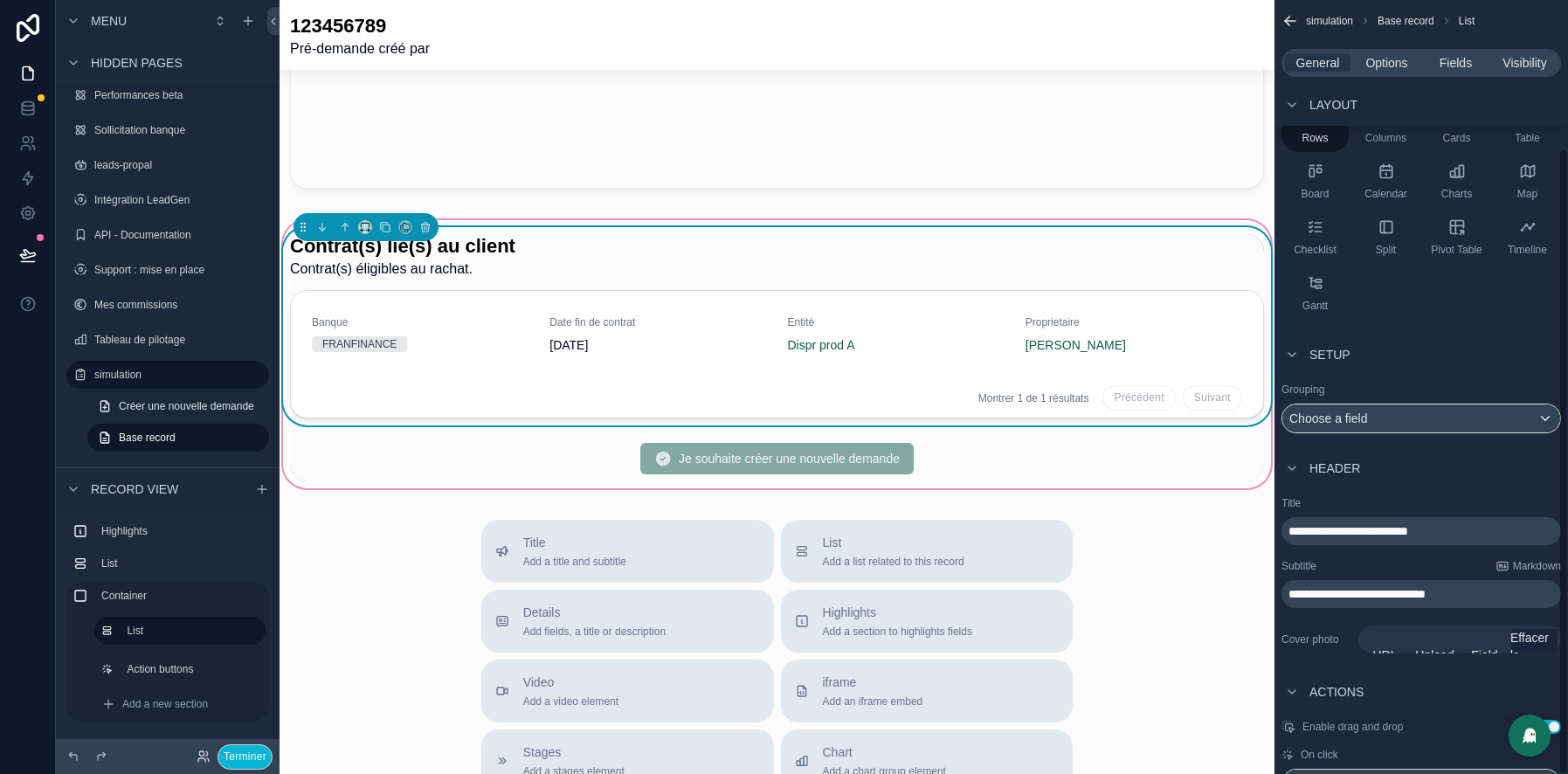
scroll to position [184, 0]
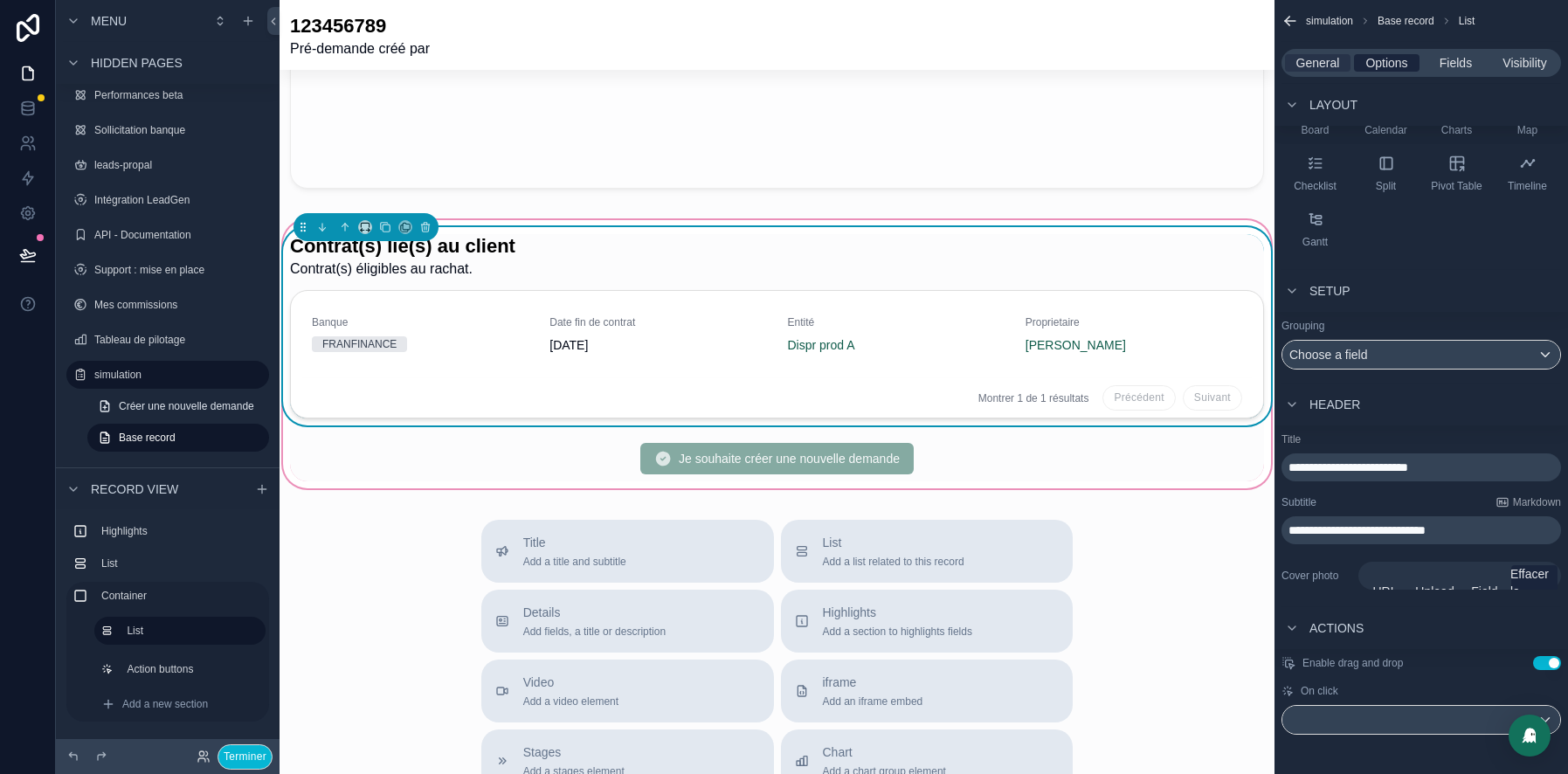
click at [1382, 67] on span "Options" at bounding box center [1386, 63] width 42 height 18
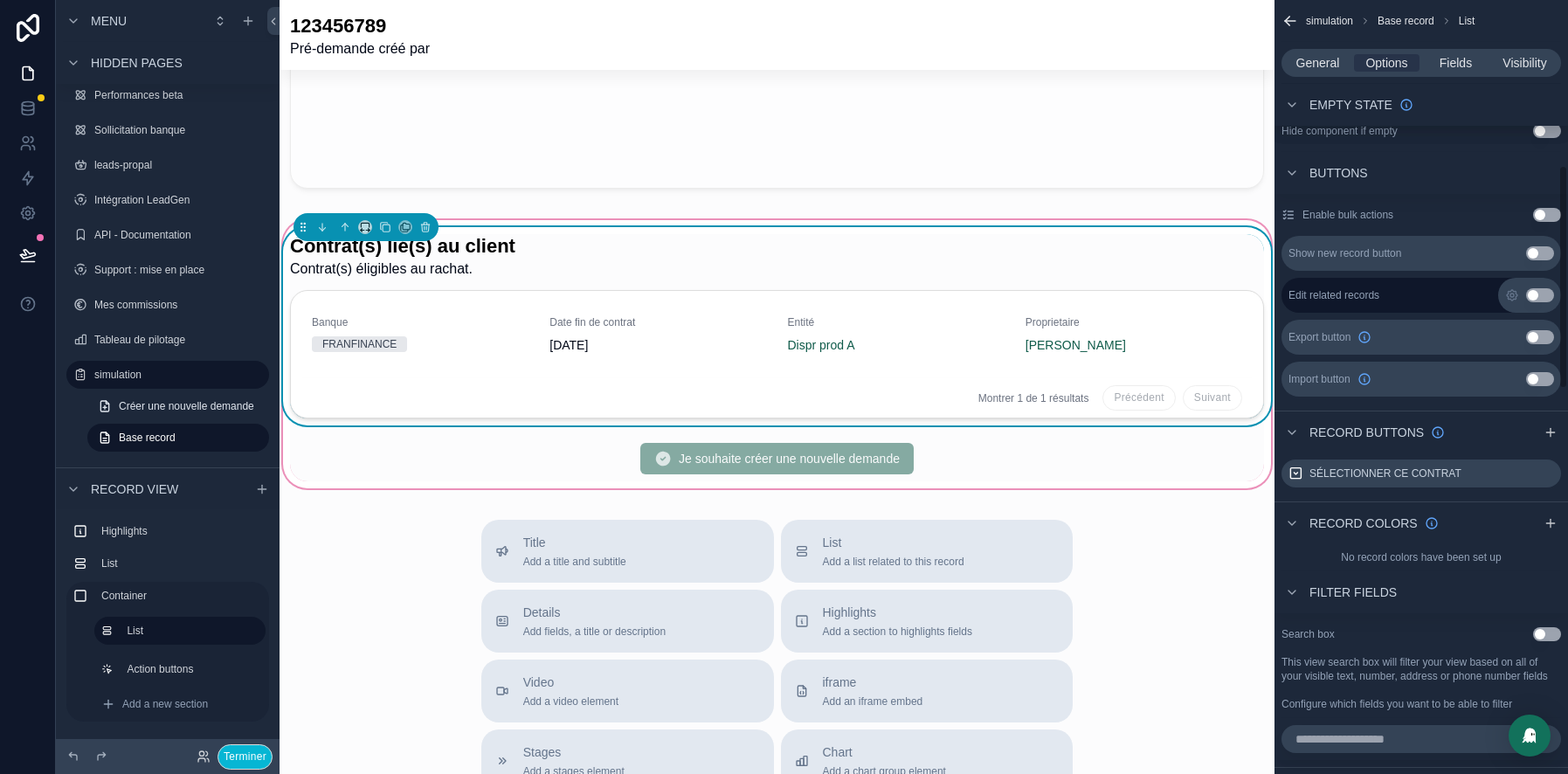
scroll to position [581, 0]
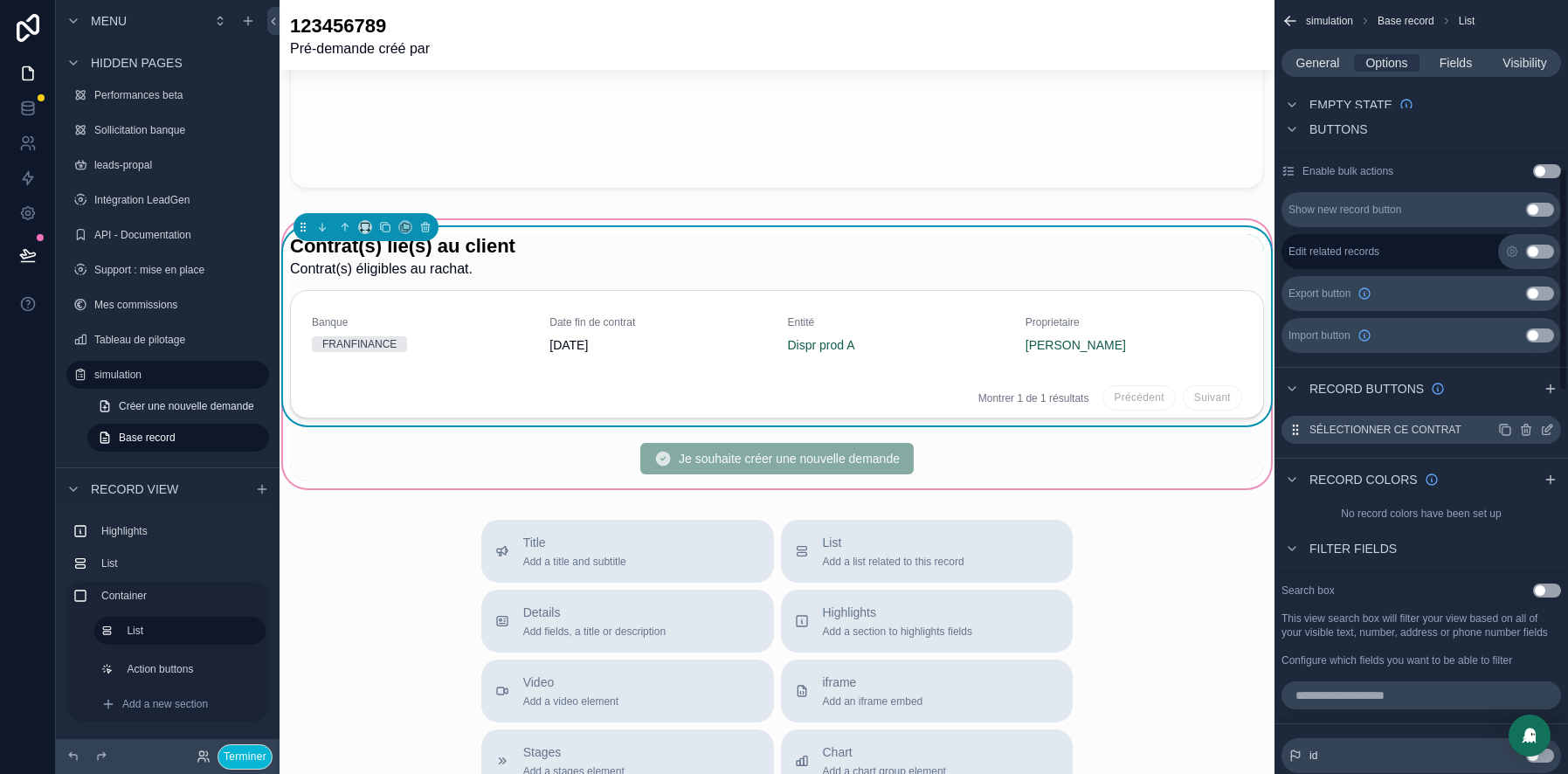
click at [1546, 430] on icon "scrollable content" at bounding box center [1547, 430] width 14 height 14
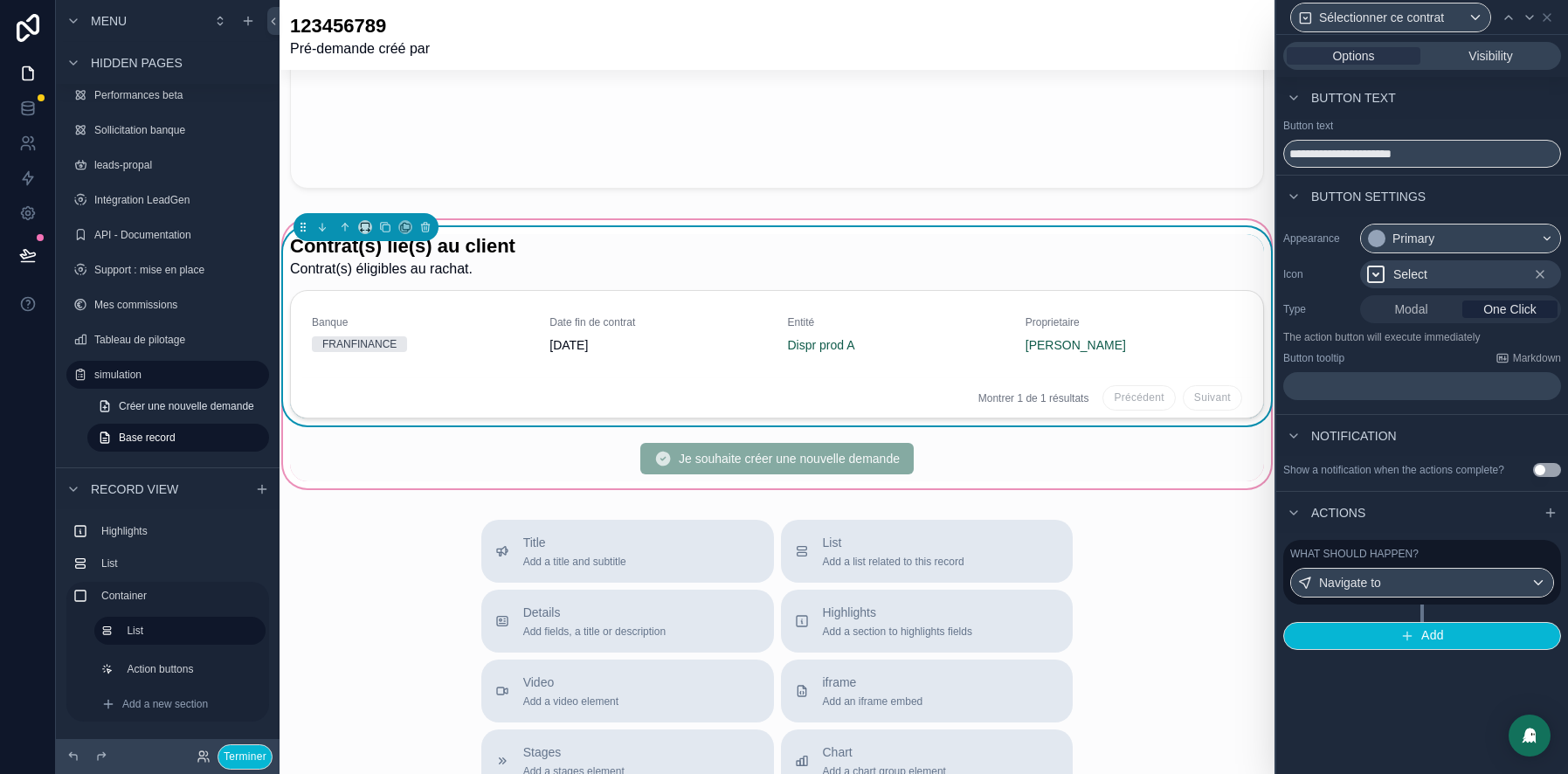
click at [1414, 561] on label "What should happen?" at bounding box center [1354, 554] width 129 height 14
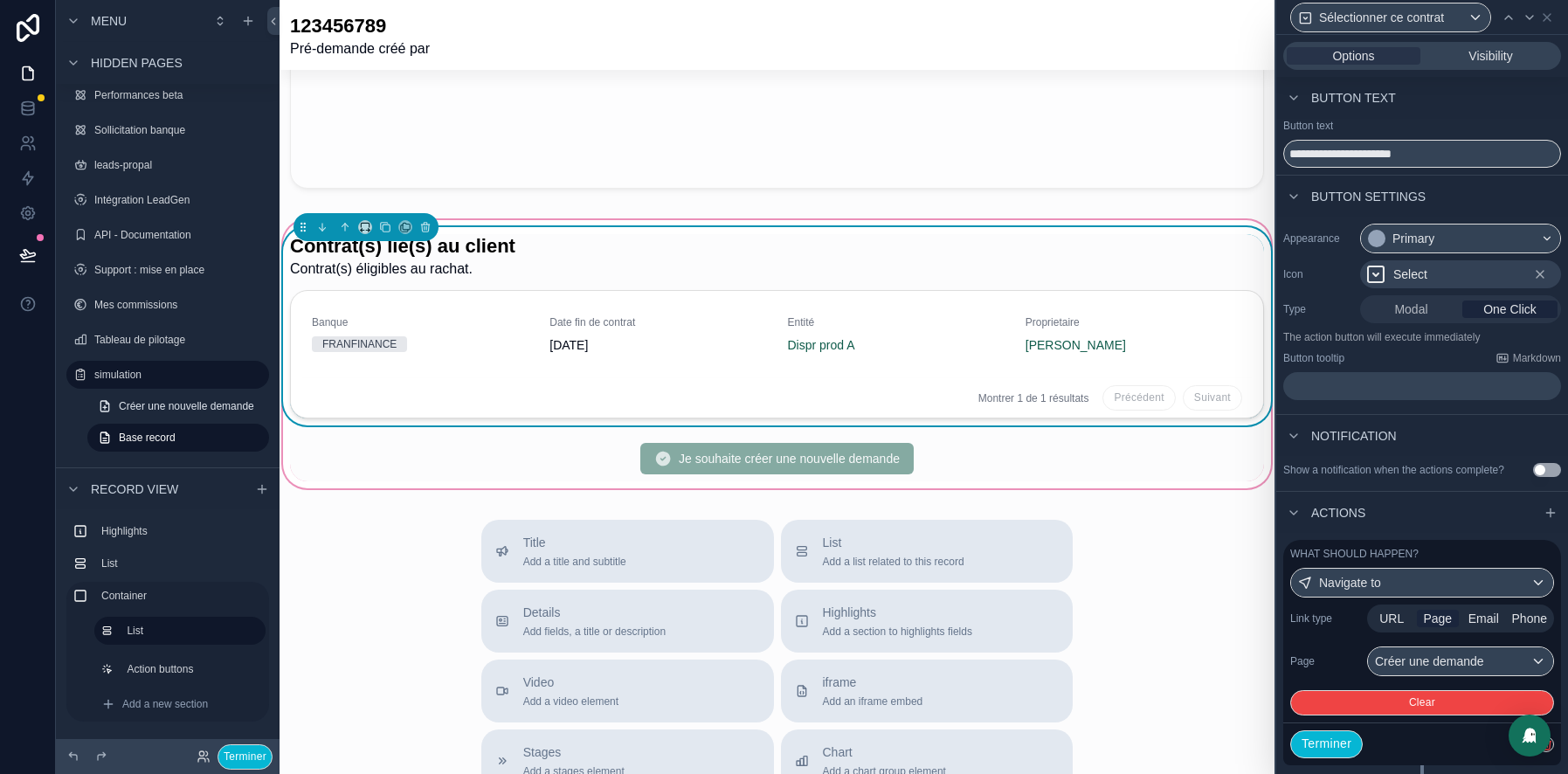
scroll to position [53, 0]
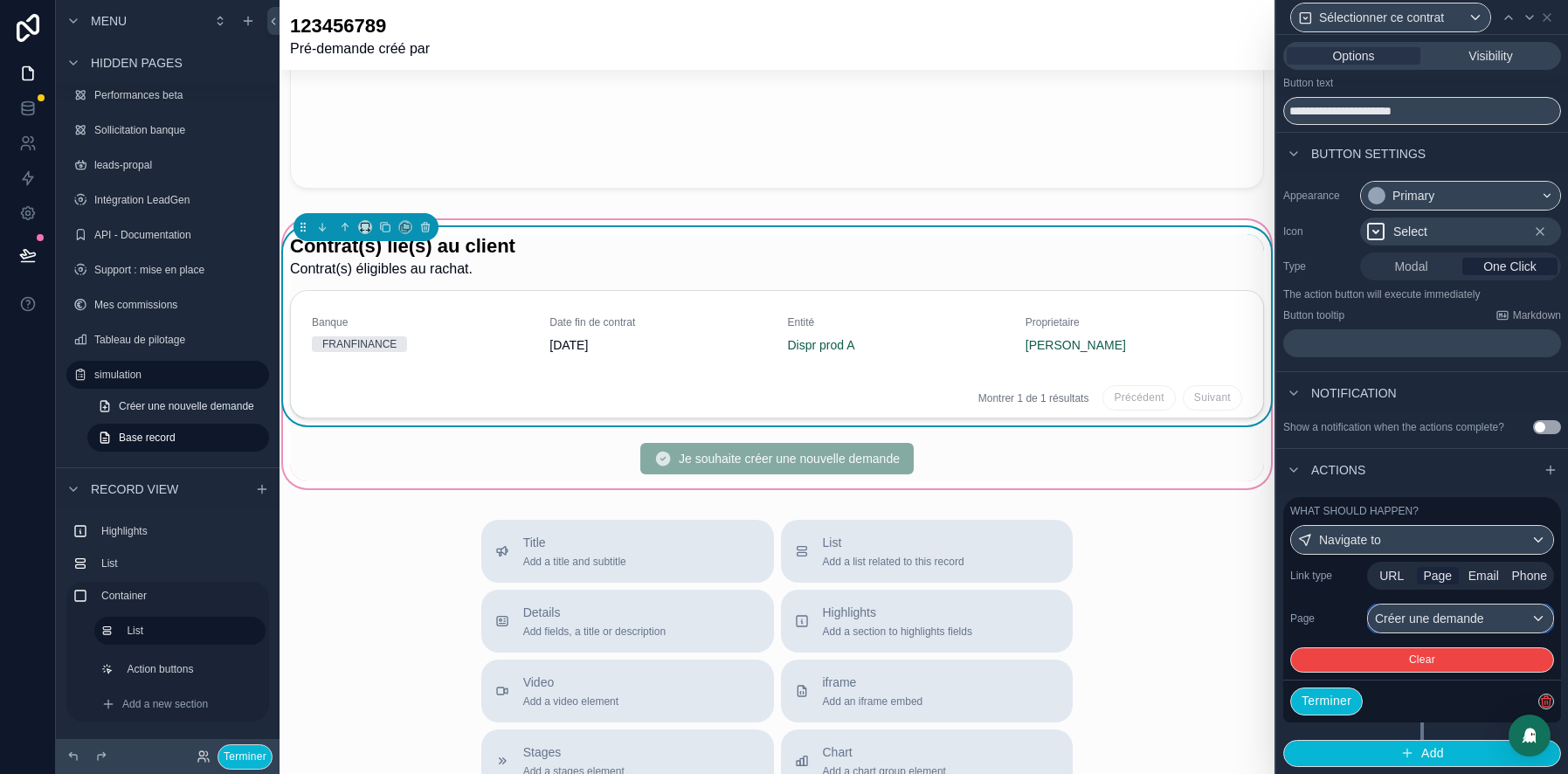
click at [1457, 616] on div "Créer une demande" at bounding box center [1460, 618] width 185 height 28
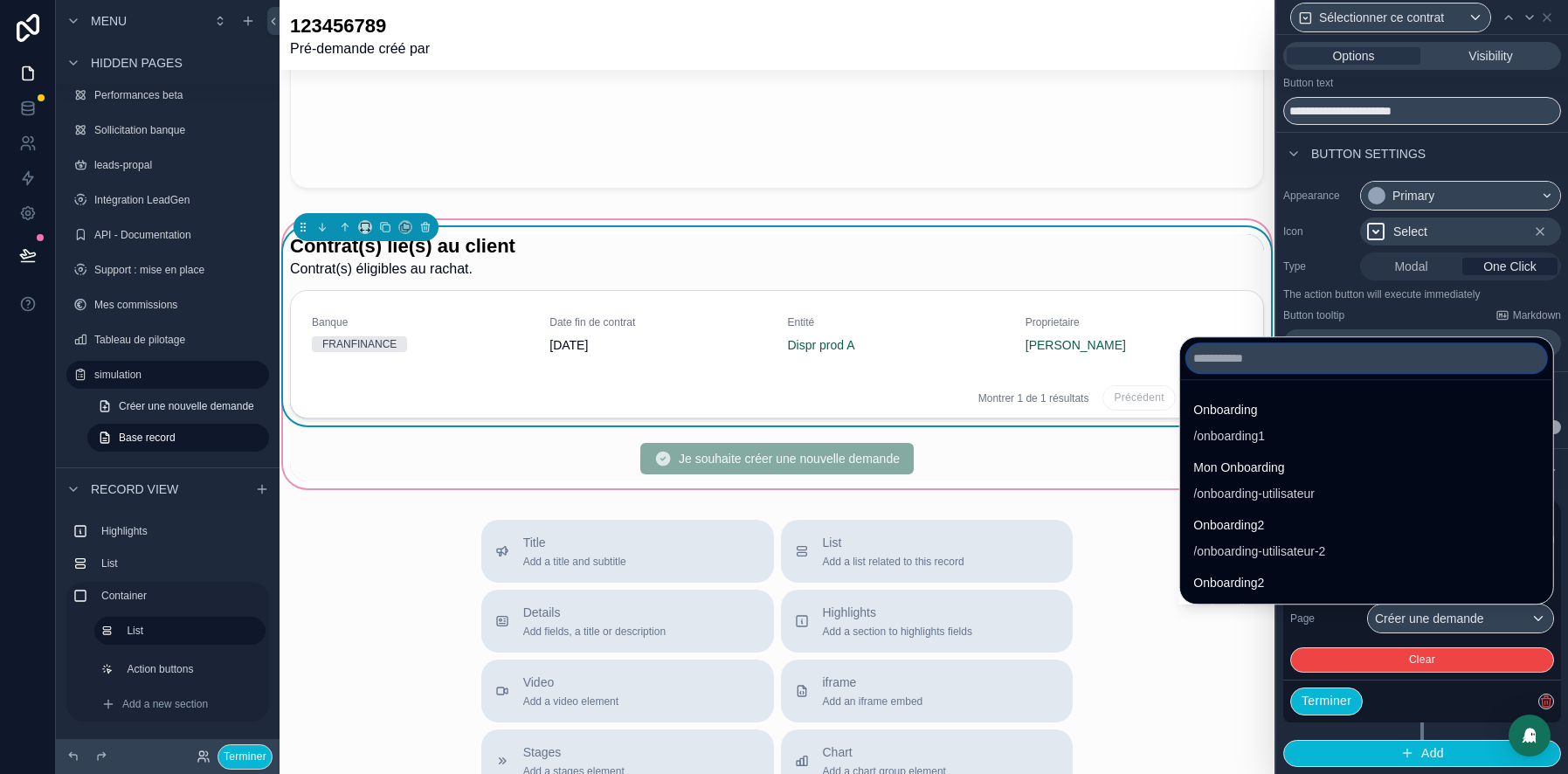
click at [1322, 357] on input "text" at bounding box center [1365, 358] width 359 height 28
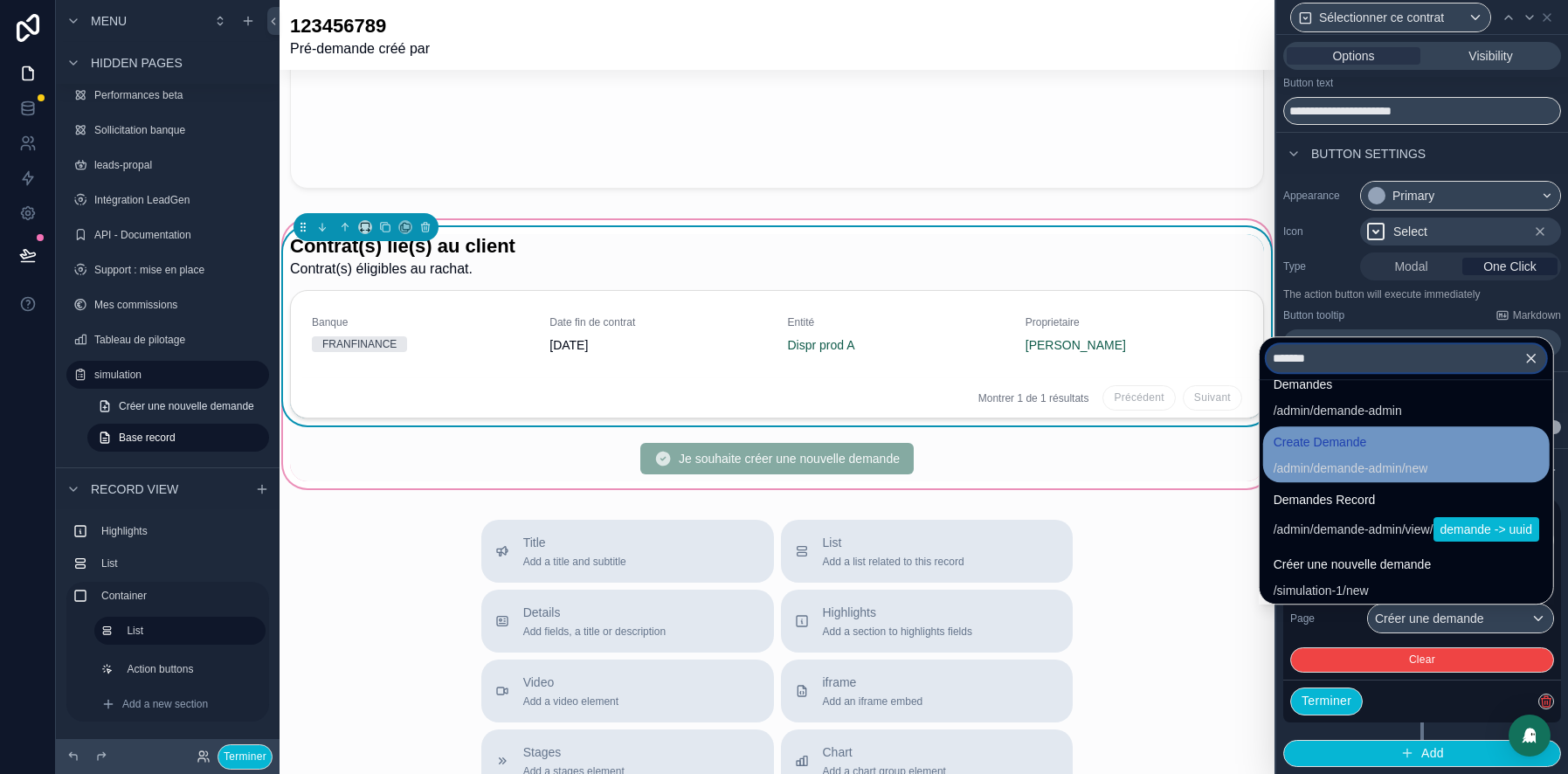
scroll to position [742, 0]
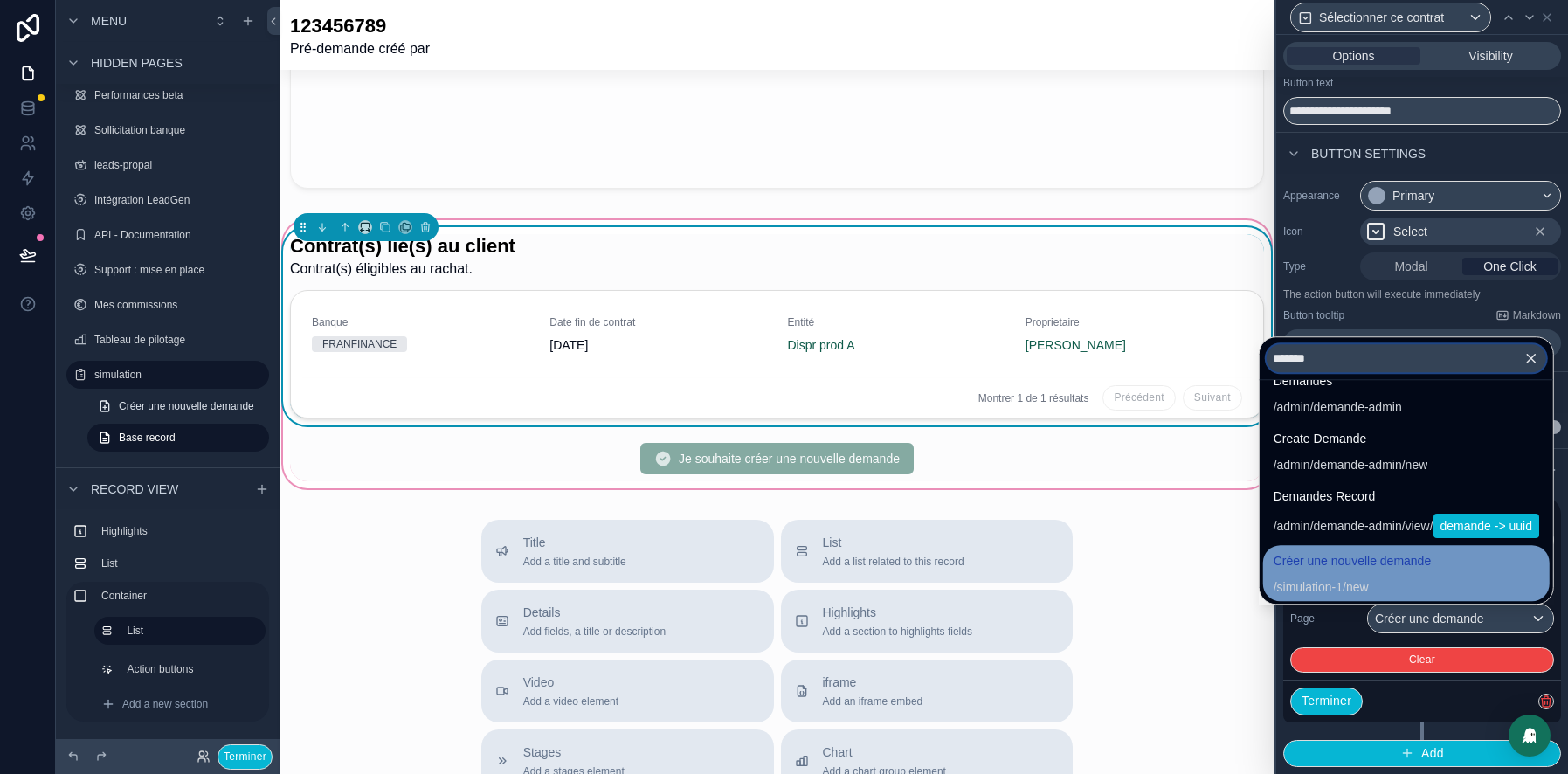
type input "*******"
click at [1382, 568] on span "Créer une nouvelle demande" at bounding box center [1352, 561] width 159 height 21
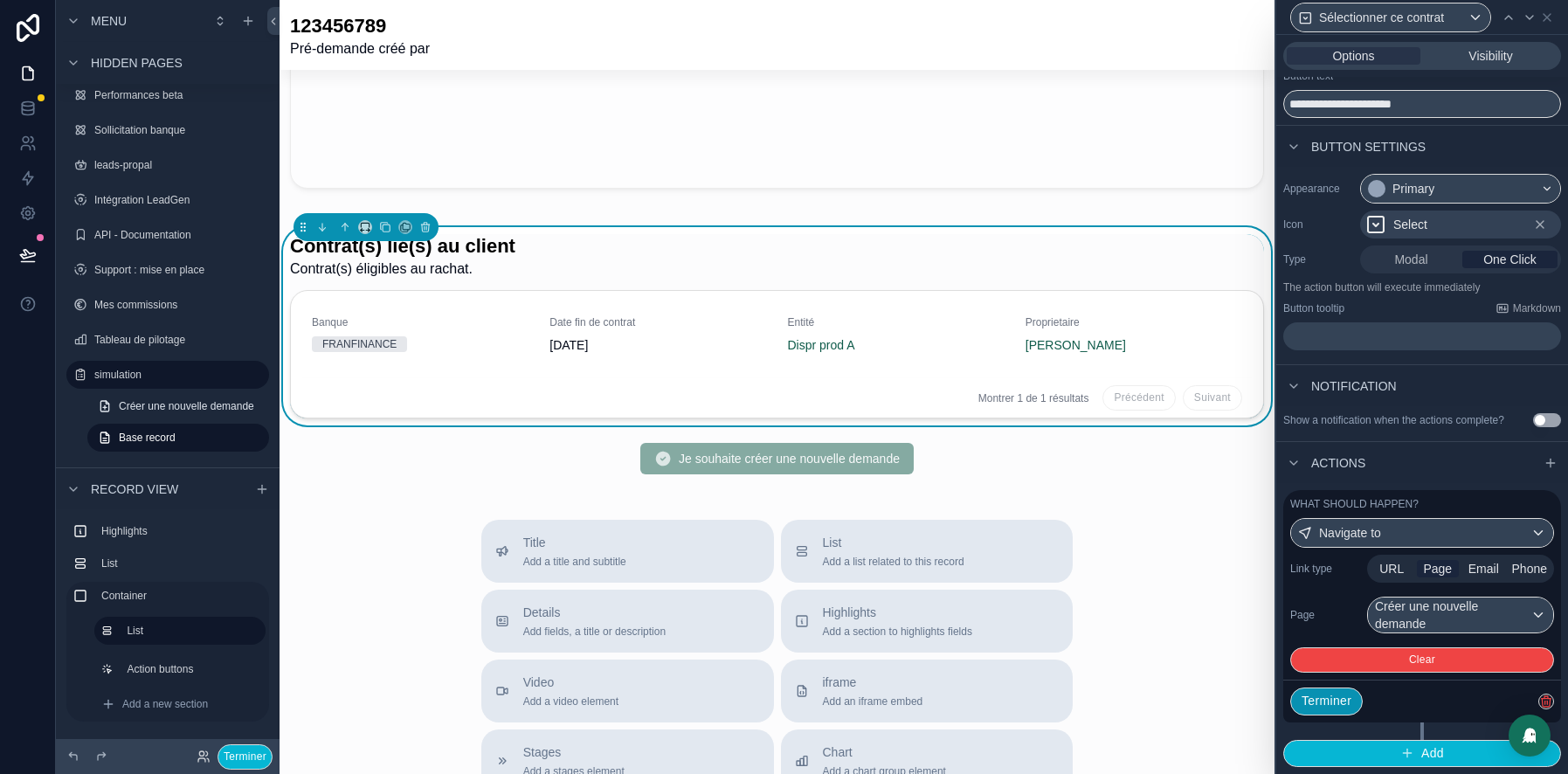
click at [1343, 707] on button "Terminer" at bounding box center [1326, 702] width 72 height 28
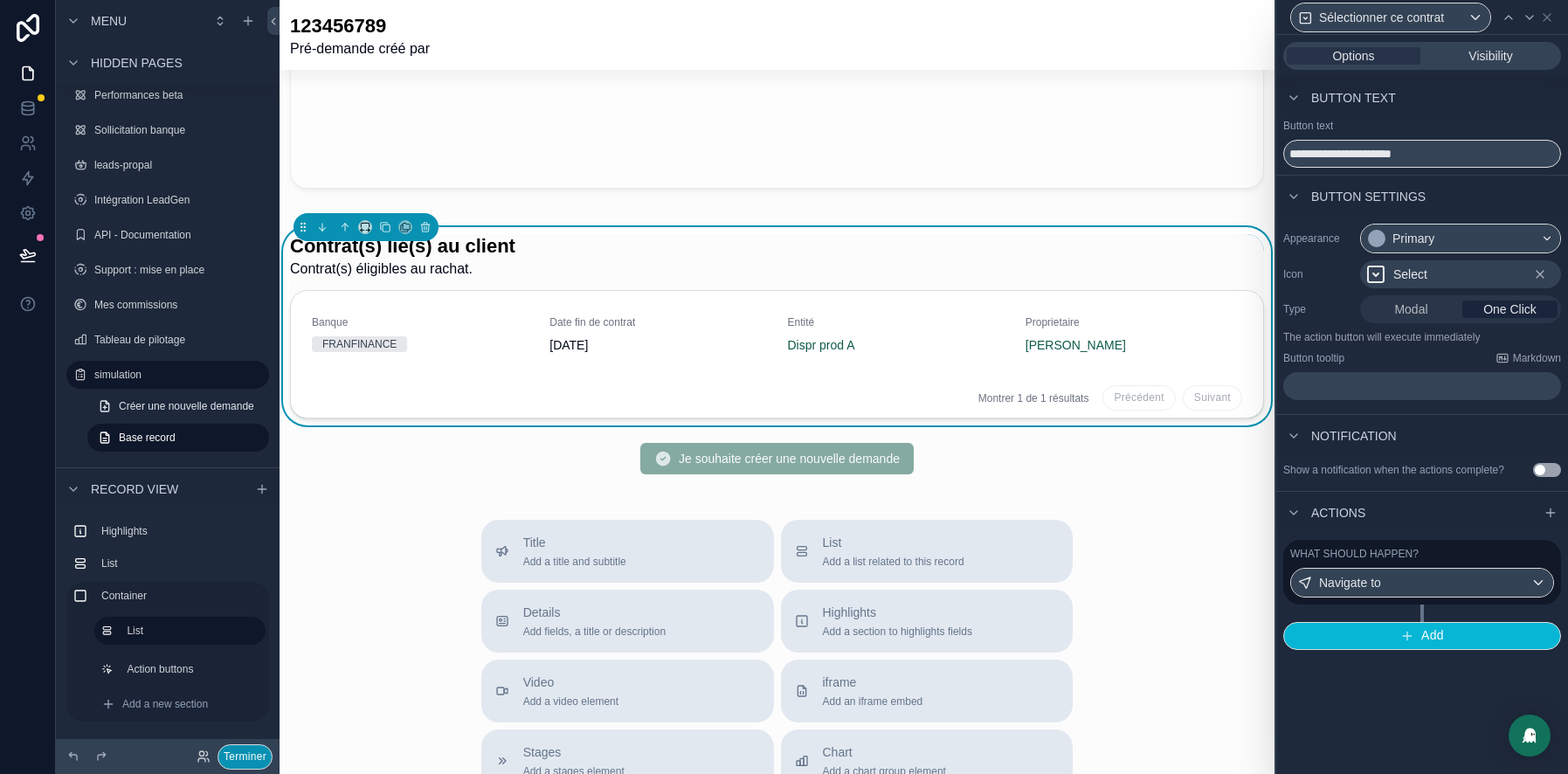
click at [264, 757] on button "Terminer" at bounding box center [245, 756] width 55 height 25
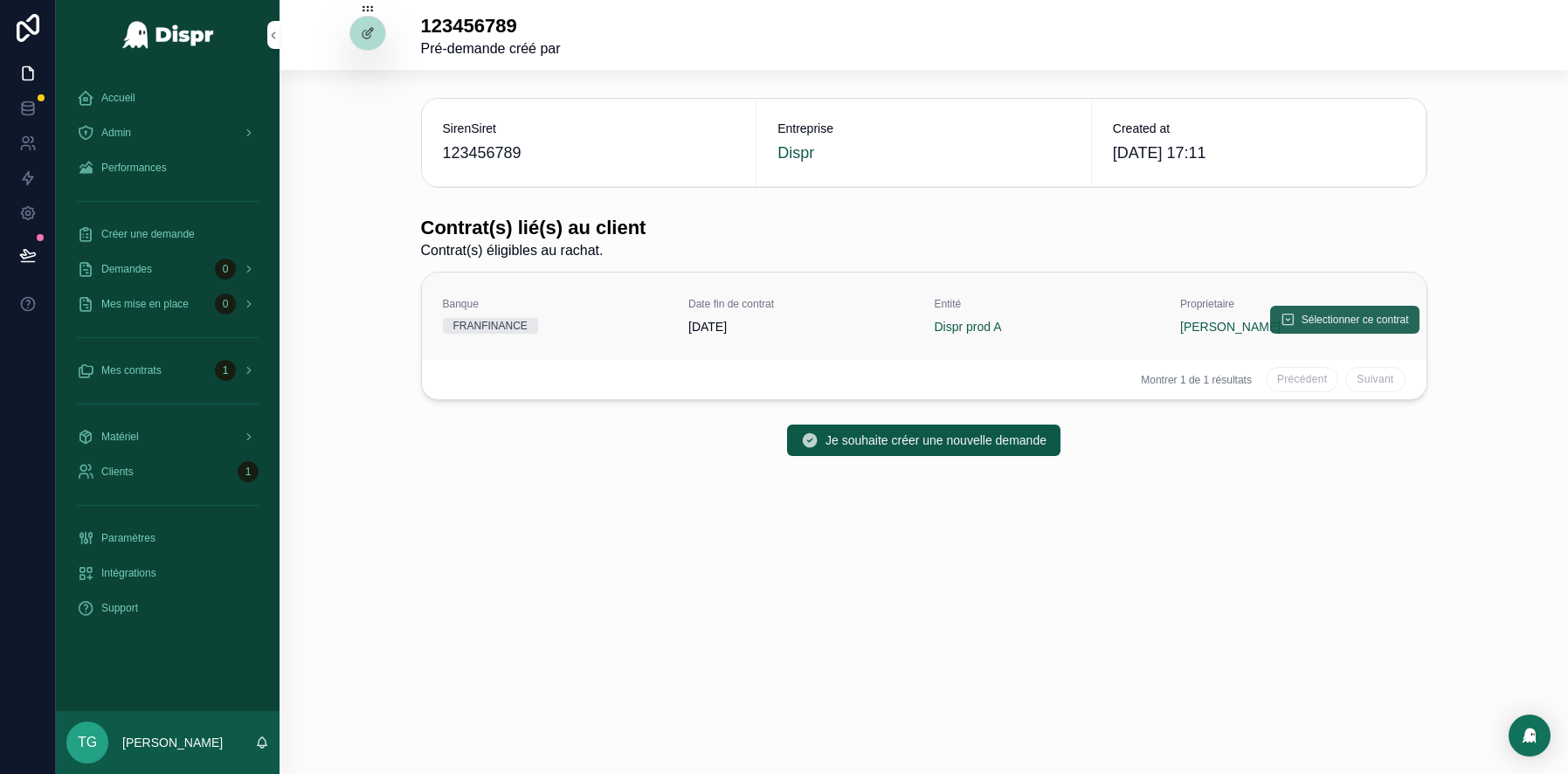
click at [1345, 318] on span "Sélectionner ce contrat" at bounding box center [1355, 319] width 108 height 14
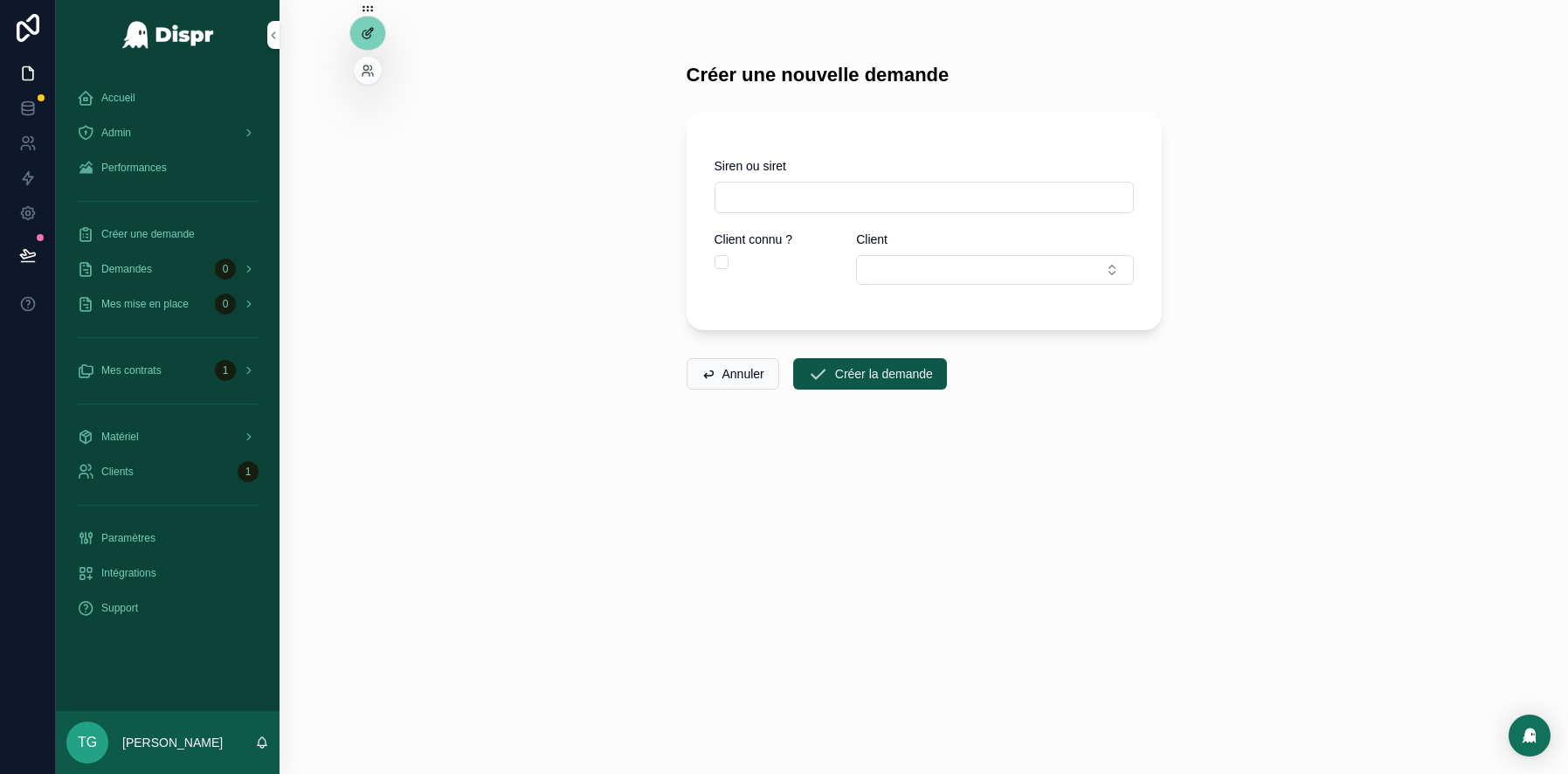
click at [368, 30] on icon at bounding box center [369, 31] width 7 height 7
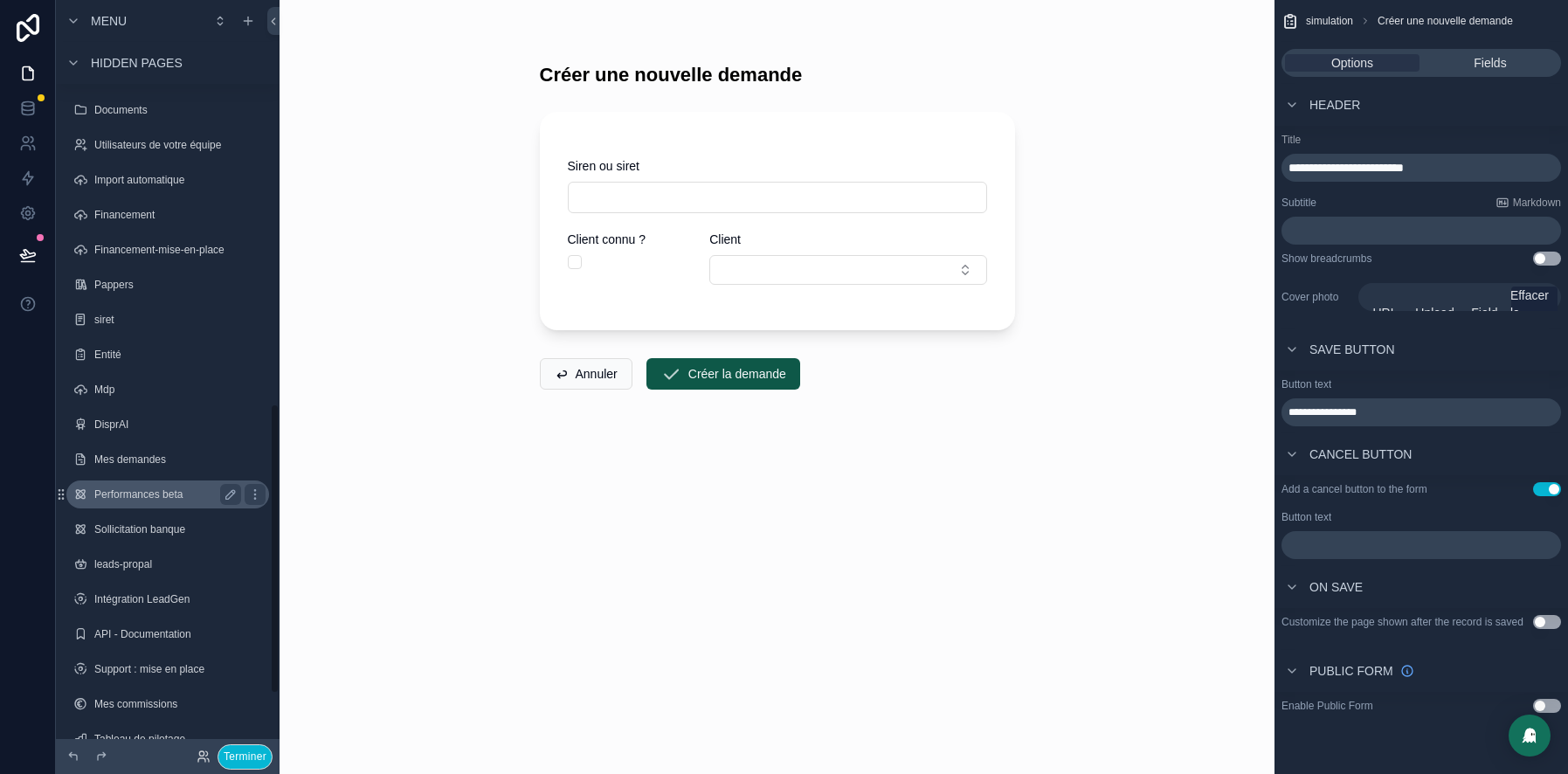
scroll to position [1000, 0]
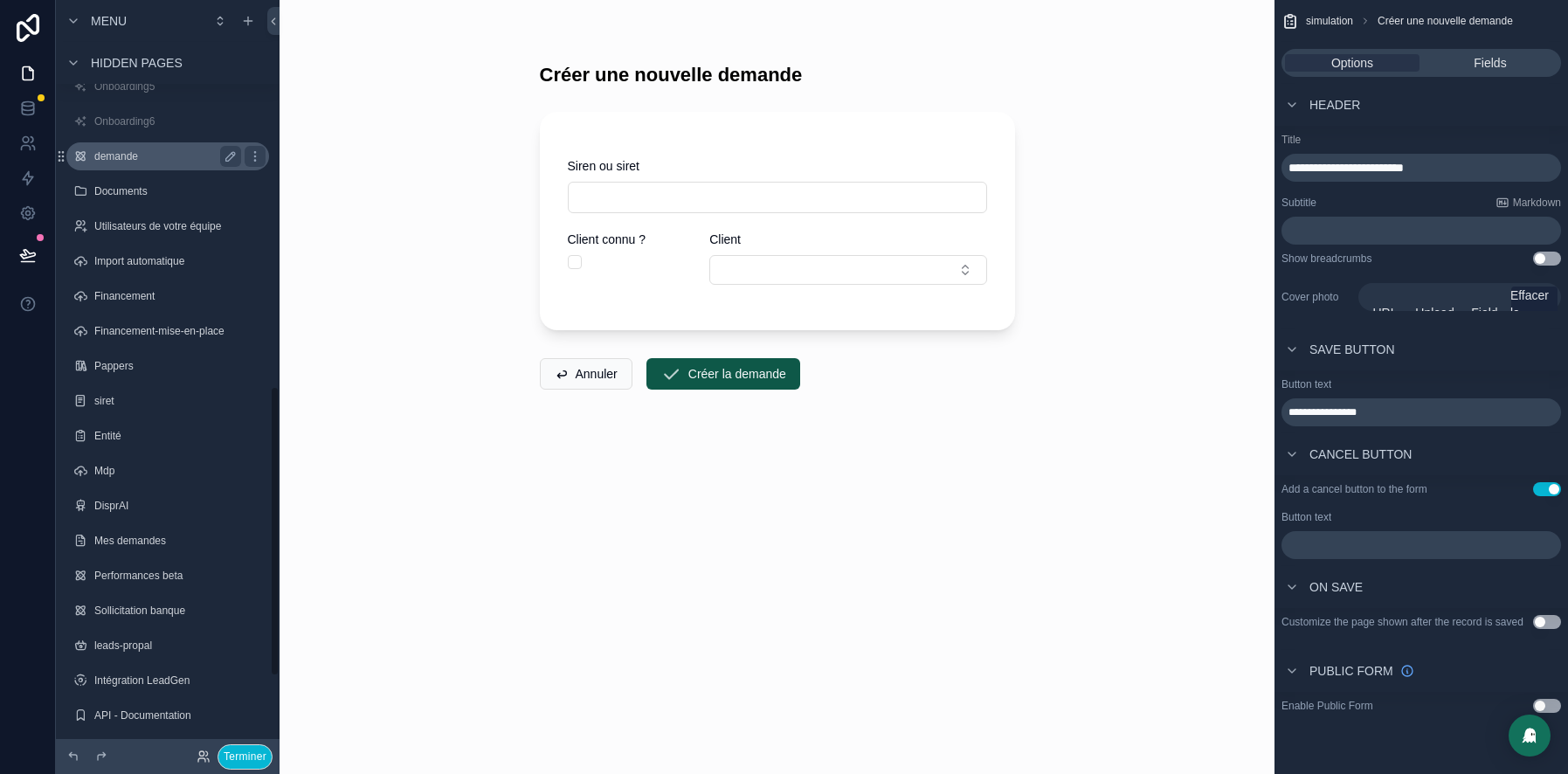
click at [155, 163] on label "demande" at bounding box center [164, 156] width 140 height 14
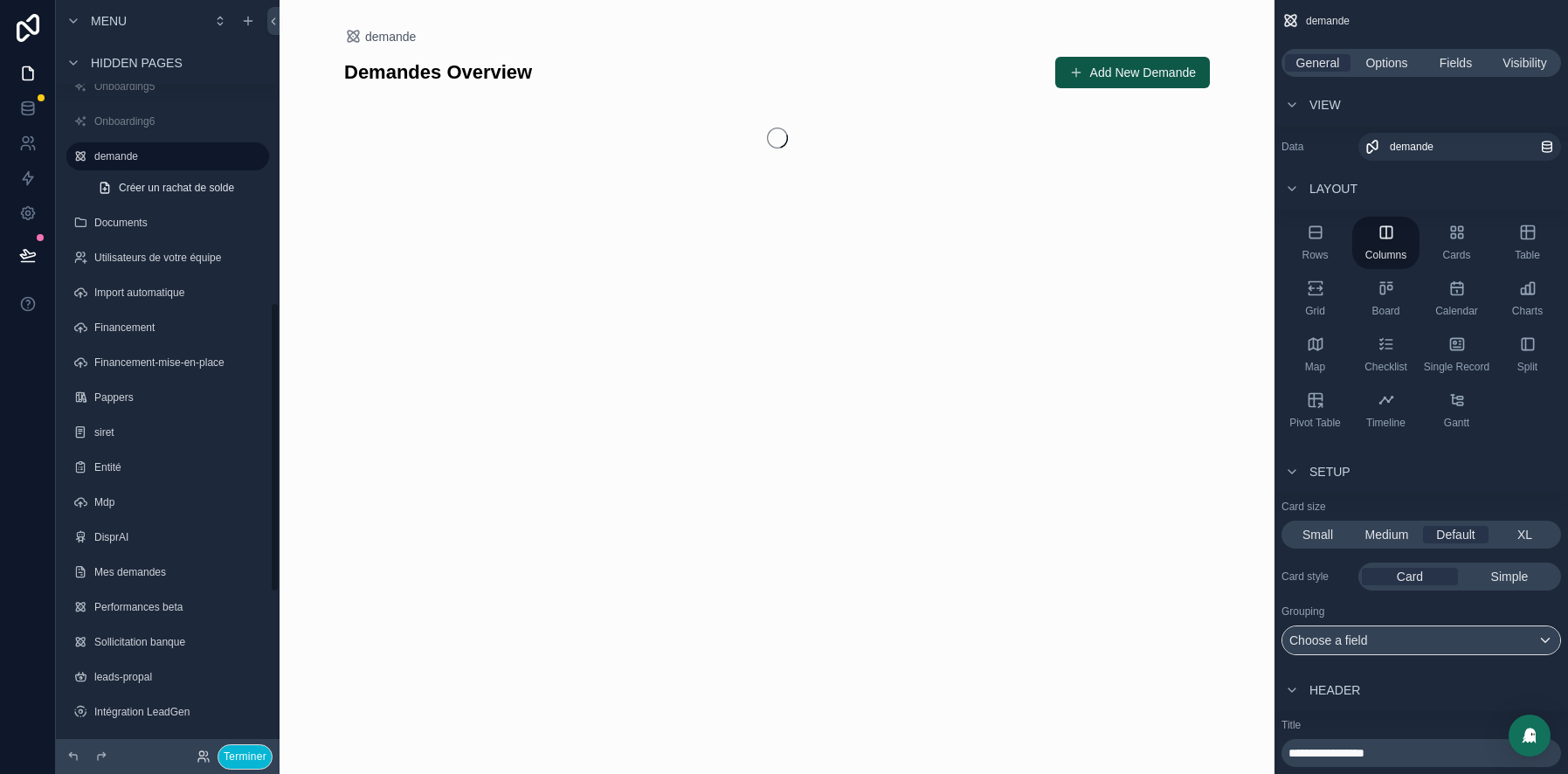
scroll to position [782, 0]
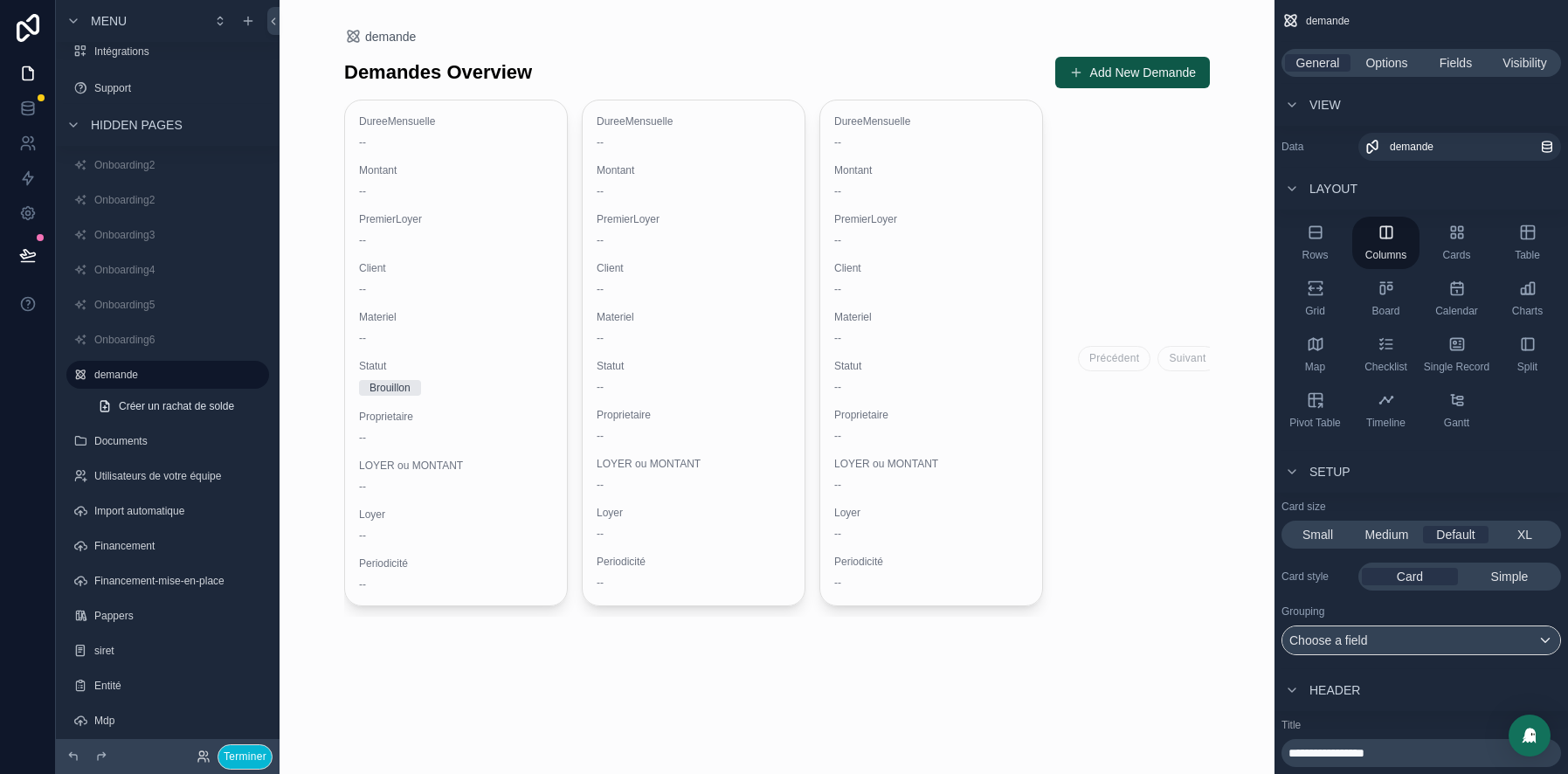
click at [1121, 69] on div "scrollable content" at bounding box center [777, 336] width 894 height 673
click at [1089, 72] on button "Add New Demande" at bounding box center [1133, 73] width 155 height 32
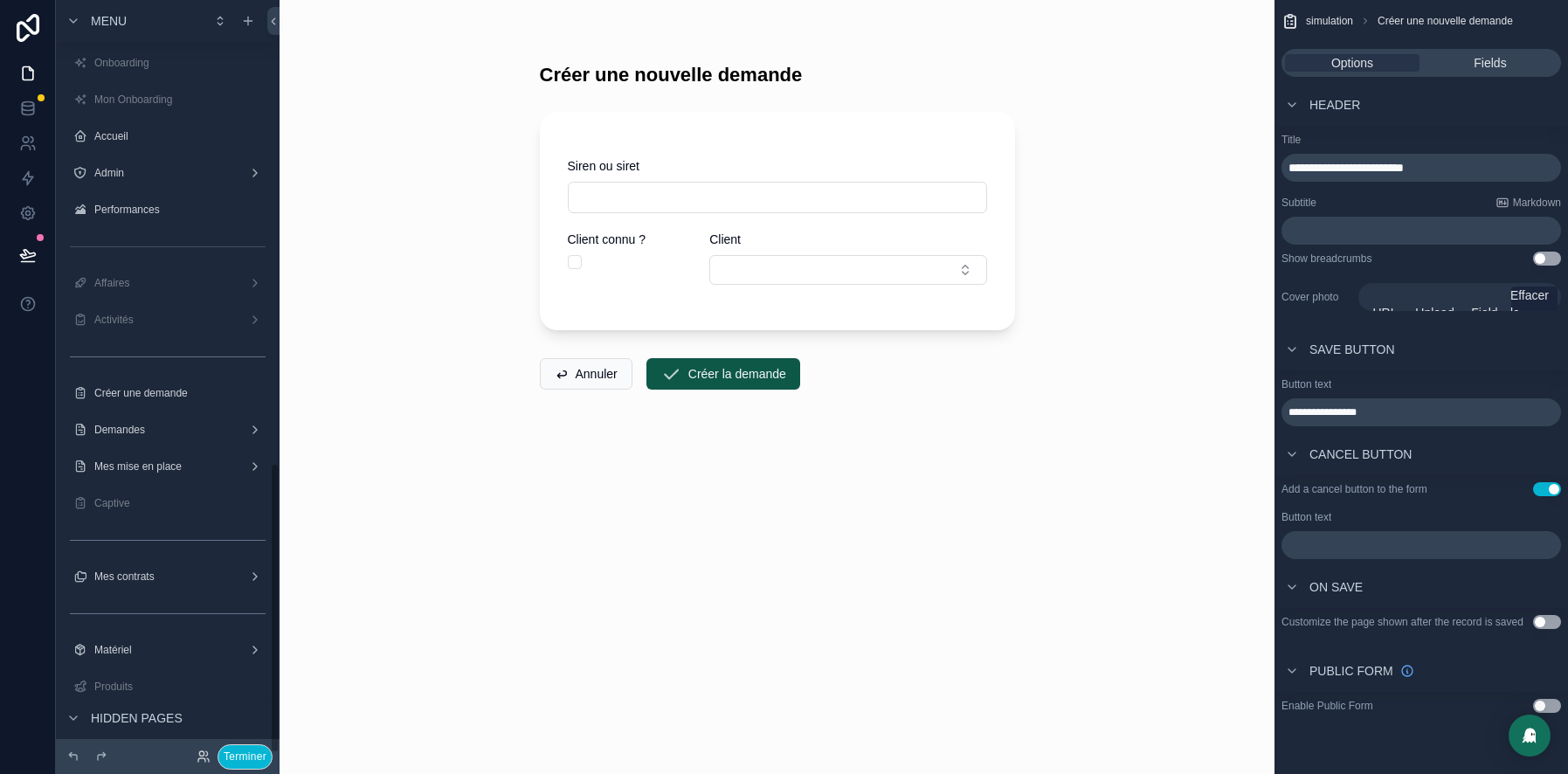
scroll to position [1197, 0]
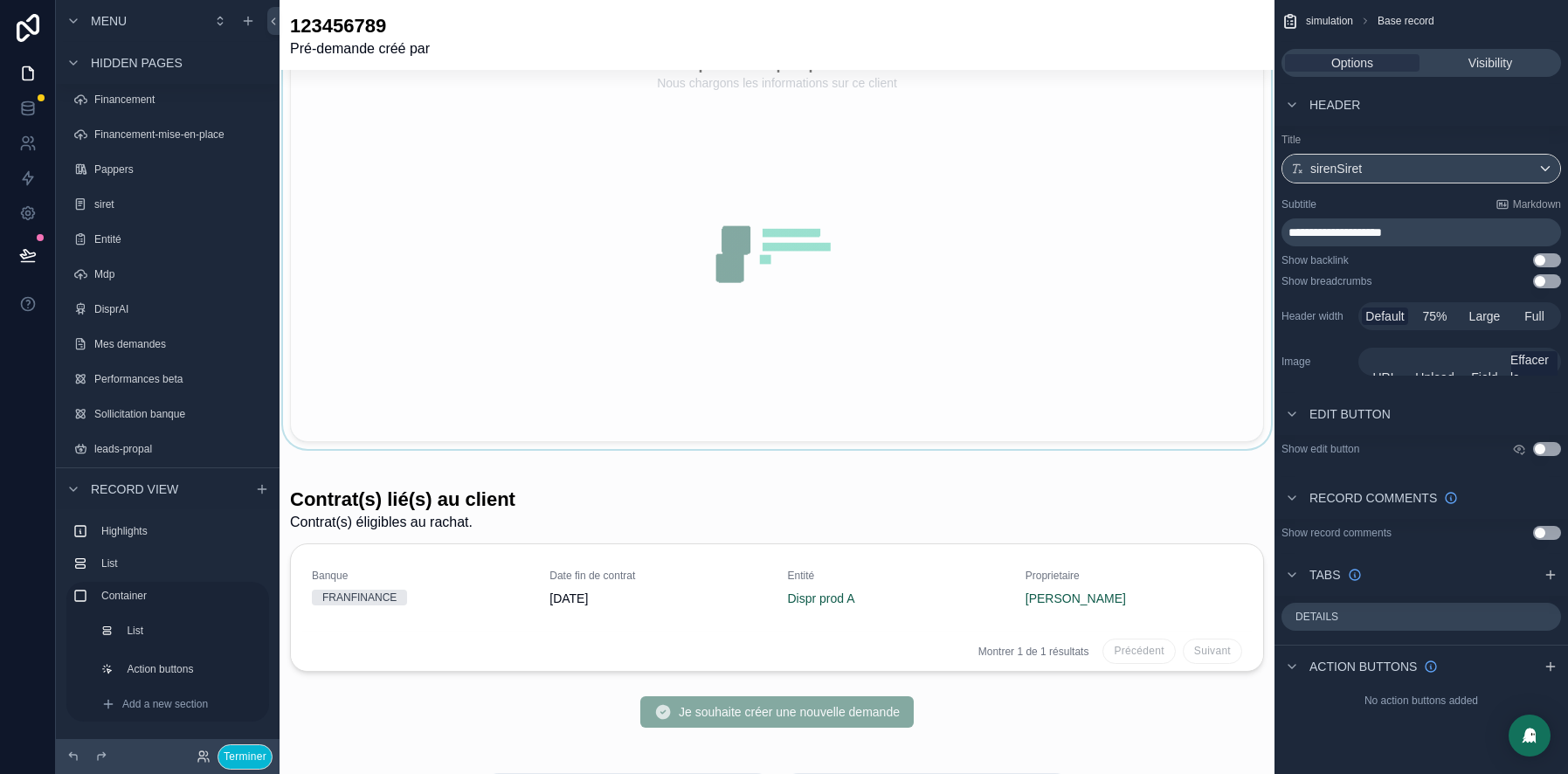
scroll to position [370, 0]
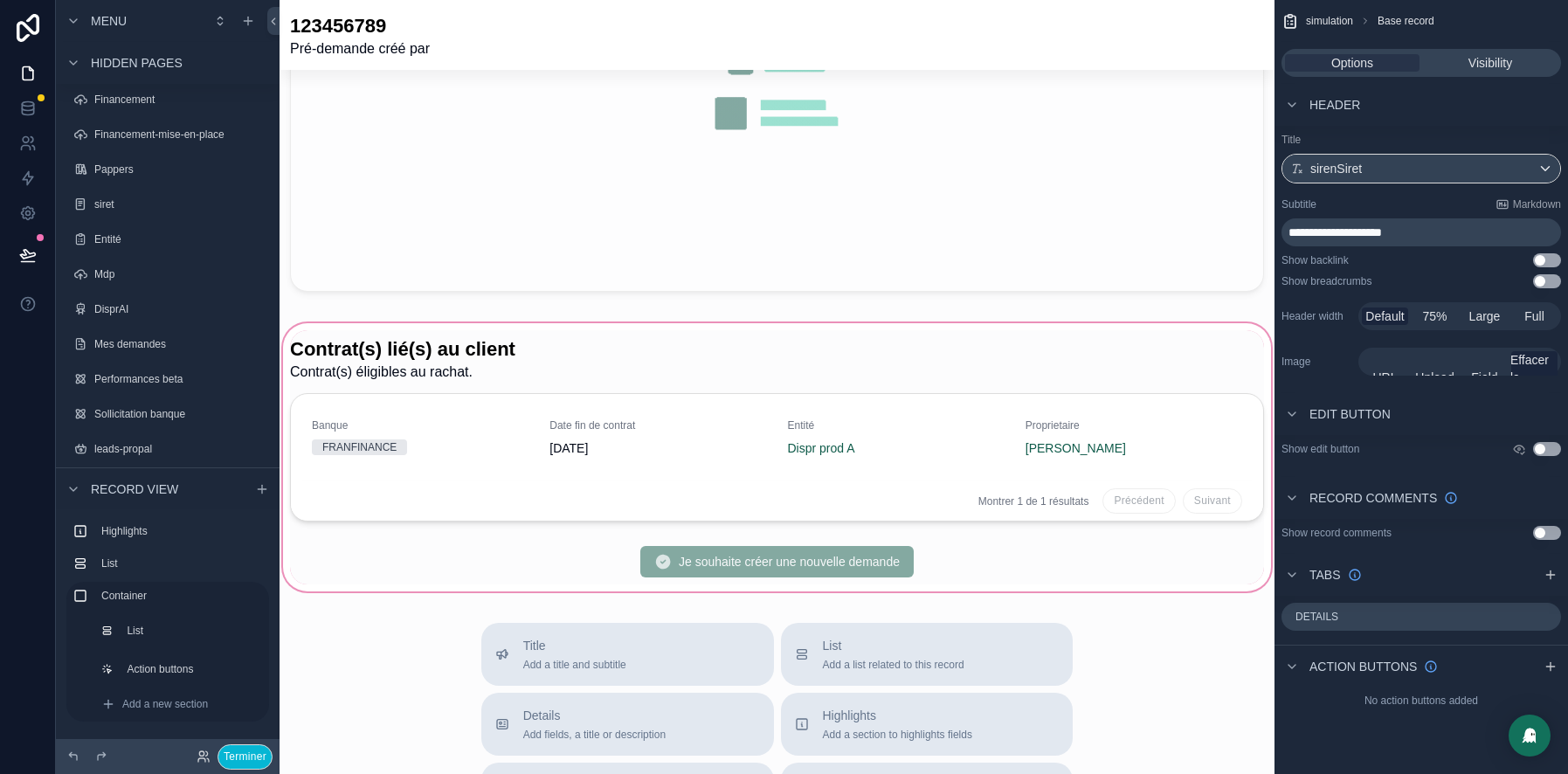
click at [698, 403] on div "scrollable content" at bounding box center [777, 457] width 996 height 275
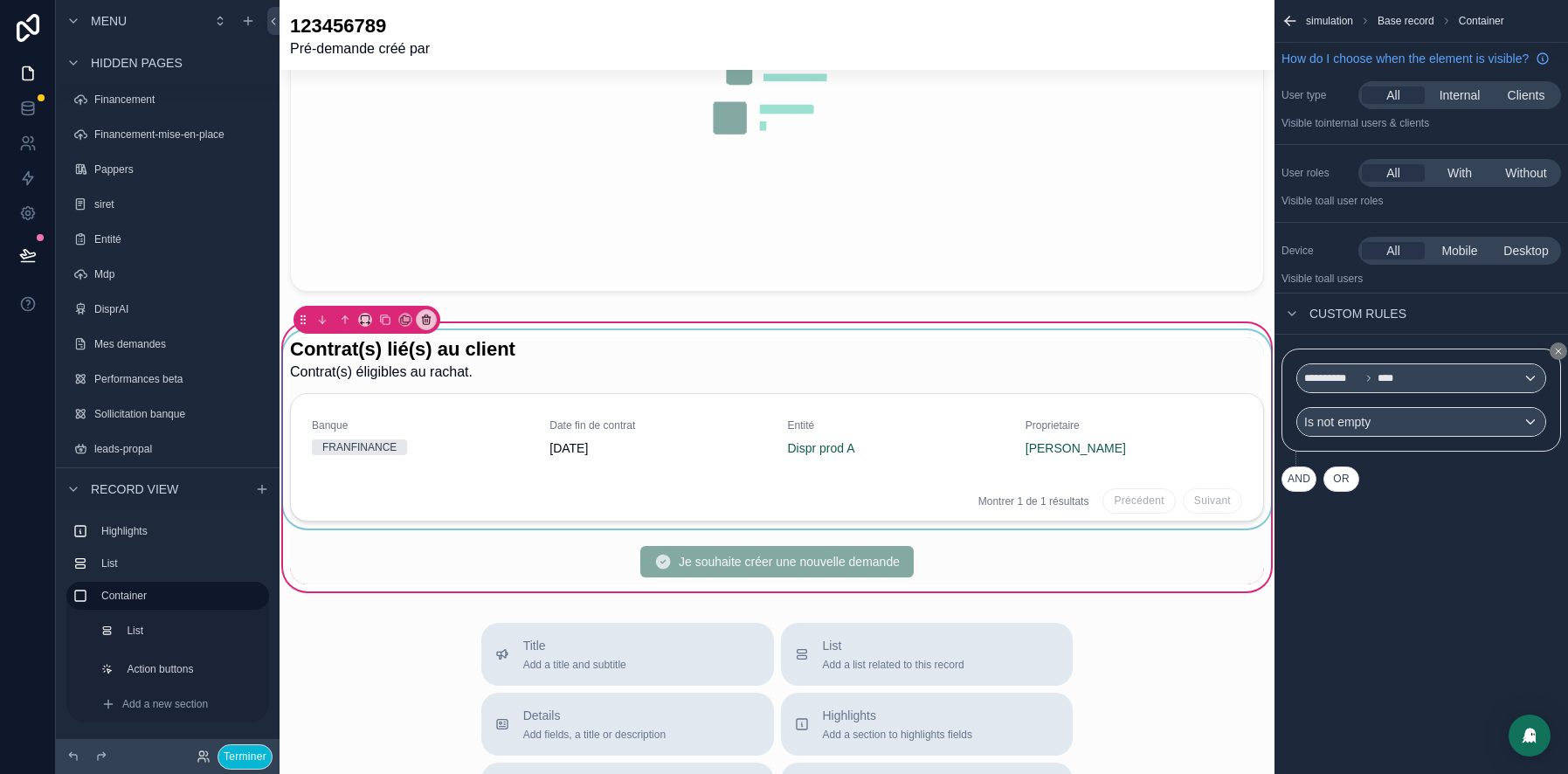
click at [1053, 417] on div "scrollable content" at bounding box center [777, 429] width 996 height 198
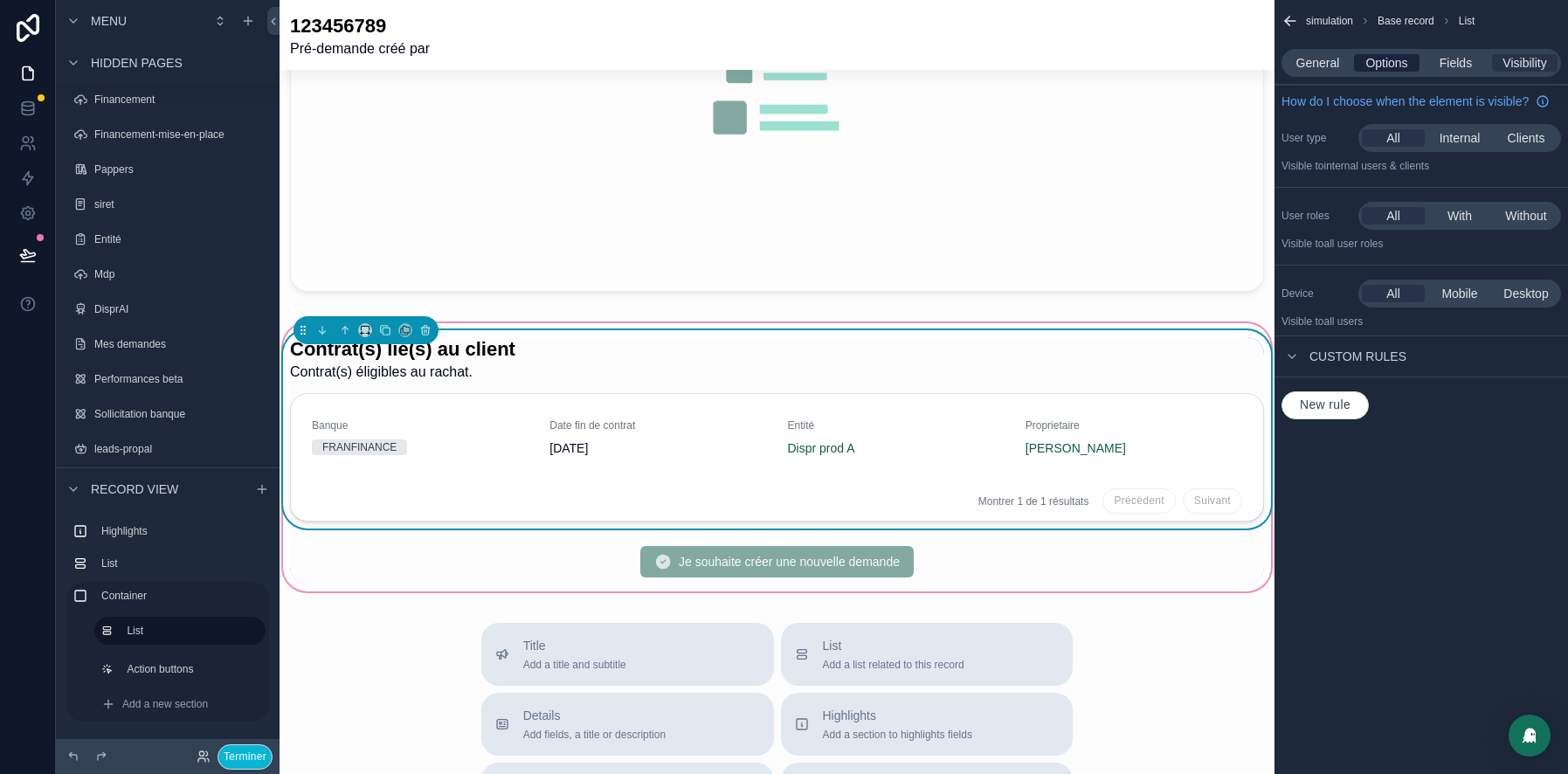
click at [1382, 63] on span "Options" at bounding box center [1386, 63] width 42 height 18
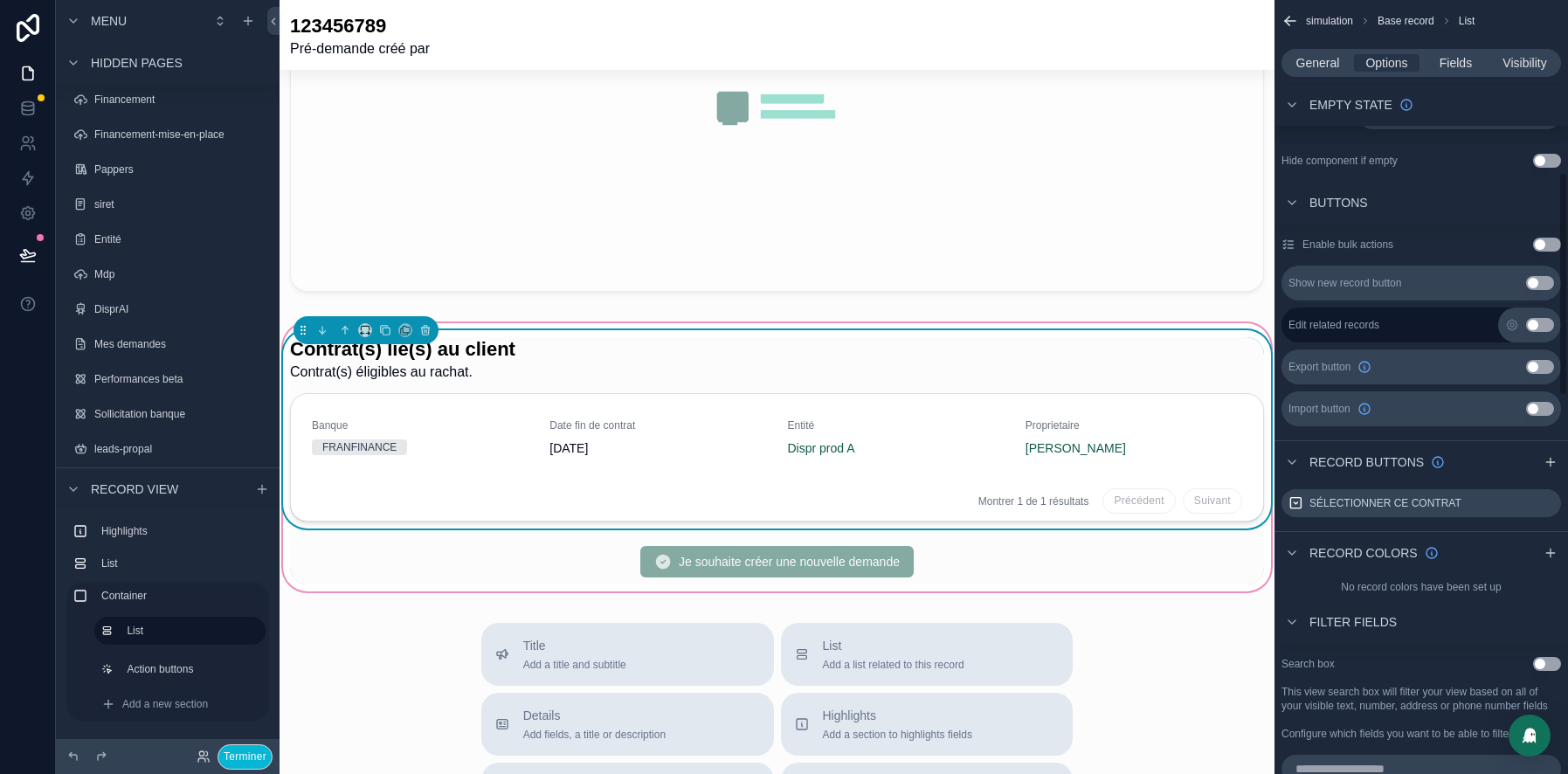
scroll to position [595, 0]
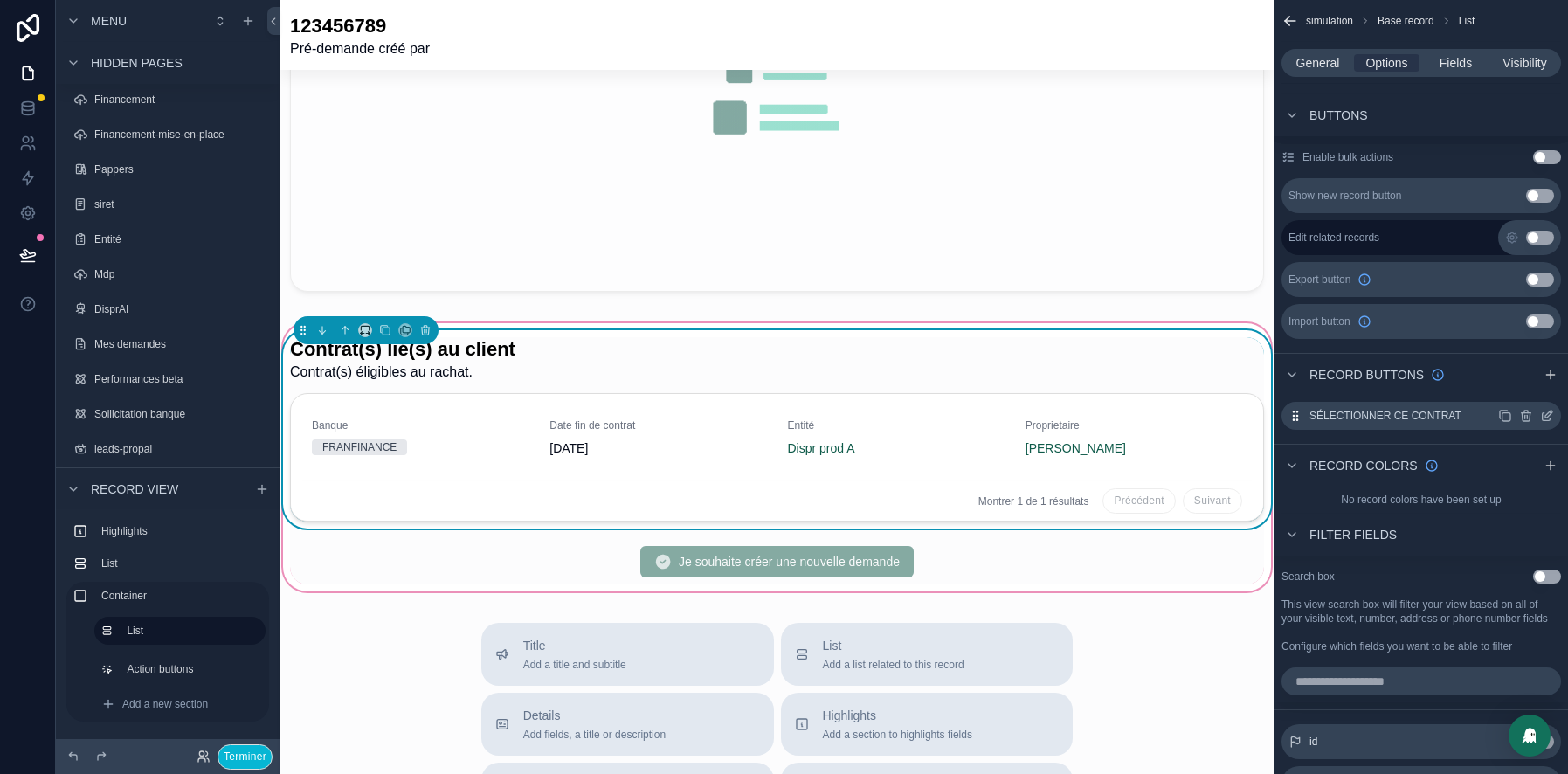
click at [1546, 415] on icon "scrollable content" at bounding box center [1548, 414] width 7 height 7
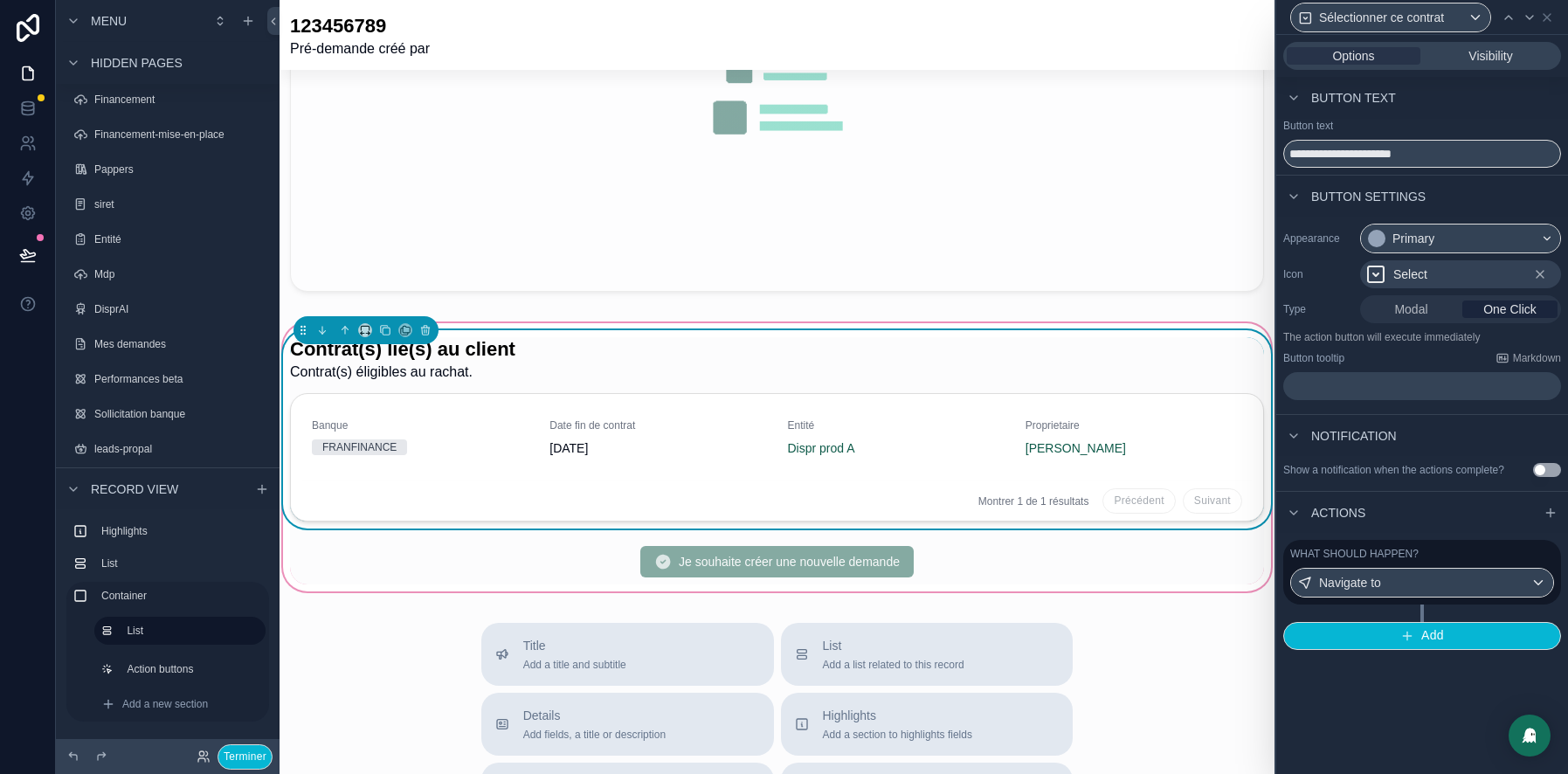
click at [1405, 561] on label "What should happen?" at bounding box center [1354, 554] width 129 height 14
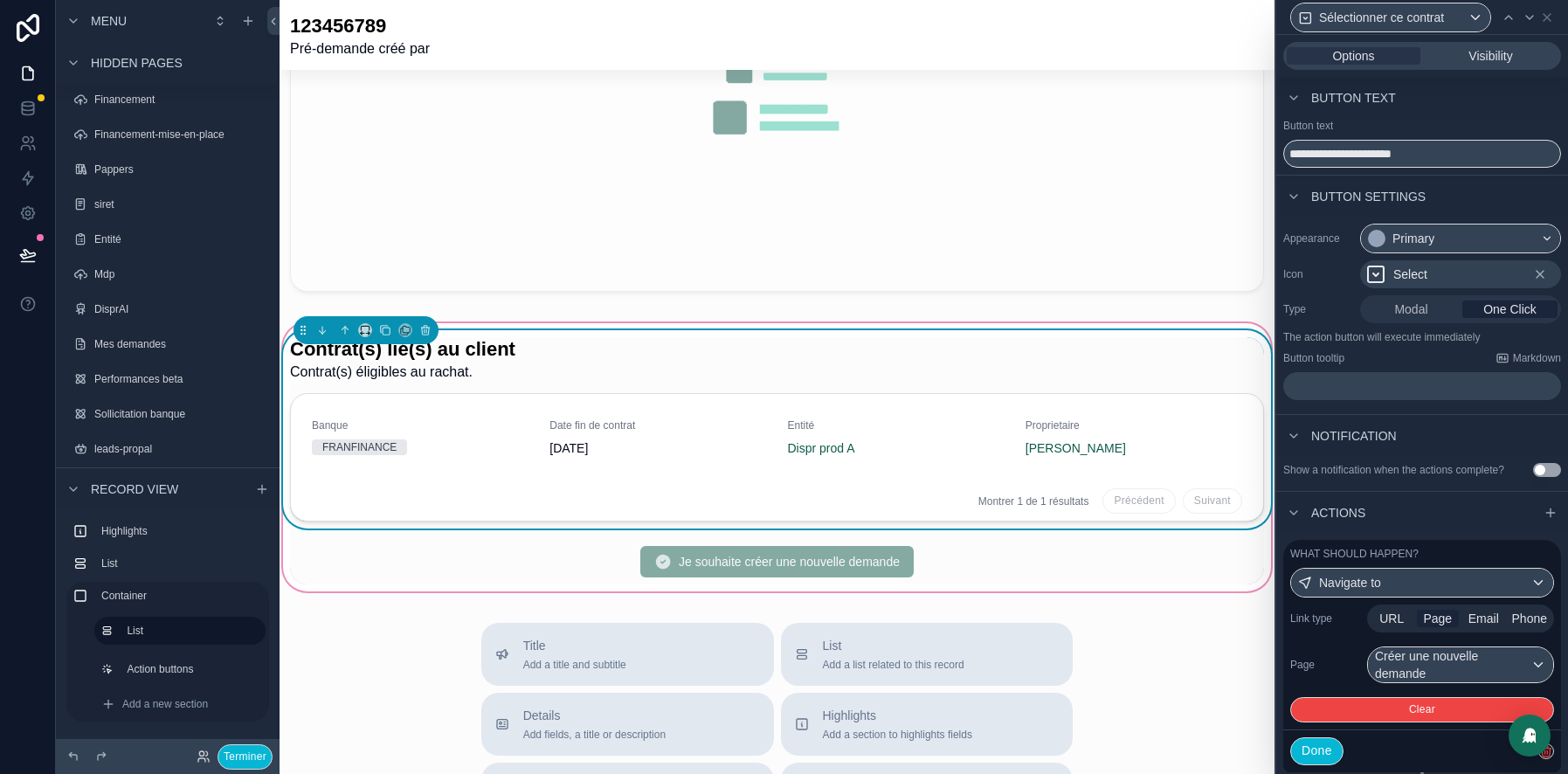
scroll to position [58, 0]
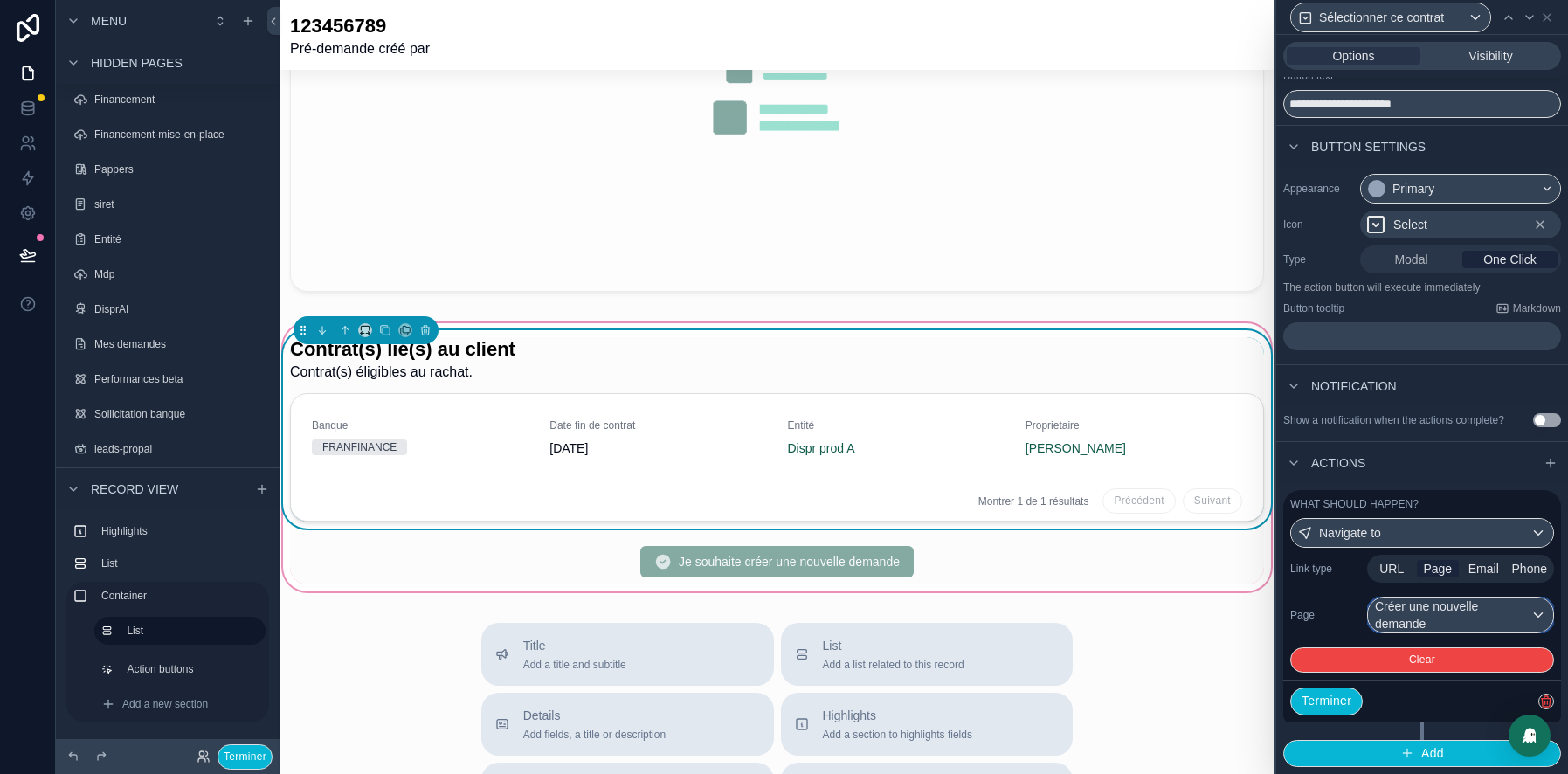
click at [1486, 615] on div "Créer une nouvelle demande" at bounding box center [1460, 615] width 185 height 35
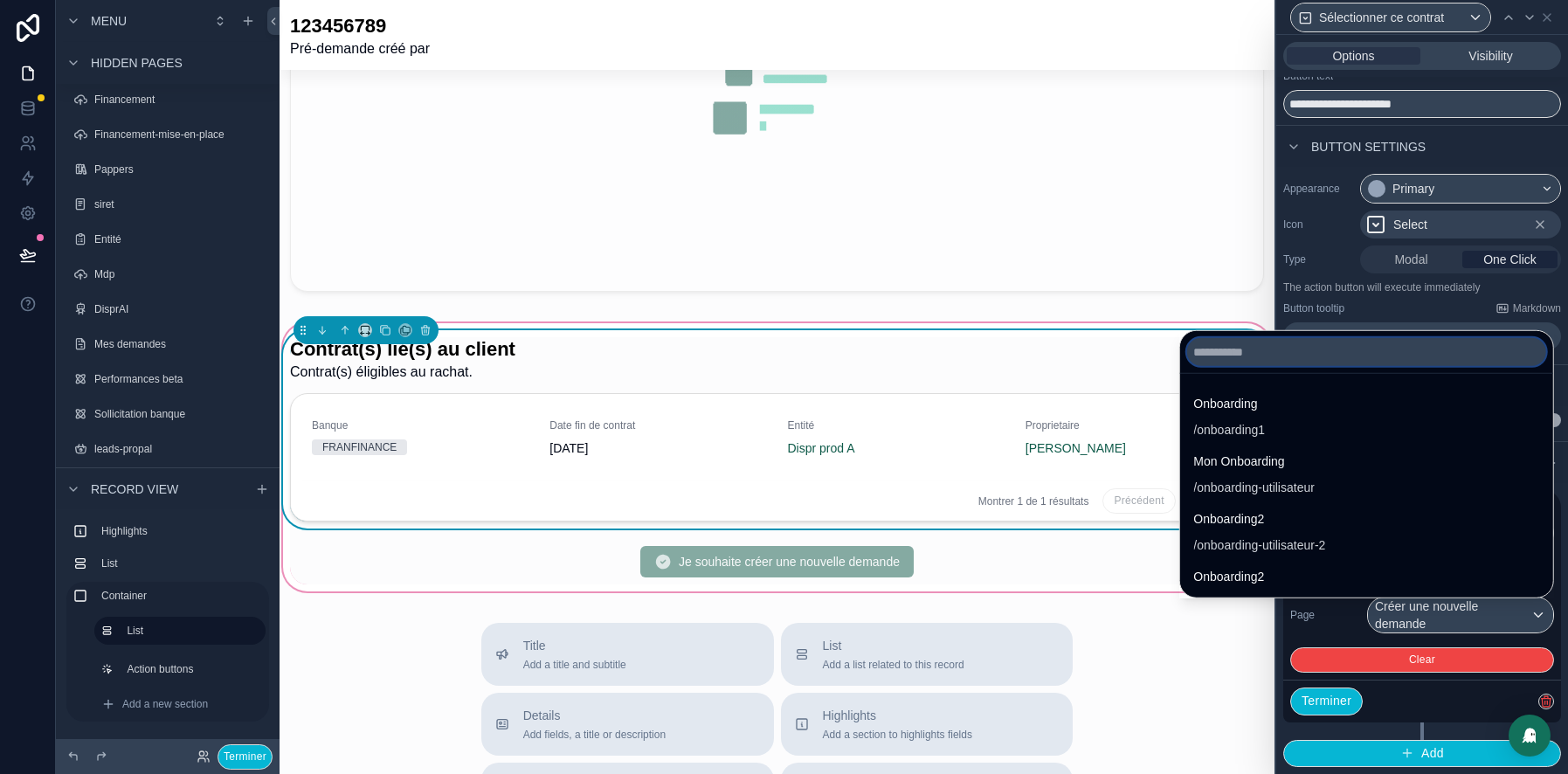
click at [1186, 358] on input "text" at bounding box center [1365, 352] width 359 height 28
paste input "**********"
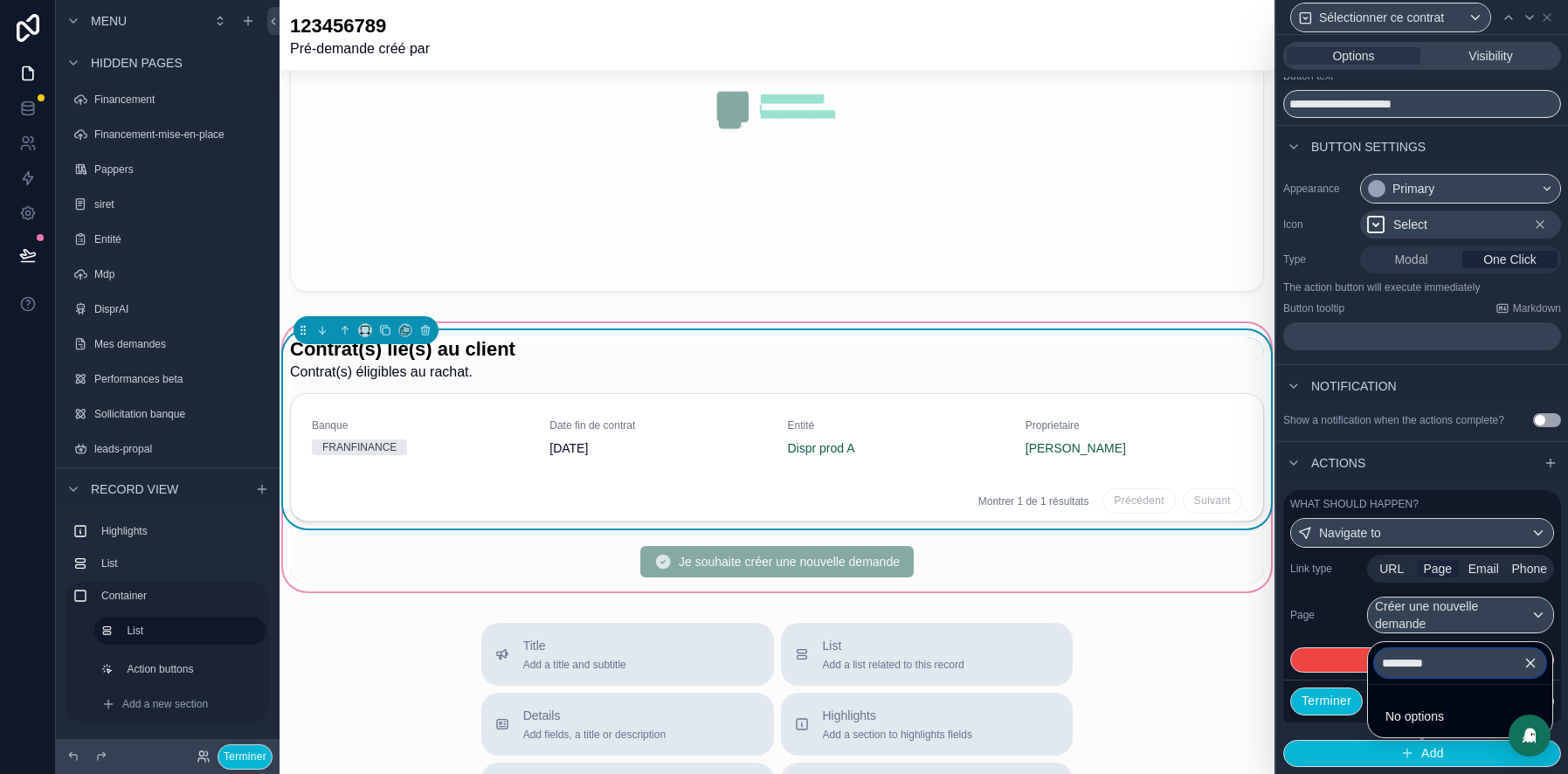
type input "*********"
click at [1392, 573] on div at bounding box center [1422, 387] width 292 height 774
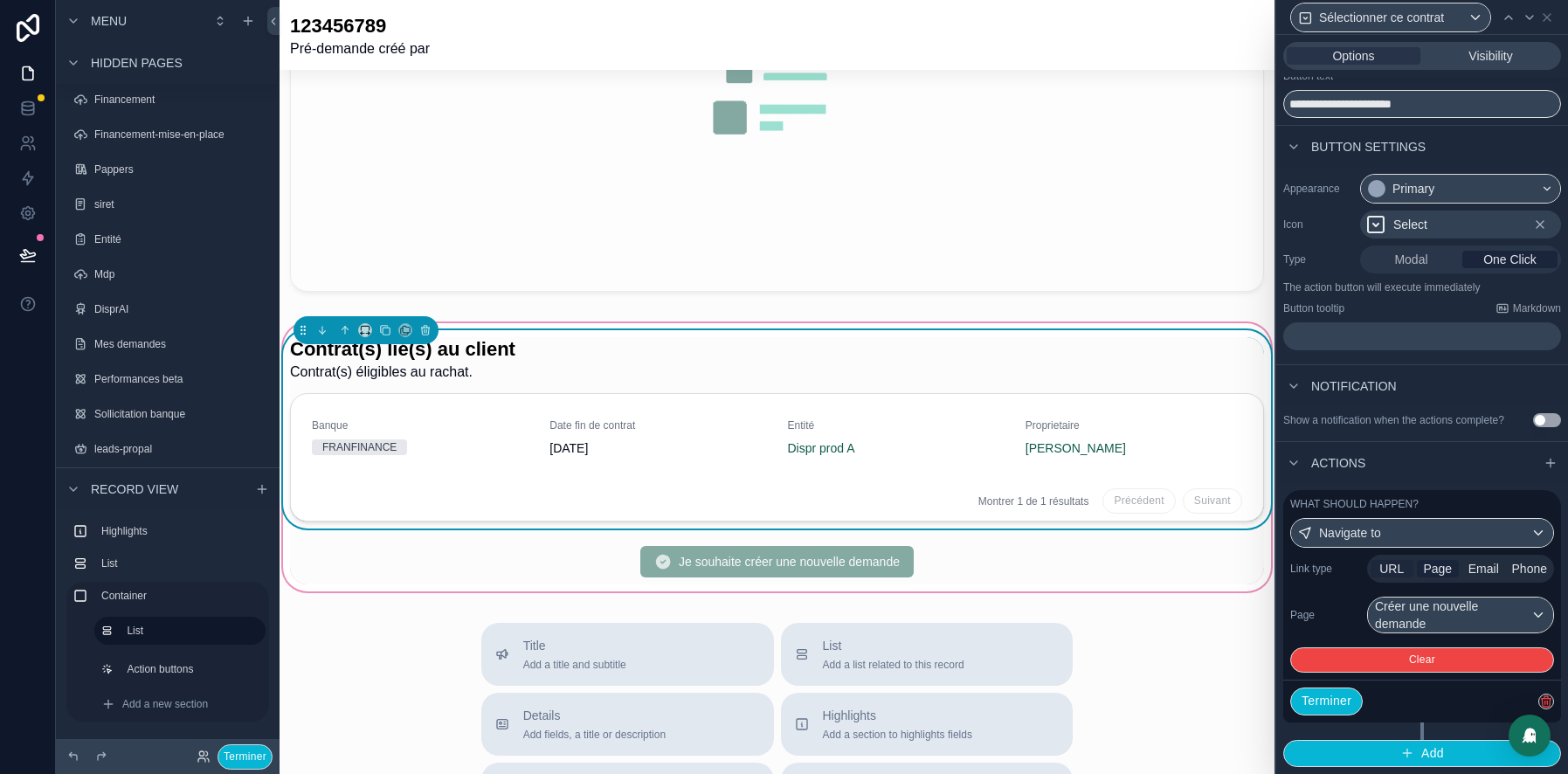
click at [1390, 573] on span "URL" at bounding box center [1392, 569] width 24 height 18
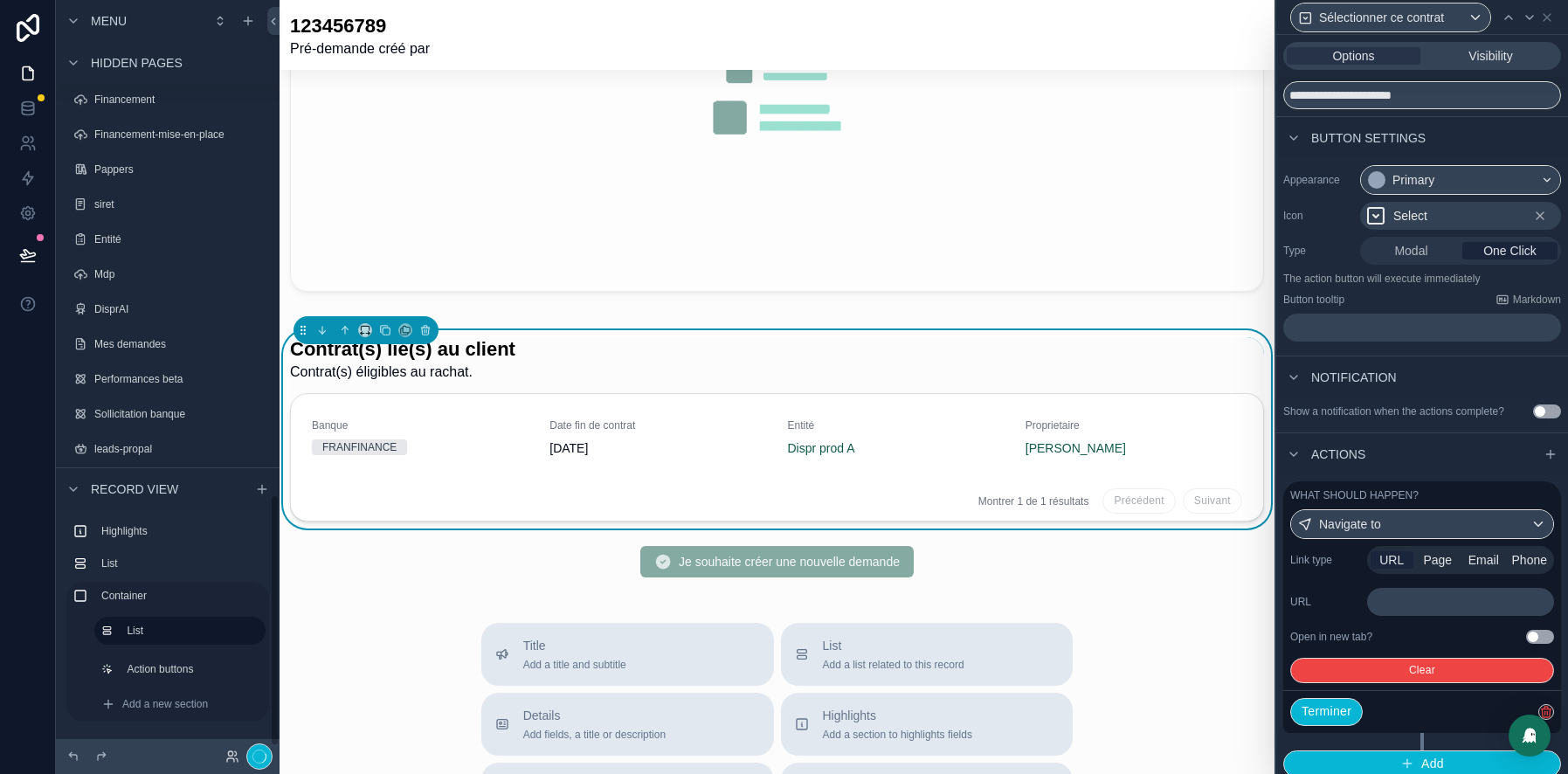
scroll to position [1480, 0]
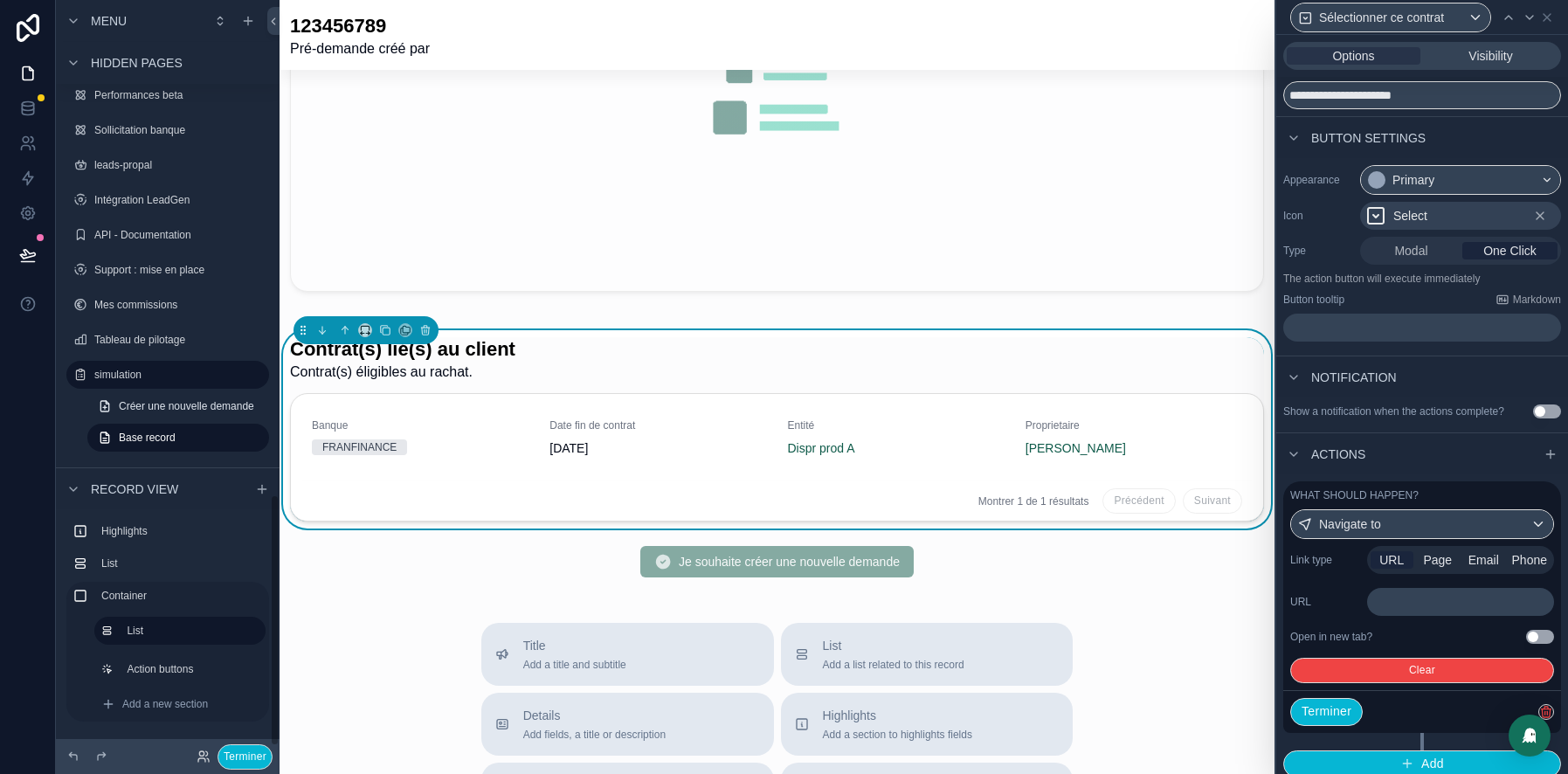
click at [1396, 611] on p "﻿" at bounding box center [1463, 601] width 176 height 18
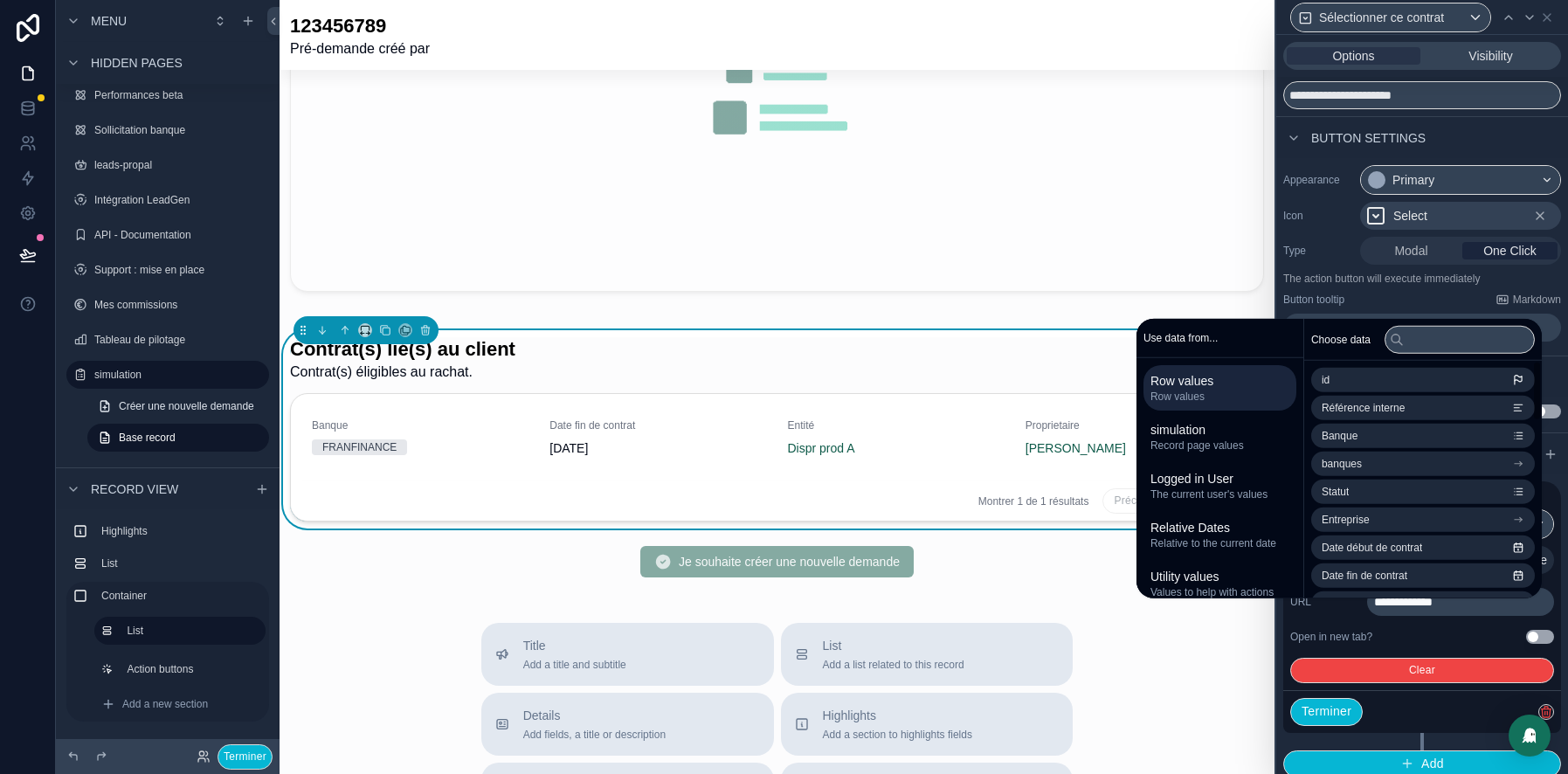
click at [1432, 608] on span "**********" at bounding box center [1404, 601] width 58 height 12
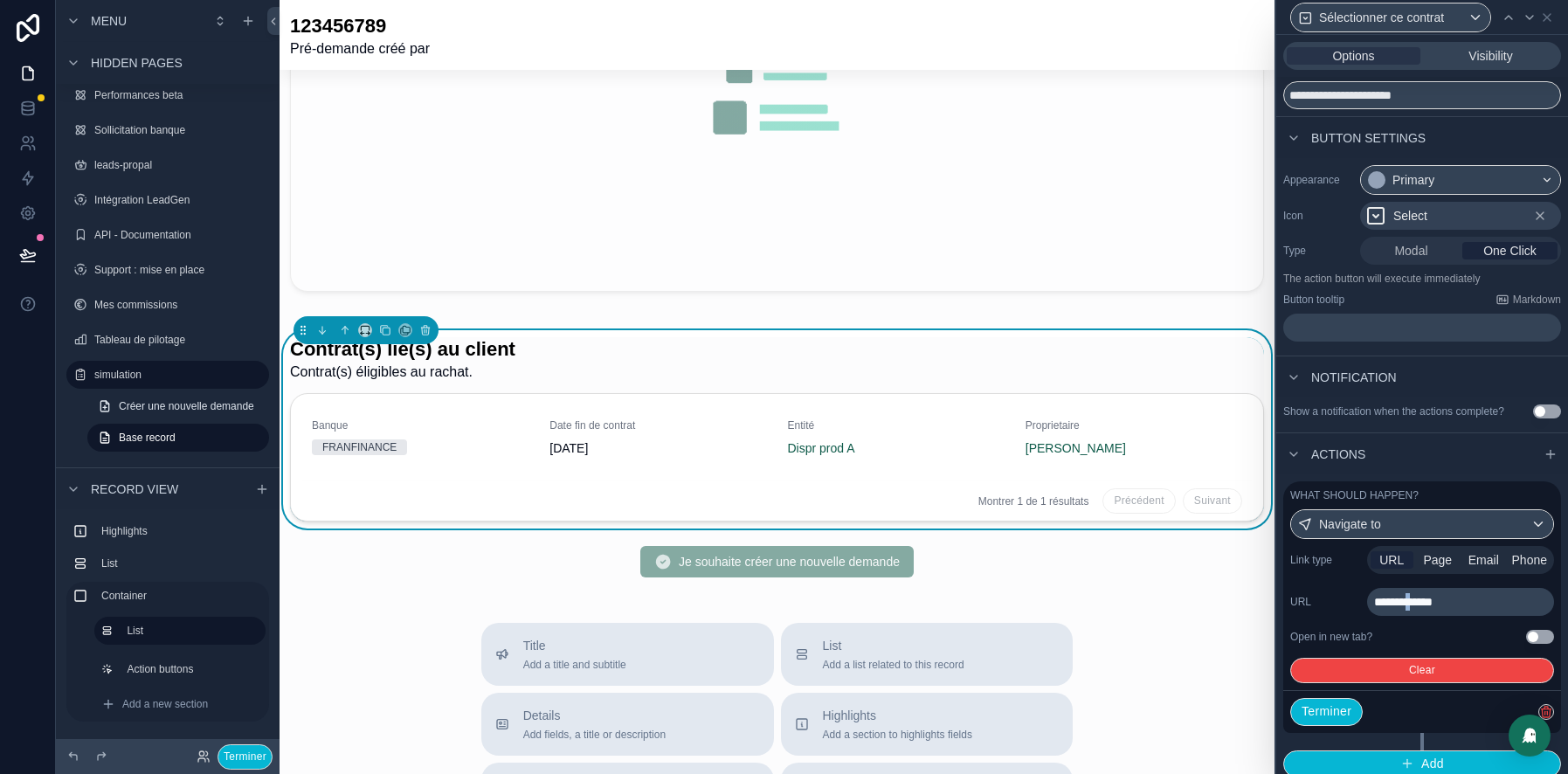
click at [1432, 608] on span "**********" at bounding box center [1404, 601] width 58 height 12
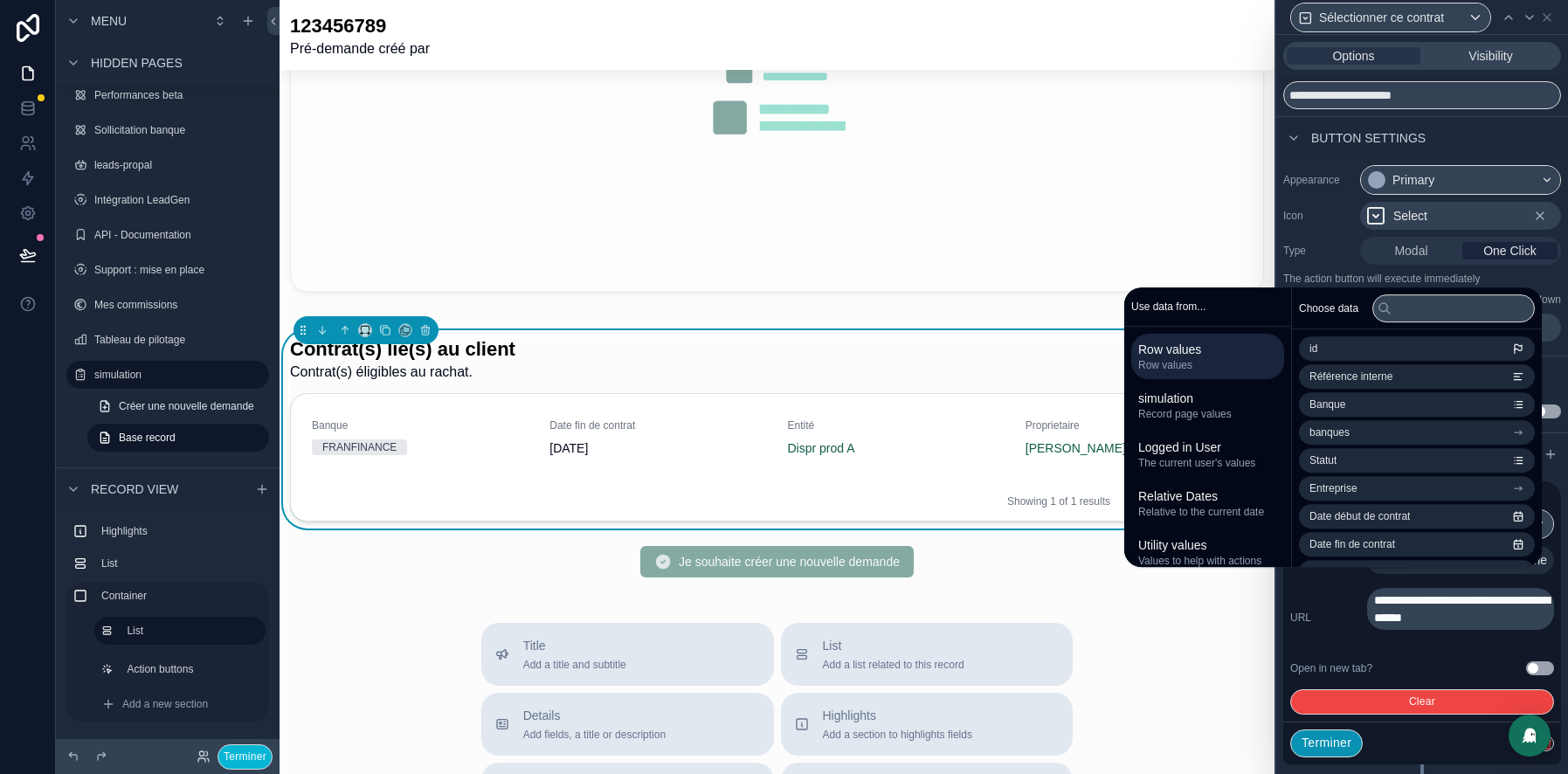
click at [1320, 729] on button "Terminer" at bounding box center [1326, 743] width 72 height 28
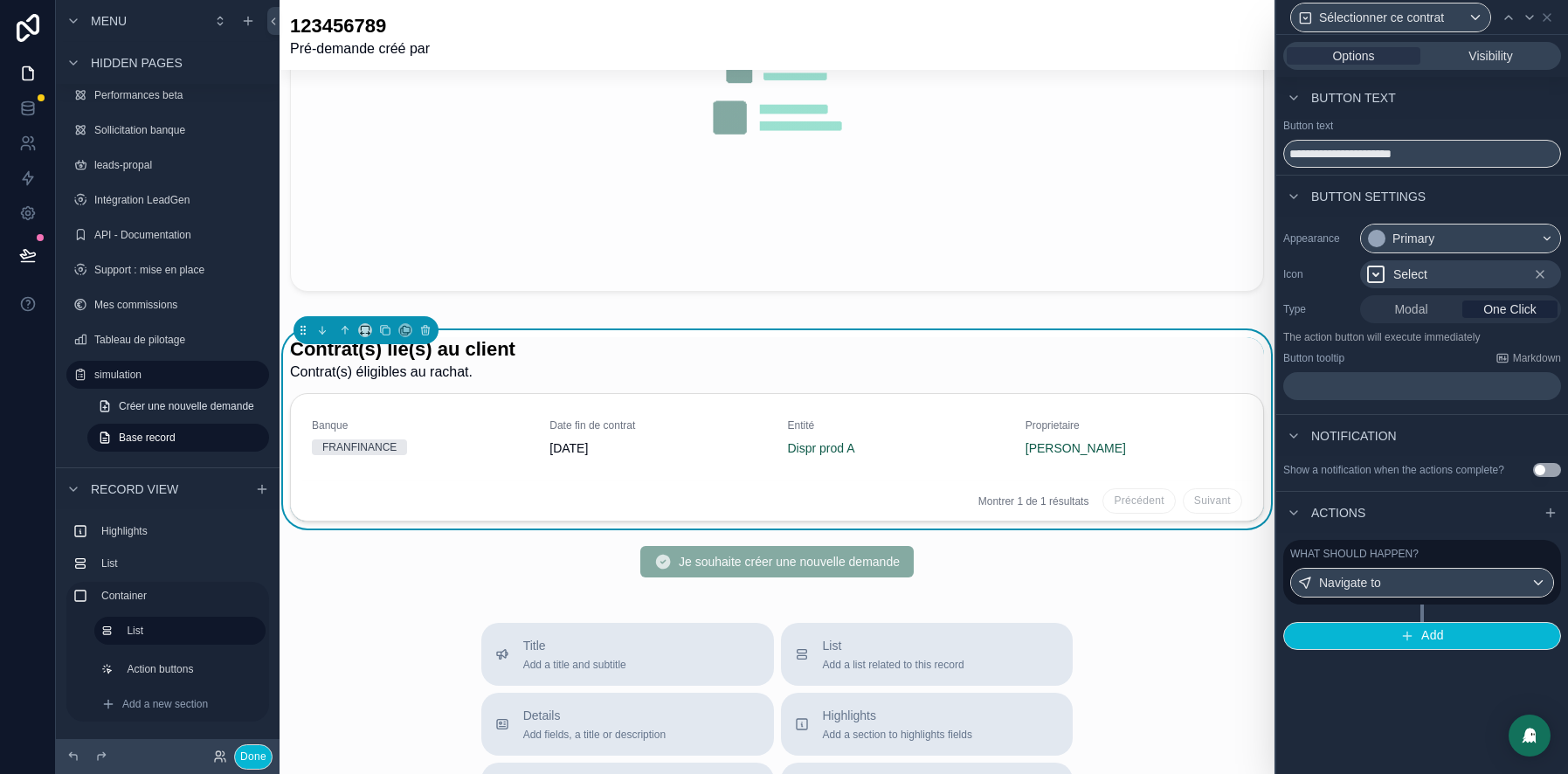
scroll to position [0, 0]
click at [259, 752] on button "Terminer" at bounding box center [245, 756] width 55 height 25
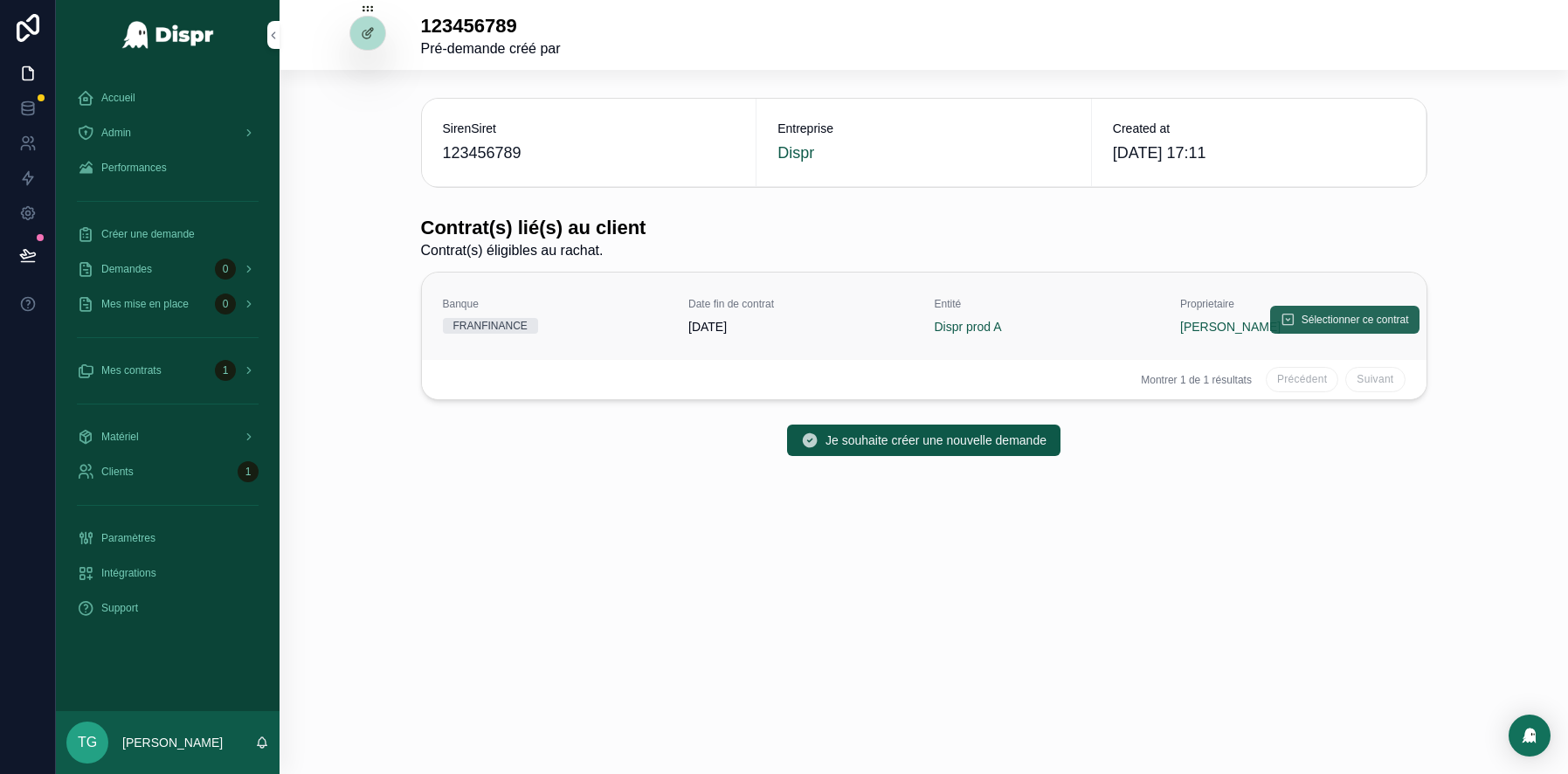
click at [1346, 318] on span "Sélectionner ce contrat" at bounding box center [1355, 319] width 108 height 14
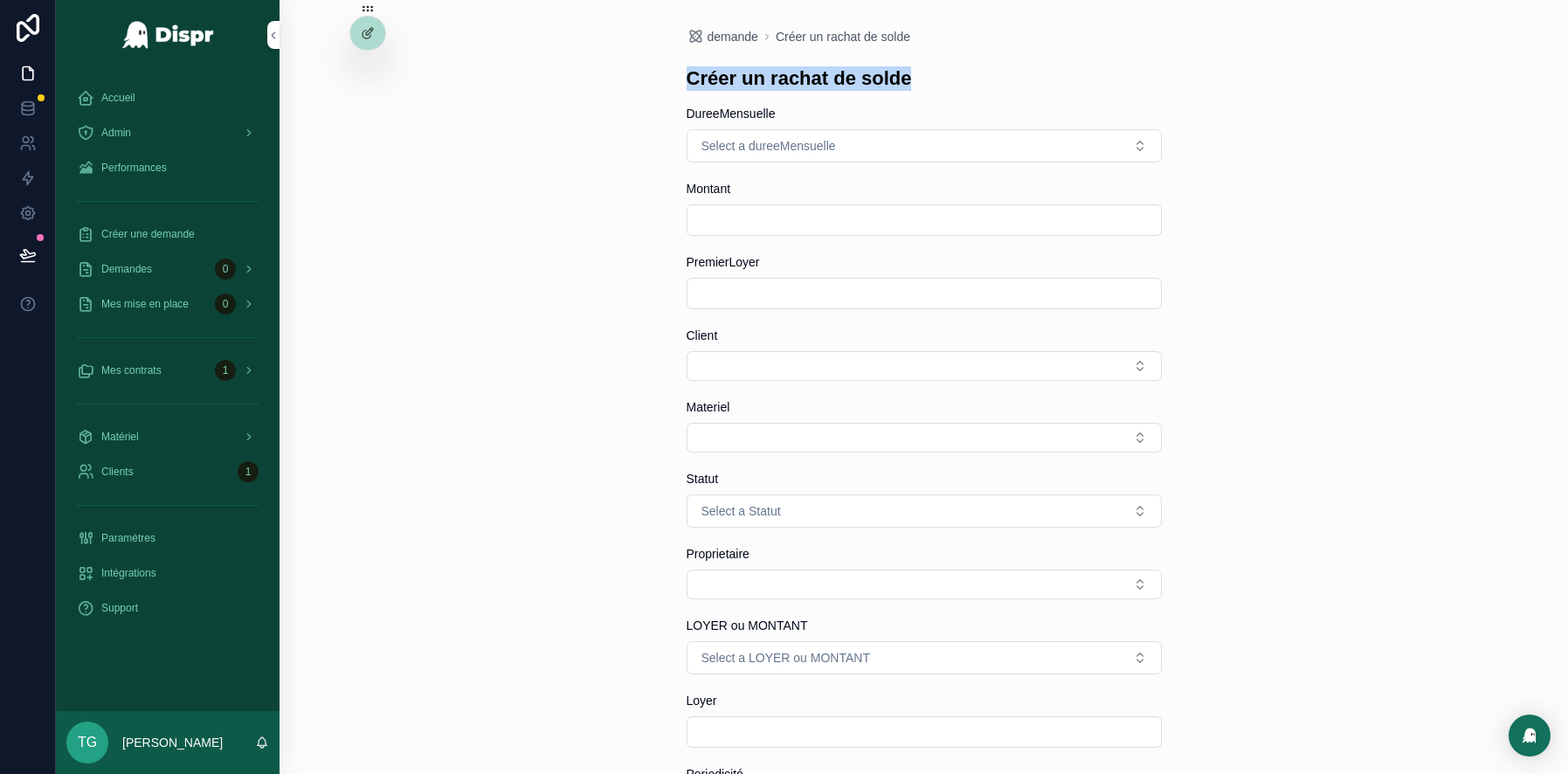
drag, startPoint x: 692, startPoint y: 84, endPoint x: 1060, endPoint y: 88, distance: 368.0
click at [1060, 88] on div "Créer un rachat de solde" at bounding box center [924, 79] width 476 height 24
click at [568, 251] on div "demande Créer un rachat de solde Créer un rachat de solde DureeMensuelle Select…" at bounding box center [923, 387] width 1288 height 774
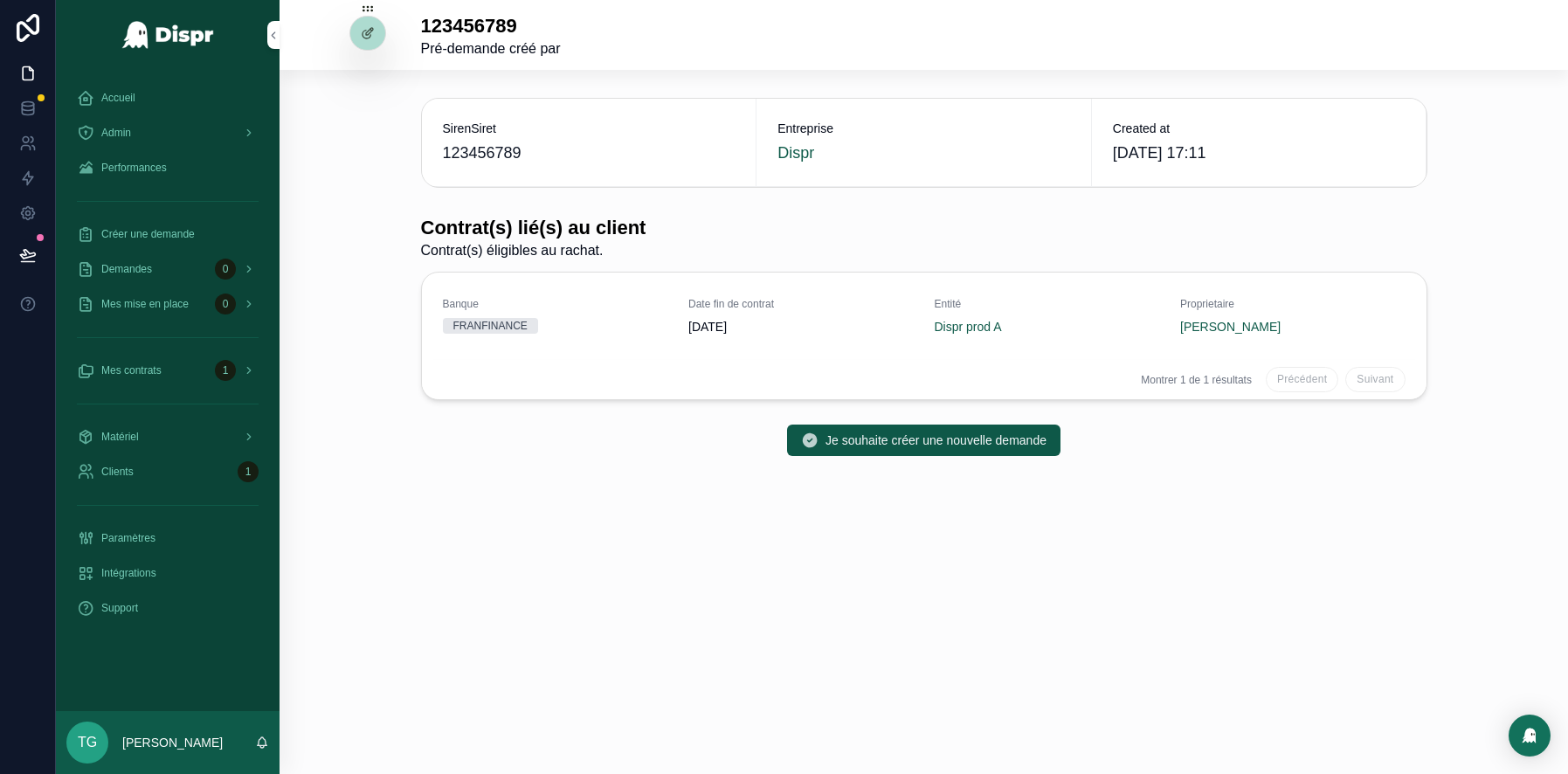
click at [876, 396] on div "Montrer 1 de 1 résultats Précédent Suivant" at bounding box center [924, 380] width 1005 height 39
click at [872, 438] on span "Je souhaite créer une nouvelle demande" at bounding box center [936, 440] width 221 height 18
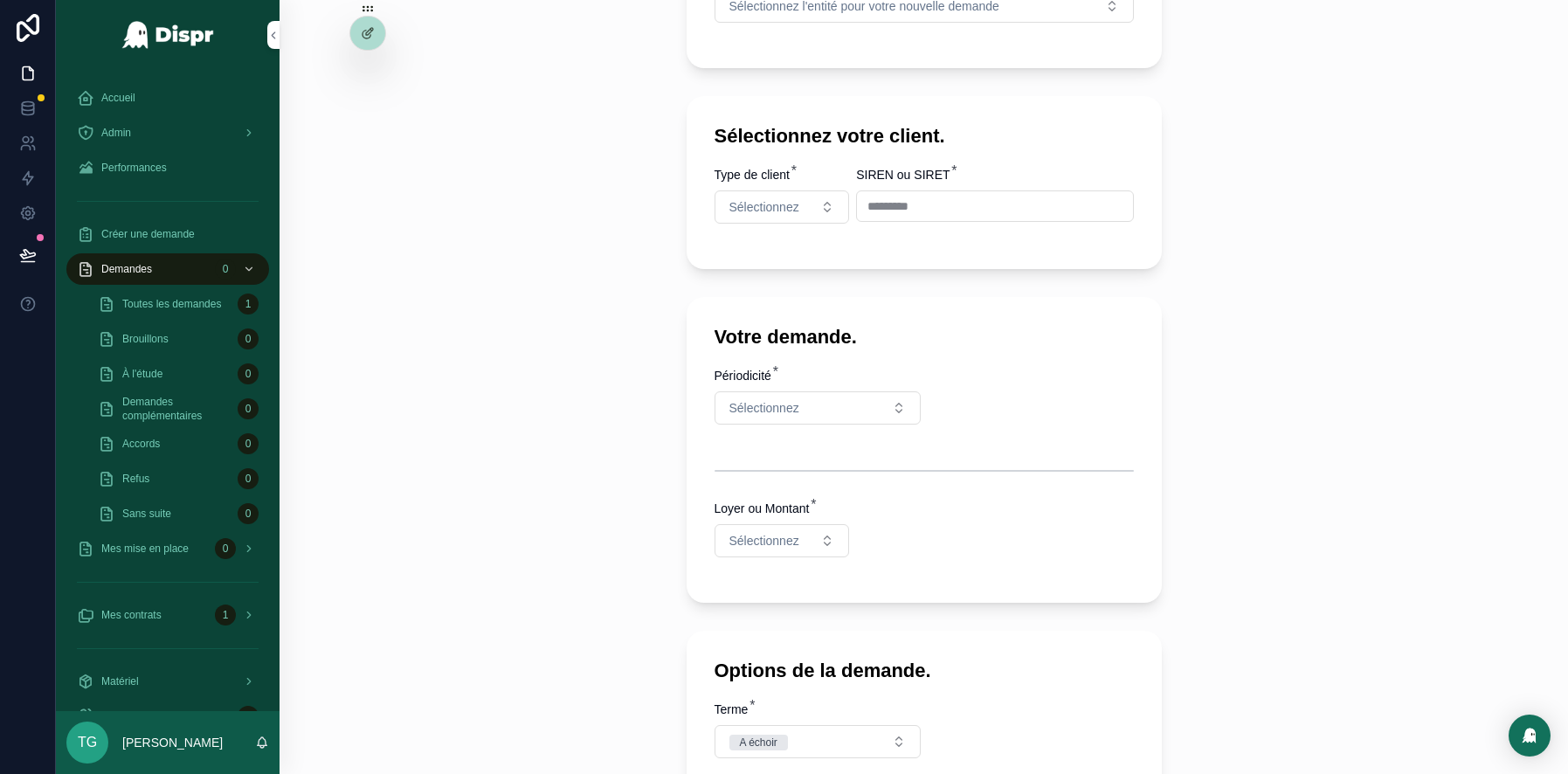
scroll to position [424, 0]
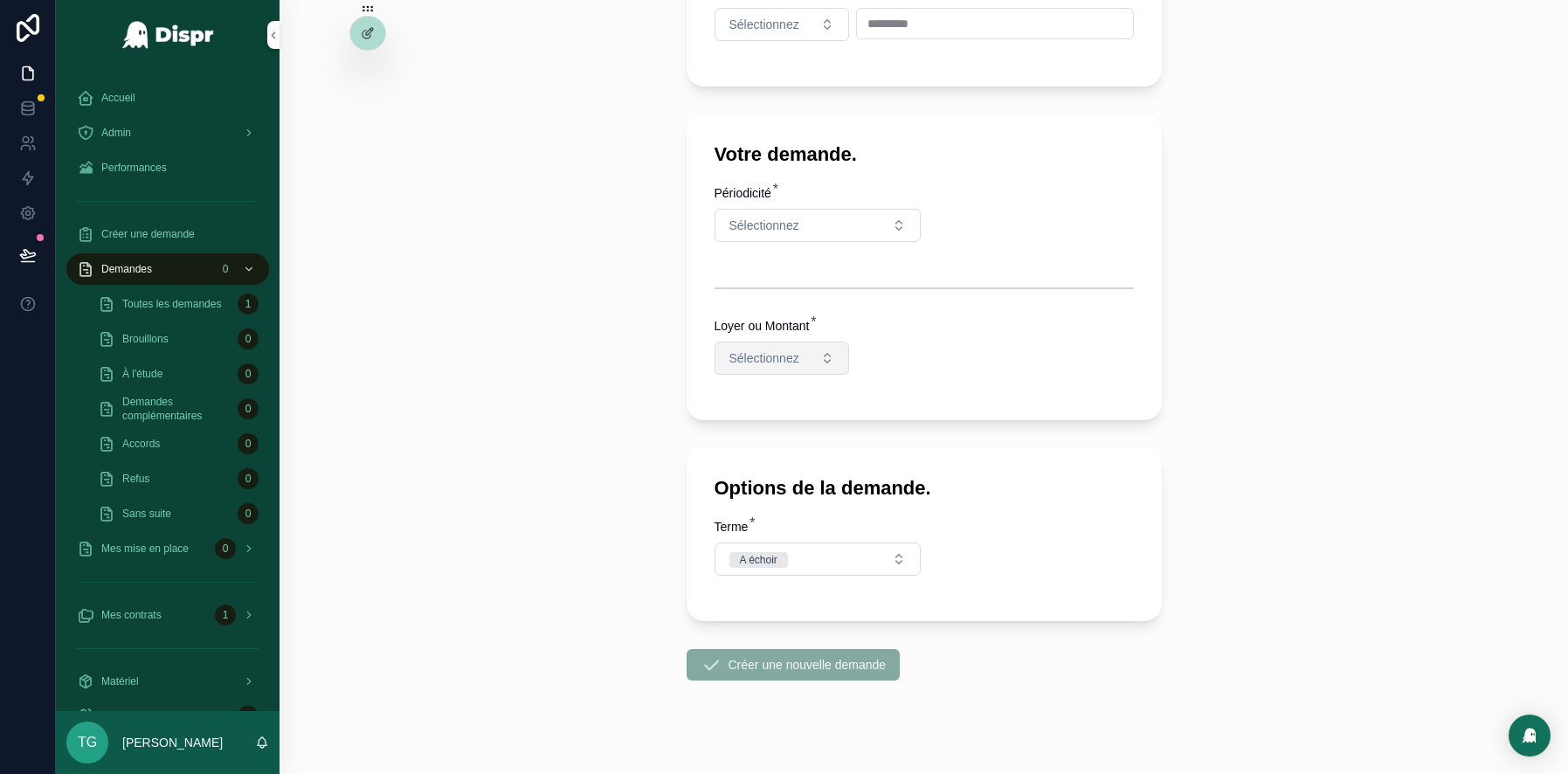
click at [799, 362] on span "Sélectionnez" at bounding box center [764, 357] width 69 height 18
click at [730, 431] on div "MONTANT" at bounding box center [720, 425] width 51 height 16
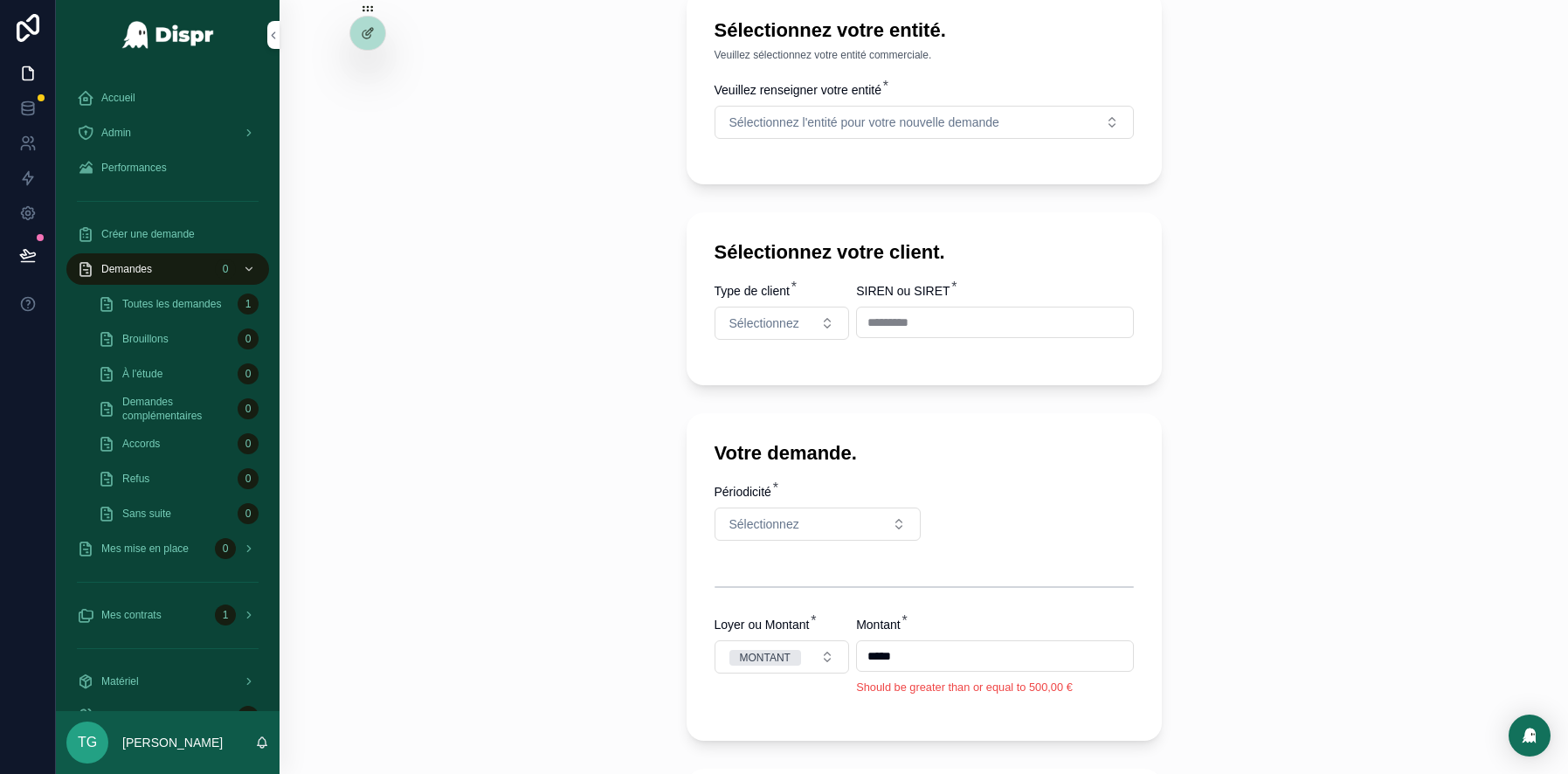
scroll to position [181, 0]
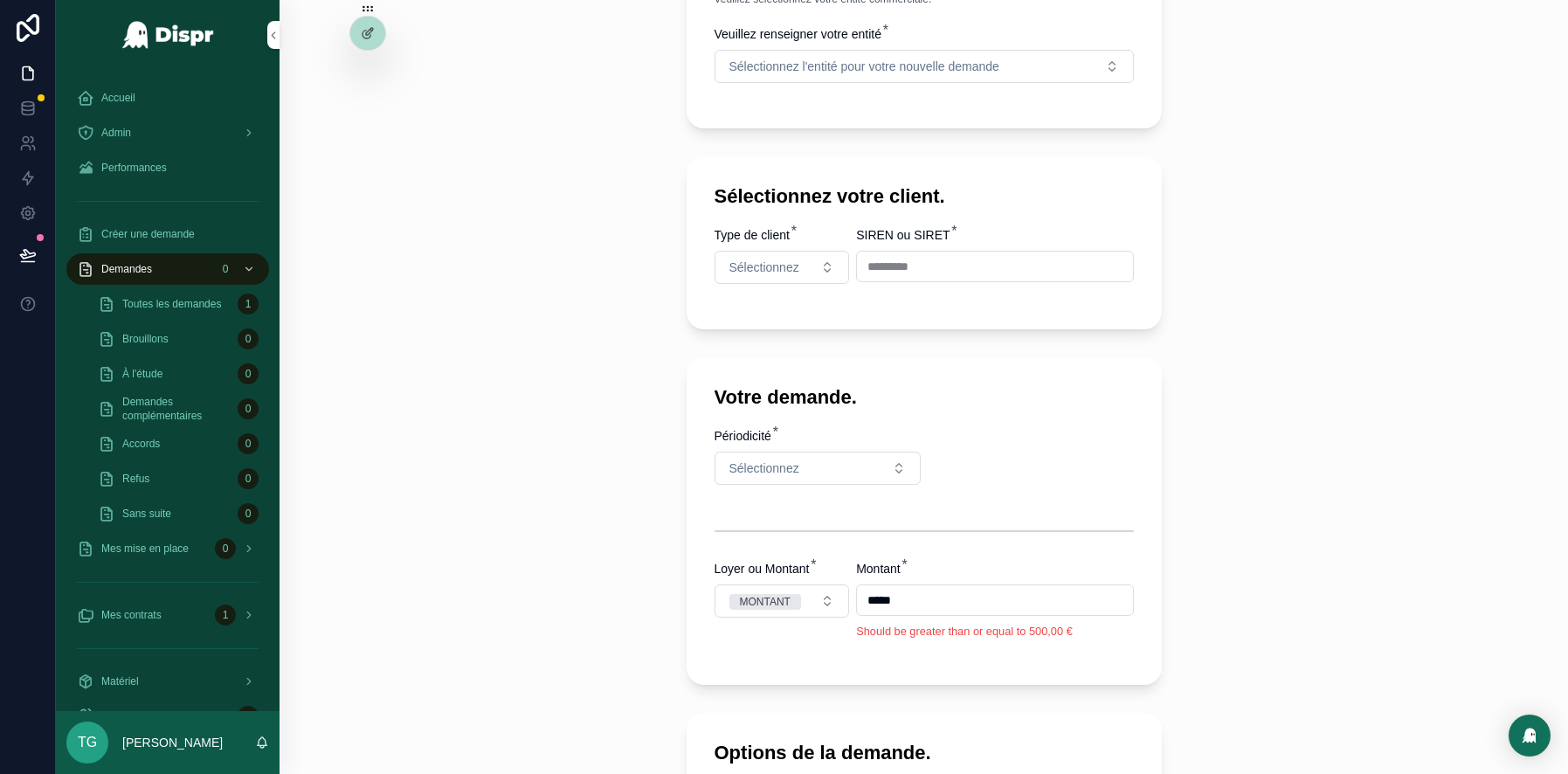
click at [924, 608] on input "*****" at bounding box center [994, 600] width 275 height 24
click at [866, 601] on input "*****" at bounding box center [994, 600] width 275 height 24
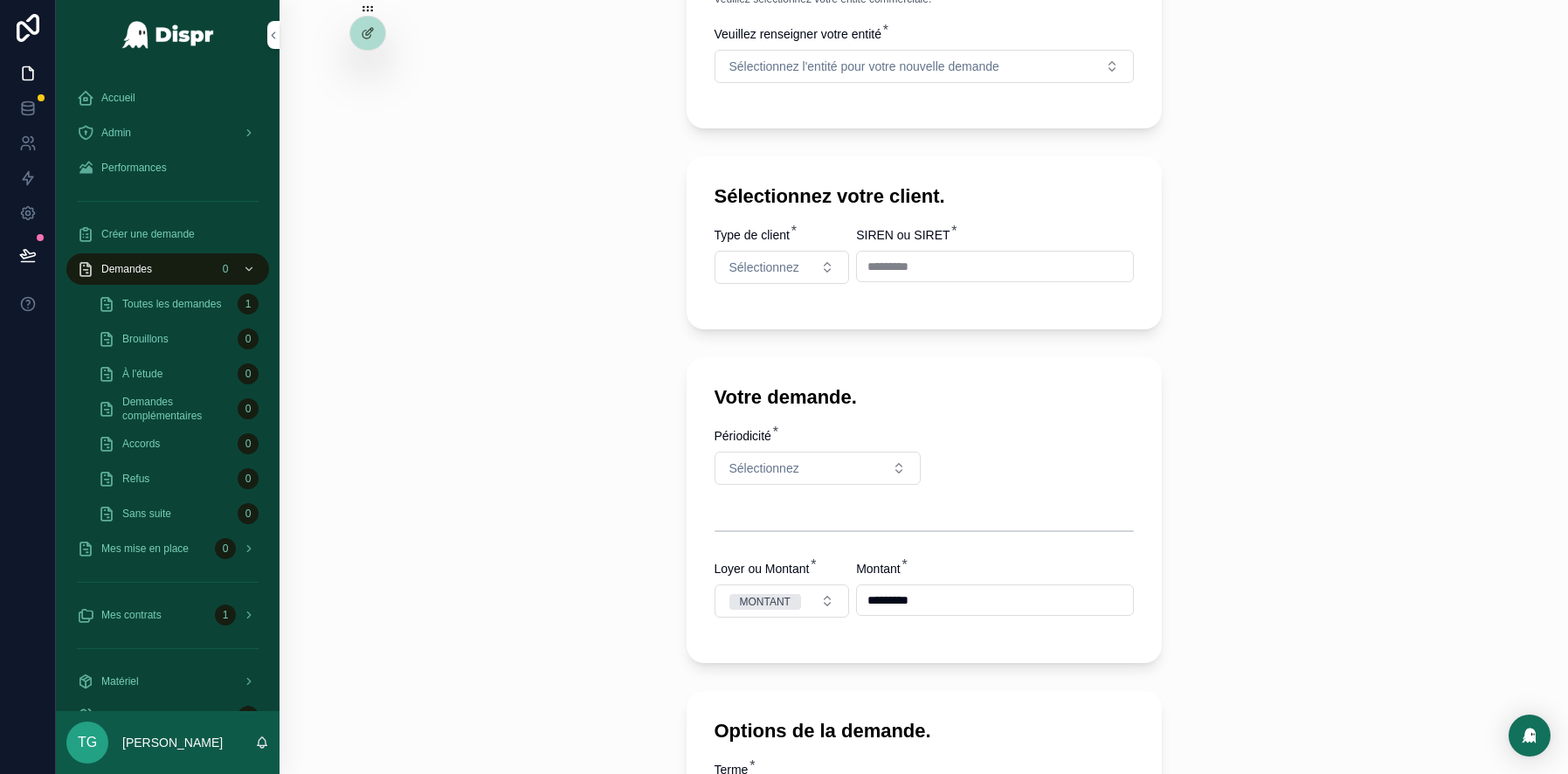
type input "*********"
click at [1180, 526] on div "Demandes Créer une nouvelle demande. Créer une nouvelle demande. Sélectionnez v…" at bounding box center [923, 205] width 1288 height 774
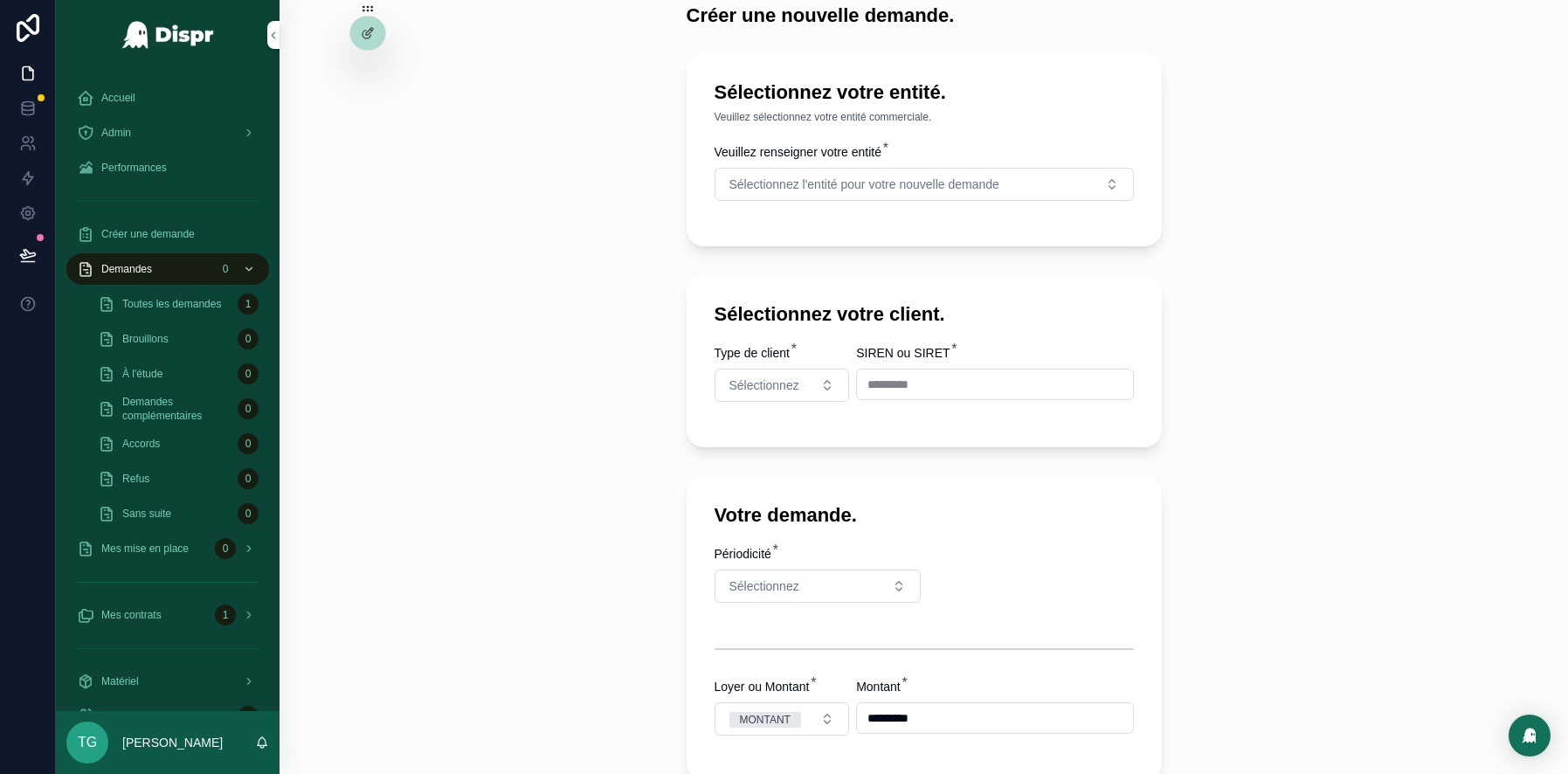
scroll to position [62, 0]
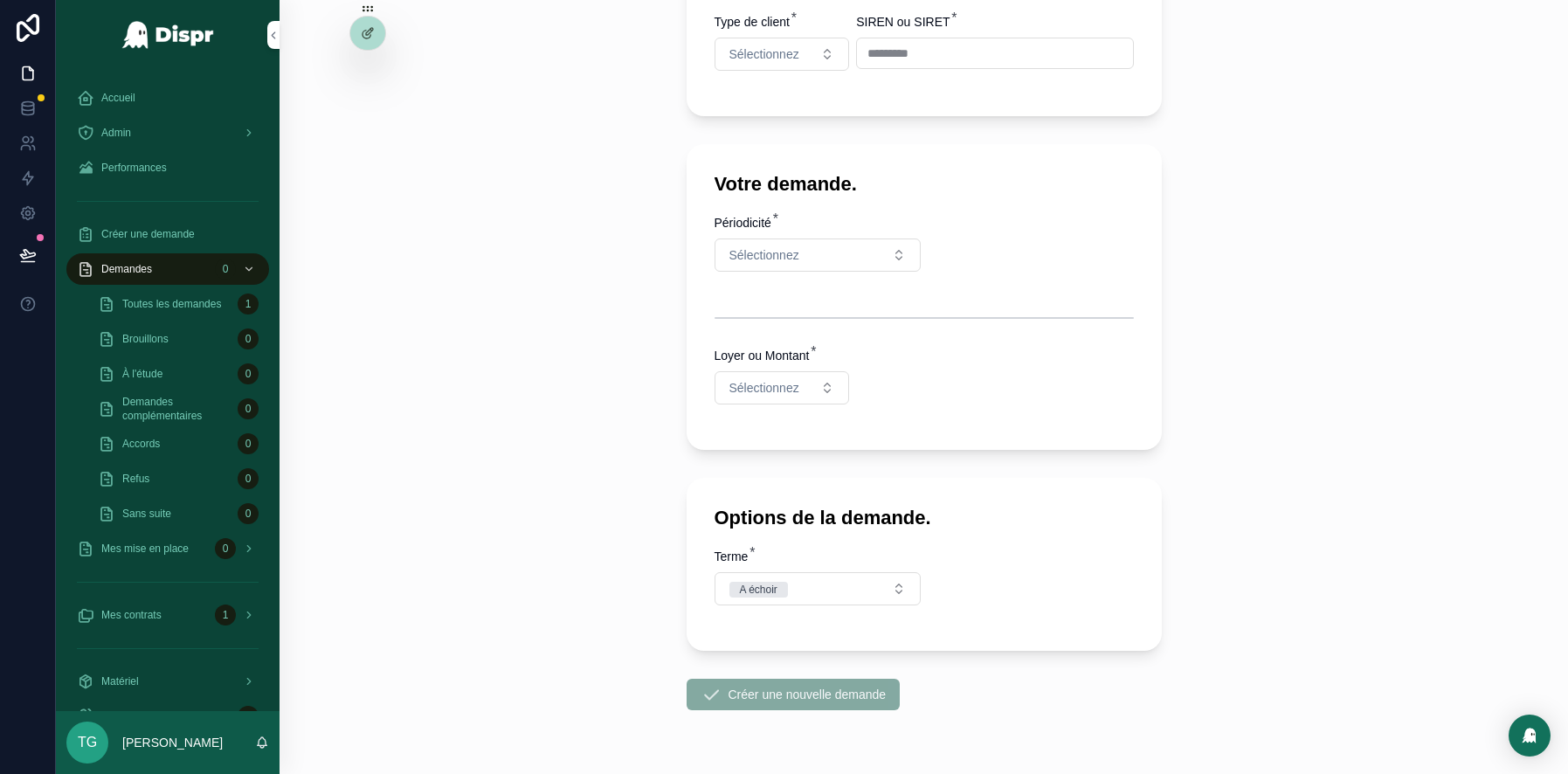
scroll to position [433, 0]
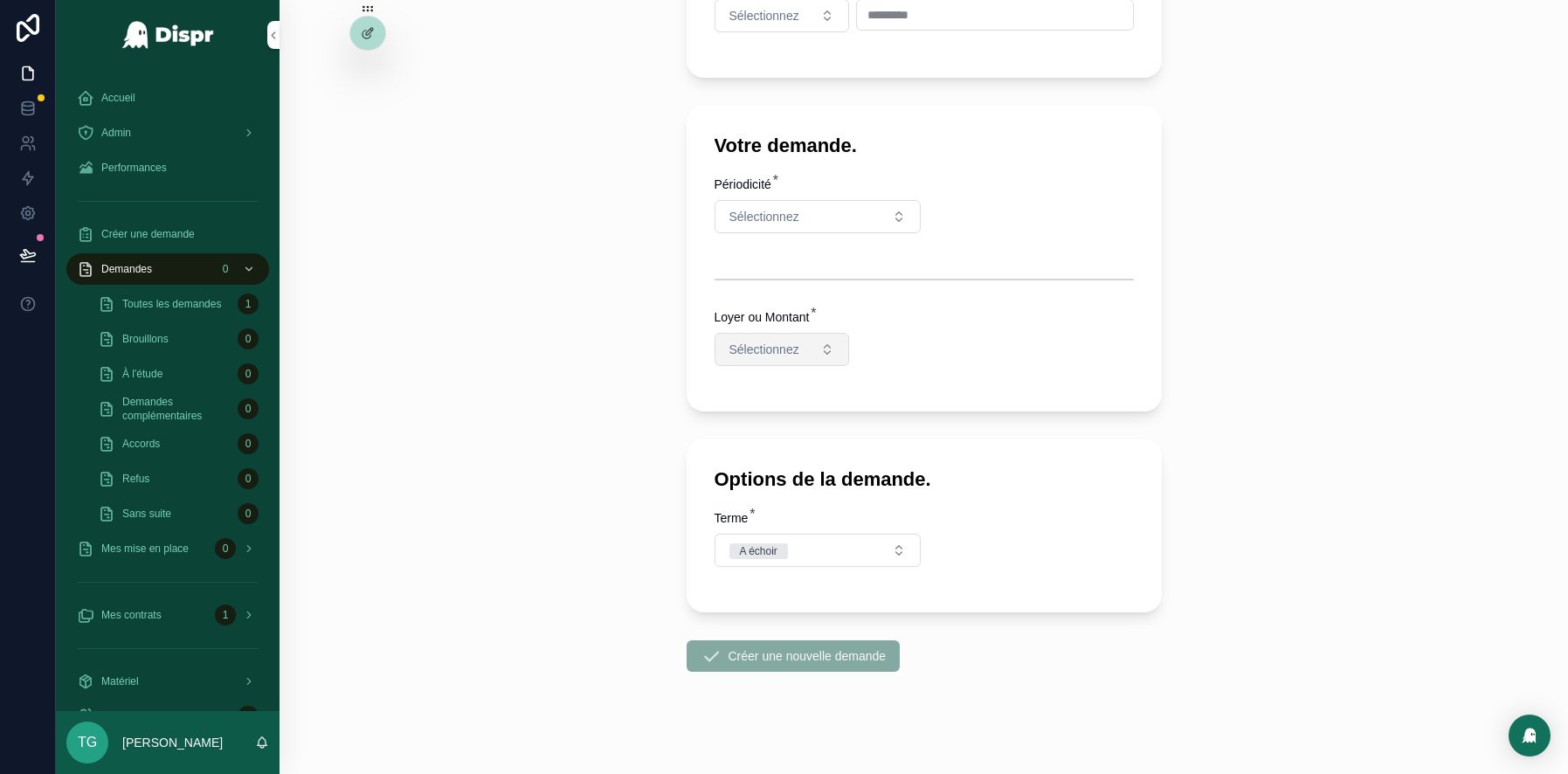
click at [786, 341] on span "Sélectionnez" at bounding box center [764, 349] width 69 height 18
click at [742, 417] on div "MONTANT" at bounding box center [720, 417] width 51 height 16
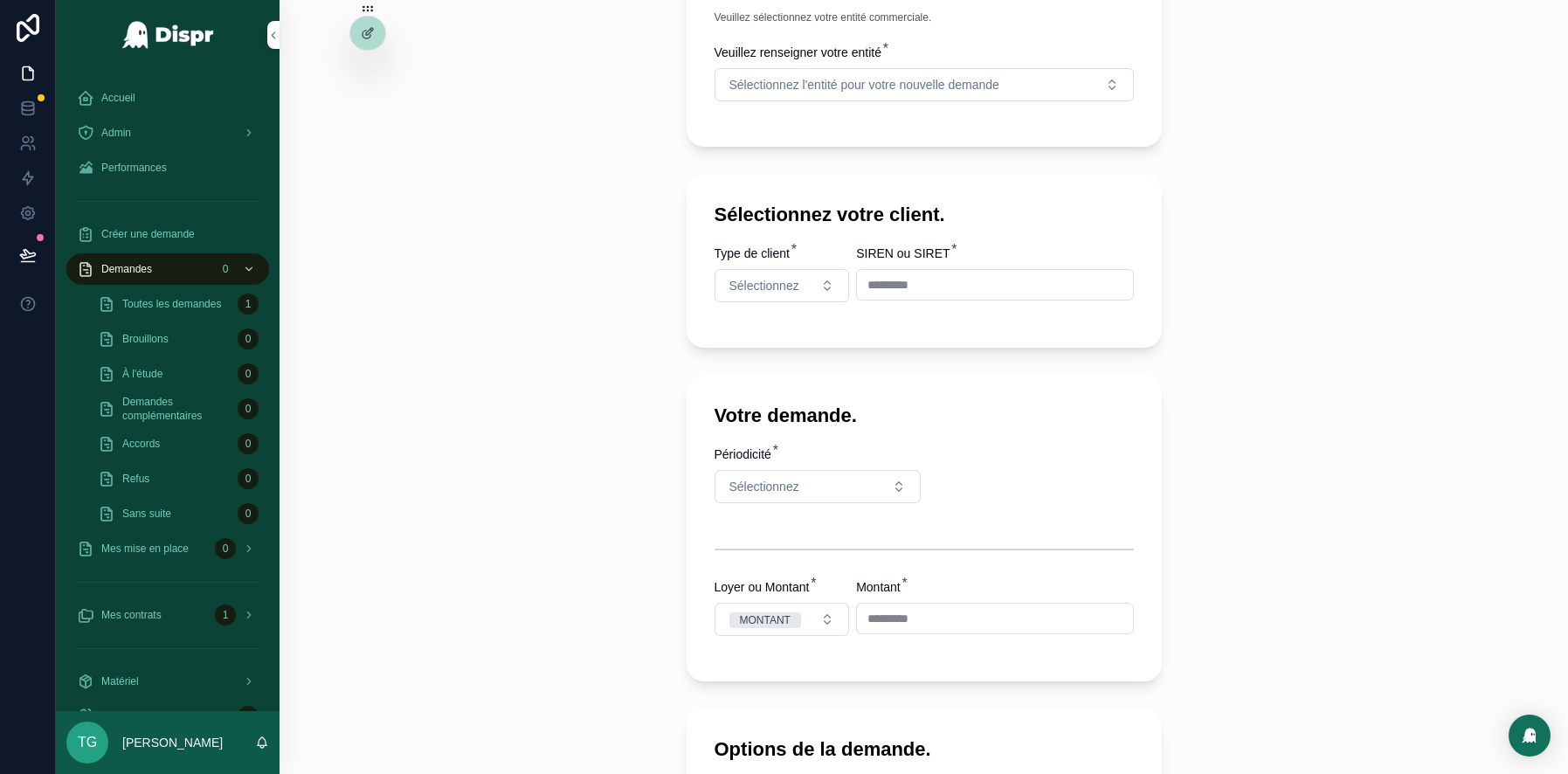
scroll to position [111, 0]
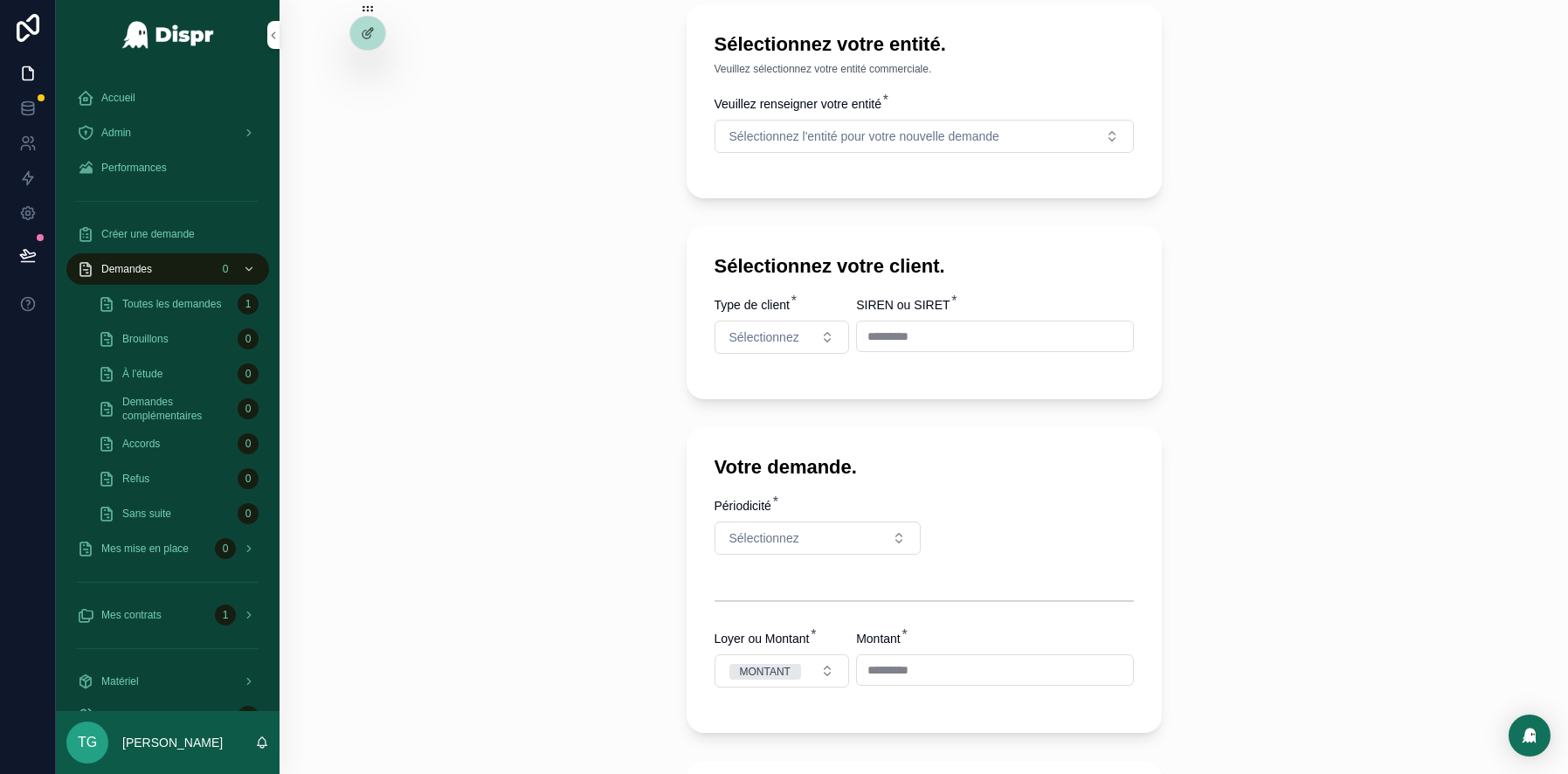
click at [1108, 492] on div "Votre demande. Périodicité * Sélectionnez Loyer ou Montant * MONTANT Montant * …" at bounding box center [924, 580] width 476 height 306
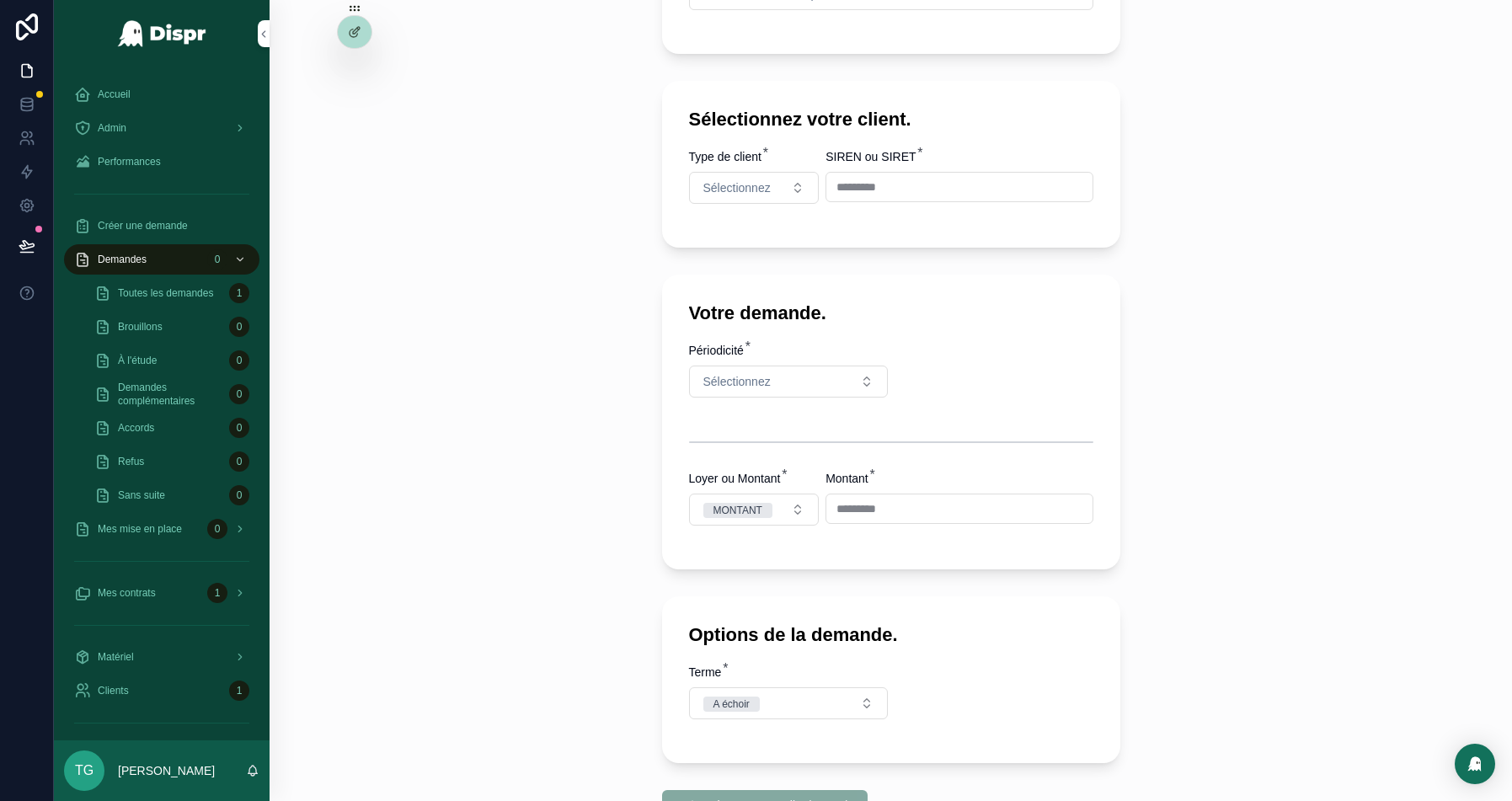
scroll to position [0, 0]
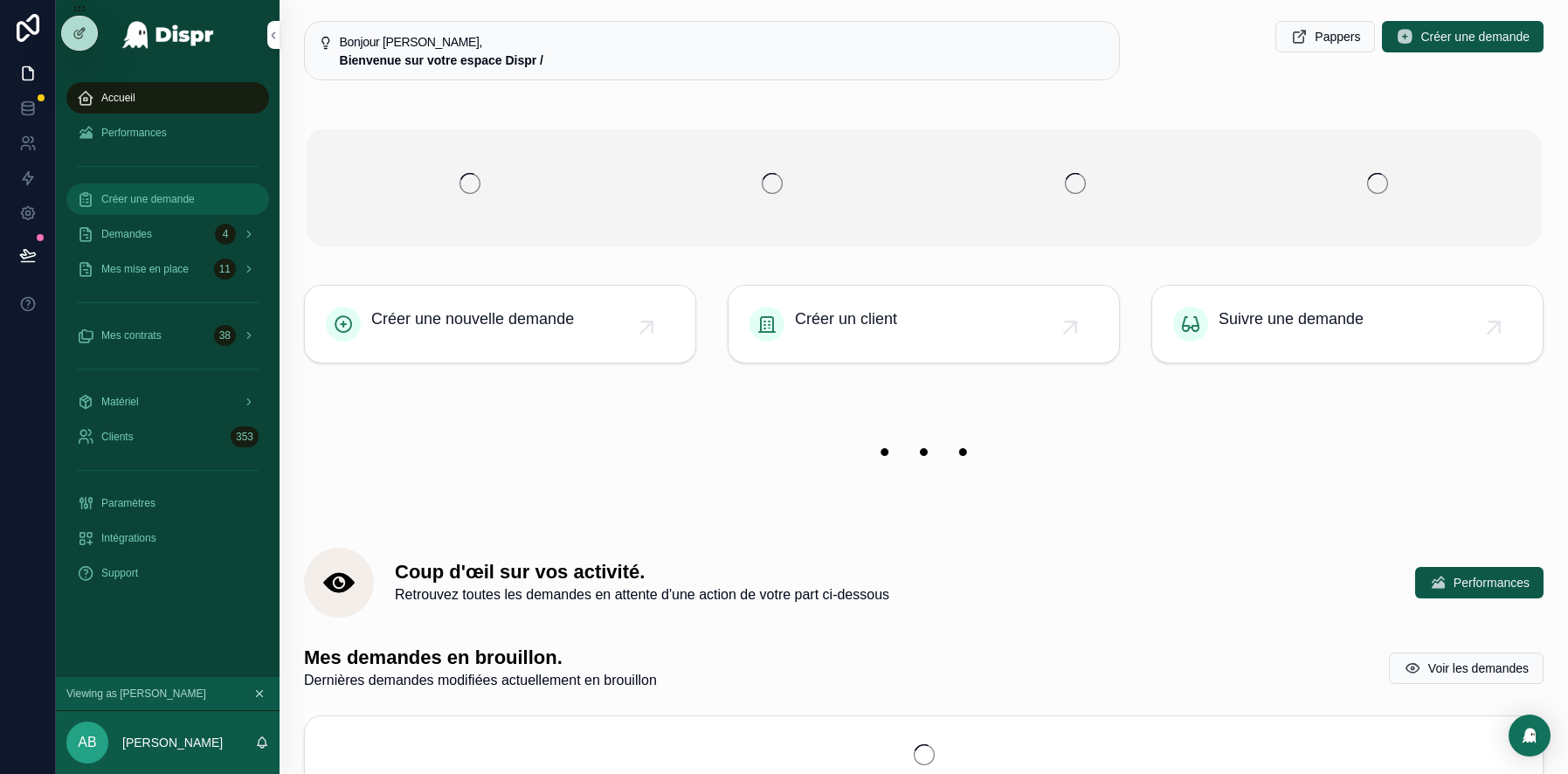
click at [169, 204] on span "Créer une demande" at bounding box center [148, 199] width 94 height 14
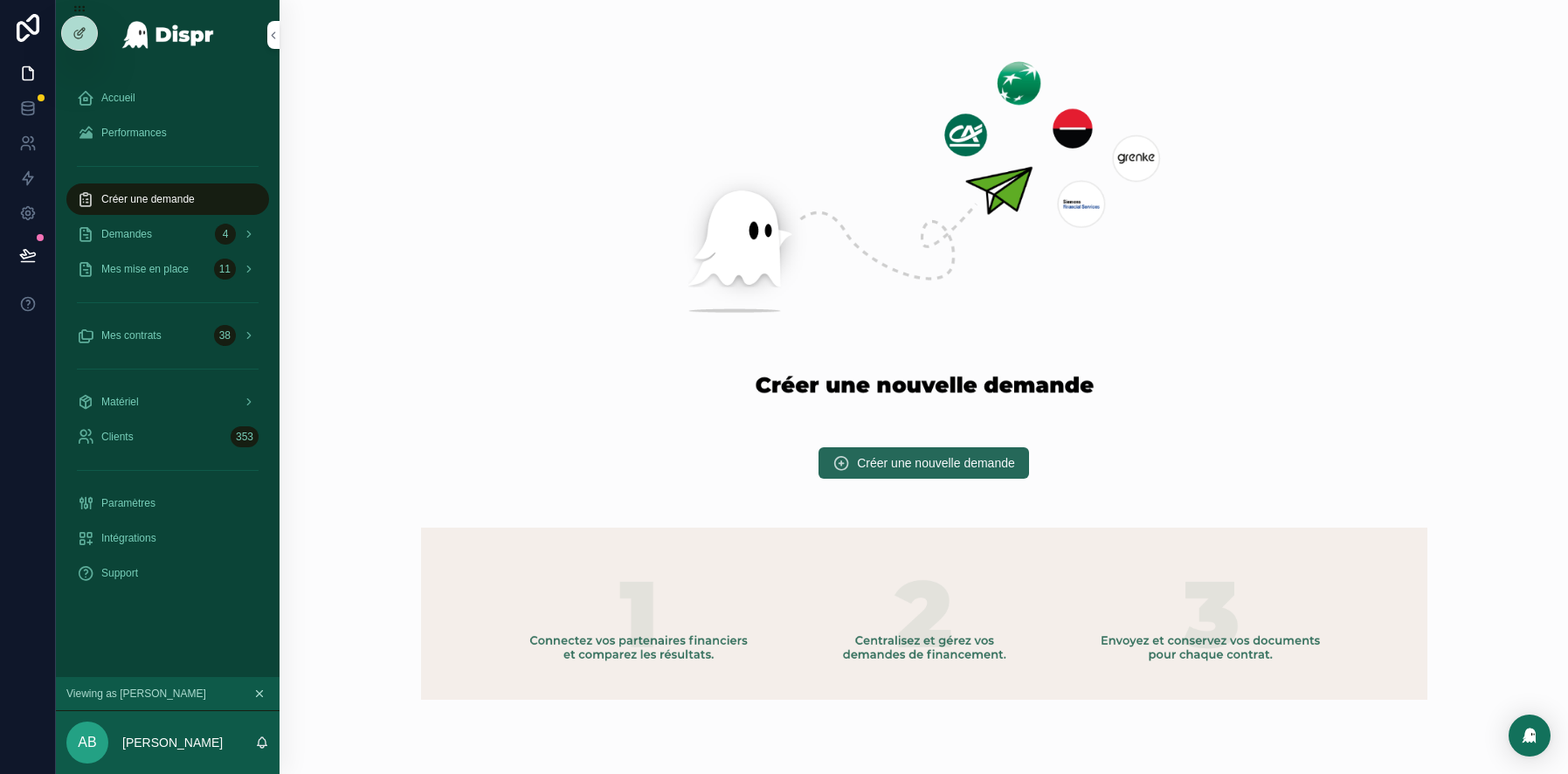
click at [944, 463] on span "Créer une nouvelle demande" at bounding box center [936, 463] width 159 height 18
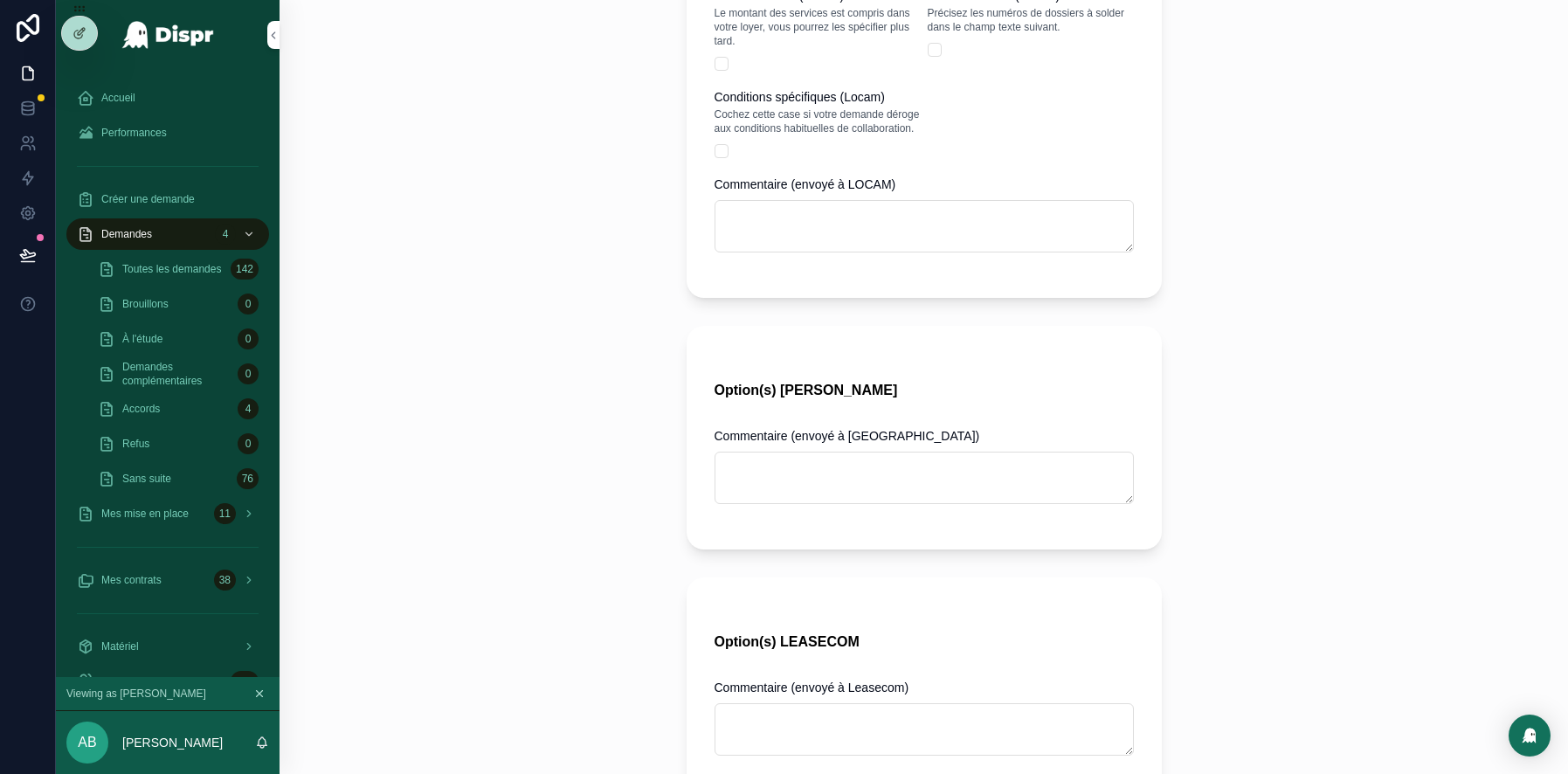
scroll to position [1254, 0]
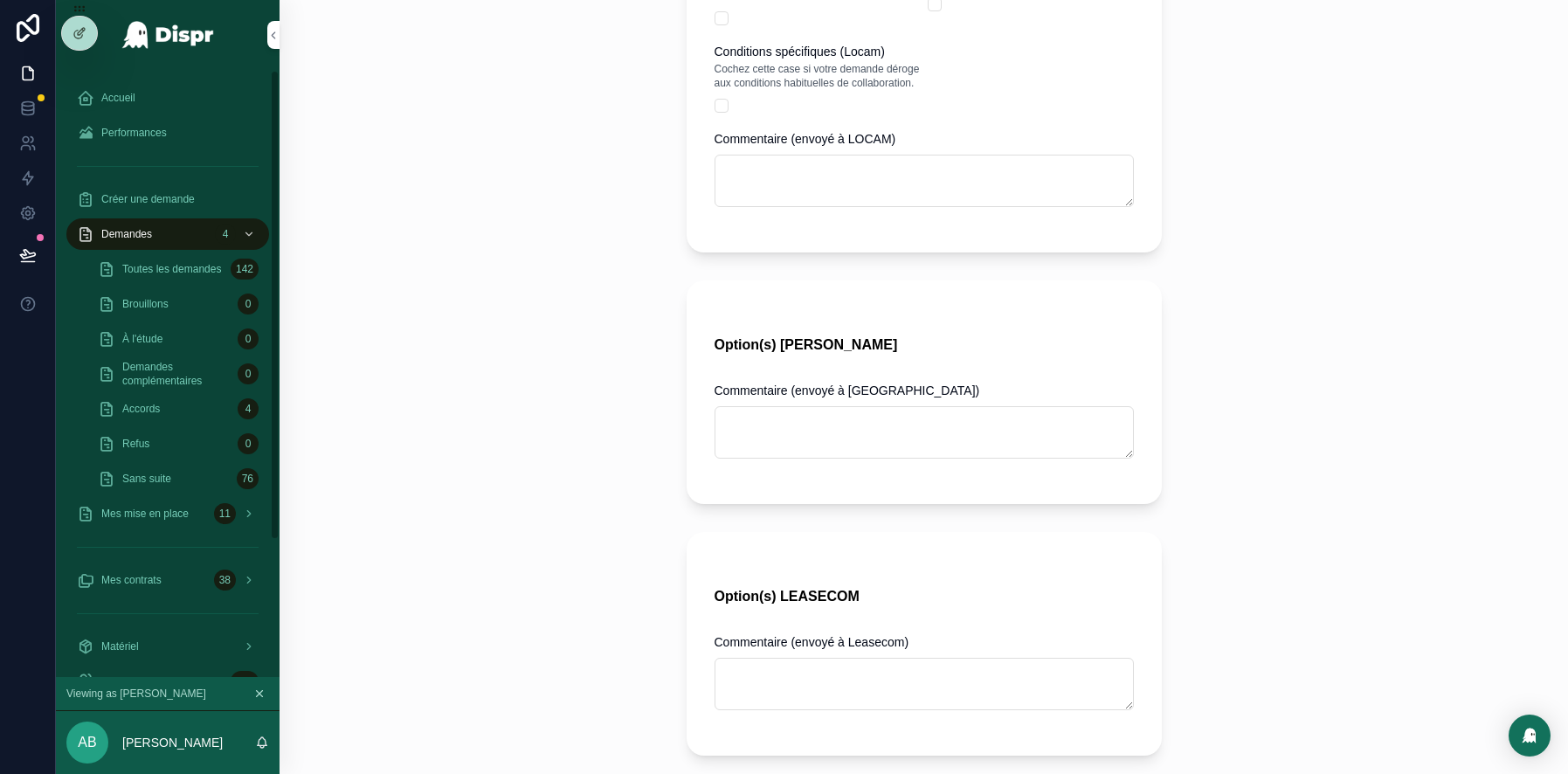
click at [167, 251] on div "Toutes les demandes 142" at bounding box center [178, 268] width 203 height 35
drag, startPoint x: 167, startPoint y: 260, endPoint x: 278, endPoint y: 229, distance: 115.2
click at [167, 262] on span "Toutes les demandes" at bounding box center [171, 268] width 99 height 14
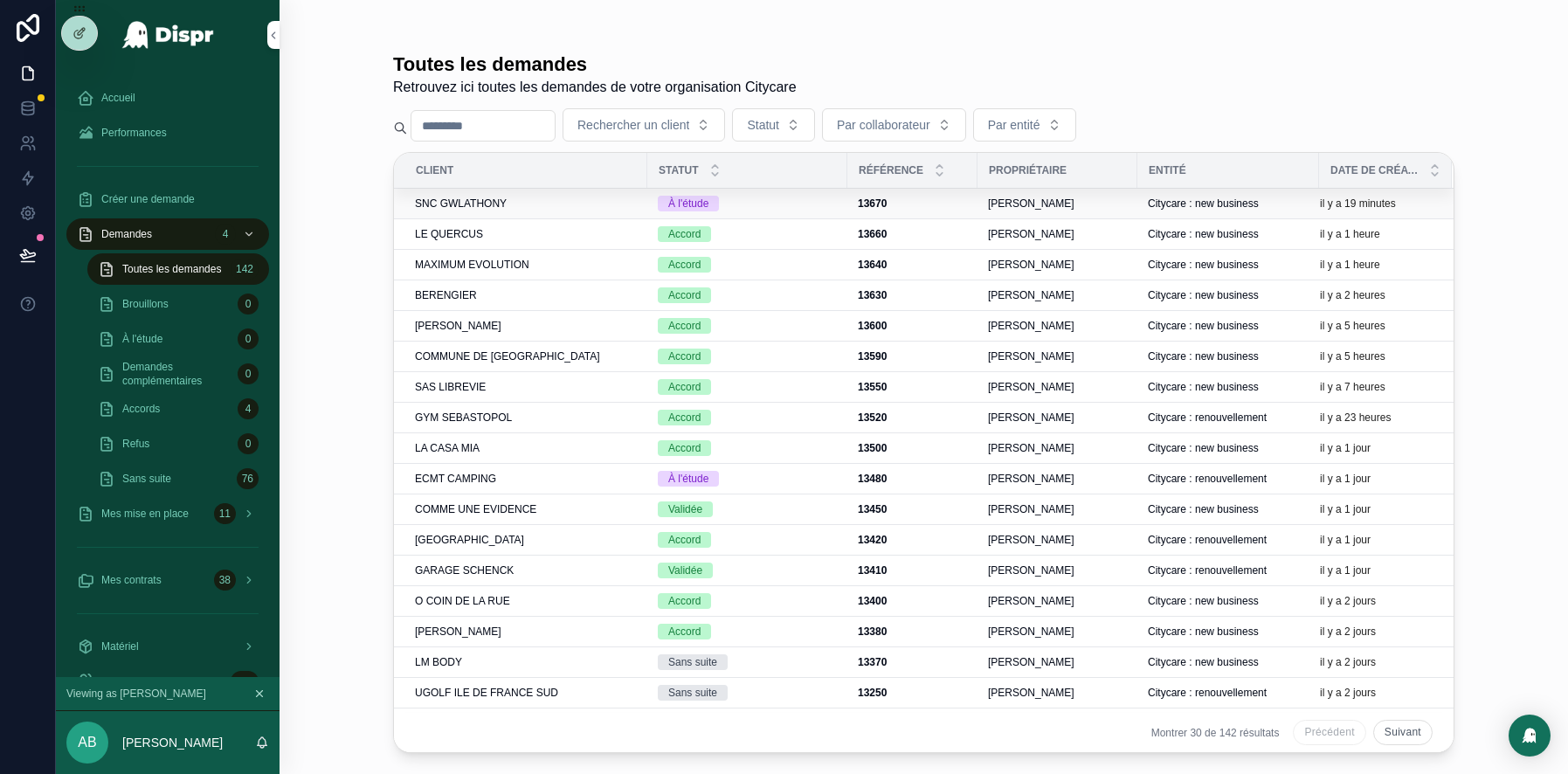
click at [501, 202] on span "SNC GWLATHONY" at bounding box center [461, 203] width 92 height 14
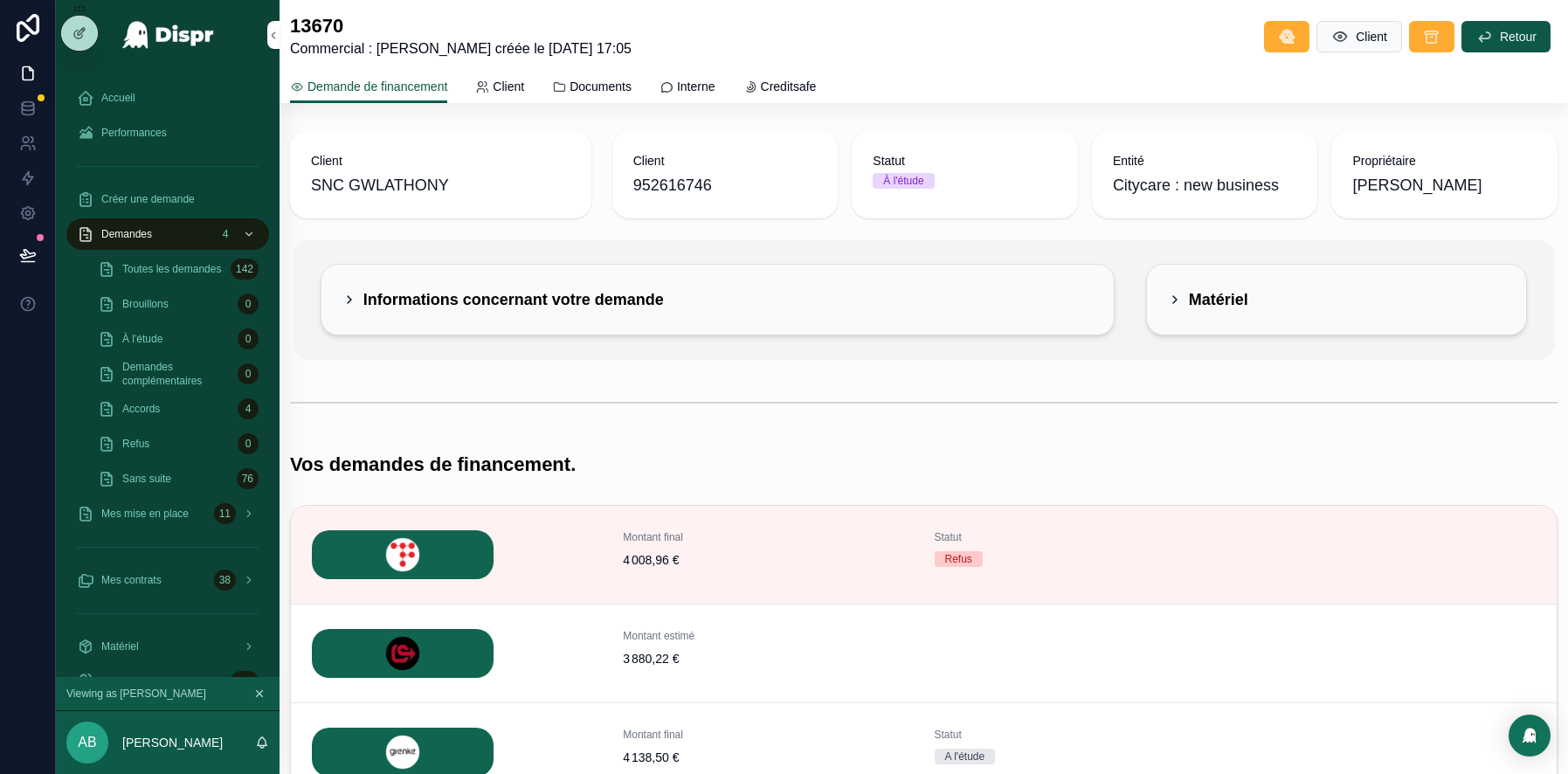
click at [1175, 298] on icon "scrollable content" at bounding box center [1175, 299] width 4 height 7
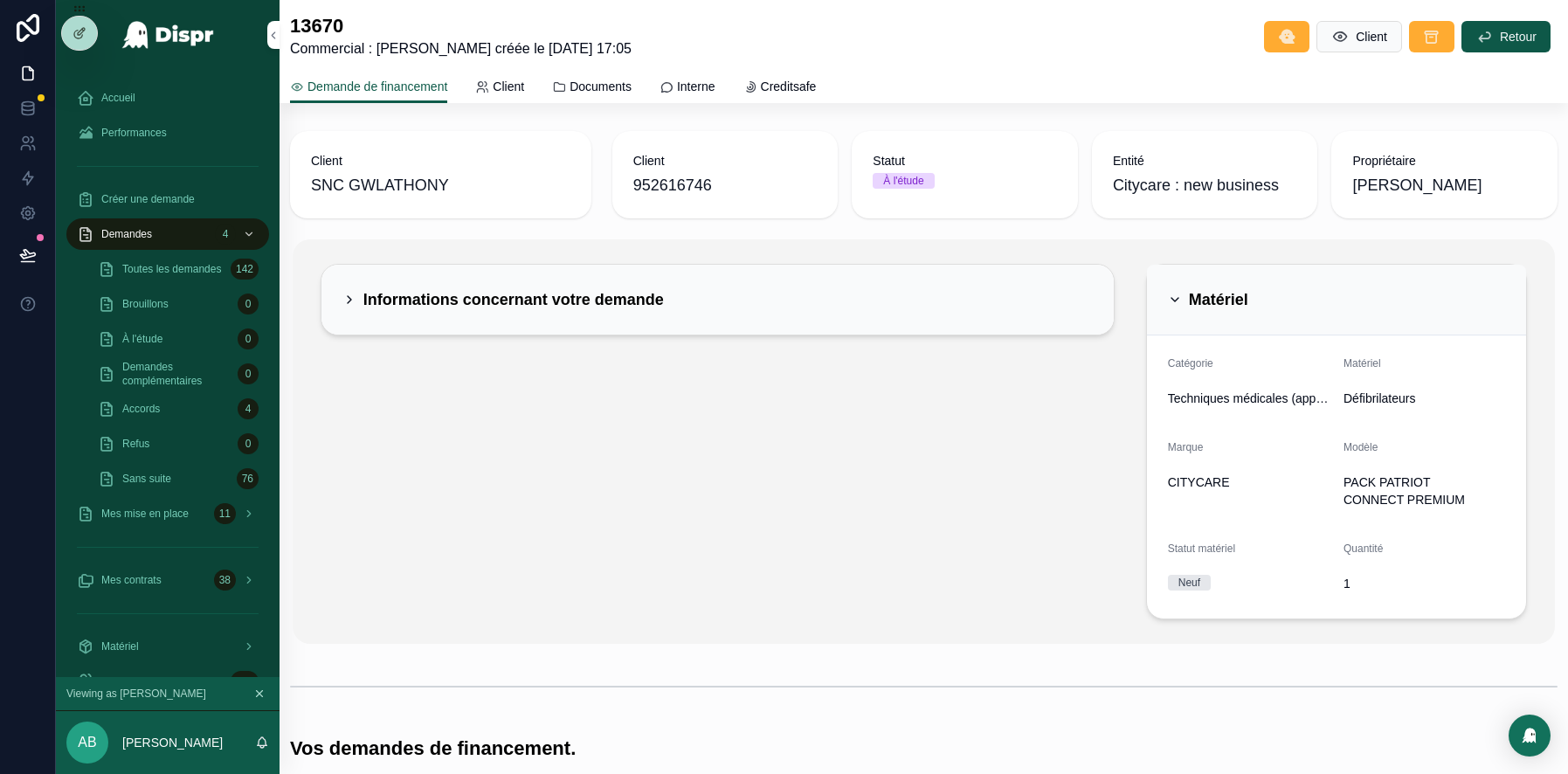
click at [755, 319] on div "Informations concernant votre demande" at bounding box center [718, 299] width 793 height 69
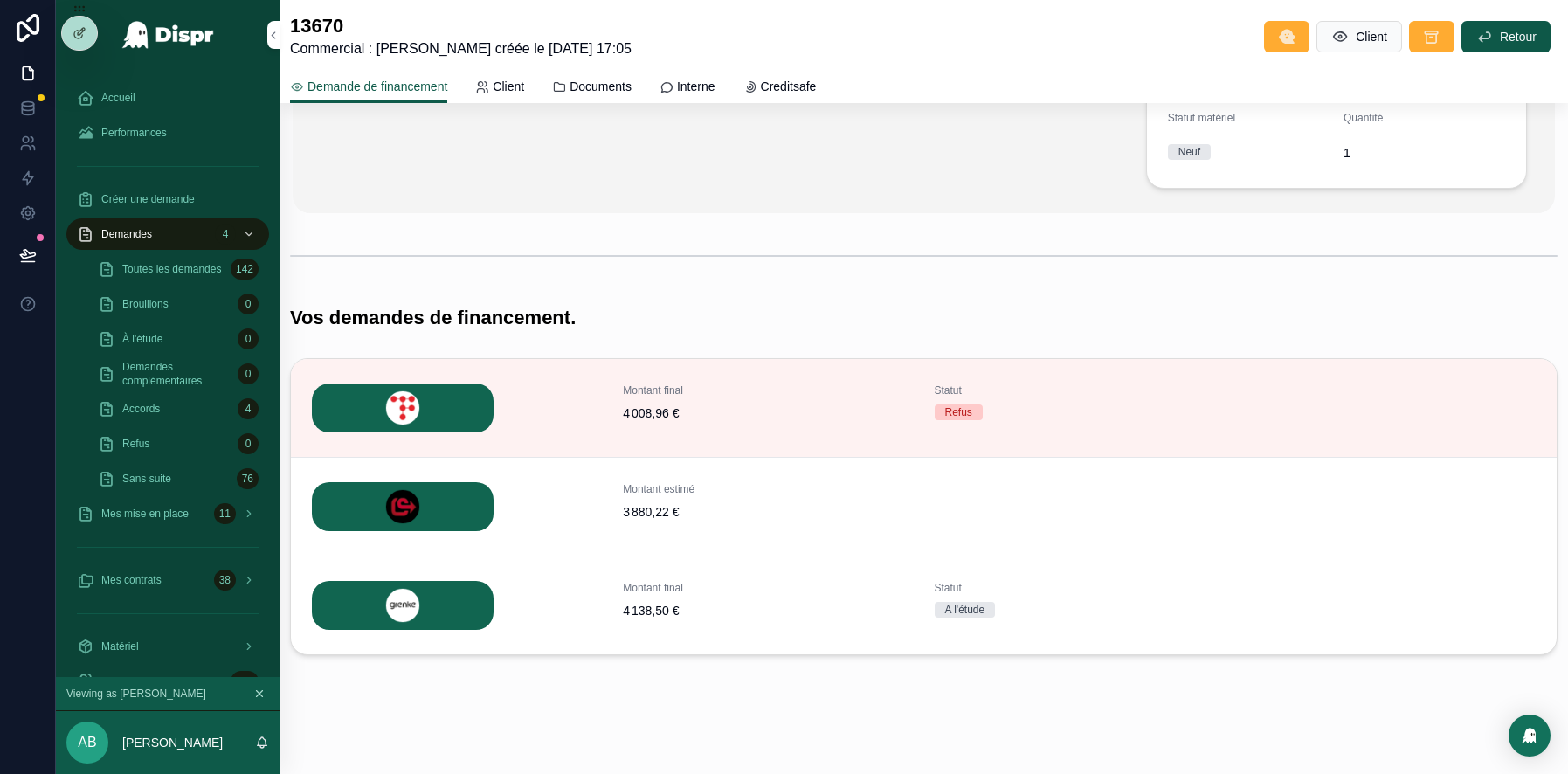
scroll to position [434, 0]
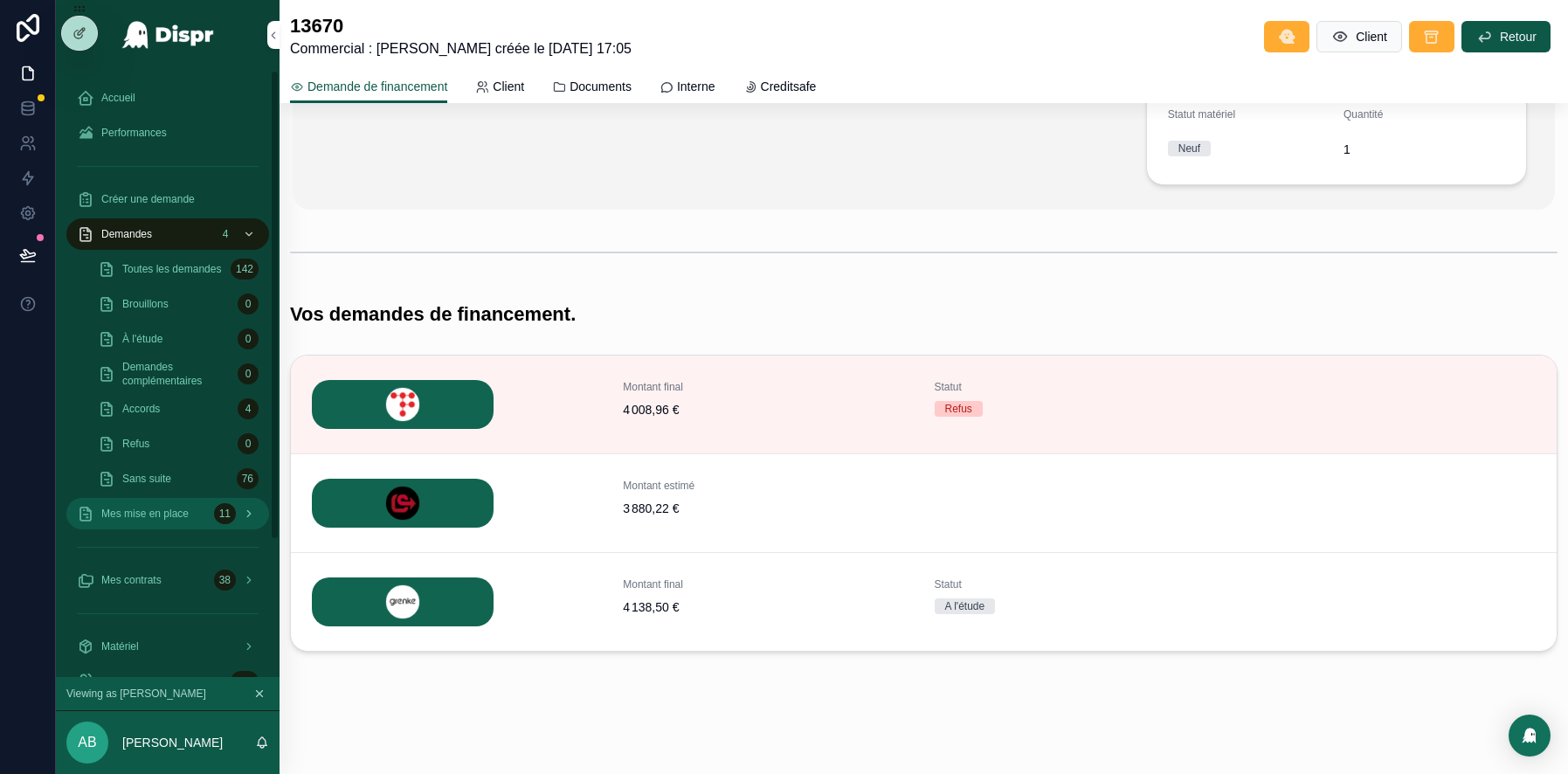
click at [189, 512] on span "Mes mise en place" at bounding box center [145, 513] width 87 height 14
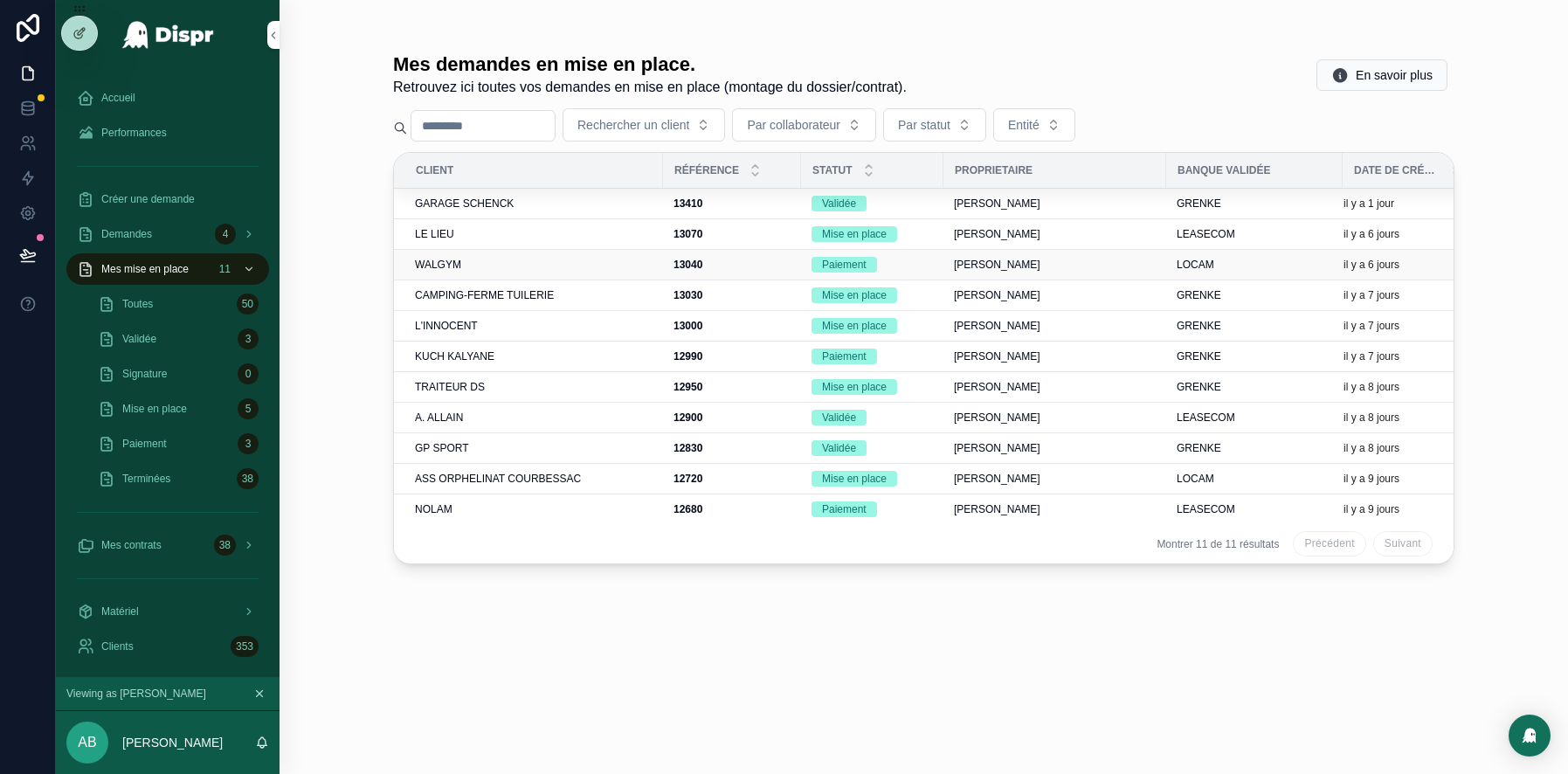
click at [517, 259] on div "WALGYM" at bounding box center [533, 265] width 237 height 14
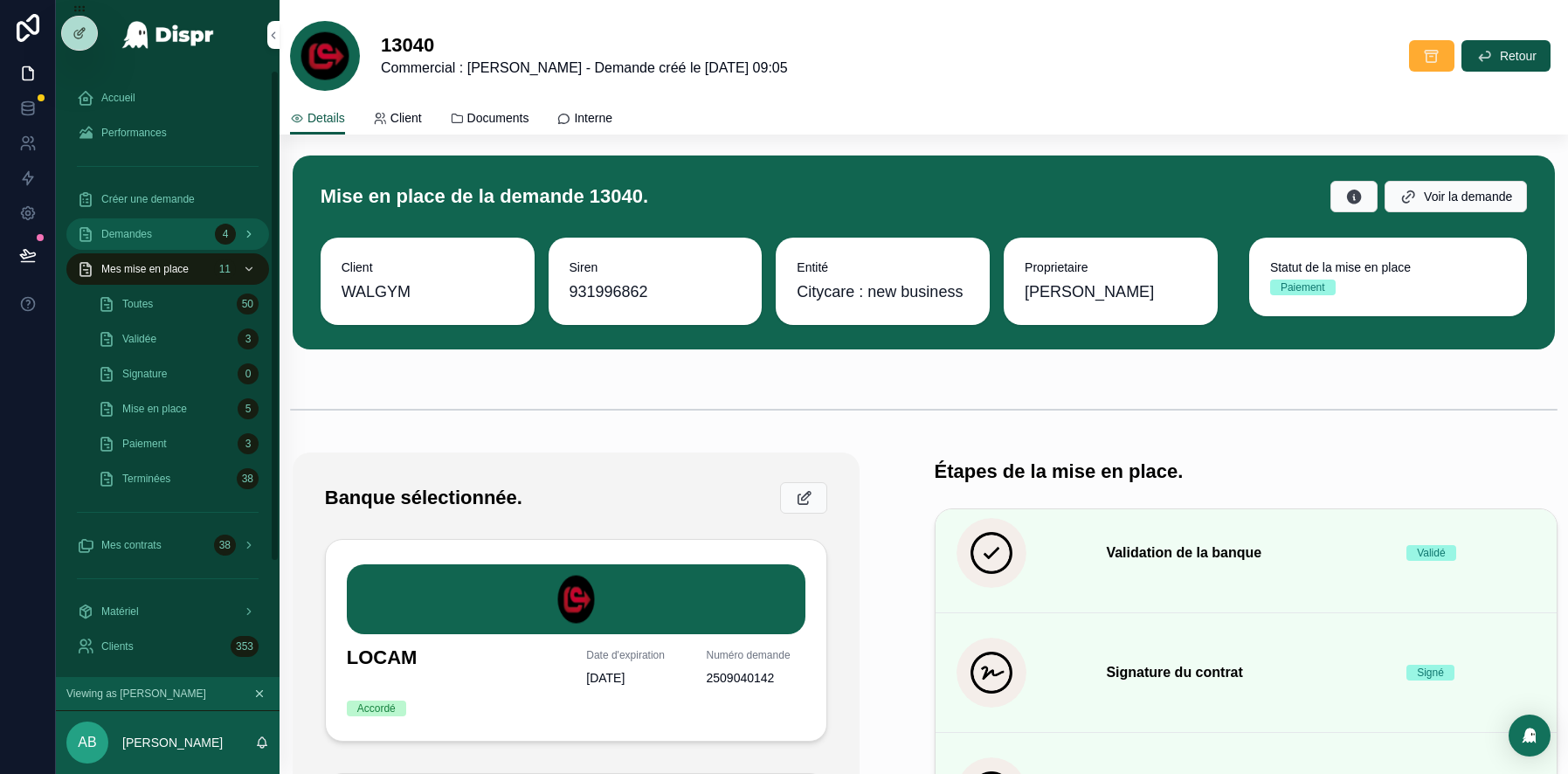
click at [152, 229] on span "Demandes" at bounding box center [127, 234] width 51 height 14
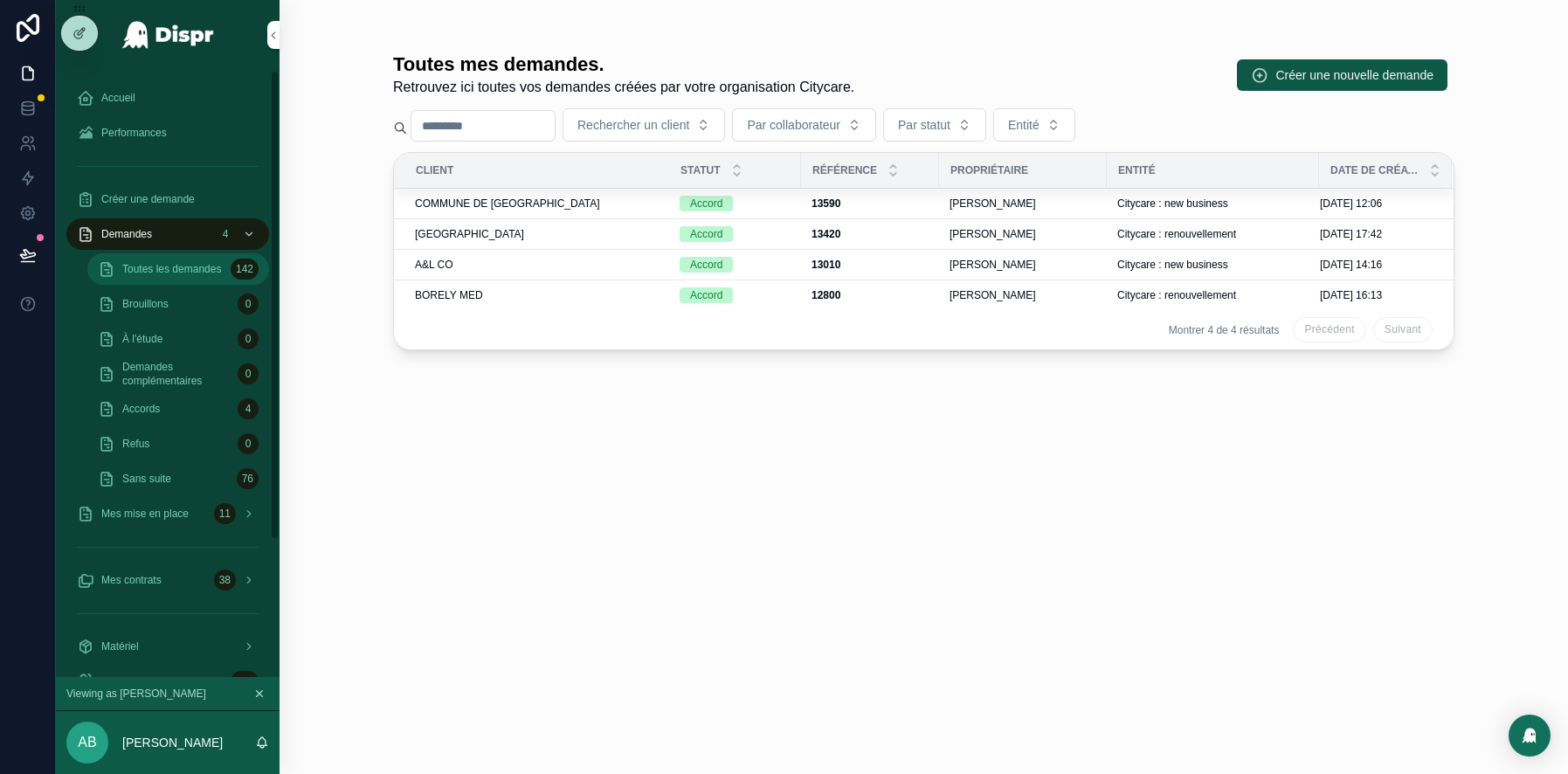
click at [192, 265] on span "Toutes les demandes" at bounding box center [171, 268] width 99 height 14
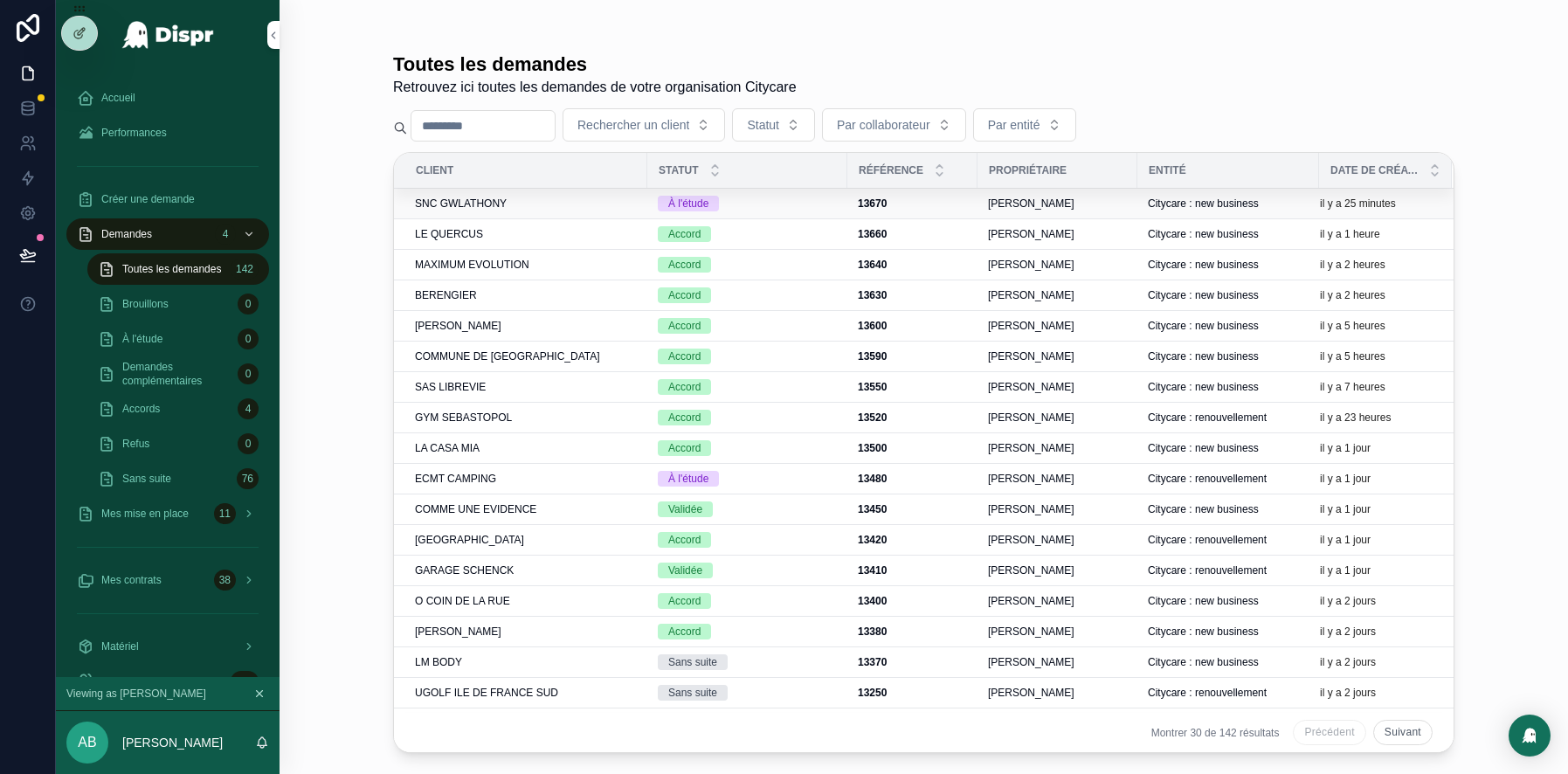
click at [518, 199] on div "SNC GWLATHONY" at bounding box center [525, 203] width 222 height 14
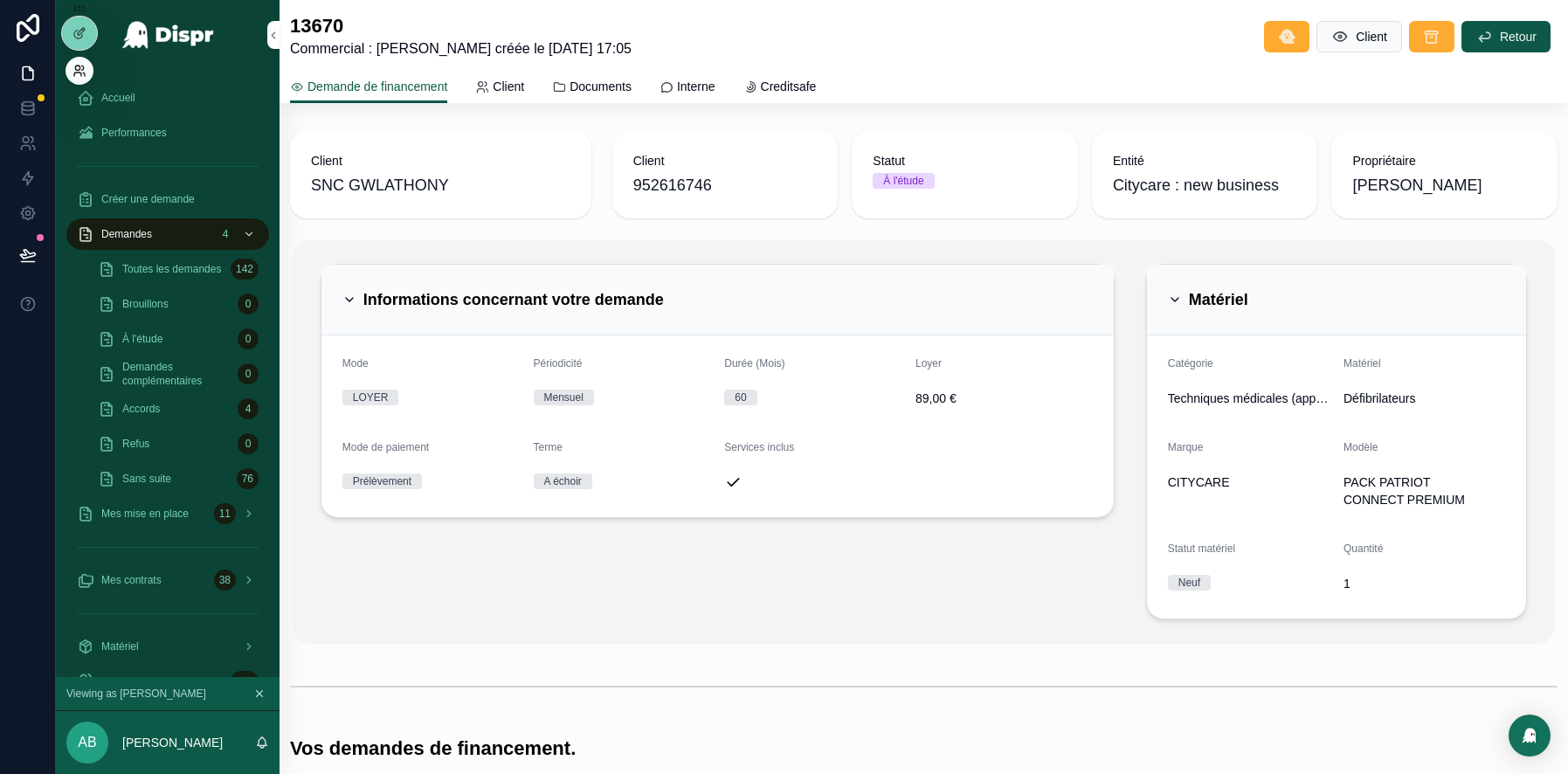
click at [76, 71] on icon at bounding box center [79, 70] width 14 height 14
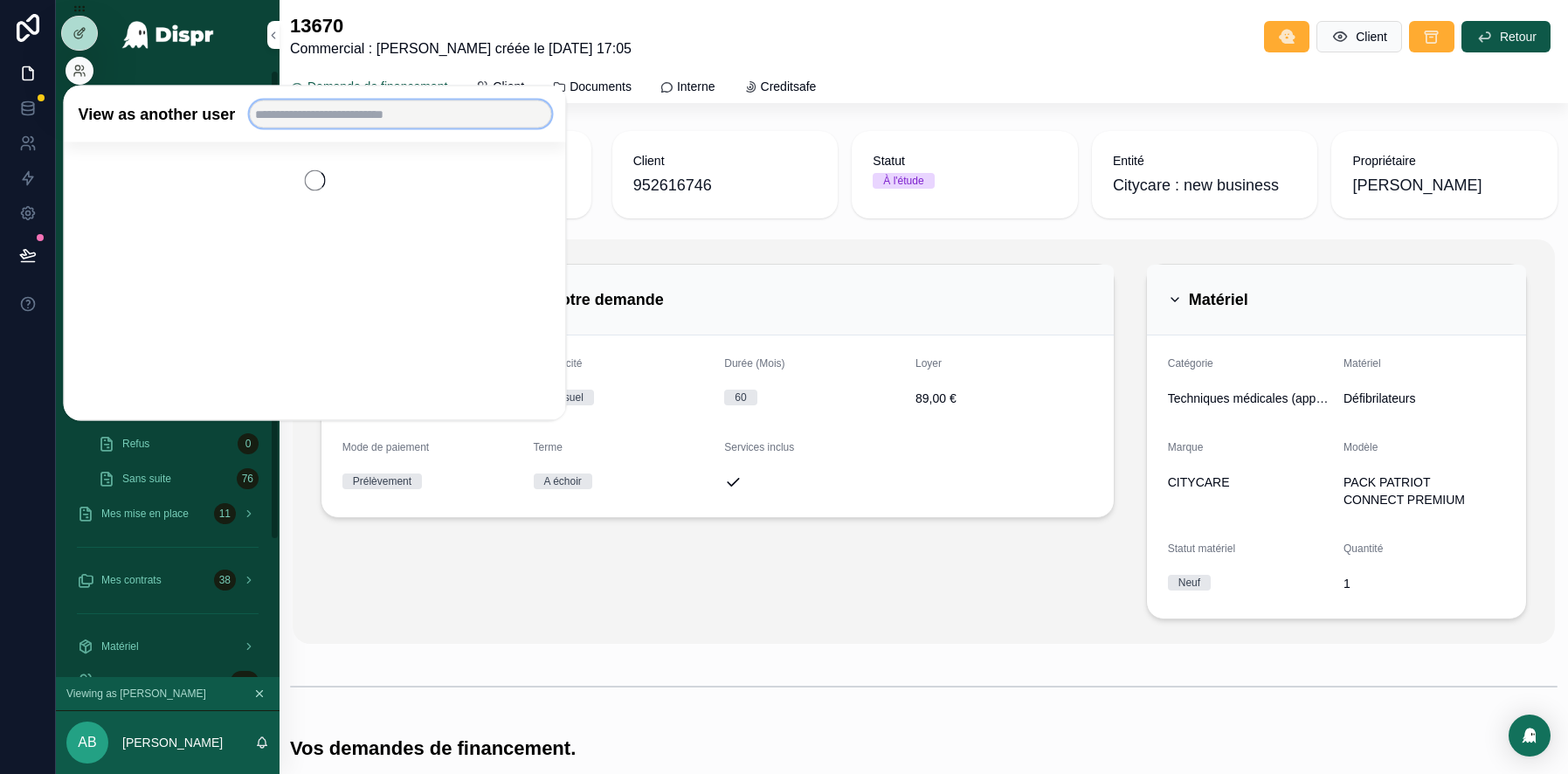
click at [339, 123] on input "text" at bounding box center [400, 114] width 302 height 28
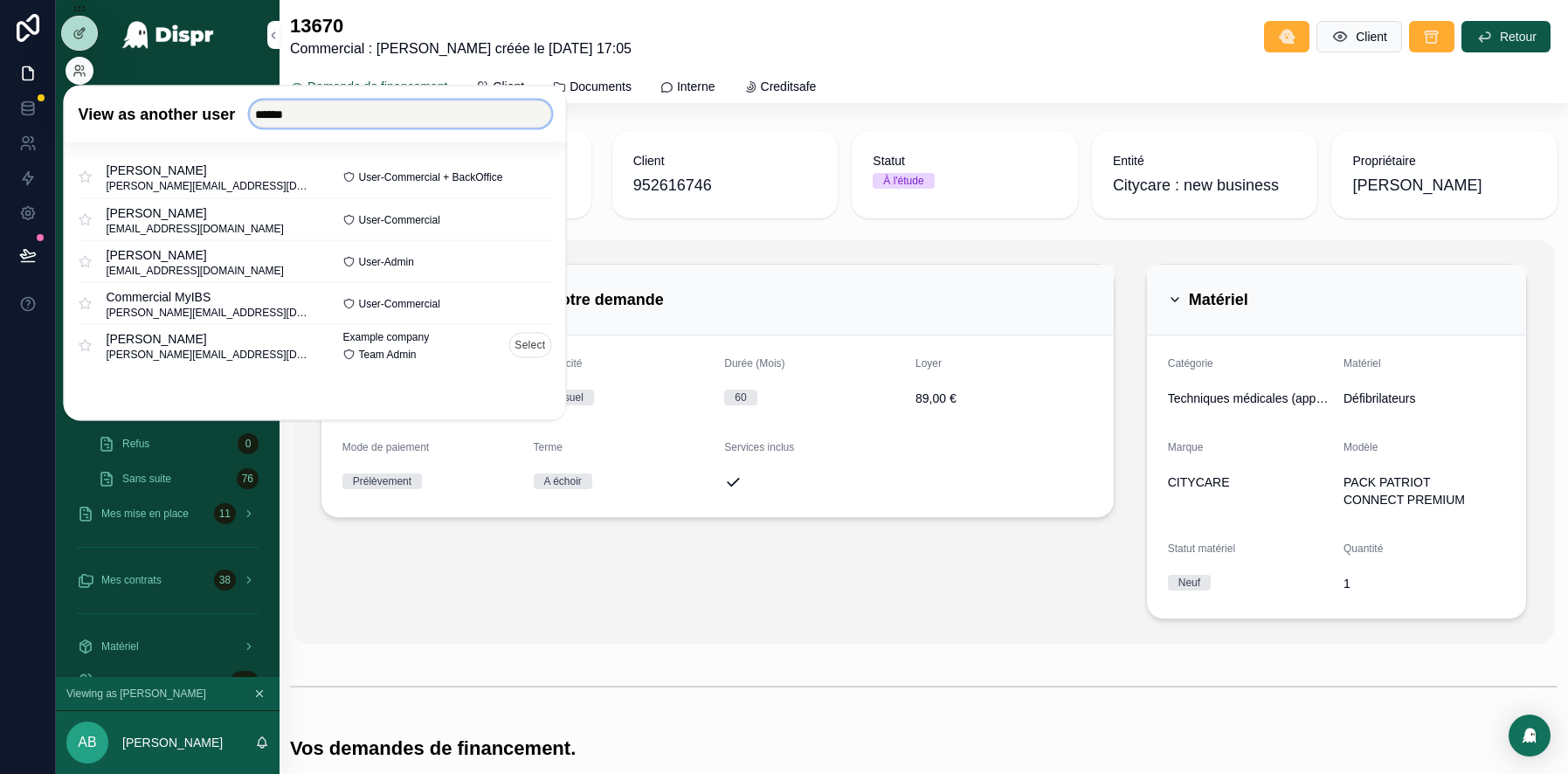
type input "******"
click at [530, 346] on button "Select" at bounding box center [530, 345] width 43 height 25
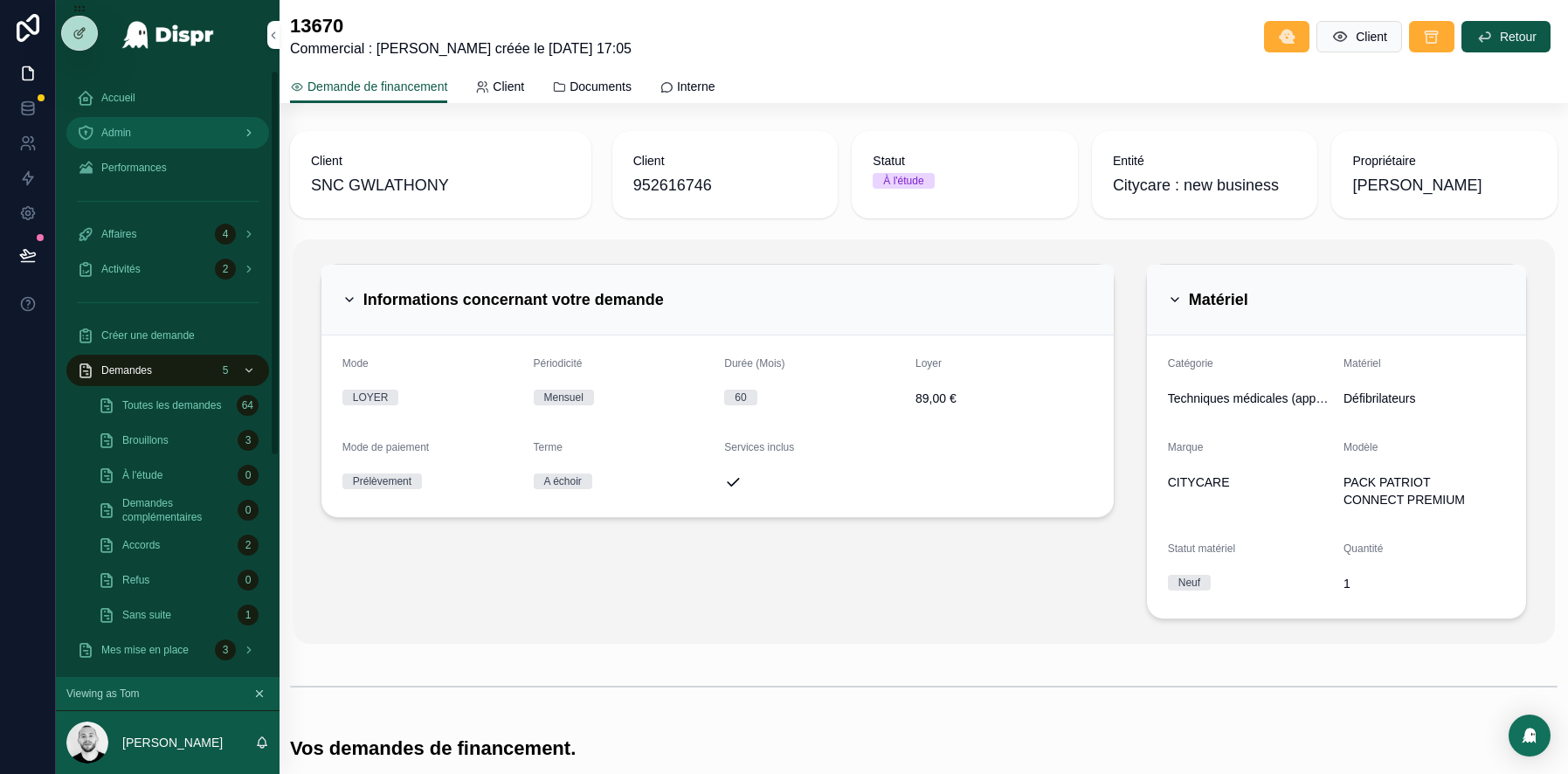
click at [154, 133] on div "Admin" at bounding box center [168, 133] width 182 height 28
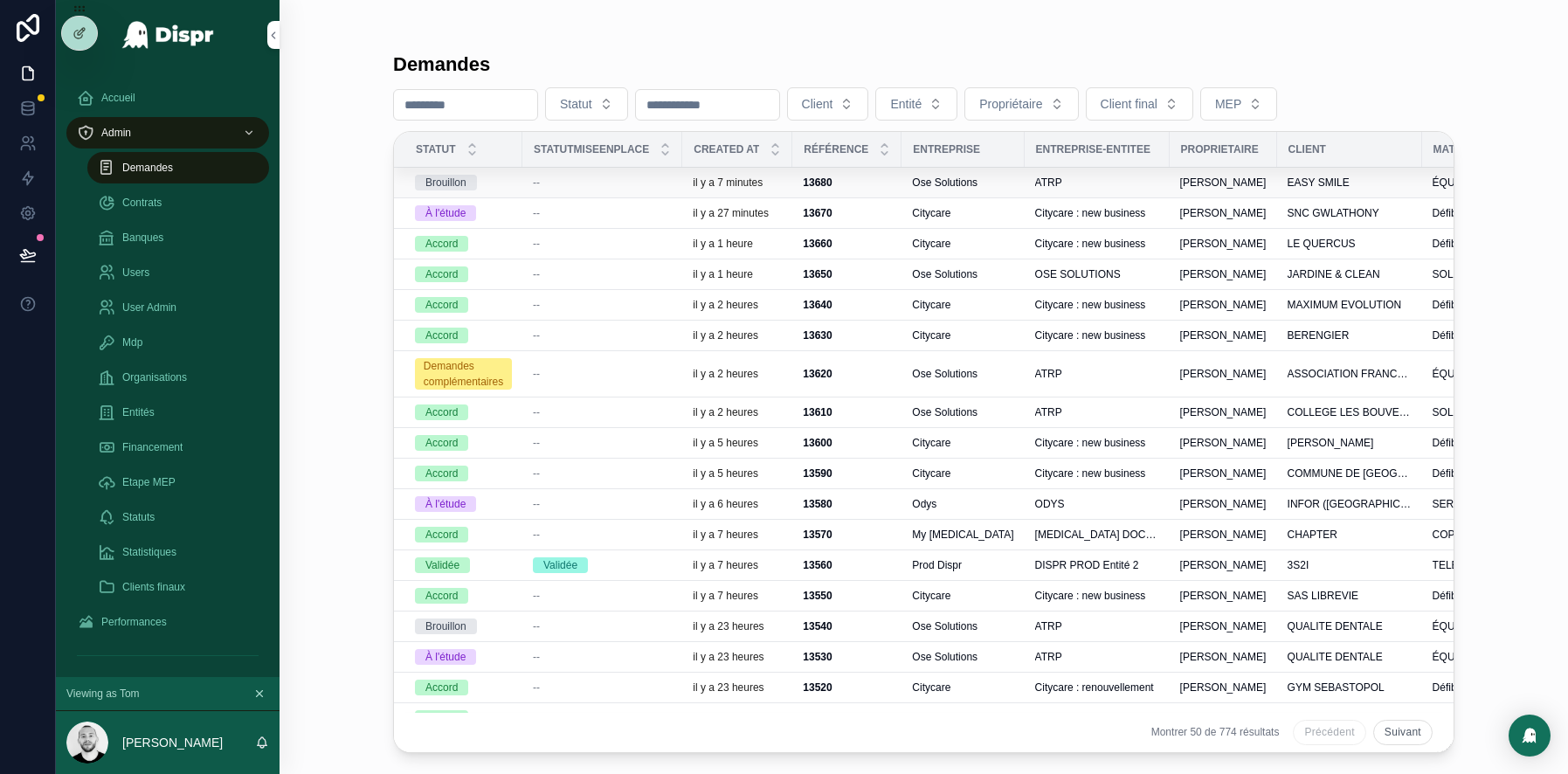
click at [616, 176] on div "--" at bounding box center [602, 182] width 139 height 14
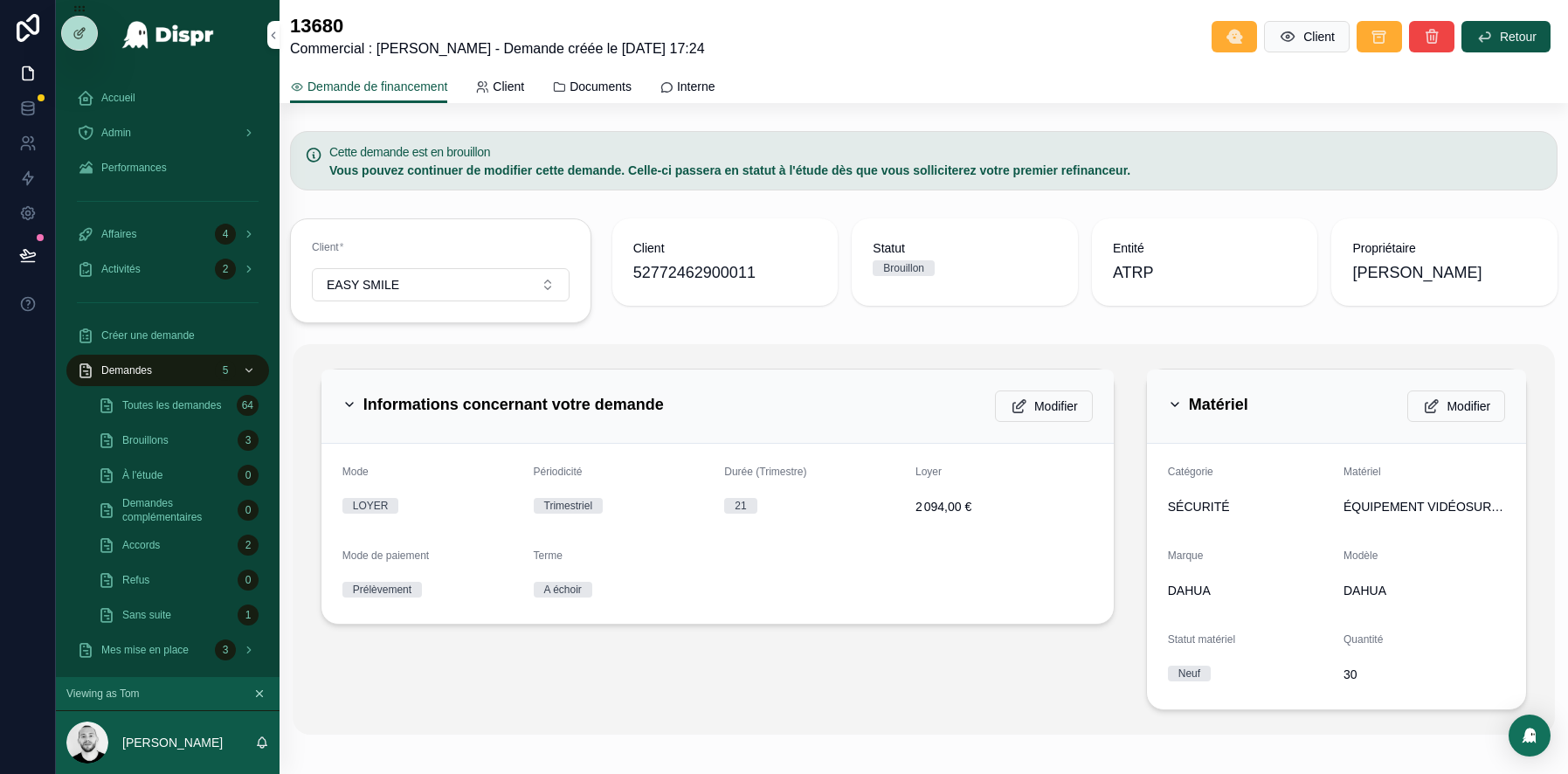
click at [721, 406] on div "Informations concernant votre demande Modifier" at bounding box center [718, 406] width 751 height 32
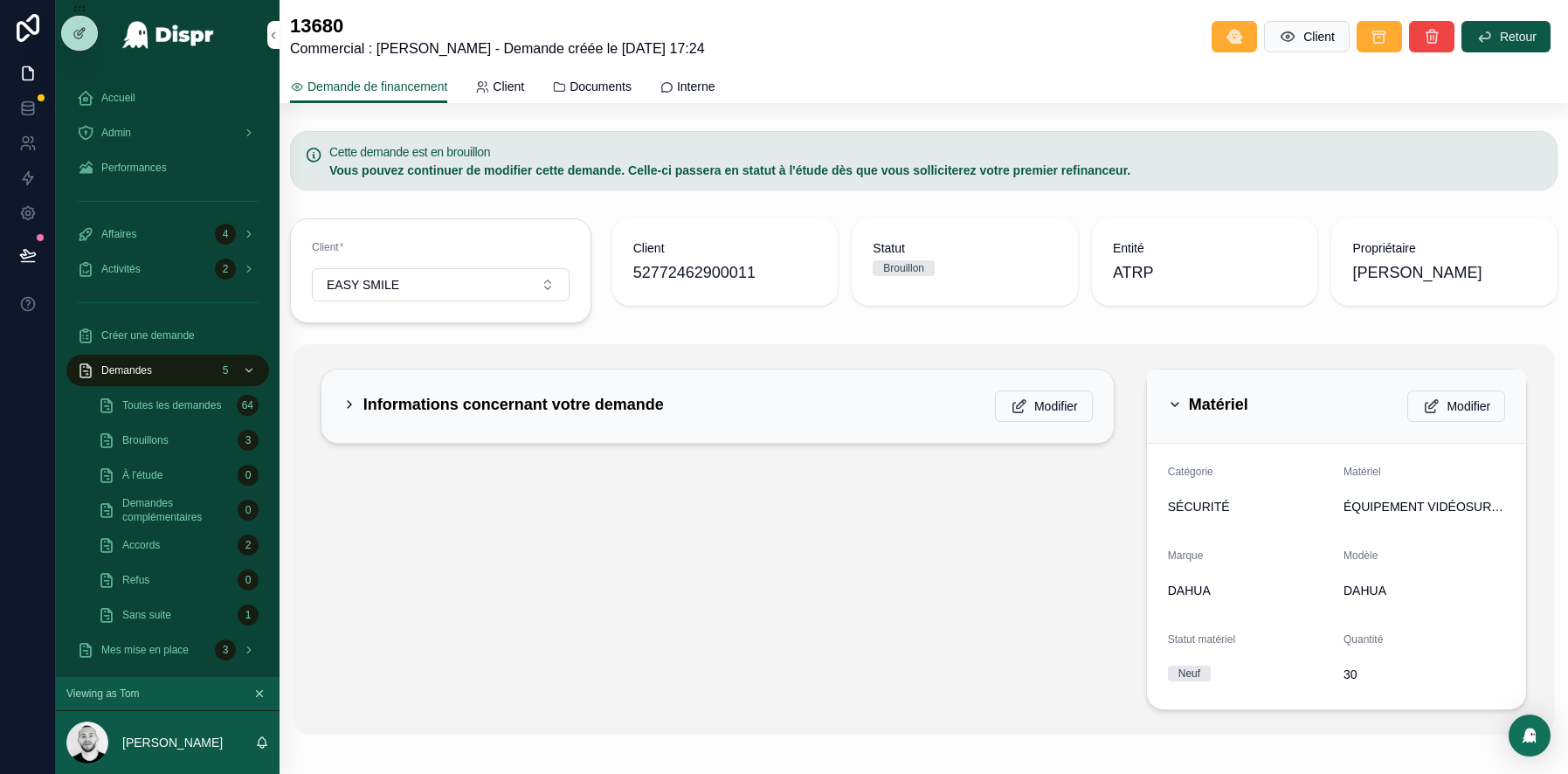
click at [1249, 408] on h2 "Matériel" at bounding box center [1218, 404] width 59 height 28
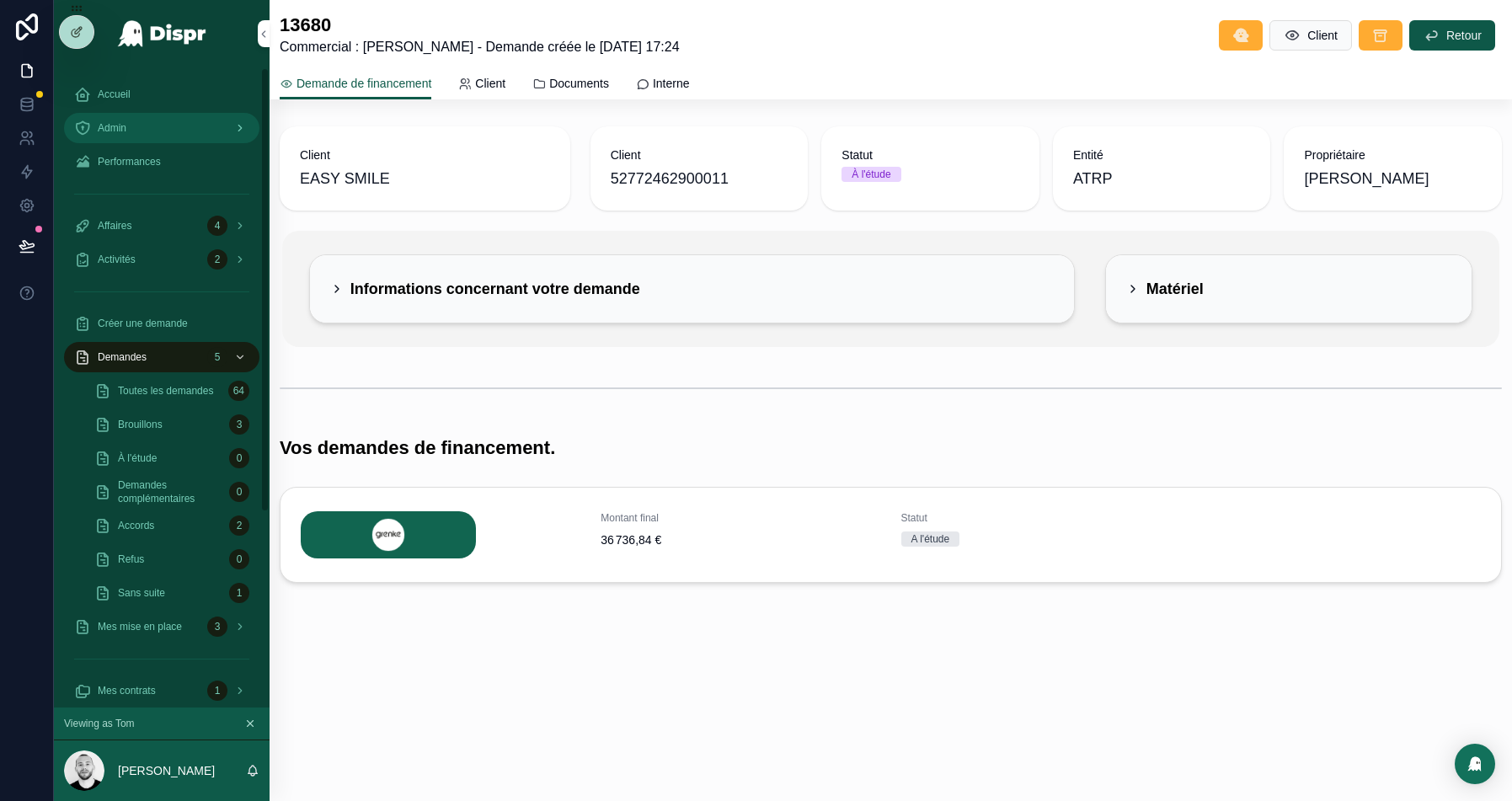
click at [124, 125] on span "Admin" at bounding box center [112, 128] width 29 height 14
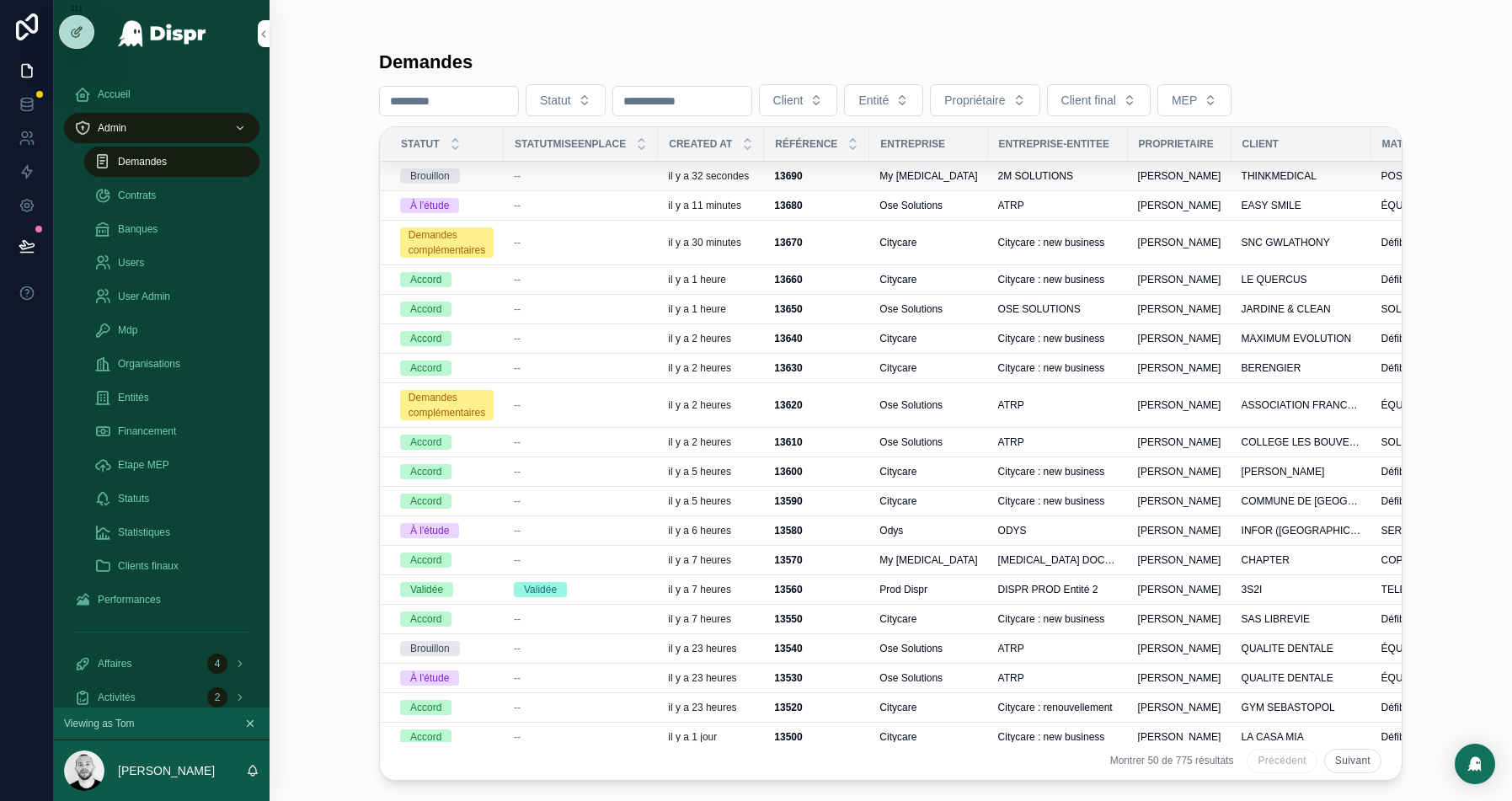
click at [605, 174] on div "--" at bounding box center [581, 176] width 134 height 14
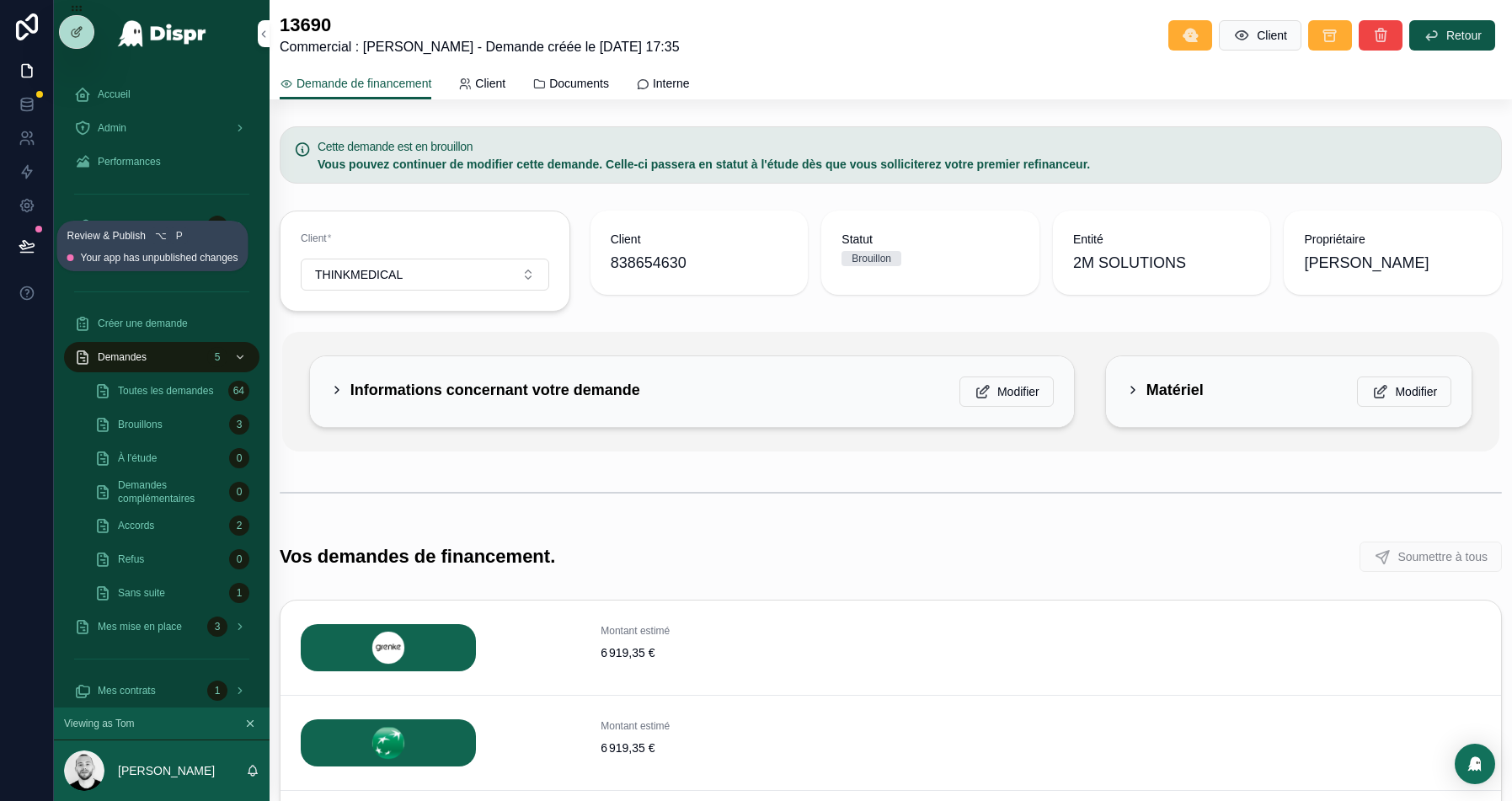
click at [20, 238] on icon at bounding box center [26, 246] width 17 height 17
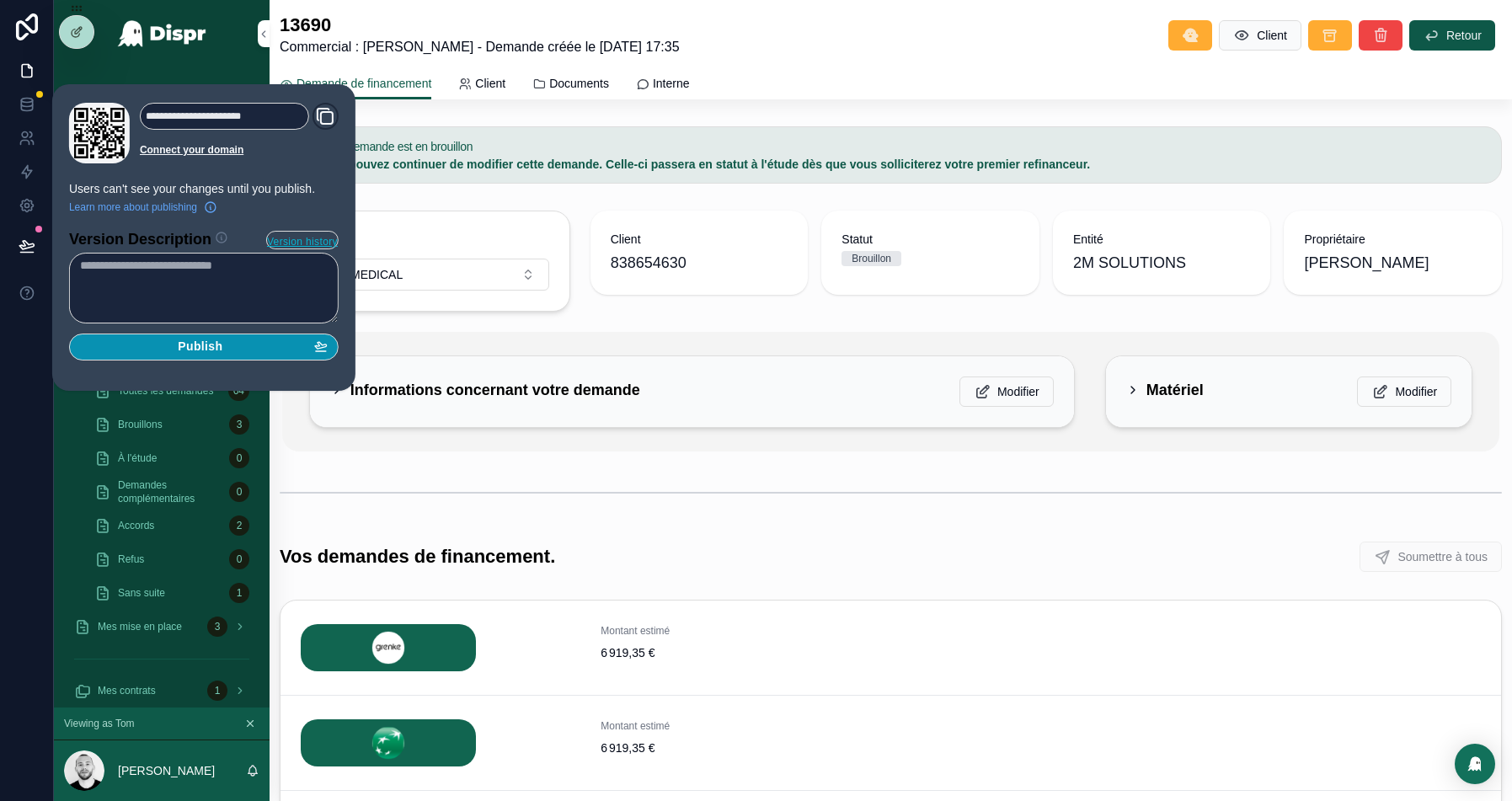
click at [153, 349] on div "Publish" at bounding box center [204, 347] width 248 height 15
click at [235, 348] on div "Publish" at bounding box center [204, 347] width 248 height 15
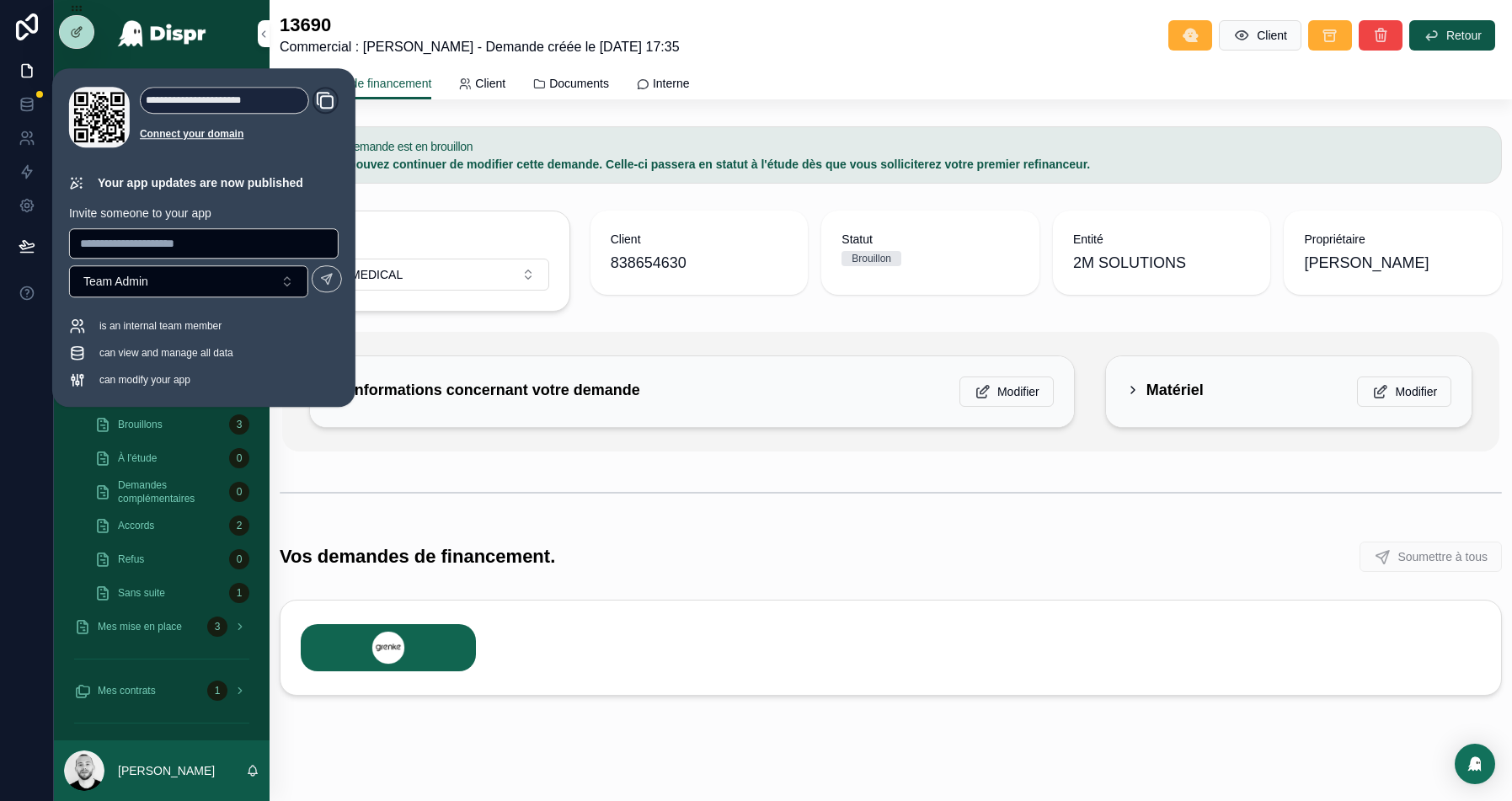
click at [728, 548] on div "Vos demandes de financement. Soumettre à tous" at bounding box center [890, 557] width 1222 height 32
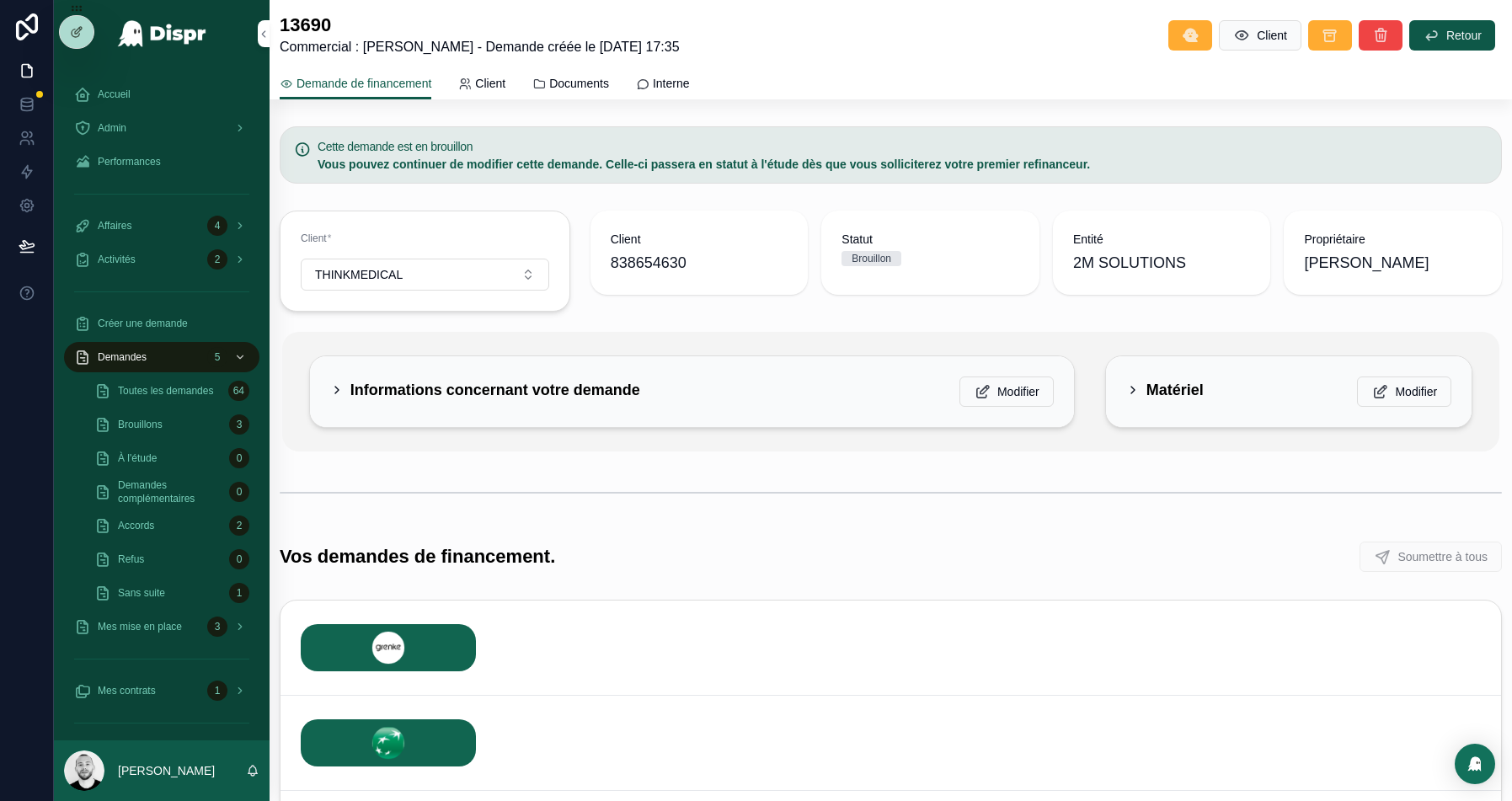
scroll to position [230, 0]
click at [556, 383] on h2 "Informations concernant votre demande" at bounding box center [495, 390] width 290 height 27
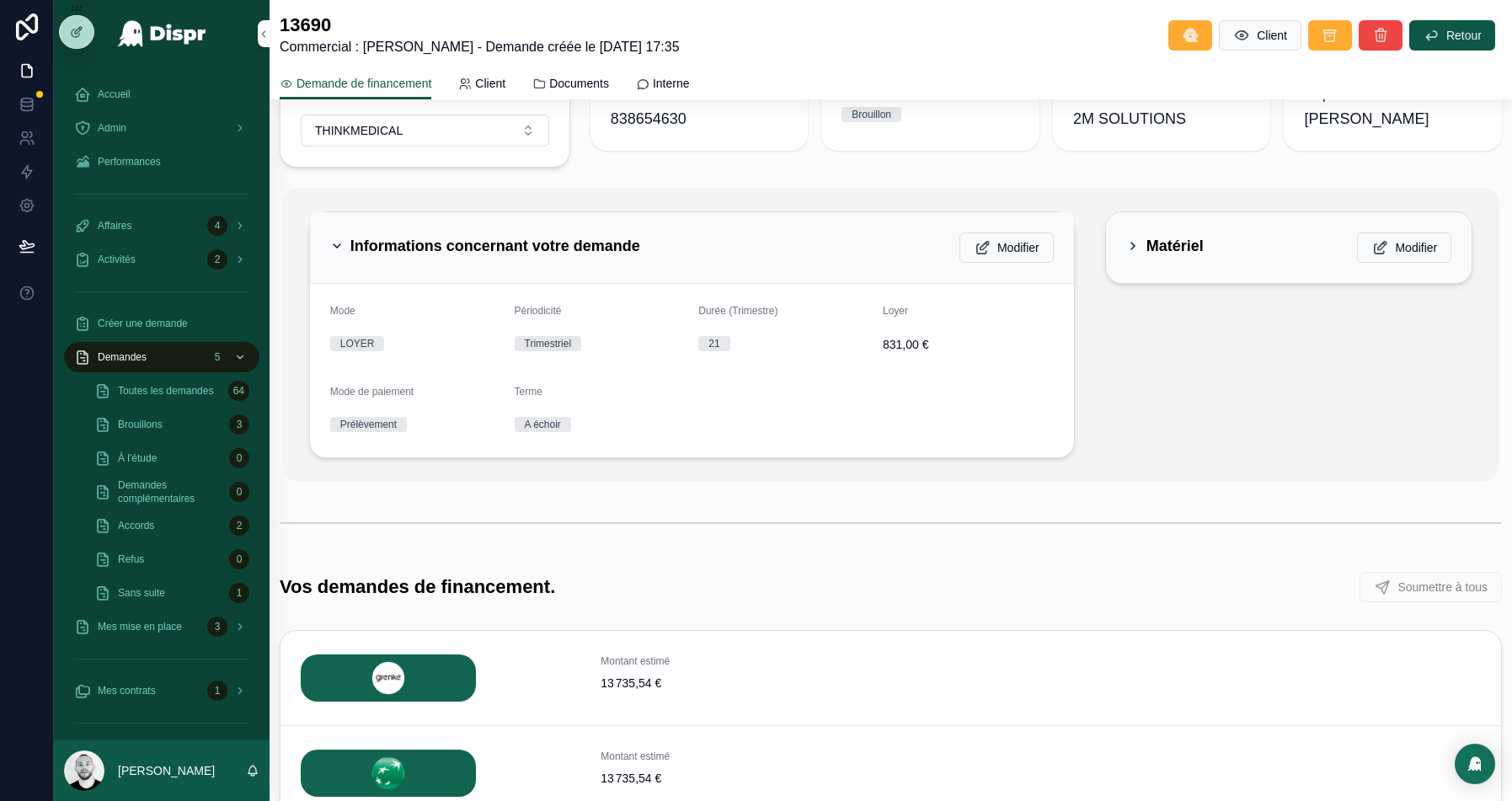
scroll to position [146, 0]
click at [1194, 231] on h2 "Matériel" at bounding box center [1174, 244] width 57 height 27
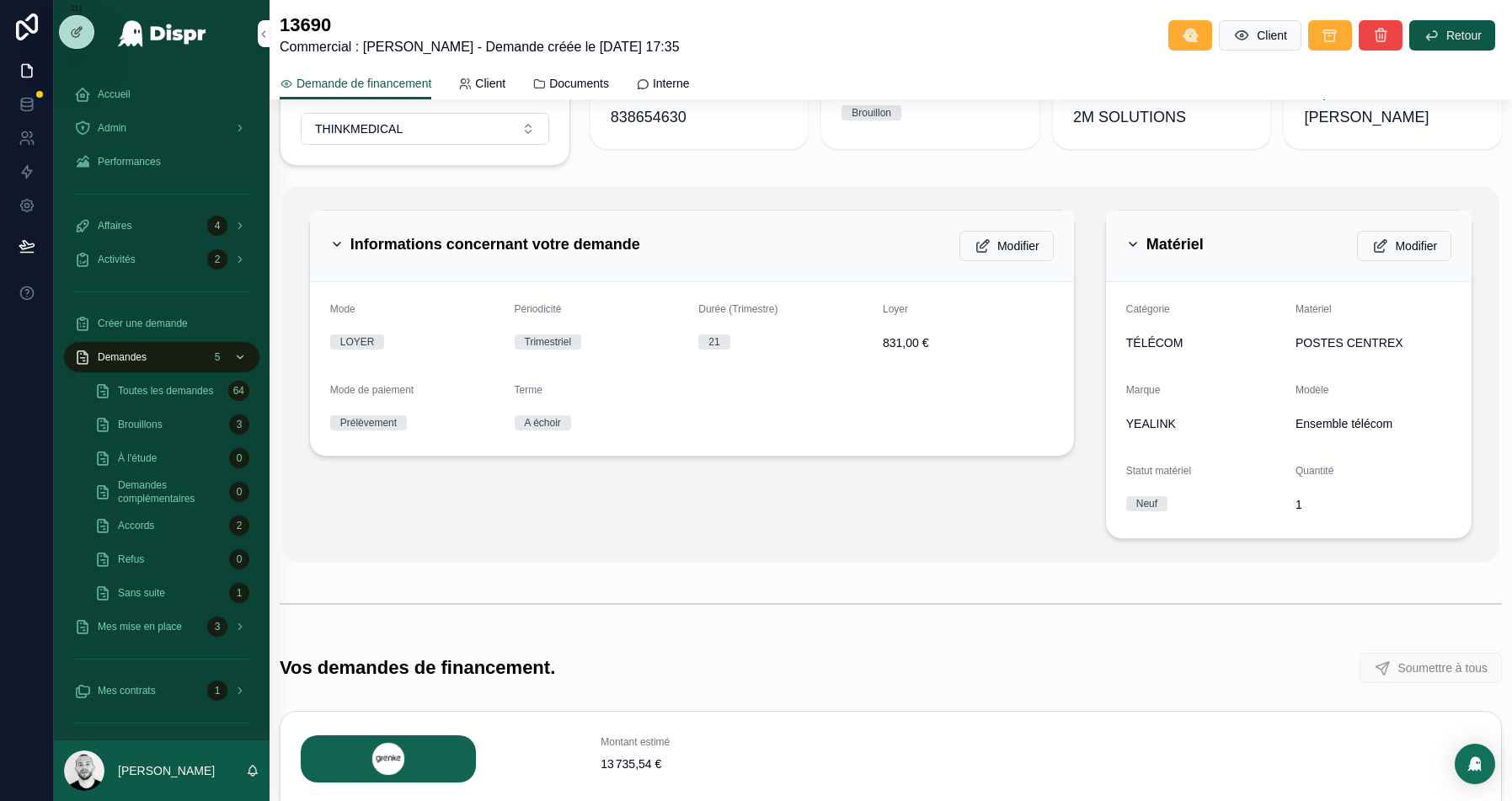
click at [1191, 234] on h2 "Matériel" at bounding box center [1174, 244] width 57 height 27
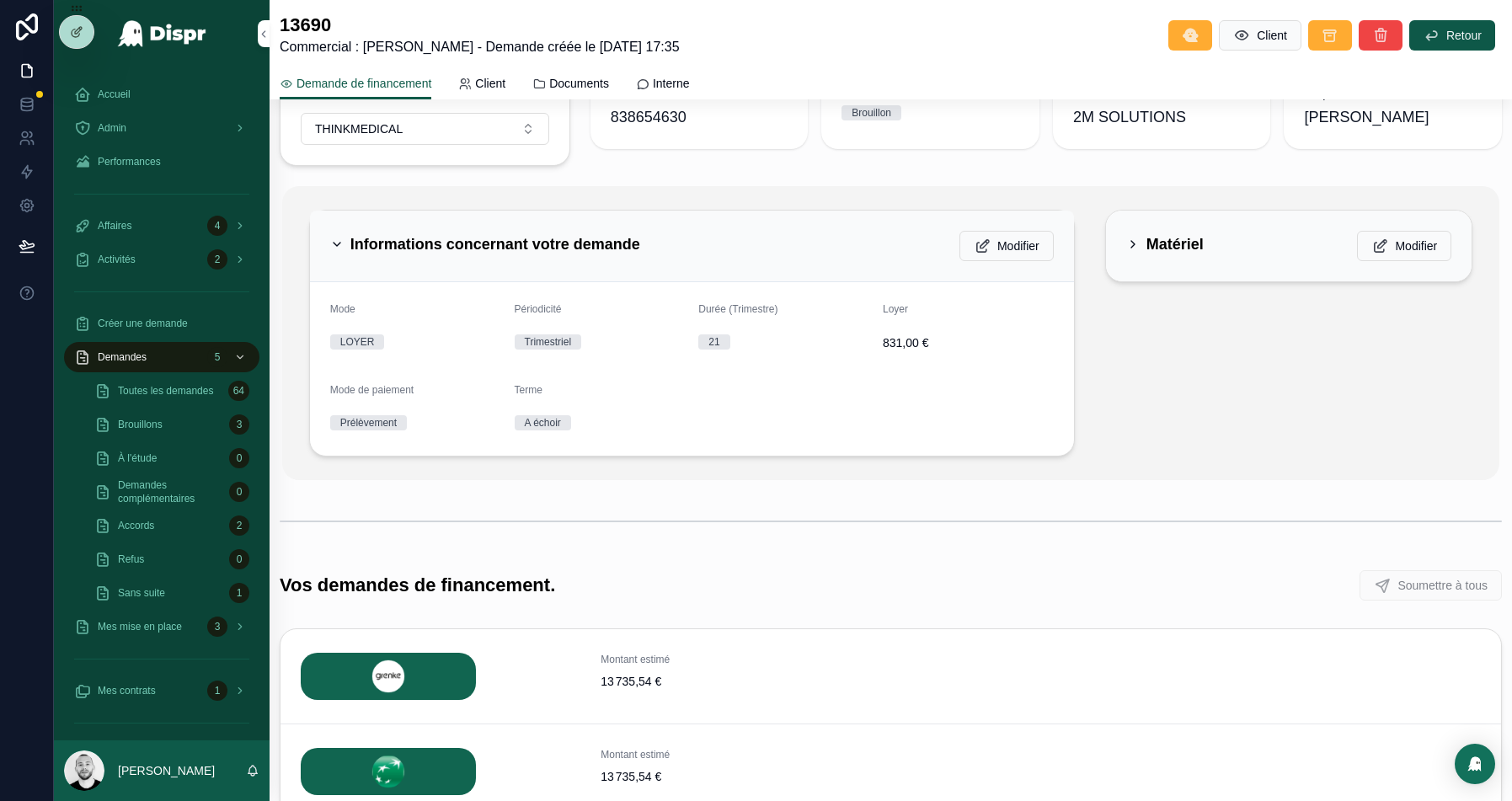
click at [572, 231] on h2 "Informations concernant votre demande" at bounding box center [495, 244] width 290 height 27
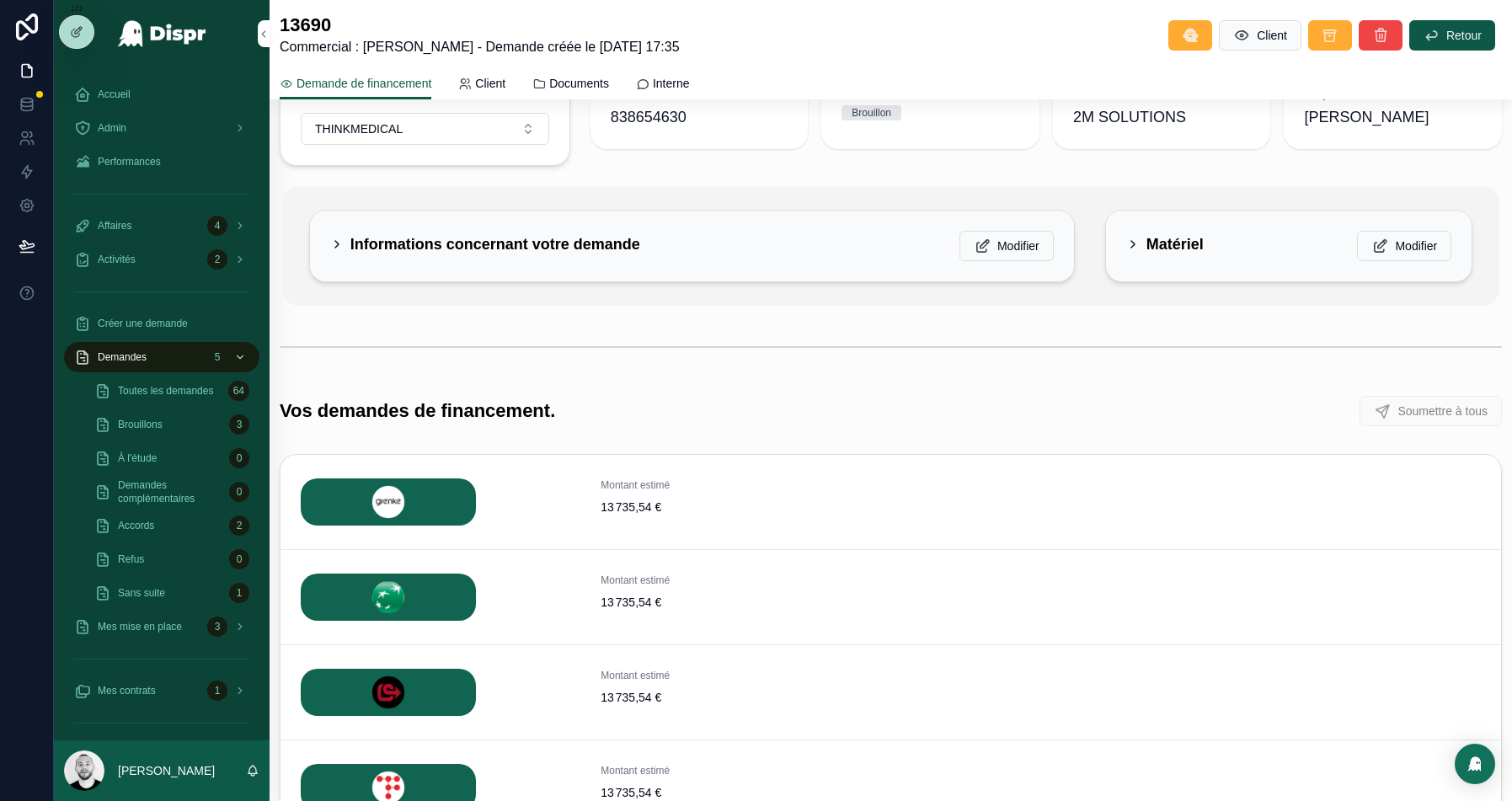
scroll to position [297, 0]
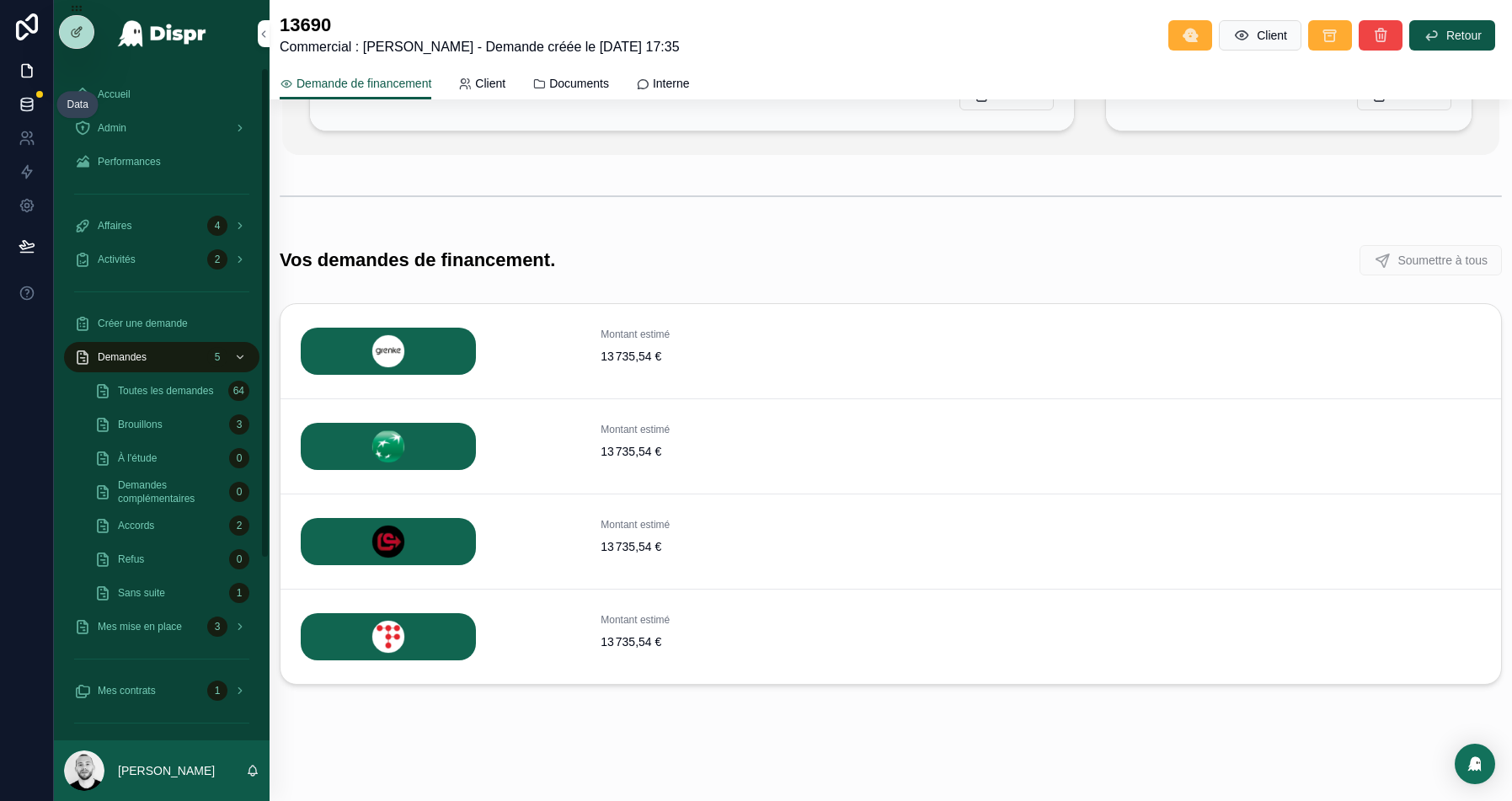
click at [23, 105] on icon at bounding box center [26, 103] width 11 height 6
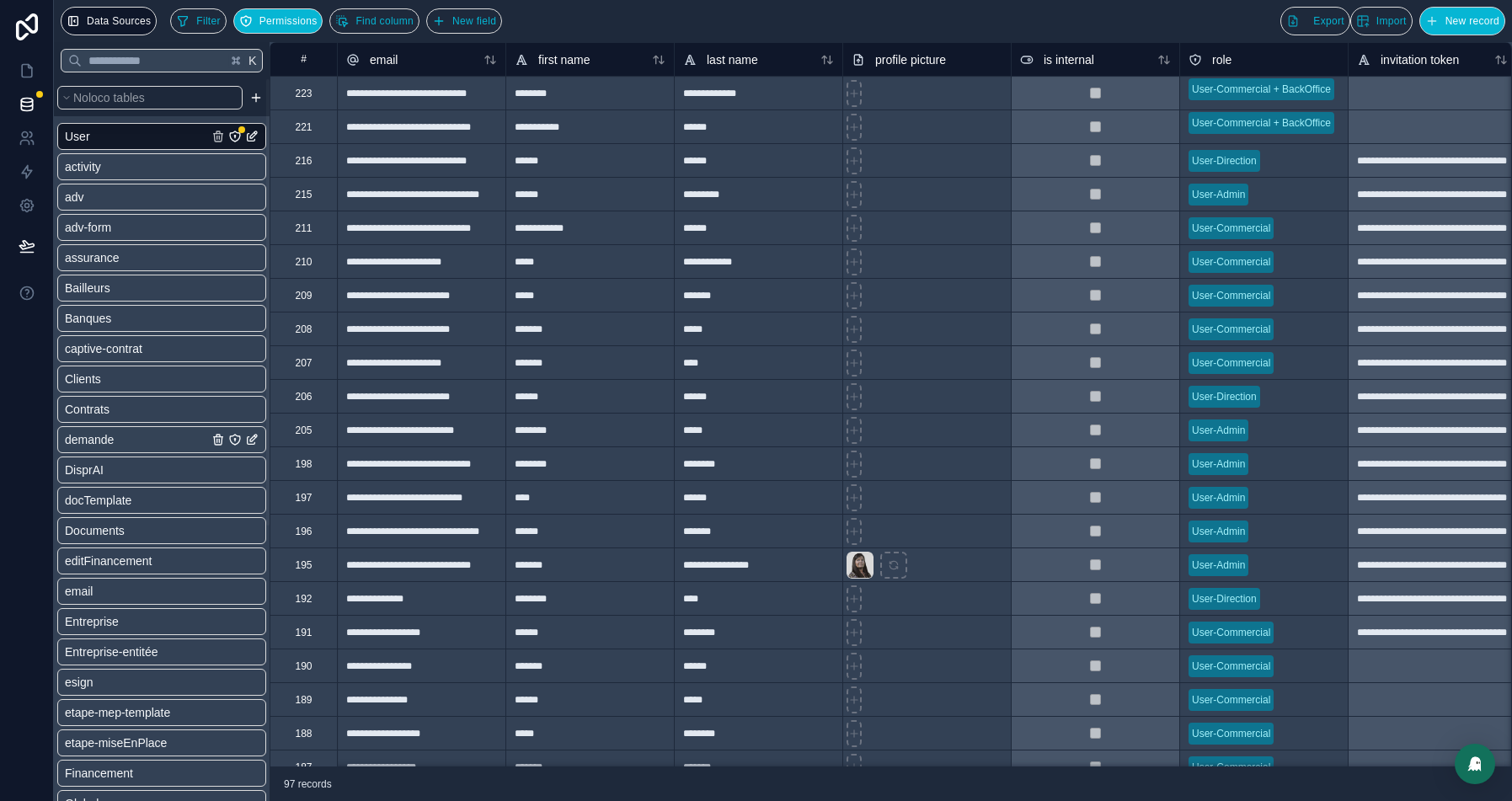
scroll to position [6, 0]
click at [108, 434] on span "demande" at bounding box center [90, 433] width 49 height 17
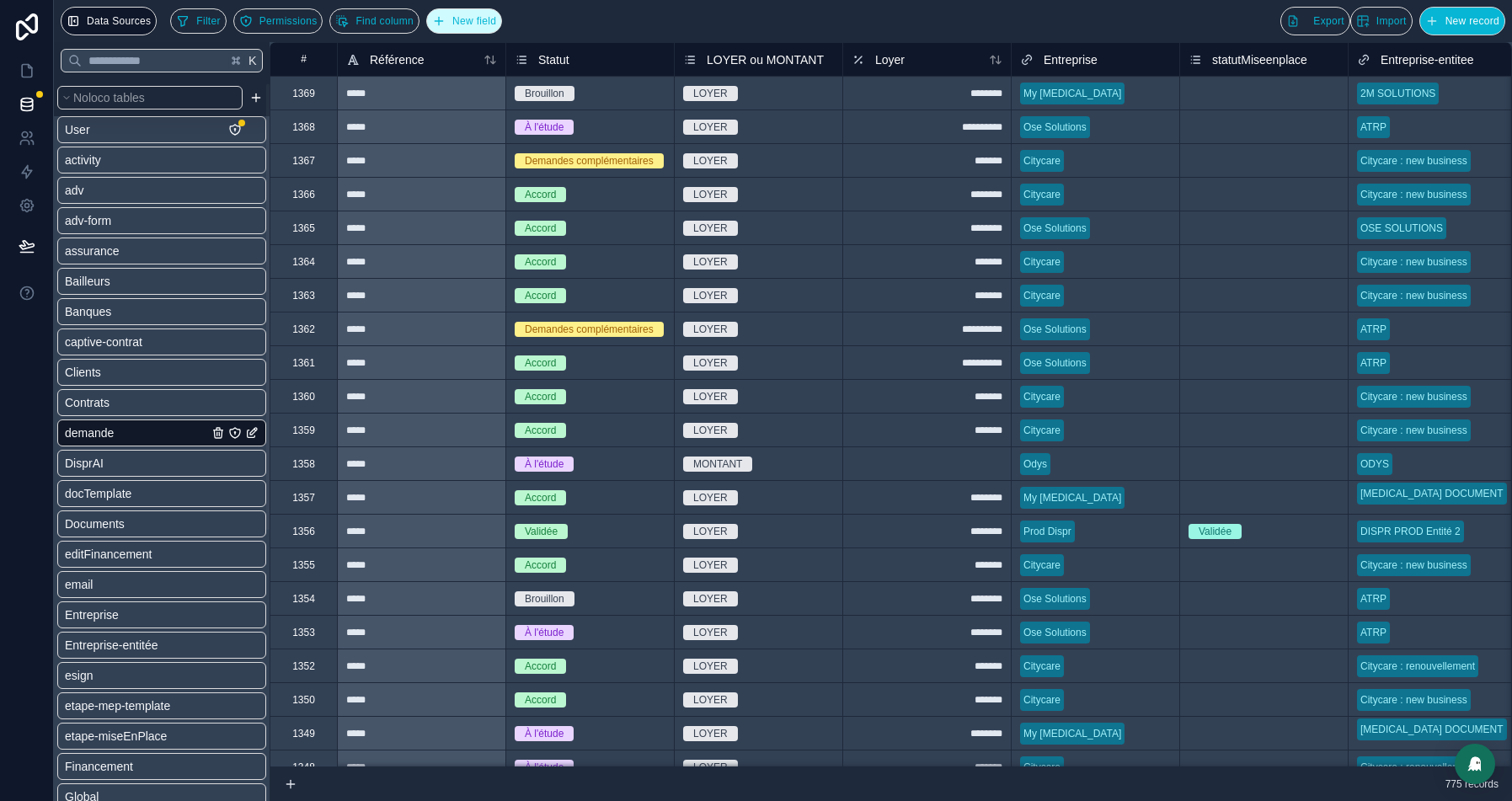
click at [481, 21] on span "New field" at bounding box center [474, 22] width 43 height 13
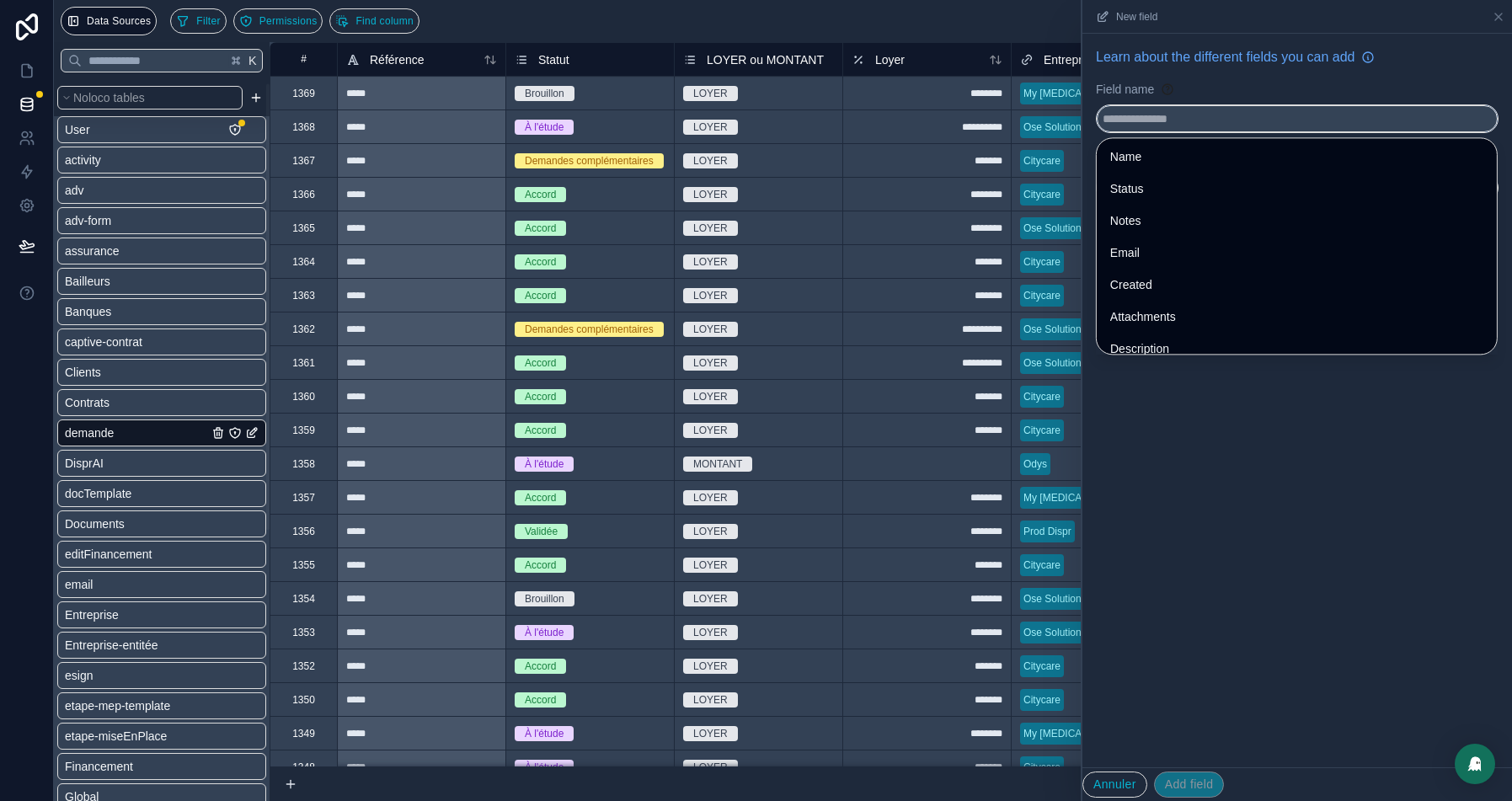
click at [1163, 124] on input "text" at bounding box center [1297, 119] width 401 height 27
type input "*"
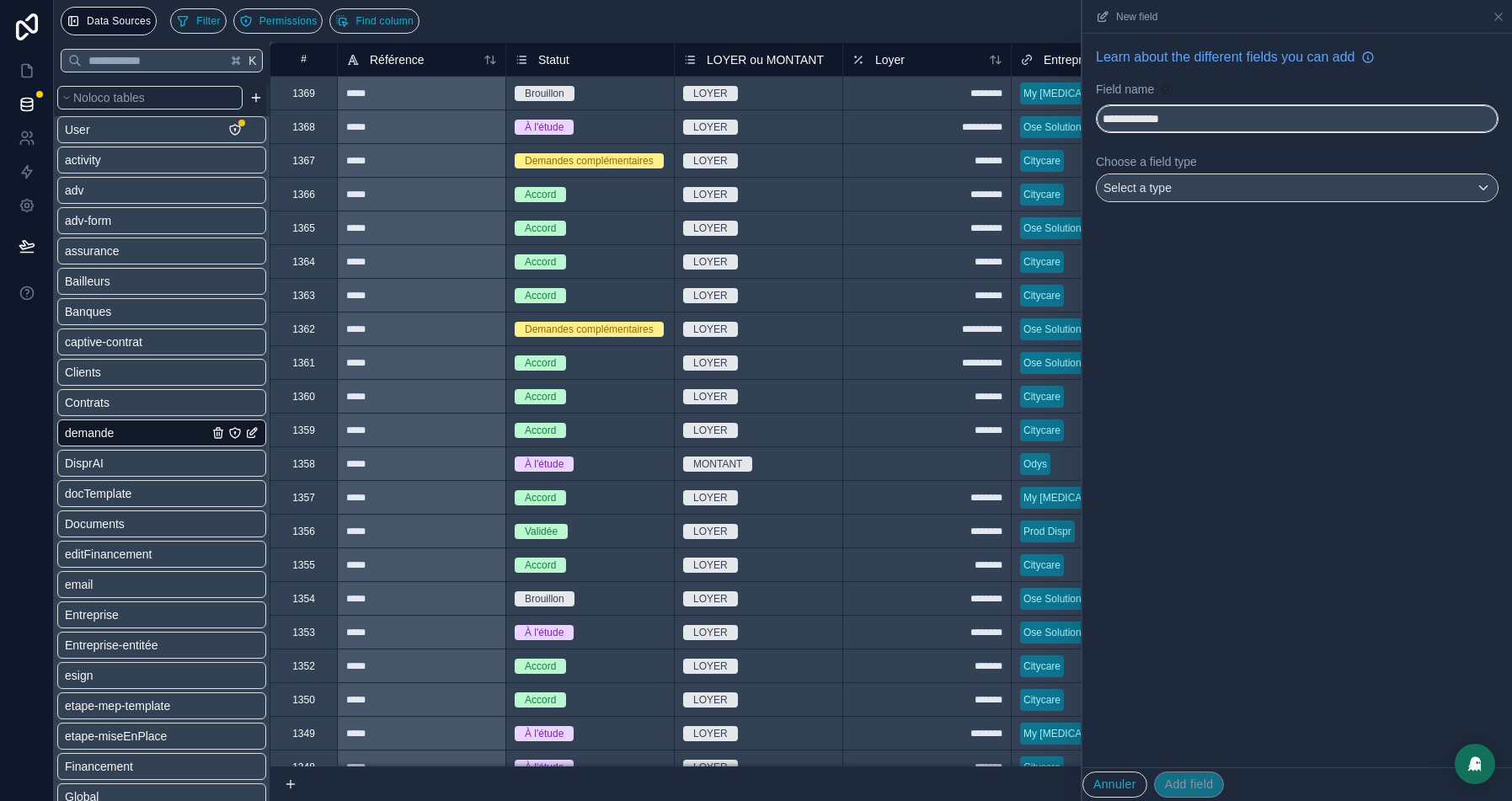
type input "**********"
click at [1278, 186] on div "Select a type" at bounding box center [1297, 188] width 401 height 27
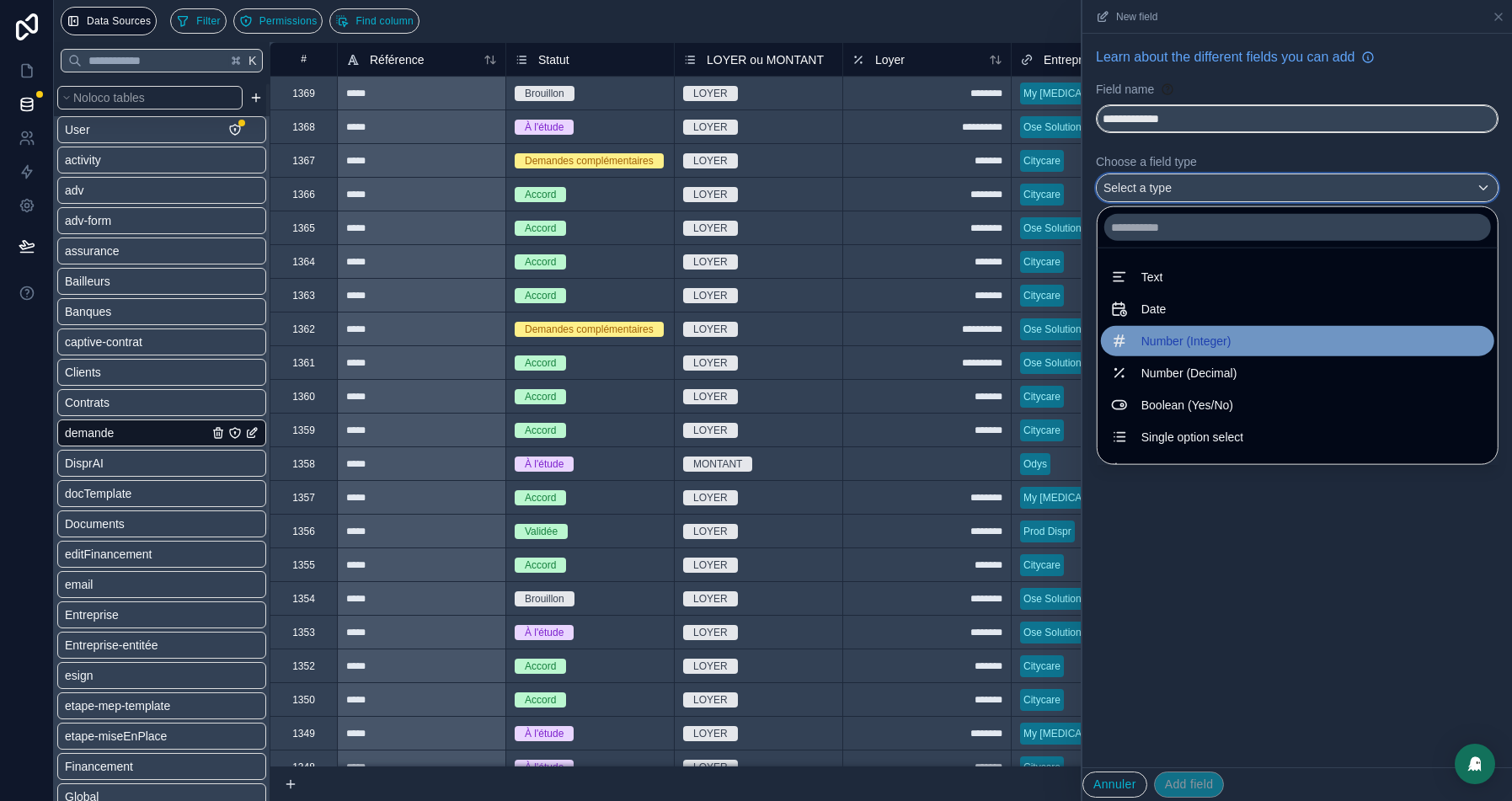
scroll to position [8, 0]
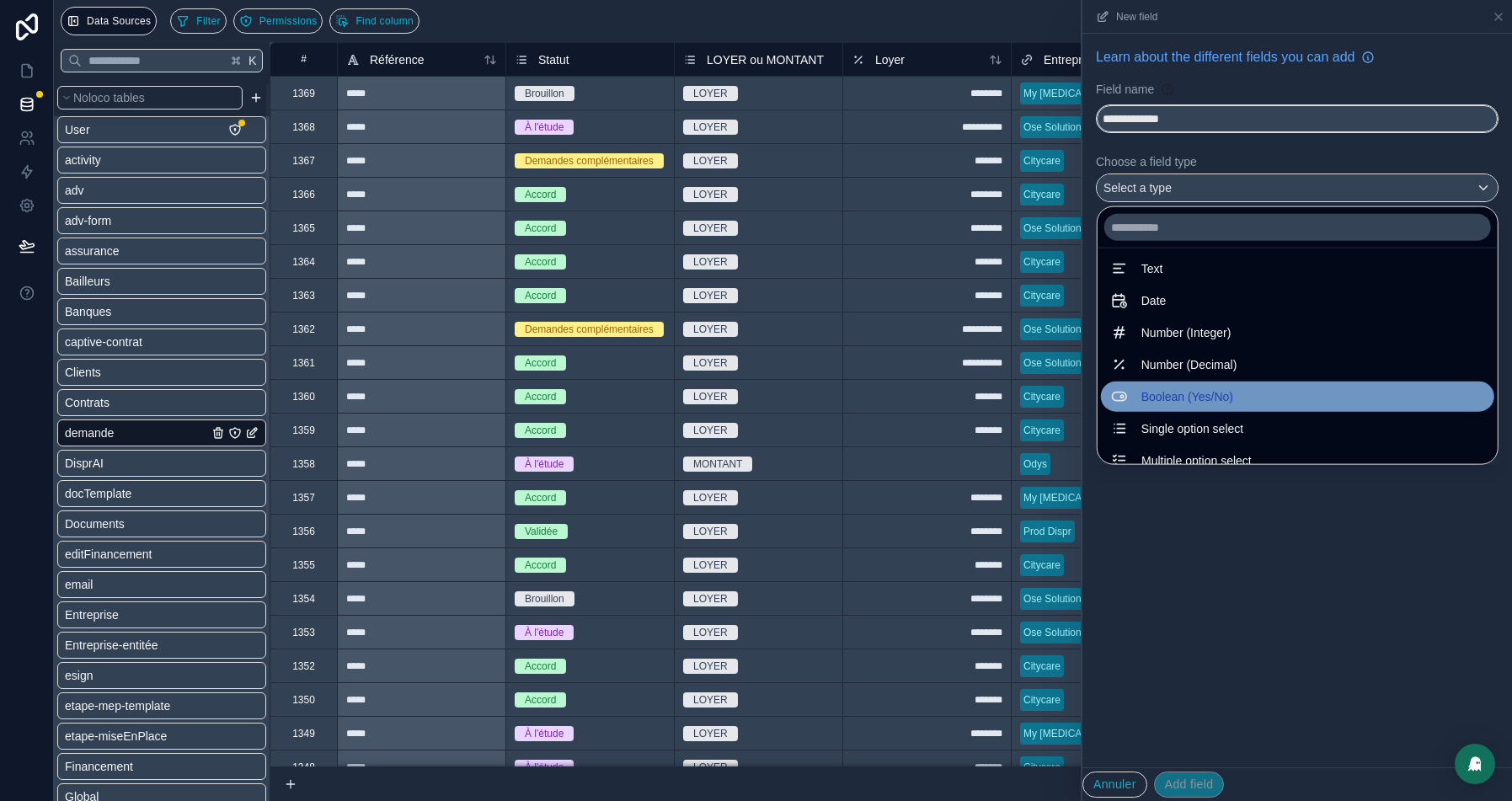
click at [1180, 395] on span "Boolean (Yes/No)" at bounding box center [1187, 396] width 91 height 20
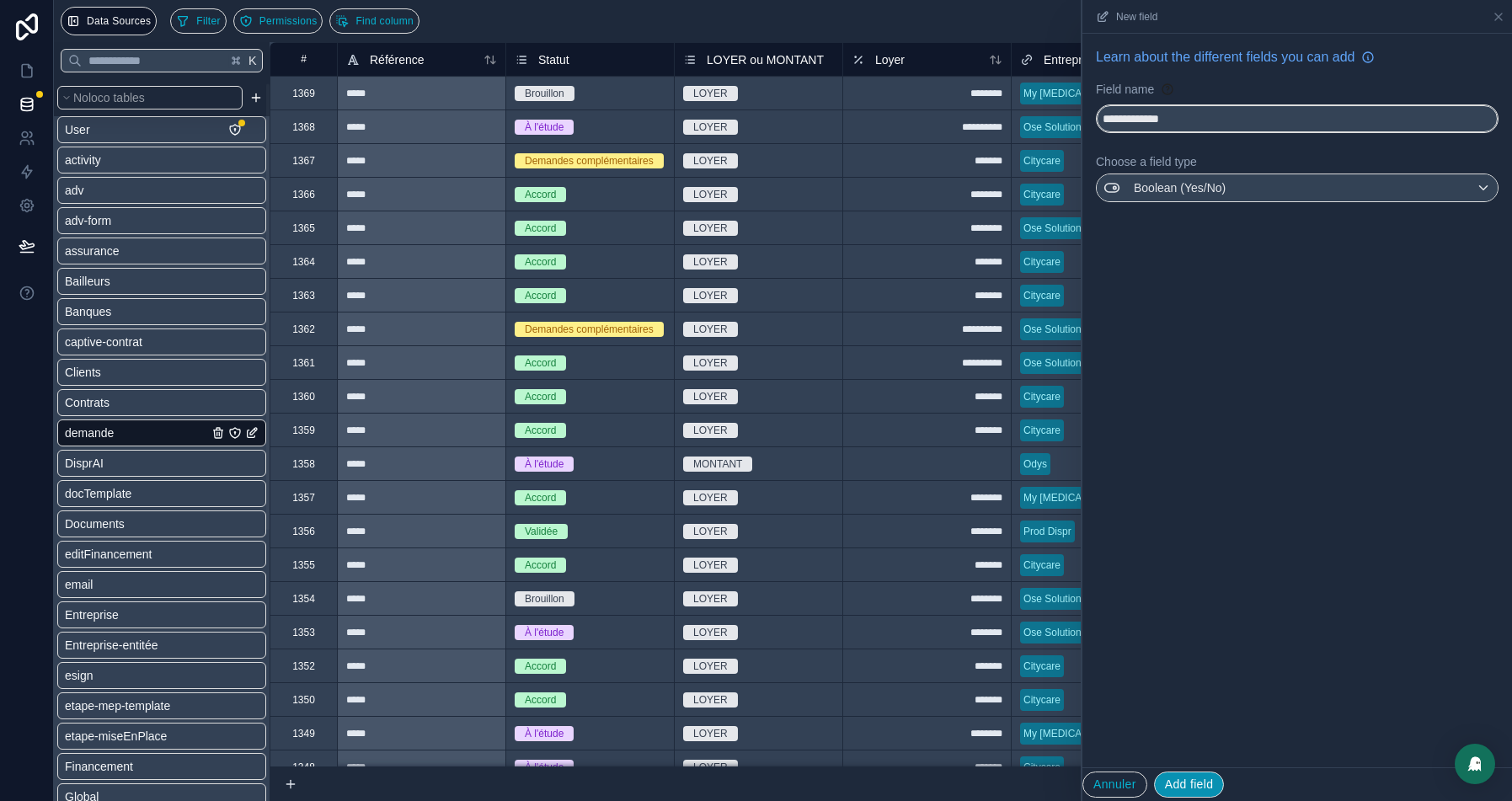
click at [1187, 785] on button "Add field" at bounding box center [1190, 786] width 71 height 27
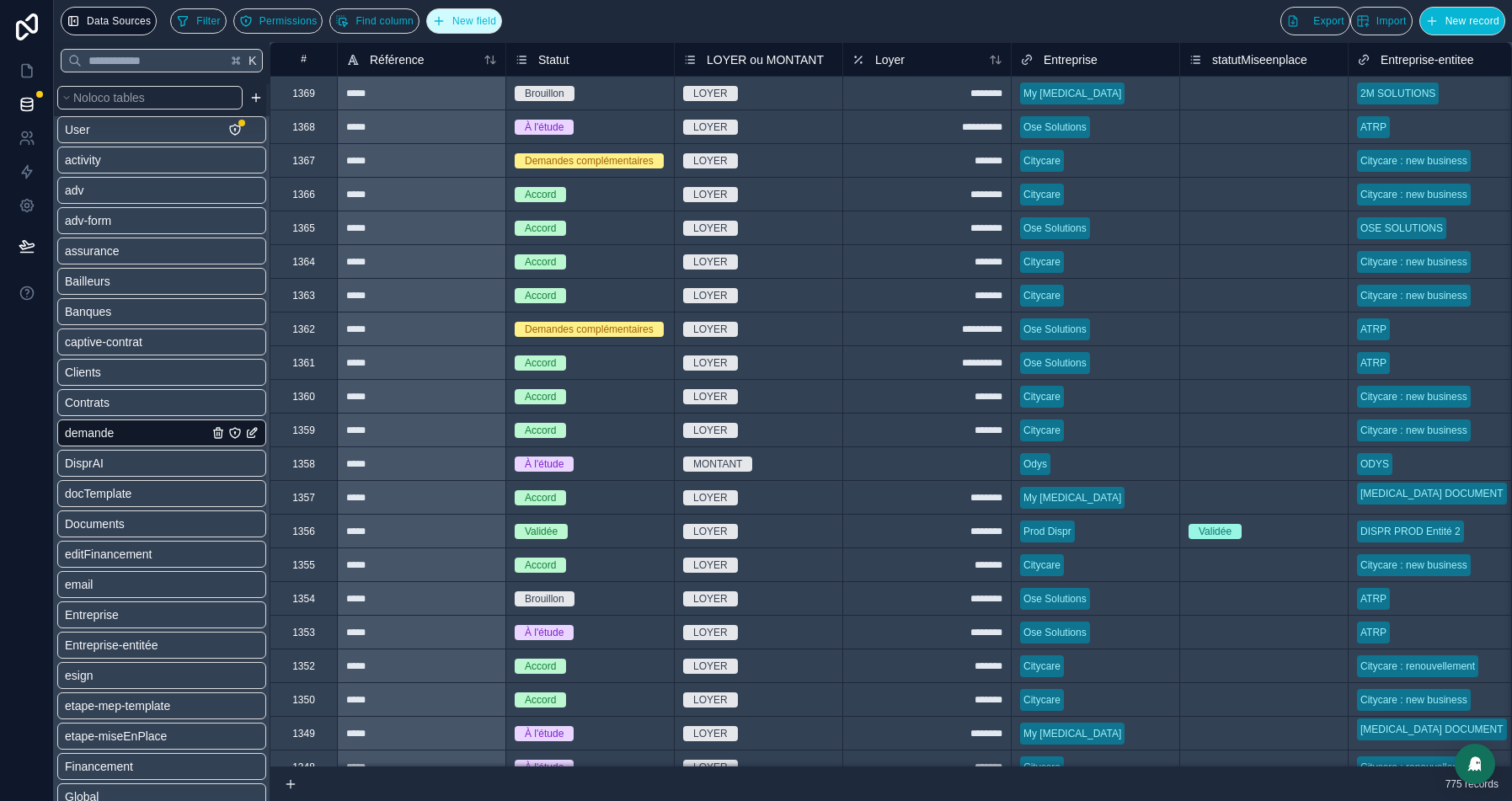
click at [493, 28] on button "New field" at bounding box center [464, 21] width 76 height 25
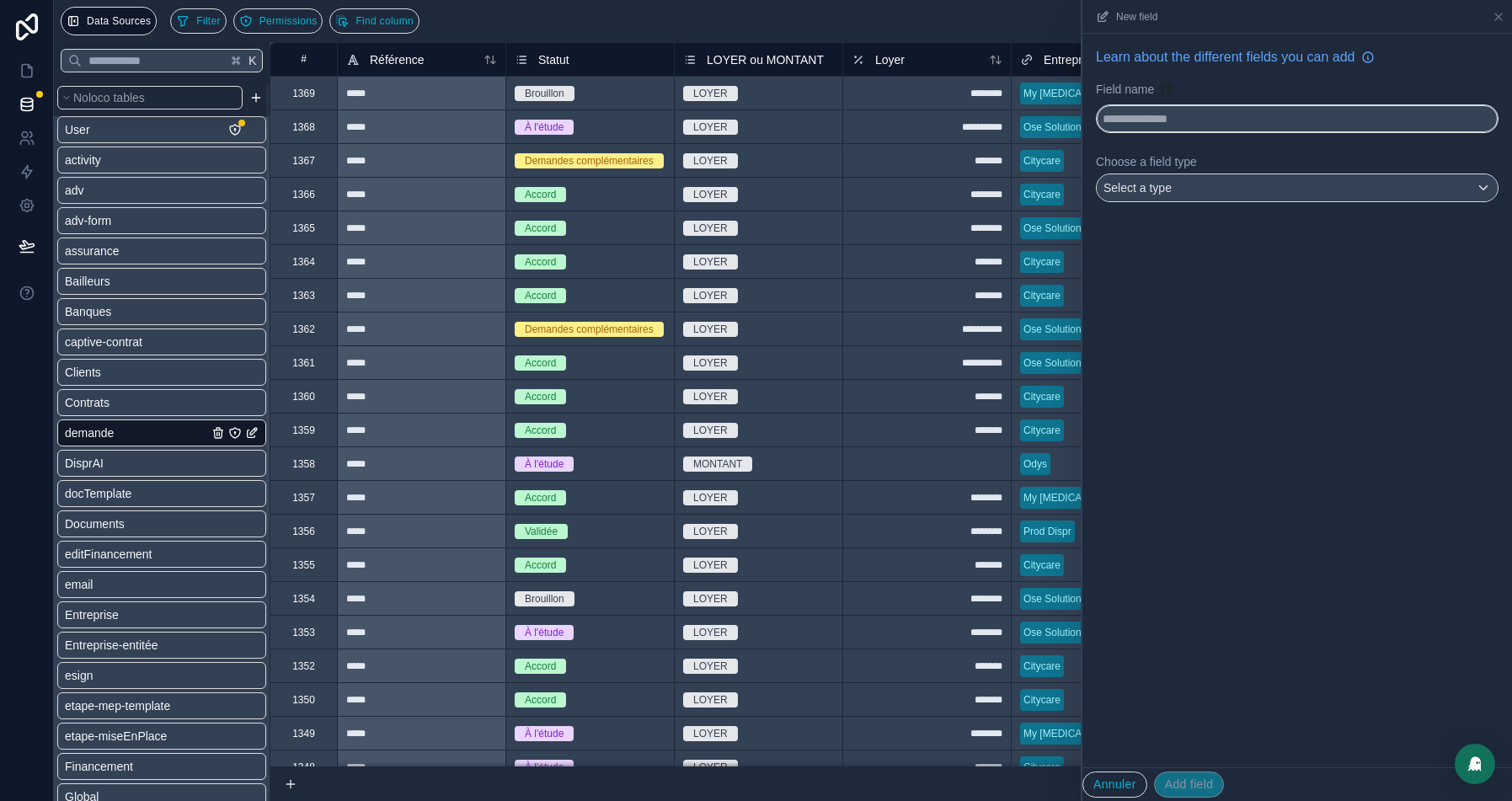
click at [1209, 128] on input "text" at bounding box center [1297, 119] width 401 height 27
type input "**********"
click at [1172, 202] on div "**********" at bounding box center [1297, 128] width 430 height 189
click at [1187, 185] on div "Select a type" at bounding box center [1297, 188] width 401 height 27
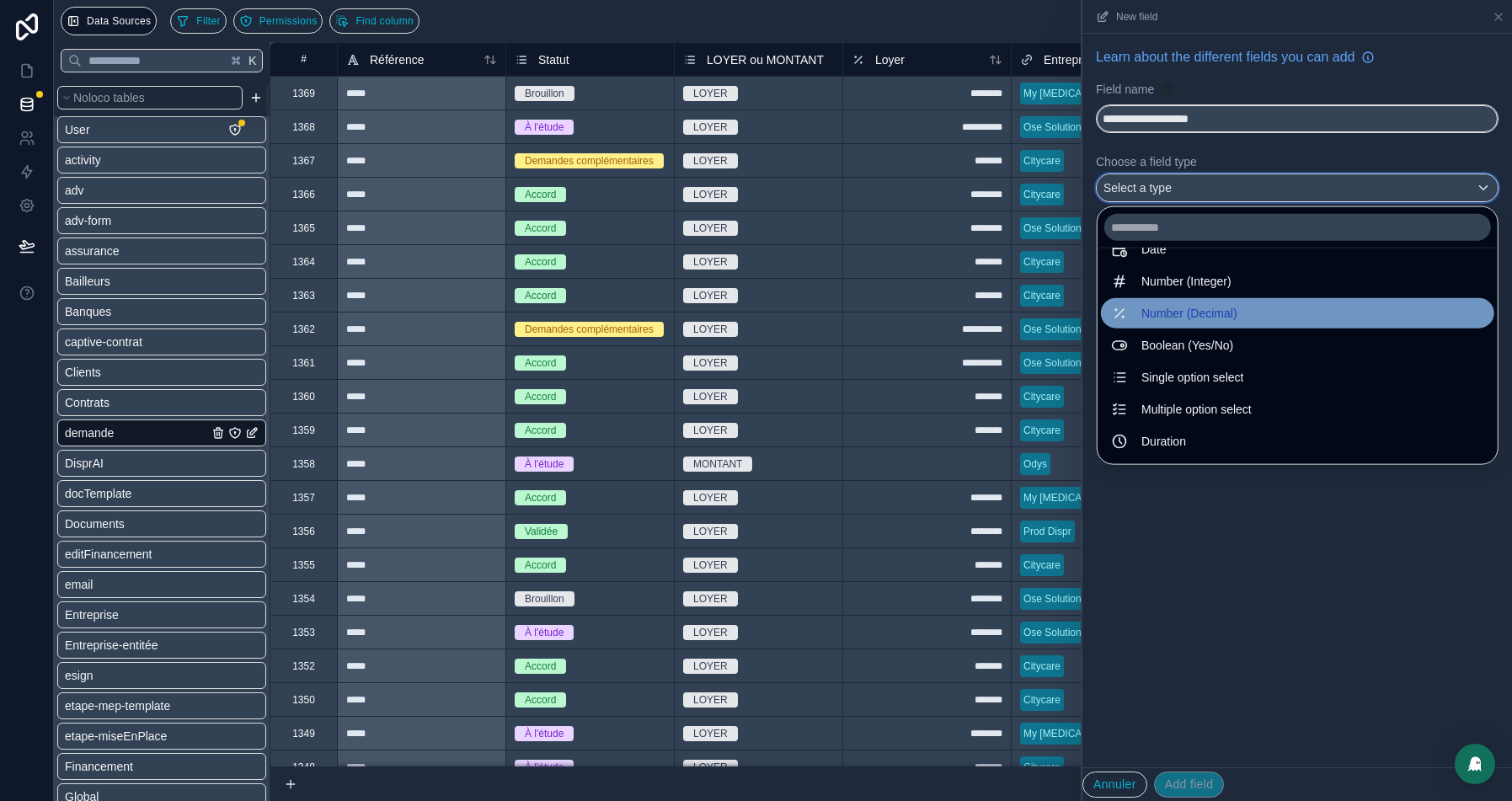
scroll to position [92, 0]
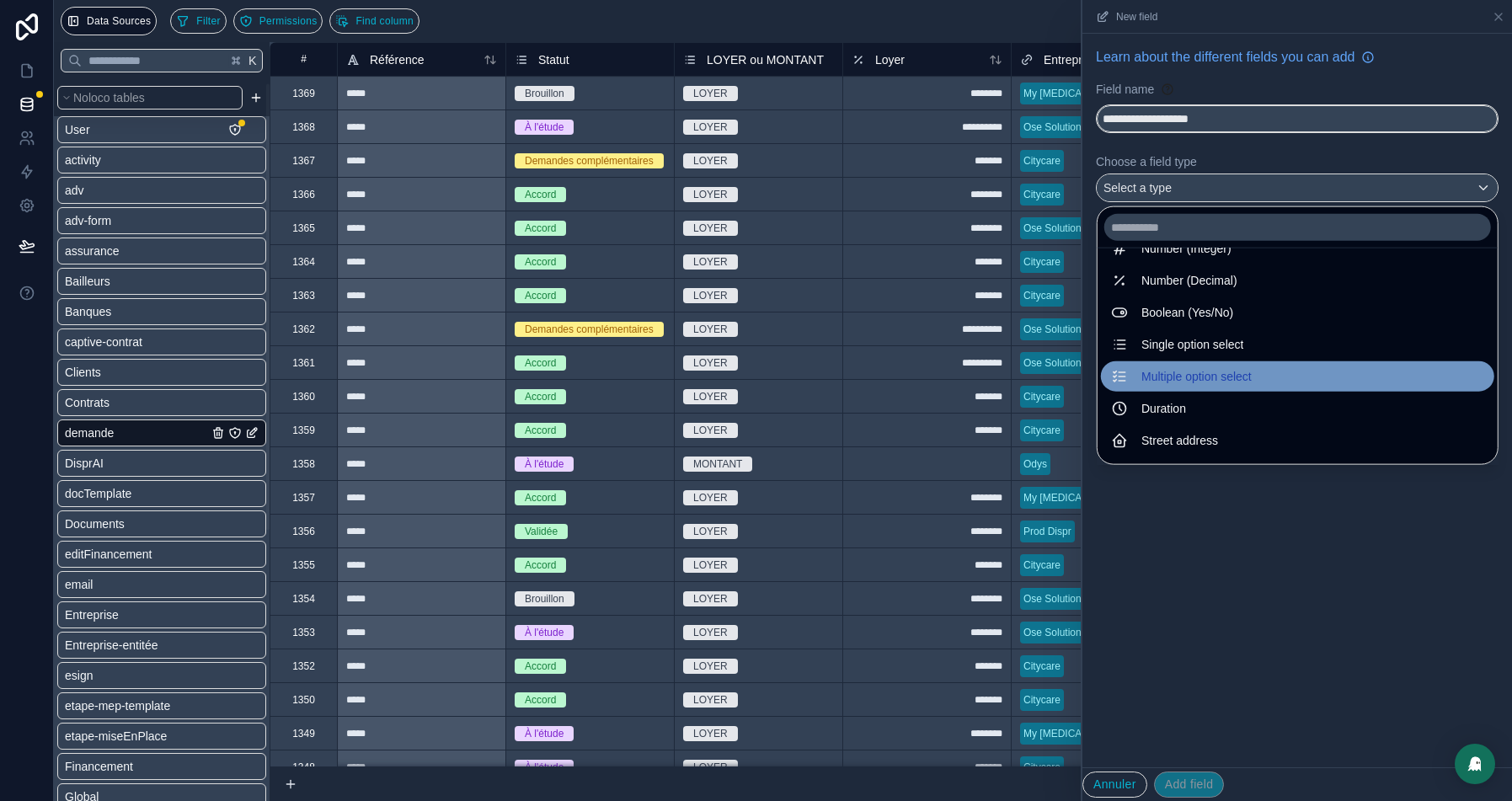
click at [1187, 373] on span "Multiple option select" at bounding box center [1197, 377] width 110 height 20
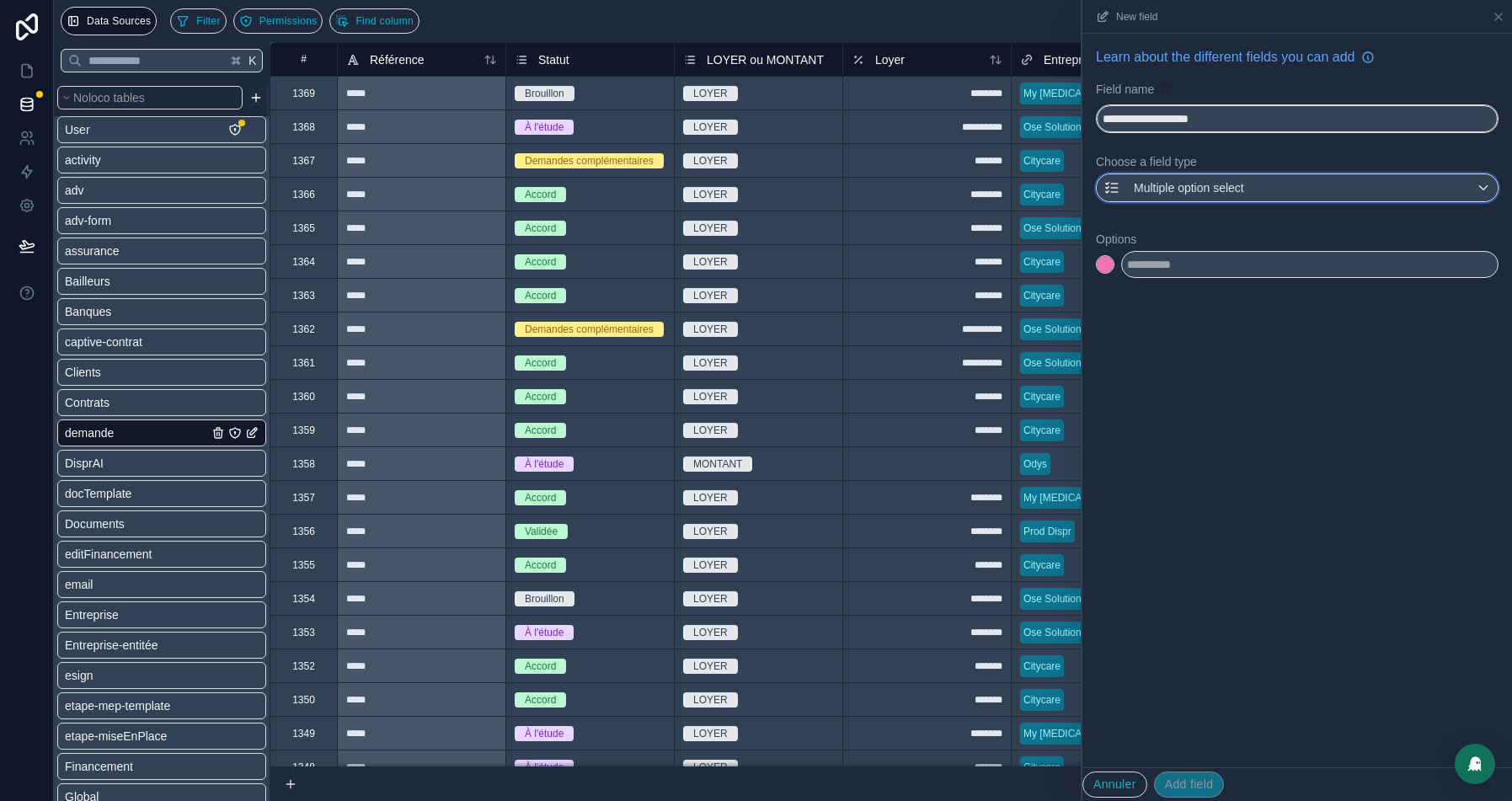
click at [1195, 191] on span "Multiple option select" at bounding box center [1189, 187] width 110 height 17
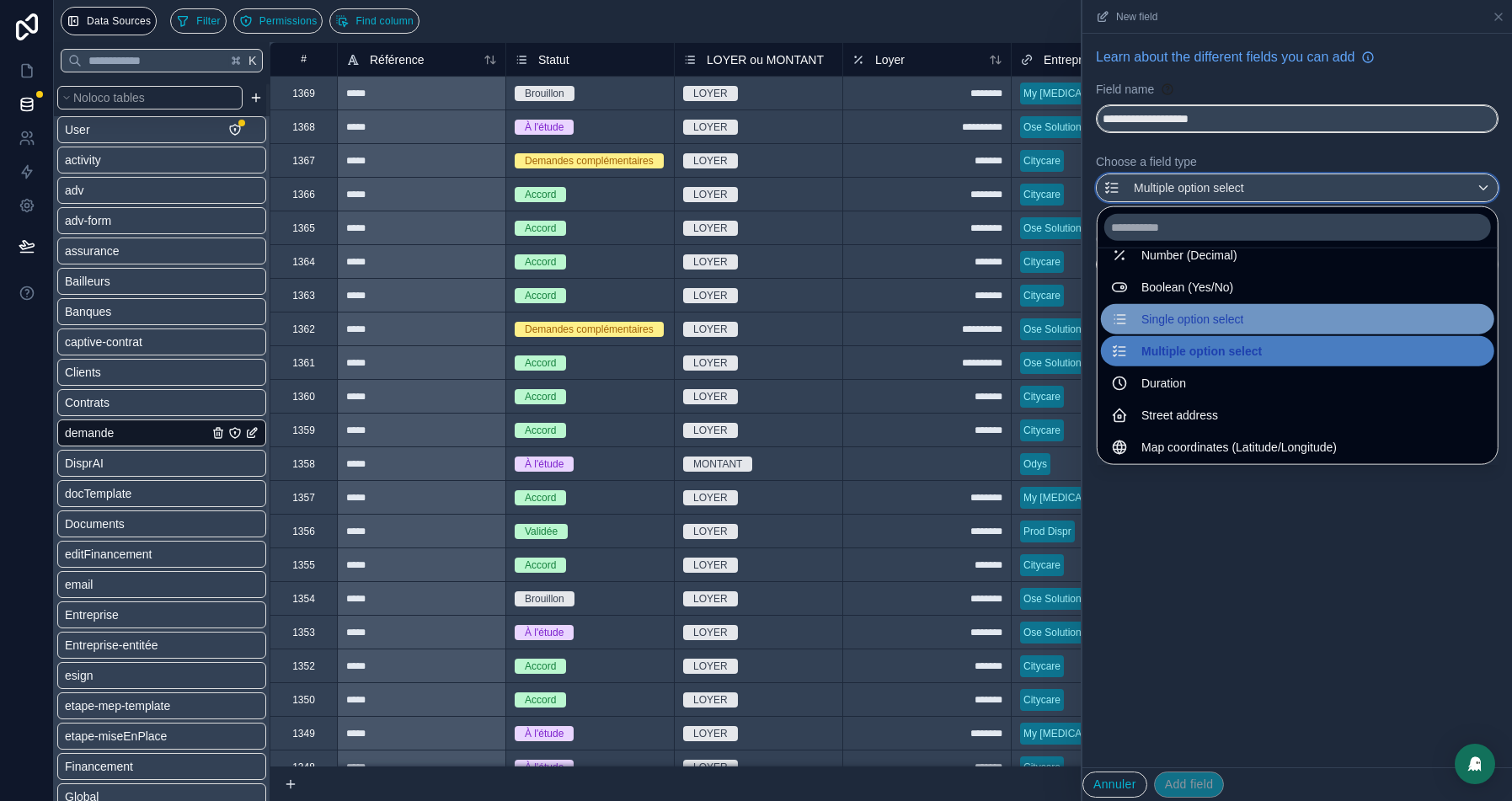
scroll to position [0, 0]
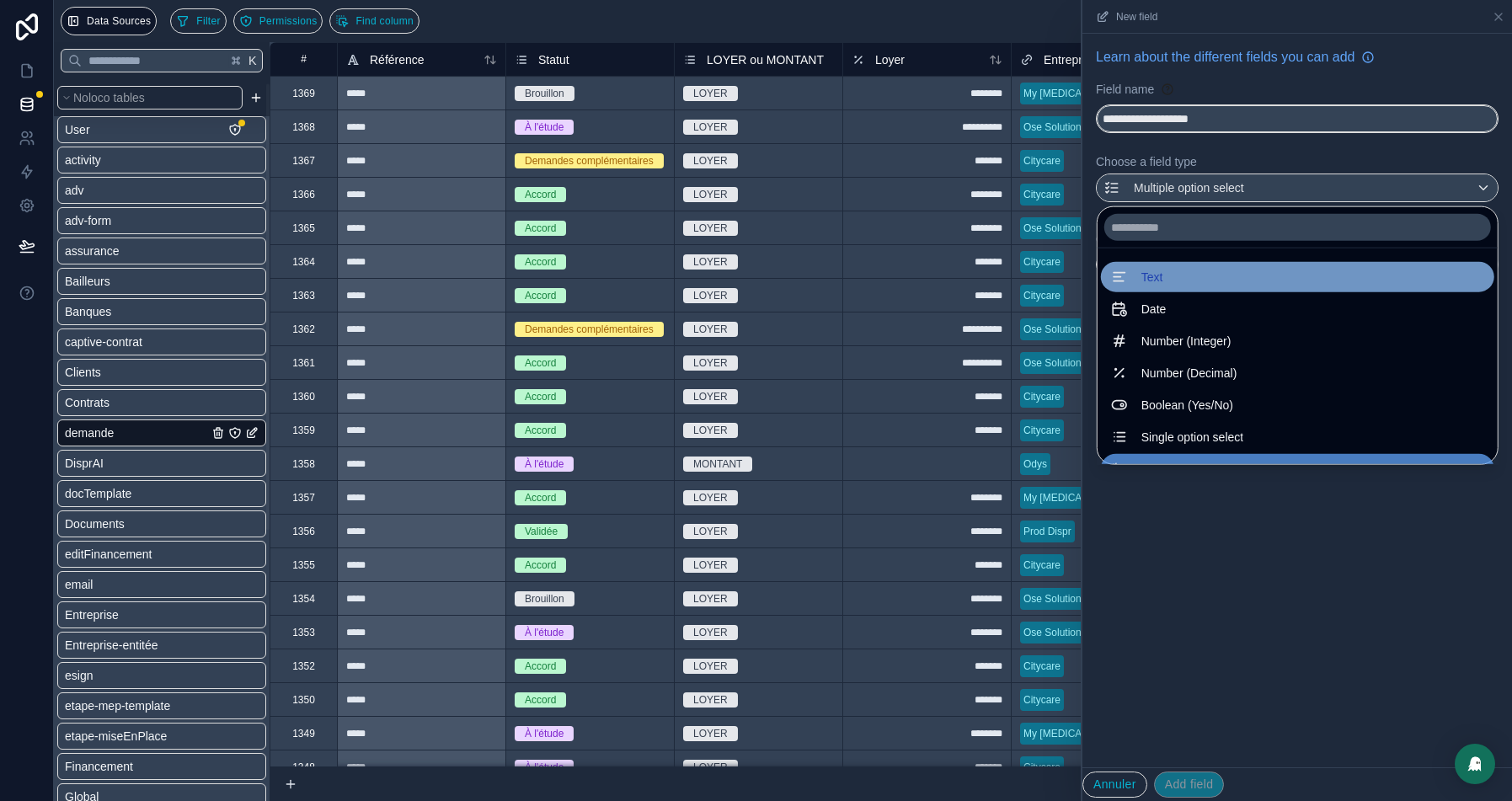
click at [1143, 284] on div "Text" at bounding box center [1298, 277] width 373 height 20
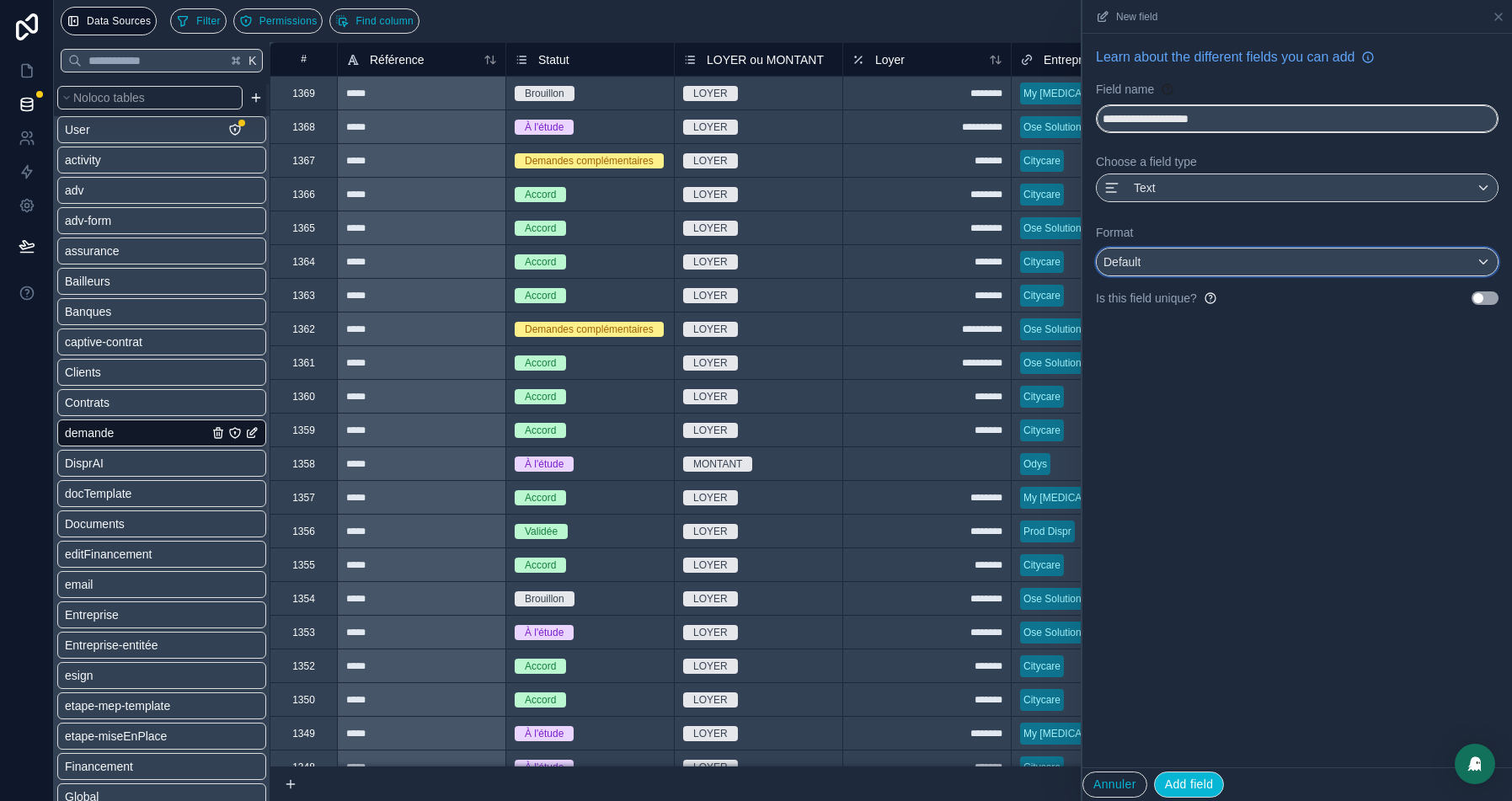
click at [1194, 257] on div "Default" at bounding box center [1297, 262] width 401 height 27
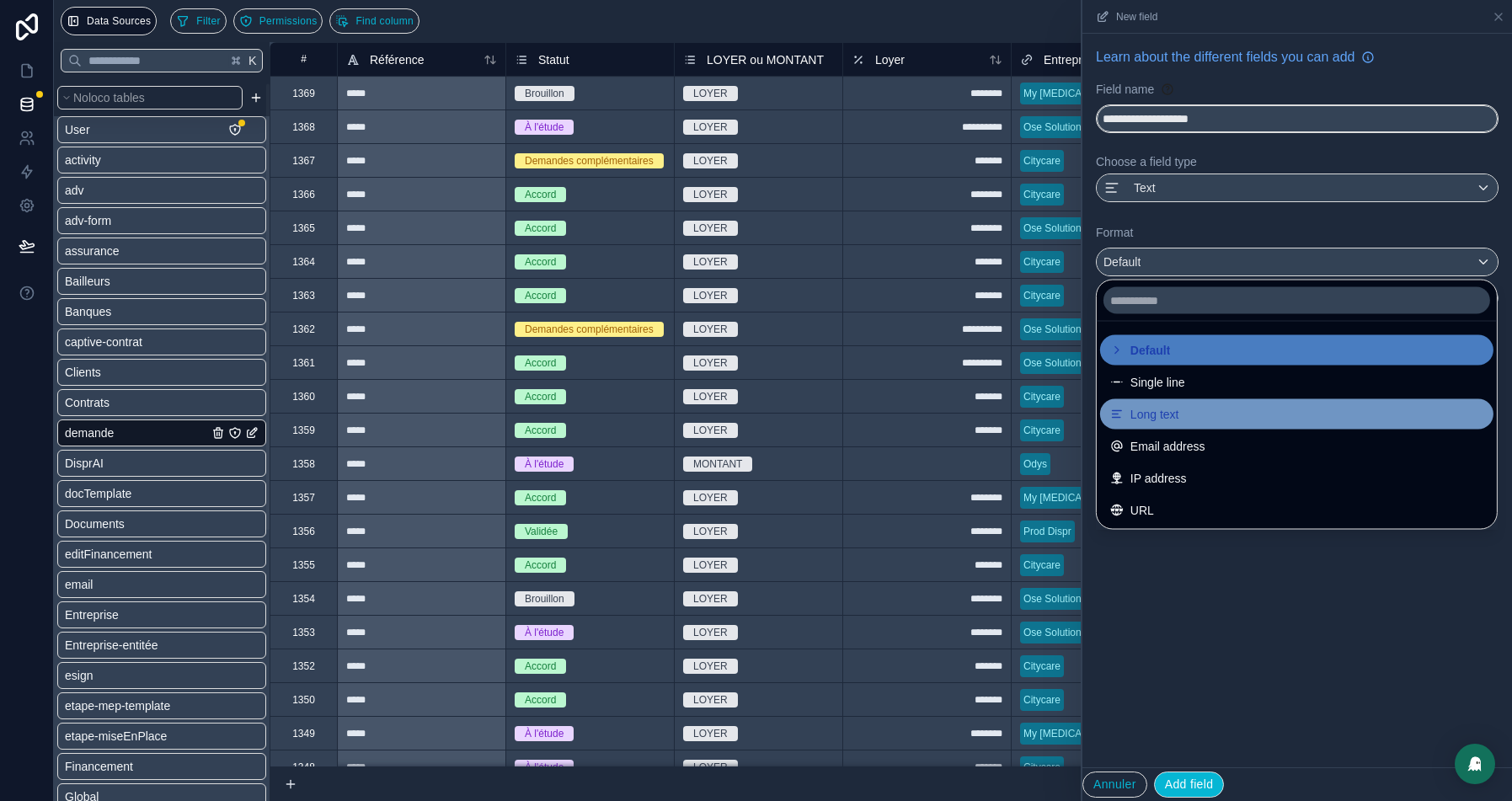
click at [1166, 418] on span "Long text" at bounding box center [1155, 415] width 49 height 20
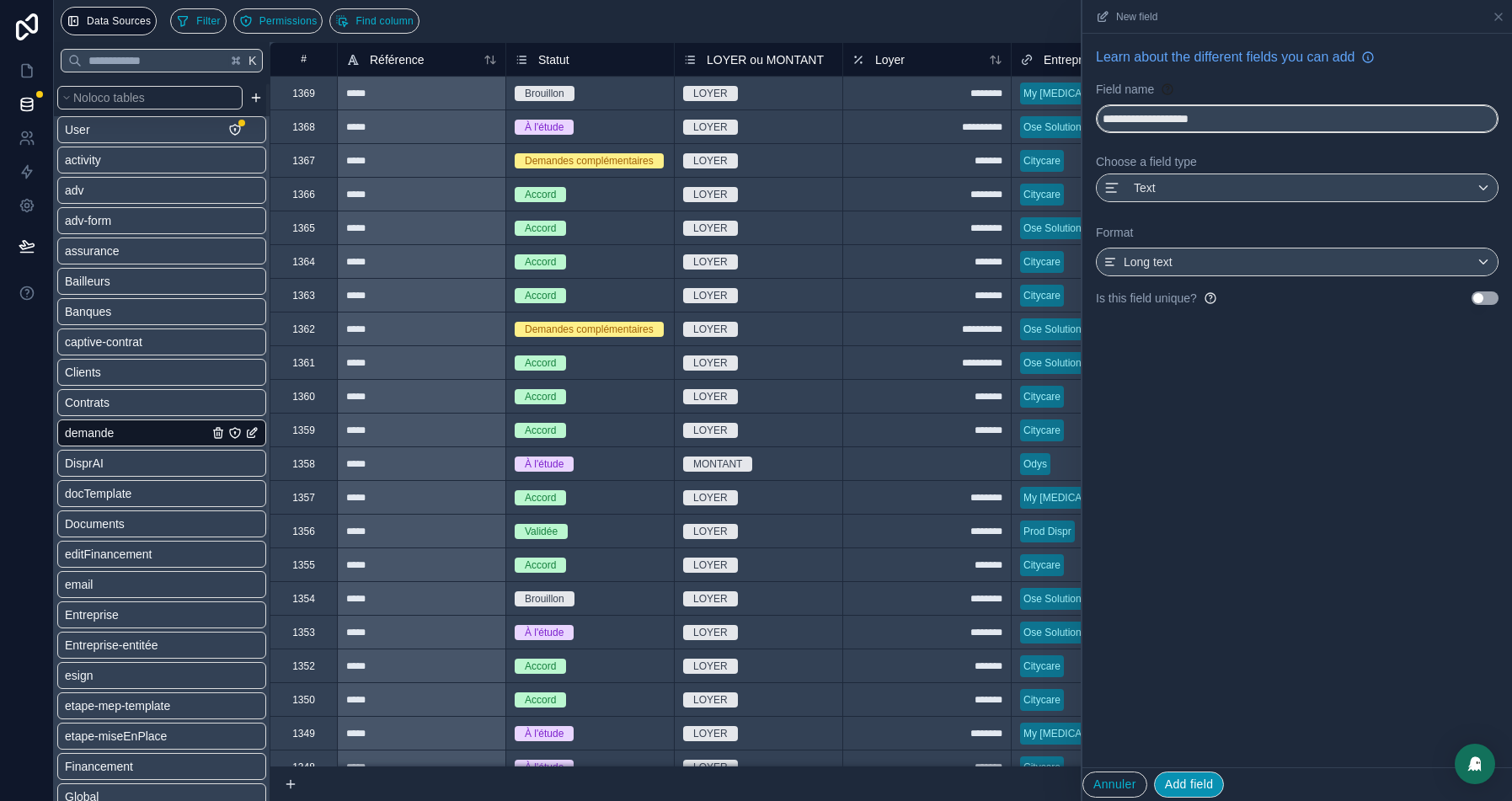
click at [1215, 777] on button "Add field" at bounding box center [1190, 786] width 71 height 27
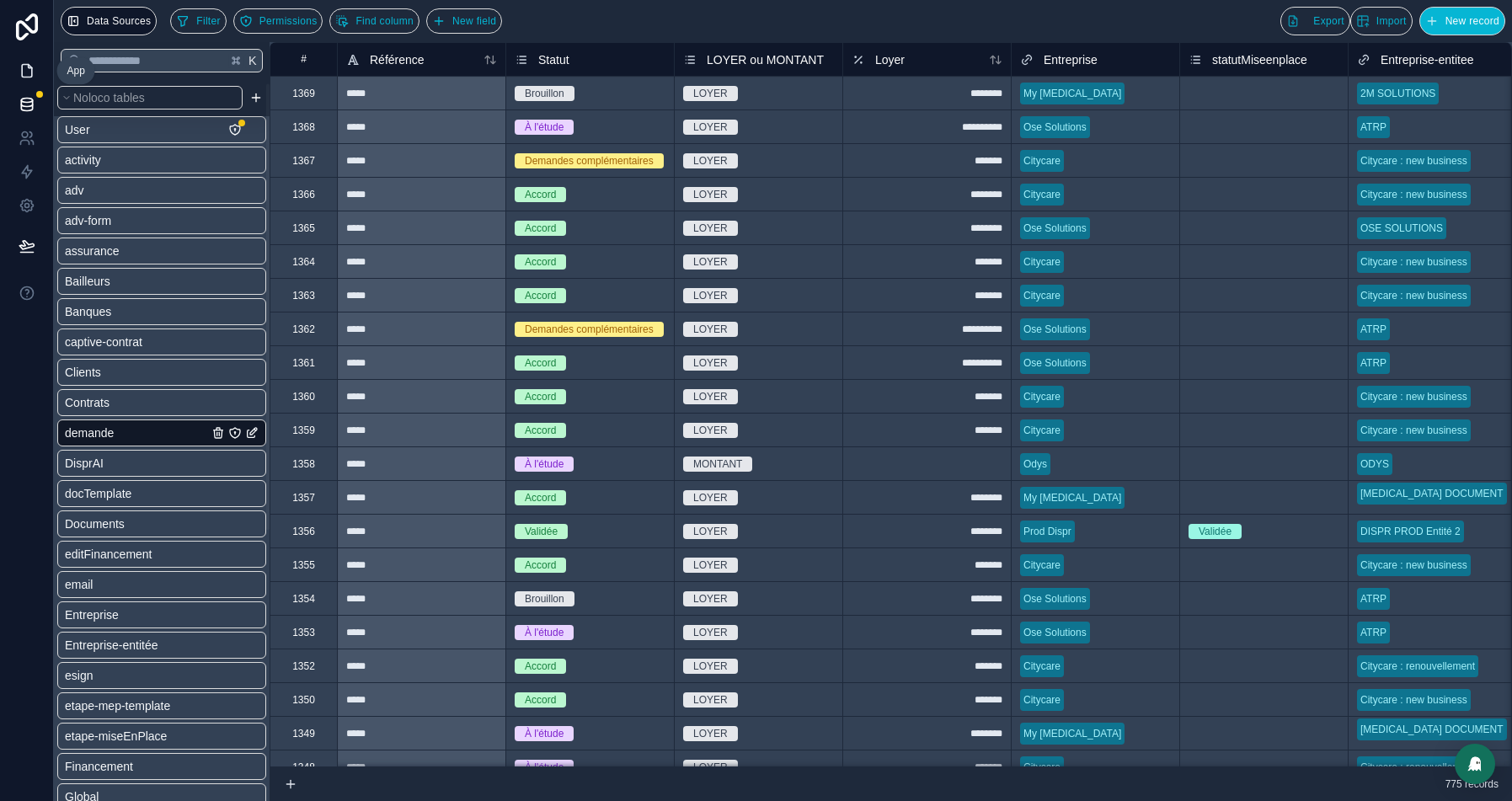
click at [33, 66] on icon at bounding box center [26, 71] width 17 height 17
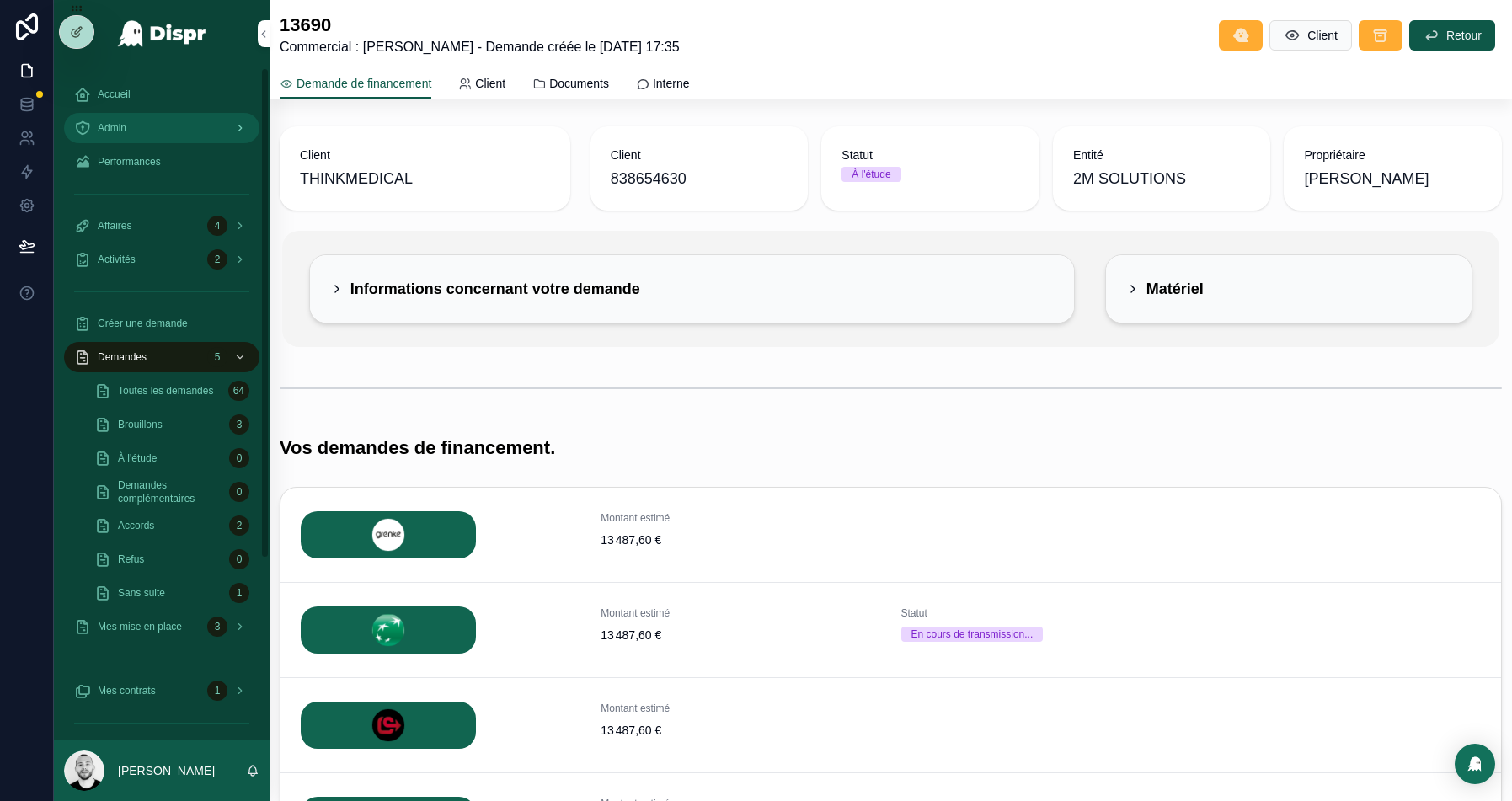
click at [157, 129] on div "Admin" at bounding box center [162, 129] width 176 height 27
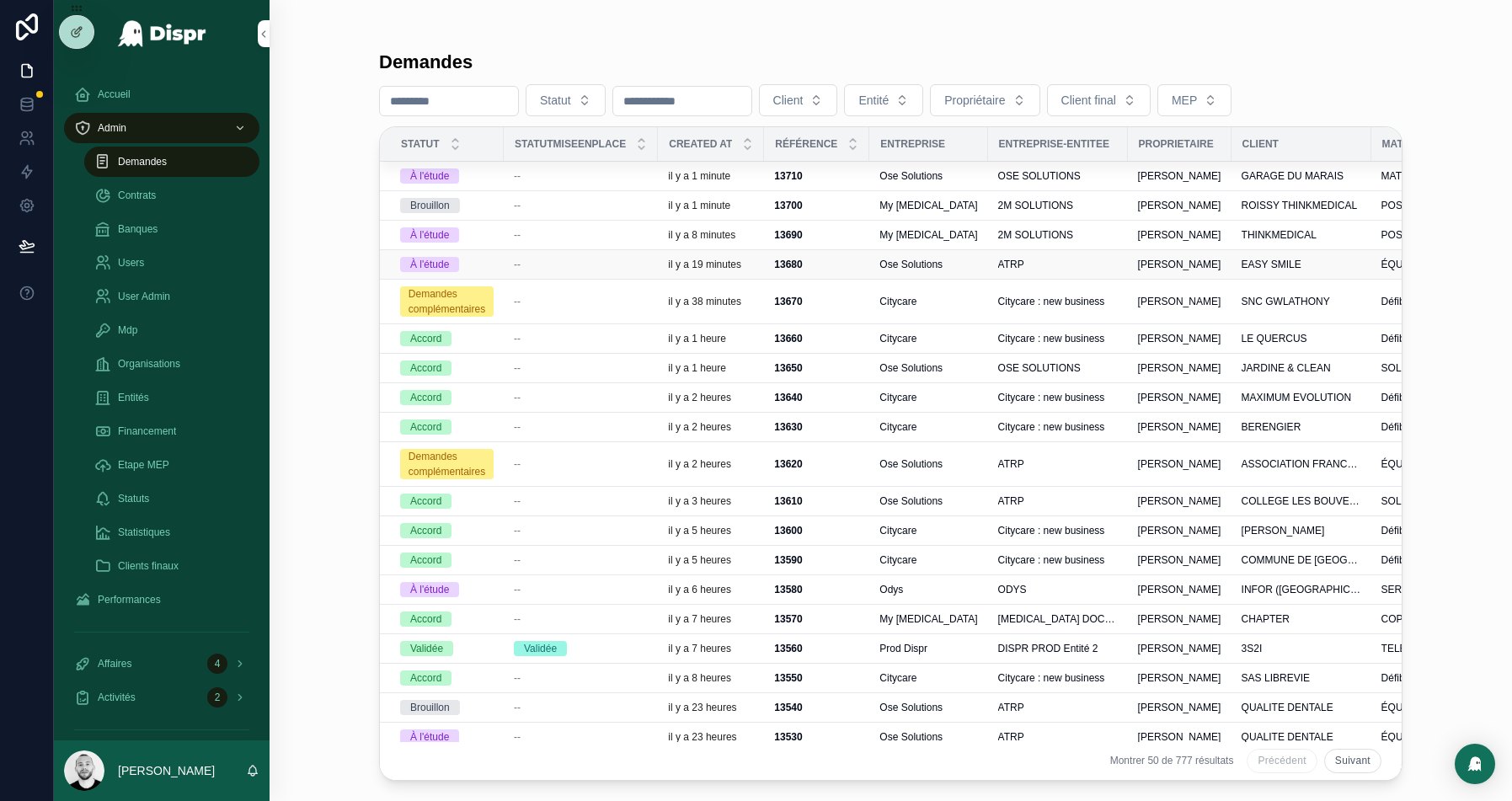
click at [563, 267] on div "--" at bounding box center [581, 264] width 134 height 14
click at [565, 229] on div "--" at bounding box center [581, 234] width 134 height 14
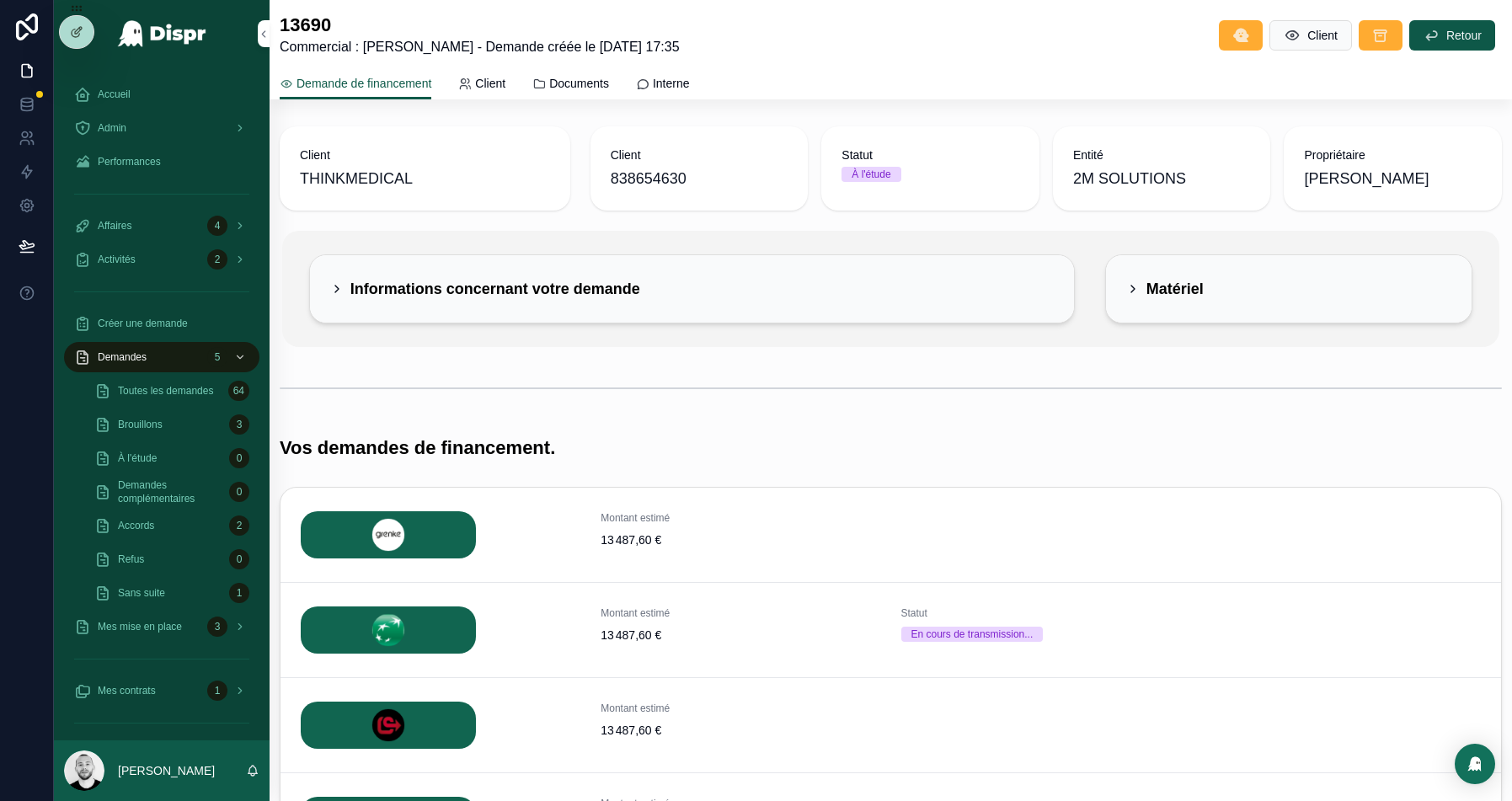
scroll to position [186, 0]
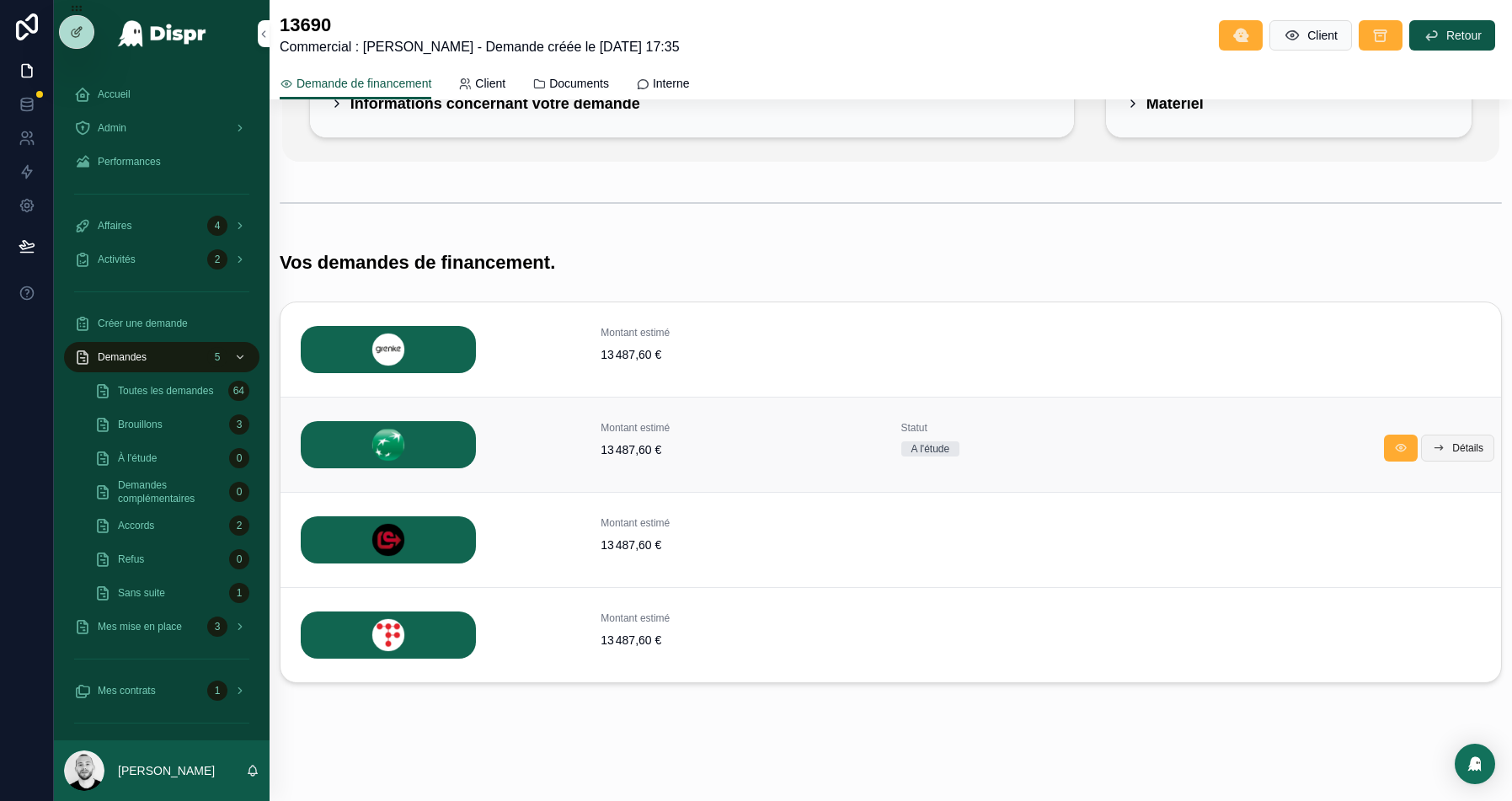
click at [1469, 446] on span "Détails" at bounding box center [1468, 448] width 31 height 14
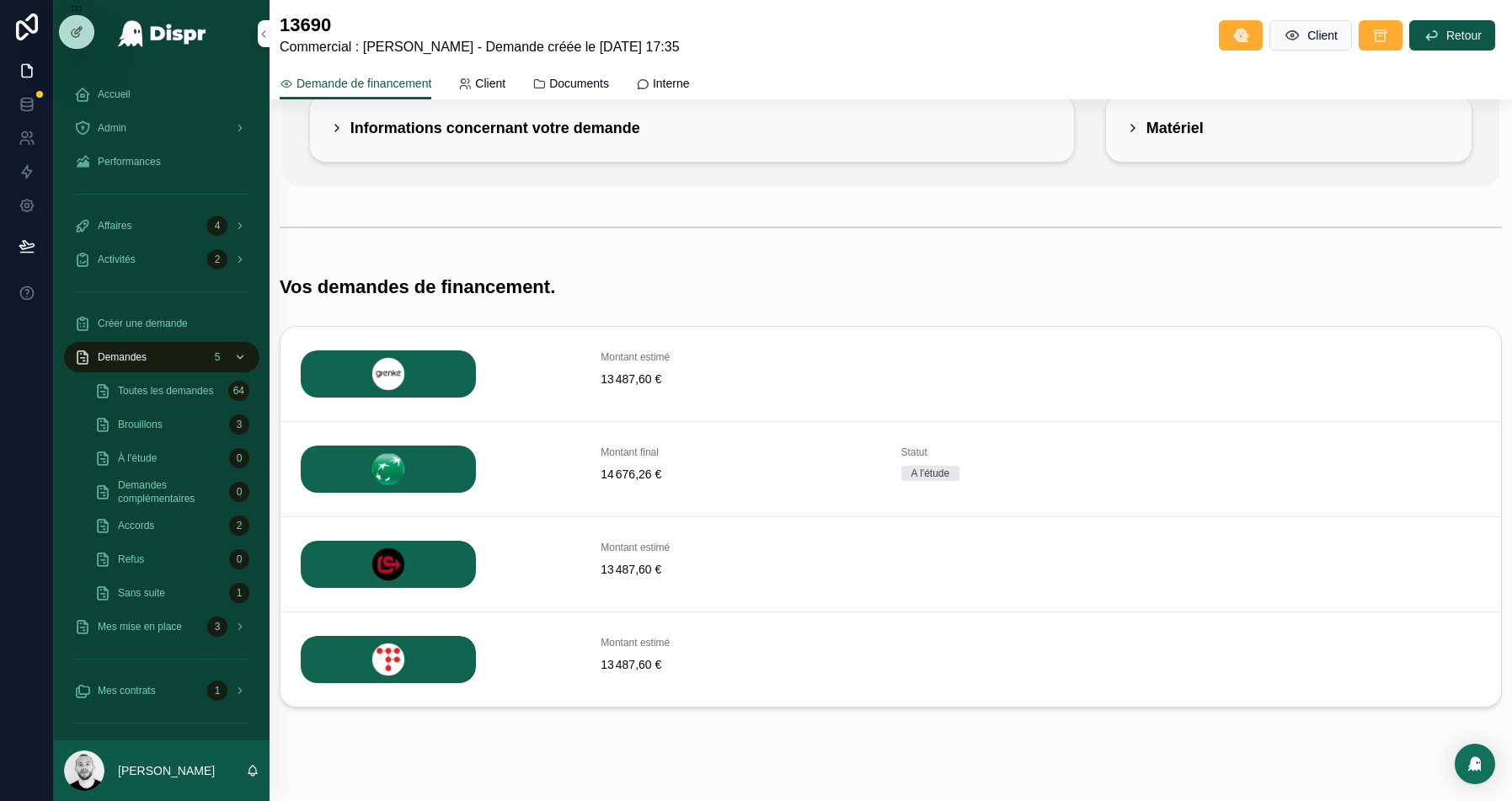
scroll to position [186, 0]
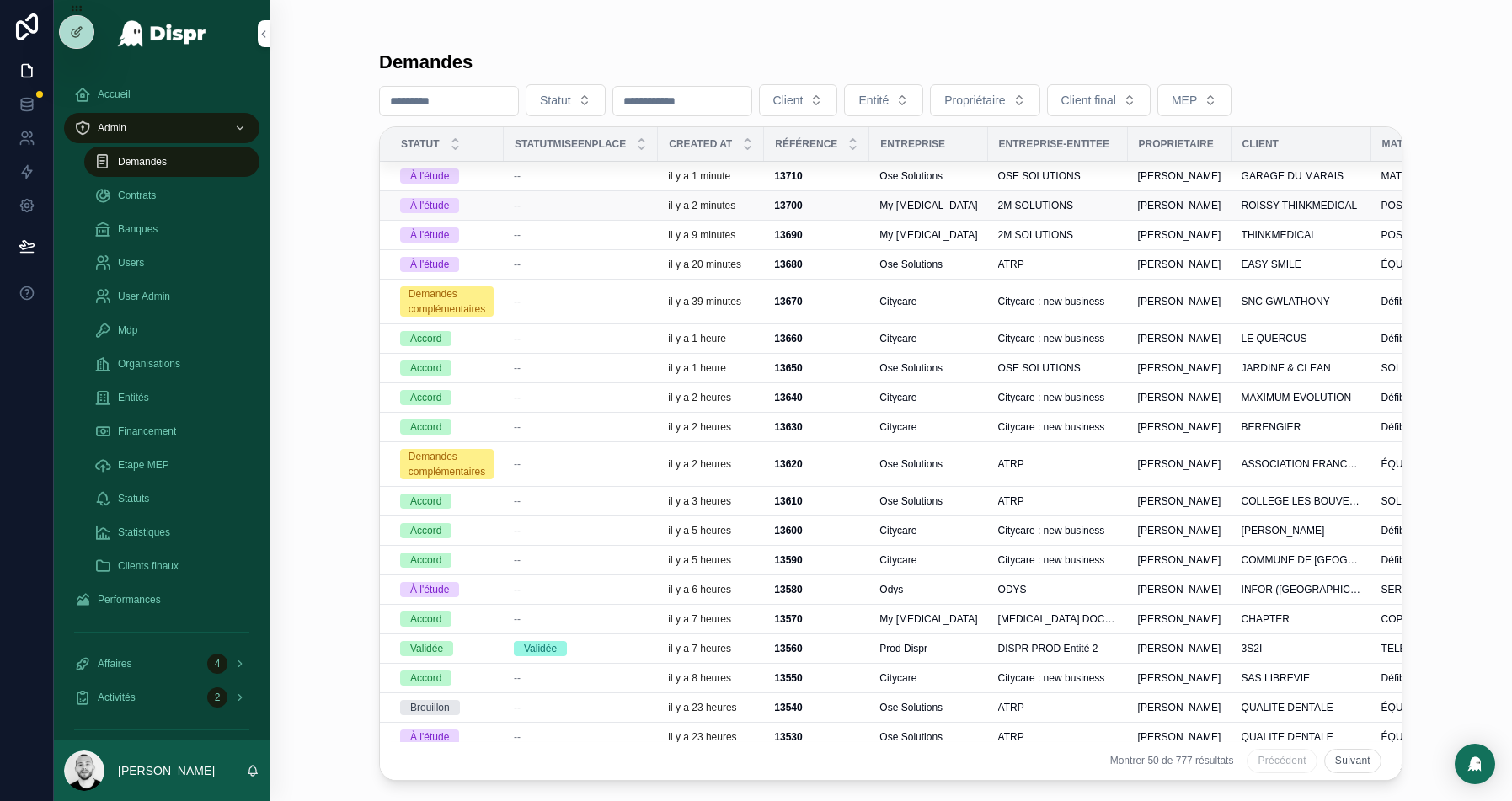
click at [564, 202] on div "--" at bounding box center [581, 205] width 134 height 14
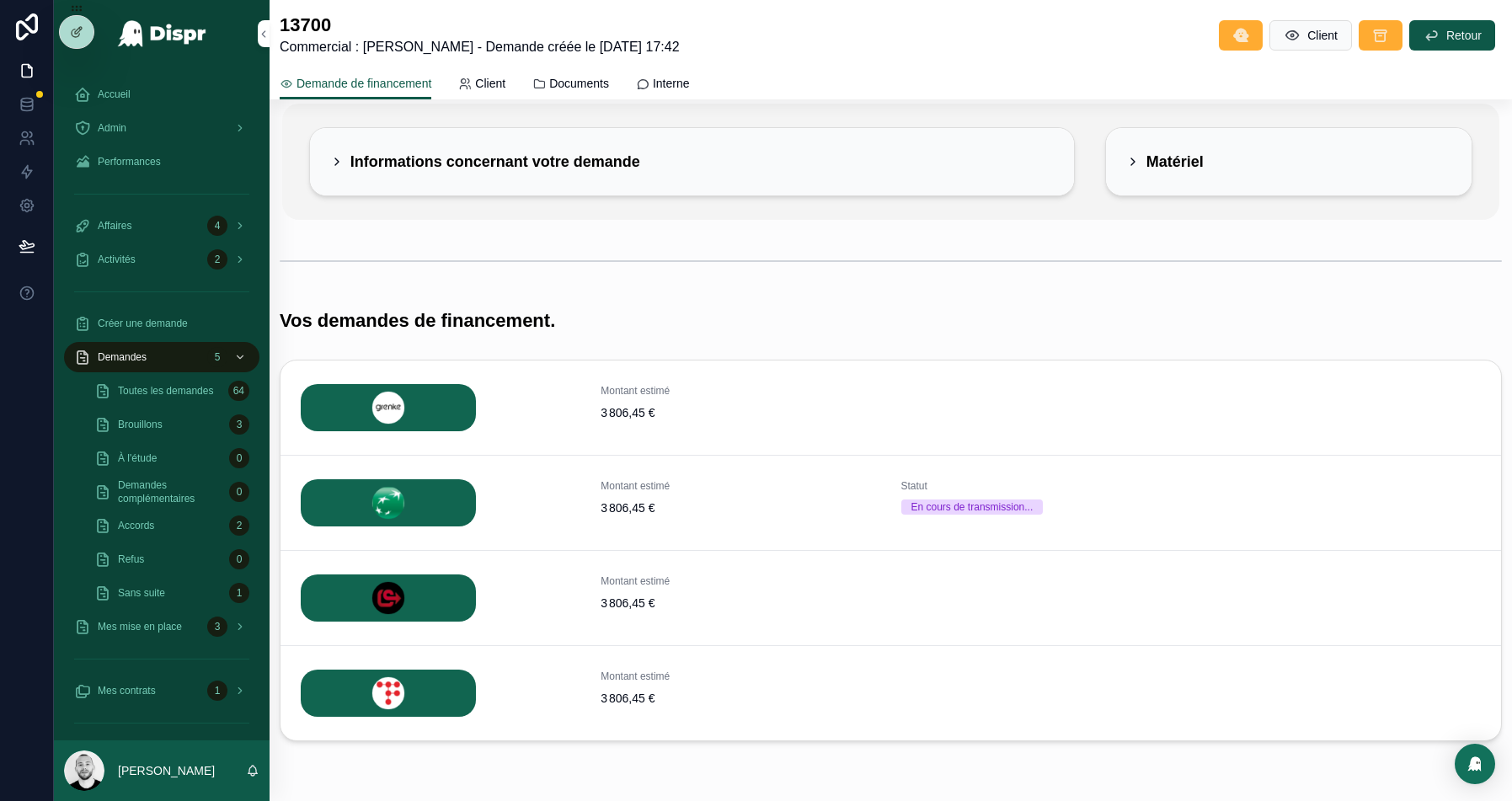
scroll to position [186, 0]
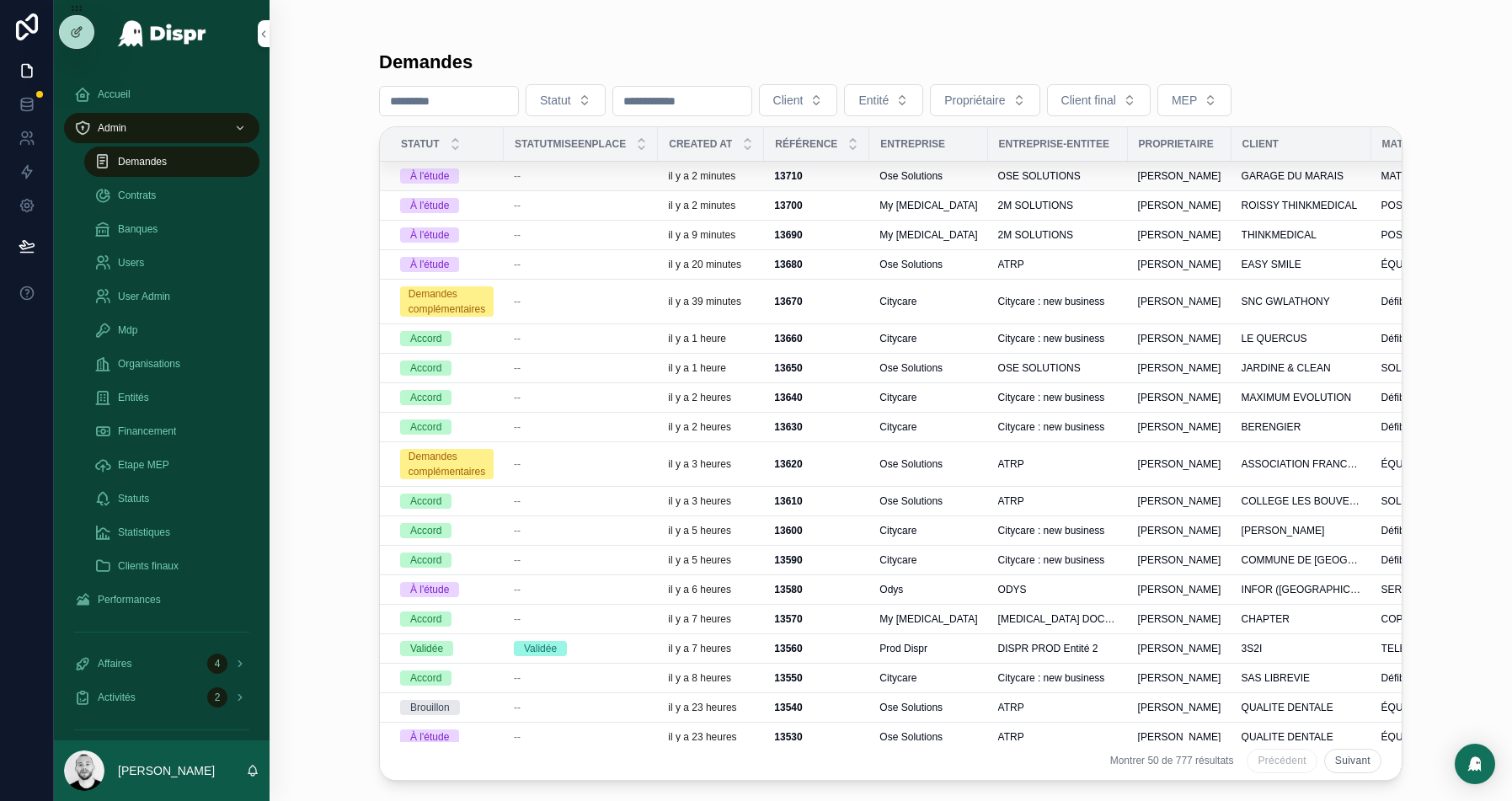
click at [572, 171] on div "--" at bounding box center [581, 176] width 134 height 14
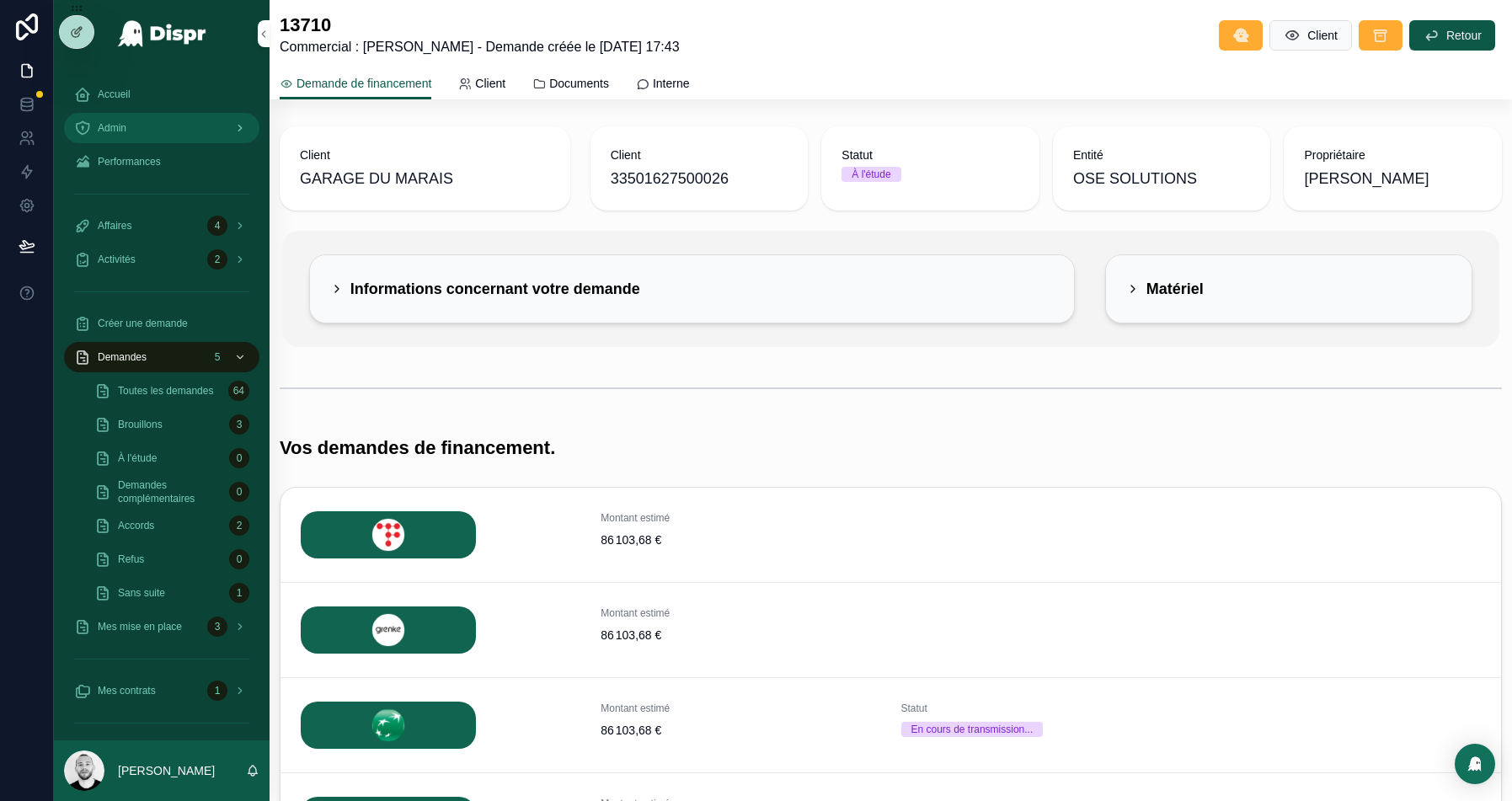
click at [151, 135] on div "Admin" at bounding box center [162, 129] width 176 height 27
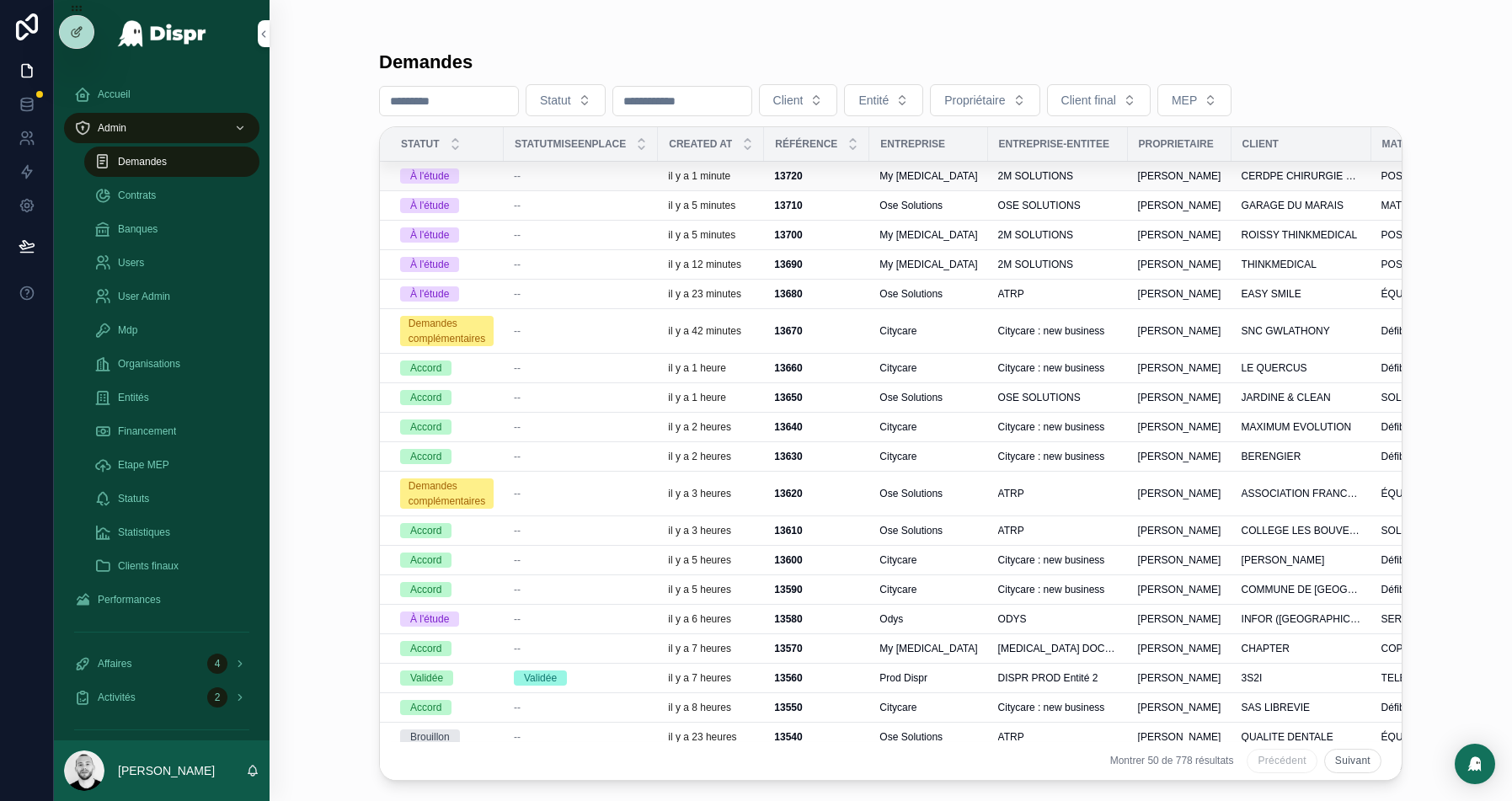
click at [619, 178] on div "--" at bounding box center [581, 176] width 134 height 14
click at [578, 202] on div "--" at bounding box center [581, 205] width 134 height 14
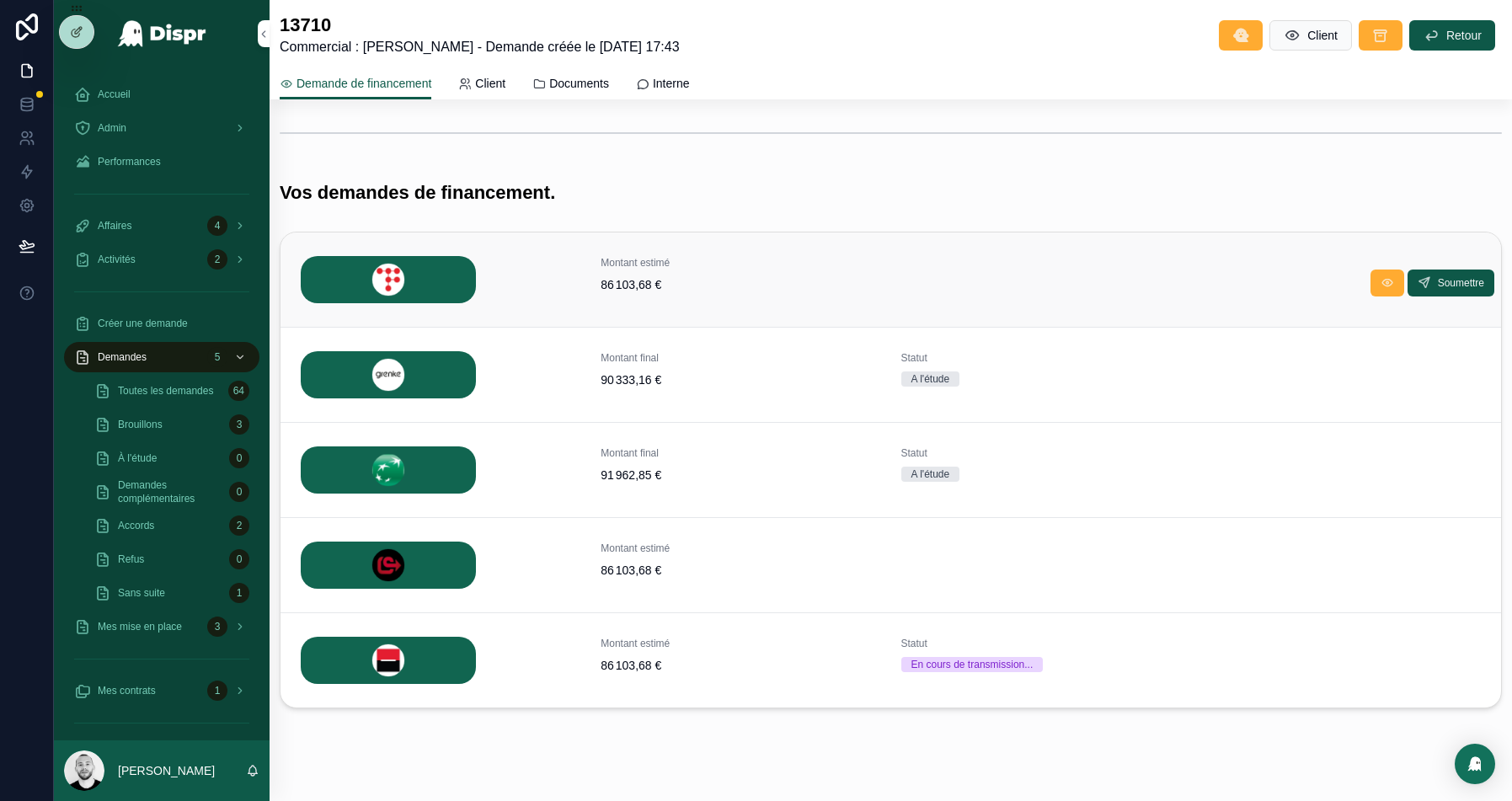
scroll to position [281, 0]
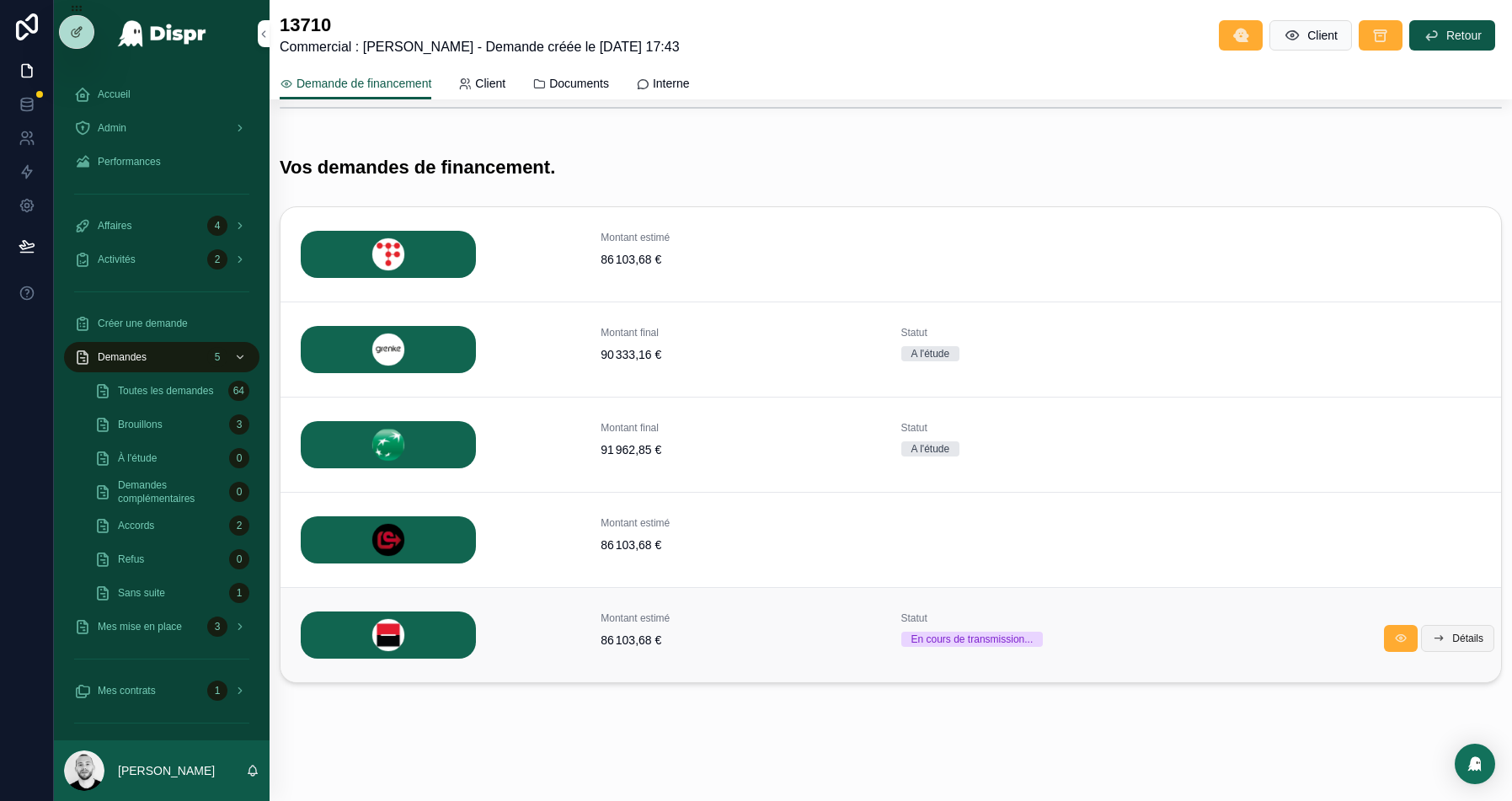
click at [1474, 643] on button "Détails" at bounding box center [1458, 639] width 73 height 27
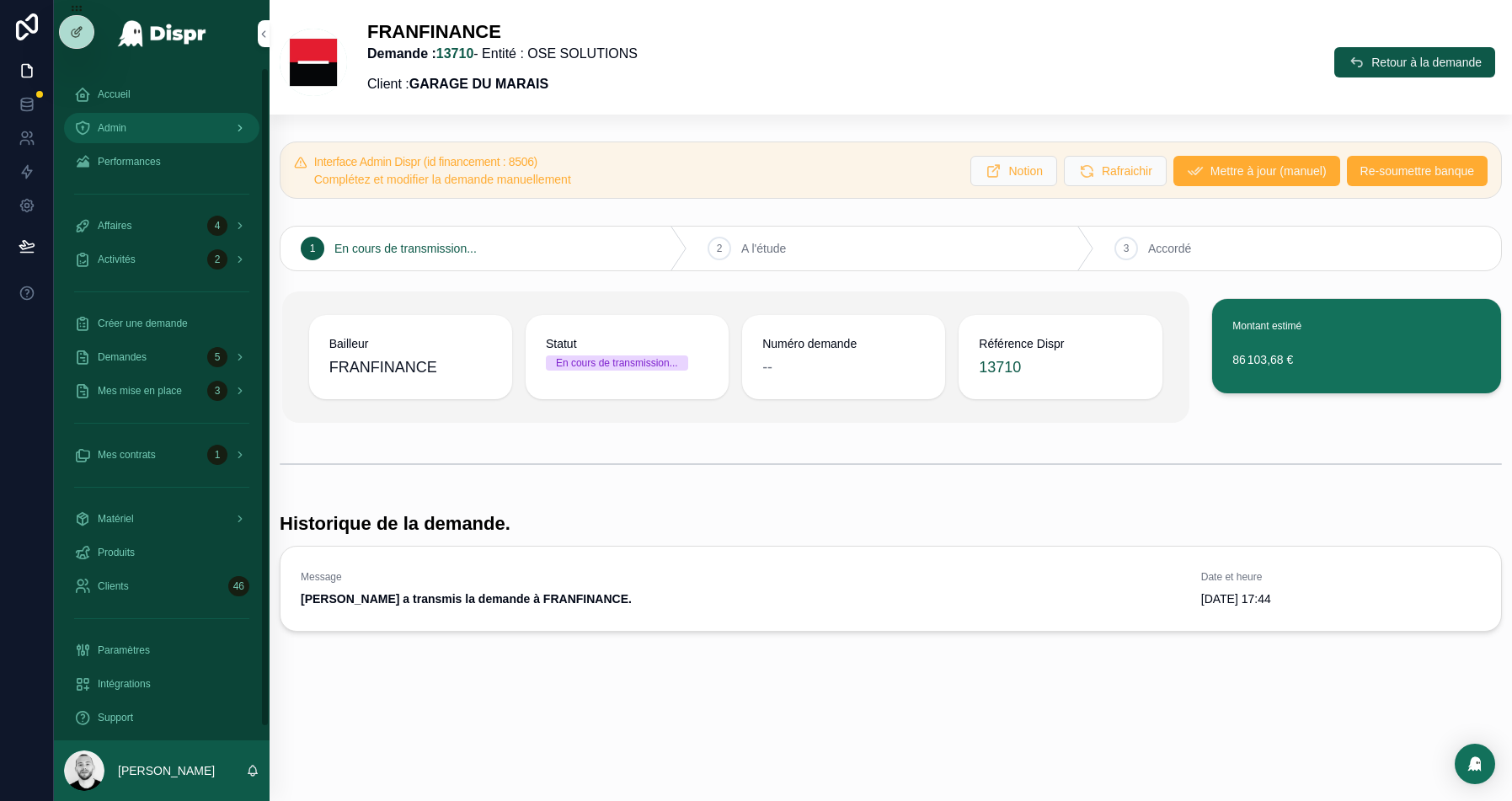
click at [141, 122] on div "Admin" at bounding box center [162, 129] width 176 height 27
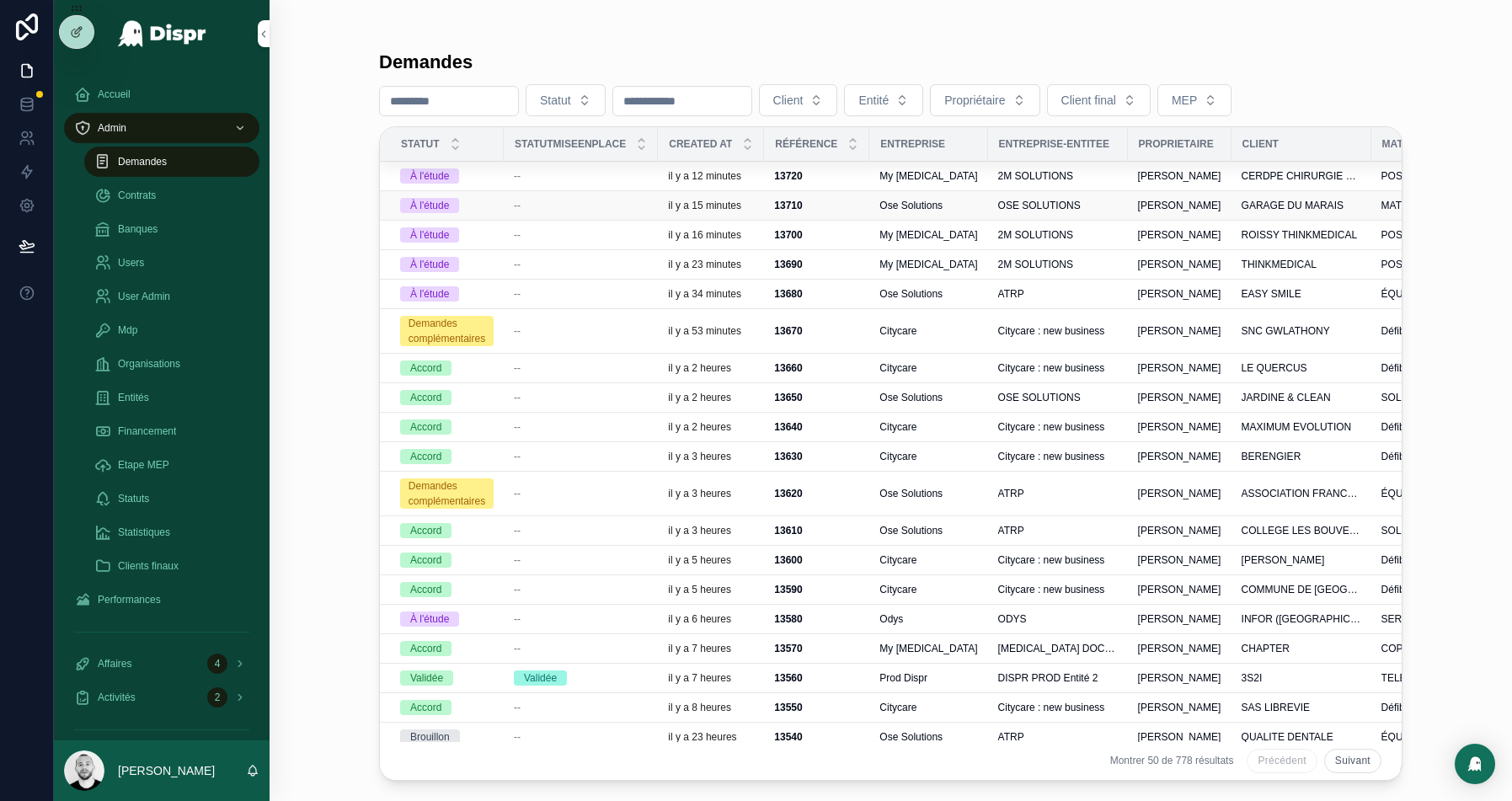
click at [561, 206] on div "--" at bounding box center [581, 205] width 134 height 14
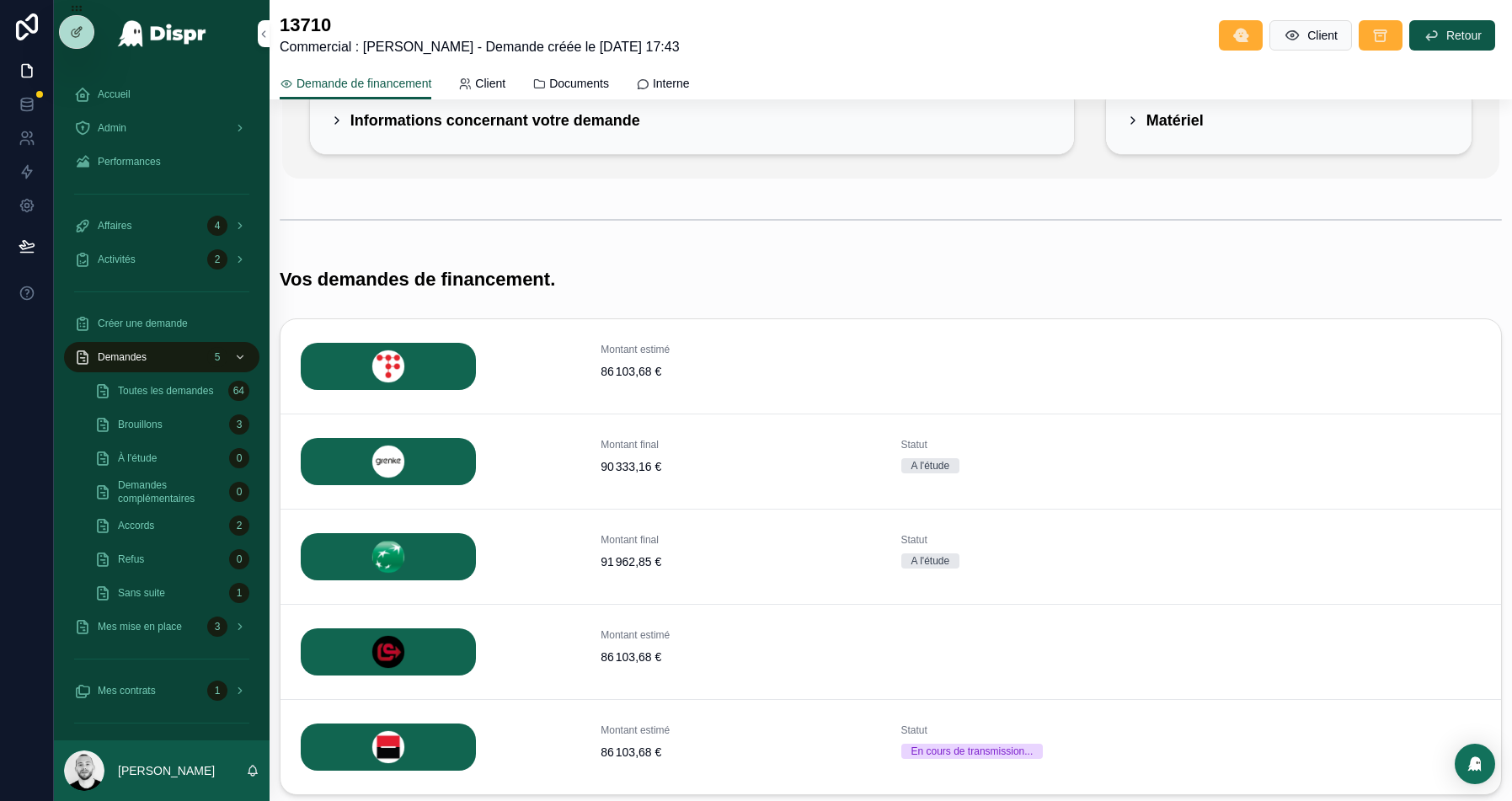
scroll to position [281, 0]
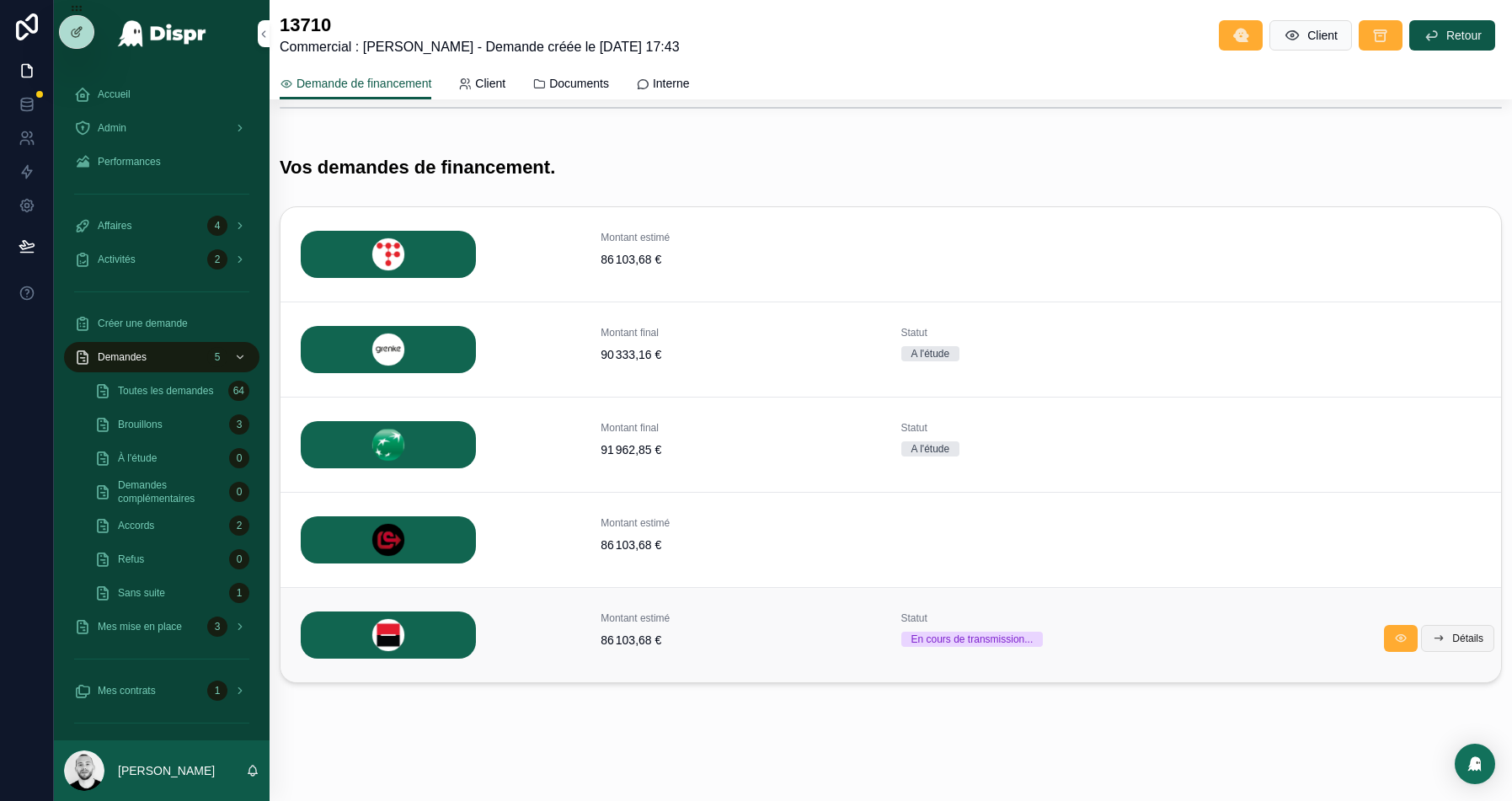
click at [1452, 640] on span "Détails" at bounding box center [1468, 638] width 31 height 14
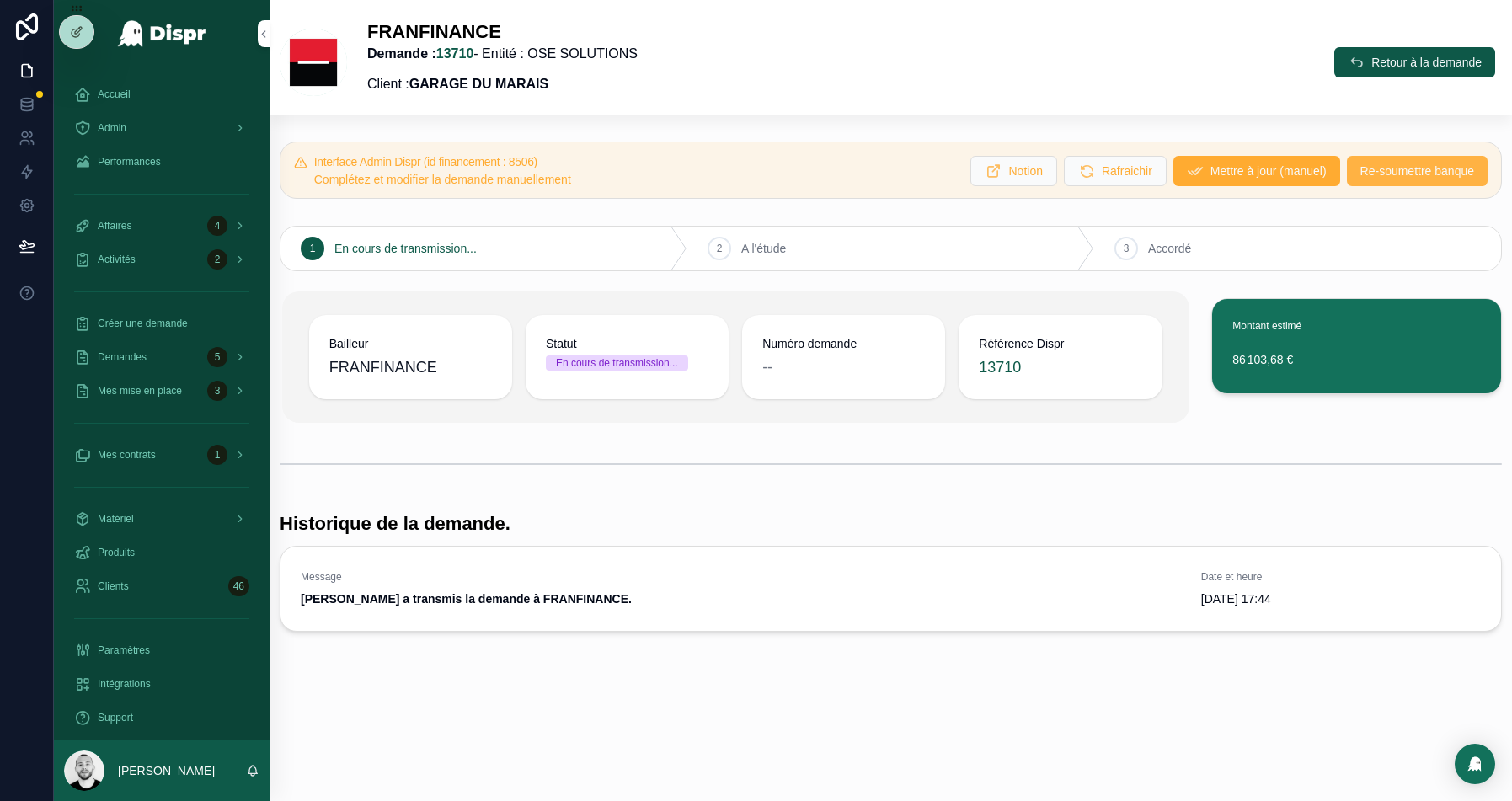
click at [1378, 167] on span "Re-soumettre banque" at bounding box center [1418, 171] width 114 height 17
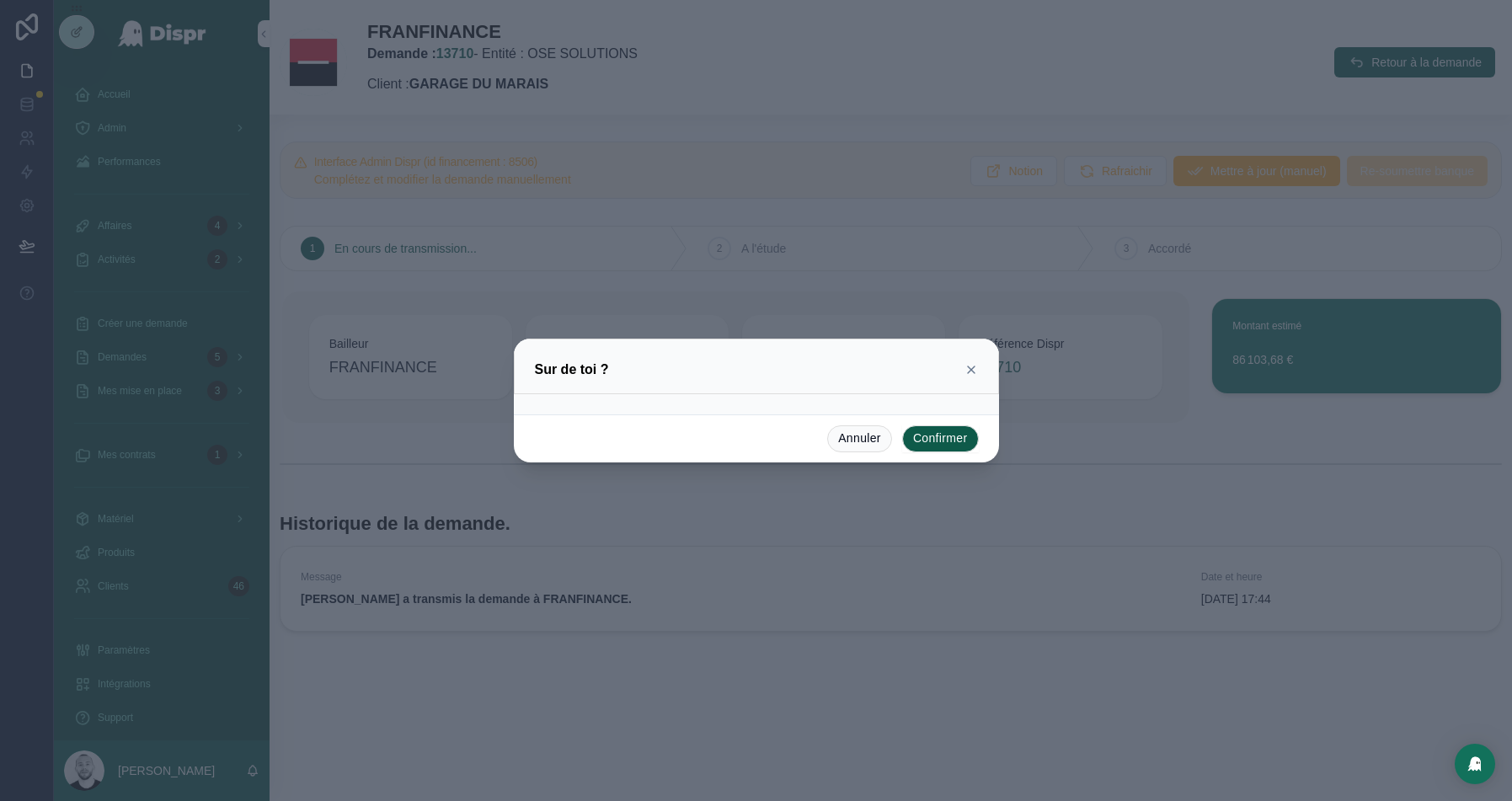
click at [914, 444] on button "Confirmer" at bounding box center [940, 439] width 77 height 27
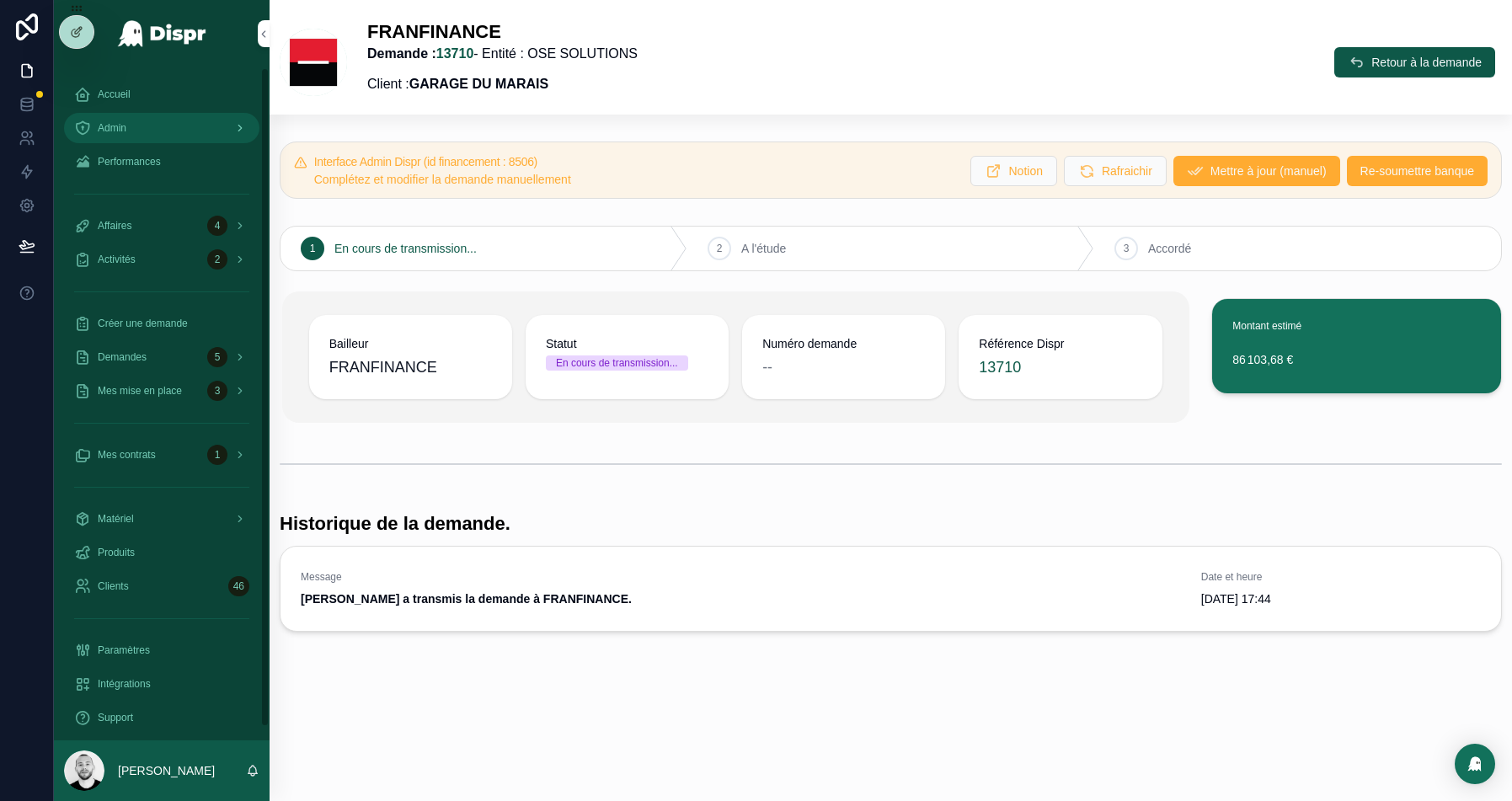
click at [134, 131] on div "Admin" at bounding box center [162, 129] width 176 height 27
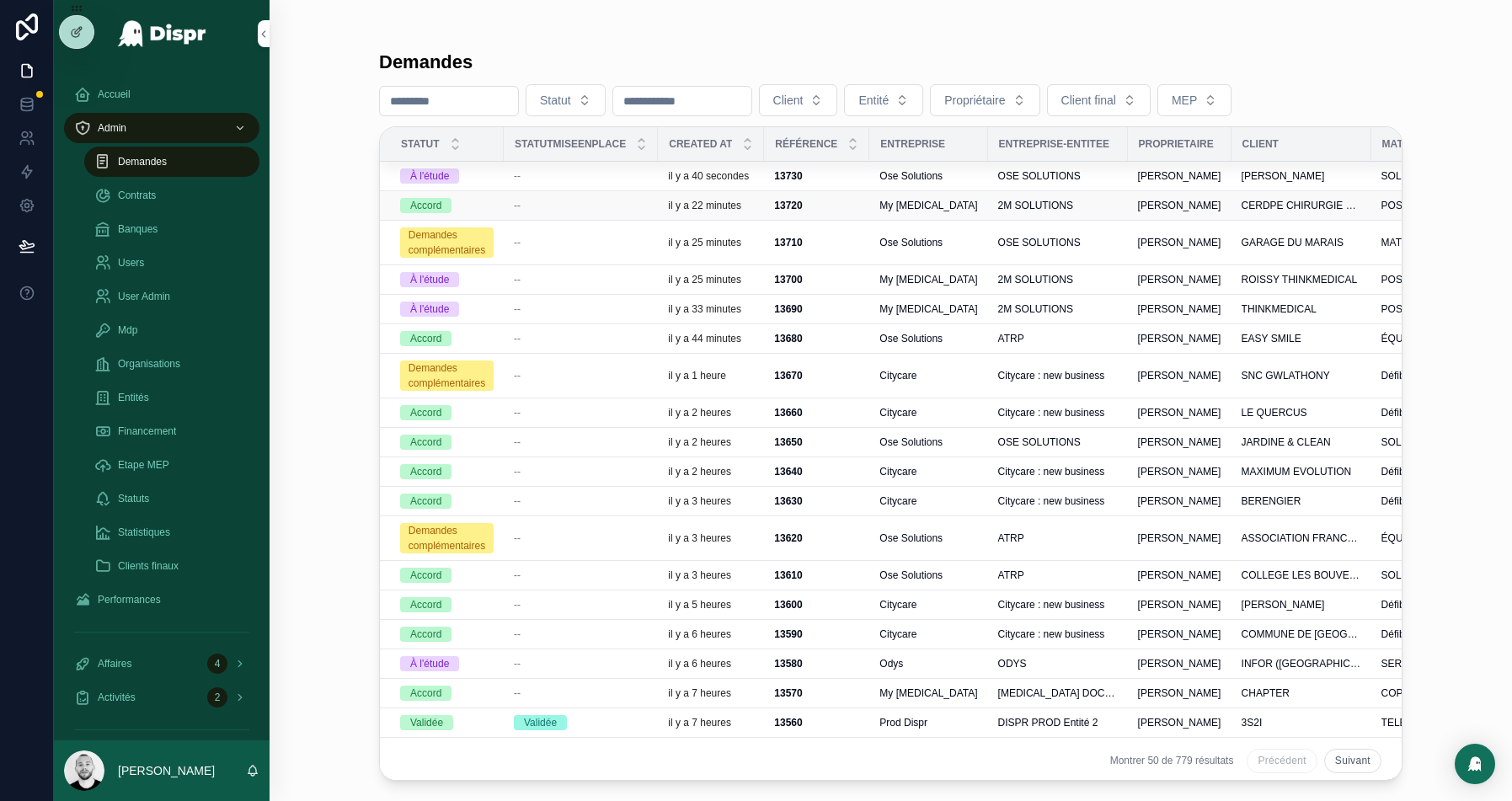
click at [565, 193] on td "--" at bounding box center [581, 205] width 154 height 30
click at [562, 200] on div "--" at bounding box center [581, 205] width 134 height 14
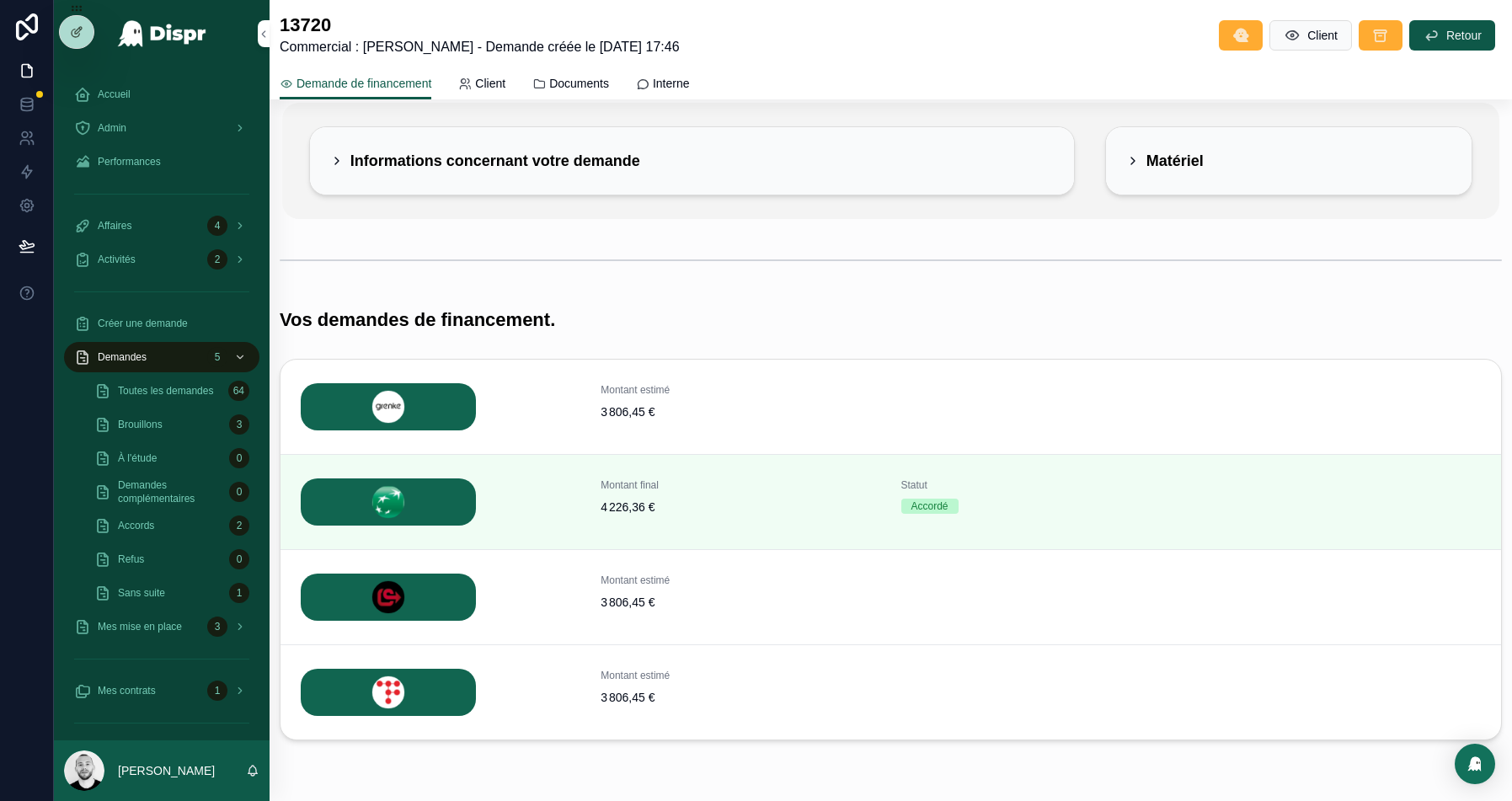
scroll to position [186, 0]
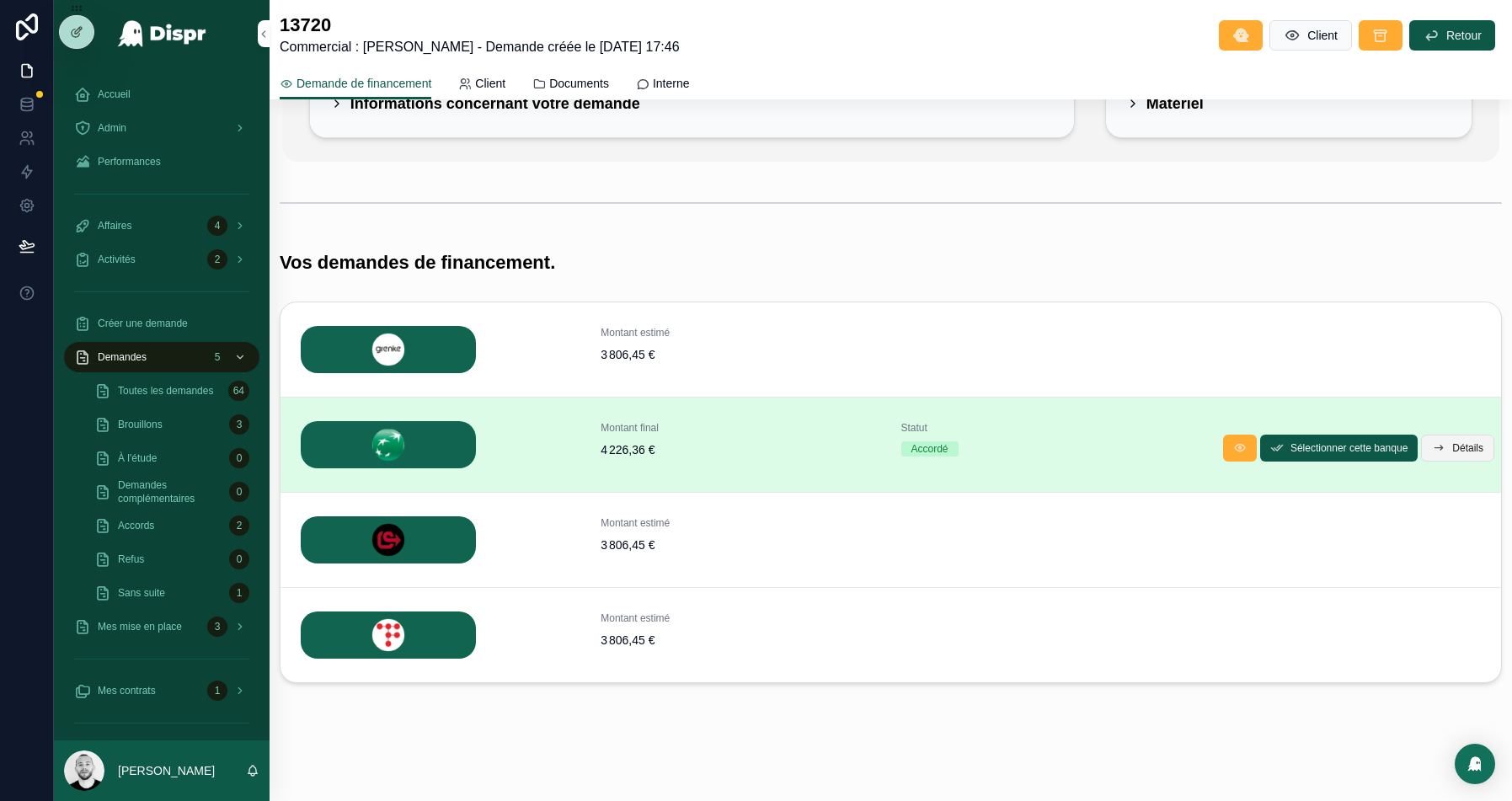
click at [1467, 442] on span "Détails" at bounding box center [1468, 448] width 31 height 14
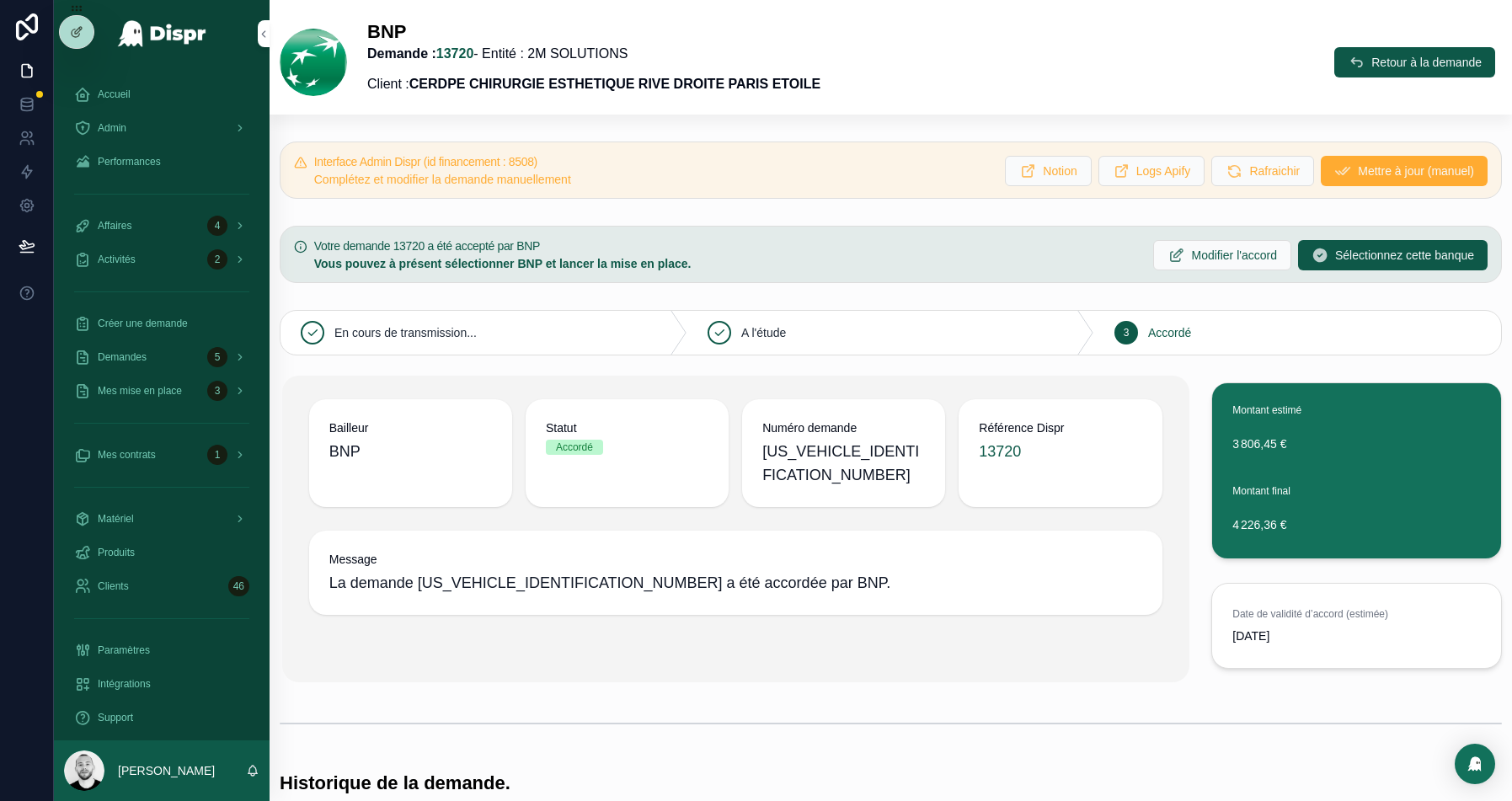
click at [559, 161] on h5 "Interface Admin Dispr (id financement : 8508)" at bounding box center [653, 161] width 679 height 12
copy h5 "8508"
